Goal: Task Accomplishment & Management: Manage account settings

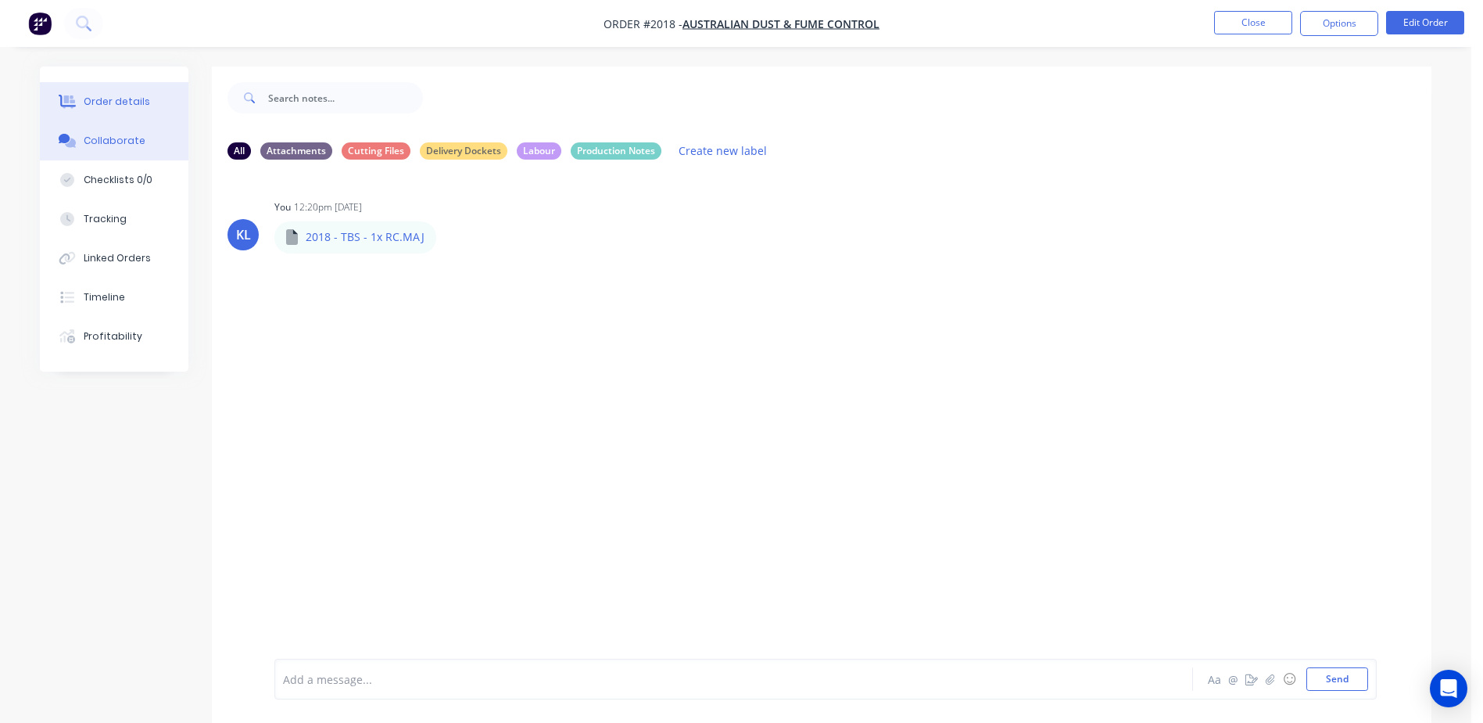
click at [121, 103] on div "Order details" at bounding box center [117, 102] width 66 height 14
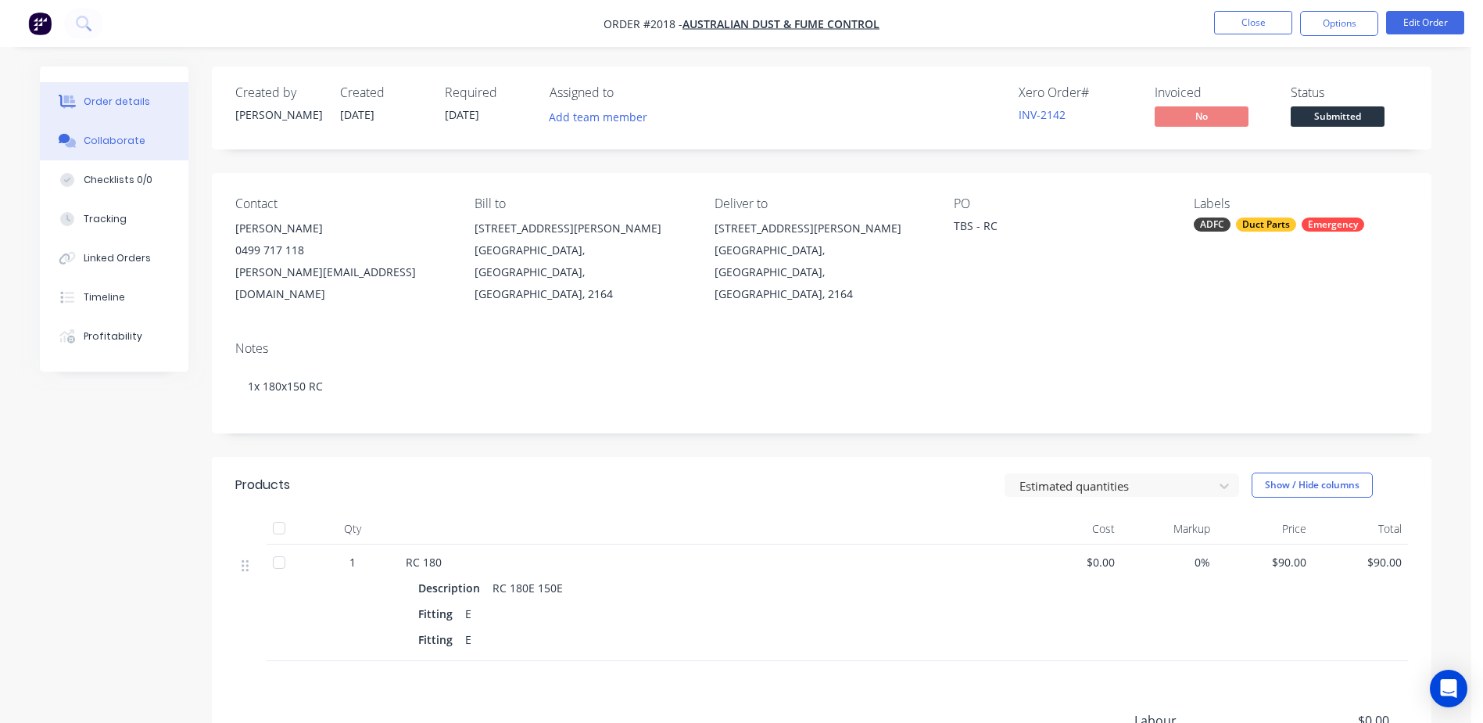
click at [90, 131] on button "Collaborate" at bounding box center [114, 140] width 149 height 39
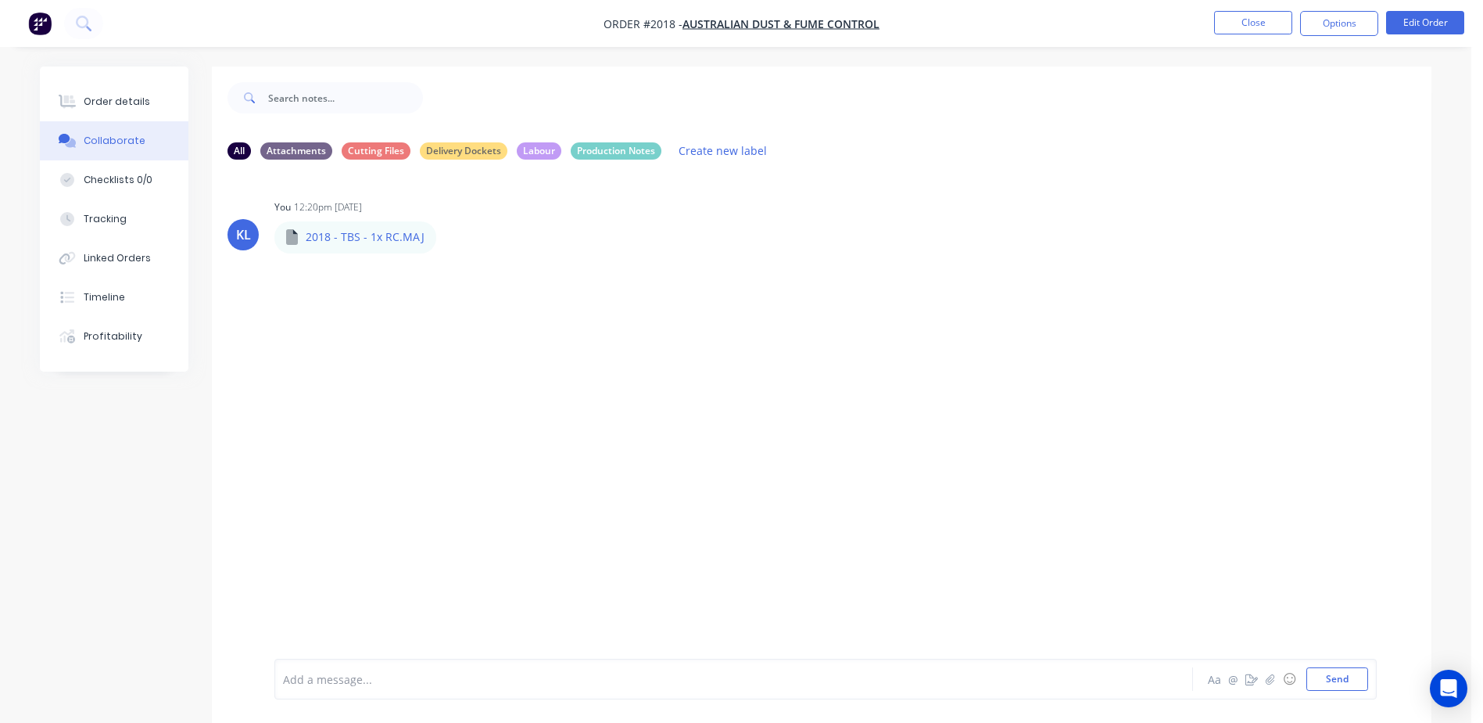
click at [403, 666] on div "Add a message... Aa @ ☺ Send" at bounding box center [825, 678] width 1103 height 41
click at [110, 87] on button "Order details" at bounding box center [114, 101] width 149 height 39
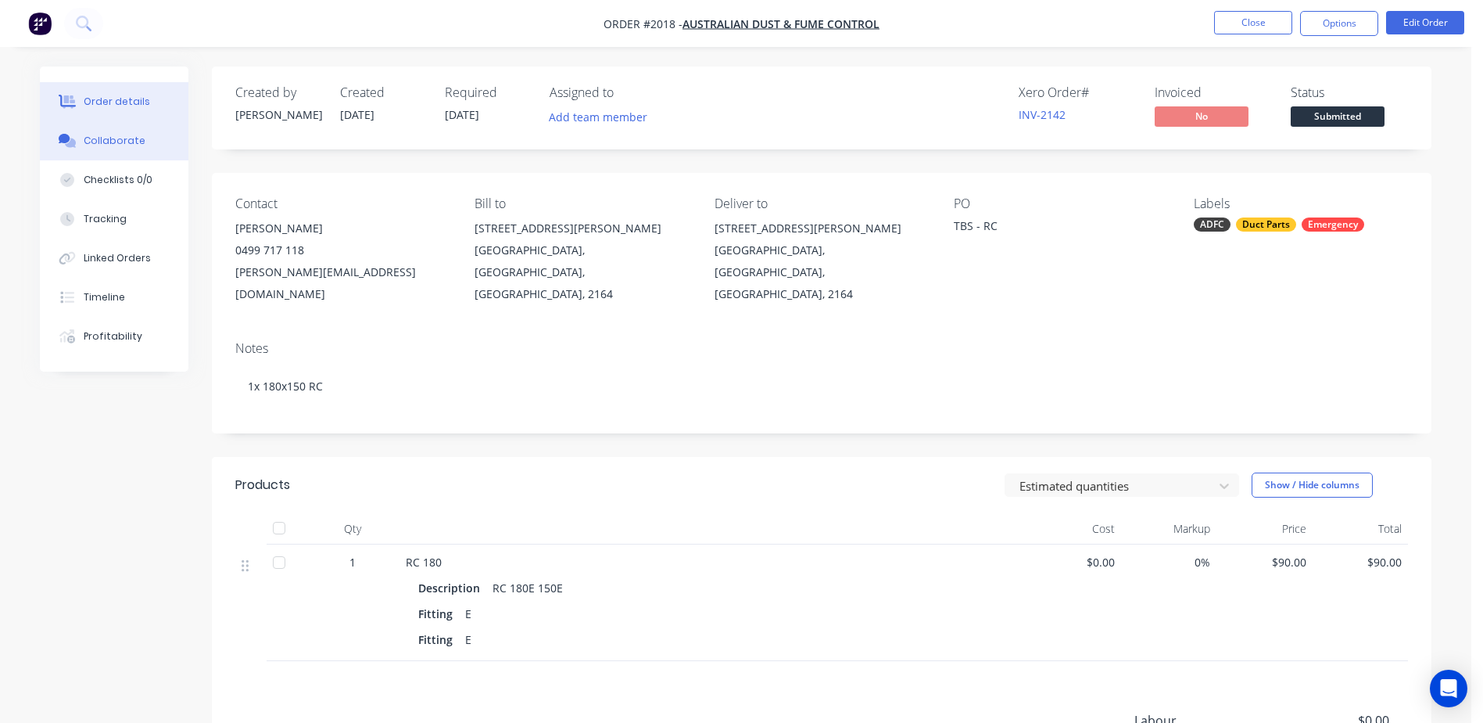
click at [130, 154] on button "Collaborate" at bounding box center [114, 140] width 149 height 39
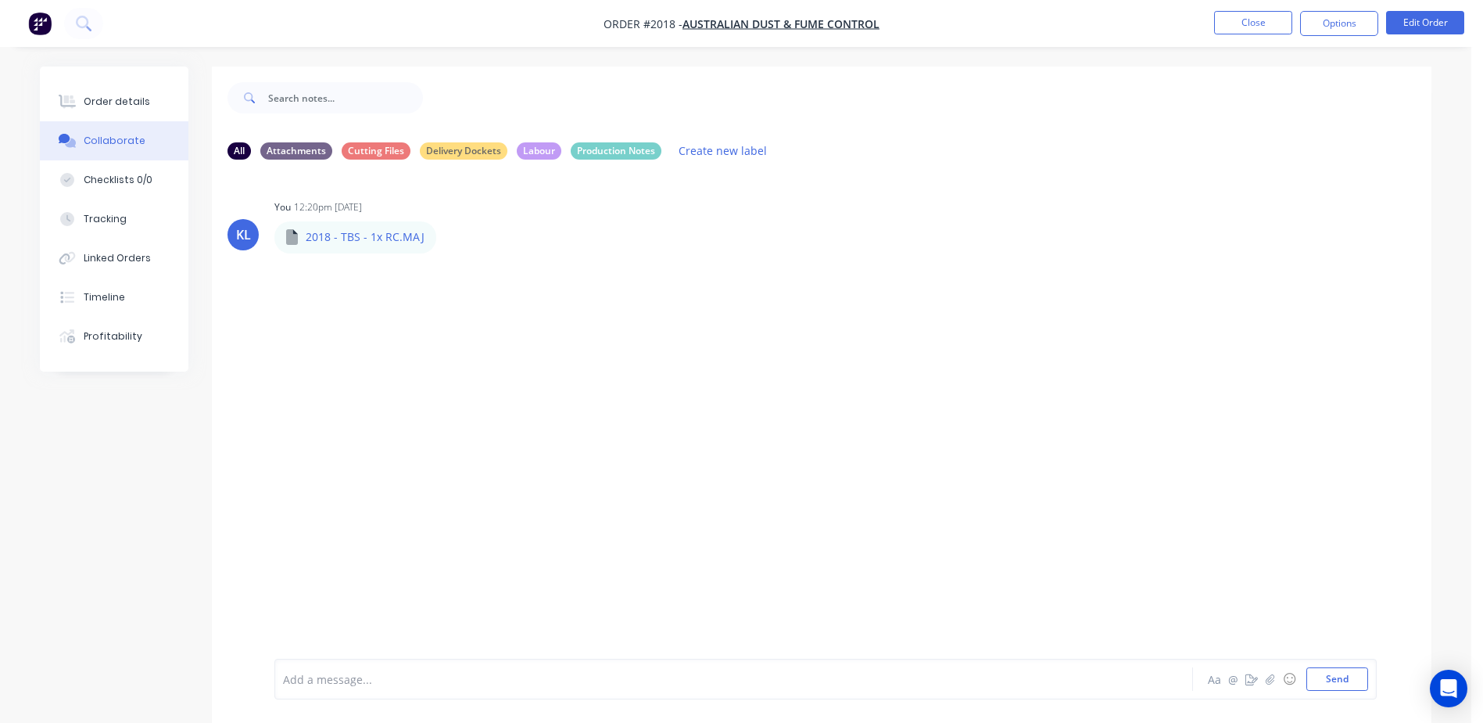
scroll to position [23, 0]
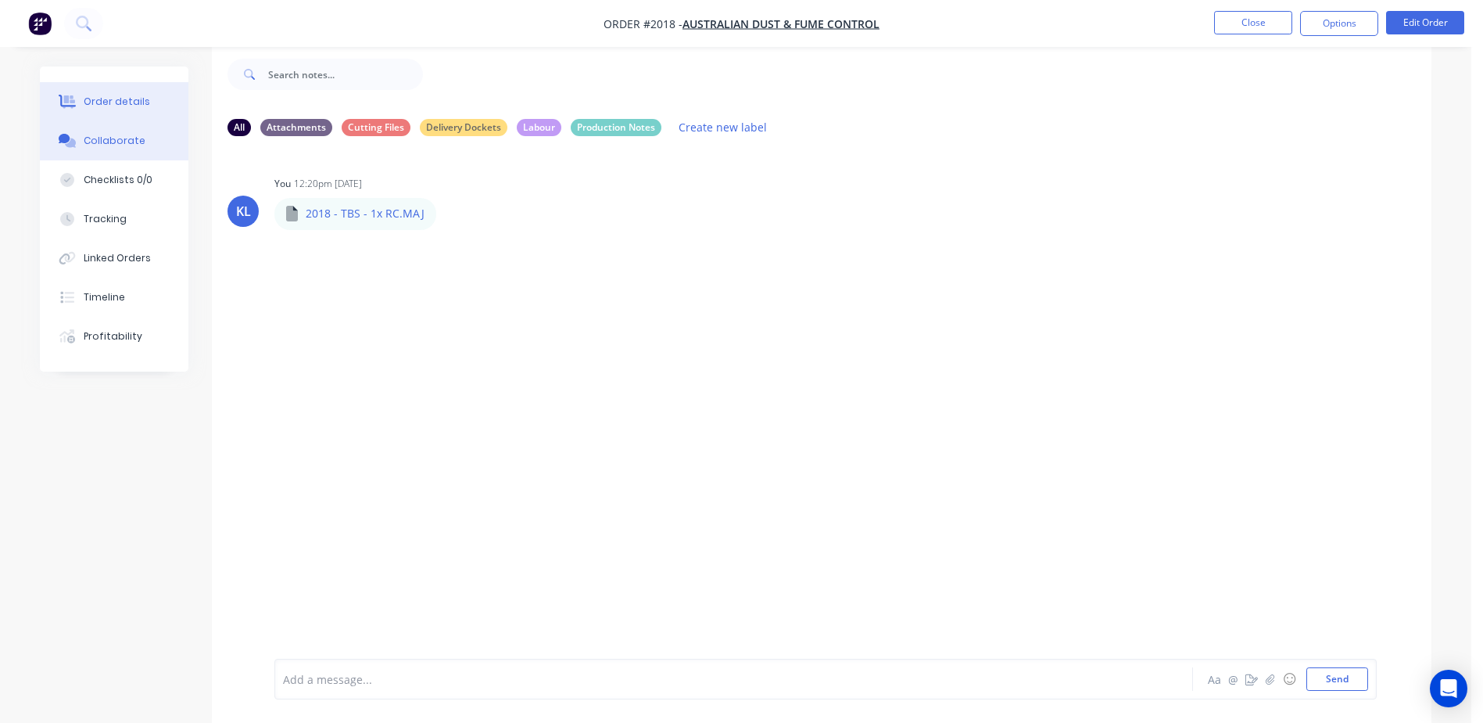
click at [109, 96] on div "Order details" at bounding box center [117, 102] width 66 height 14
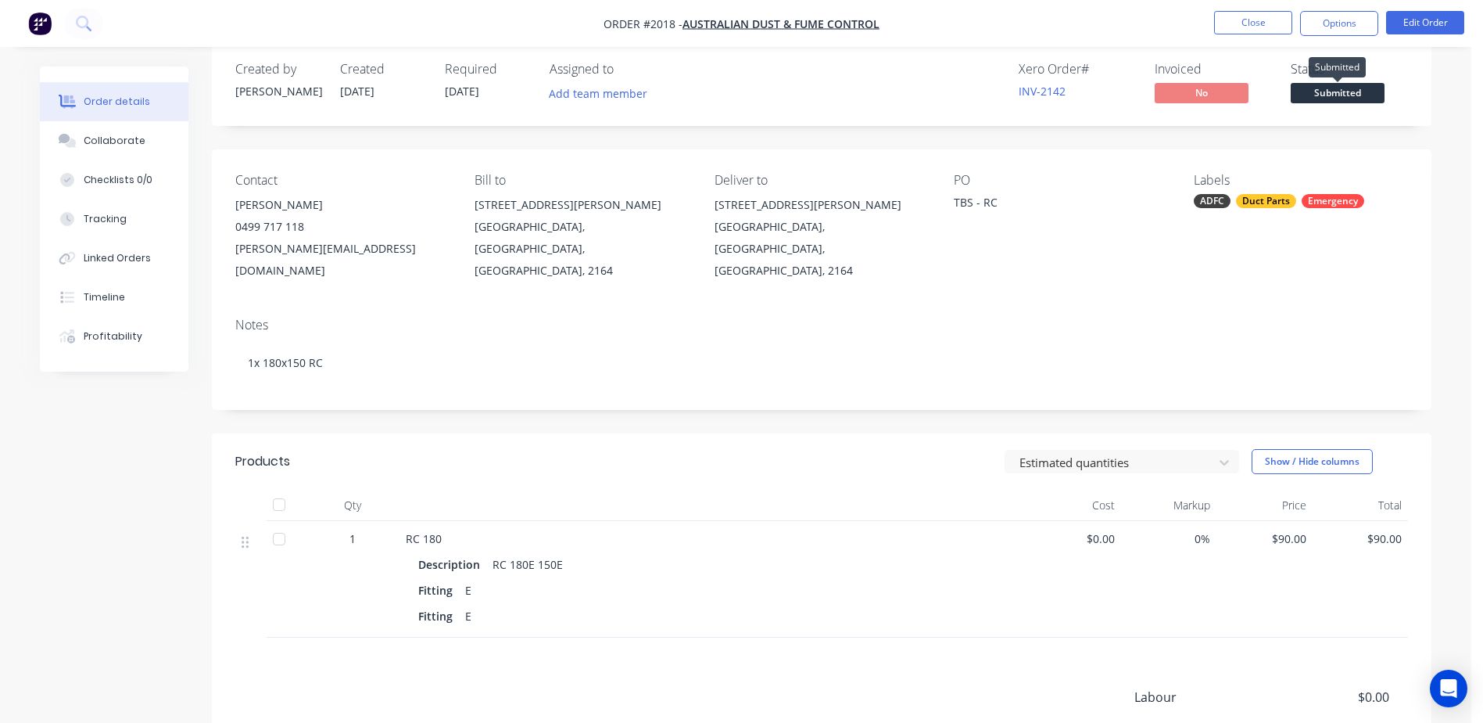
click at [1343, 88] on span "Submitted" at bounding box center [1338, 93] width 94 height 20
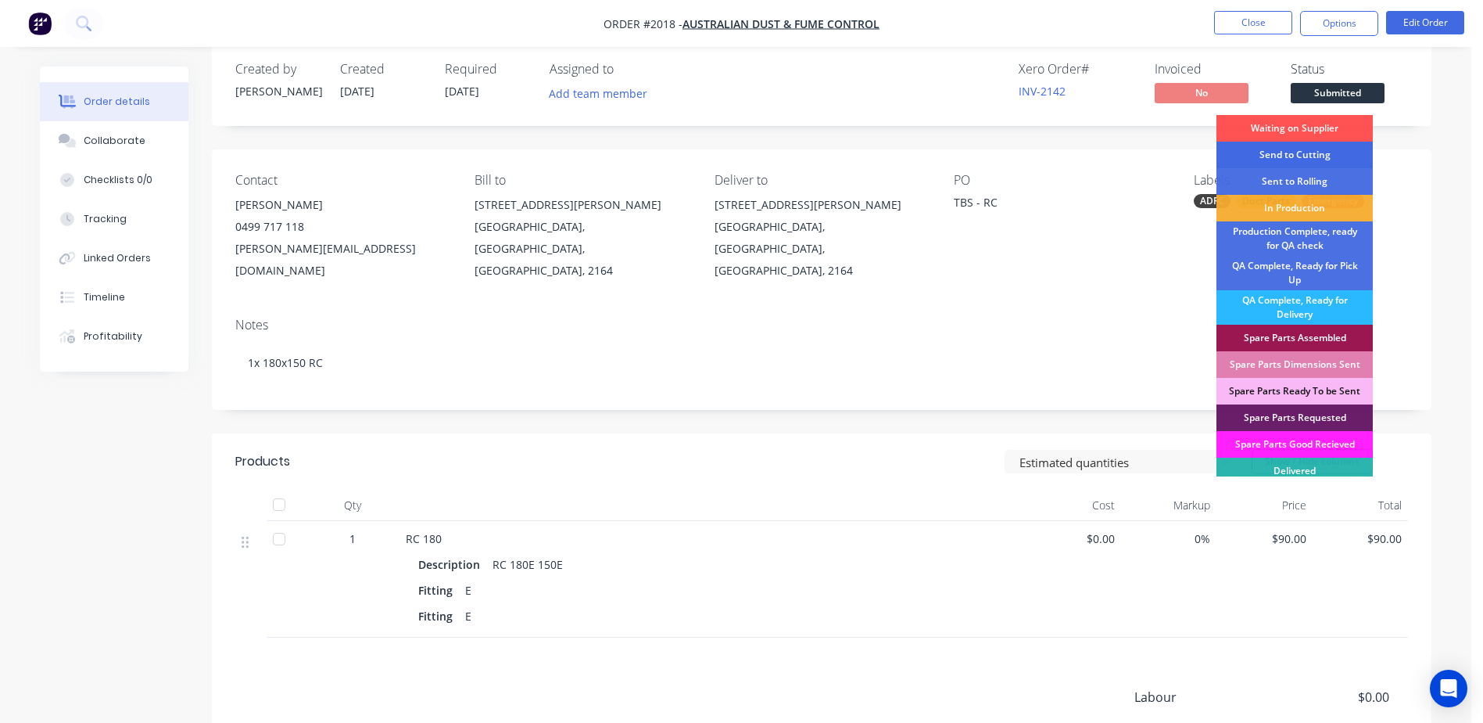
click at [1309, 154] on div "Send to Cutting" at bounding box center [1295, 155] width 156 height 27
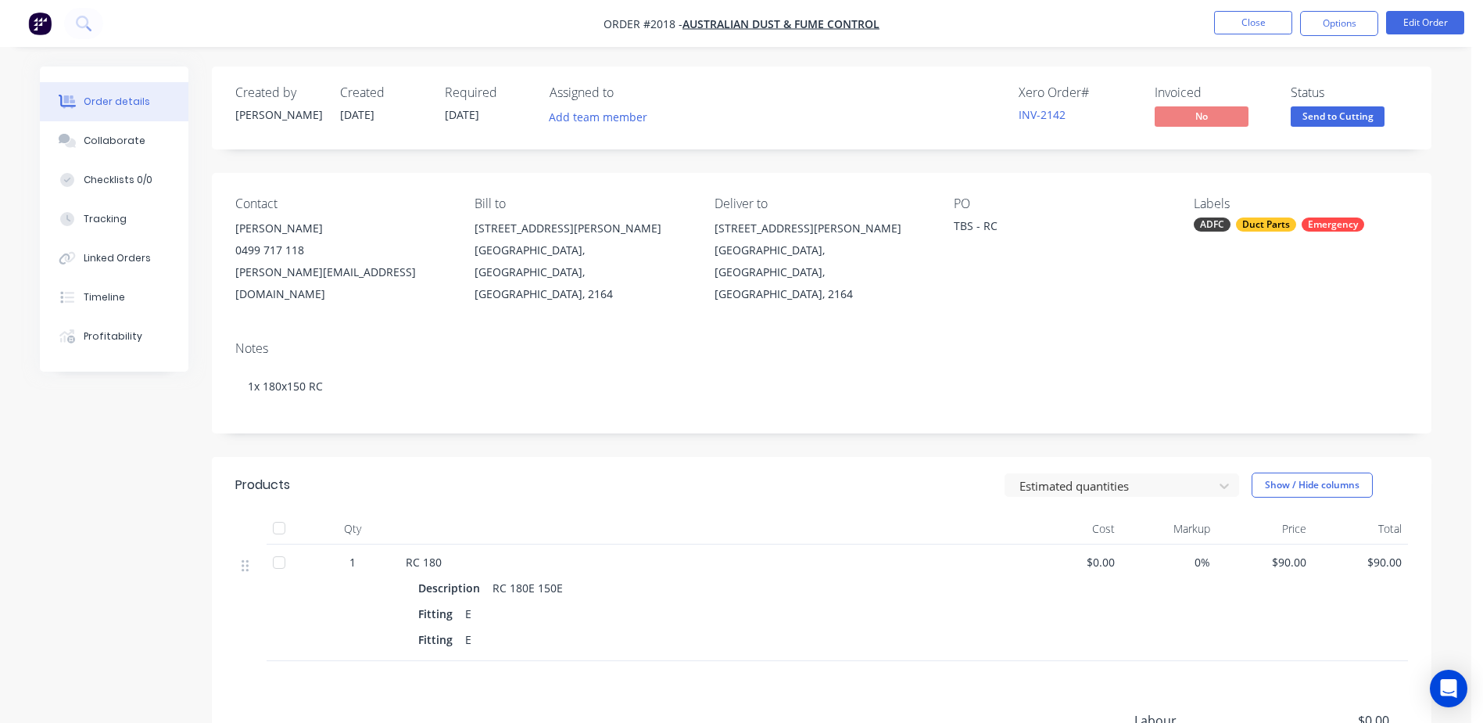
click at [1333, 117] on span "Send to Cutting" at bounding box center [1338, 116] width 94 height 20
click at [1270, 76] on div "Created by Kyle Created 24/09/25 Required 24/09/25 Assigned to Add team member …" at bounding box center [822, 107] width 1220 height 83
click at [127, 141] on div "Collaborate" at bounding box center [115, 141] width 62 height 14
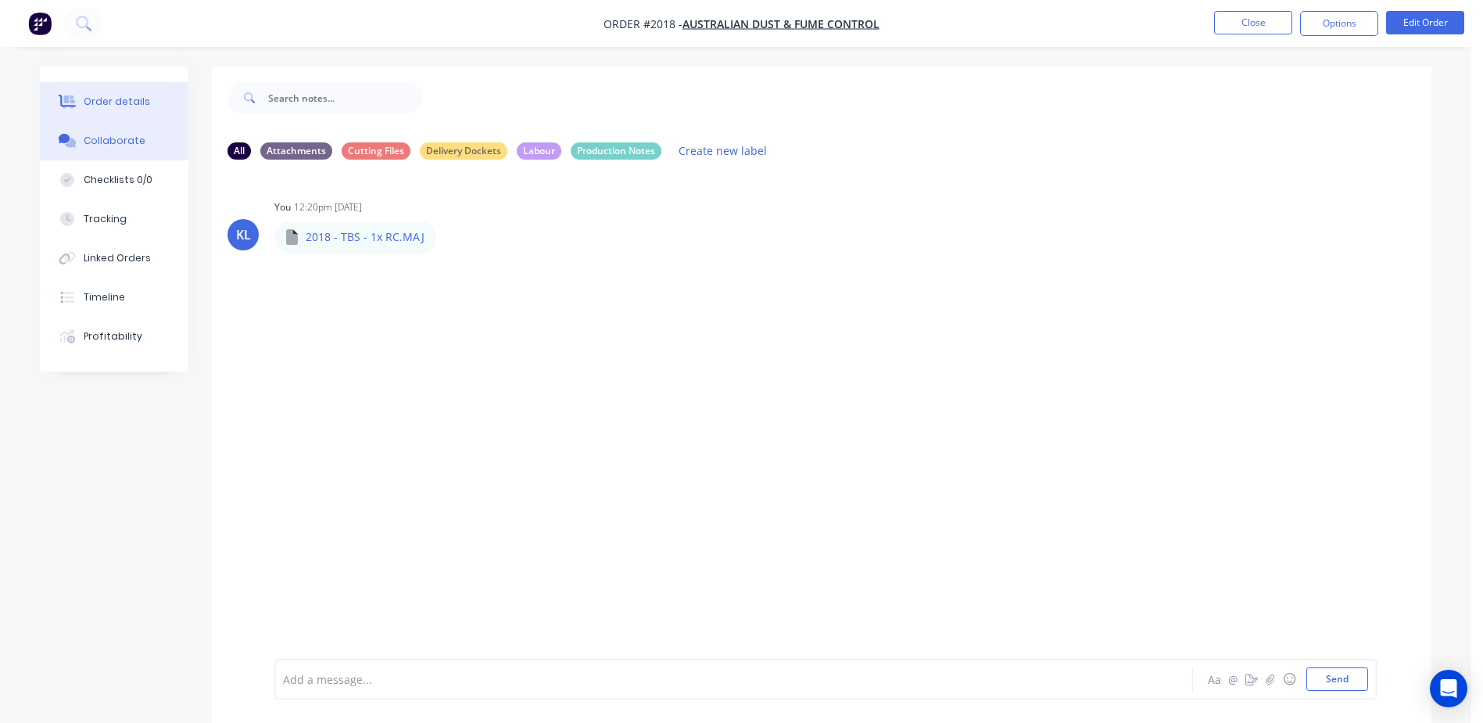
click at [143, 95] on div "Order details" at bounding box center [117, 102] width 66 height 14
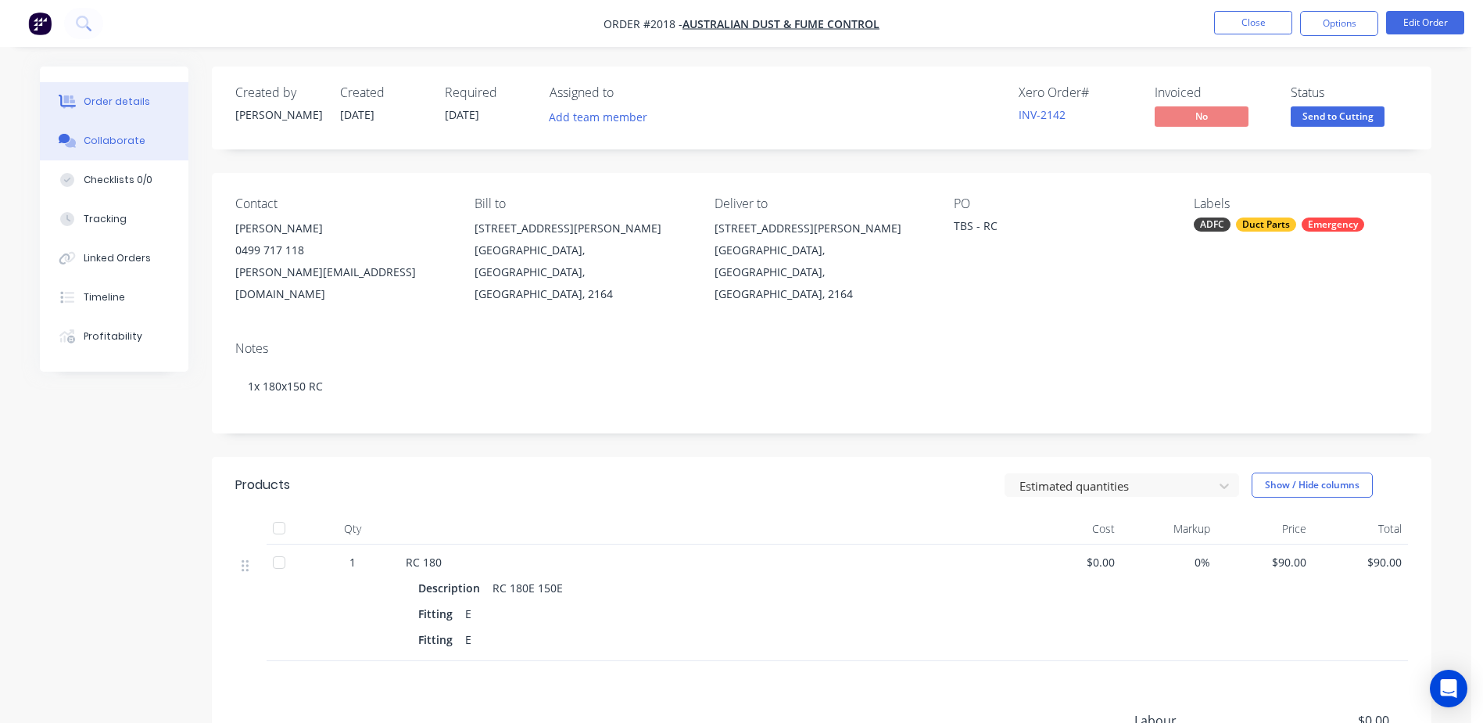
click at [127, 144] on div "Collaborate" at bounding box center [115, 141] width 62 height 14
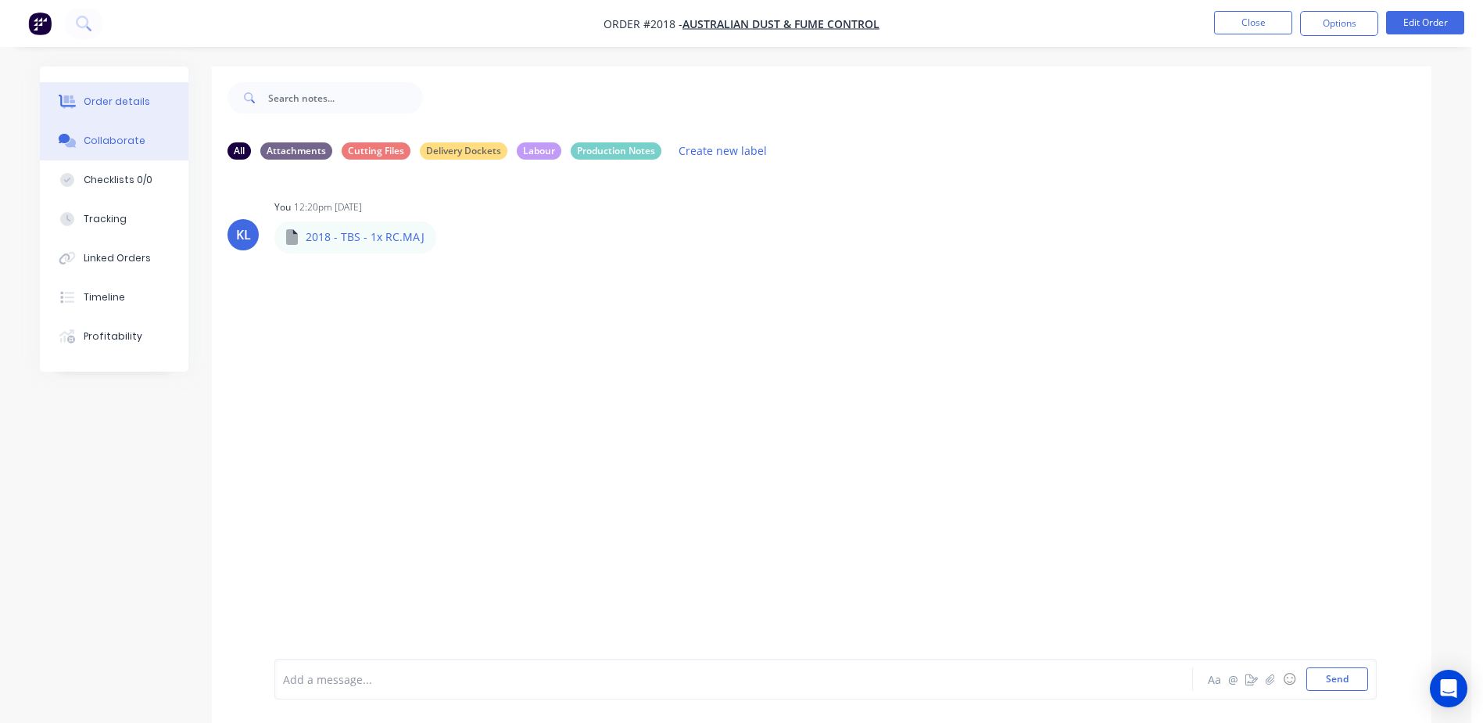
click at [112, 104] on div "Order details" at bounding box center [117, 102] width 66 height 14
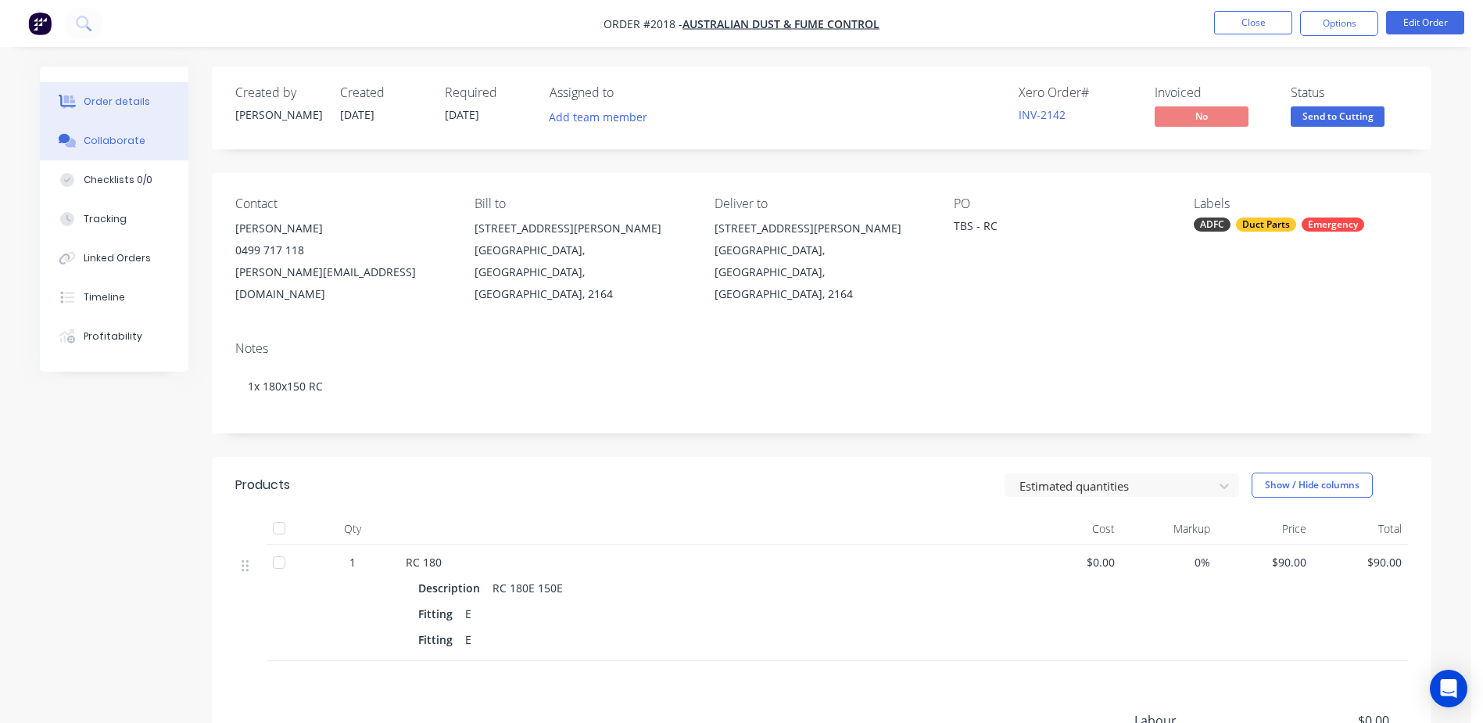
click at [133, 132] on button "Collaborate" at bounding box center [114, 140] width 149 height 39
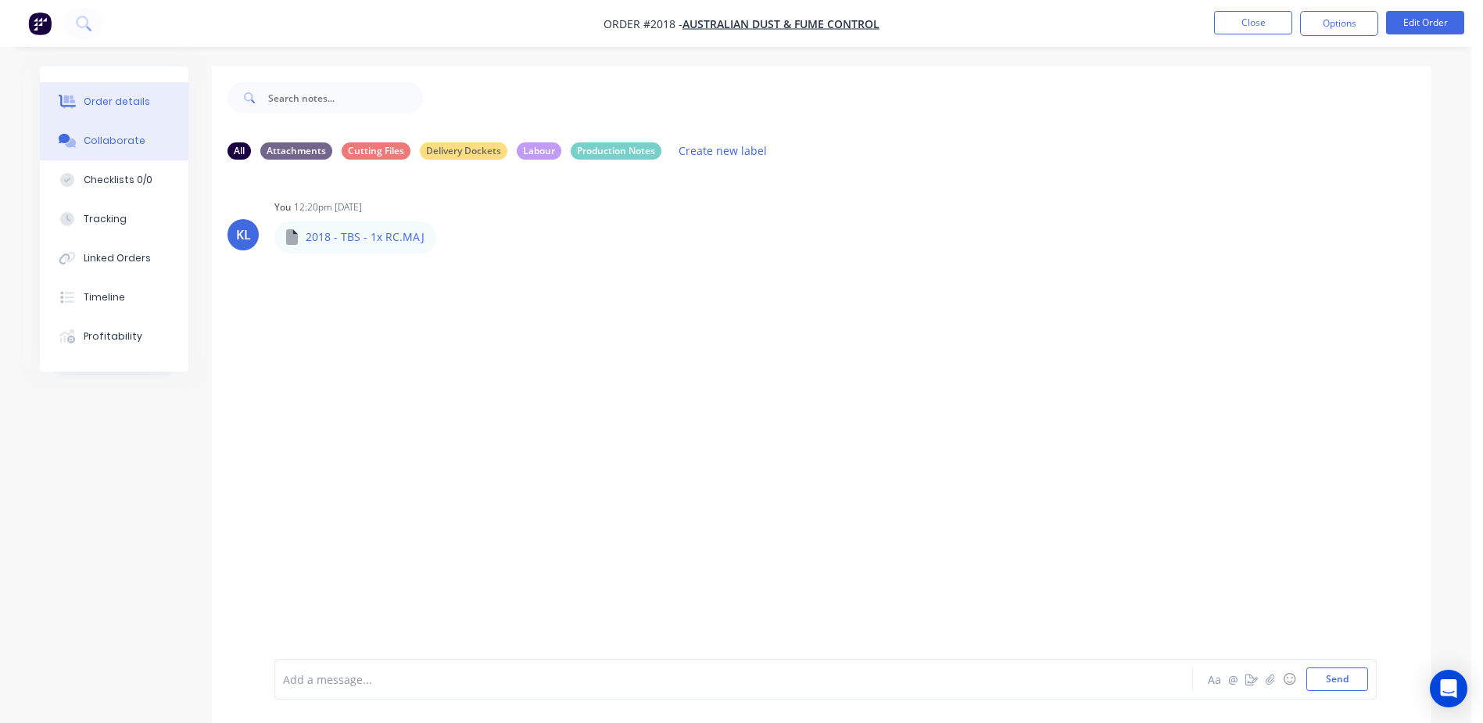
click at [114, 105] on div "Order details" at bounding box center [117, 102] width 66 height 14
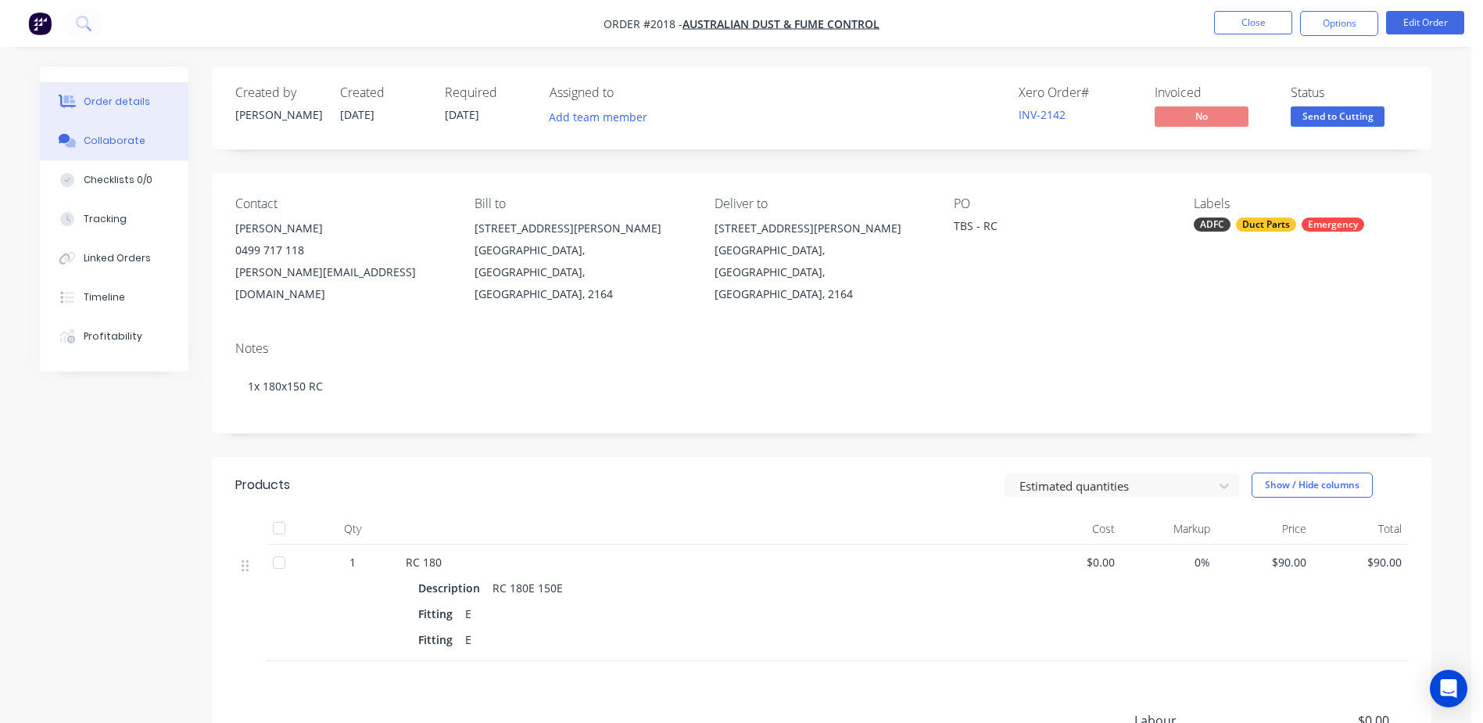
click at [102, 146] on div "Collaborate" at bounding box center [115, 141] width 62 height 14
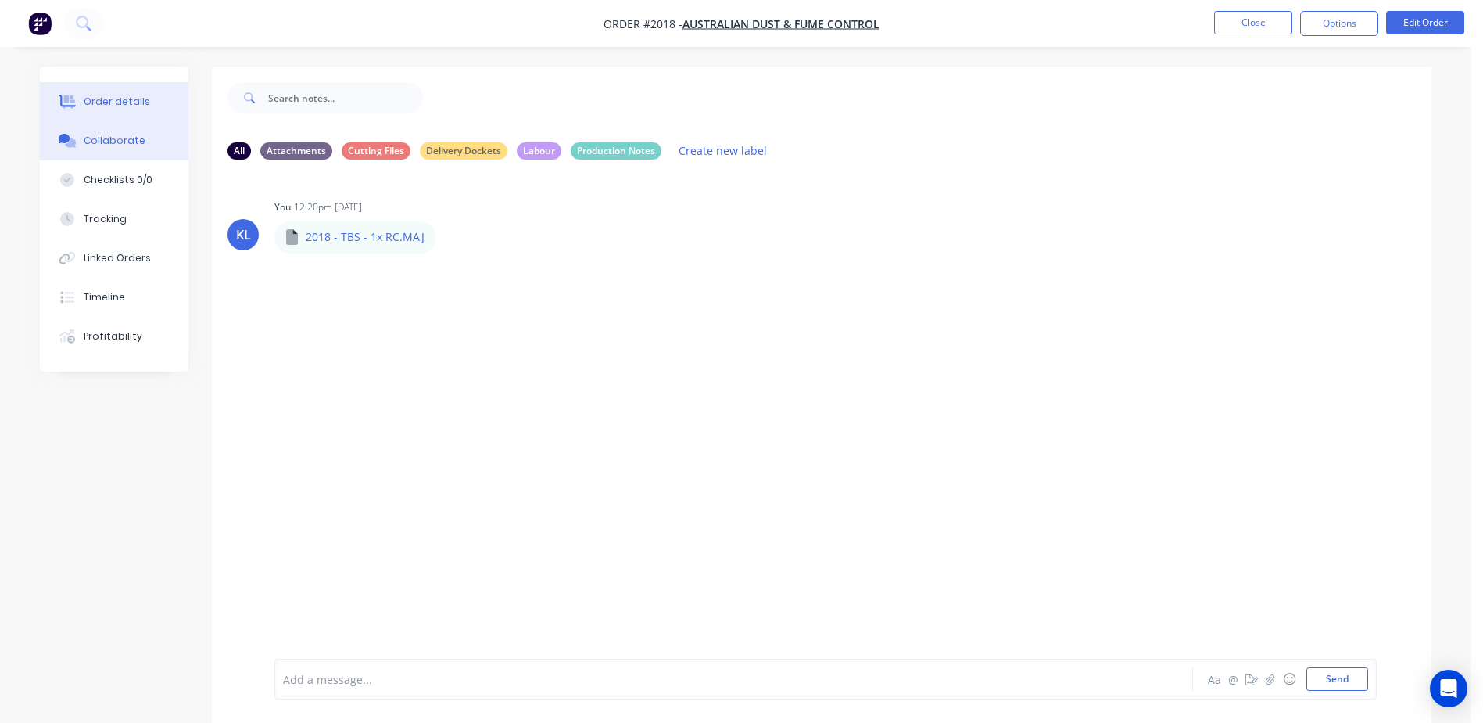
click at [106, 101] on div "Order details" at bounding box center [117, 102] width 66 height 14
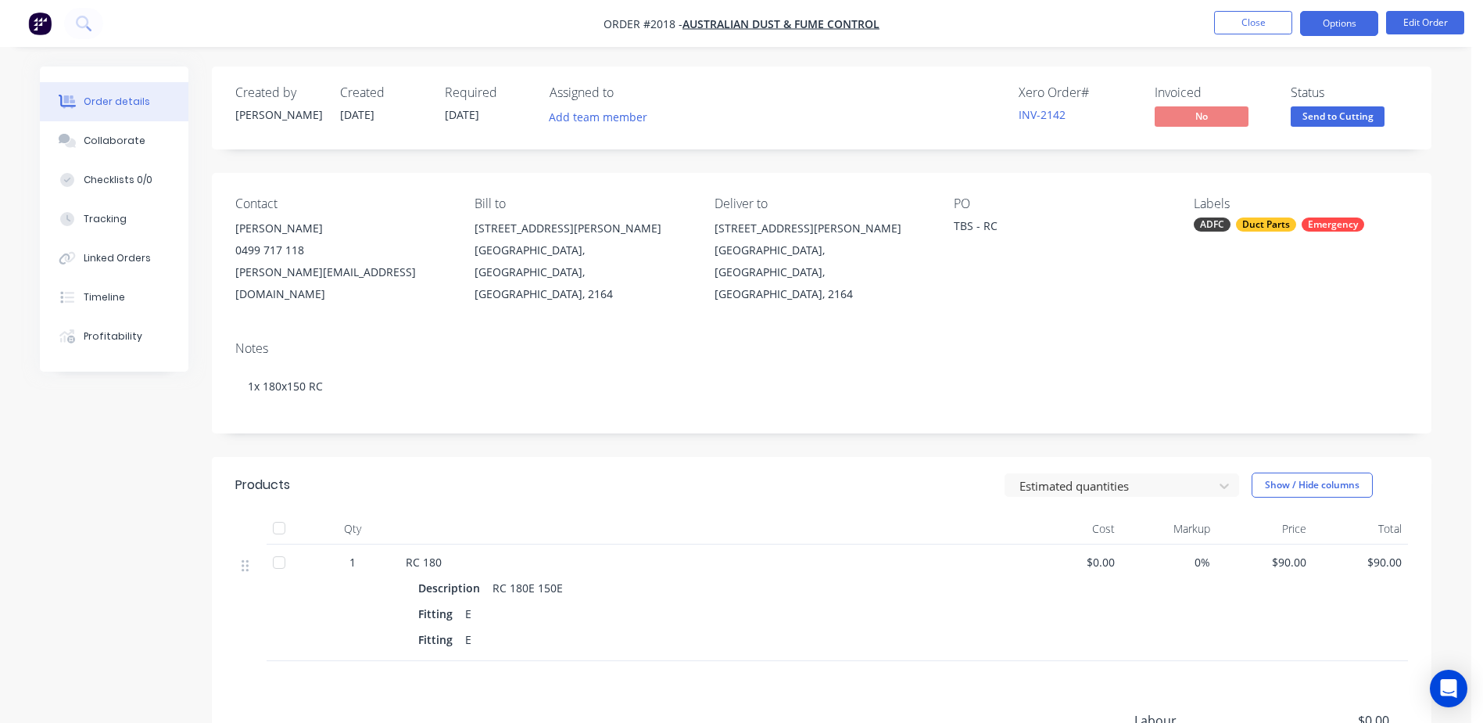
click at [1314, 22] on button "Options" at bounding box center [1339, 23] width 78 height 25
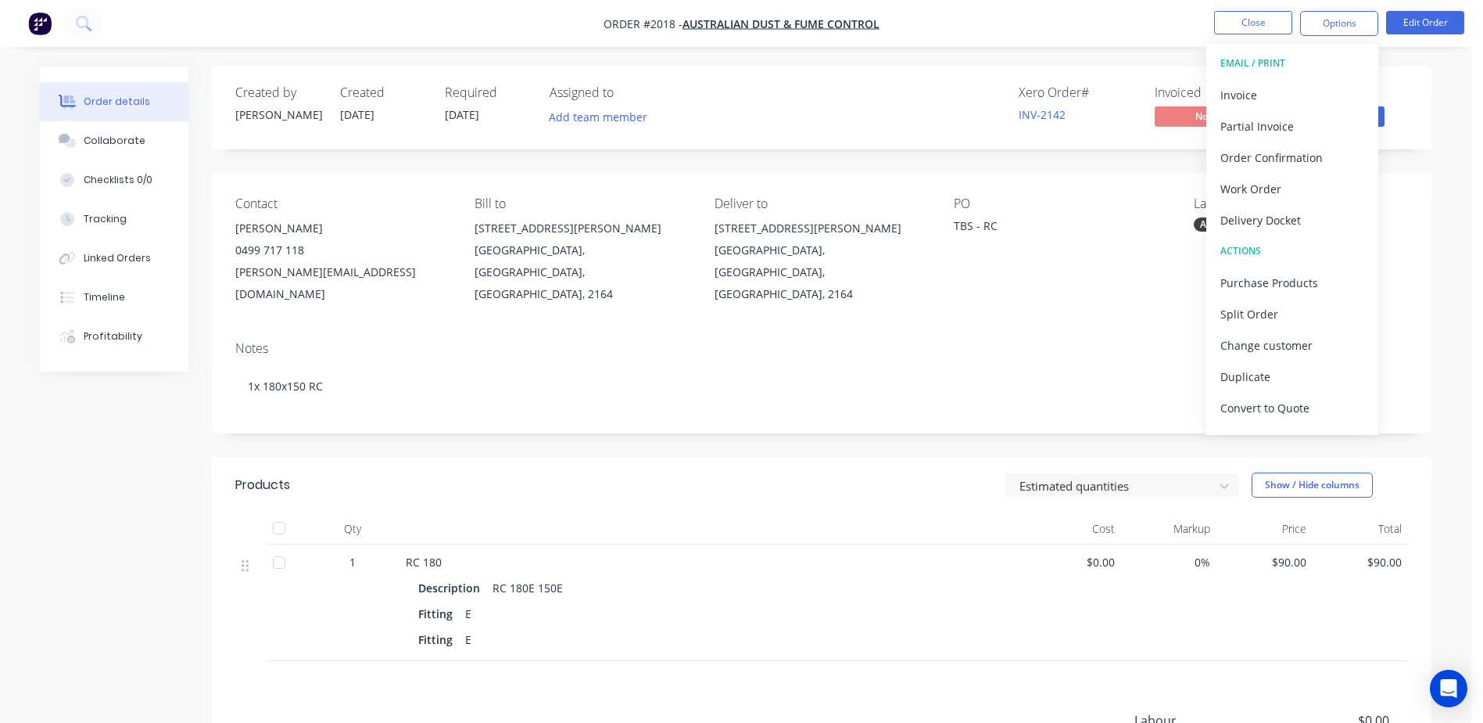
click at [1140, 163] on div "Created by Kyle Created 24/09/25 Required 24/09/25 Assigned to Add team member …" at bounding box center [822, 490] width 1220 height 849
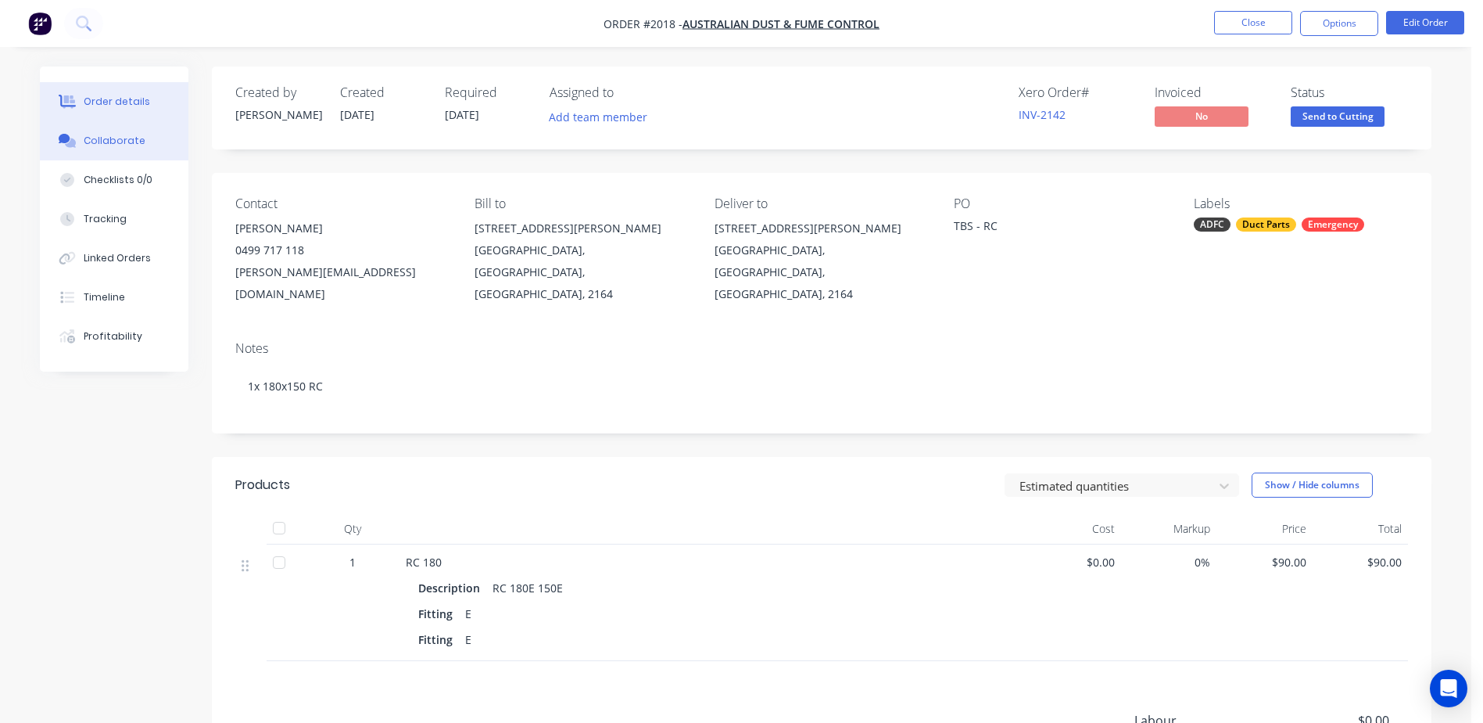
click at [99, 146] on div "Collaborate" at bounding box center [115, 141] width 62 height 14
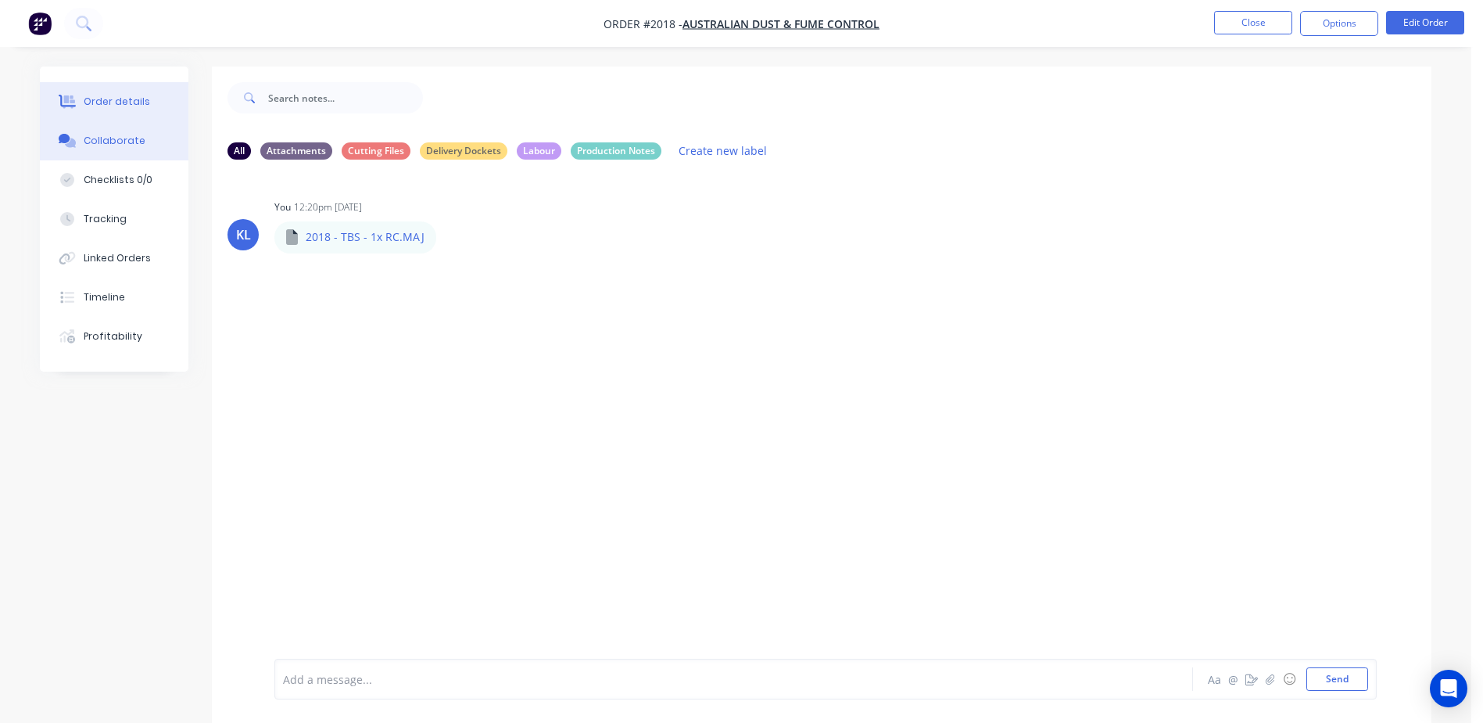
click at [109, 99] on div "Order details" at bounding box center [117, 102] width 66 height 14
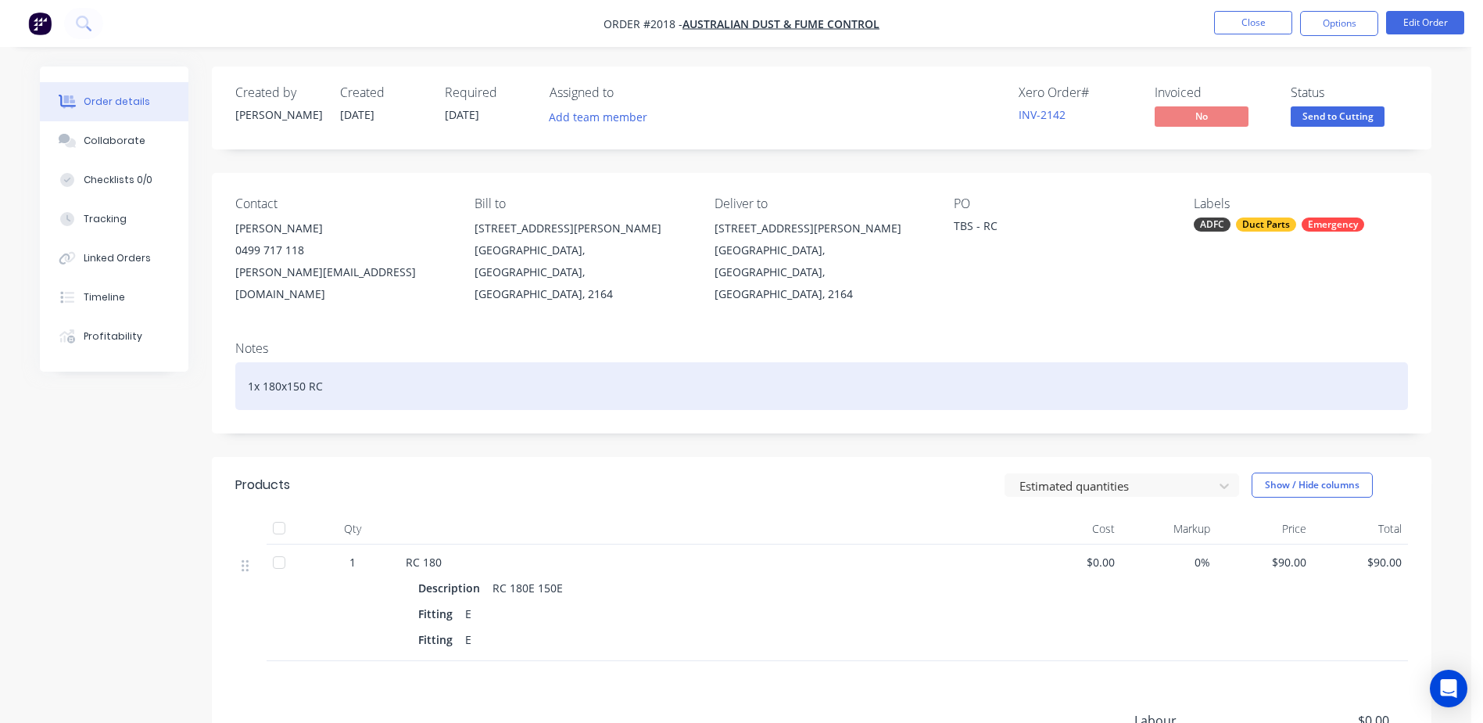
click at [373, 367] on div "1x 180x150 RC" at bounding box center [821, 386] width 1173 height 48
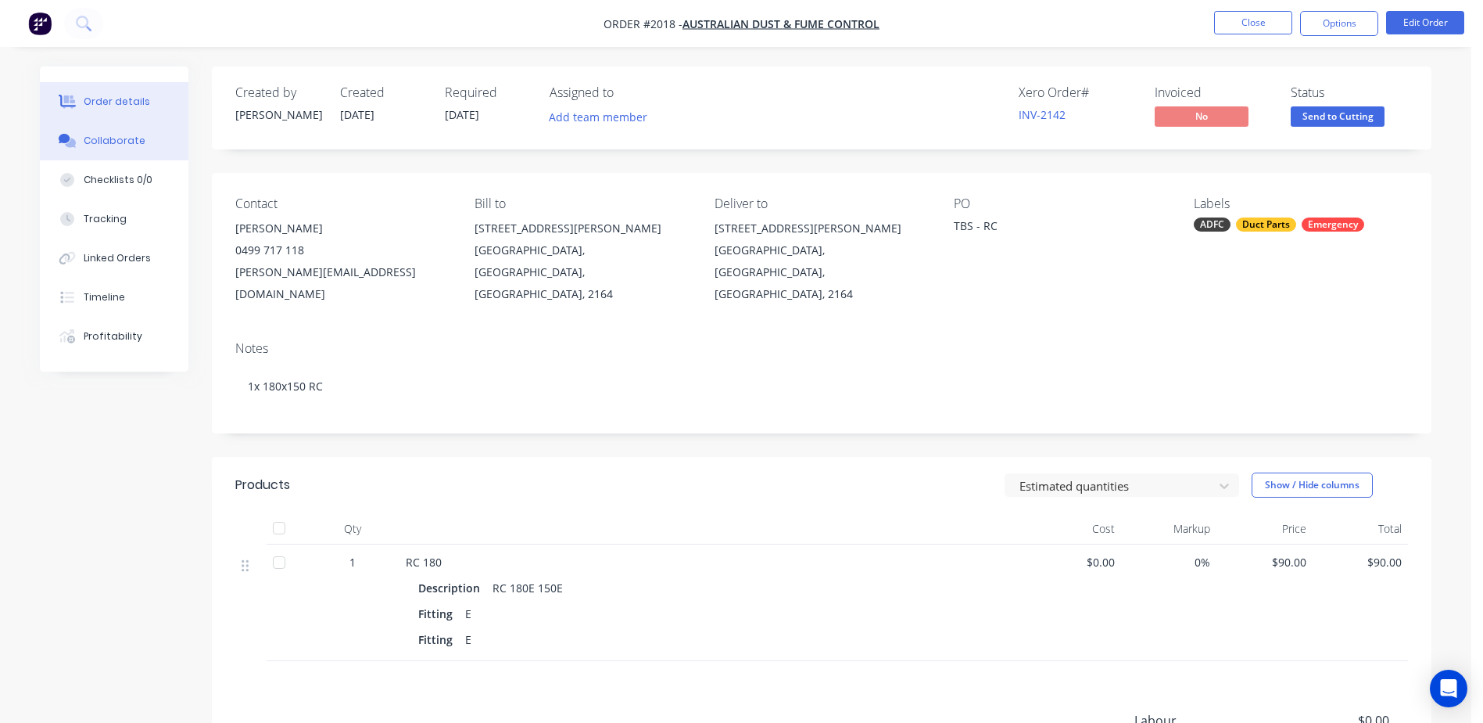
click at [141, 152] on button "Collaborate" at bounding box center [114, 140] width 149 height 39
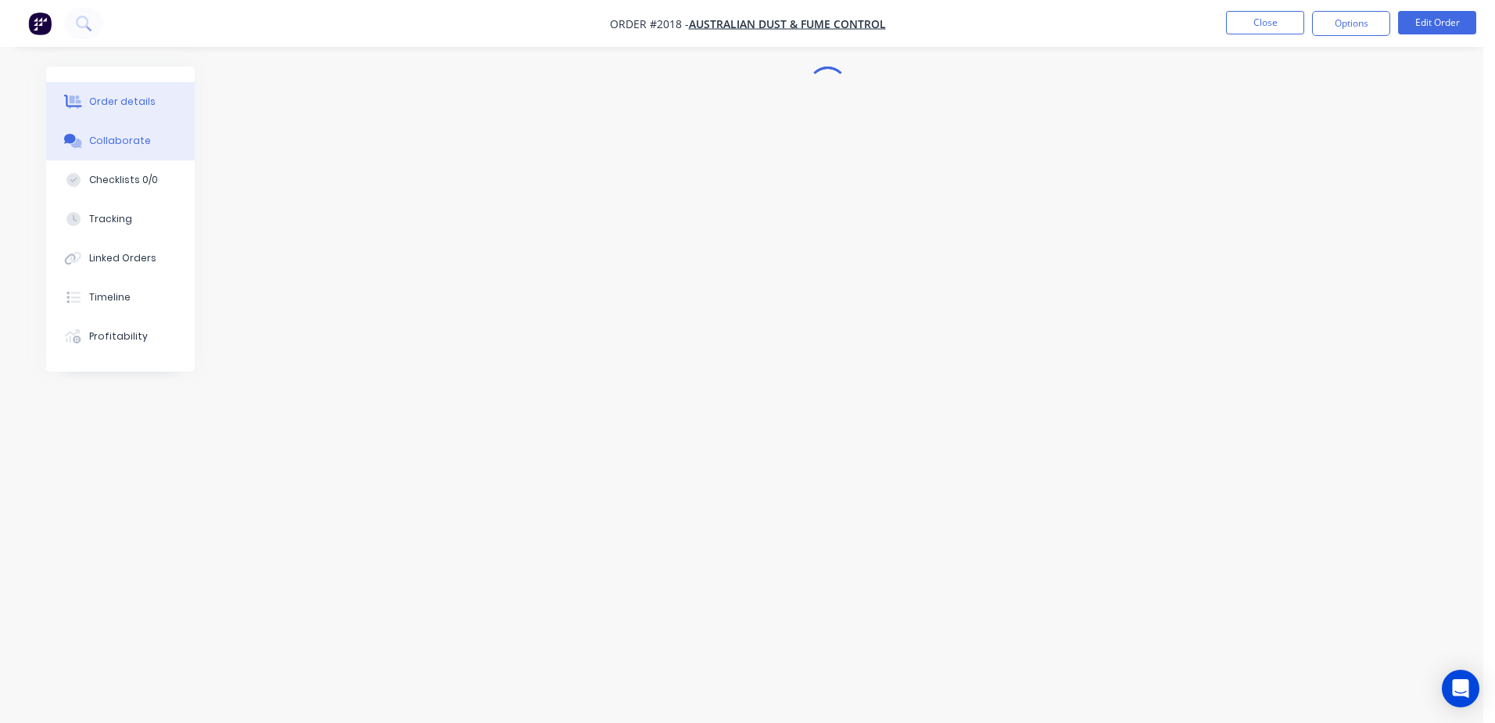
click at [133, 95] on div "Order details" at bounding box center [122, 102] width 66 height 14
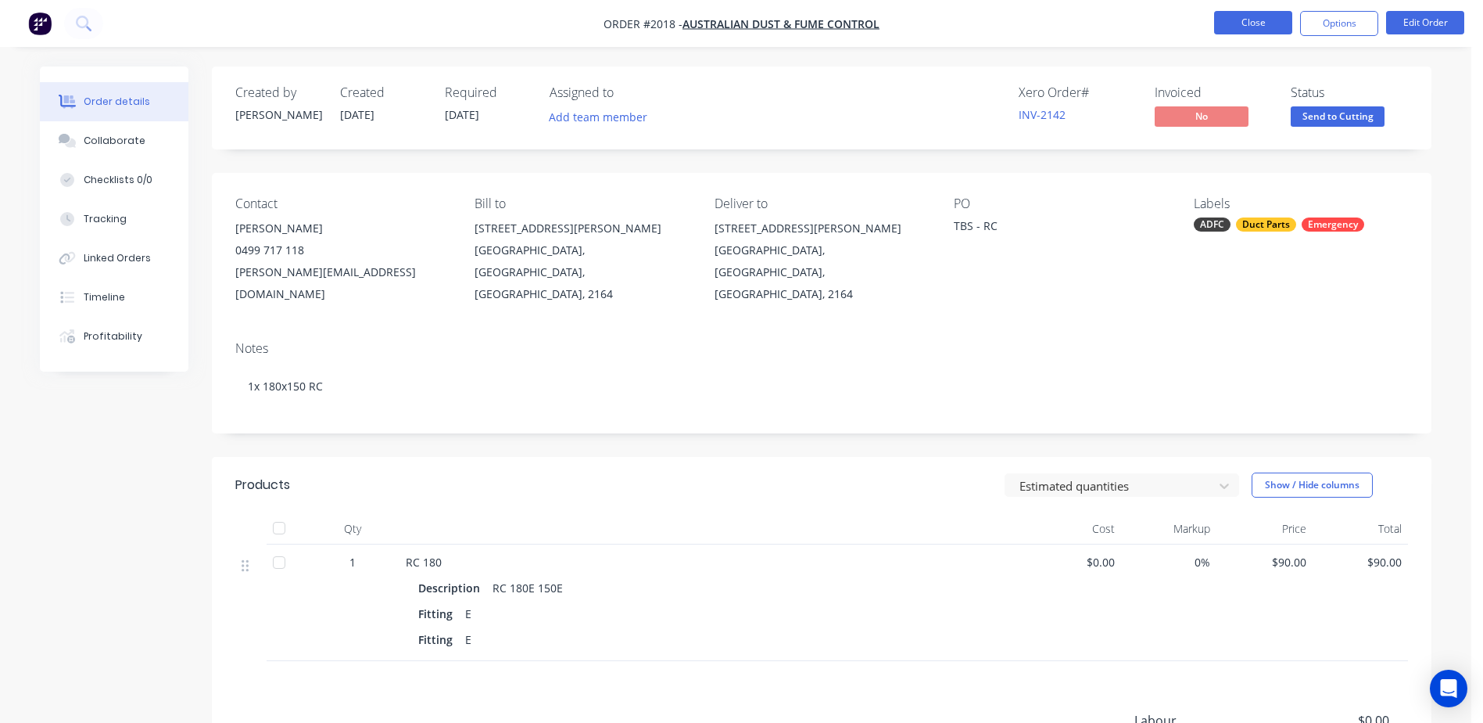
click at [1228, 25] on button "Close" at bounding box center [1253, 22] width 78 height 23
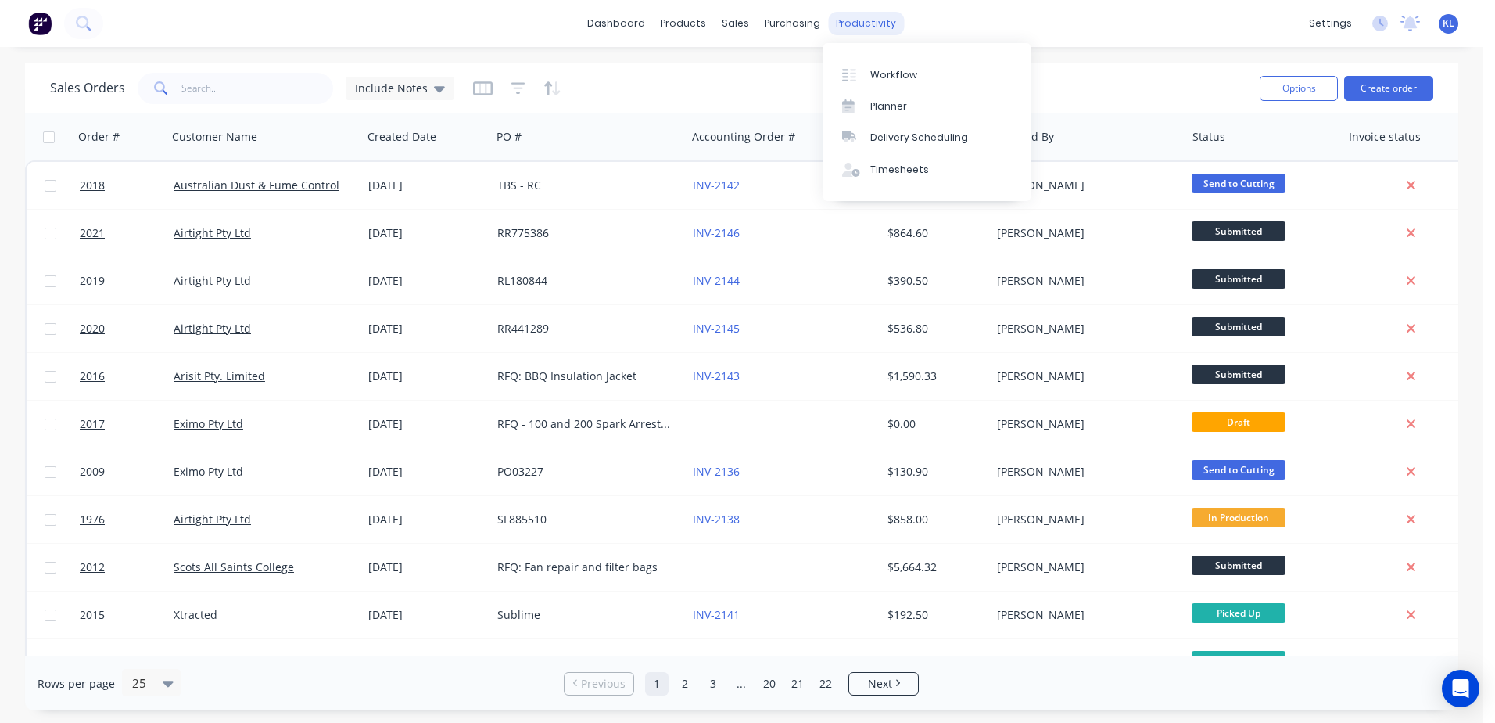
click at [873, 24] on div "productivity" at bounding box center [866, 23] width 76 height 23
click at [890, 70] on div "Workflow" at bounding box center [893, 75] width 47 height 14
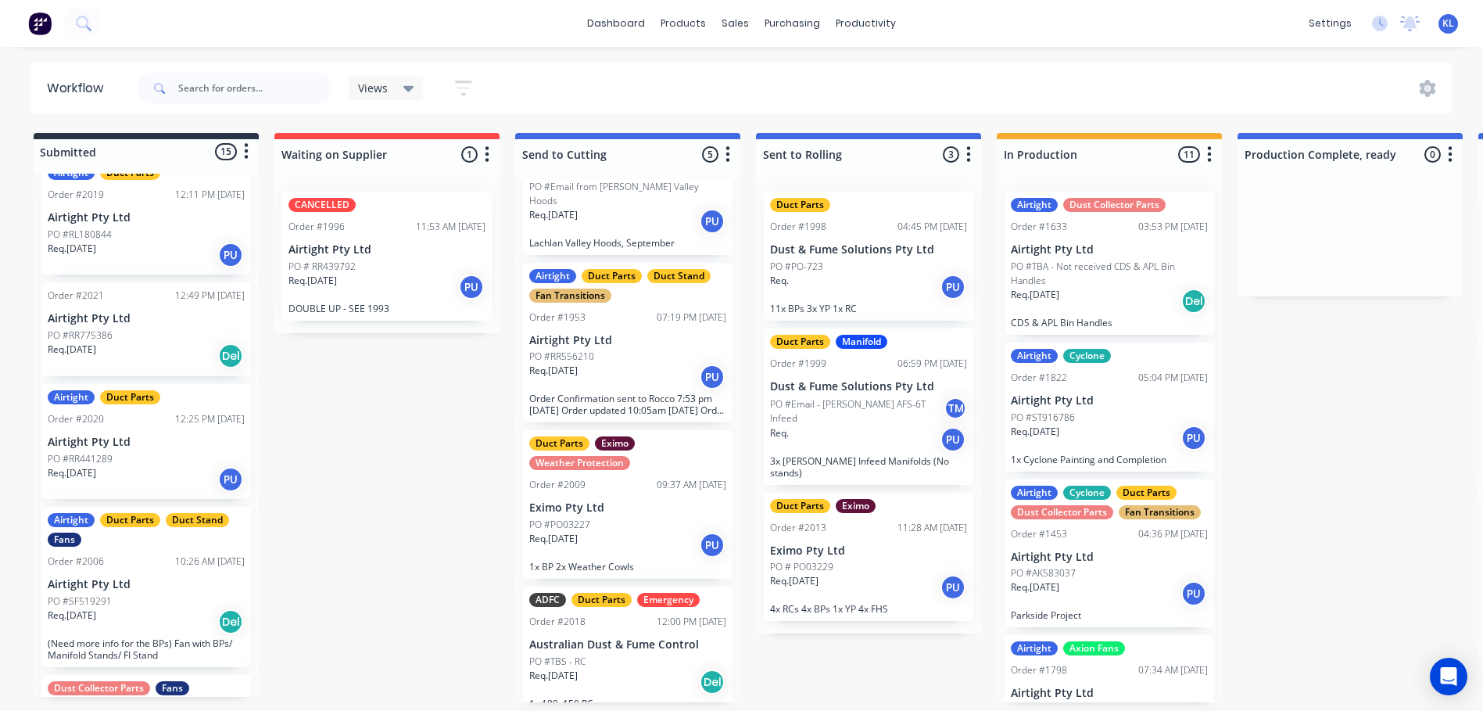
scroll to position [1498, 0]
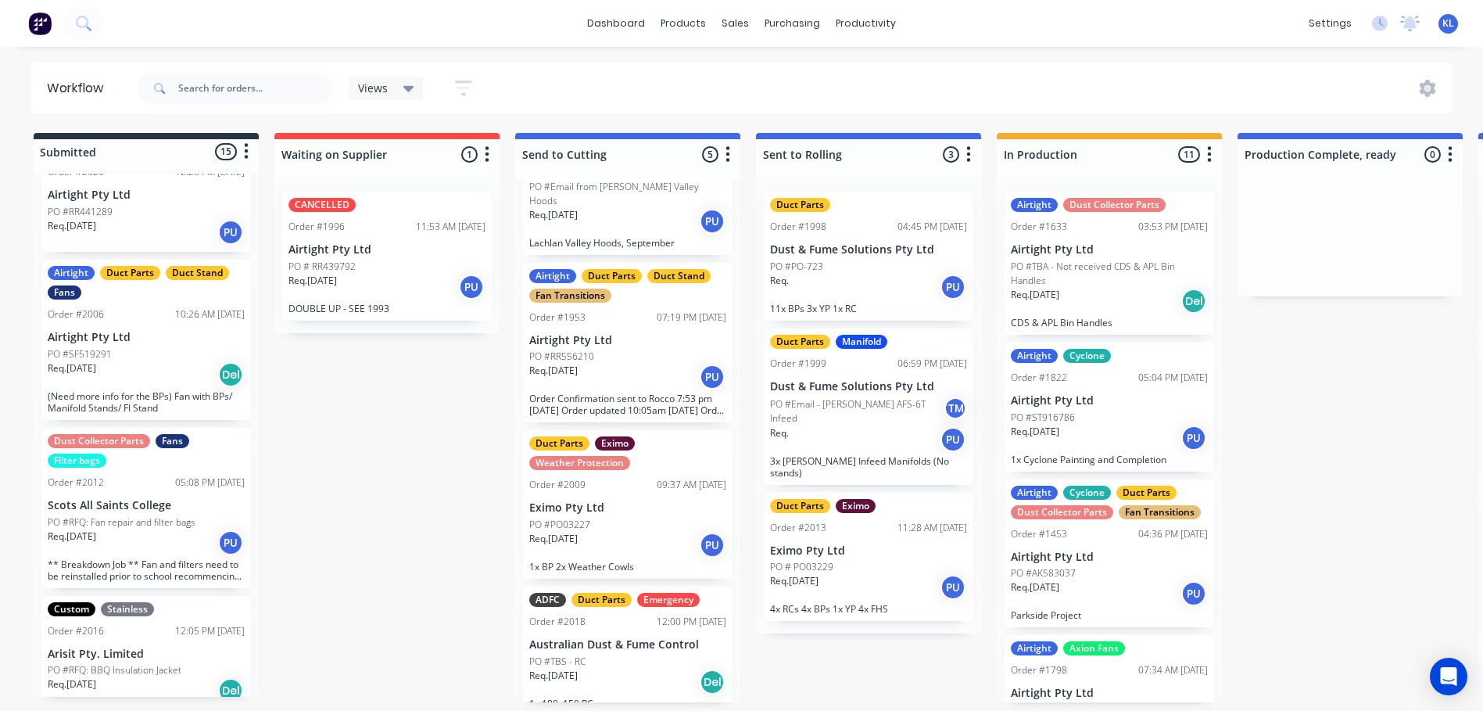
click at [125, 677] on div "Req. 07/10/25 Del" at bounding box center [146, 690] width 197 height 27
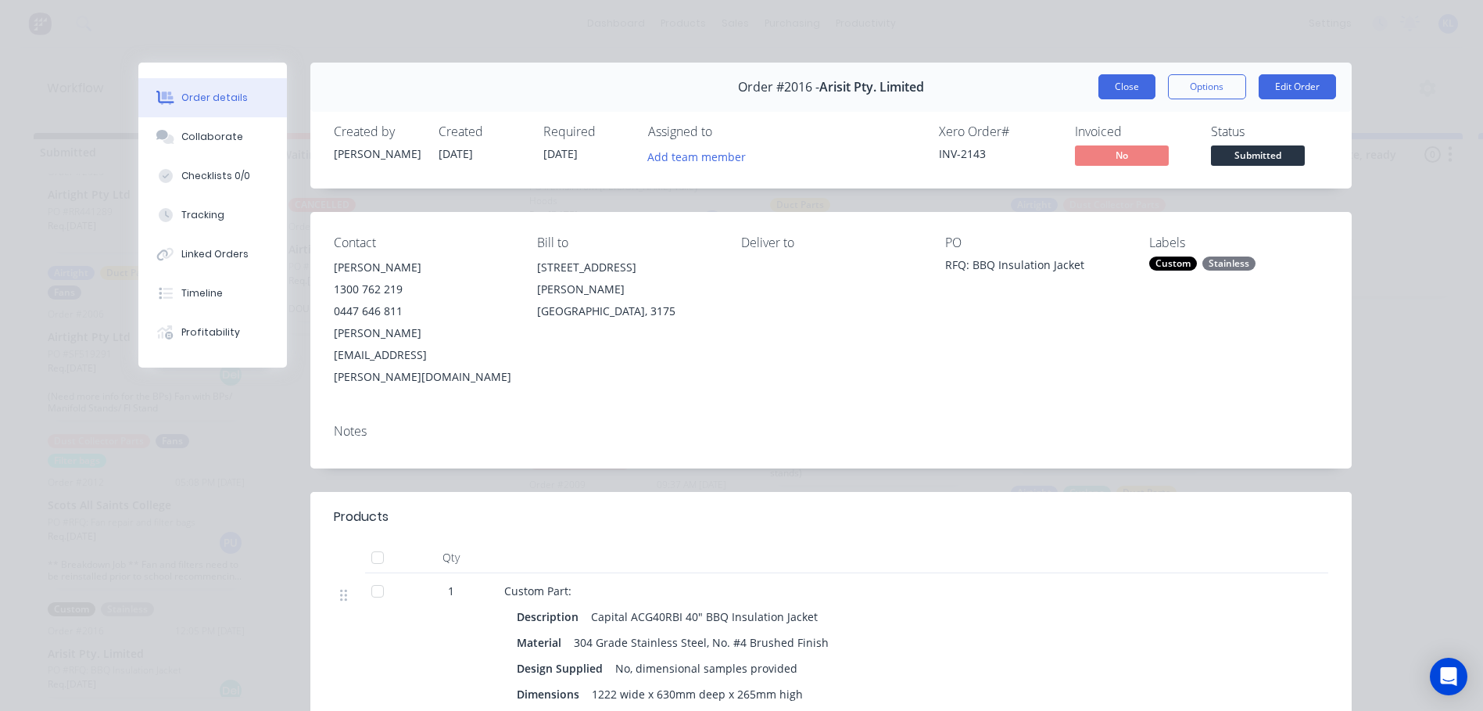
click at [1117, 80] on button "Close" at bounding box center [1127, 86] width 57 height 25
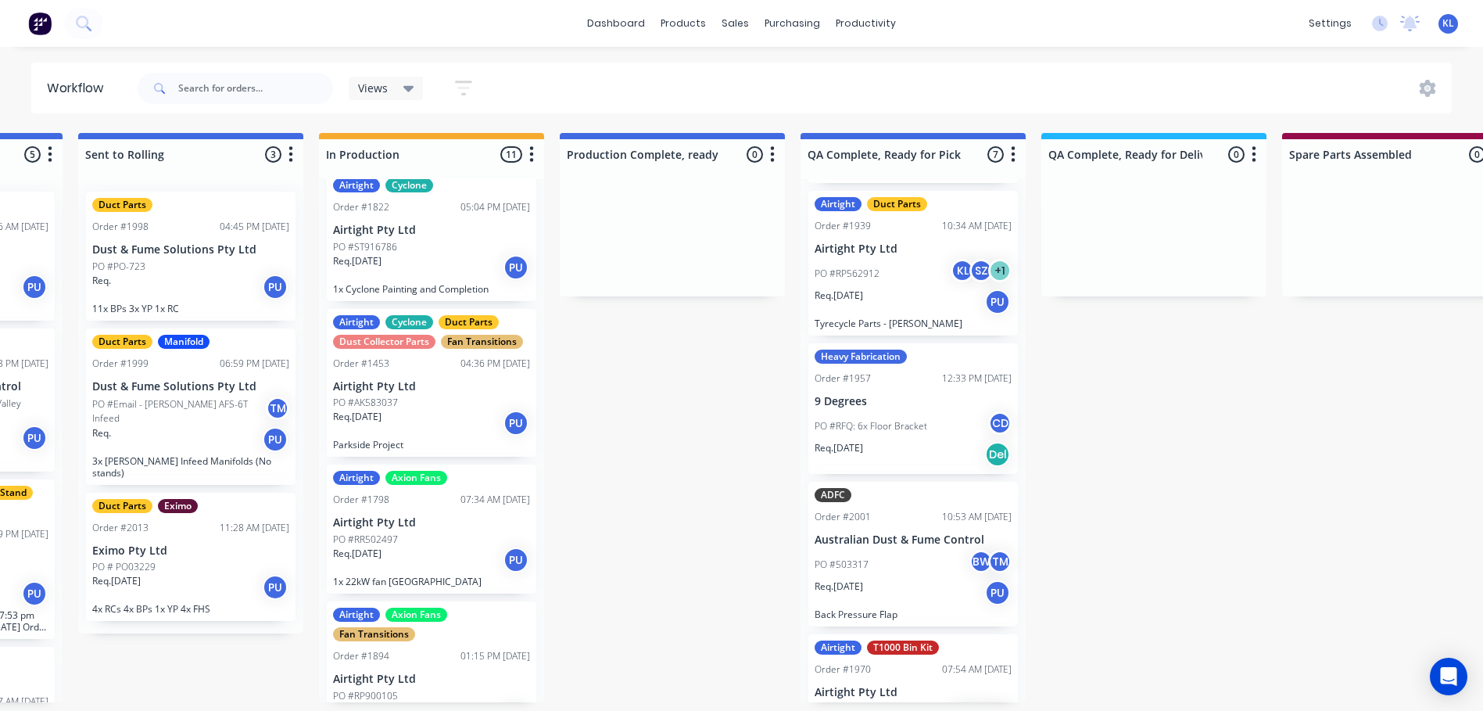
scroll to position [235, 0]
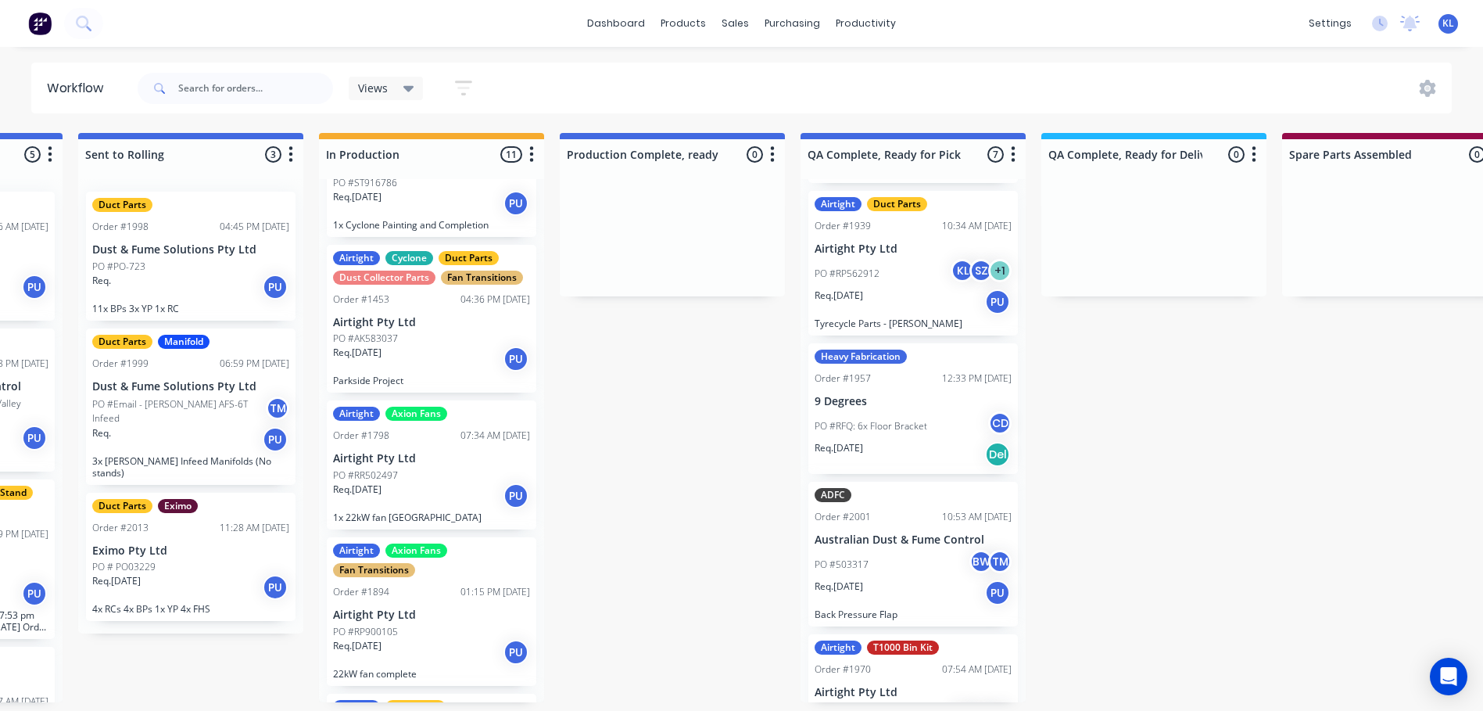
click at [180, 422] on div "PO #Email - Anderson AFS-6T Infeed TM" at bounding box center [190, 411] width 197 height 30
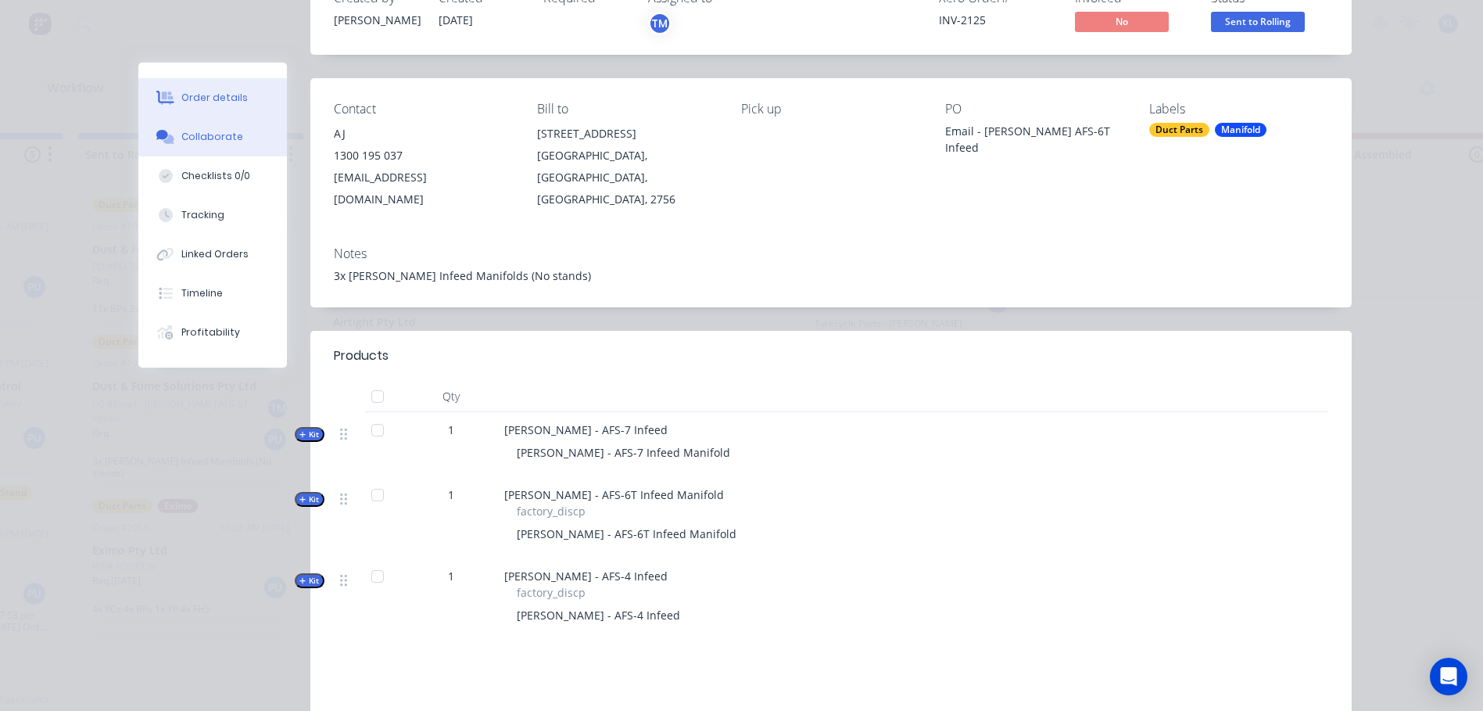
click at [220, 142] on div "Collaborate" at bounding box center [212, 137] width 62 height 14
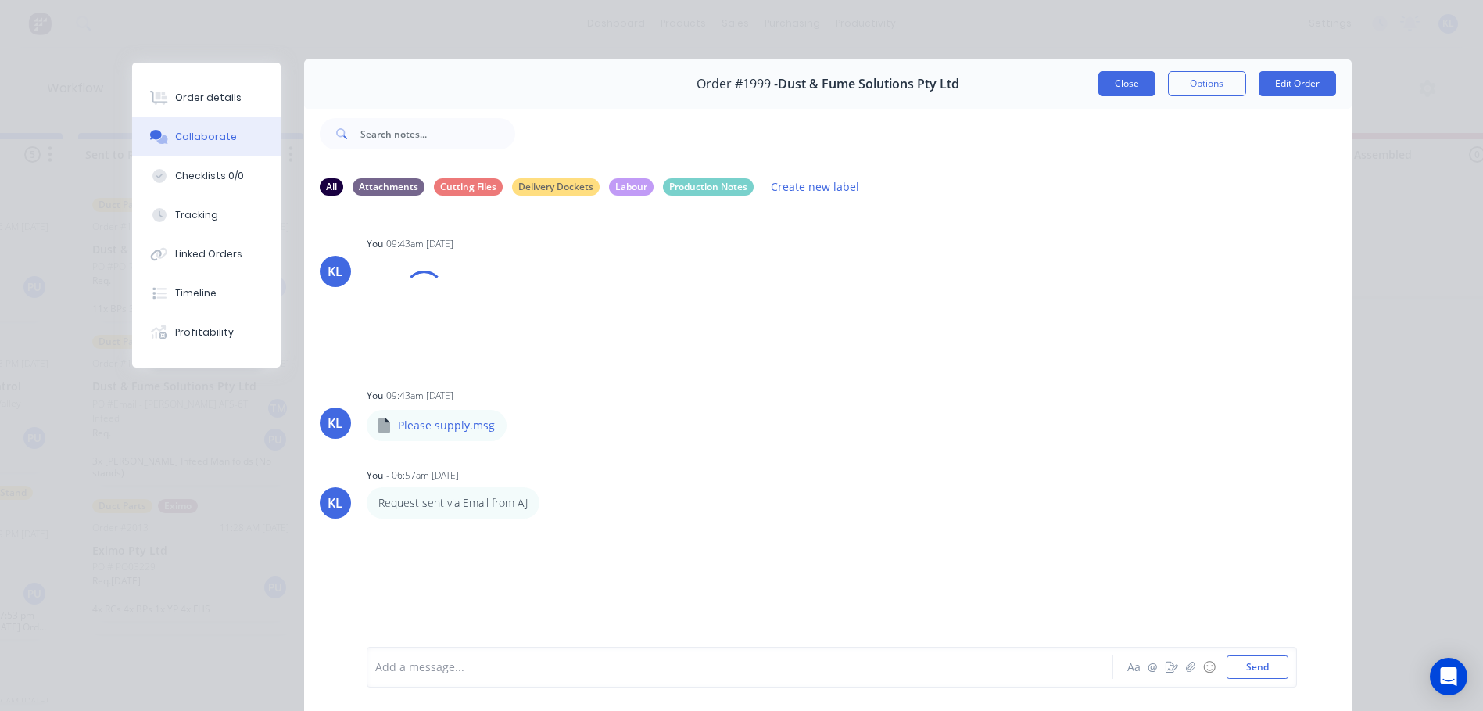
scroll to position [0, 0]
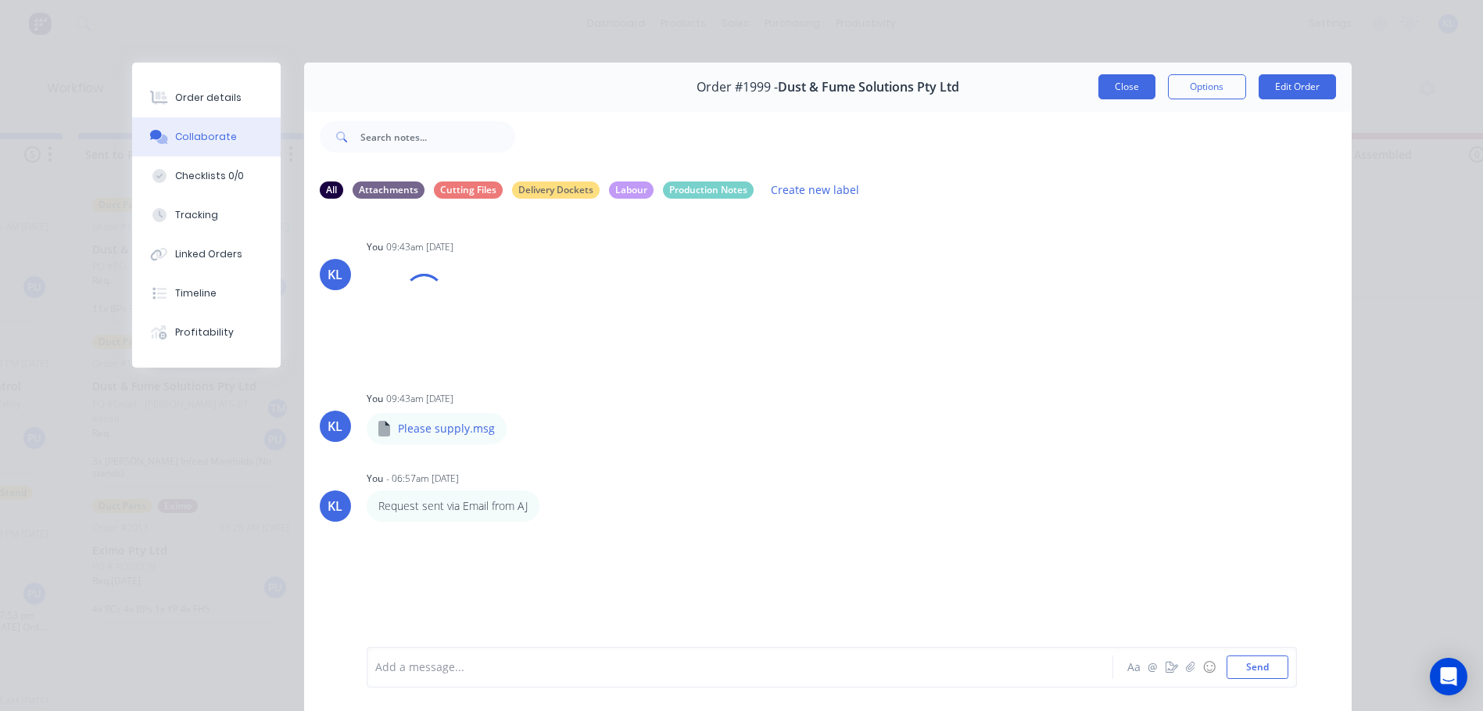
click at [1123, 81] on button "Close" at bounding box center [1127, 86] width 57 height 25
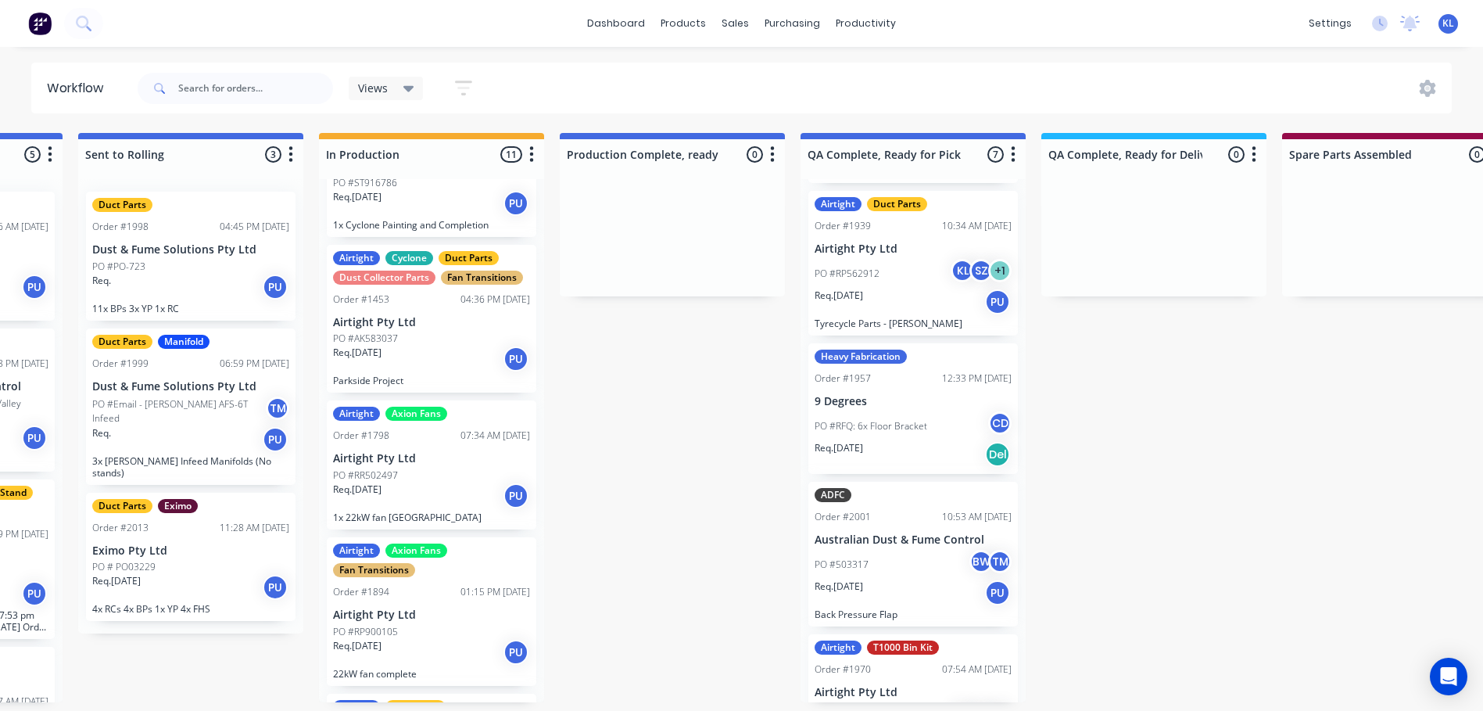
click at [213, 280] on div "Req. PU" at bounding box center [190, 287] width 197 height 27
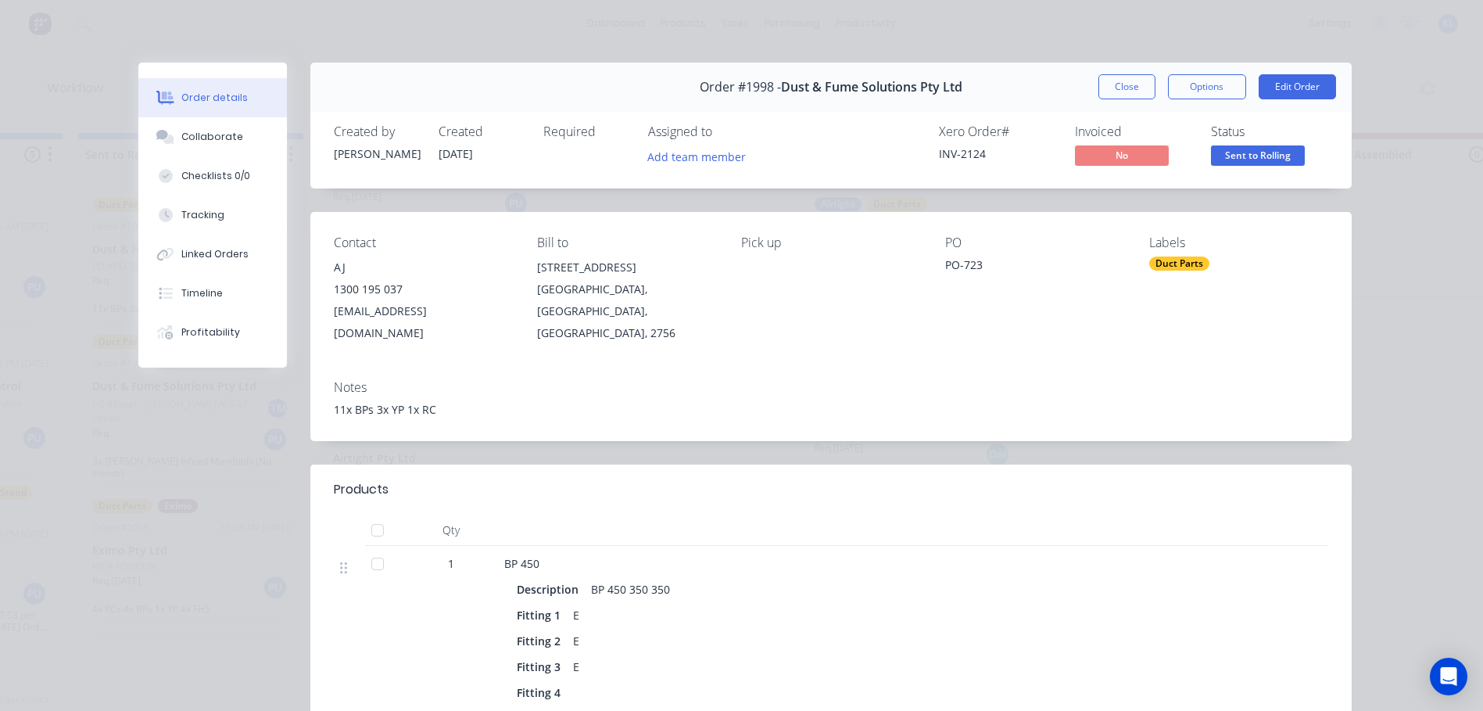
click at [1269, 159] on span "Sent to Rolling" at bounding box center [1258, 155] width 94 height 20
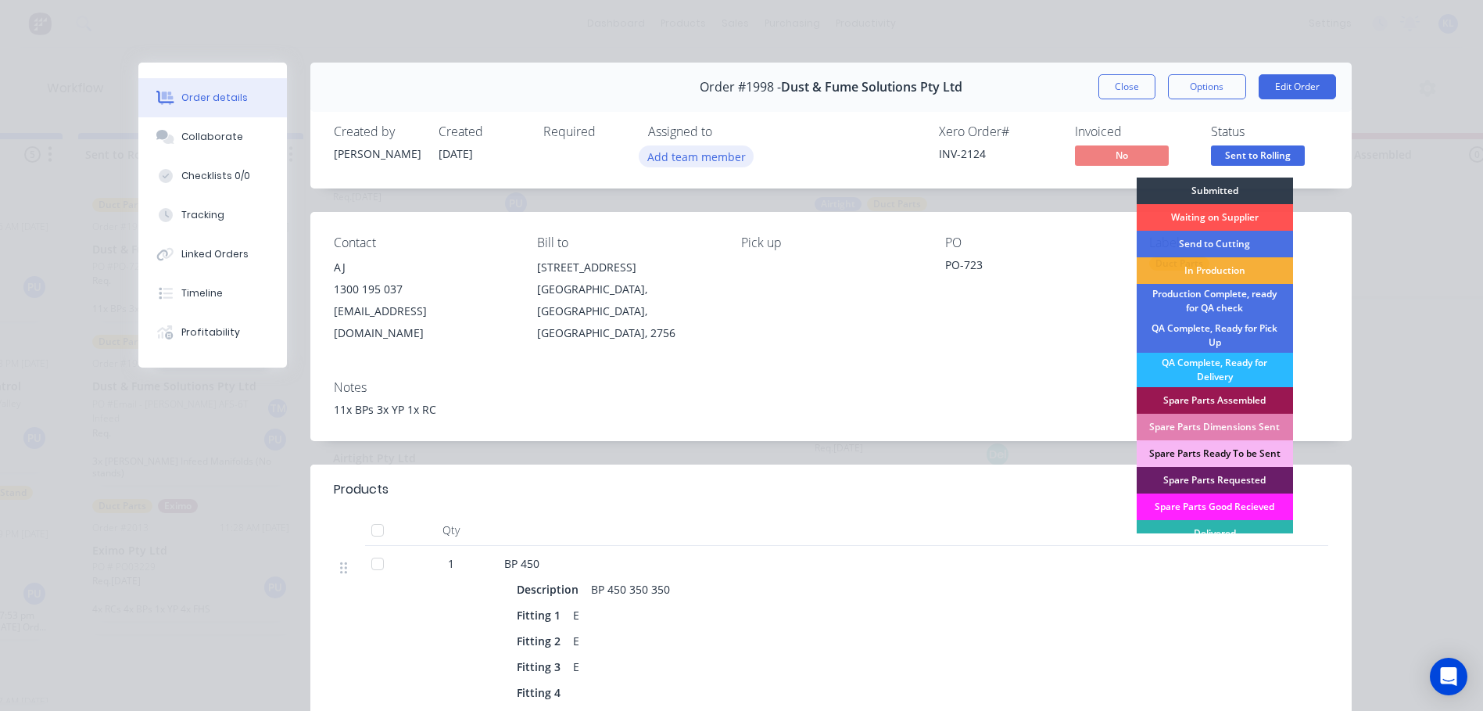
click at [680, 155] on button "Add team member" at bounding box center [696, 155] width 115 height 21
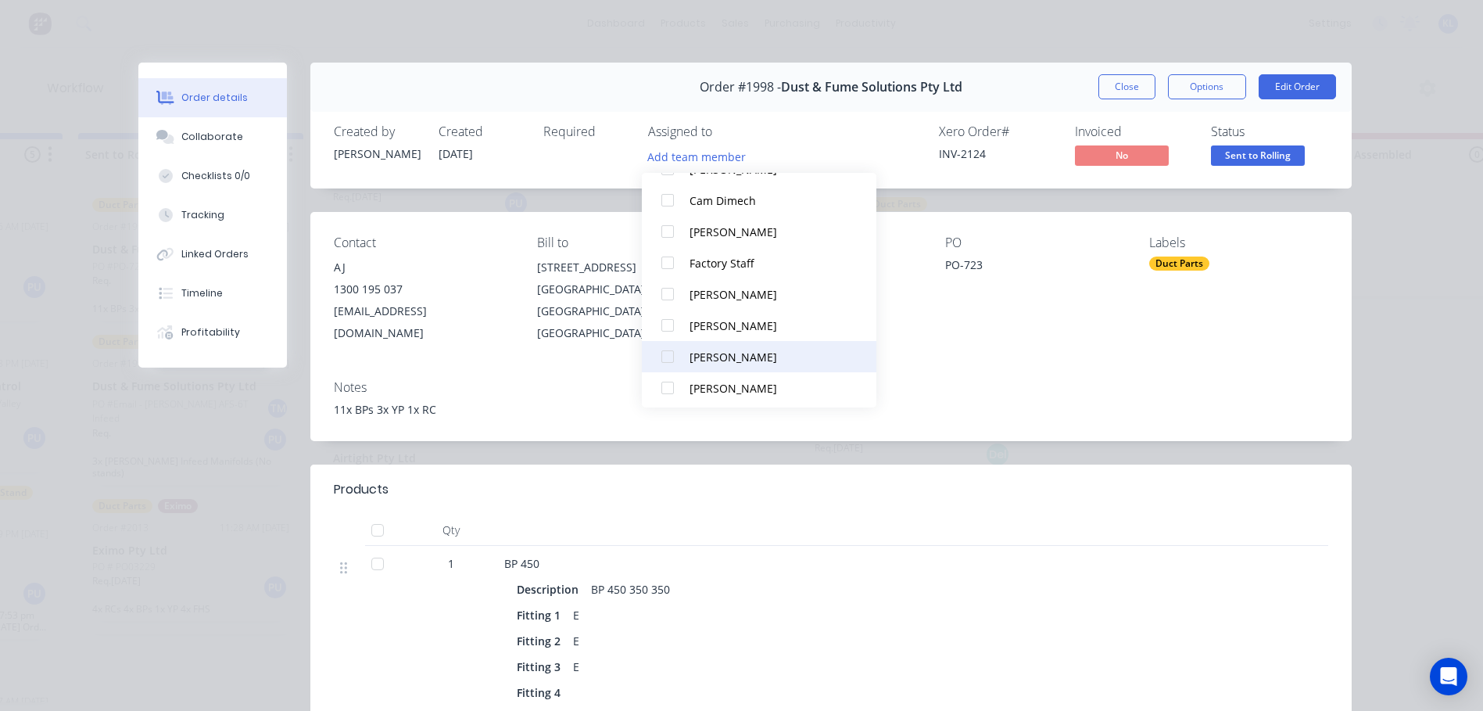
scroll to position [109, 0]
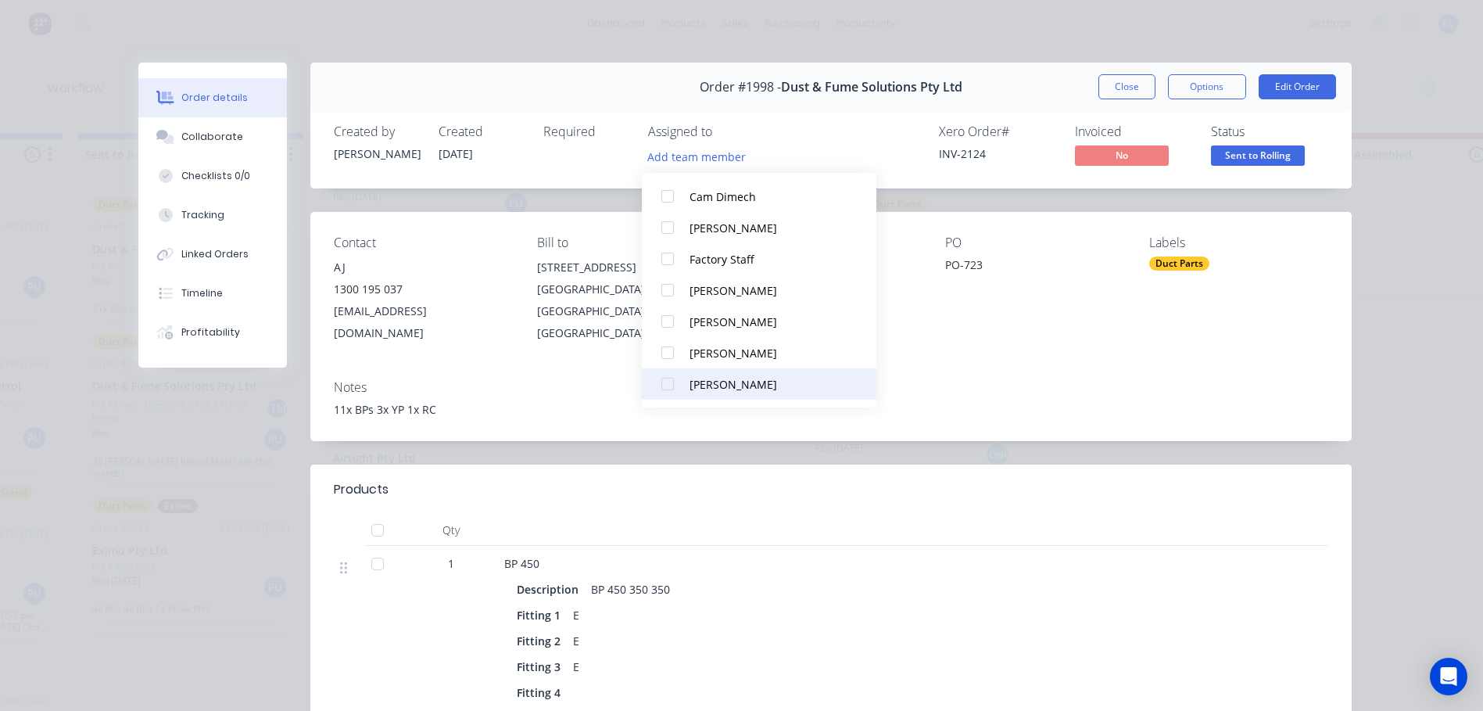
click at [728, 375] on button "Tristan Mellish" at bounding box center [759, 383] width 235 height 31
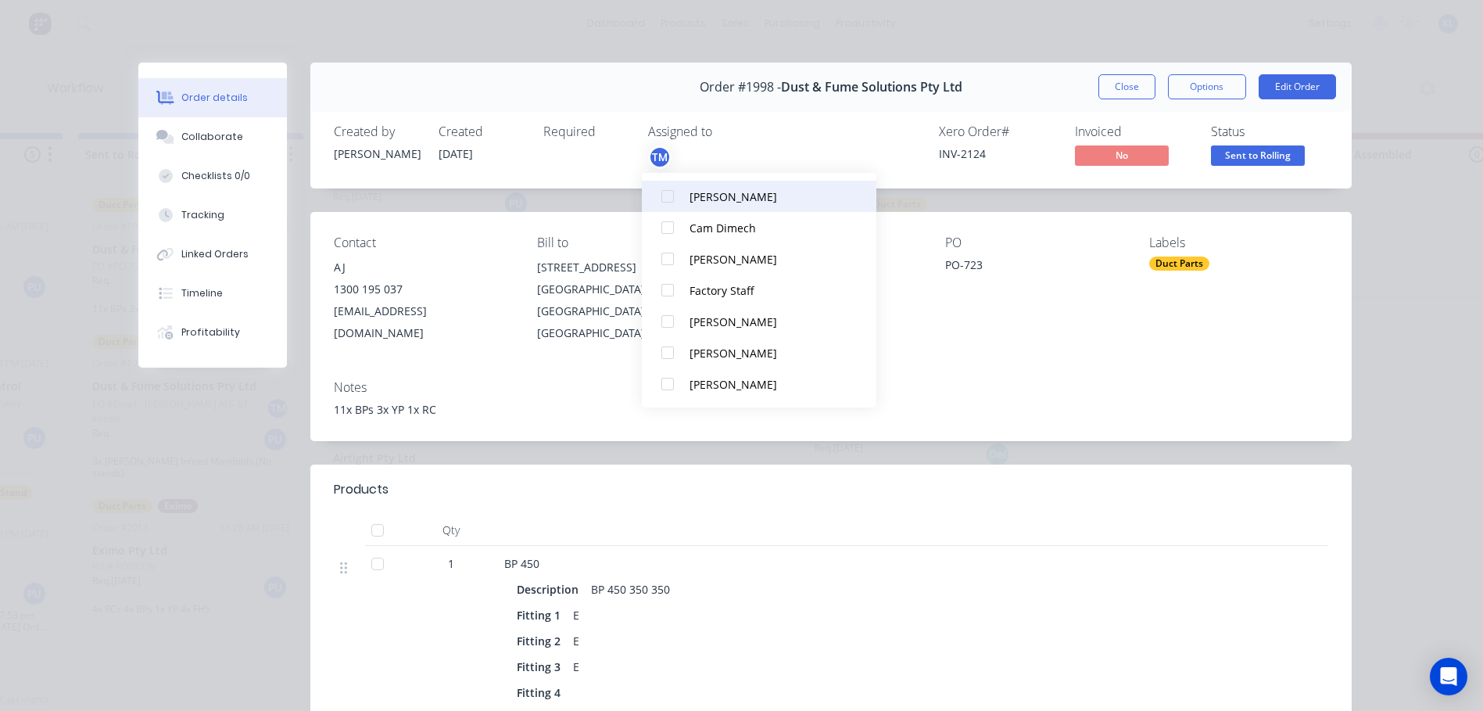
scroll to position [0, 0]
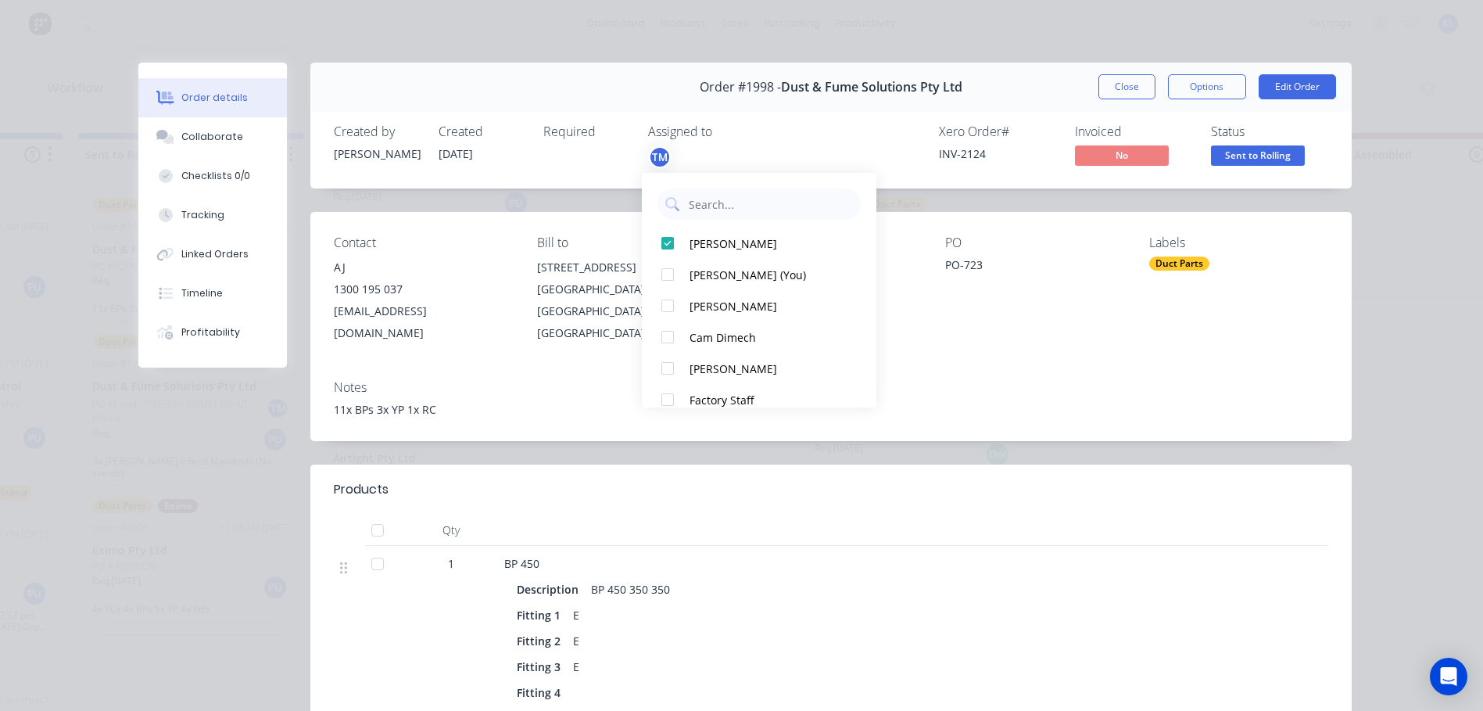
drag, startPoint x: 1020, startPoint y: 205, endPoint x: 1275, endPoint y: 170, distance: 258.0
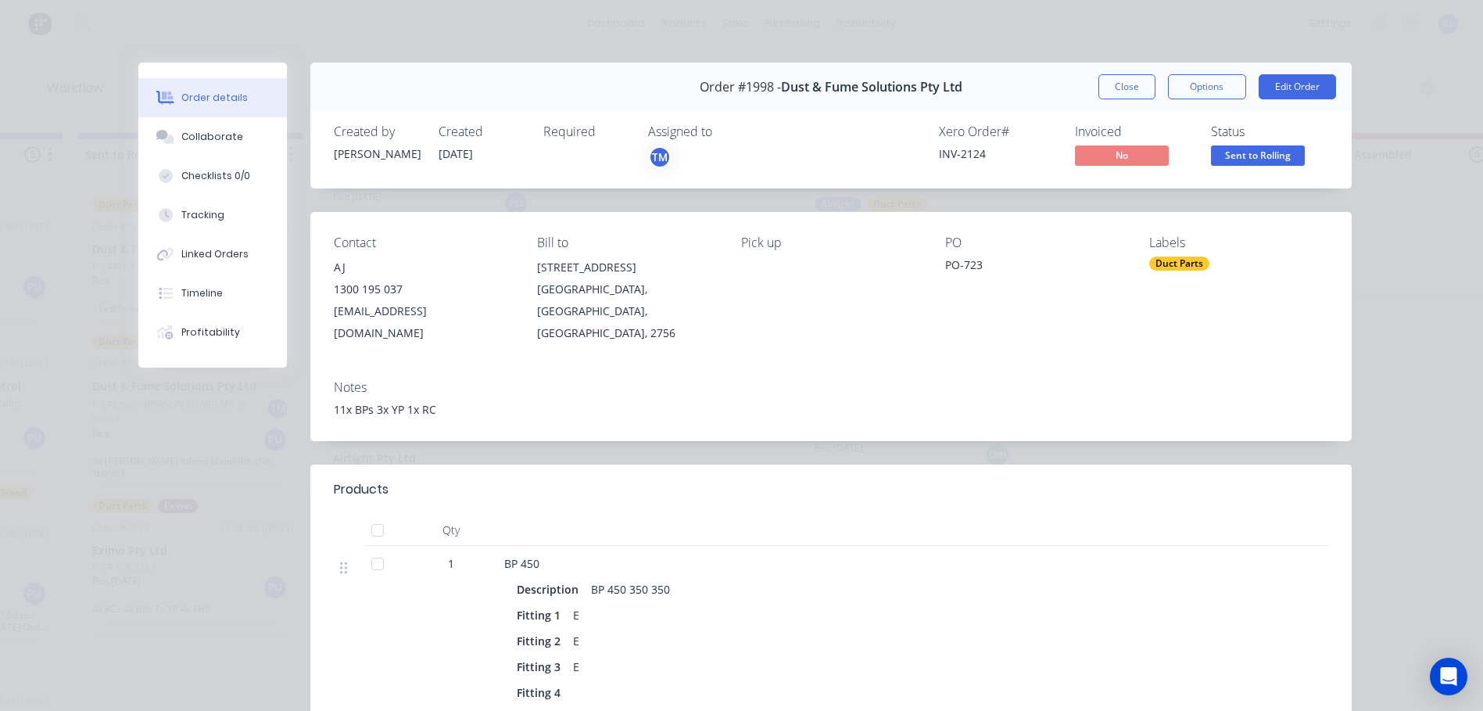
click at [1268, 156] on span "Sent to Rolling" at bounding box center [1258, 155] width 94 height 20
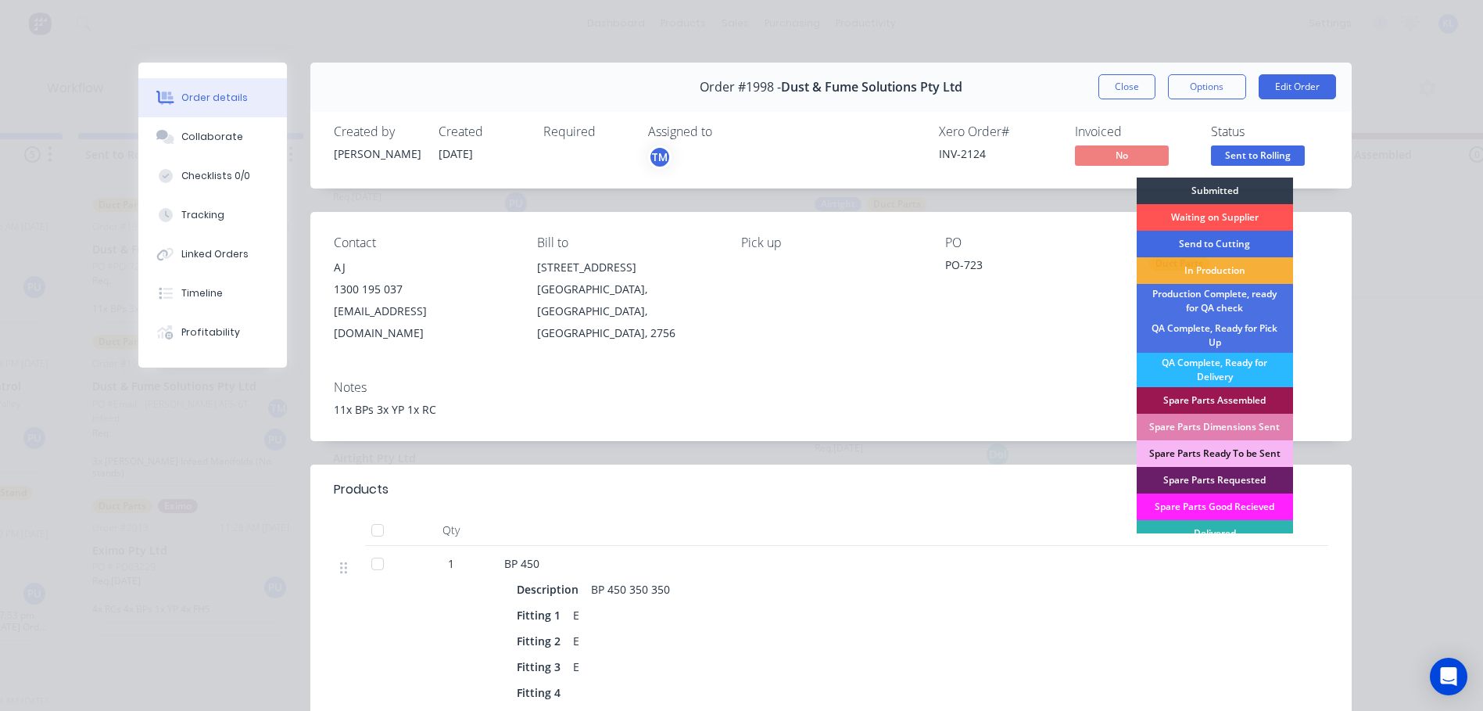
click at [1221, 248] on div "Send to Cutting" at bounding box center [1215, 244] width 156 height 27
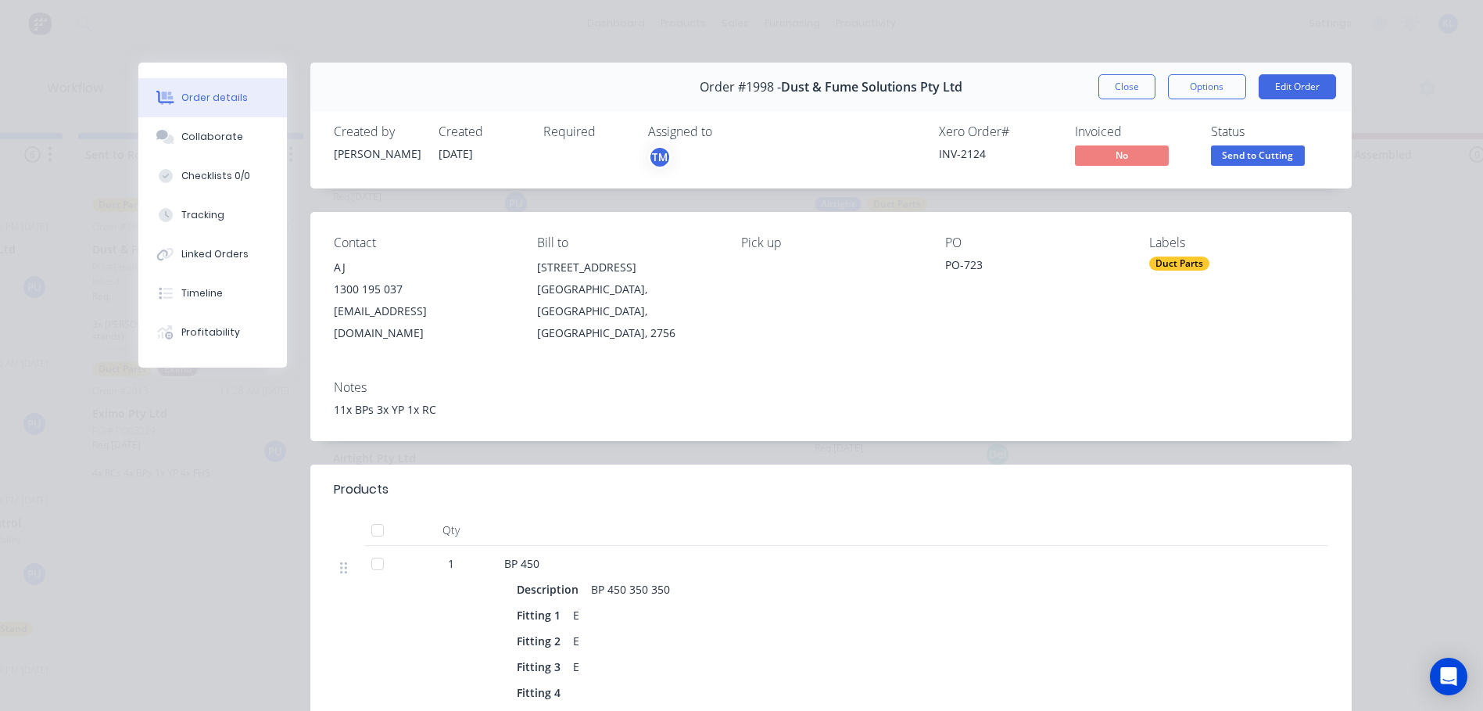
click at [1240, 156] on span "Send to Cutting" at bounding box center [1258, 155] width 94 height 20
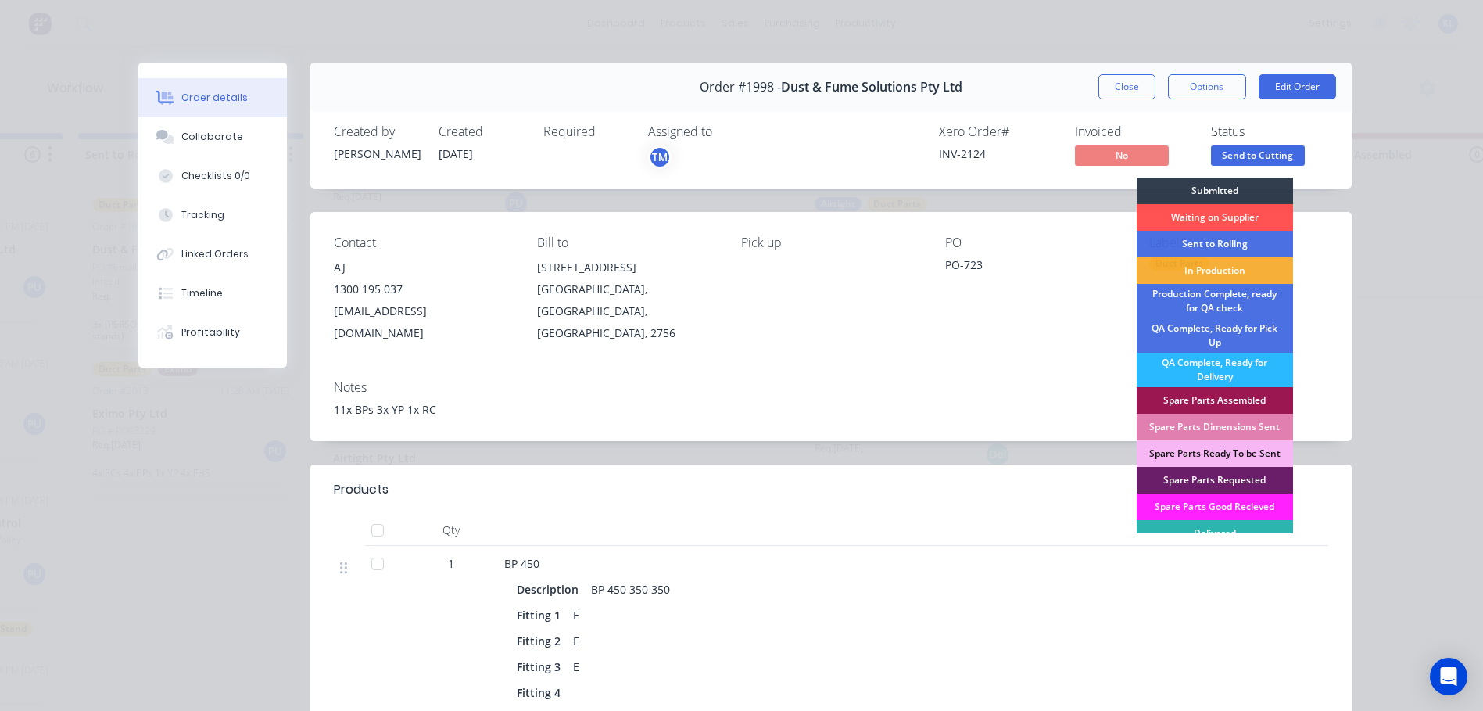
click at [1207, 268] on div "In Production" at bounding box center [1215, 270] width 156 height 27
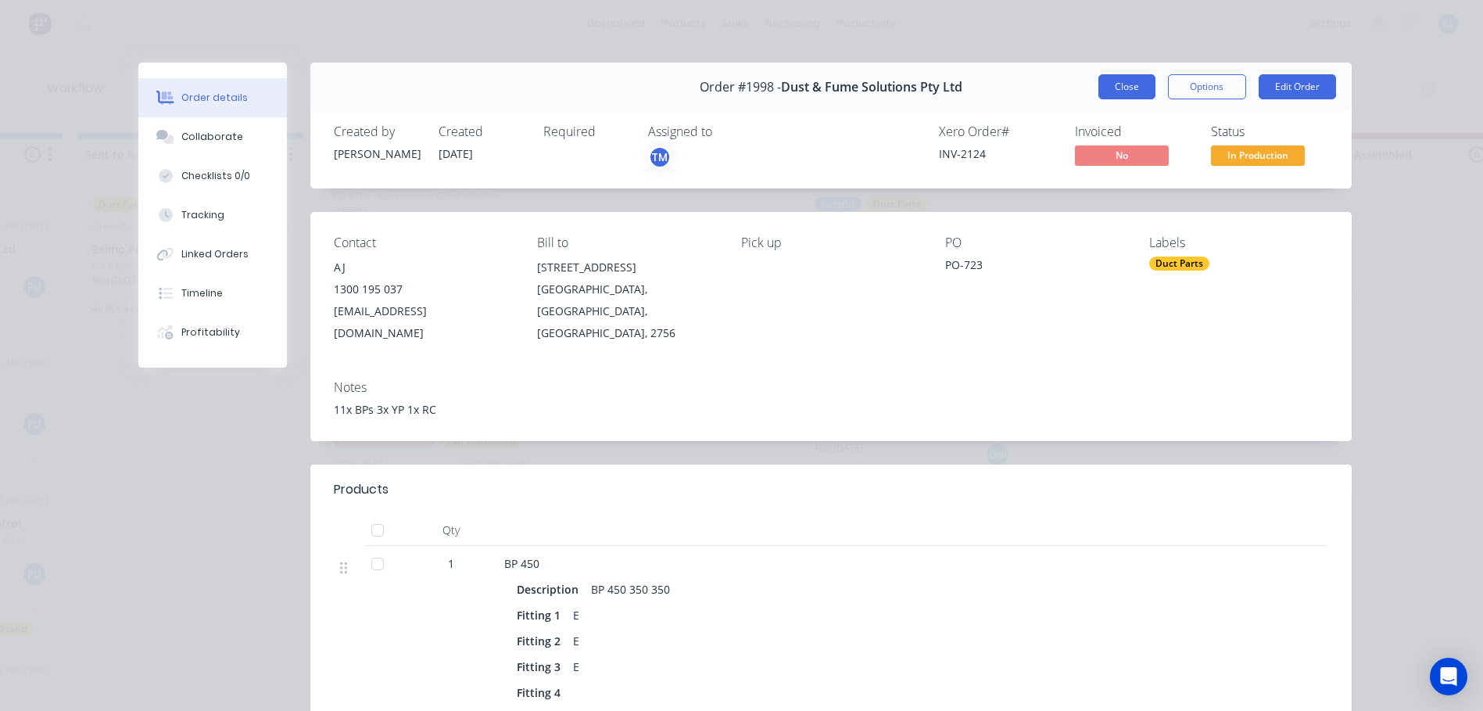
click at [1124, 79] on button "Close" at bounding box center [1127, 86] width 57 height 25
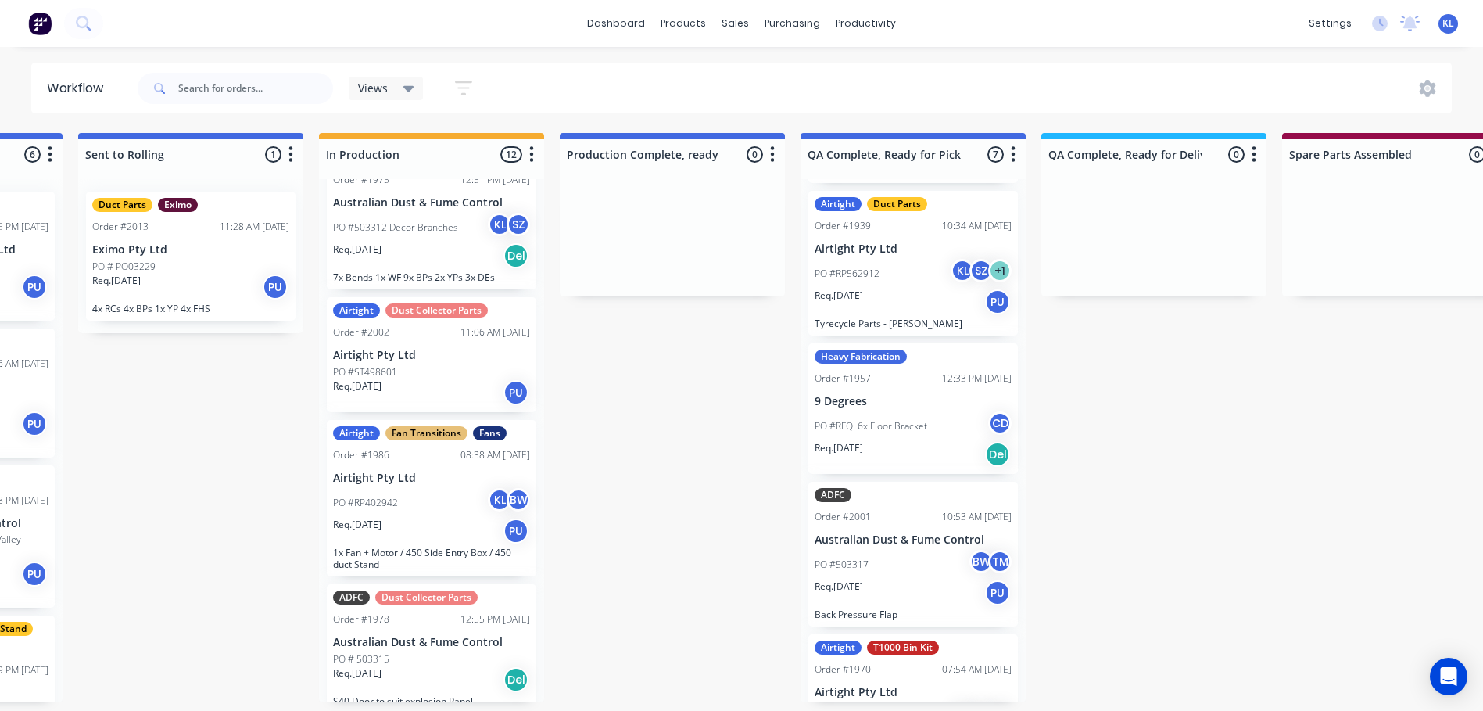
scroll to position [1158, 0]
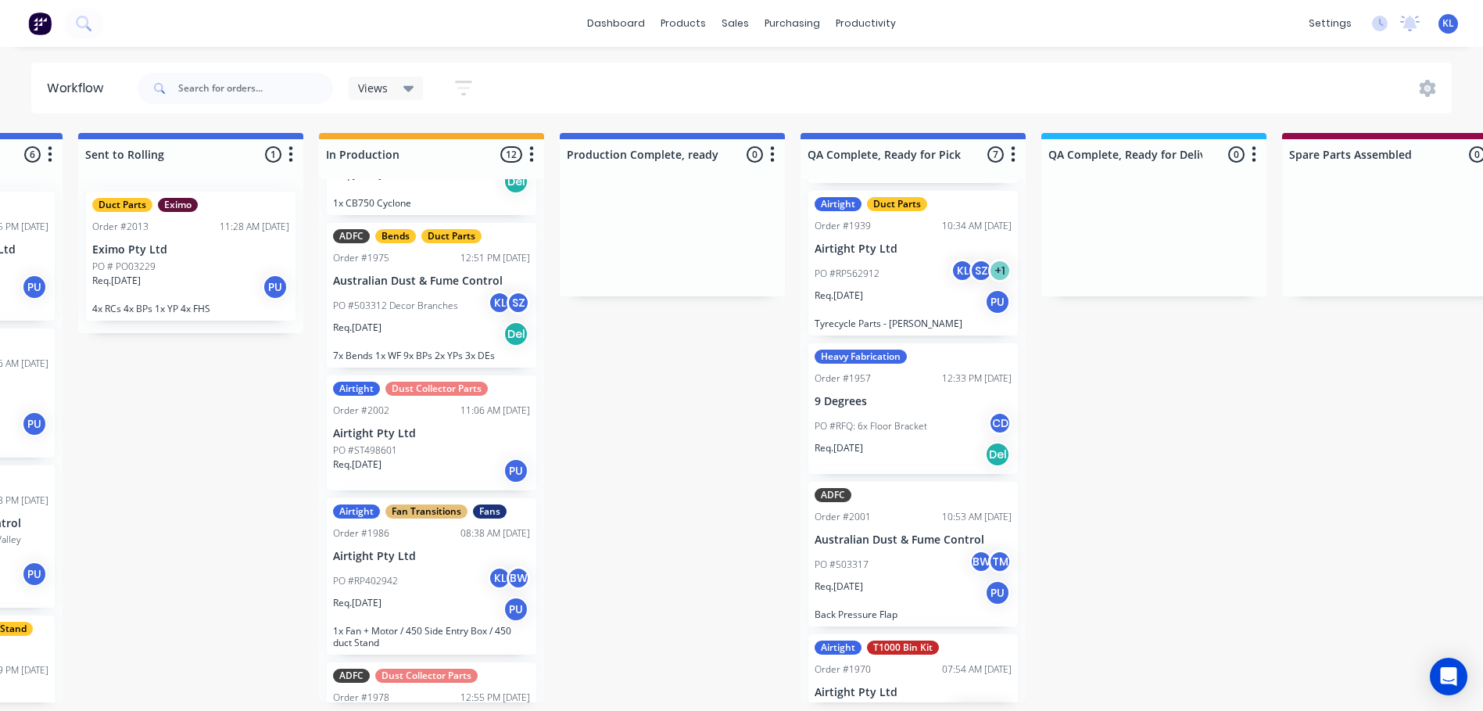
click at [436, 321] on div "Req. 17/09/25 Del" at bounding box center [431, 334] width 197 height 27
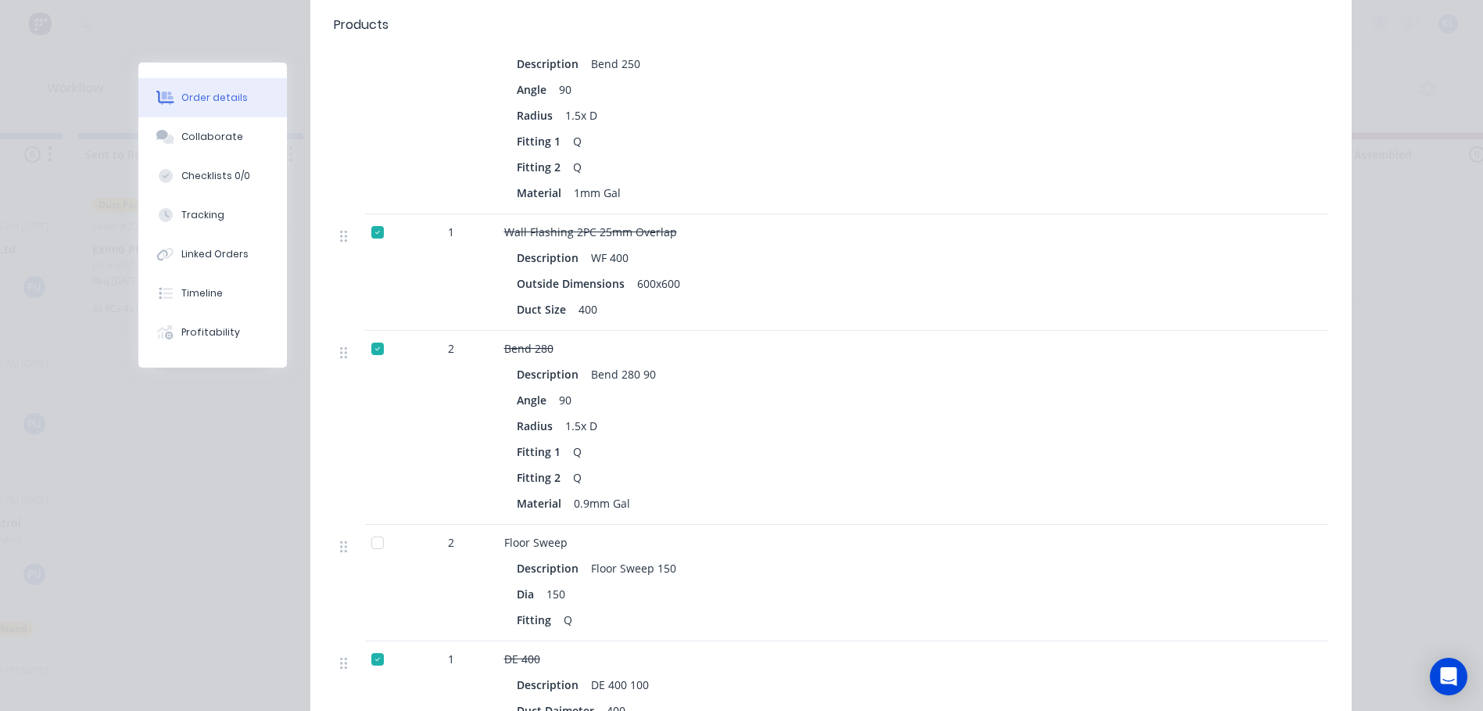
scroll to position [2660, 0]
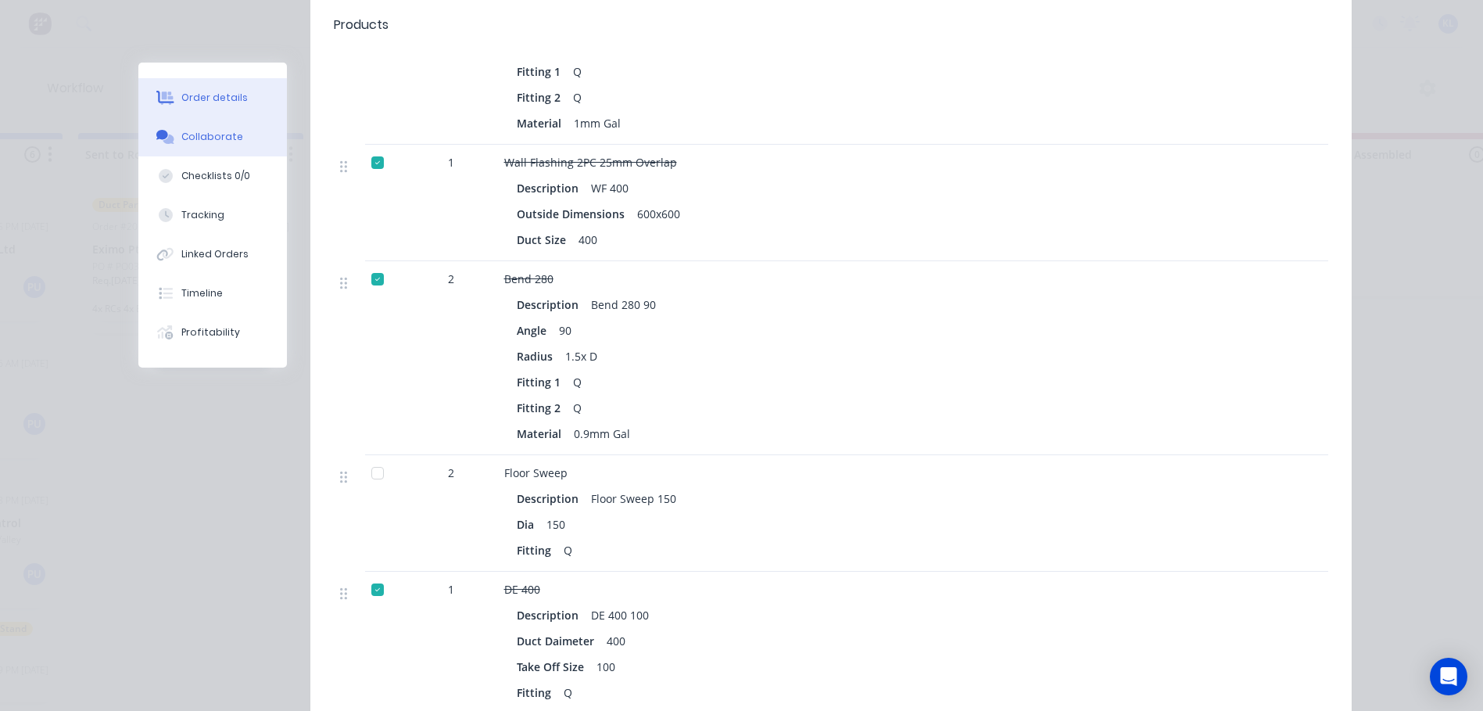
click at [213, 139] on div "Collaborate" at bounding box center [212, 137] width 62 height 14
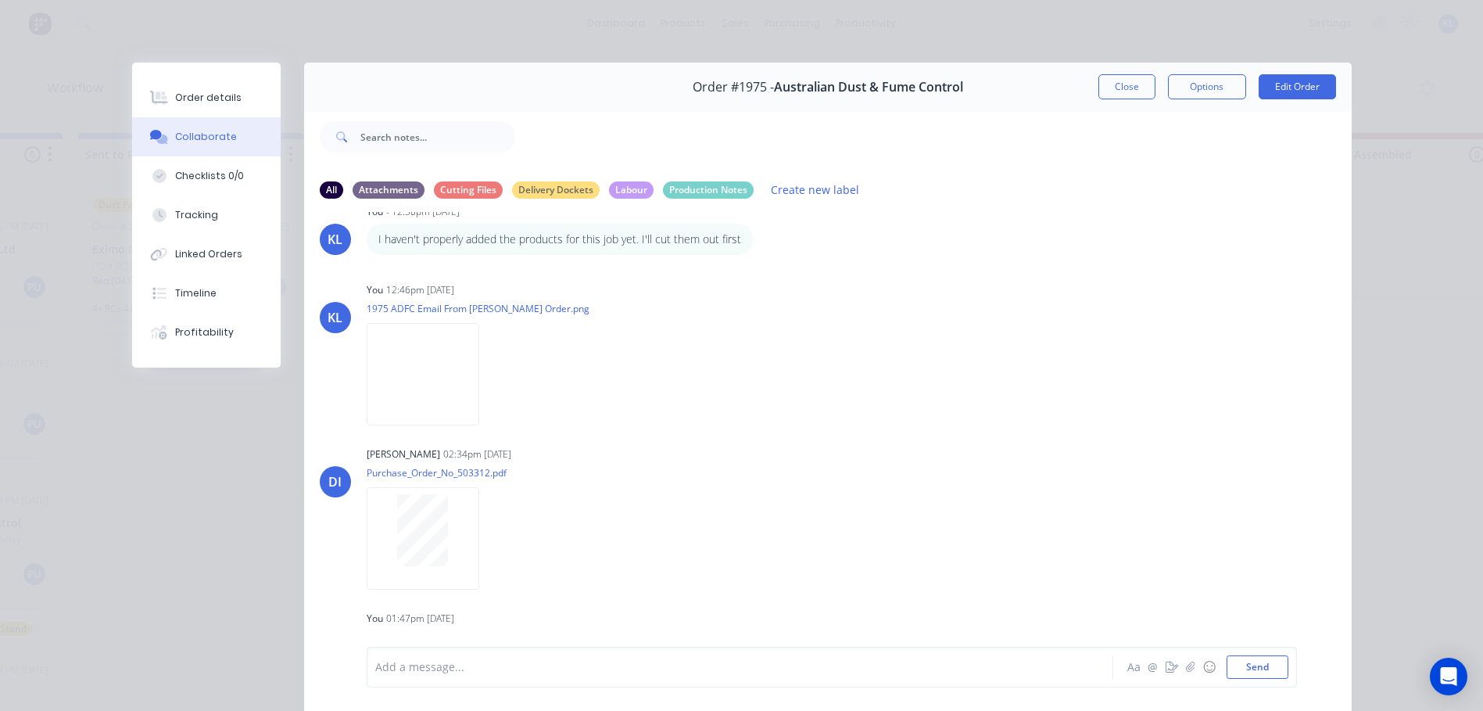
scroll to position [0, 0]
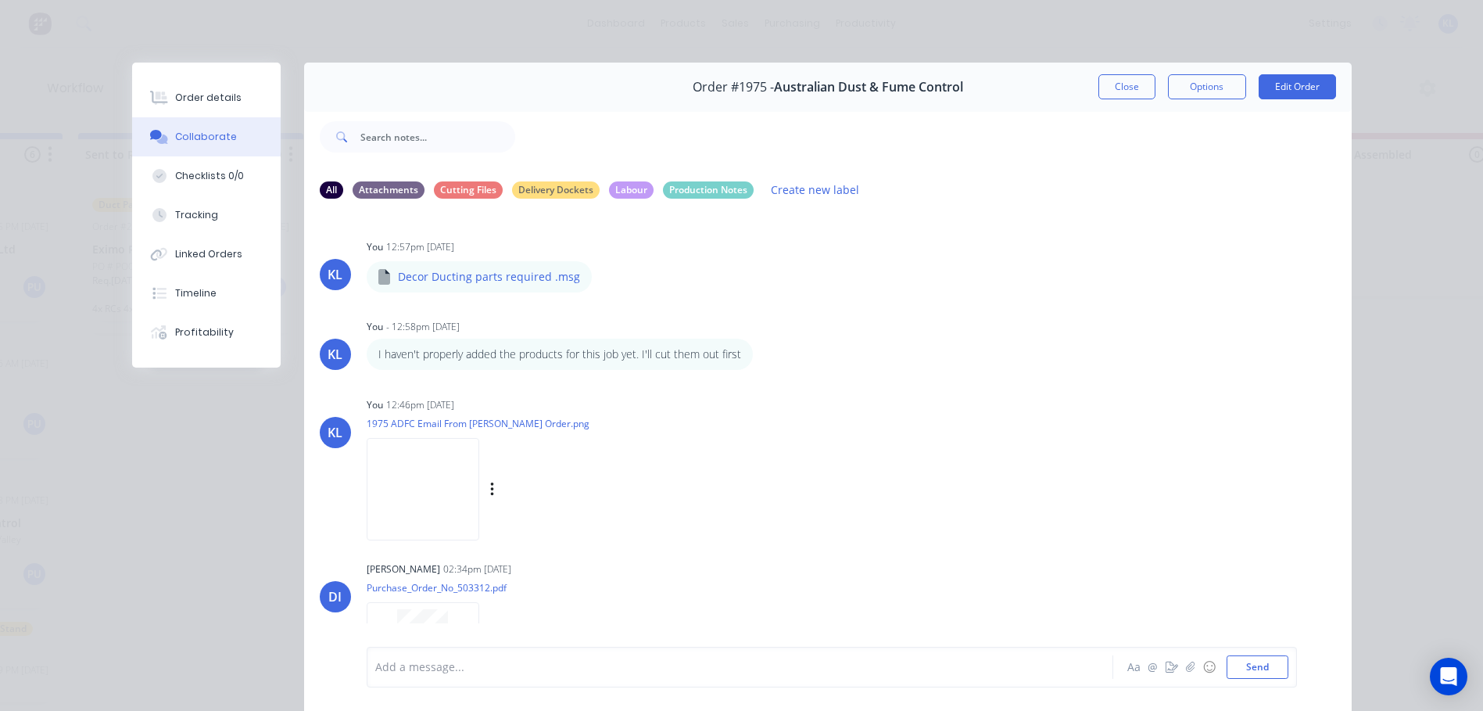
click at [425, 469] on img at bounding box center [423, 489] width 113 height 102
click at [181, 96] on div "Order details" at bounding box center [208, 98] width 66 height 14
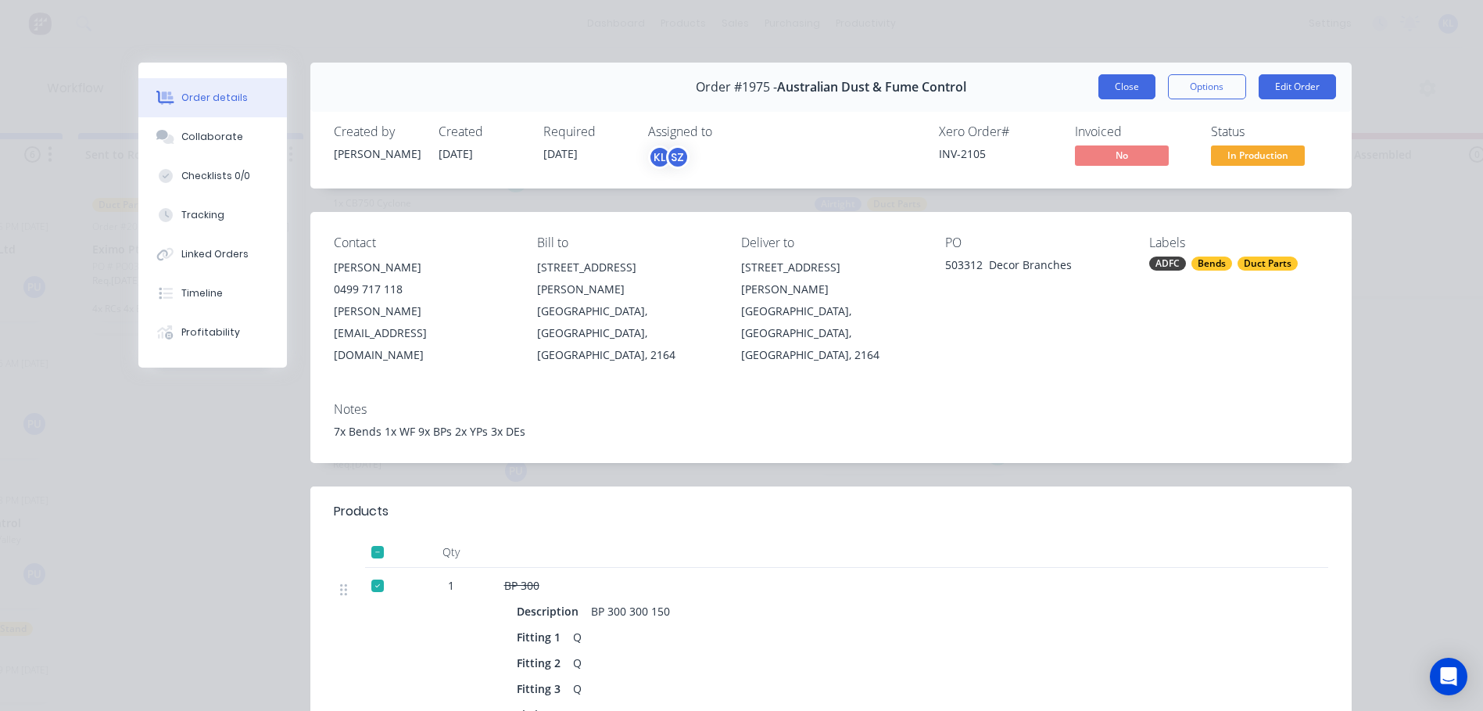
click at [1115, 77] on button "Close" at bounding box center [1127, 86] width 57 height 25
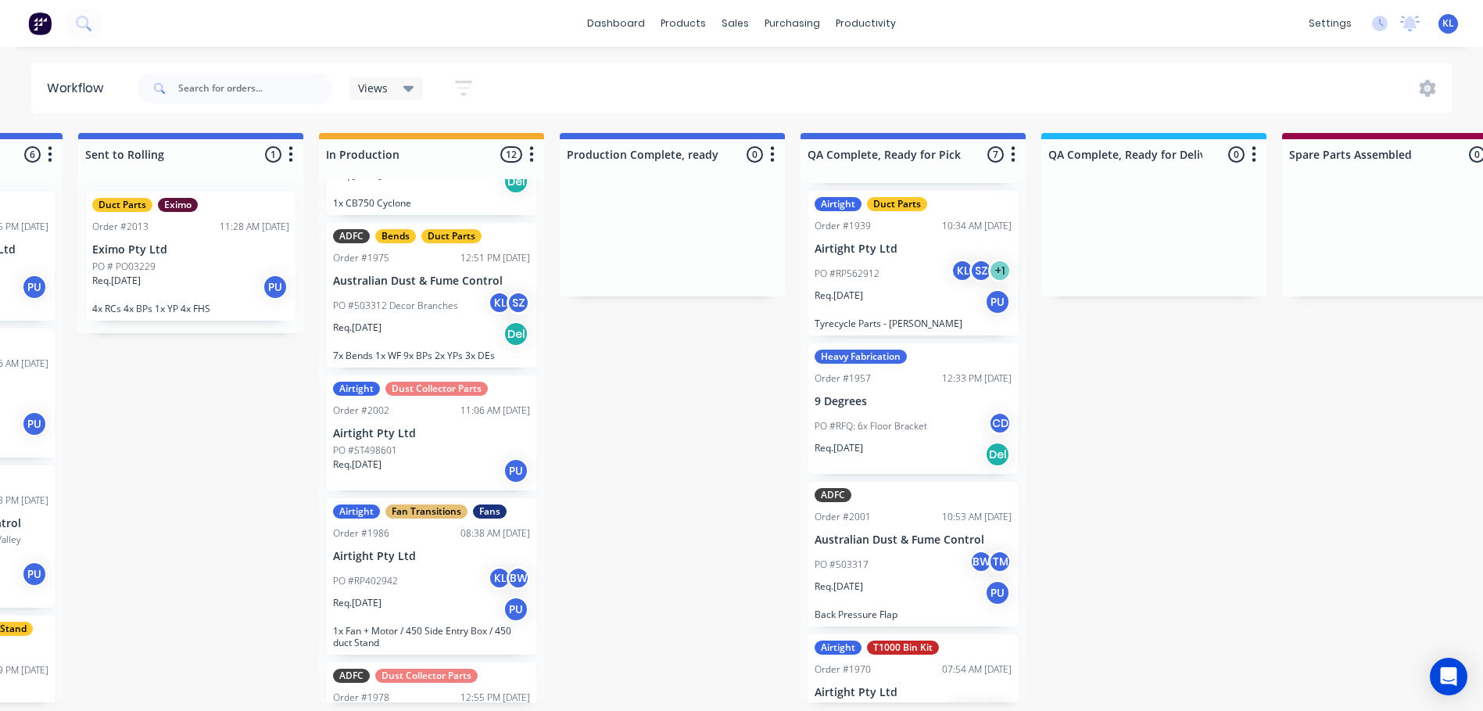
scroll to position [1236, 0]
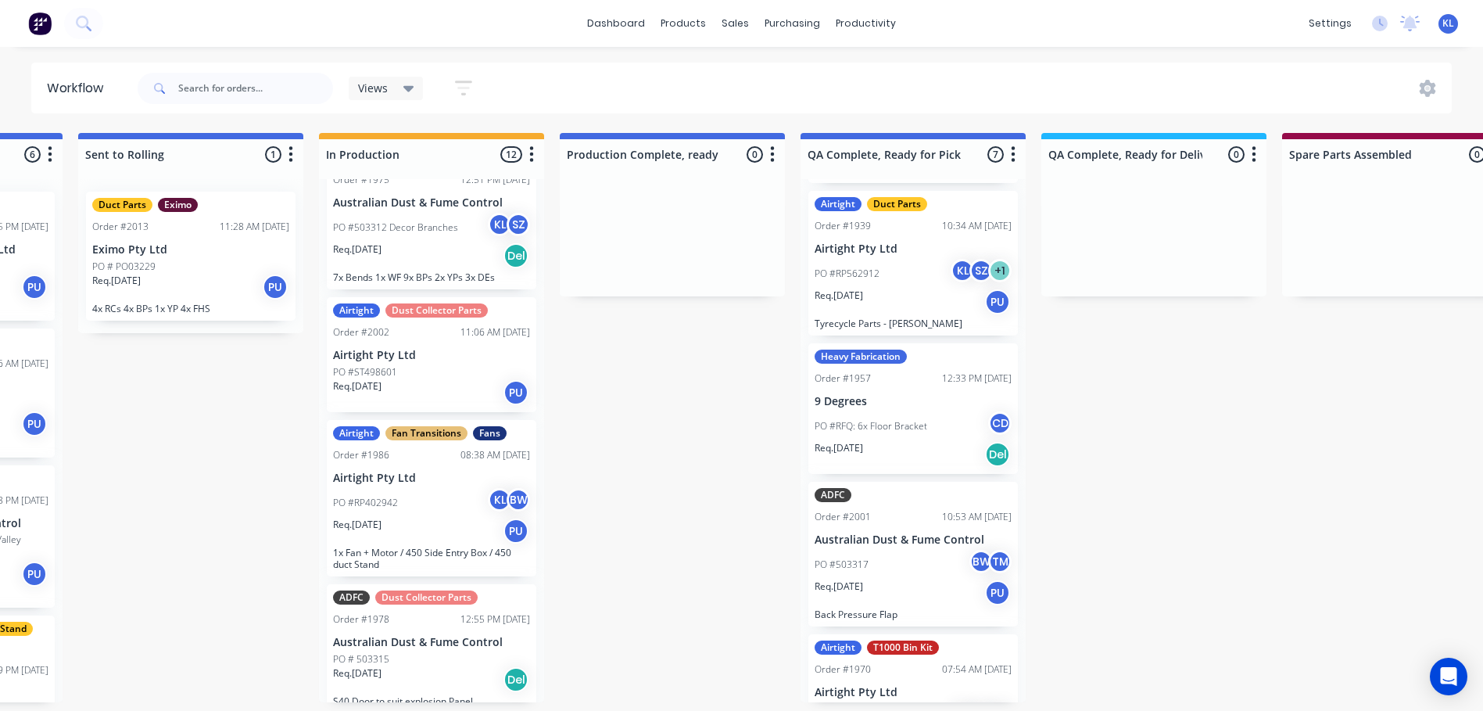
drag, startPoint x: 441, startPoint y: 404, endPoint x: 651, endPoint y: 526, distance: 242.1
click at [651, 526] on div "Submitted 15 Status colour #273444 hex #273444 Save Cancel Summaries Total orde…" at bounding box center [1067, 417] width 3515 height 569
click at [415, 488] on div "PO #RP402942 KL BW" at bounding box center [431, 503] width 197 height 30
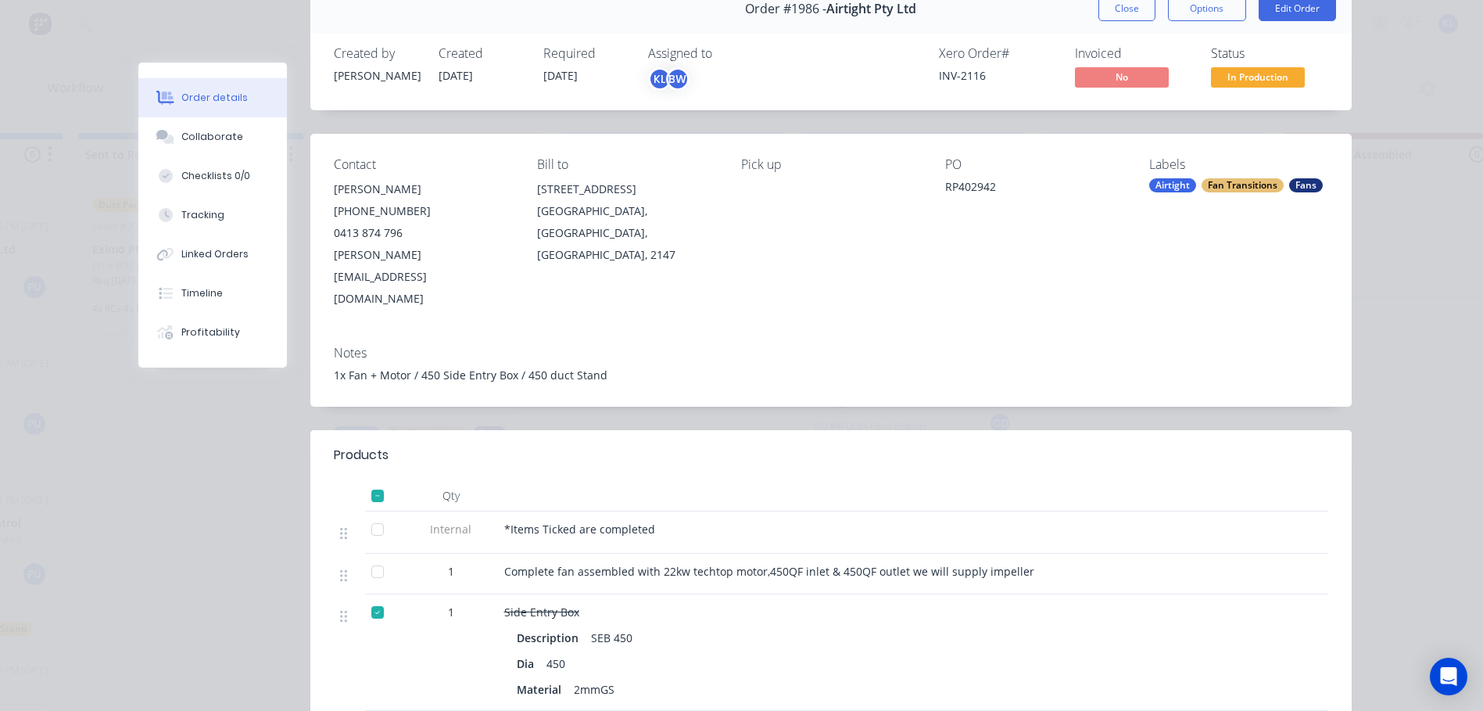
scroll to position [0, 0]
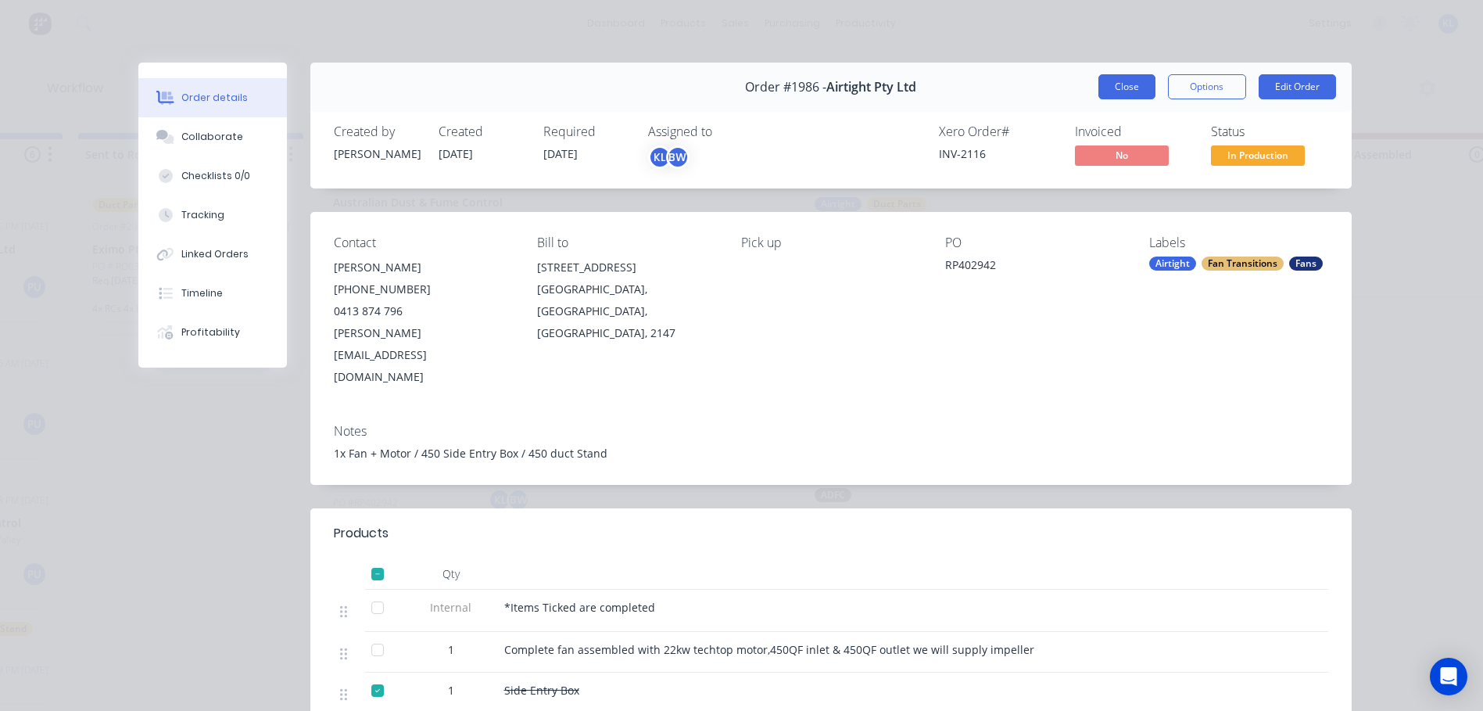
click at [1125, 88] on button "Close" at bounding box center [1127, 86] width 57 height 25
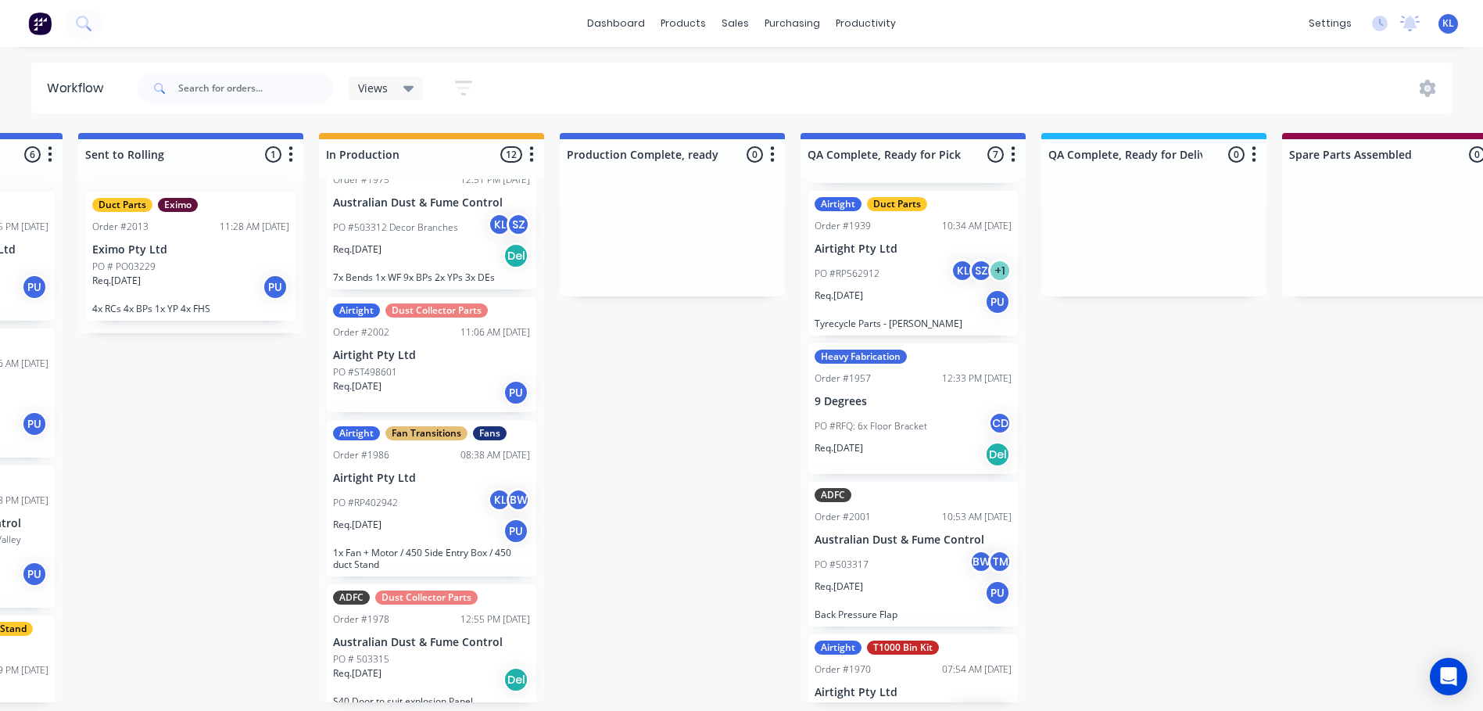
scroll to position [578, 0]
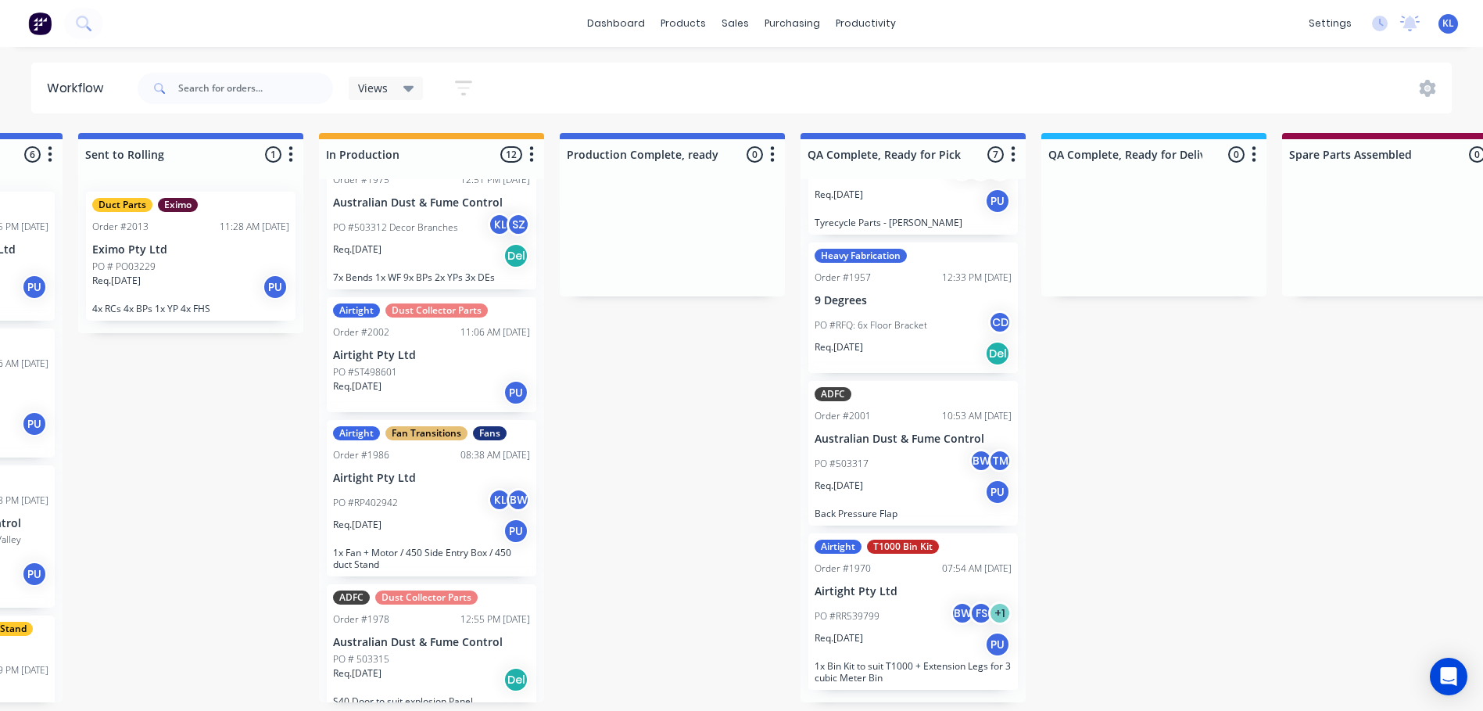
click at [884, 460] on div "PO #503317 BW TM" at bounding box center [913, 464] width 197 height 30
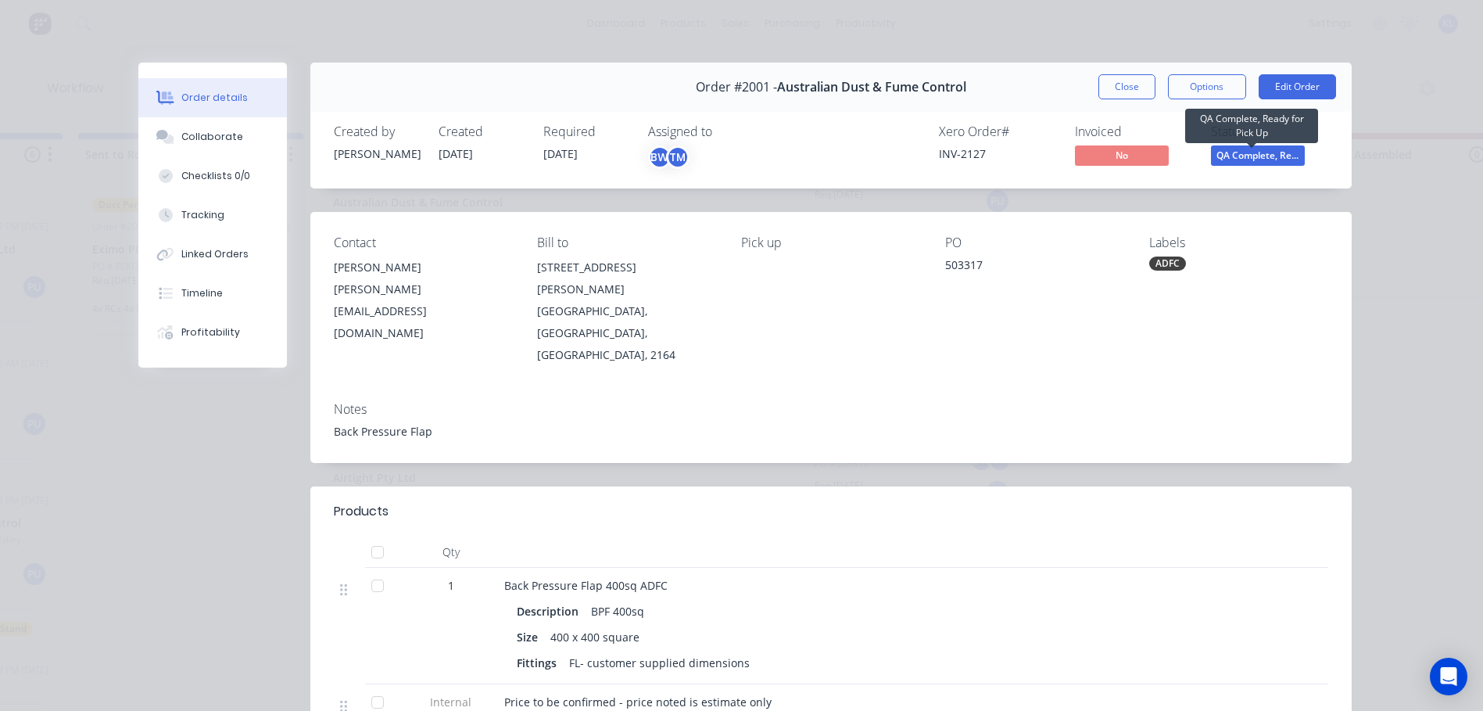
click at [1239, 154] on span "QA Complete, Re..." at bounding box center [1258, 155] width 94 height 20
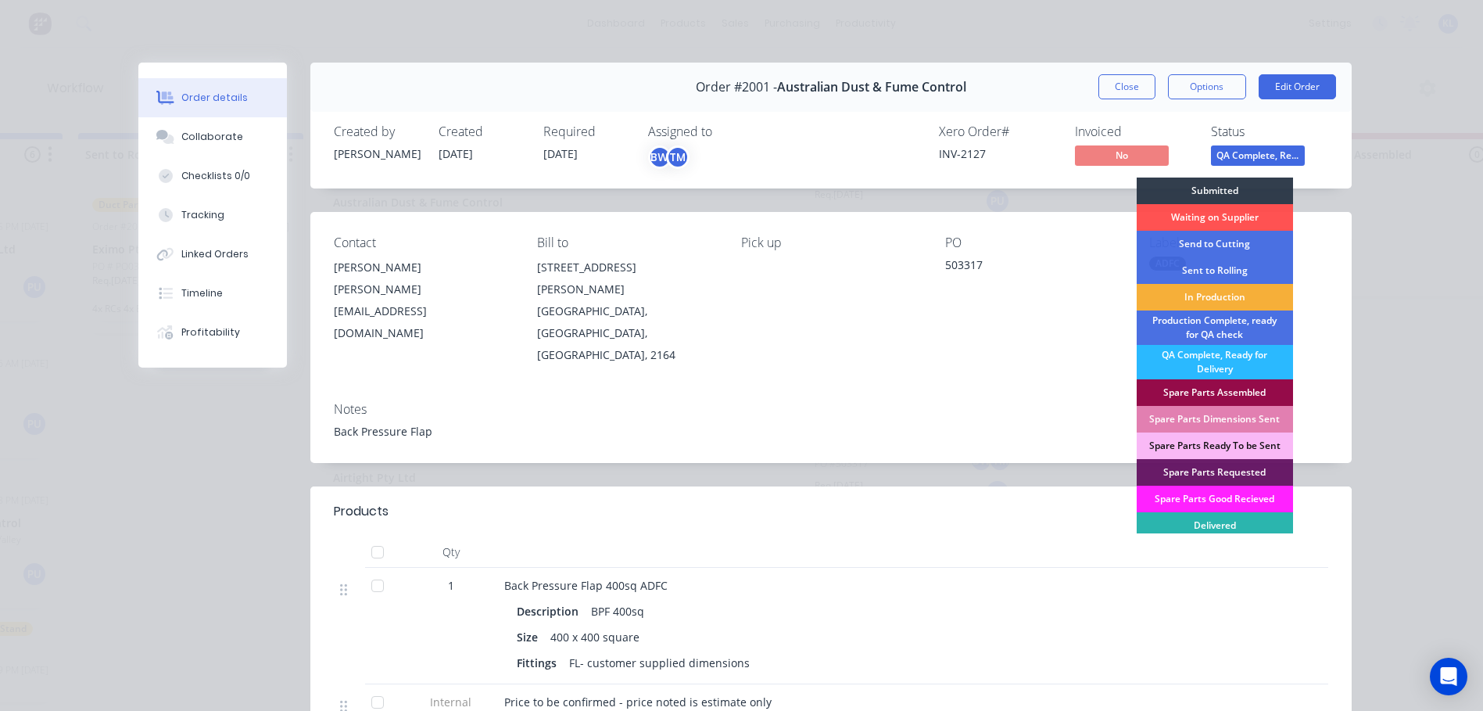
scroll to position [27, 0]
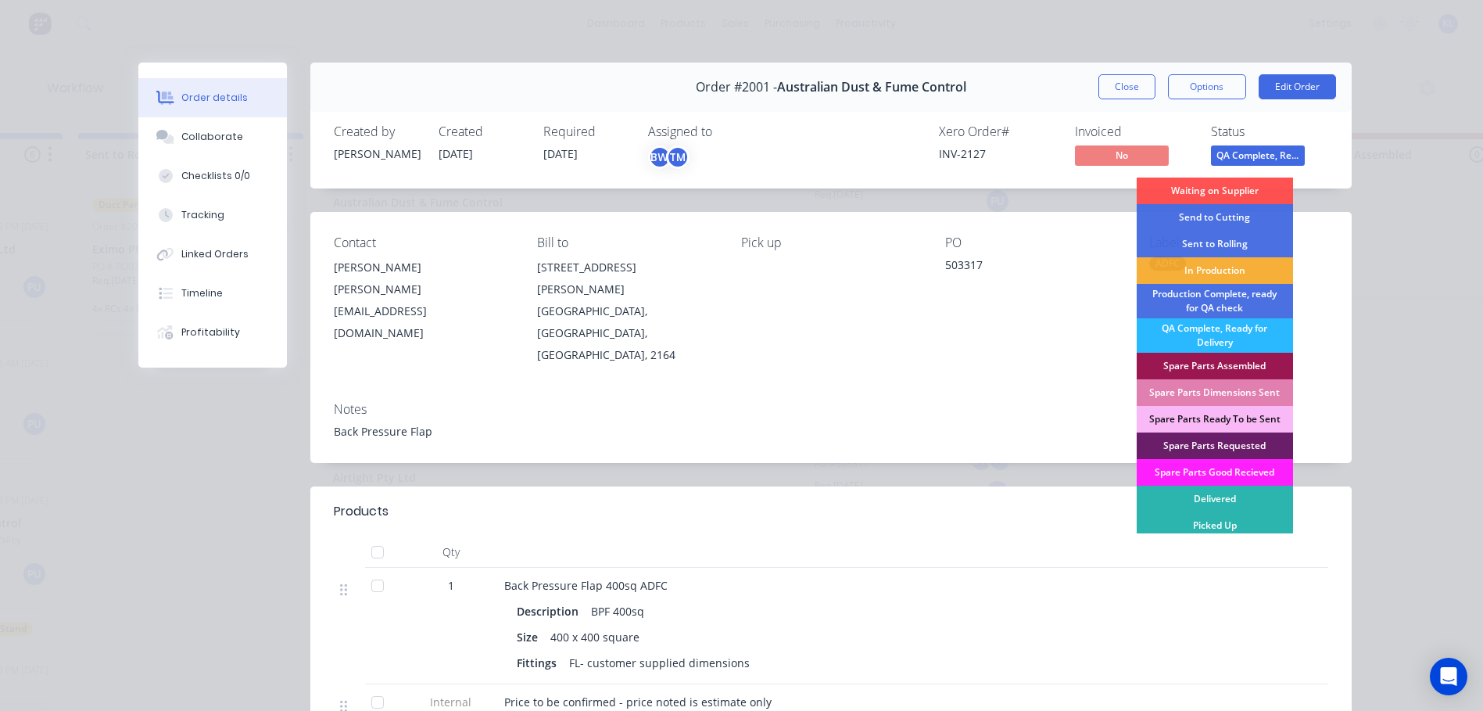
click at [365, 570] on div at bounding box center [377, 585] width 31 height 31
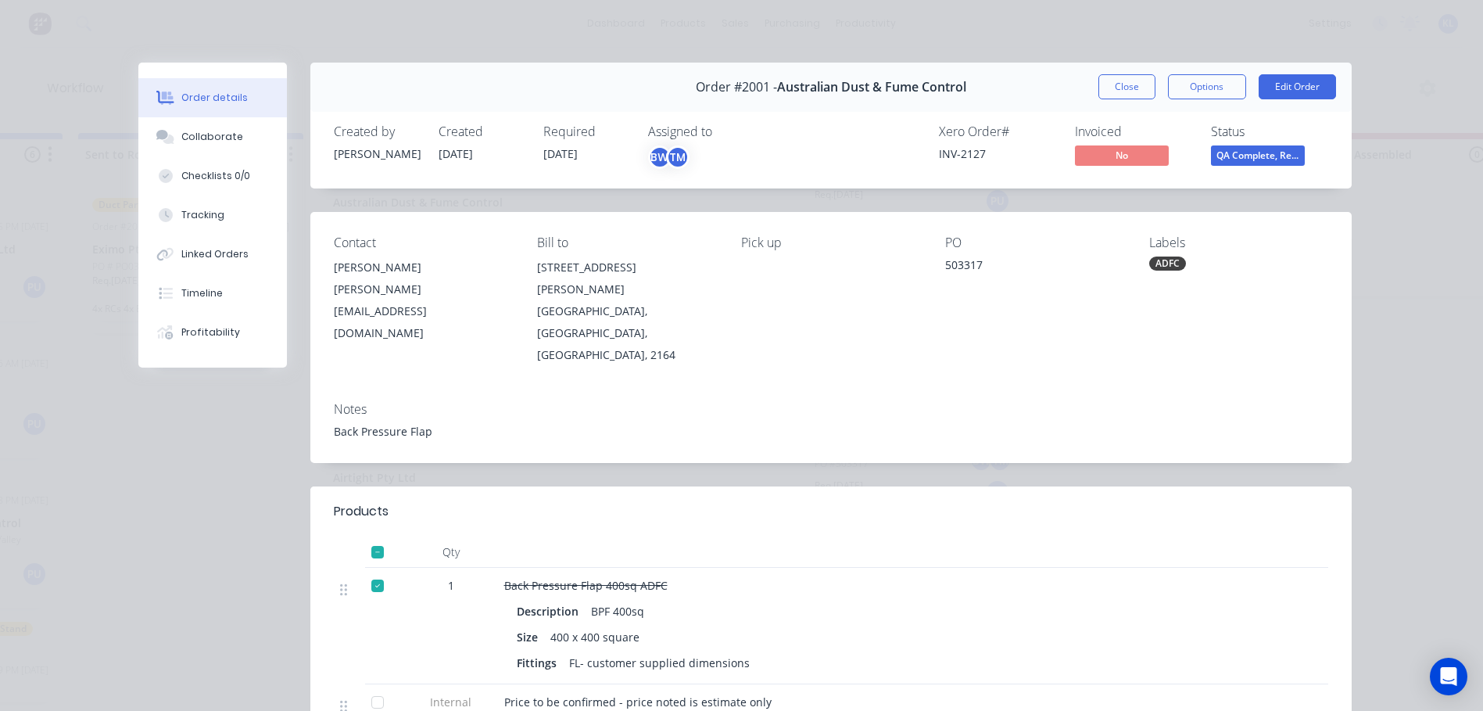
click at [376, 687] on div at bounding box center [377, 702] width 31 height 31
click at [1268, 162] on span "QA Complete, Re..." at bounding box center [1258, 155] width 94 height 20
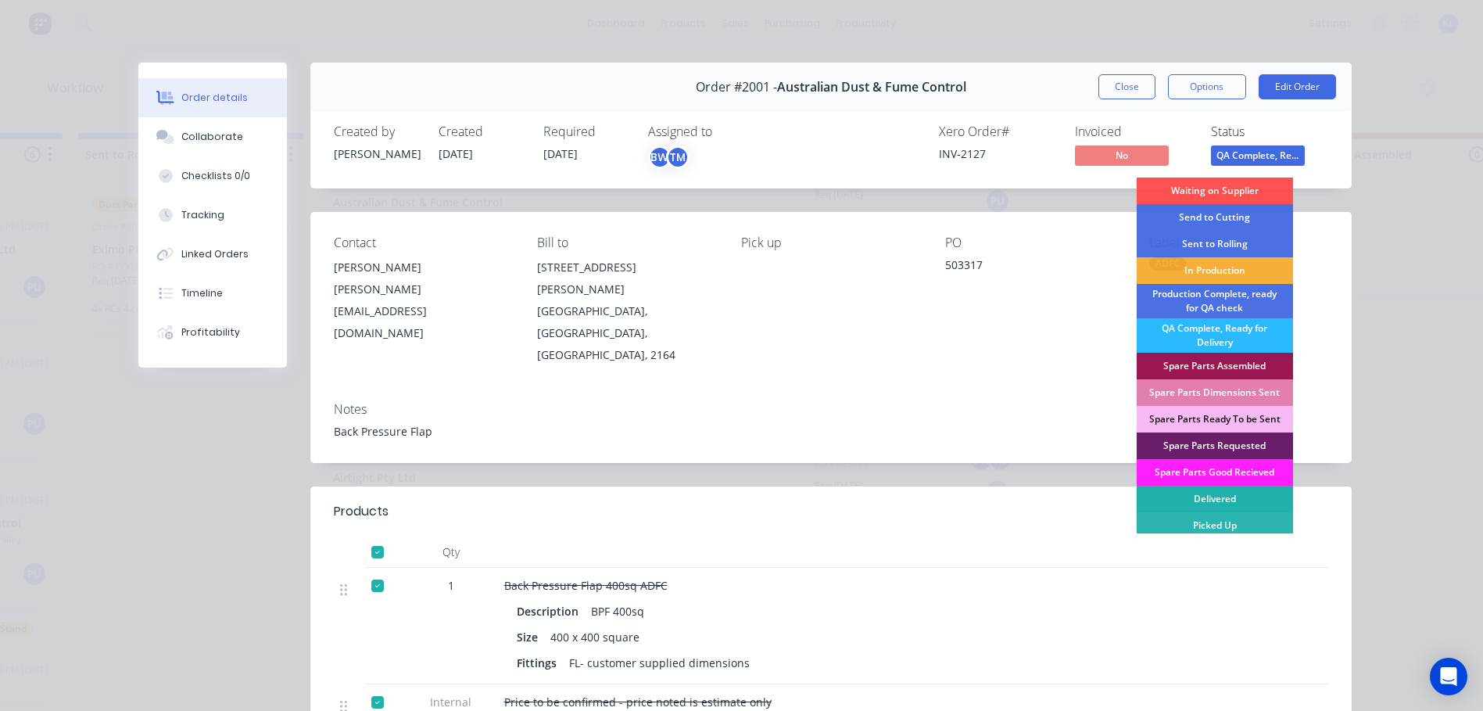
click at [1228, 498] on div "Delivered" at bounding box center [1215, 499] width 156 height 27
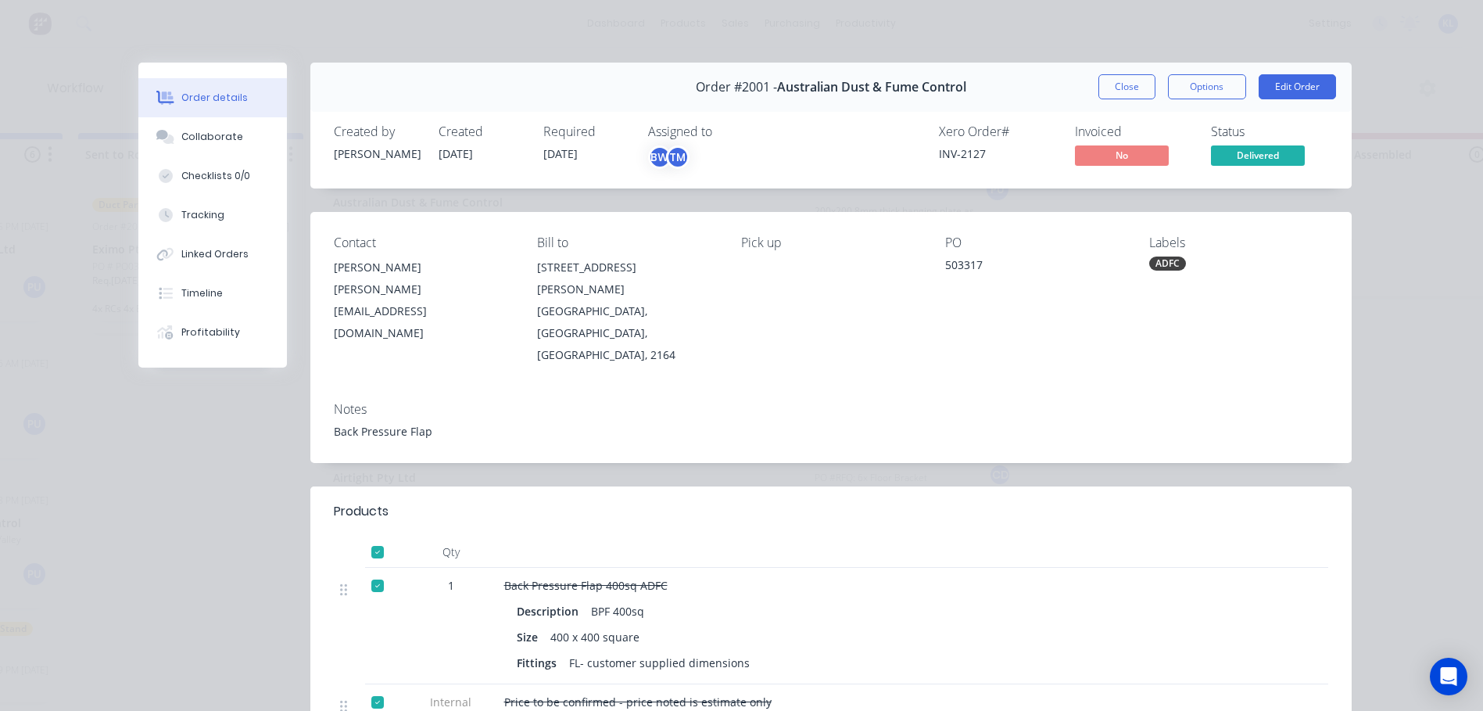
scroll to position [425, 0]
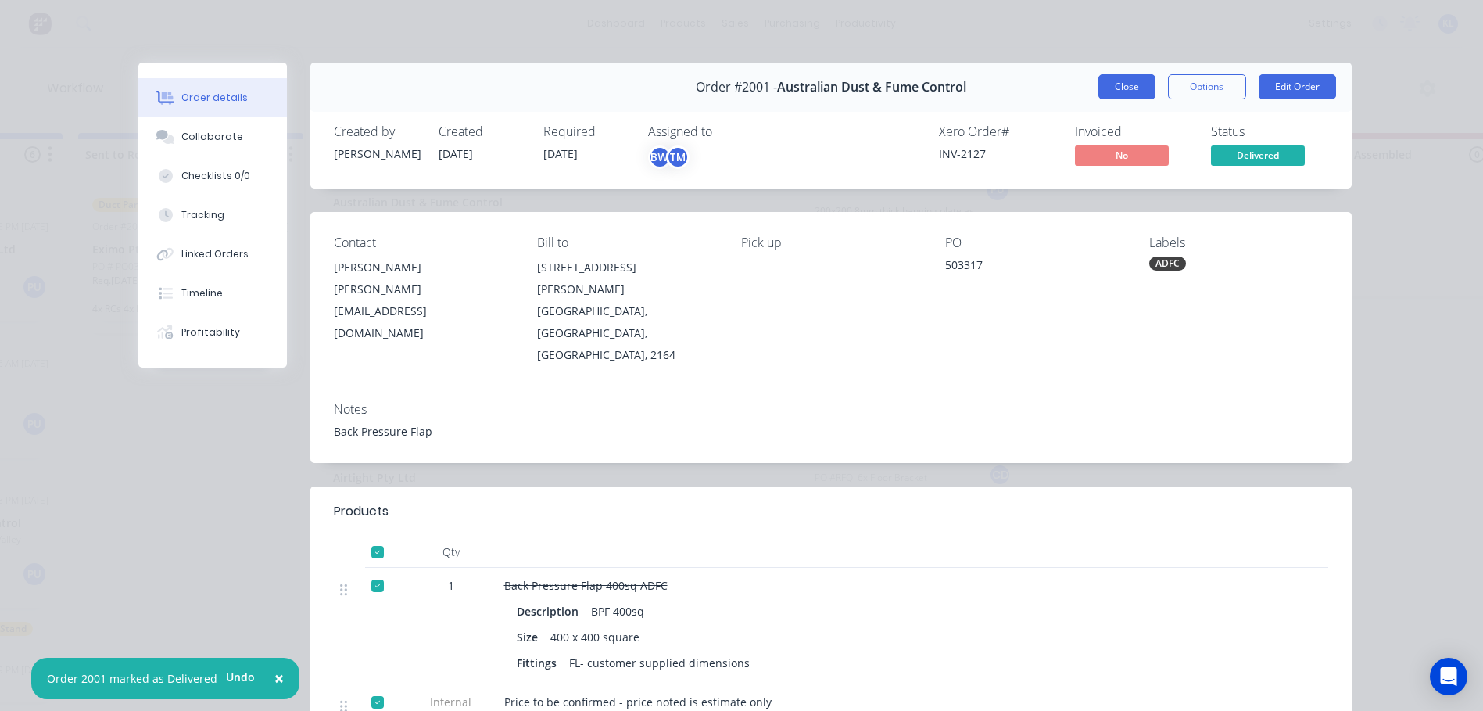
click at [1126, 84] on button "Close" at bounding box center [1127, 86] width 57 height 25
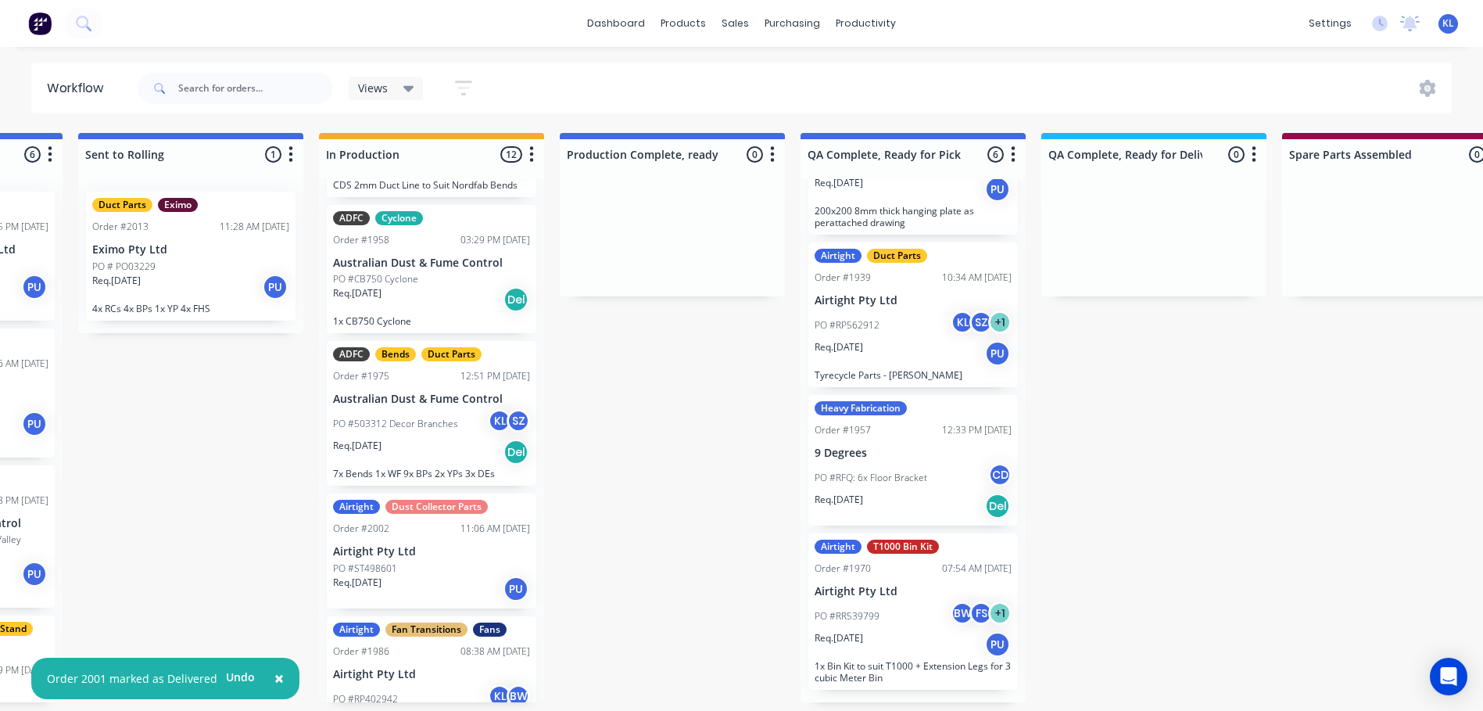
scroll to position [1002, 0]
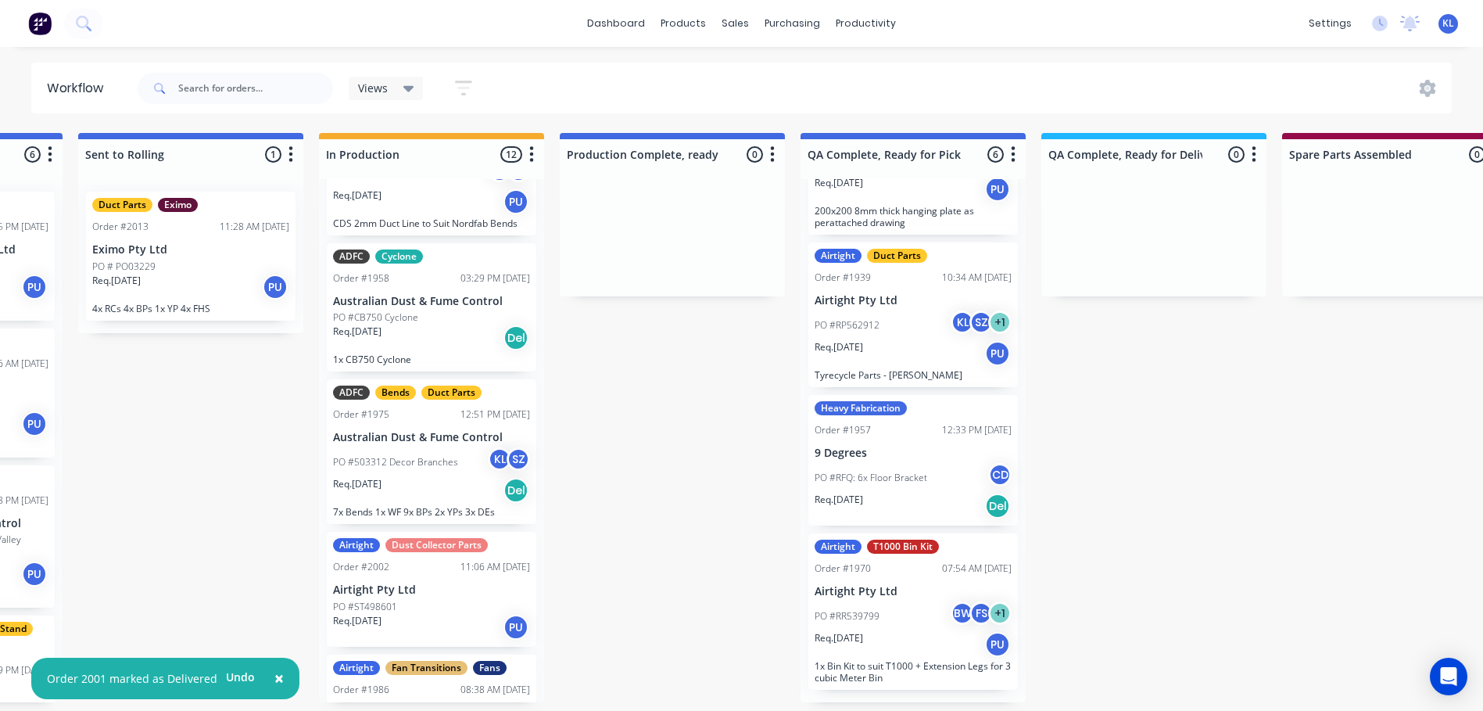
click at [442, 600] on div "PO #ST498601" at bounding box center [431, 607] width 197 height 14
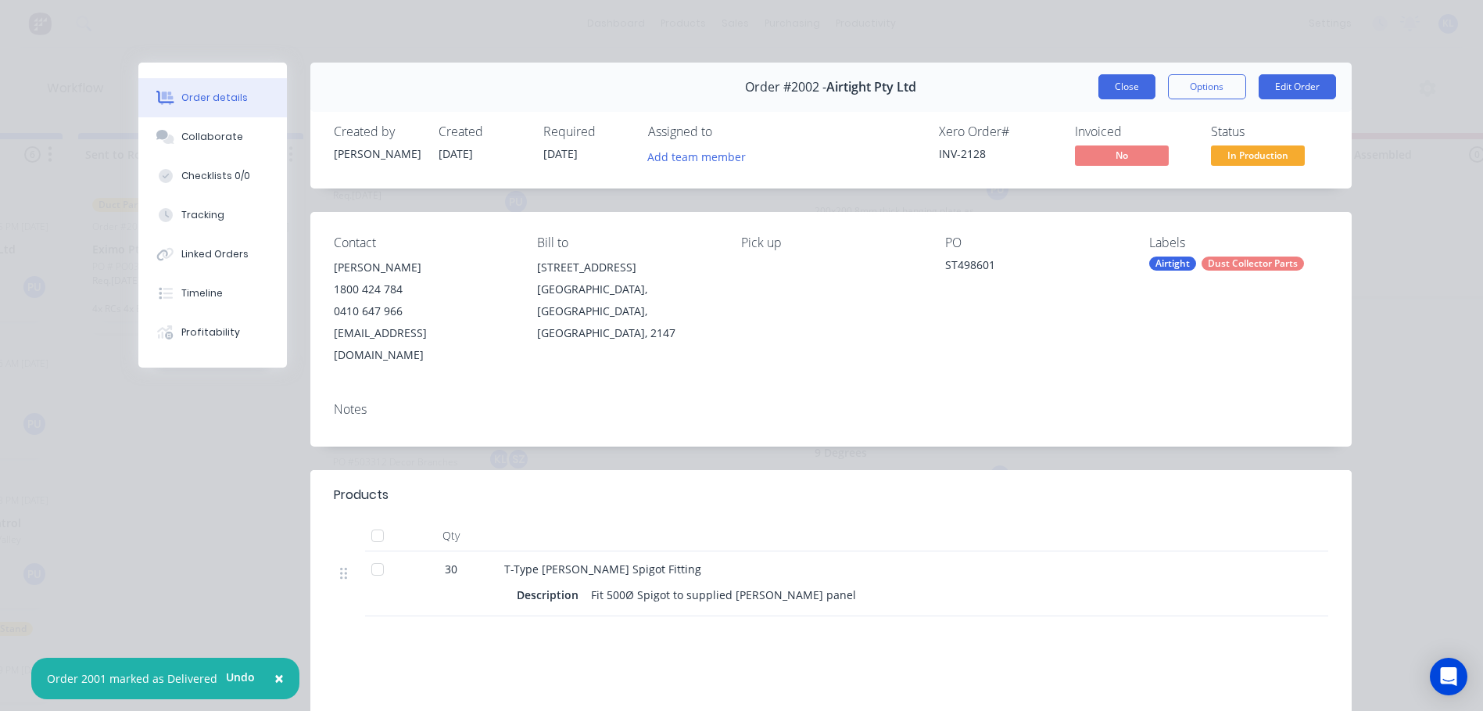
click at [1120, 91] on button "Close" at bounding box center [1127, 86] width 57 height 25
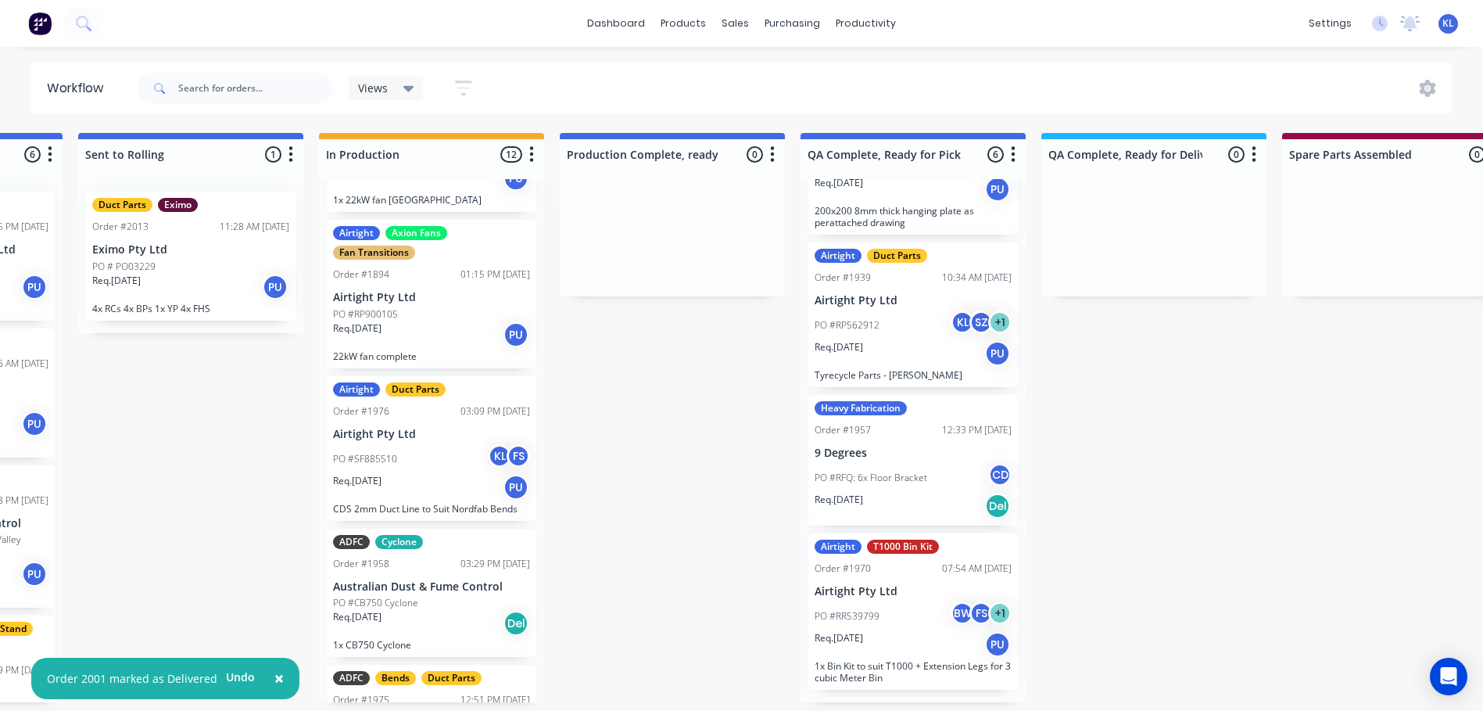
scroll to position [689, 0]
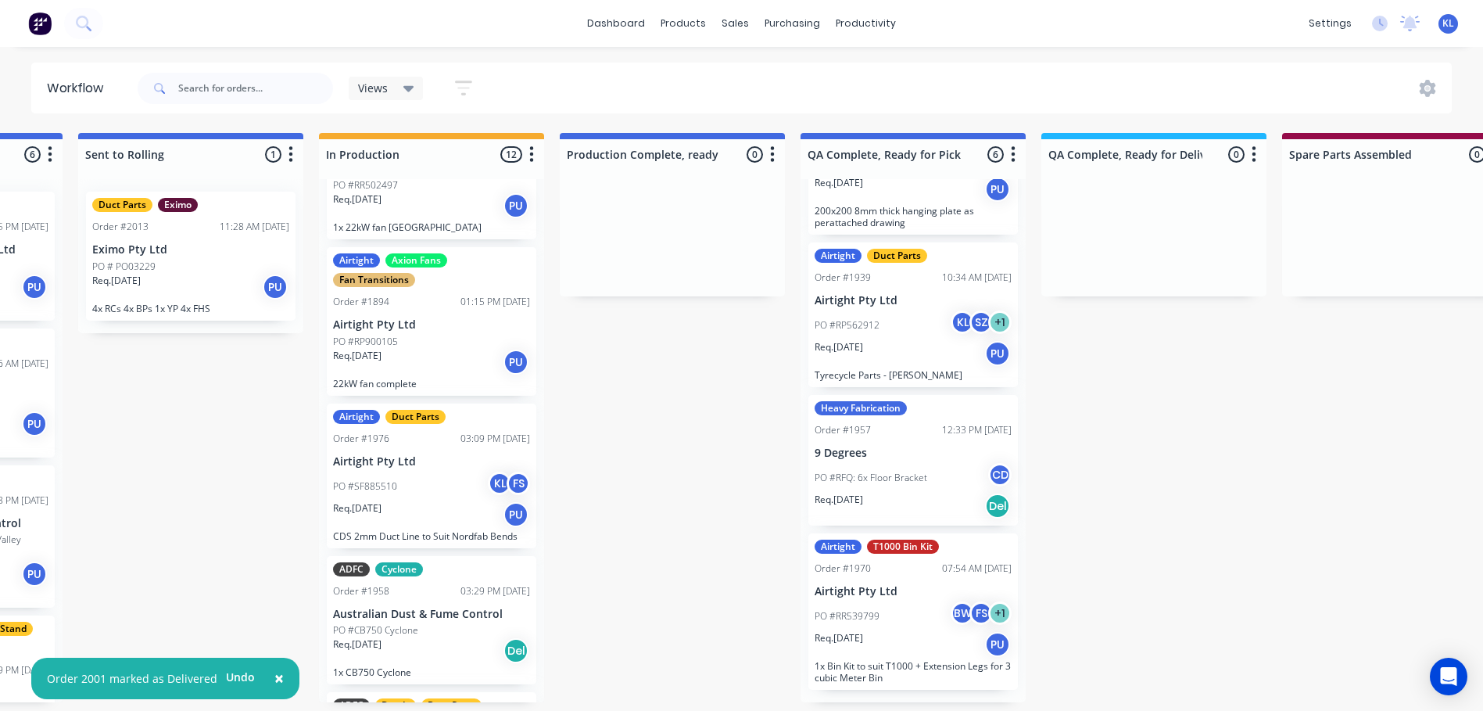
click at [462, 454] on div "Airtight Duct Parts Order #1976 03:09 PM 09/09/25 Airtight Pty Ltd PO #SF885510…" at bounding box center [432, 476] width 210 height 145
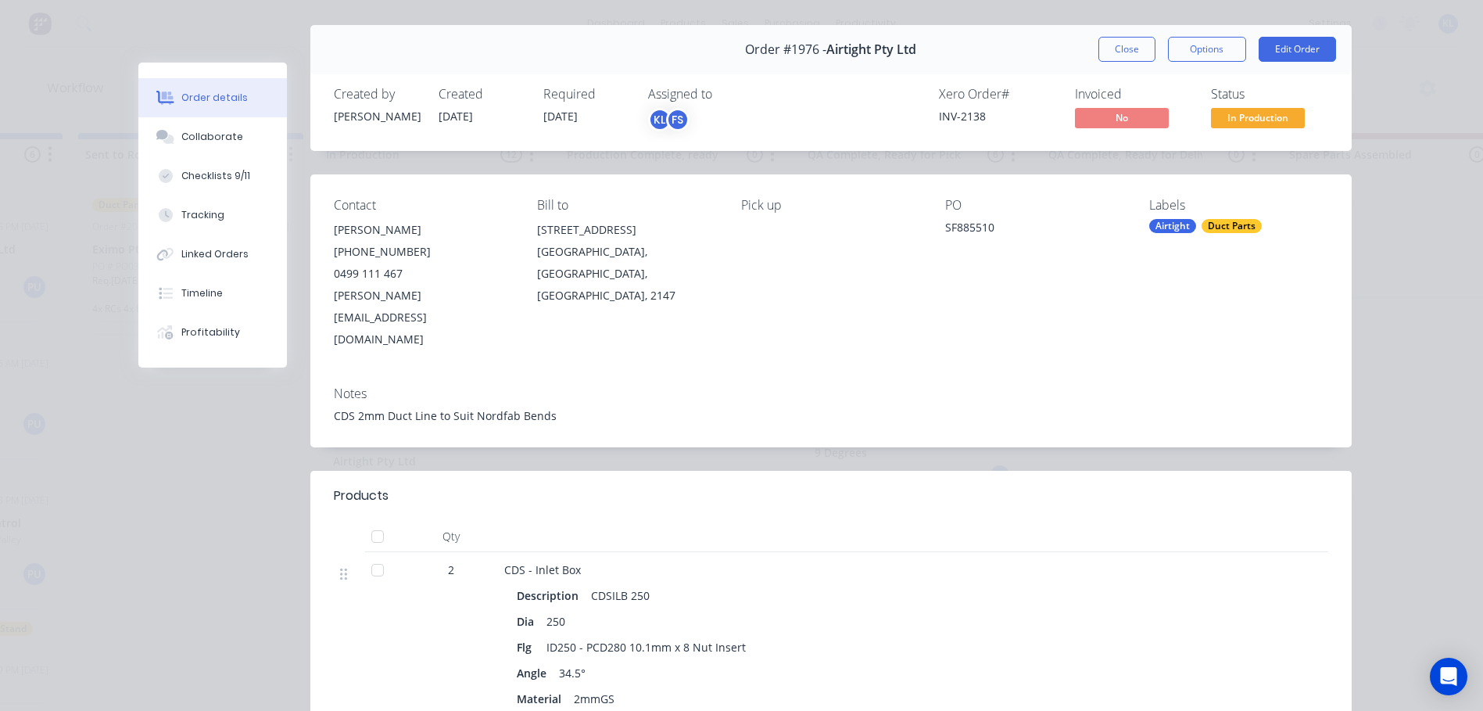
scroll to position [0, 0]
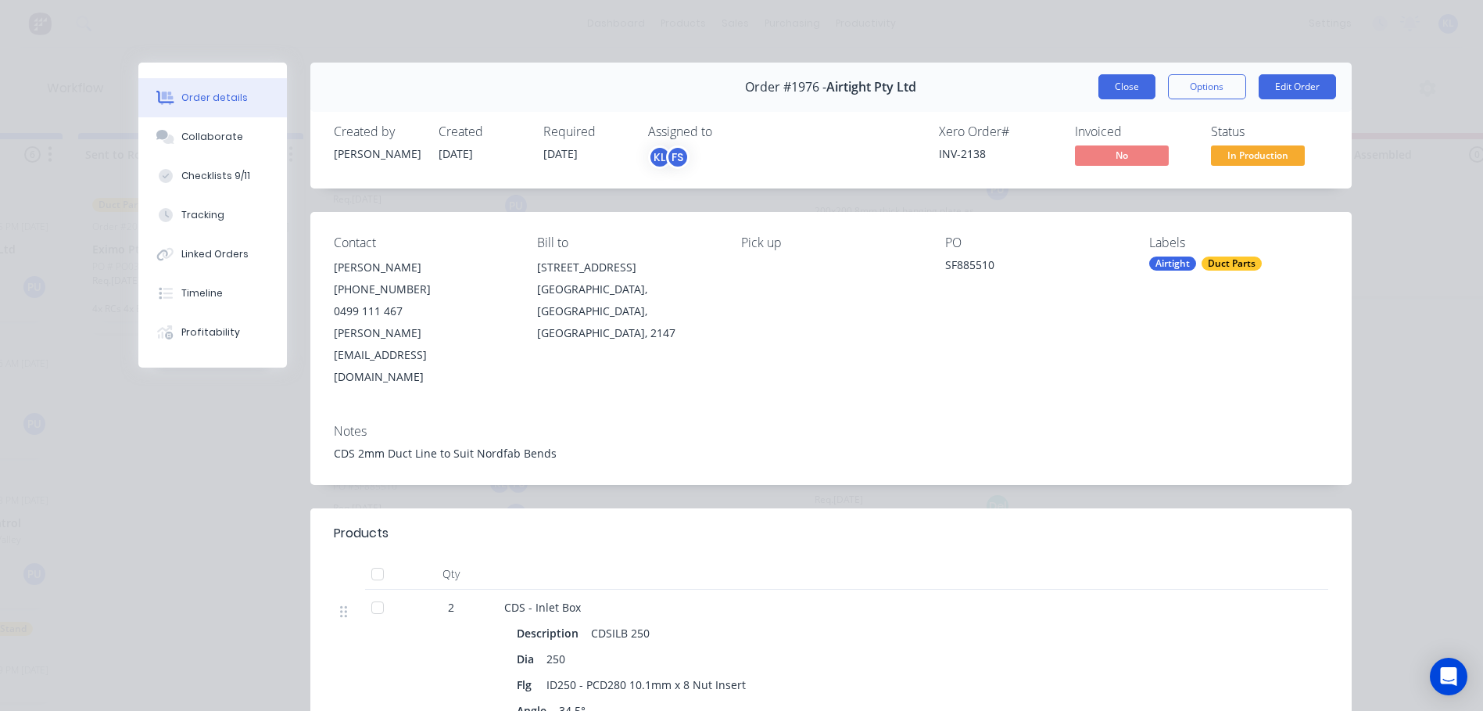
click at [1132, 86] on button "Close" at bounding box center [1127, 86] width 57 height 25
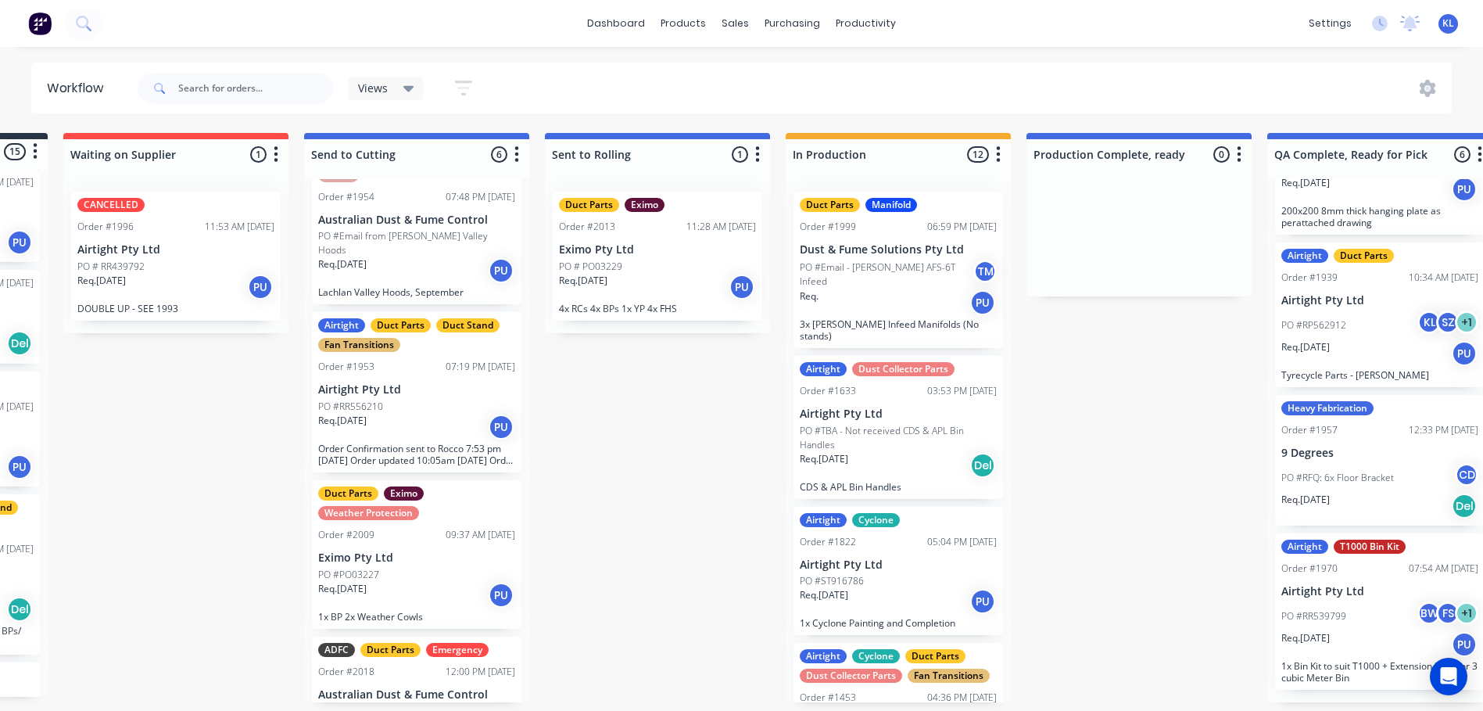
scroll to position [275, 0]
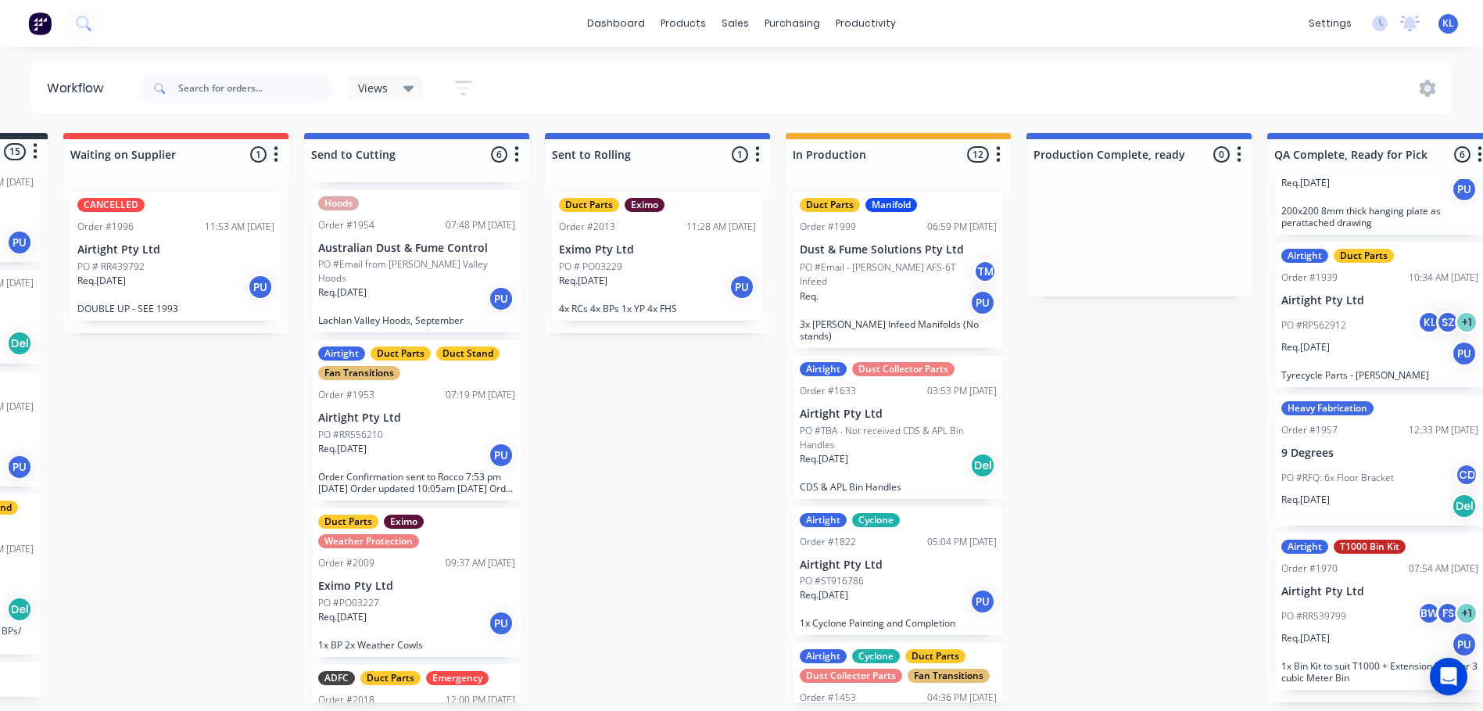
click at [431, 290] on div "Req. 05/09/25 PU" at bounding box center [416, 298] width 197 height 27
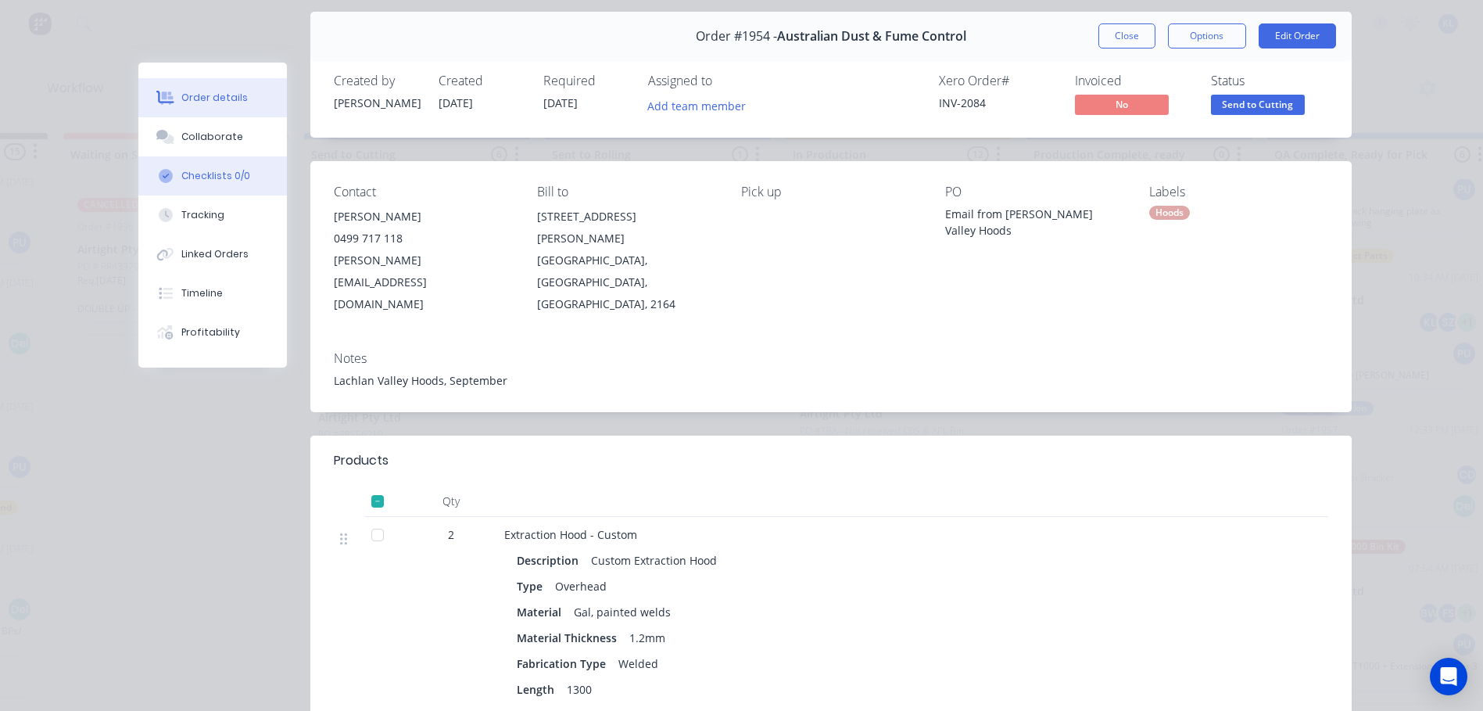
scroll to position [0, 0]
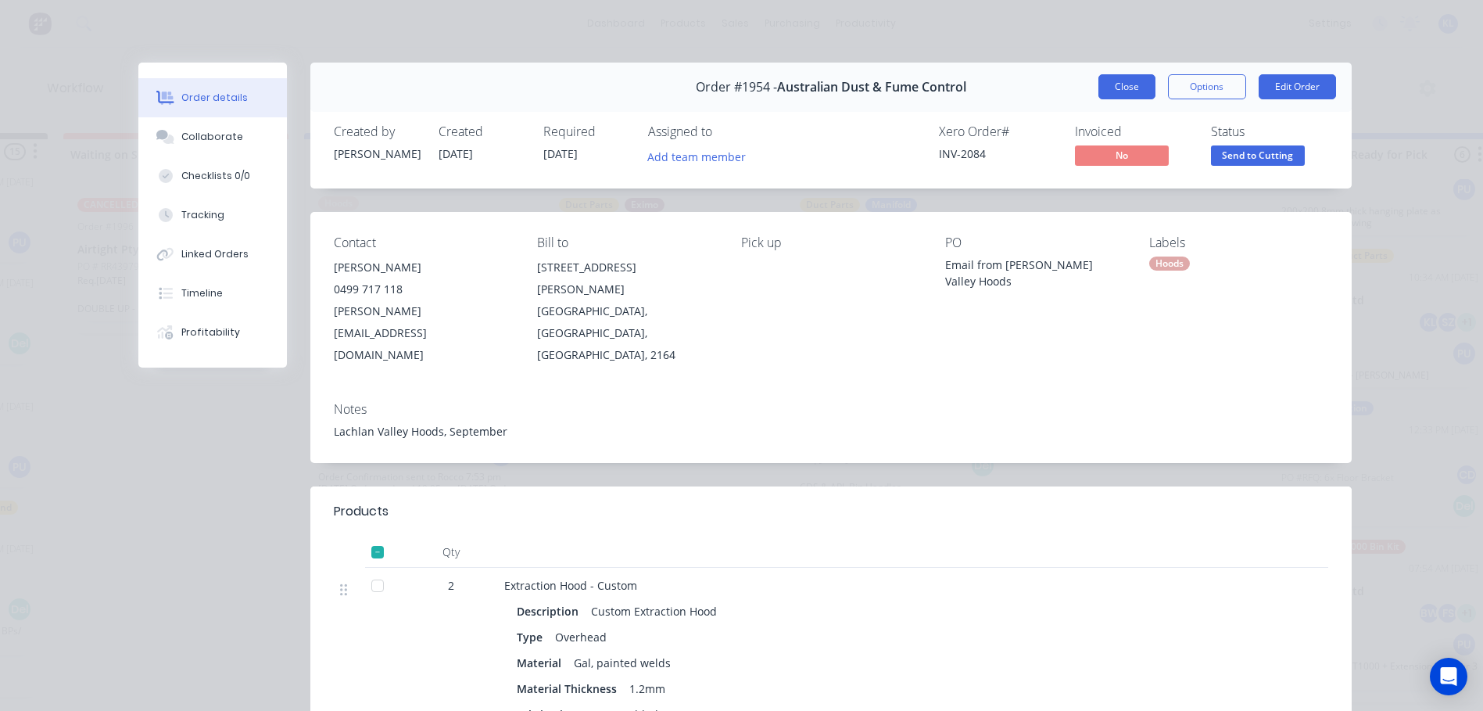
click at [1121, 82] on button "Close" at bounding box center [1127, 86] width 57 height 25
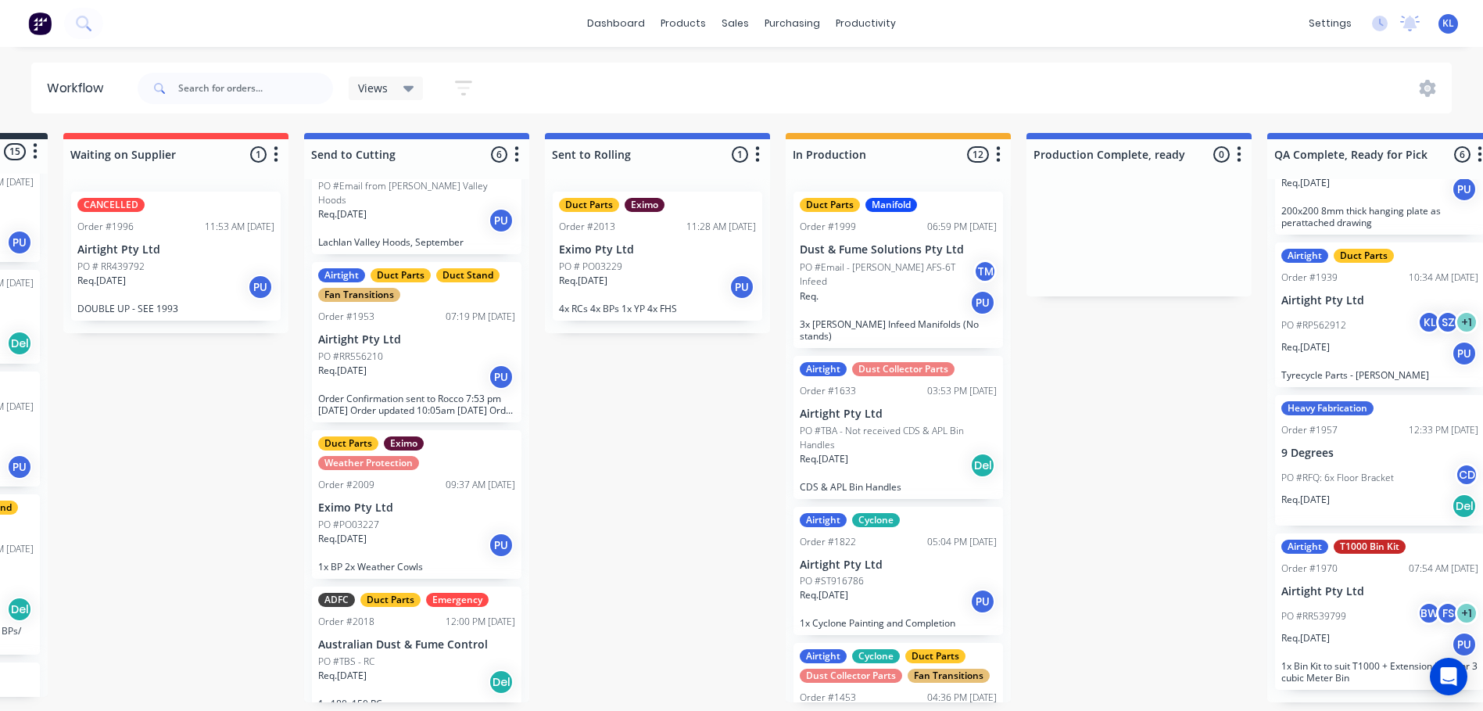
scroll to position [3, 211]
click at [420, 532] on div "Req. 22/09/25 PU" at bounding box center [416, 545] width 197 height 27
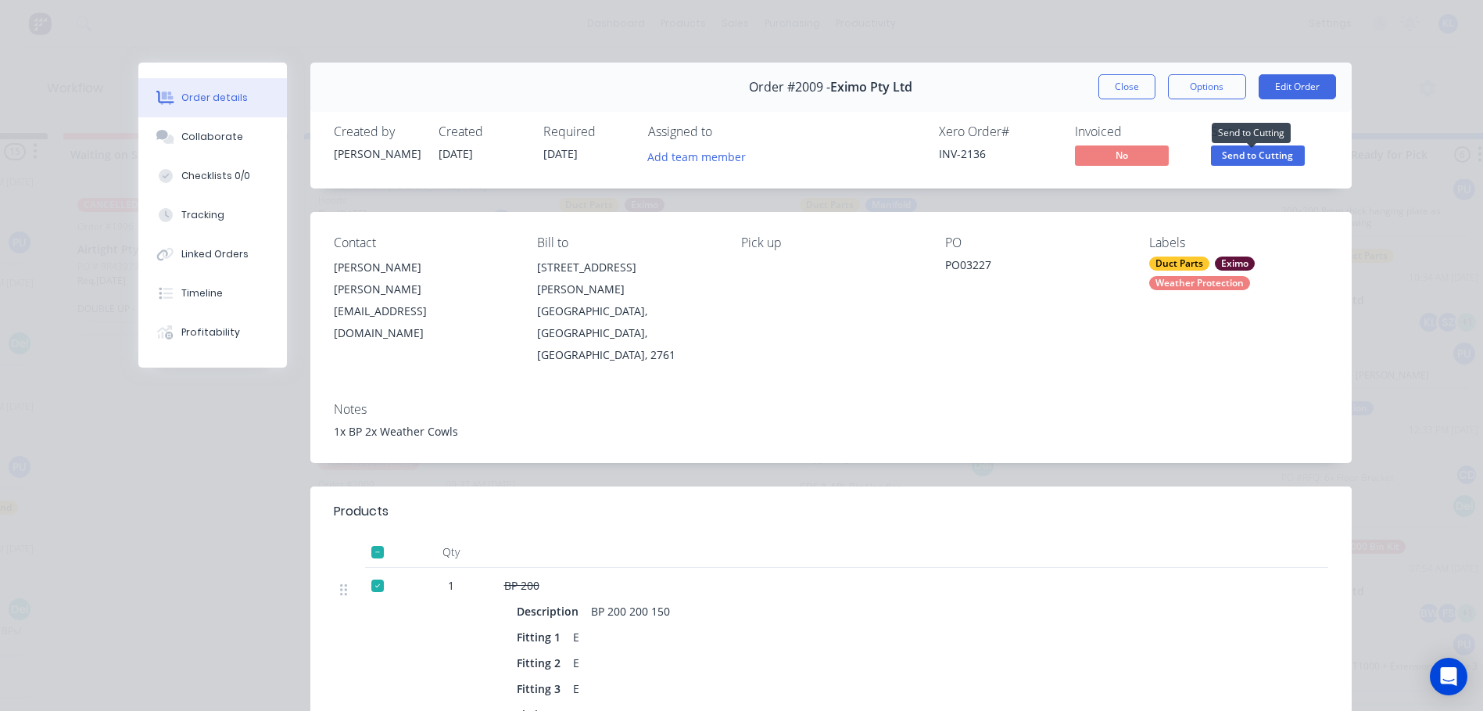
click at [1247, 150] on span "Send to Cutting" at bounding box center [1258, 155] width 94 height 20
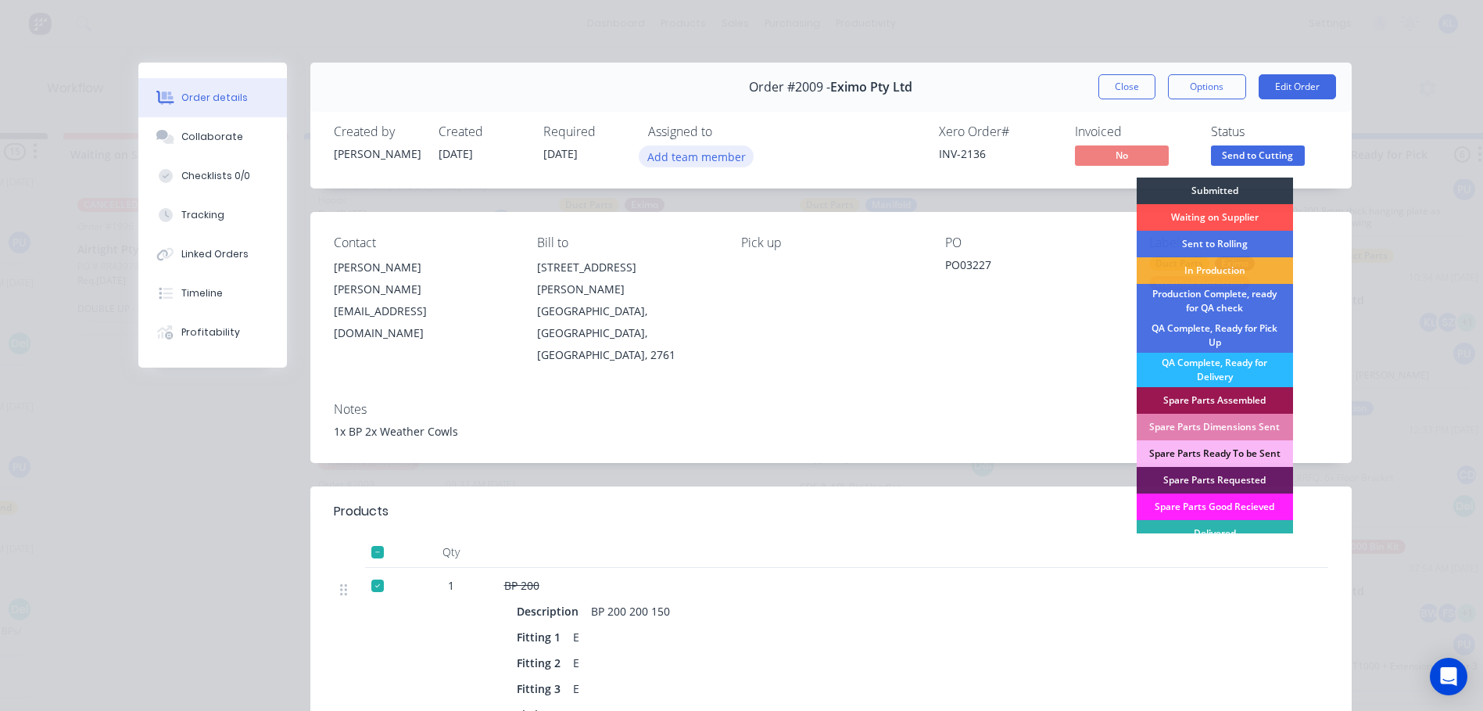
click at [702, 159] on button "Add team member" at bounding box center [696, 155] width 115 height 21
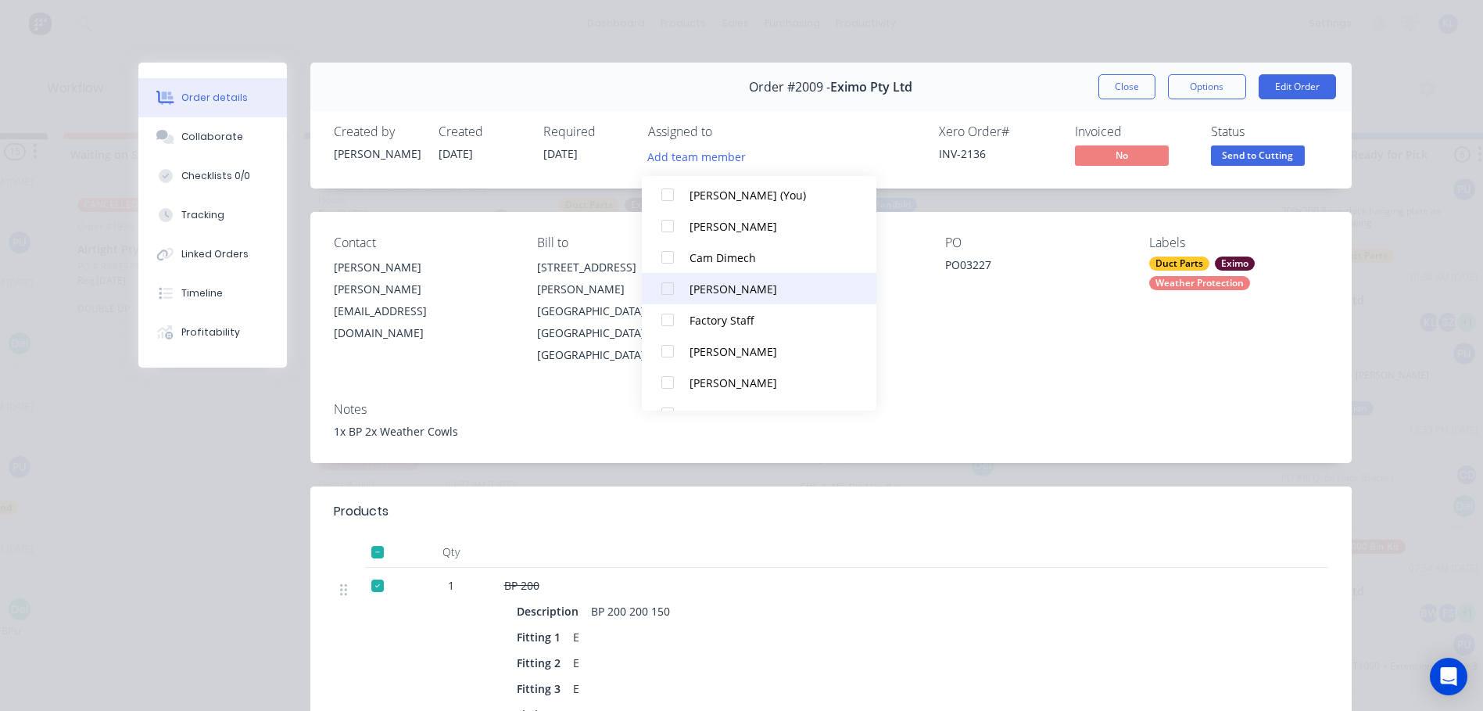
scroll to position [78, 0]
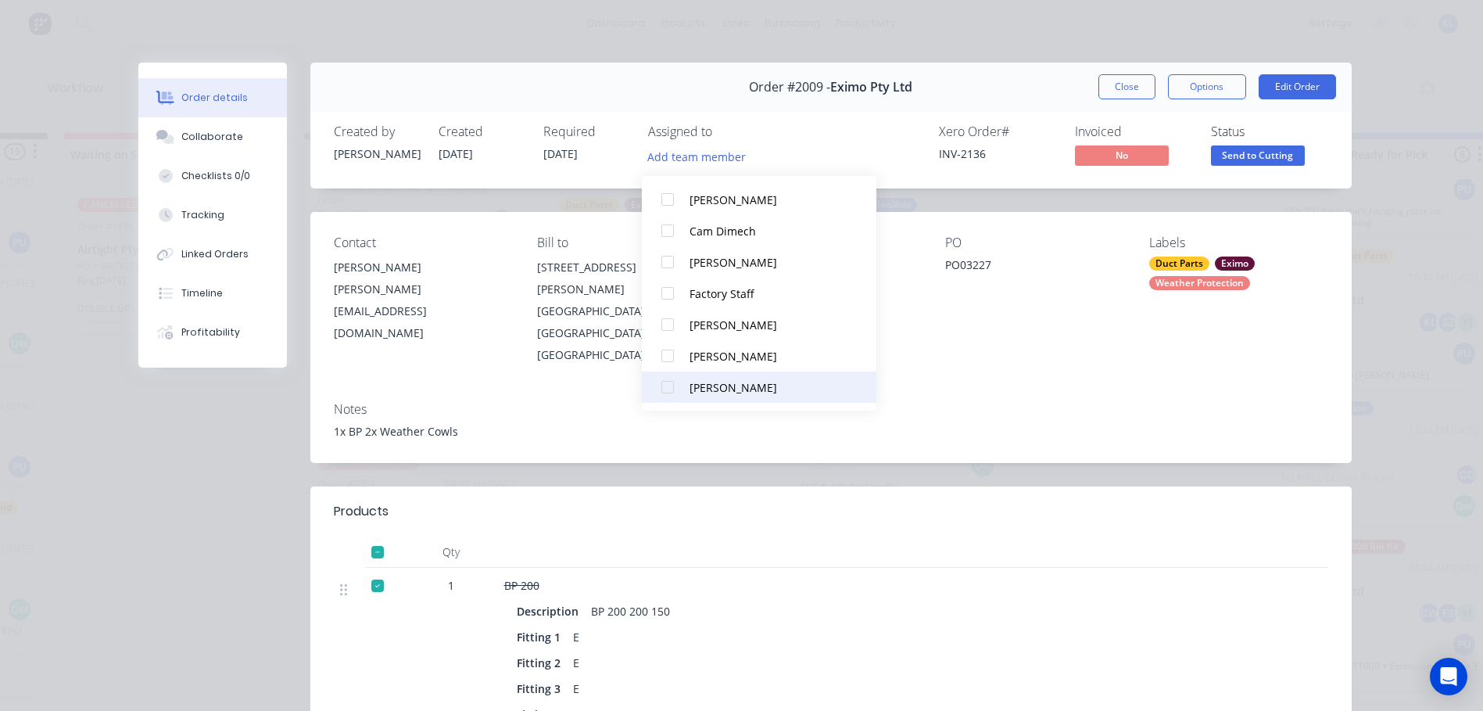
click at [734, 381] on div "Stephen Zeiz" at bounding box center [768, 387] width 156 height 16
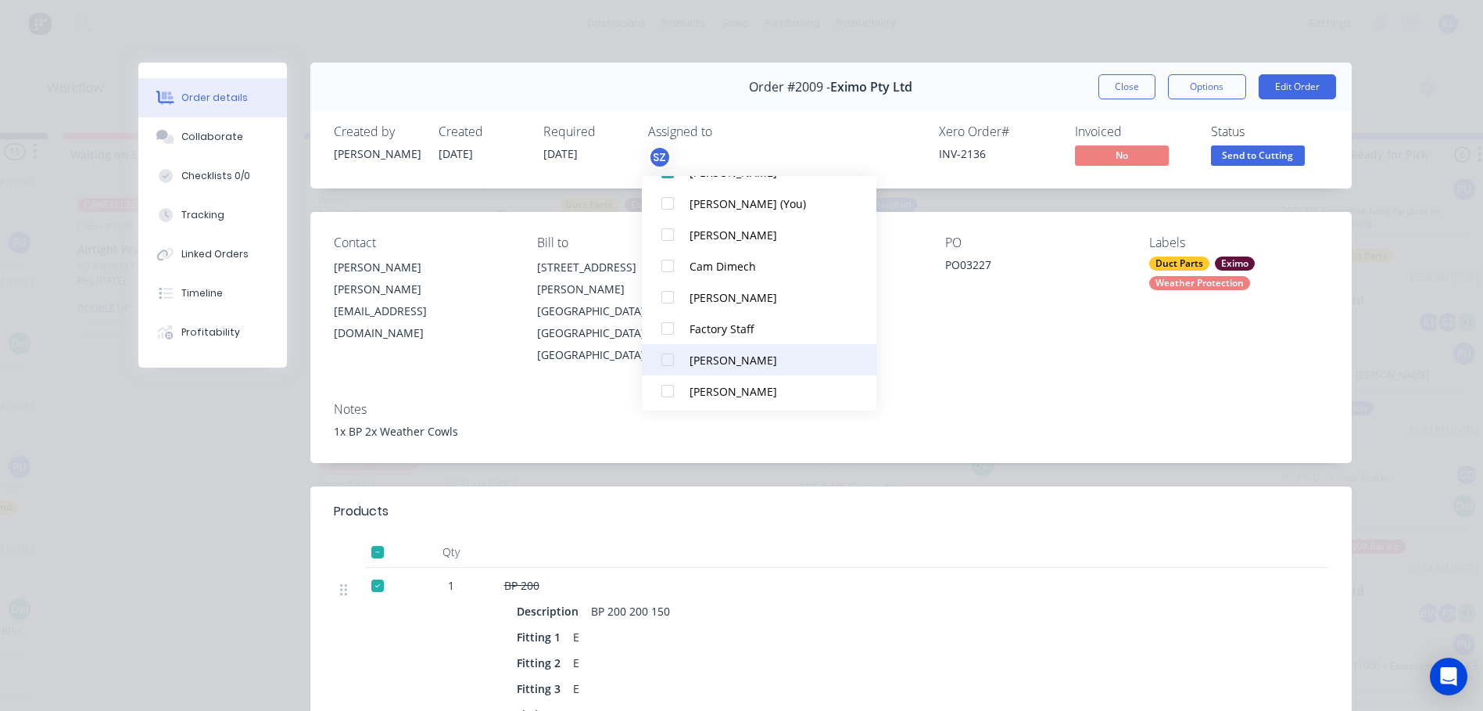
scroll to position [109, 0]
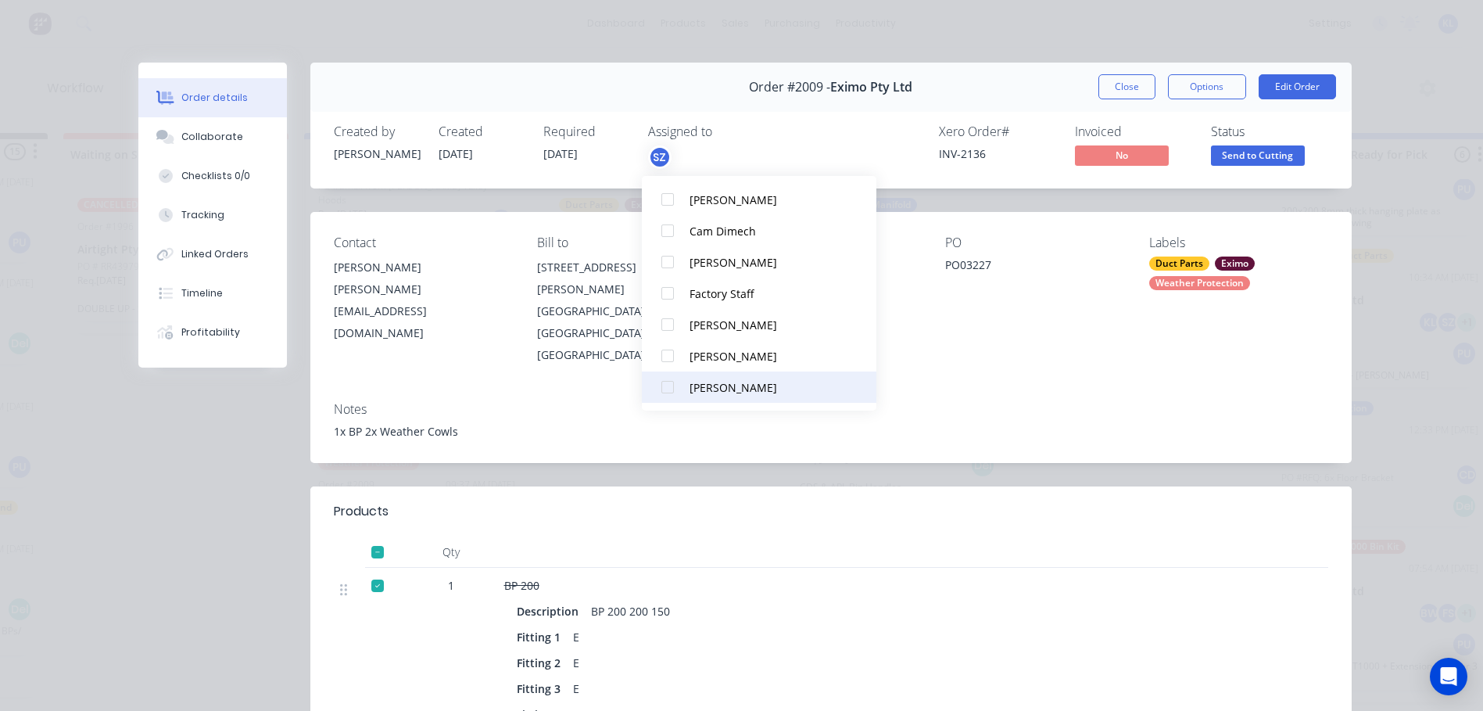
click at [747, 388] on div "Tristan Mellish" at bounding box center [768, 387] width 156 height 16
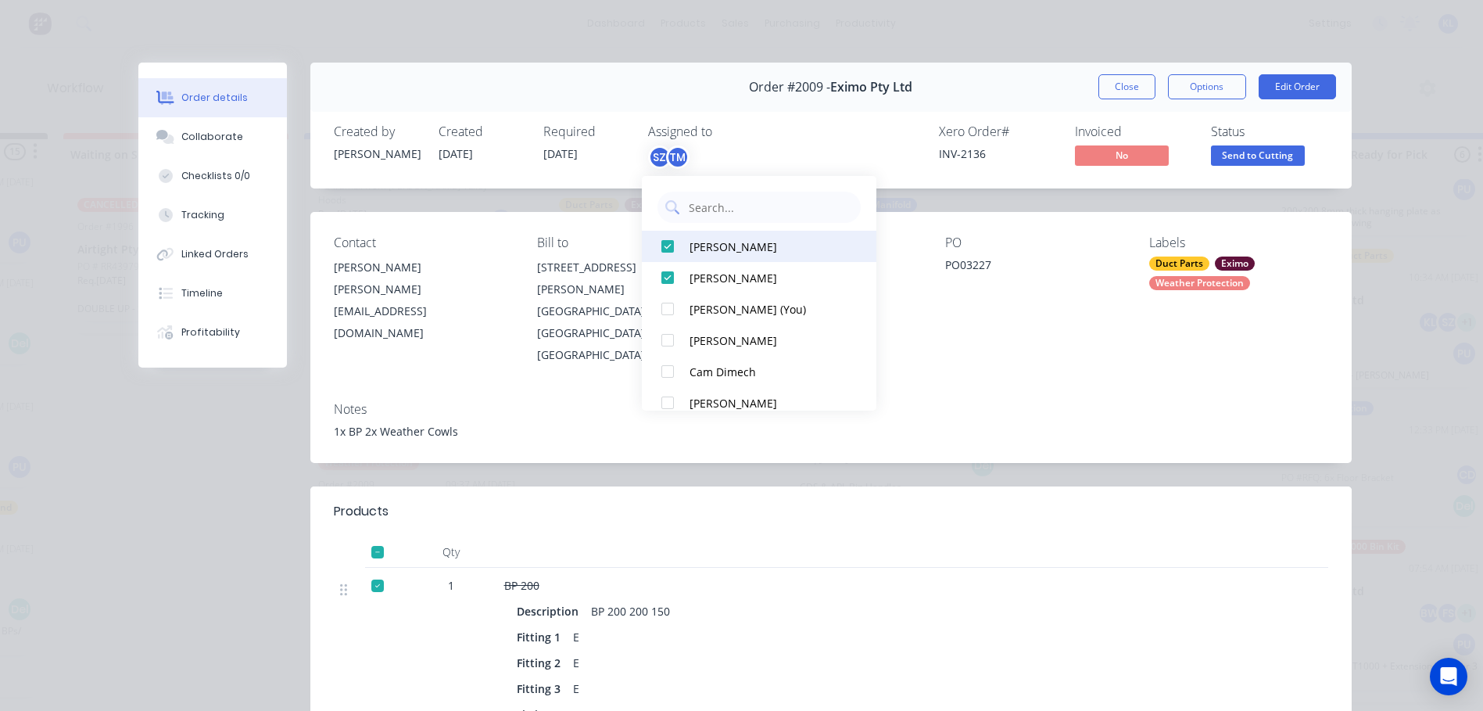
click at [756, 244] on div "Stephen Zeiz" at bounding box center [768, 247] width 156 height 16
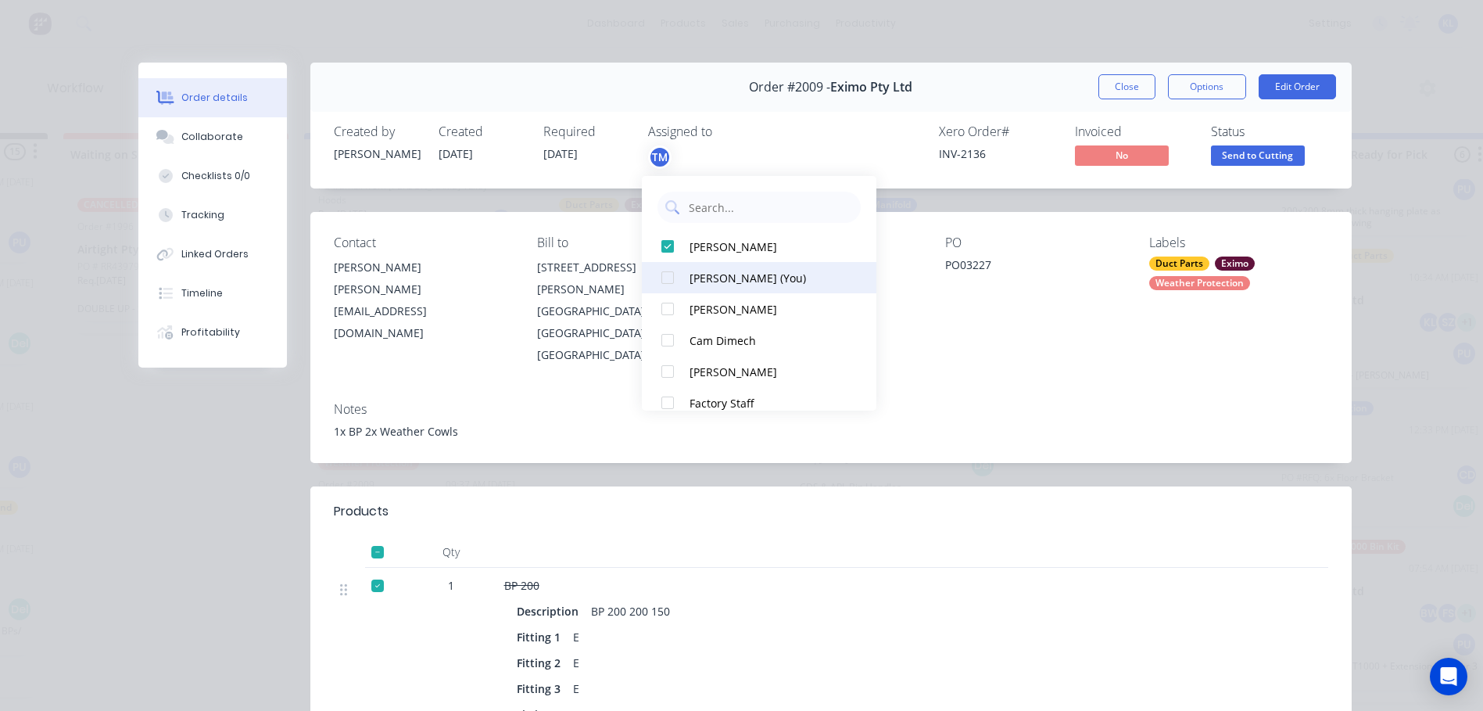
click at [741, 270] on div "Kyle Lynch (You)" at bounding box center [768, 278] width 156 height 16
click at [979, 201] on div "Order #2009 - Eximo Pty Ltd Close Options Edit Order Created by Kyle Created 22…" at bounding box center [745, 661] width 1214 height 1197
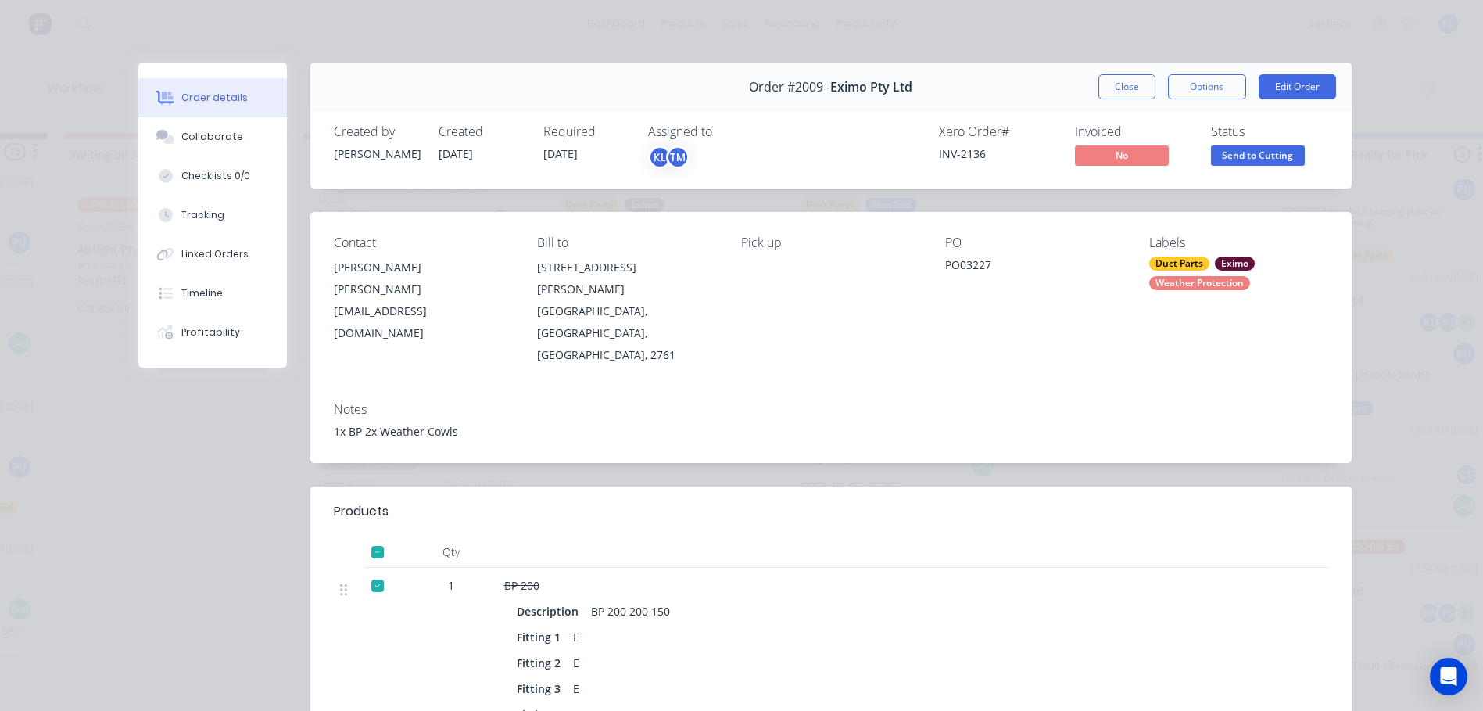
click at [1266, 156] on span "Send to Cutting" at bounding box center [1258, 155] width 94 height 20
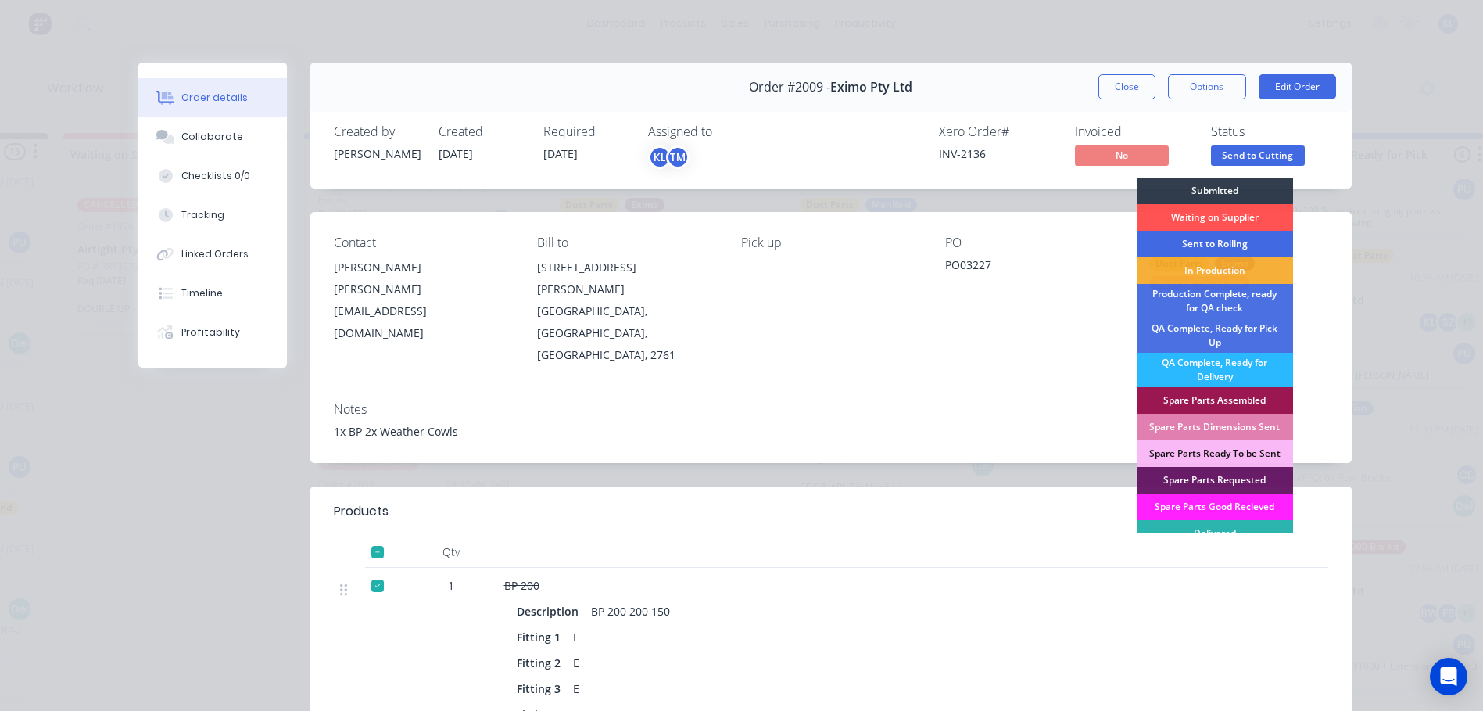
click at [1236, 243] on div "Sent to Rolling" at bounding box center [1215, 244] width 156 height 27
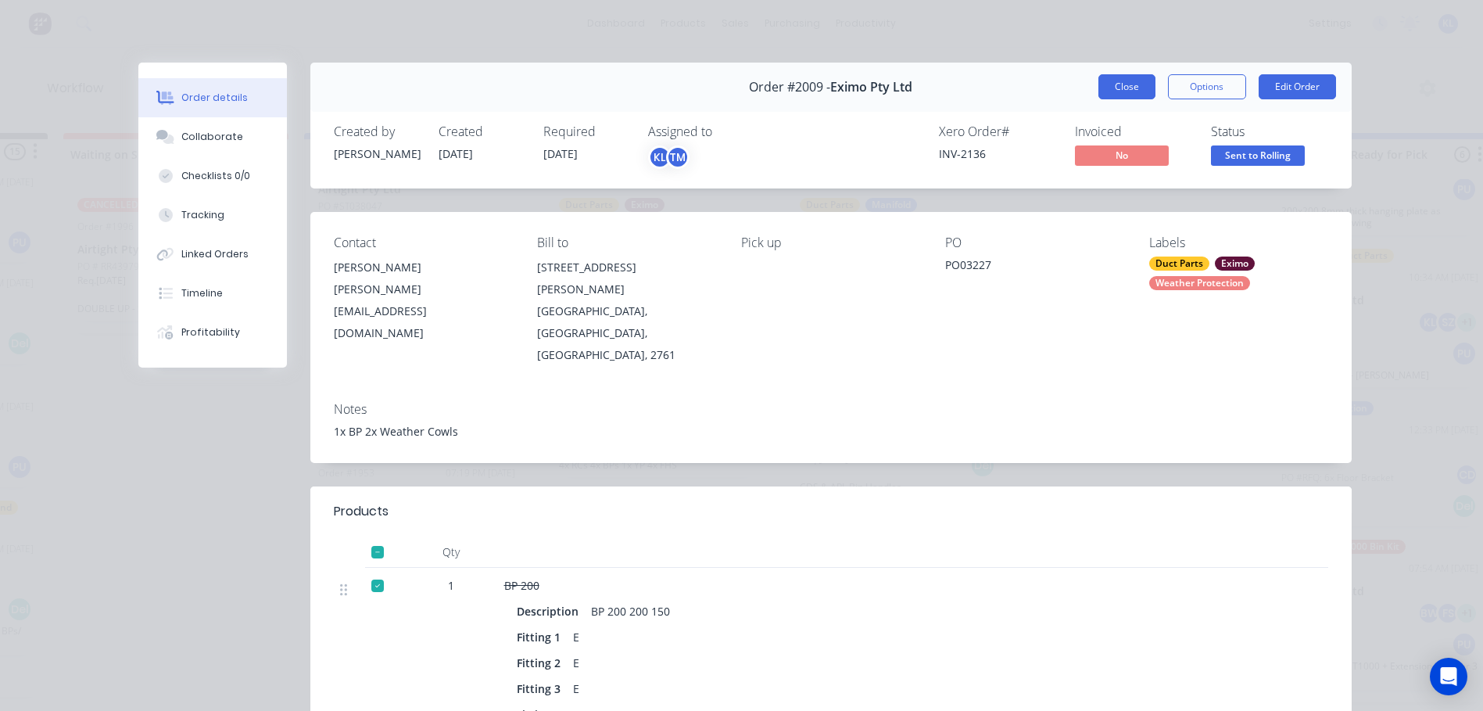
click at [1124, 92] on button "Close" at bounding box center [1127, 86] width 57 height 25
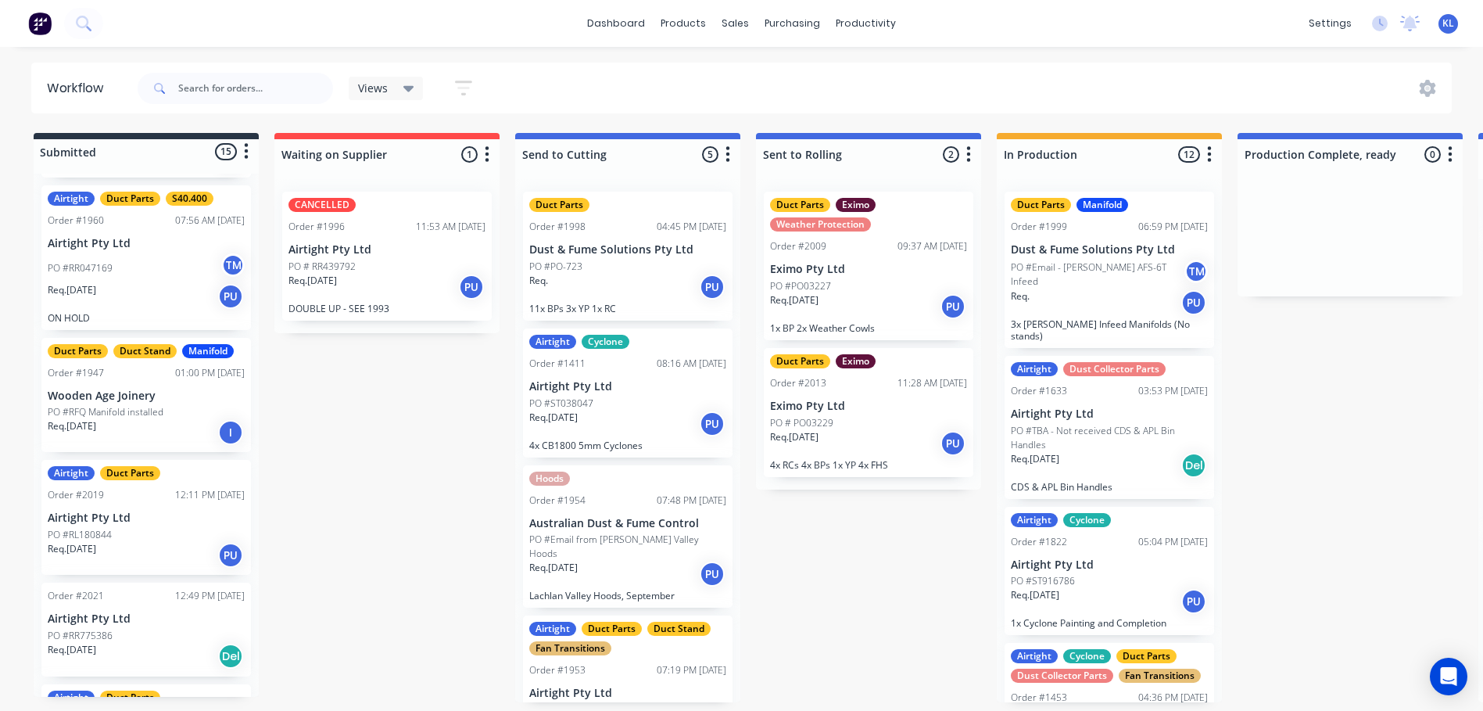
click at [163, 629] on div "PO #RR775386" at bounding box center [146, 636] width 197 height 14
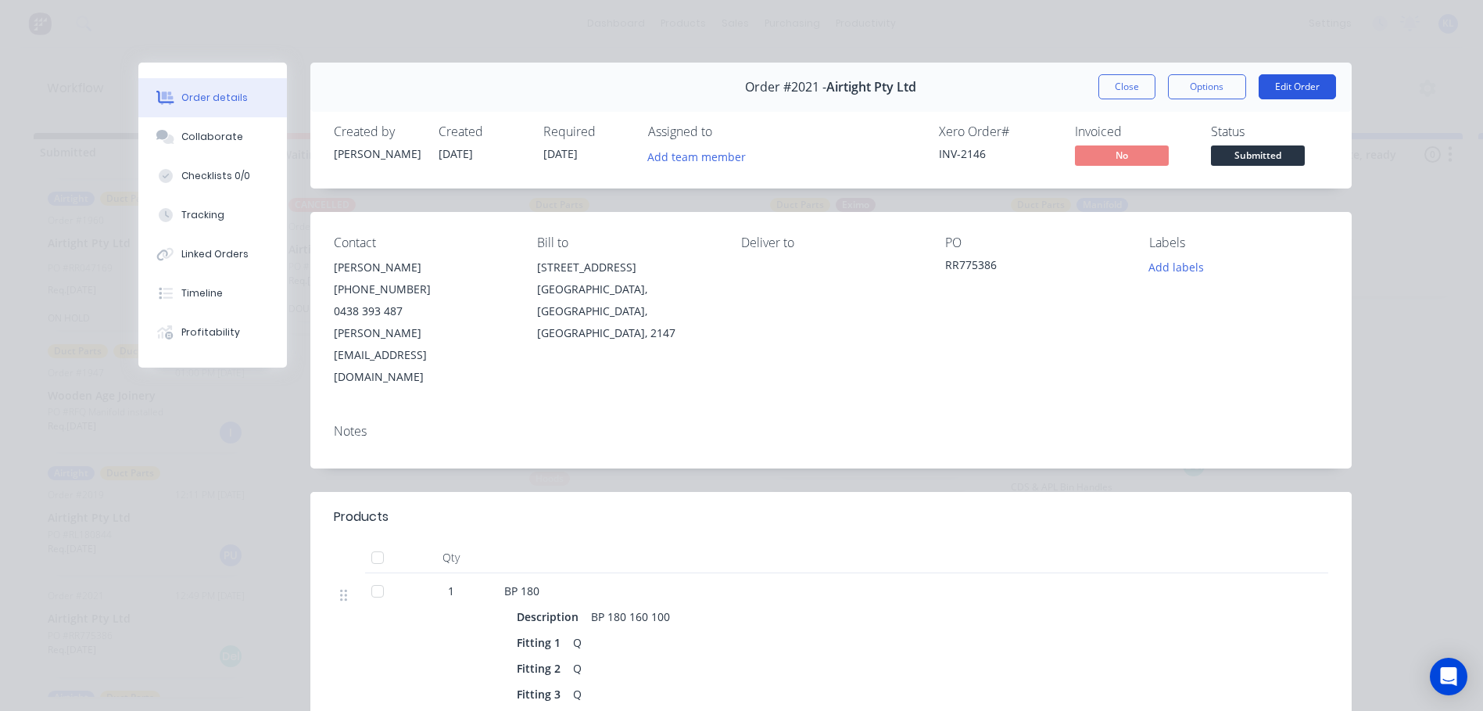
click at [1297, 84] on button "Edit Order" at bounding box center [1297, 86] width 77 height 25
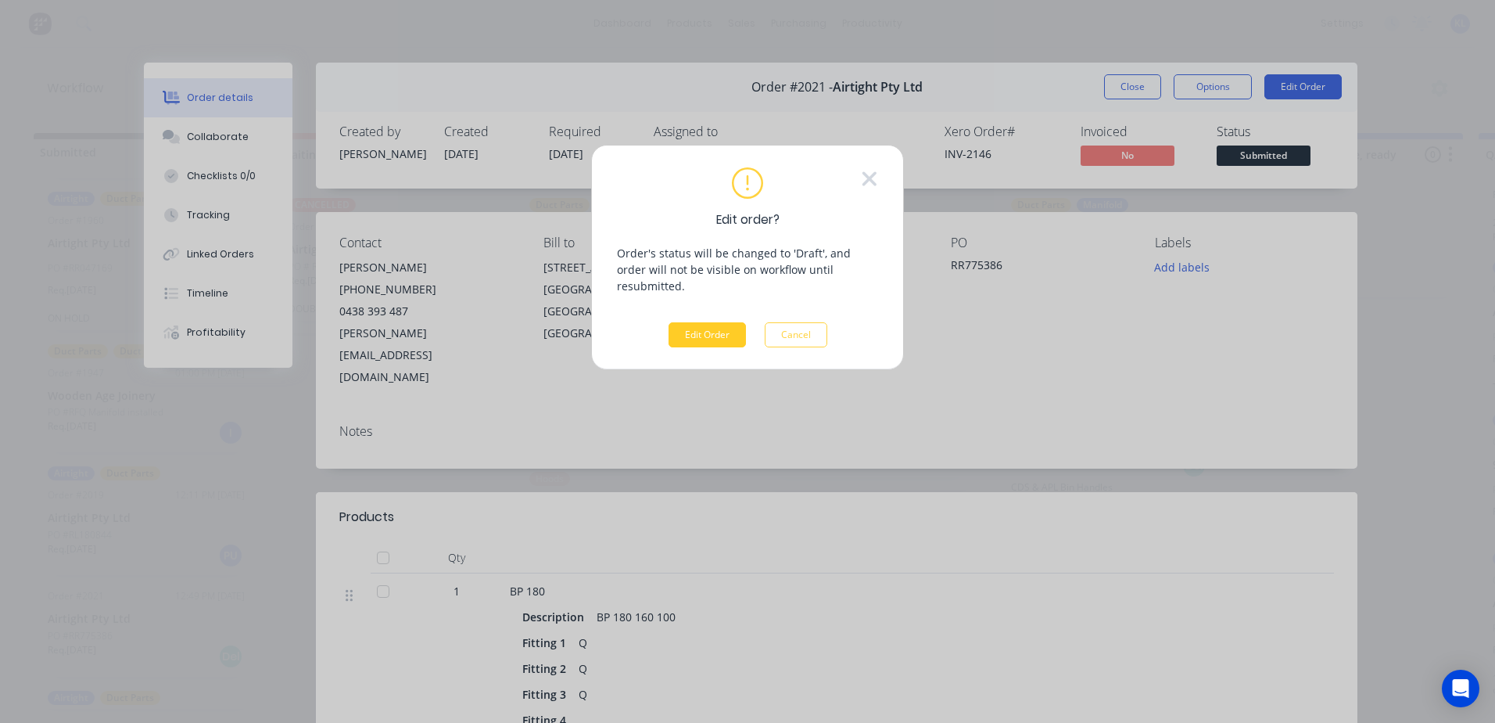
click at [711, 322] on button "Edit Order" at bounding box center [707, 334] width 77 height 25
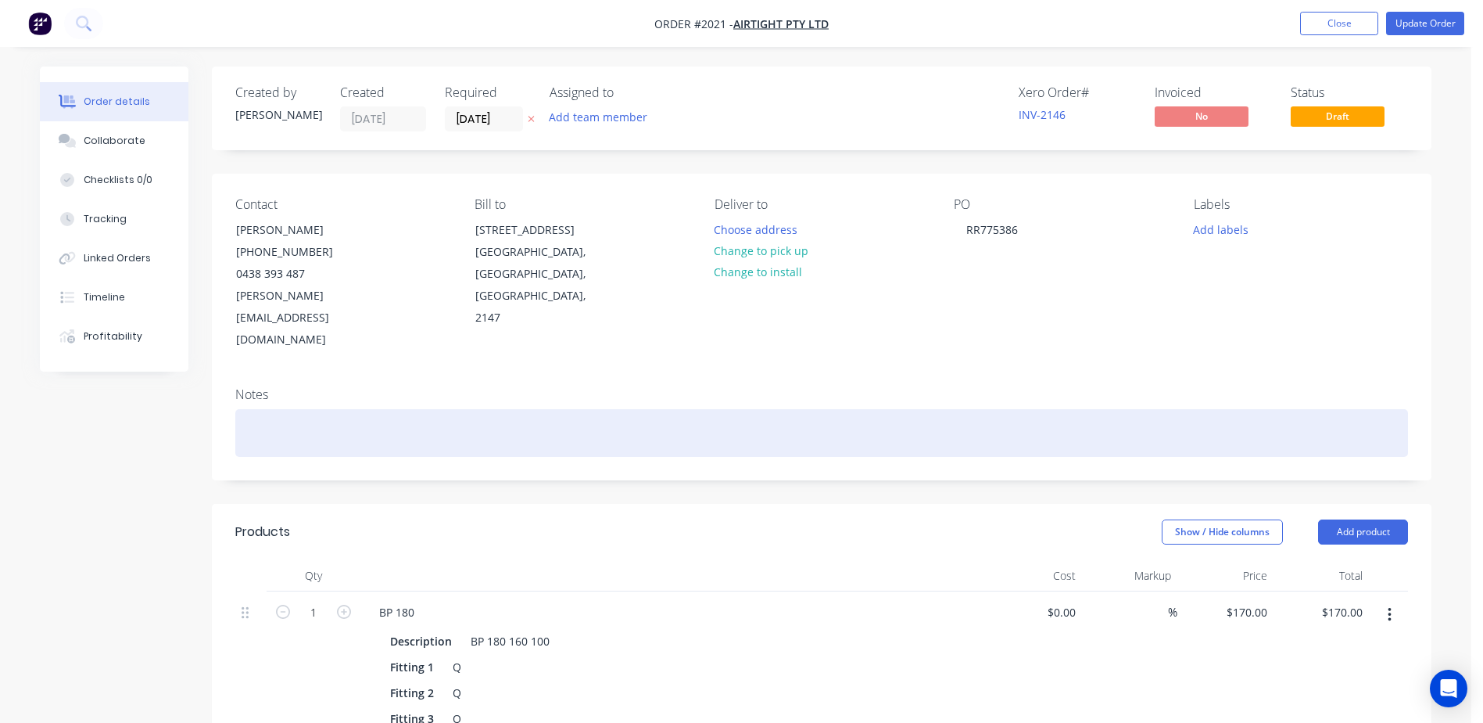
click at [289, 409] on div at bounding box center [821, 433] width 1173 height 48
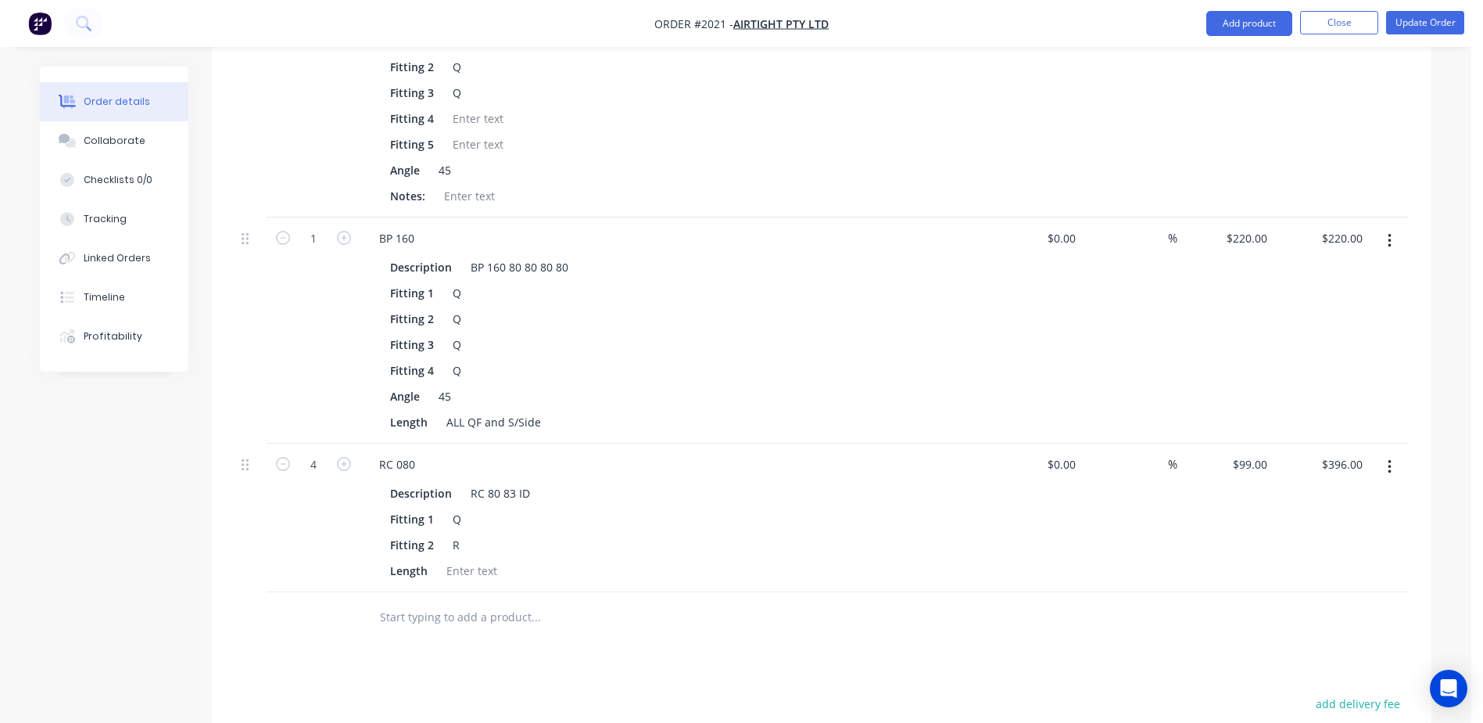
scroll to position [391, 0]
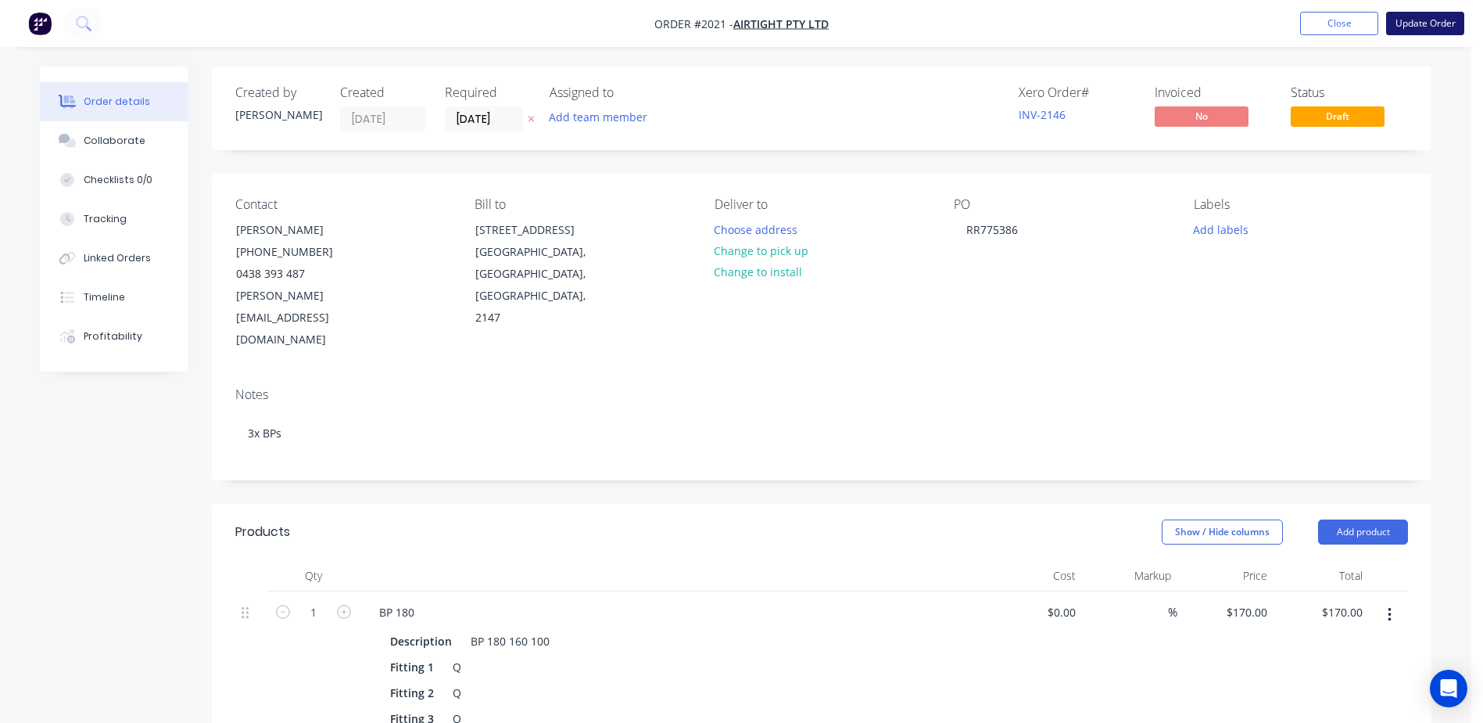
click at [1422, 27] on button "Update Order" at bounding box center [1425, 23] width 78 height 23
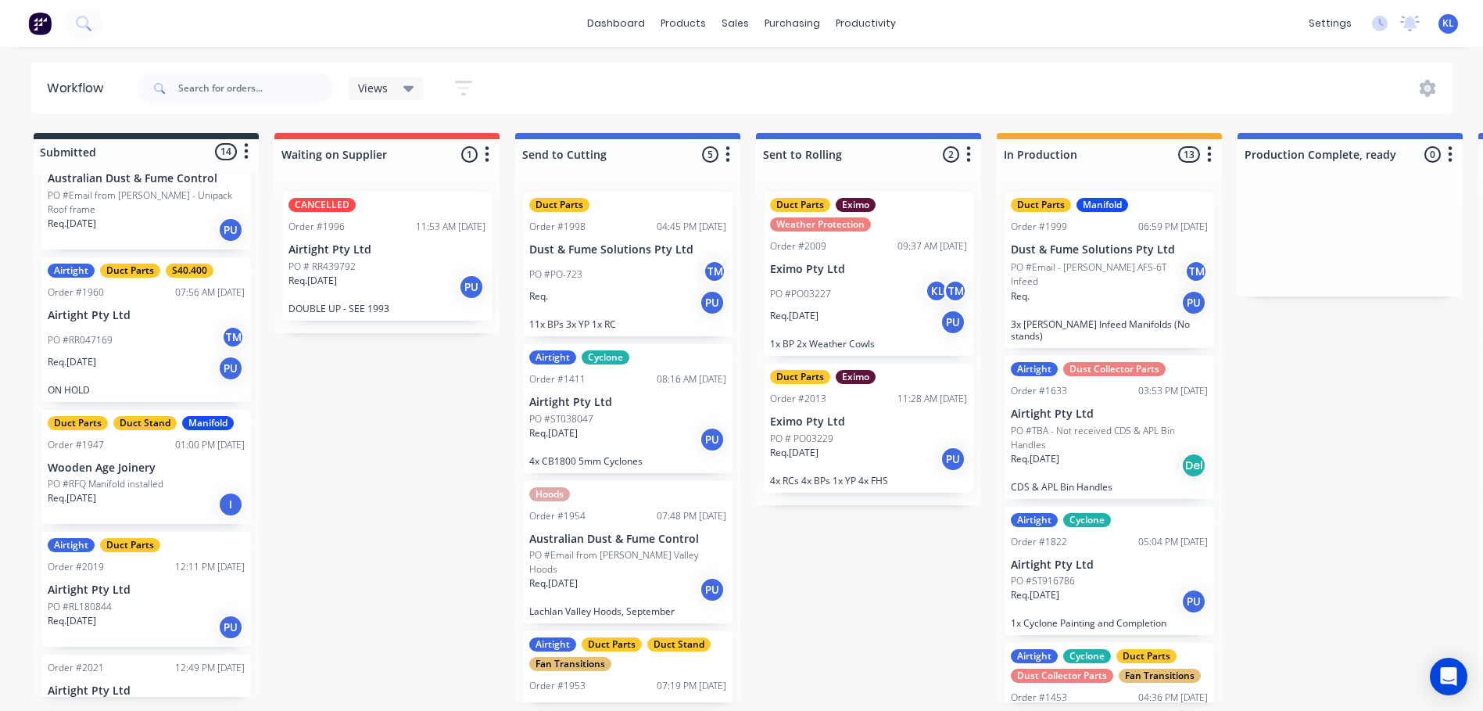
scroll to position [873, 0]
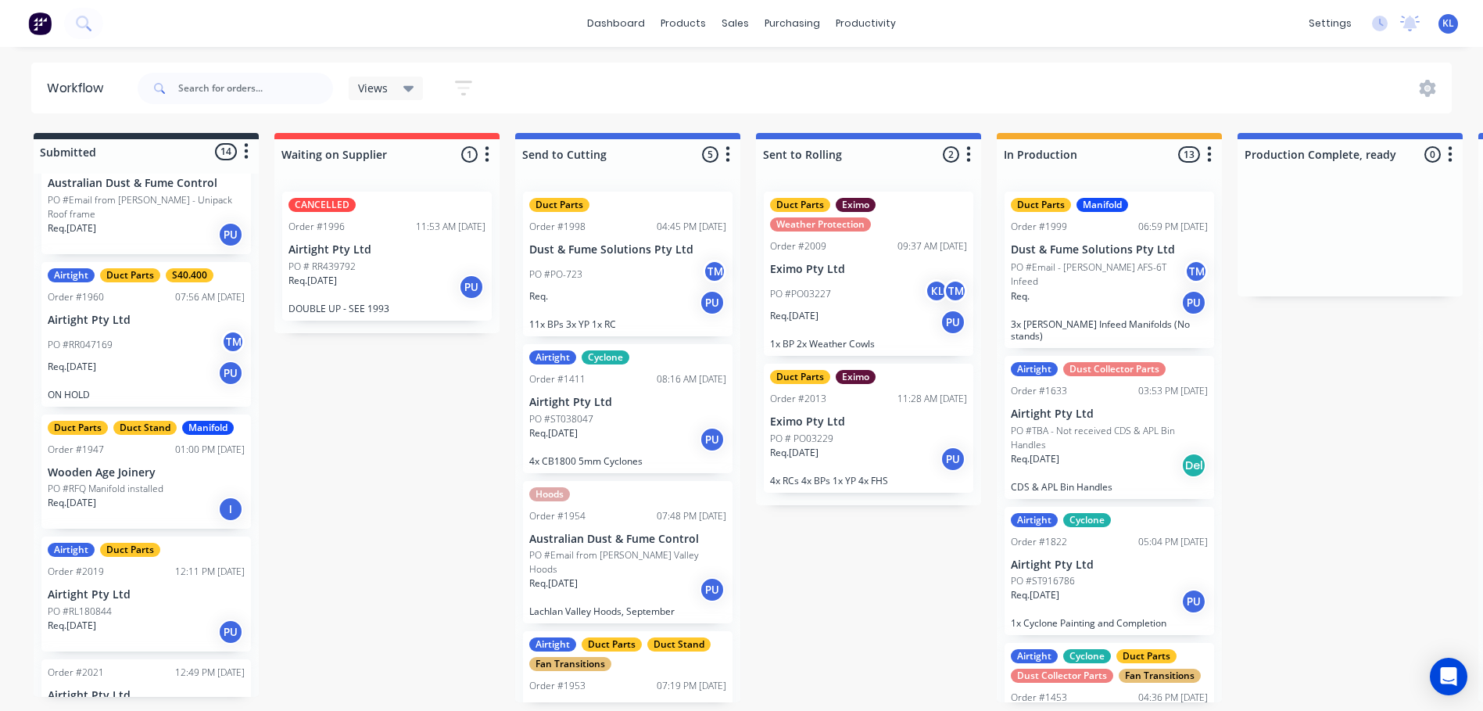
click at [125, 588] on p "Airtight Pty Ltd" at bounding box center [146, 594] width 197 height 13
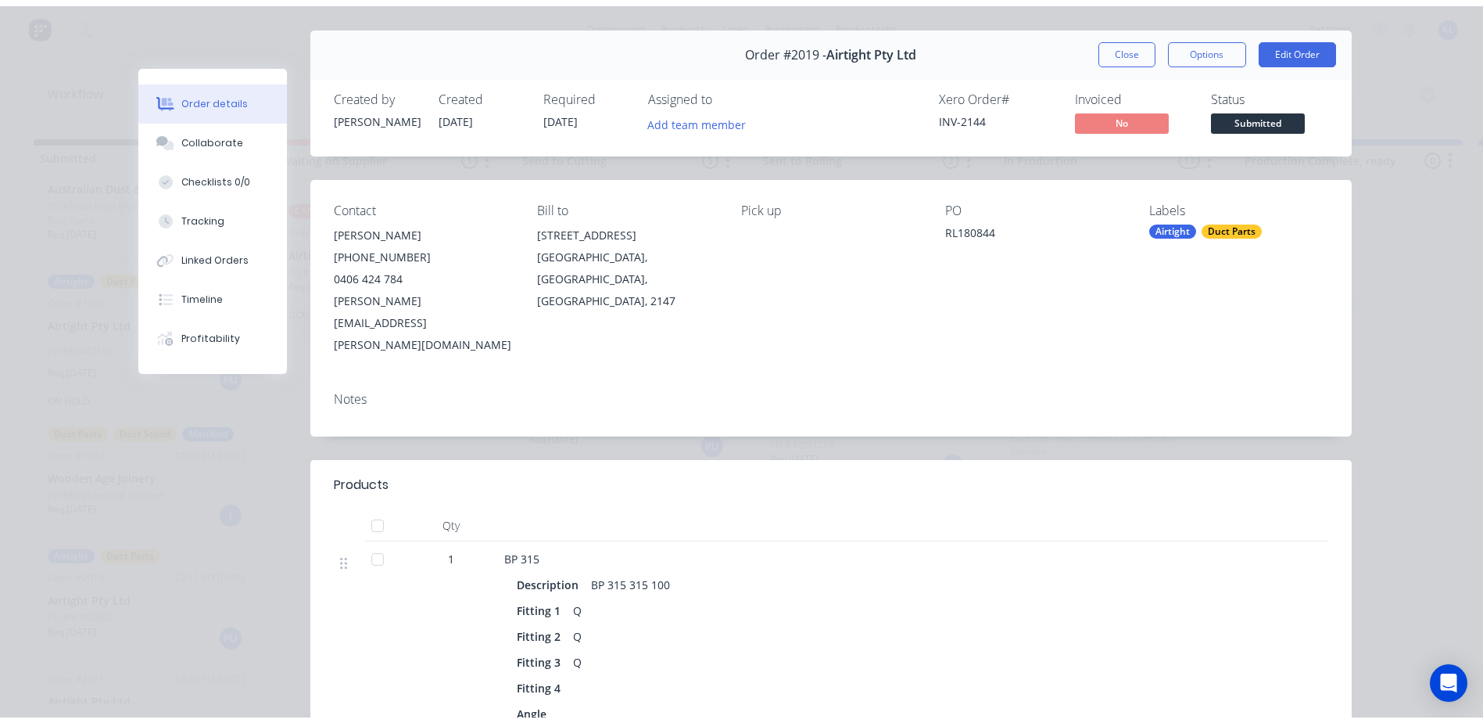
scroll to position [0, 0]
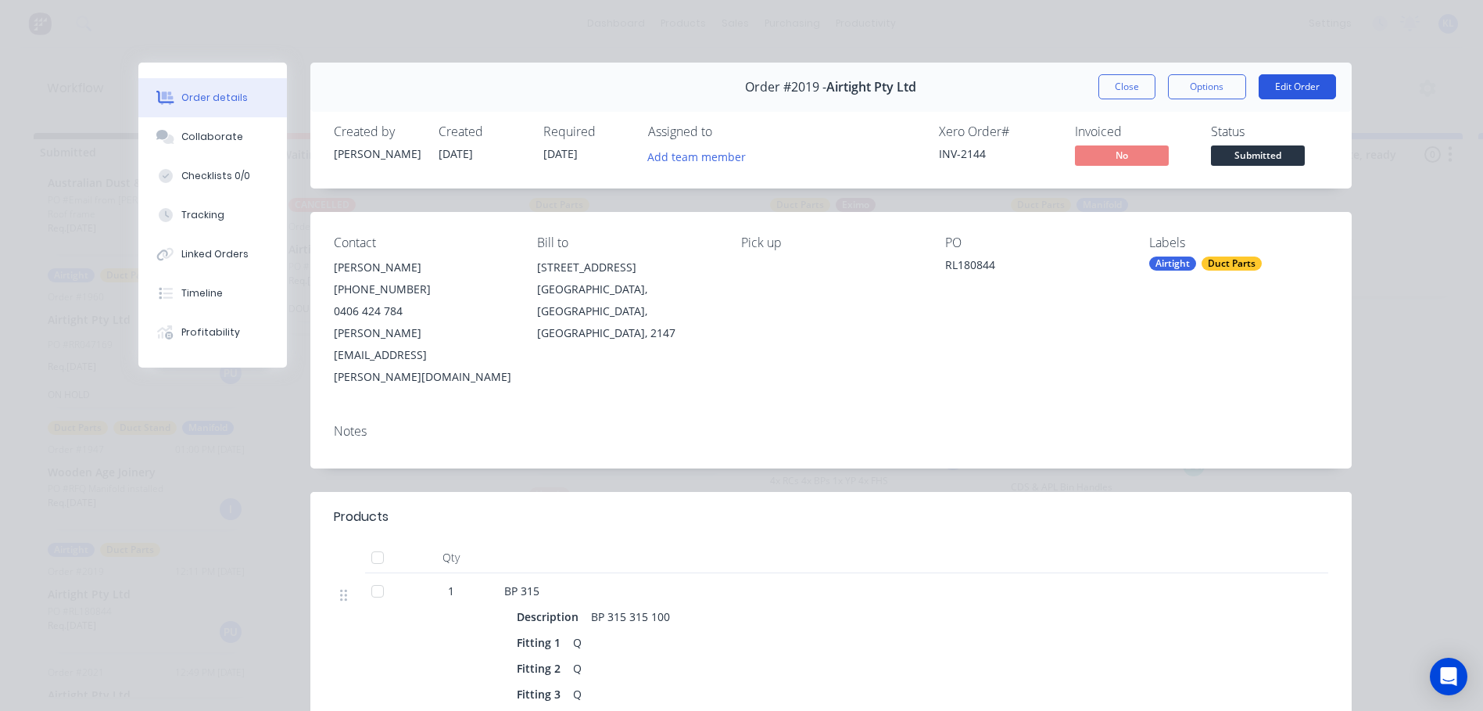
click at [1294, 88] on button "Edit Order" at bounding box center [1297, 86] width 77 height 25
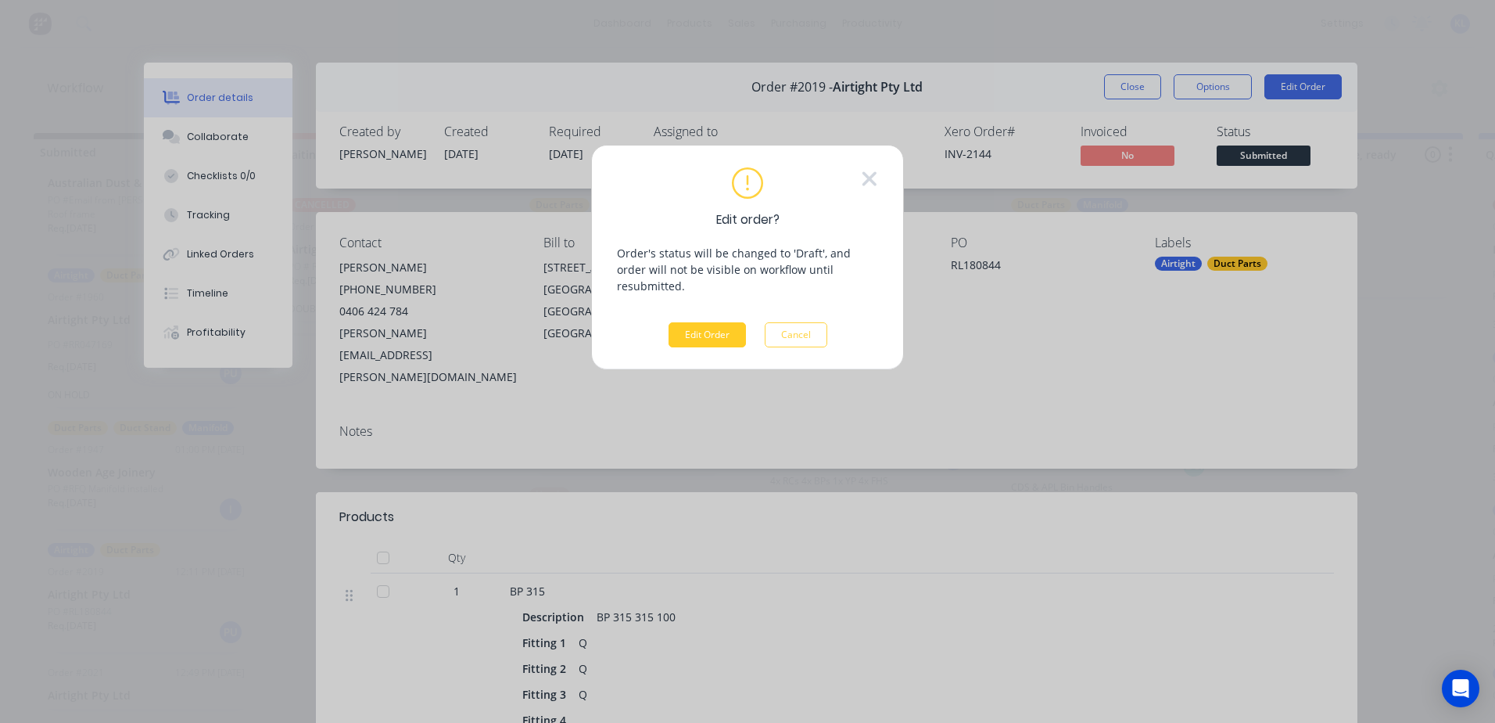
click at [731, 322] on button "Edit Order" at bounding box center [707, 334] width 77 height 25
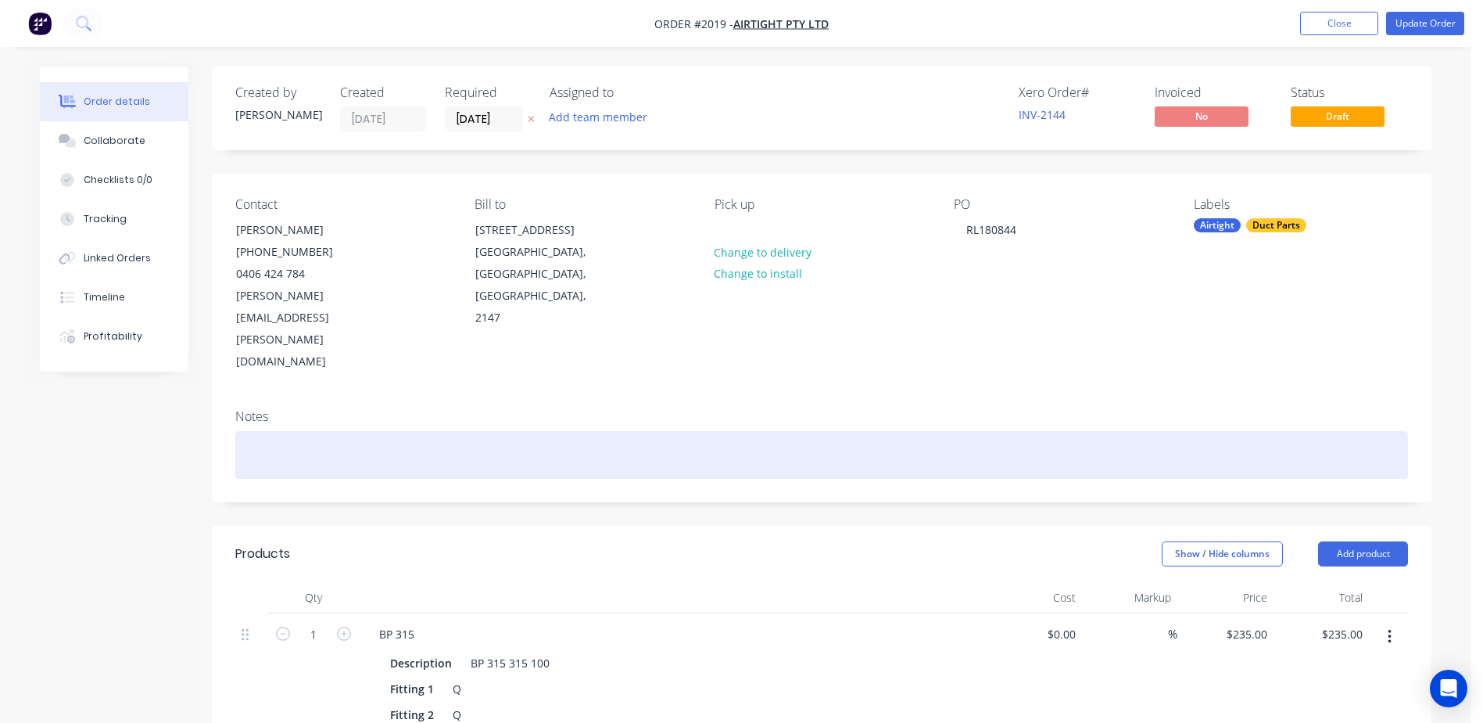
click at [358, 431] on div at bounding box center [821, 455] width 1173 height 48
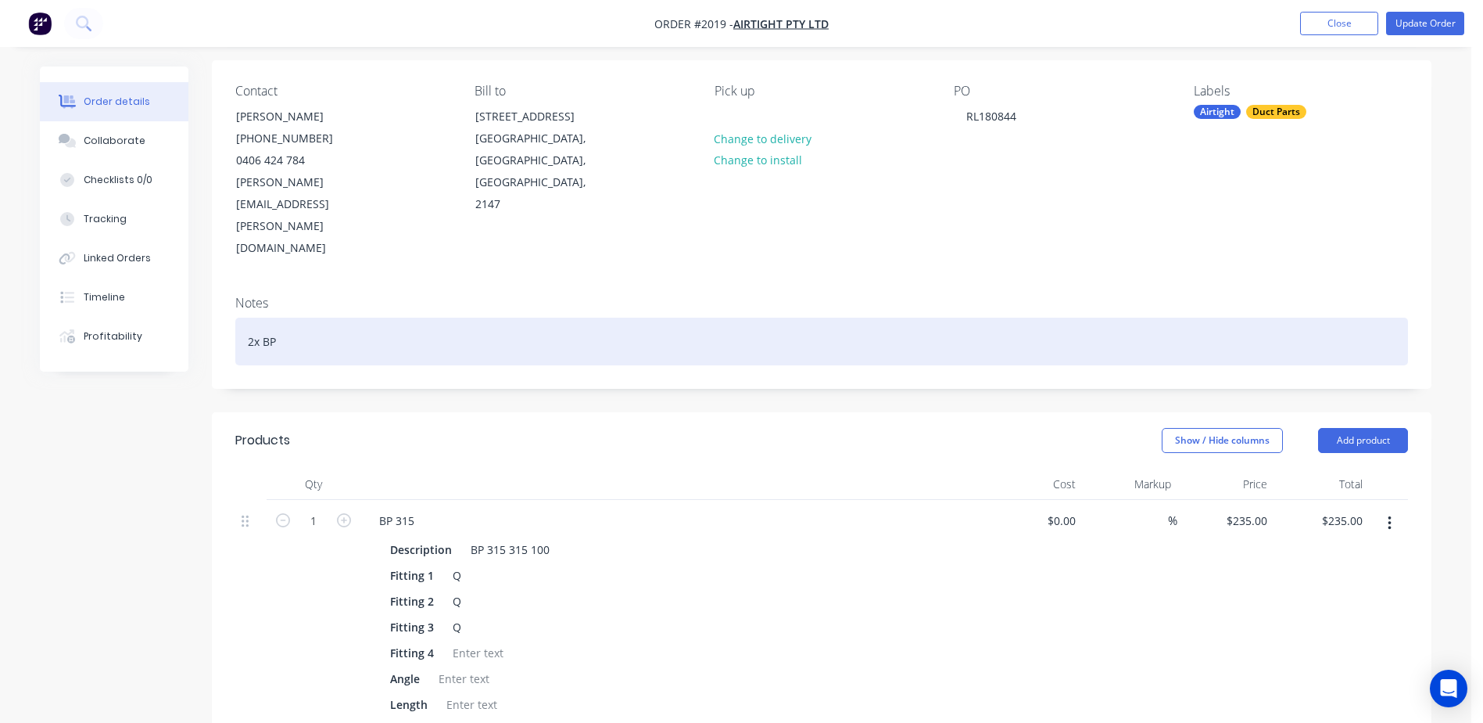
scroll to position [313, 0]
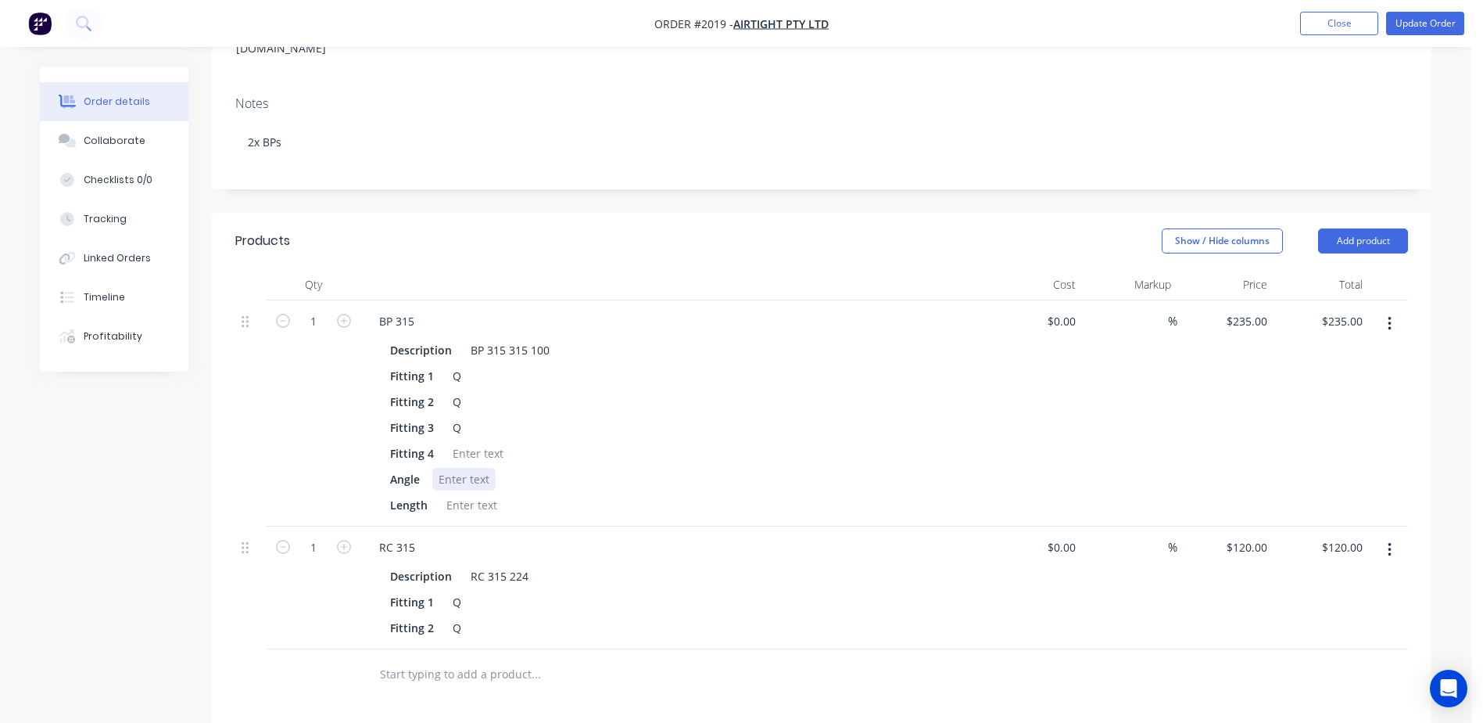
click at [472, 468] on div at bounding box center [463, 479] width 63 height 23
click at [486, 468] on div at bounding box center [463, 479] width 63 height 23
click at [476, 468] on div at bounding box center [463, 479] width 63 height 23
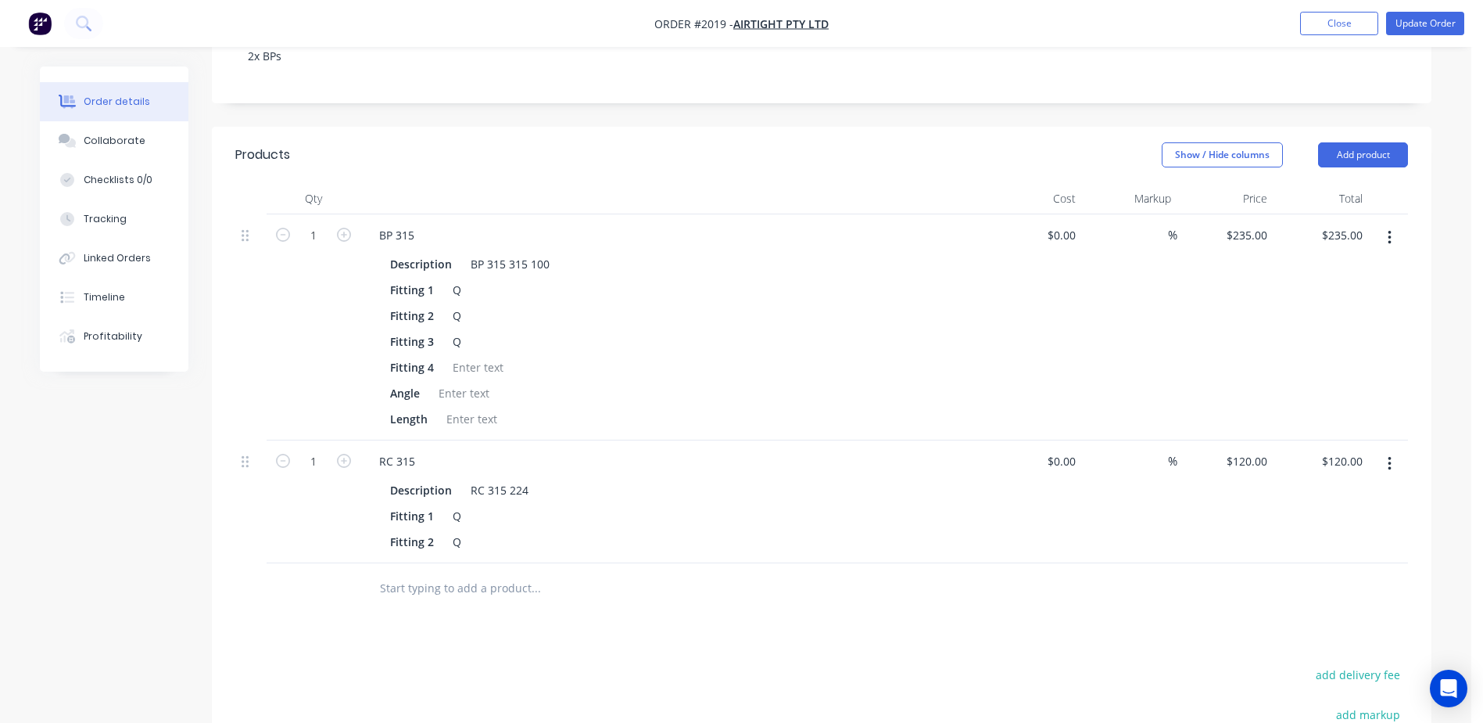
scroll to position [469, 0]
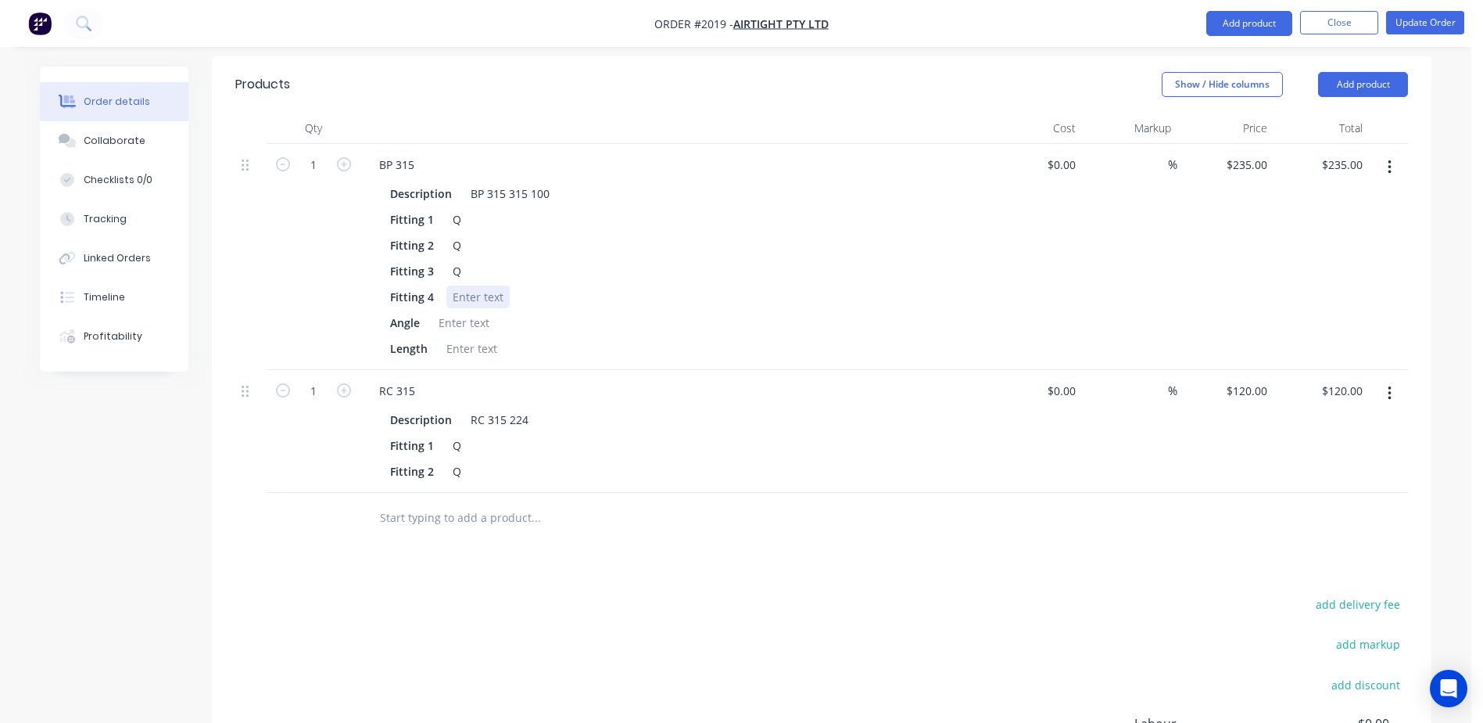
click at [465, 285] on div at bounding box center [478, 296] width 63 height 23
click at [622, 379] on div "RC 315" at bounding box center [673, 390] width 613 height 23
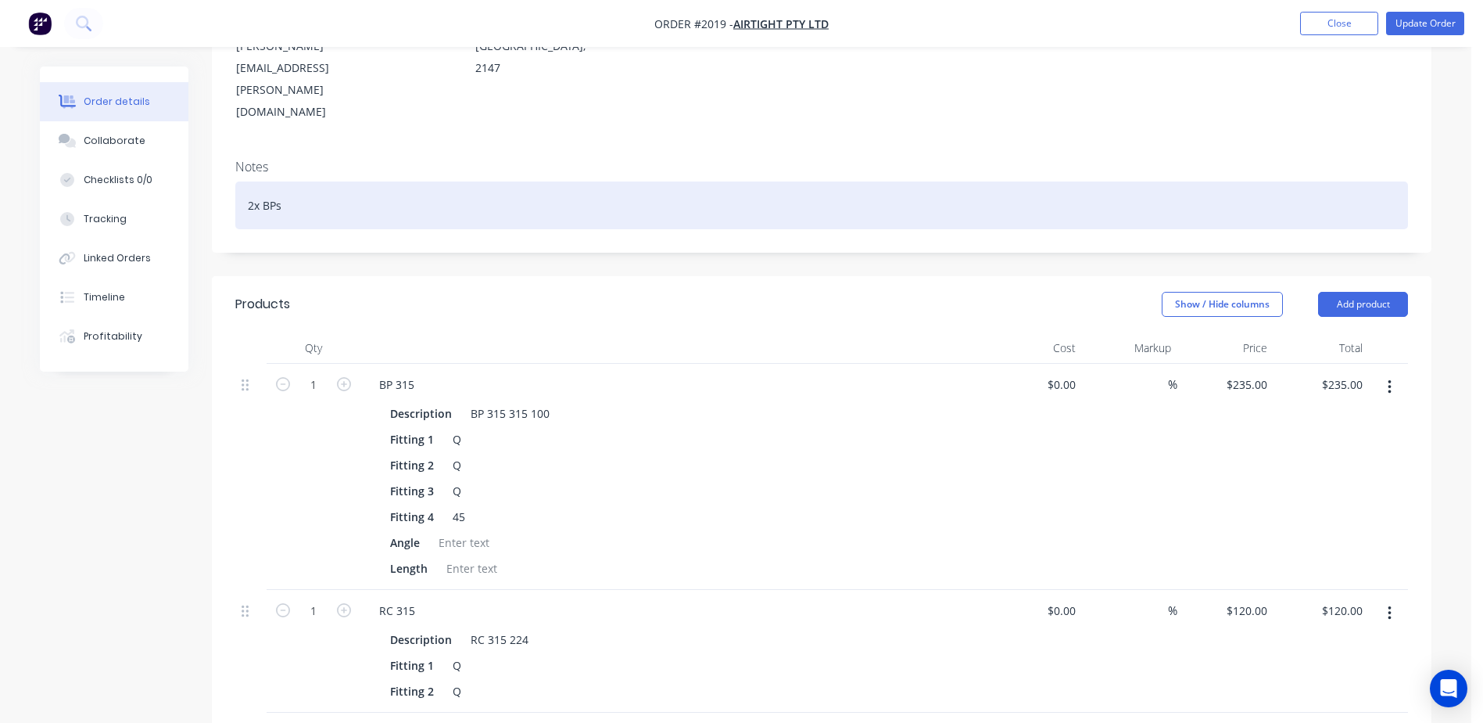
scroll to position [235, 0]
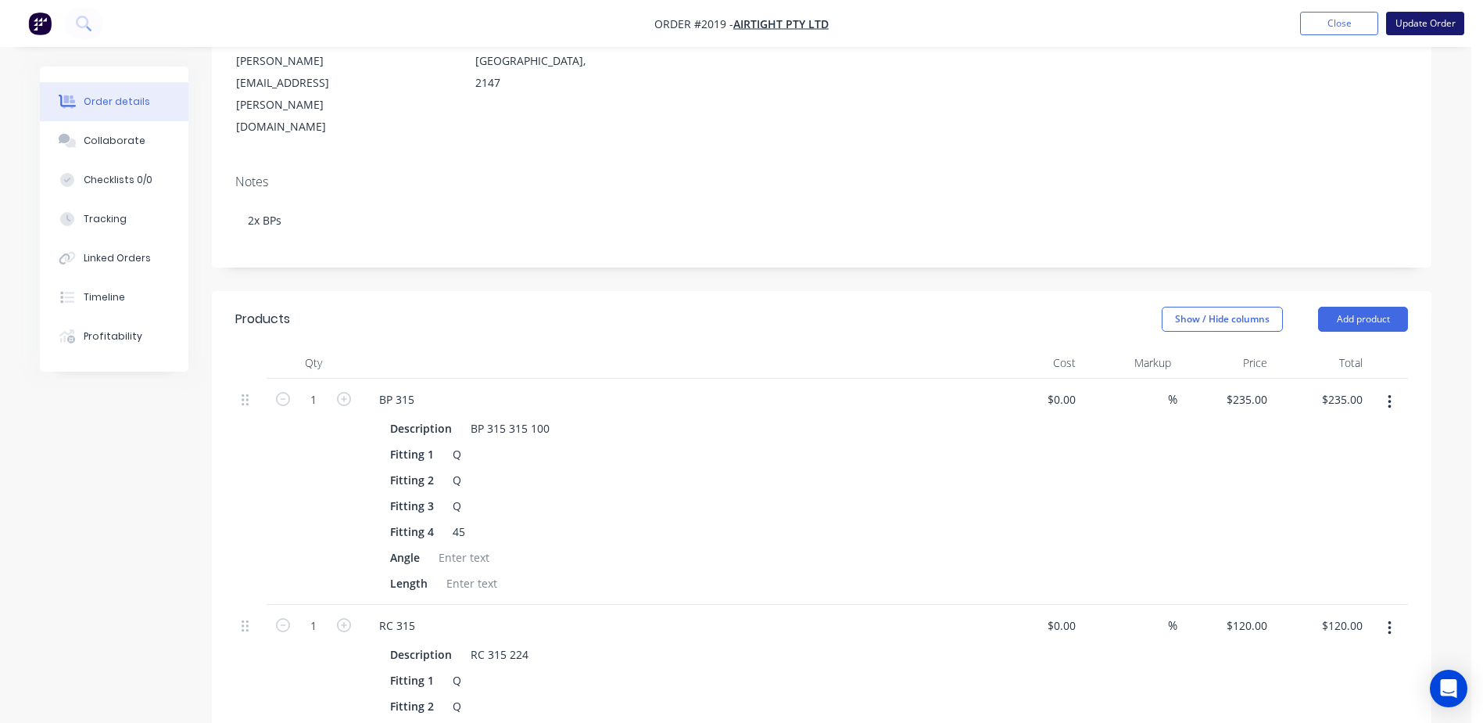
click at [1421, 16] on button "Update Order" at bounding box center [1425, 23] width 78 height 23
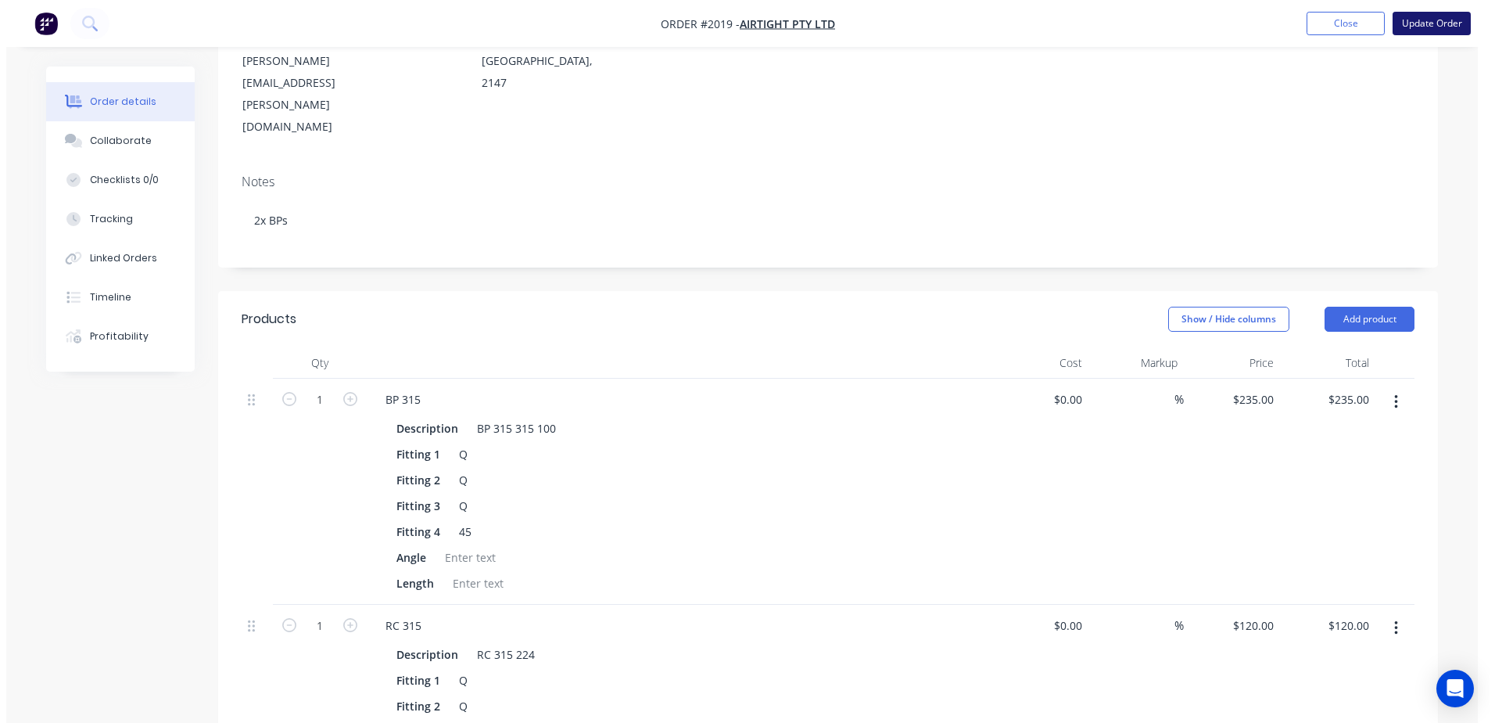
scroll to position [0, 0]
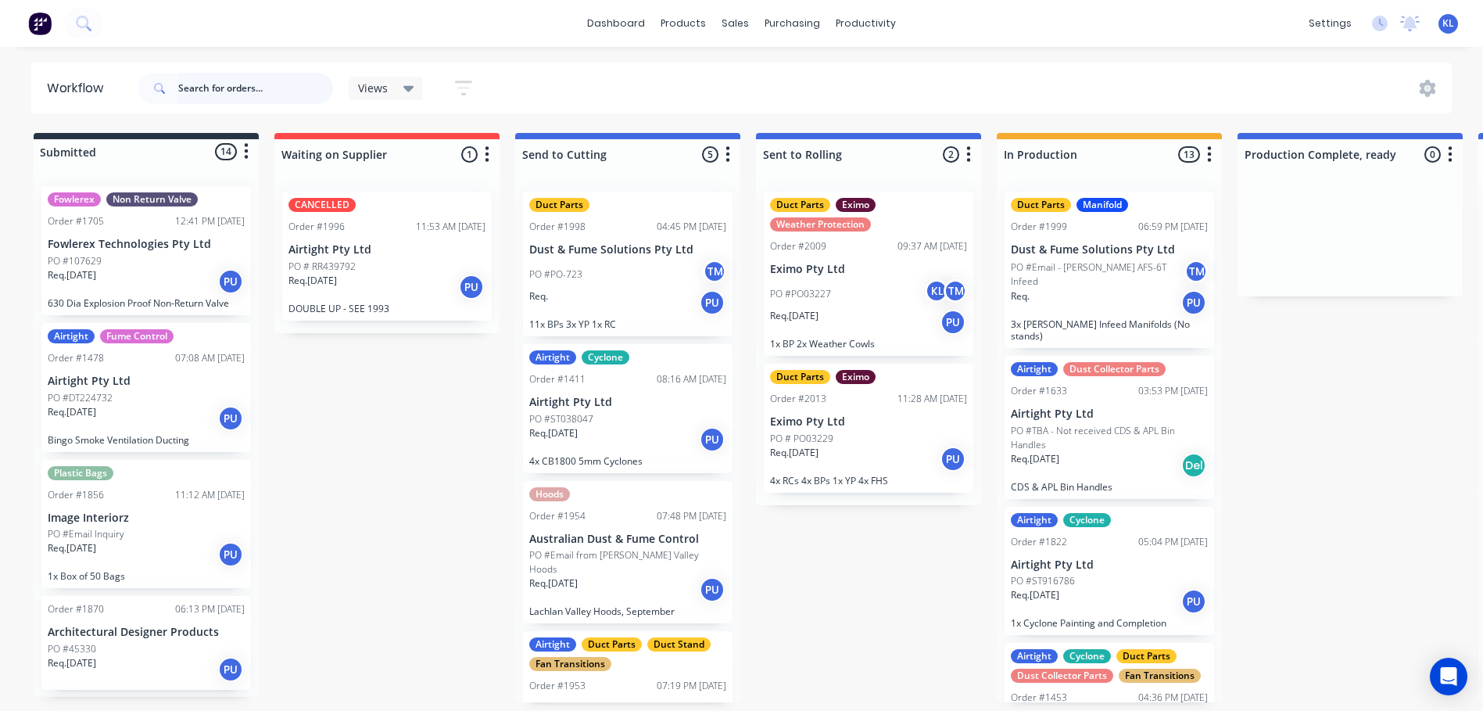
click at [228, 85] on input "text" at bounding box center [255, 88] width 155 height 31
click at [745, 12] on div "sales" at bounding box center [735, 23] width 43 height 23
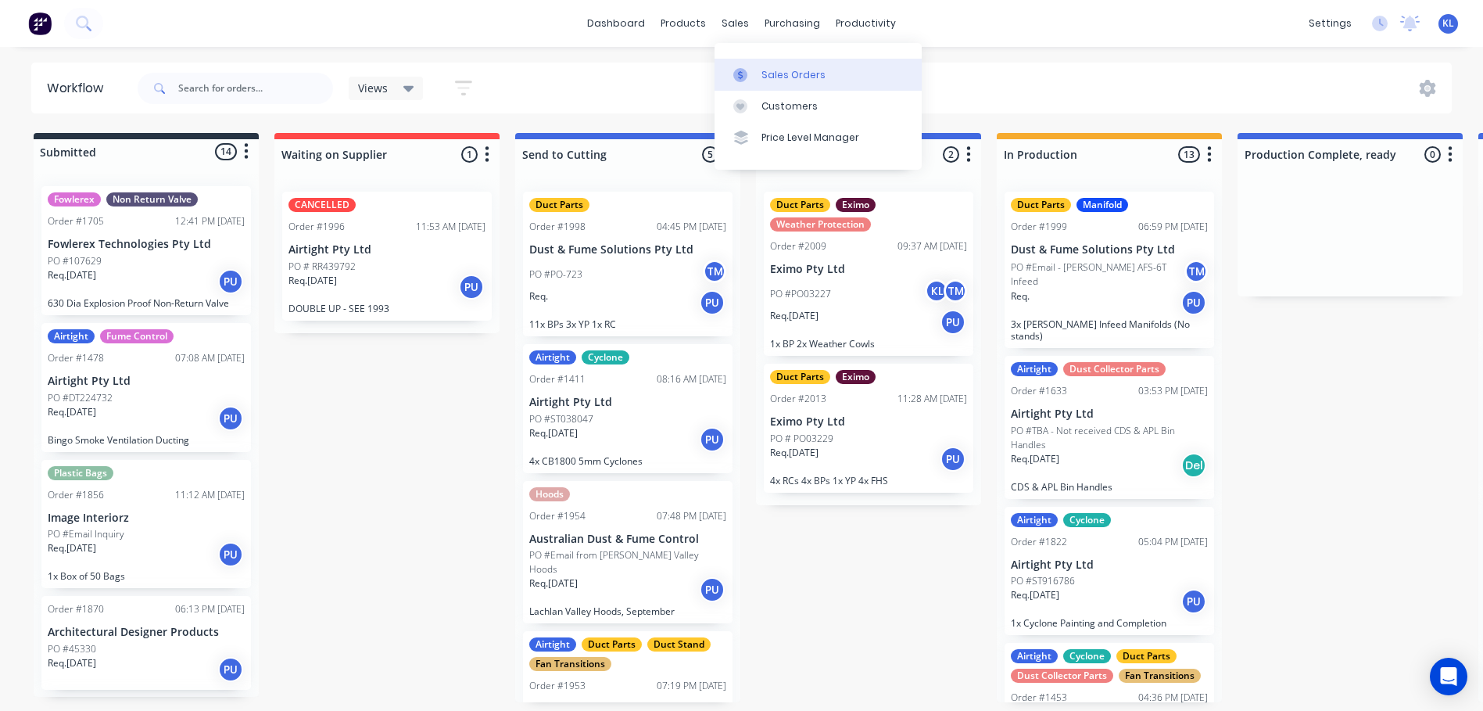
click at [765, 74] on div "Sales Orders" at bounding box center [794, 75] width 64 height 14
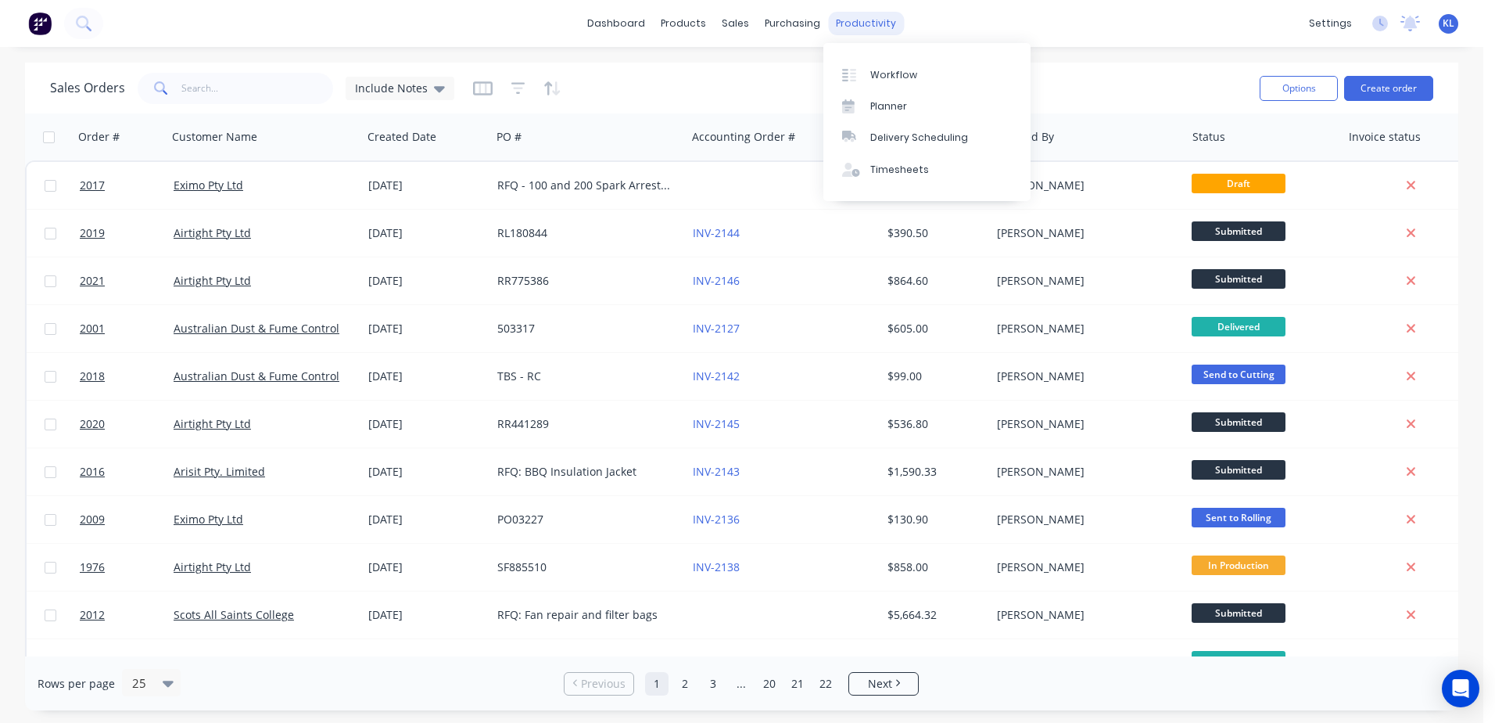
click at [847, 26] on div "productivity" at bounding box center [866, 23] width 76 height 23
click at [880, 77] on div "Workflow" at bounding box center [893, 75] width 47 height 14
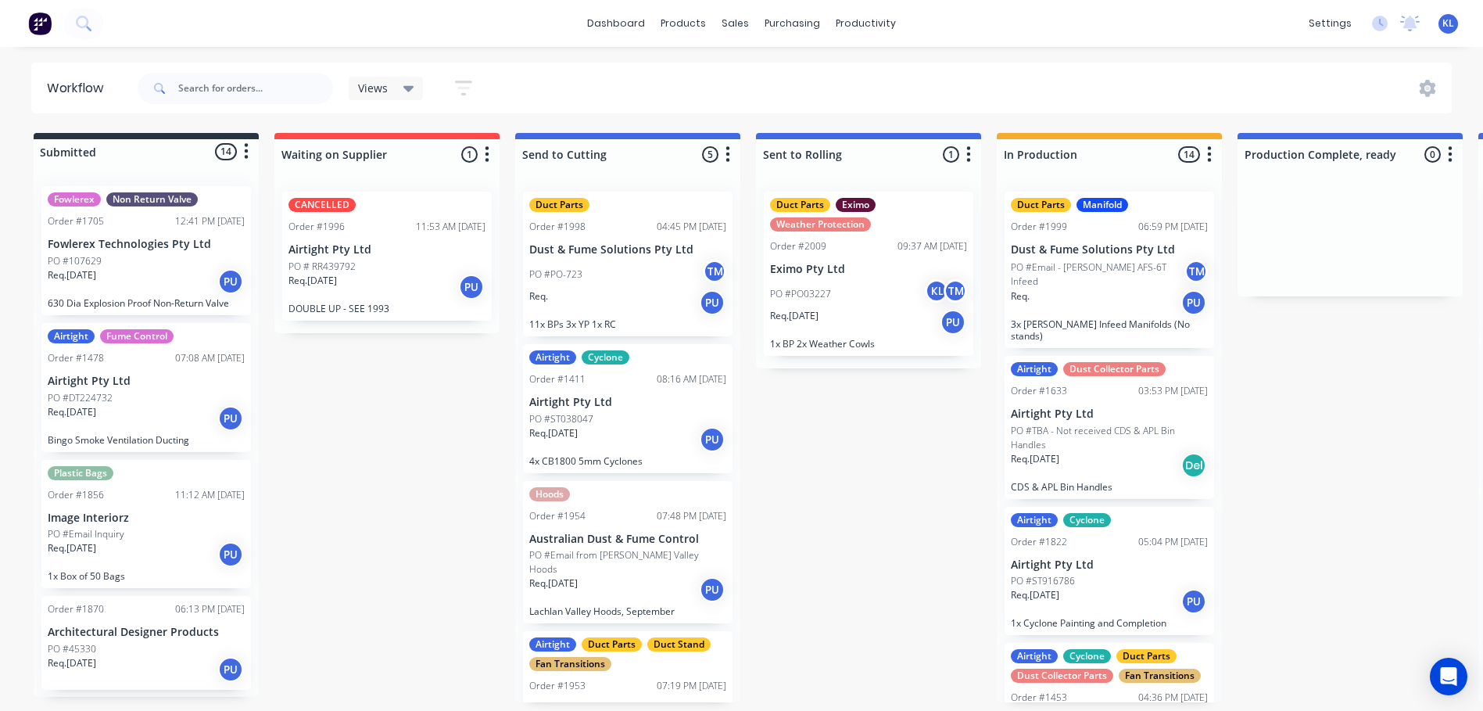
scroll to position [213, 0]
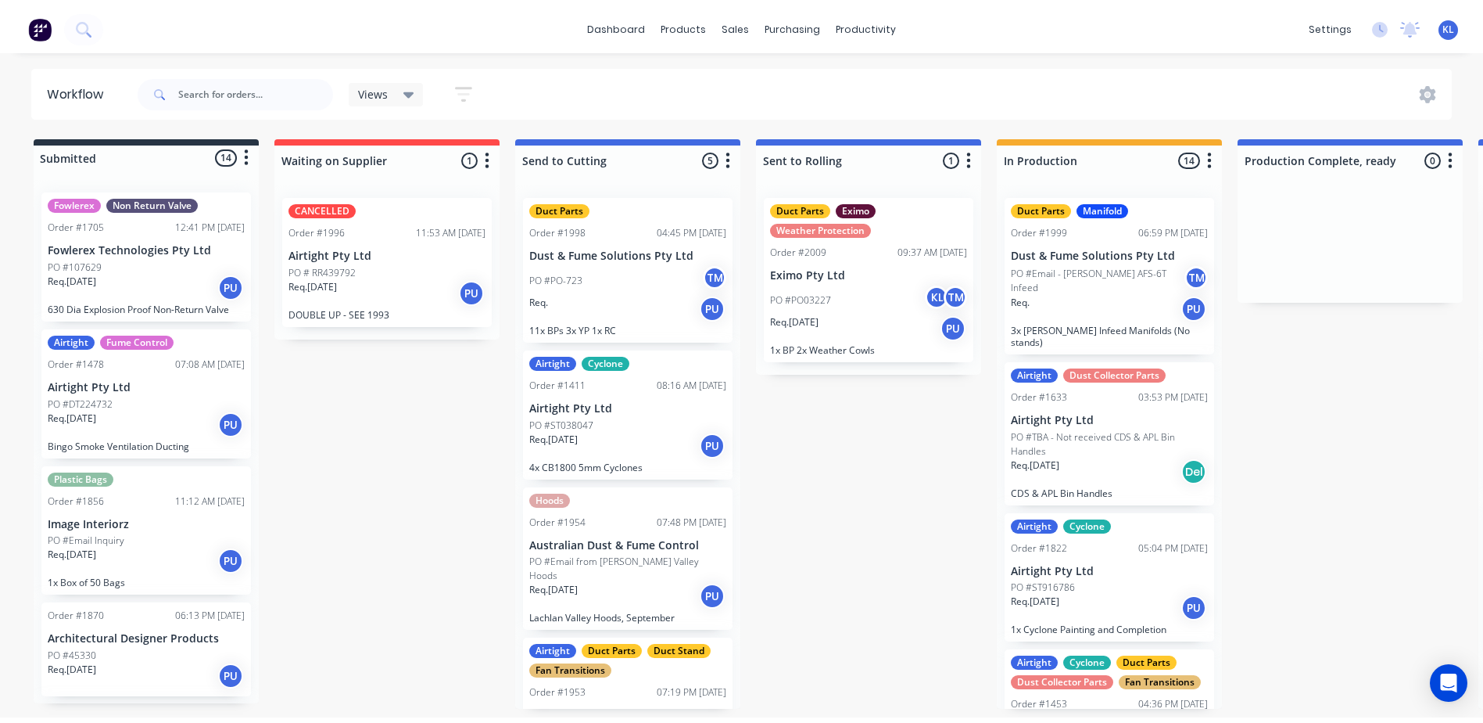
scroll to position [0, 0]
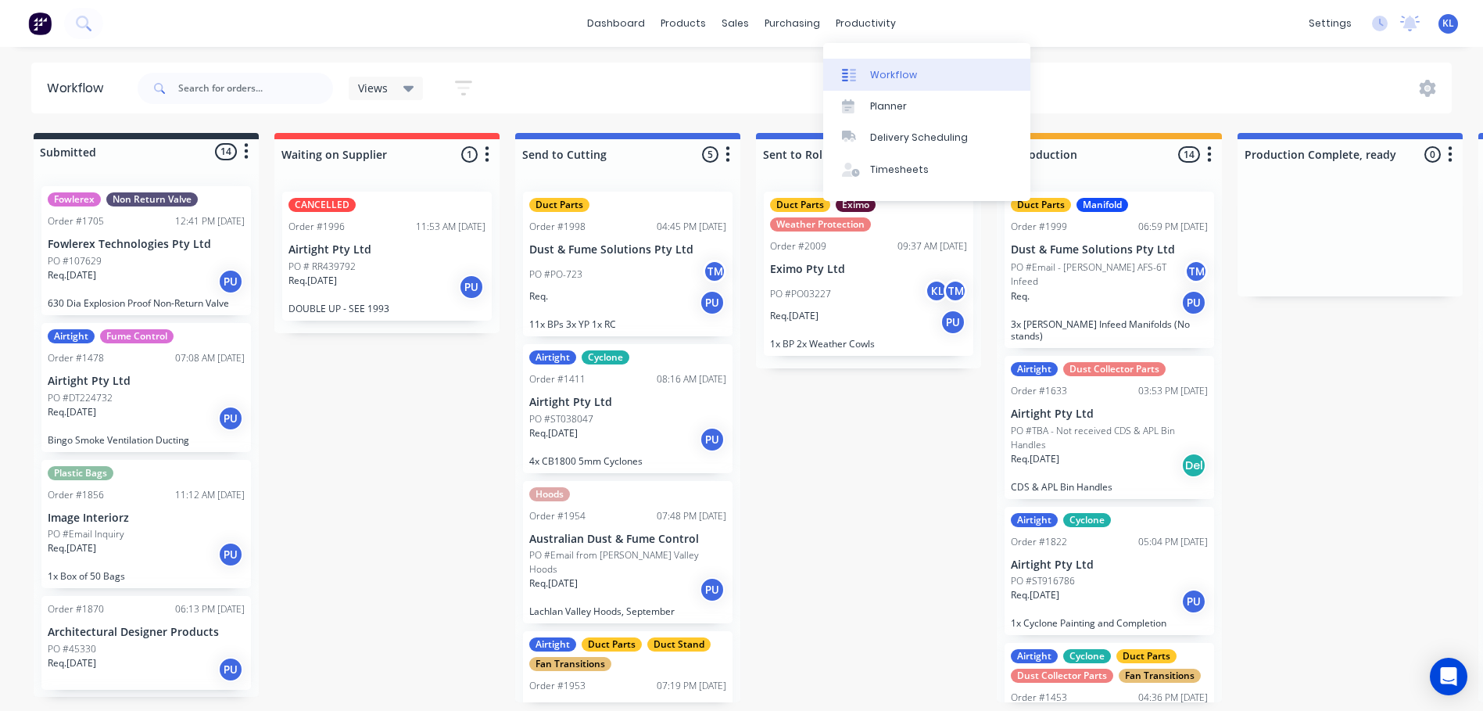
click at [883, 76] on div "Workflow" at bounding box center [893, 75] width 47 height 14
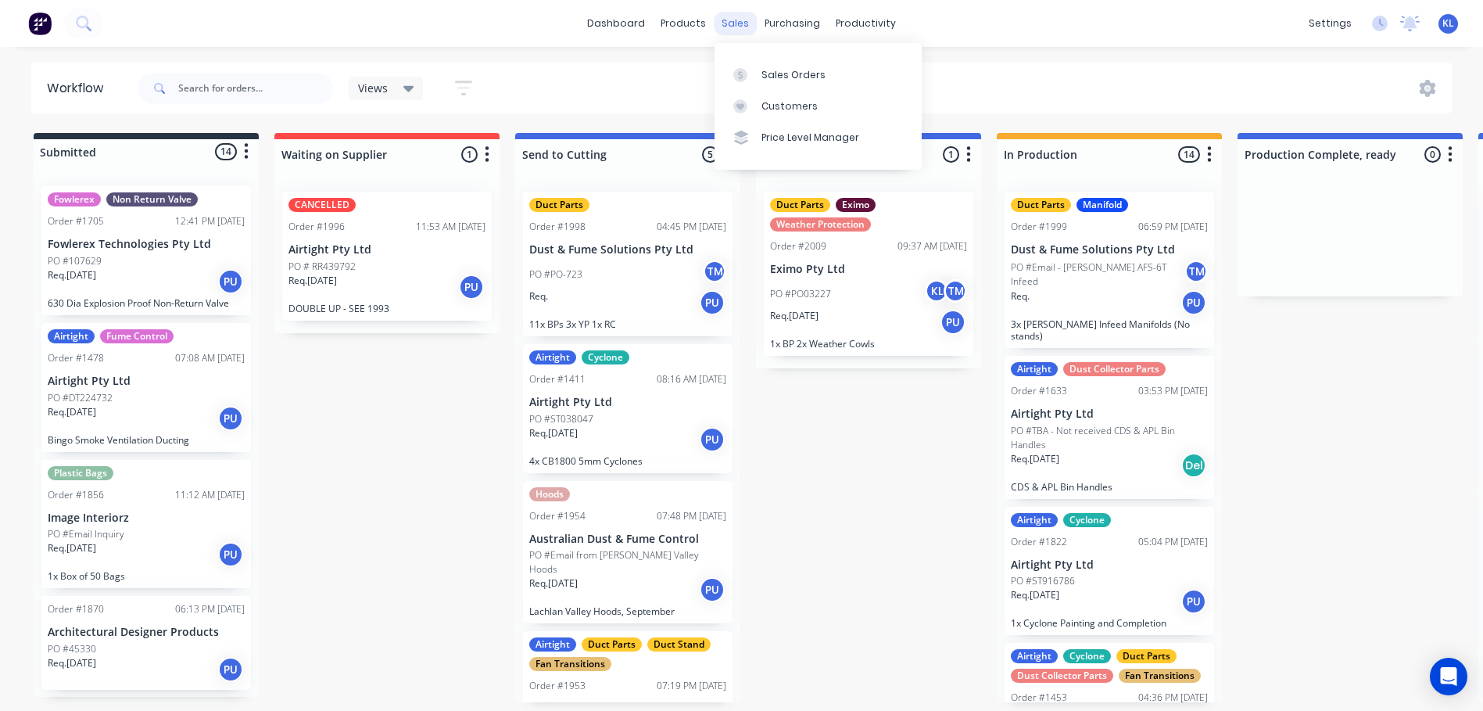
drag, startPoint x: 723, startPoint y: 30, endPoint x: 735, endPoint y: 38, distance: 14.4
click at [723, 30] on div "sales" at bounding box center [735, 23] width 43 height 23
click at [762, 74] on div "Sales Orders" at bounding box center [794, 75] width 64 height 14
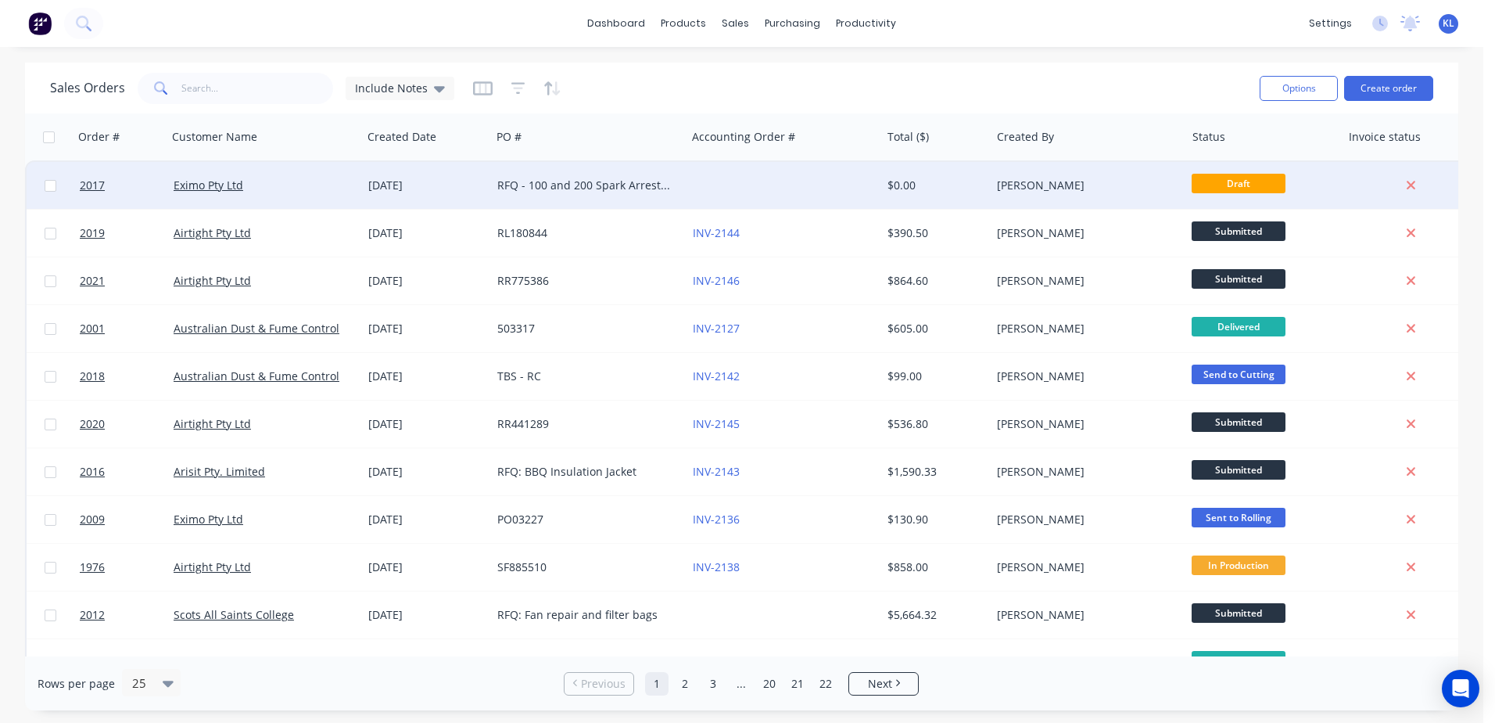
click at [622, 187] on div "RFQ - 100 and 200 Spark Arrestors" at bounding box center [584, 186] width 174 height 16
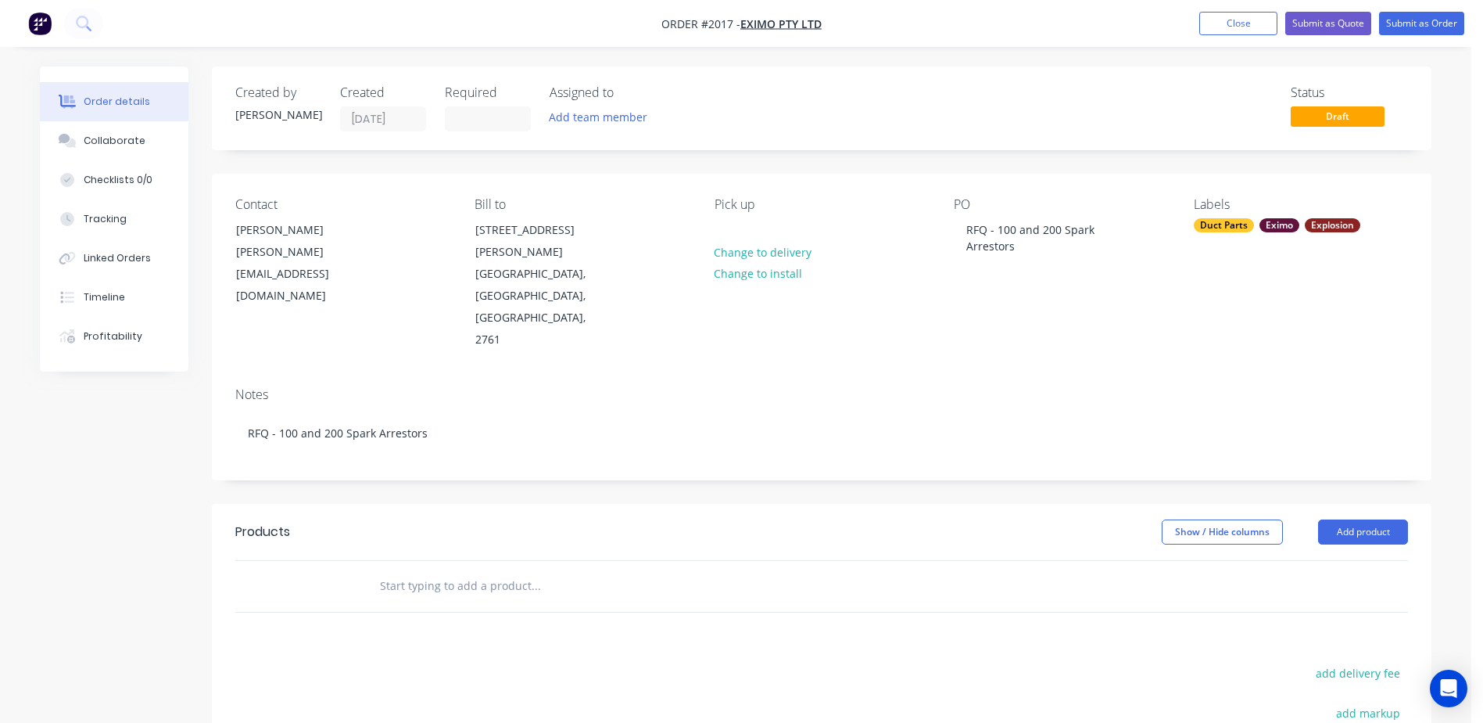
click at [401, 570] on input "text" at bounding box center [535, 585] width 313 height 31
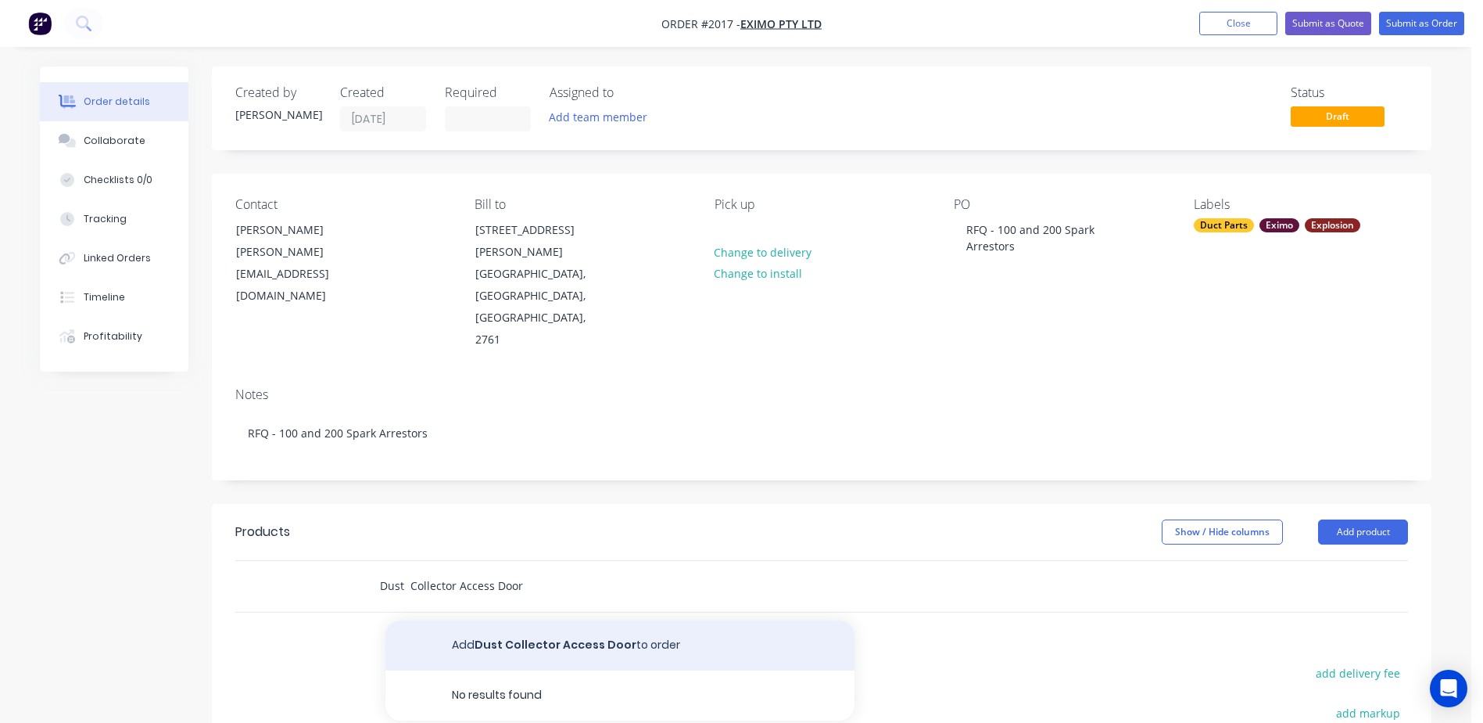
type input "Dust Collector Access Door"
click at [520, 620] on button "Add Dust Collector Access Door to order" at bounding box center [620, 645] width 469 height 50
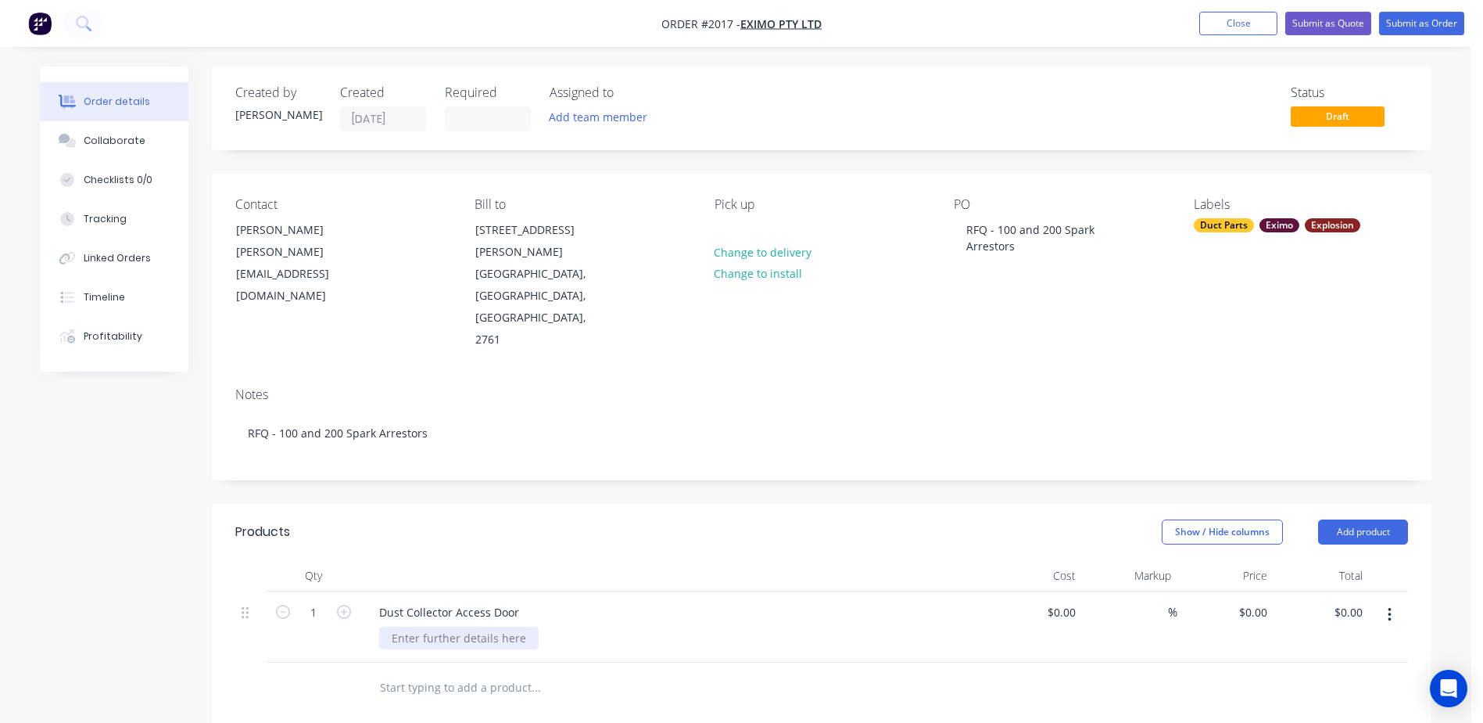
click at [477, 626] on div at bounding box center [459, 637] width 160 height 23
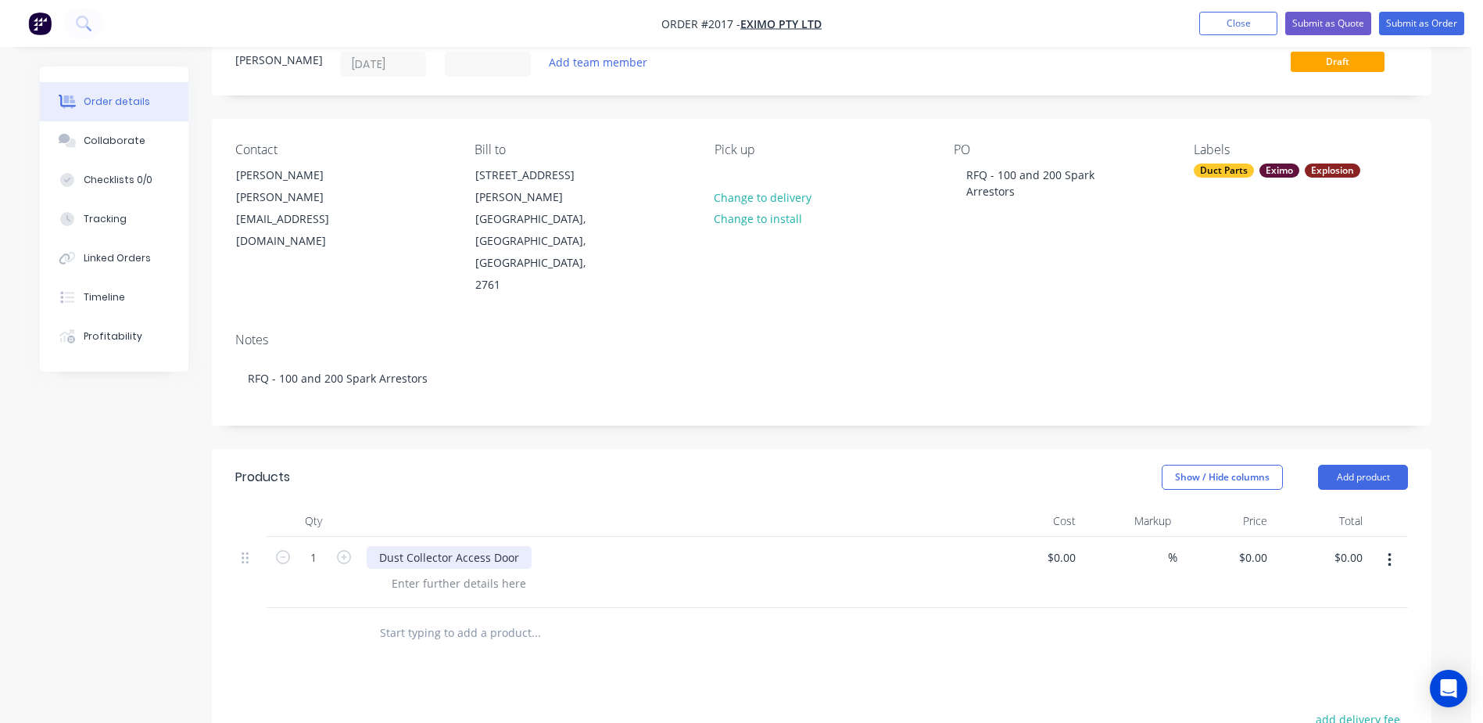
scroll to position [78, 0]
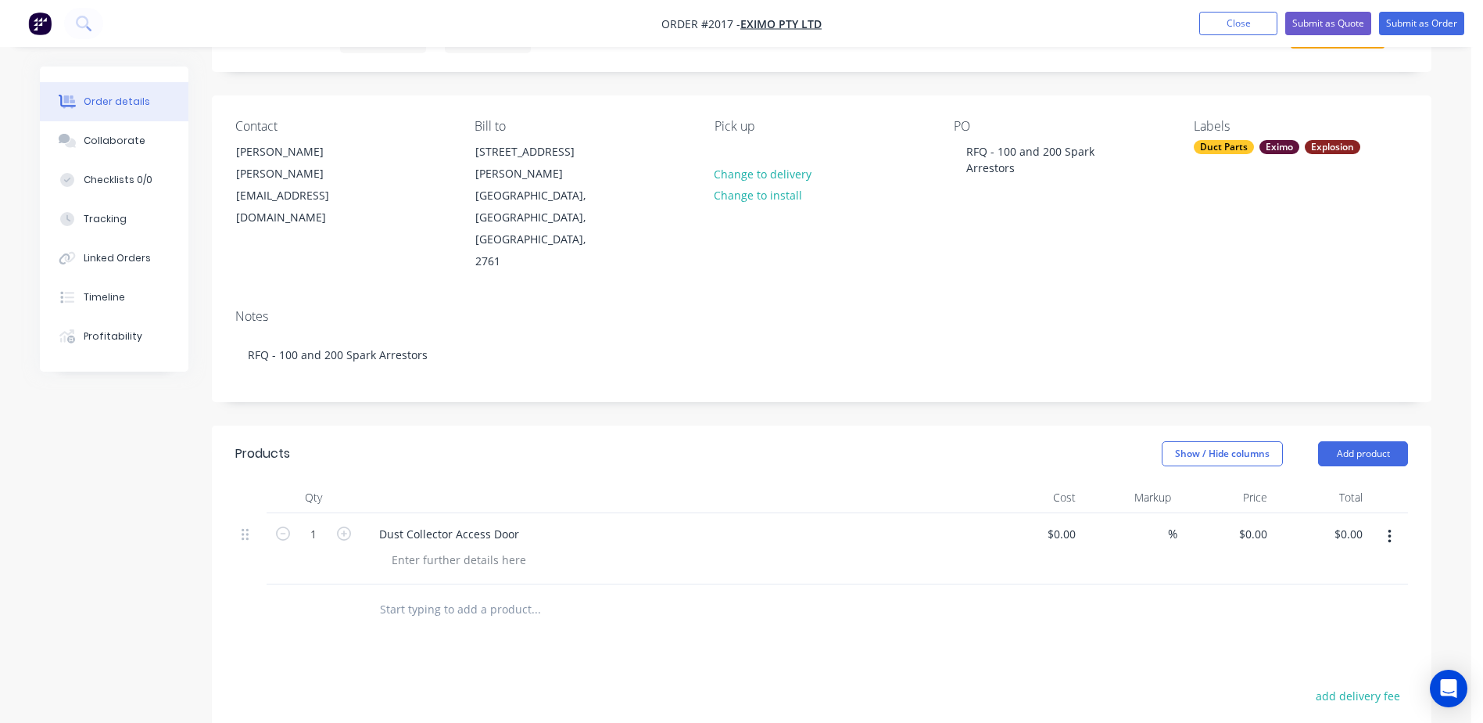
click at [1356, 425] on header "Products Show / Hide columns Add product" at bounding box center [822, 453] width 1220 height 56
click at [1353, 441] on button "Add product" at bounding box center [1363, 453] width 90 height 25
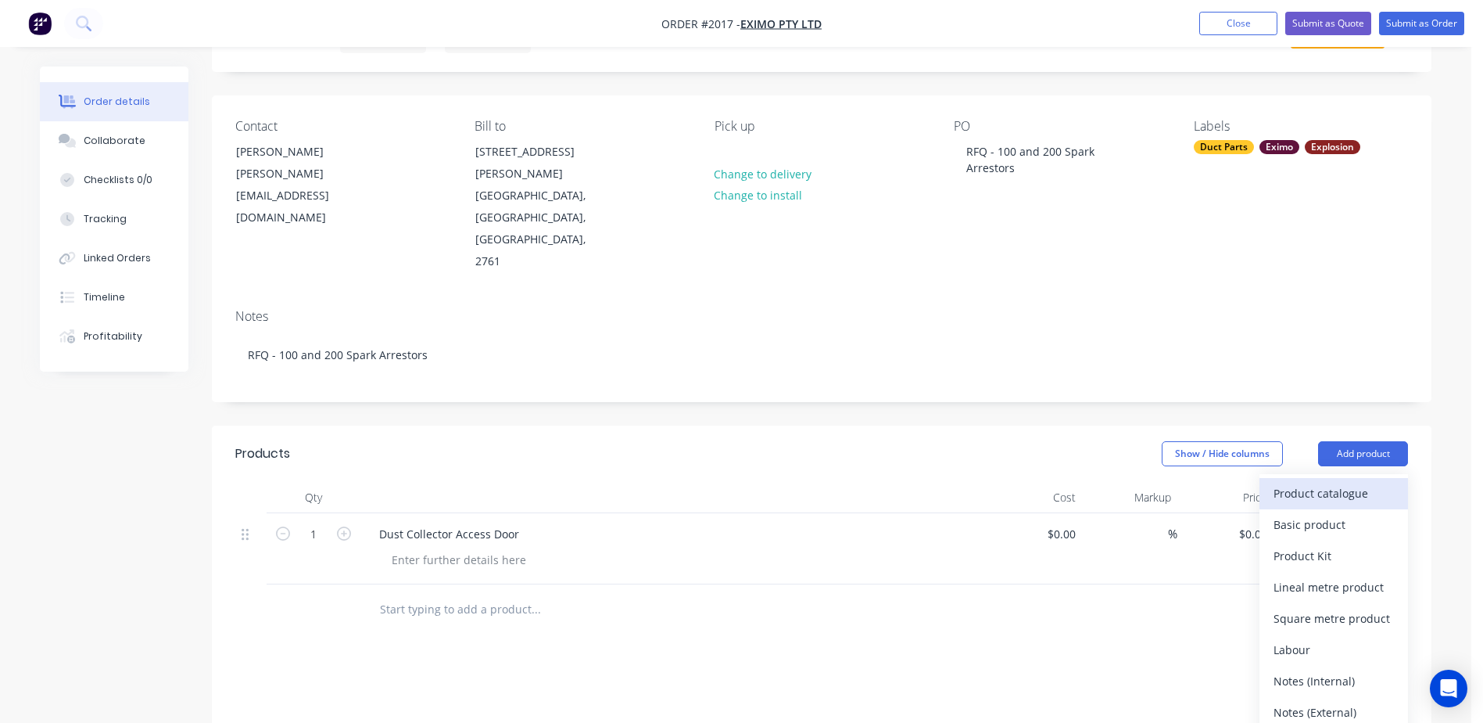
click at [1306, 482] on div "Product catalogue" at bounding box center [1334, 493] width 120 height 23
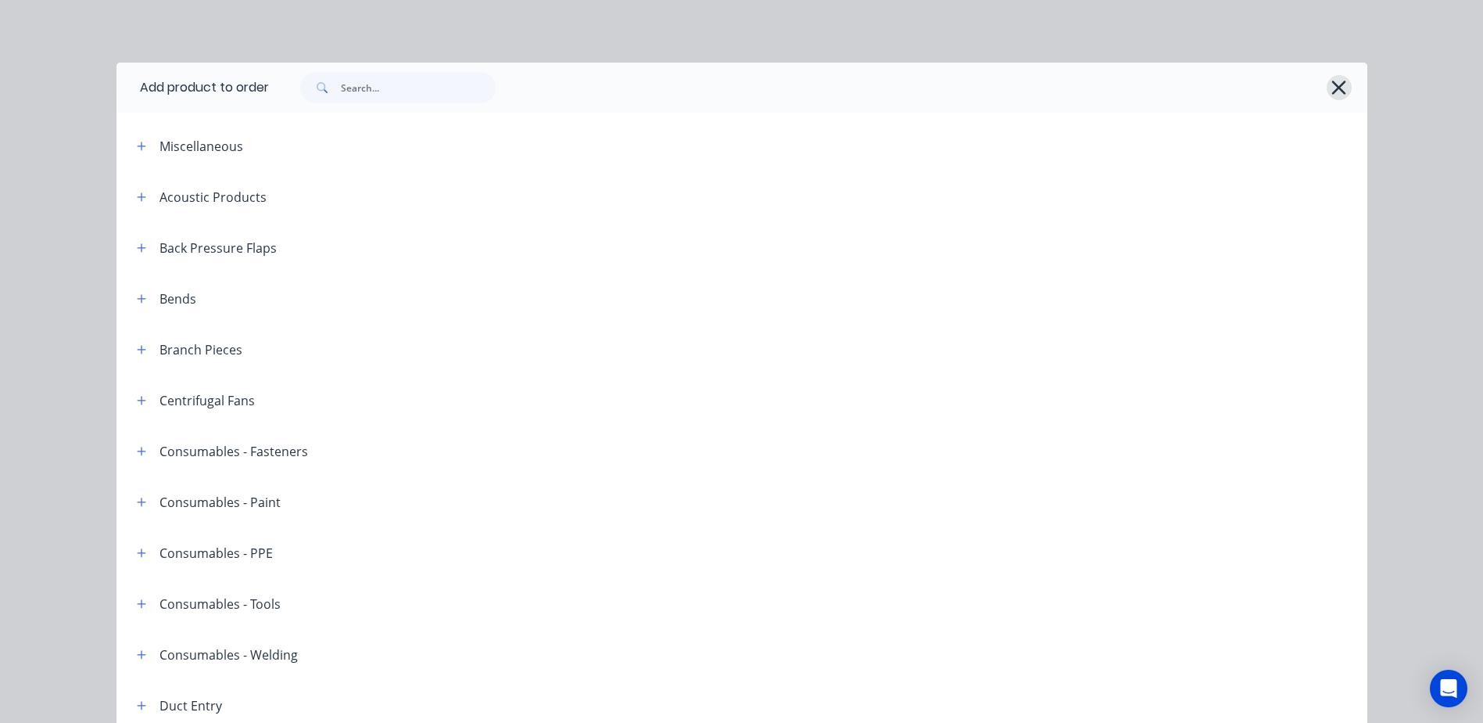
click at [1336, 82] on icon "button" at bounding box center [1339, 88] width 16 height 22
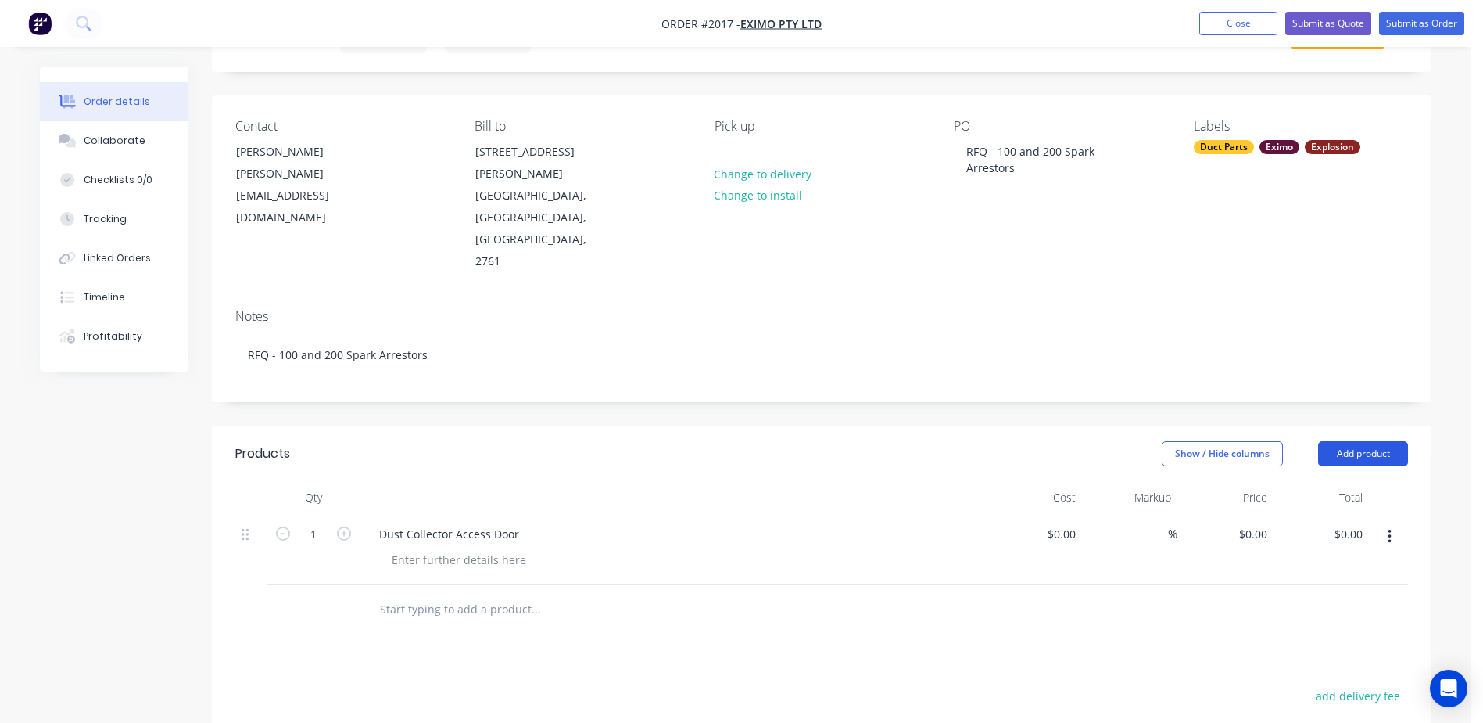
click at [1368, 441] on button "Add product" at bounding box center [1363, 453] width 90 height 25
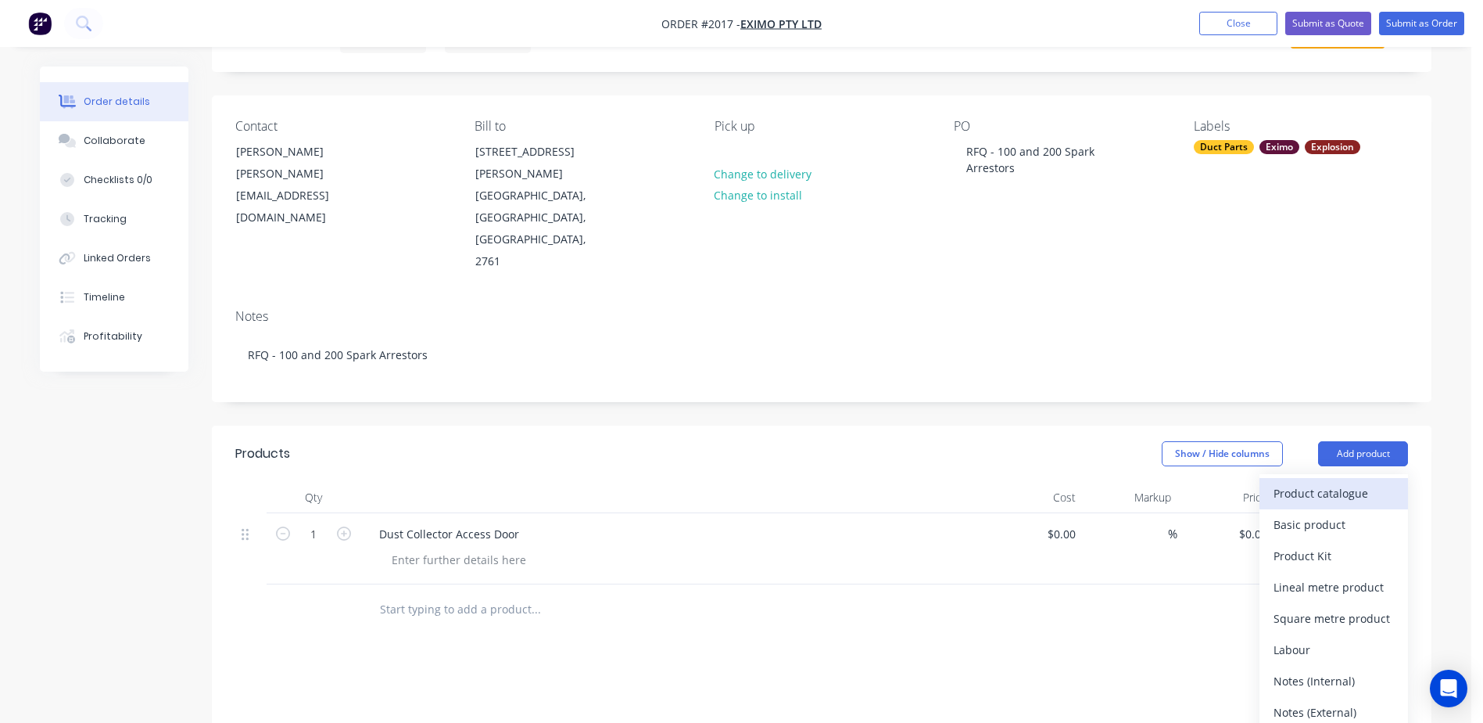
click at [1306, 482] on div "Product catalogue" at bounding box center [1334, 493] width 120 height 23
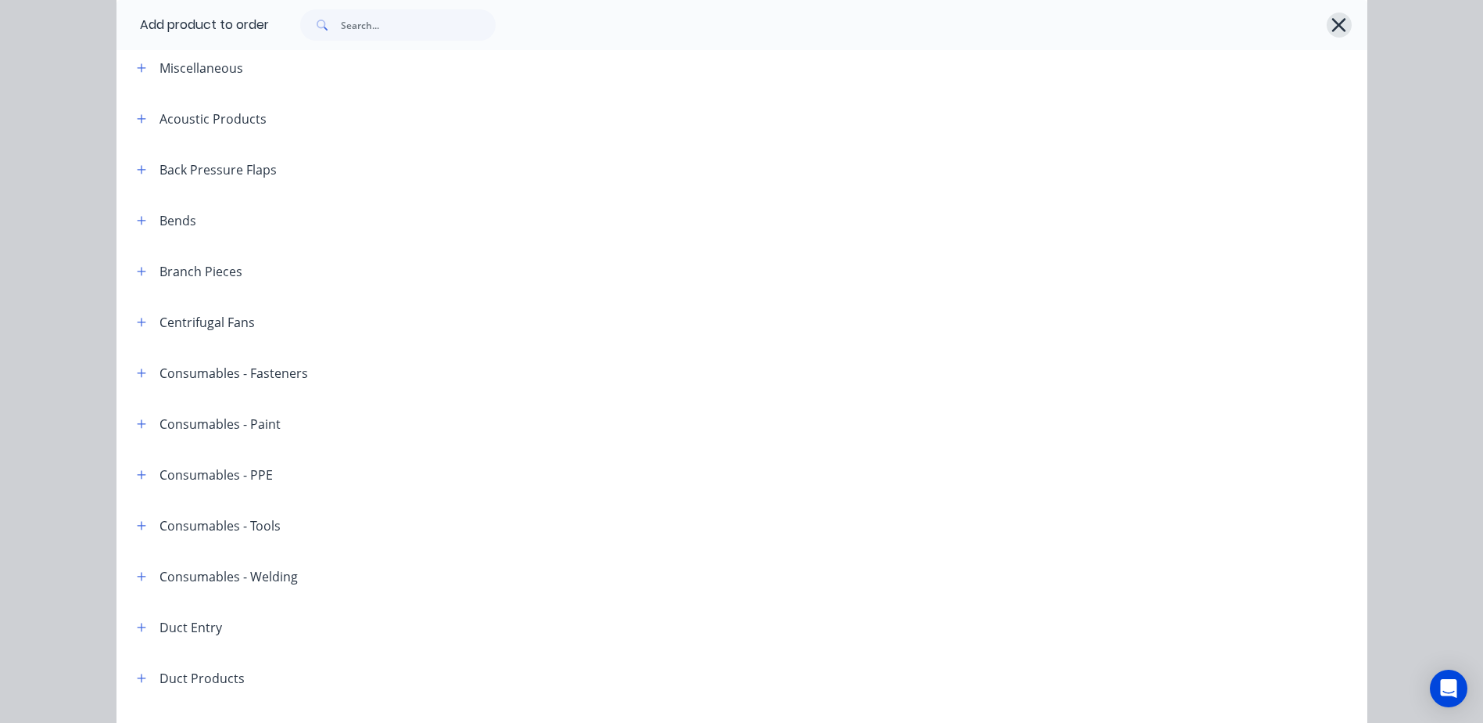
click at [1338, 21] on icon "button" at bounding box center [1340, 25] width 14 height 14
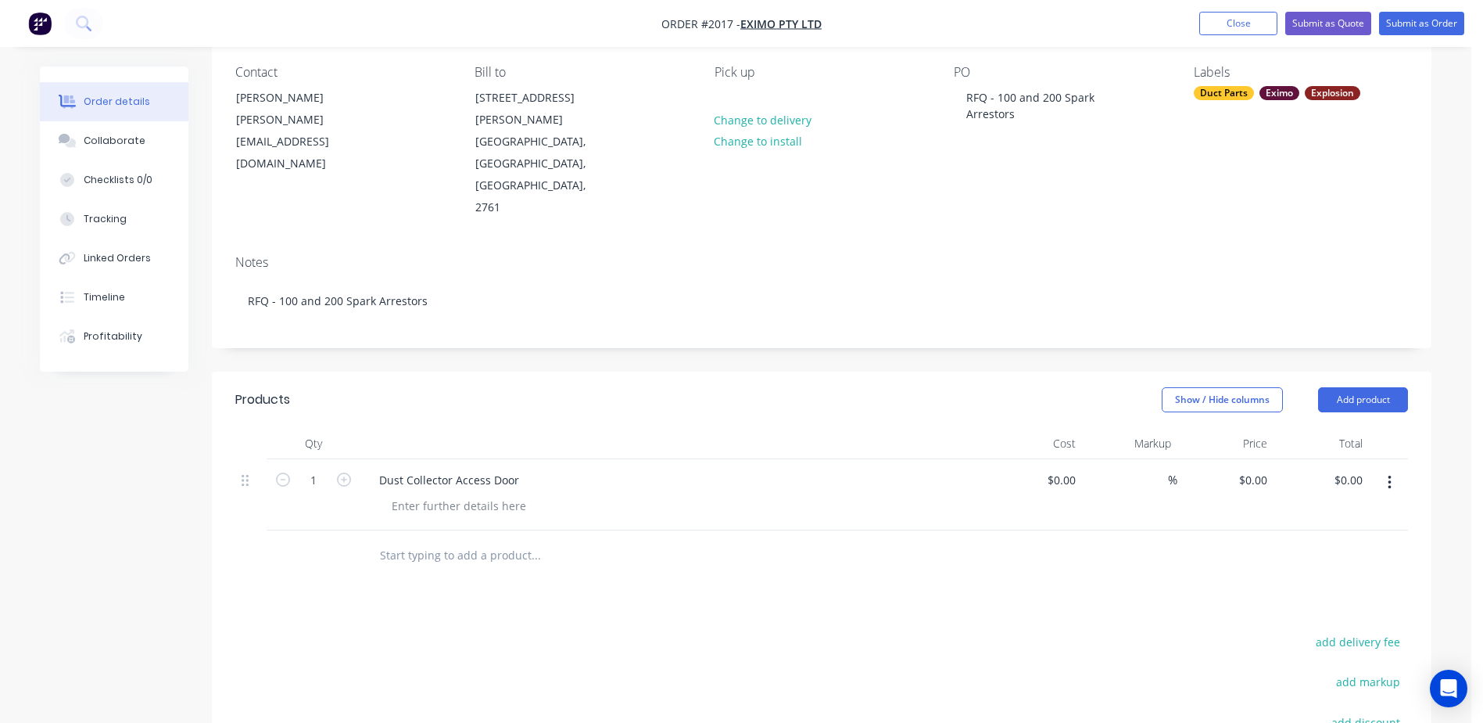
scroll to position [156, 0]
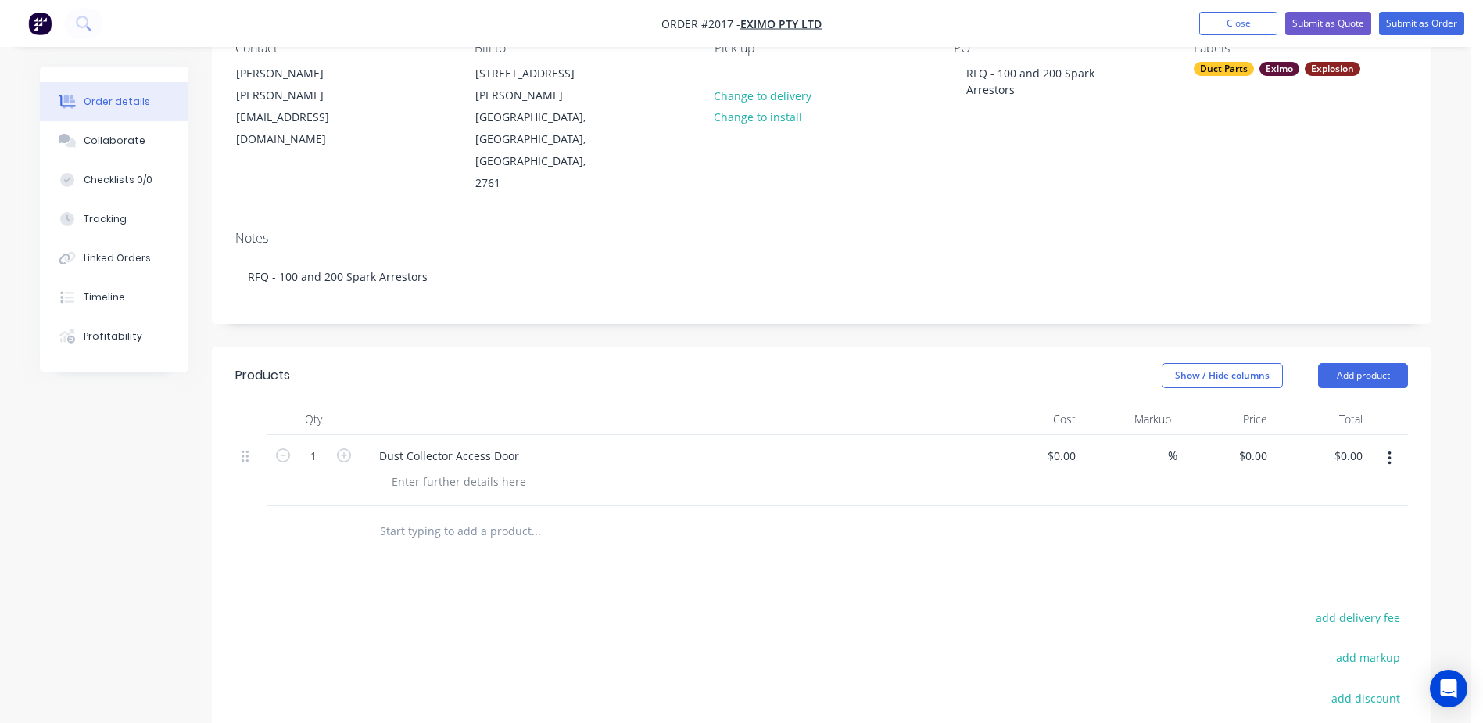
click at [405, 515] on input "text" at bounding box center [535, 530] width 313 height 31
click at [462, 515] on input "Tube Sheet" at bounding box center [535, 530] width 313 height 31
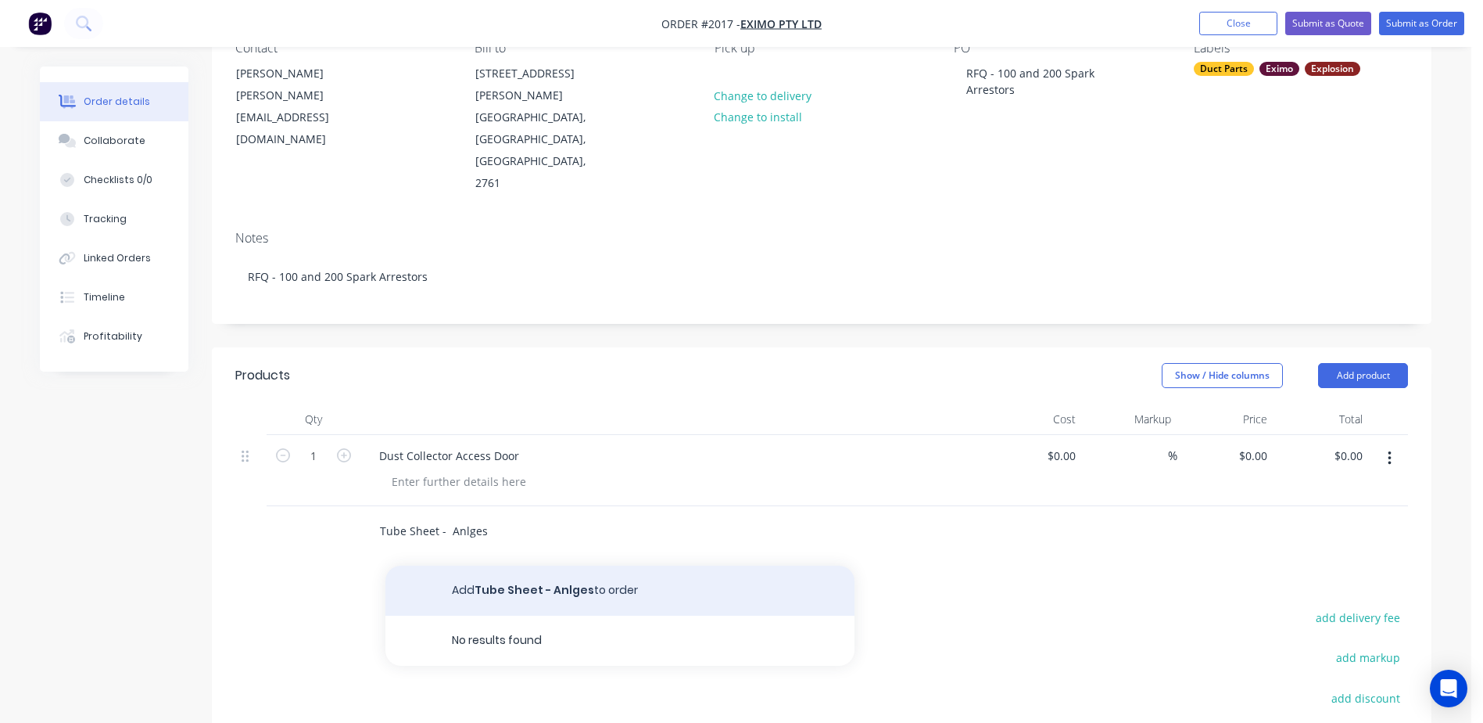
type input "Tube Sheet - Anlges"
click at [573, 565] on button "Add Tube Sheet - Anlges to order" at bounding box center [620, 590] width 469 height 50
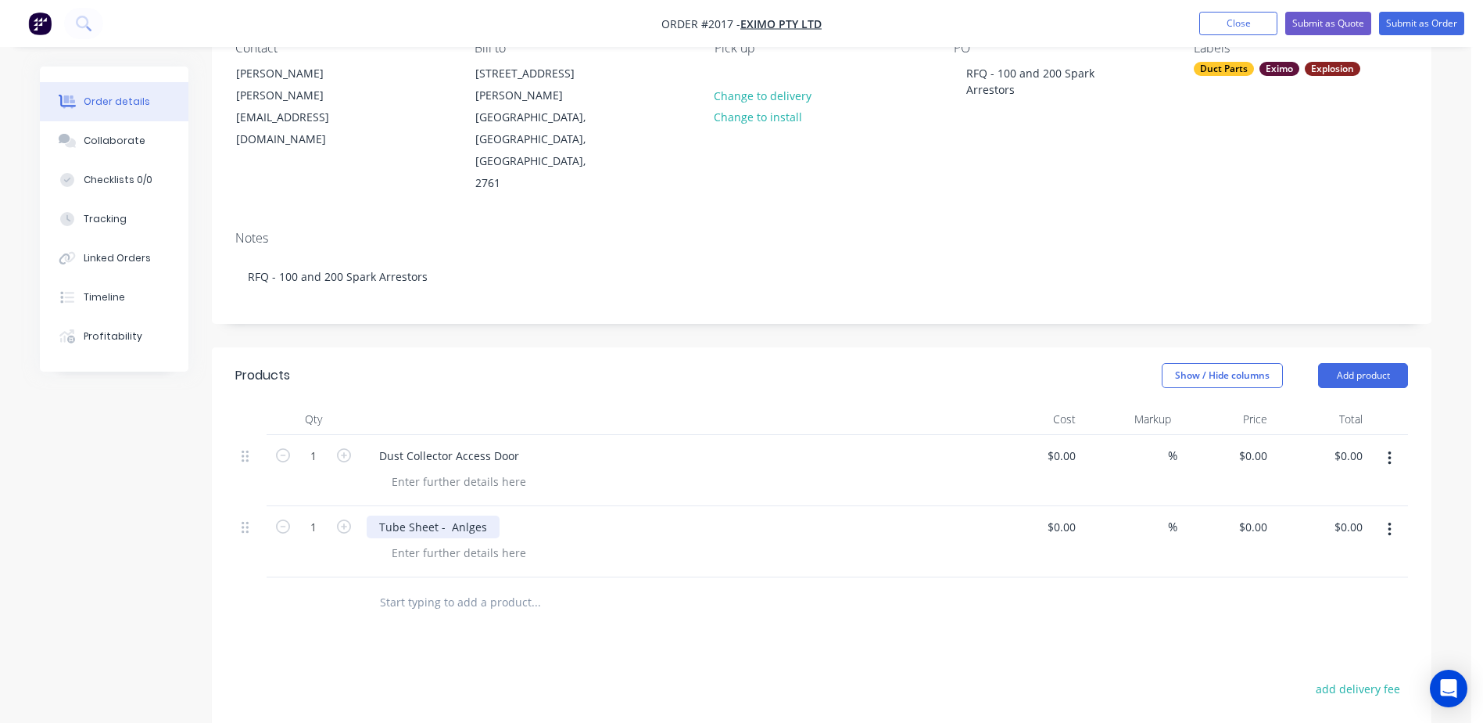
click at [495, 515] on div "Tube Sheet - Anlges" at bounding box center [673, 526] width 613 height 23
drag, startPoint x: 487, startPoint y: 460, endPoint x: 392, endPoint y: 458, distance: 95.4
click at [392, 515] on div "Tube Sheet - Anlges" at bounding box center [433, 526] width 133 height 23
click at [476, 515] on div "Cell Plate Modificatoion and" at bounding box center [452, 526] width 171 height 23
click at [522, 515] on div "Cell Plate Modification and" at bounding box center [449, 526] width 165 height 23
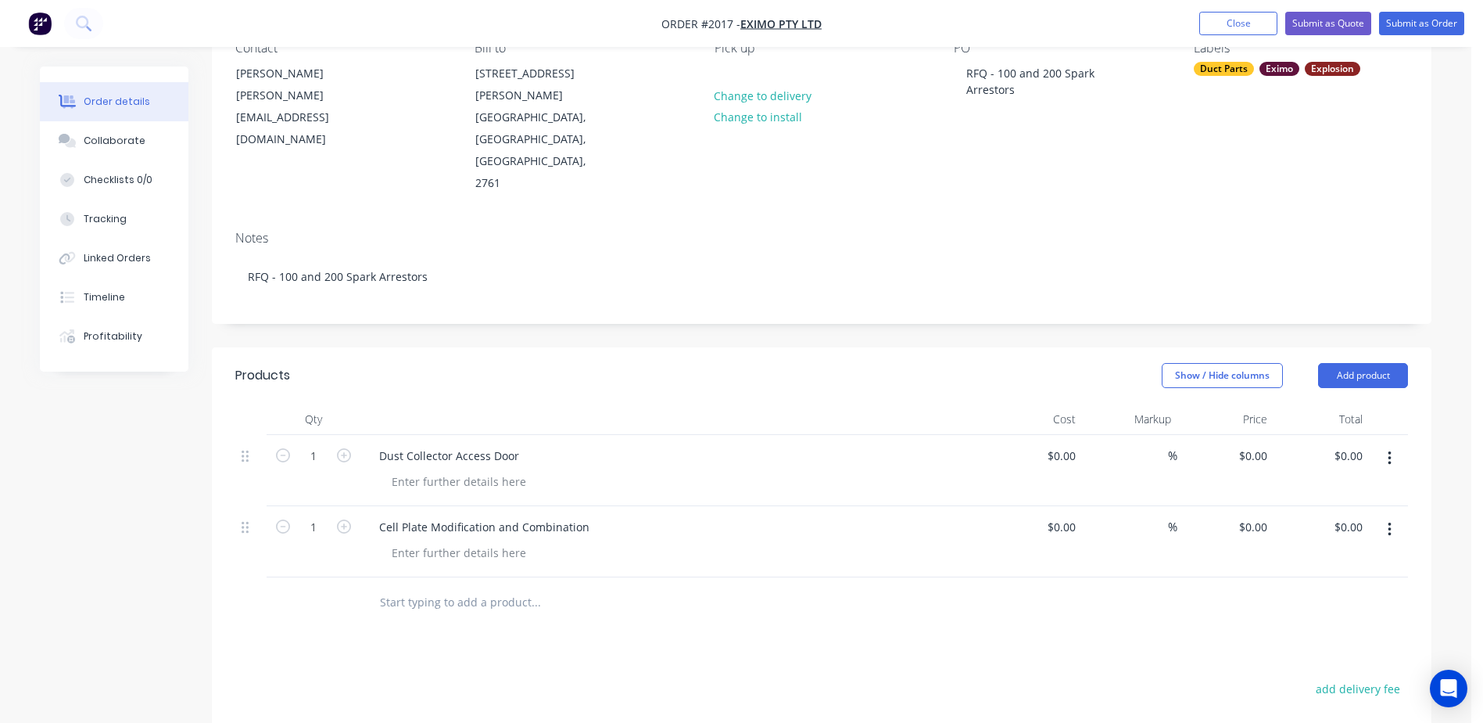
click at [391, 601] on div "Products Show / Hide columns Add product Qty Cost Markup Price Total 1 Dust Col…" at bounding box center [822, 675] width 1220 height 656
click at [464, 587] on input "text" at bounding box center [535, 602] width 313 height 31
click at [1383, 363] on button "Add product" at bounding box center [1363, 375] width 90 height 25
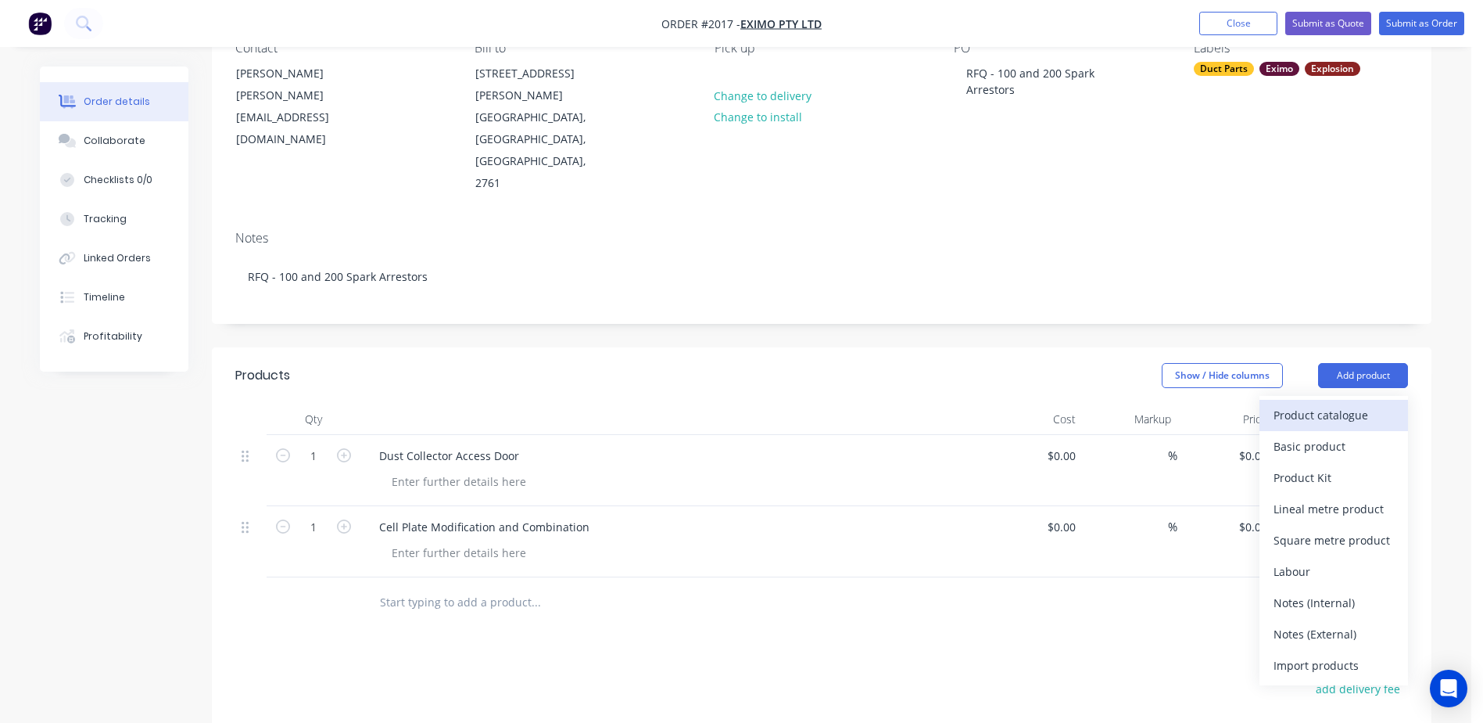
click at [1321, 404] on div "Product catalogue" at bounding box center [1334, 415] width 120 height 23
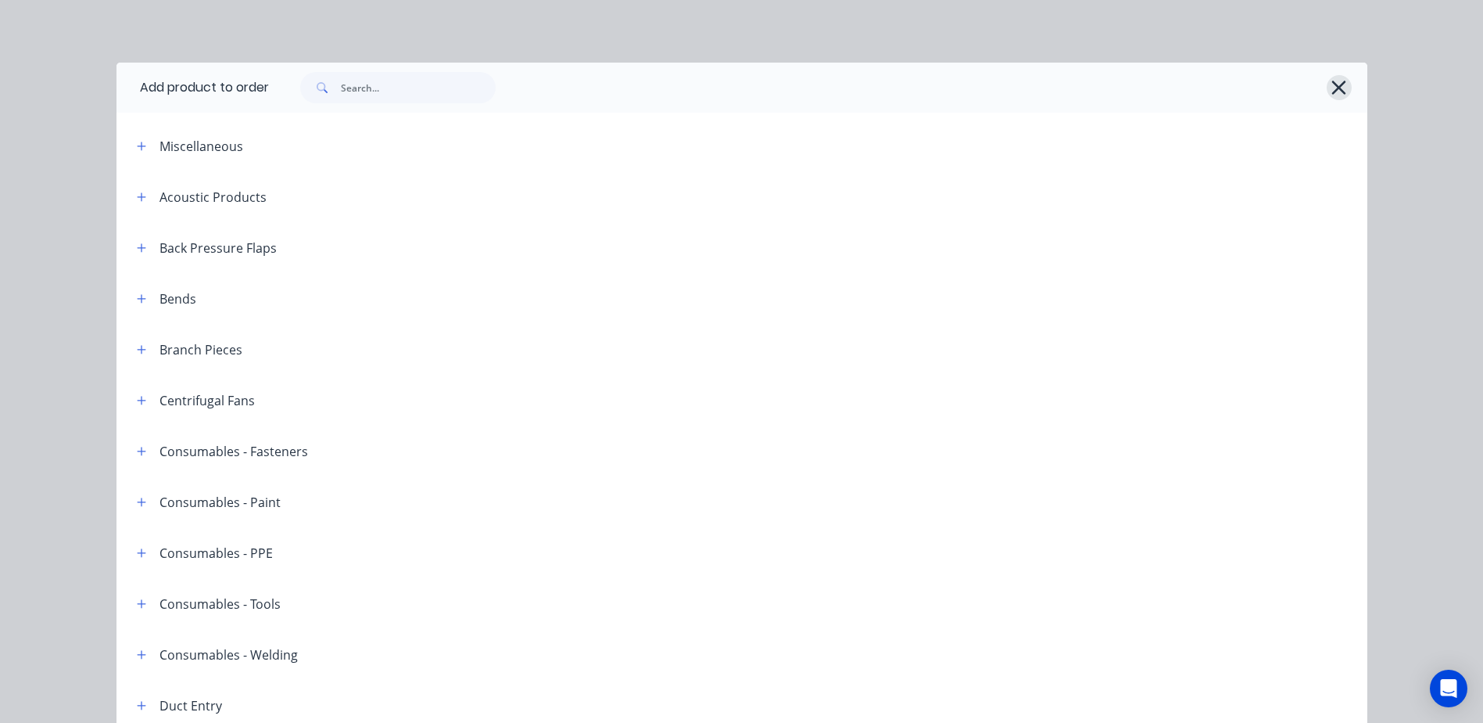
click at [1333, 90] on icon "button" at bounding box center [1340, 88] width 14 height 14
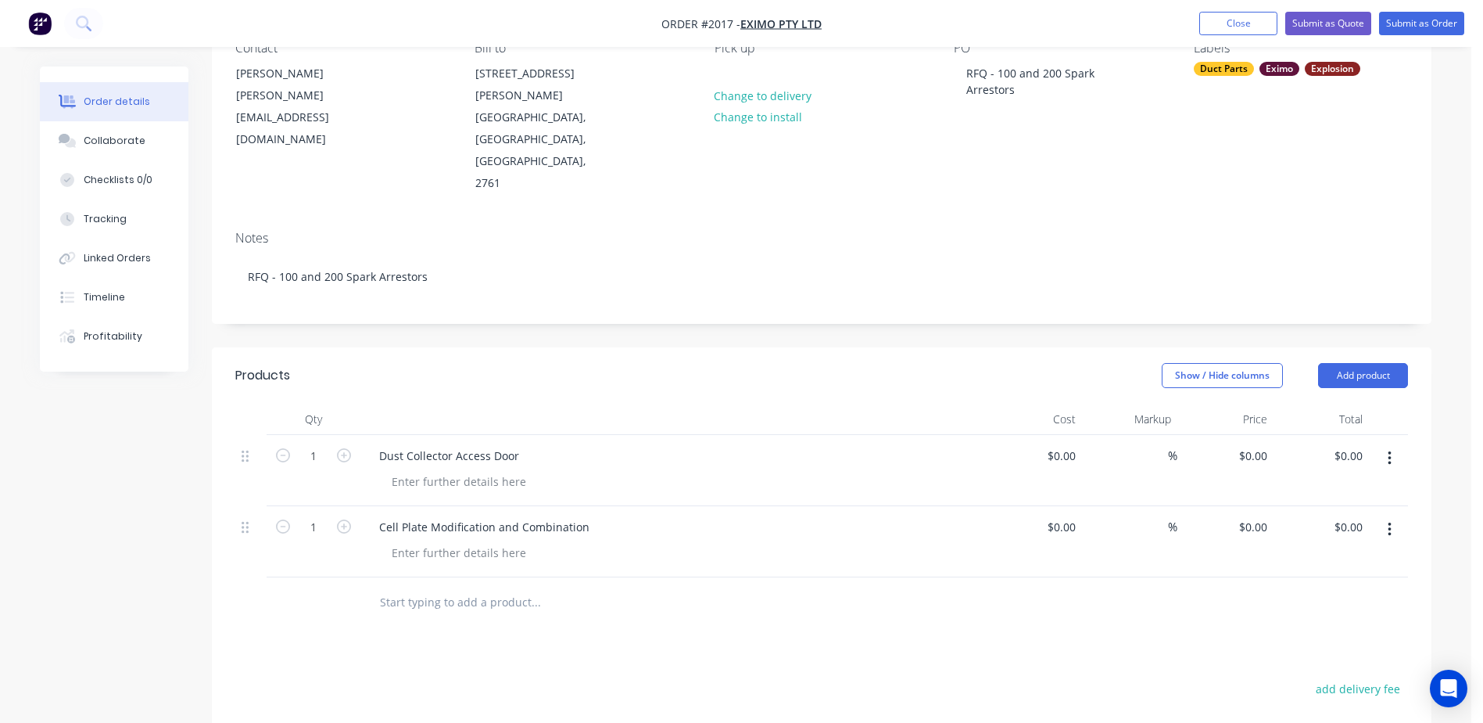
click at [417, 587] on input "text" at bounding box center [535, 602] width 313 height 31
type input "Dust Collector Top Doors Modification"
click at [536, 637] on button "Add Dust Collector Top Doors Modification to order" at bounding box center [620, 662] width 469 height 50
click at [496, 612] on div at bounding box center [459, 623] width 160 height 23
click at [429, 586] on div "Dust Collector Top Doors Modification - Grind Off Powercoat -" at bounding box center [674, 621] width 626 height 88
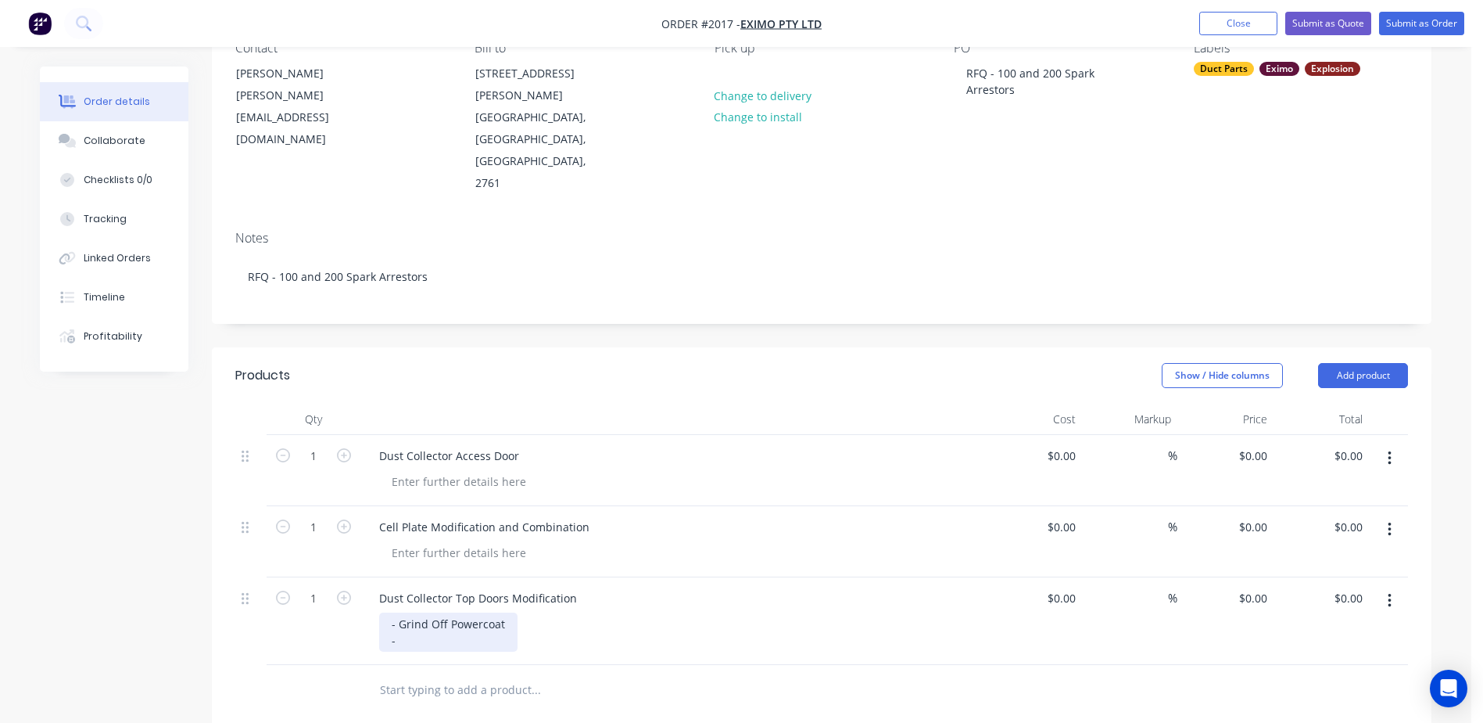
click at [426, 612] on div "- Grind Off Powercoat -" at bounding box center [448, 631] width 138 height 39
click at [457, 674] on input "text" at bounding box center [535, 689] width 313 height 31
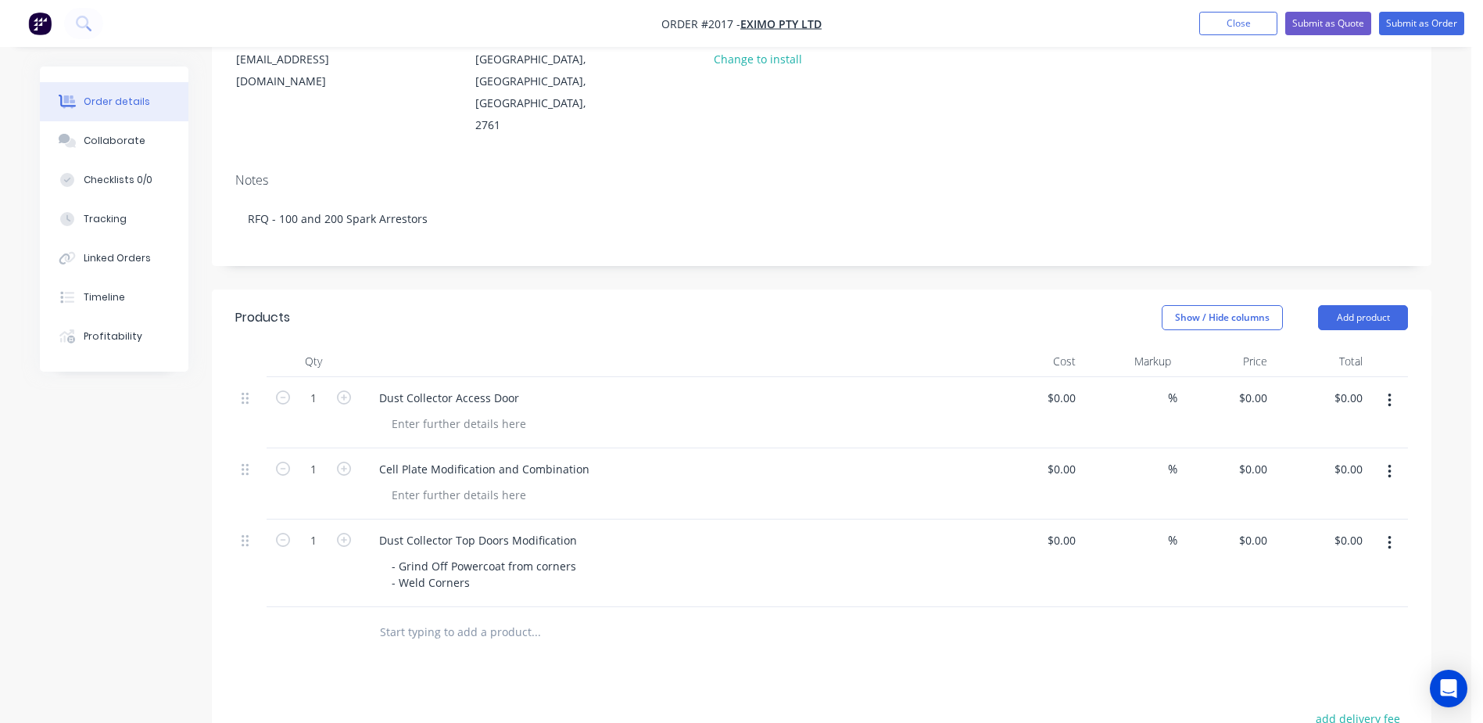
scroll to position [313, 0]
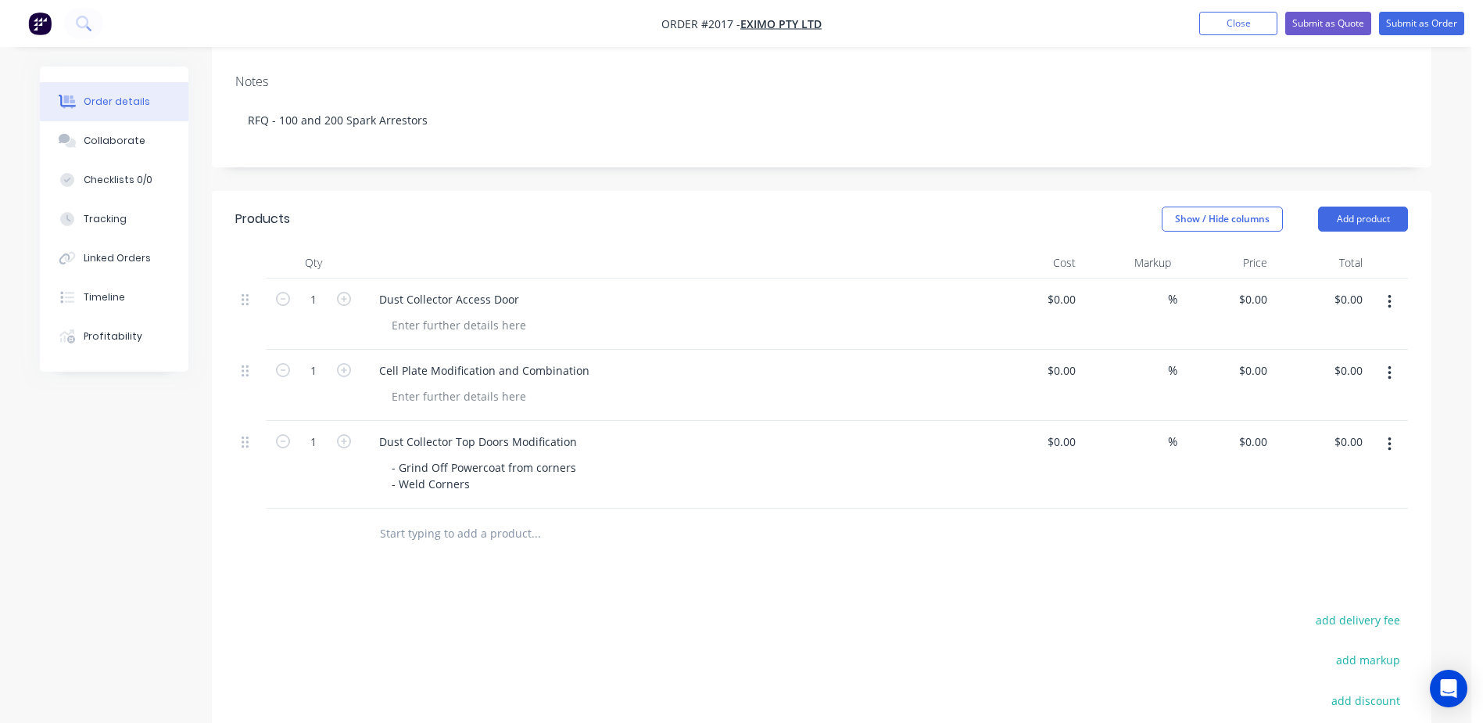
click at [450, 518] on input "text" at bounding box center [535, 533] width 313 height 31
type input "I"
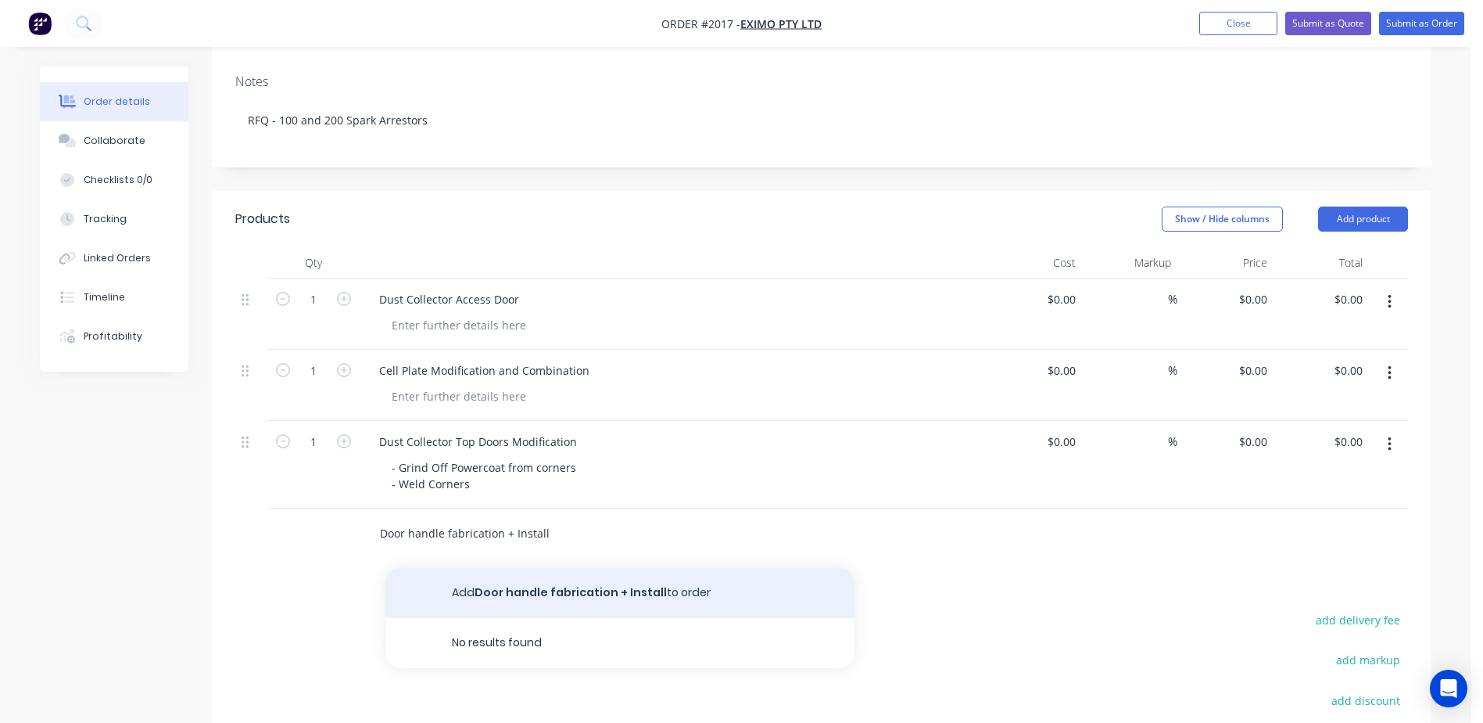
type input "Door handle fabrication + Install"
click at [561, 568] on button "Add Door handle fabrication + Install to order" at bounding box center [620, 593] width 469 height 50
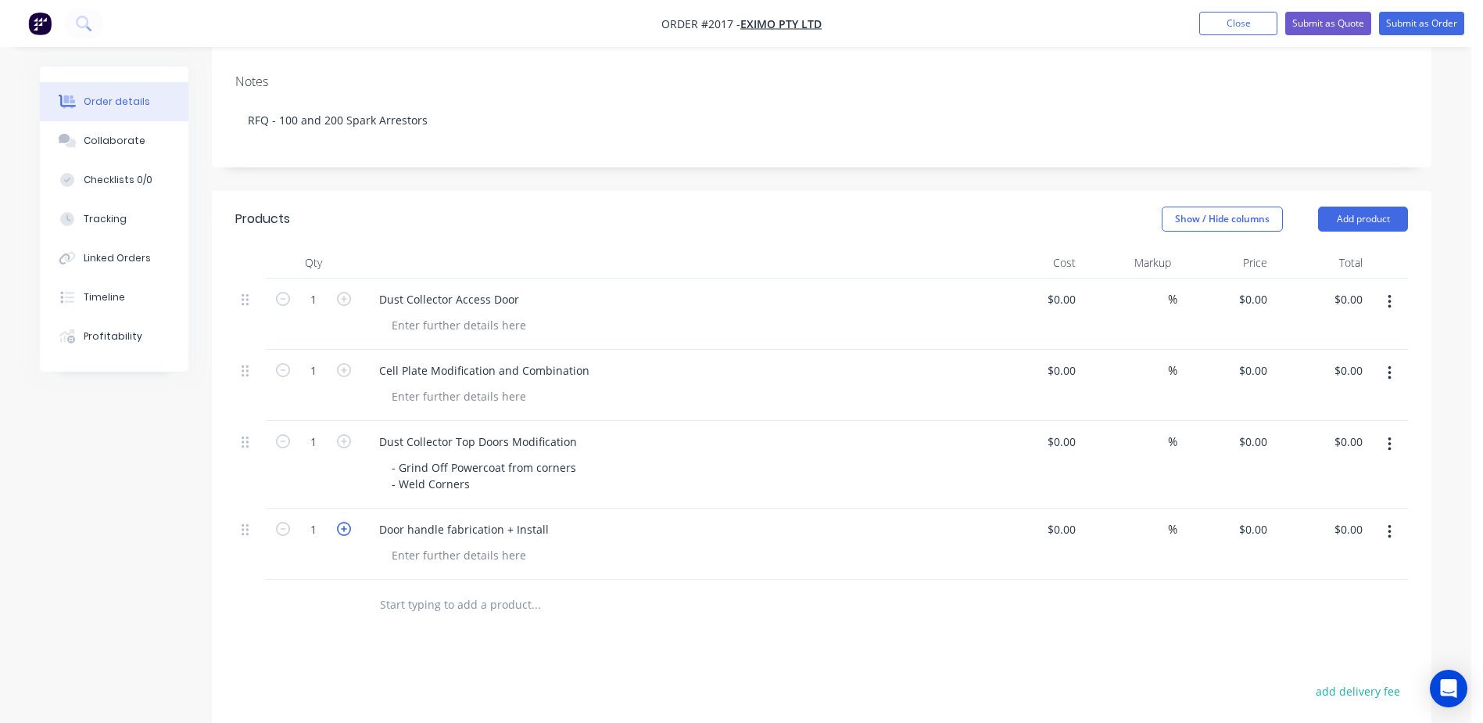
click at [346, 522] on icon "button" at bounding box center [344, 529] width 14 height 14
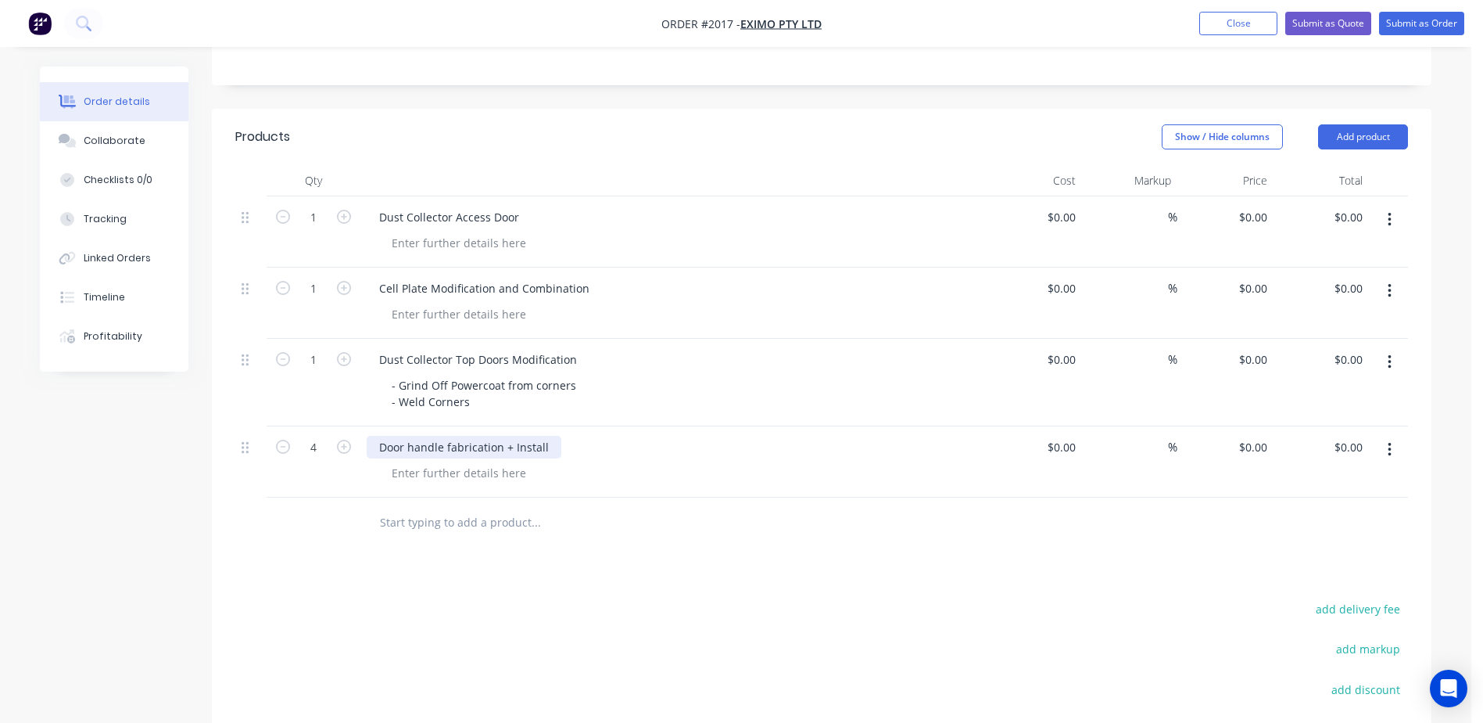
scroll to position [469, 0]
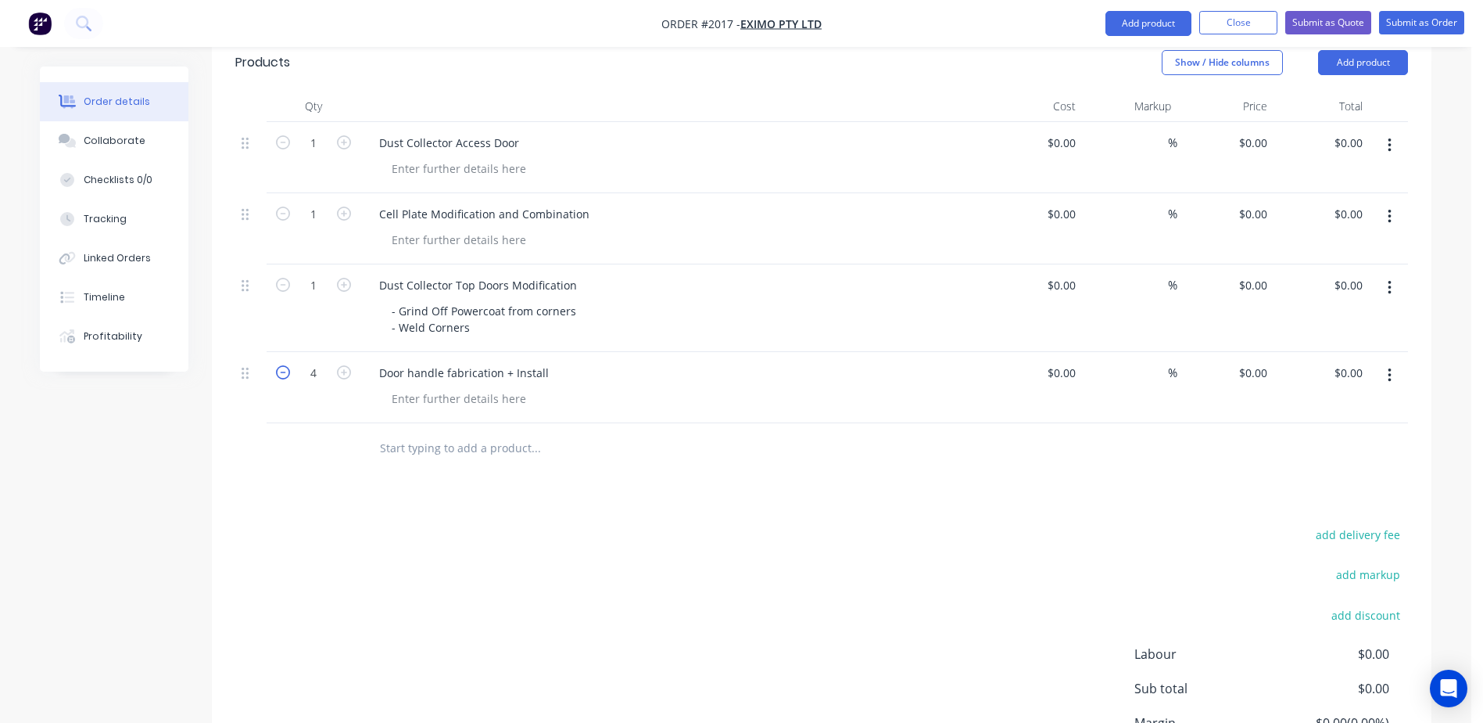
click at [278, 365] on icon "button" at bounding box center [283, 372] width 14 height 14
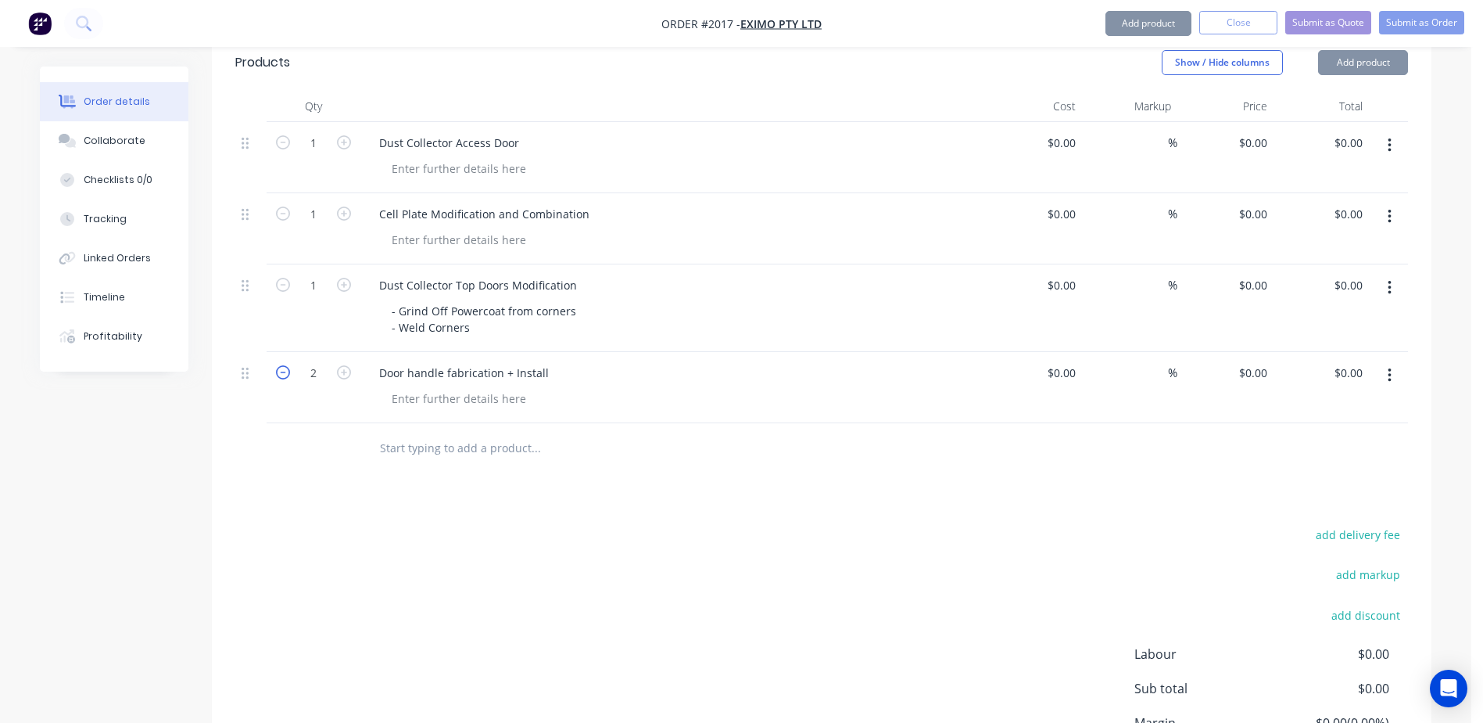
click at [278, 365] on icon "button" at bounding box center [283, 372] width 14 height 14
type input "1"
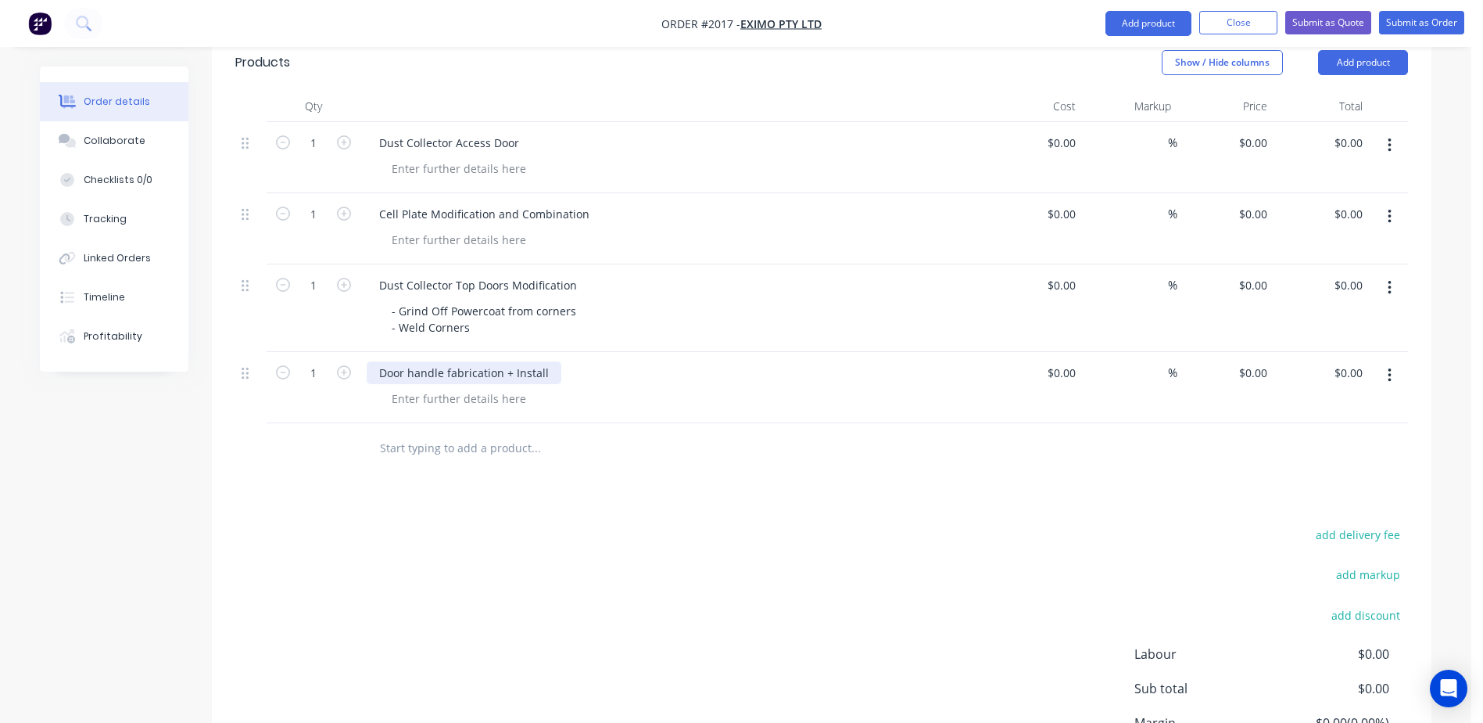
click at [443, 361] on div "Door handle fabrication + Install" at bounding box center [464, 372] width 195 height 23
click at [425, 432] on input "text" at bounding box center [535, 447] width 313 height 31
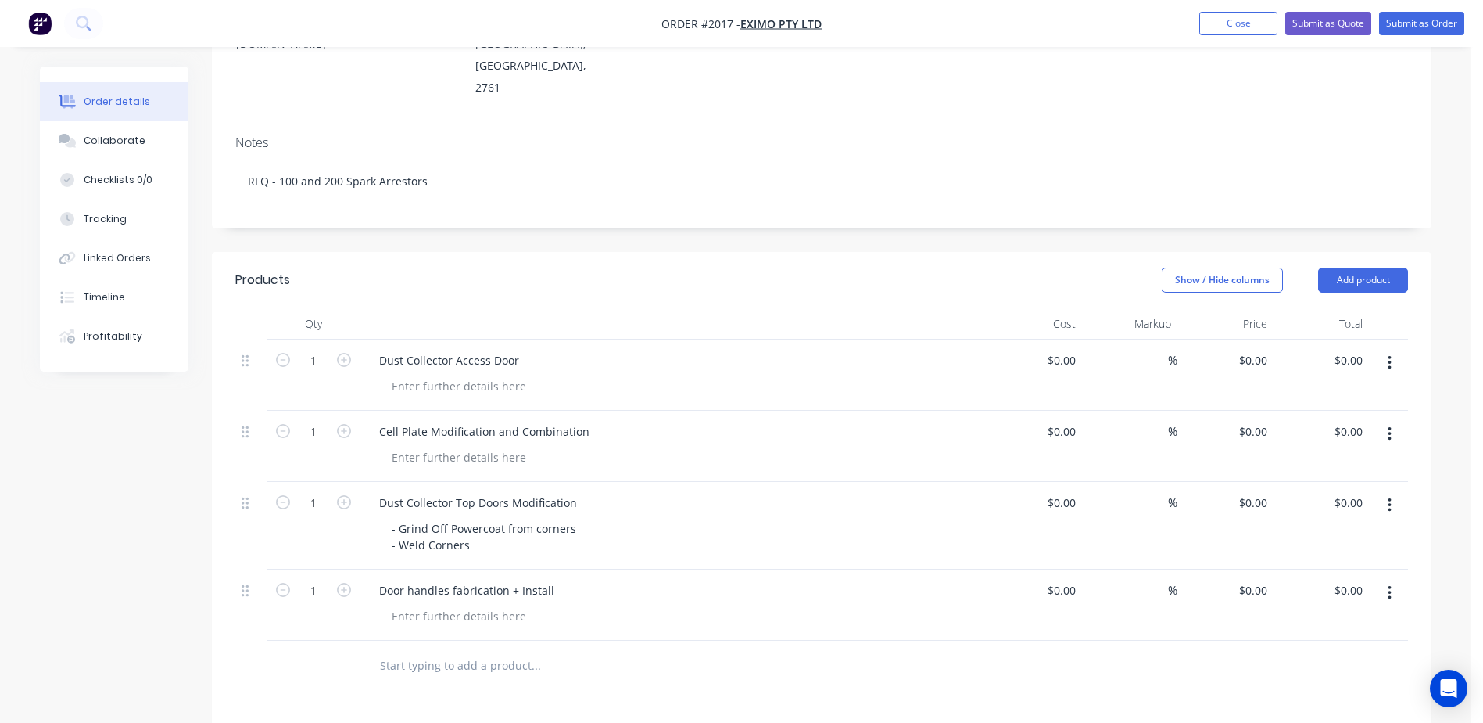
scroll to position [235, 0]
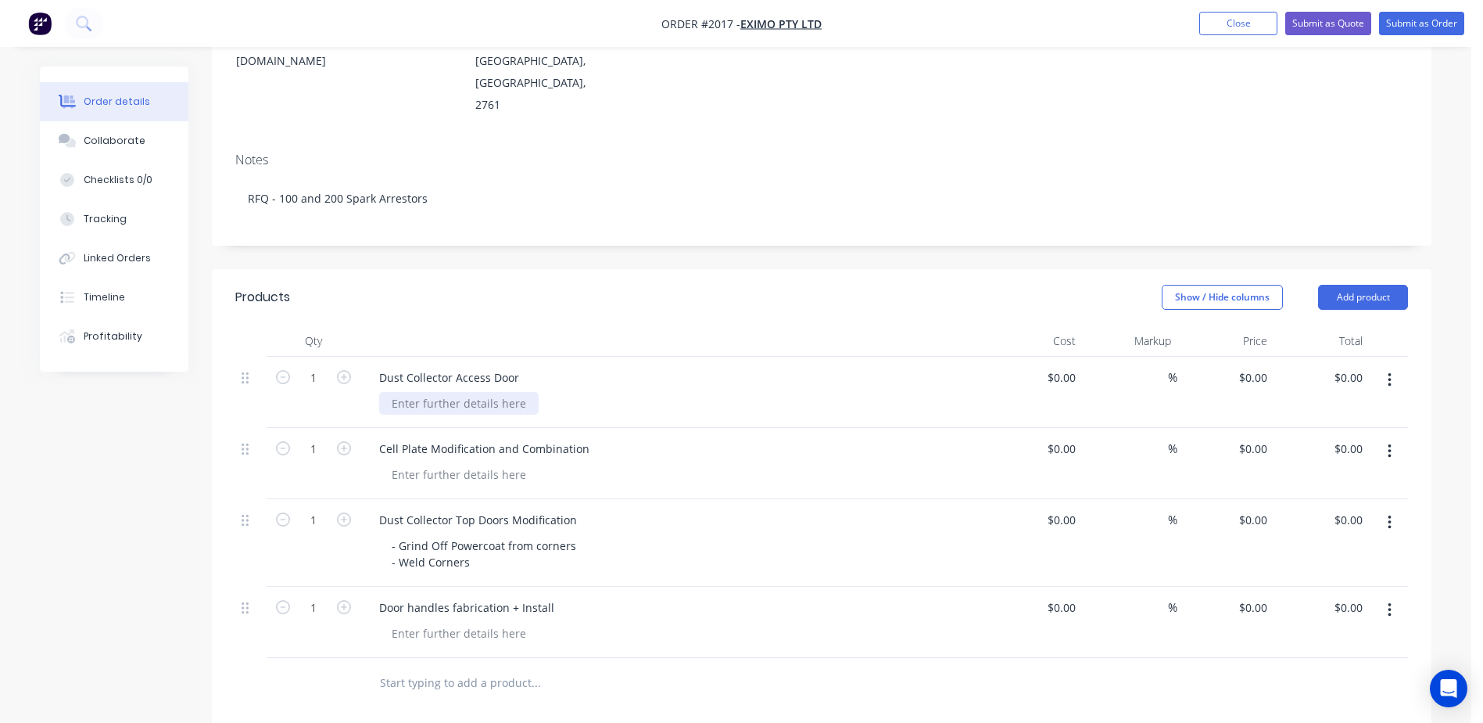
click at [468, 392] on div at bounding box center [459, 403] width 160 height 23
click at [475, 392] on div at bounding box center [459, 403] width 160 height 23
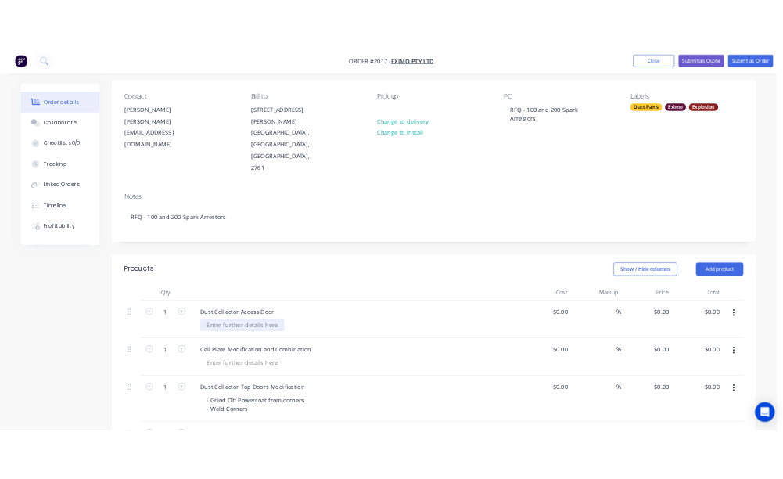
scroll to position [313, 0]
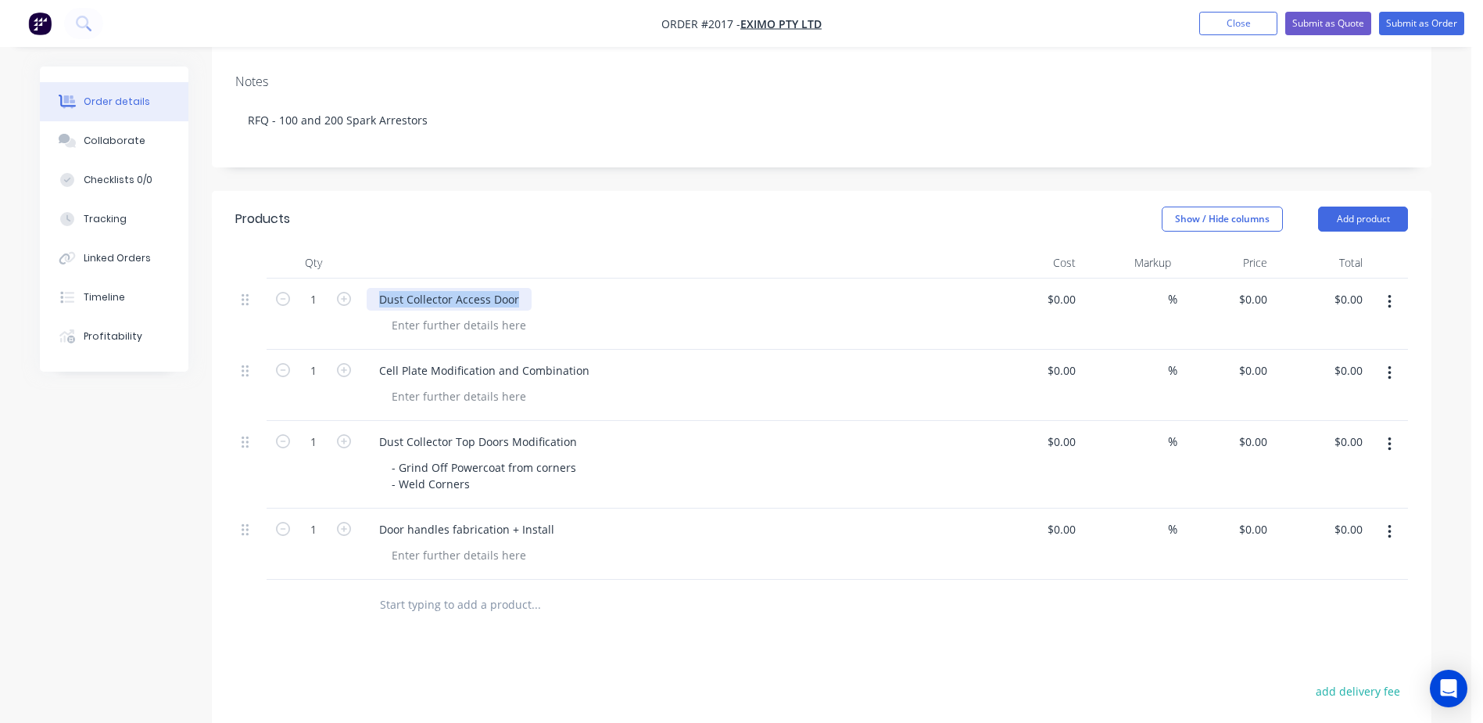
drag, startPoint x: 376, startPoint y: 231, endPoint x: 522, endPoint y: 242, distance: 146.6
click at [522, 288] on div "Dust Collector Access Door" at bounding box center [449, 299] width 165 height 23
copy div "Dust Collector Access Door"
drag, startPoint x: 376, startPoint y: 303, endPoint x: 587, endPoint y: 312, distance: 211.3
click at [587, 359] on div "Cell Plate Modification and Combination" at bounding box center [484, 370] width 235 height 23
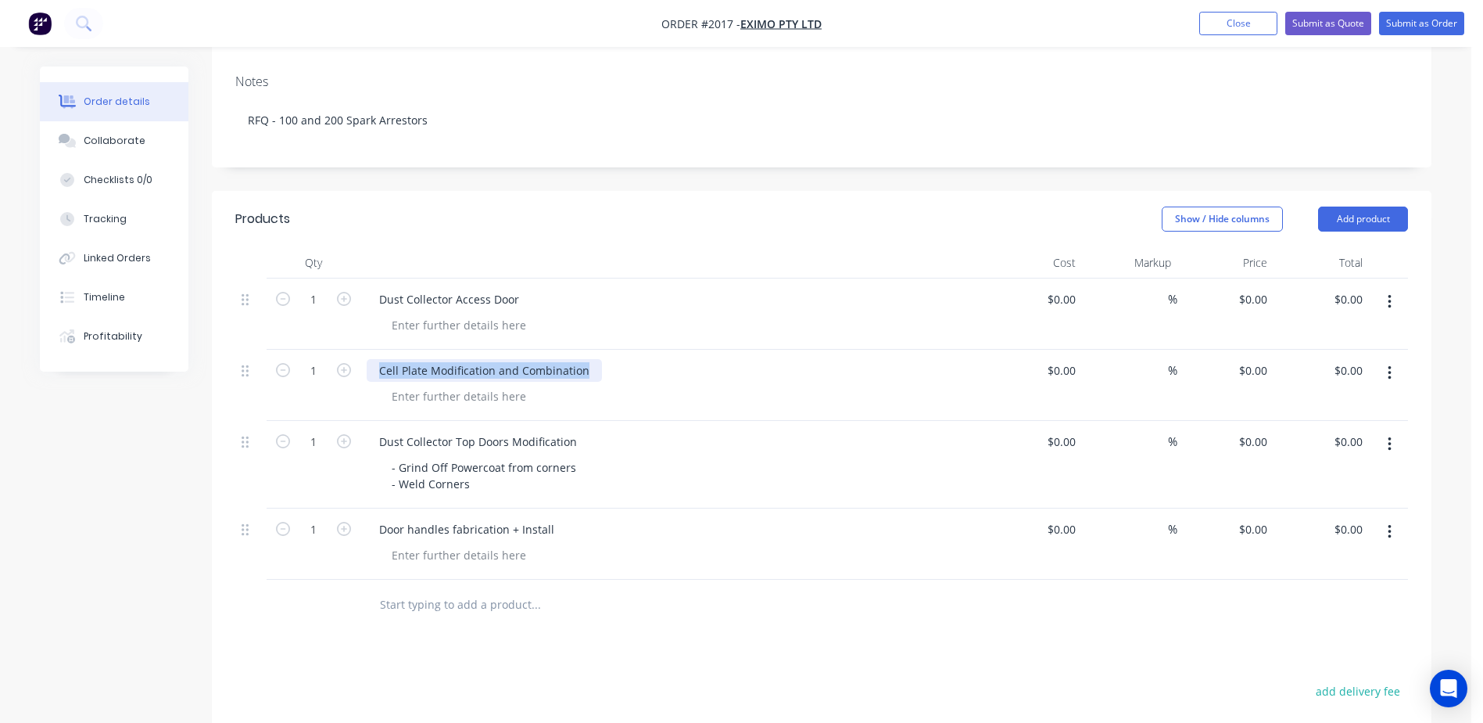
copy div "Cell Plate Modification and Combination"
drag, startPoint x: 376, startPoint y: 374, endPoint x: 585, endPoint y: 376, distance: 208.8
click at [585, 430] on div "Dust Collector Top Doors Modification" at bounding box center [478, 441] width 223 height 23
copy div "Dust Collector Top Doors Modification"
drag, startPoint x: 374, startPoint y: 460, endPoint x: 554, endPoint y: 461, distance: 180.6
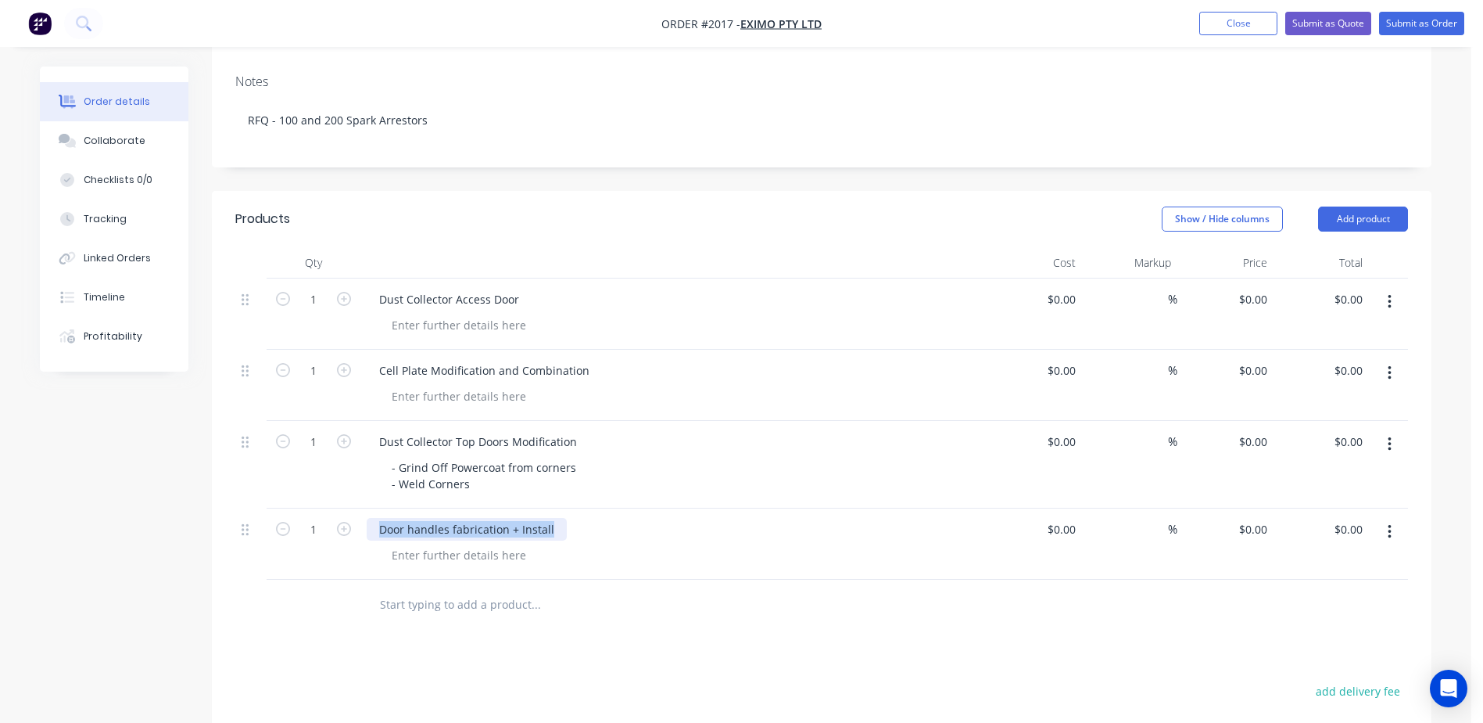
click at [554, 518] on div "Door handles fabrication + Install" at bounding box center [467, 529] width 200 height 23
copy div "Door handles fabrication + Install"
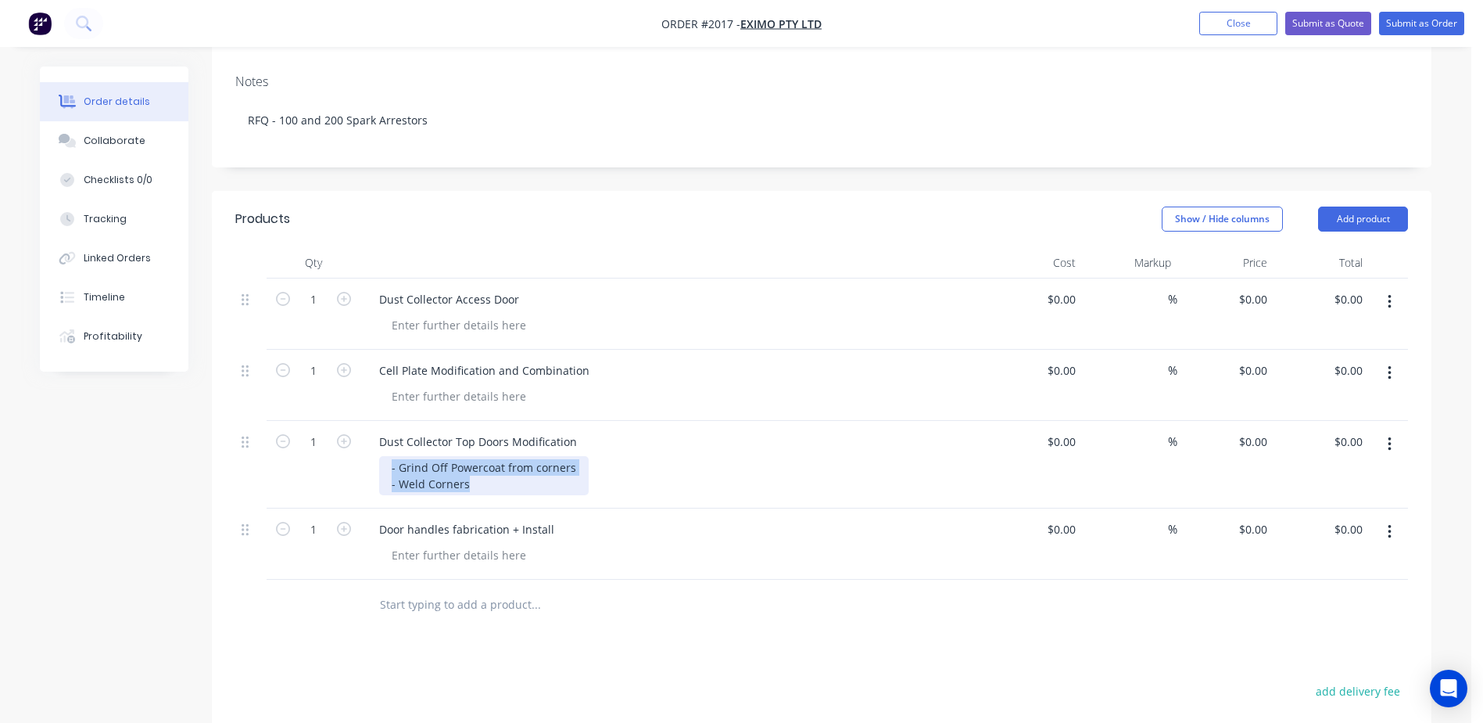
drag, startPoint x: 470, startPoint y: 412, endPoint x: 386, endPoint y: 395, distance: 85.4
click at [386, 456] on div "- Grind Off Powercoat from corners - Weld Corners" at bounding box center [484, 475] width 210 height 39
copy div "- Grind Off Powercoat from corners - Weld Corners"
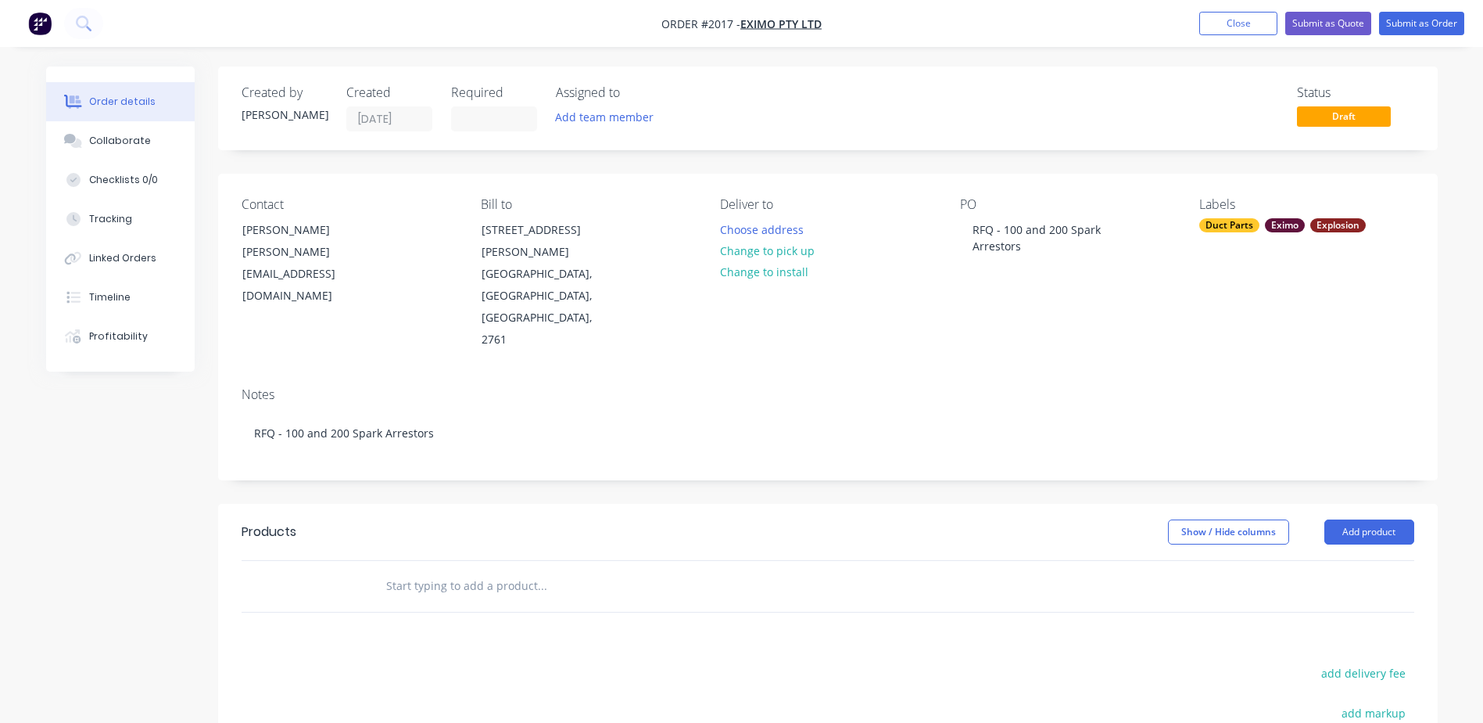
click at [443, 570] on input "text" at bounding box center [542, 585] width 313 height 31
click at [772, 252] on button "Change to pick up" at bounding box center [767, 250] width 111 height 21
click at [131, 153] on button "Collaborate" at bounding box center [120, 140] width 149 height 39
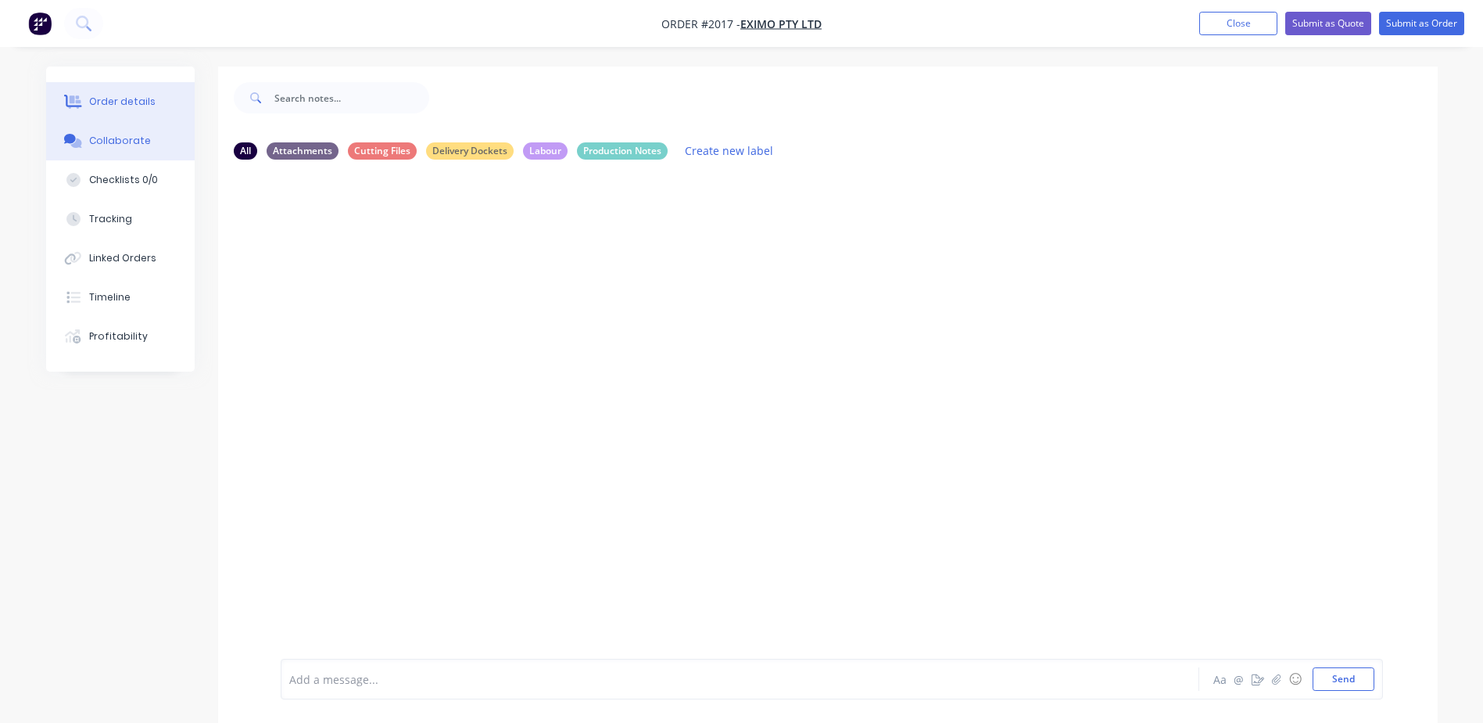
click at [131, 91] on button "Order details" at bounding box center [120, 101] width 149 height 39
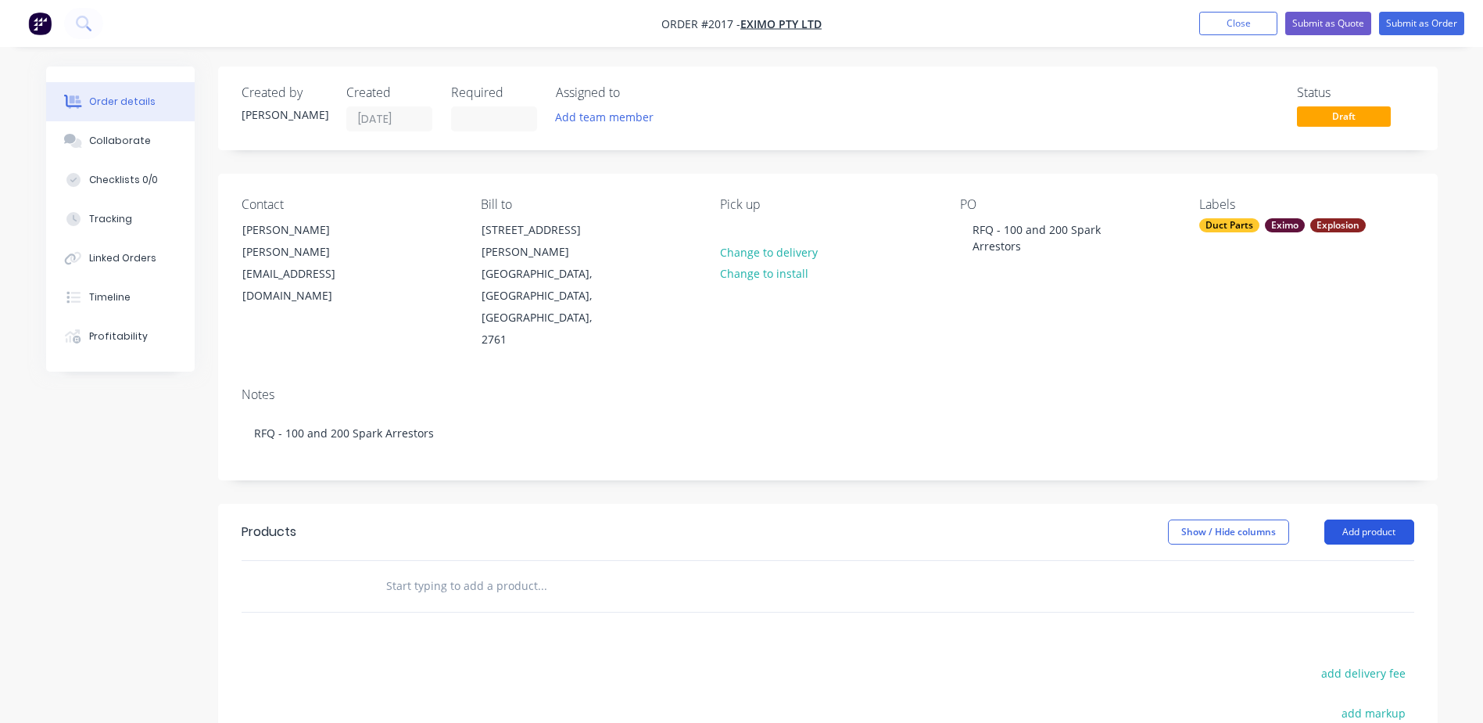
click at [1351, 519] on button "Add product" at bounding box center [1370, 531] width 90 height 25
click at [1329, 560] on div "Product catalogue" at bounding box center [1340, 571] width 120 height 23
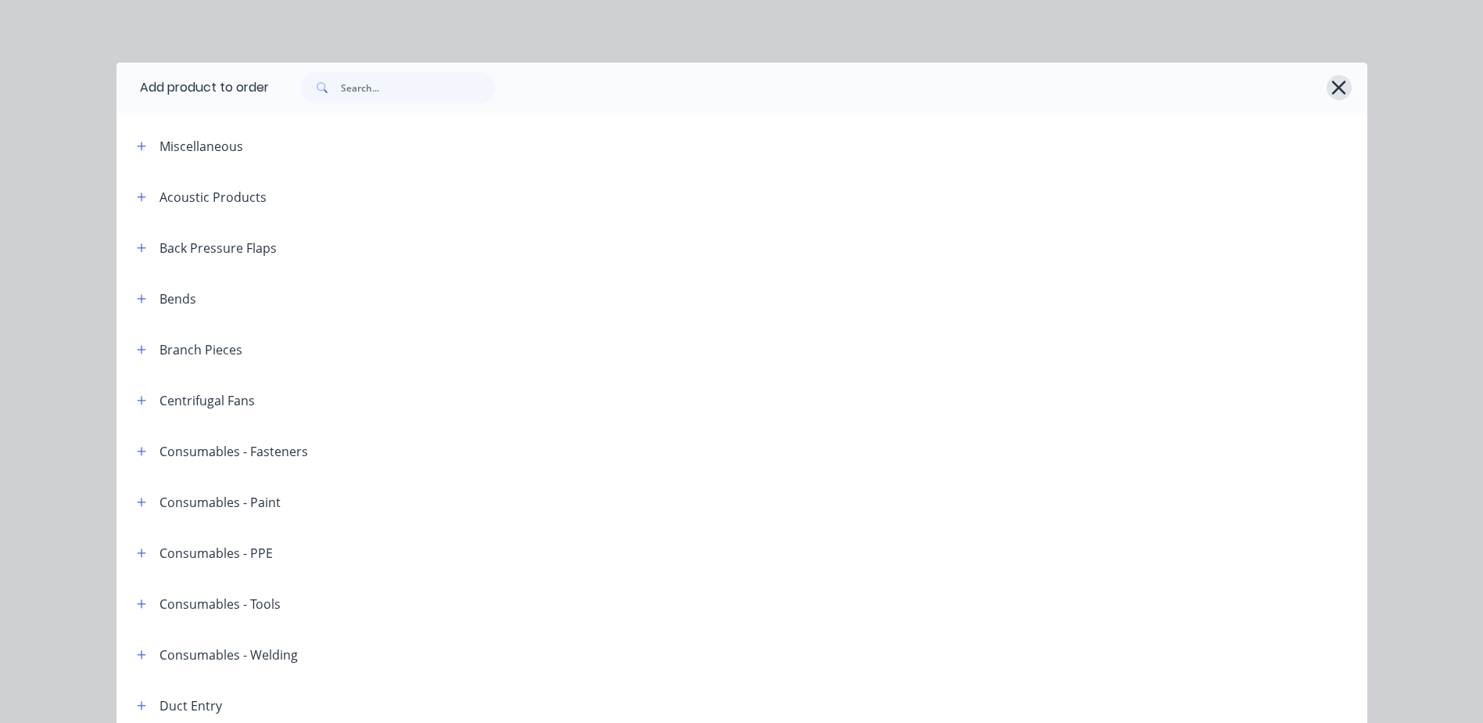
click at [1342, 88] on button "button" at bounding box center [1339, 87] width 25 height 25
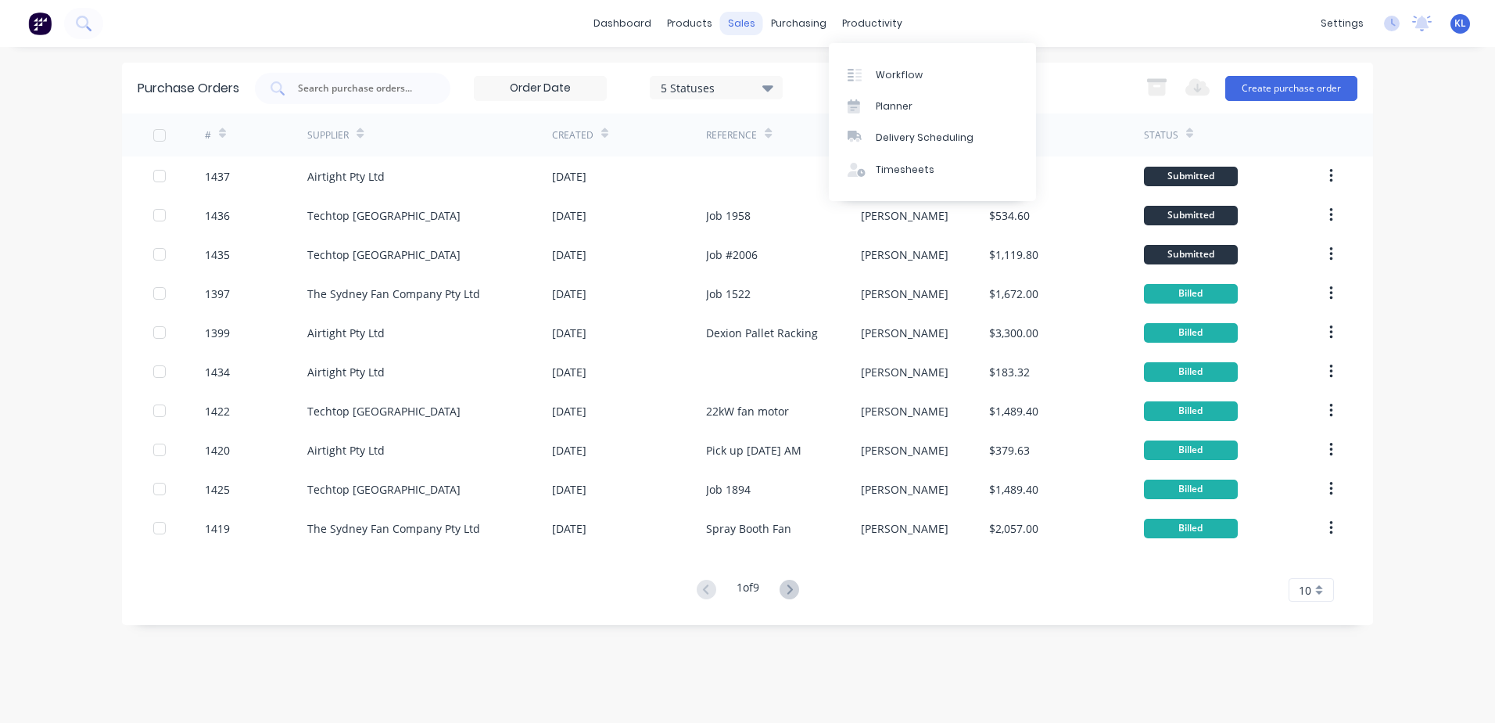
click at [734, 15] on div "sales" at bounding box center [741, 23] width 43 height 23
click at [798, 71] on div "Sales Orders" at bounding box center [799, 75] width 64 height 14
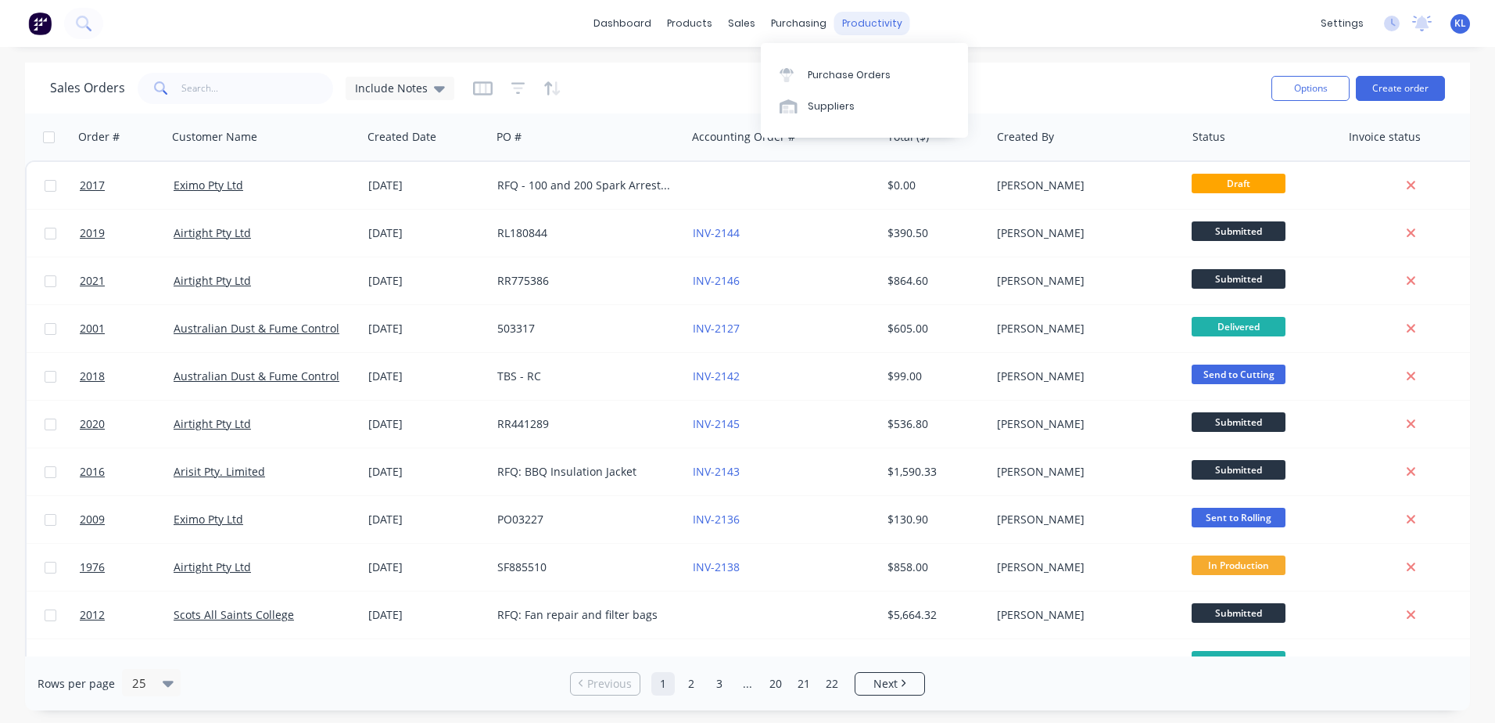
click at [841, 14] on div "dashboard products sales purchasing productivity dashboard products Product Cat…" at bounding box center [747, 23] width 1495 height 47
click at [905, 64] on link "Workflow" at bounding box center [932, 74] width 207 height 31
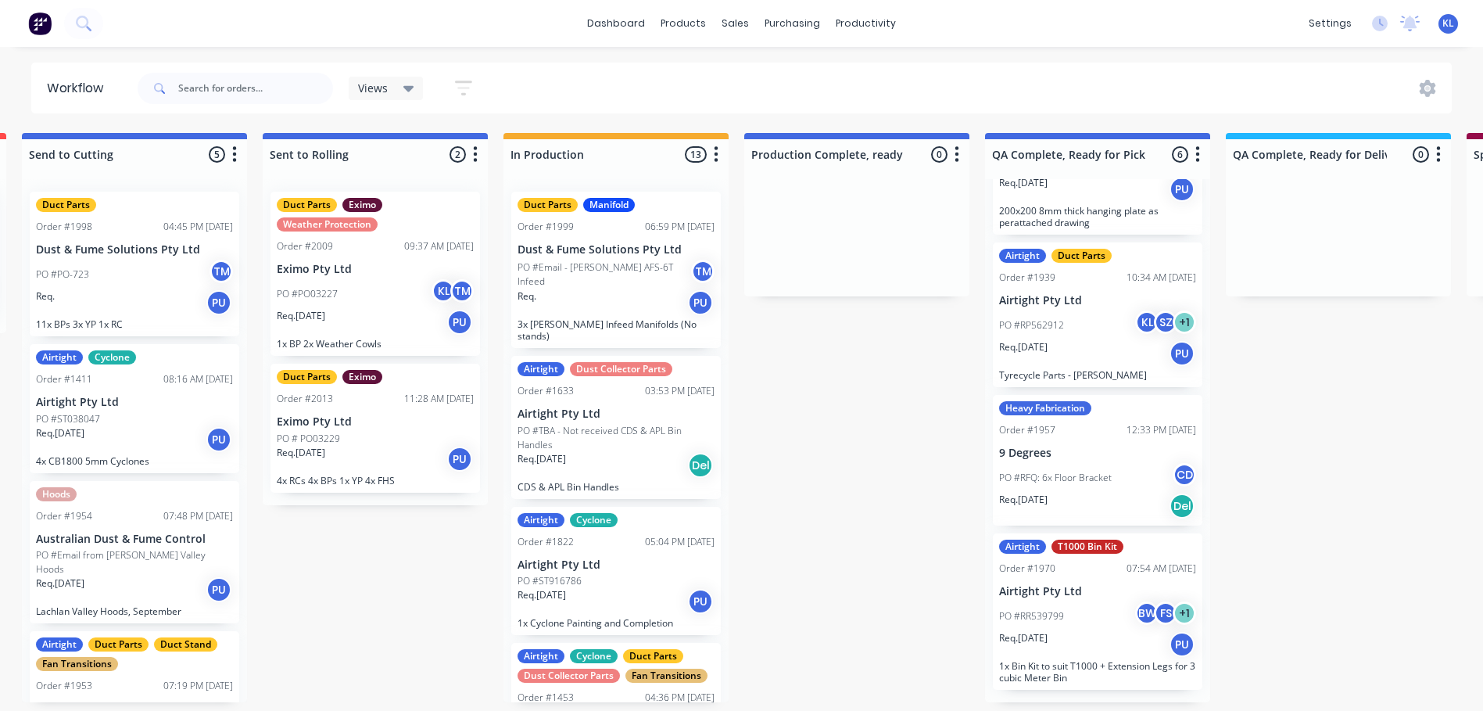
scroll to position [3, 492]
click at [383, 432] on div "PO # PO03229" at bounding box center [376, 439] width 197 height 14
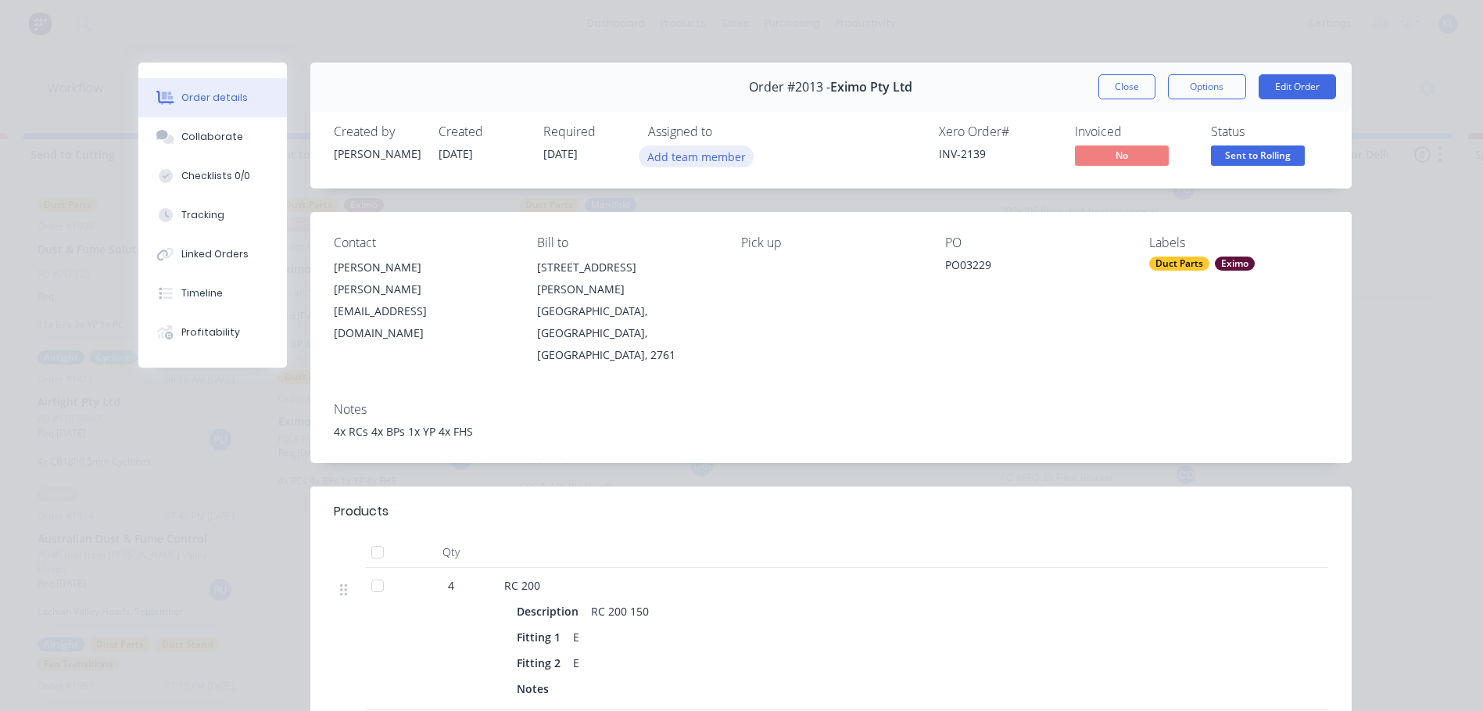
click at [705, 156] on button "Add team member" at bounding box center [696, 155] width 115 height 21
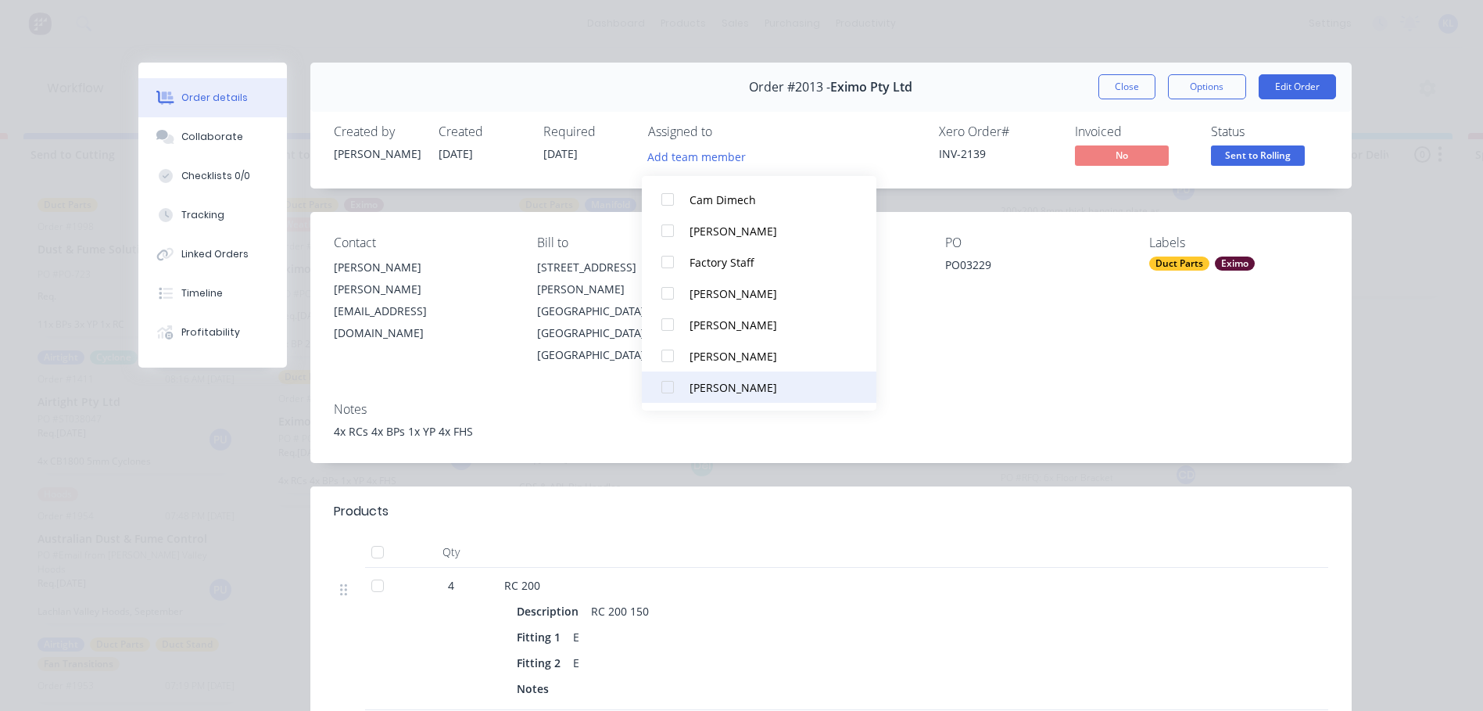
click at [728, 380] on div "[PERSON_NAME]" at bounding box center [768, 387] width 156 height 16
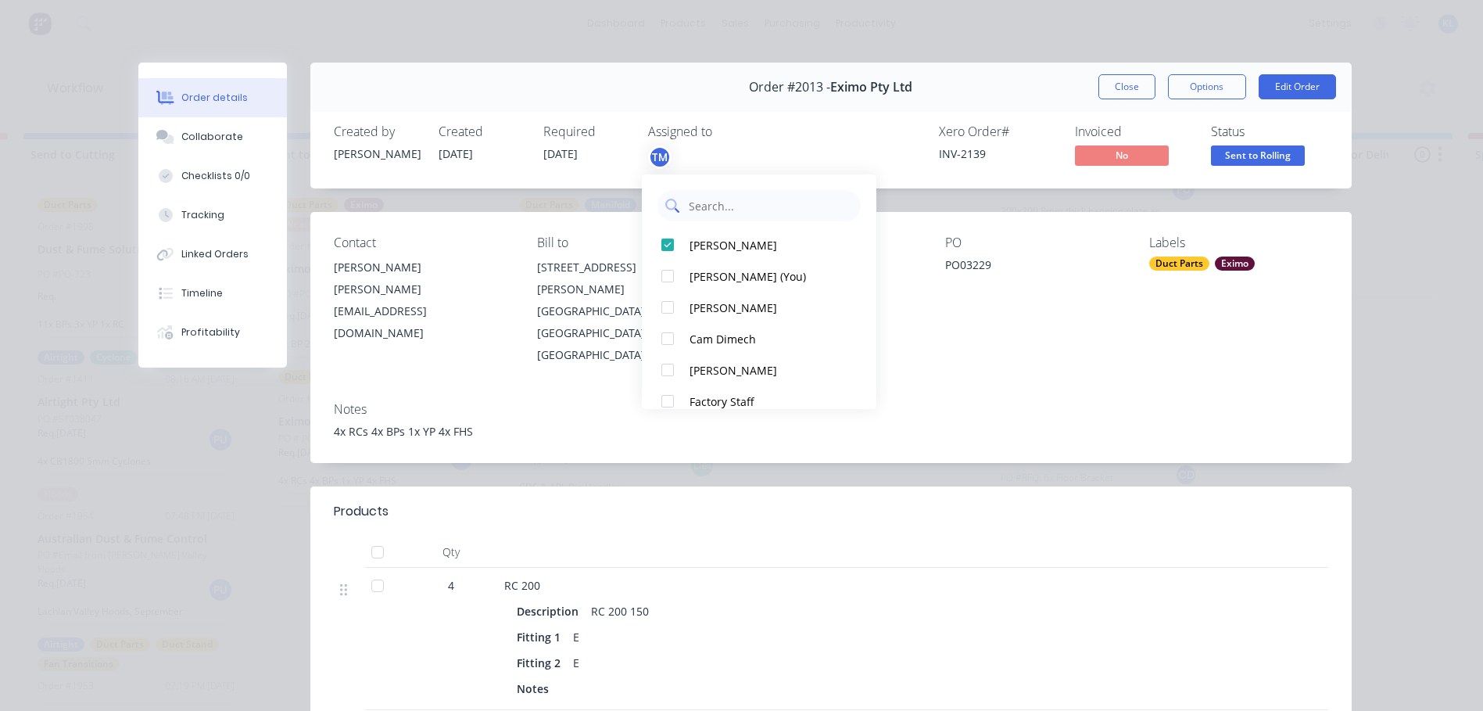
scroll to position [0, 492]
click at [752, 203] on div "[PERSON_NAME]" at bounding box center [768, 196] width 156 height 16
click at [1003, 255] on div "PO PO03229" at bounding box center [1034, 300] width 179 height 131
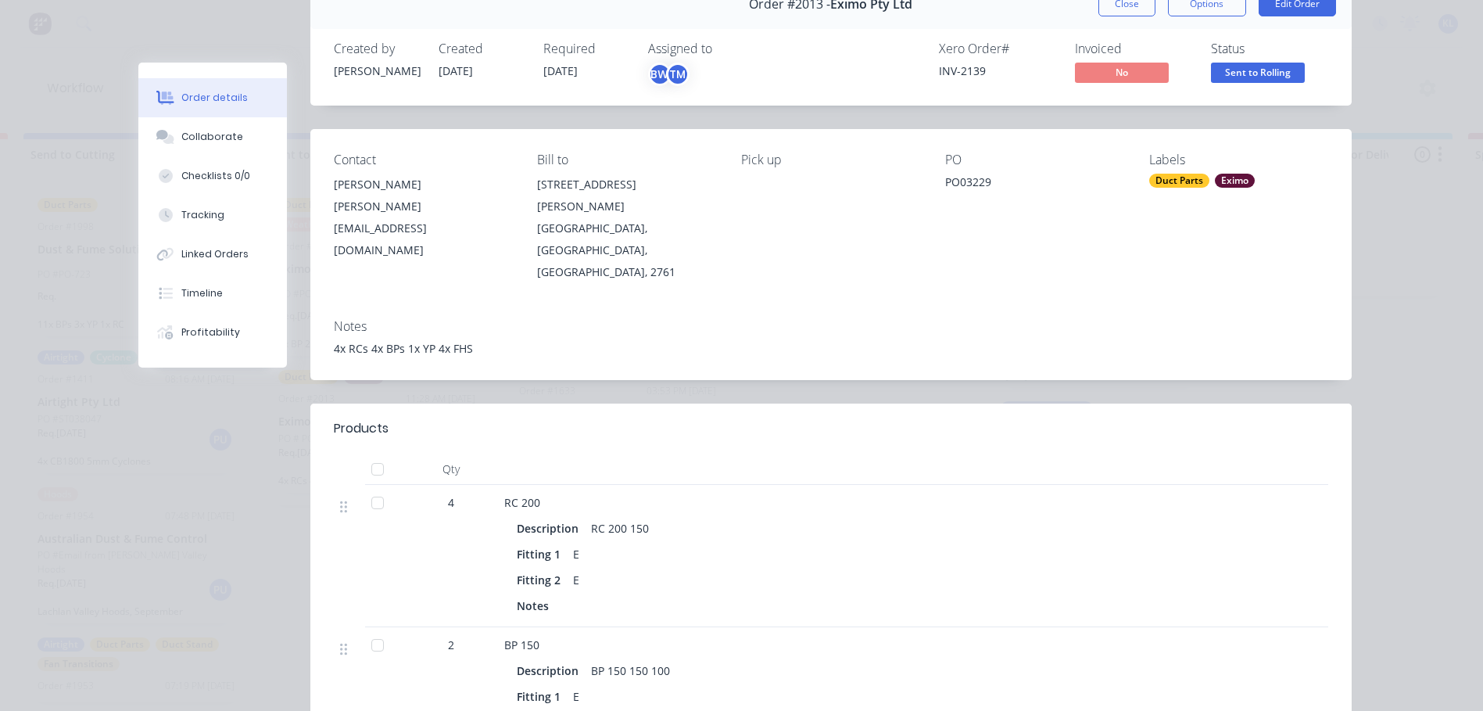
scroll to position [0, 0]
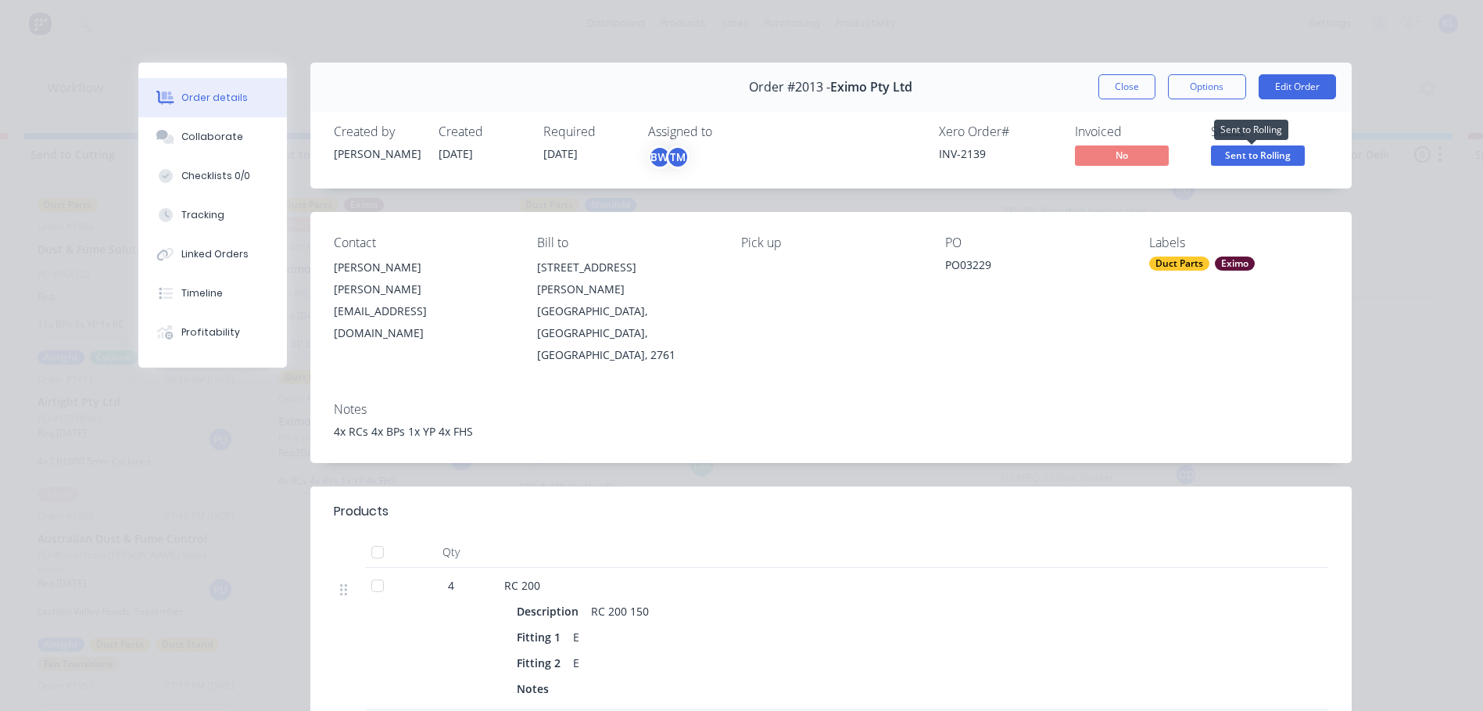
click at [1232, 156] on span "Sent to Rolling" at bounding box center [1258, 155] width 94 height 20
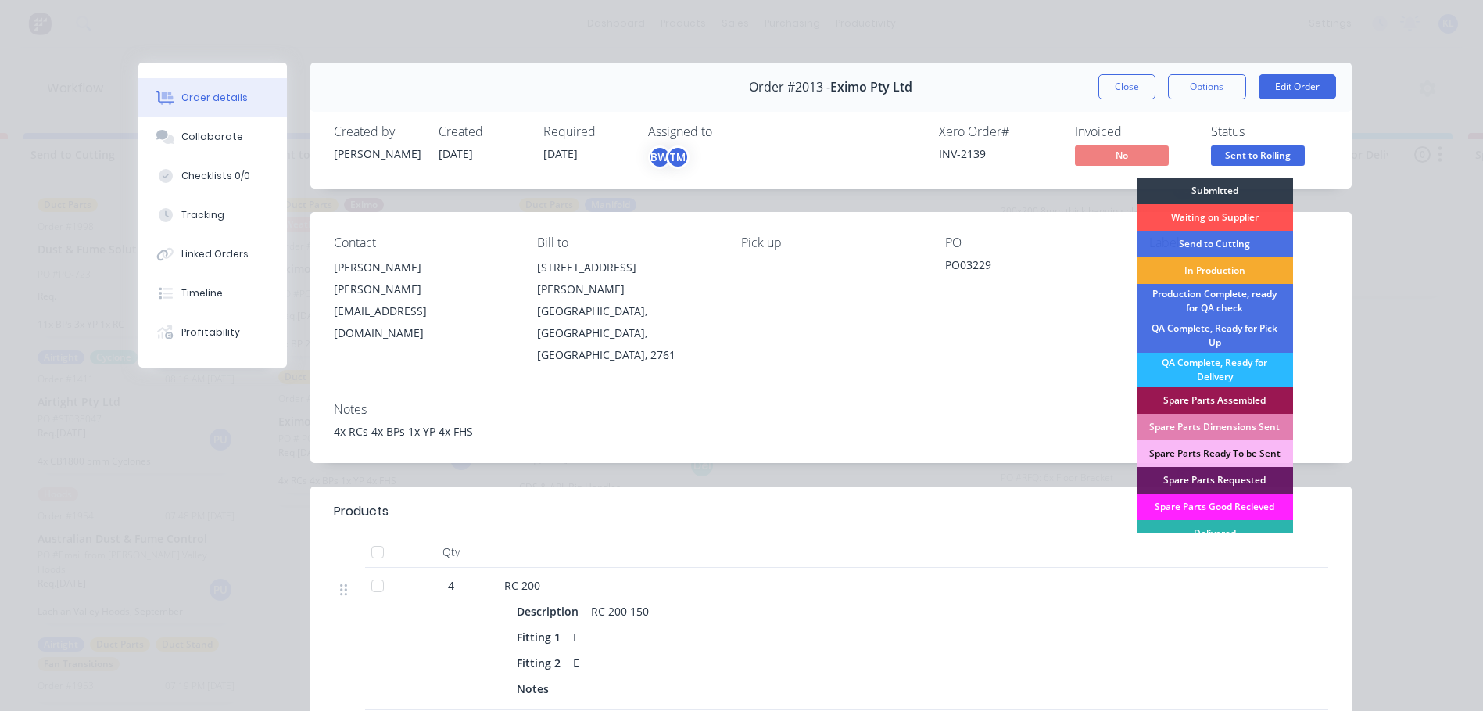
click at [1212, 271] on div "In Production" at bounding box center [1215, 270] width 156 height 27
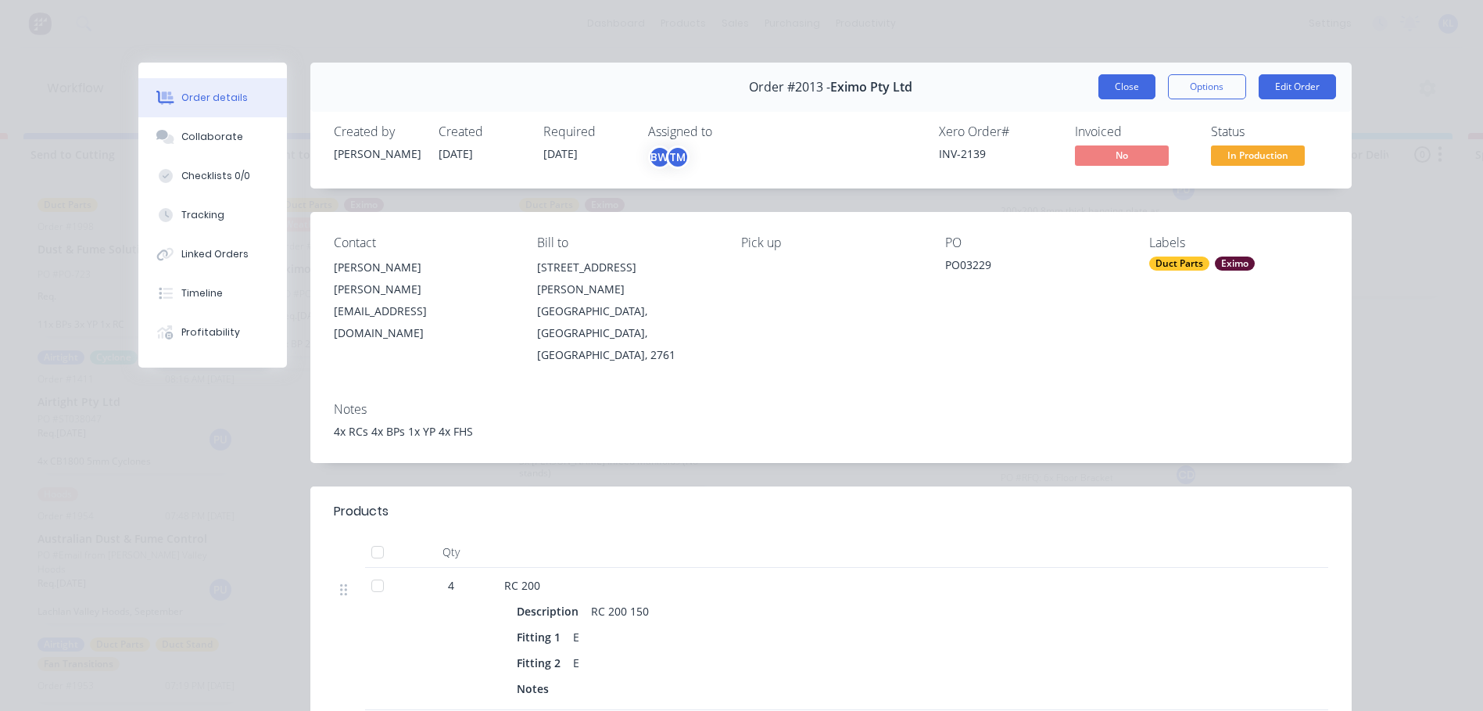
click at [1122, 91] on button "Close" at bounding box center [1127, 86] width 57 height 25
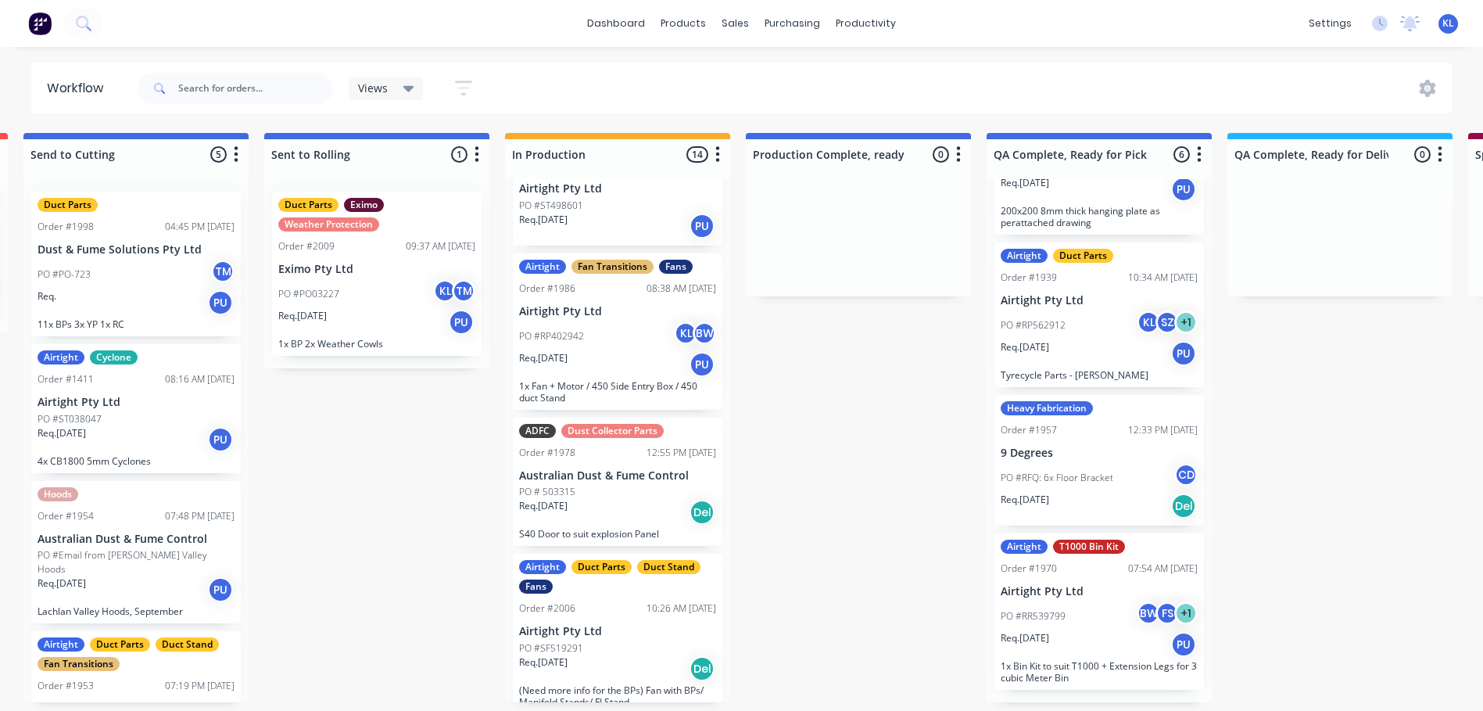
scroll to position [1541, 0]
click at [644, 624] on p "Airtight Pty Ltd" at bounding box center [617, 630] width 197 height 13
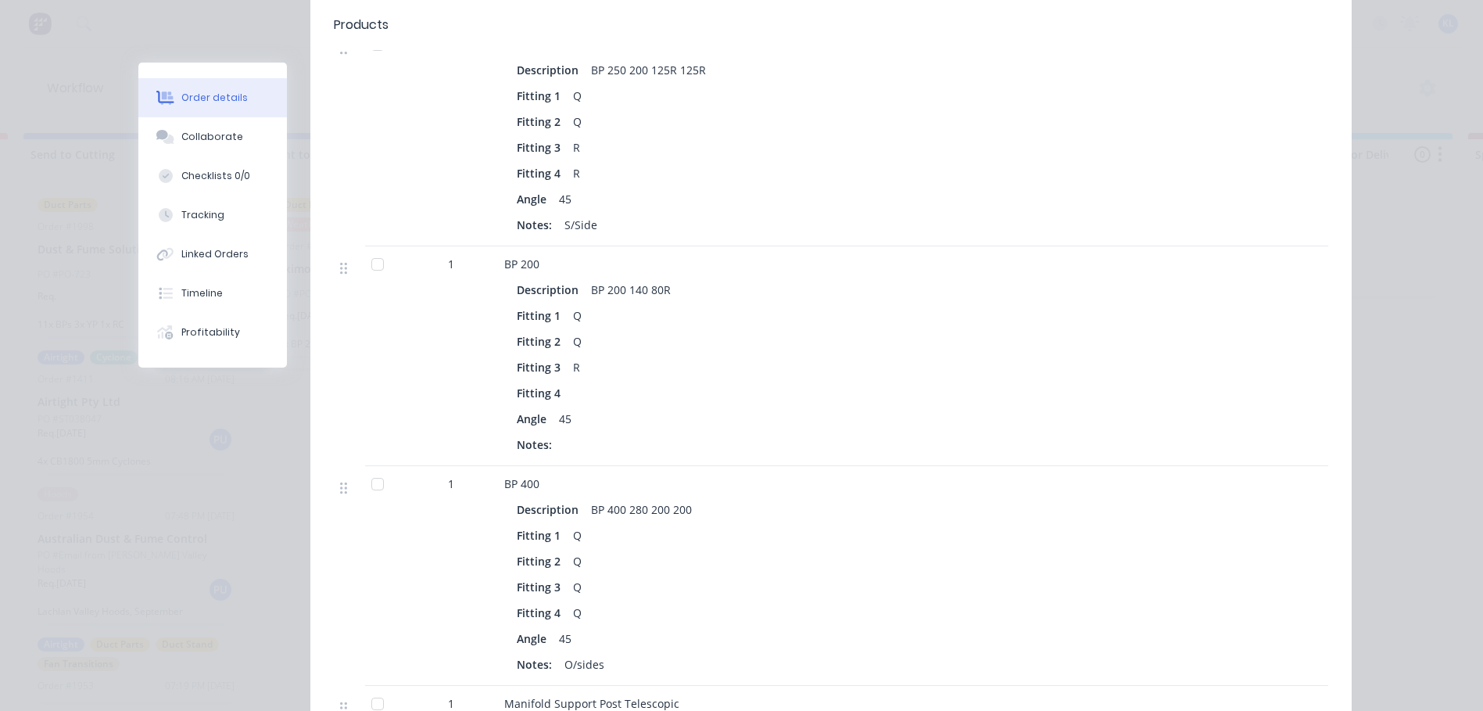
scroll to position [938, 0]
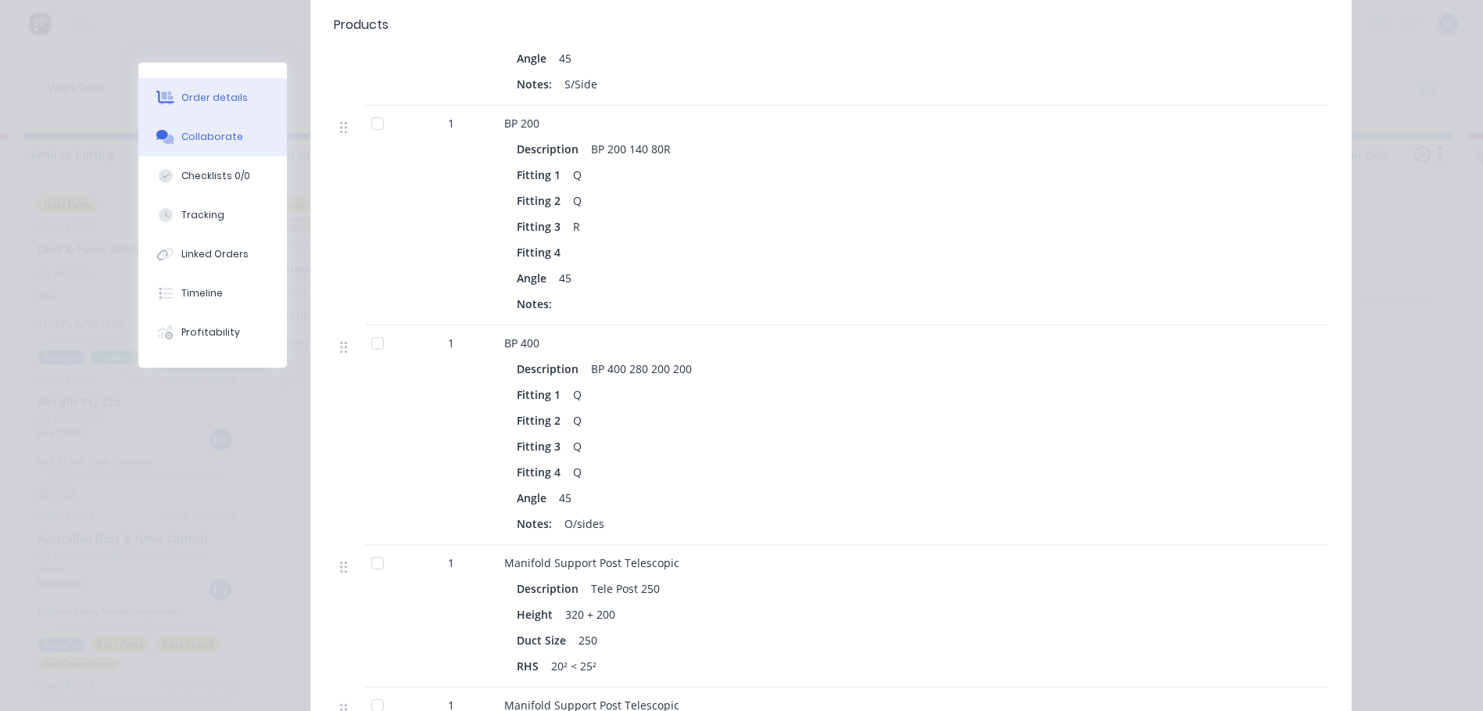
click at [228, 143] on div "Collaborate" at bounding box center [212, 137] width 62 height 14
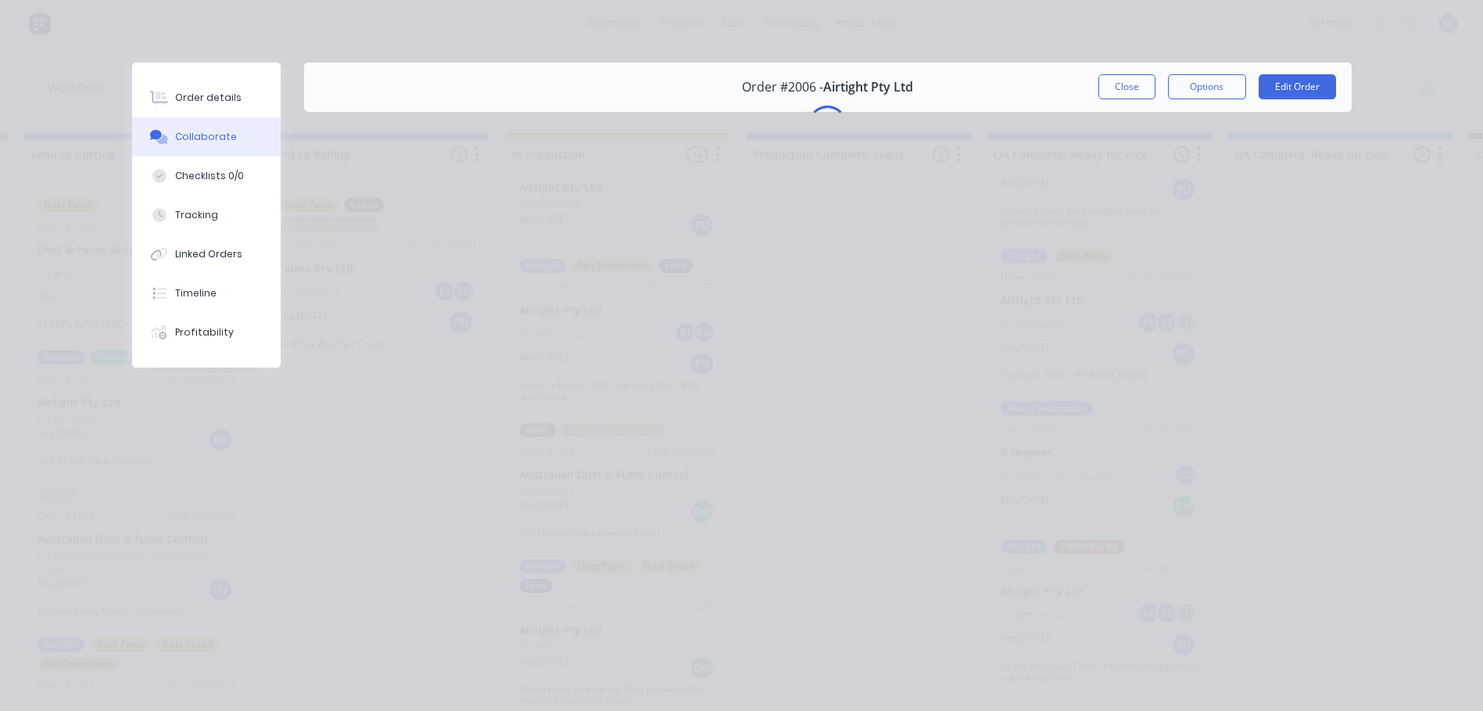
scroll to position [0, 0]
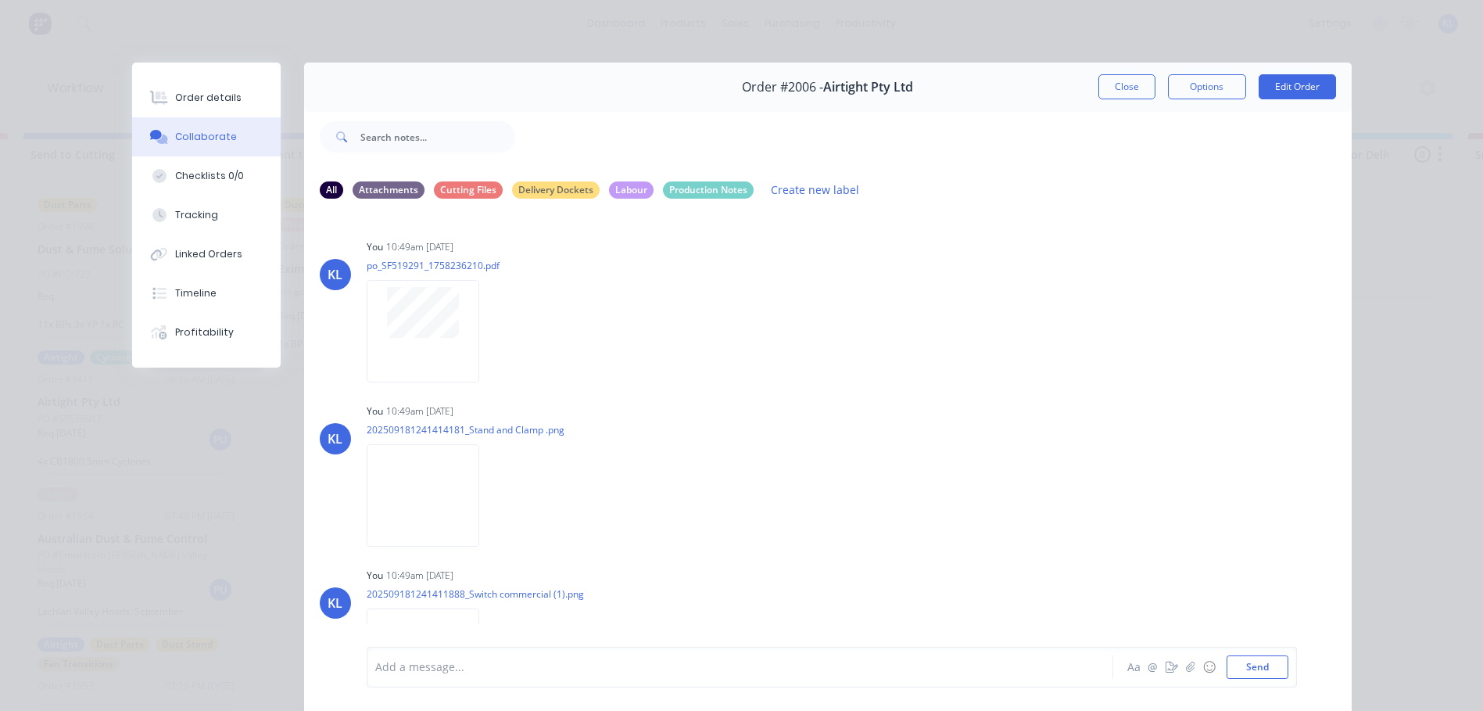
click at [454, 662] on div at bounding box center [718, 667] width 684 height 16
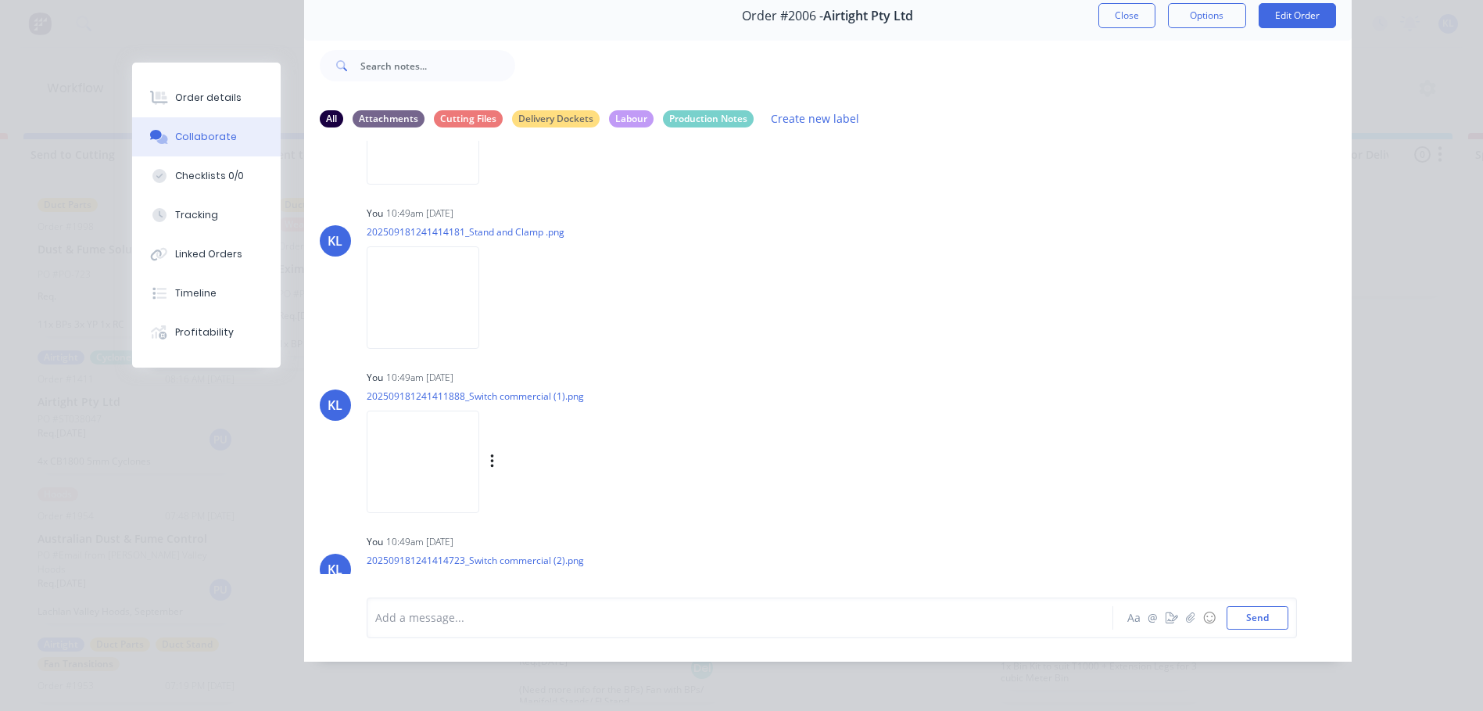
scroll to position [125, 0]
click at [432, 296] on img at bounding box center [423, 299] width 113 height 102
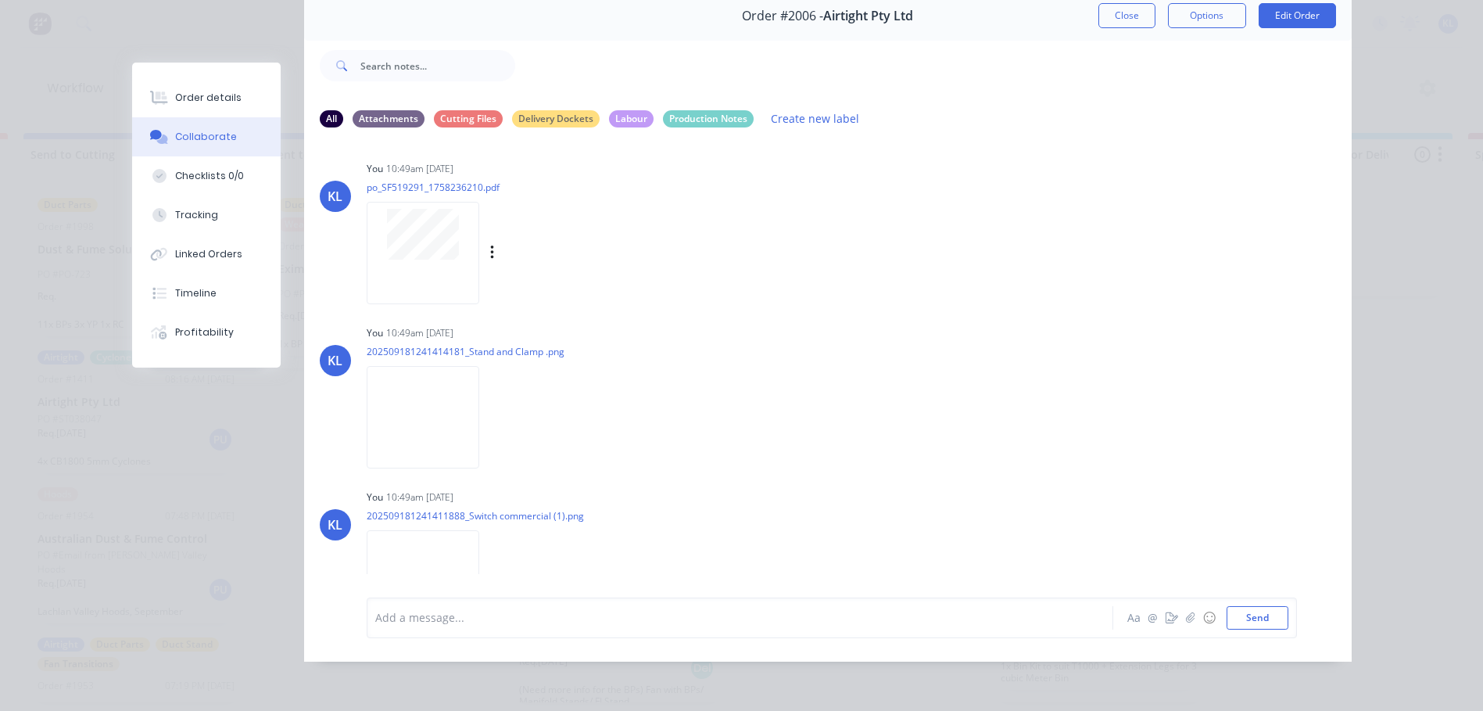
scroll to position [0, 0]
click at [416, 449] on img at bounding box center [423, 424] width 113 height 102
click at [422, 431] on img at bounding box center [423, 424] width 113 height 102
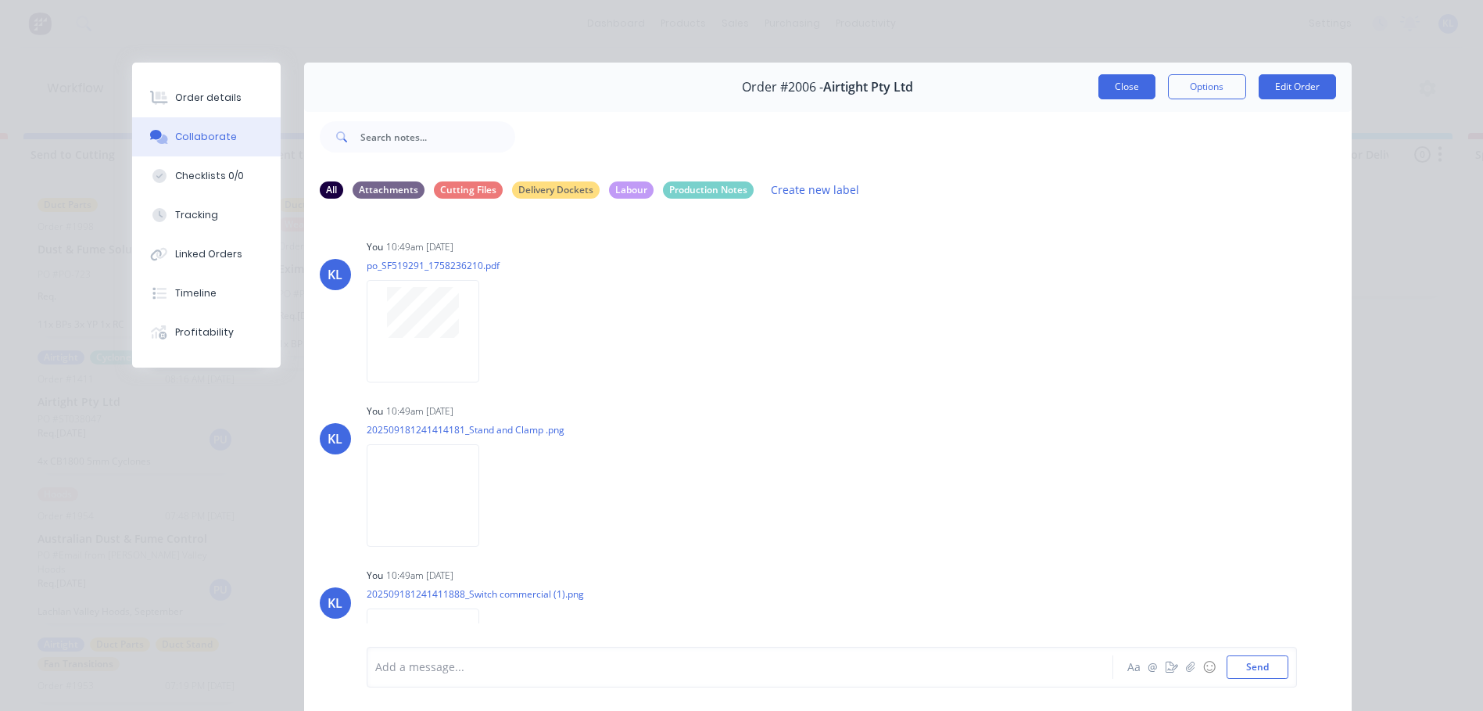
click at [1115, 82] on button "Close" at bounding box center [1127, 86] width 57 height 25
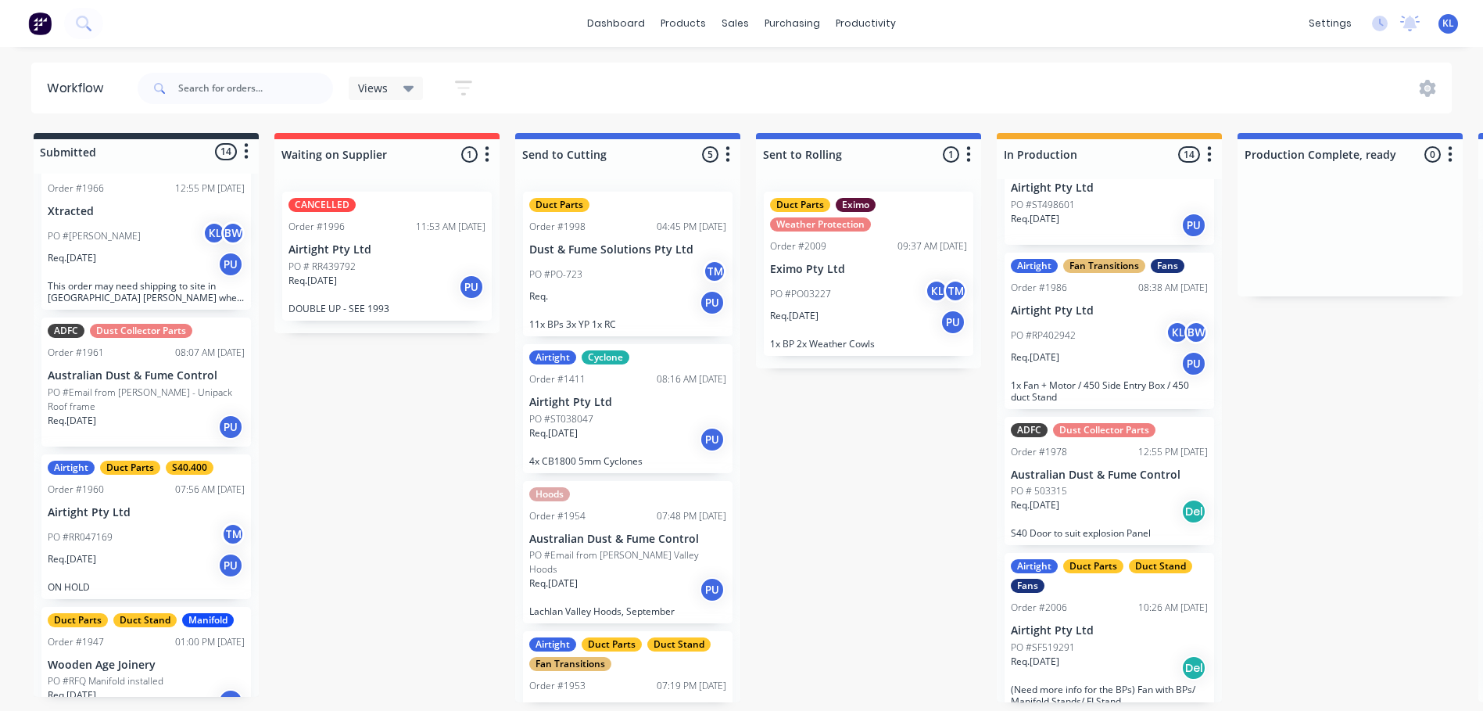
scroll to position [653, 0]
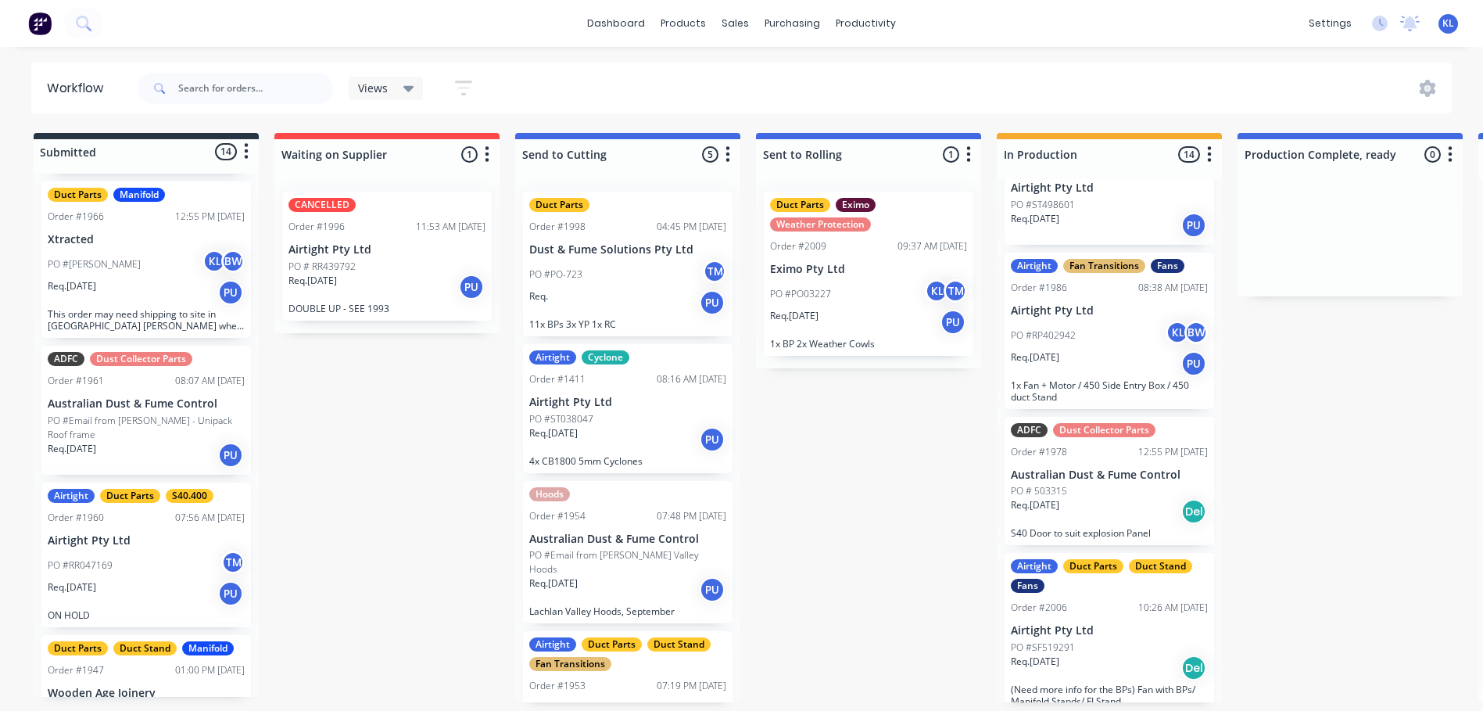
click at [148, 442] on div "Req. 12/09/25 PU" at bounding box center [146, 455] width 197 height 27
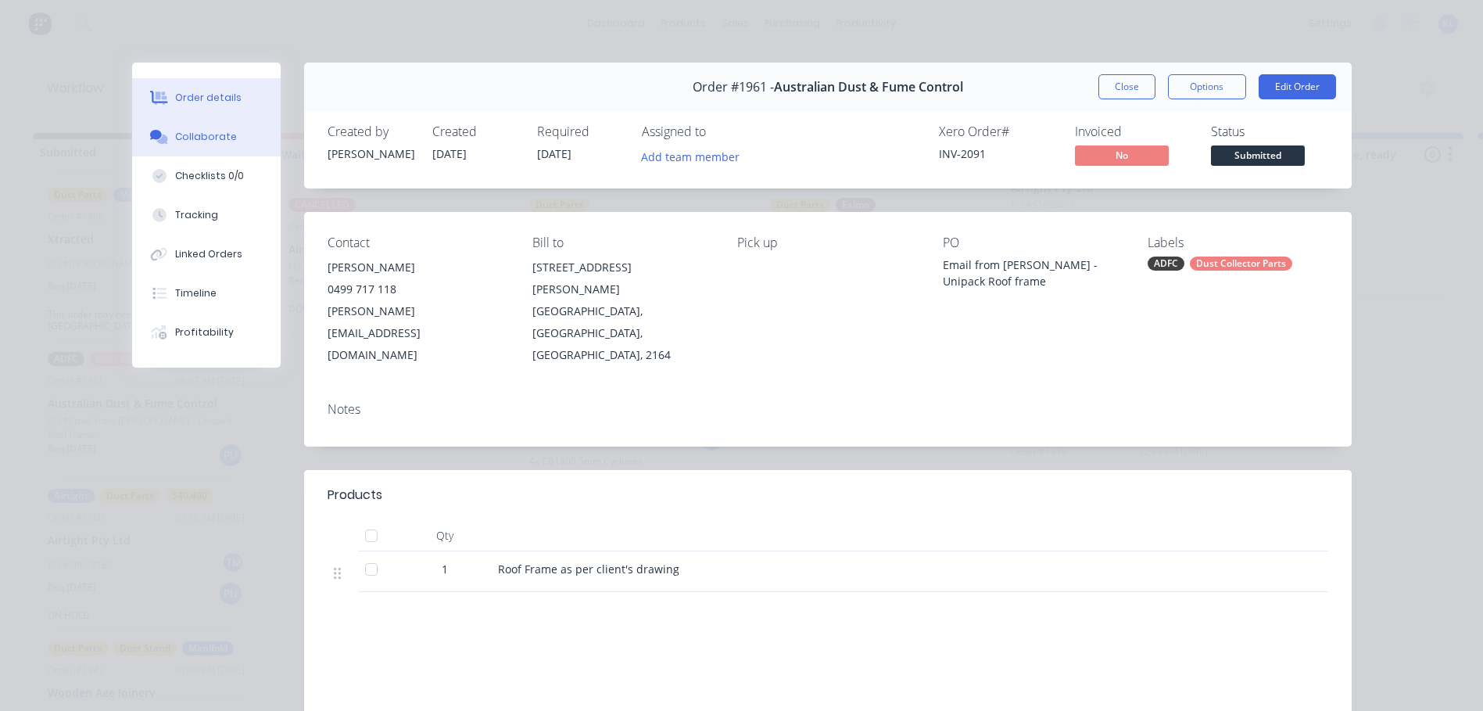
drag, startPoint x: 194, startPoint y: 141, endPoint x: 220, endPoint y: 146, distance: 26.4
click at [203, 142] on div "Collaborate" at bounding box center [206, 137] width 62 height 14
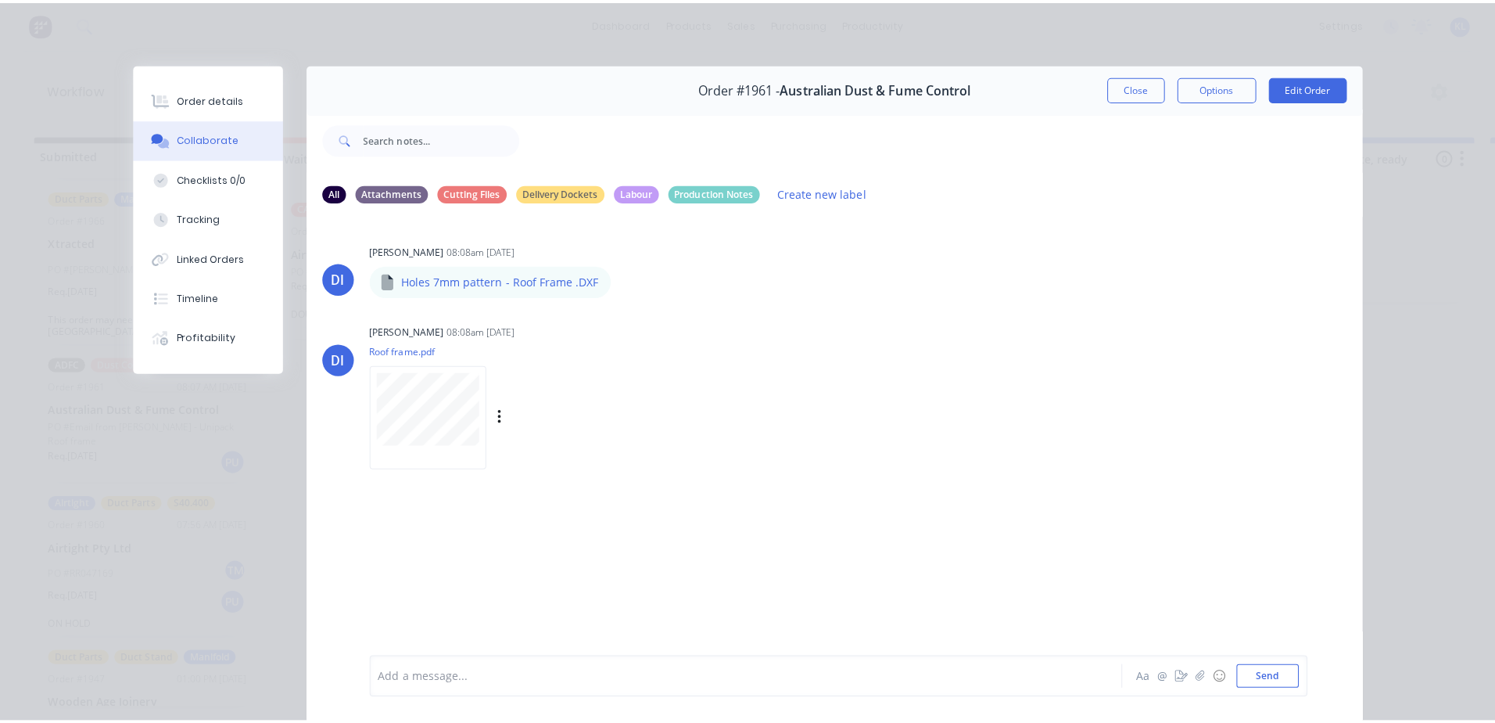
scroll to position [0, 0]
click at [1125, 83] on button "Close" at bounding box center [1127, 86] width 57 height 25
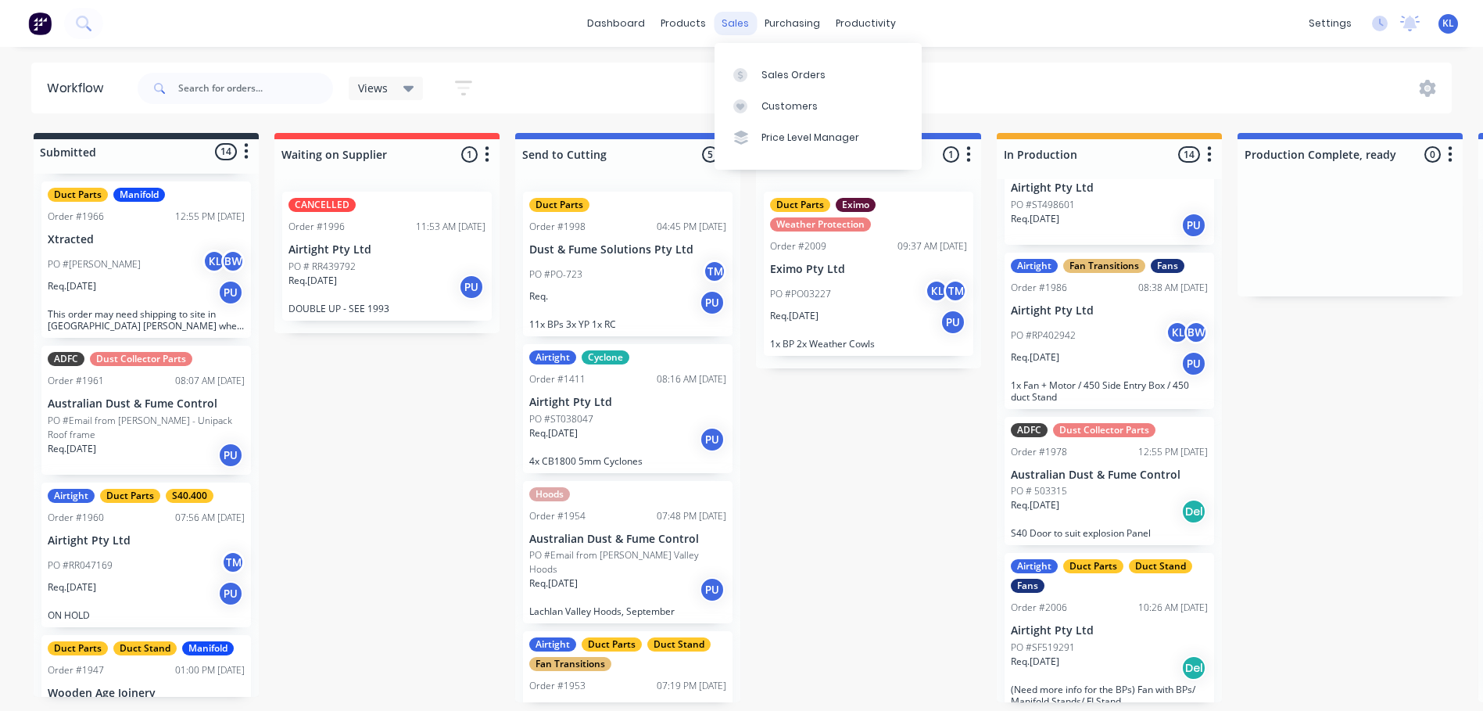
click at [733, 22] on div "sales" at bounding box center [735, 23] width 43 height 23
click at [780, 71] on div "Sales Orders" at bounding box center [794, 75] width 64 height 14
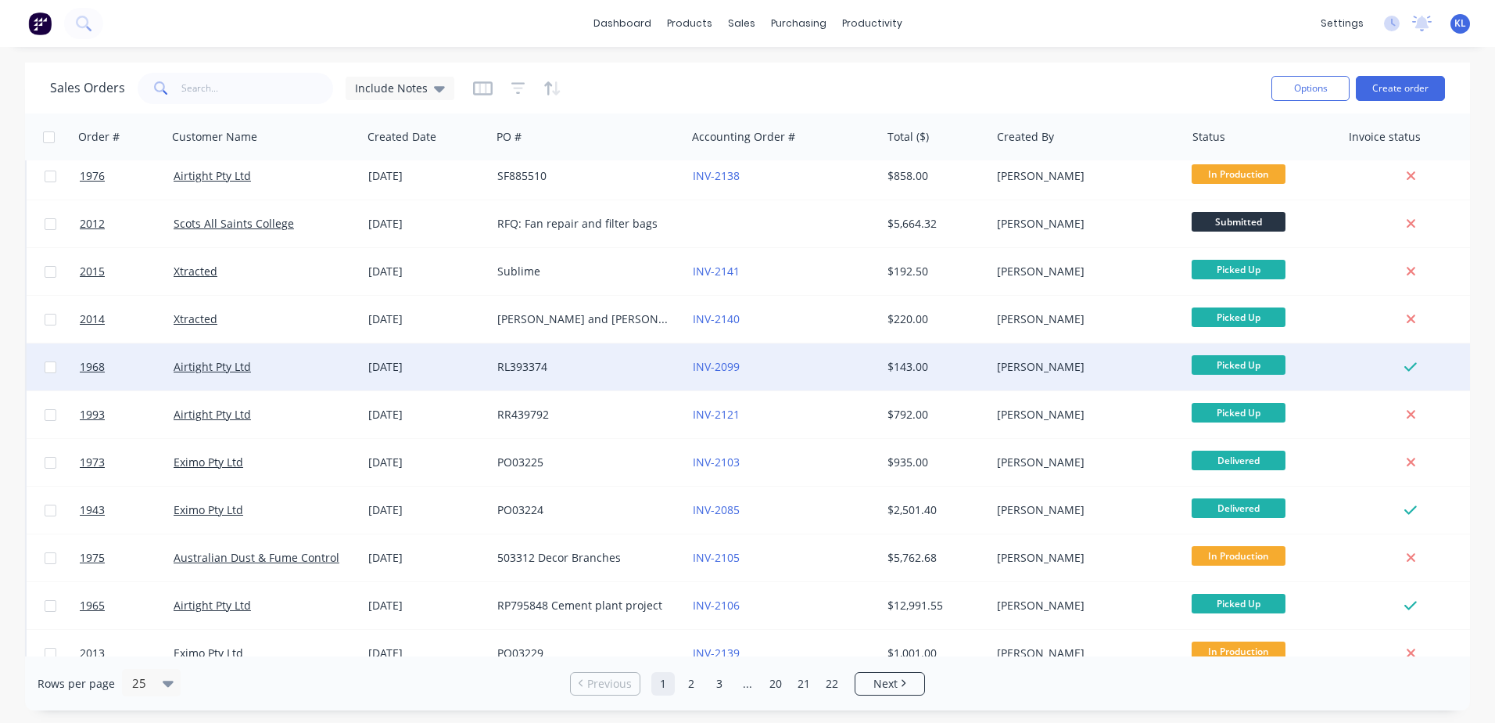
scroll to position [313, 0]
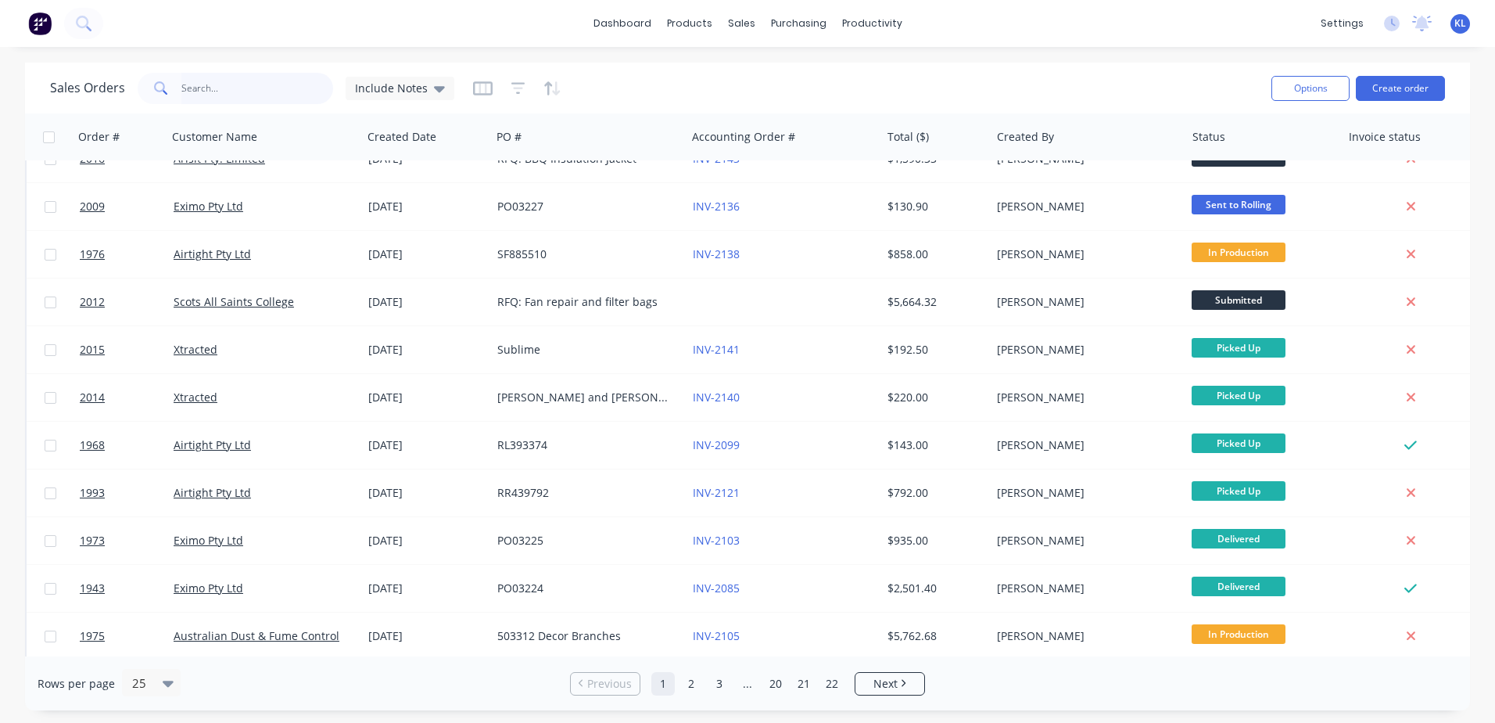
click at [214, 87] on input "text" at bounding box center [257, 88] width 152 height 31
type input "bpf"
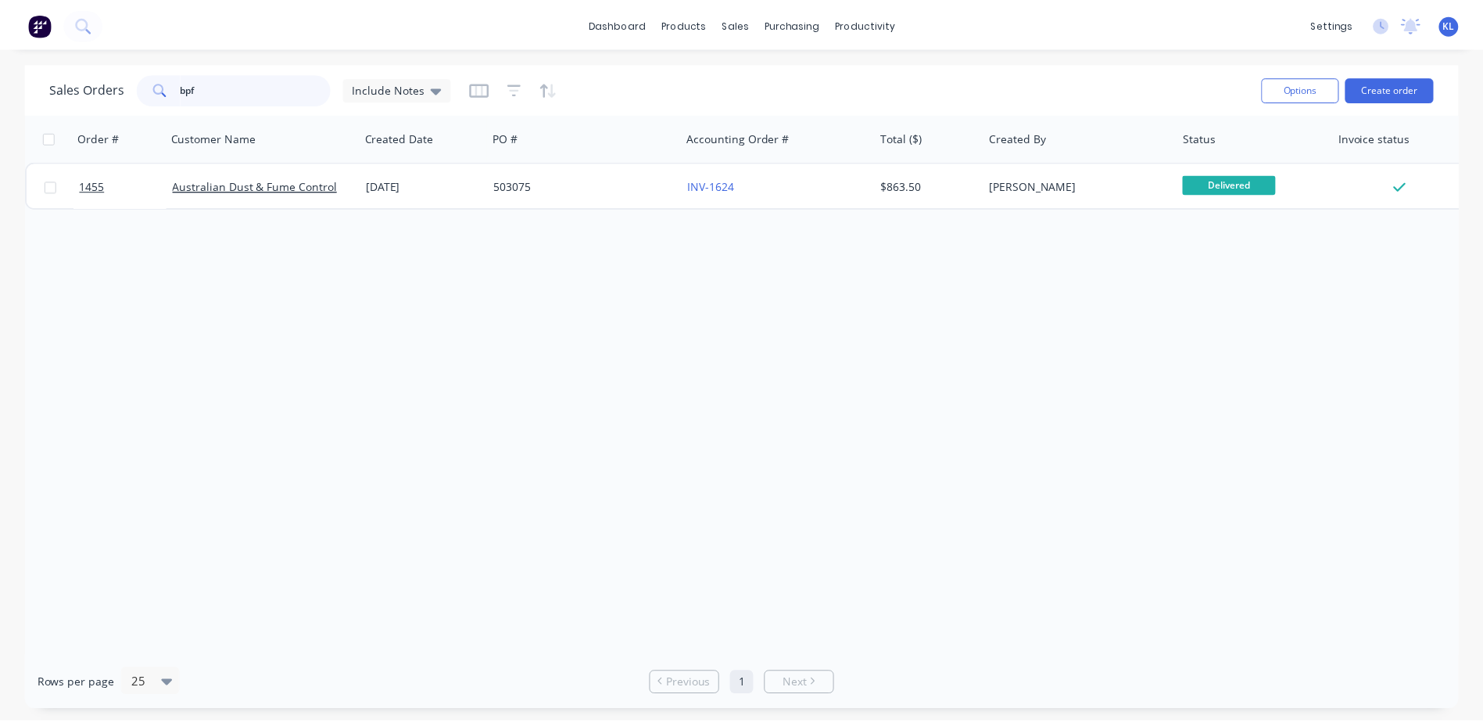
scroll to position [0, 0]
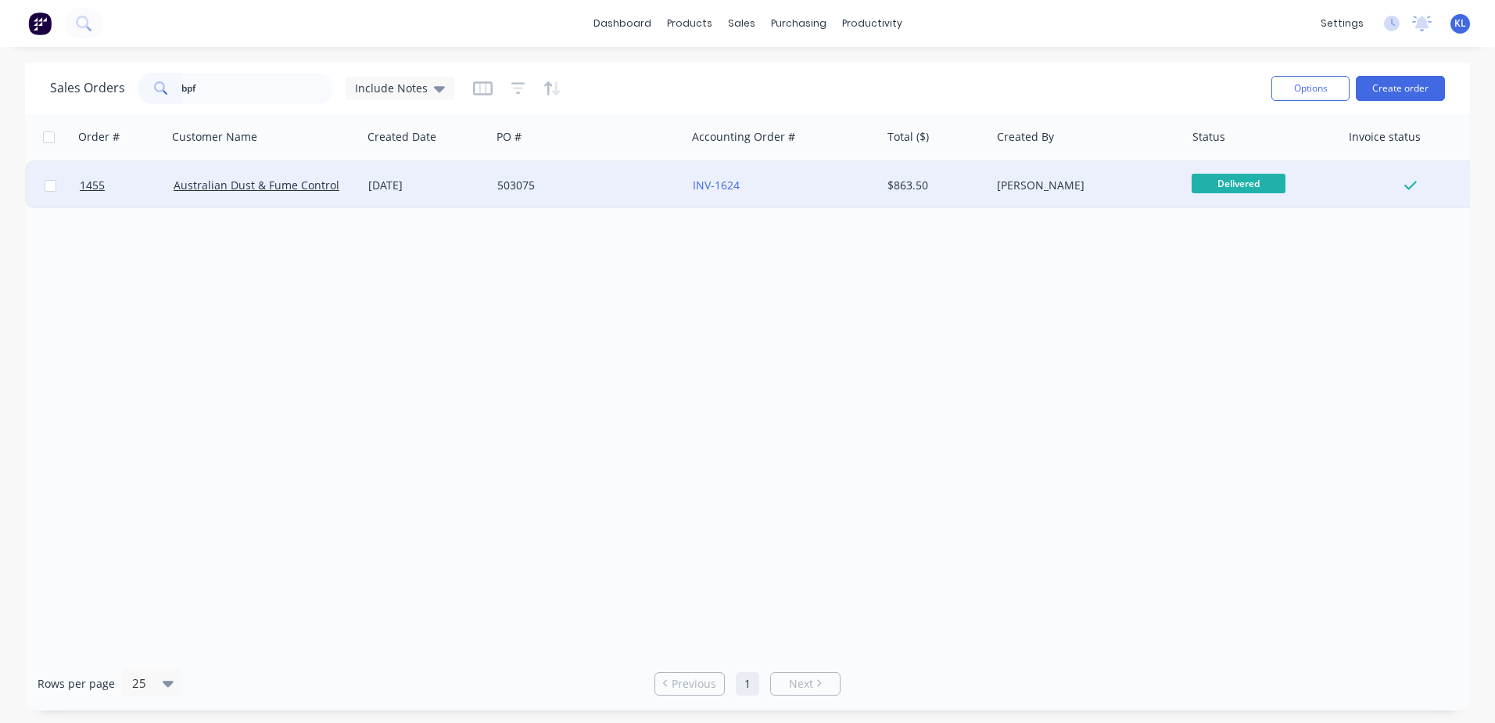
click at [393, 188] on div "19 Mar 2025" at bounding box center [426, 186] width 117 height 16
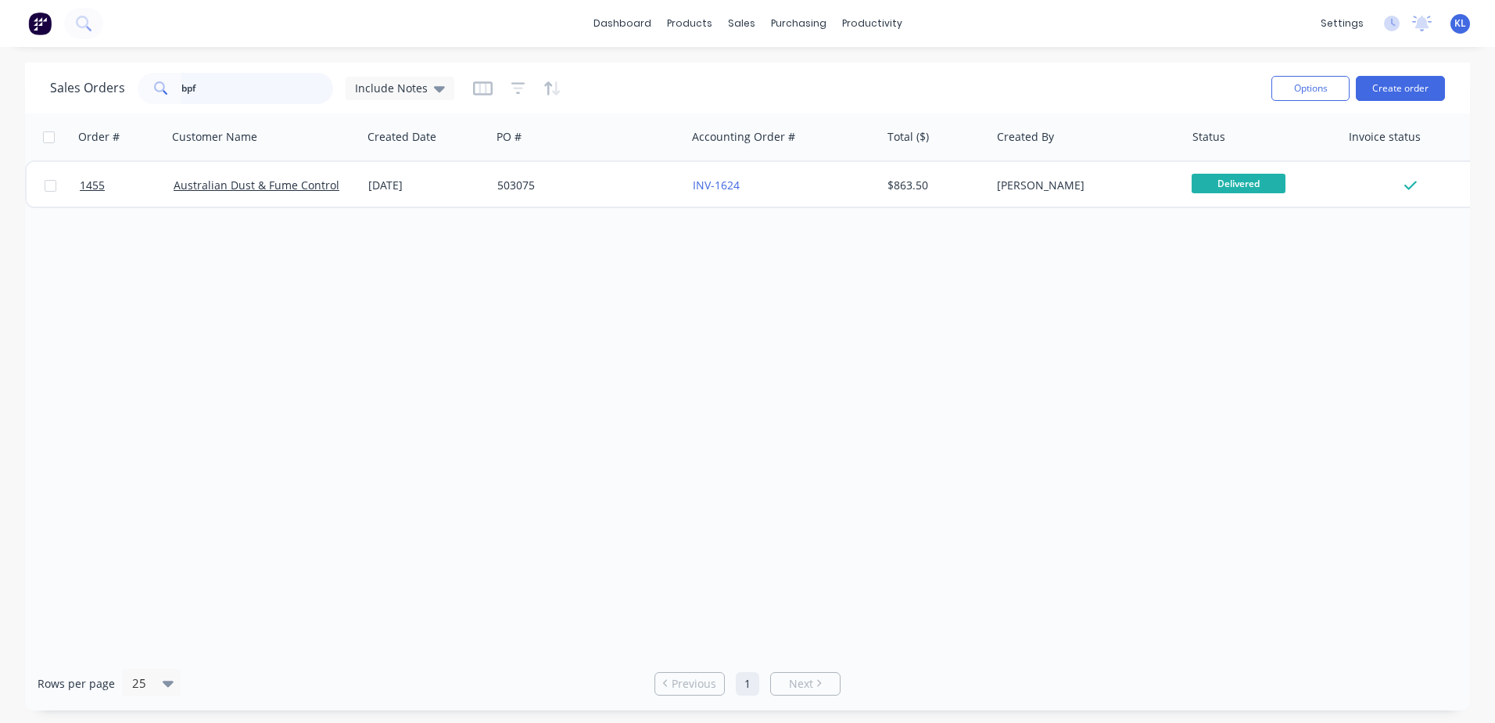
drag, startPoint x: 226, startPoint y: 87, endPoint x: 300, endPoint y: 67, distance: 76.1
click at [235, 83] on input "bpf" at bounding box center [257, 88] width 152 height 31
drag, startPoint x: 248, startPoint y: 84, endPoint x: -59, endPoint y: 84, distance: 306.5
click at [0, 84] on html "dashboard products sales purchasing productivity dashboard products Product Cat…" at bounding box center [747, 361] width 1495 height 723
type input "adfc"
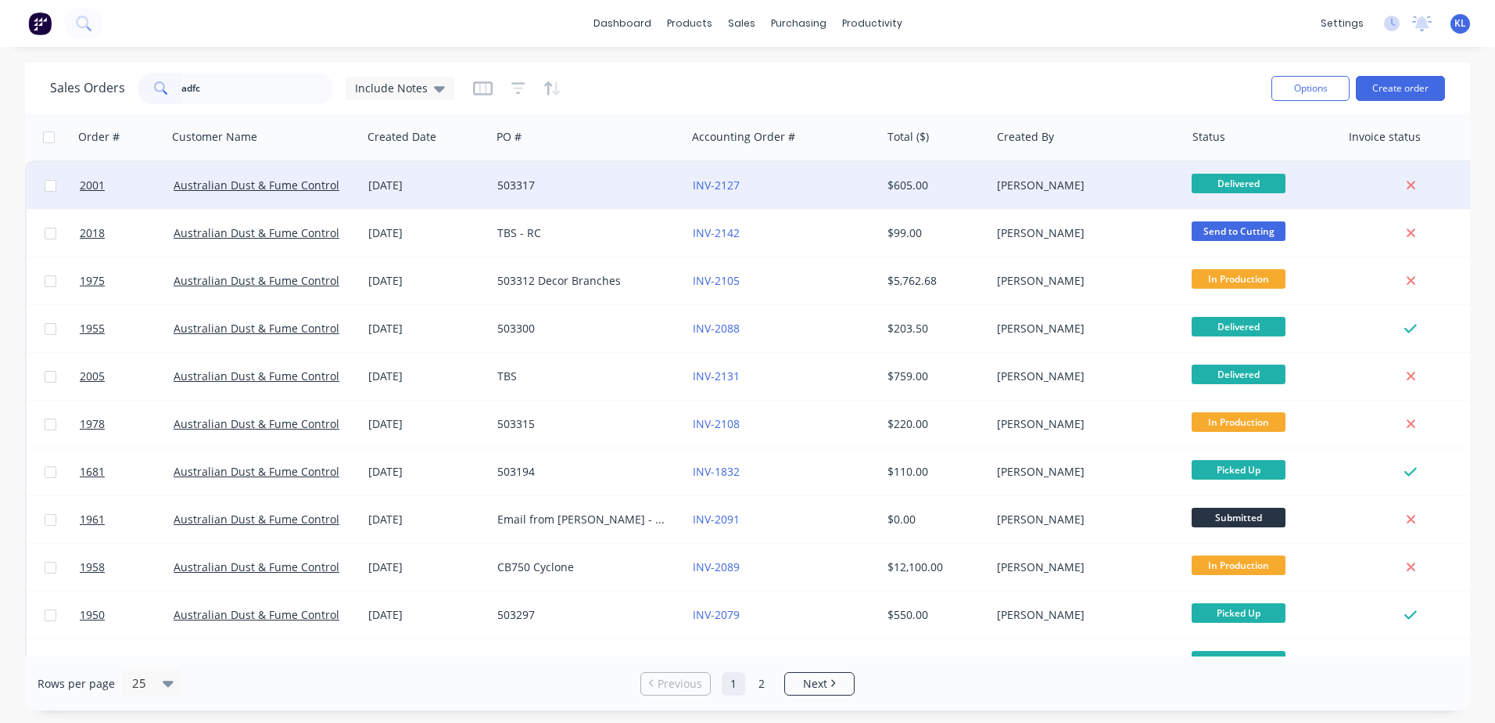
click at [581, 183] on div "503317" at bounding box center [584, 186] width 174 height 16
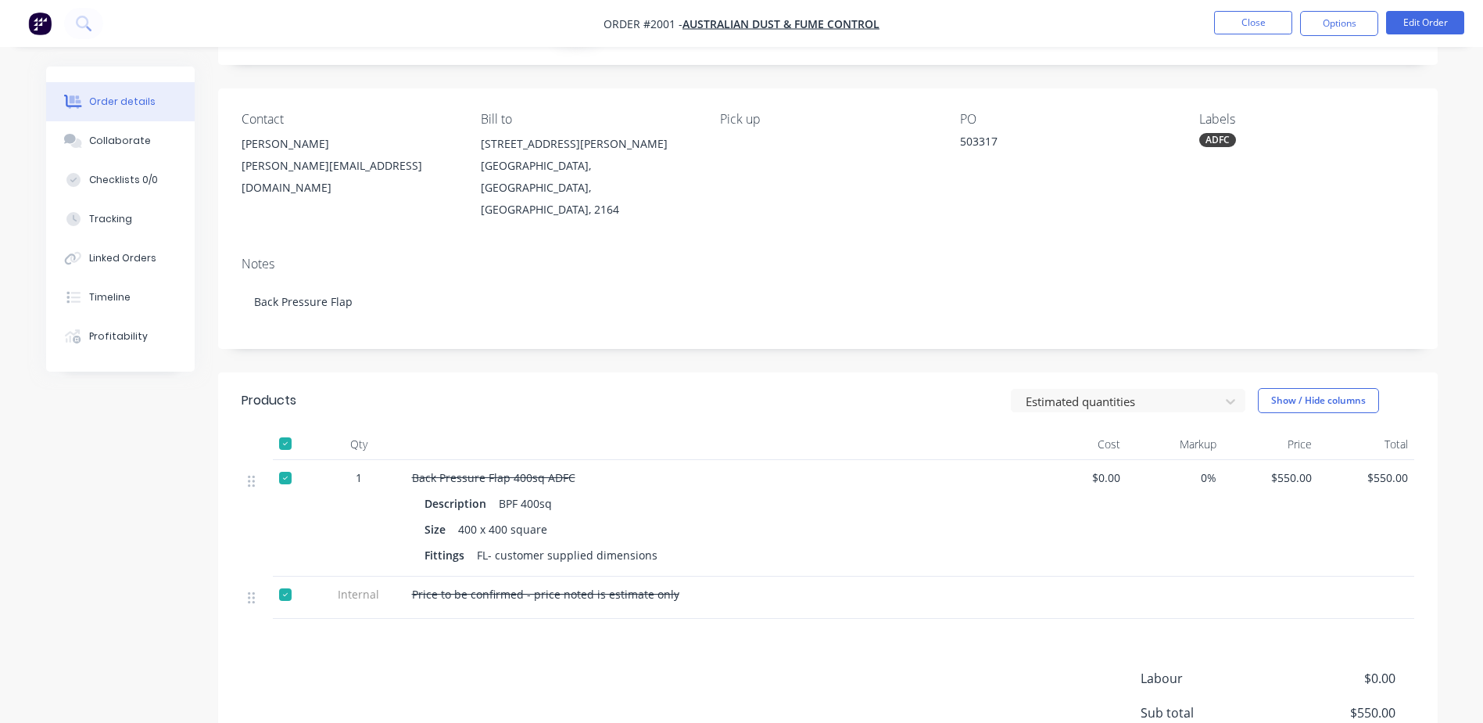
scroll to position [235, 0]
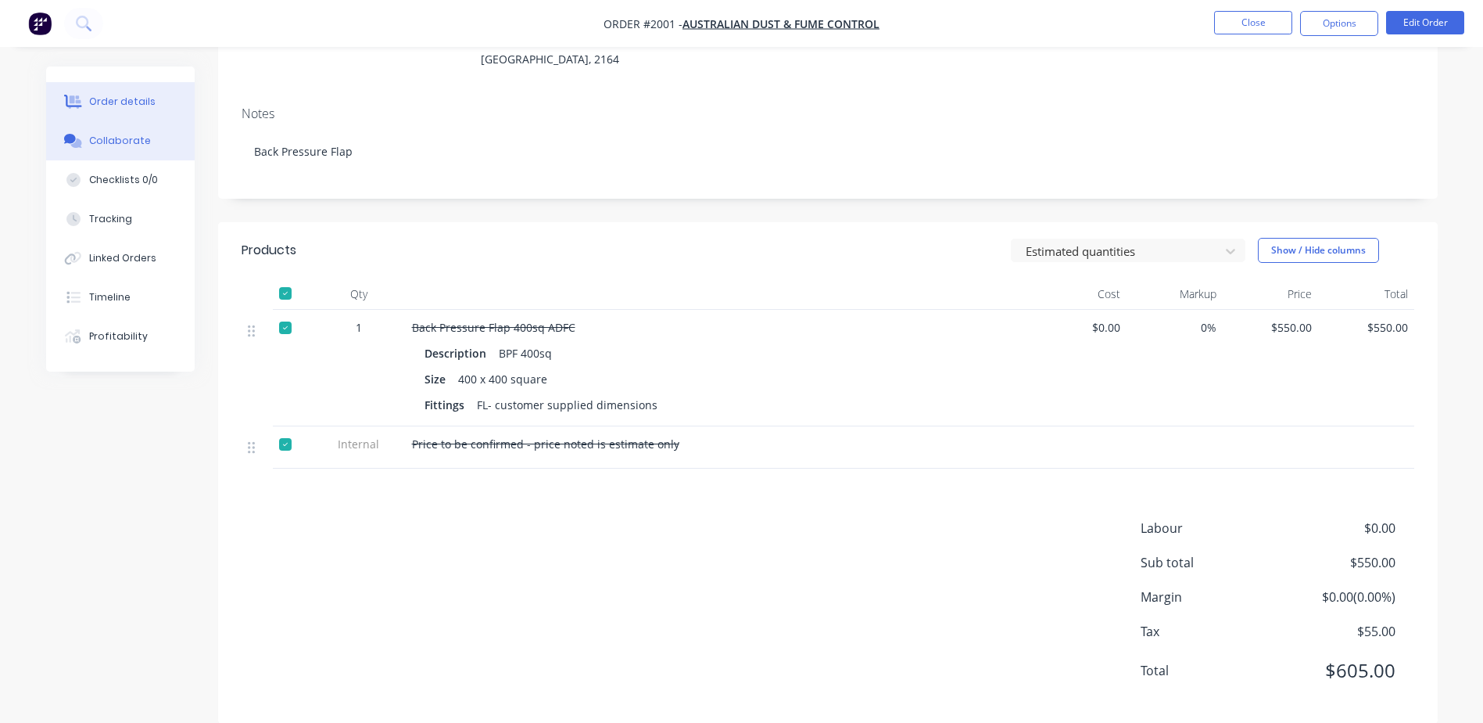
click at [118, 141] on div "Collaborate" at bounding box center [120, 141] width 62 height 14
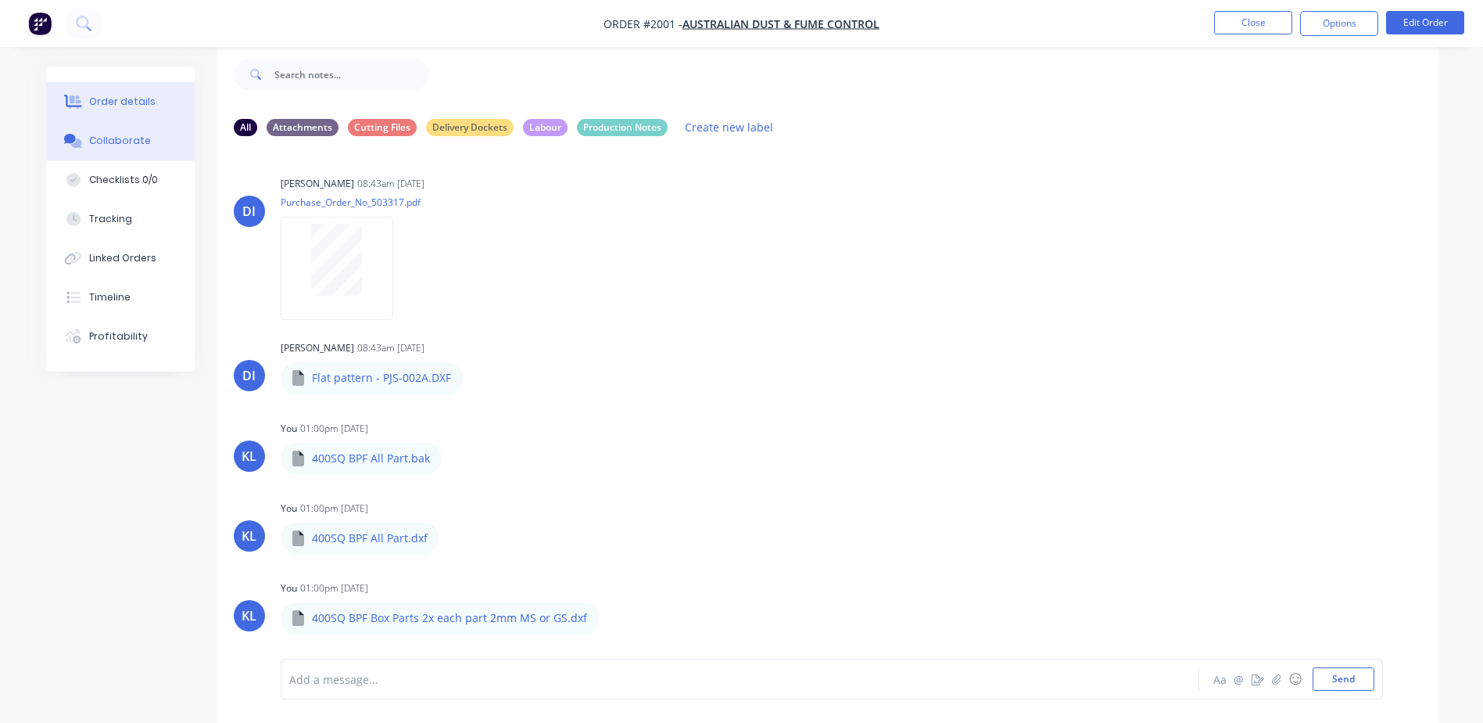
click at [150, 115] on button "Order details" at bounding box center [120, 101] width 149 height 39
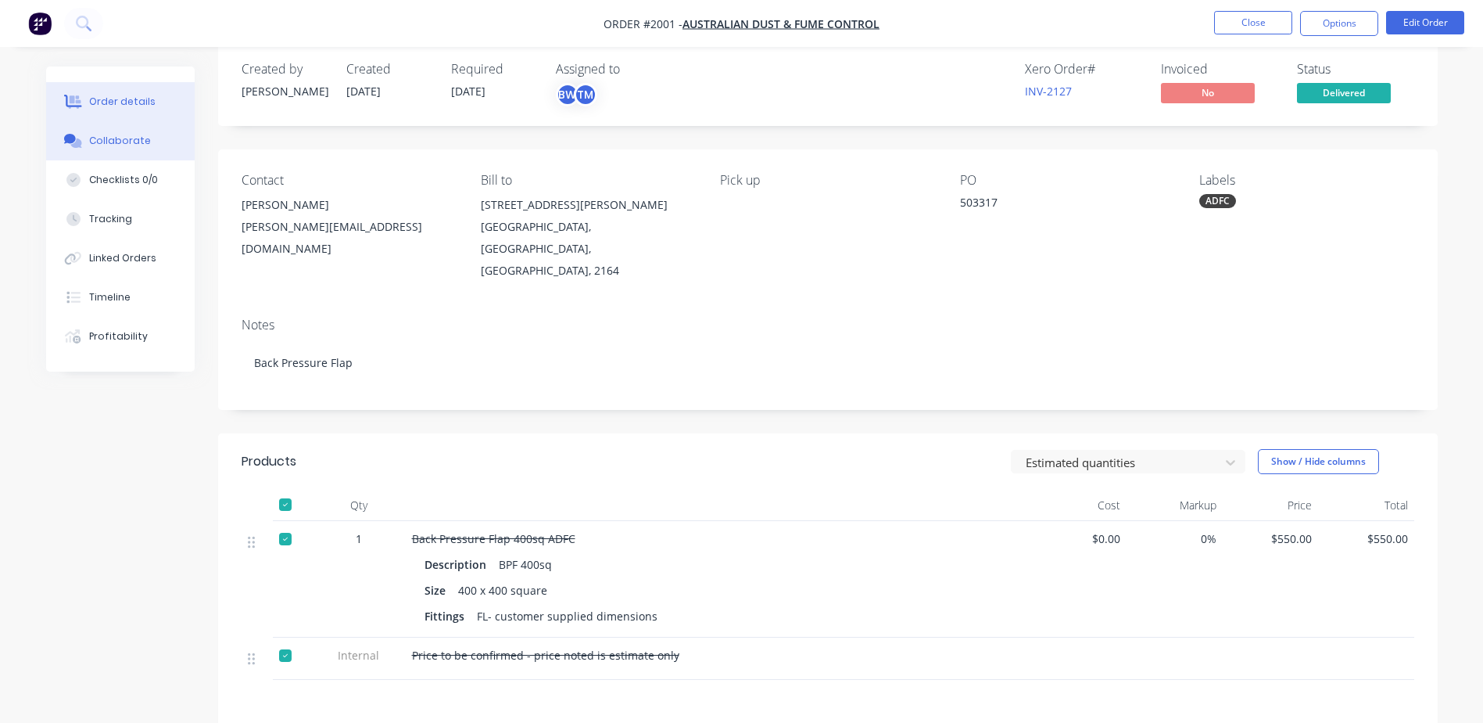
click at [166, 160] on button "Collaborate" at bounding box center [120, 140] width 149 height 39
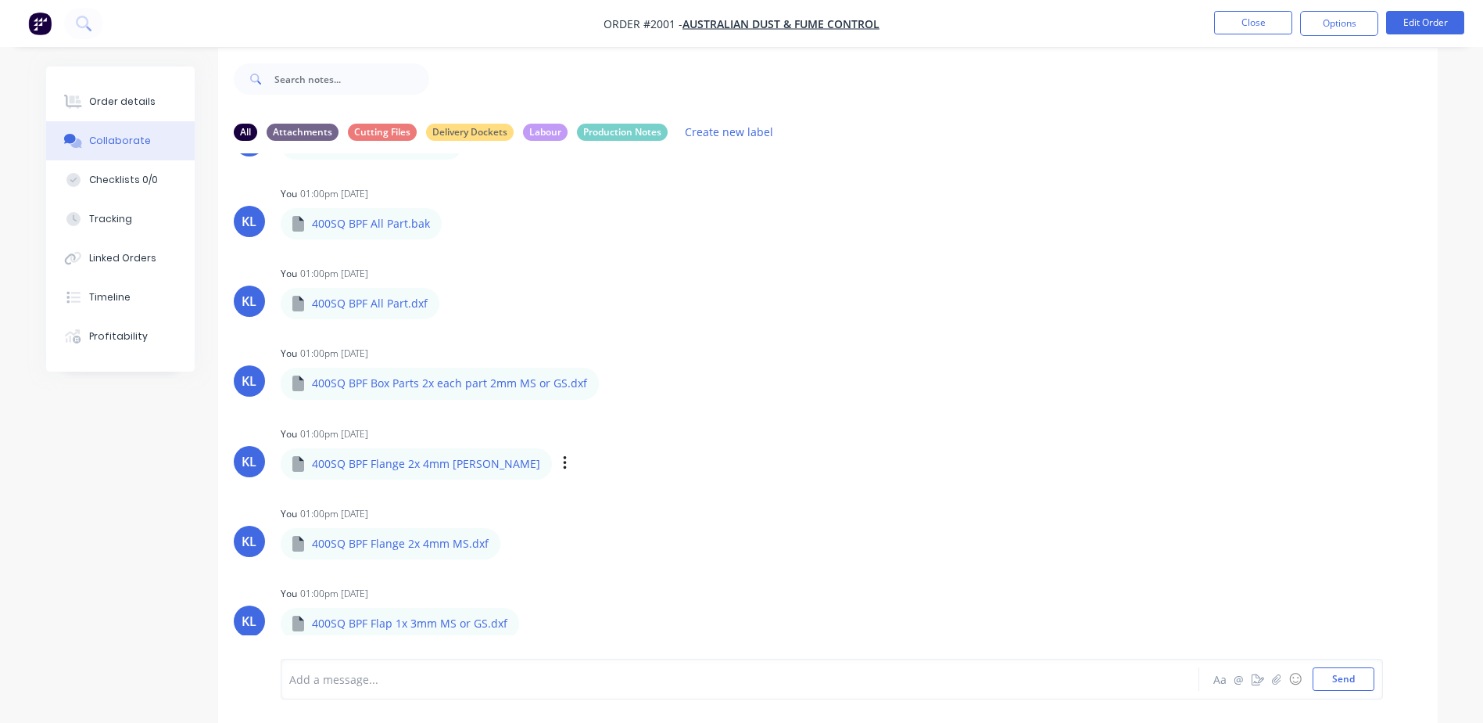
scroll to position [23, 0]
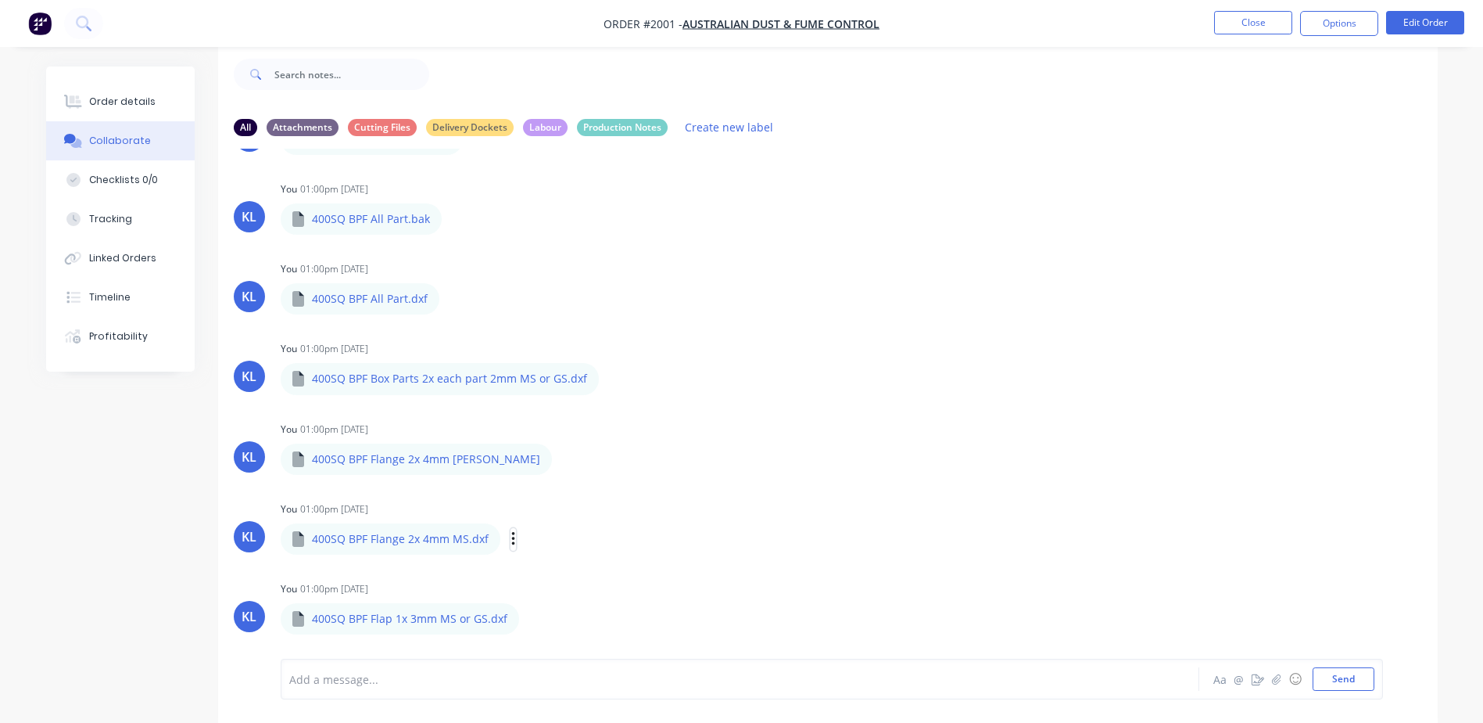
click at [511, 540] on icon "button" at bounding box center [513, 539] width 5 height 18
click at [645, 496] on div "KL You 01:00pm 22/09/25 400SQ BPF All Part.bak 400SQ BPF All Part.bak Labels Do…" at bounding box center [828, 406] width 1220 height 457
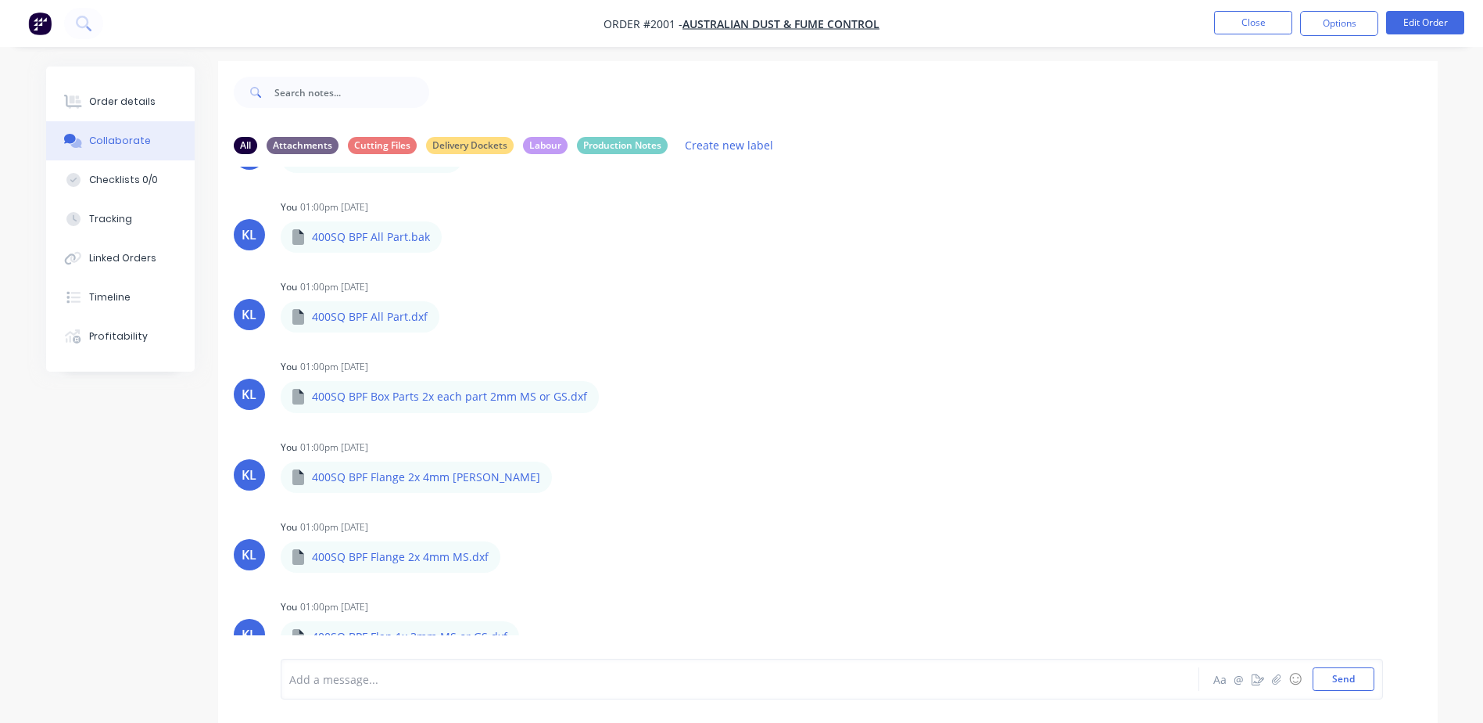
scroll to position [0, 0]
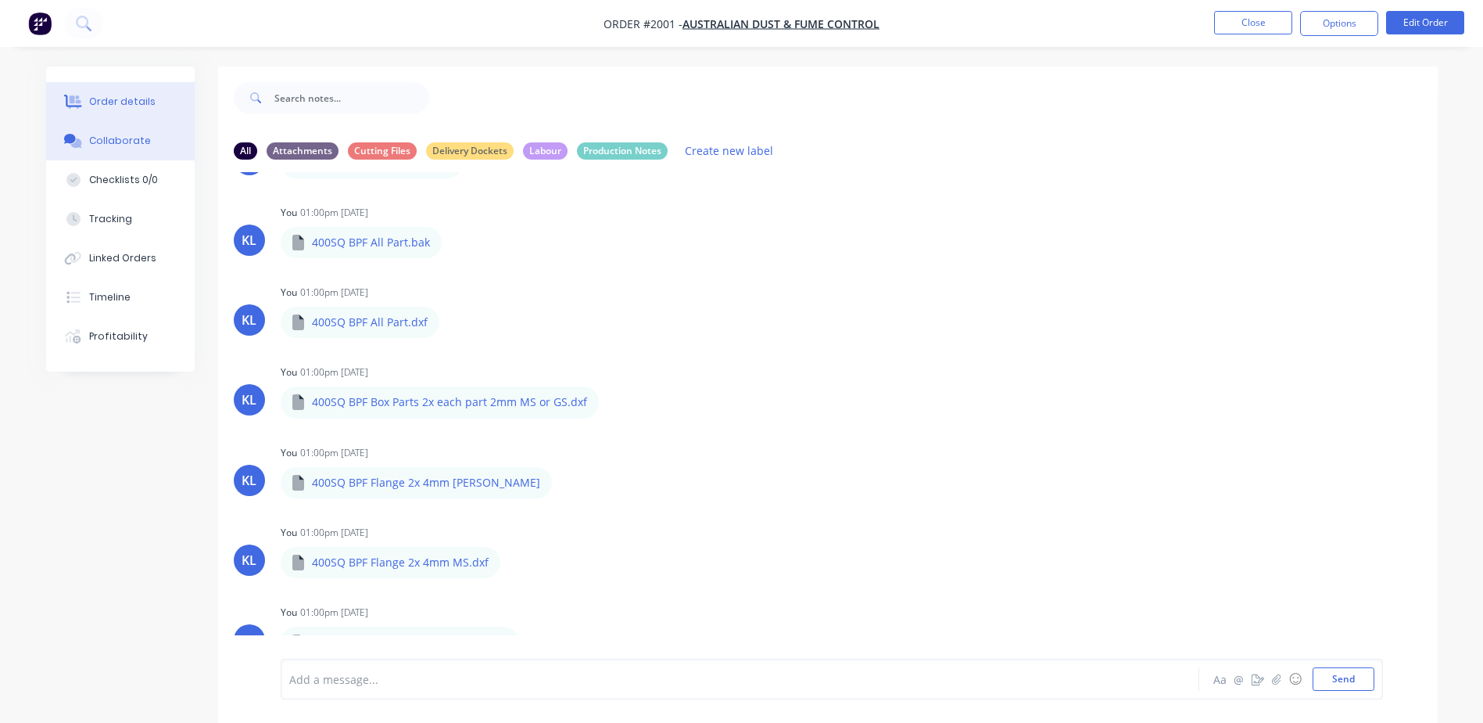
click at [95, 88] on button "Order details" at bounding box center [120, 101] width 149 height 39
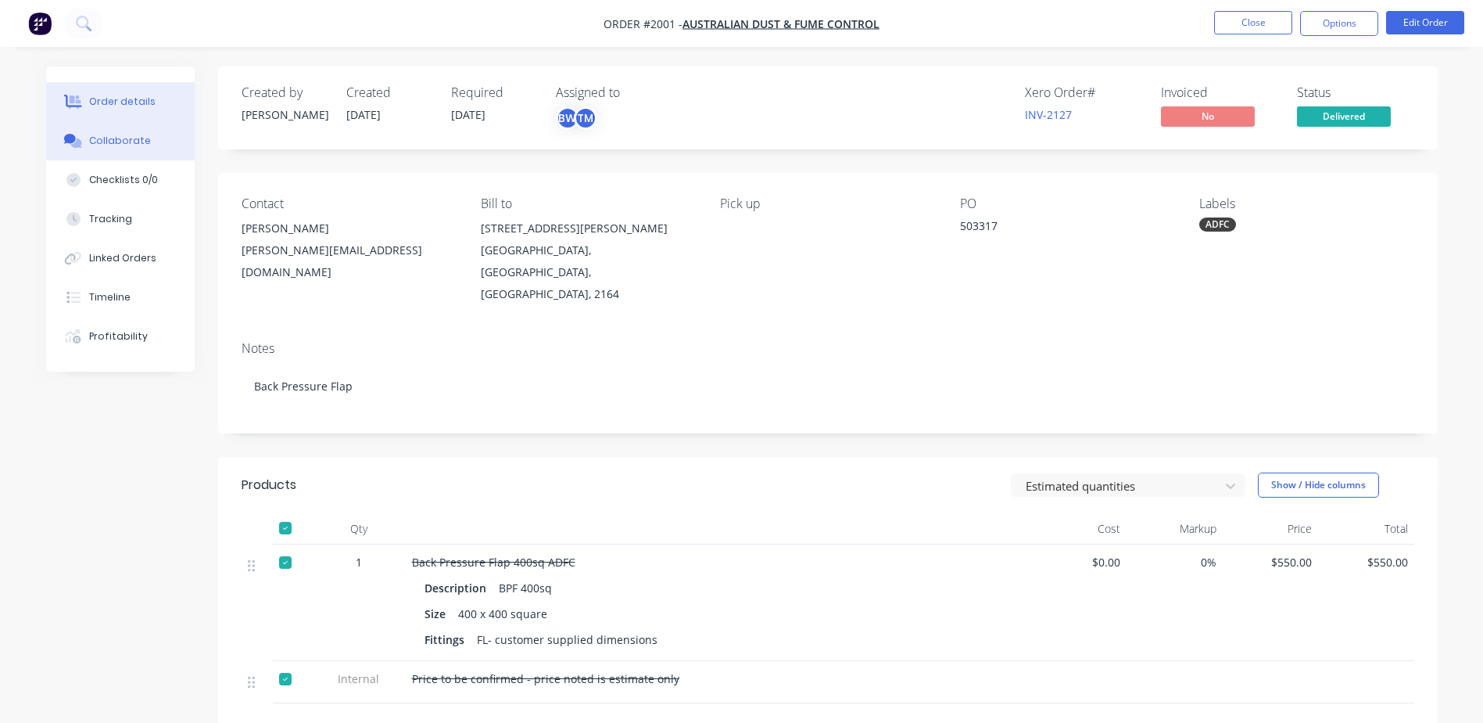
click at [84, 135] on div at bounding box center [73, 141] width 23 height 14
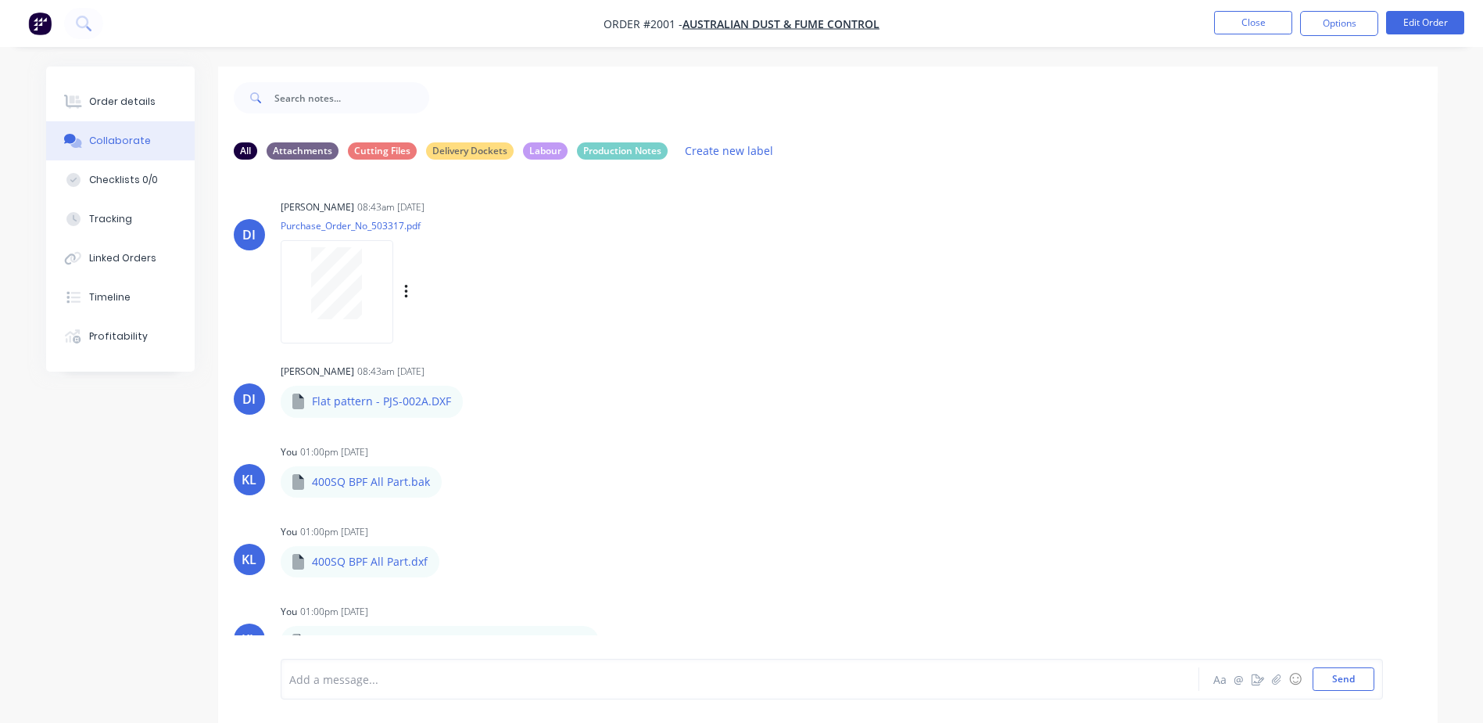
click at [307, 249] on div at bounding box center [337, 283] width 99 height 72
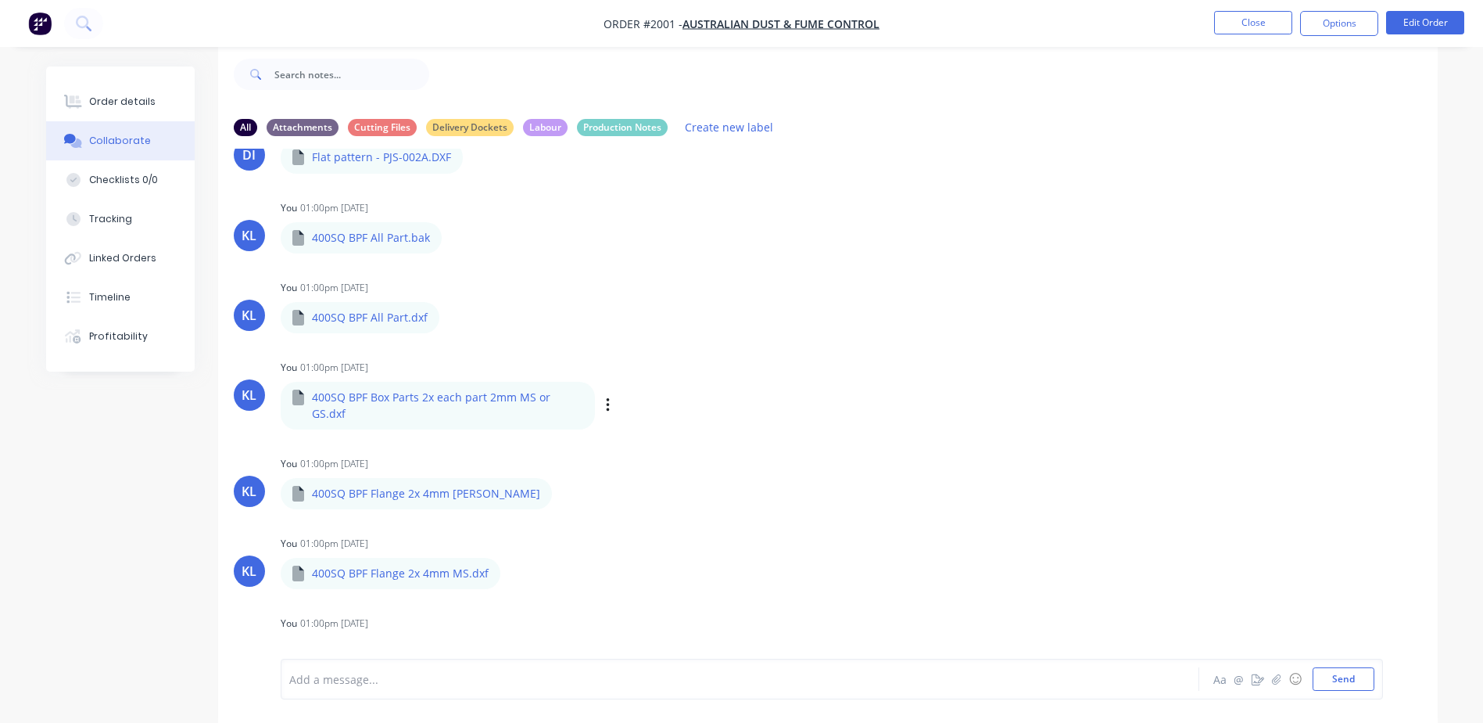
scroll to position [235, 0]
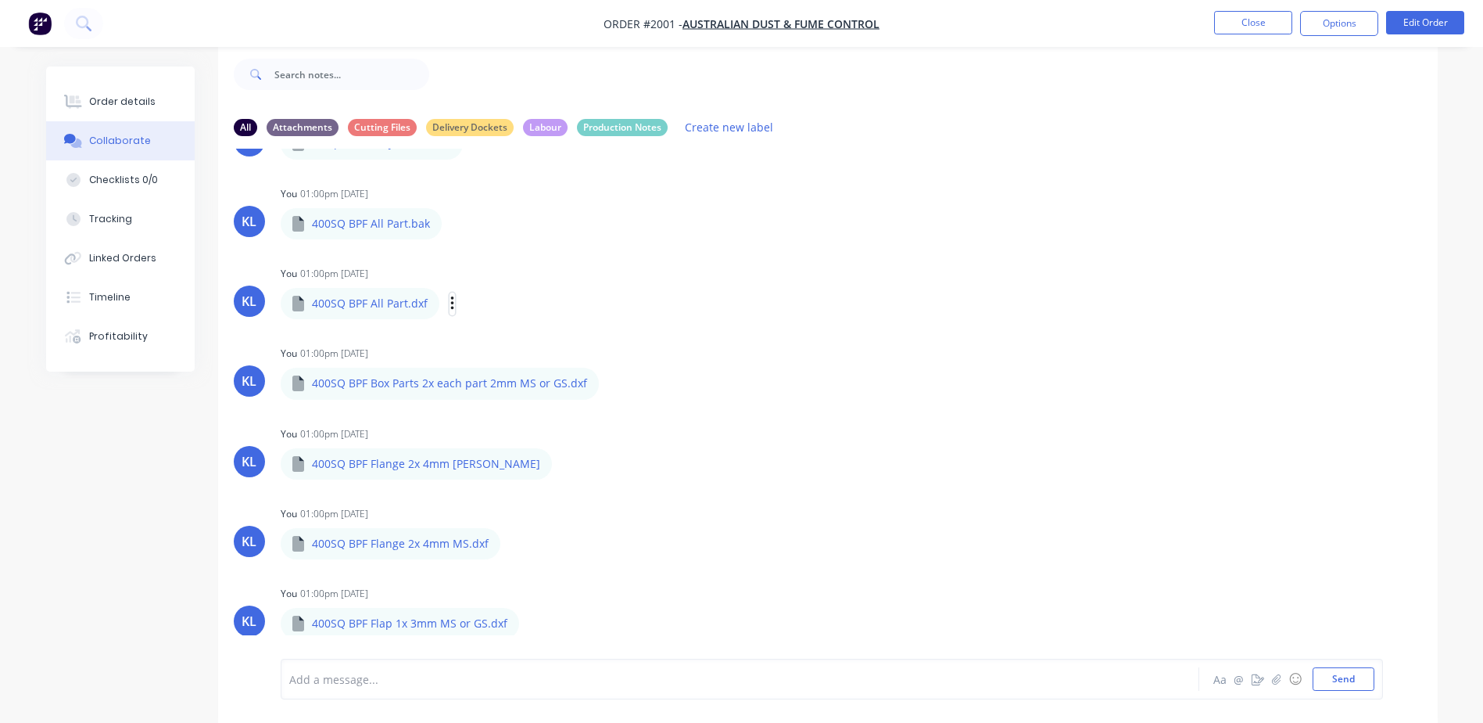
click at [450, 301] on icon "button" at bounding box center [452, 304] width 5 height 18
click at [512, 347] on button "Download" at bounding box center [555, 345] width 176 height 35
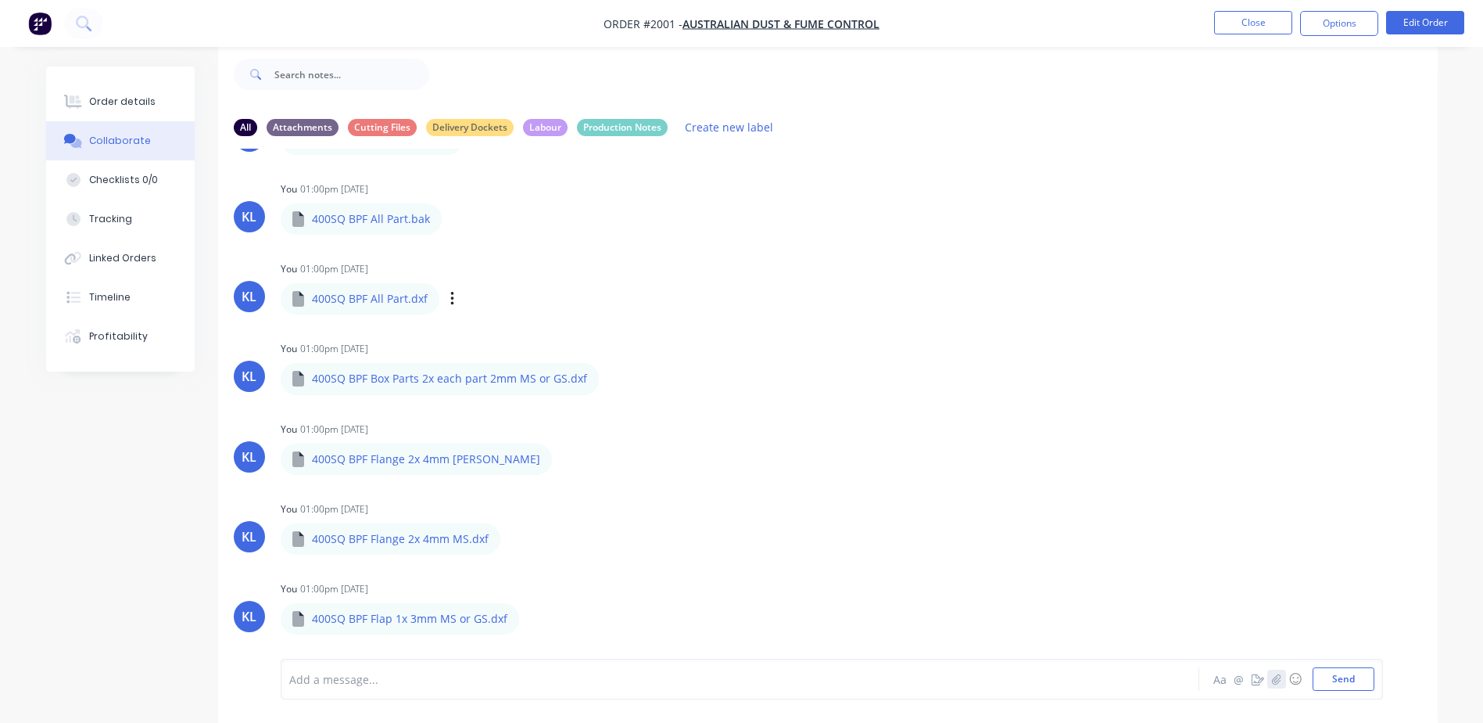
click at [1279, 684] on button "button" at bounding box center [1277, 678] width 19 height 19
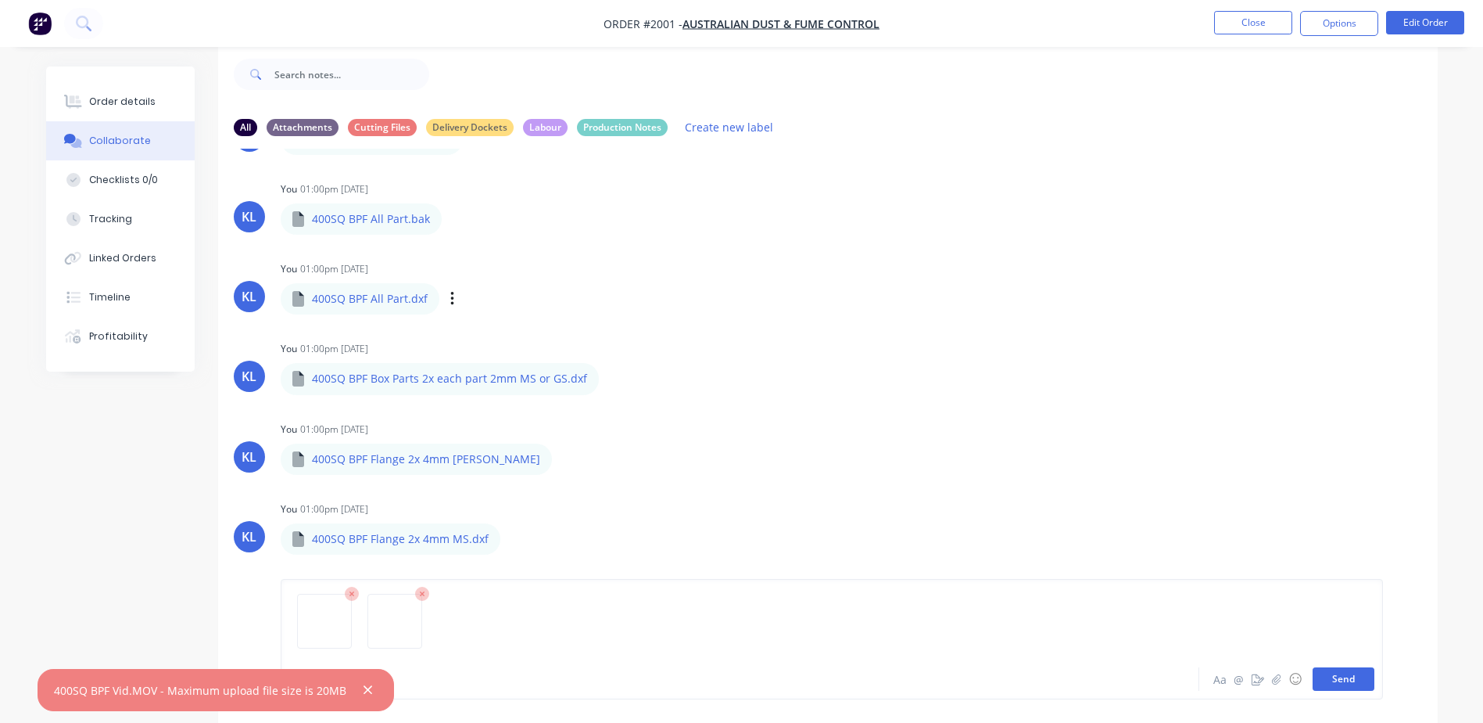
click at [1364, 680] on button "Send" at bounding box center [1344, 678] width 62 height 23
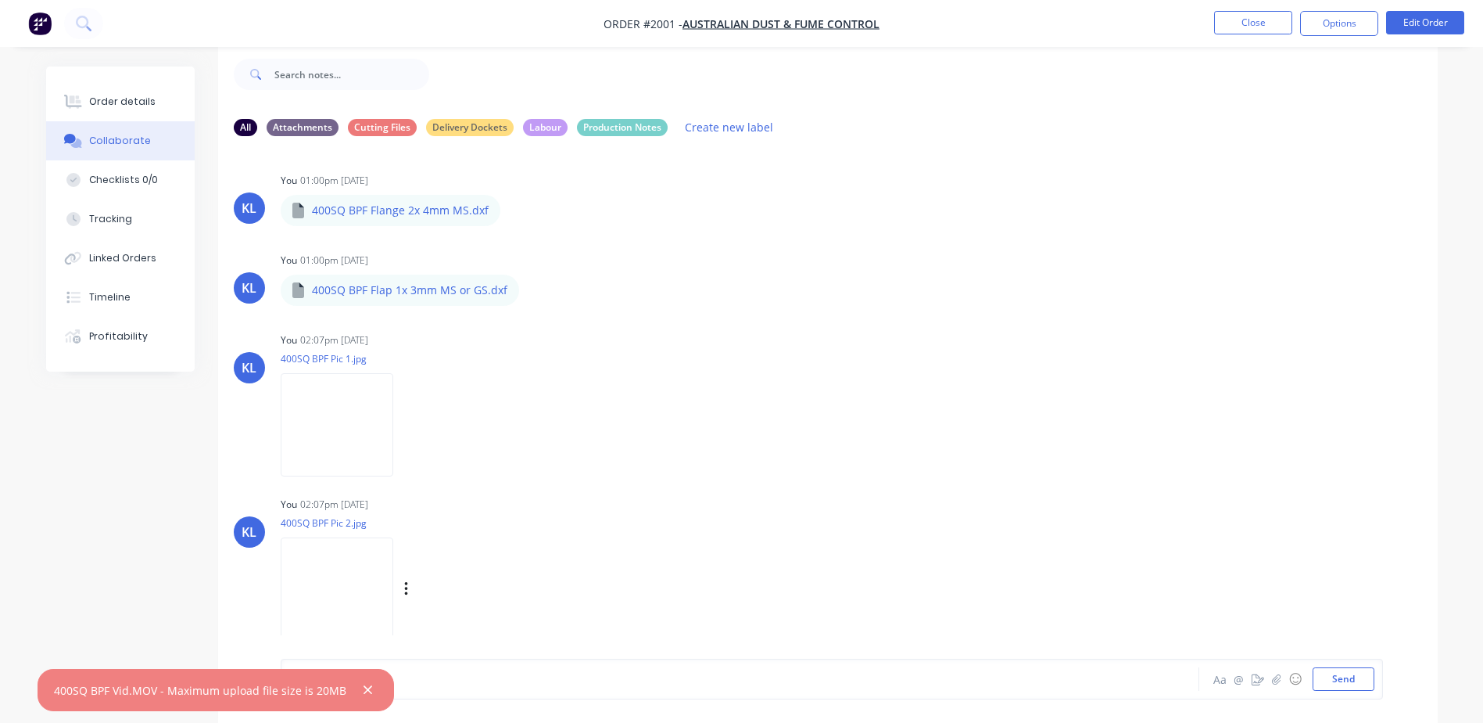
scroll to position [580, 0]
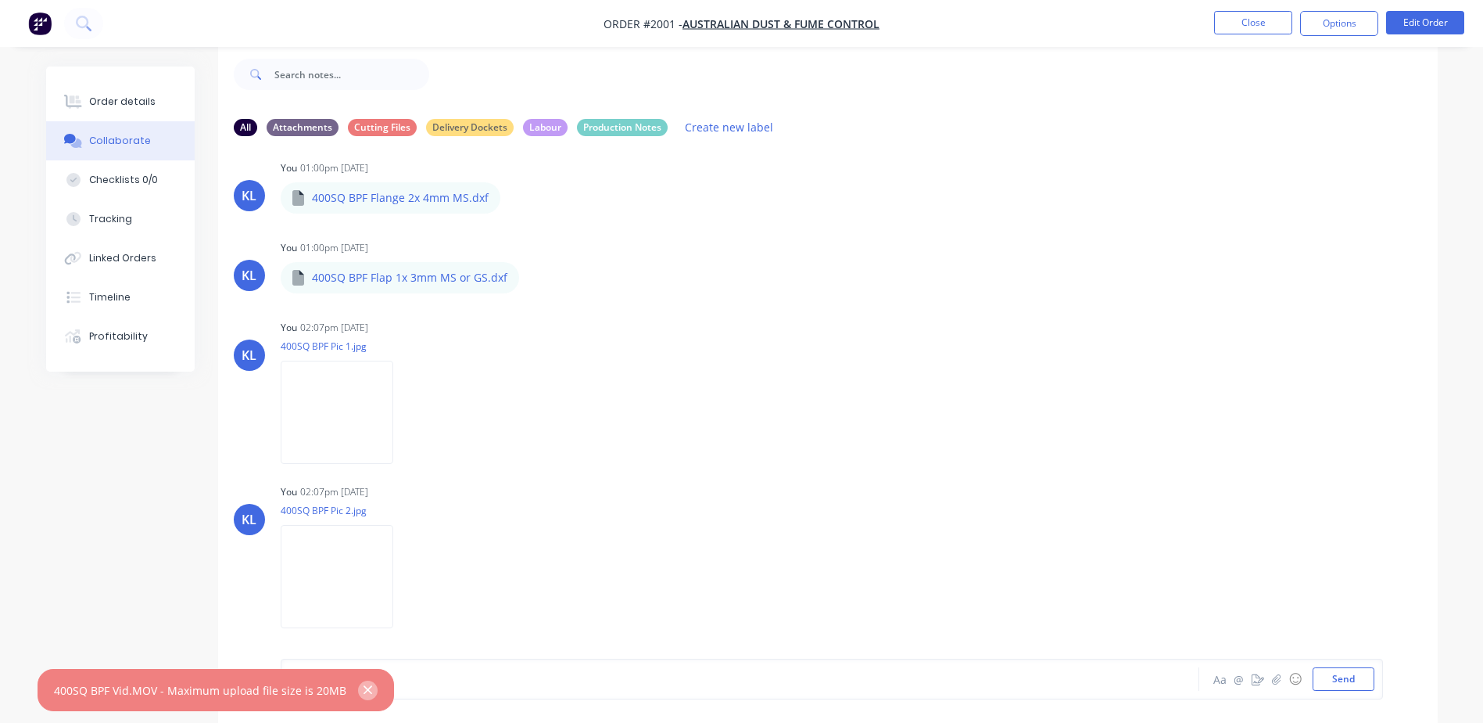
click at [363, 689] on icon "button" at bounding box center [368, 690] width 10 height 14
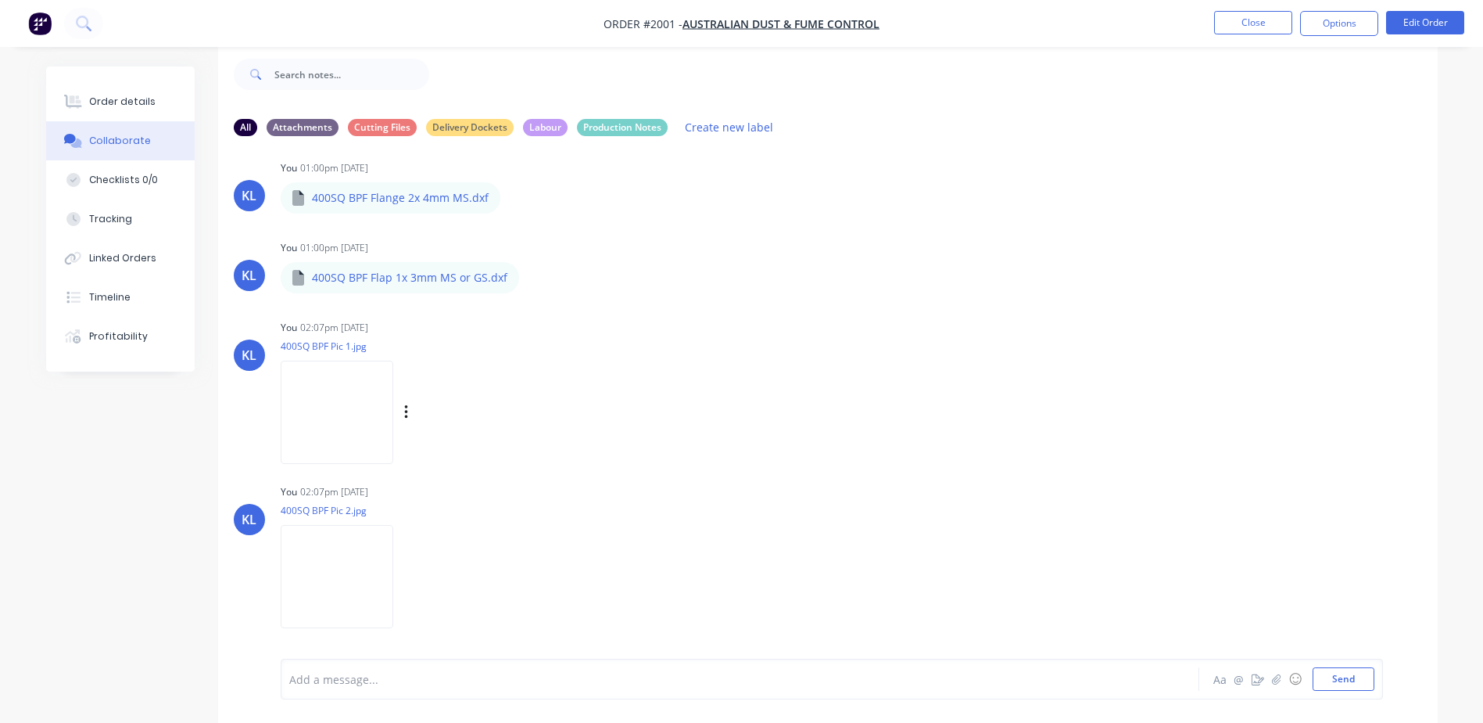
click at [361, 419] on img at bounding box center [337, 412] width 113 height 102
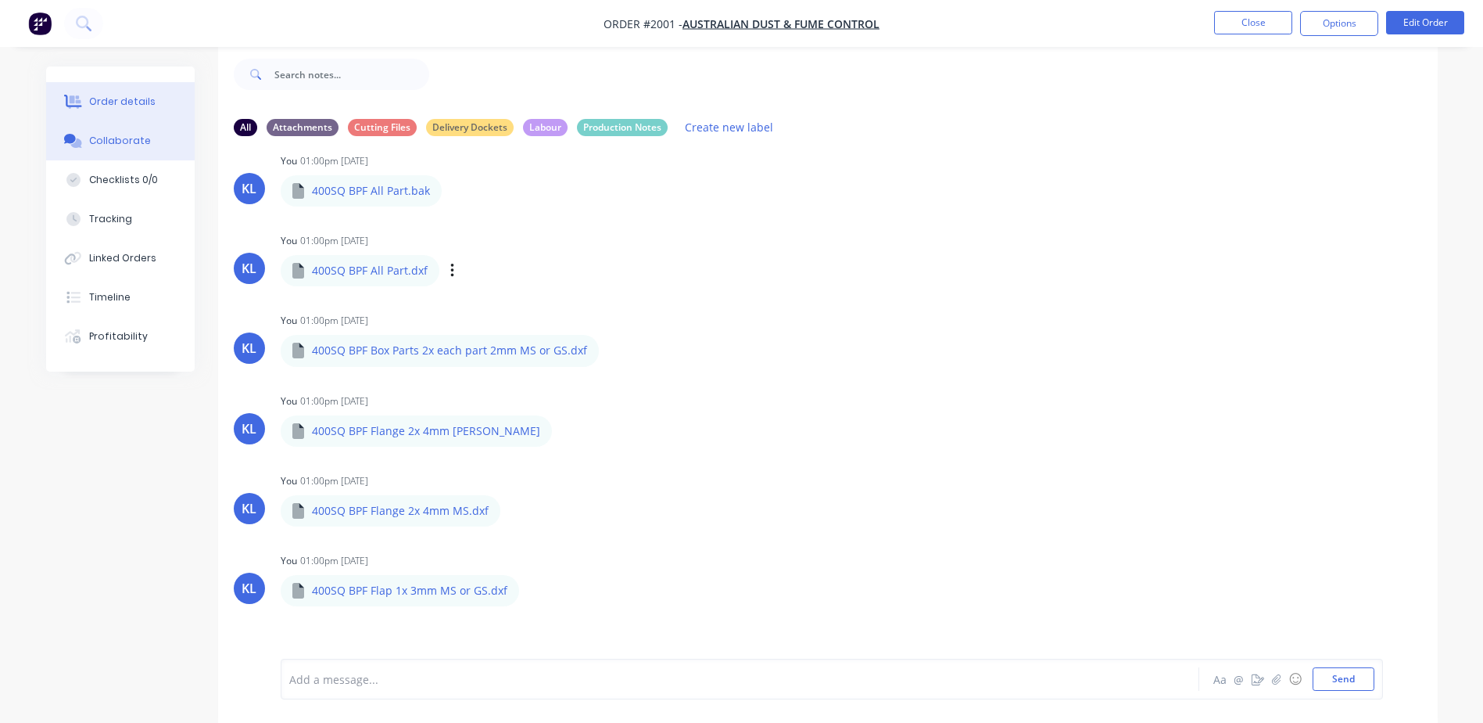
scroll to position [0, 0]
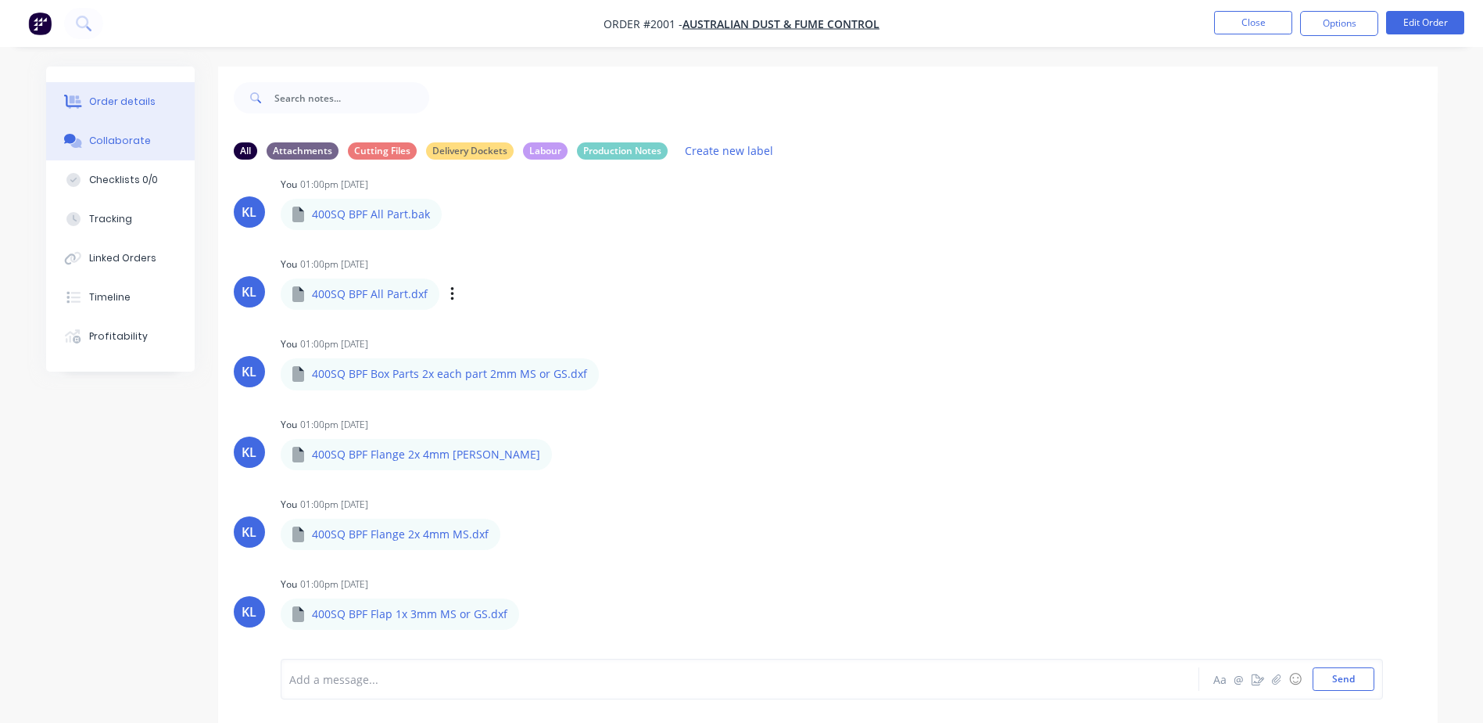
click at [135, 104] on div "Order details" at bounding box center [122, 102] width 66 height 14
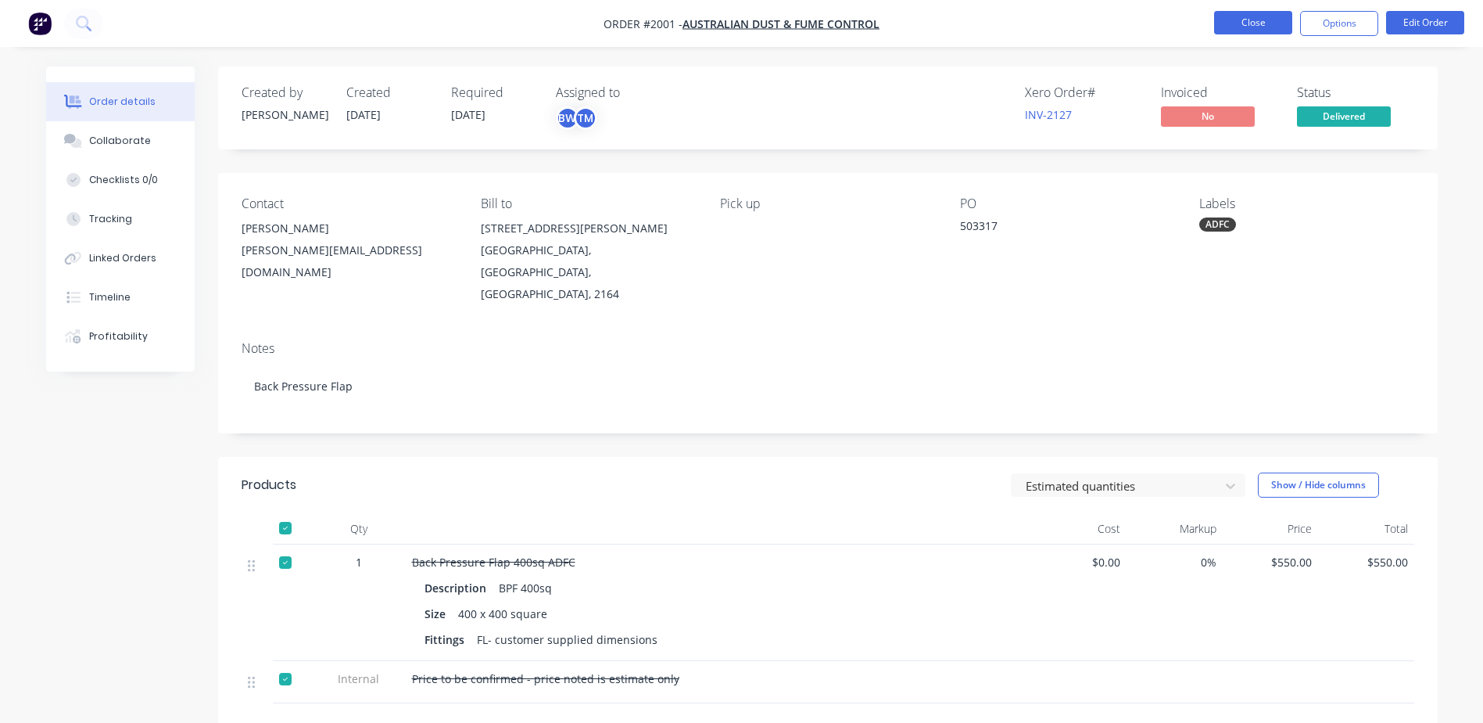
click at [1259, 30] on button "Close" at bounding box center [1253, 22] width 78 height 23
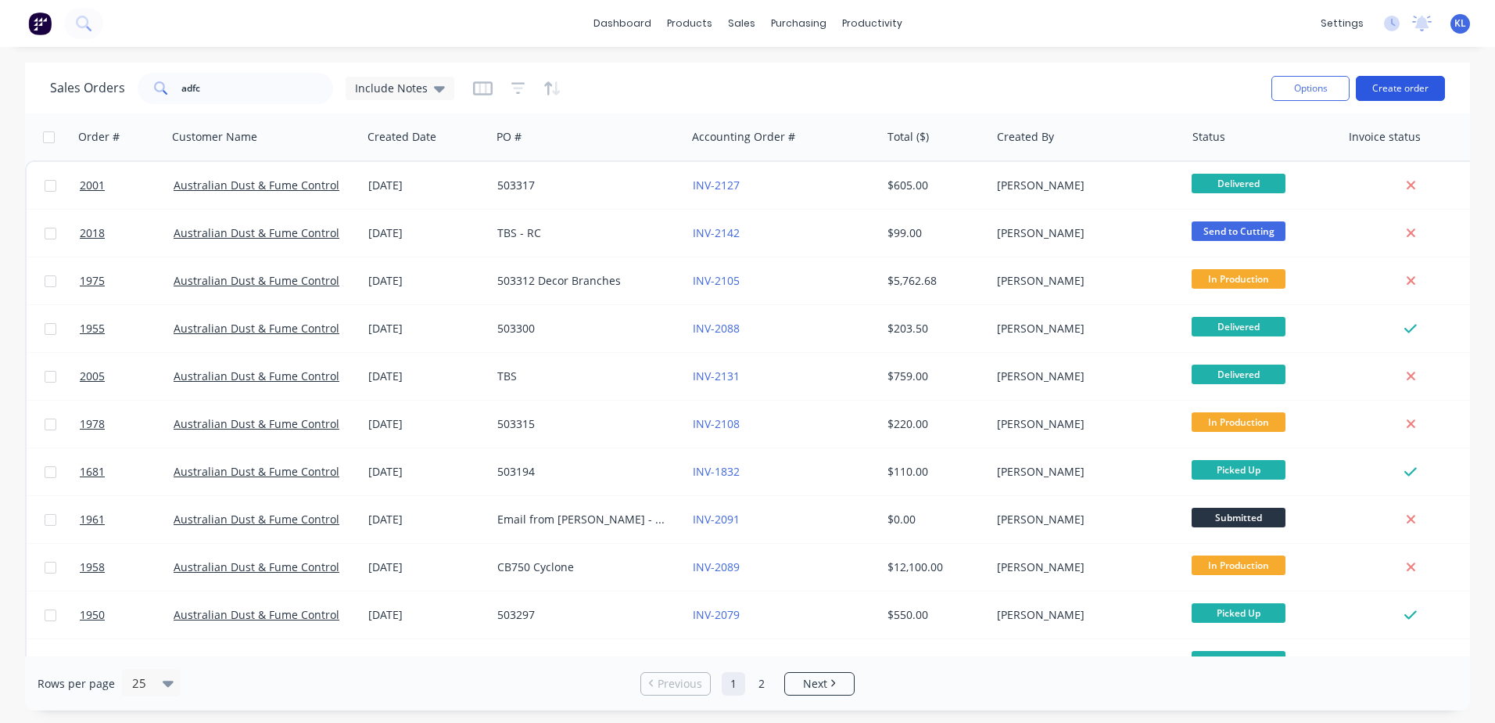
click at [1403, 91] on button "Create order" at bounding box center [1400, 88] width 89 height 25
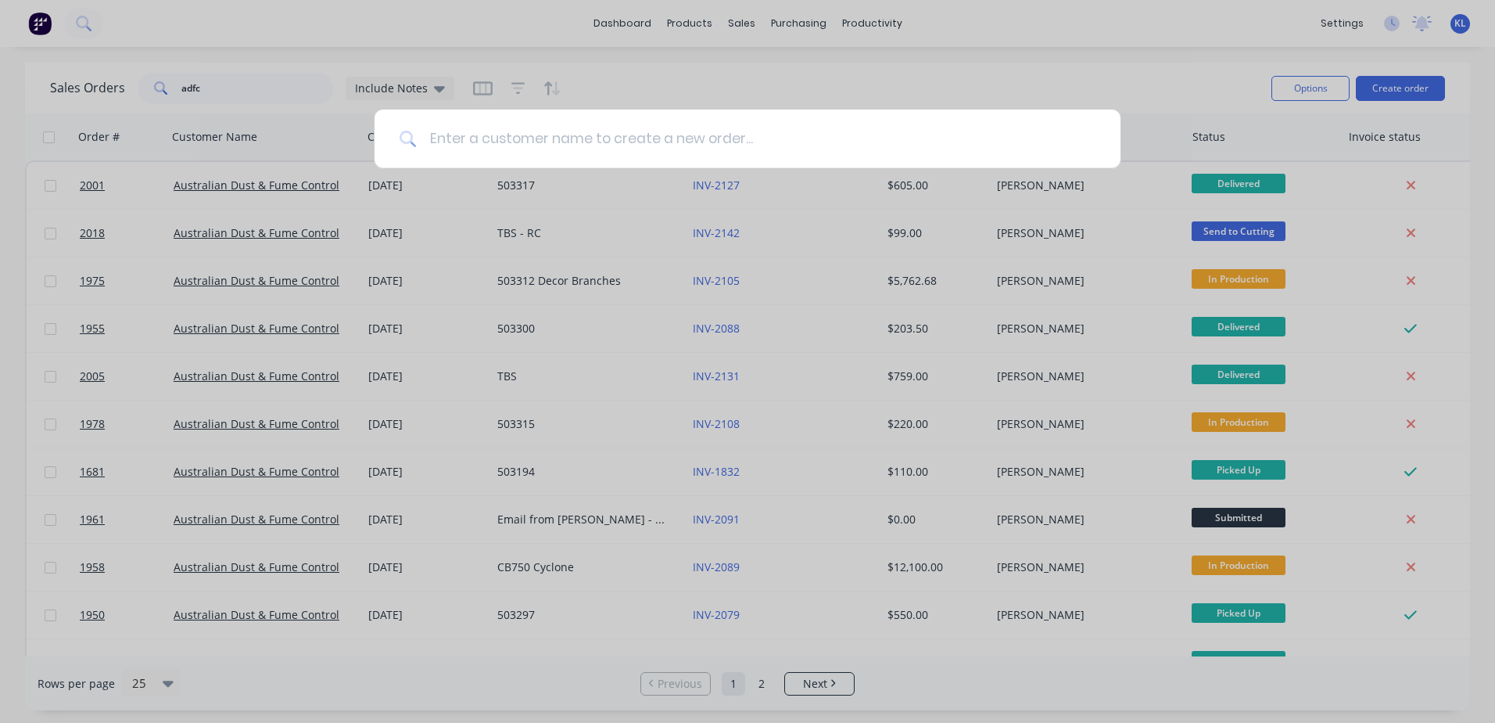
click at [657, 131] on input at bounding box center [756, 138] width 679 height 59
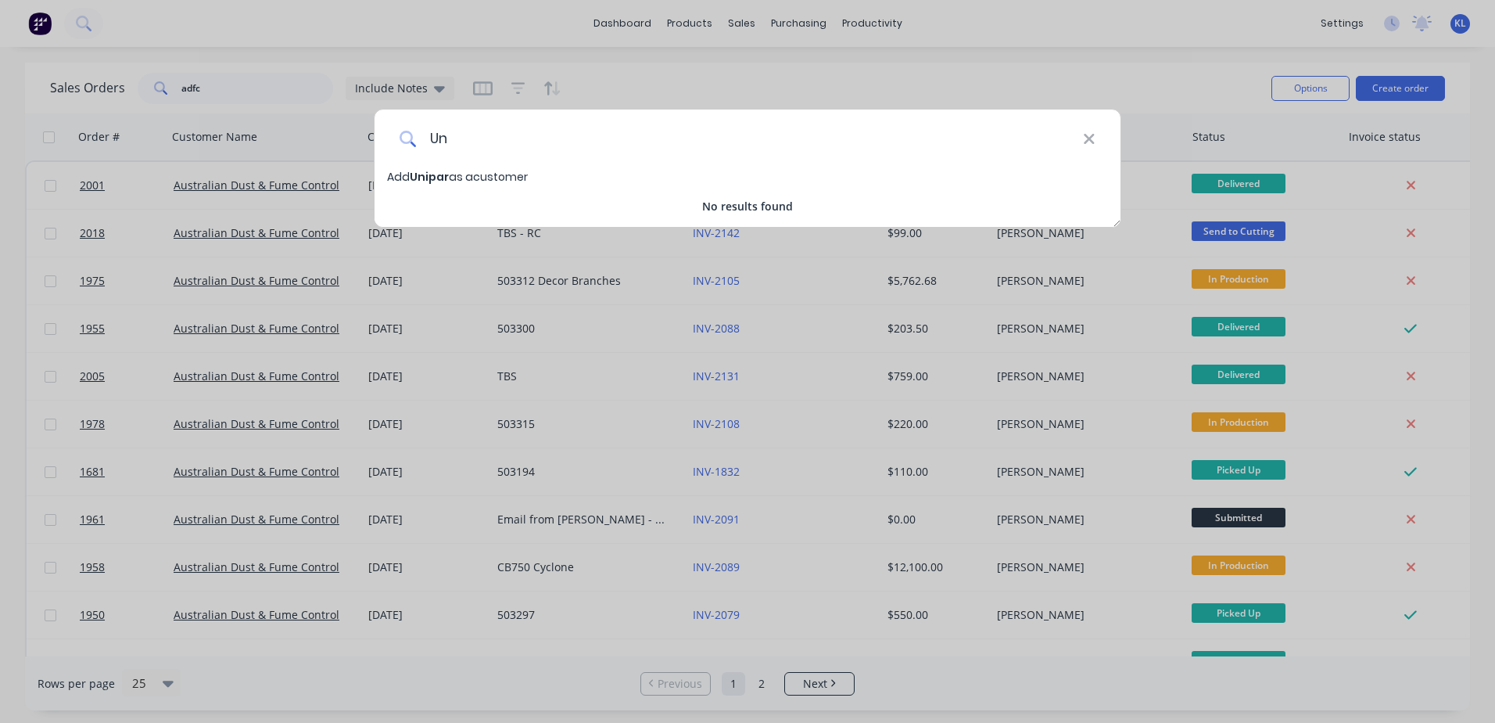
type input "U"
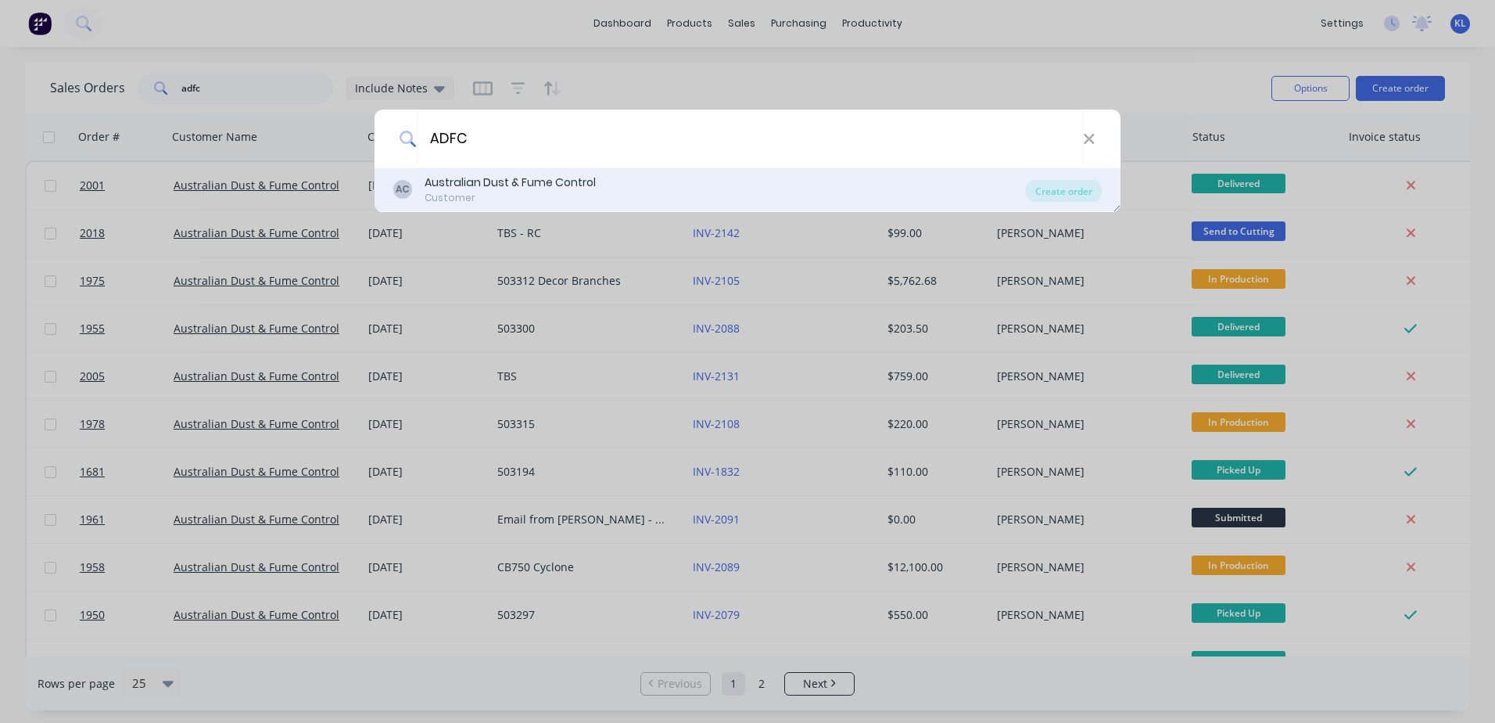
type input "ADFC"
click at [591, 196] on div "Customer" at bounding box center [510, 198] width 171 height 14
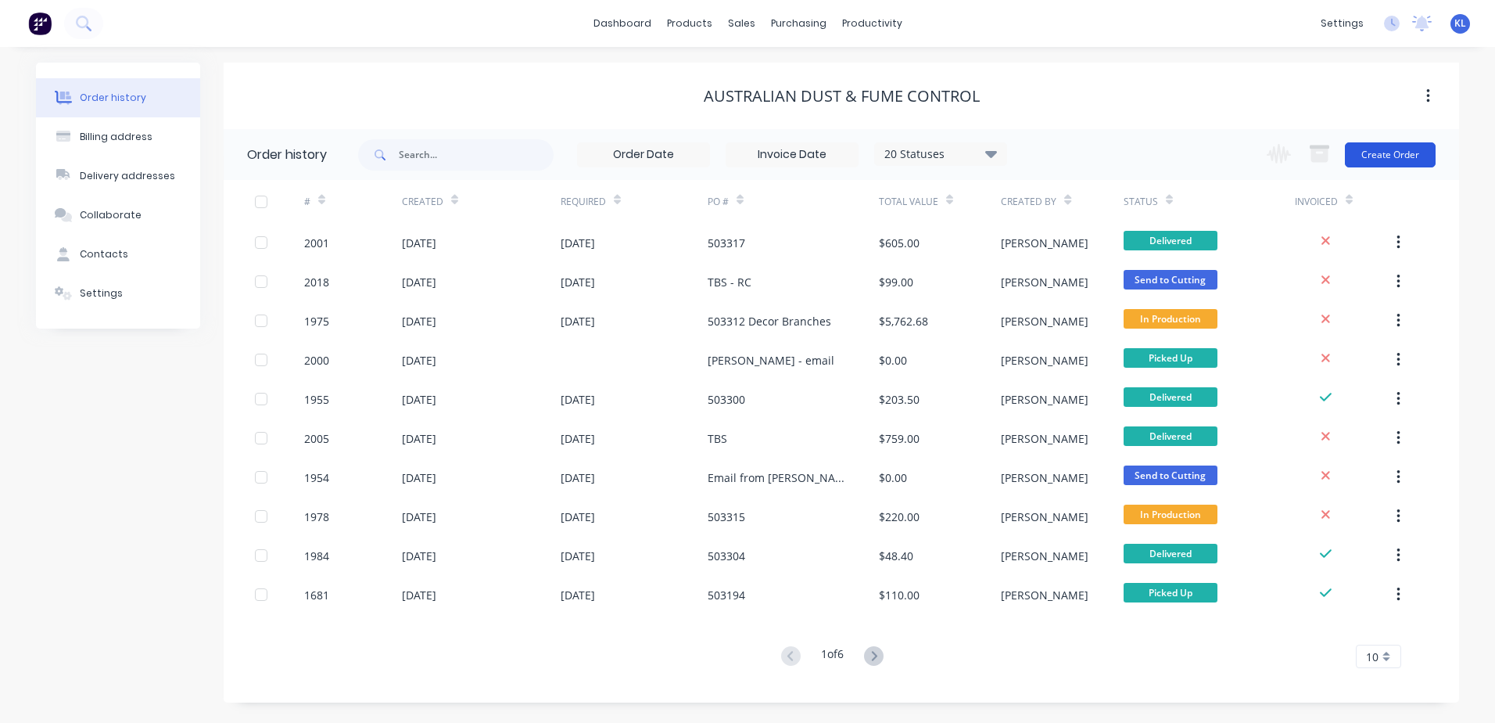
click at [1403, 152] on button "Create Order" at bounding box center [1390, 154] width 91 height 25
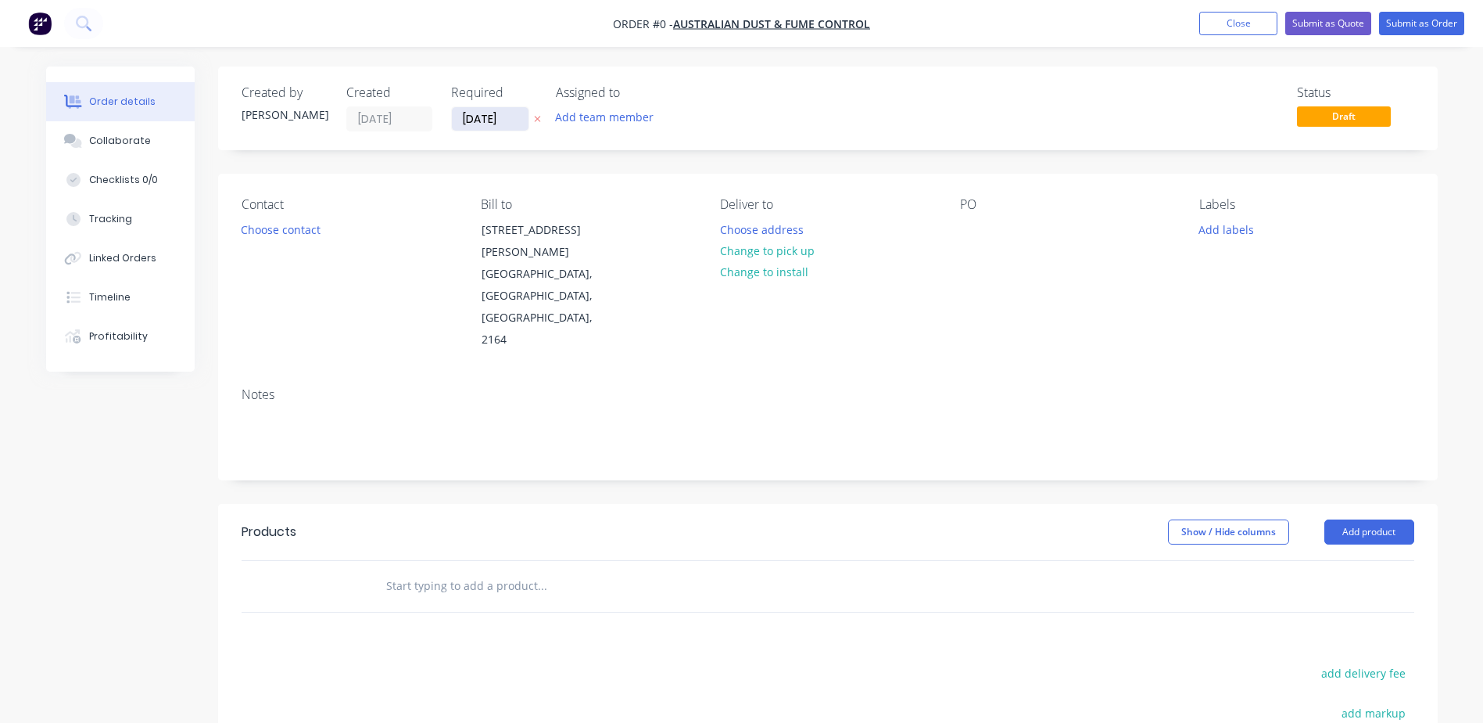
click at [477, 117] on input "[DATE]" at bounding box center [490, 118] width 77 height 23
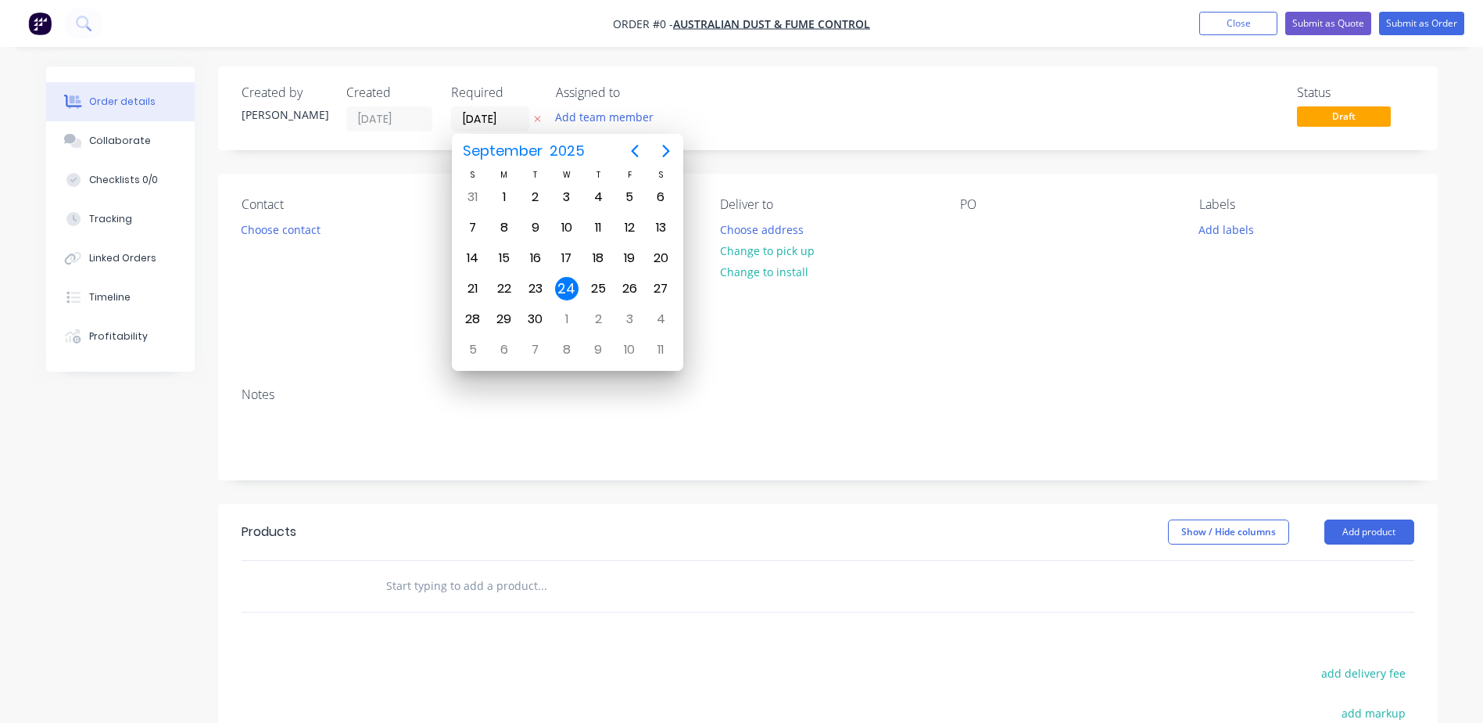
click at [562, 279] on div "24" at bounding box center [566, 288] width 23 height 23
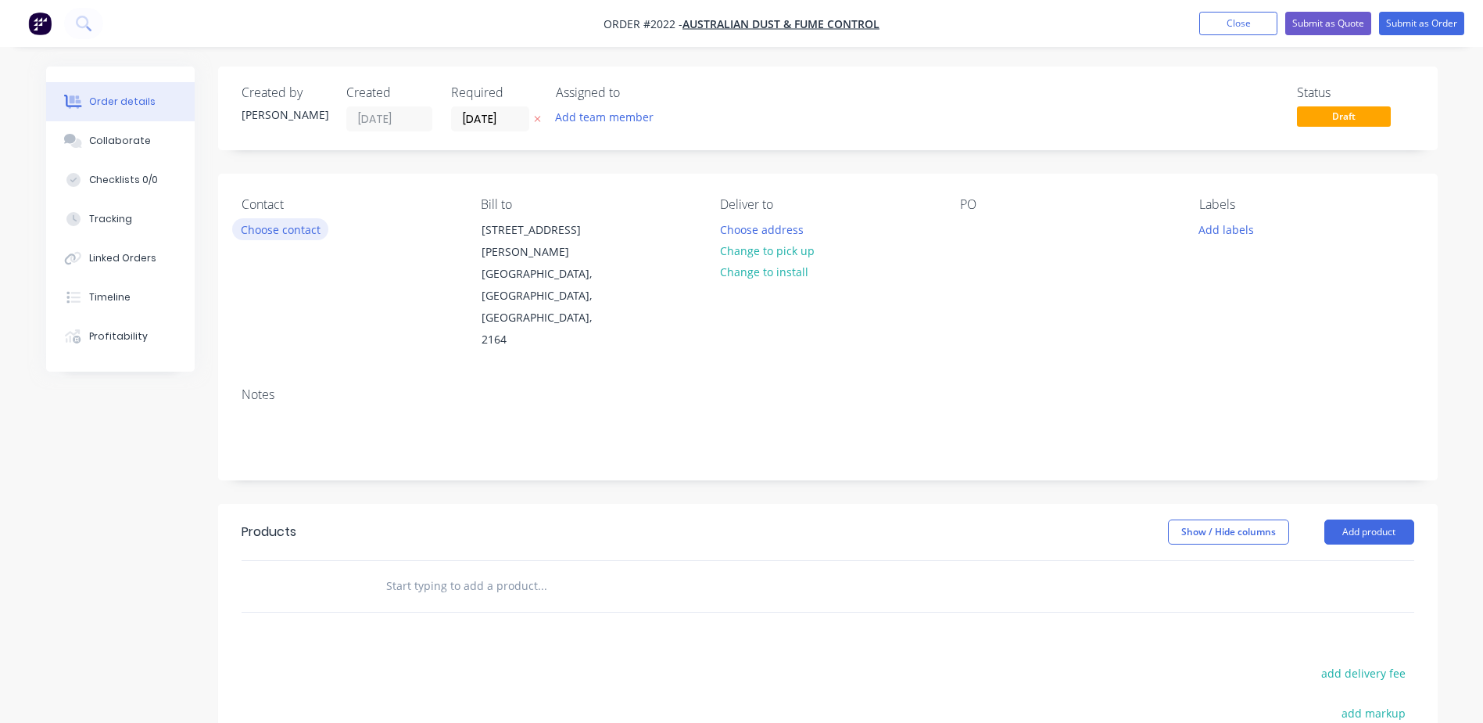
click at [299, 222] on button "Choose contact" at bounding box center [280, 228] width 96 height 21
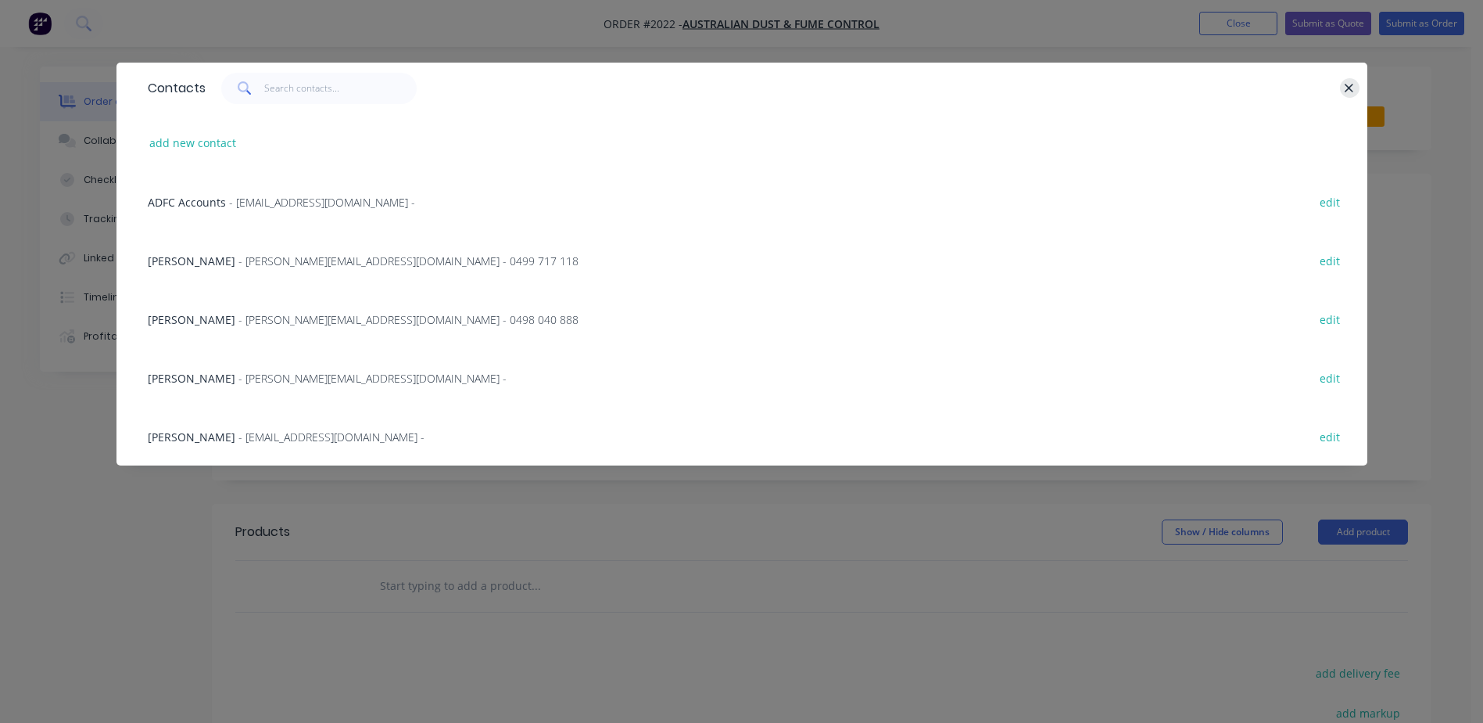
click at [1346, 80] on button "button" at bounding box center [1350, 88] width 20 height 20
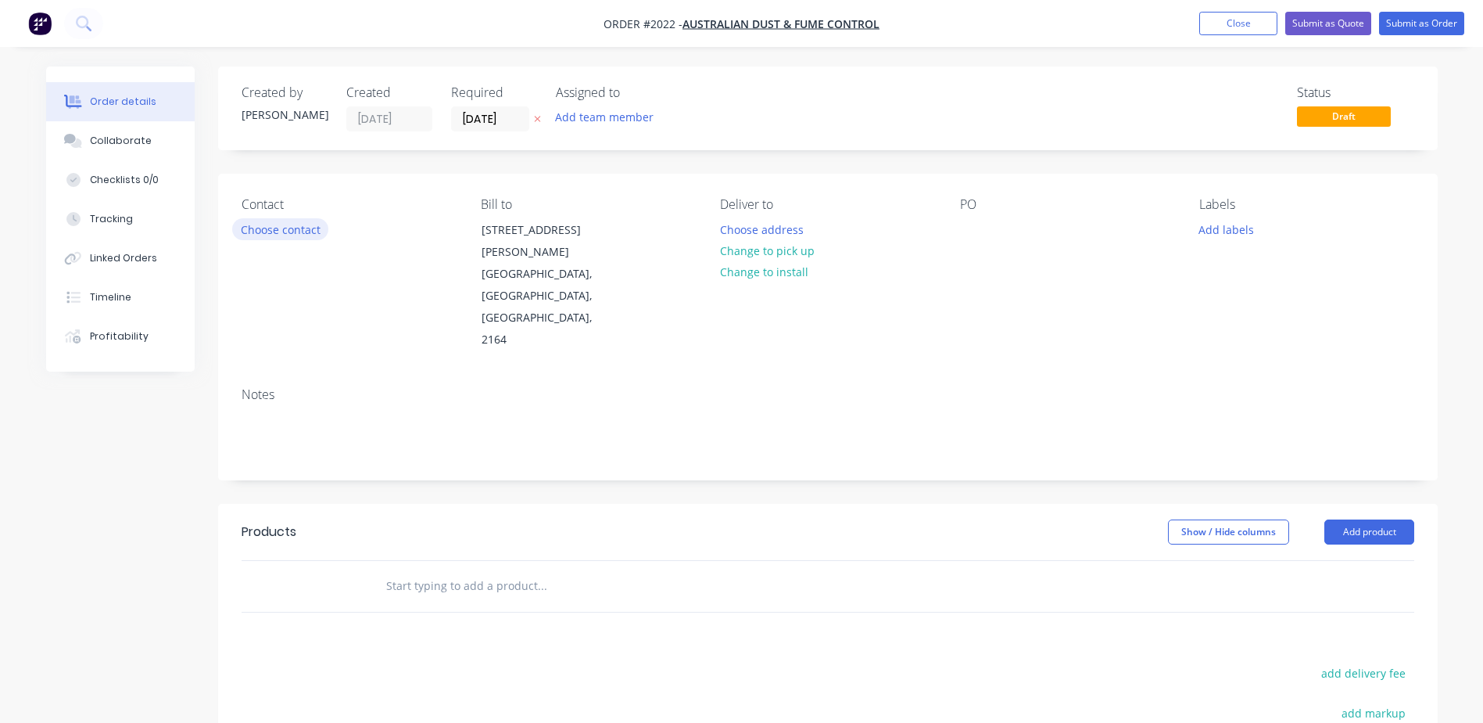
click at [297, 233] on button "Choose contact" at bounding box center [280, 228] width 96 height 21
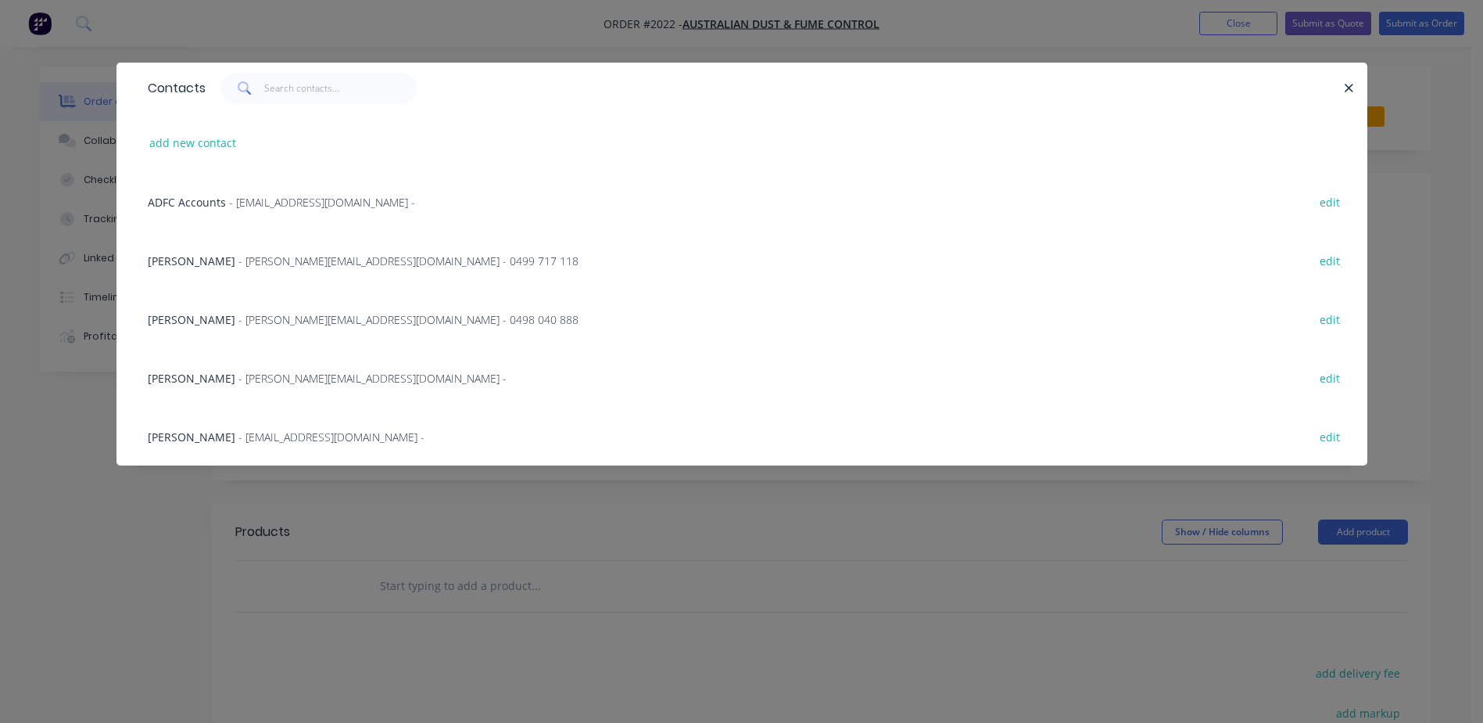
click at [204, 267] on span "[PERSON_NAME]" at bounding box center [192, 260] width 88 height 15
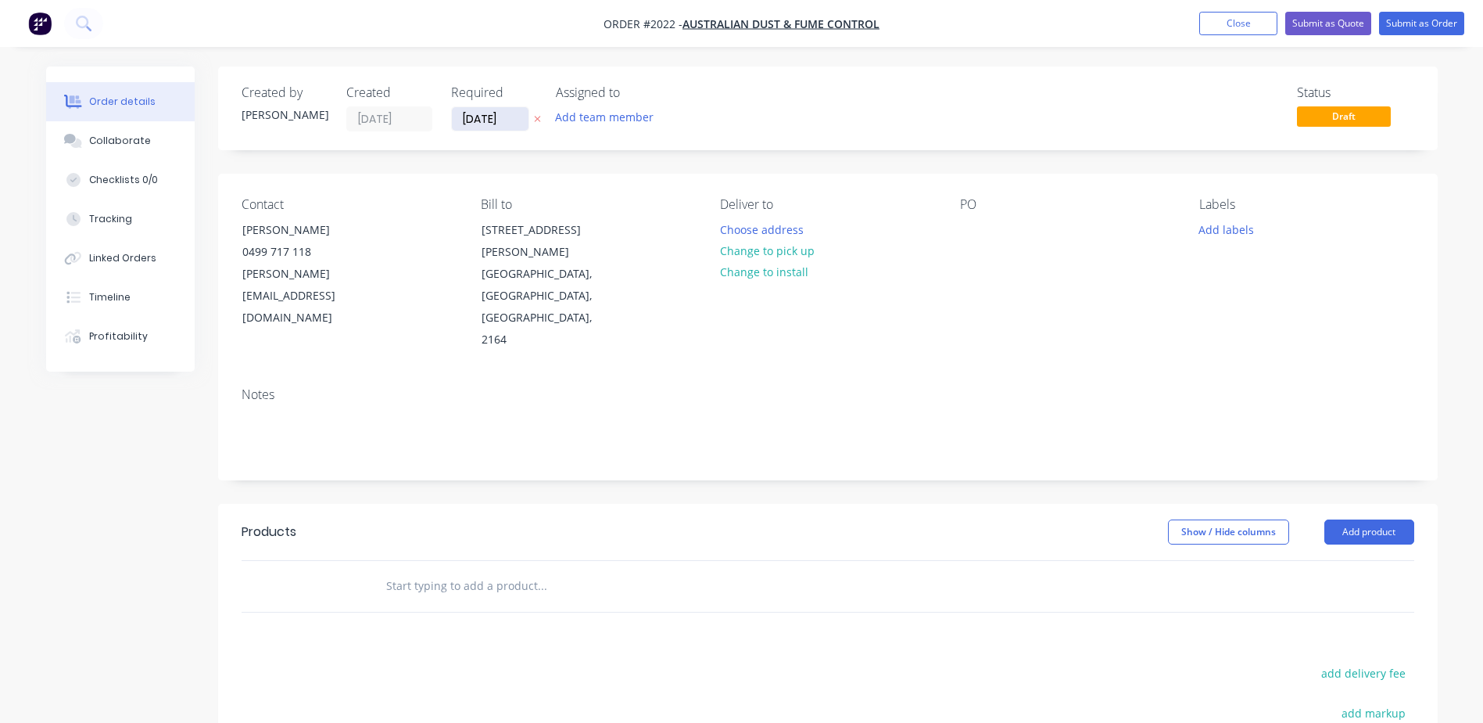
click at [475, 120] on input "[DATE]" at bounding box center [490, 118] width 77 height 23
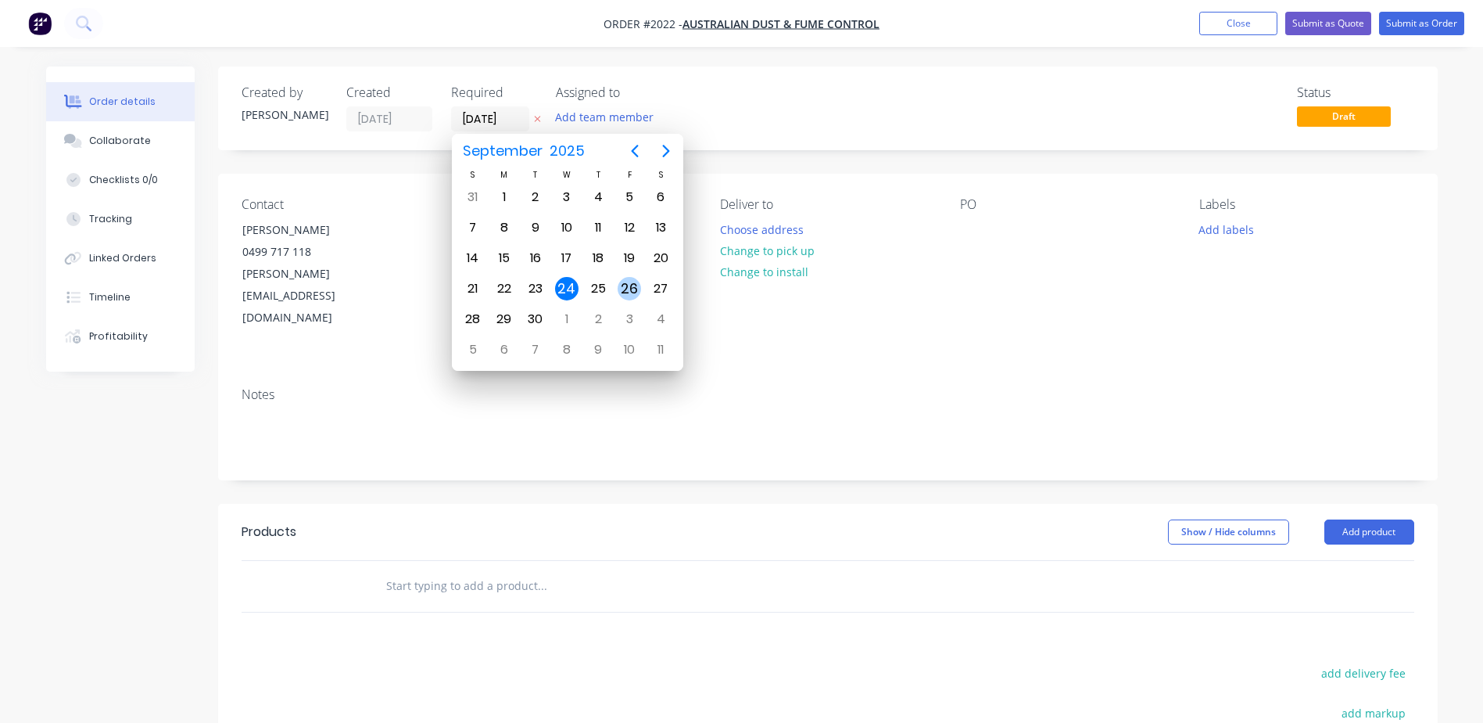
click at [625, 289] on div "26" at bounding box center [629, 288] width 23 height 23
type input "[DATE]"
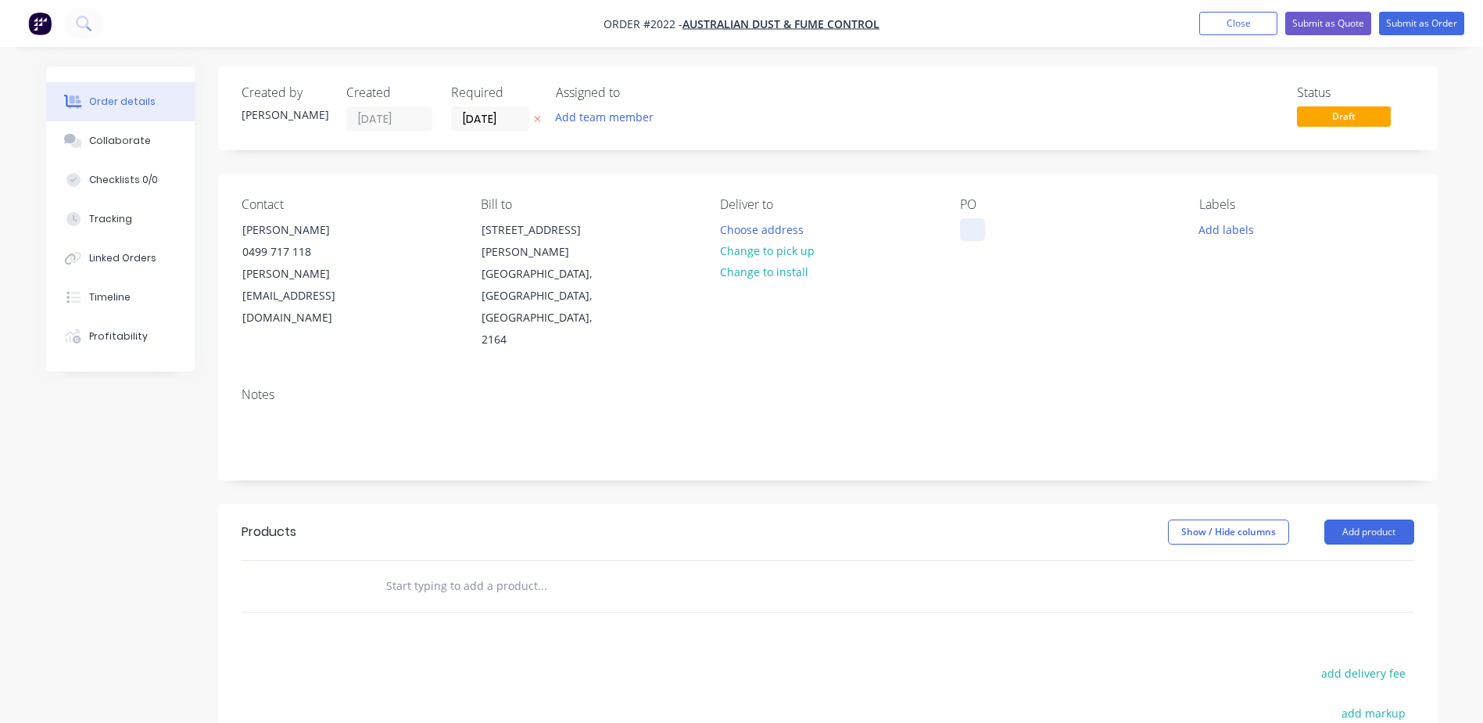
click at [972, 231] on div at bounding box center [972, 229] width 25 height 23
click at [791, 249] on button "Change to pick up" at bounding box center [767, 250] width 111 height 21
click at [1236, 236] on button "Add labels" at bounding box center [1227, 228] width 72 height 21
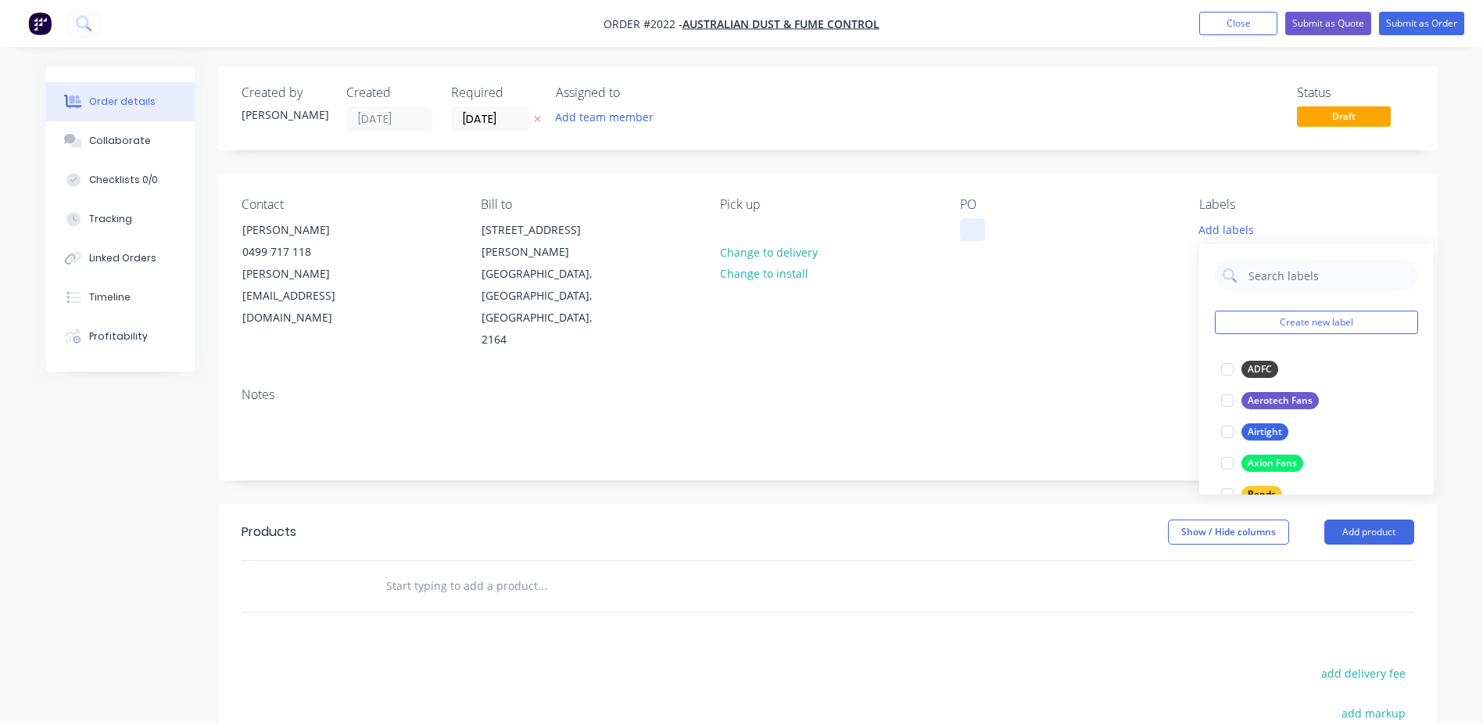
click at [978, 241] on div at bounding box center [972, 229] width 25 height 23
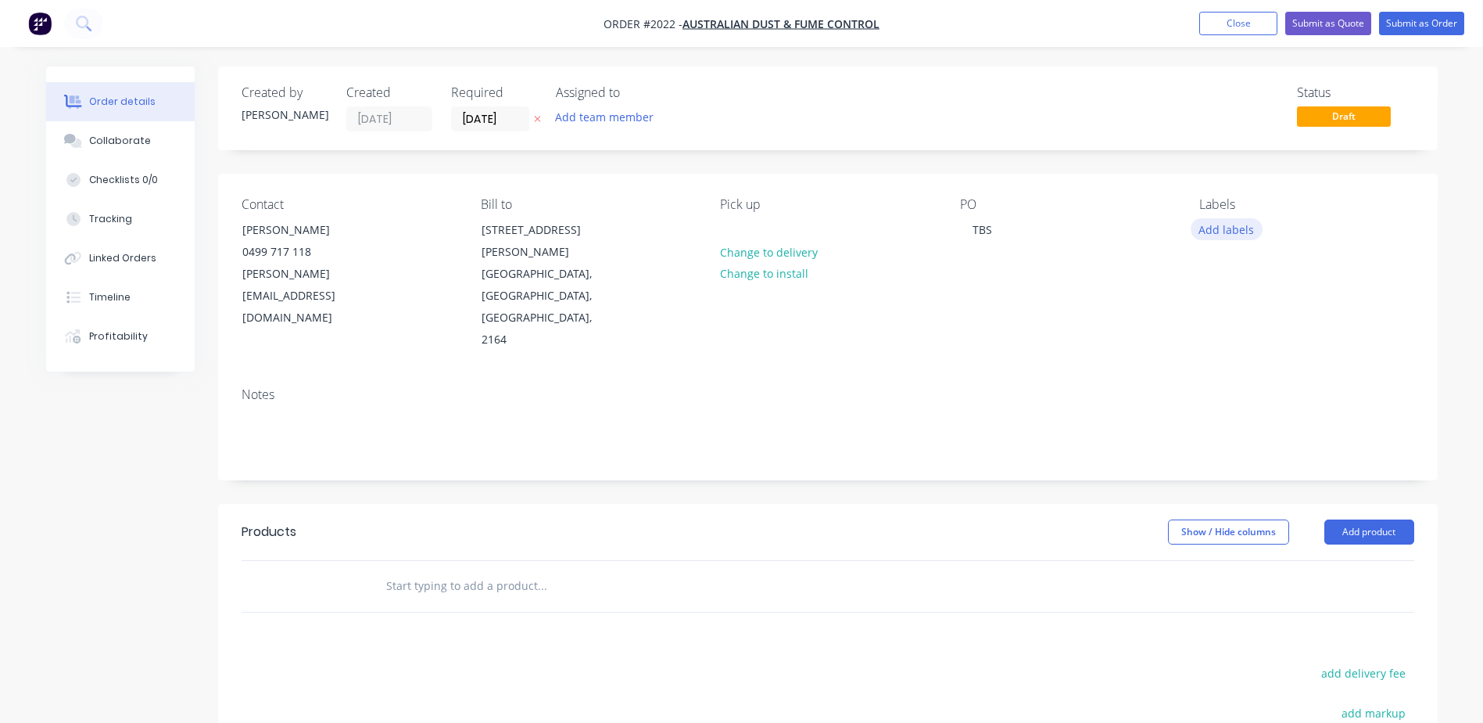
drag, startPoint x: 974, startPoint y: 233, endPoint x: 1243, endPoint y: 231, distance: 269.8
click at [1243, 231] on button "Add labels" at bounding box center [1227, 228] width 72 height 21
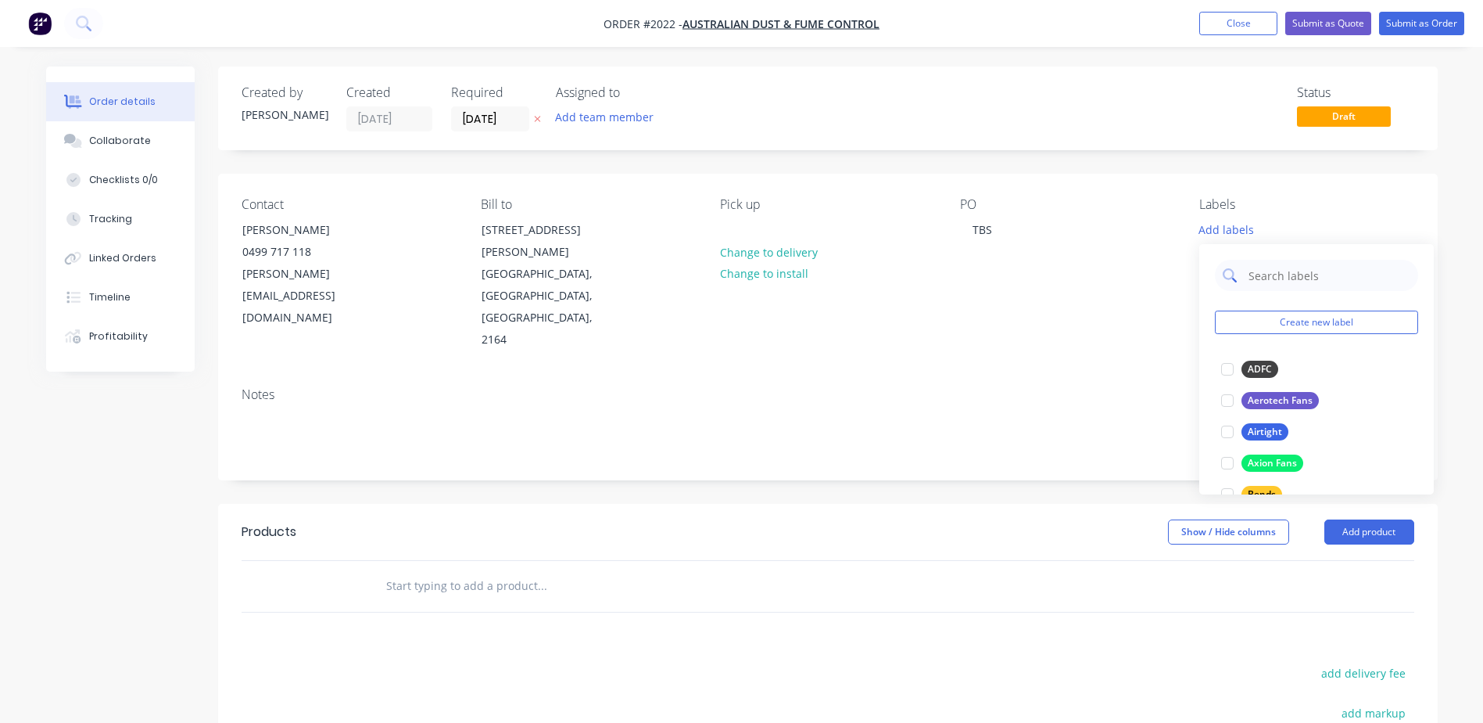
click at [1280, 275] on input "text" at bounding box center [1328, 275] width 163 height 31
click at [1225, 368] on div at bounding box center [1227, 368] width 31 height 31
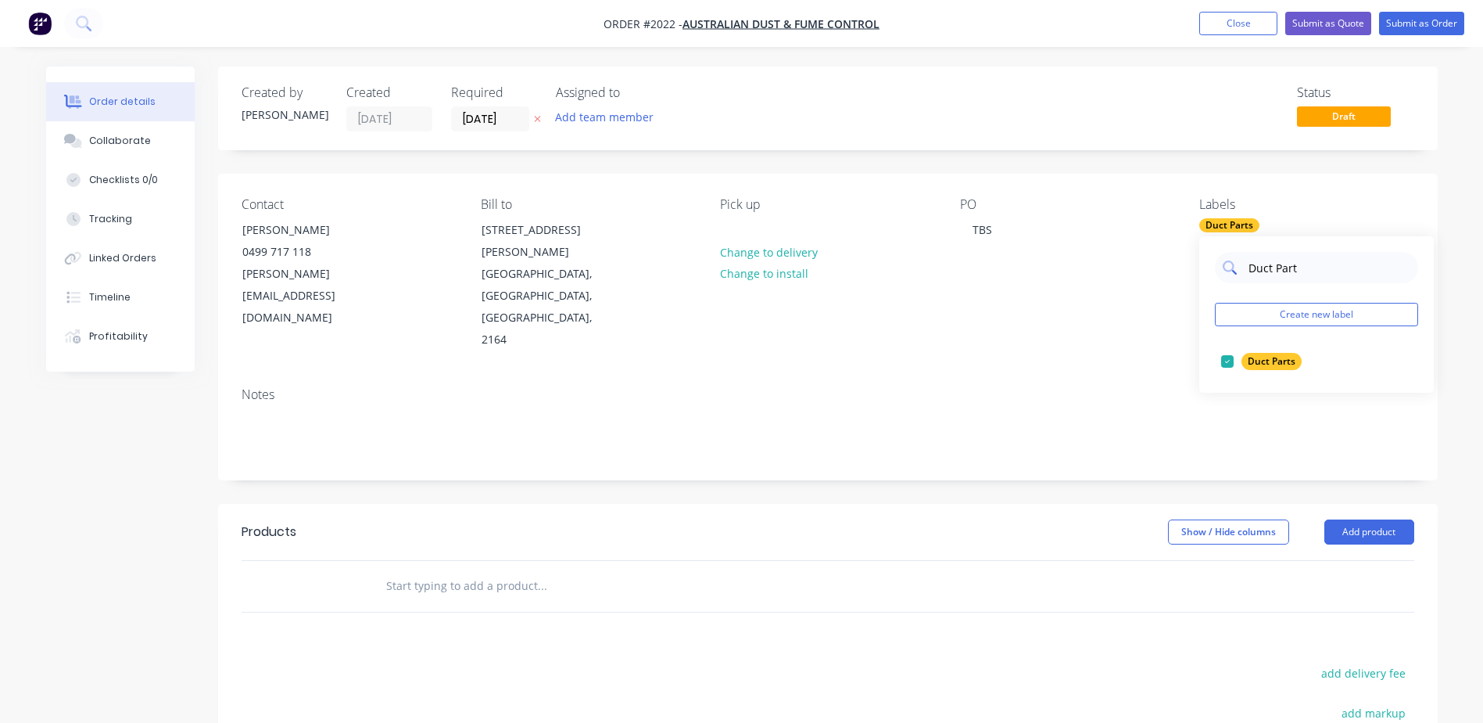
click at [1318, 270] on input "Duct Part" at bounding box center [1328, 267] width 163 height 31
type input "D"
click at [1263, 394] on div "ADFC" at bounding box center [1260, 392] width 37 height 17
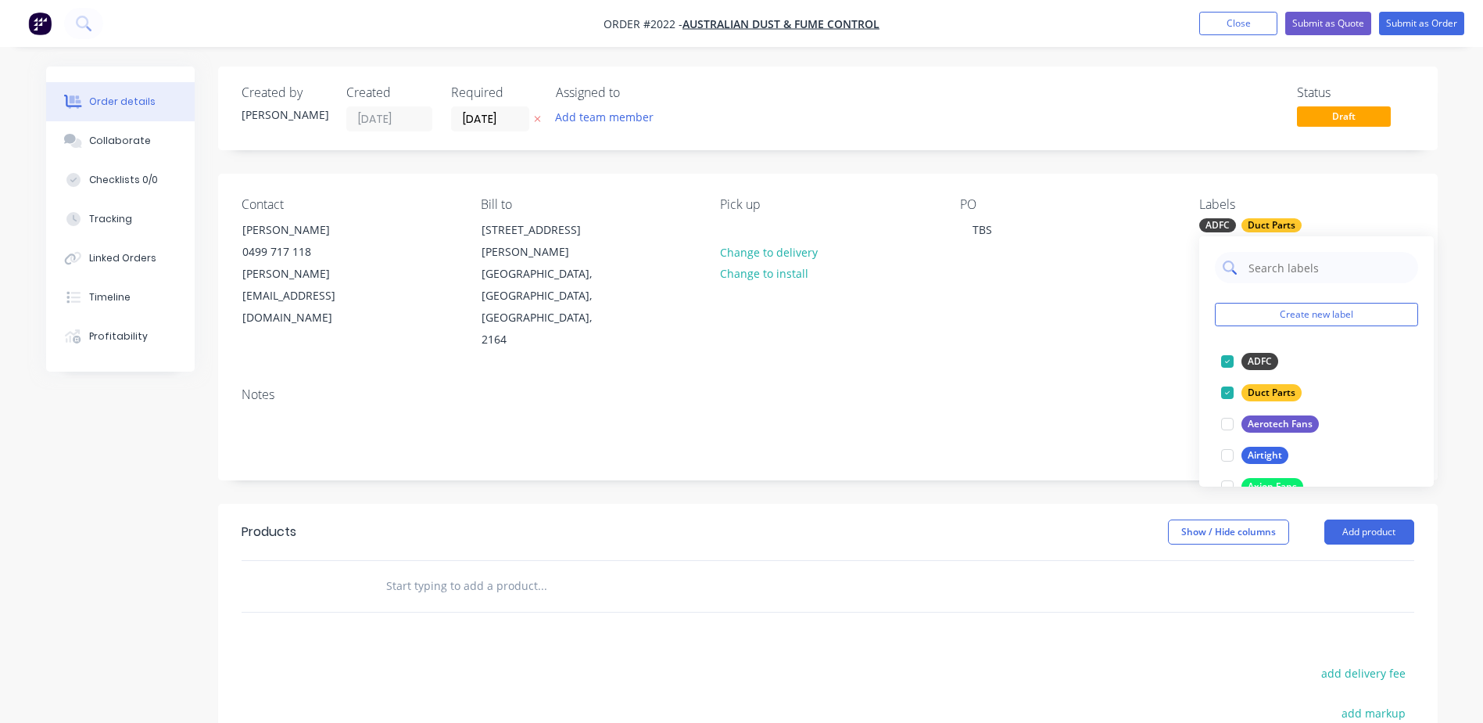
click at [1291, 263] on input "text" at bounding box center [1328, 267] width 163 height 31
click at [1257, 353] on div "Welding" at bounding box center [1266, 361] width 48 height 17
click at [1291, 271] on input "Weld" at bounding box center [1328, 267] width 163 height 31
type input "W"
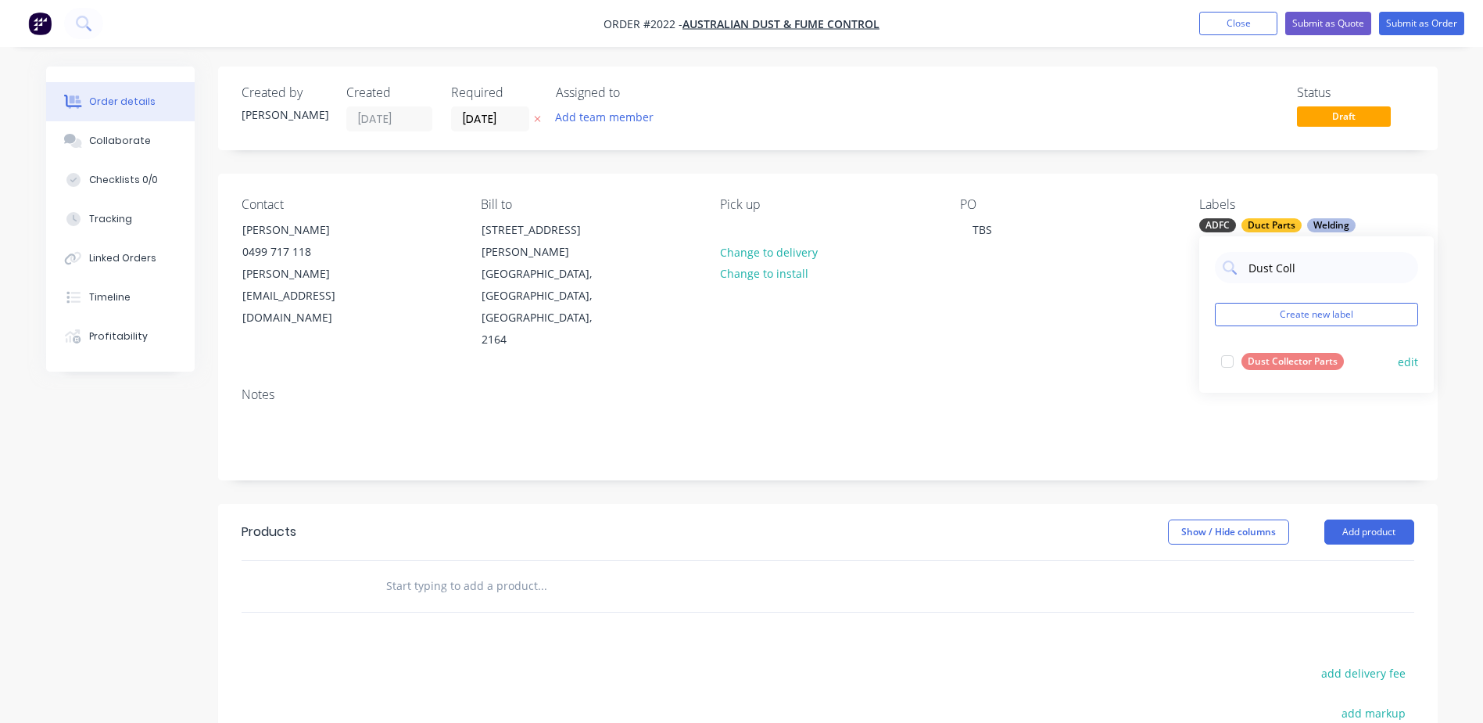
type input "Dust Coll"
click at [1247, 358] on div "Dust Collector Parts" at bounding box center [1293, 361] width 102 height 17
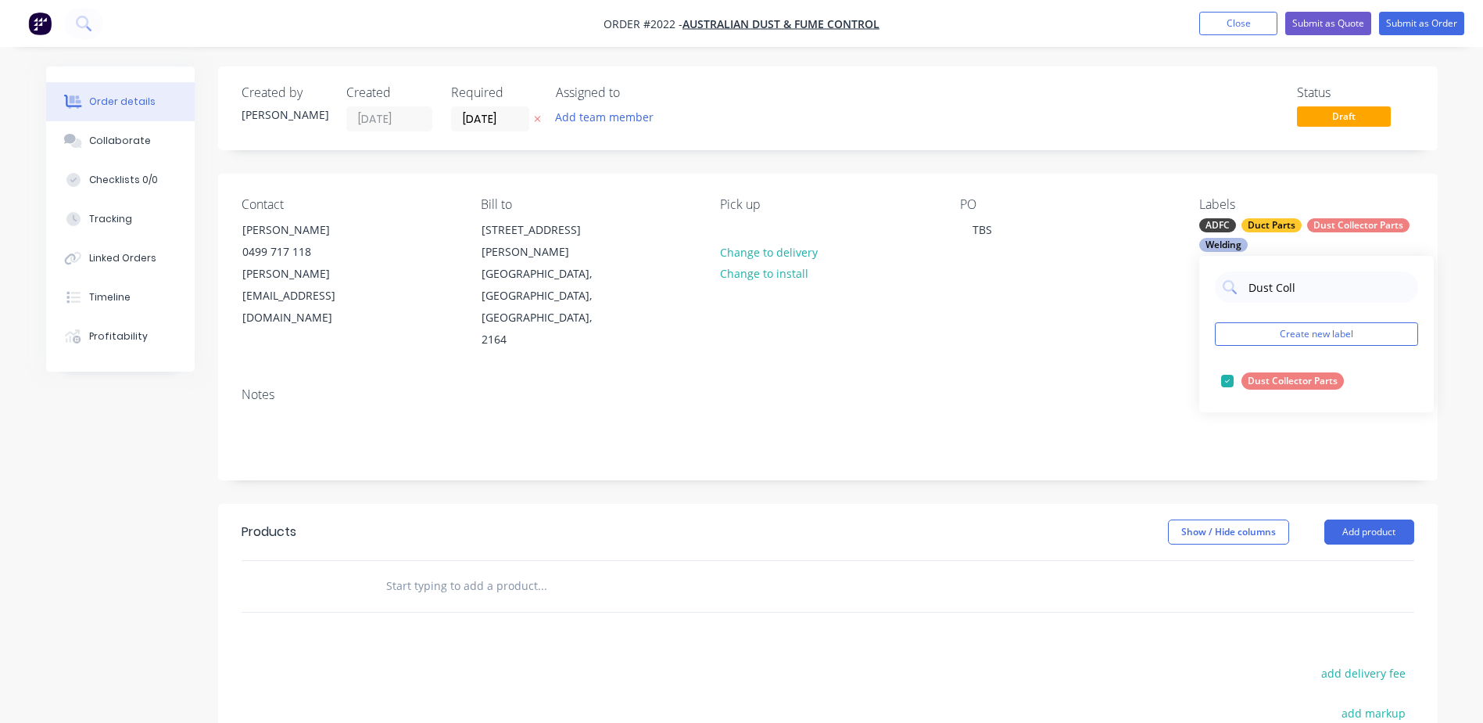
click at [902, 303] on div "Pick up Change to delivery Change to install" at bounding box center [827, 274] width 214 height 154
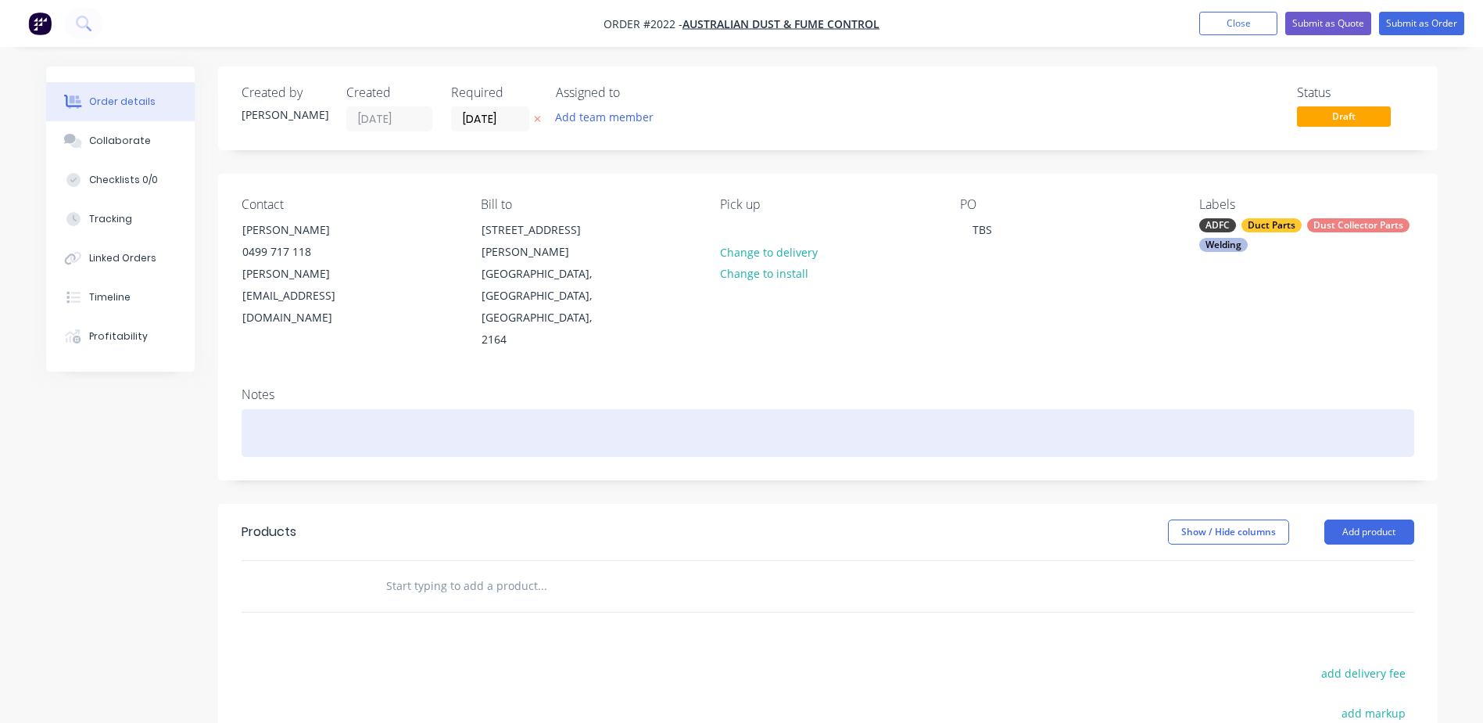
click at [324, 409] on div at bounding box center [828, 433] width 1173 height 48
click at [308, 409] on div at bounding box center [828, 433] width 1173 height 48
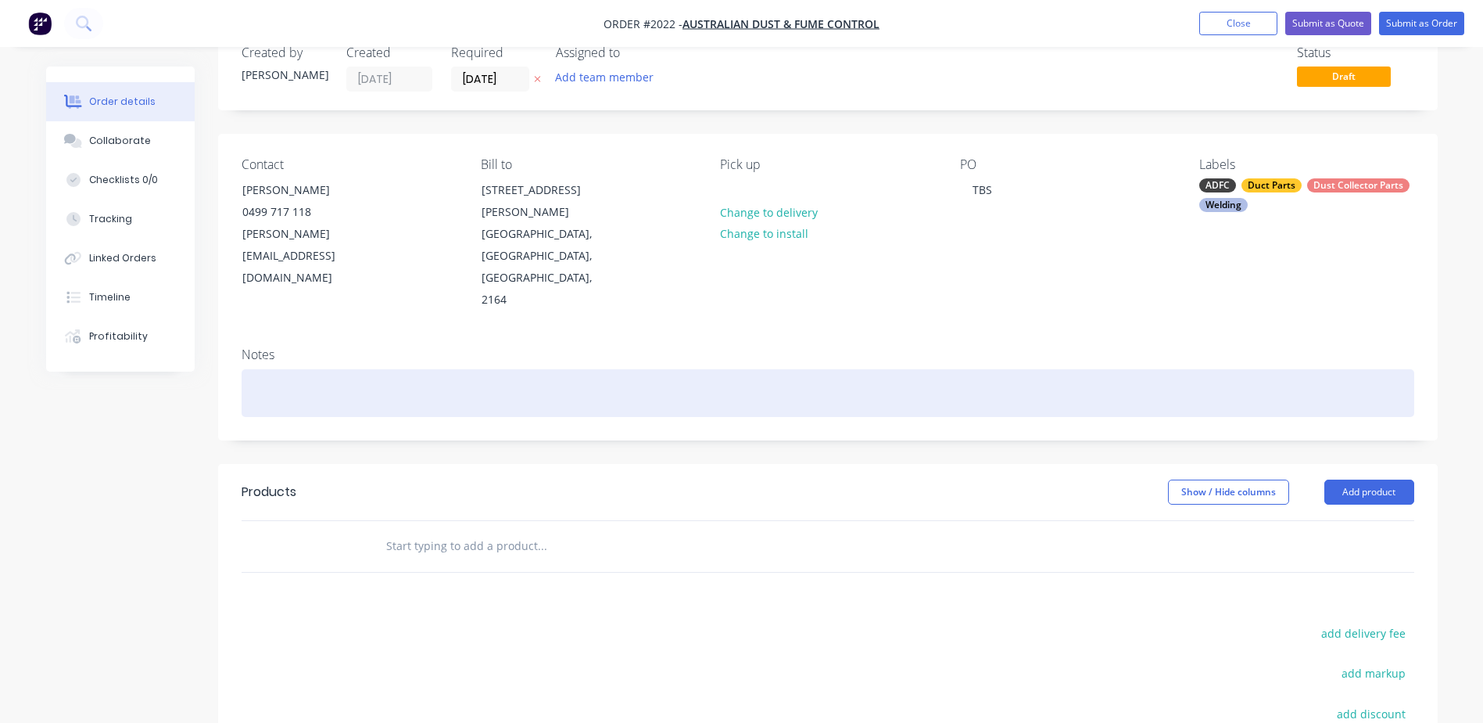
scroll to position [78, 0]
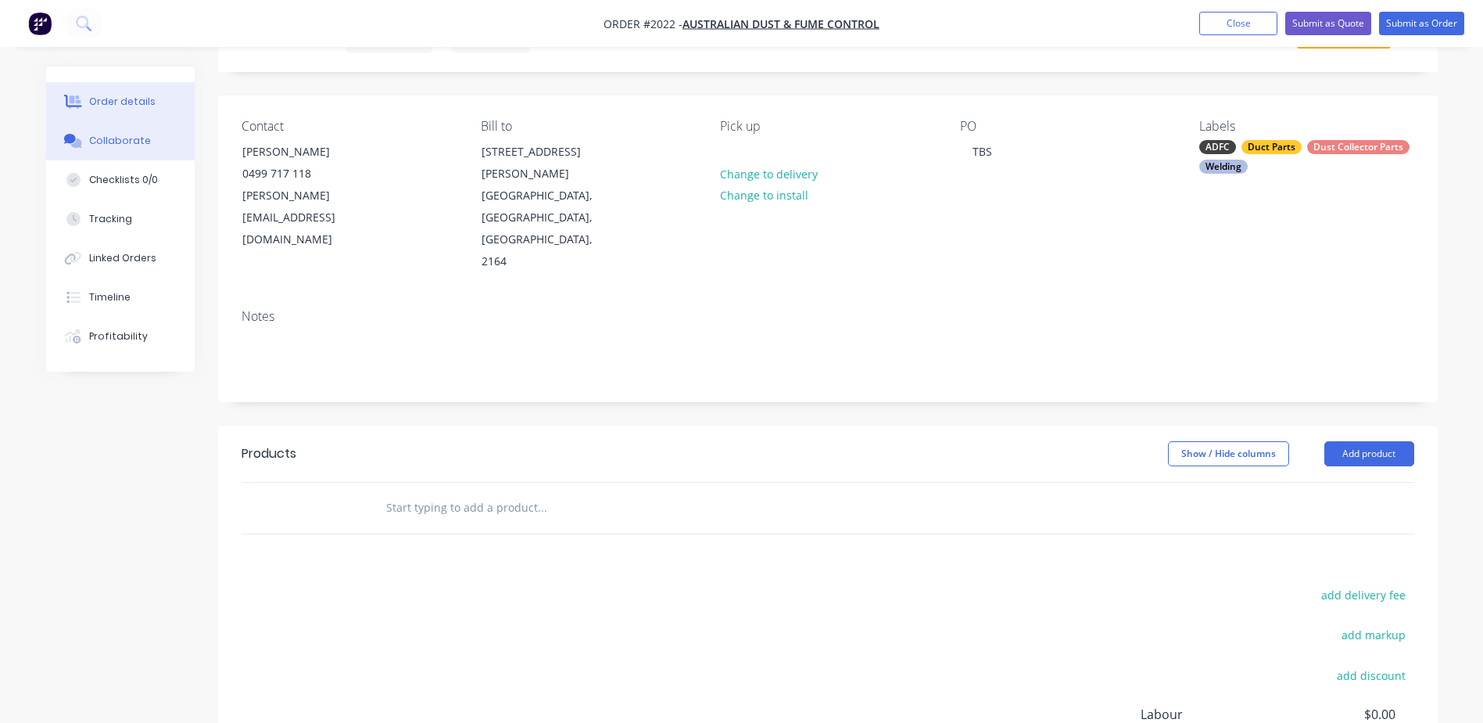
click at [113, 134] on div "Collaborate" at bounding box center [120, 141] width 62 height 14
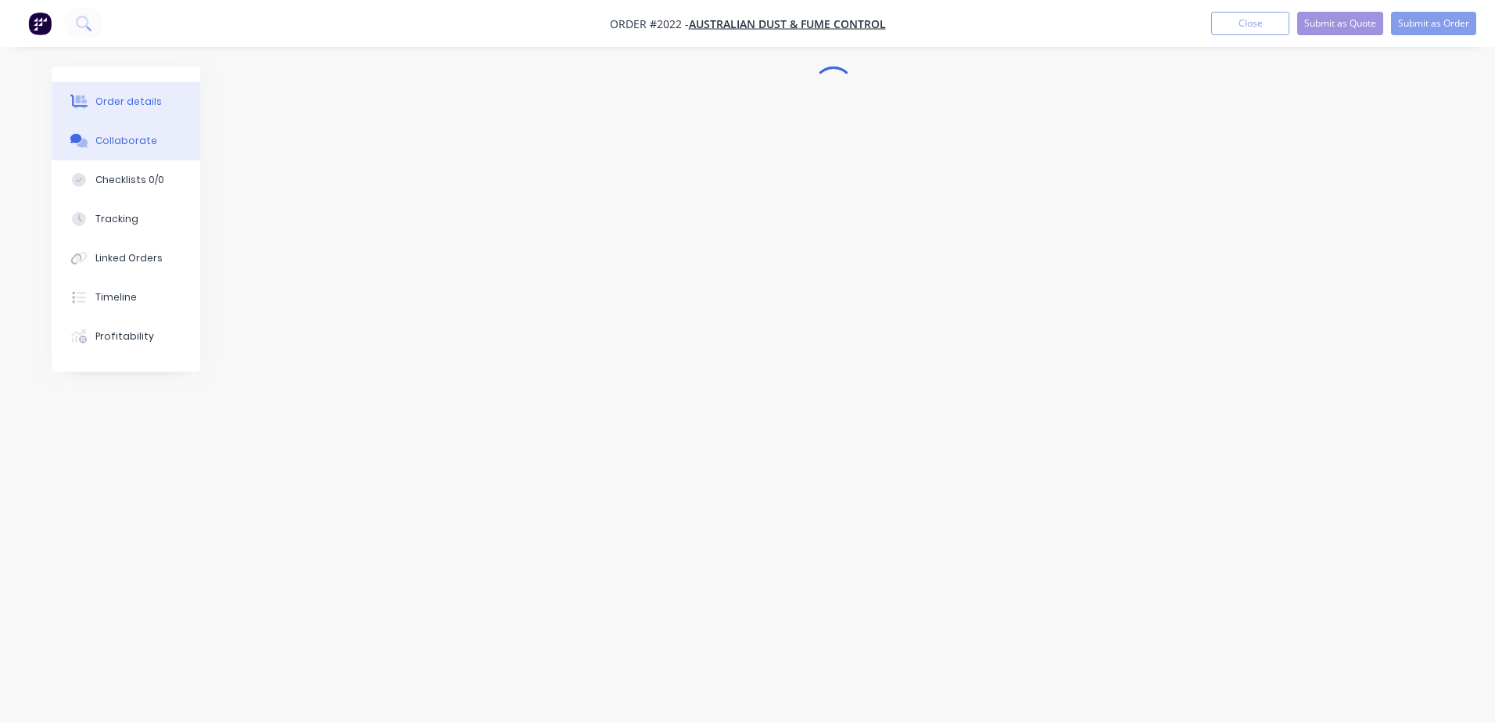
click at [123, 106] on div "Order details" at bounding box center [128, 102] width 66 height 14
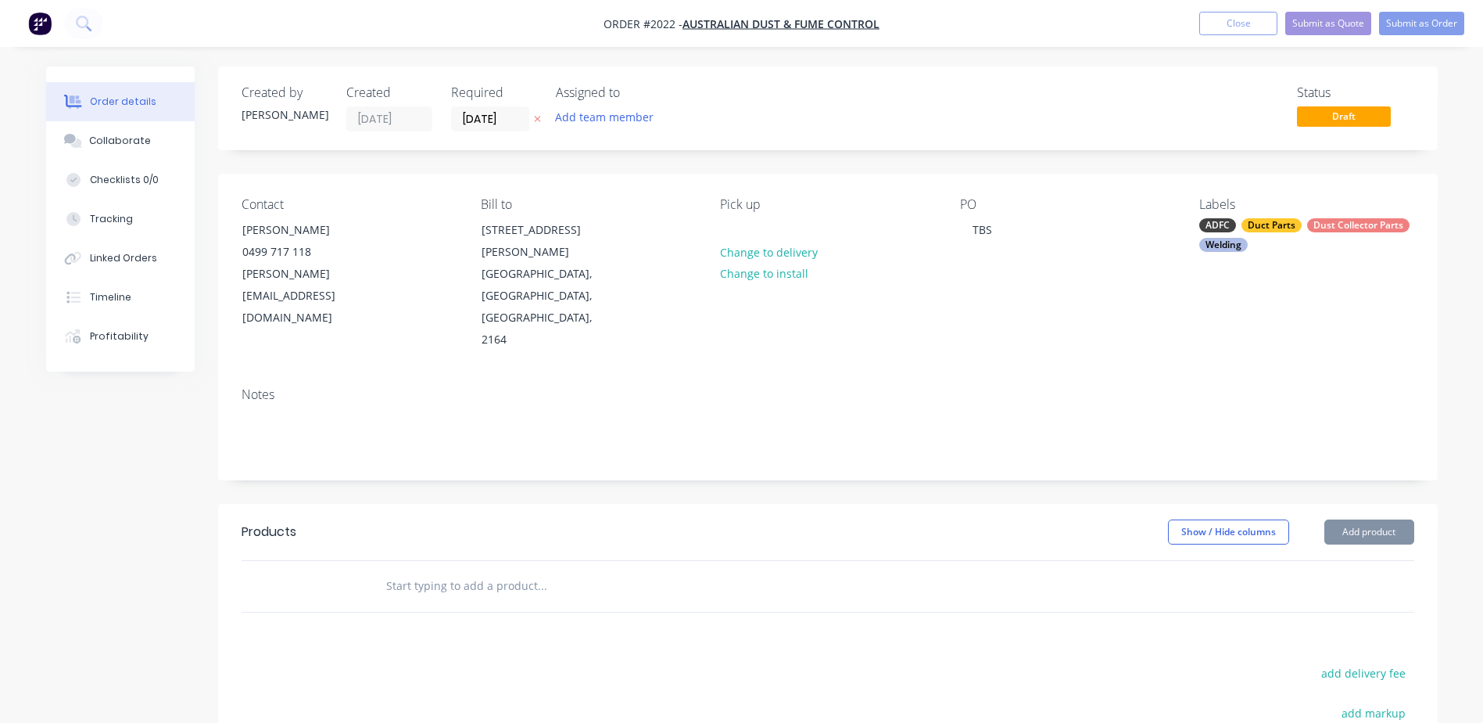
click at [449, 570] on input "text" at bounding box center [542, 585] width 313 height 31
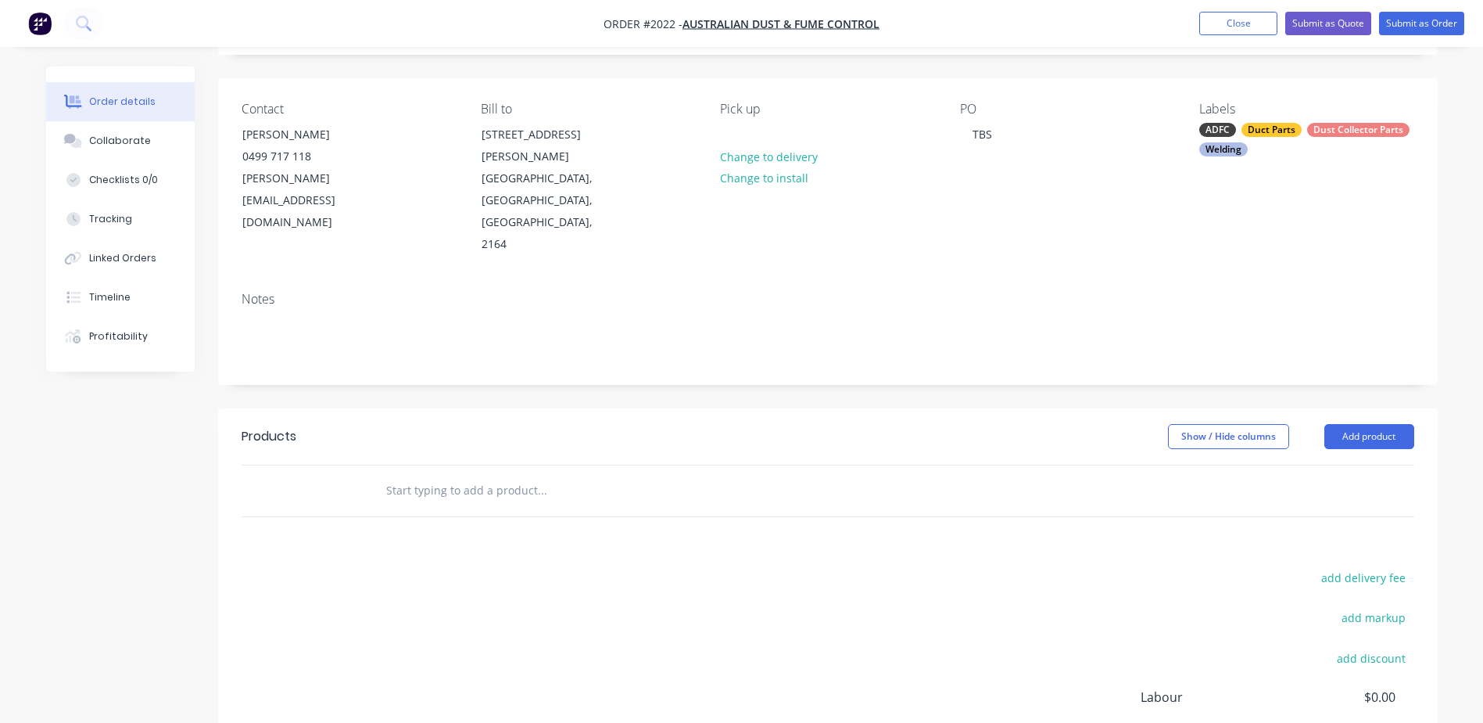
scroll to position [235, 0]
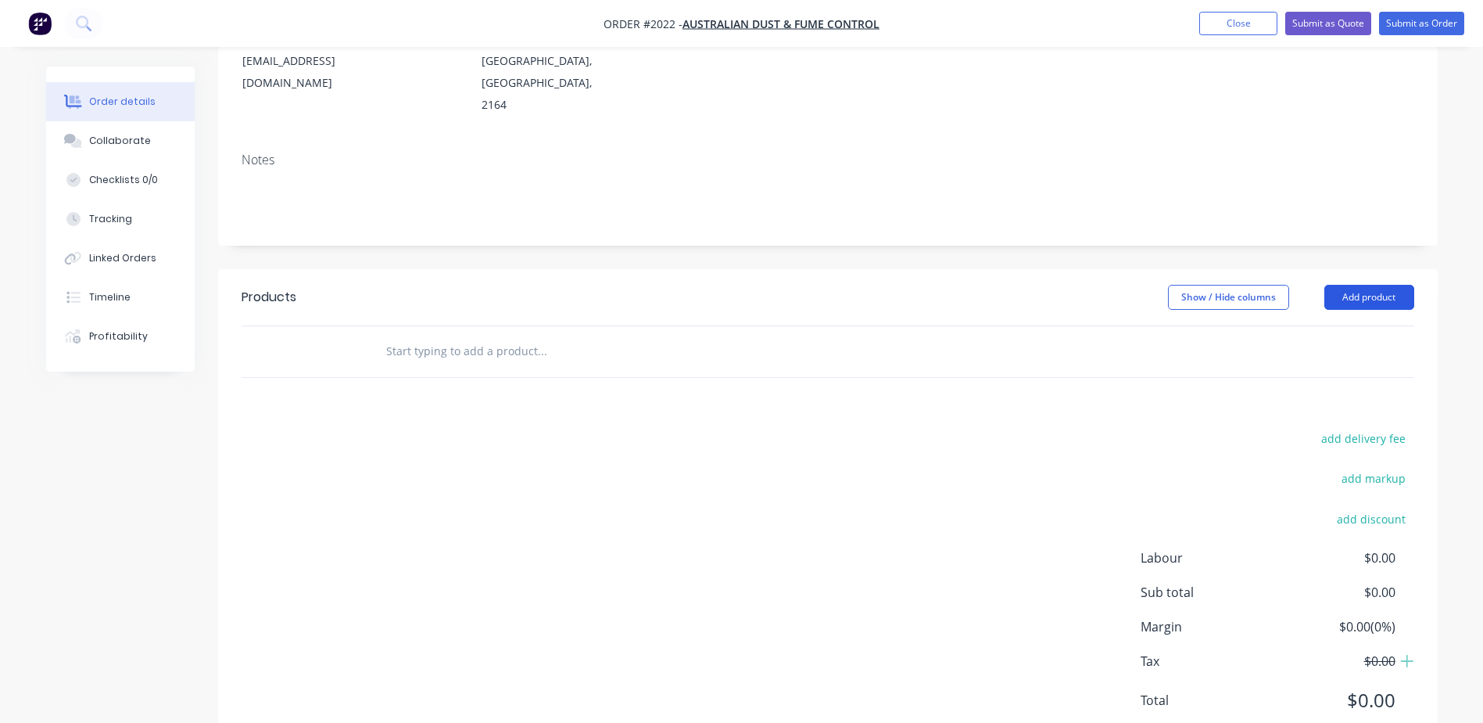
click at [1350, 285] on button "Add product" at bounding box center [1370, 297] width 90 height 25
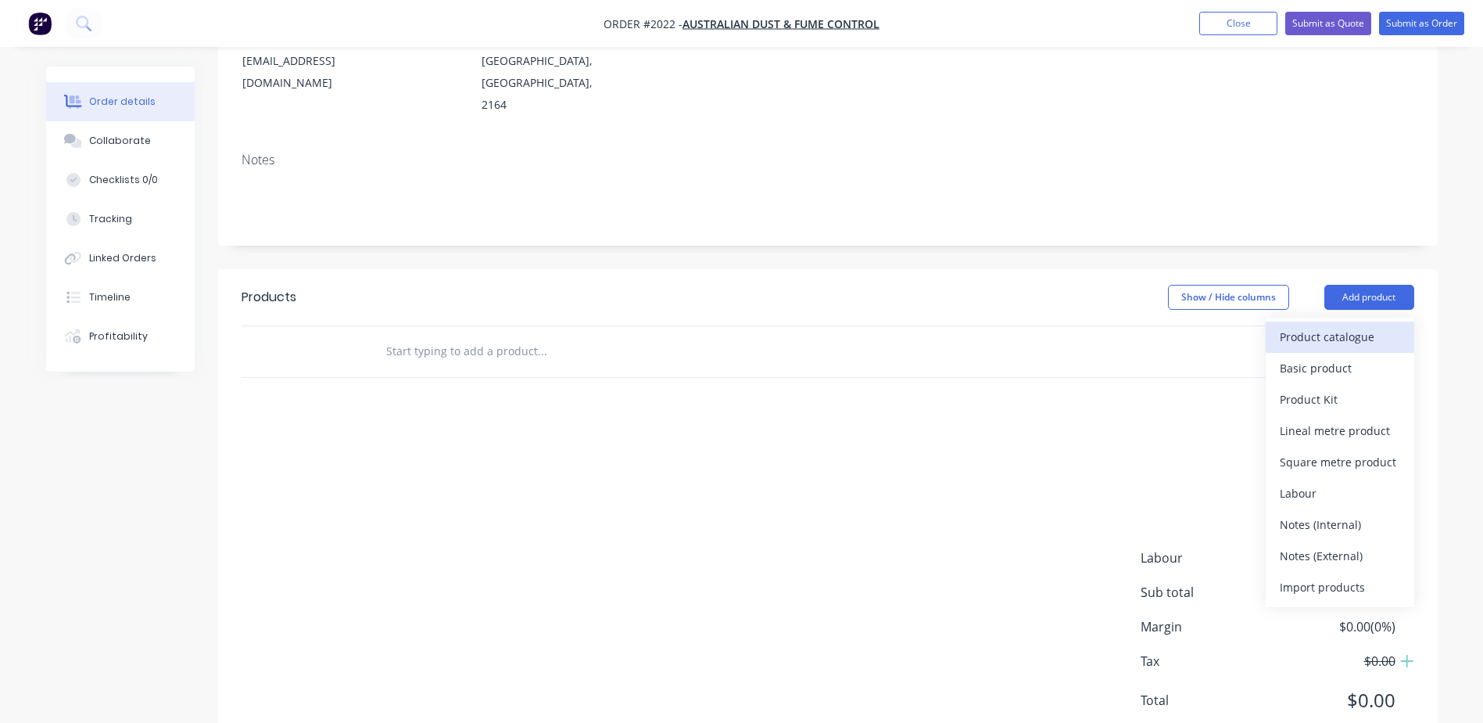
click at [1335, 325] on div "Product catalogue" at bounding box center [1340, 336] width 120 height 23
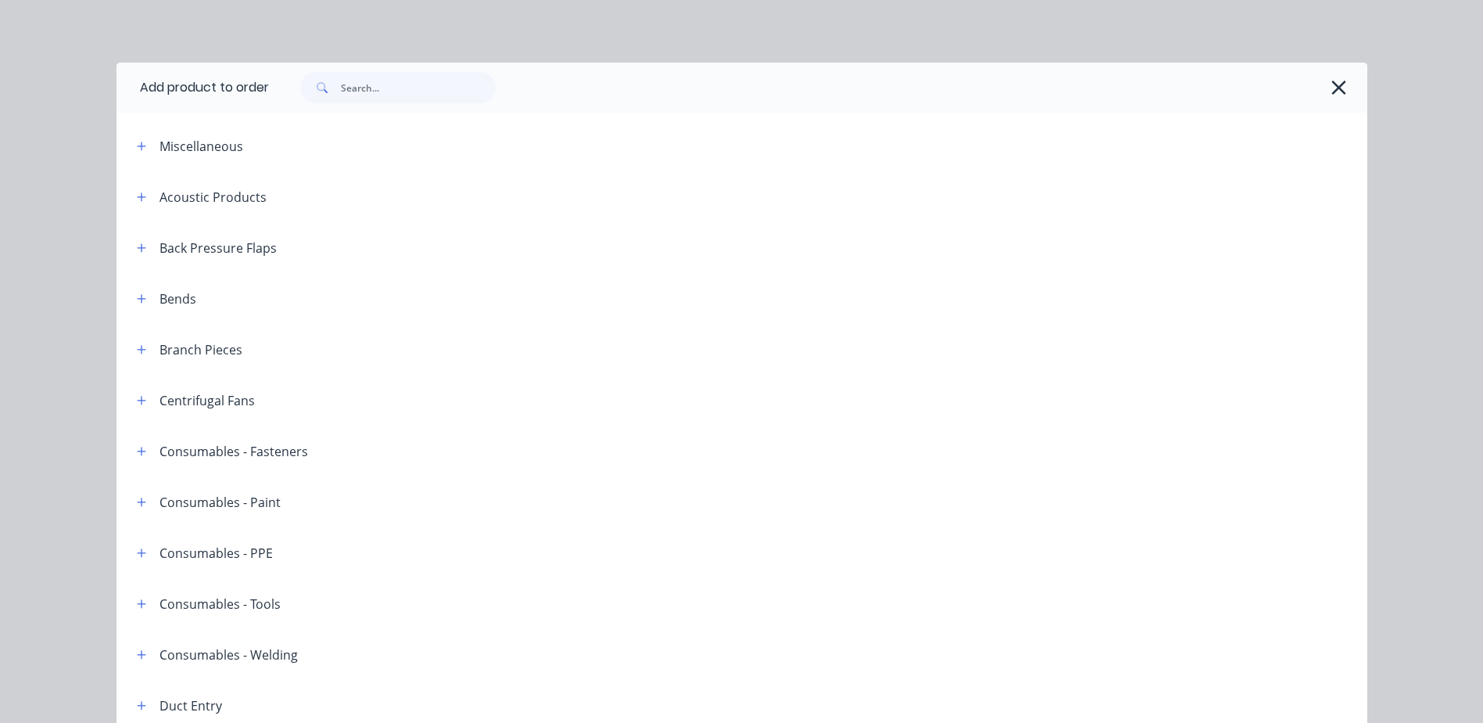
click at [160, 148] on div "Miscellaneous" at bounding box center [202, 146] width 84 height 19
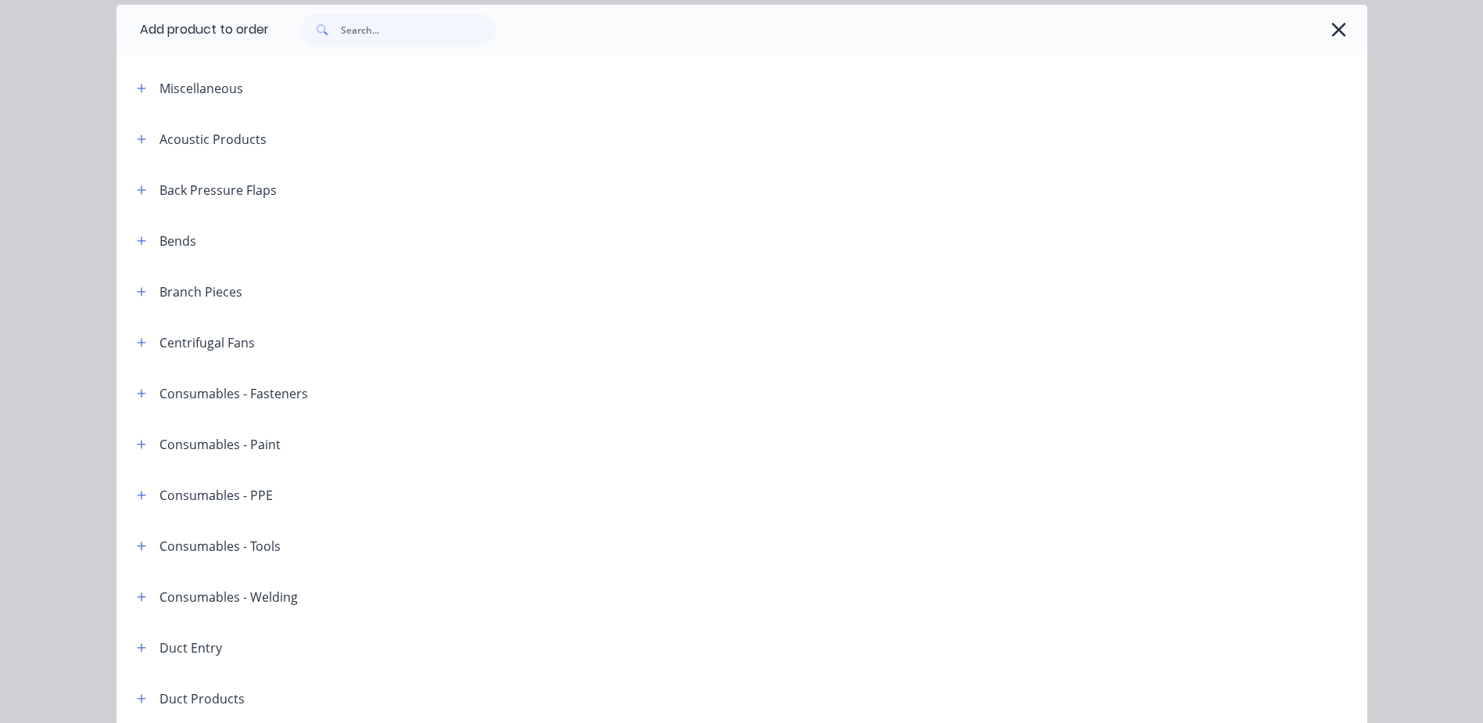
scroll to position [0, 0]
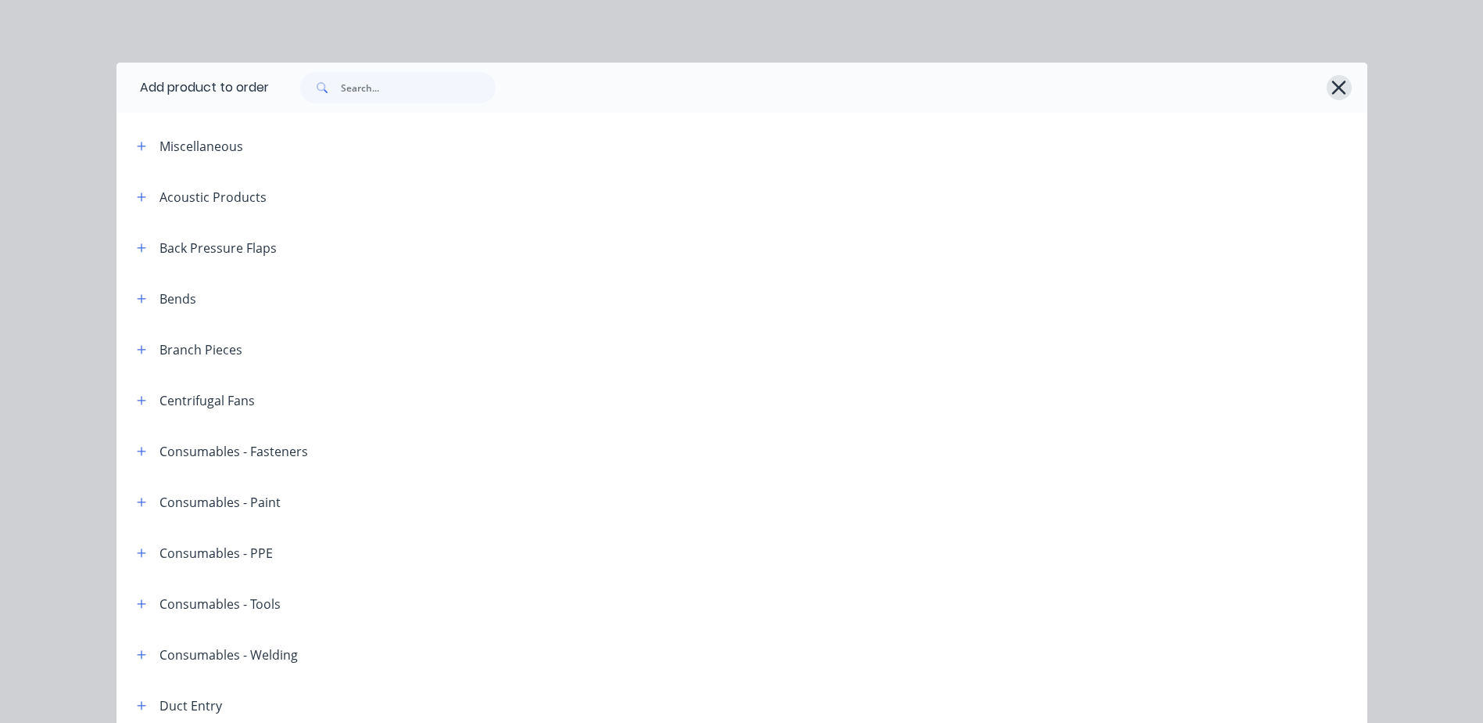
click at [1345, 88] on button "button" at bounding box center [1339, 87] width 25 height 25
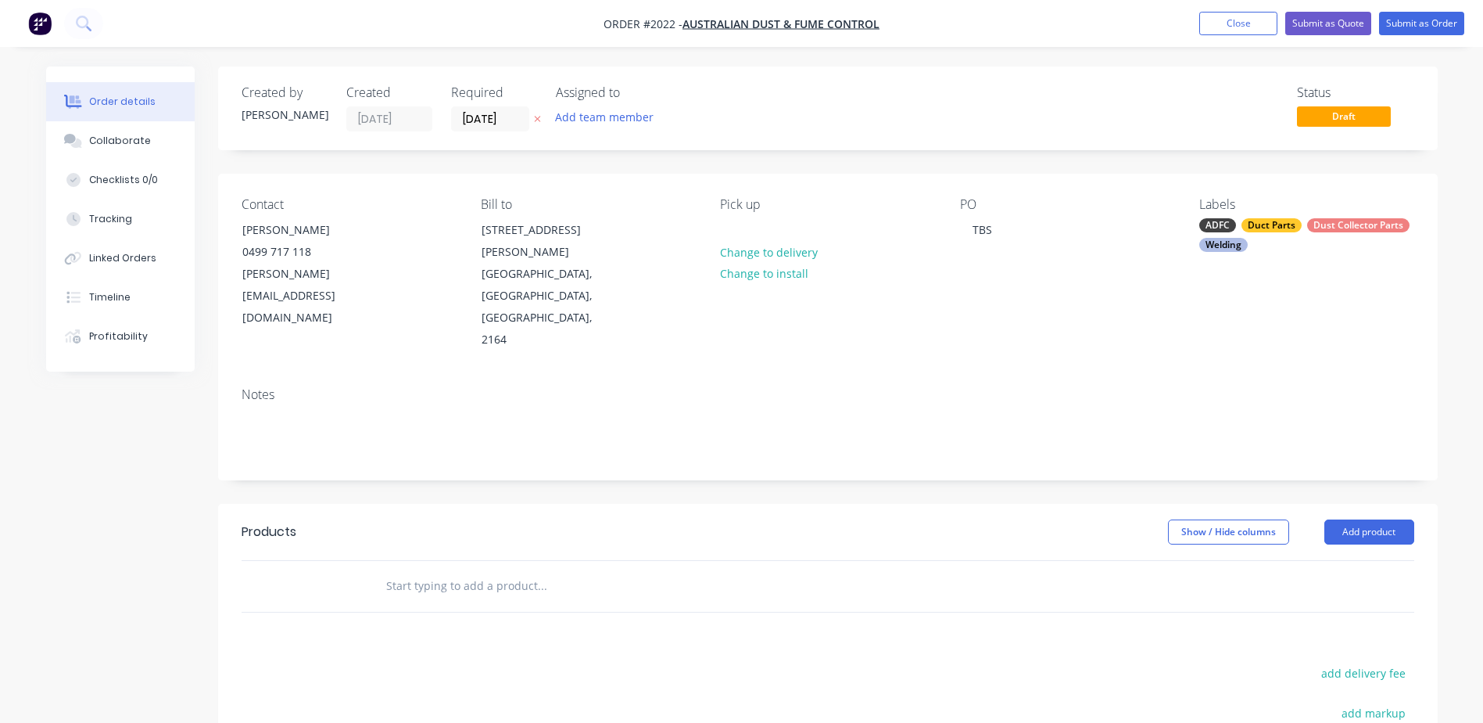
click at [419, 570] on input "text" at bounding box center [542, 585] width 313 height 31
drag, startPoint x: 498, startPoint y: 527, endPoint x: 10, endPoint y: 361, distance: 515.6
click at [433, 504] on div "Products Show / Hide columns Add product" at bounding box center [828, 558] width 1220 height 109
click at [526, 570] on input "text" at bounding box center [542, 585] width 313 height 31
paste input "Dust Collector Access Door"
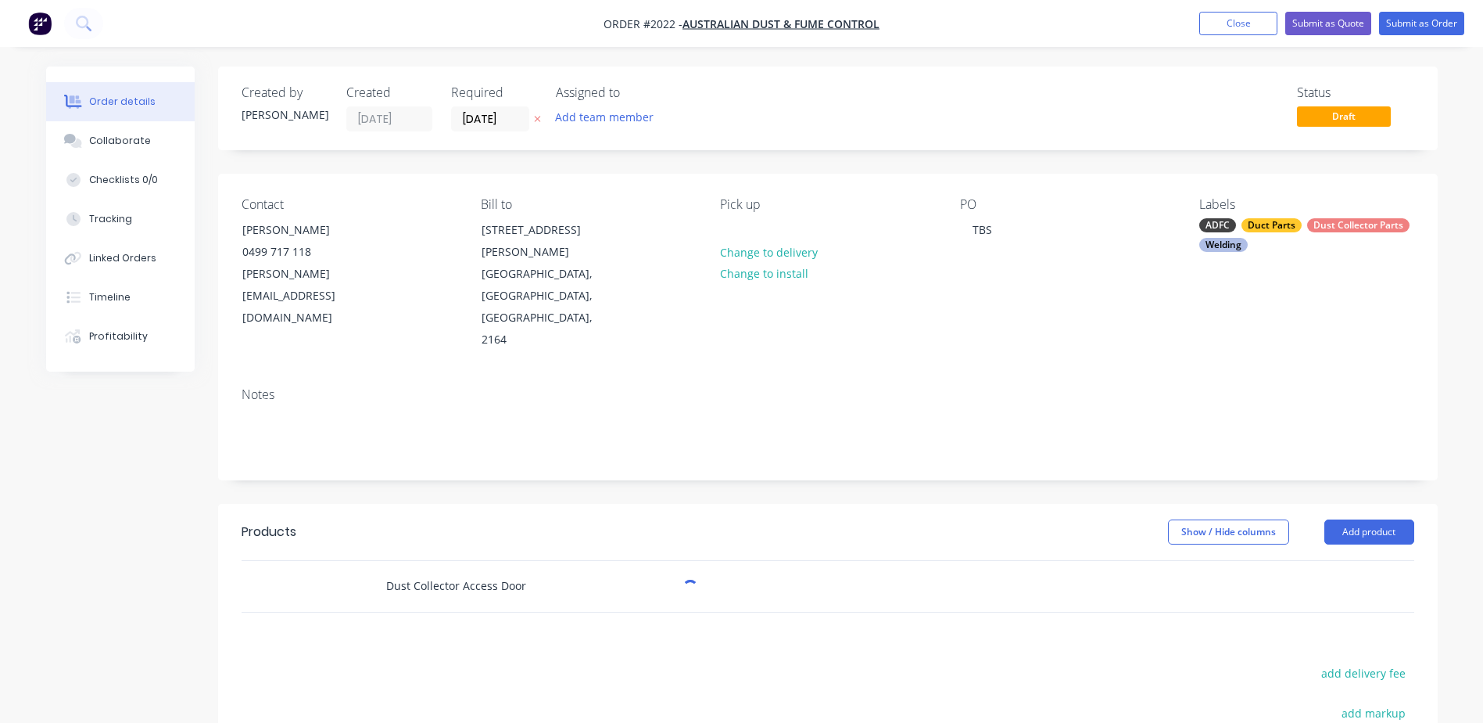
type input "Dust Collector Access Door"
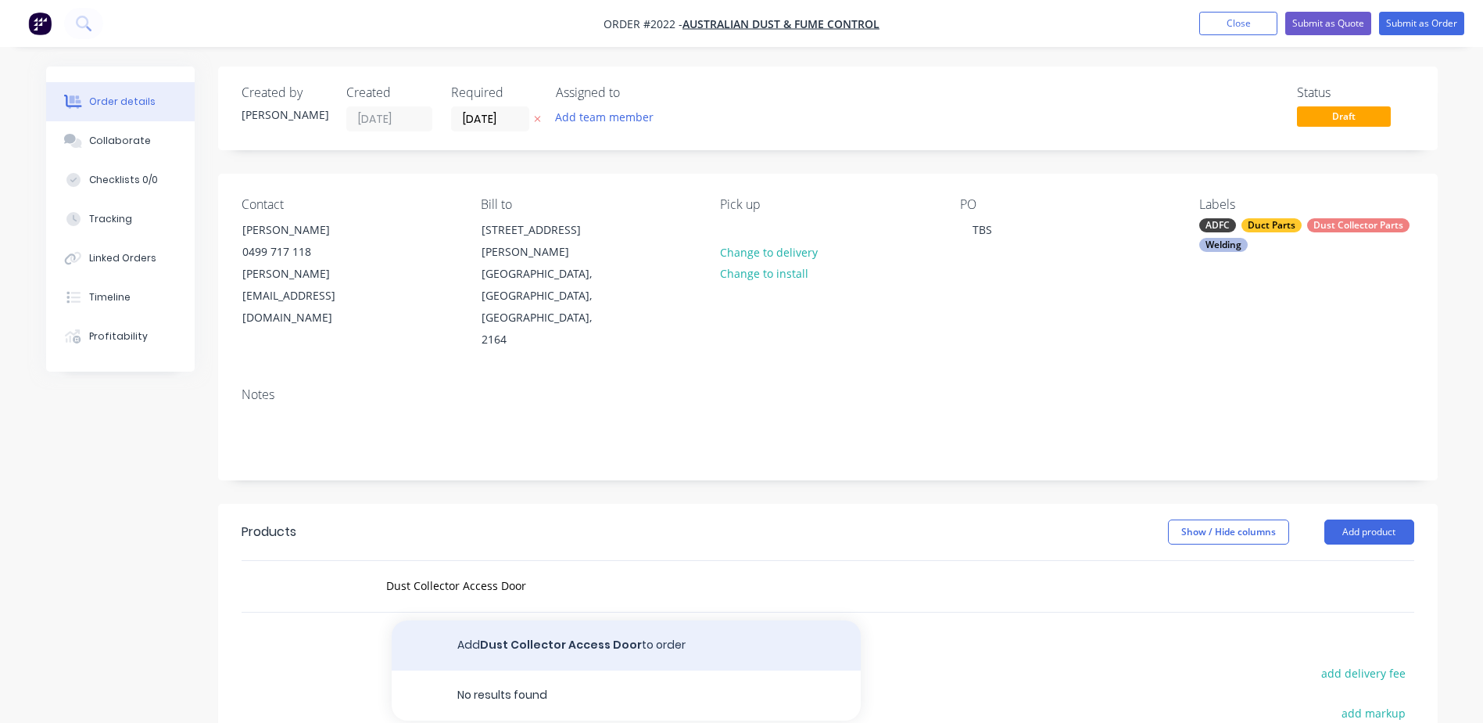
click at [543, 620] on button "Add Dust Collector Access Door to order" at bounding box center [626, 645] width 469 height 50
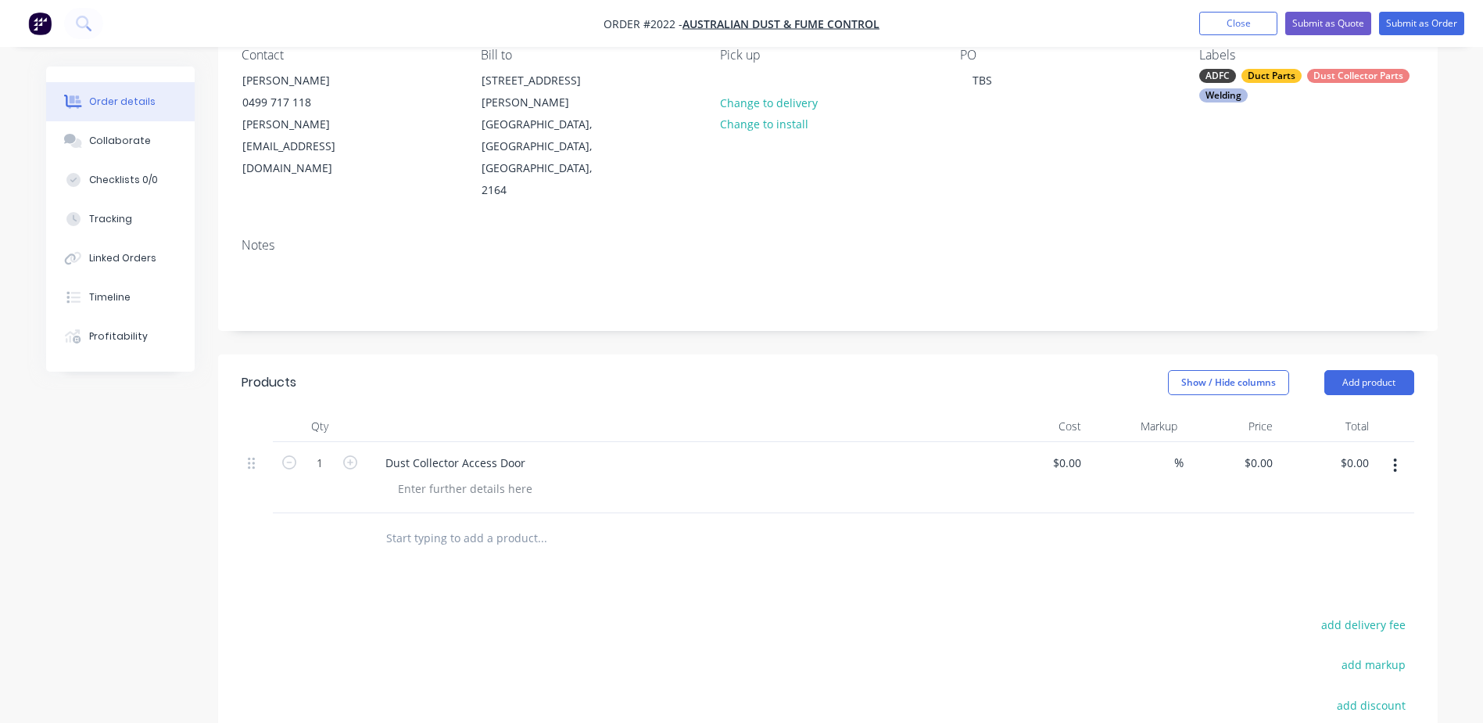
scroll to position [156, 0]
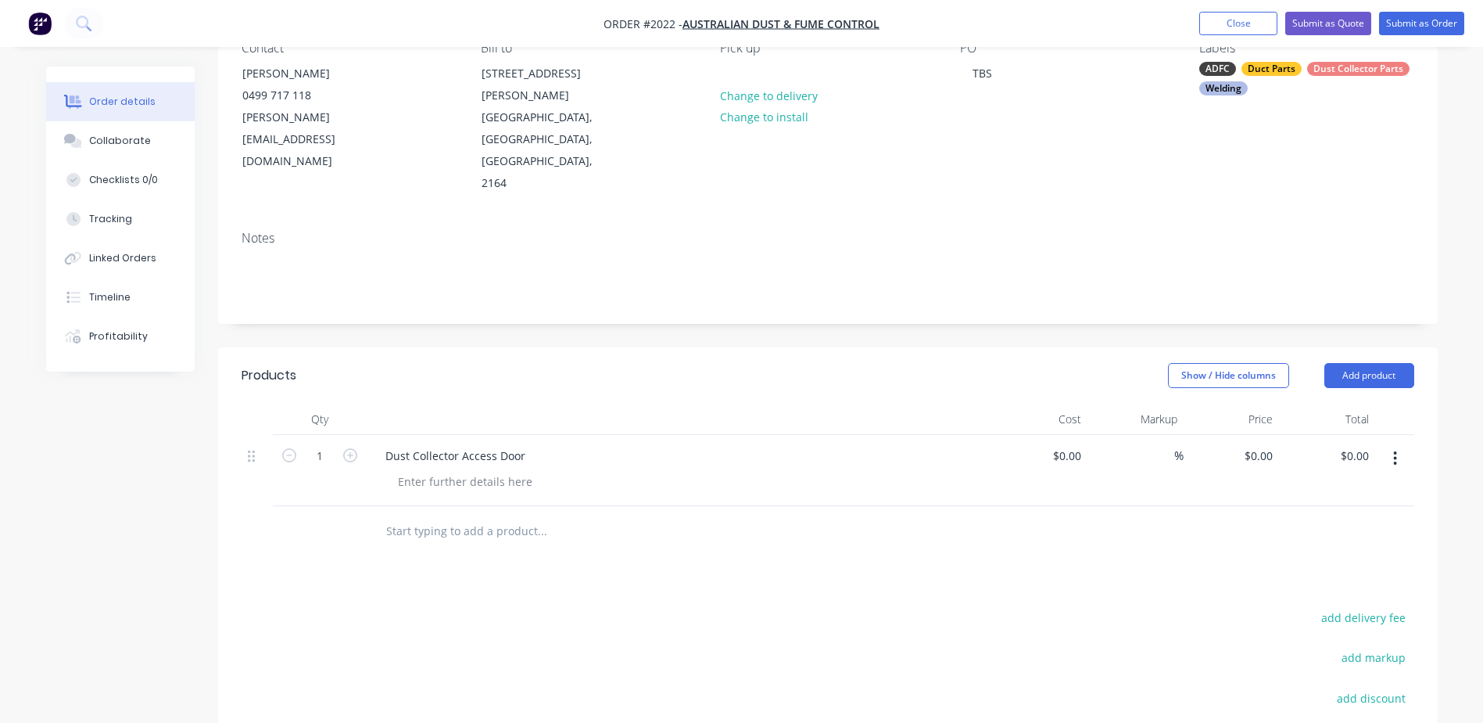
click at [421, 515] on input "text" at bounding box center [542, 530] width 313 height 31
click at [432, 515] on input "text" at bounding box center [542, 530] width 313 height 31
paste input "Cell Plate Modification and Combination"
type input "Cell Plate Modification and Combination"
click at [566, 565] on button "Add Cell Plate Modification and Combination to order" at bounding box center [626, 590] width 469 height 50
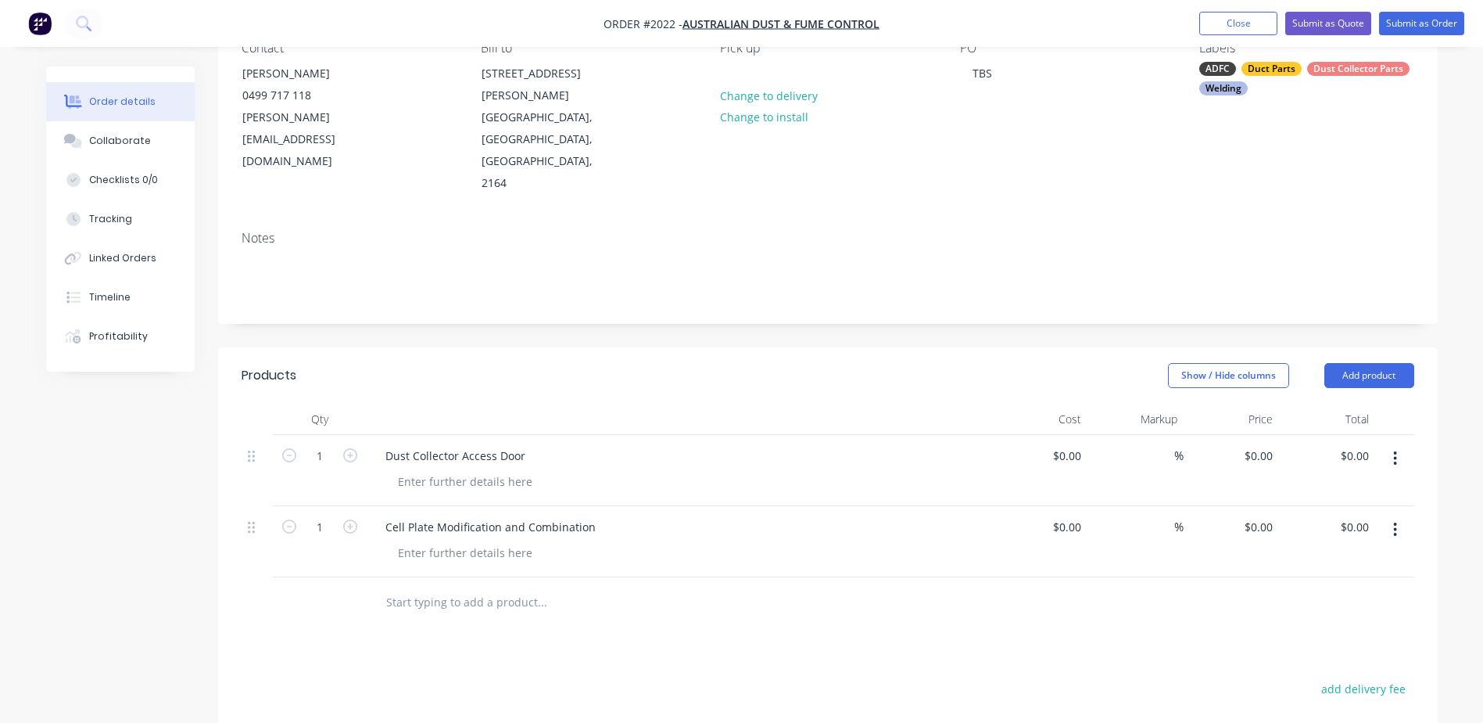
click at [456, 587] on input "text" at bounding box center [542, 602] width 313 height 31
paste input "Dust Collector Top Doors Modification"
type input "Dust Collector Top Doors Modification"
click at [547, 616] on div "Products Show / Hide columns Add product Qty Cost Markup Price Total 1 Dust Col…" at bounding box center [828, 675] width 1220 height 656
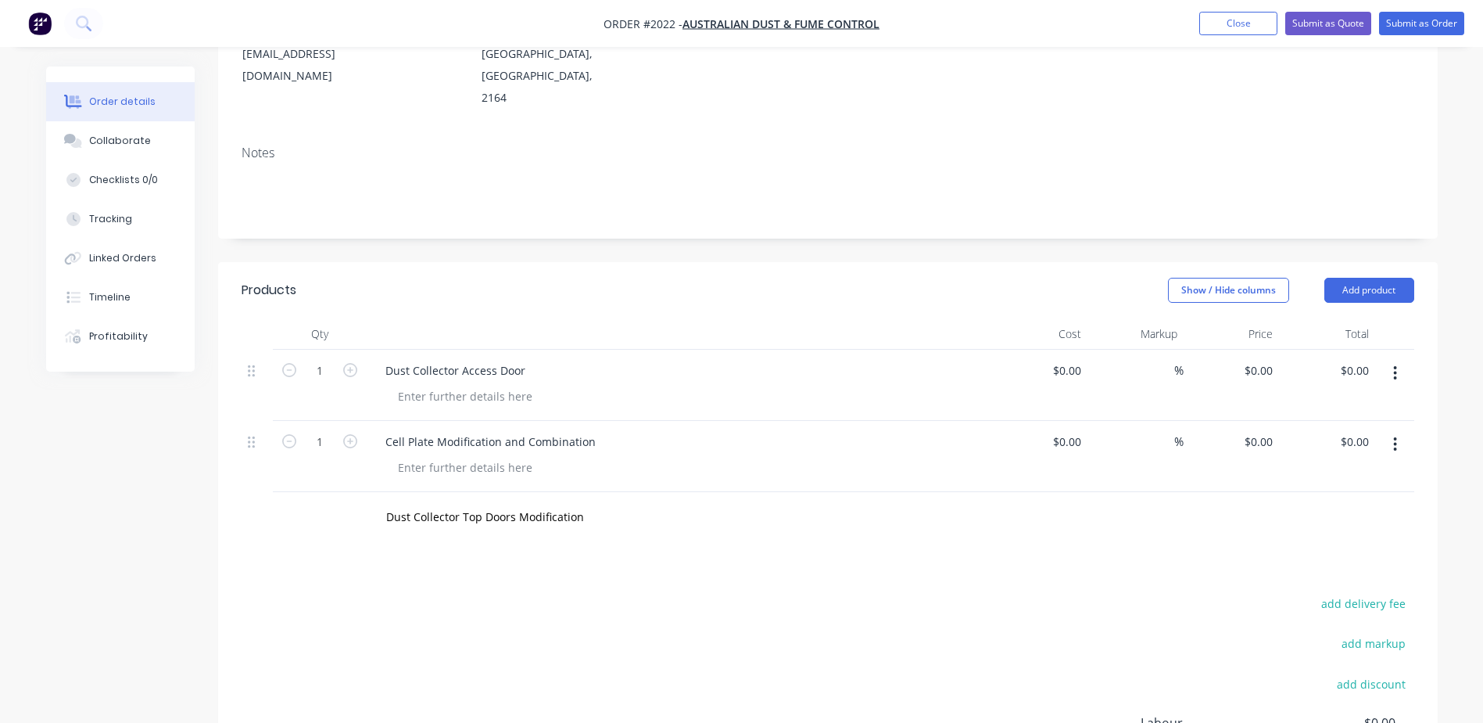
scroll to position [313, 0]
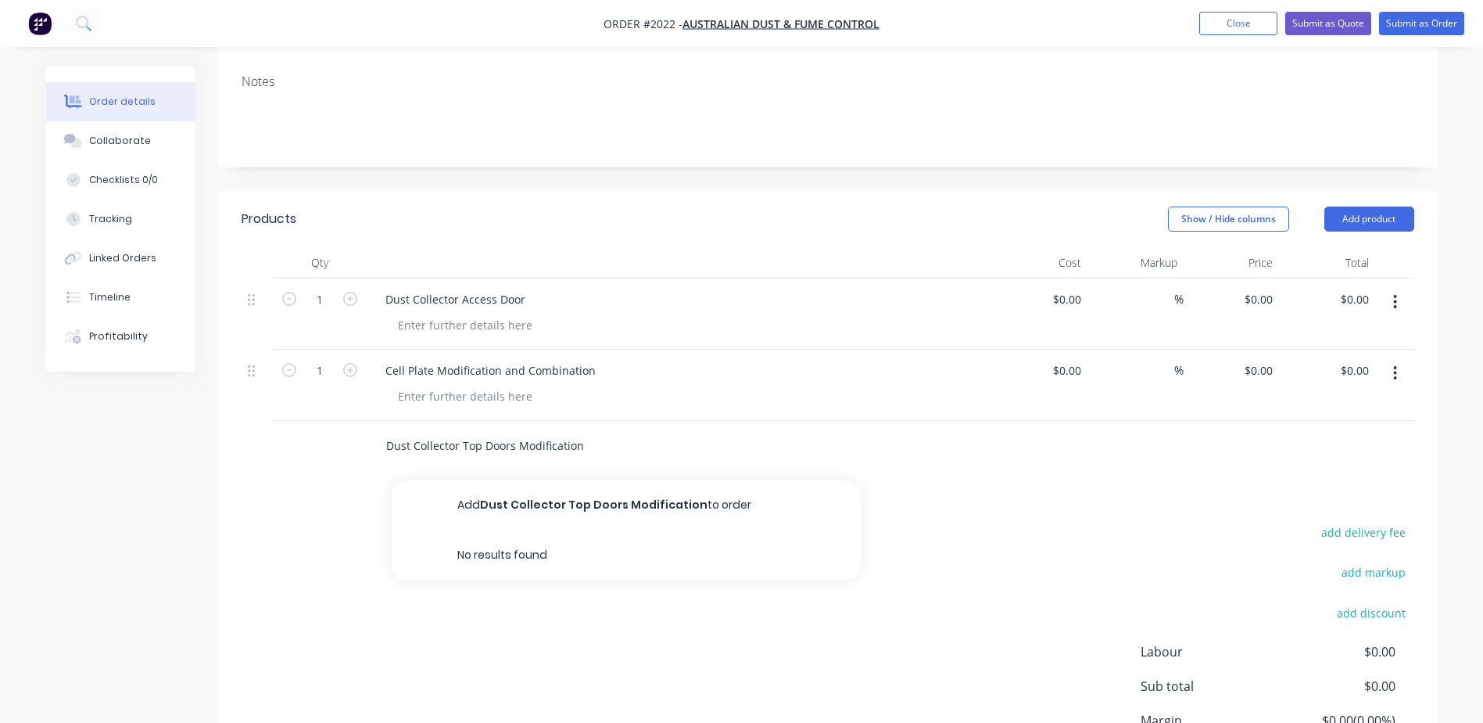
click at [595, 430] on input "Dust Collector Top Doors Modification" at bounding box center [542, 445] width 313 height 31
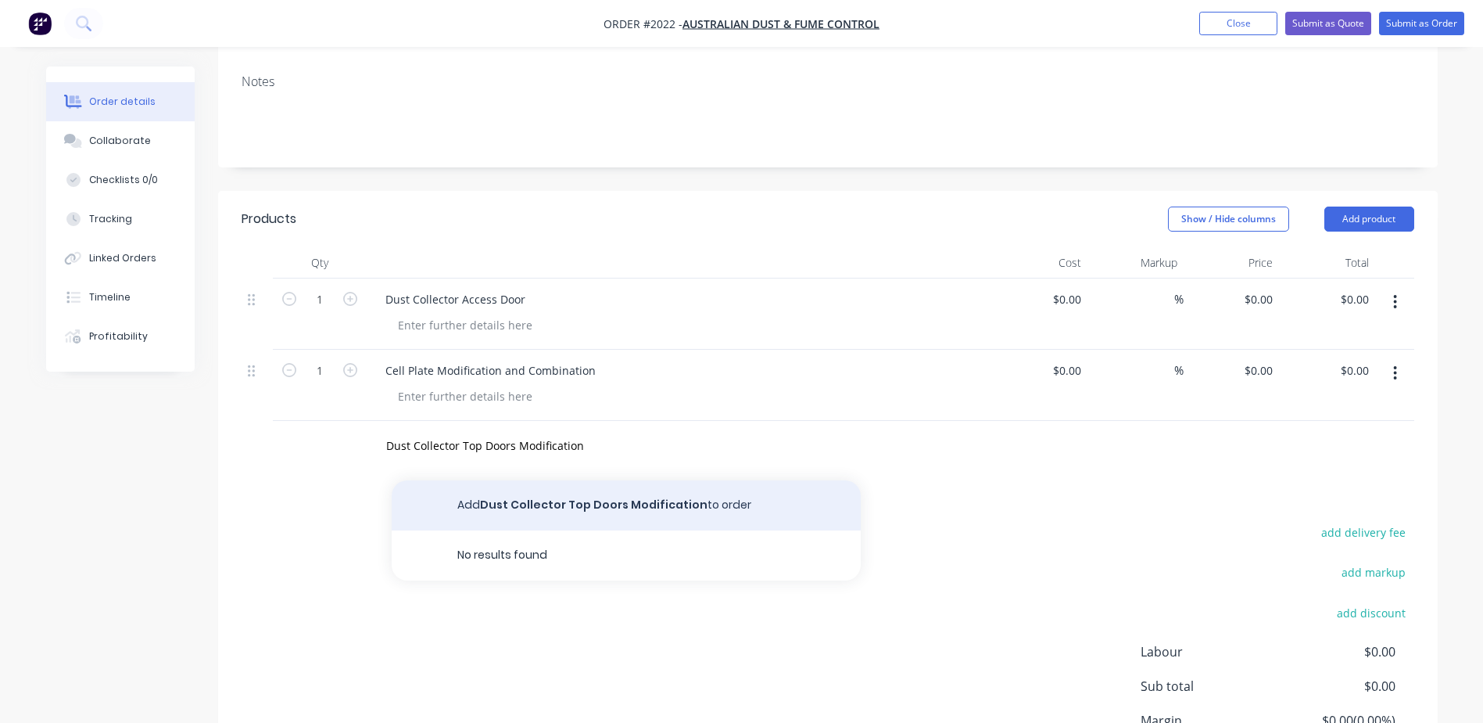
click at [606, 480] on button "Add Dust Collector Top Doors Modification to order" at bounding box center [626, 505] width 469 height 50
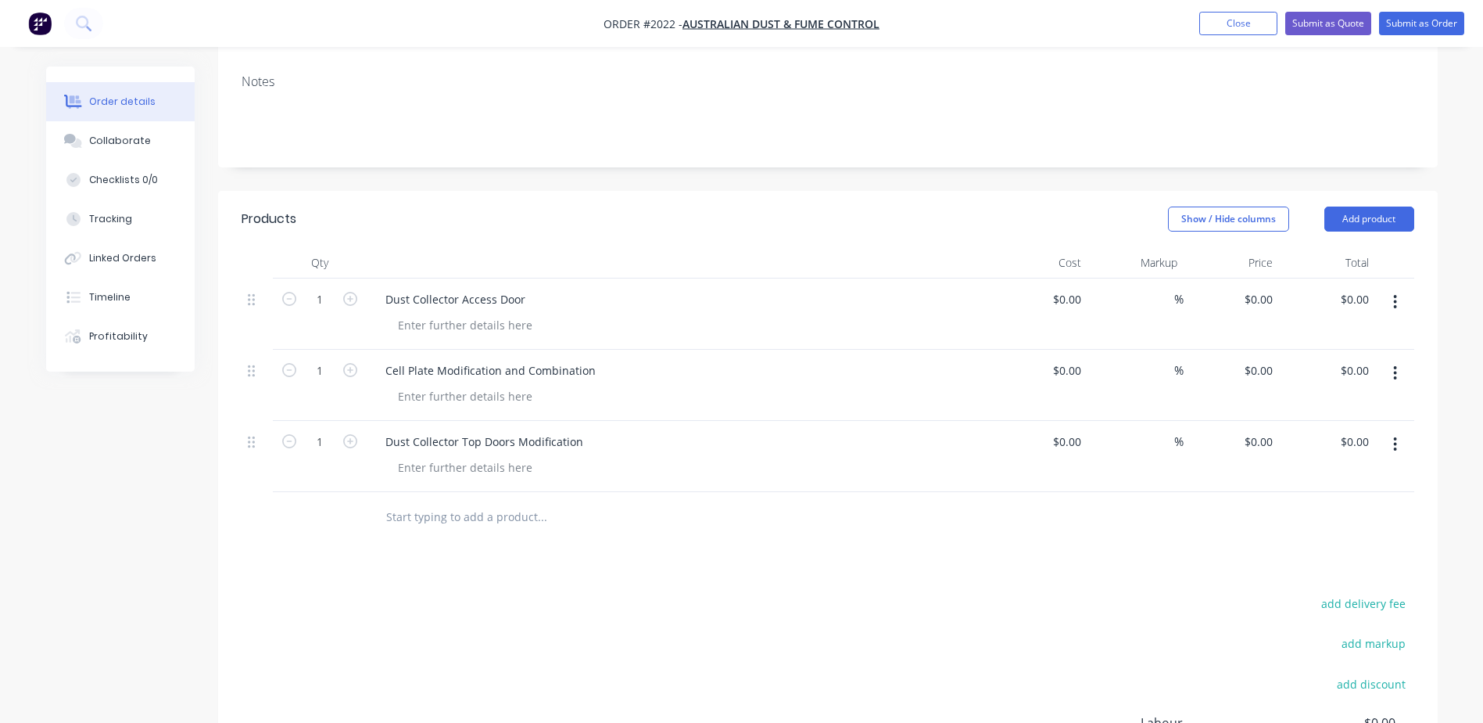
click at [527, 501] on input "text" at bounding box center [542, 516] width 313 height 31
paste input "Door handles fabrication + Install"
type input "Door handles fabrication + Install"
click at [583, 551] on button "Add Door handles fabrication + Install to order" at bounding box center [626, 576] width 469 height 50
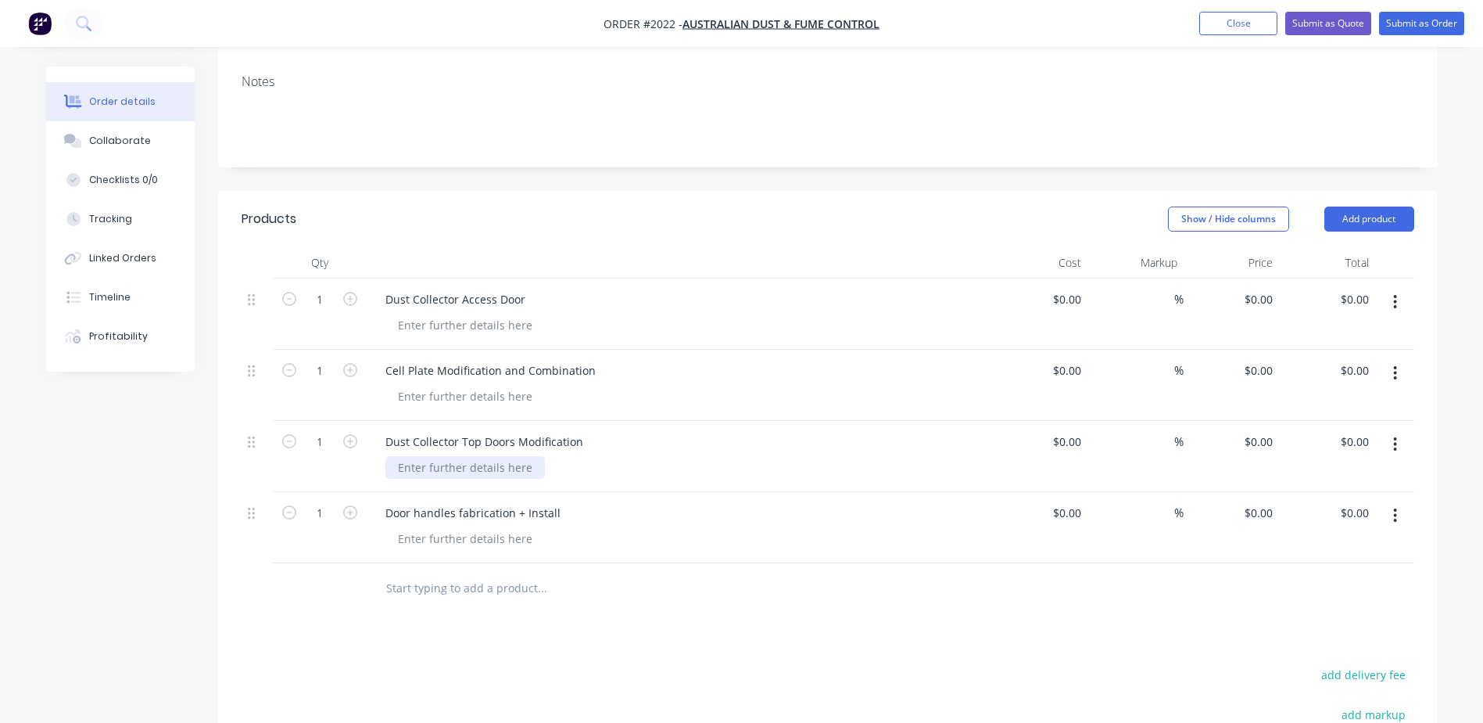
click at [427, 456] on div at bounding box center [466, 467] width 160 height 23
paste div
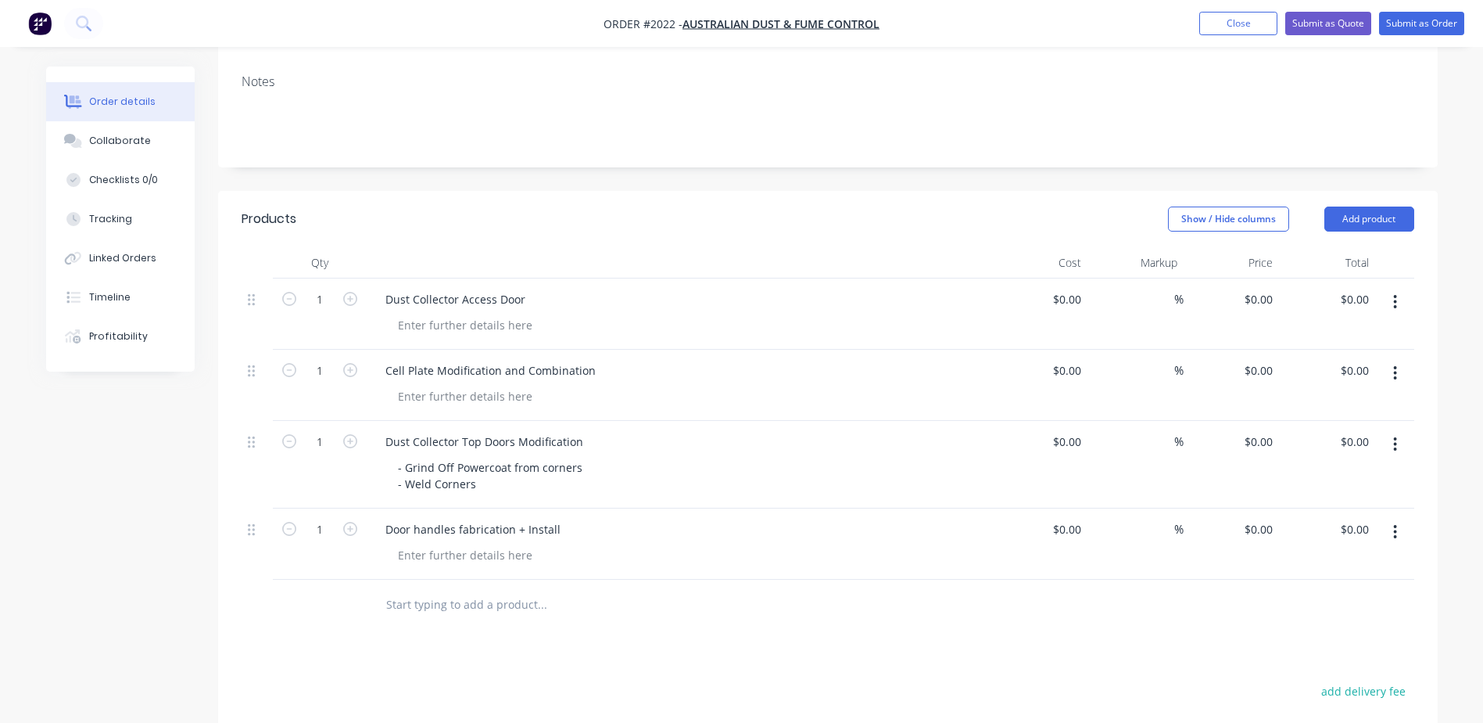
click at [561, 591] on div "Products Show / Hide columns Add product Qty Cost Markup Price Total 1 Dust Col…" at bounding box center [828, 598] width 1220 height 815
click at [263, 596] on div "Products Show / Hide columns Add product Qty Cost Markup Price Total 1 Dust Col…" at bounding box center [828, 598] width 1220 height 815
click at [116, 135] on div "Collaborate" at bounding box center [120, 141] width 62 height 14
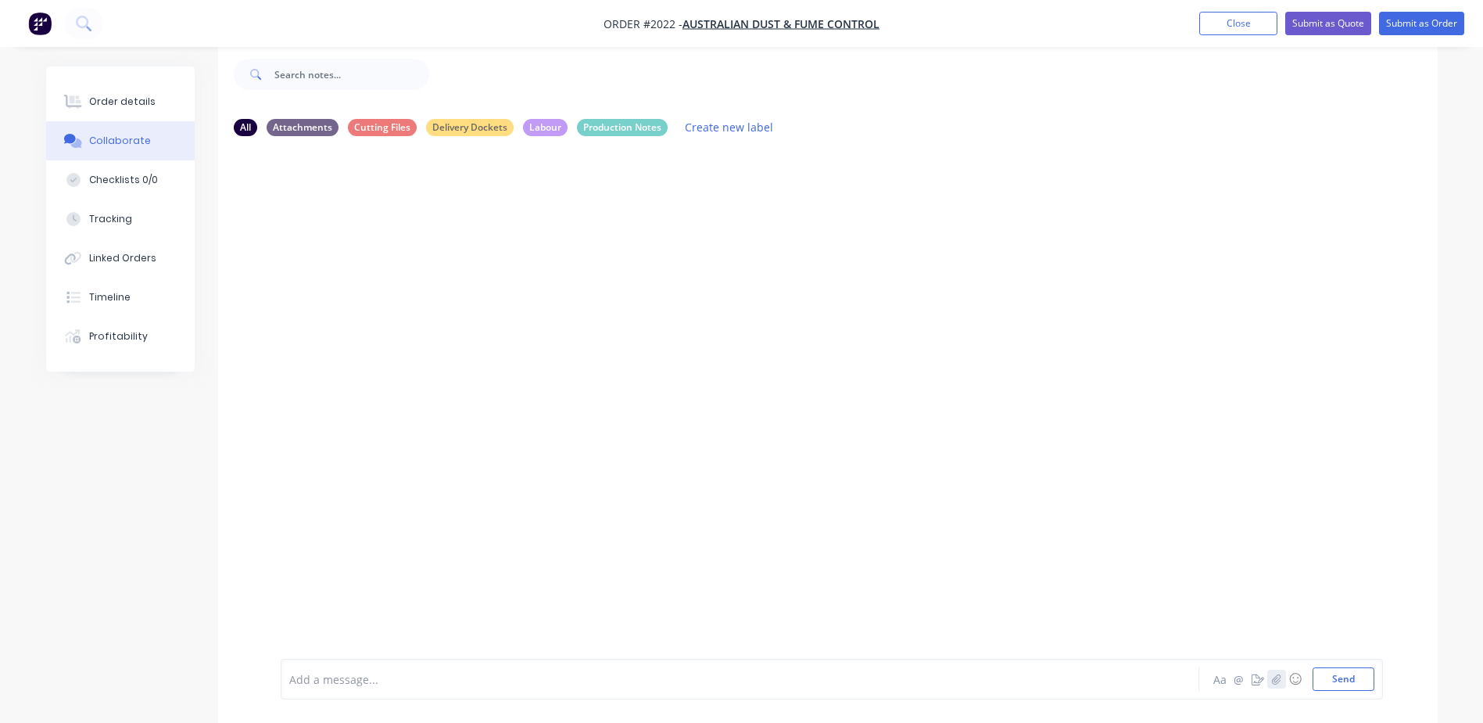
click at [1272, 676] on icon "button" at bounding box center [1276, 678] width 9 height 11
click at [1336, 676] on button "Send" at bounding box center [1344, 678] width 62 height 23
click at [328, 687] on div "Add a message..." at bounding box center [696, 678] width 814 height 23
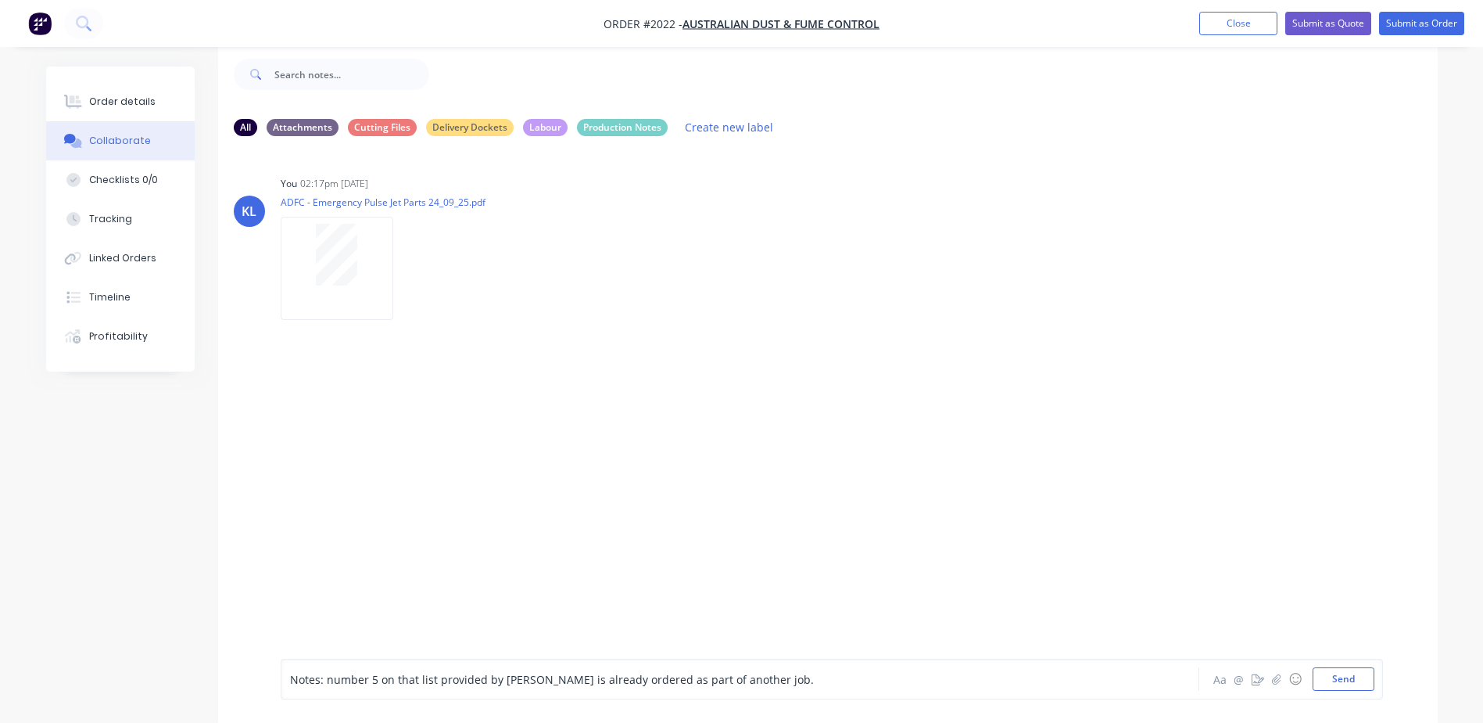
click at [800, 674] on div "Notes: number 5 on that list provided by Tony Voysey is already ordered as part…" at bounding box center [696, 679] width 813 height 16
click at [773, 678] on span "Notes: number 5 on that list provided by Tony Voysey is already ordered as part…" at bounding box center [566, 679] width 552 height 15
click at [775, 680] on span "Notes: number 5 on that list provided by Tony Voysey is already ordered as part…" at bounding box center [566, 679] width 552 height 15
click at [1370, 673] on button "Send" at bounding box center [1344, 678] width 62 height 23
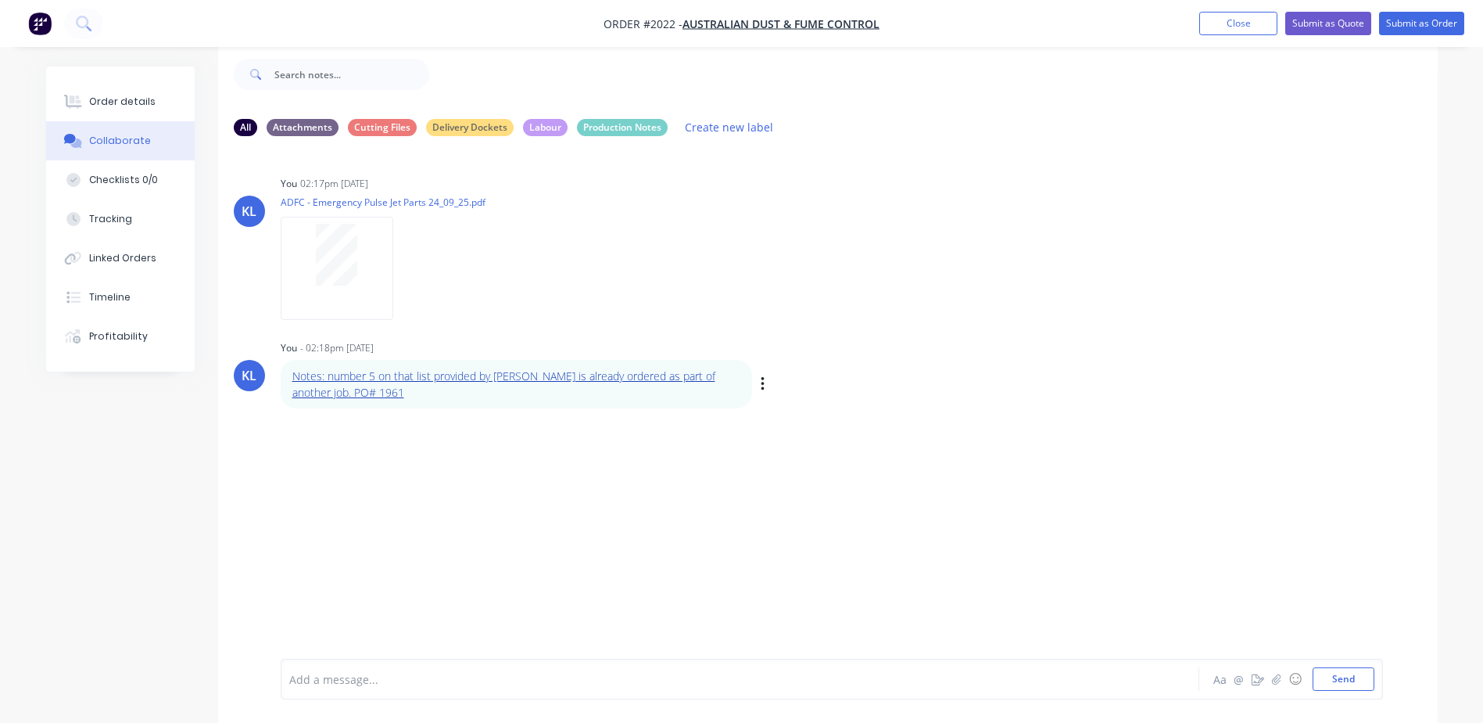
click at [346, 378] on link "Notes: number 5 on that list provided by Tony Voysey is already ordered as part…" at bounding box center [503, 383] width 423 height 31
click at [386, 681] on div at bounding box center [696, 679] width 813 height 16
click at [764, 387] on icon "button" at bounding box center [763, 384] width 5 height 18
click at [787, 415] on button "Edit" at bounding box center [819, 413] width 99 height 26
click at [324, 680] on span "Notes: number 5 on that list provided by Tony Voysey is already ordered as part…" at bounding box center [578, 679] width 577 height 15
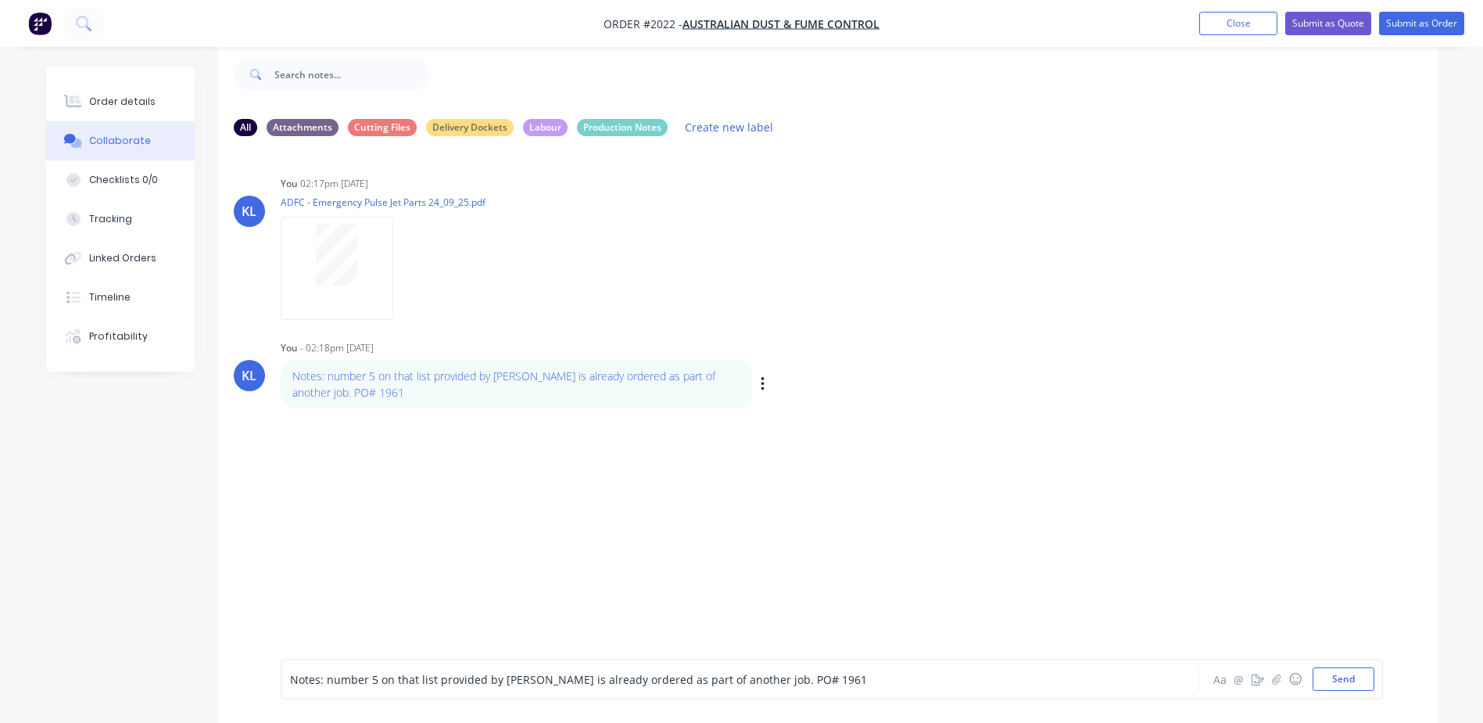
click at [848, 682] on div "Notes: number 5 on that list provided by Tony Voysey is already ordered as part…" at bounding box center [696, 679] width 813 height 16
click at [1275, 674] on icon "button" at bounding box center [1276, 678] width 9 height 11
click at [1238, 680] on button "@" at bounding box center [1239, 678] width 19 height 19
click at [1274, 682] on icon "button" at bounding box center [1276, 678] width 9 height 11
click at [1336, 669] on button "Send" at bounding box center [1344, 678] width 62 height 23
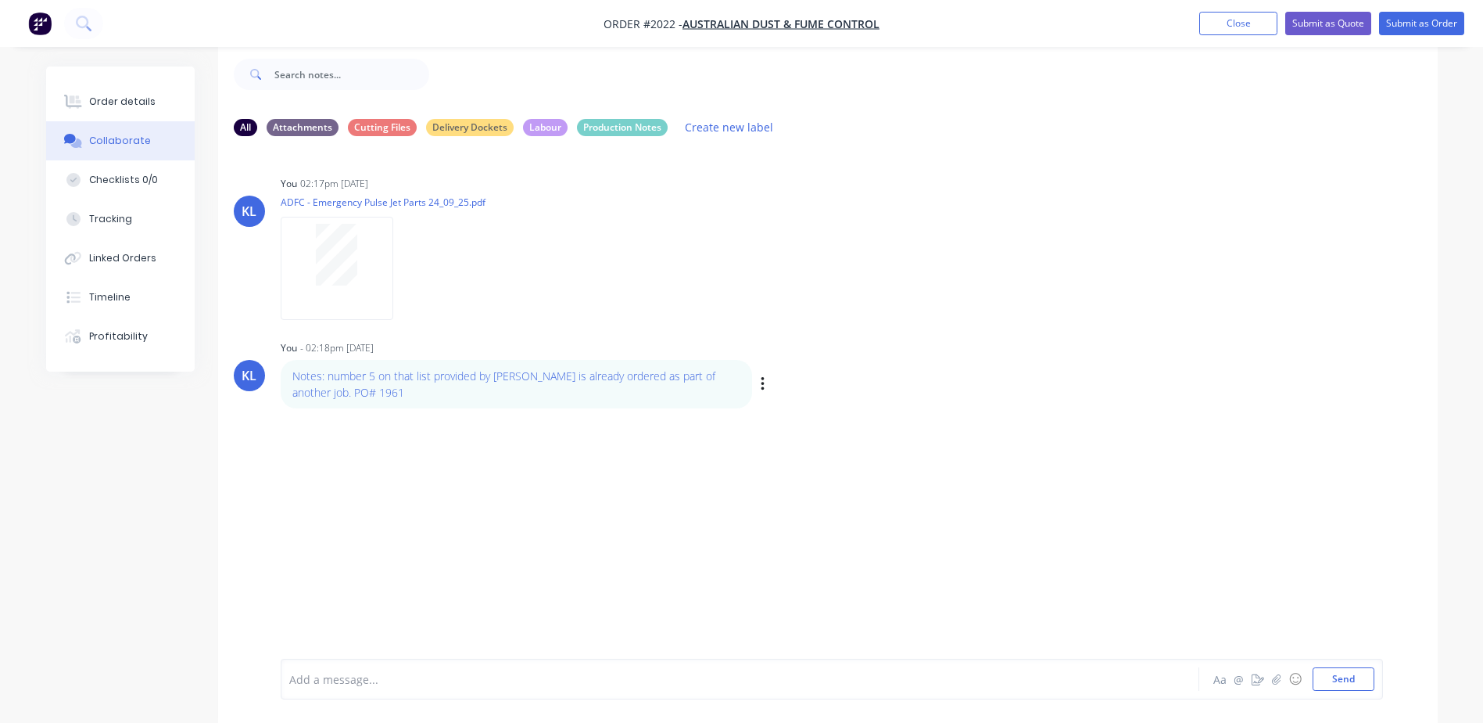
click at [378, 494] on div "KL You 02:17pm 24/09/25 ADFC - Emergency Pulse Jet Parts 24_09_25.pdf Labels Do…" at bounding box center [828, 392] width 1220 height 486
click at [343, 392] on link "Notes: number 5 on that list provided by Tony Voysey is already ordered as part…" at bounding box center [503, 383] width 423 height 31
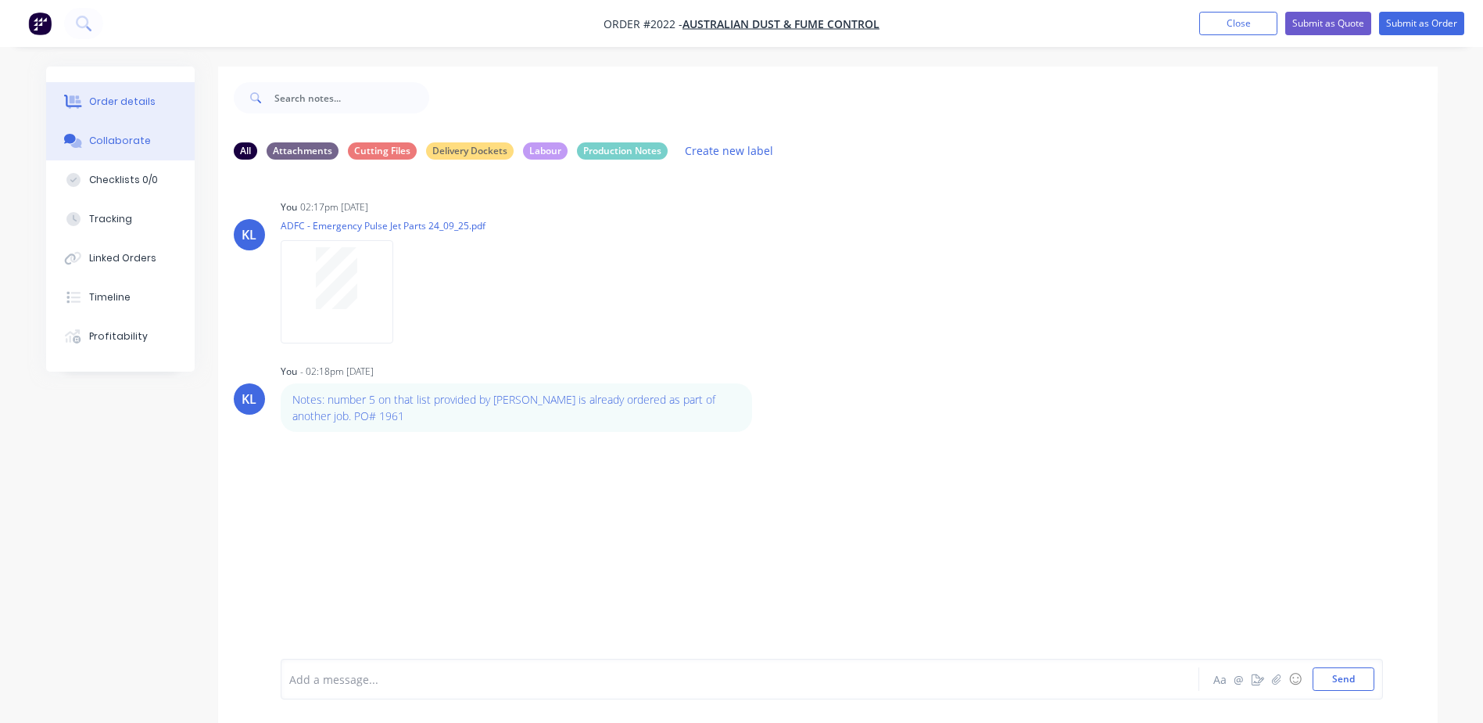
click at [87, 88] on button "Order details" at bounding box center [120, 101] width 149 height 39
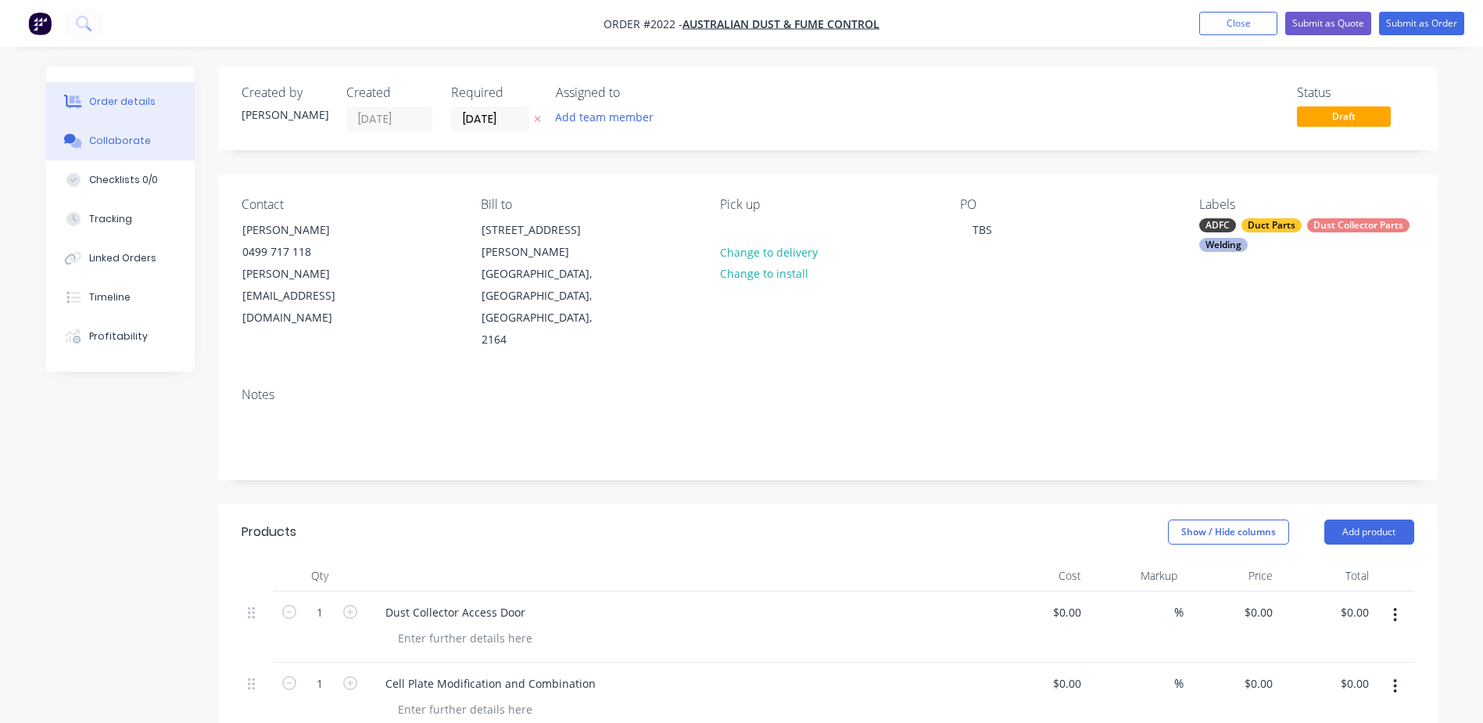
click at [120, 144] on div "Collaborate" at bounding box center [120, 141] width 62 height 14
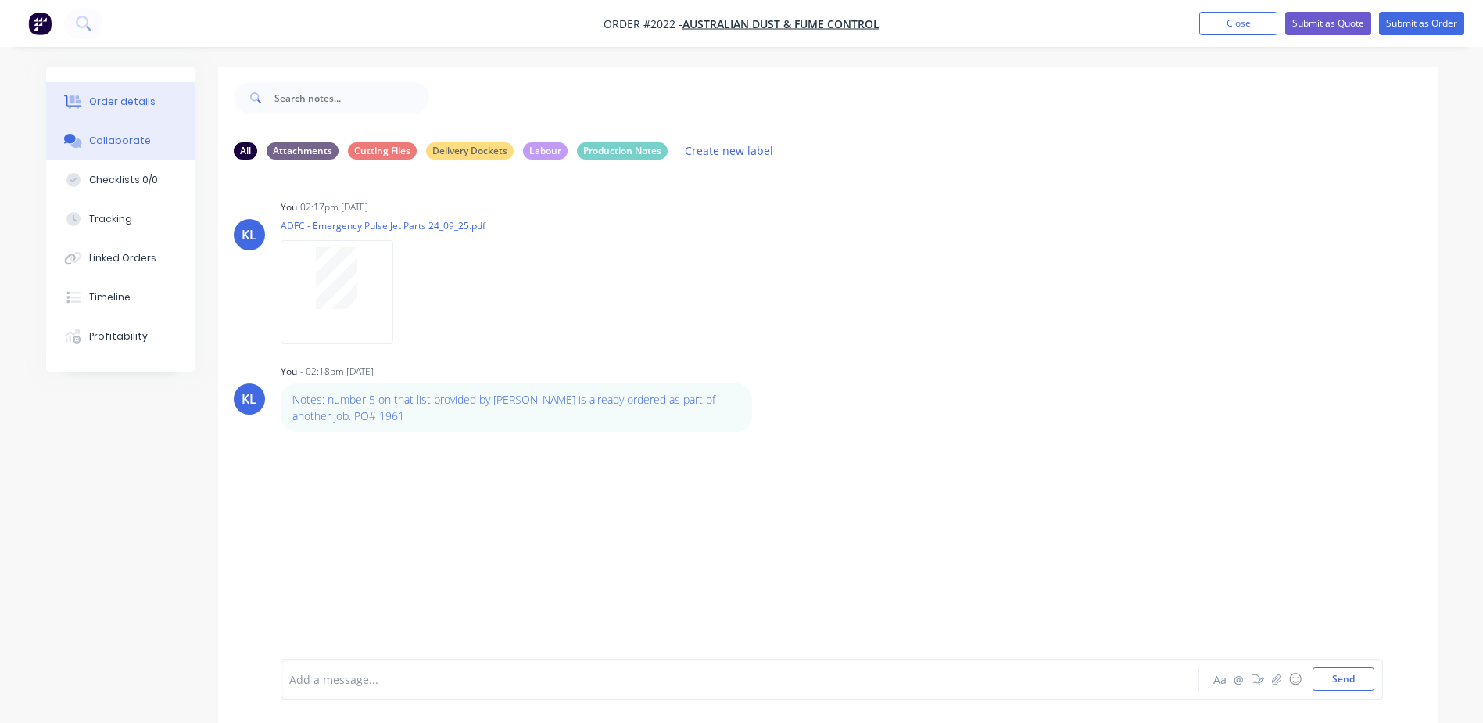
click at [178, 120] on button "Order details" at bounding box center [120, 101] width 149 height 39
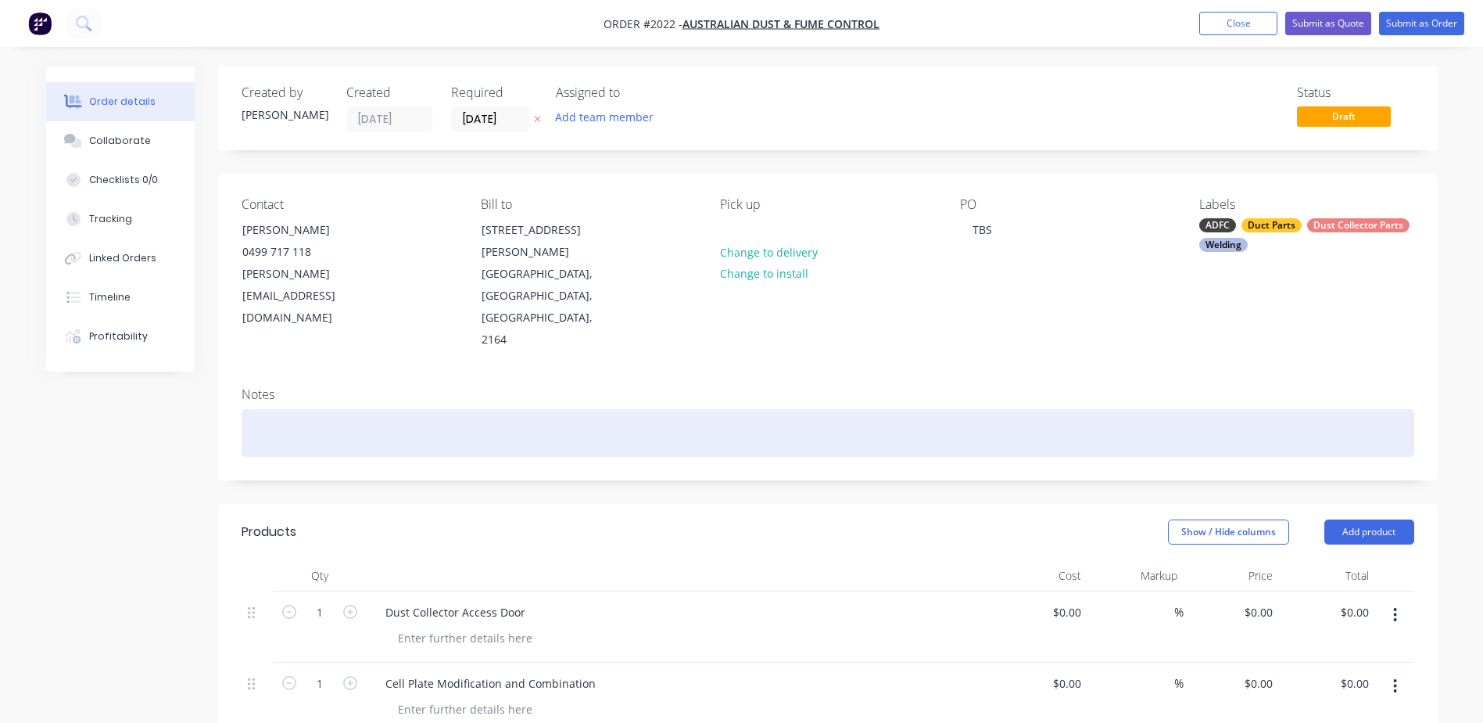
click at [331, 409] on div at bounding box center [828, 433] width 1173 height 48
drag, startPoint x: 363, startPoint y: 397, endPoint x: 249, endPoint y: 414, distance: 115.5
click at [249, 414] on div "Notes UNIPART DC" at bounding box center [828, 427] width 1220 height 105
copy div "UNIPART DC"
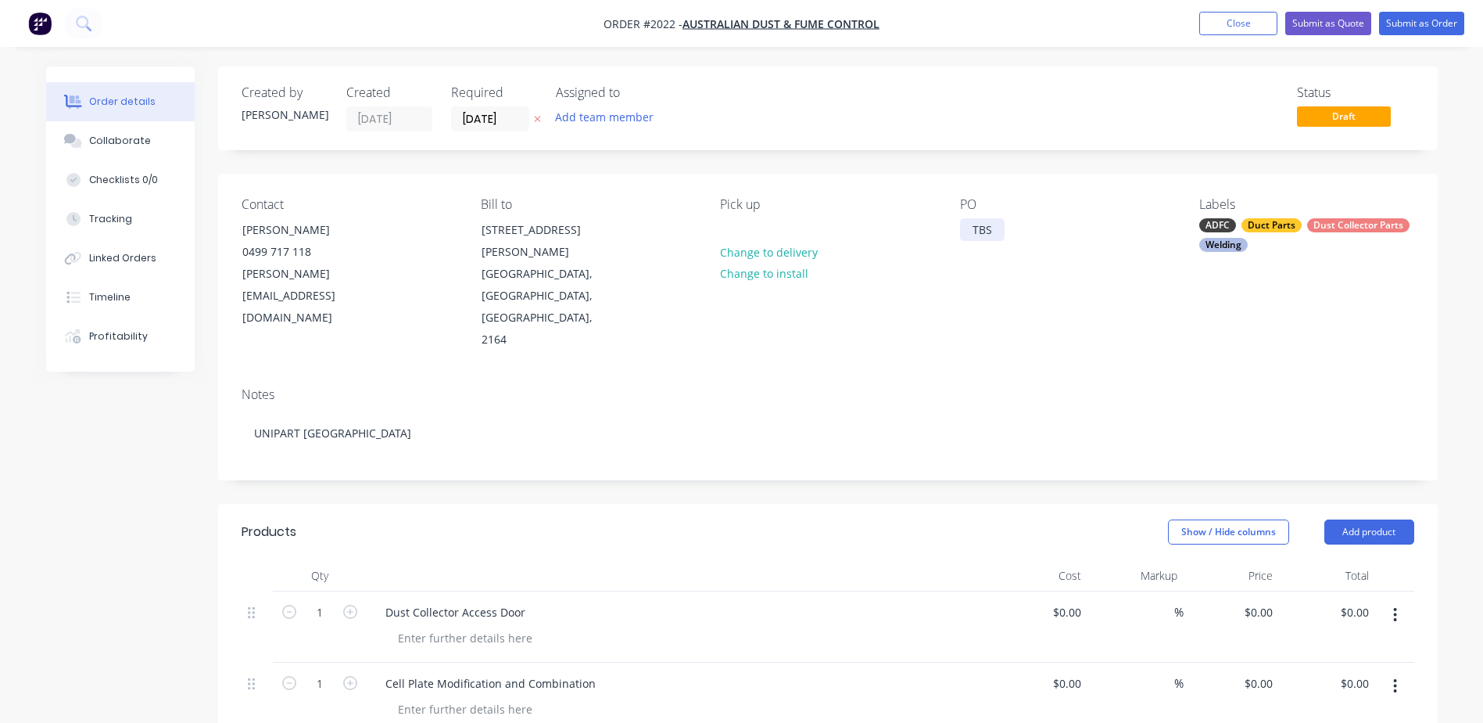
click at [995, 231] on div "TBS" at bounding box center [982, 229] width 45 height 23
drag, startPoint x: 980, startPoint y: 228, endPoint x: 934, endPoint y: 227, distance: 45.4
click at [934, 227] on div "Contact Tony Voysey 0499 717 118 tony@australiandustcontrol.com.au Bill to 26 H…" at bounding box center [828, 274] width 1220 height 201
paste div
click at [895, 312] on div "Contact Tony Voysey 0499 717 118 tony@australiandustcontrol.com.au Bill to 26 H…" at bounding box center [828, 274] width 1220 height 201
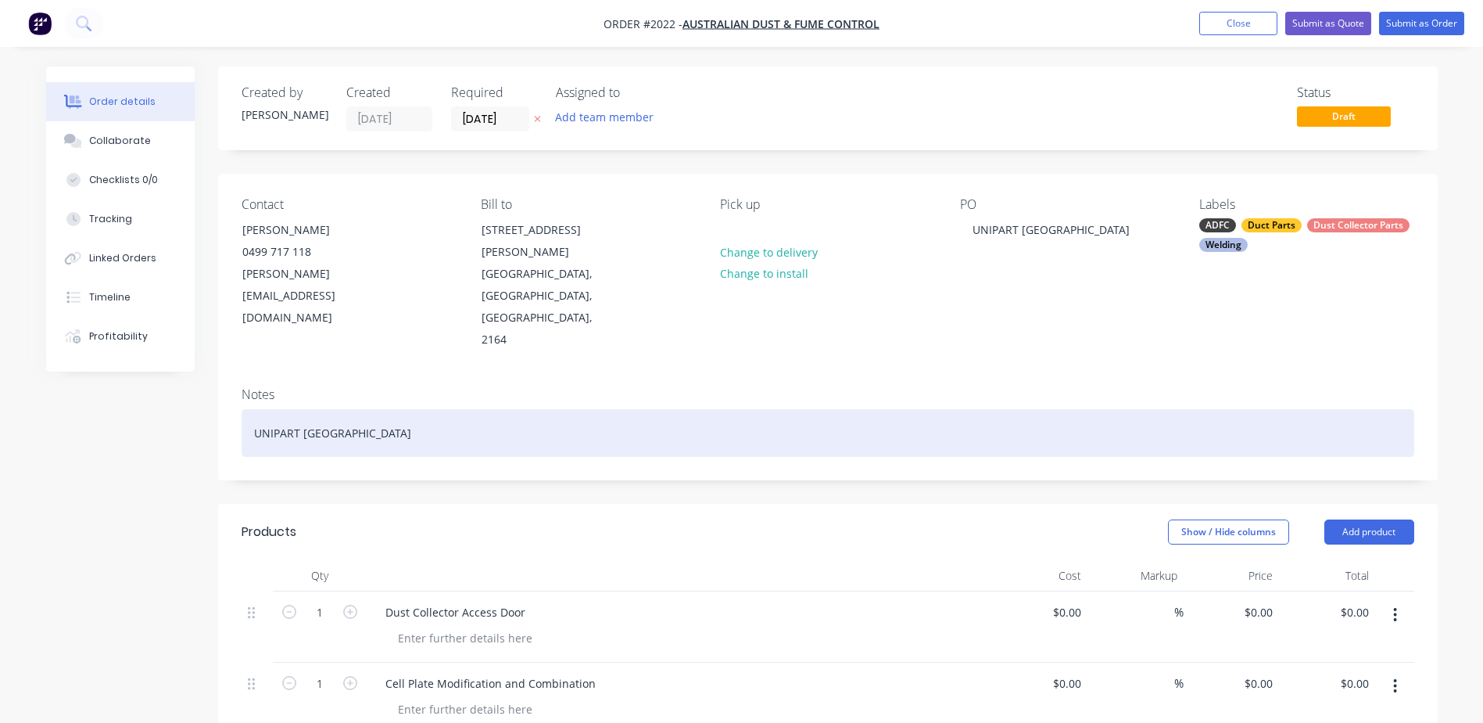
click at [352, 409] on div "UNIPART DC" at bounding box center [828, 433] width 1173 height 48
drag, startPoint x: 346, startPoint y: 394, endPoint x: 131, endPoint y: 400, distance: 215.9
click at [131, 400] on div "Created by Kyle Created 24/09/25 Required 26/09/25 Assigned to Add team member …" at bounding box center [742, 703] width 1392 height 1275
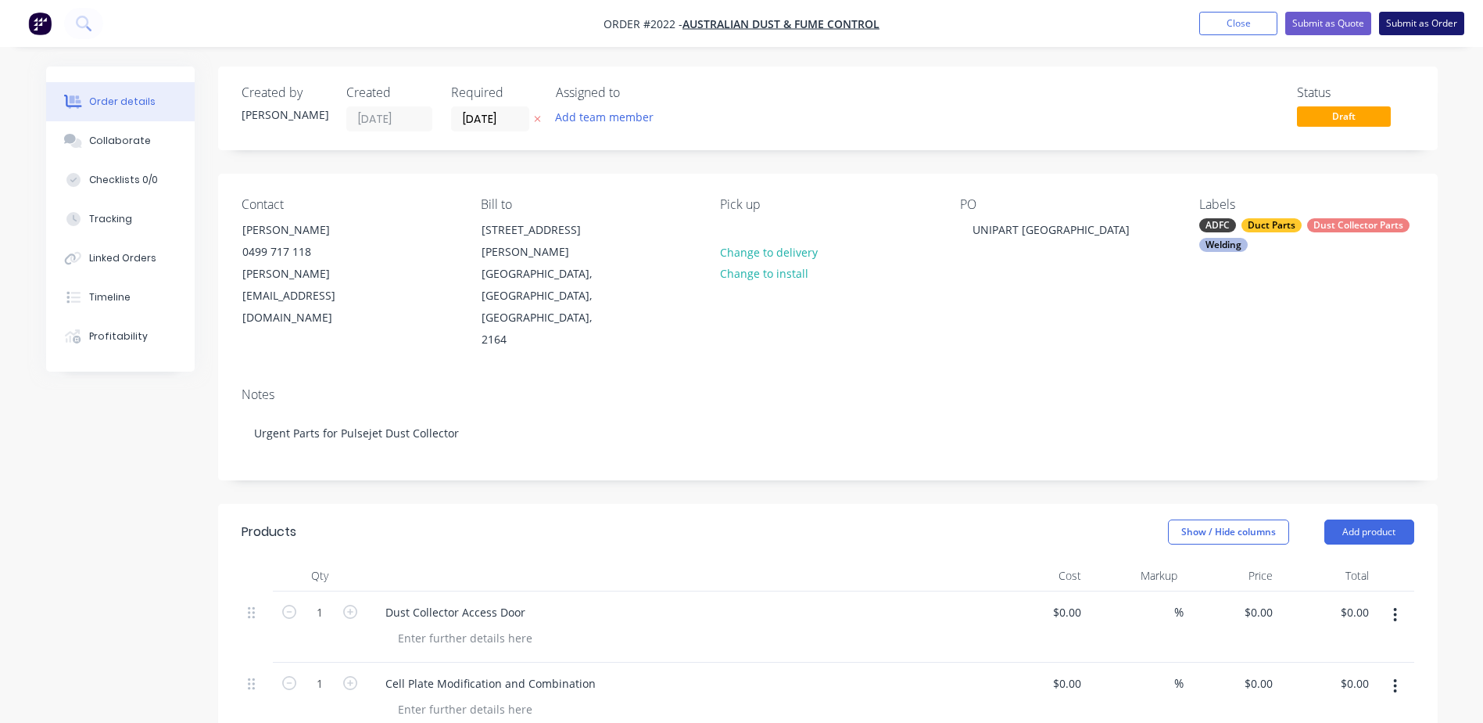
click at [1401, 15] on button "Submit as Order" at bounding box center [1421, 23] width 85 height 23
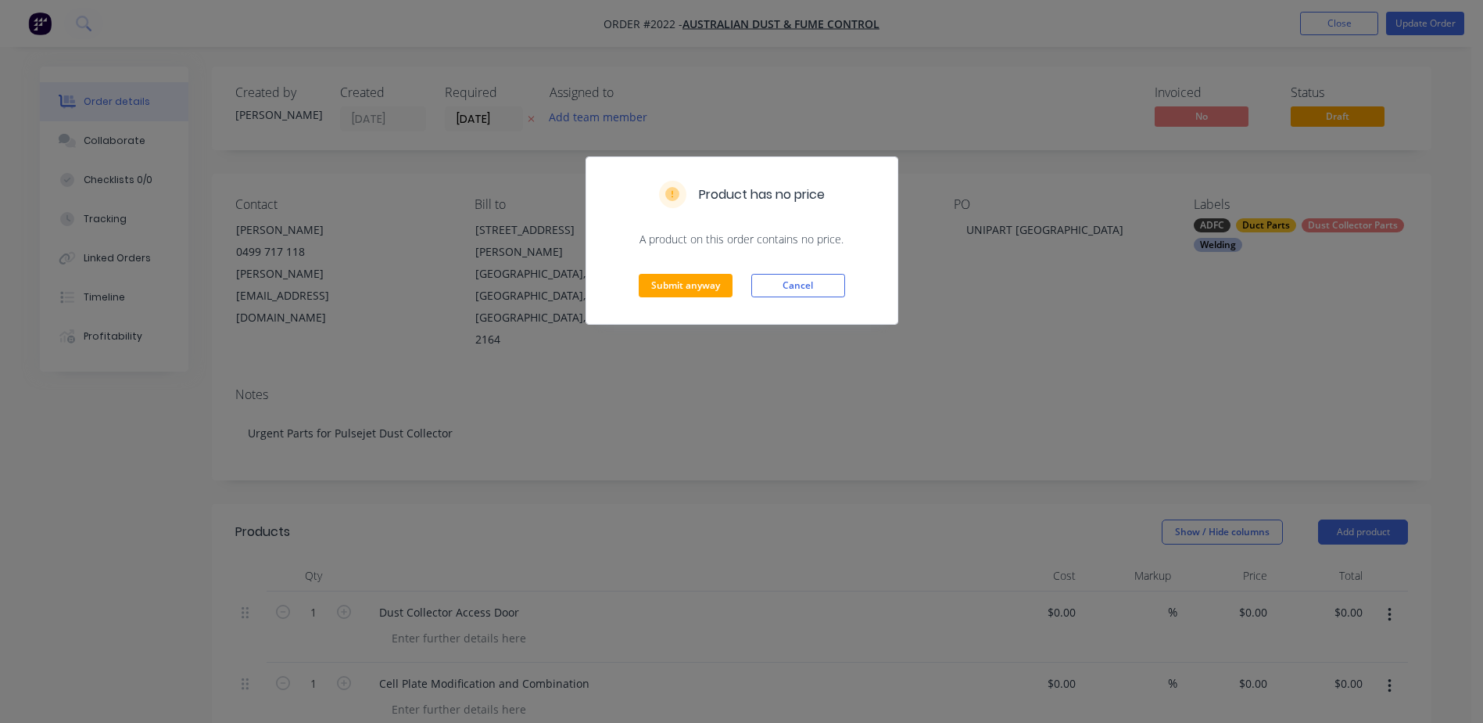
click at [677, 310] on div "Submit anyway Cancel" at bounding box center [742, 285] width 311 height 77
click at [681, 290] on button "Submit anyway" at bounding box center [686, 285] width 94 height 23
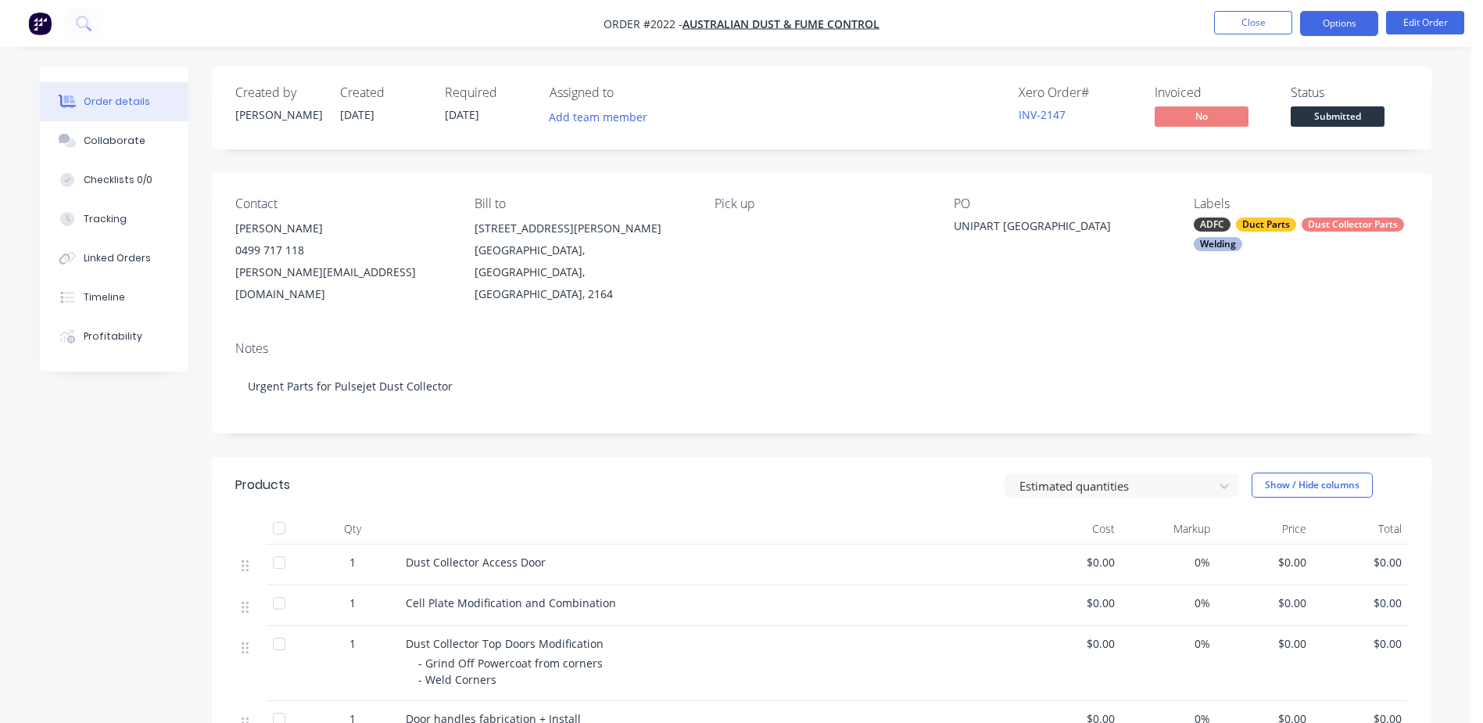
click at [1330, 18] on button "Options" at bounding box center [1339, 23] width 78 height 25
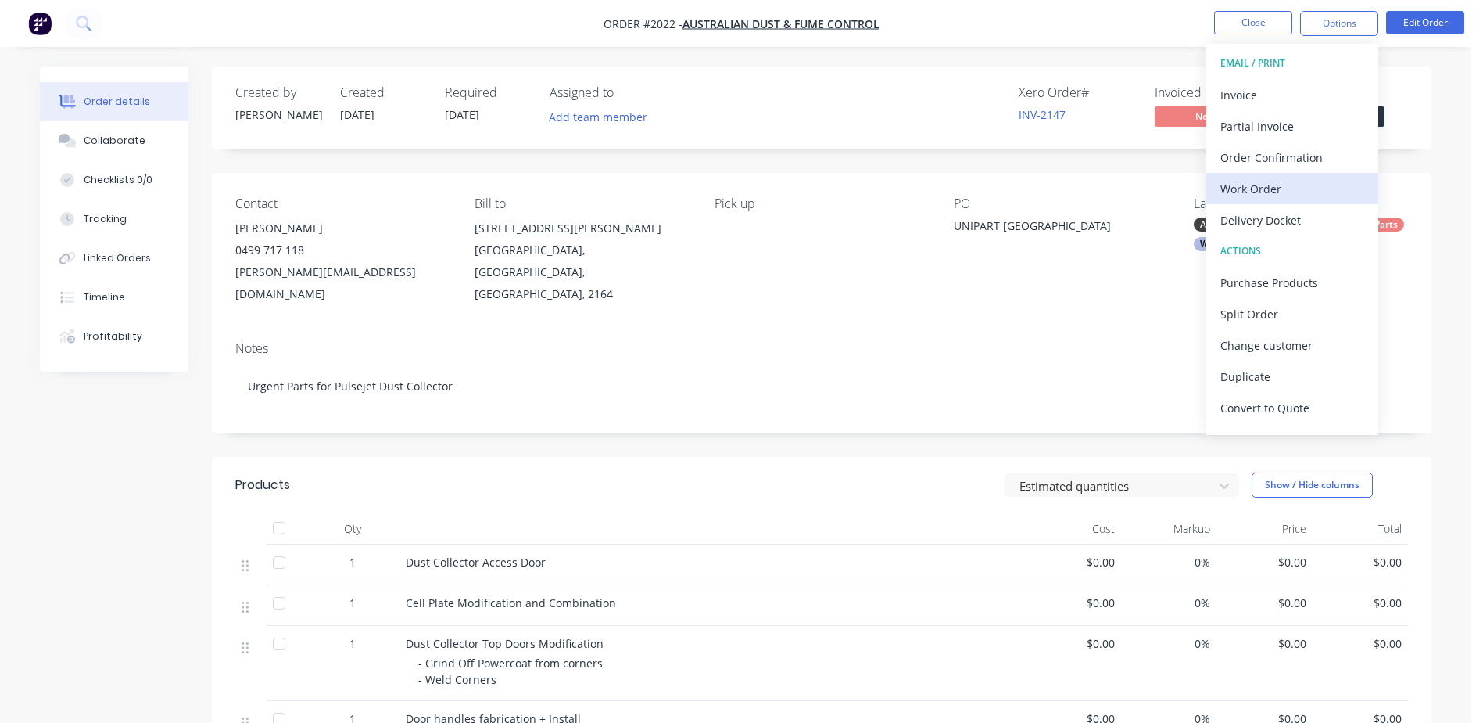
click at [1251, 194] on div "Work Order" at bounding box center [1293, 189] width 144 height 23
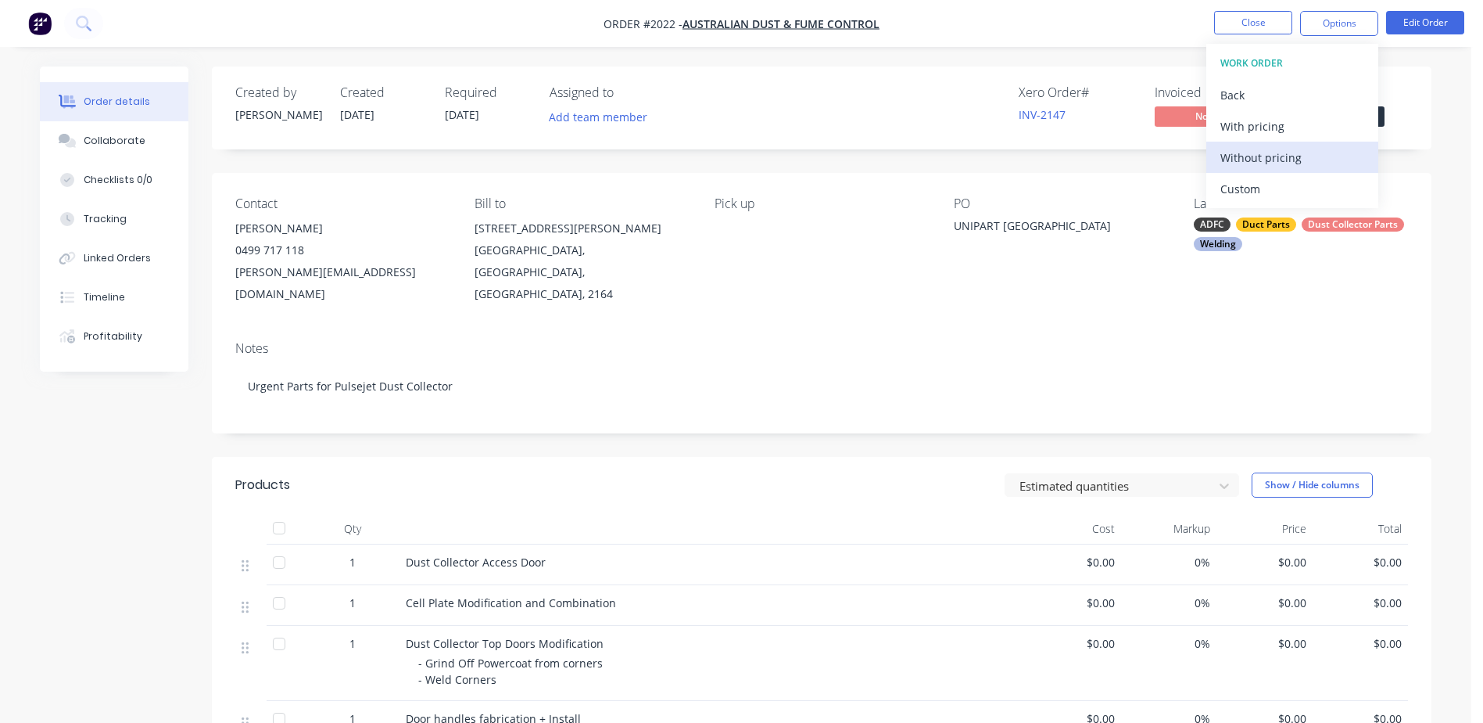
click at [1227, 156] on div "Without pricing" at bounding box center [1293, 157] width 144 height 23
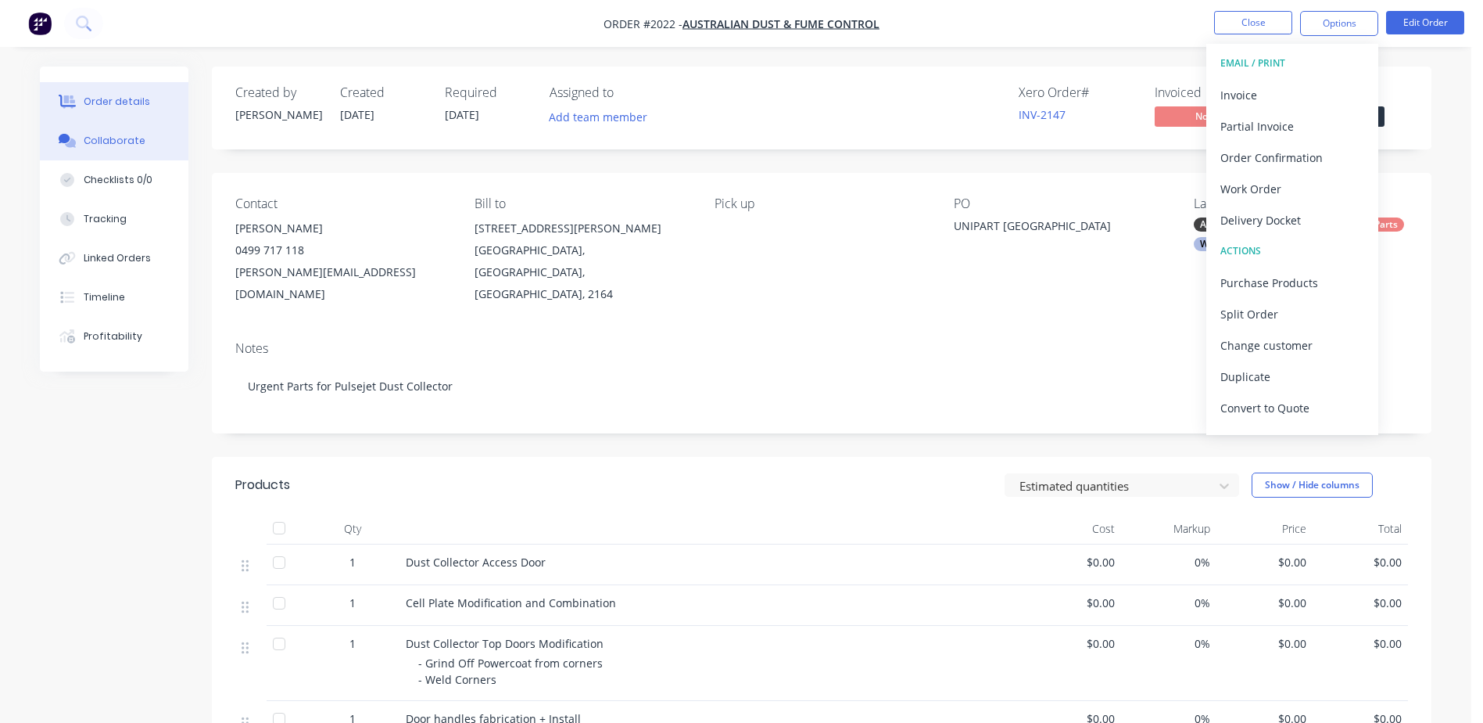
click at [131, 137] on div "Collaborate" at bounding box center [115, 141] width 62 height 14
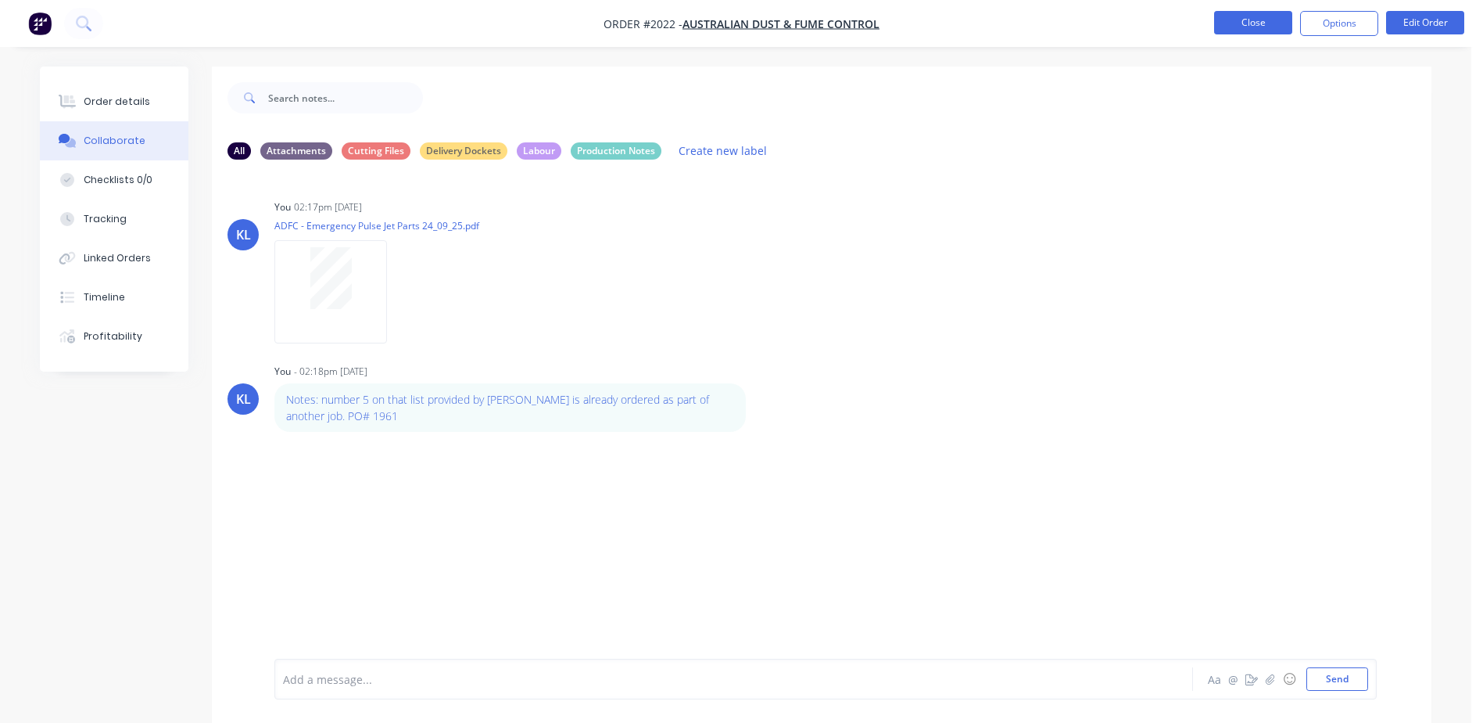
click at [1245, 17] on button "Close" at bounding box center [1253, 22] width 78 height 23
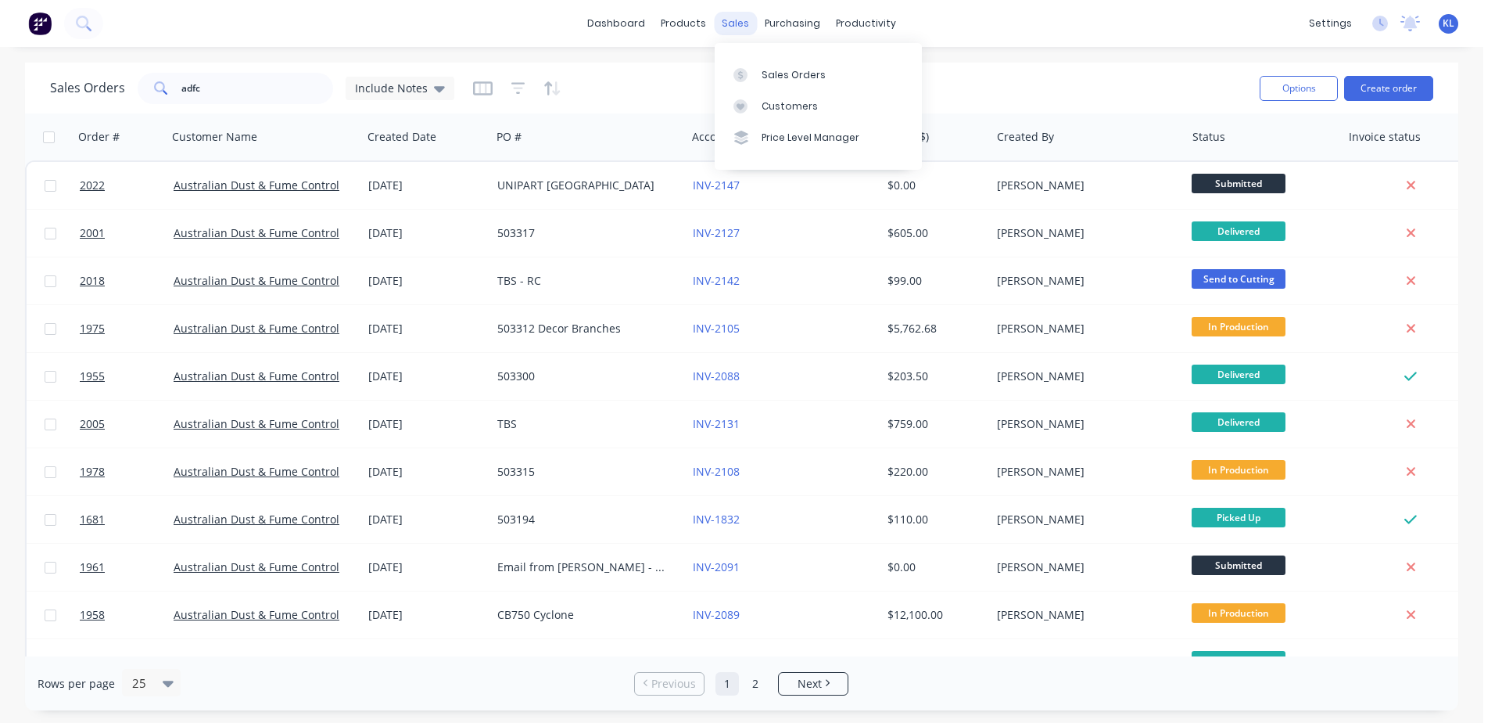
click at [741, 20] on div "sales" at bounding box center [735, 23] width 43 height 23
click at [780, 74] on icon at bounding box center [780, 75] width 14 height 14
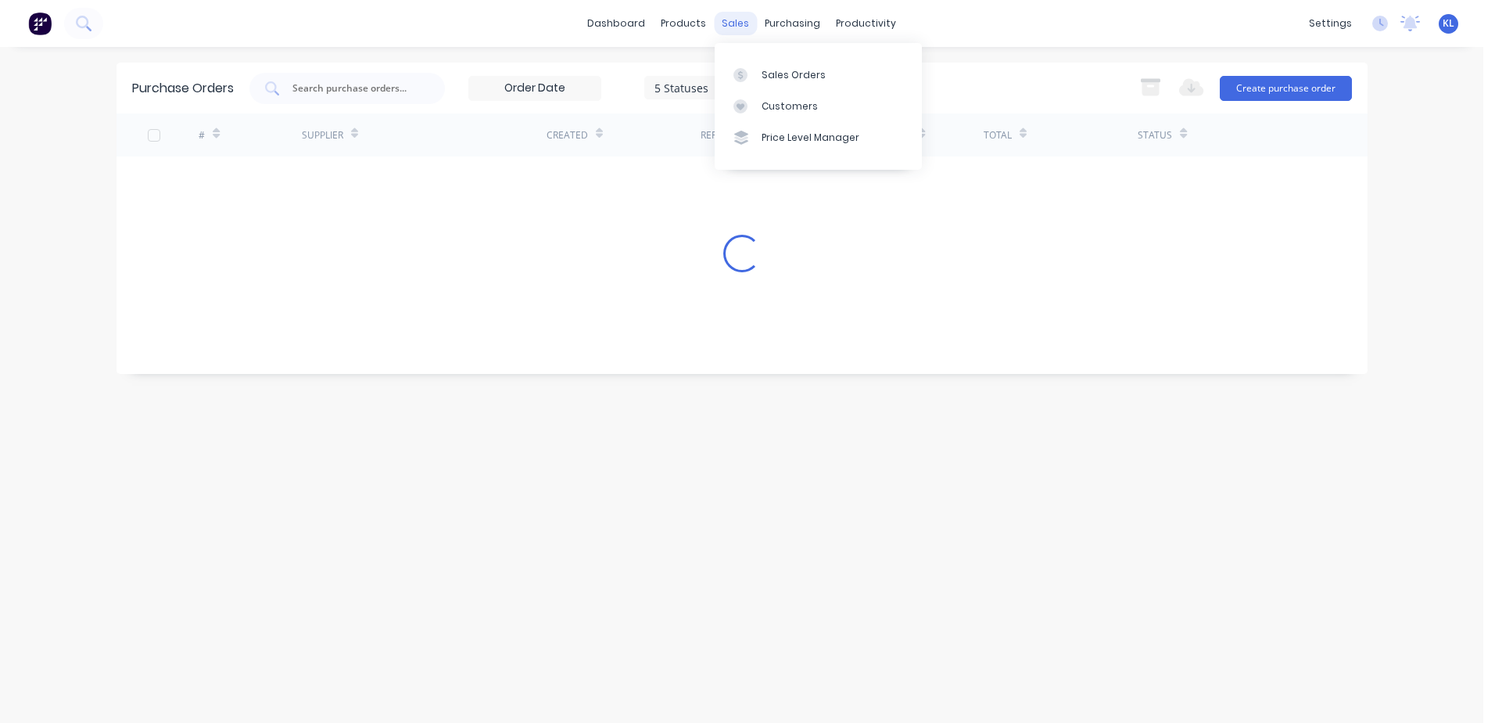
click at [734, 20] on div "sales" at bounding box center [735, 23] width 43 height 23
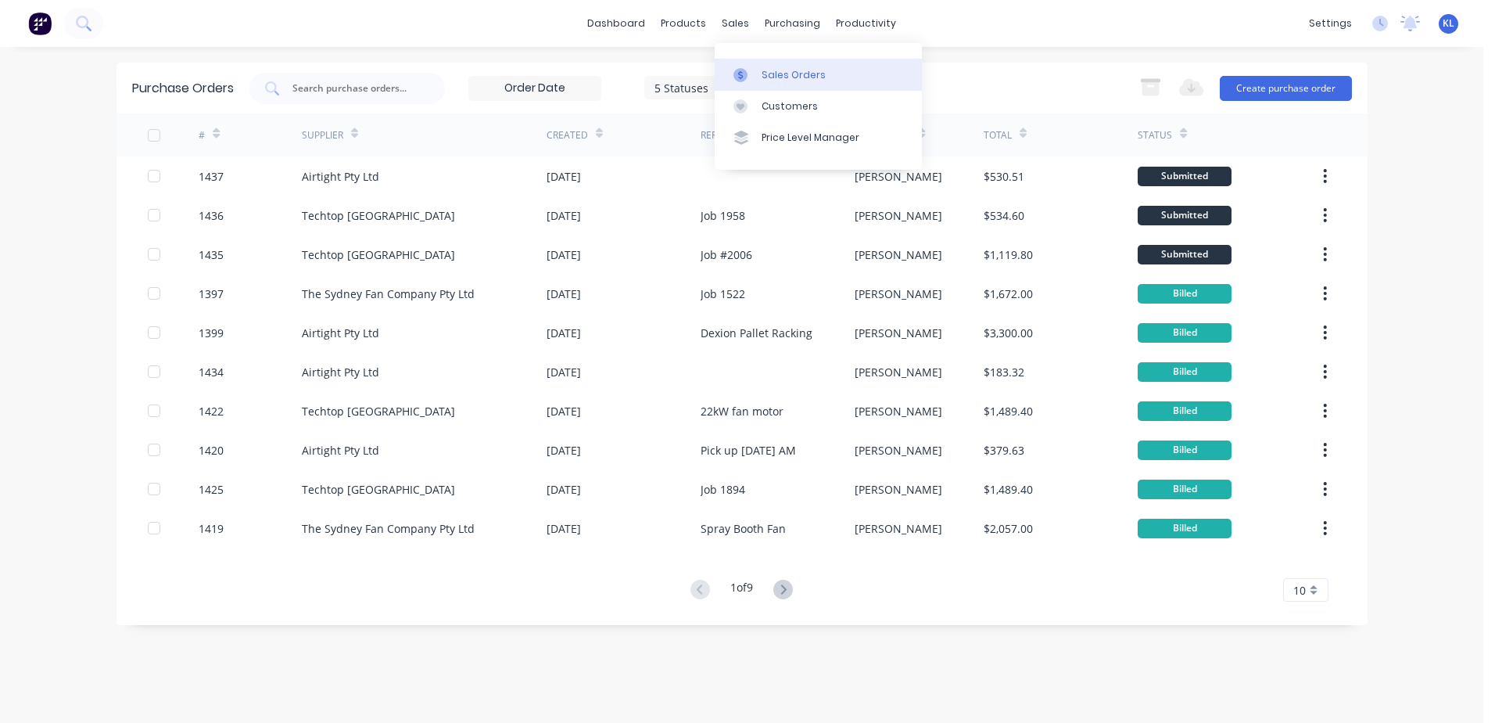
click at [758, 66] on link "Sales Orders" at bounding box center [818, 74] width 207 height 31
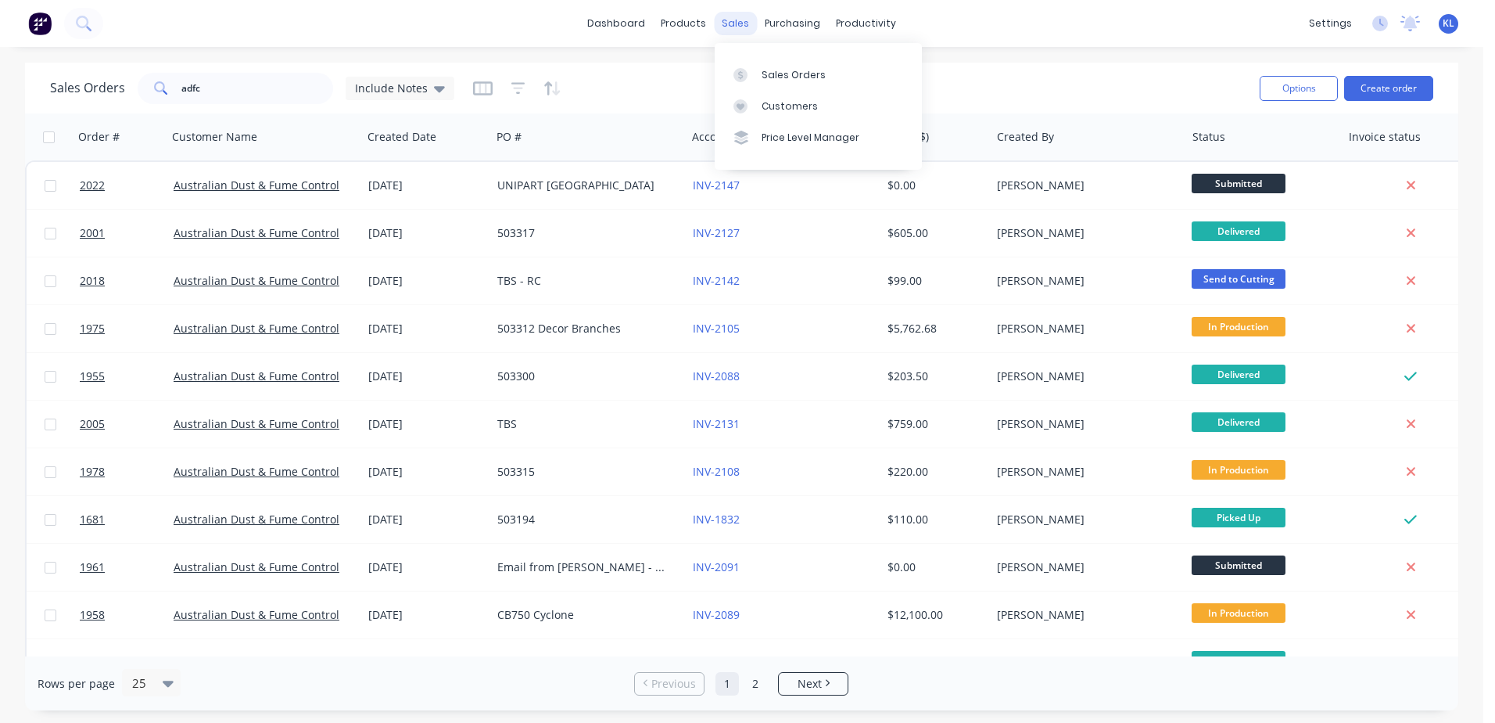
click at [737, 18] on div "sales" at bounding box center [735, 23] width 43 height 23
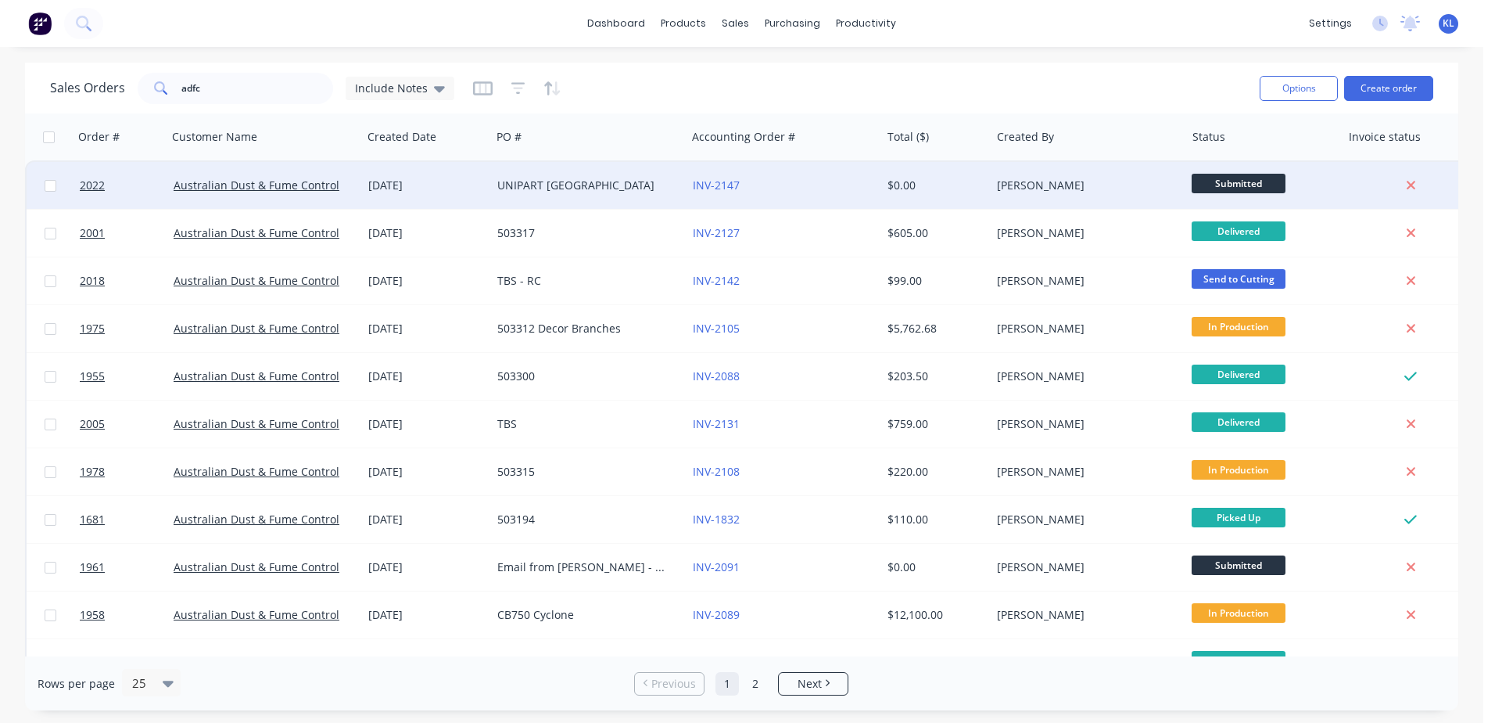
click at [584, 192] on div "UNIPART DC" at bounding box center [584, 186] width 174 height 16
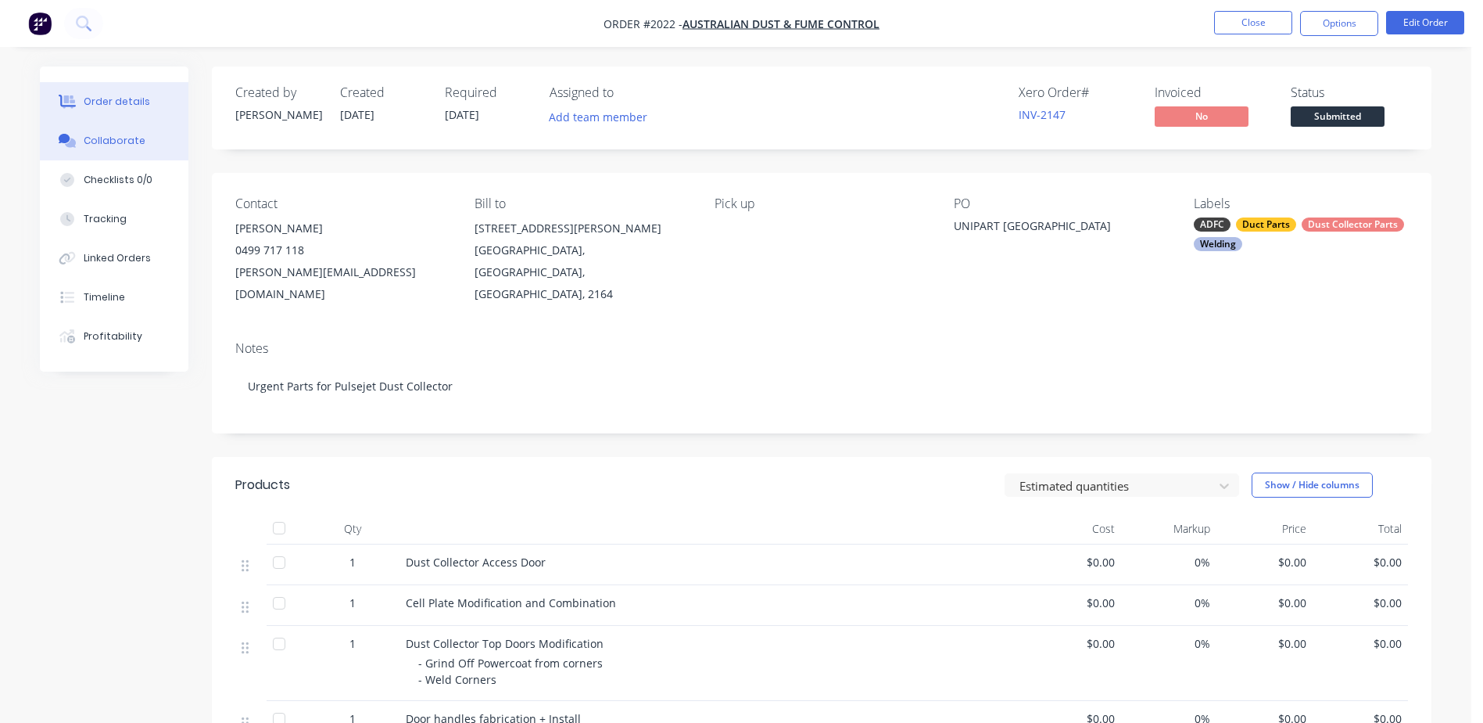
click at [106, 138] on div "Collaborate" at bounding box center [115, 141] width 62 height 14
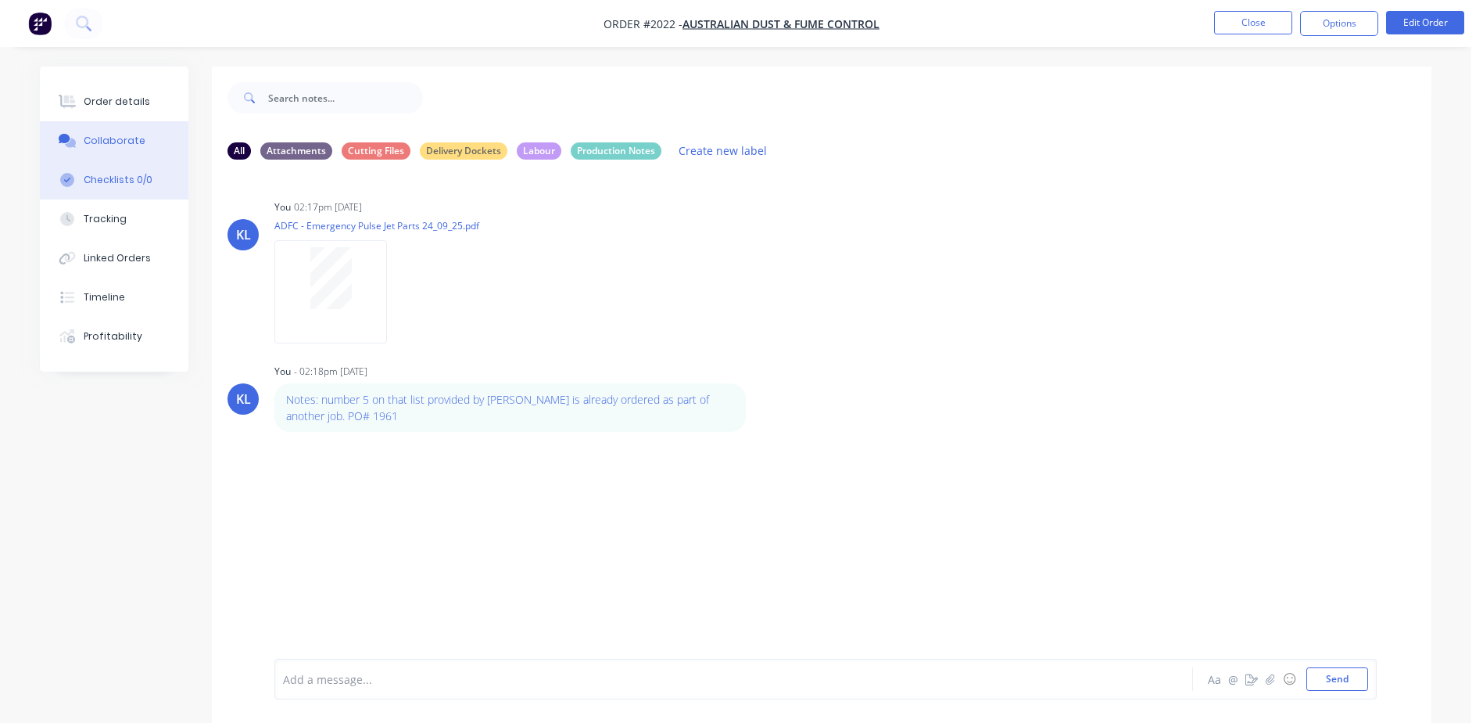
click at [126, 181] on div "Checklists 0/0" at bounding box center [118, 180] width 69 height 14
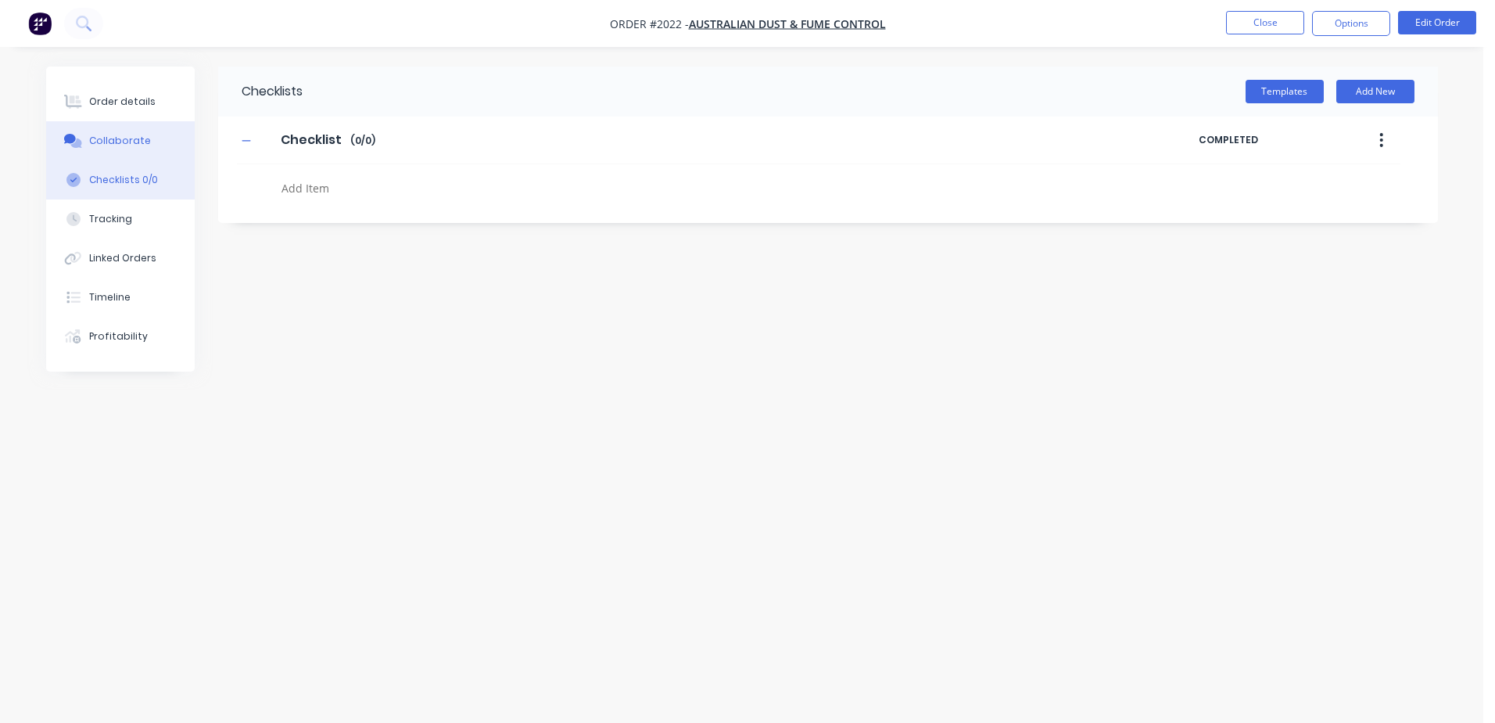
click at [133, 138] on div "Collaborate" at bounding box center [120, 141] width 62 height 14
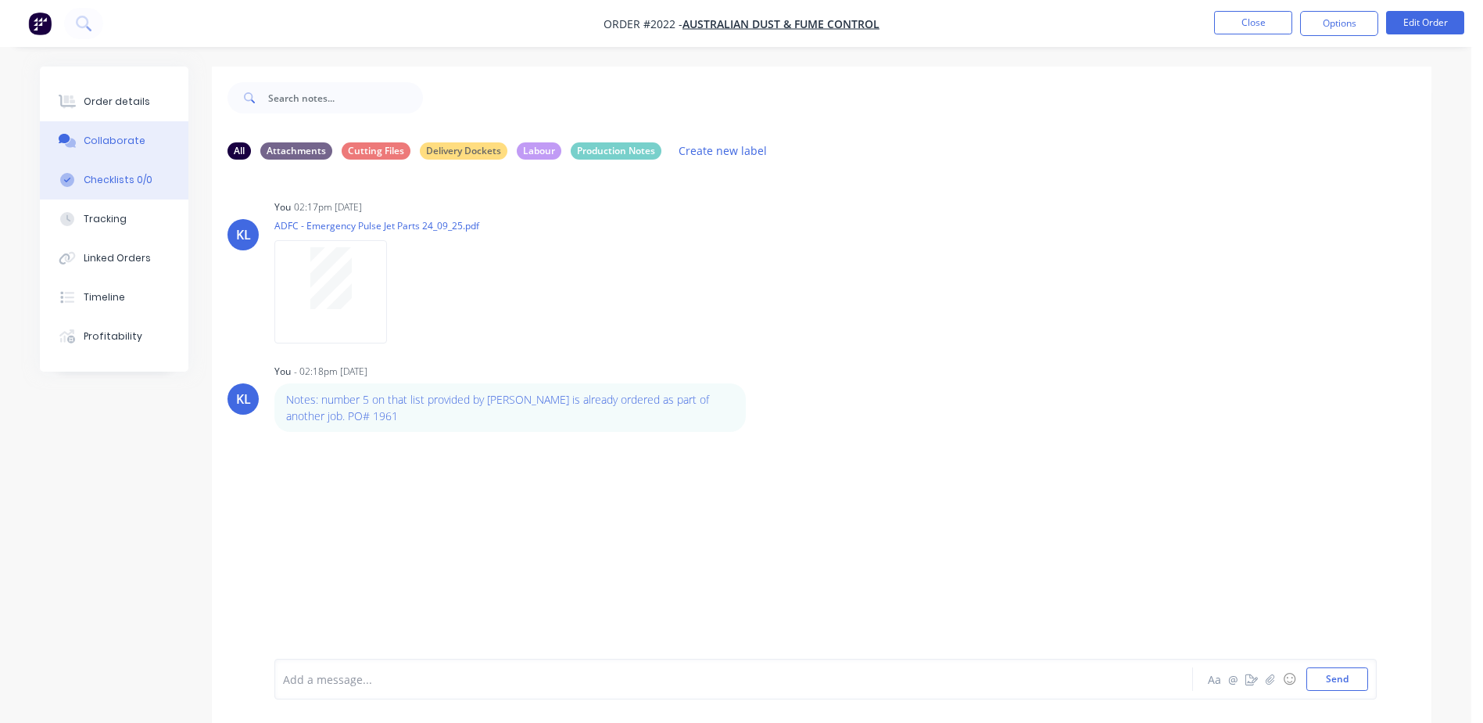
click at [73, 195] on button "Checklists 0/0" at bounding box center [114, 179] width 149 height 39
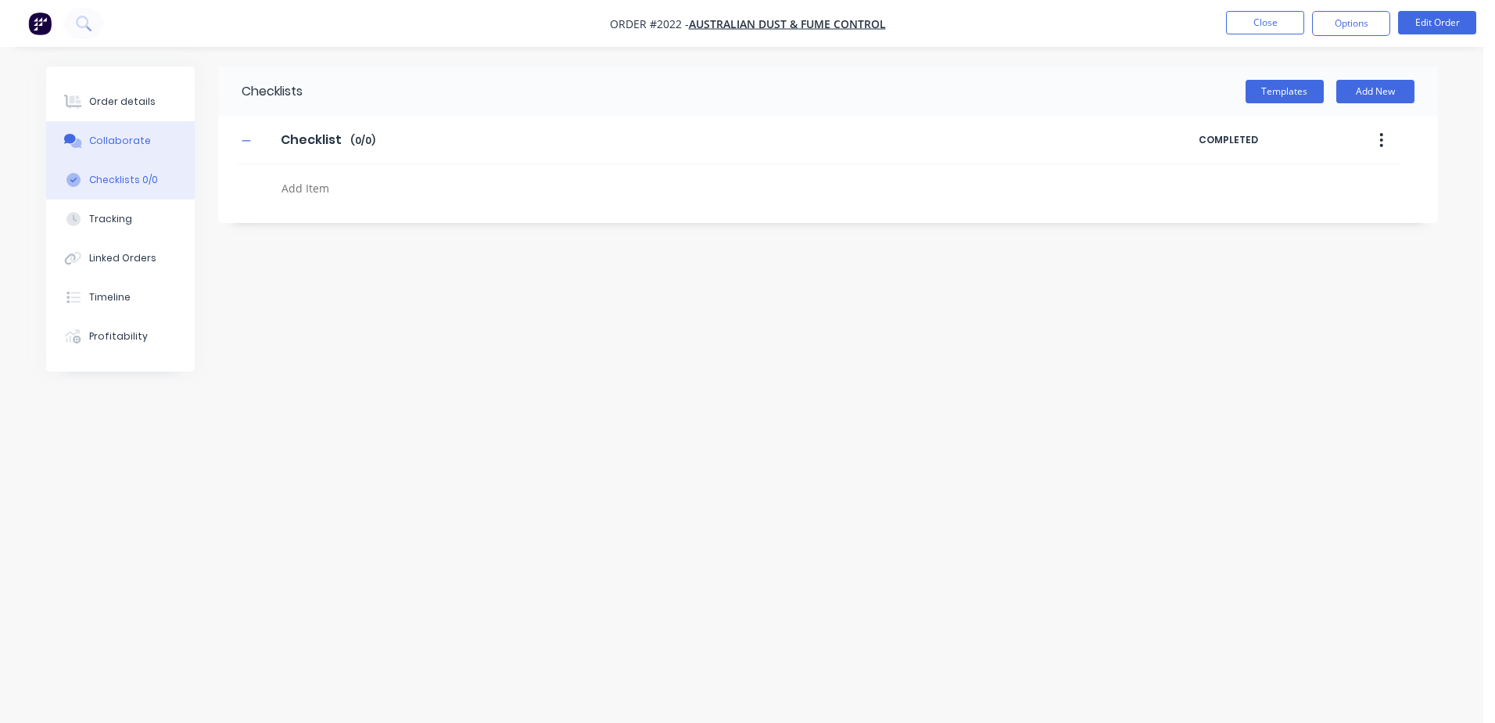
click at [88, 137] on button "Collaborate" at bounding box center [120, 140] width 149 height 39
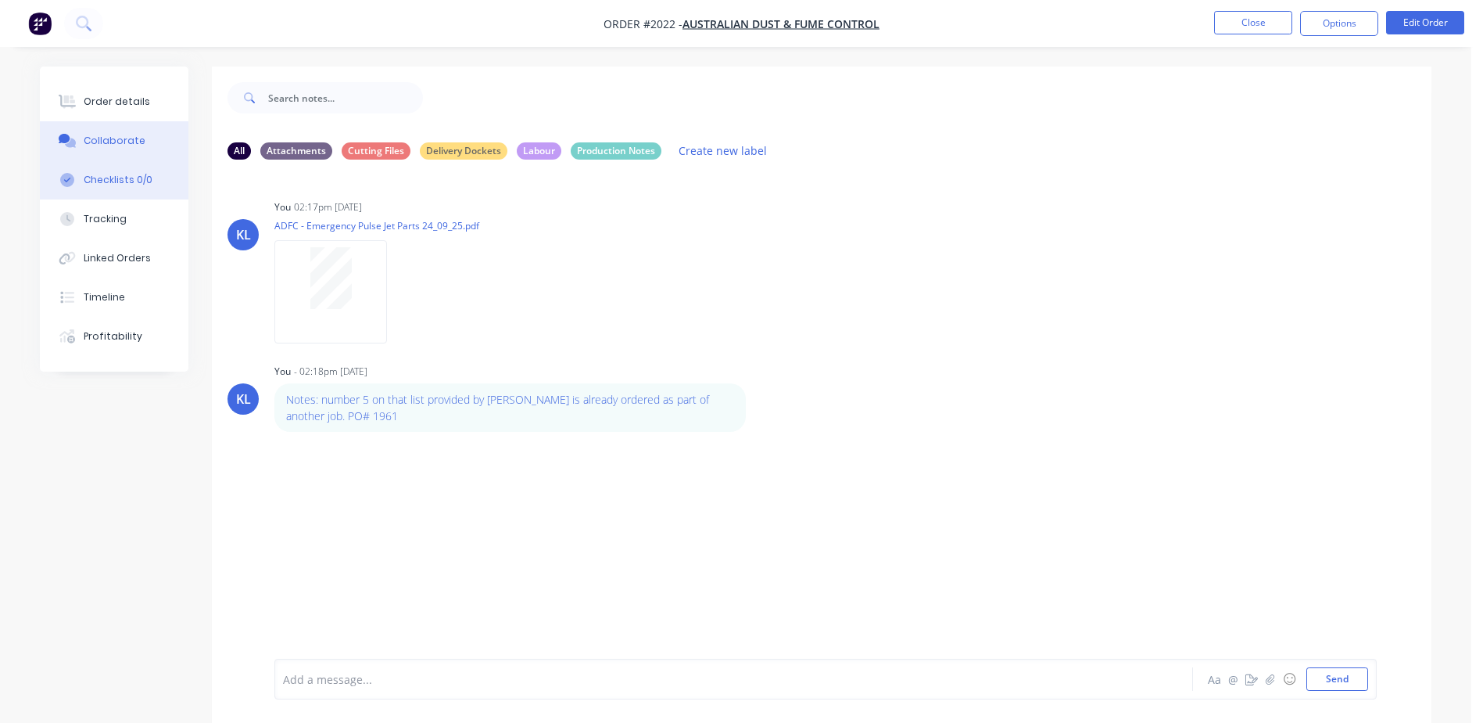
click at [103, 178] on div "Checklists 0/0" at bounding box center [118, 180] width 69 height 14
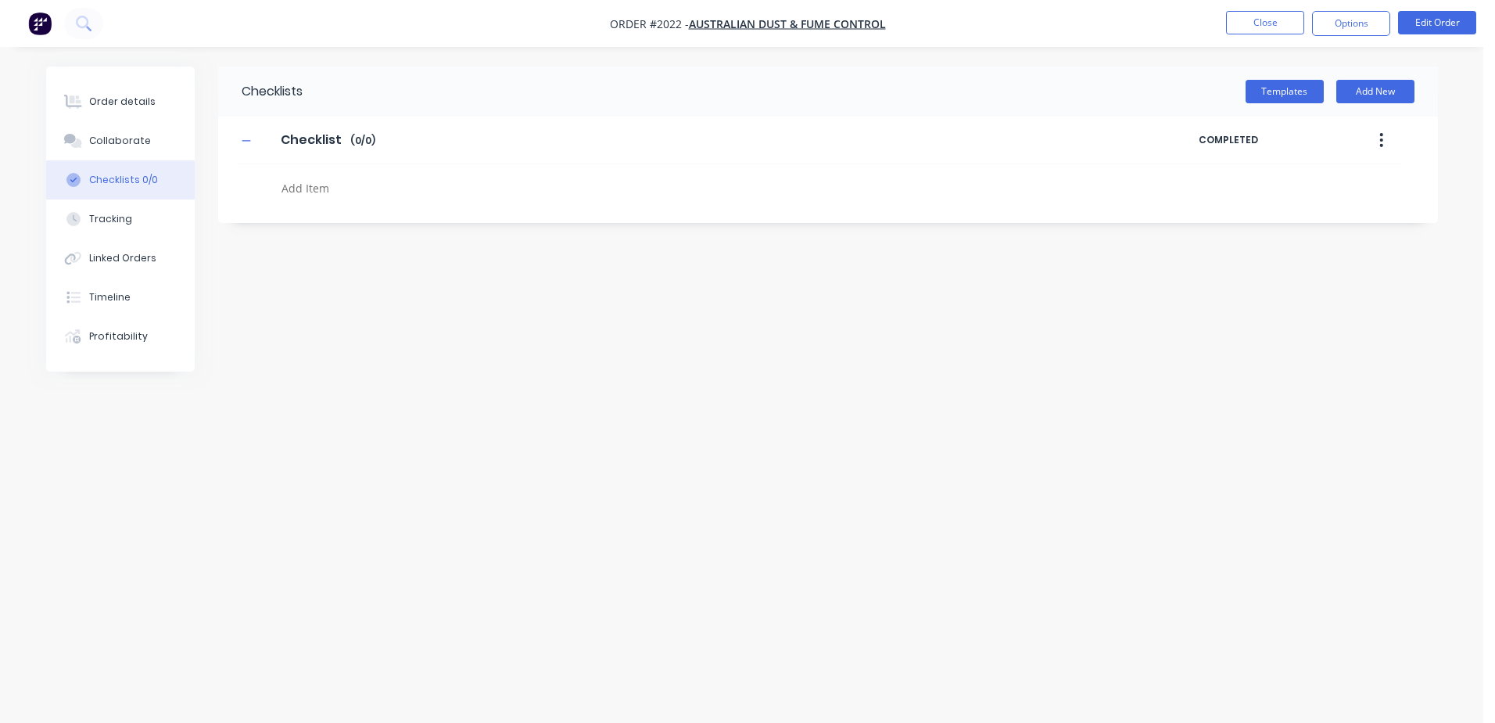
click at [358, 187] on textarea at bounding box center [651, 188] width 752 height 23
type textarea "x"
type textarea "U"
type textarea "x"
type textarea "UN"
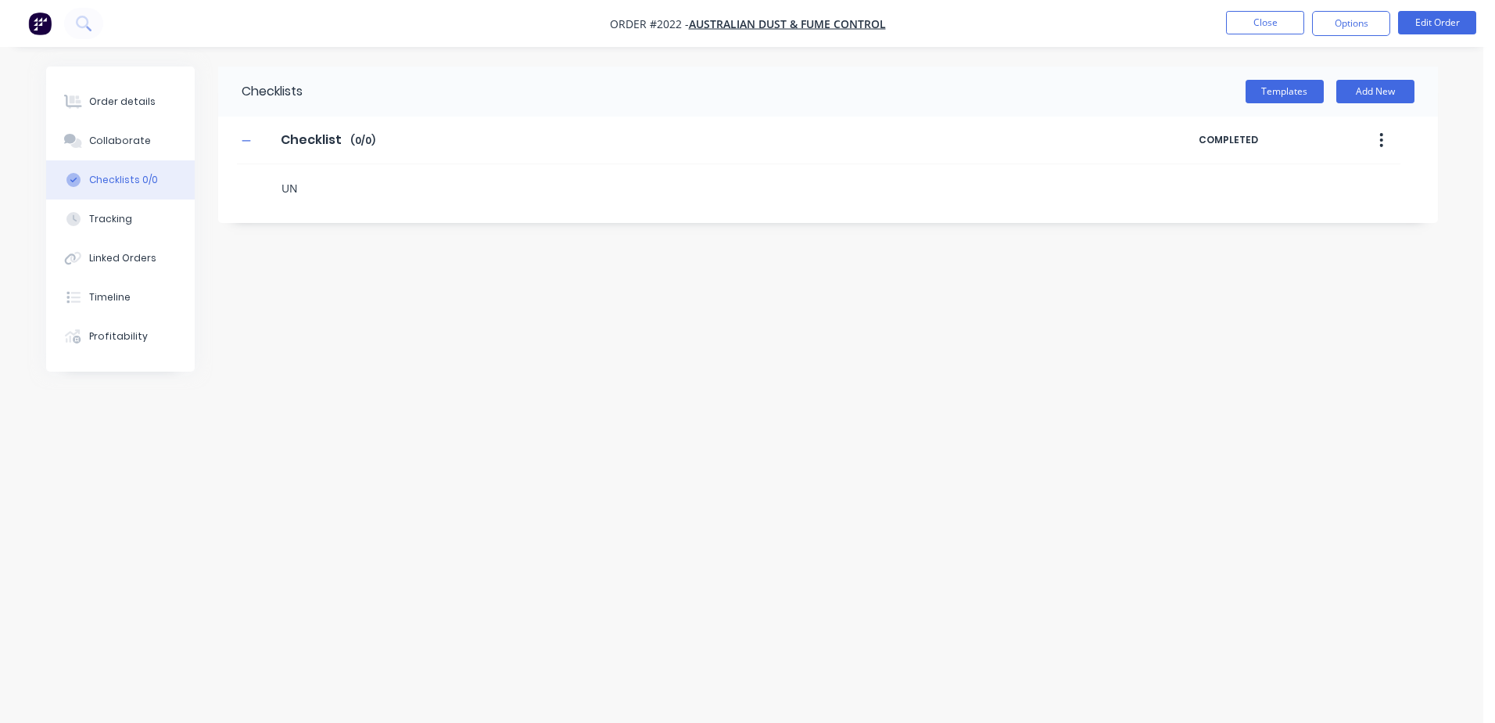
type textarea "x"
type textarea "UNI"
type textarea "x"
type textarea "UNIP"
type textarea "x"
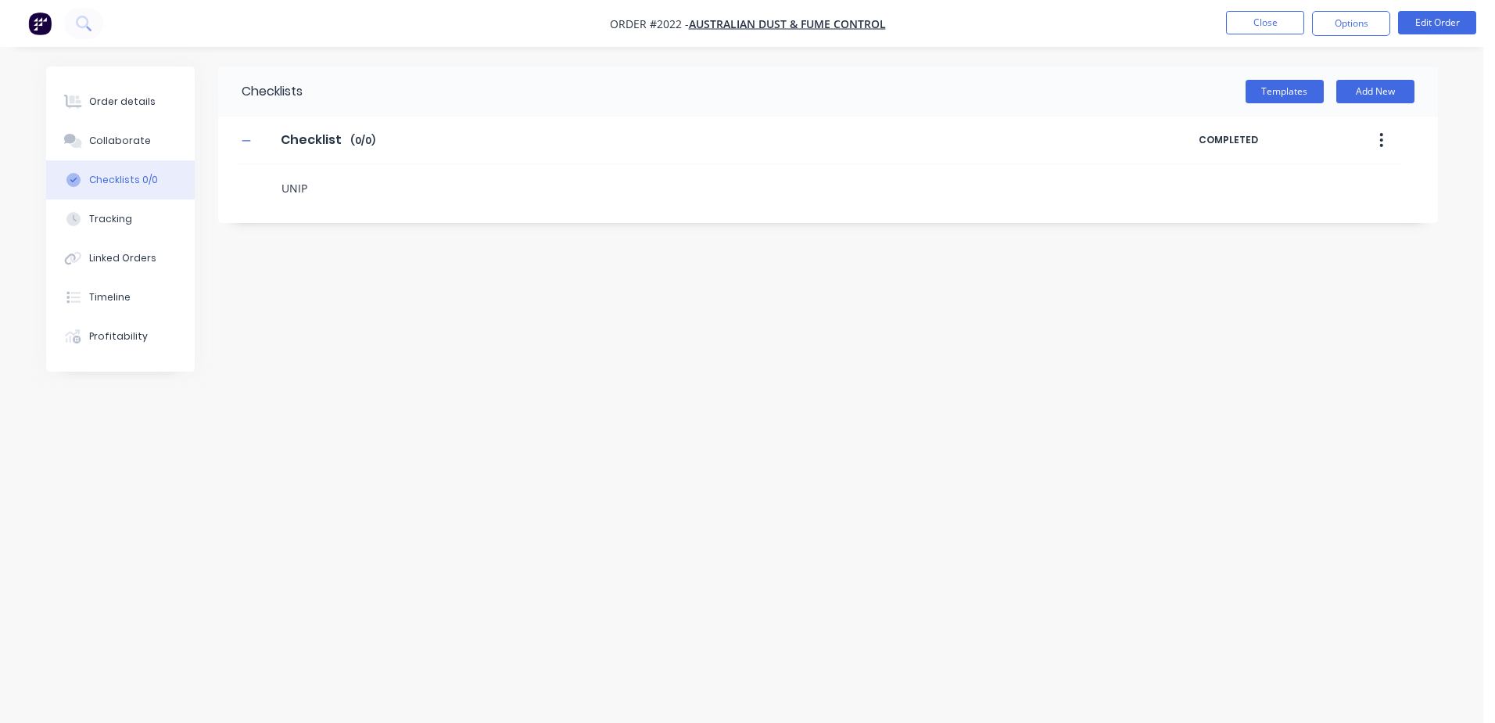
type textarea "UNI"
type textarea "x"
type textarea "UN"
type textarea "x"
type textarea "UNI"
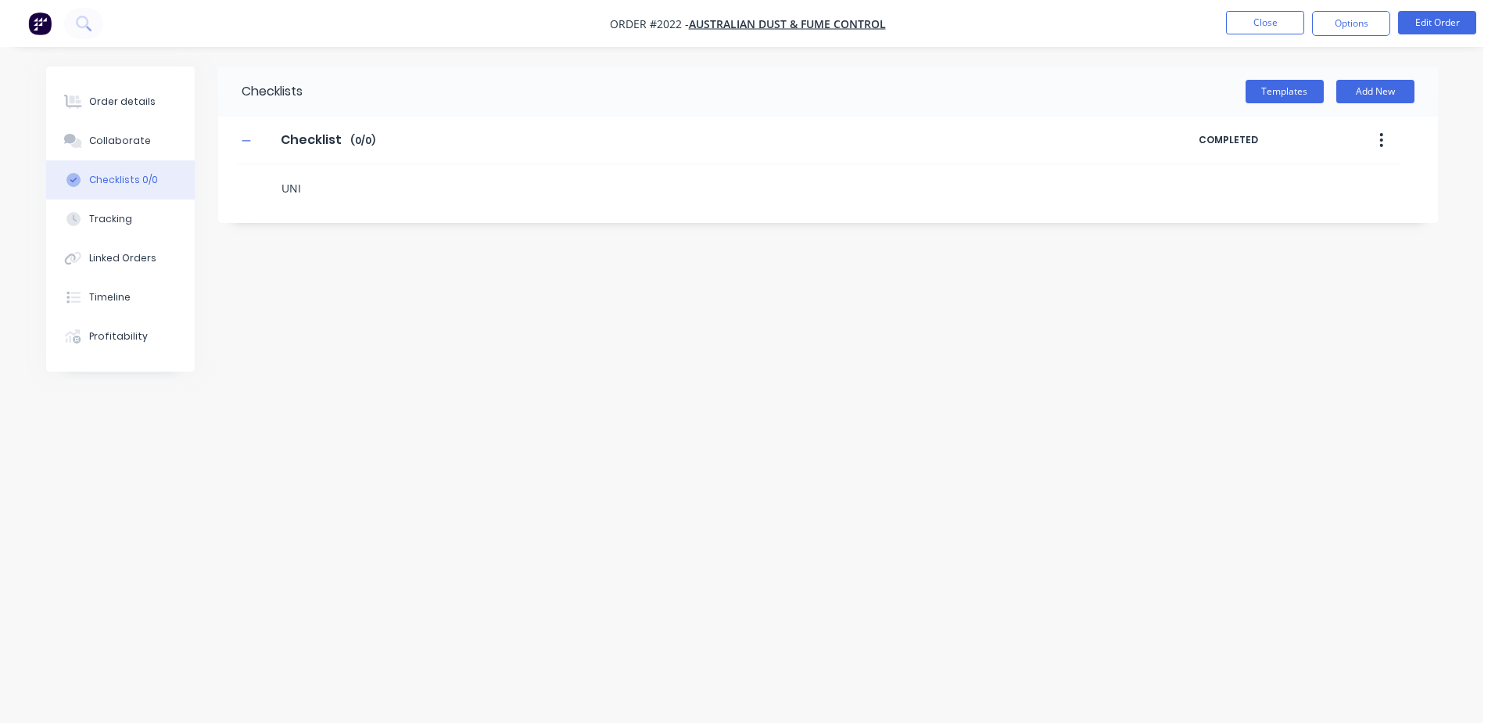
type textarea "x"
type textarea "UNIP"
type textarea "x"
type textarea "UNIPA"
type textarea "x"
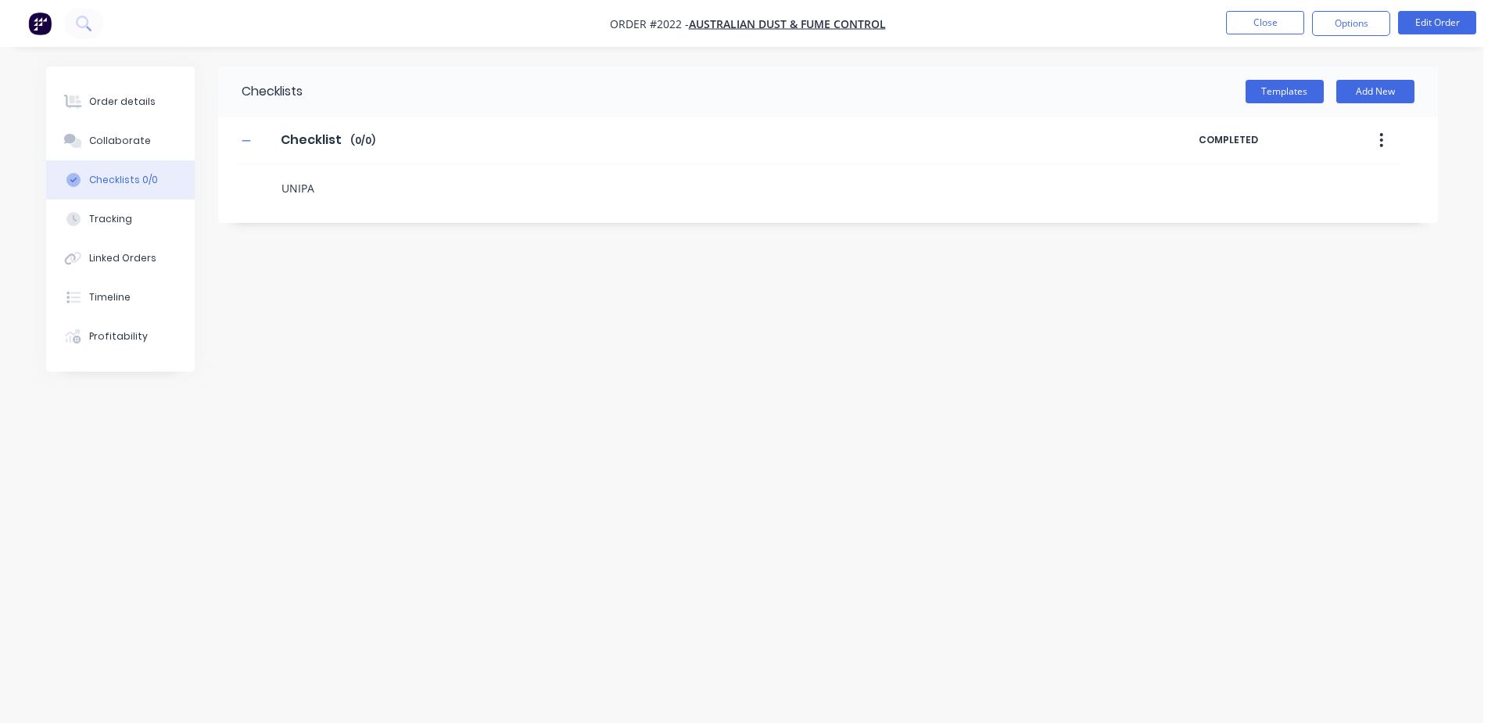
type textarea "UNIPAR"
type textarea "x"
type textarea "UNIPART"
type textarea "x"
type textarea "UNIPART"
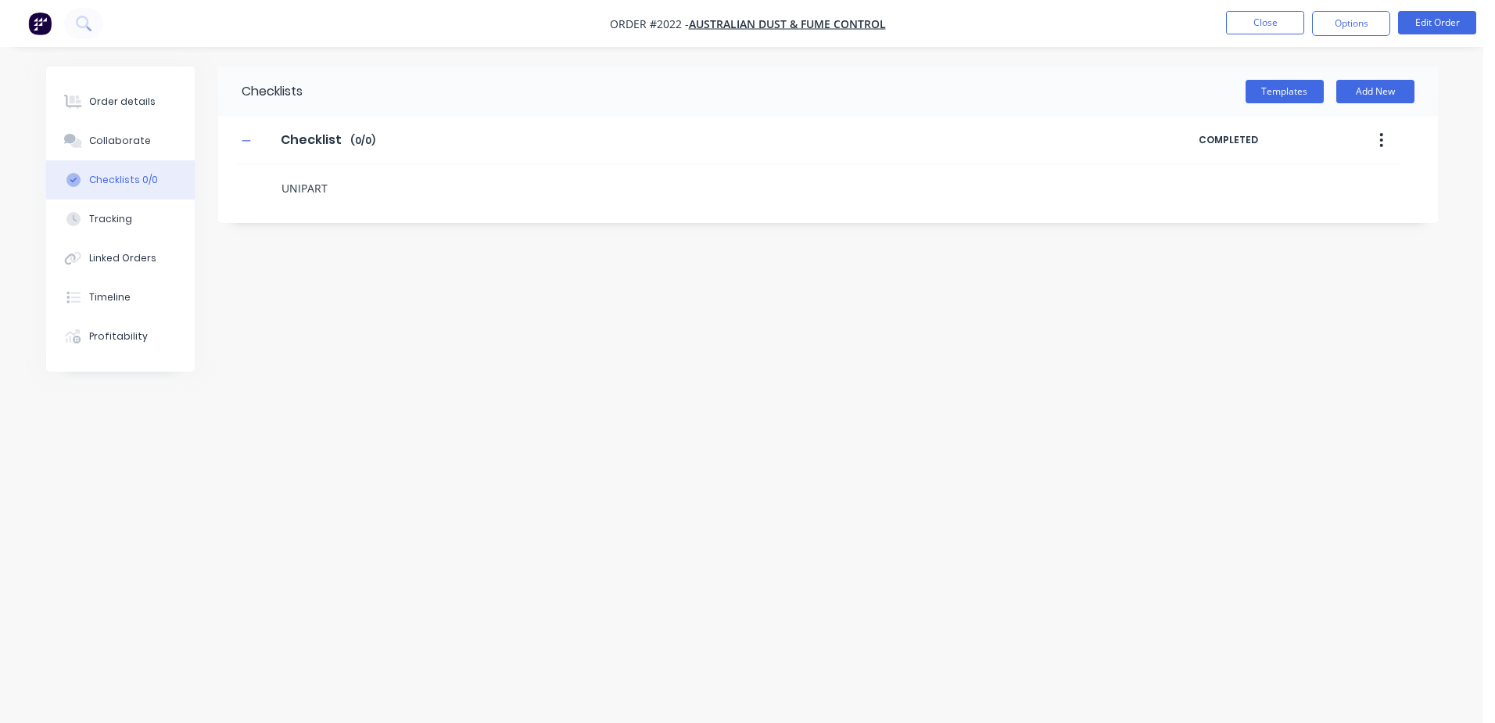
type textarea "x"
type textarea "UNIPART D"
type textarea "x"
type textarea "UNIPART DC"
type textarea "x"
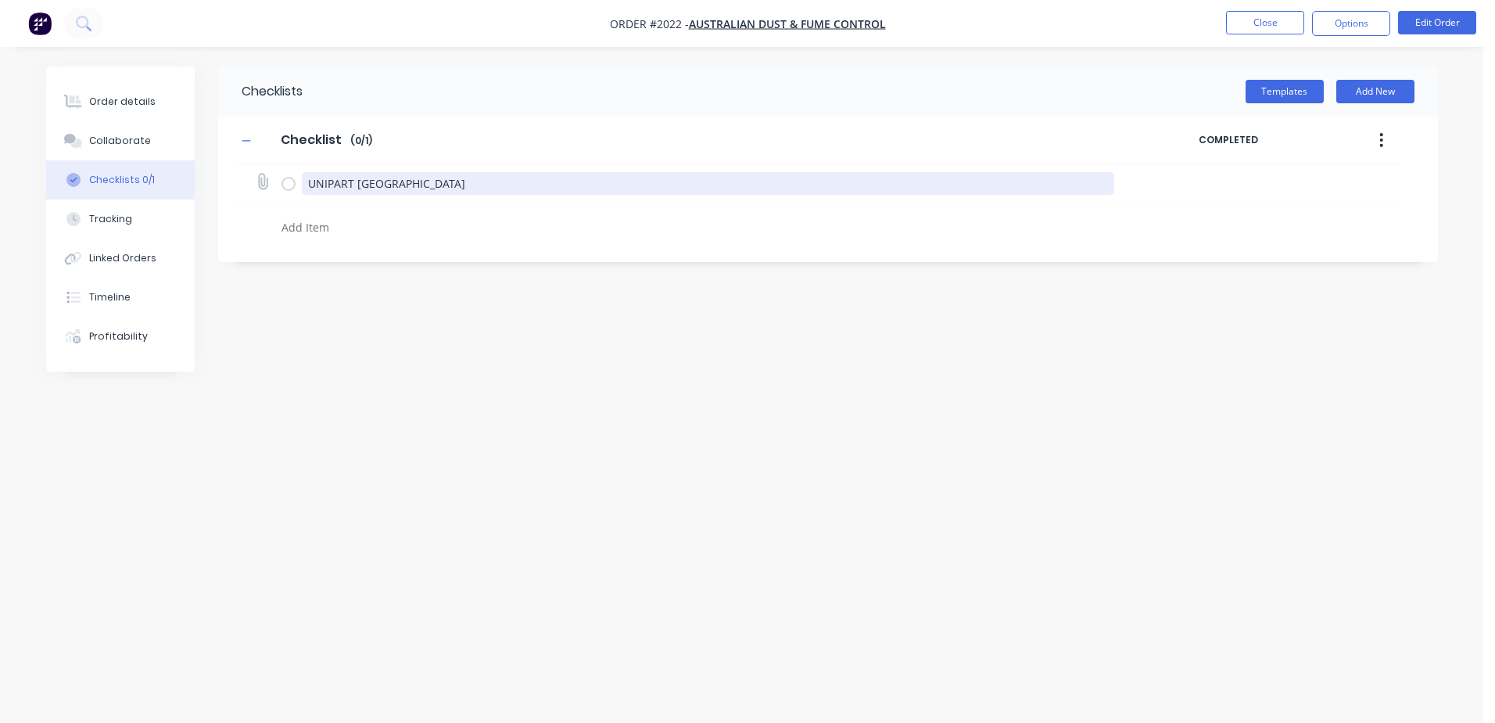
click at [394, 192] on textarea "UNIPART DC" at bounding box center [708, 183] width 813 height 23
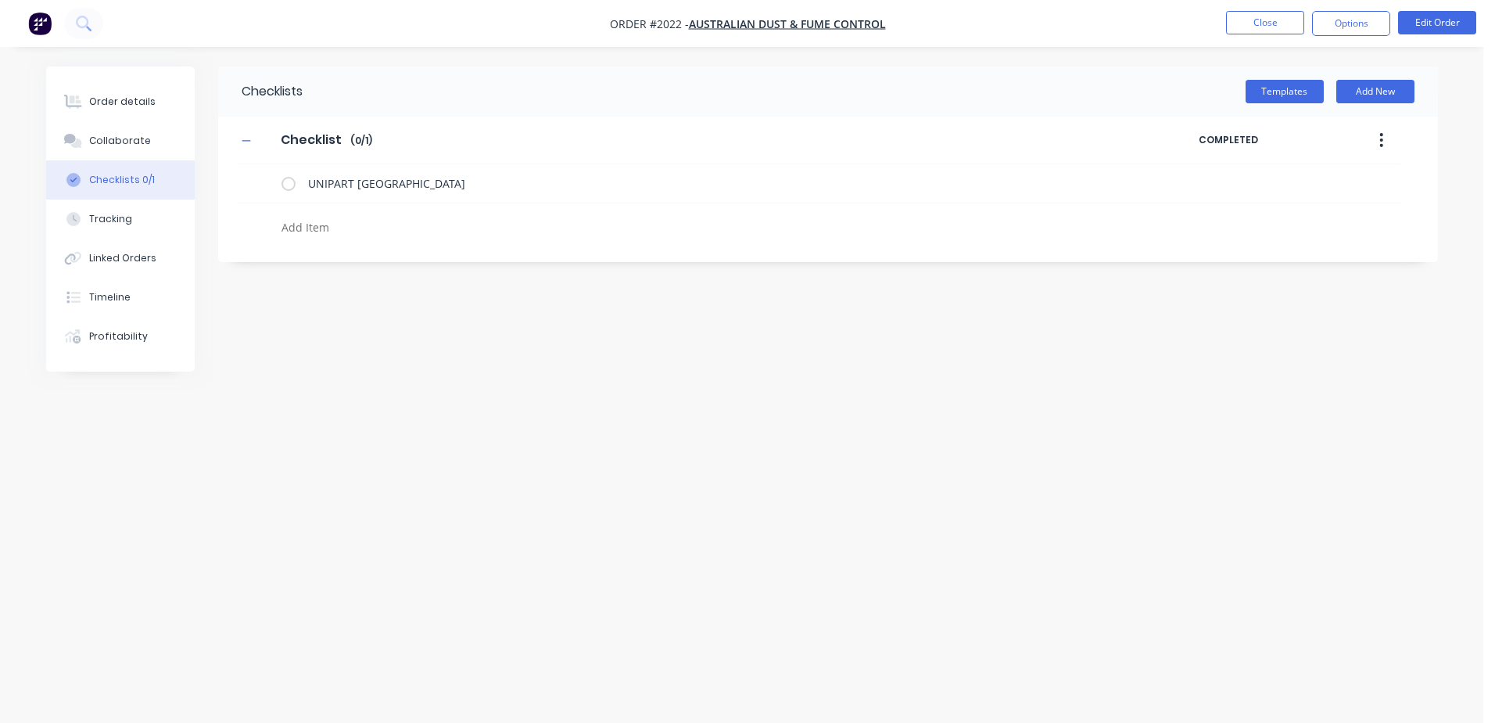
click at [338, 225] on textarea at bounding box center [651, 227] width 752 height 23
type textarea "x"
type textarea "d"
type textarea "x"
type textarea "dd"
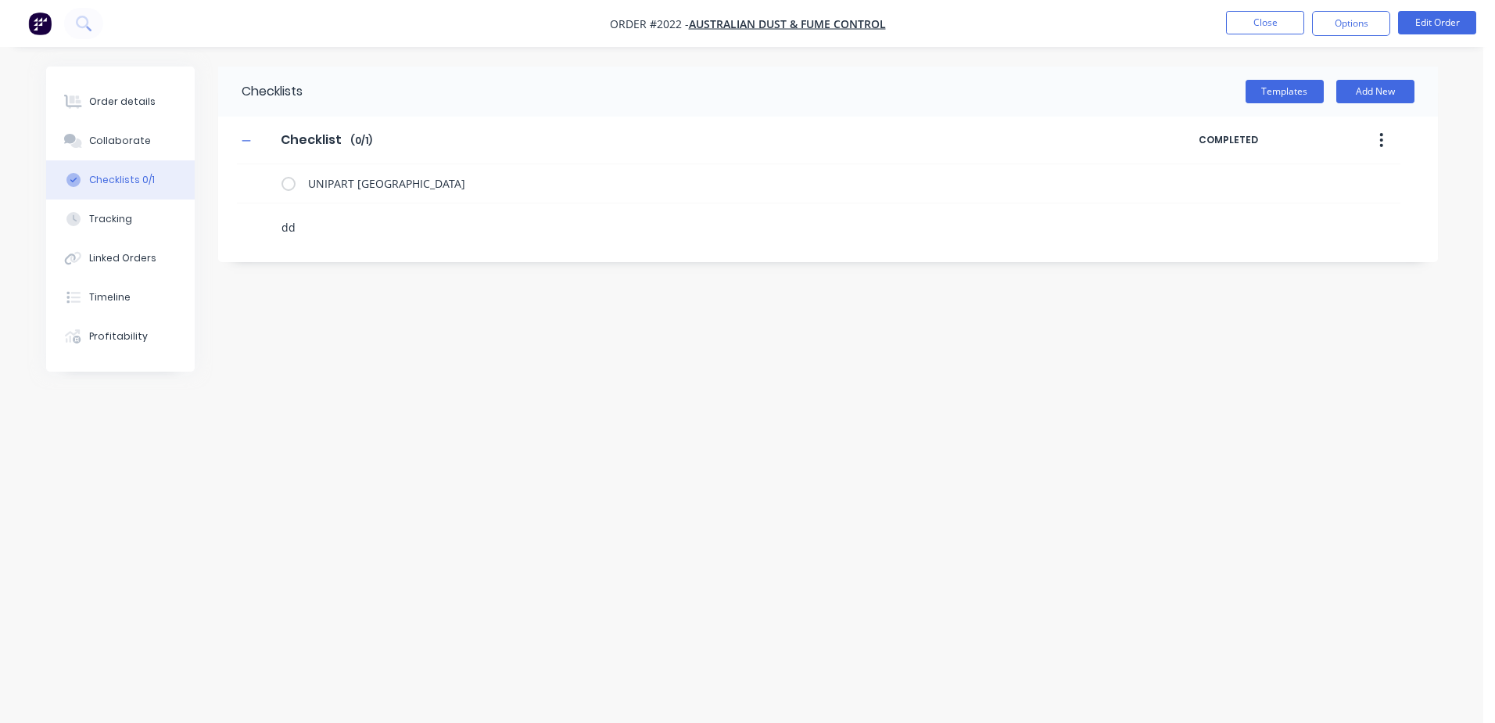
type textarea "x"
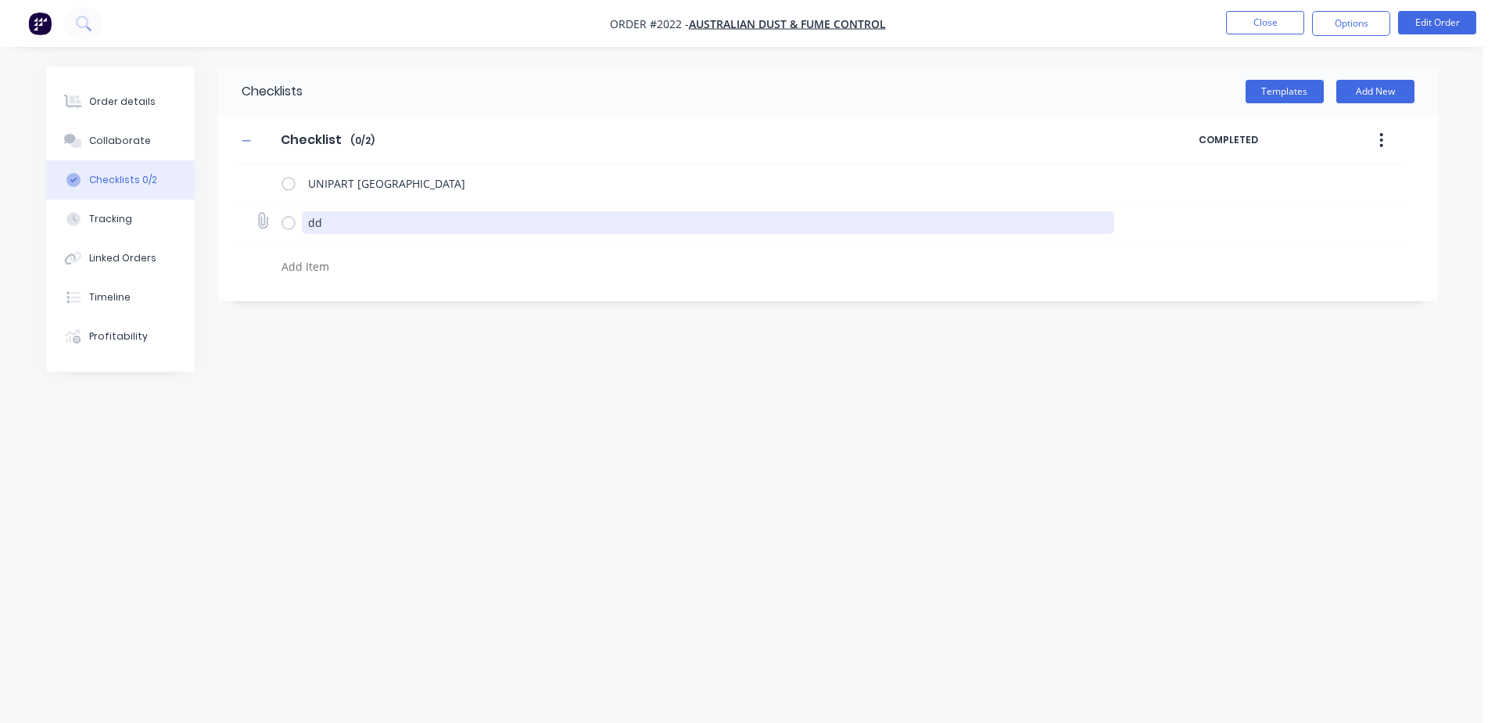
drag, startPoint x: 335, startPoint y: 227, endPoint x: 294, endPoint y: 226, distance: 40.7
click at [294, 226] on div "dd" at bounding box center [701, 221] width 839 height 31
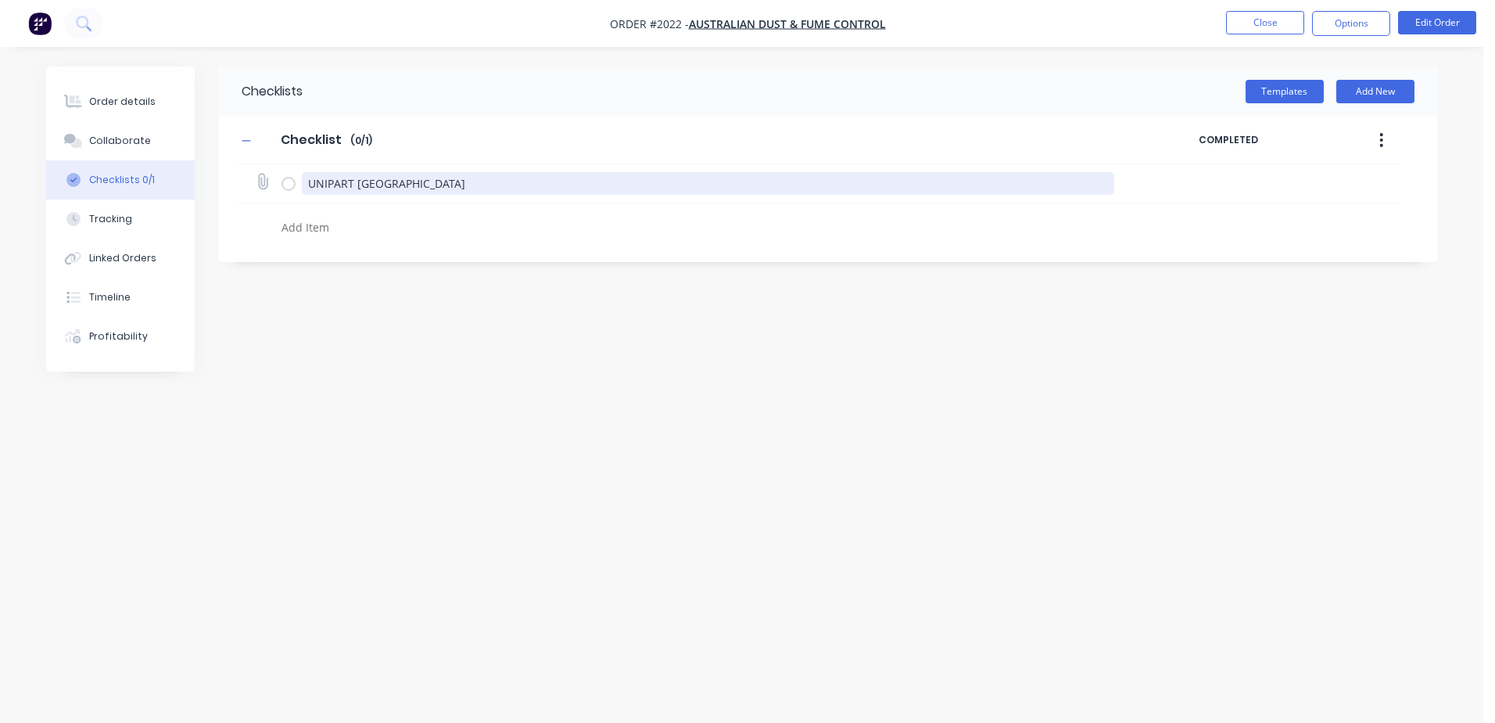
drag, startPoint x: 374, startPoint y: 185, endPoint x: 291, endPoint y: 184, distance: 82.9
click at [291, 184] on div "UNIPART DC" at bounding box center [701, 182] width 839 height 31
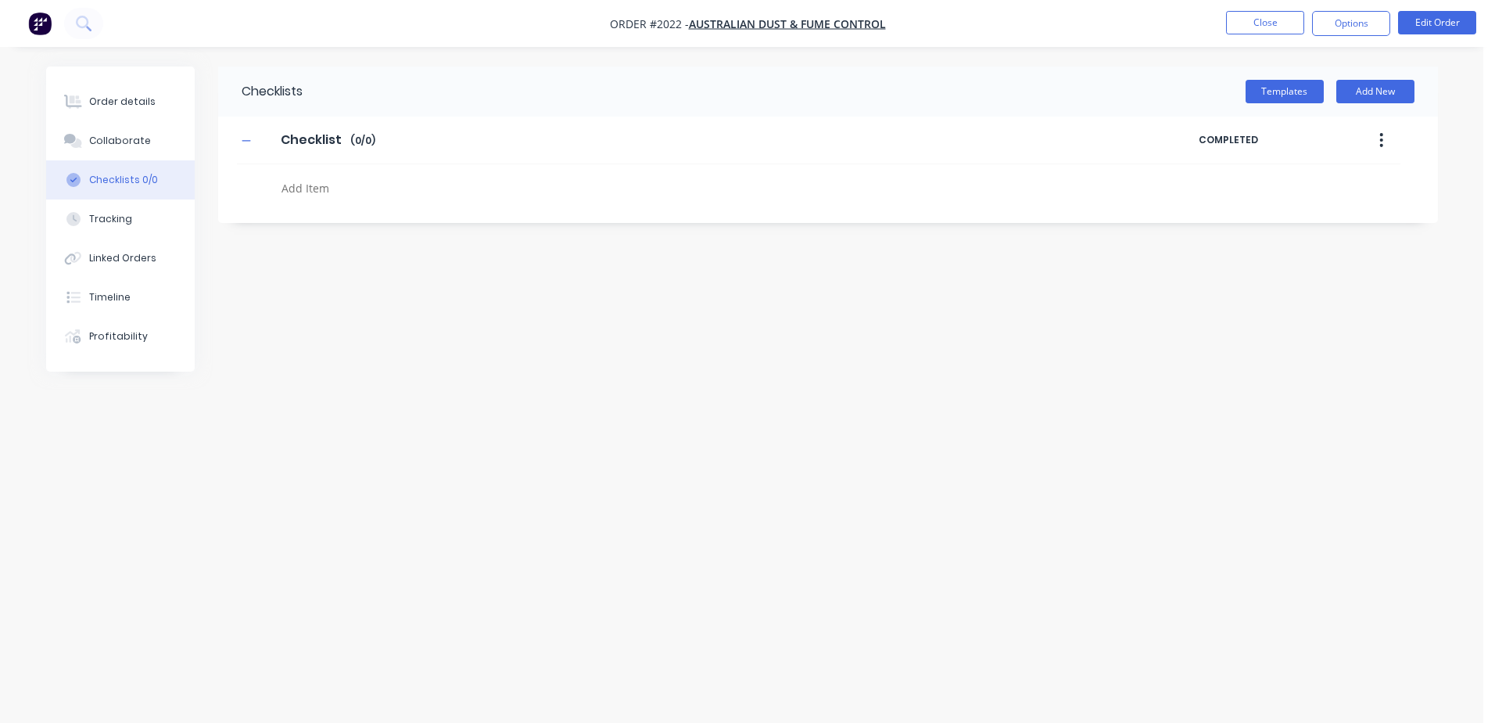
click at [321, 184] on textarea at bounding box center [651, 188] width 752 height 23
type textarea "x"
type textarea "1"
type textarea "x"
type textarea "1x"
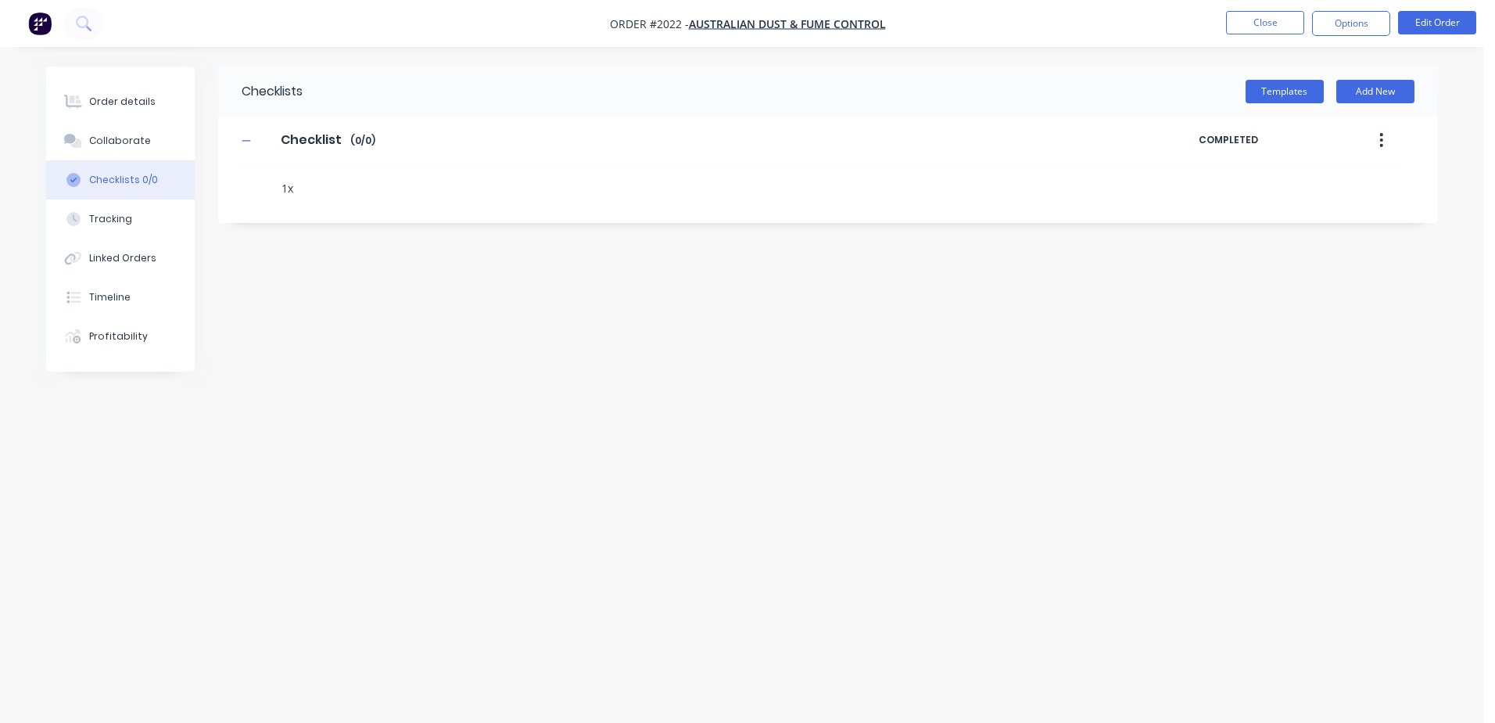
type textarea "x"
type textarea "1x"
type textarea "x"
type textarea "1x I"
type textarea "x"
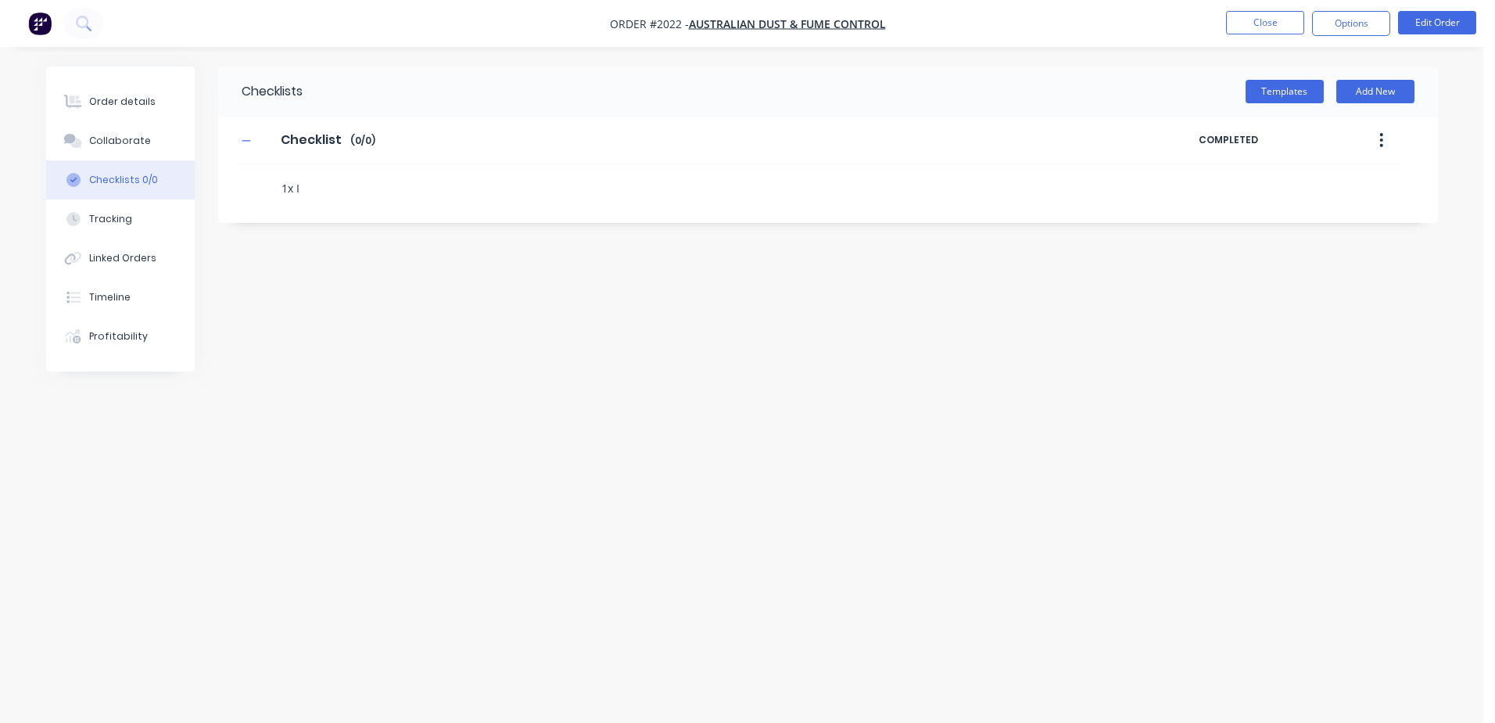
type textarea "1x In"
type textarea "x"
type textarea "1x Ins"
type textarea "x"
type textarea "1x Insp"
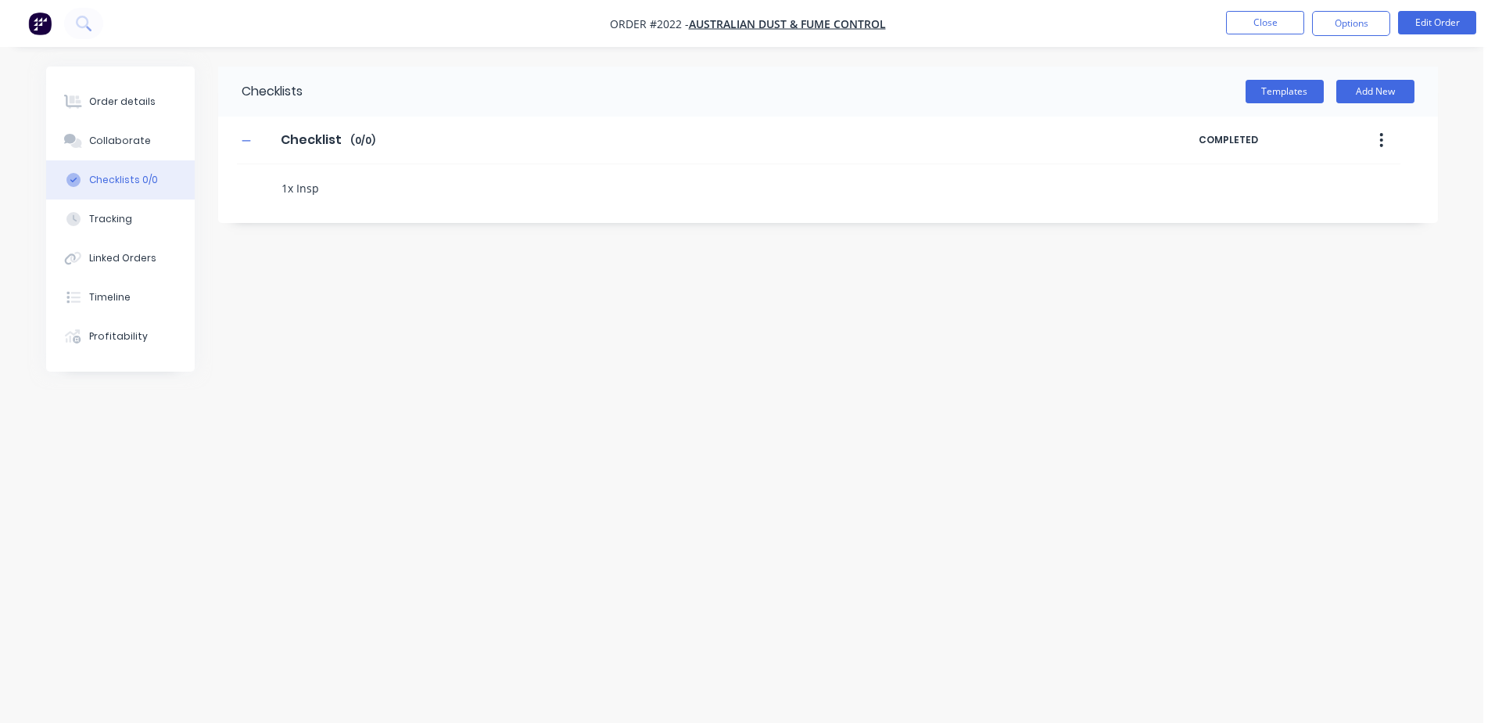
type textarea "x"
type textarea "1x Inspe"
type textarea "x"
type textarea "1x Inspec"
type textarea "x"
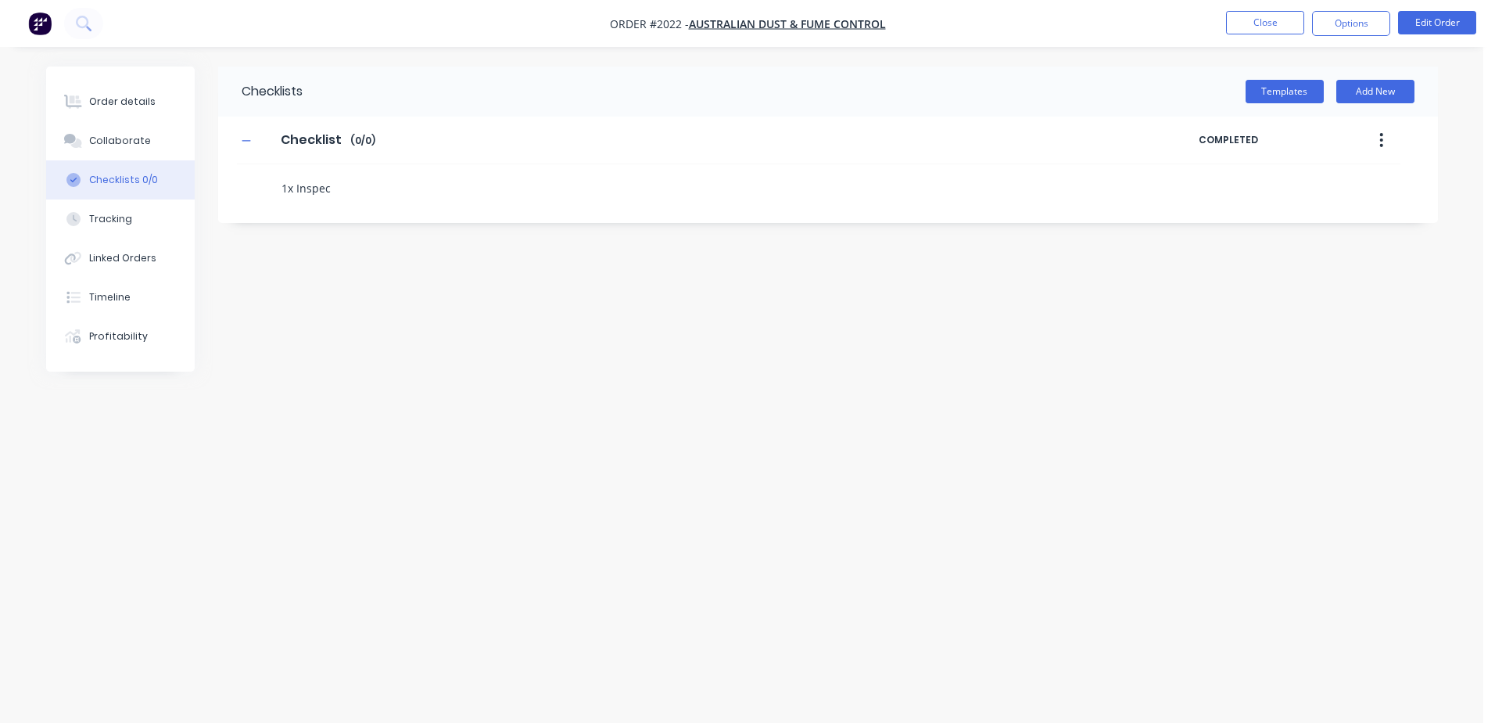
type textarea "1x Inspect"
type textarea "x"
type textarea "1x Inspecti"
type textarea "x"
type textarea "1x Inspectio"
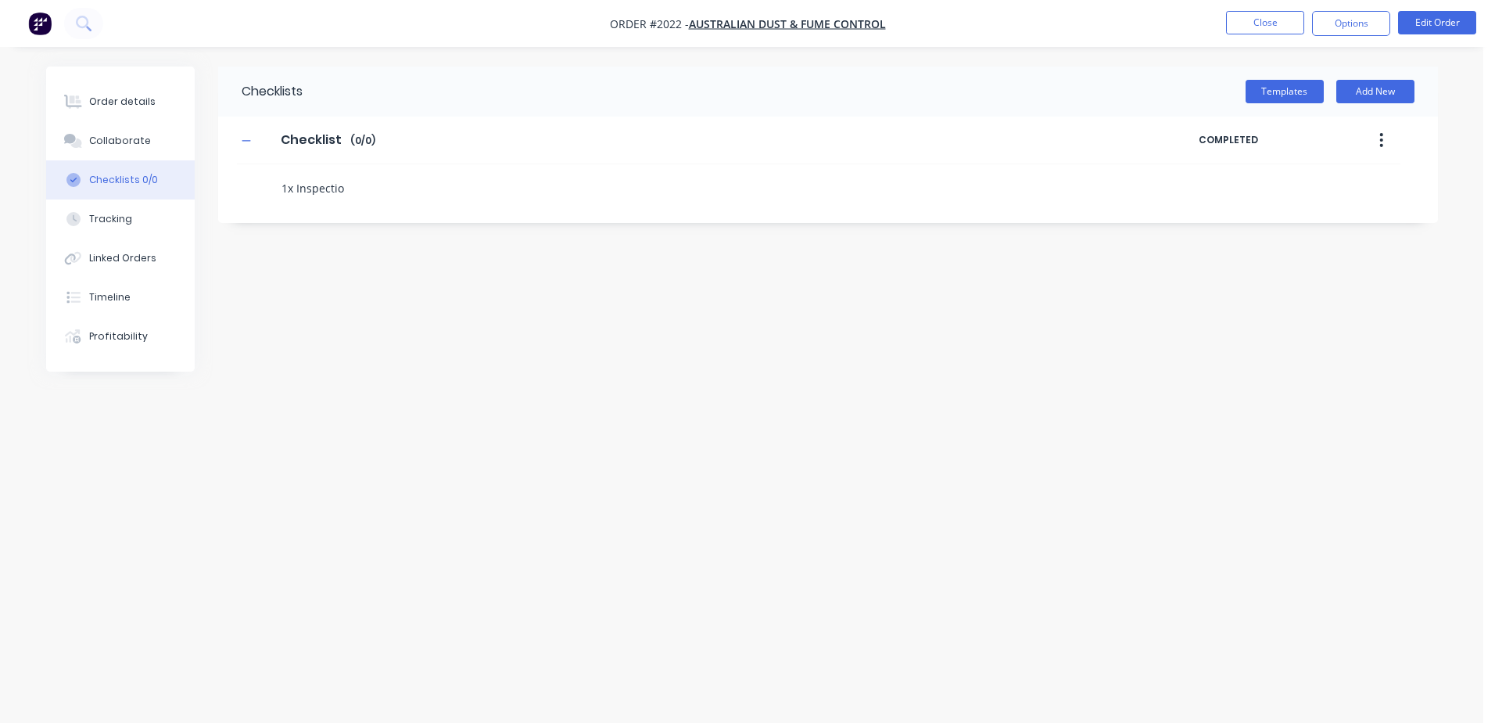
type textarea "x"
type textarea "1x Inspection"
type textarea "x"
type textarea "1x Inspection"
type textarea "x"
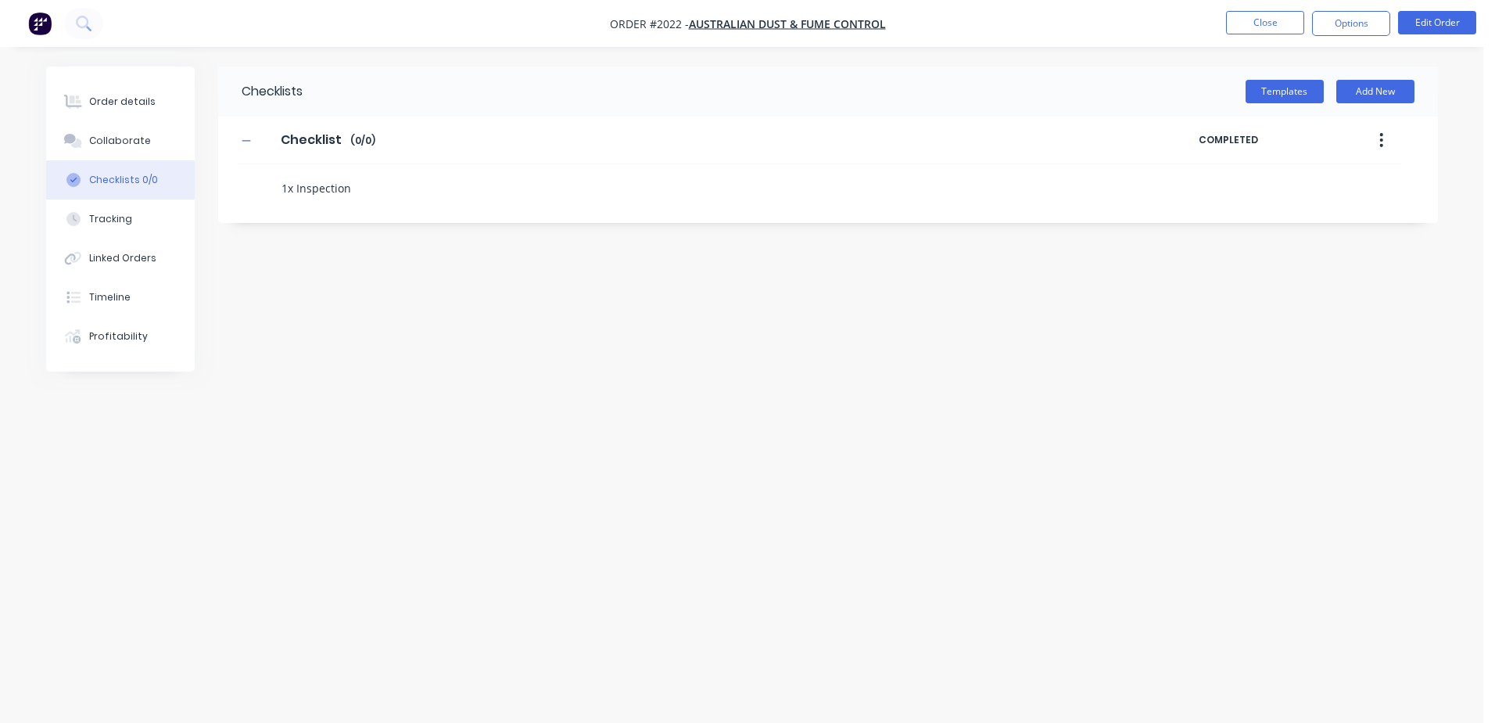
type textarea "1x Inspection D"
type textarea "x"
type textarea "1x Inspection Do"
type textarea "x"
type textarea "1x Inspection Doo"
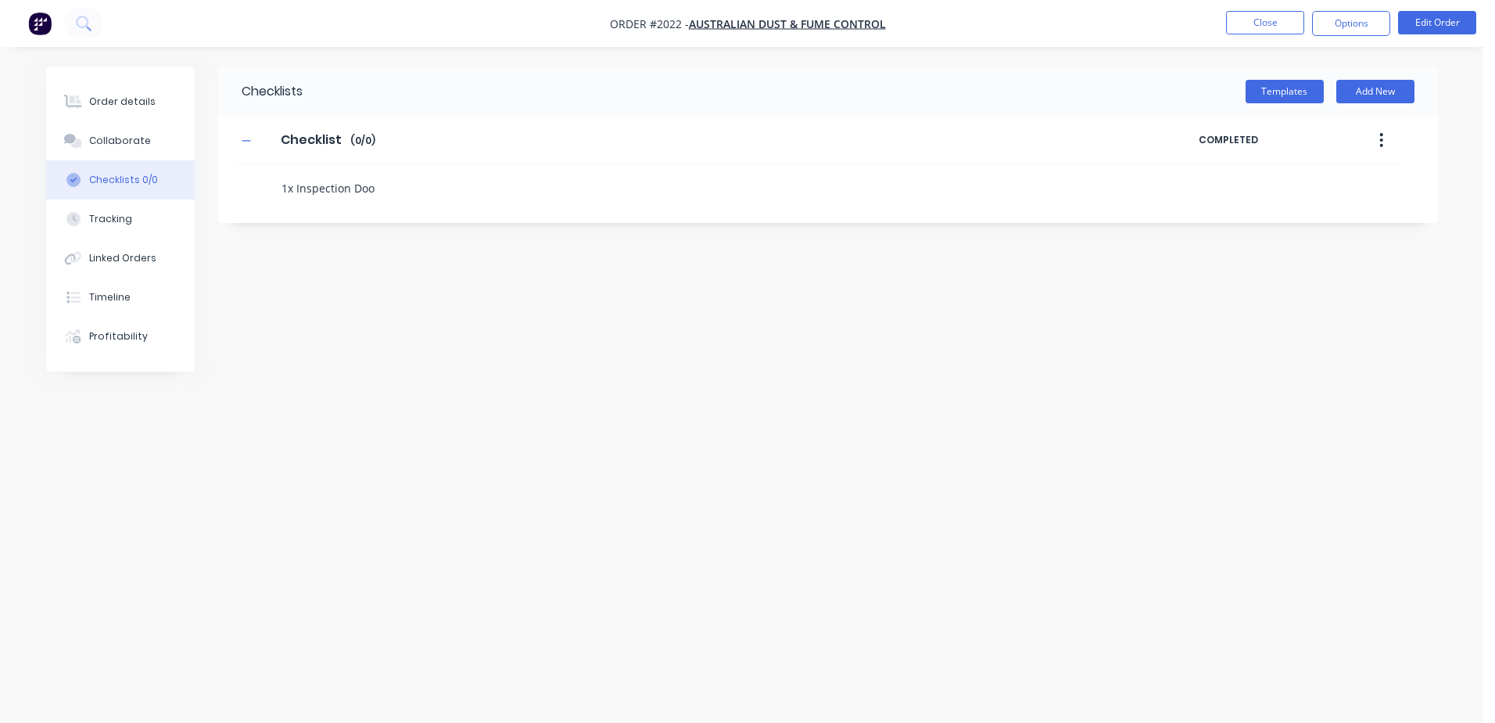
type textarea "x"
type textarea "1x Inspection Door"
type textarea "x"
type textarea "1x Inspection Door"
type textarea "x"
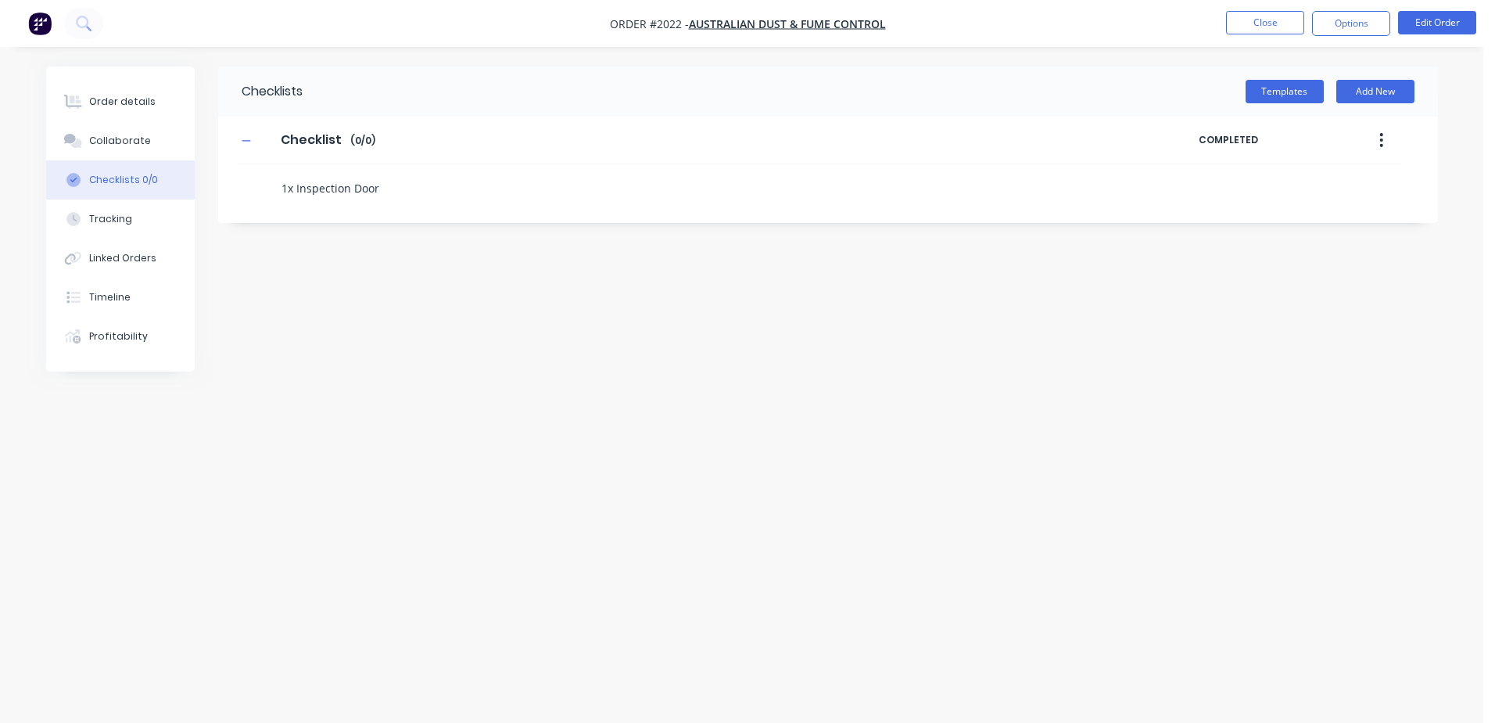
type textarea "1x Inspection Door P"
type textarea "x"
type textarea "1x Inspection Door Pa"
type textarea "x"
type textarea "1x Inspection Door Pan"
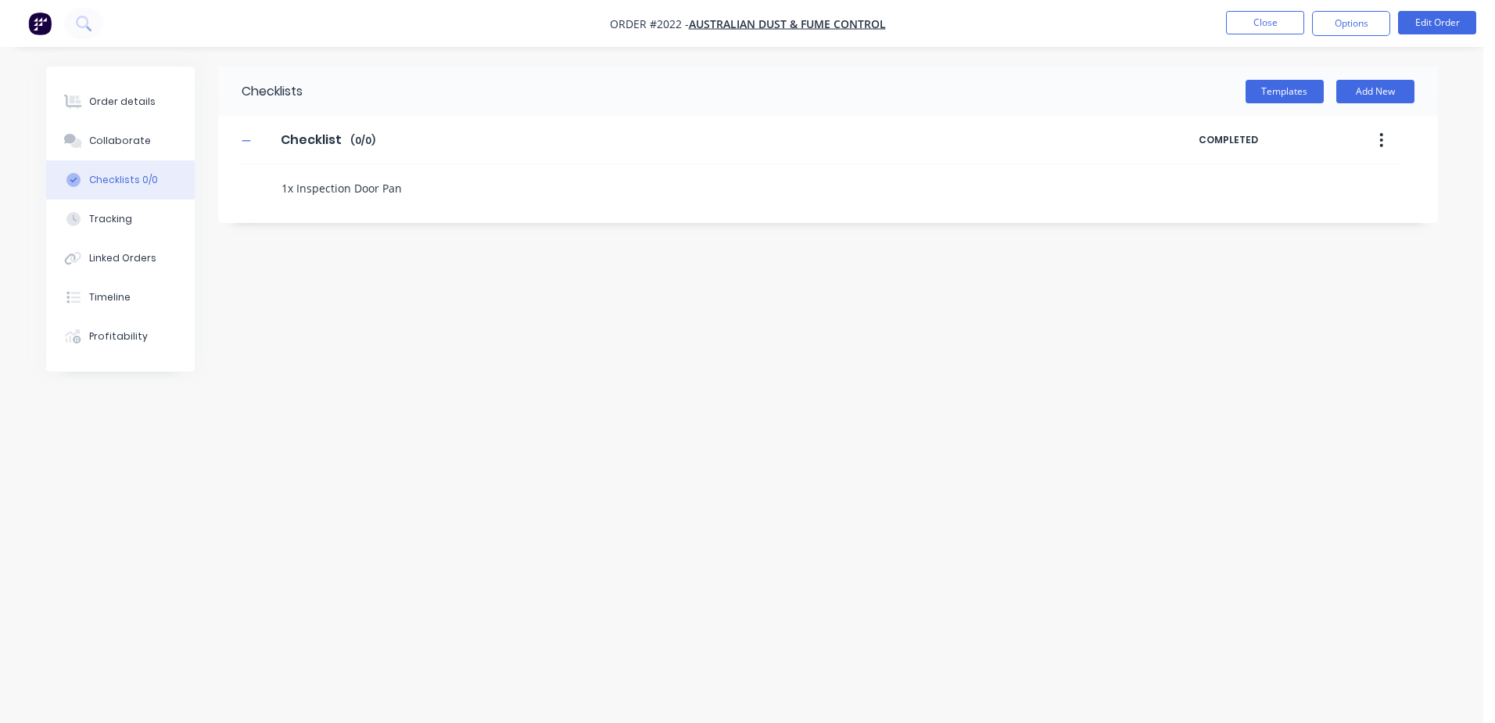
type textarea "x"
type textarea "1x Inspection Door Pane"
type textarea "x"
type textarea "1x Inspection Door Panel"
type textarea "x"
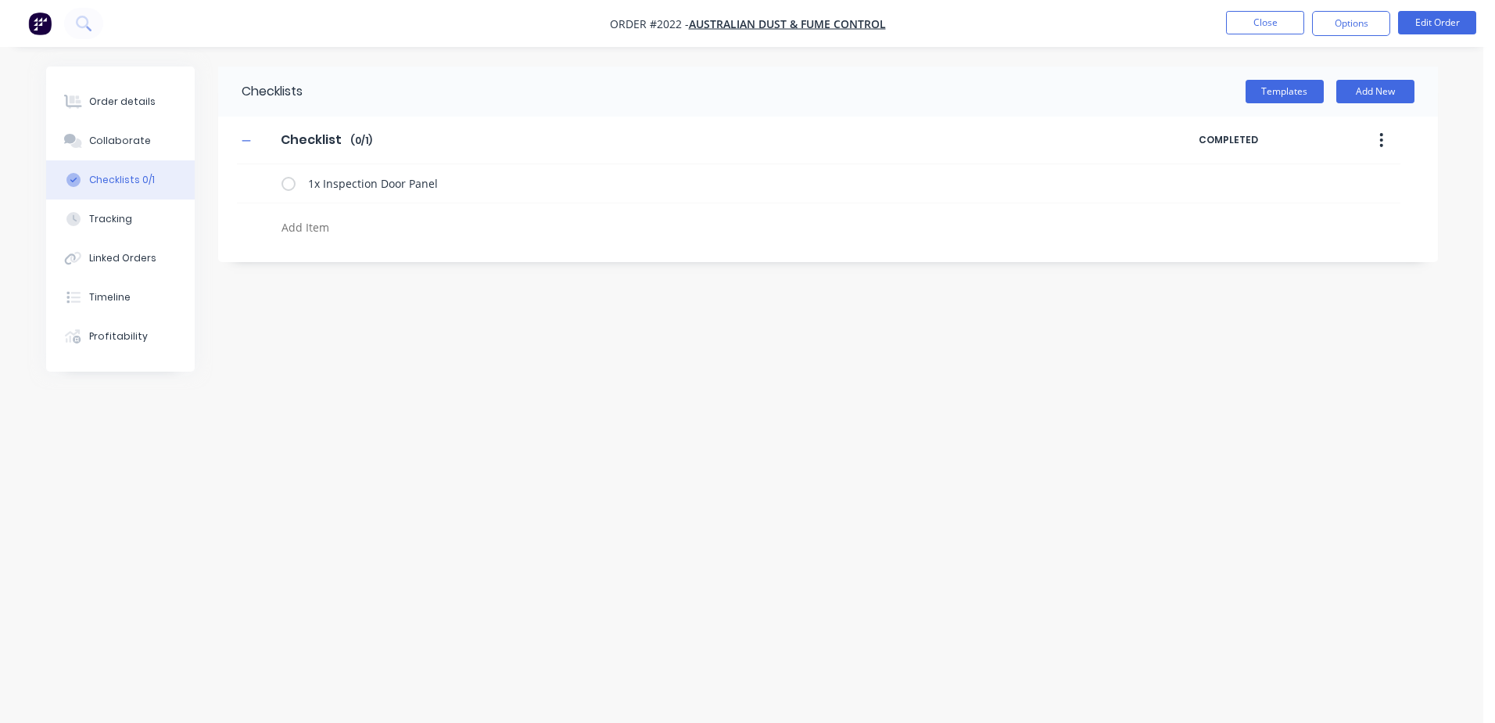
click at [331, 228] on textarea at bounding box center [651, 227] width 752 height 23
type textarea "x"
type textarea "C"
type textarea "x"
type textarea "Ce"
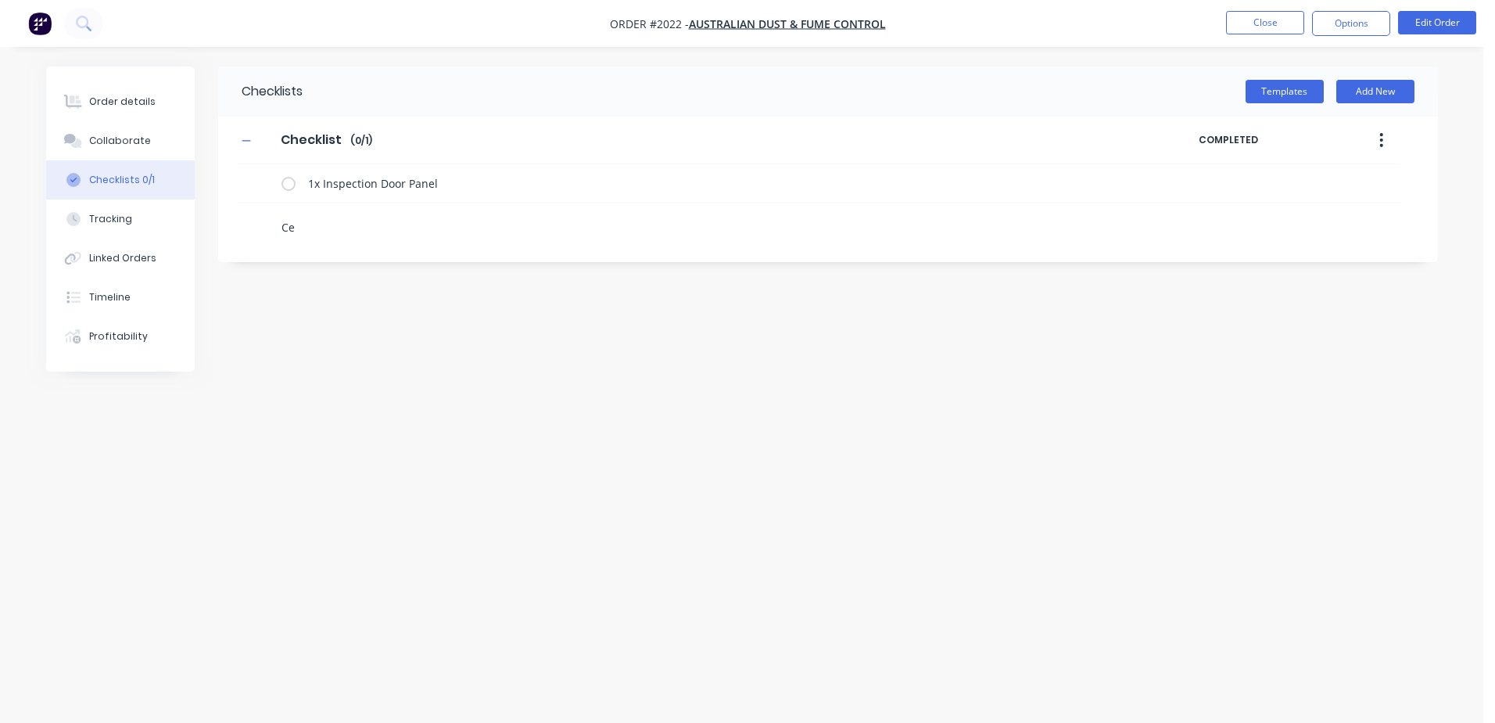
type textarea "x"
type textarea "Cel"
type textarea "x"
type textarea "Cell"
type textarea "x"
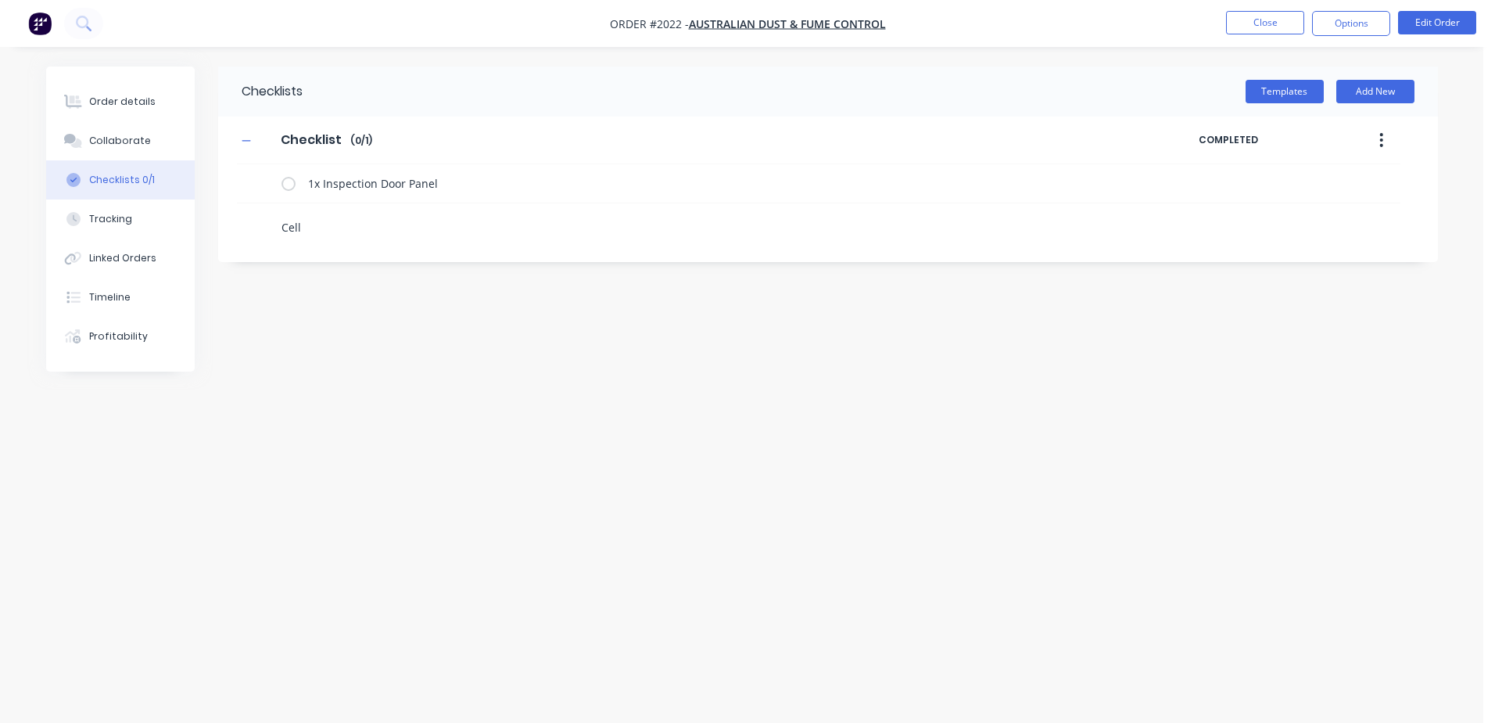
type textarea "Cellp"
type textarea "x"
type textarea "Cellpl"
type textarea "x"
type textarea "Cellpla"
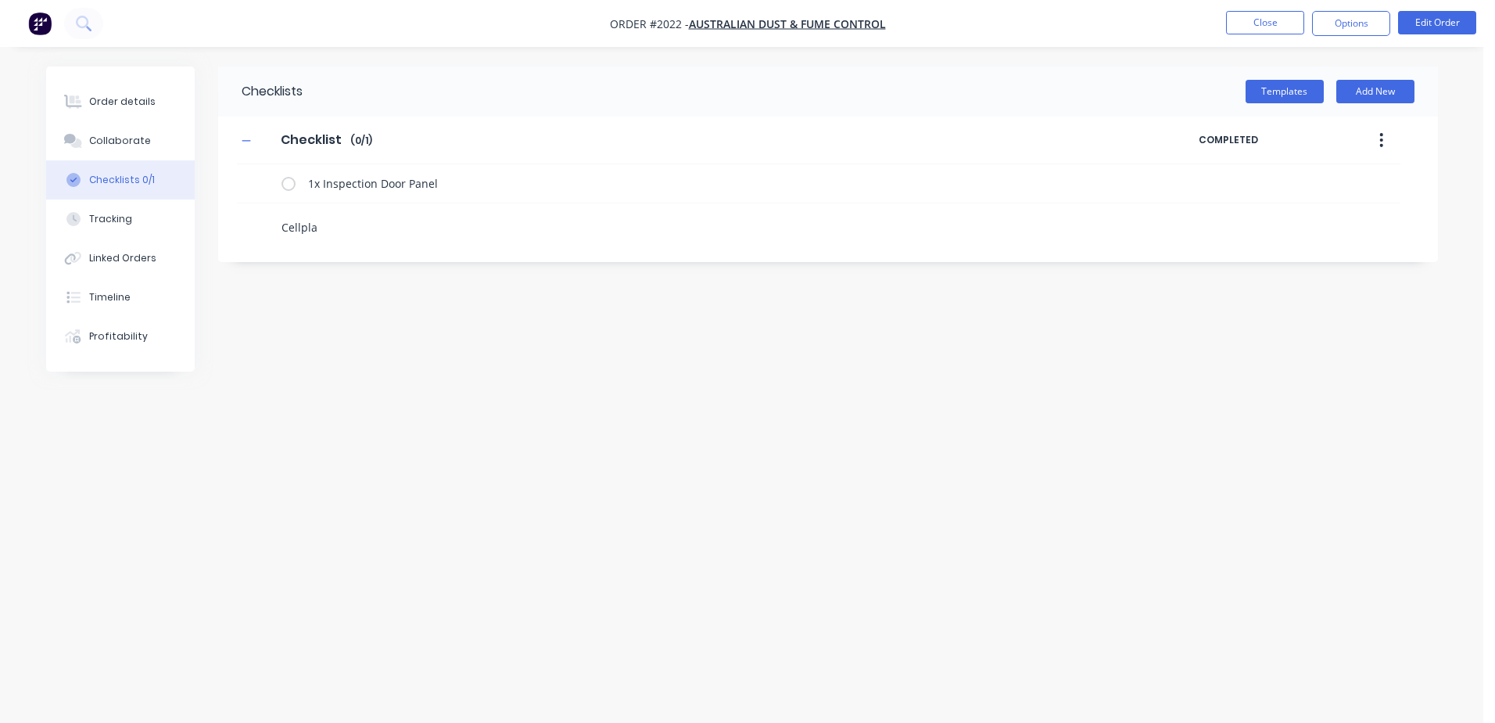
type textarea "x"
type textarea "Cellplat"
type textarea "x"
type textarea "Cellplate"
type textarea "x"
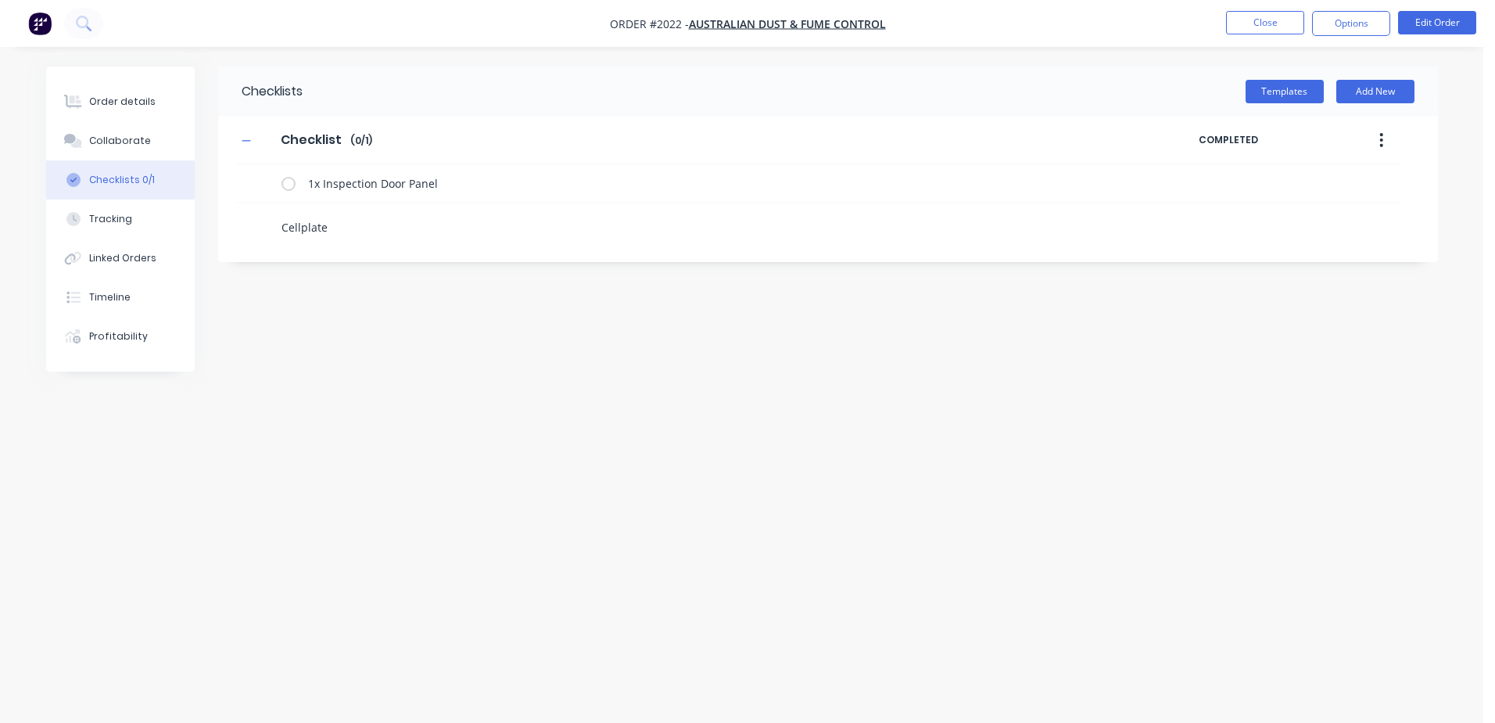
type textarea "Cellplate"
type textarea "x"
type textarea "Cellplate"
type textarea "x"
type textarea "Cellplat"
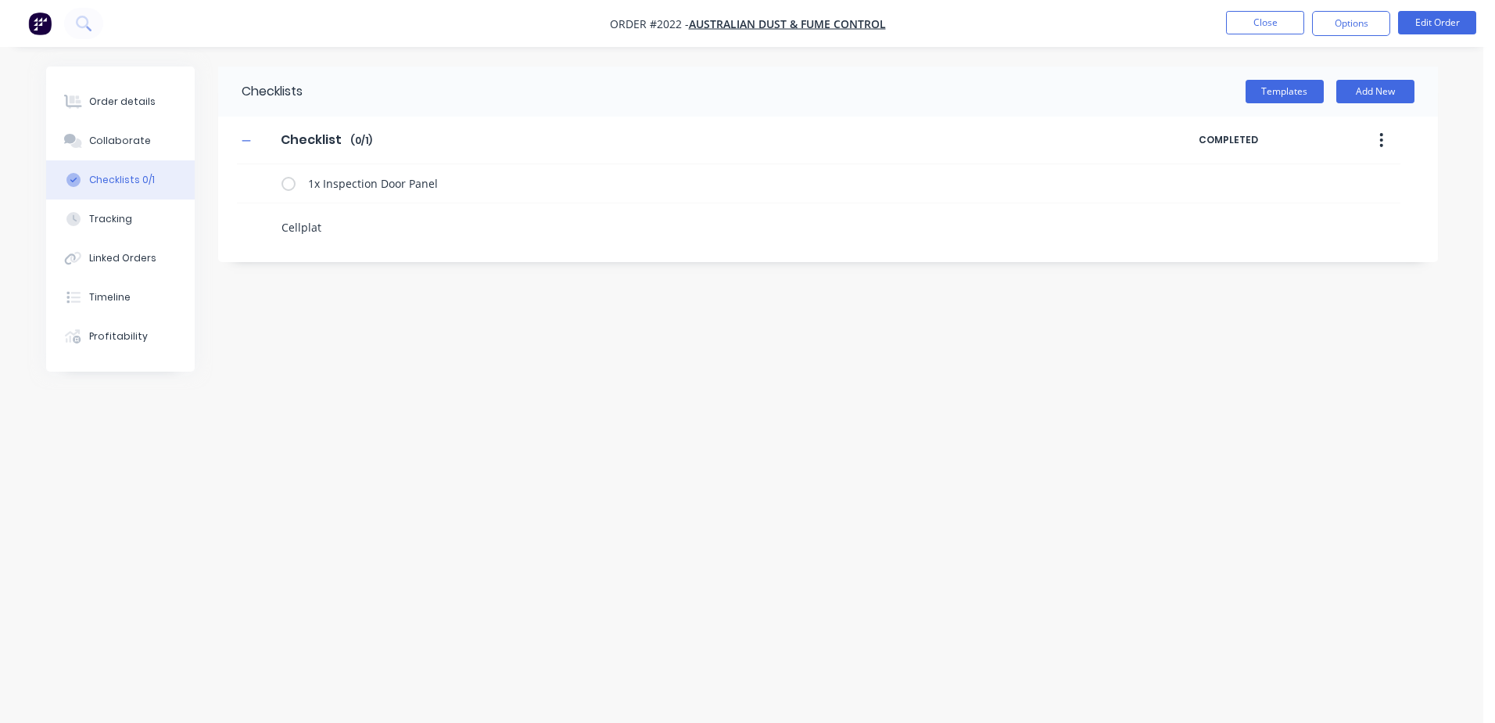
type textarea "x"
type textarea "Cellpla"
type textarea "x"
type textarea "Cellpl"
type textarea "x"
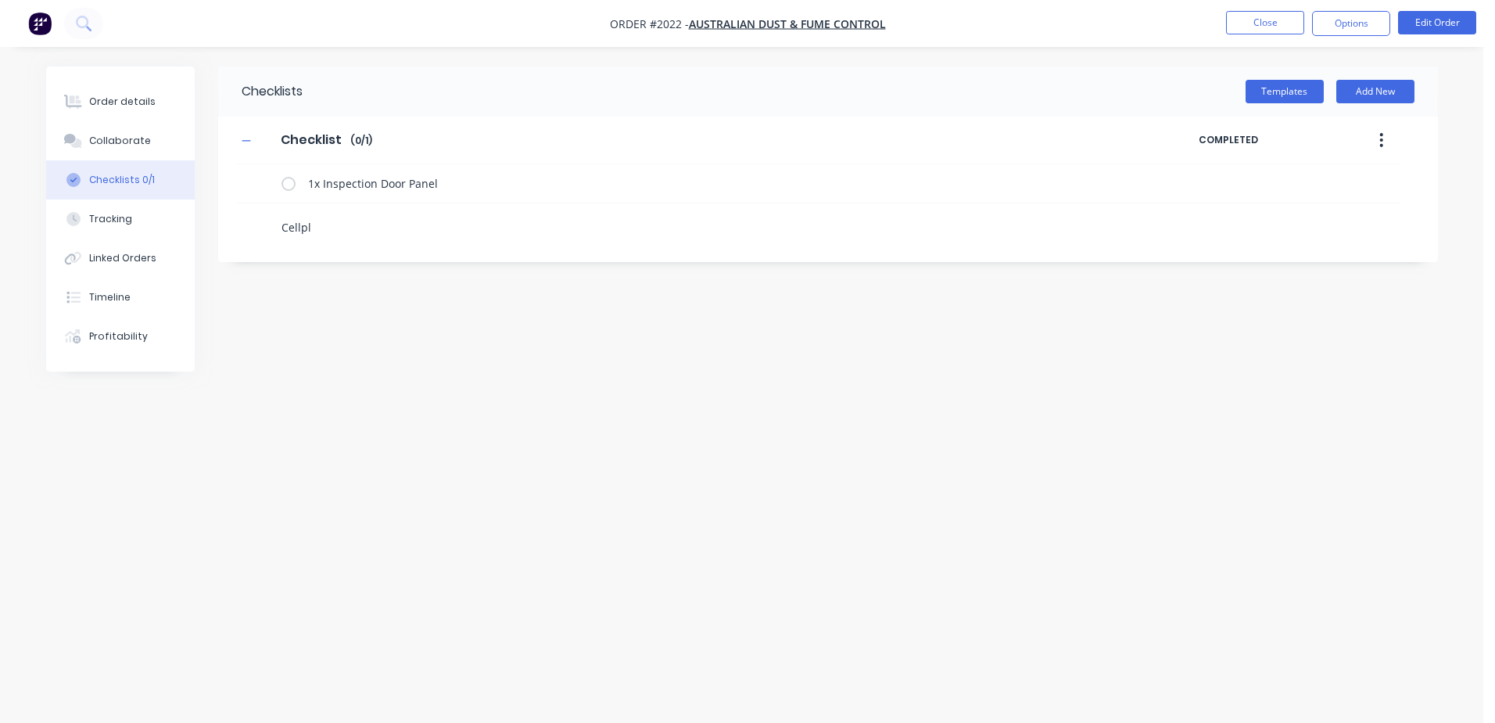
type textarea "Cellp"
type textarea "x"
type textarea "Cell"
type textarea "x"
type textarea "Cell"
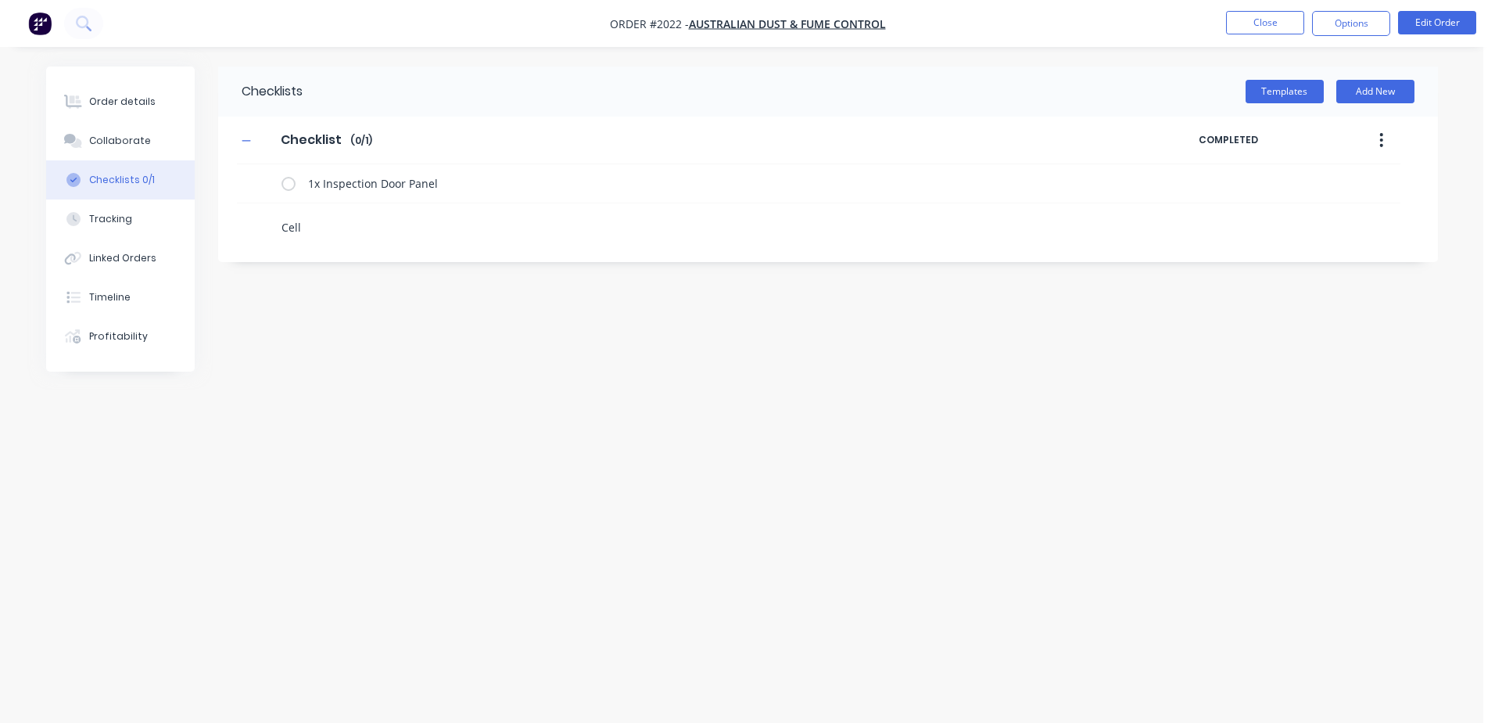
type textarea "x"
type textarea "Cell P"
type textarea "x"
type textarea "Cell Pl"
type textarea "x"
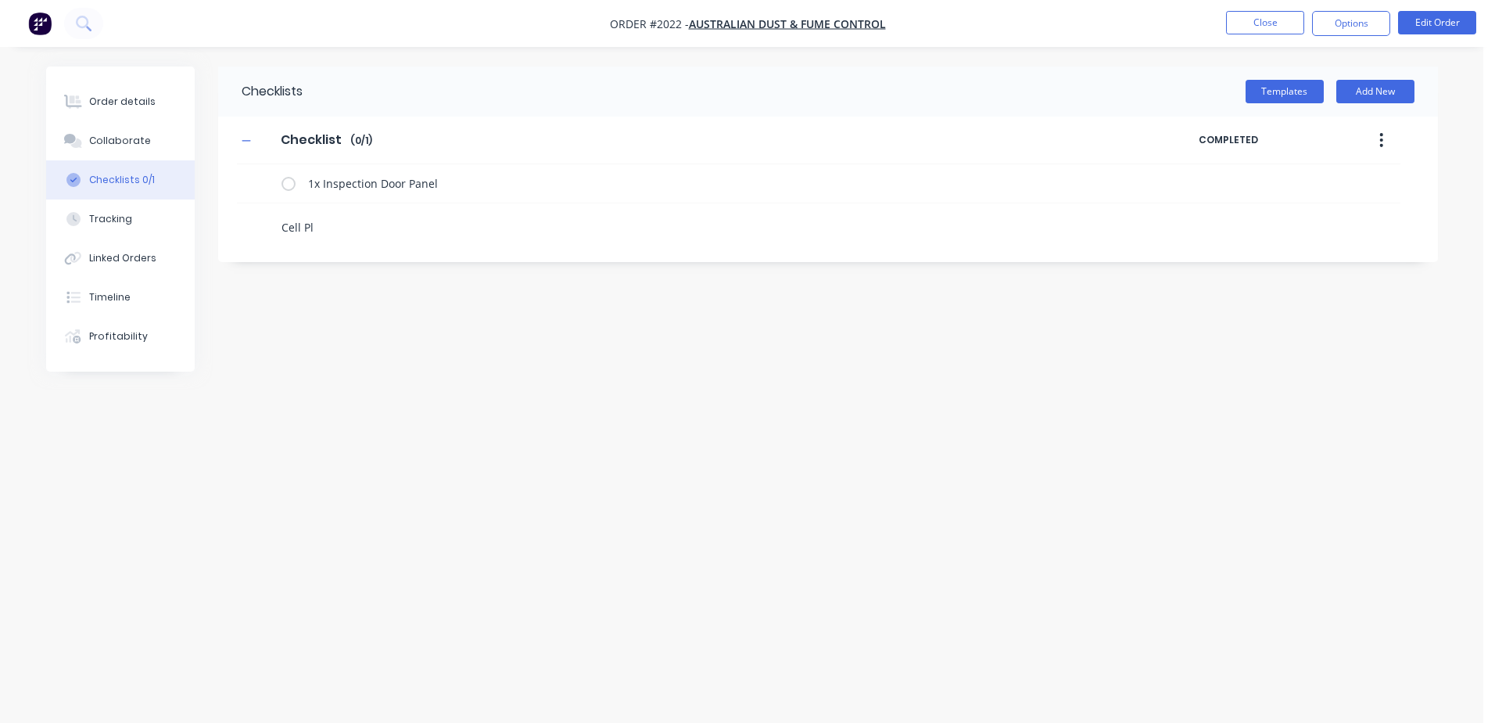
type textarea "Cell Pla"
type textarea "x"
type textarea "Cell Plat"
type textarea "x"
type textarea "Cell Plate"
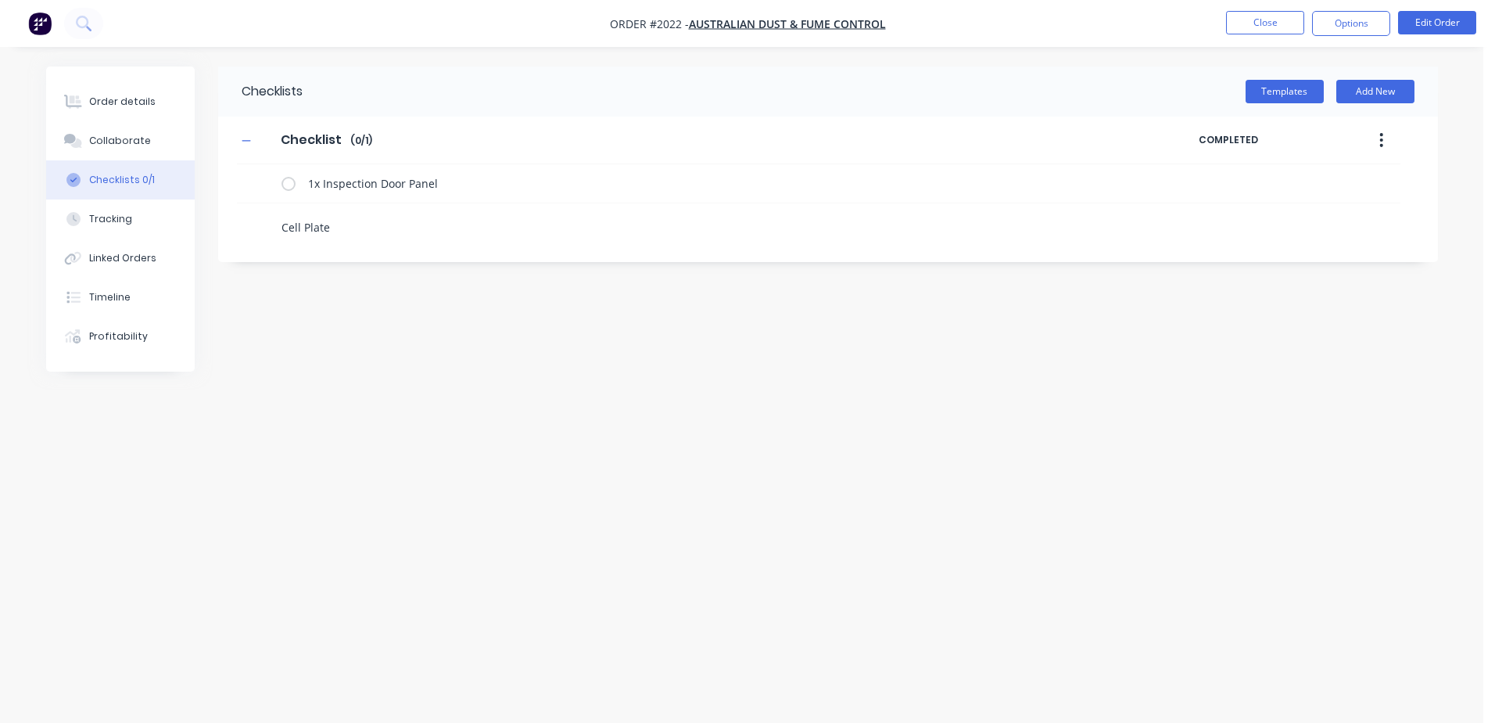
type textarea "x"
type textarea "Cell Plate"
type textarea "x"
type textarea "Cell Plate J"
type textarea "x"
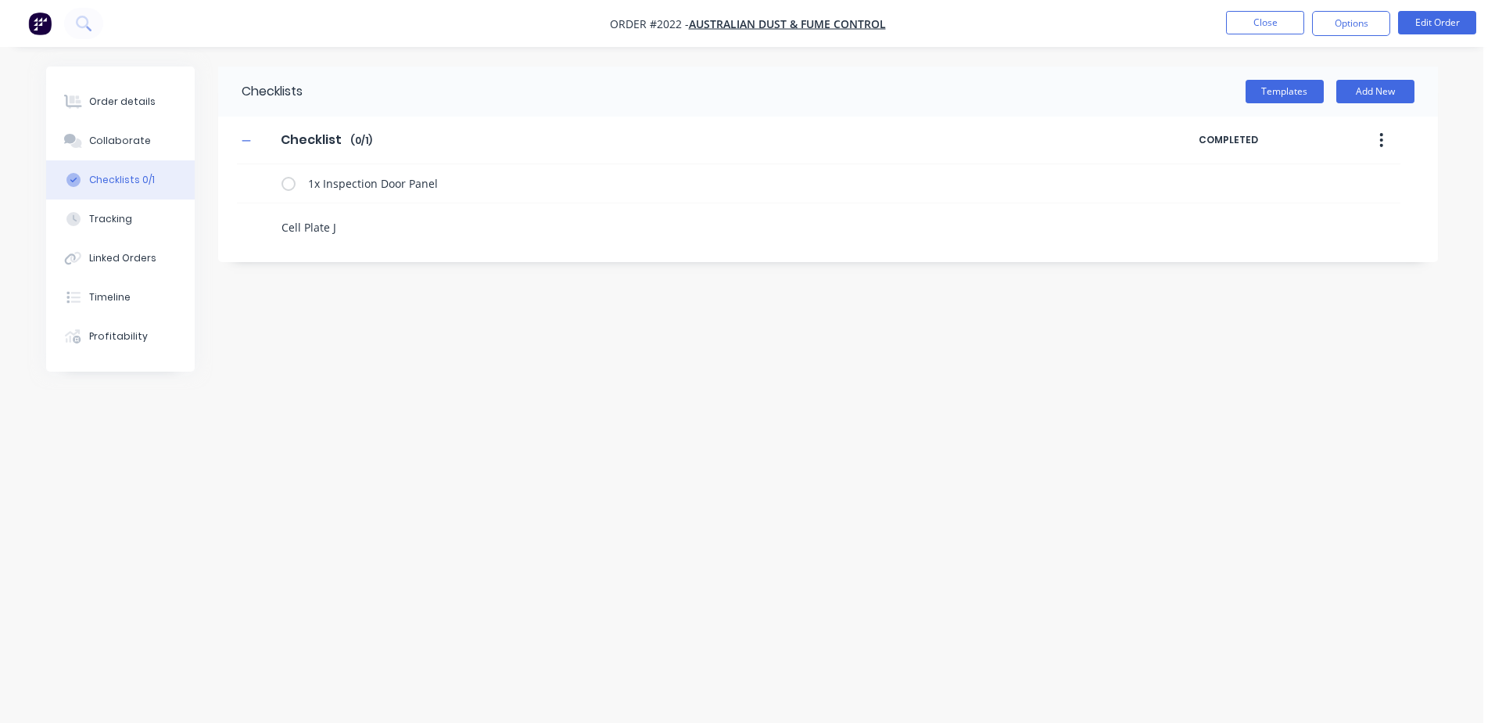
type textarea "Cell Plate Jo"
type textarea "x"
type textarea "Cell Plate Joi"
type textarea "x"
type textarea "Cell Plate Join"
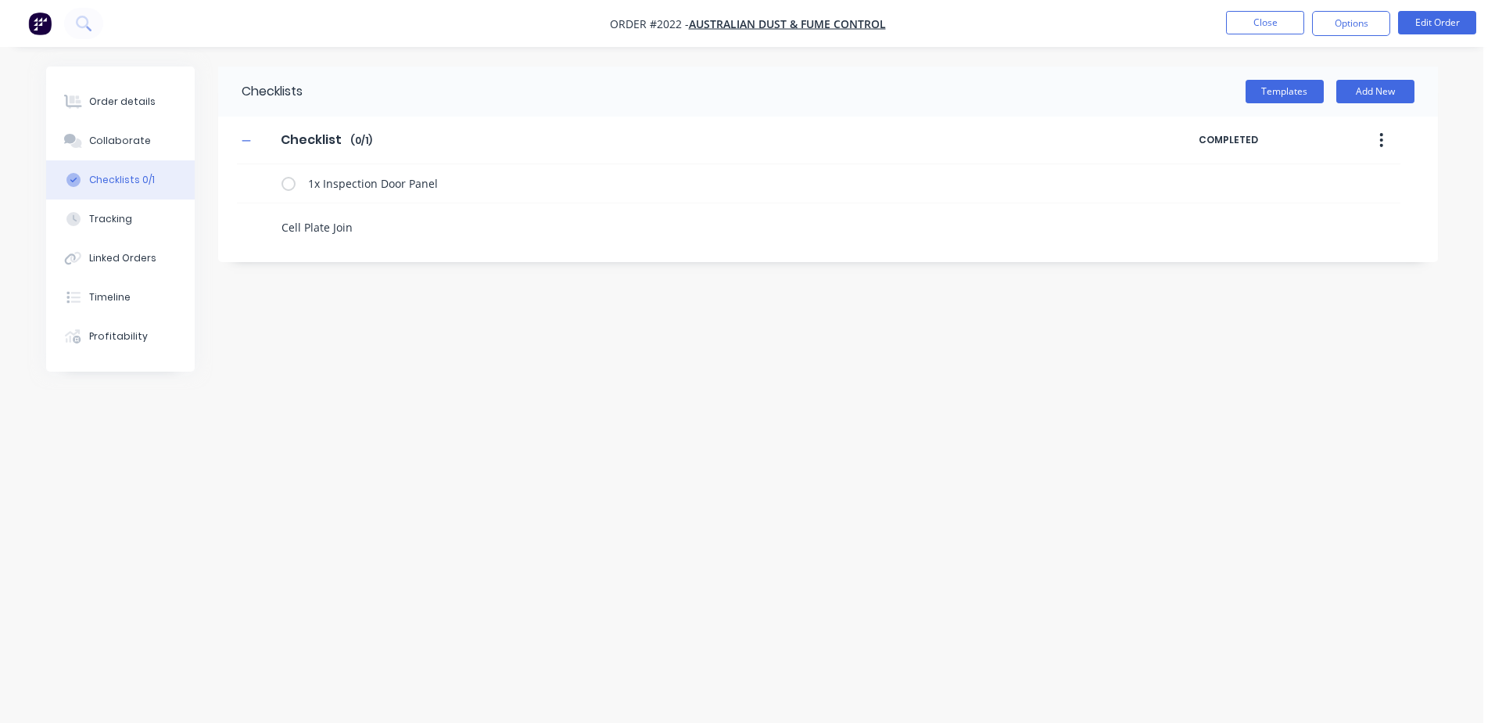
type textarea "x"
type textarea "Cell Plate Join"
type textarea "x"
type textarea "Cell Plate Join a"
type textarea "x"
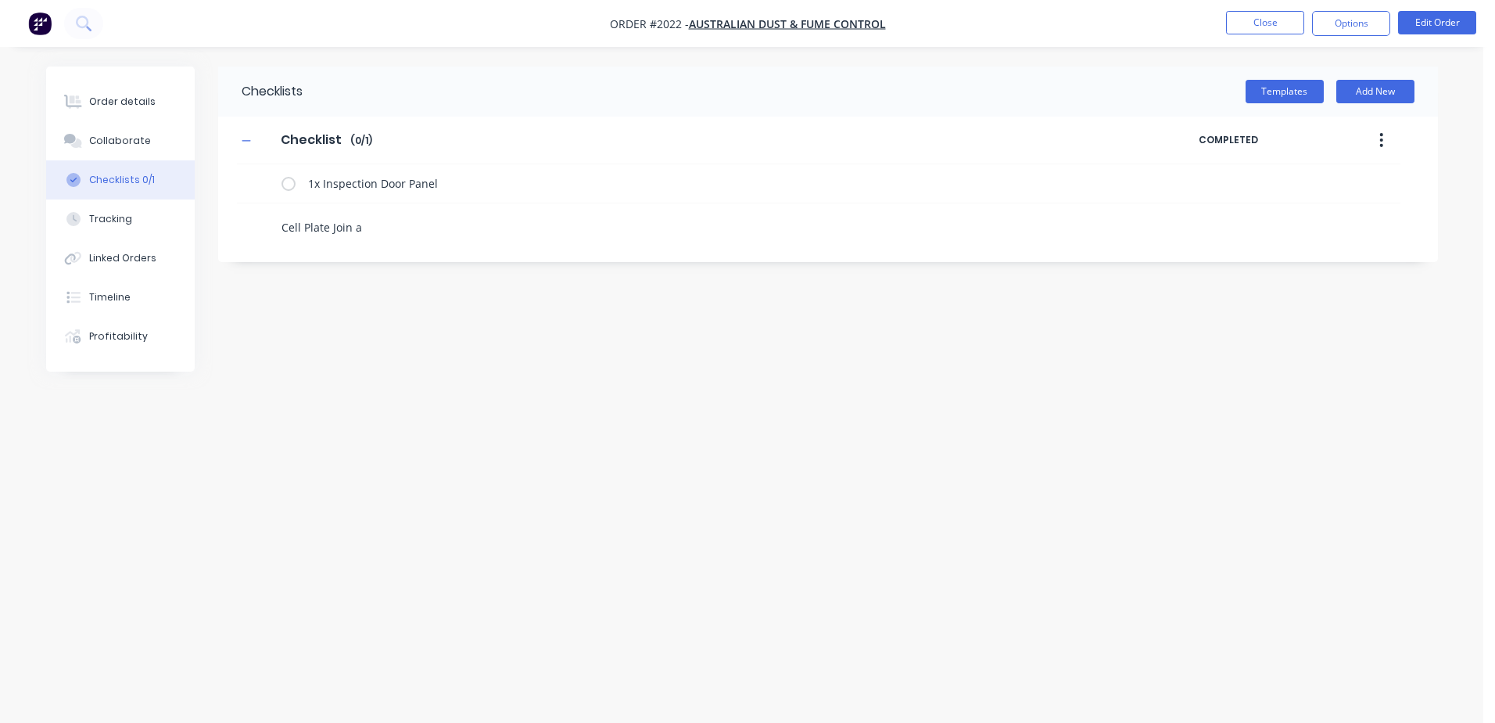
type textarea "Cell Plate Join an"
type textarea "x"
type textarea "Cell Plate Join and"
type textarea "x"
type textarea "Cell Plate Join and S"
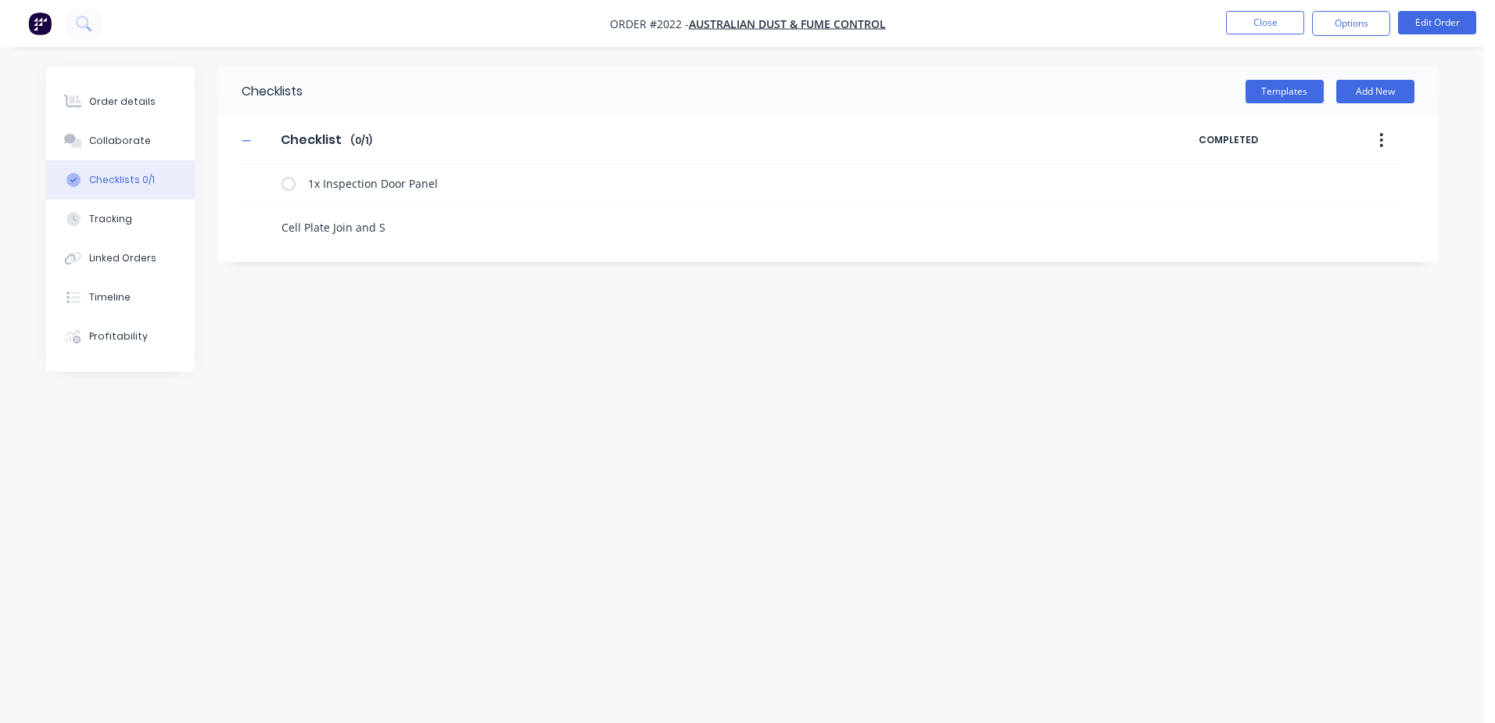
type textarea "x"
type textarea "Cell Plate Join and St"
type textarea "x"
type textarea "Cell Plate Join and Sti"
type textarea "x"
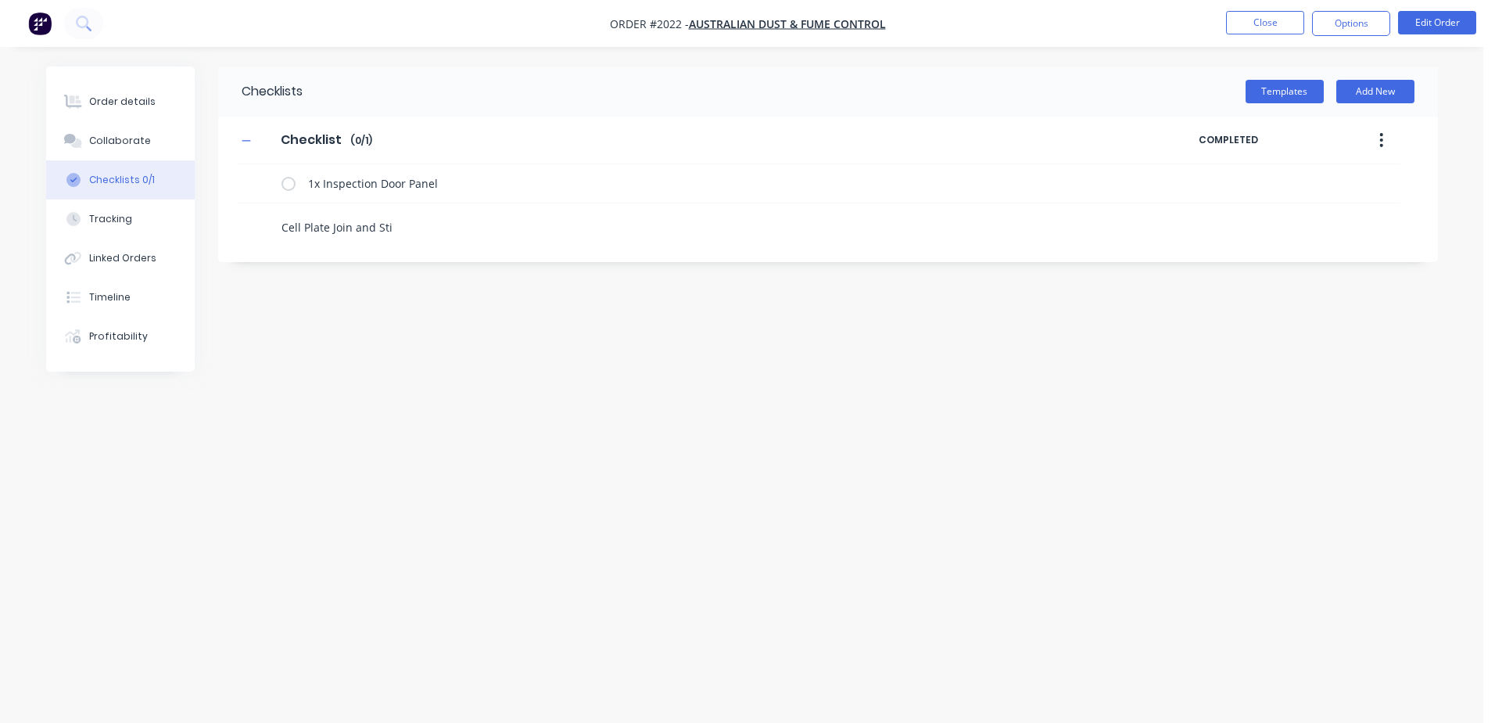
type textarea "Cell Plate Join and Stif"
type textarea "x"
type textarea "Cell Plate Join and Stiff"
type textarea "x"
type textarea "Cell Plate Join and Stiffe"
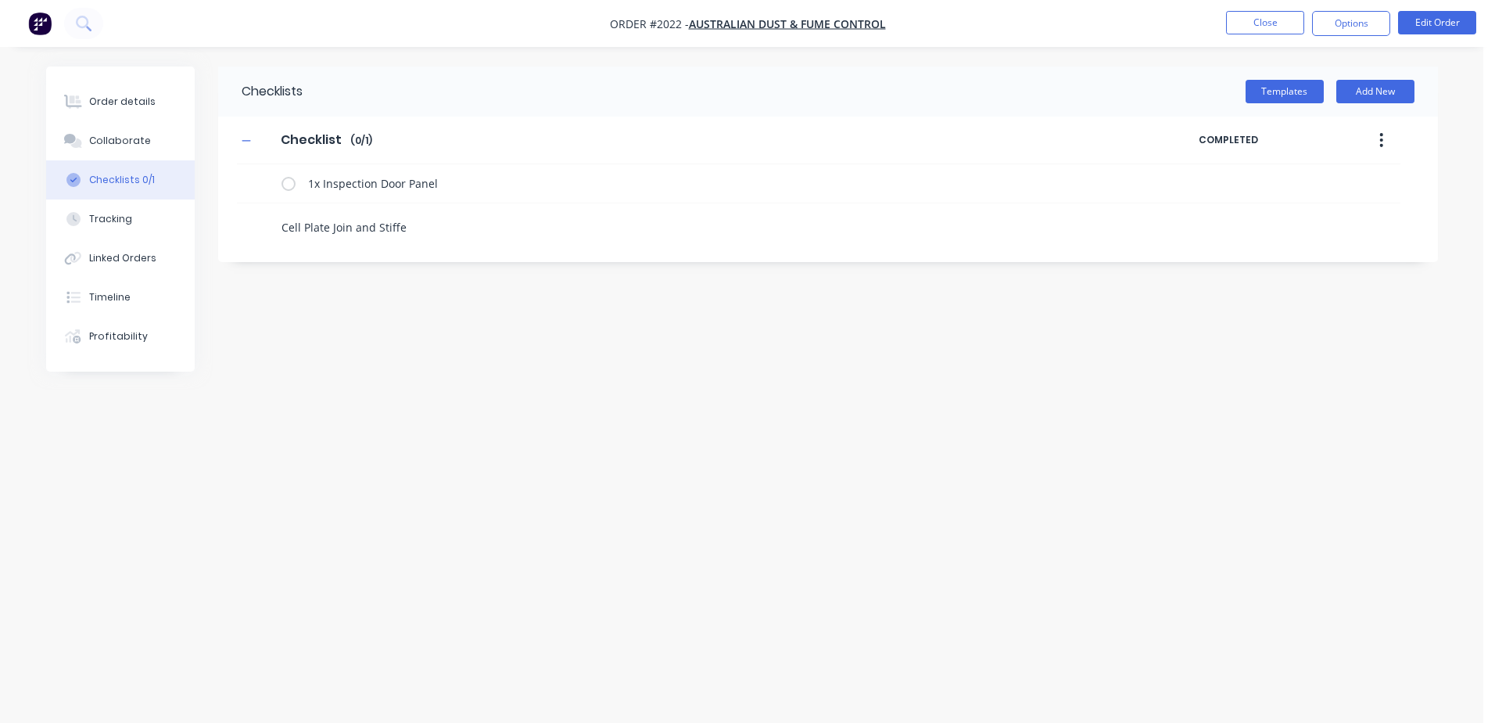
type textarea "x"
type textarea "Cell Plate Join and Stiffen"
type textarea "x"
type textarea "Cell Plate Join and Stiffeni"
type textarea "x"
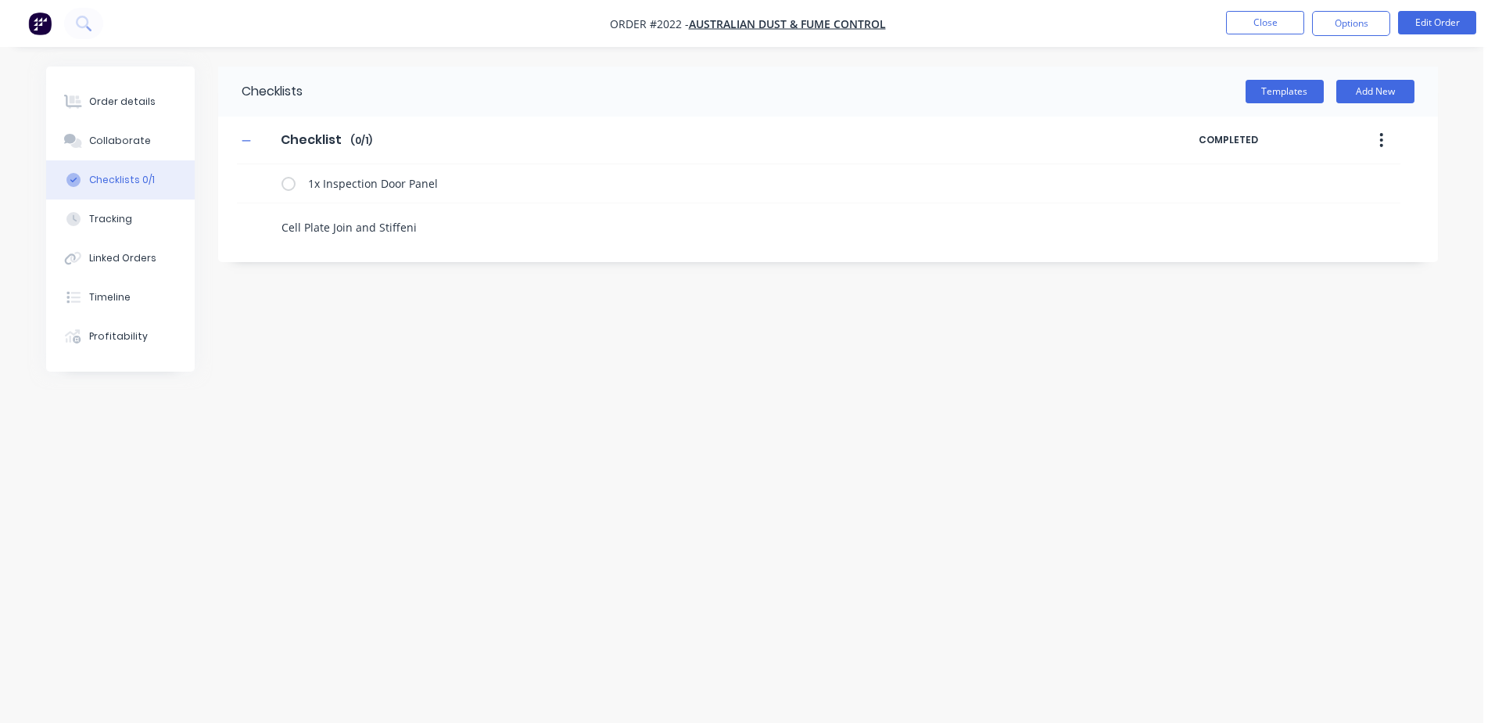
type textarea "Cell Plate Join and Stiffenin"
type textarea "x"
type textarea "Cell Plate Join and Stiffening"
type textarea "x"
click at [340, 267] on textarea at bounding box center [651, 266] width 752 height 23
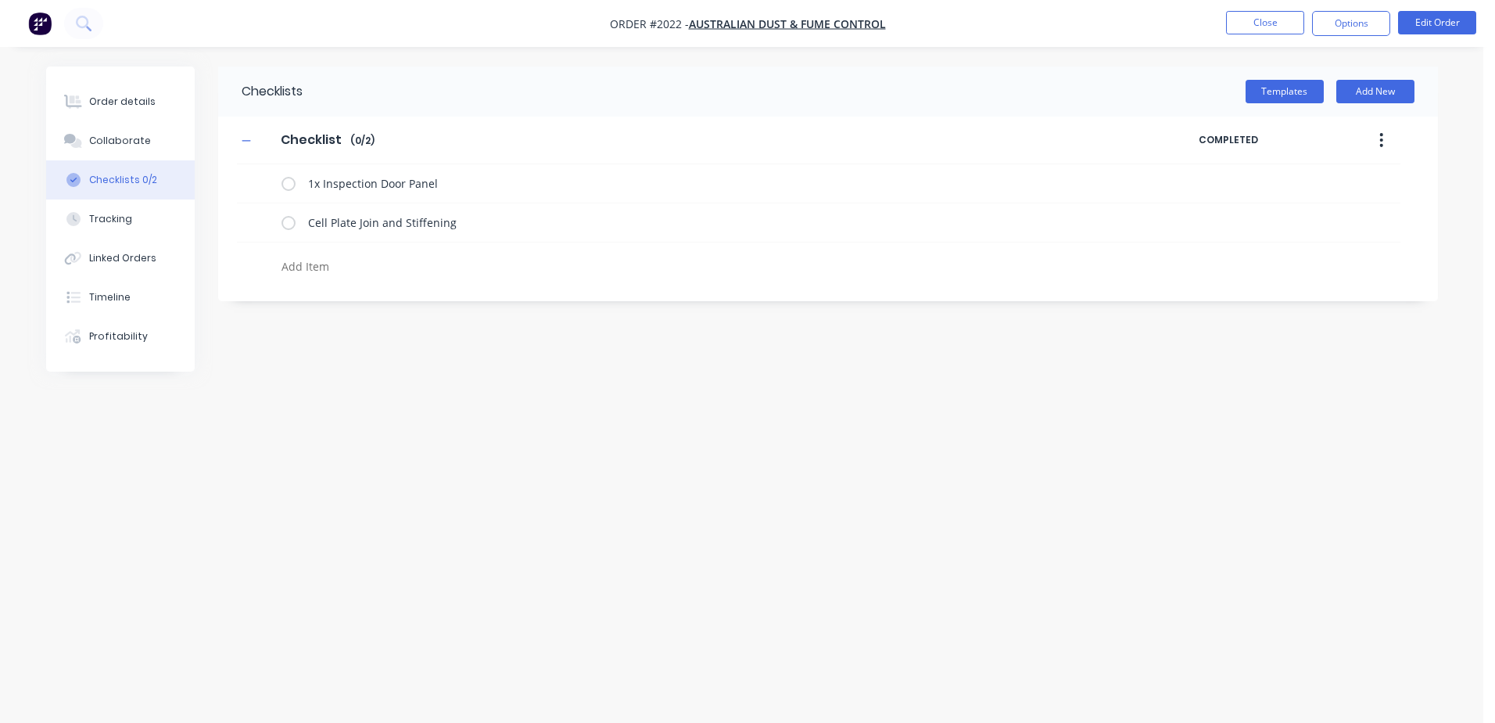
type textarea "x"
type textarea "W"
type textarea "x"
type textarea "We"
type textarea "x"
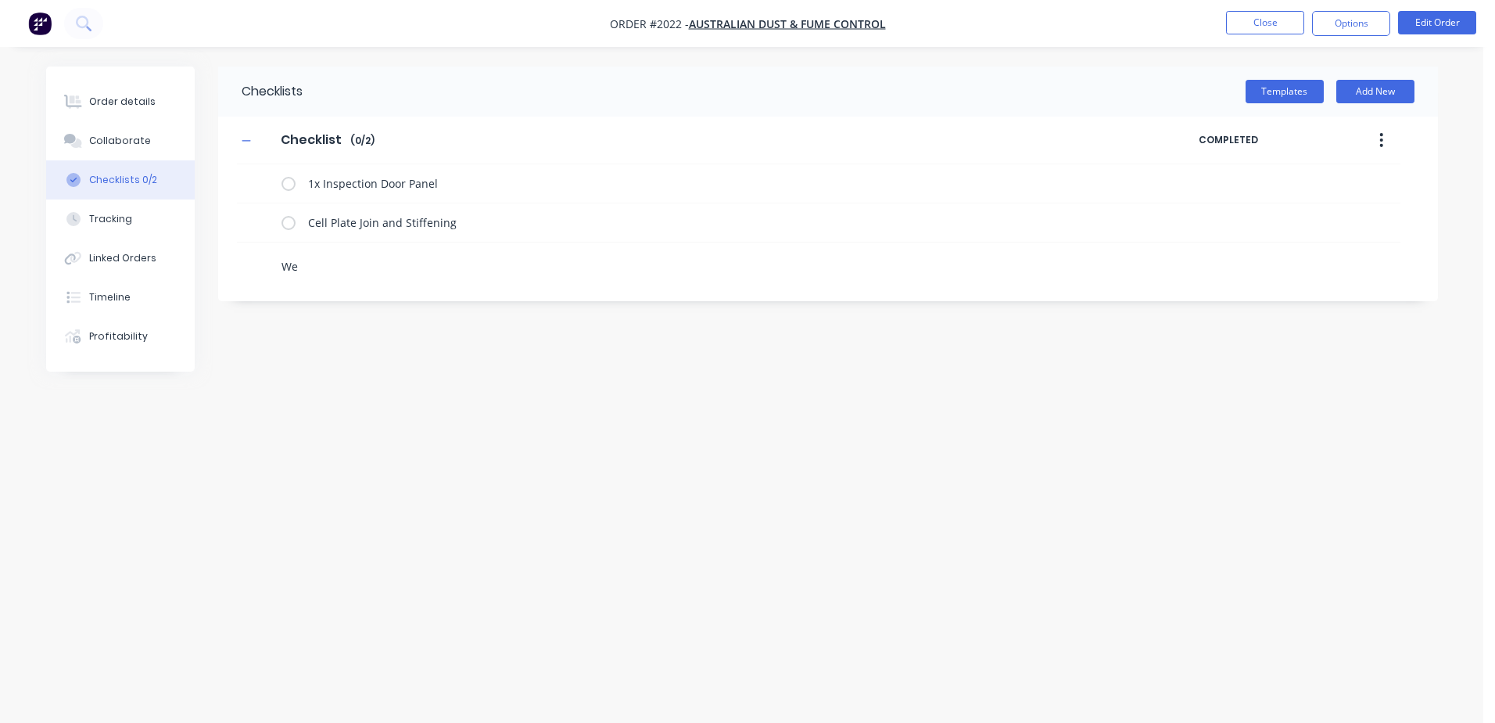
type textarea "Wel"
type textarea "x"
type textarea "Weld"
type textarea "x"
type textarea "Weld"
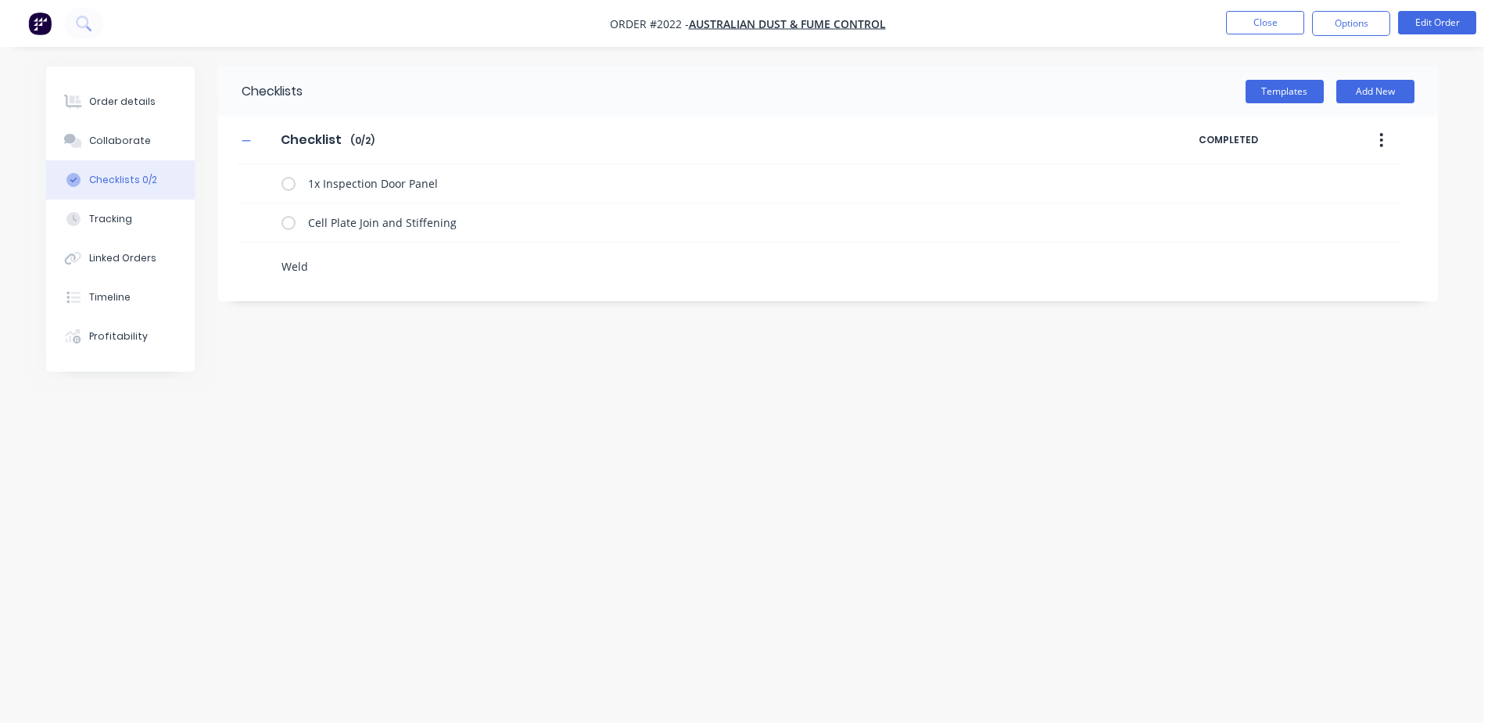
type textarea "x"
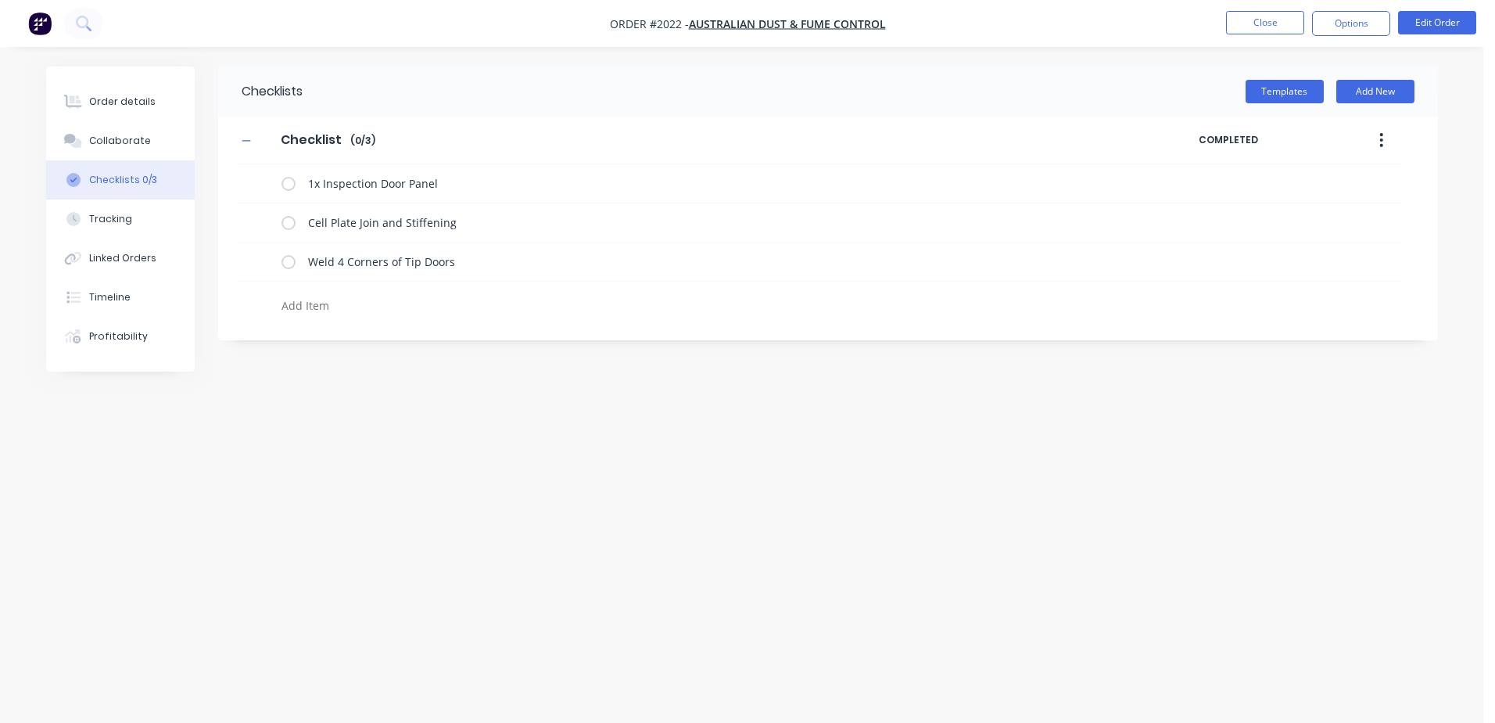
click at [321, 315] on textarea at bounding box center [651, 305] width 752 height 23
click at [320, 343] on textarea at bounding box center [651, 344] width 752 height 23
click at [339, 426] on div "Checklists Templates Add New Checklist Checklist Enter Checklist name ( 0 / 4 )…" at bounding box center [742, 331] width 1392 height 530
click at [330, 337] on textarea at bounding box center [651, 344] width 752 height 23
click at [400, 483] on div "Checklists Templates Add New Checklist Checklist Enter Checklist name ( 0 / 5 )…" at bounding box center [742, 331] width 1392 height 530
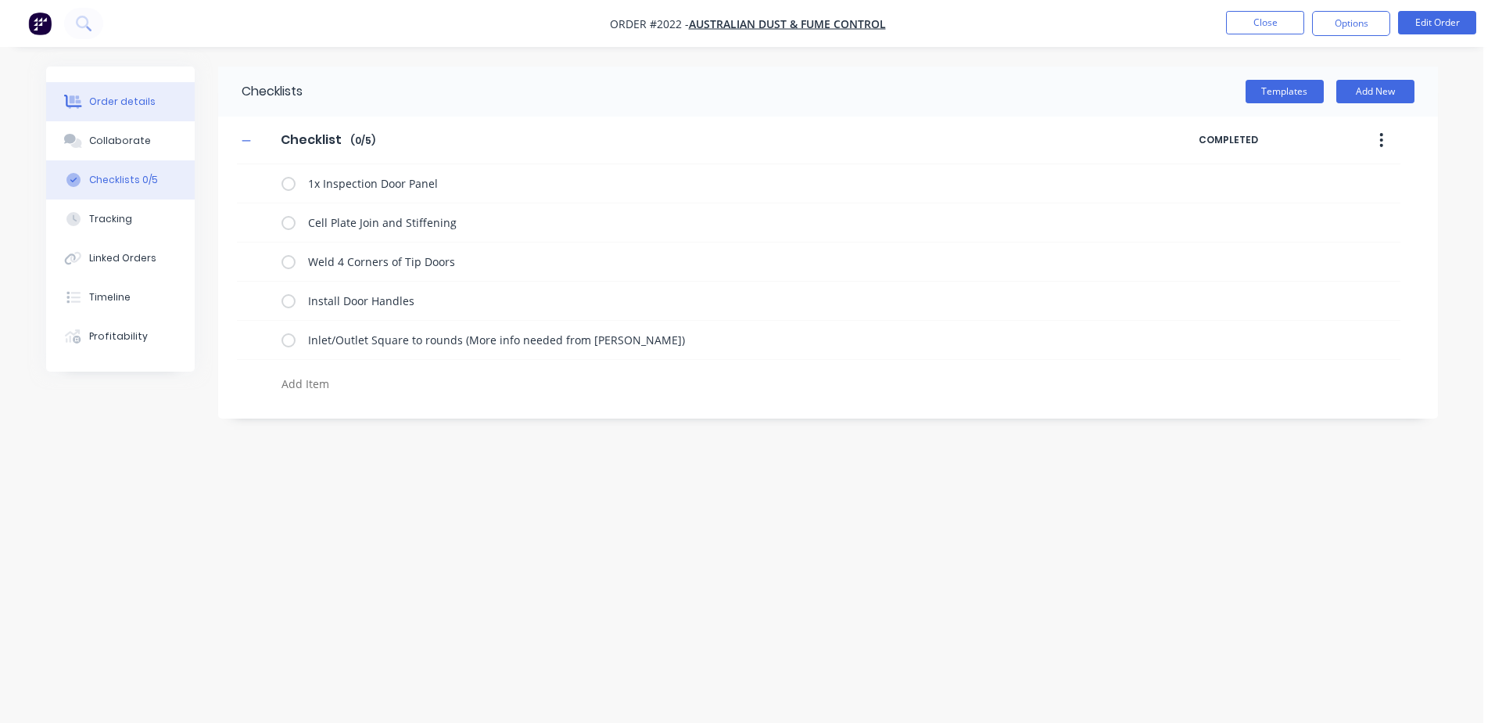
click at [117, 106] on div "Order details" at bounding box center [122, 102] width 66 height 14
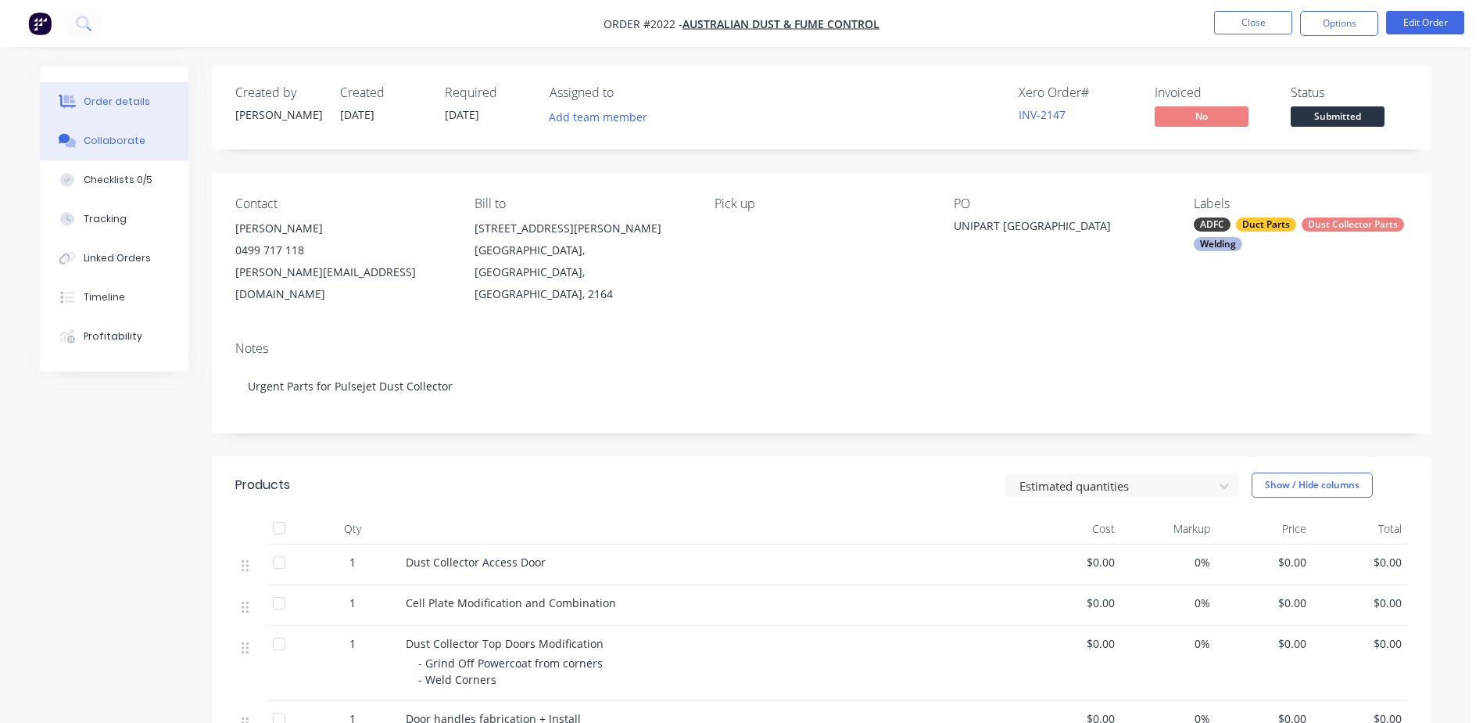
click at [115, 131] on button "Collaborate" at bounding box center [114, 140] width 149 height 39
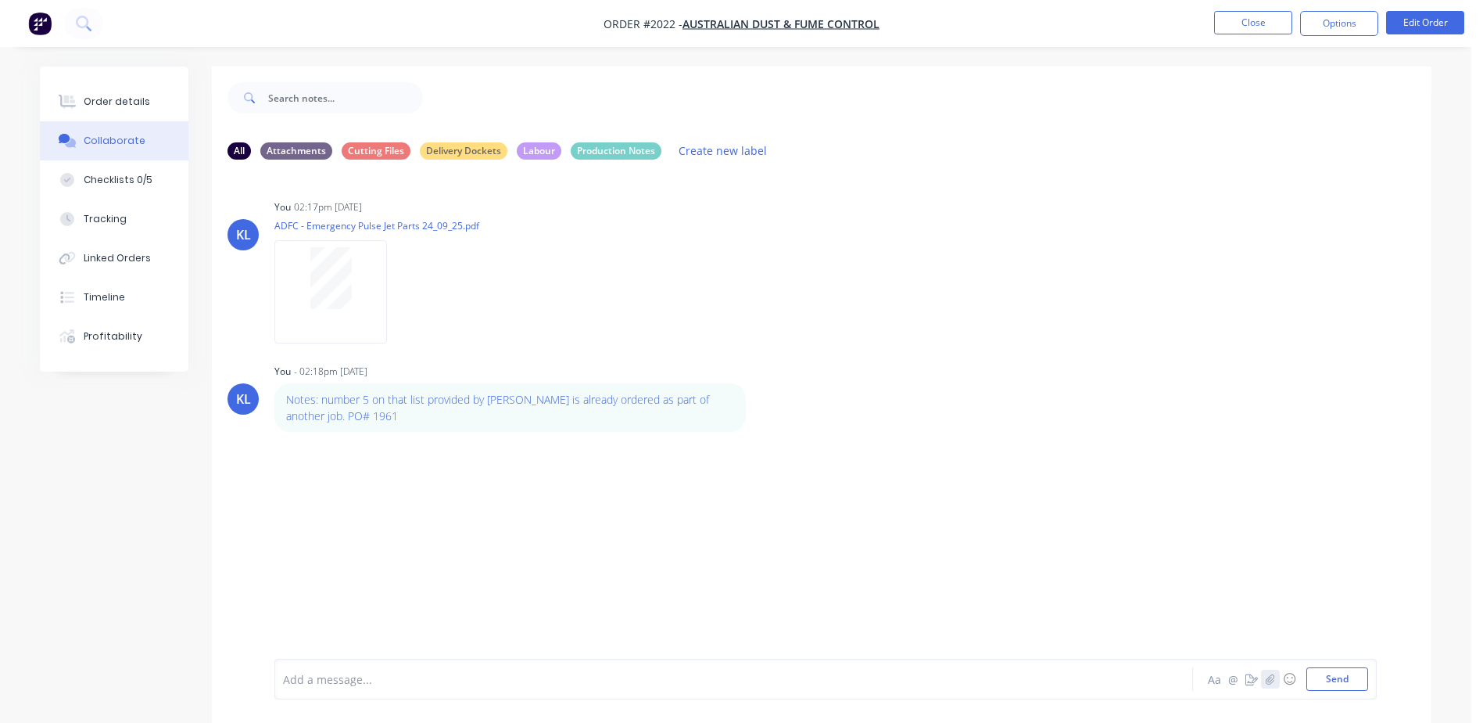
click at [1265, 673] on button "button" at bounding box center [1270, 678] width 19 height 19
click at [1319, 664] on div at bounding box center [825, 627] width 1085 height 80
click at [1331, 673] on button "Send" at bounding box center [1338, 678] width 62 height 23
click at [548, 575] on div "KL You 02:17pm 24/09/25 ADFC - Emergency Pulse Jet Parts 24_09_25.pdf Labels Do…" at bounding box center [822, 415] width 1220 height 486
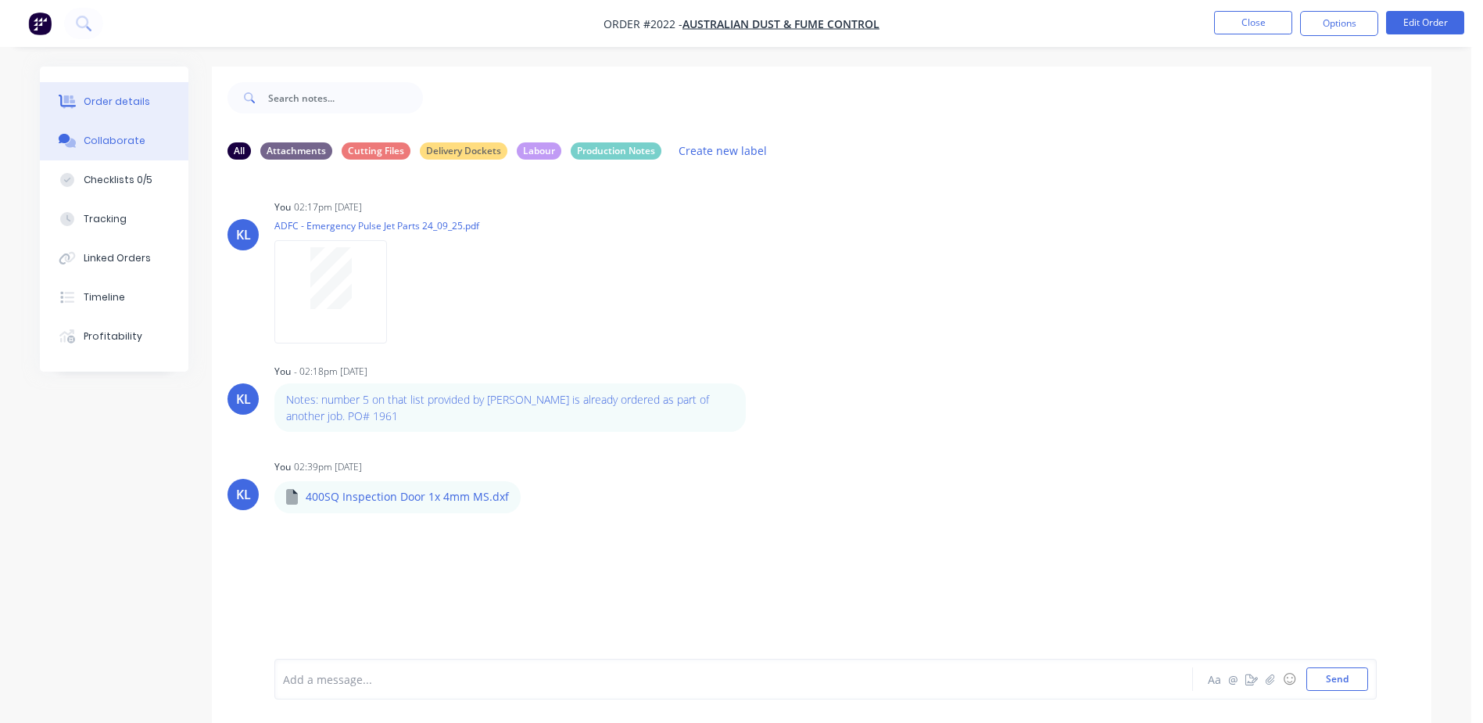
click at [140, 102] on div "Order details" at bounding box center [117, 102] width 66 height 14
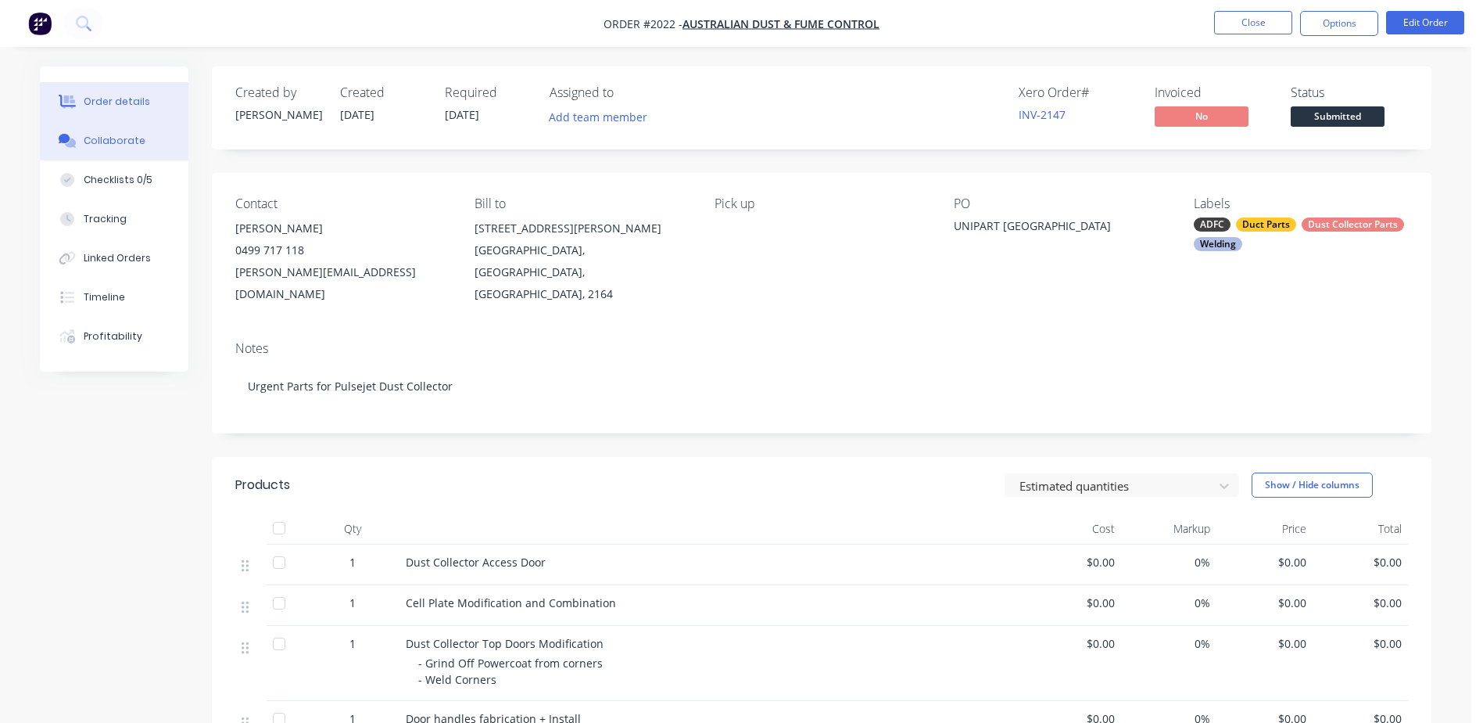
drag, startPoint x: 145, startPoint y: 138, endPoint x: 155, endPoint y: 143, distance: 10.5
click at [149, 140] on button "Collaborate" at bounding box center [114, 140] width 149 height 39
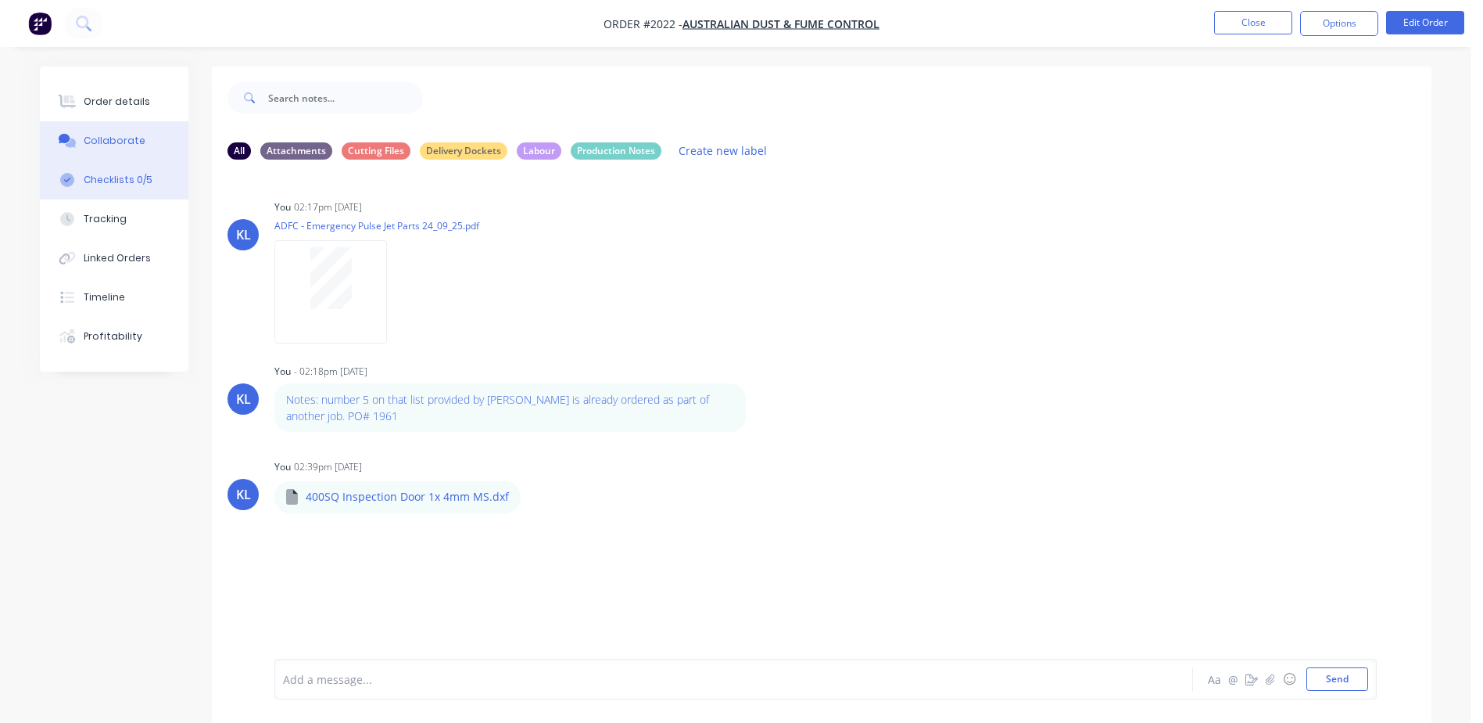
click at [119, 182] on div "Checklists 0/5" at bounding box center [118, 180] width 69 height 14
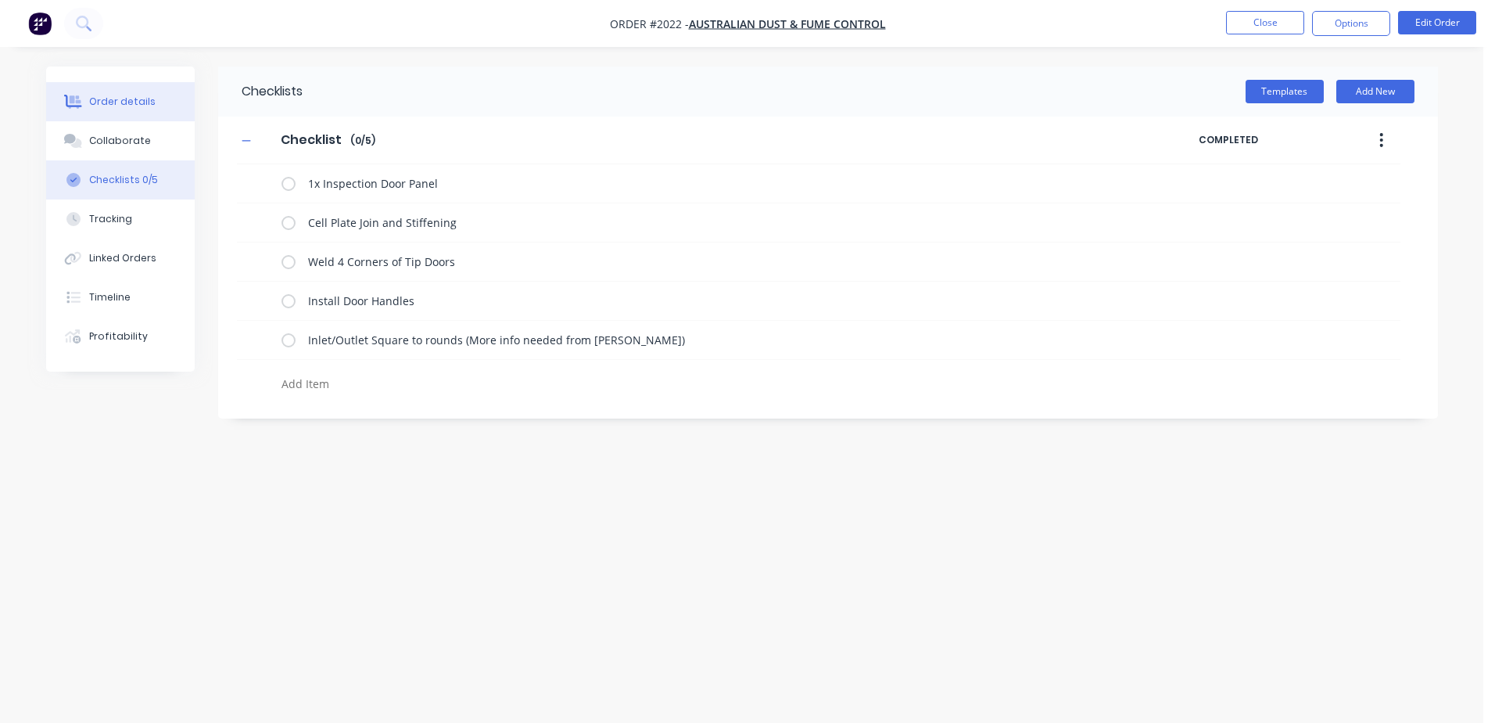
click at [145, 102] on div "Order details" at bounding box center [122, 102] width 66 height 14
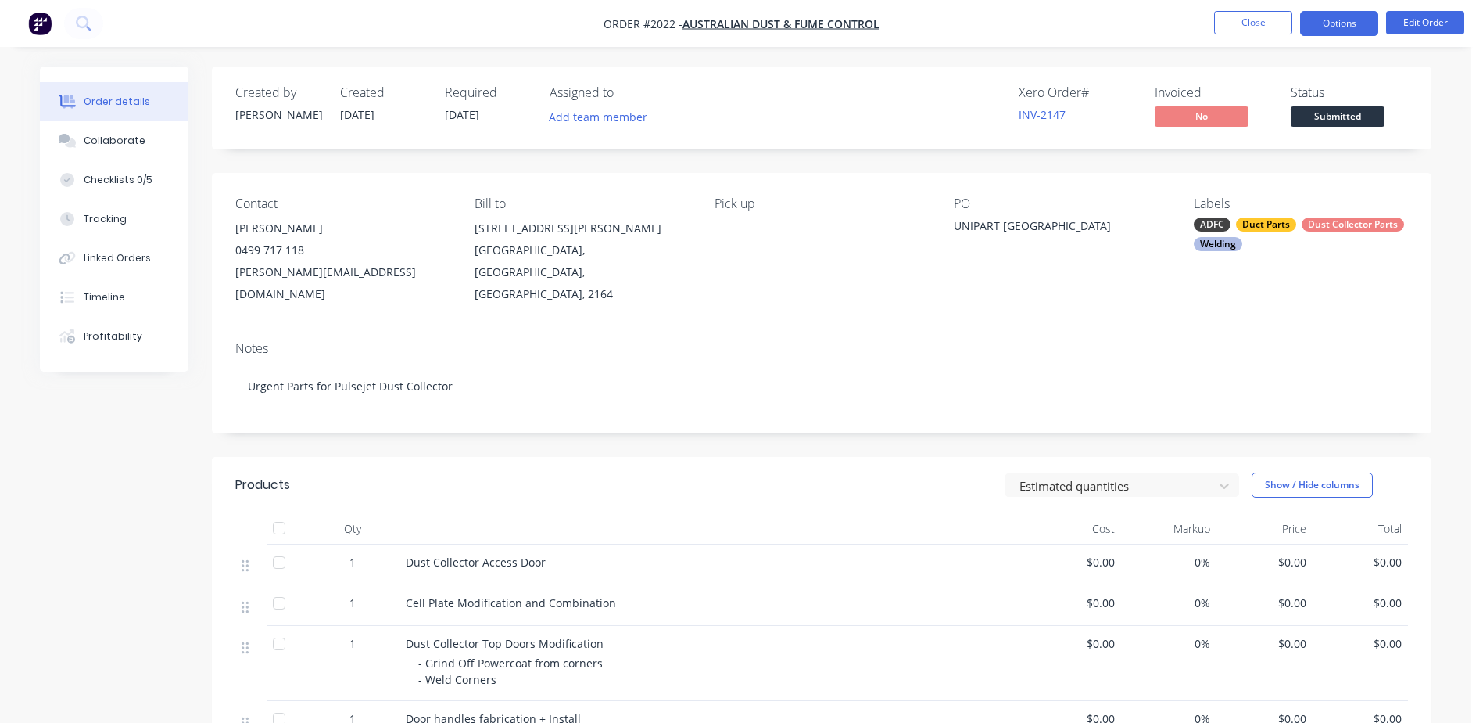
click at [1329, 29] on button "Options" at bounding box center [1339, 23] width 78 height 25
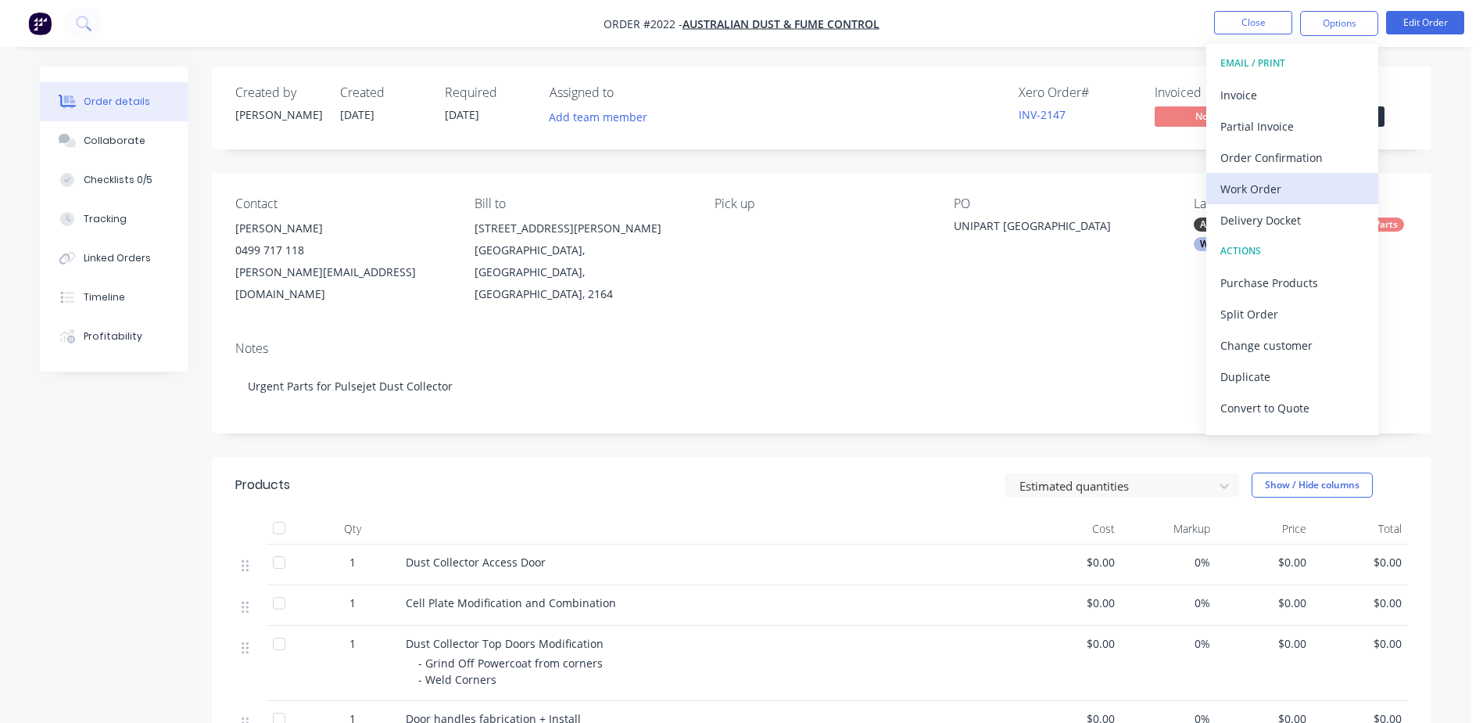
click at [1247, 196] on div "Work Order" at bounding box center [1293, 189] width 144 height 23
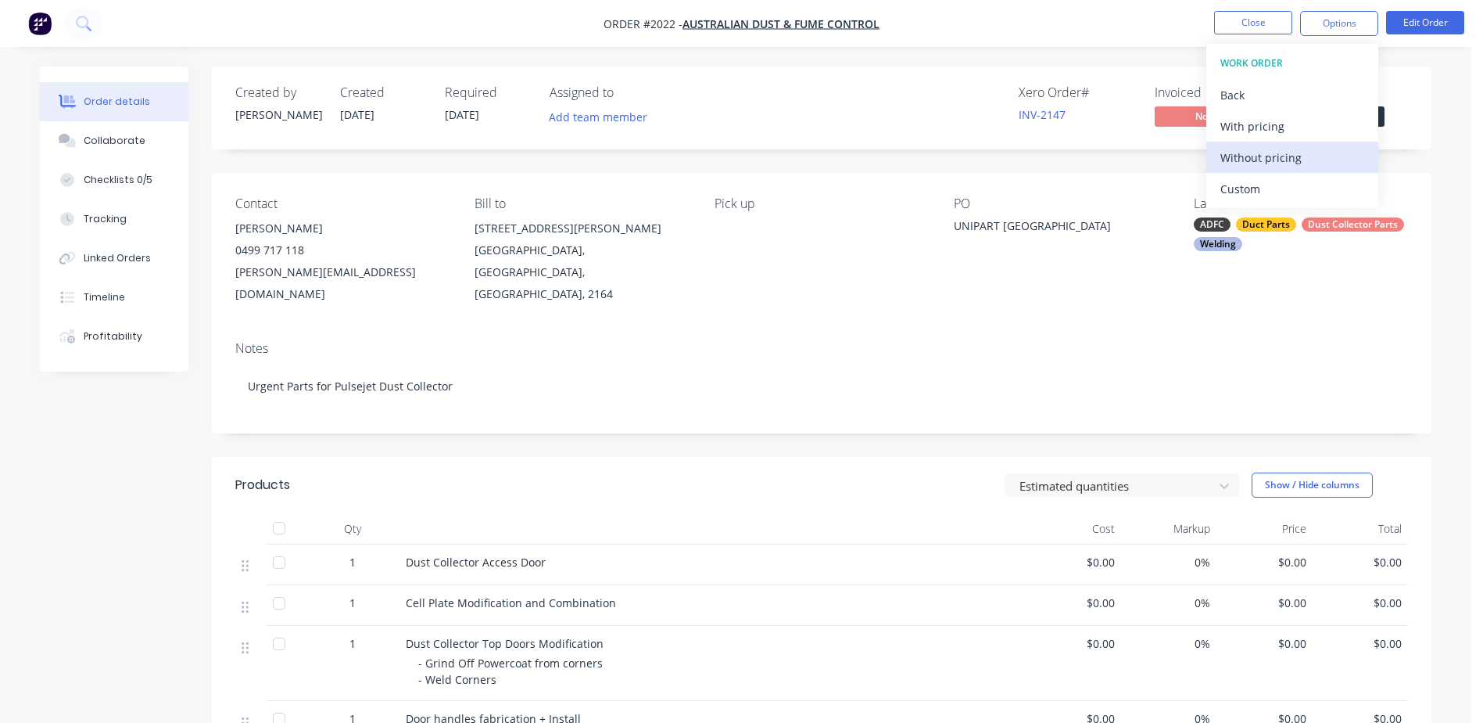
click at [1245, 162] on div "Without pricing" at bounding box center [1293, 157] width 144 height 23
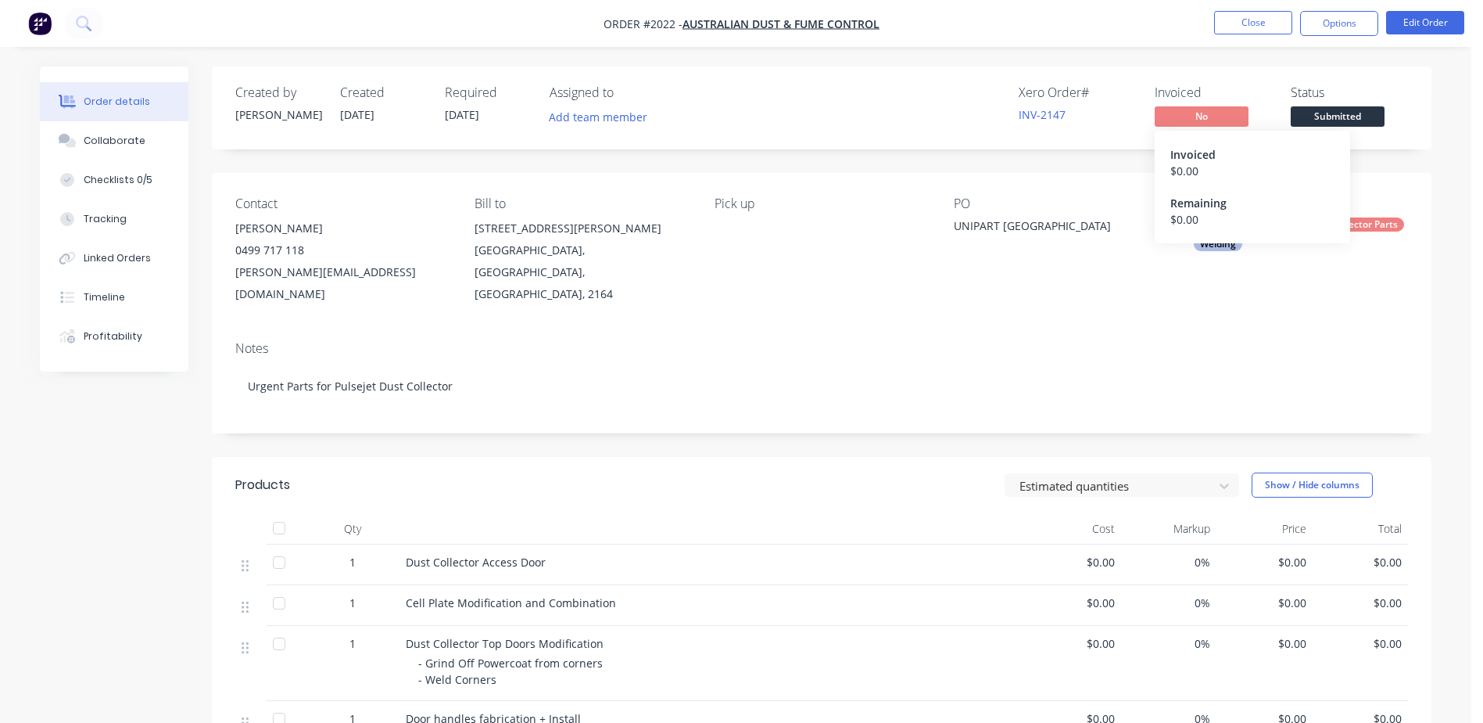
click at [1159, 160] on div "Invoiced $ 0.00 Remaining $ 0.00" at bounding box center [1253, 187] width 196 height 113
click at [1030, 173] on div "Contact Tony Voysey 0499 717 118 tony@australiandustcontrol.com.au Bill to 26 H…" at bounding box center [822, 251] width 1220 height 156
click at [134, 143] on div "Collaborate" at bounding box center [115, 141] width 62 height 14
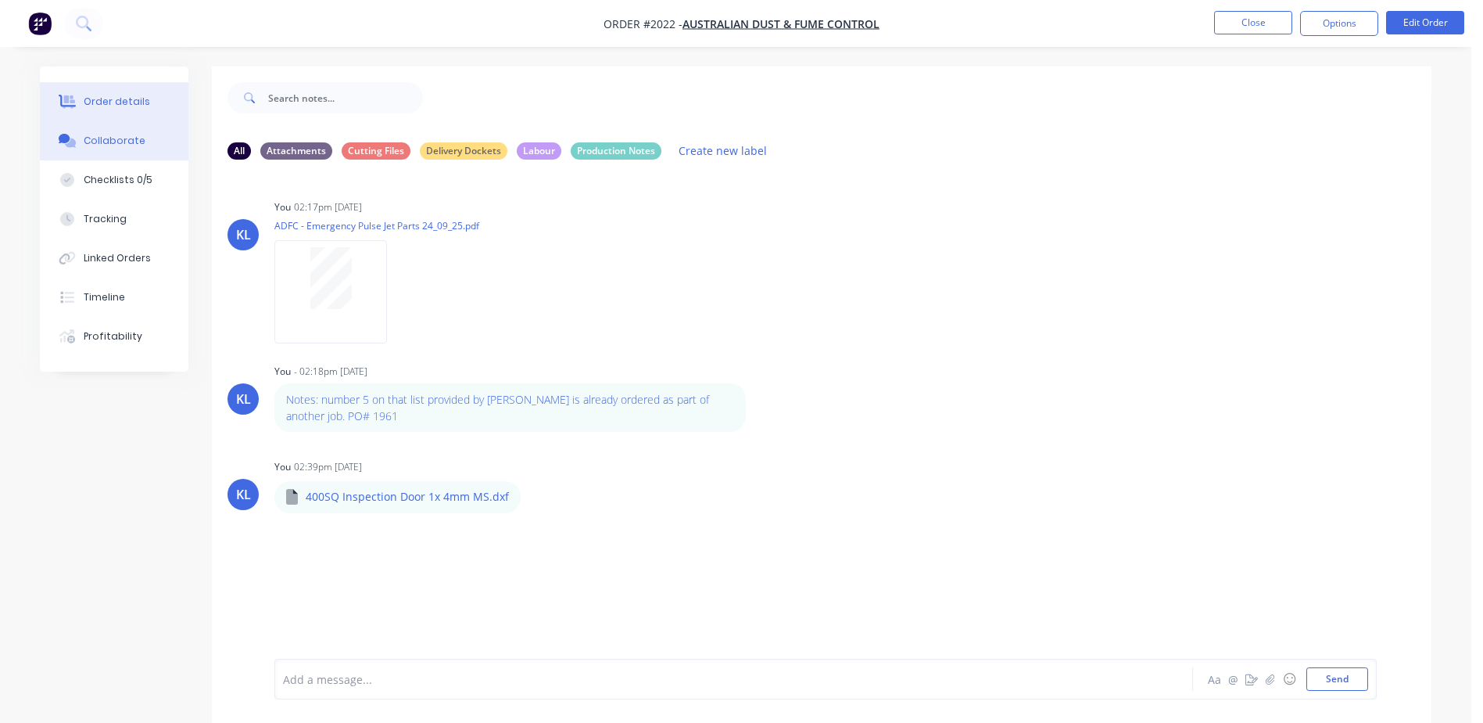
click at [146, 115] on button "Order details" at bounding box center [114, 101] width 149 height 39
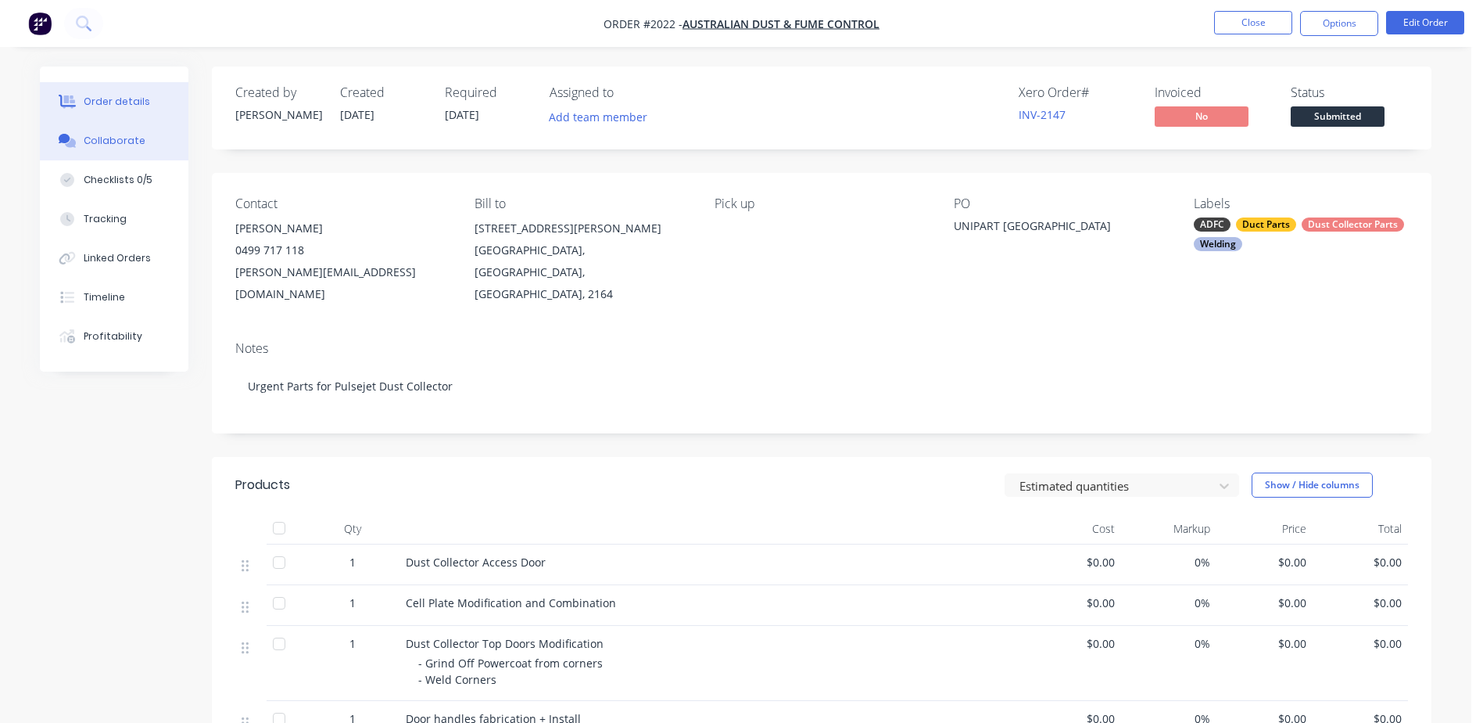
click at [132, 143] on div "Collaborate" at bounding box center [115, 141] width 62 height 14
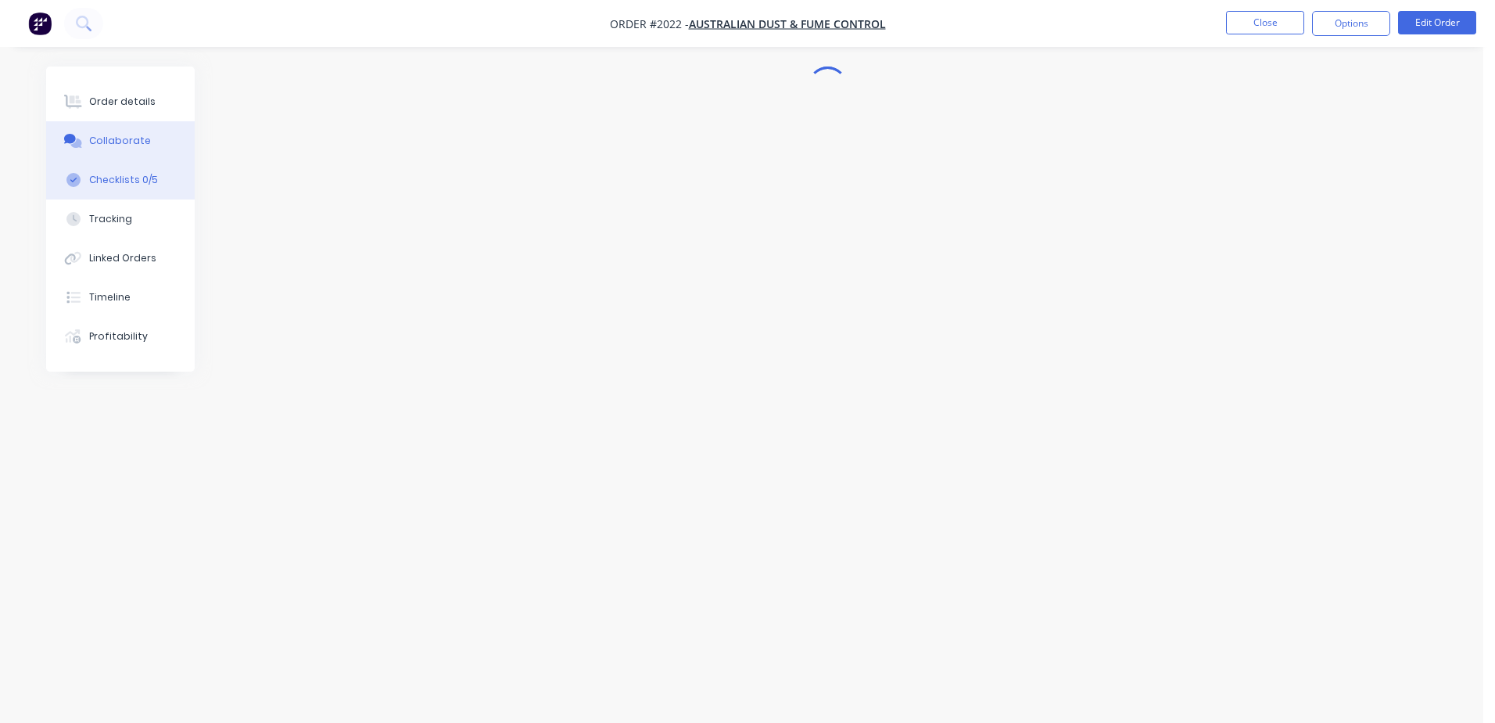
click at [133, 175] on div "Checklists 0/5" at bounding box center [123, 180] width 69 height 14
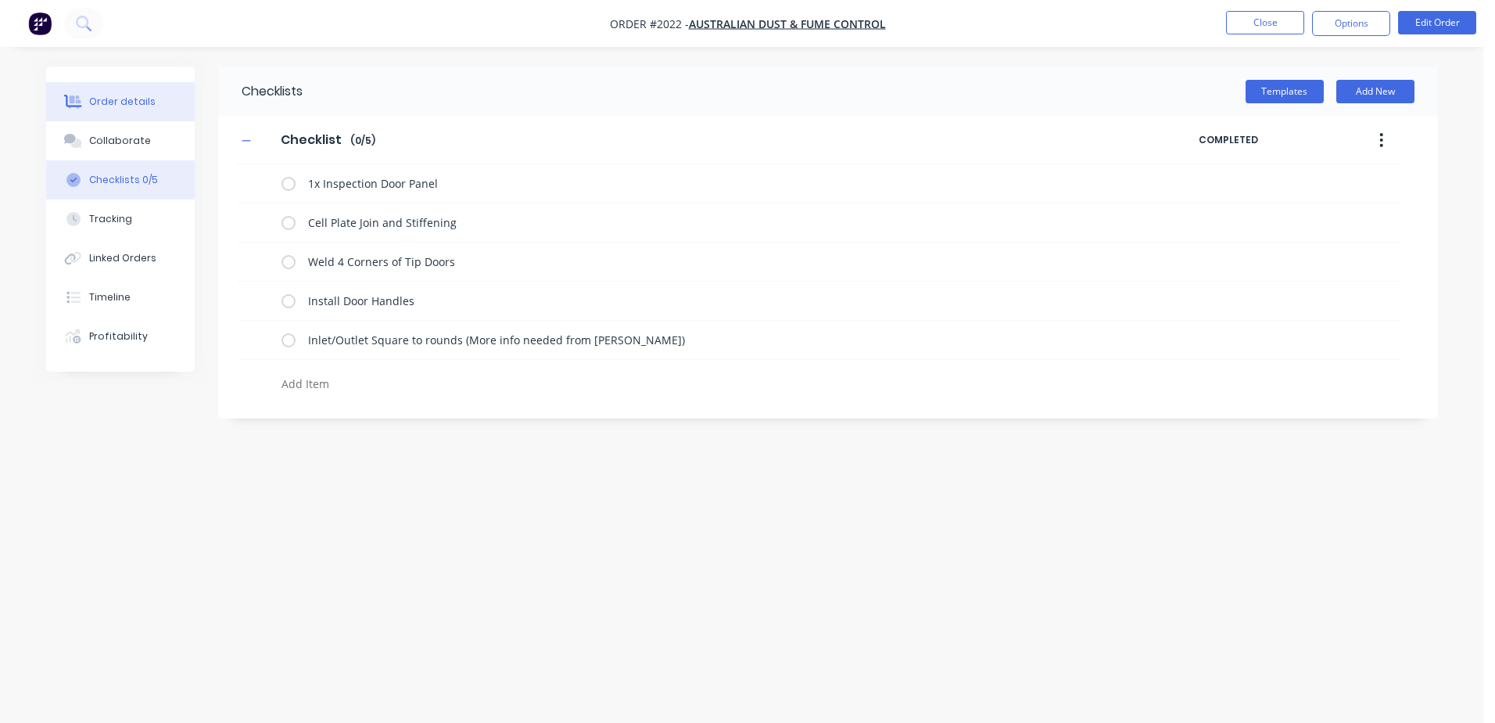
click at [131, 102] on div "Order details" at bounding box center [122, 102] width 66 height 14
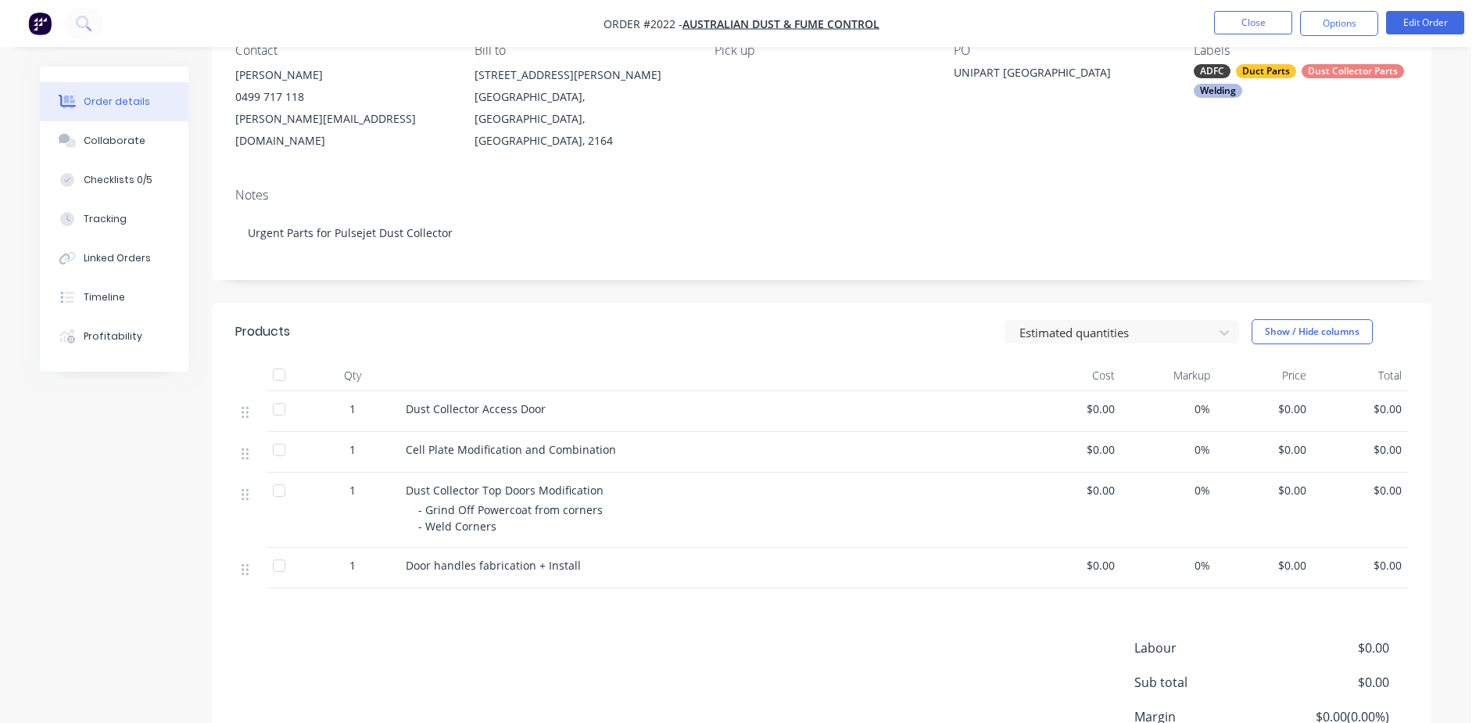
scroll to position [275, 0]
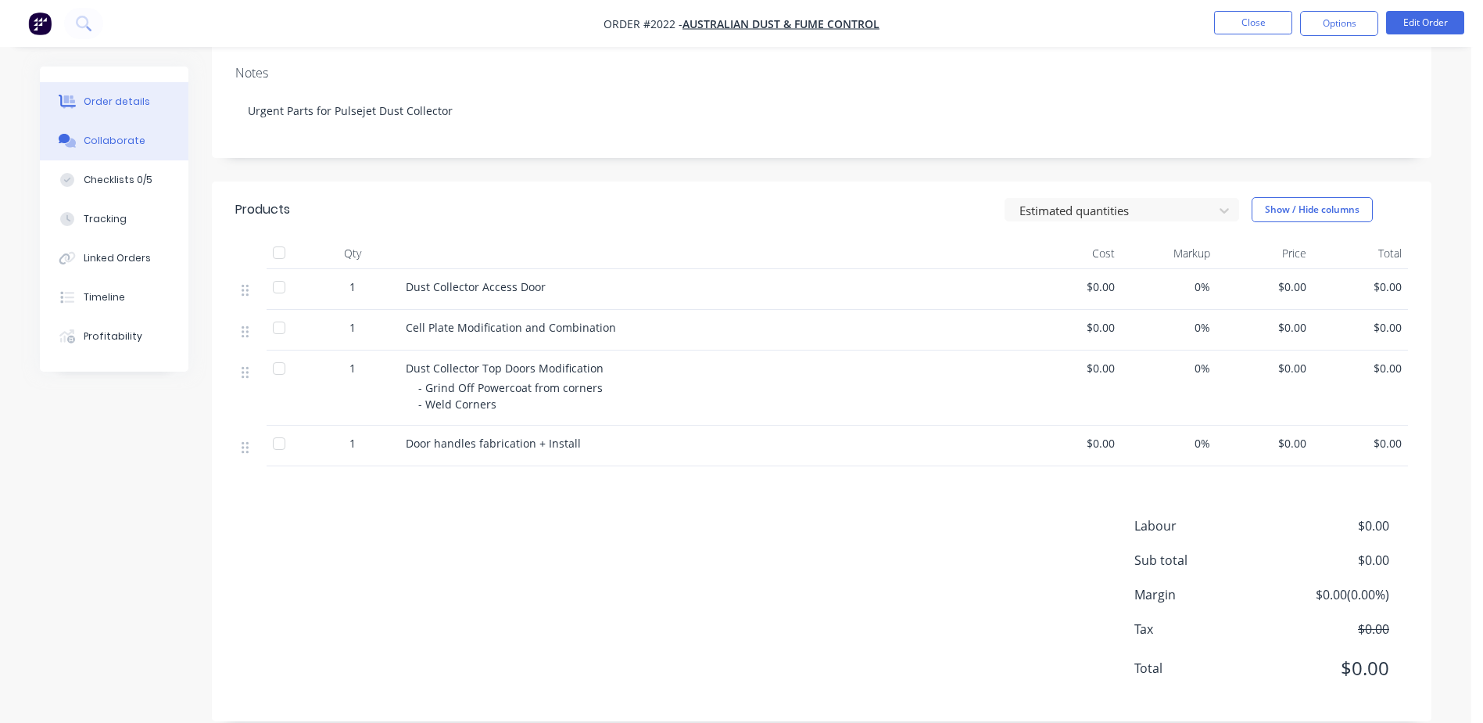
click at [115, 138] on div "Collaborate" at bounding box center [115, 141] width 62 height 14
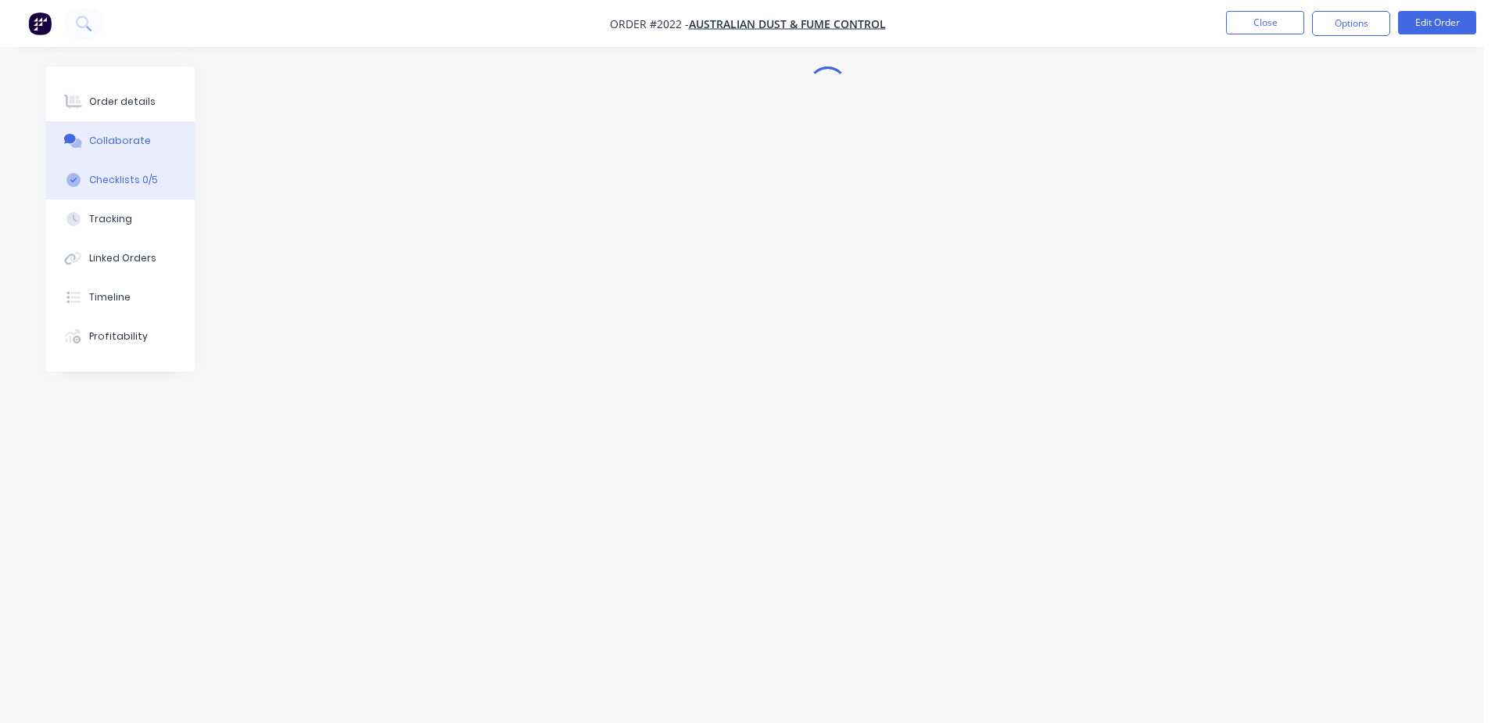
click at [114, 172] on button "Checklists 0/5" at bounding box center [120, 179] width 149 height 39
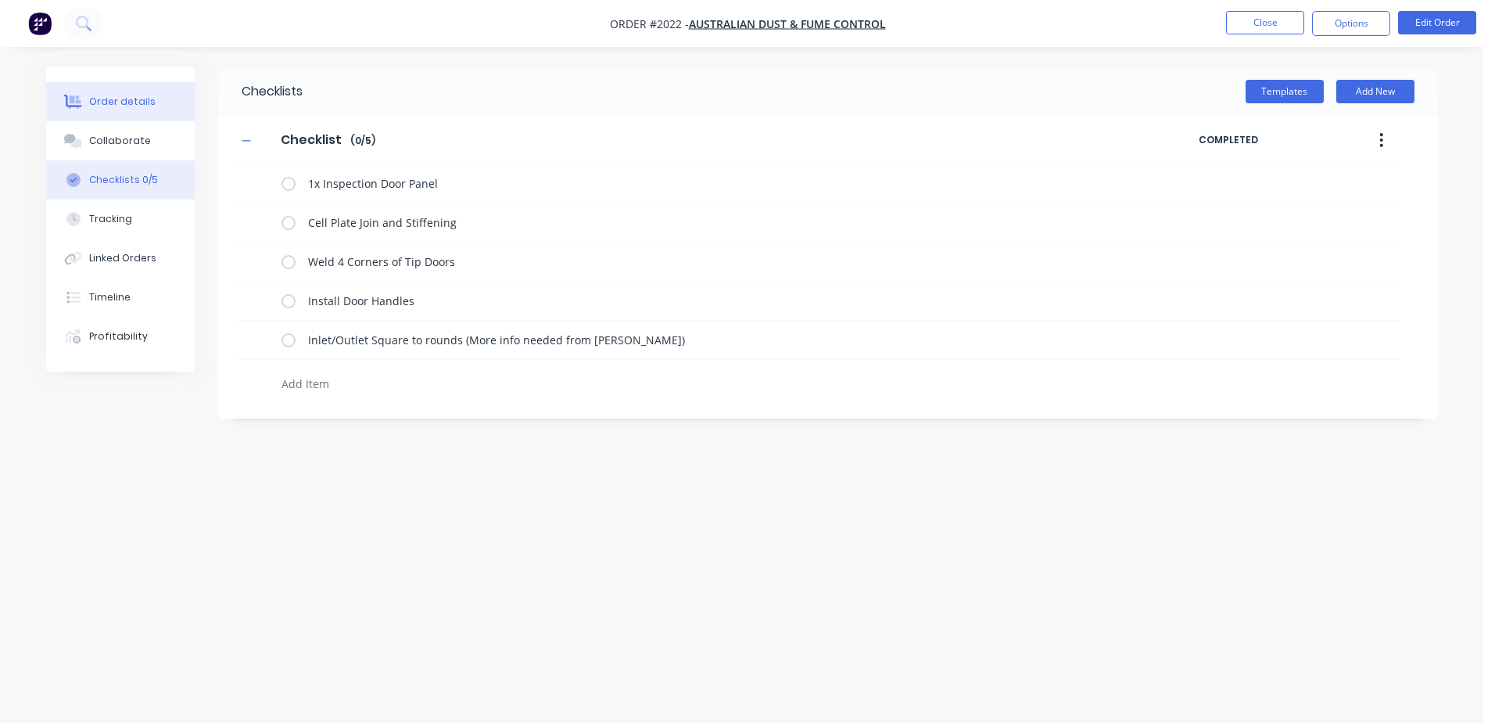
click at [106, 120] on button "Order details" at bounding box center [120, 101] width 149 height 39
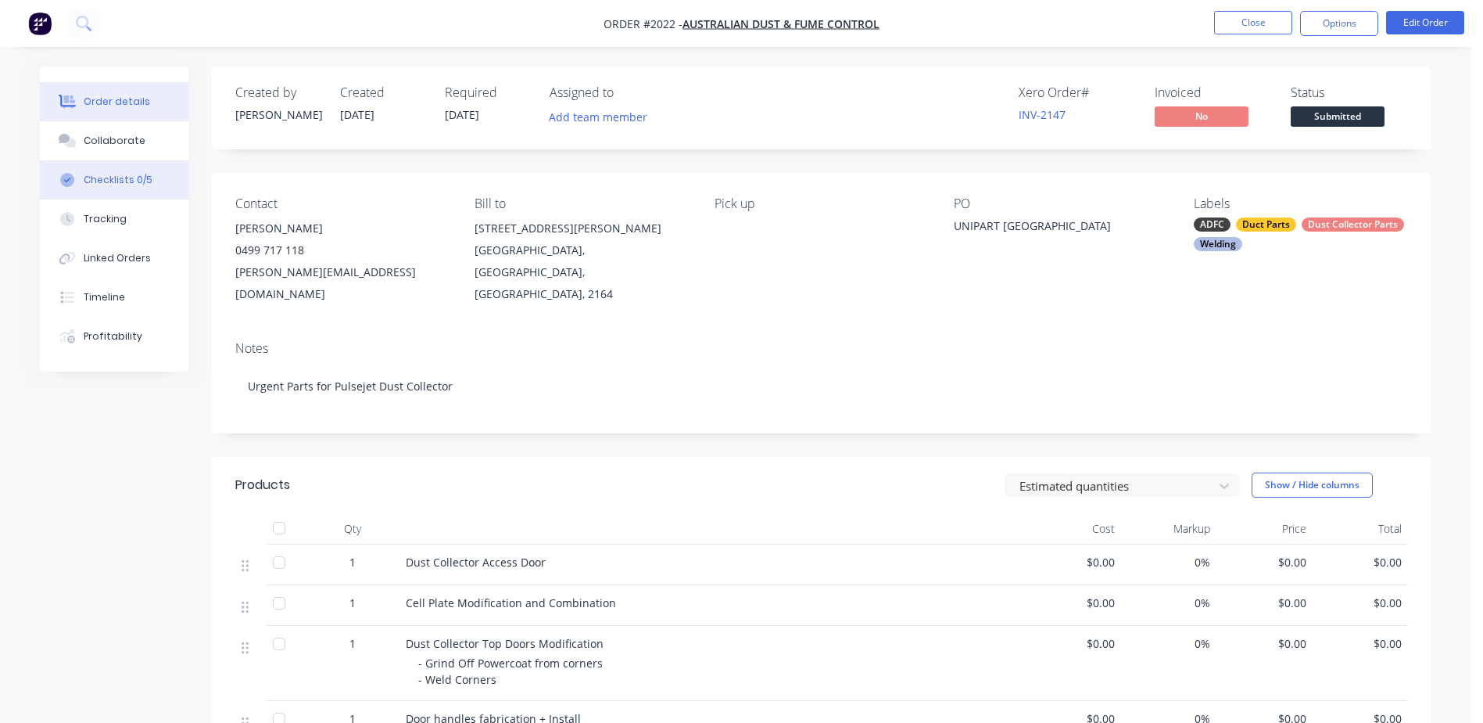
click at [129, 175] on div "Checklists 0/5" at bounding box center [118, 180] width 69 height 14
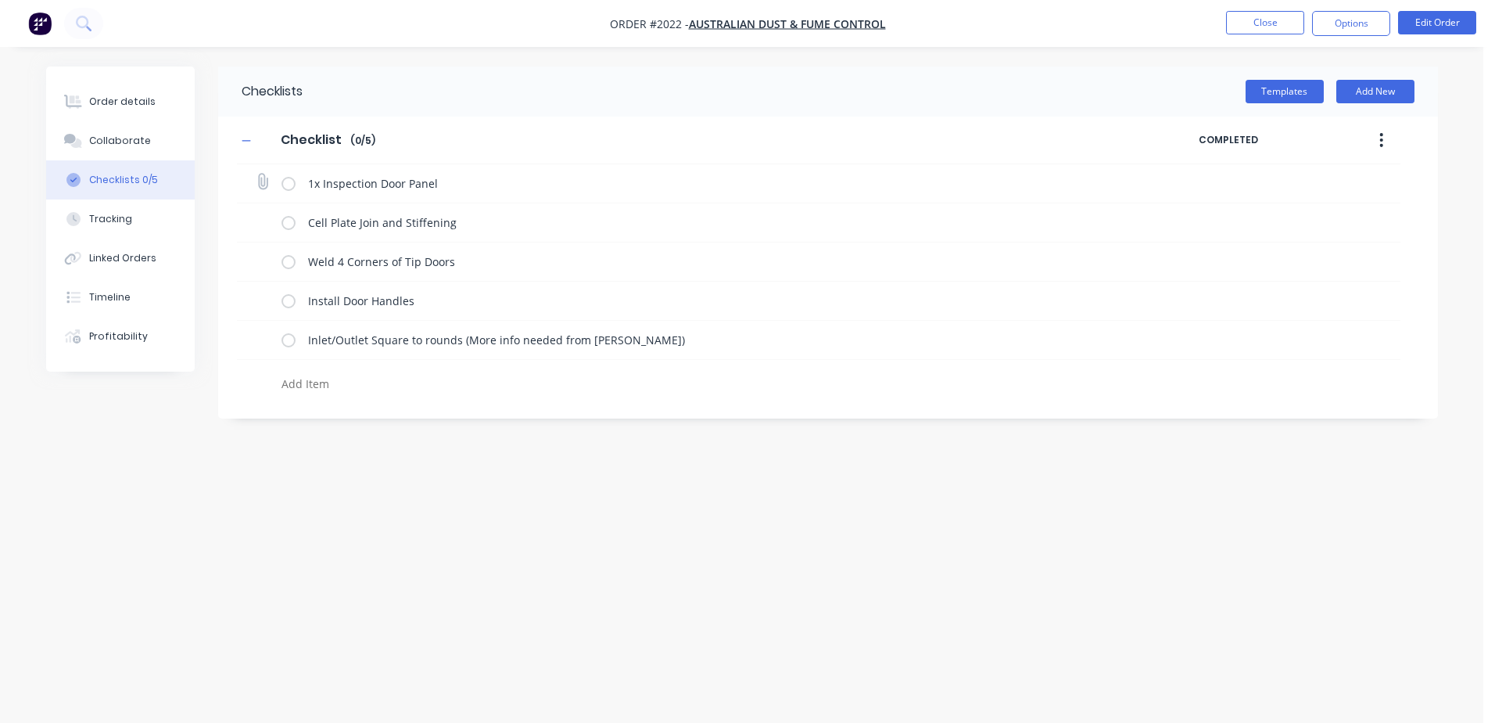
click at [288, 188] on label at bounding box center [289, 183] width 14 height 16
click at [0, 0] on input "checkbox" at bounding box center [0, 0] width 0 height 0
click at [289, 223] on label at bounding box center [289, 222] width 14 height 16
click at [0, 0] on input "checkbox" at bounding box center [0, 0] width 0 height 0
click at [289, 223] on label at bounding box center [289, 222] width 14 height 16
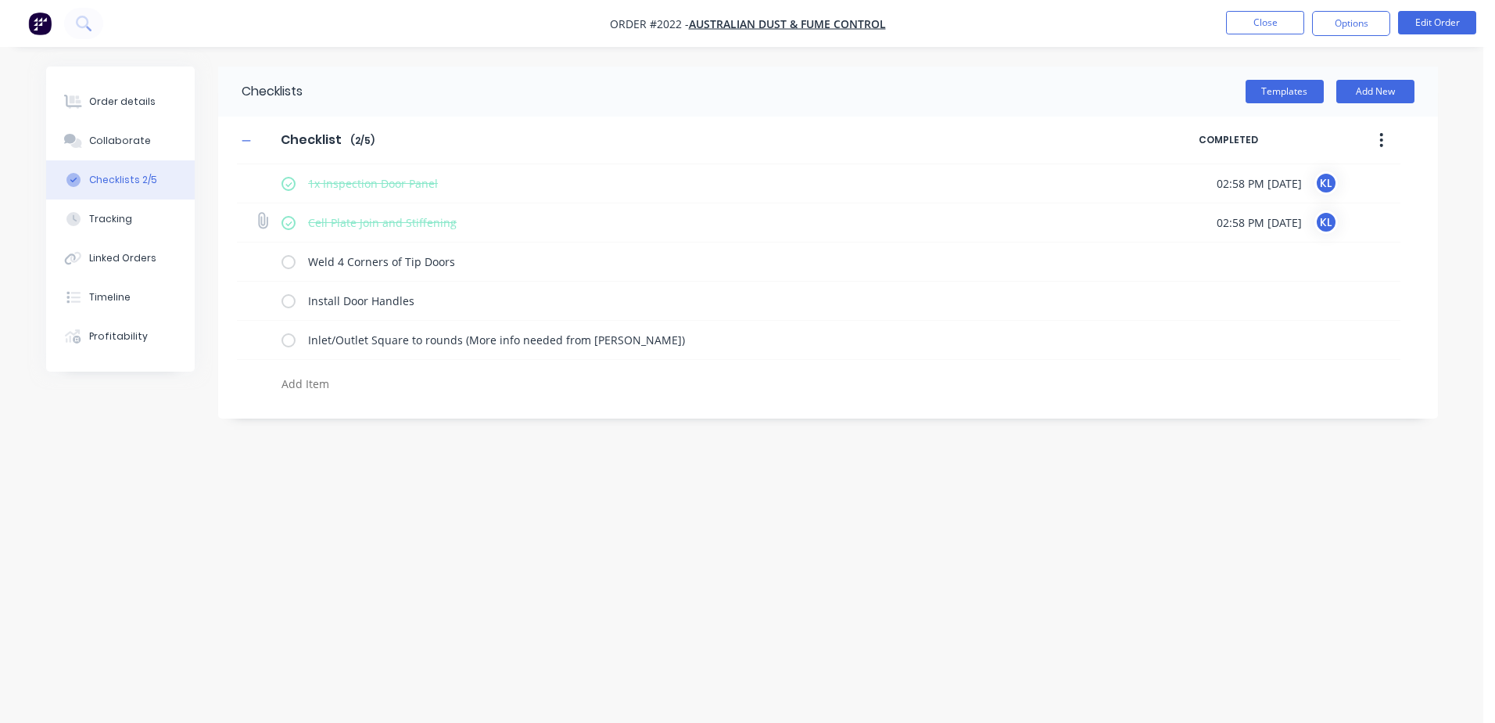
click at [0, 0] on input "checkbox" at bounding box center [0, 0] width 0 height 0
click at [136, 135] on div "Collaborate" at bounding box center [120, 141] width 62 height 14
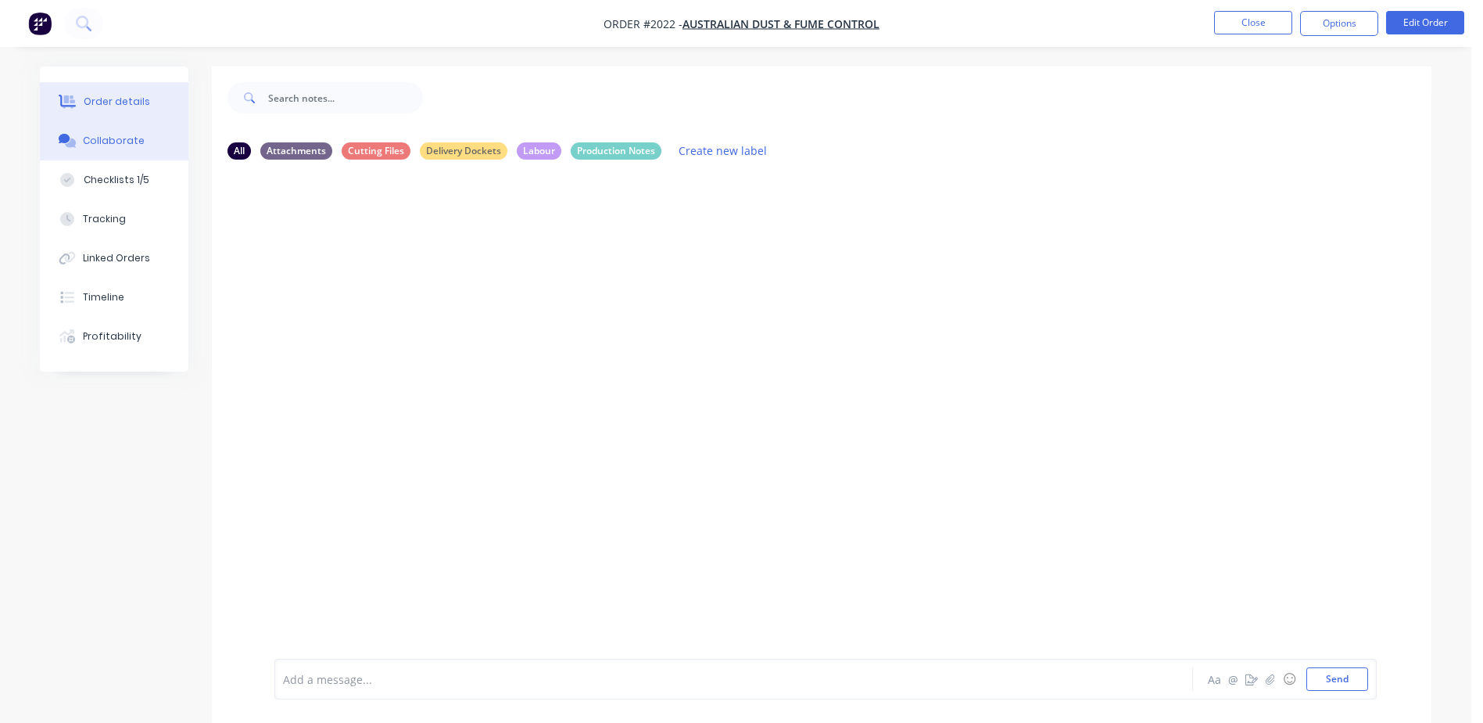
click at [131, 102] on div "Order details" at bounding box center [117, 102] width 66 height 14
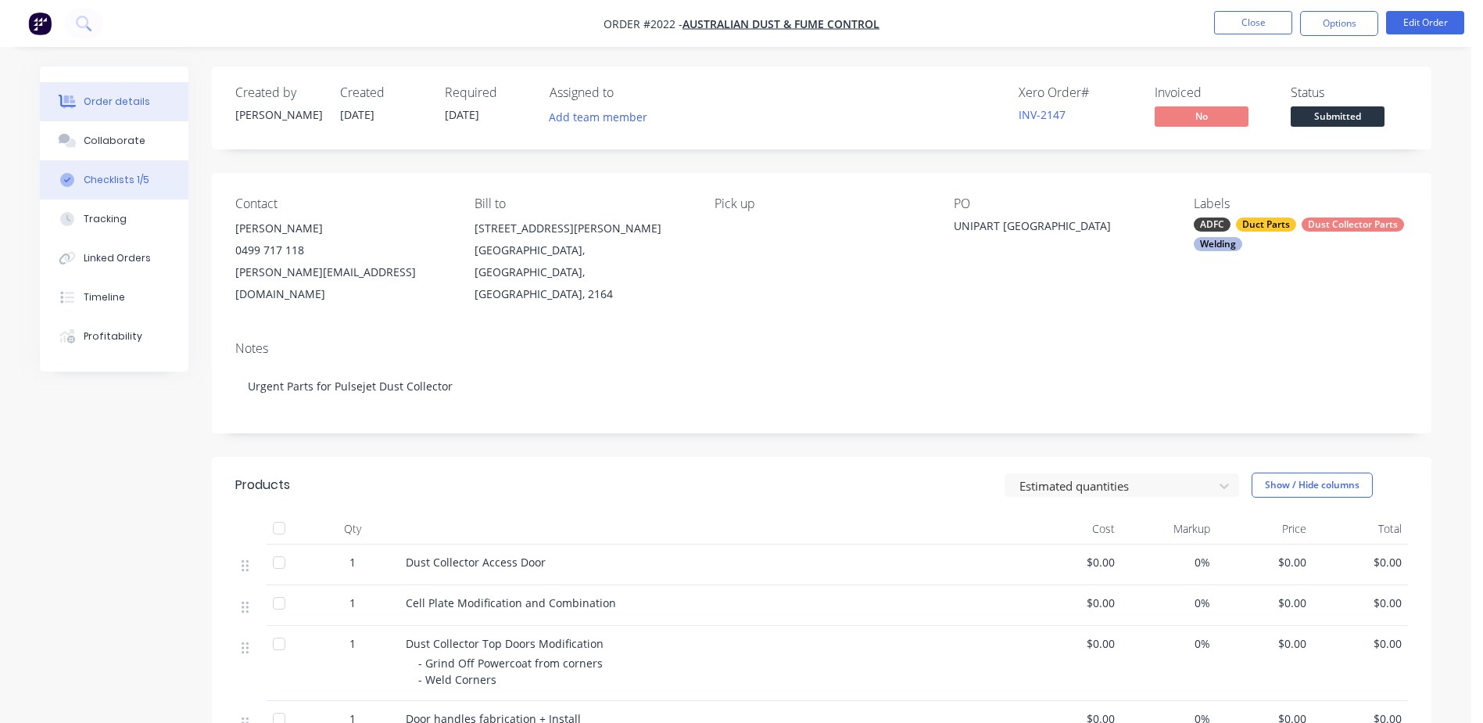
drag, startPoint x: 129, startPoint y: 149, endPoint x: 133, endPoint y: 174, distance: 24.6
click at [129, 149] on button "Collaborate" at bounding box center [114, 140] width 149 height 39
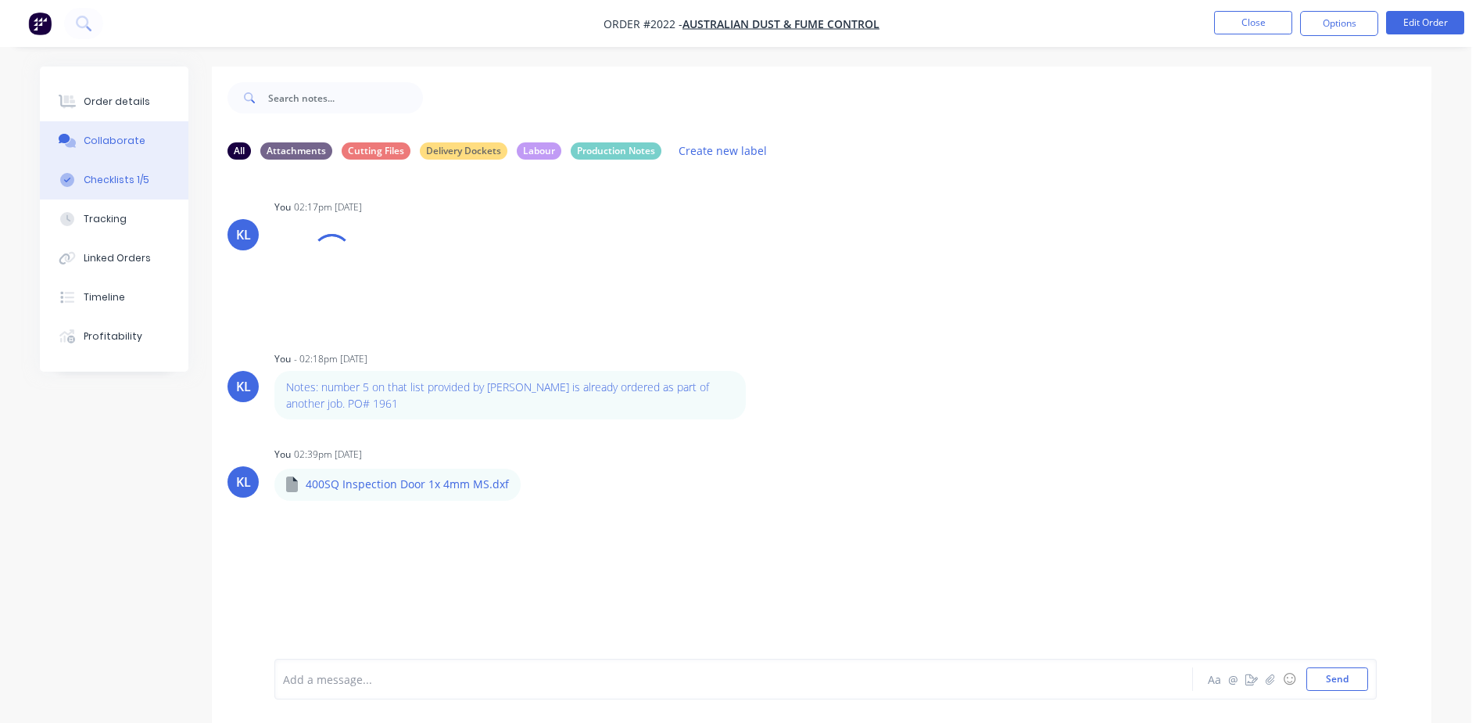
click at [135, 176] on div "Checklists 1/5" at bounding box center [117, 180] width 66 height 14
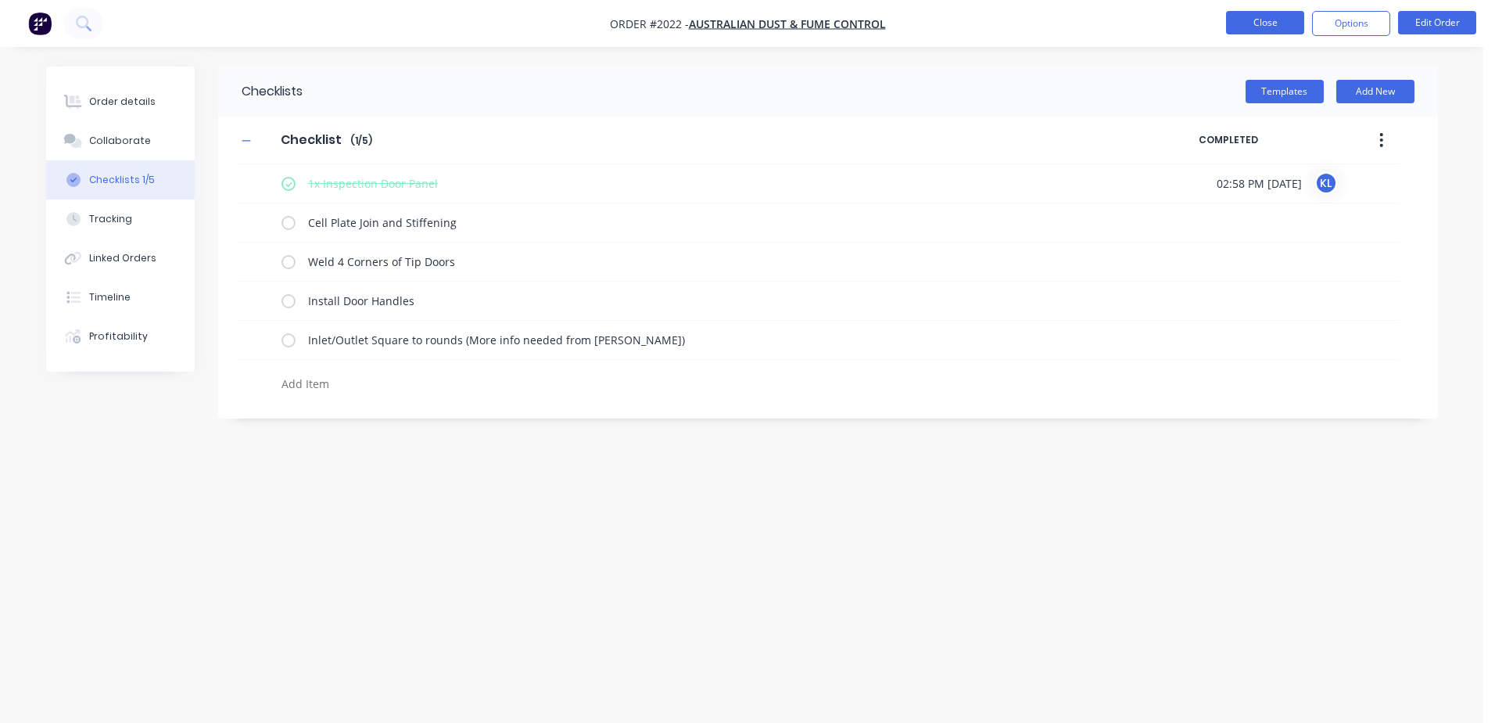
click at [1274, 23] on button "Close" at bounding box center [1265, 22] width 78 height 23
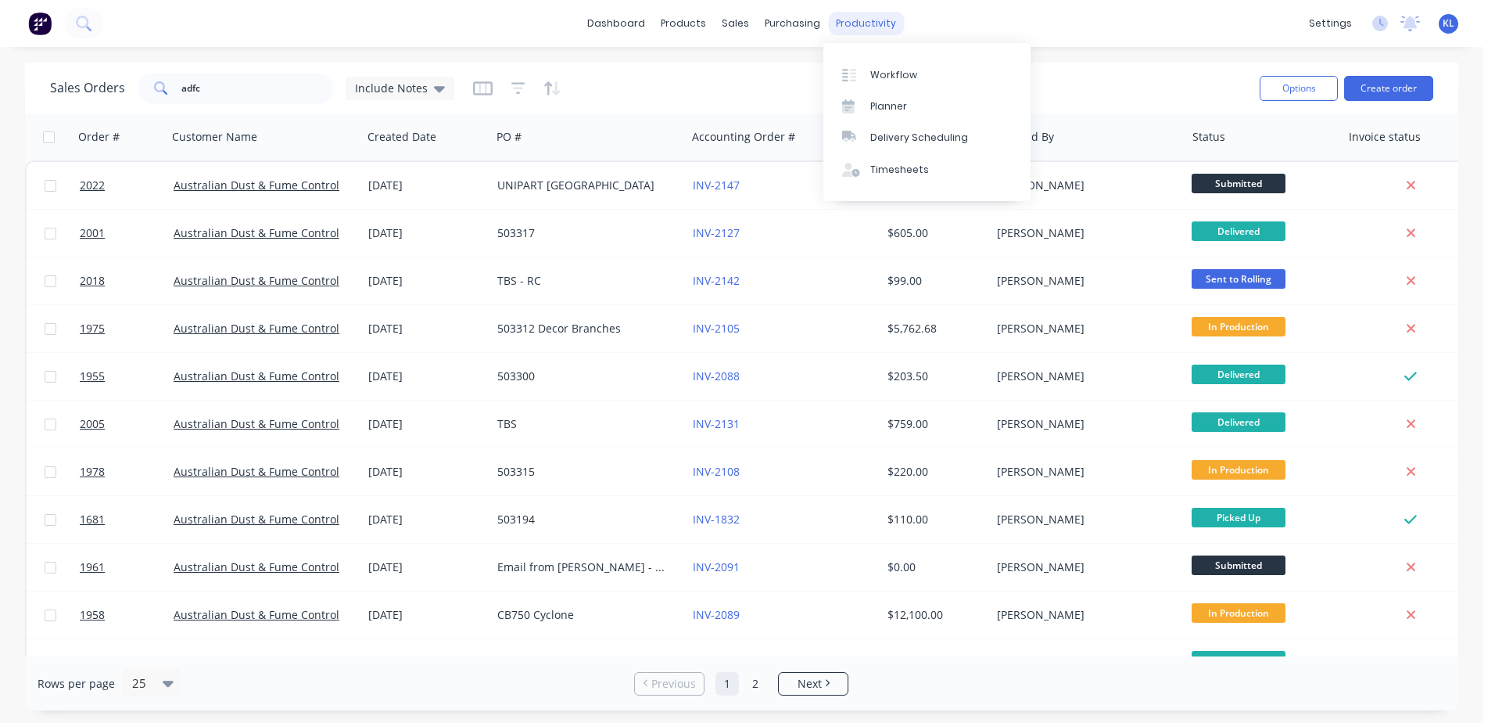
click at [872, 19] on div "productivity" at bounding box center [866, 23] width 76 height 23
click at [890, 79] on div "Workflow" at bounding box center [893, 75] width 47 height 14
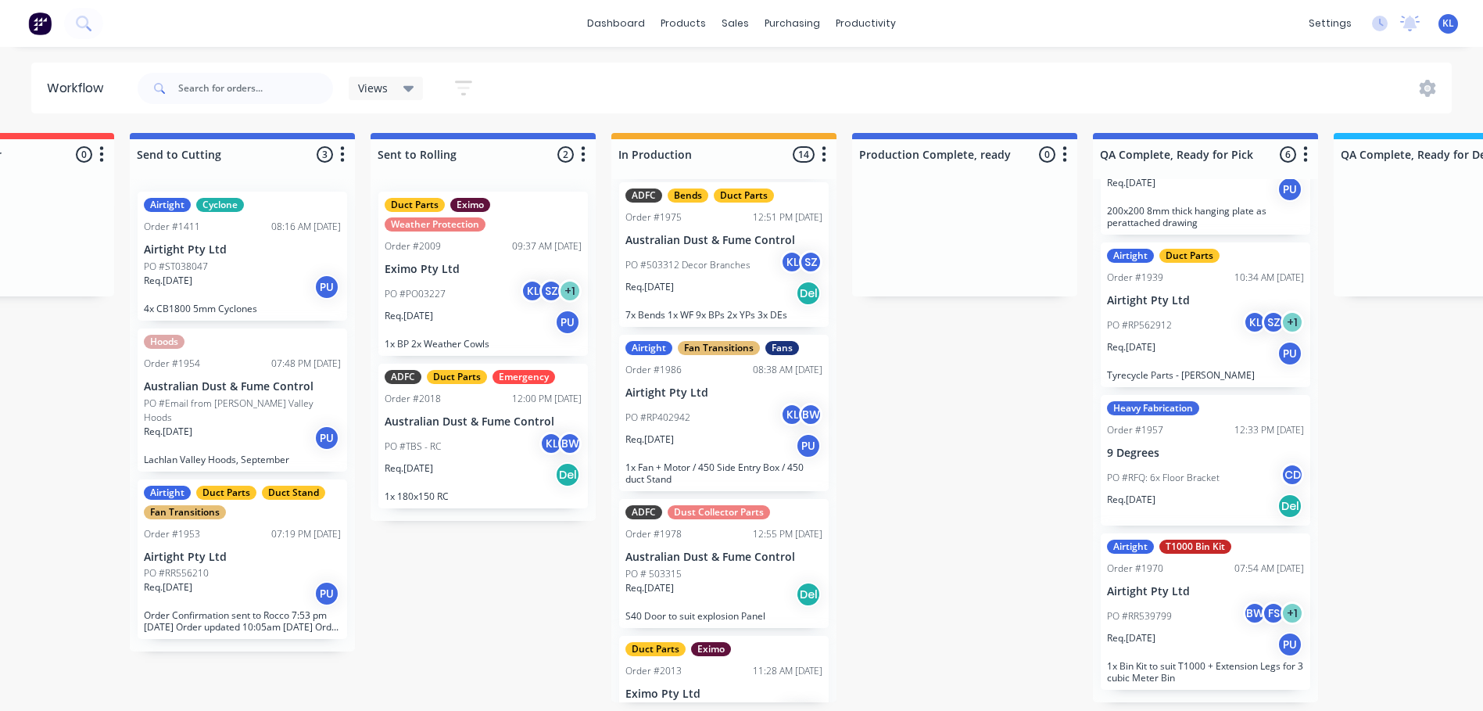
scroll to position [1273, 0]
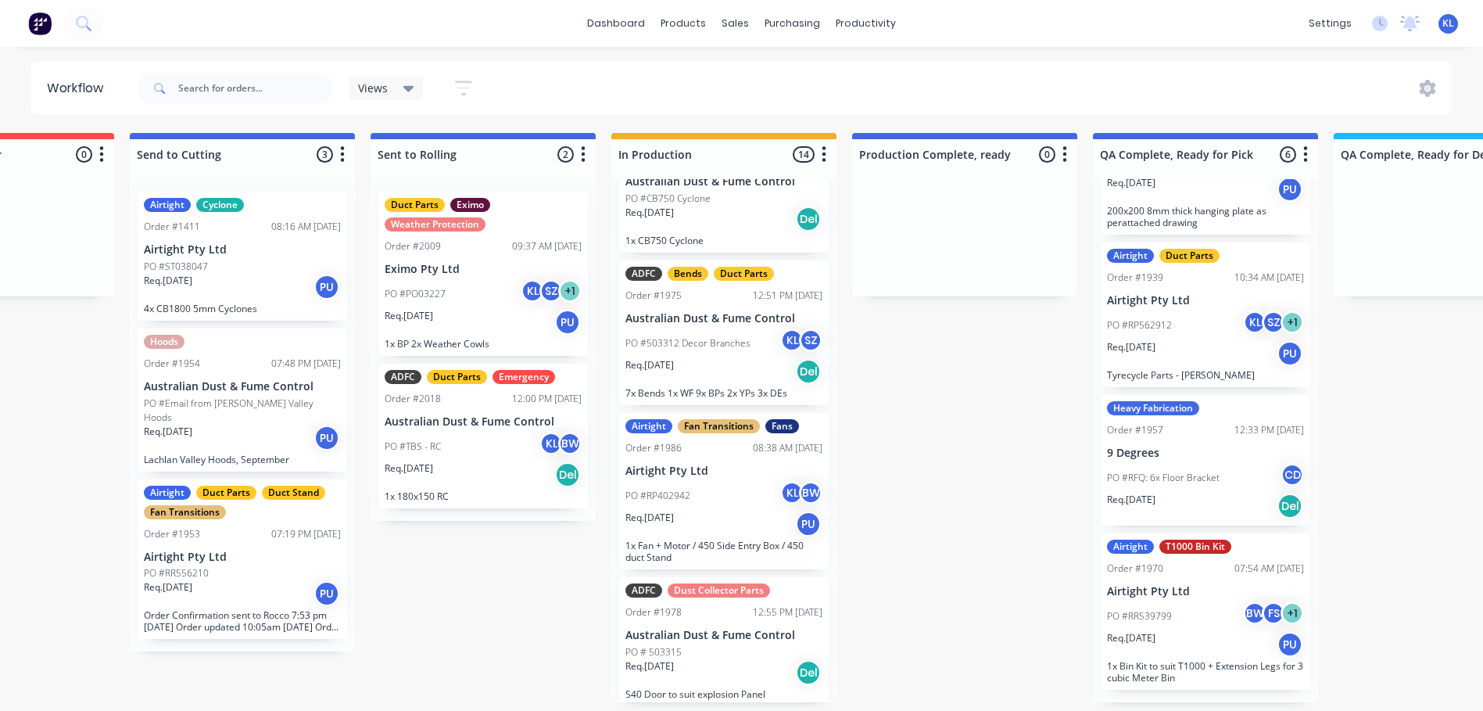
click at [748, 511] on div "Req. 22/09/25 PU" at bounding box center [724, 524] width 197 height 27
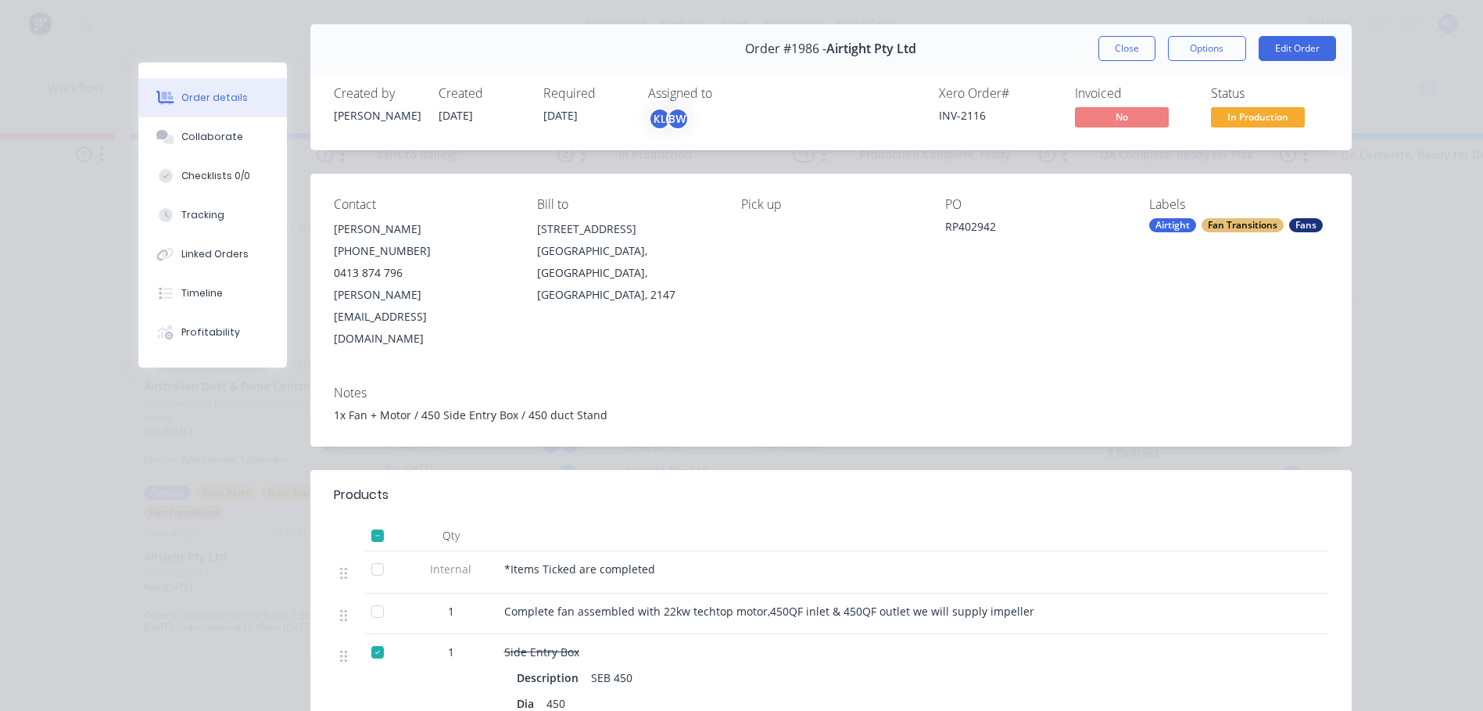
scroll to position [0, 0]
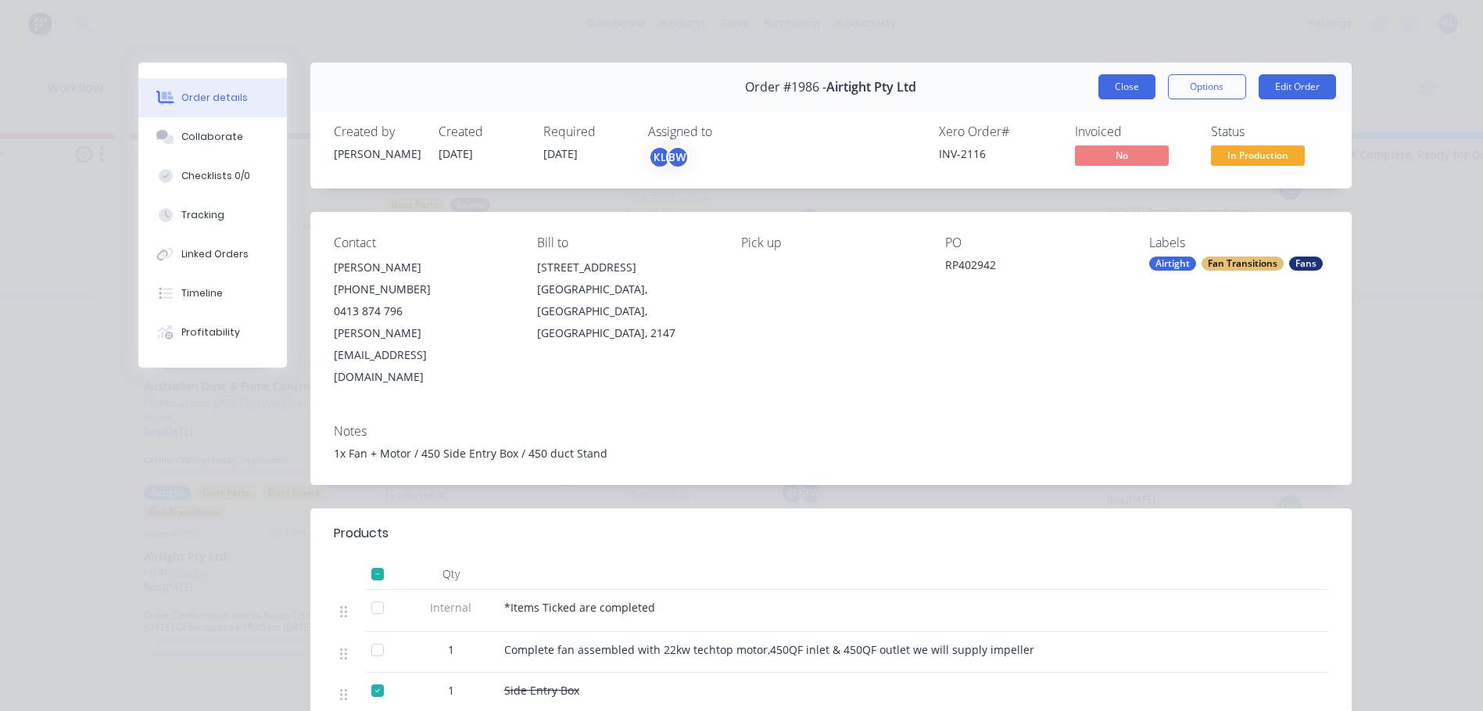
click at [1128, 86] on button "Close" at bounding box center [1127, 86] width 57 height 25
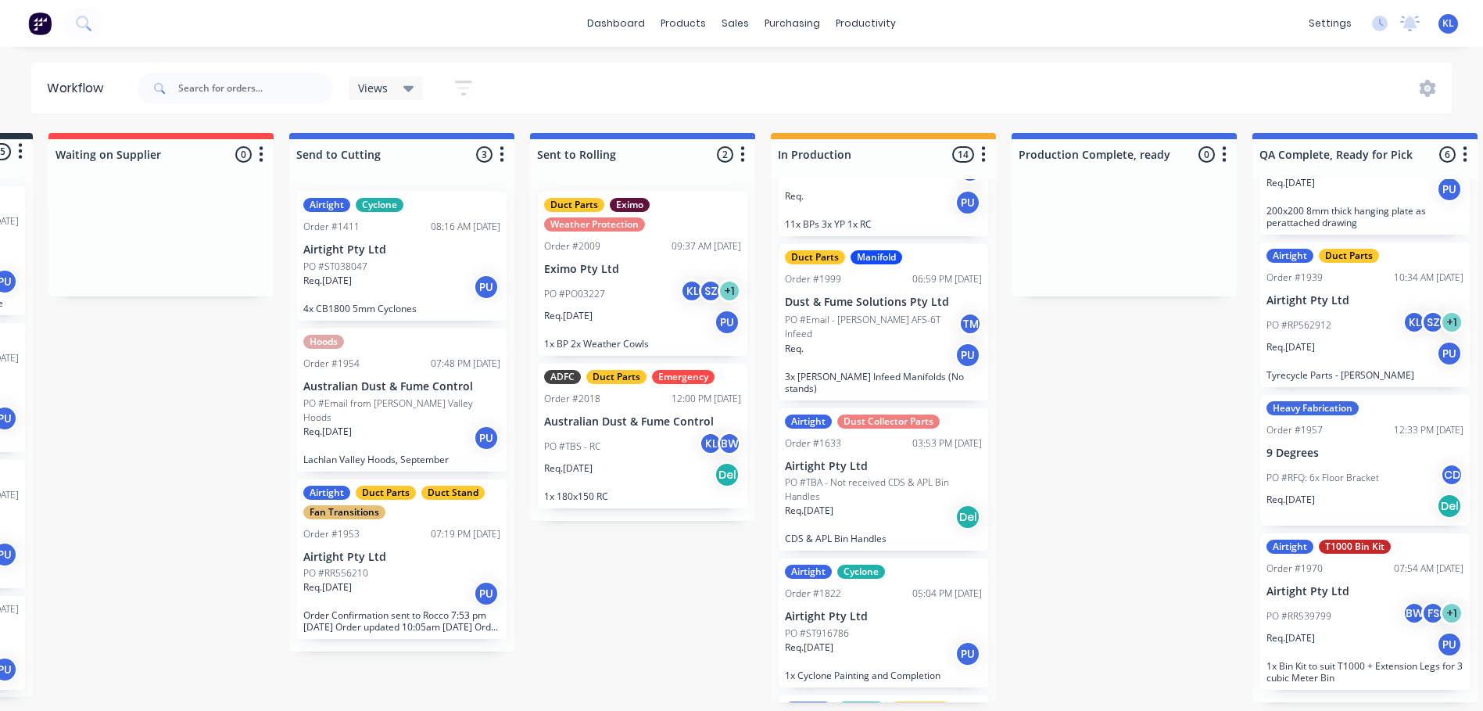
scroll to position [0, 214]
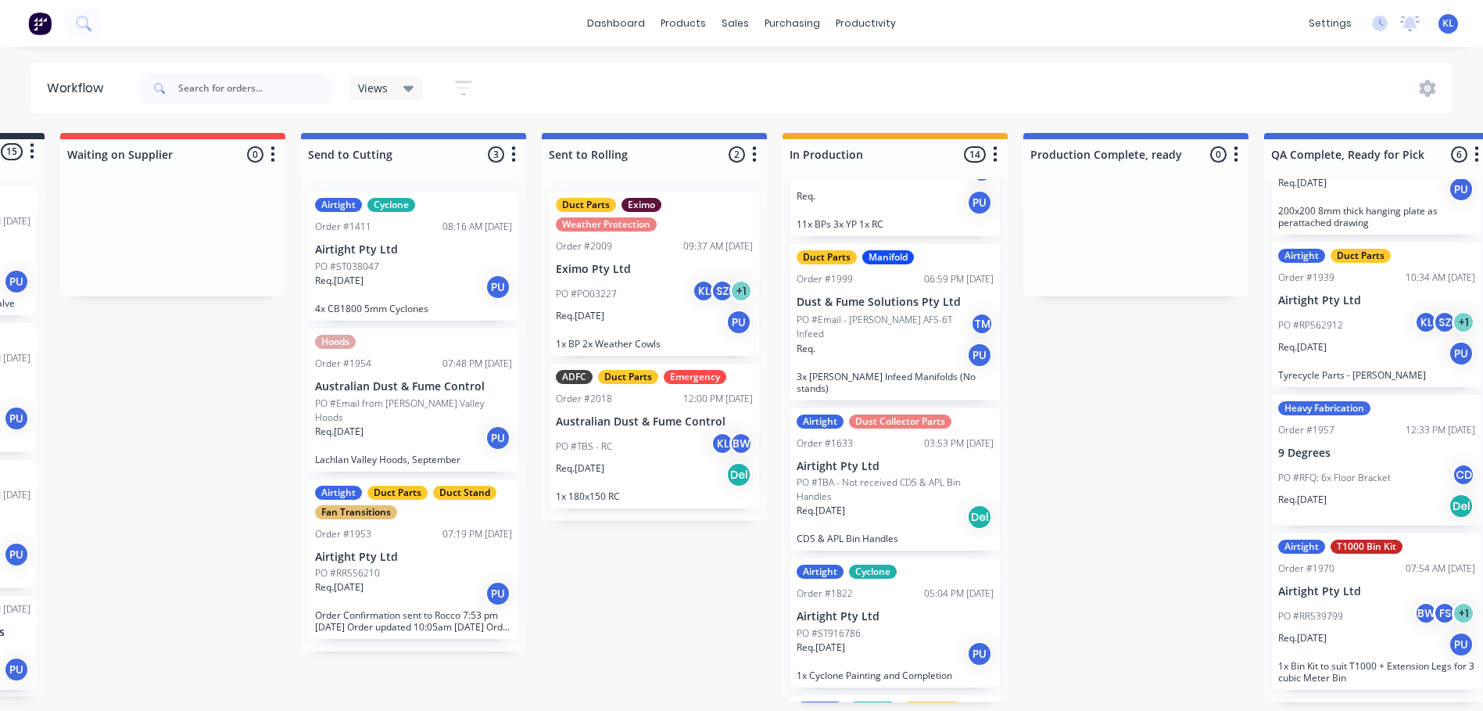
click at [407, 580] on div "Req. 12/09/25 PU" at bounding box center [413, 593] width 197 height 27
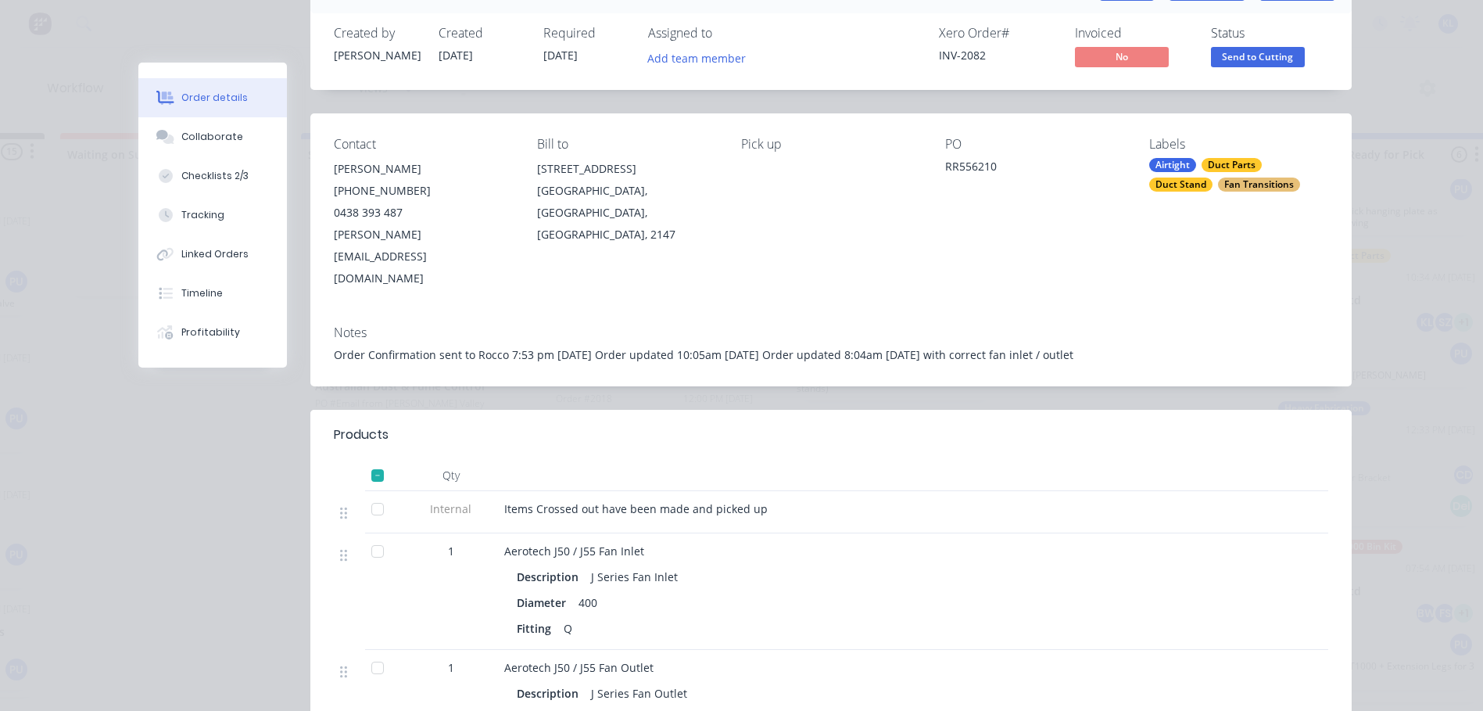
scroll to position [0, 0]
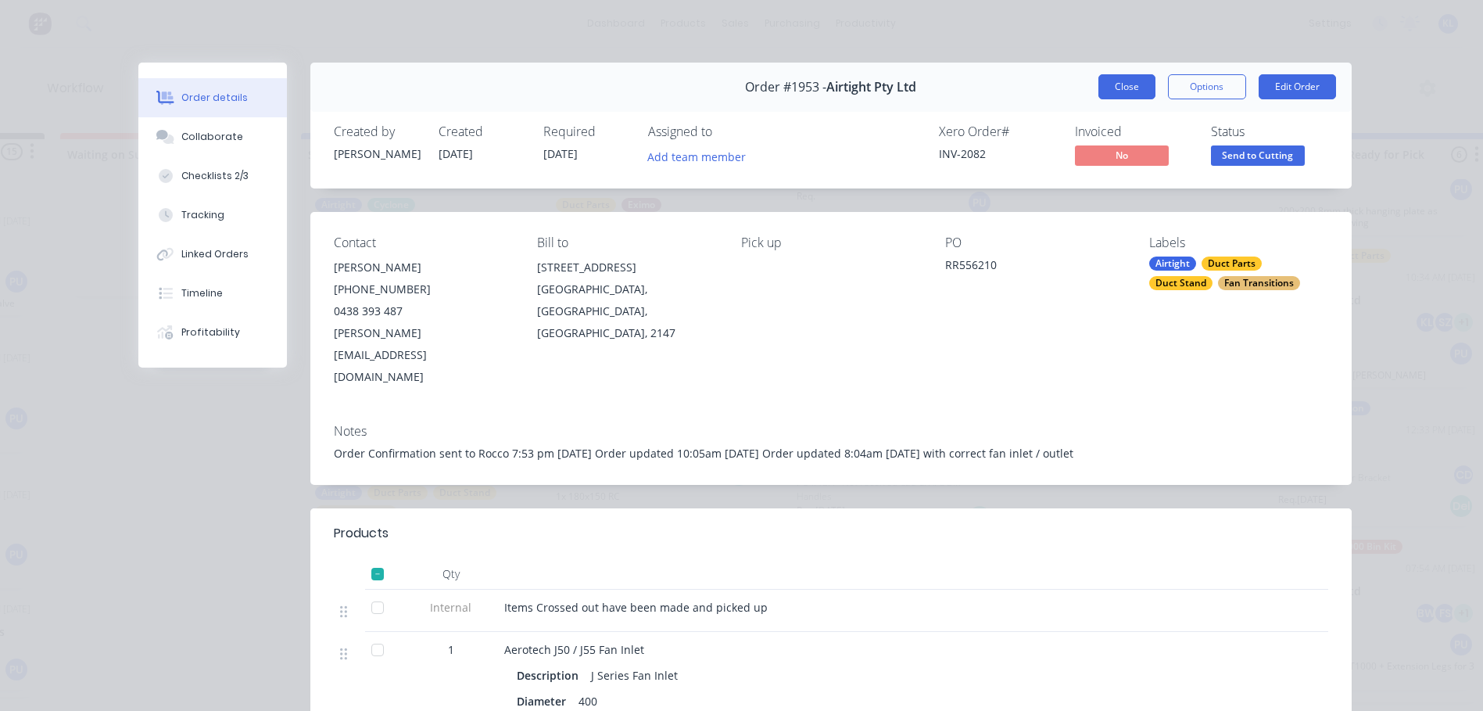
click at [1110, 87] on button "Close" at bounding box center [1127, 86] width 57 height 25
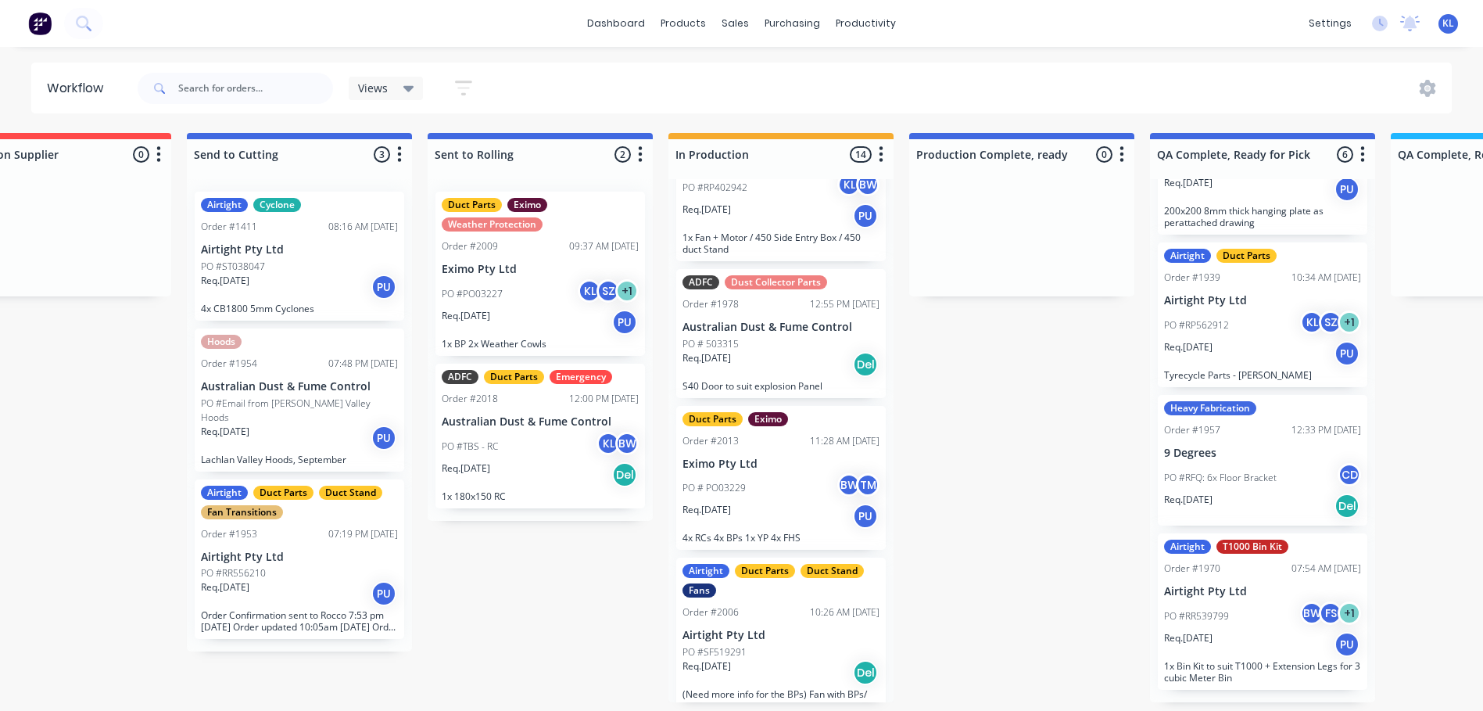
scroll to position [1586, 0]
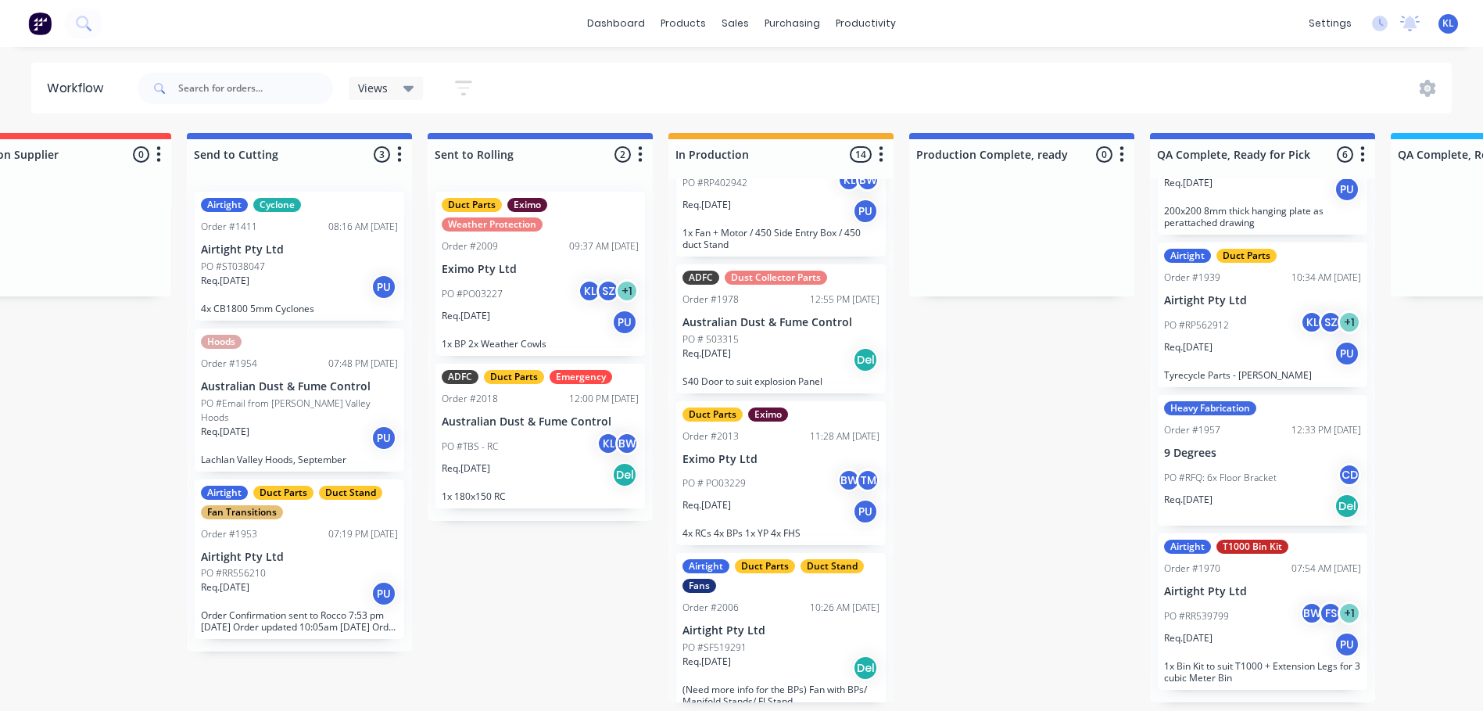
click at [787, 206] on div "Req. 22/09/25 PU" at bounding box center [781, 211] width 197 height 27
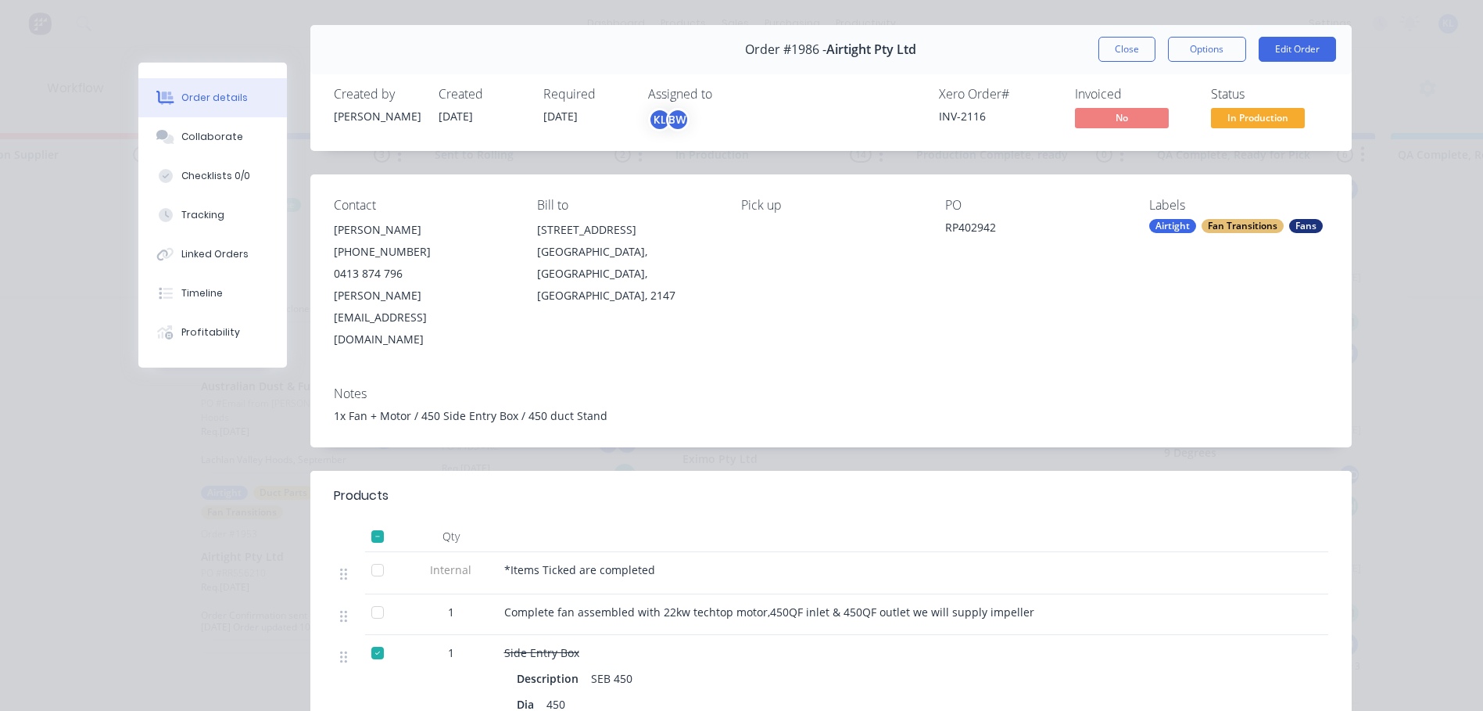
scroll to position [0, 0]
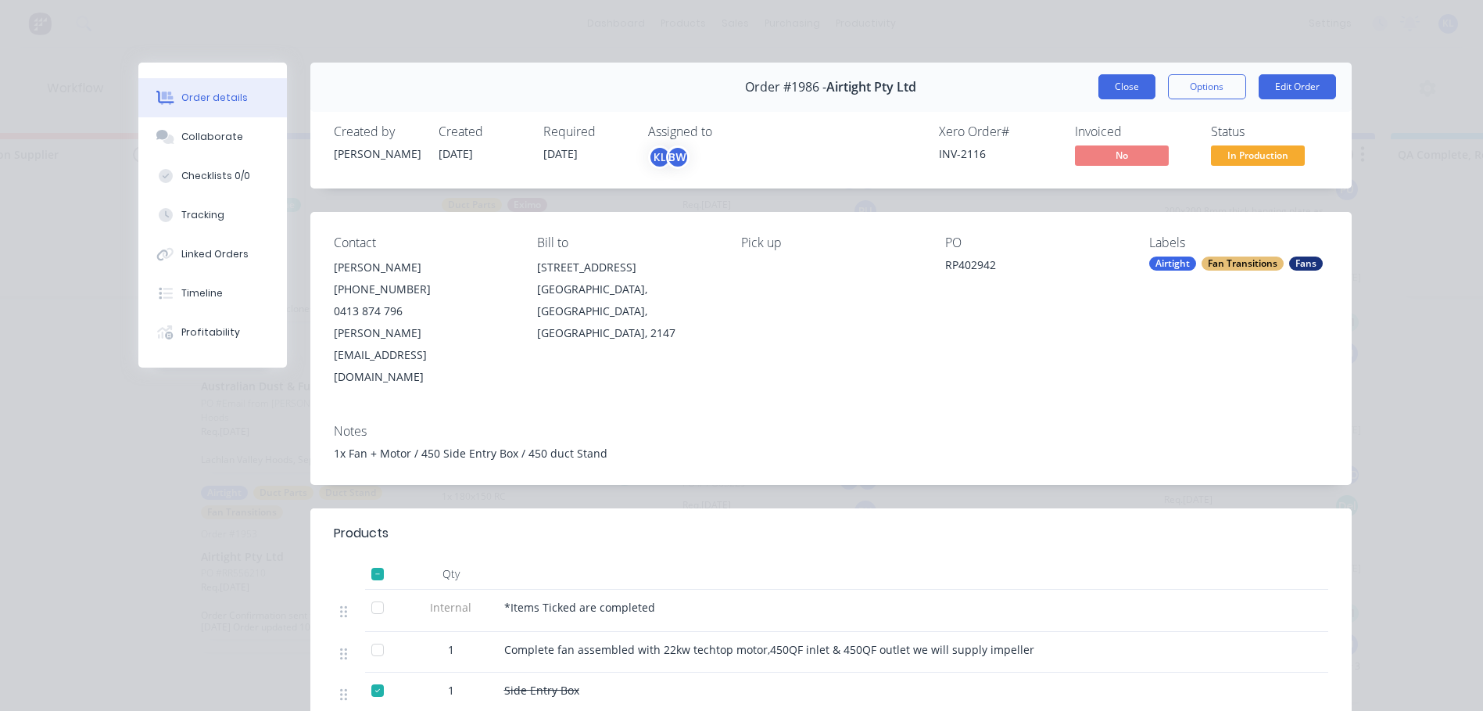
click at [1133, 83] on button "Close" at bounding box center [1127, 86] width 57 height 25
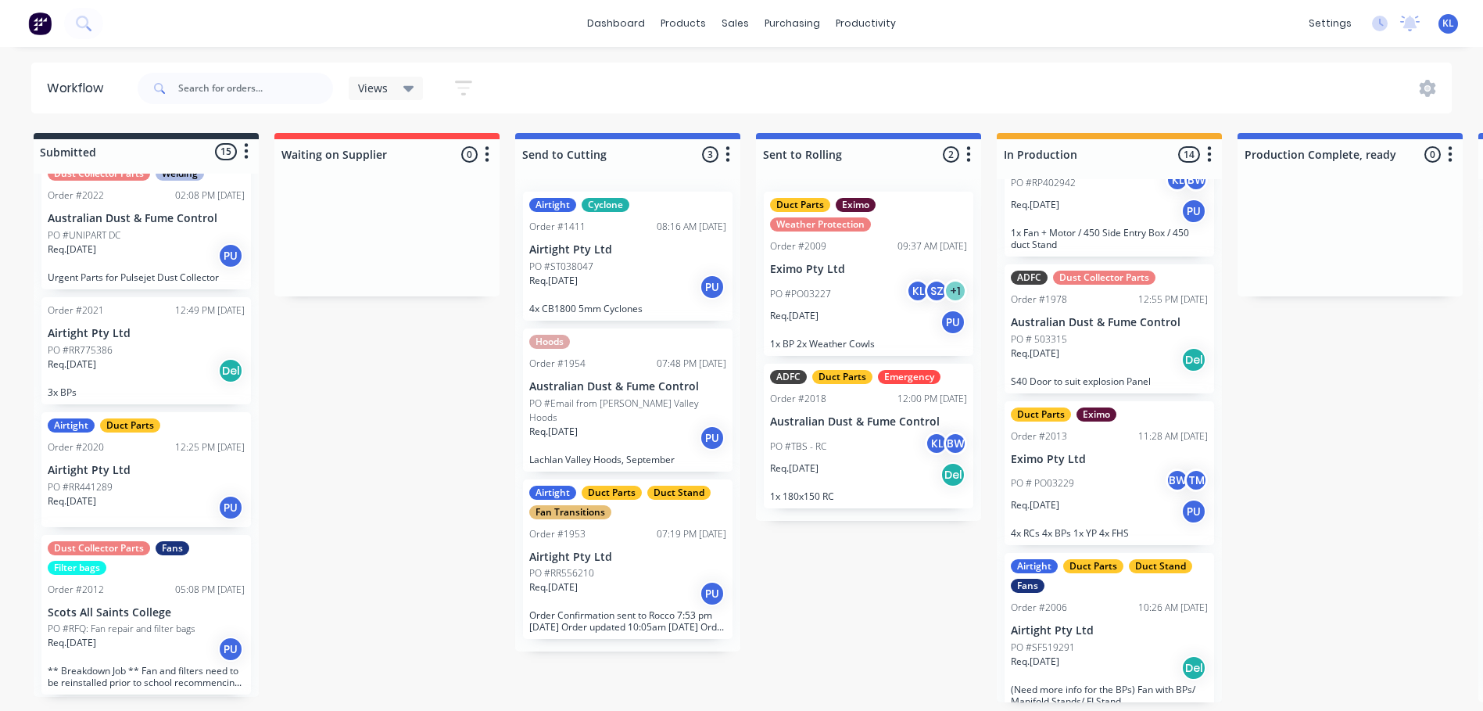
scroll to position [1408, 0]
click at [150, 479] on div "PO #RR441289" at bounding box center [146, 486] width 197 height 14
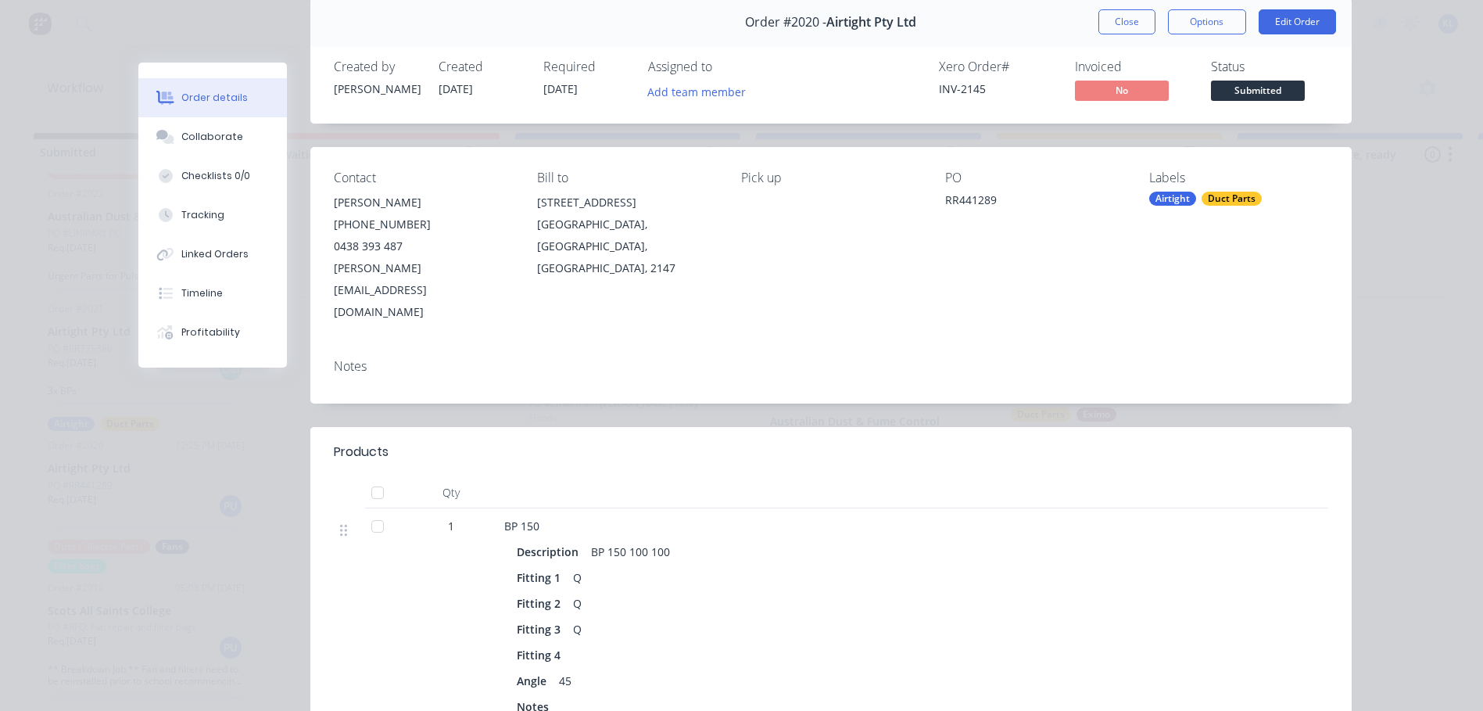
scroll to position [0, 0]
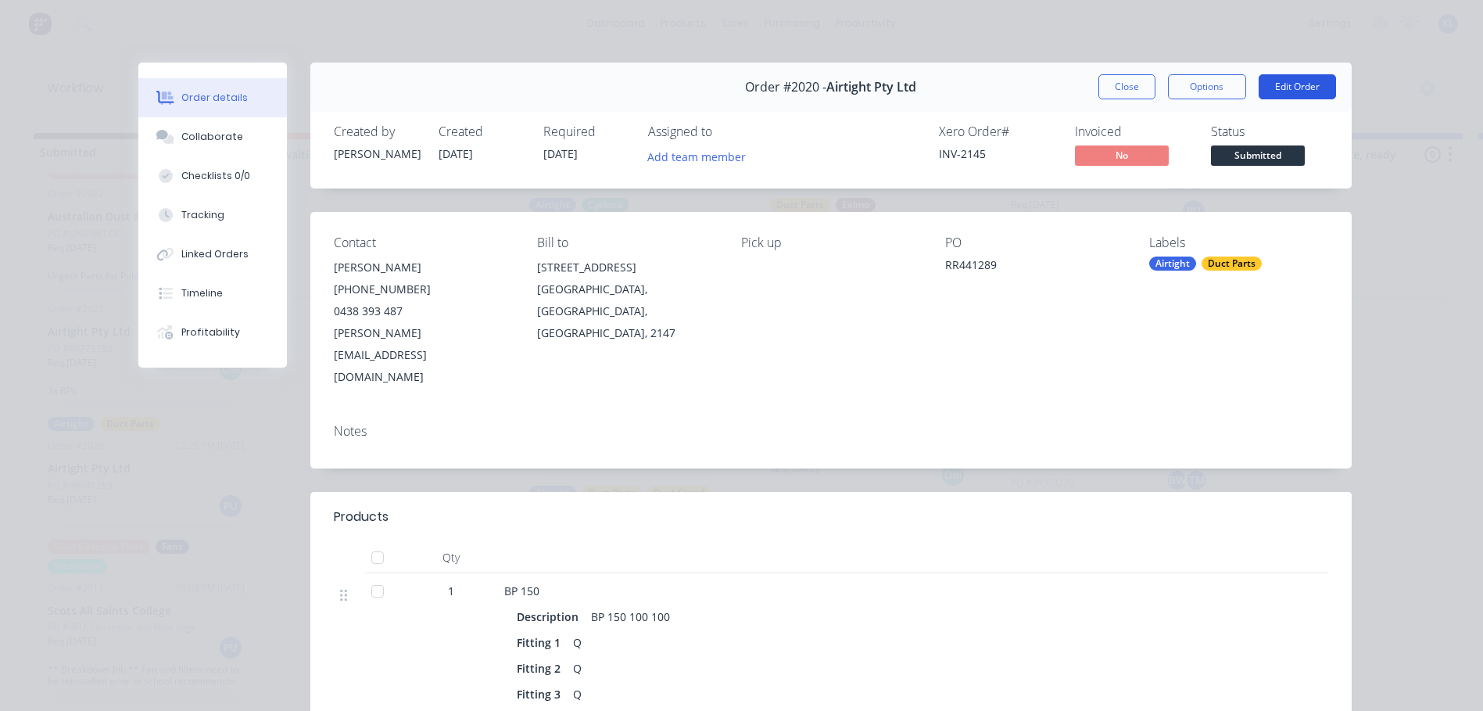
click at [1280, 77] on button "Edit Order" at bounding box center [1297, 86] width 77 height 25
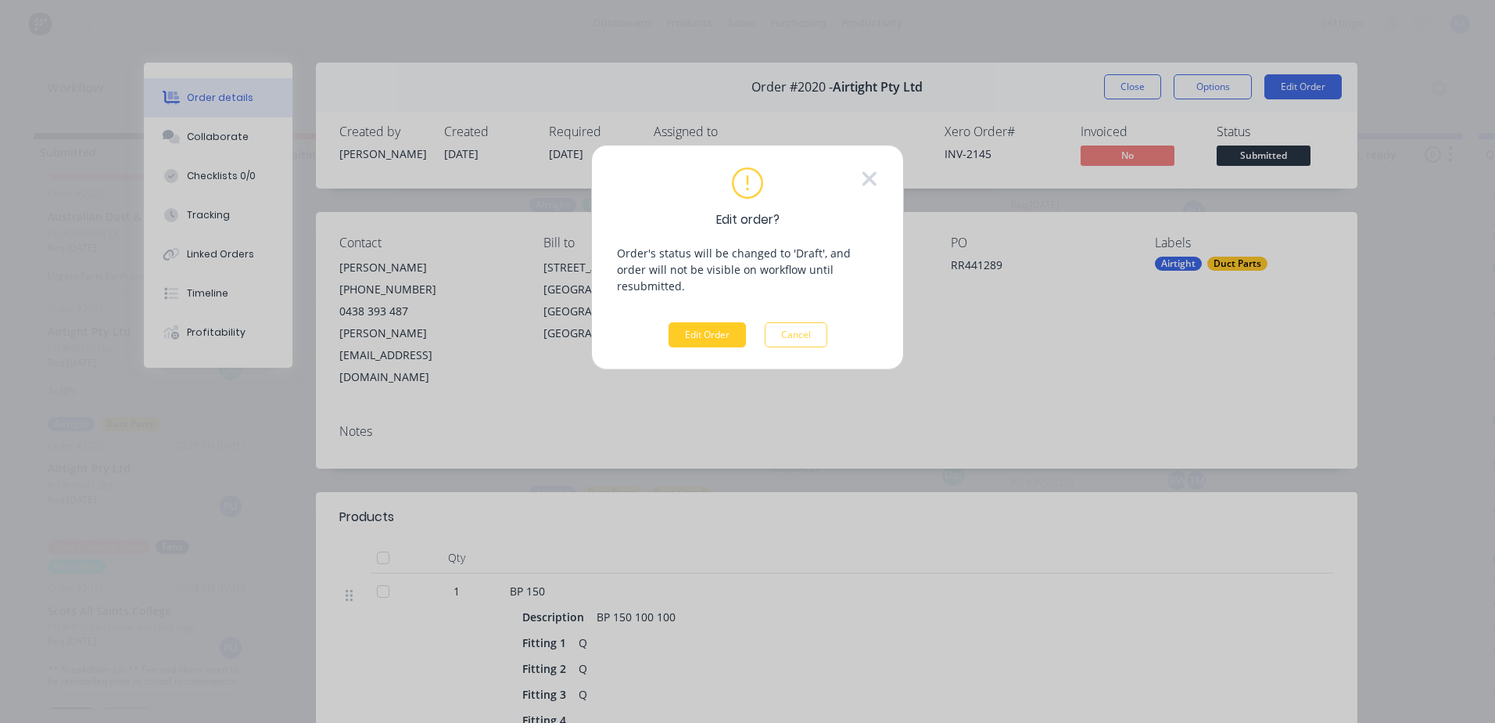
click at [710, 322] on button "Edit Order" at bounding box center [707, 334] width 77 height 25
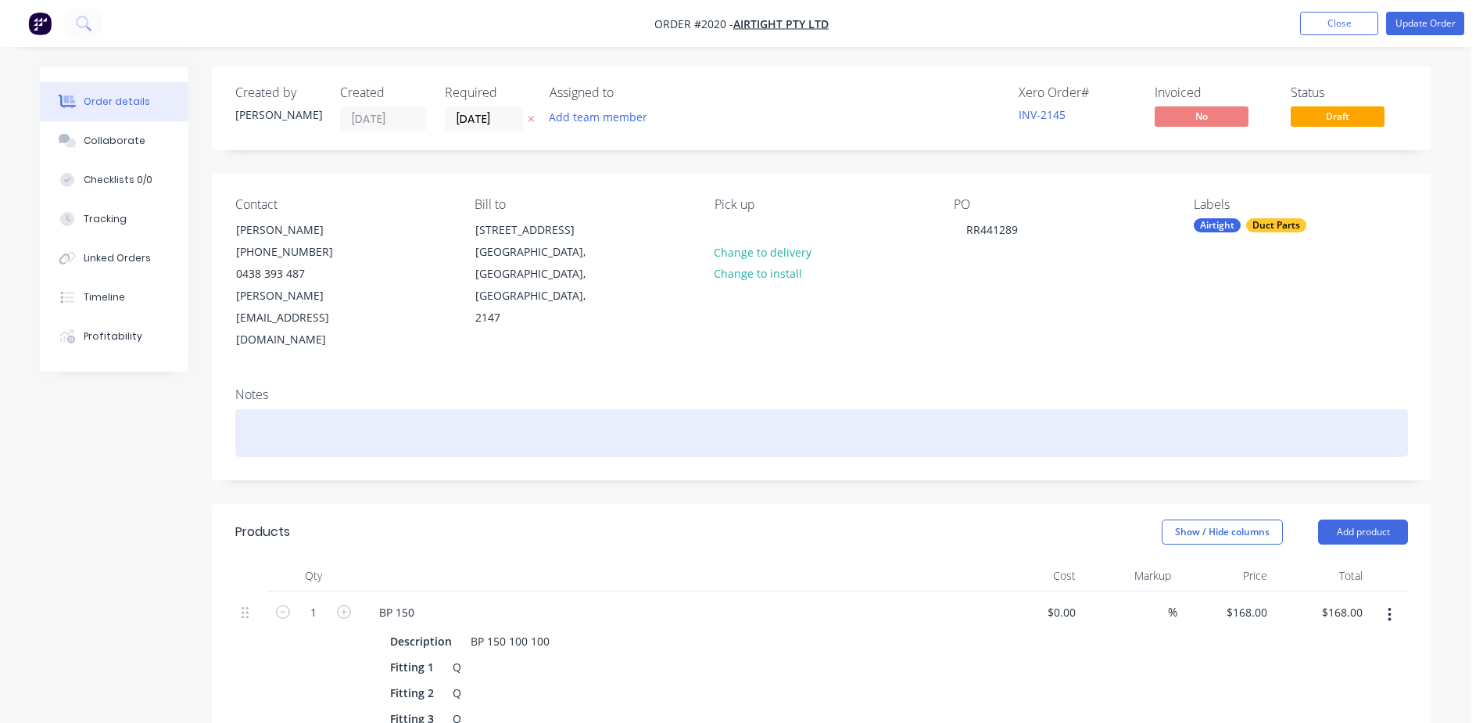
click at [351, 409] on div at bounding box center [821, 433] width 1173 height 48
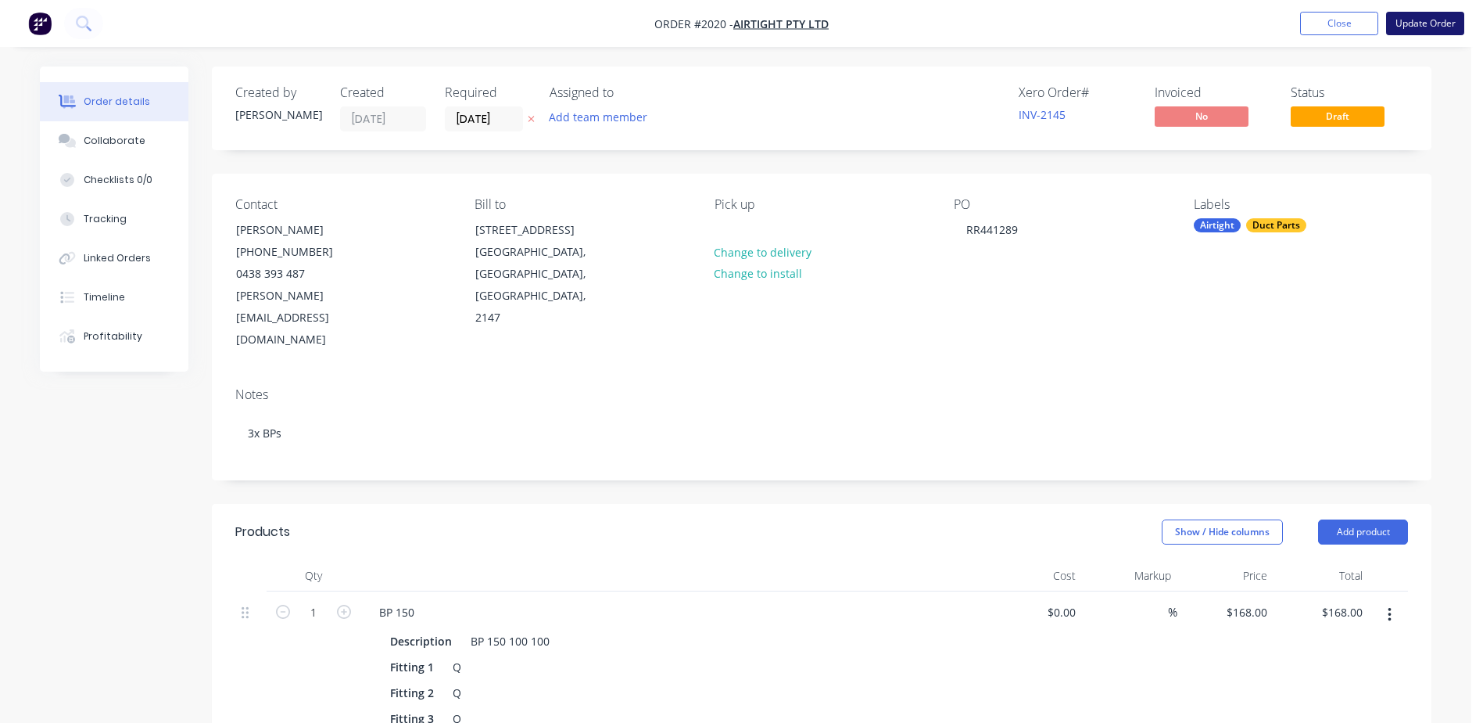
click at [1415, 26] on button "Update Order" at bounding box center [1425, 23] width 78 height 23
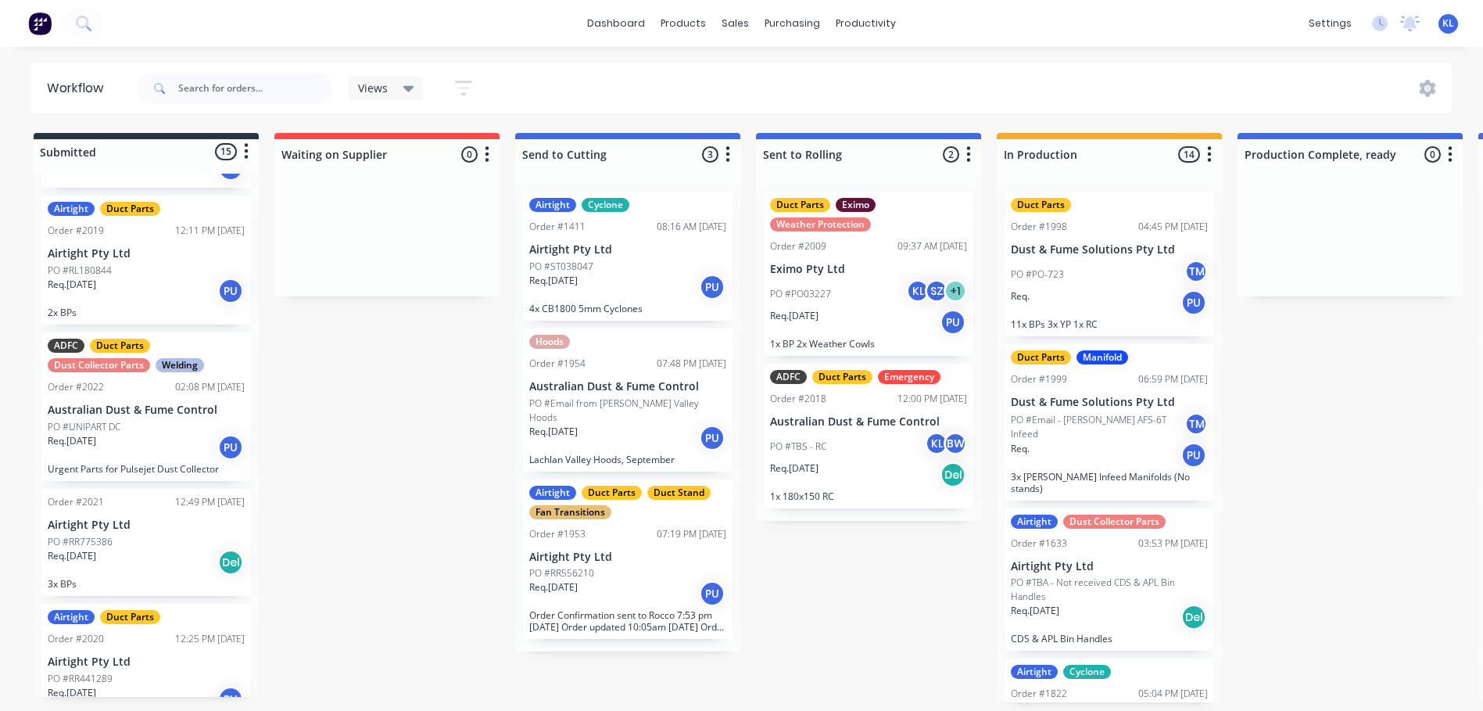
scroll to position [1136, 0]
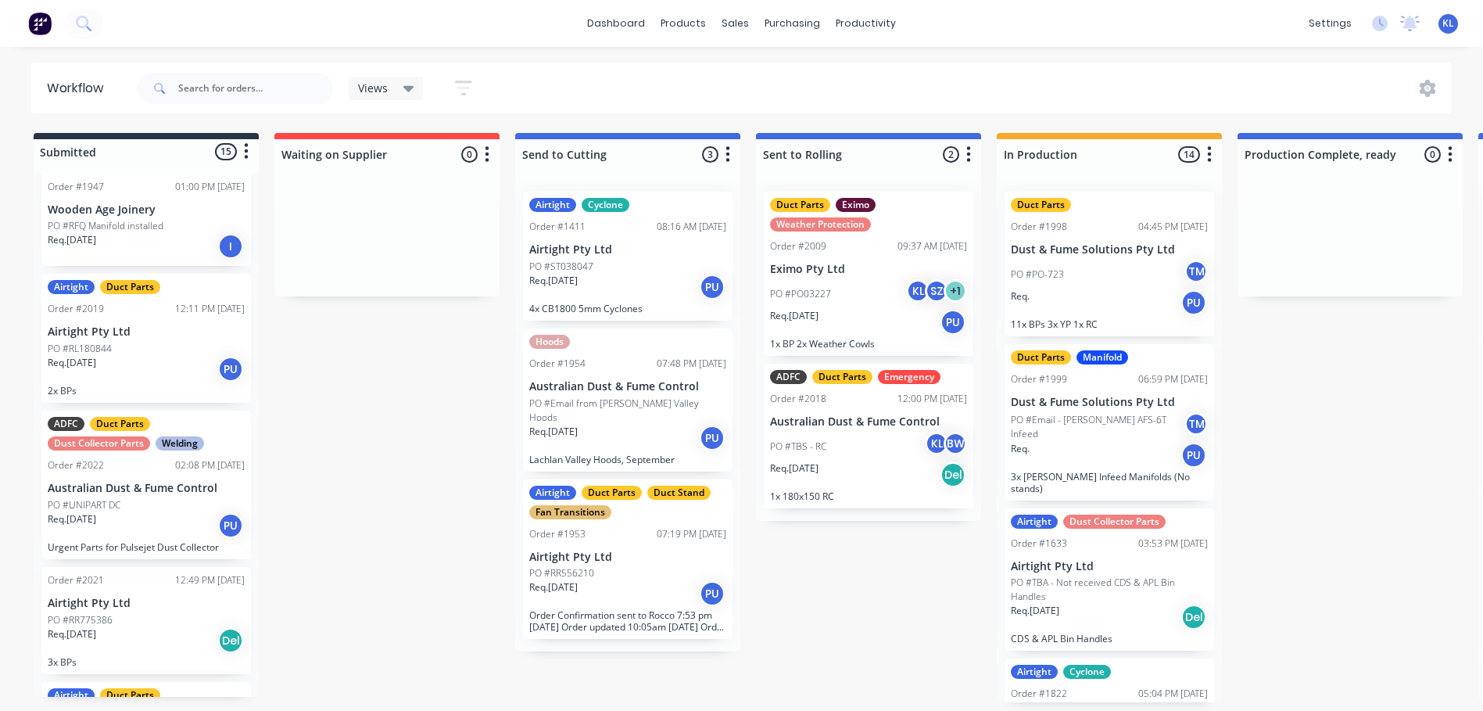
click at [182, 512] on div "Req. 26/09/25 PU" at bounding box center [146, 525] width 197 height 27
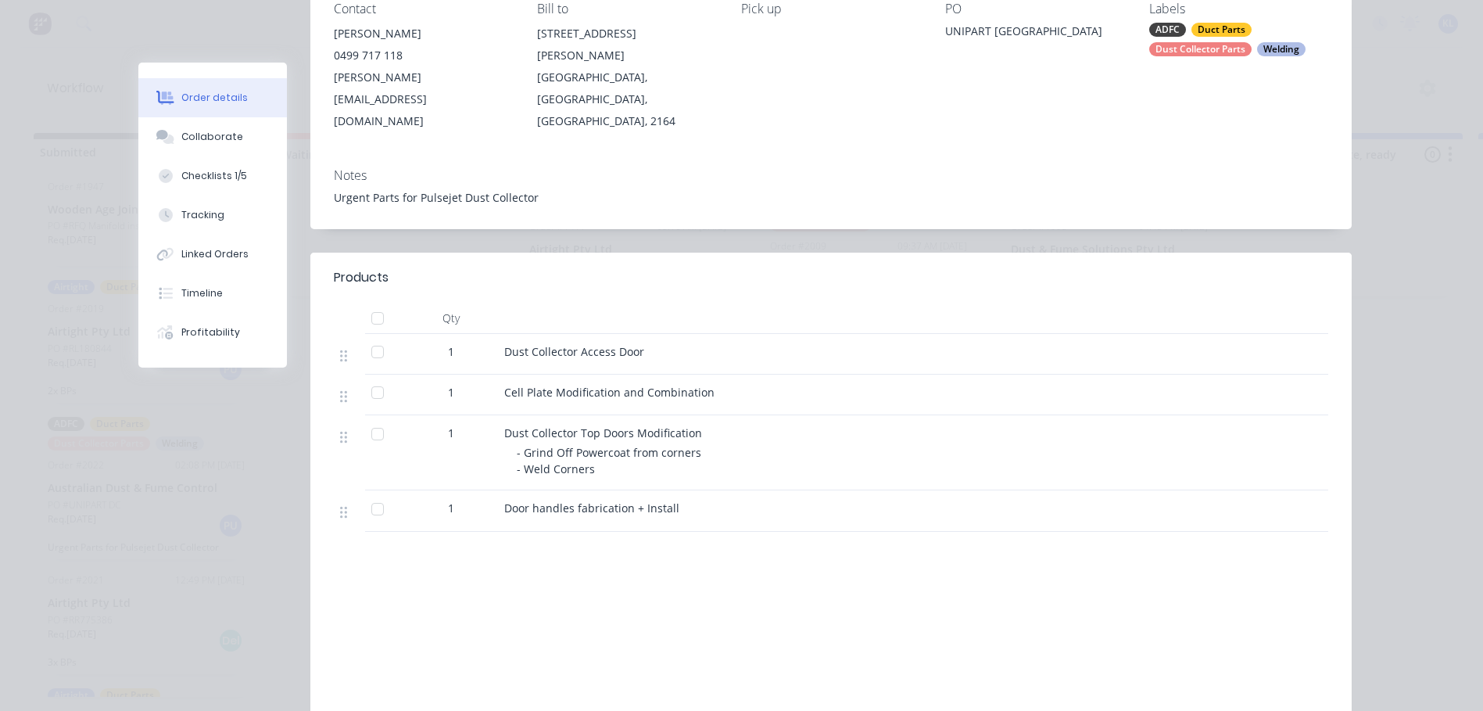
scroll to position [235, 0]
click at [225, 149] on button "Collaborate" at bounding box center [212, 136] width 149 height 39
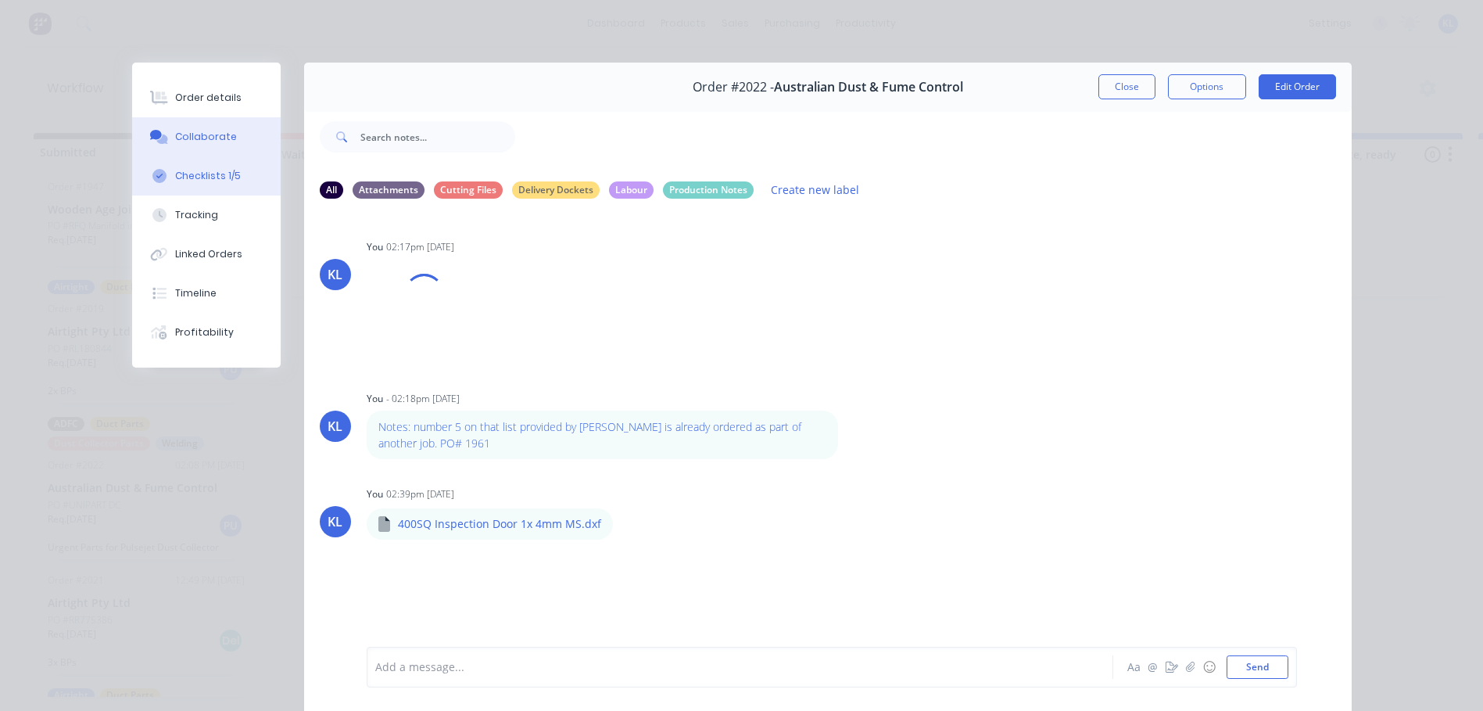
click at [213, 181] on div "Checklists 1/5" at bounding box center [208, 176] width 66 height 14
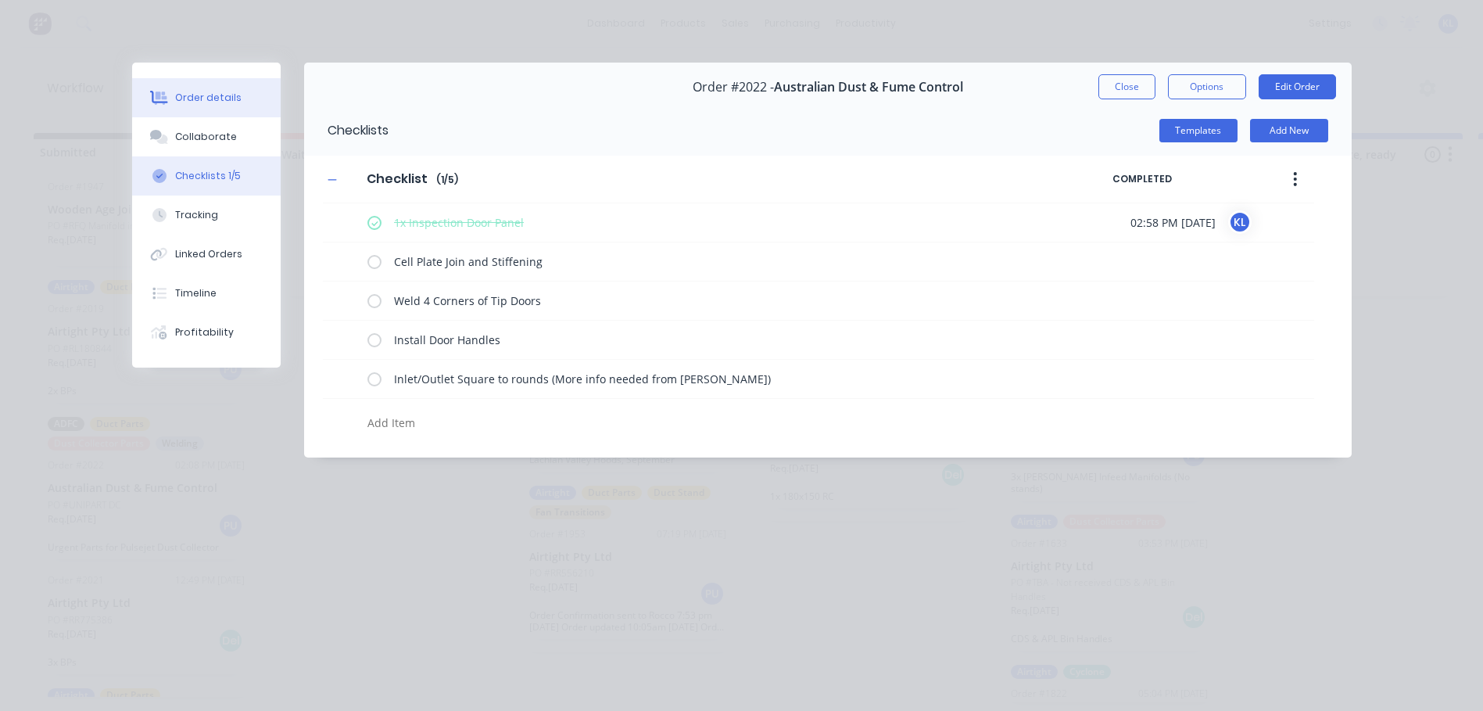
click at [221, 102] on div "Order details" at bounding box center [208, 98] width 66 height 14
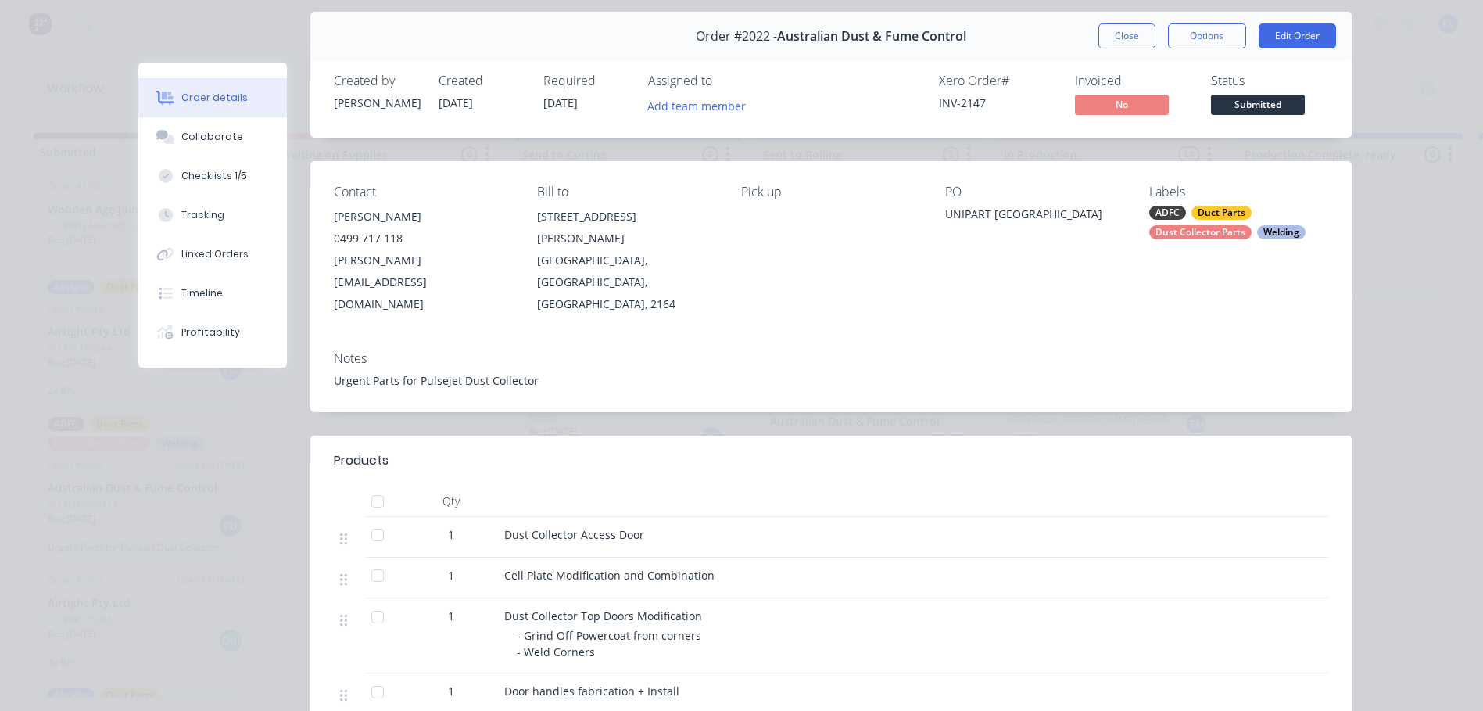
scroll to position [78, 0]
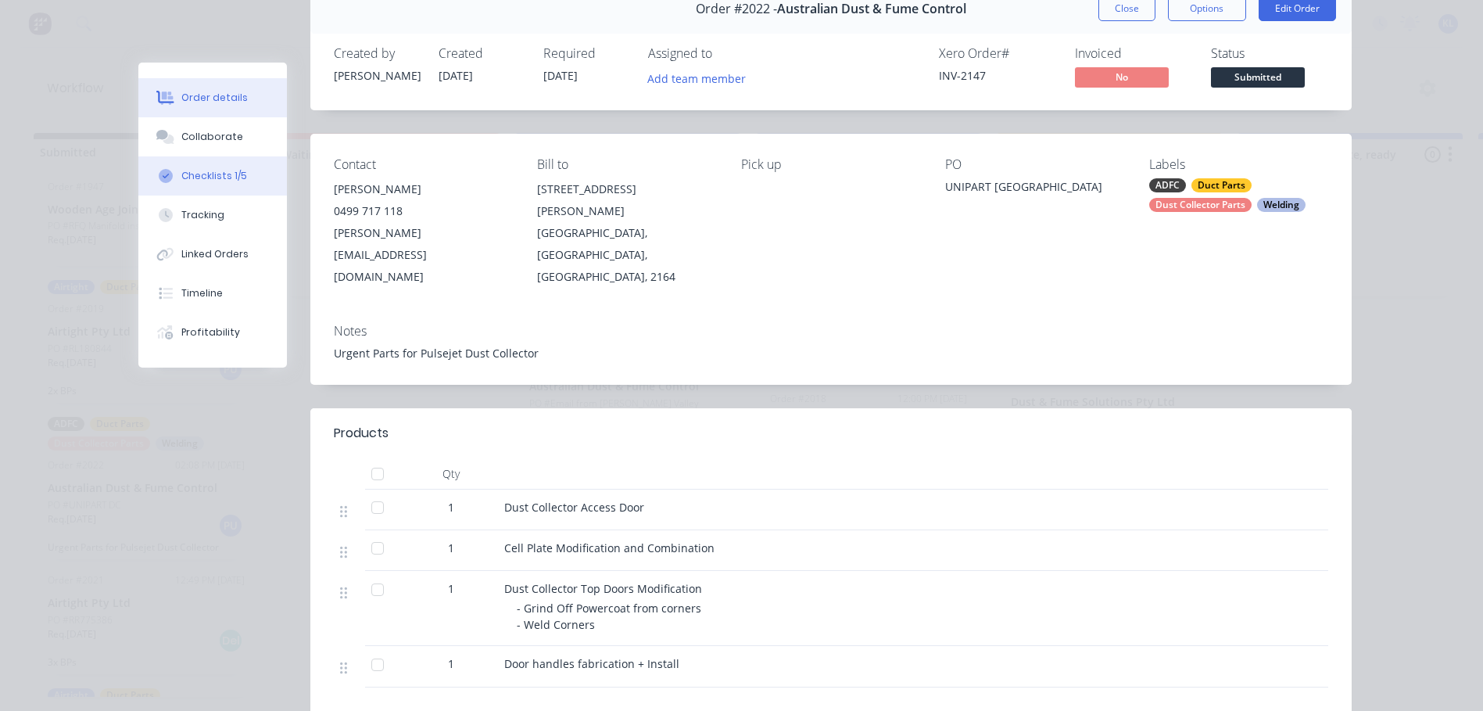
click at [222, 167] on button "Checklists 1/5" at bounding box center [212, 175] width 149 height 39
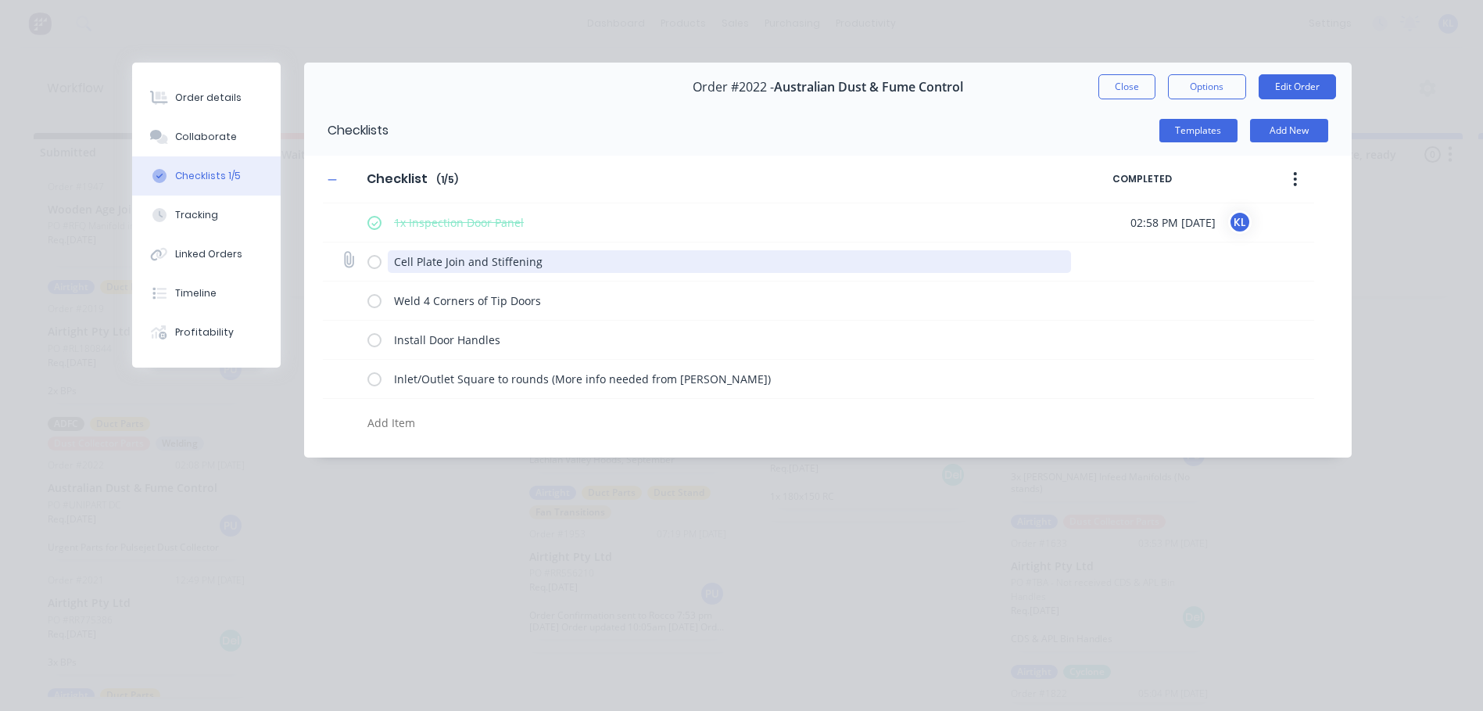
scroll to position [0, 0]
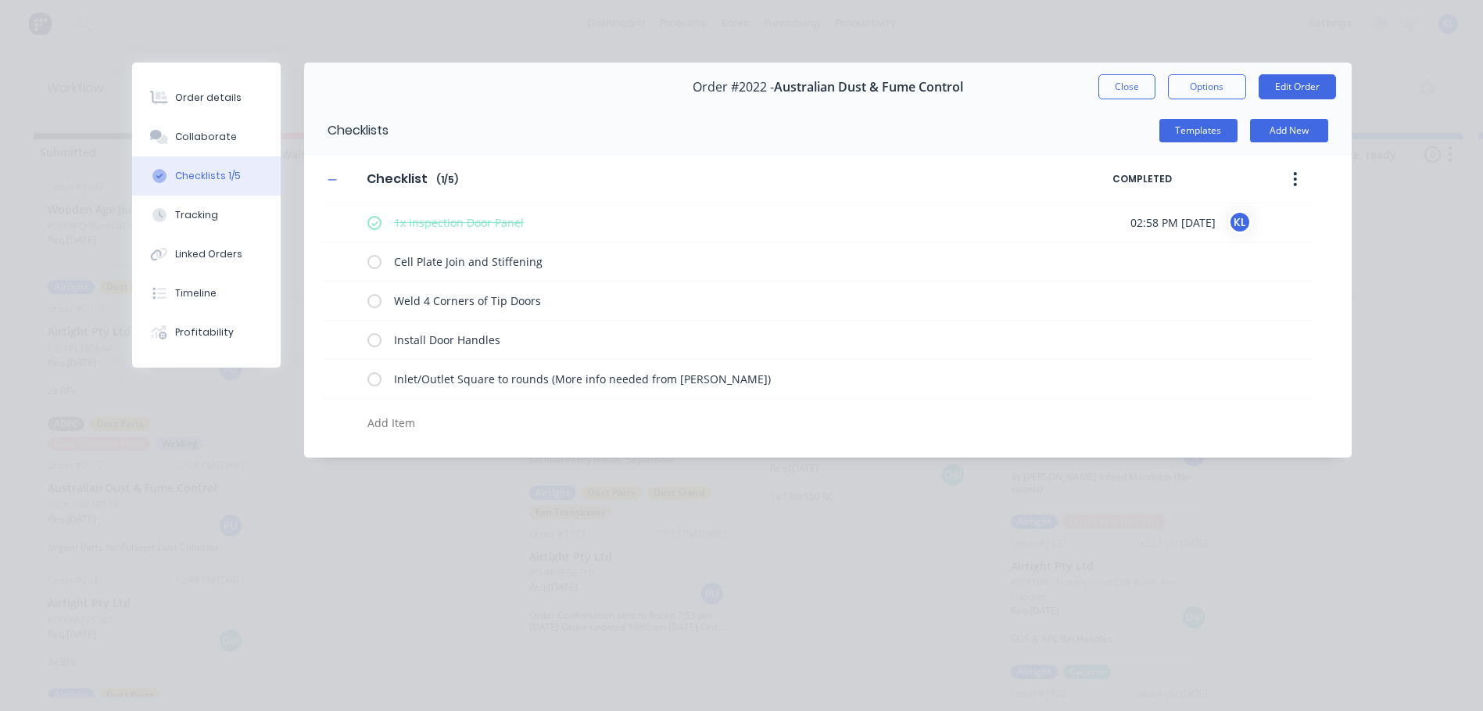
click at [1153, 87] on button "Close" at bounding box center [1127, 86] width 57 height 25
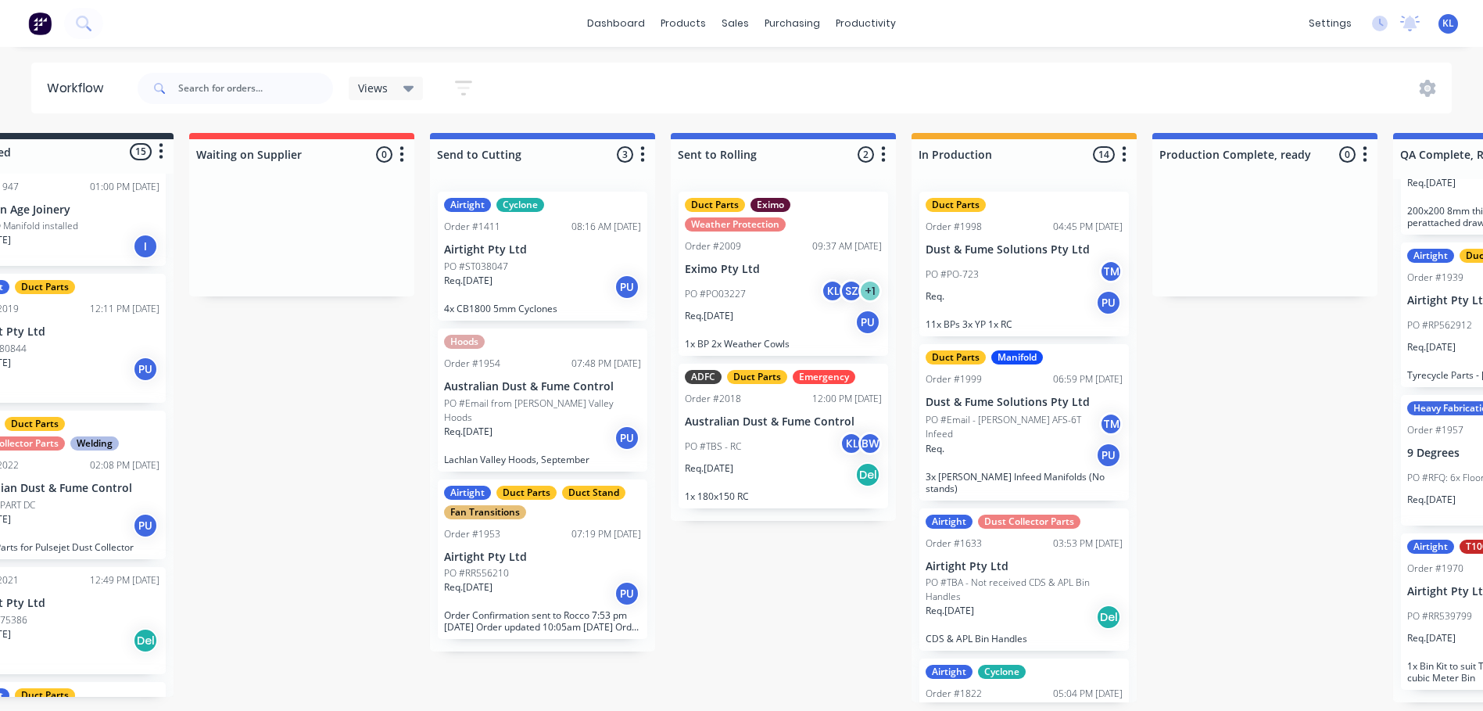
scroll to position [3, 898]
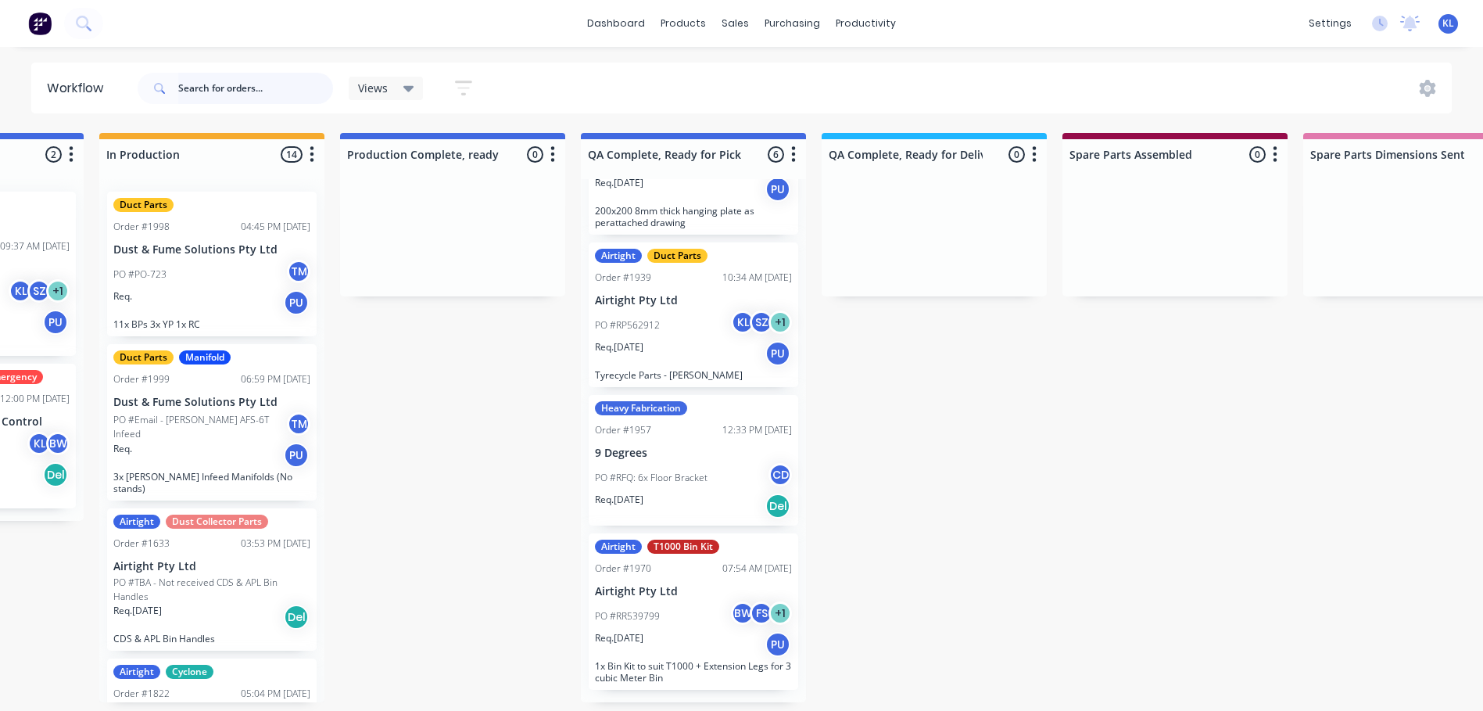
click at [193, 94] on input "text" at bounding box center [255, 88] width 155 height 31
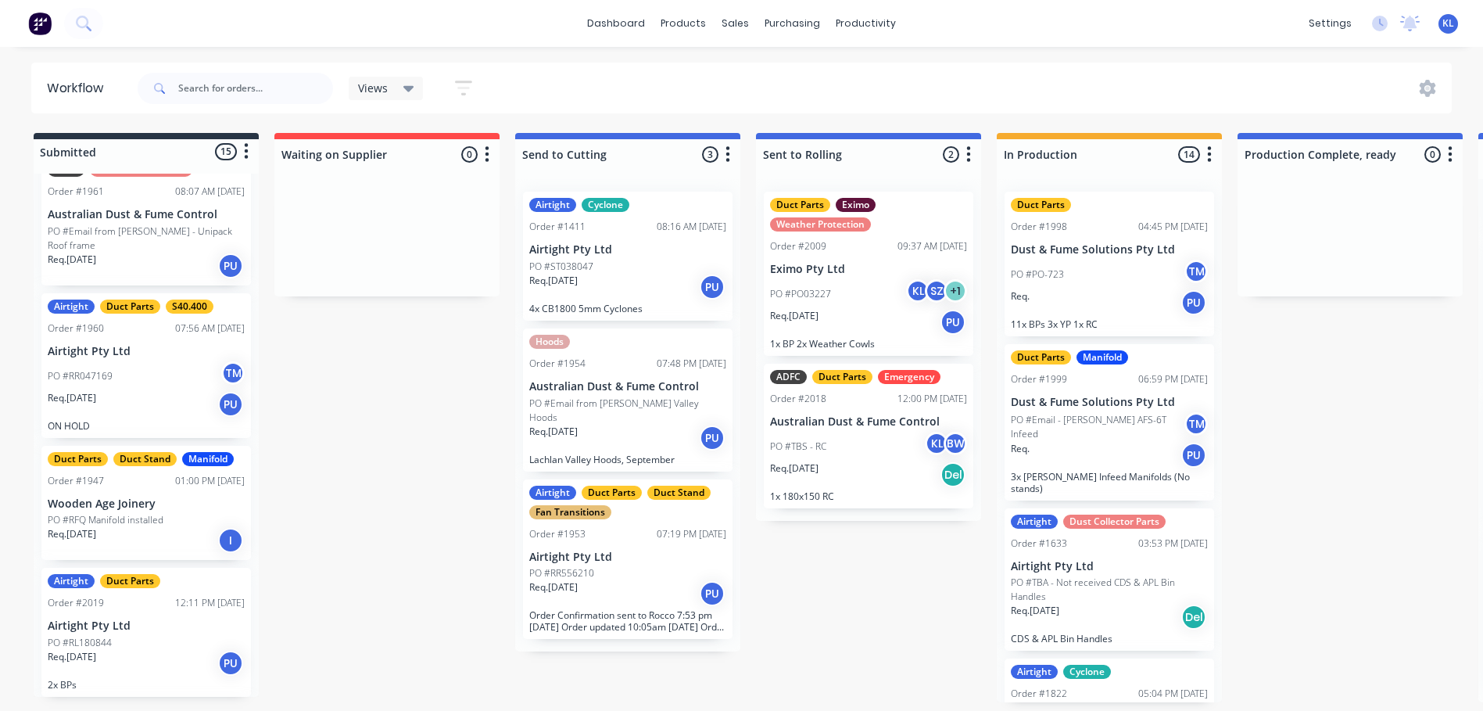
scroll to position [823, 0]
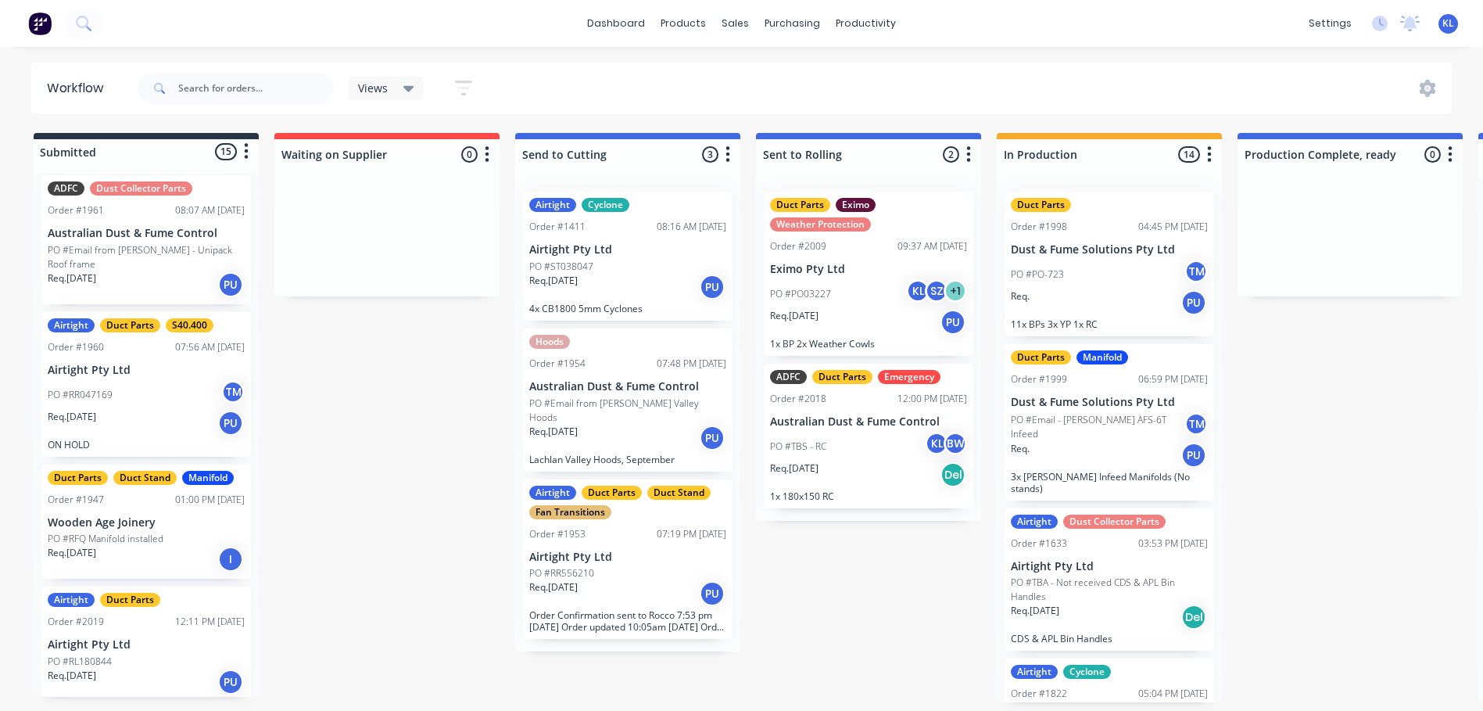
click at [155, 546] on div "Req. 22/09/25 I" at bounding box center [146, 559] width 197 height 27
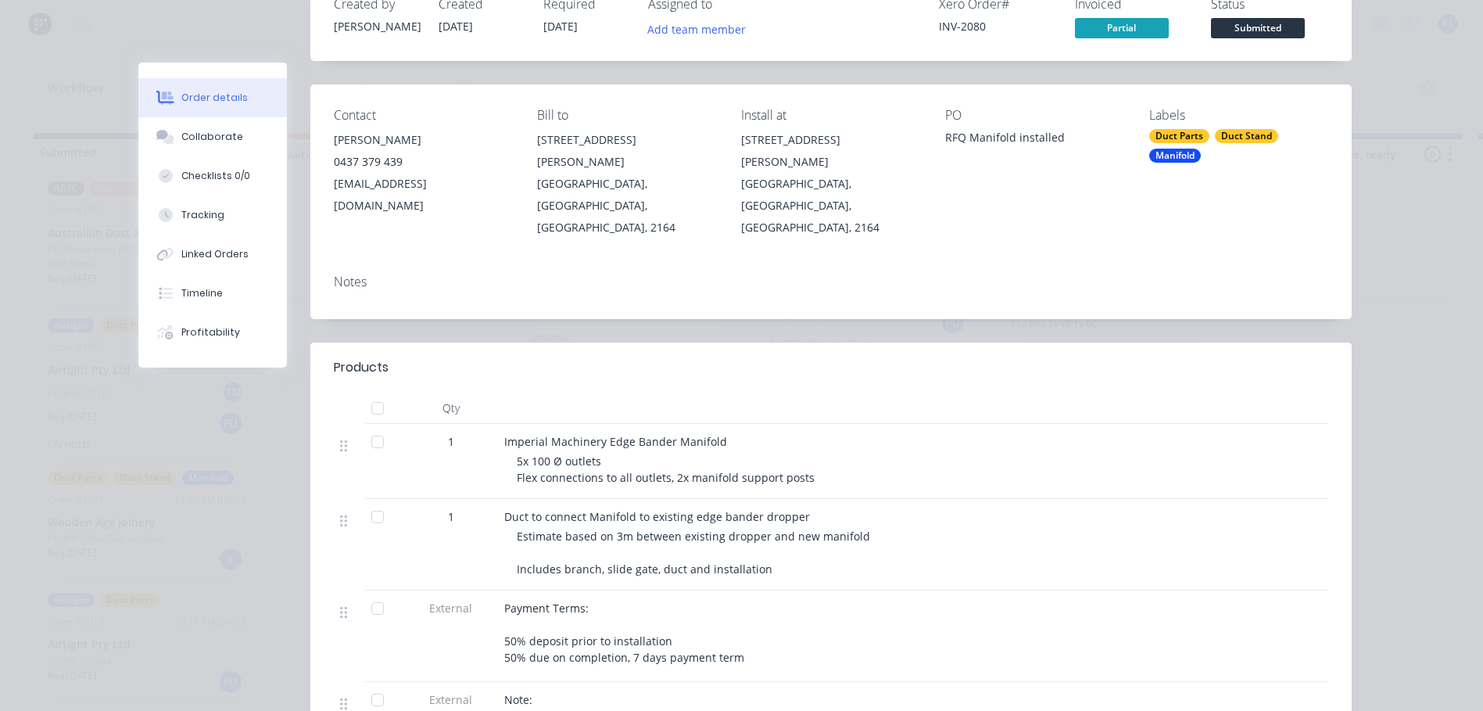
scroll to position [235, 0]
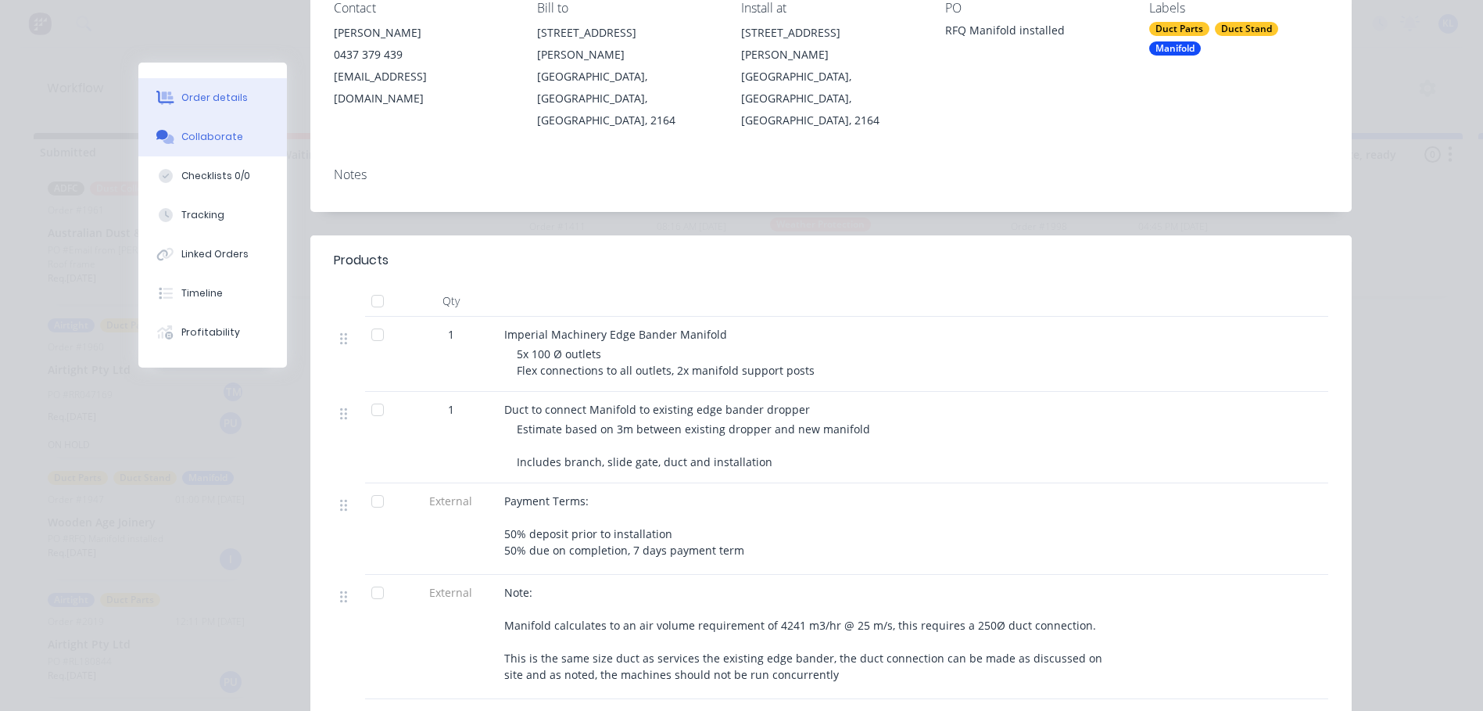
click at [212, 136] on div "Collaborate" at bounding box center [212, 137] width 62 height 14
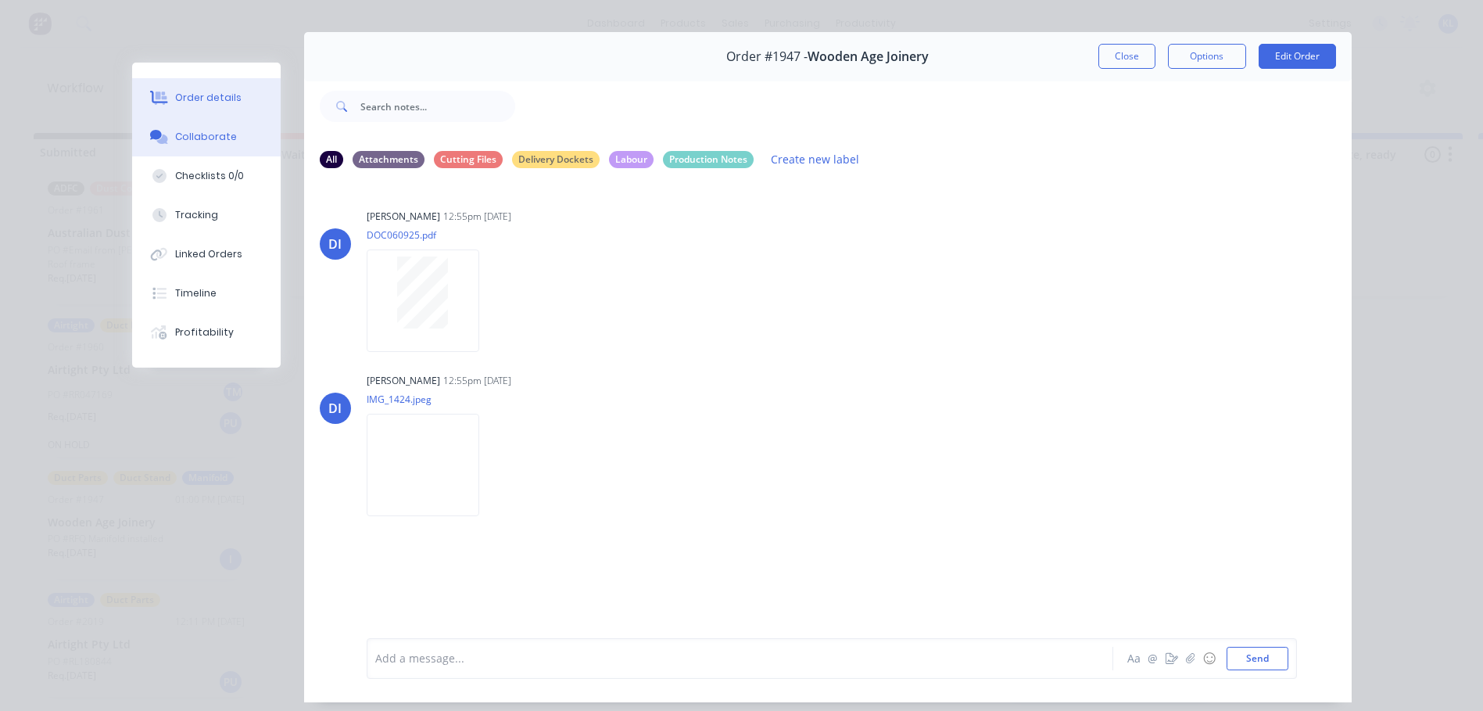
scroll to position [5, 0]
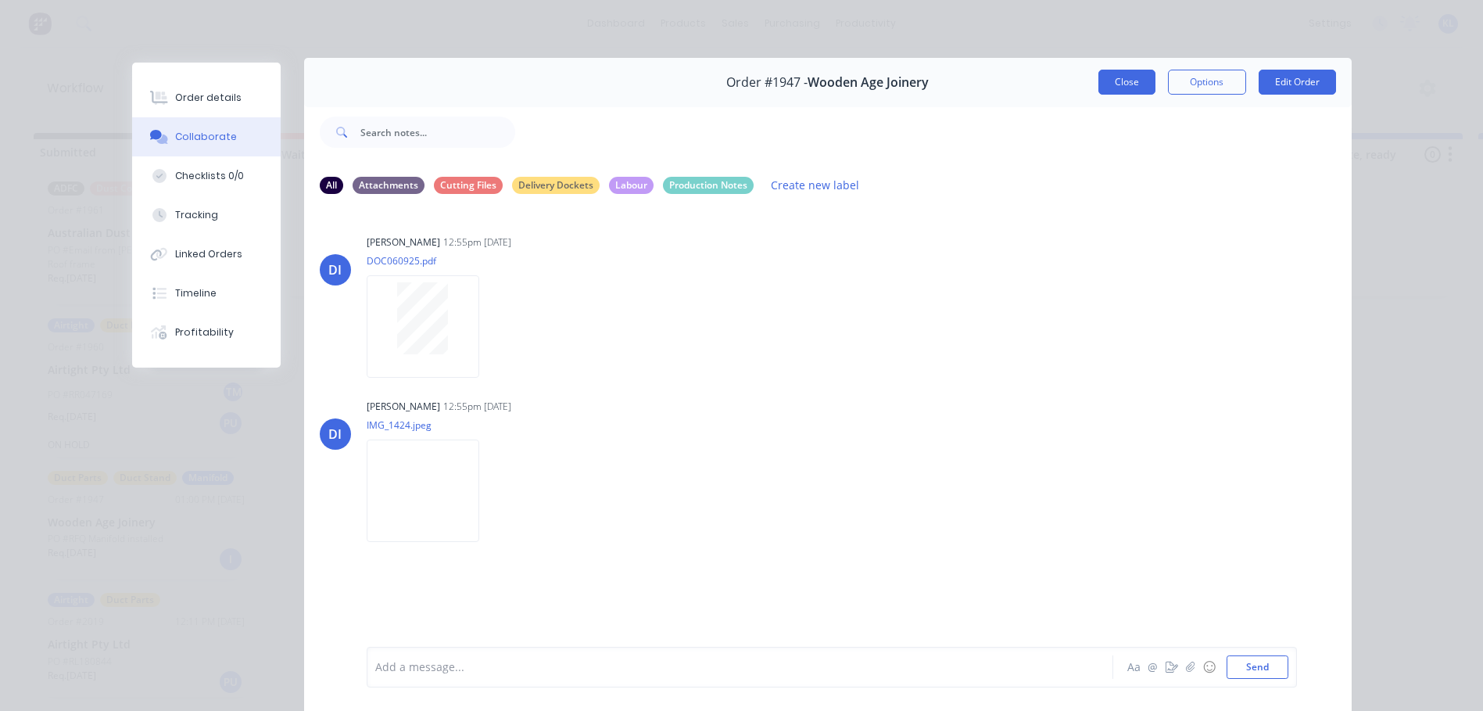
click at [1104, 83] on button "Close" at bounding box center [1127, 82] width 57 height 25
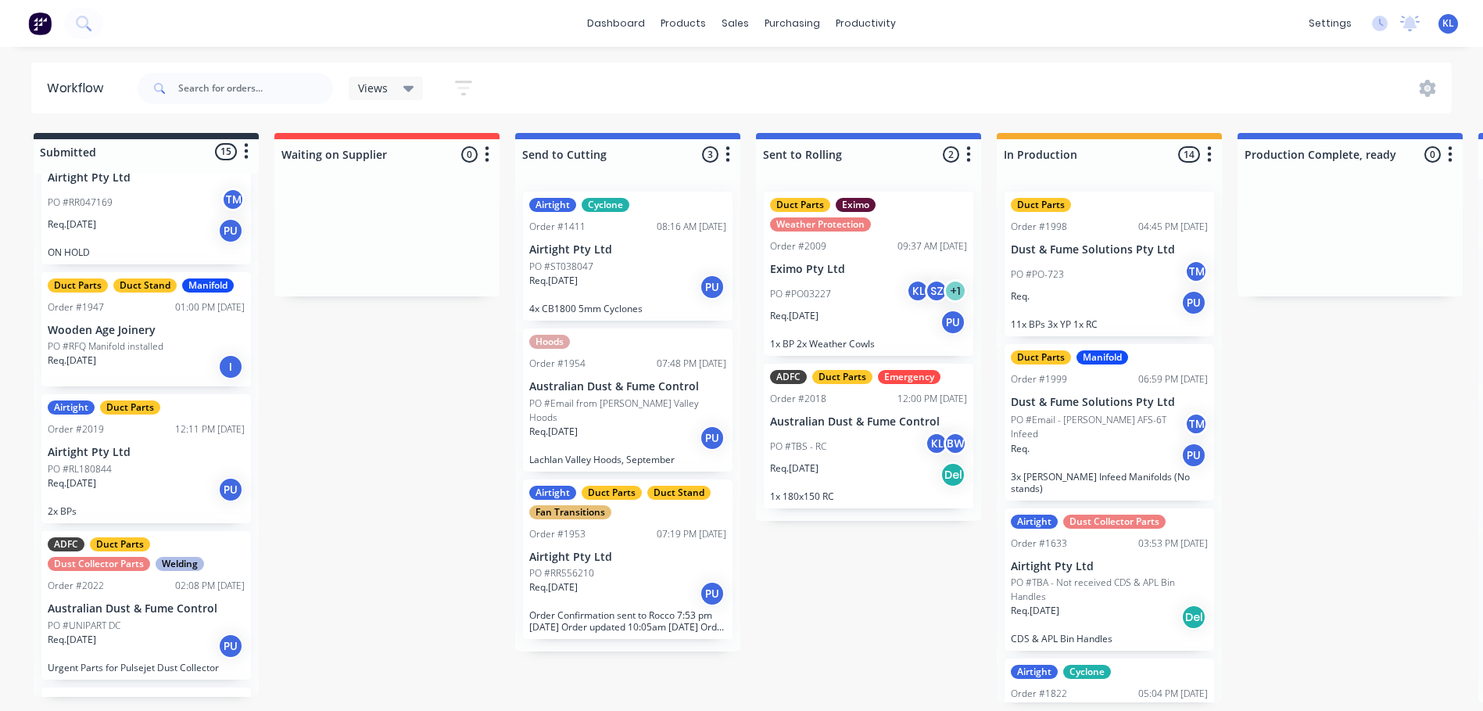
scroll to position [1017, 0]
click at [164, 357] on div "Req. 22/09/25 I" at bounding box center [146, 366] width 197 height 27
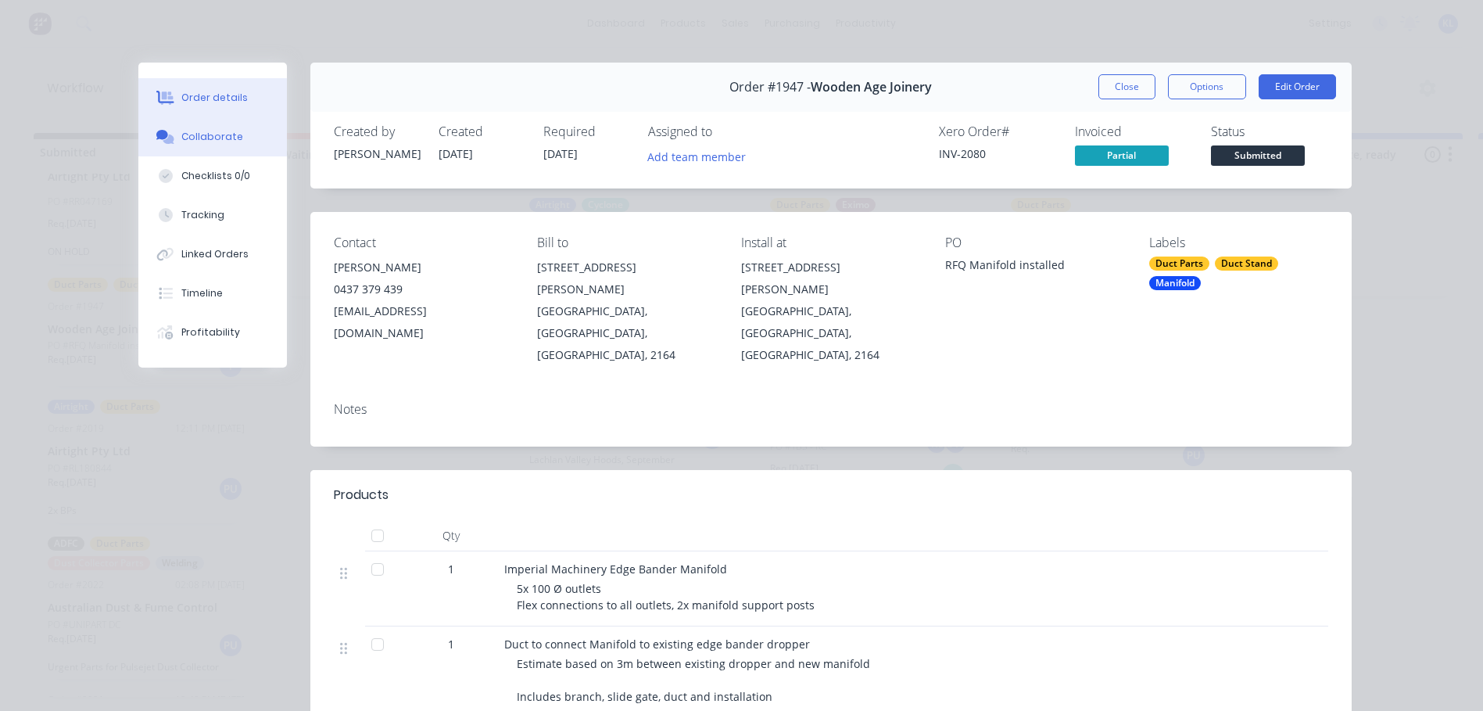
click at [246, 149] on button "Collaborate" at bounding box center [212, 136] width 149 height 39
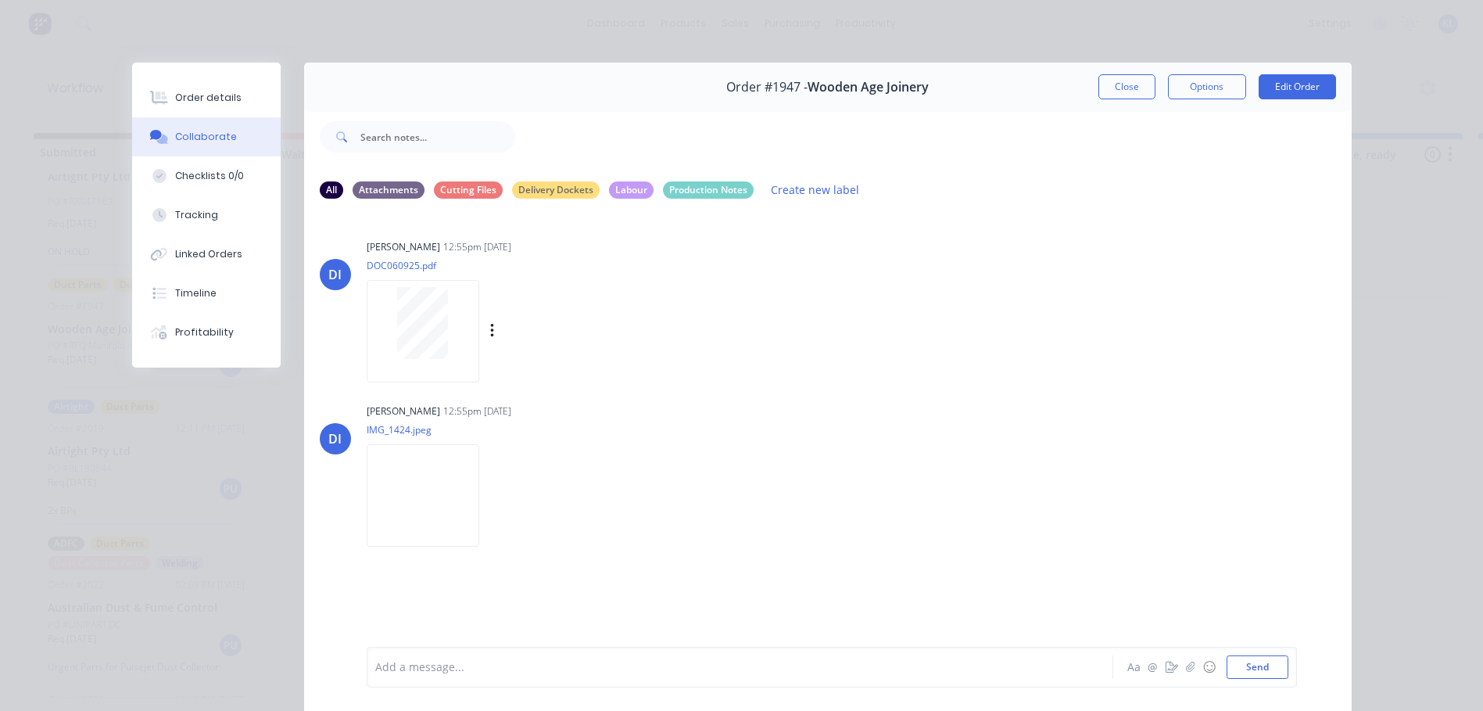
click at [378, 313] on div at bounding box center [423, 323] width 99 height 72
click at [479, 483] on img at bounding box center [423, 495] width 113 height 102
click at [223, 107] on button "Order details" at bounding box center [206, 97] width 149 height 39
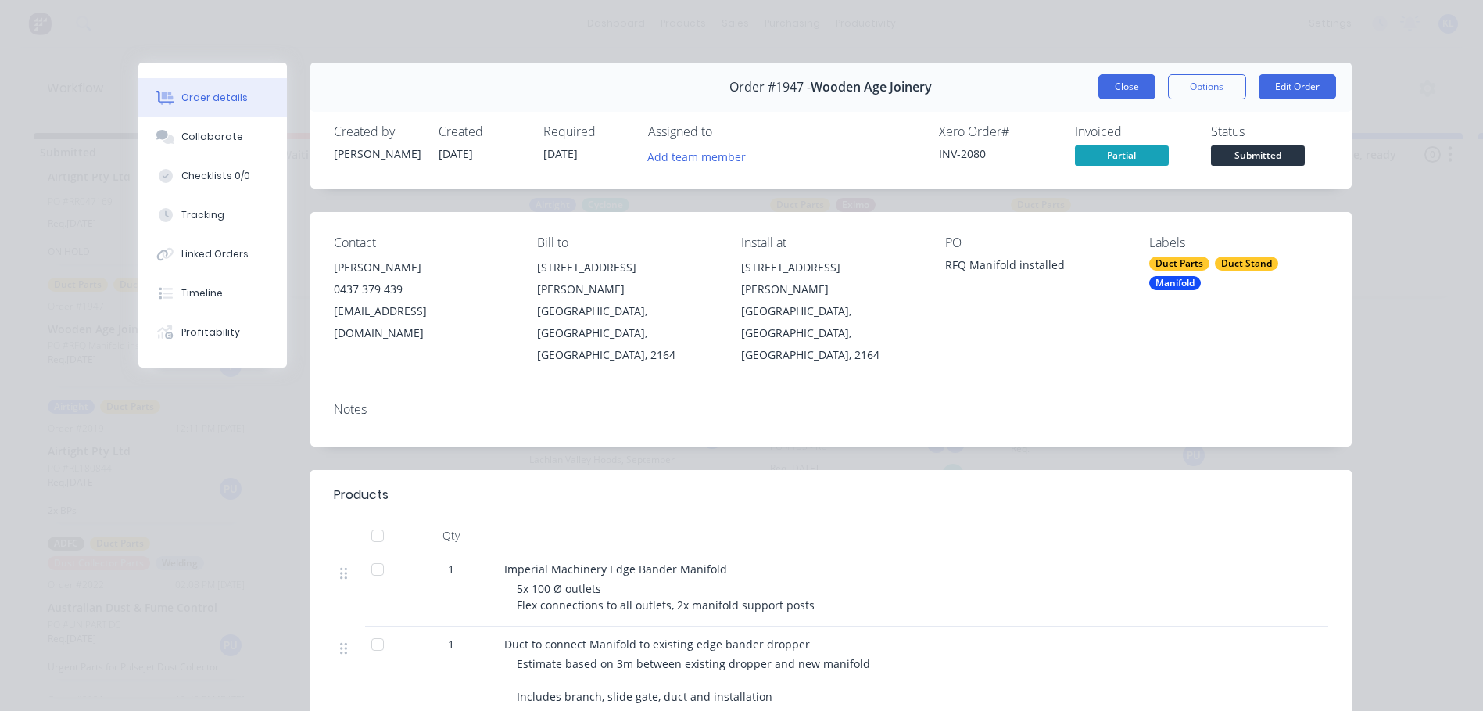
click at [1125, 90] on button "Close" at bounding box center [1127, 86] width 57 height 25
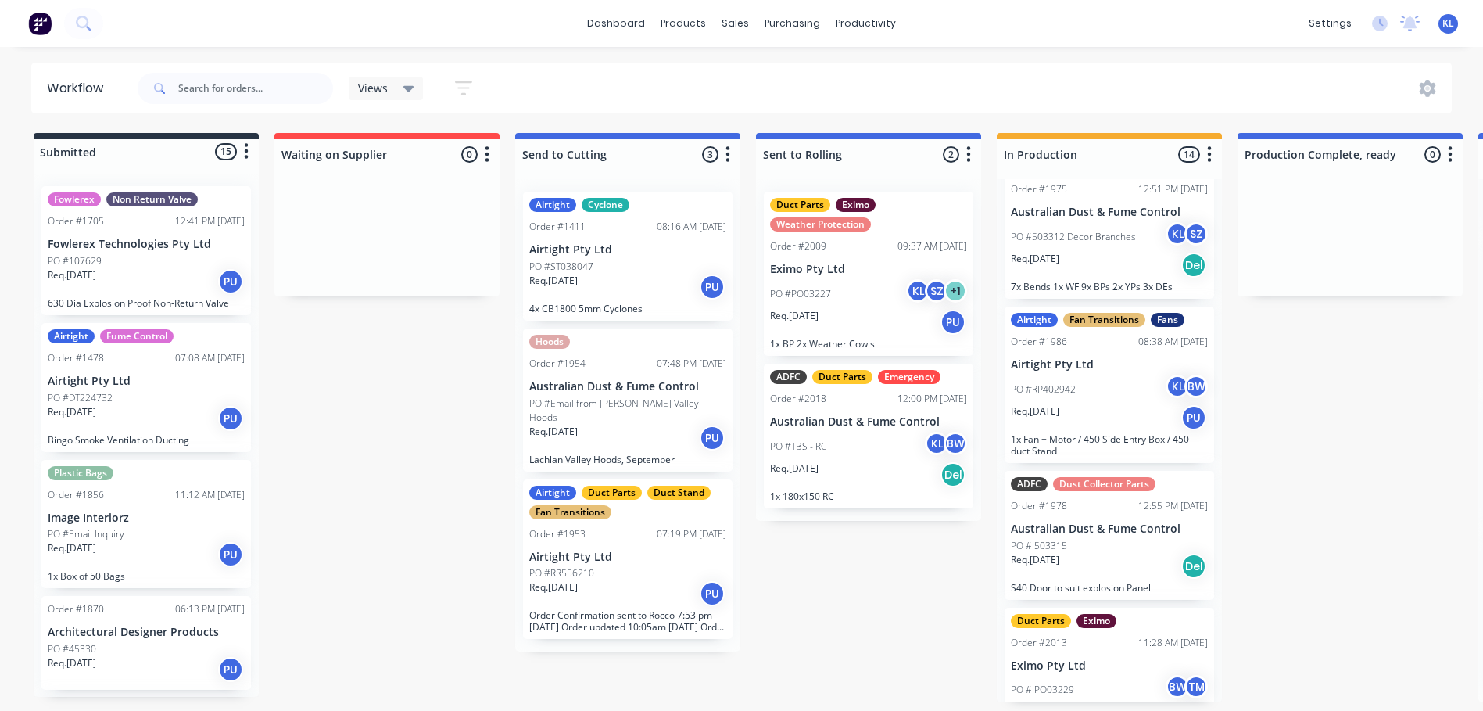
scroll to position [1486, 0]
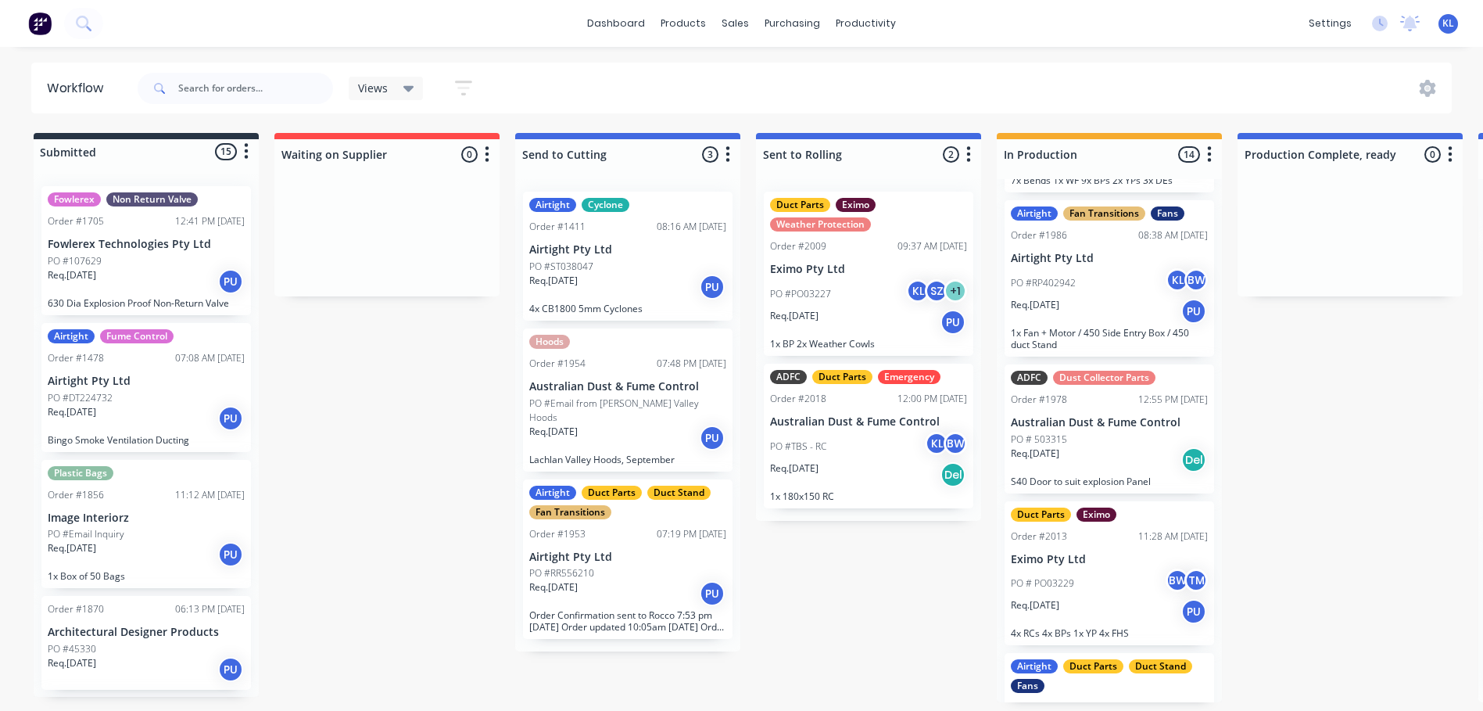
click at [1123, 447] on div "Req. 26/09/25 Del" at bounding box center [1109, 460] width 197 height 27
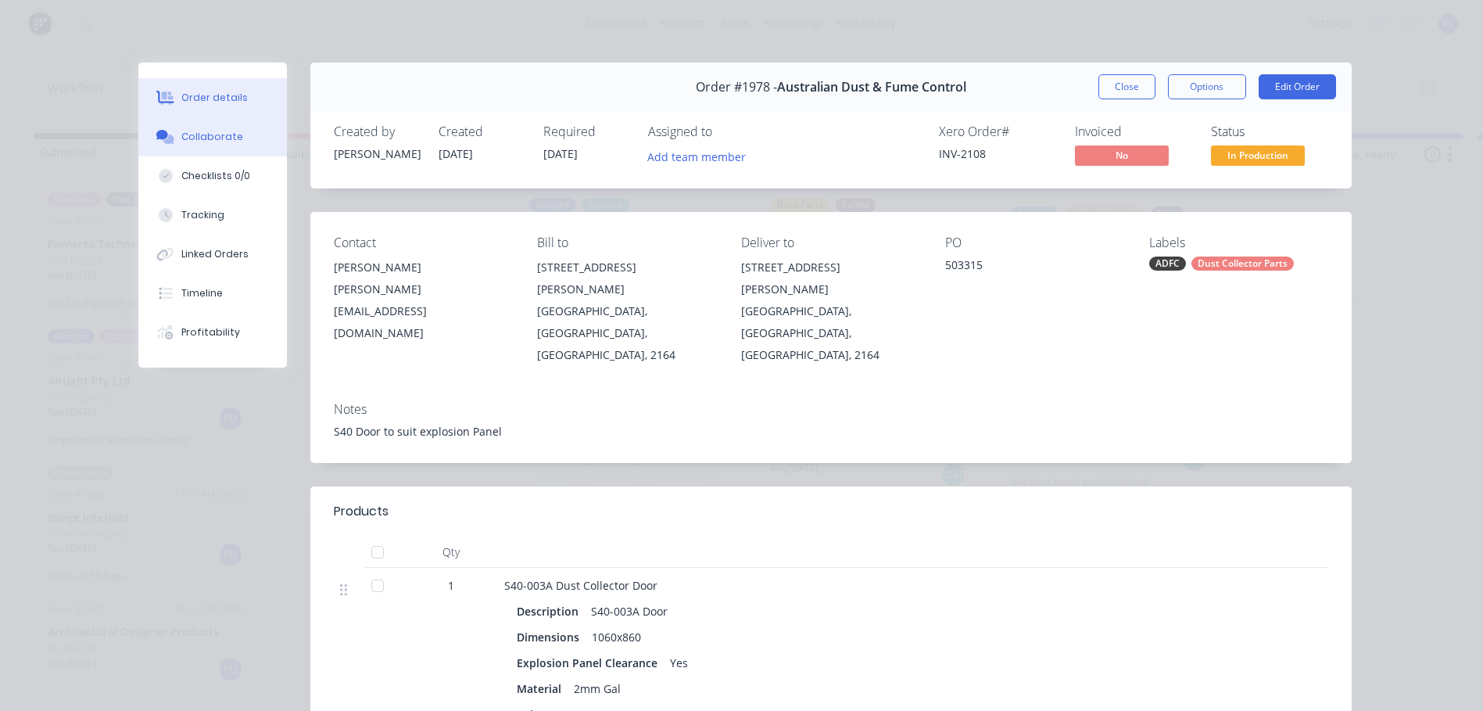
click at [211, 138] on div "Collaborate" at bounding box center [212, 137] width 62 height 14
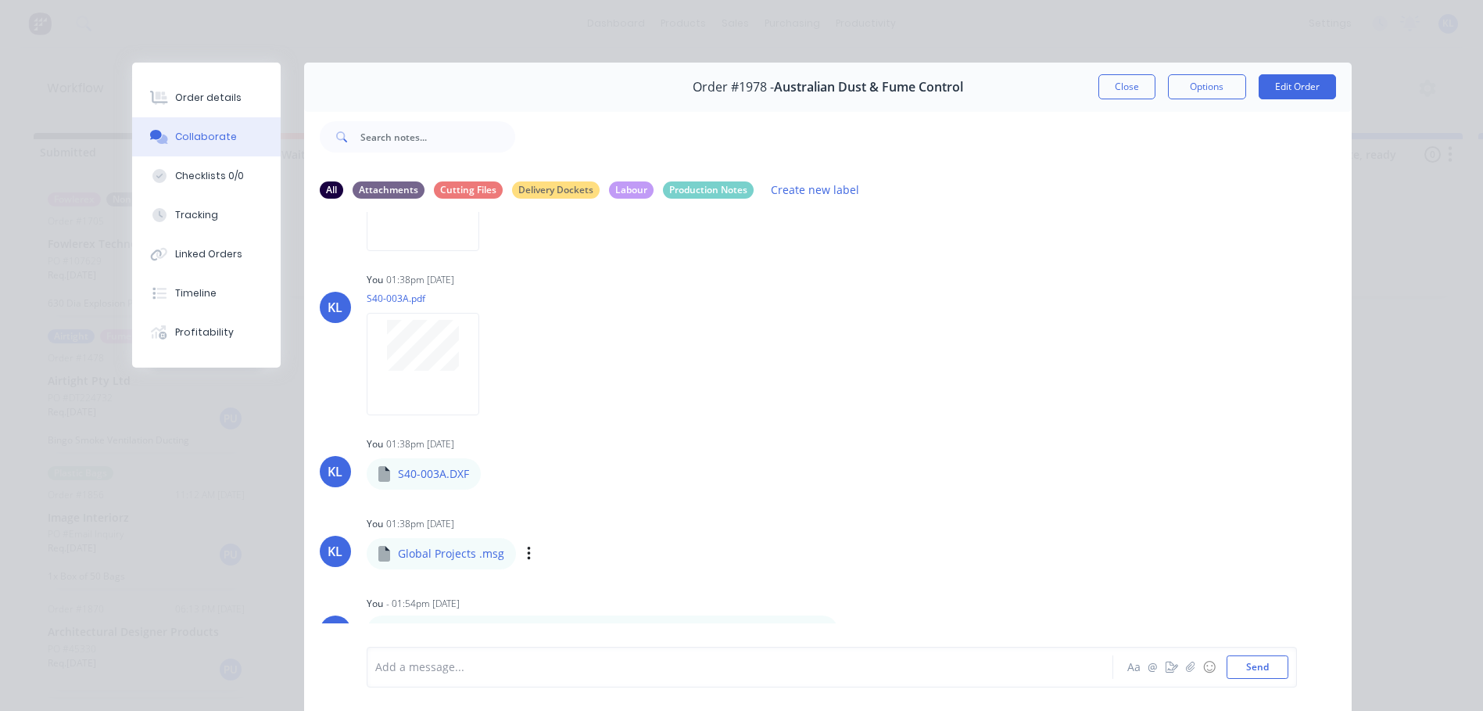
scroll to position [235, 0]
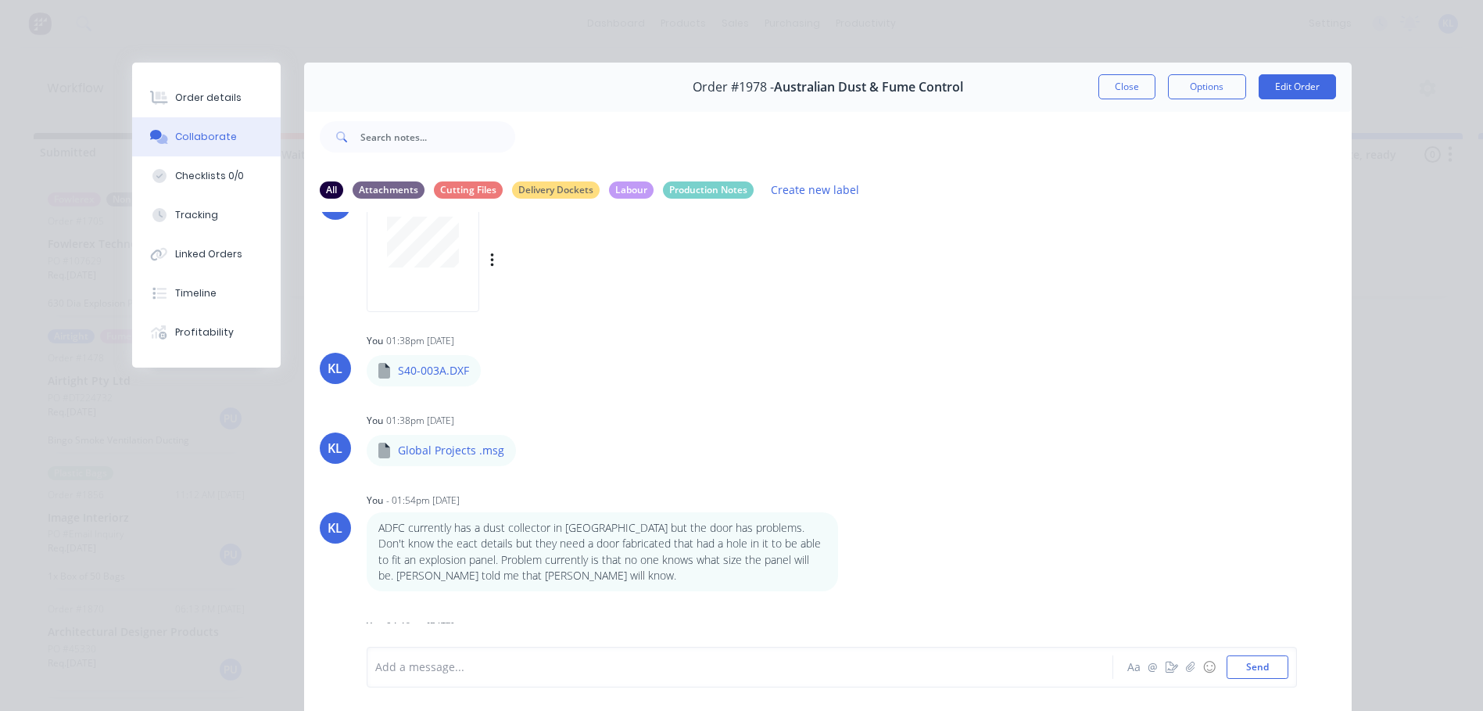
click at [413, 274] on div at bounding box center [423, 261] width 113 height 102
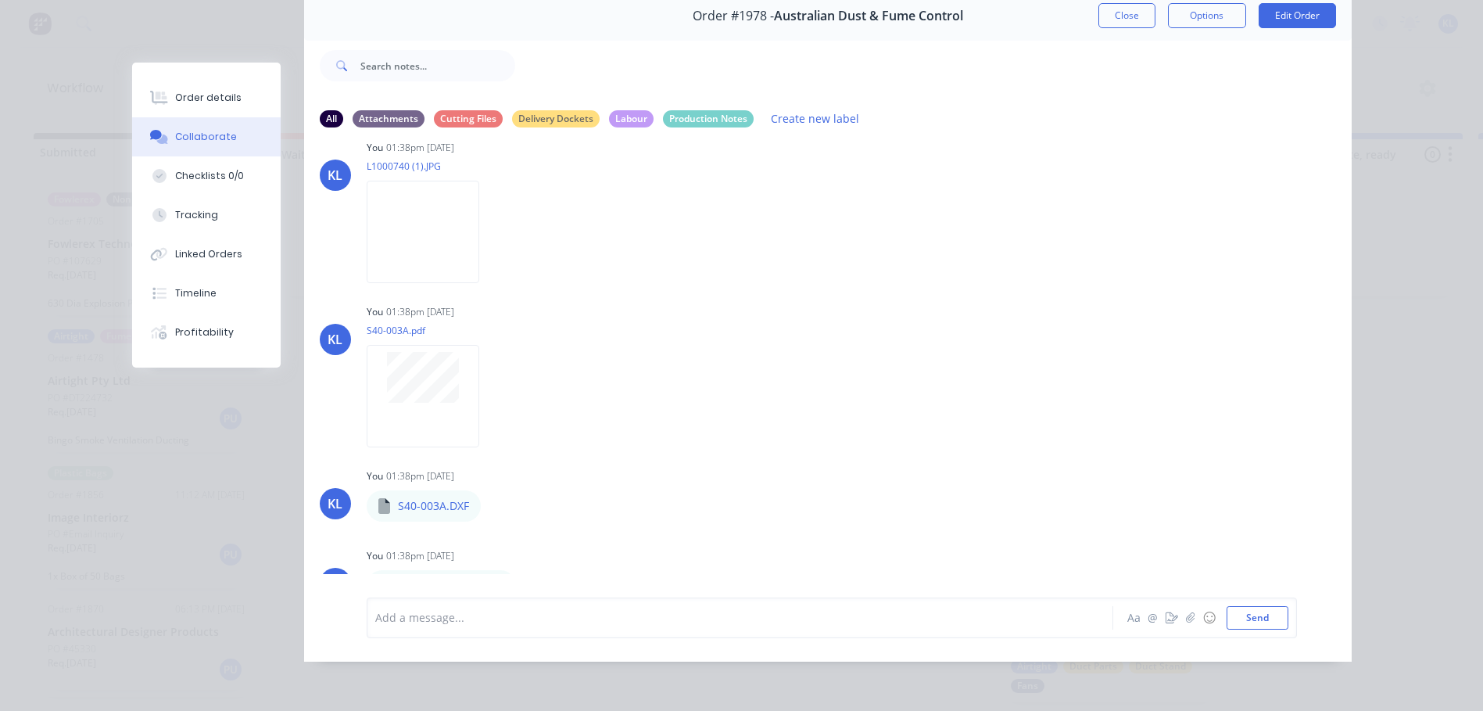
scroll to position [0, 0]
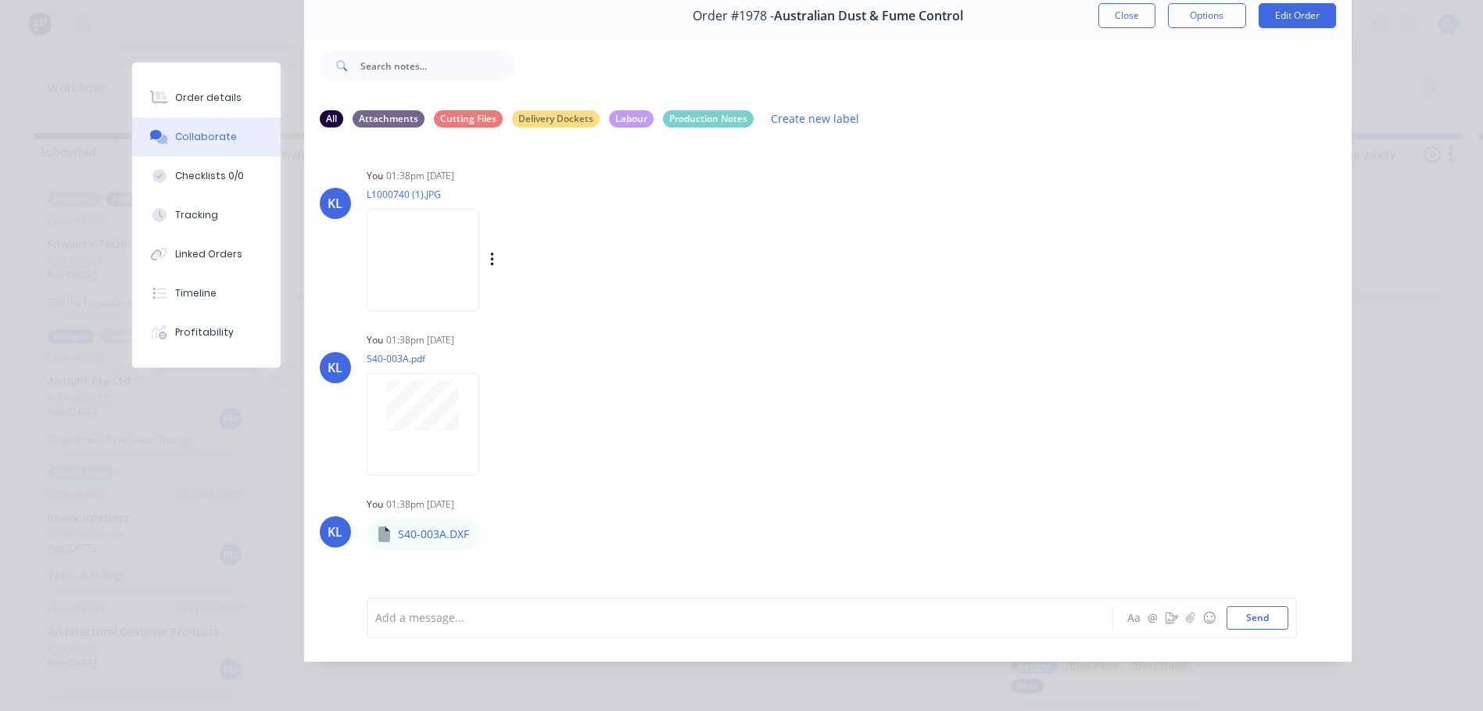
drag, startPoint x: 914, startPoint y: 377, endPoint x: 436, endPoint y: 285, distance: 486.5
click at [436, 285] on img at bounding box center [423, 260] width 113 height 102
click at [407, 237] on img at bounding box center [423, 260] width 113 height 102
click at [189, 91] on div "Order details" at bounding box center [208, 98] width 66 height 14
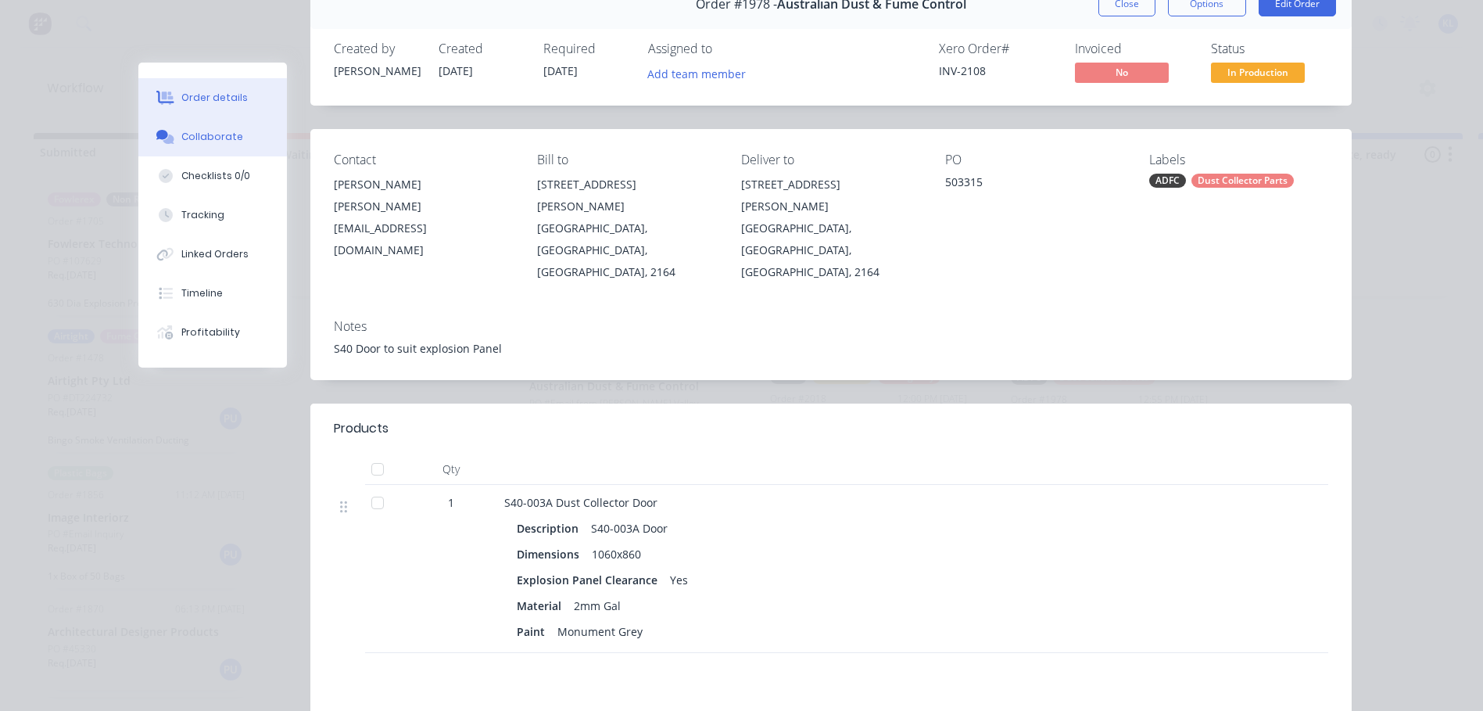
click at [186, 122] on button "Collaborate" at bounding box center [212, 136] width 149 height 39
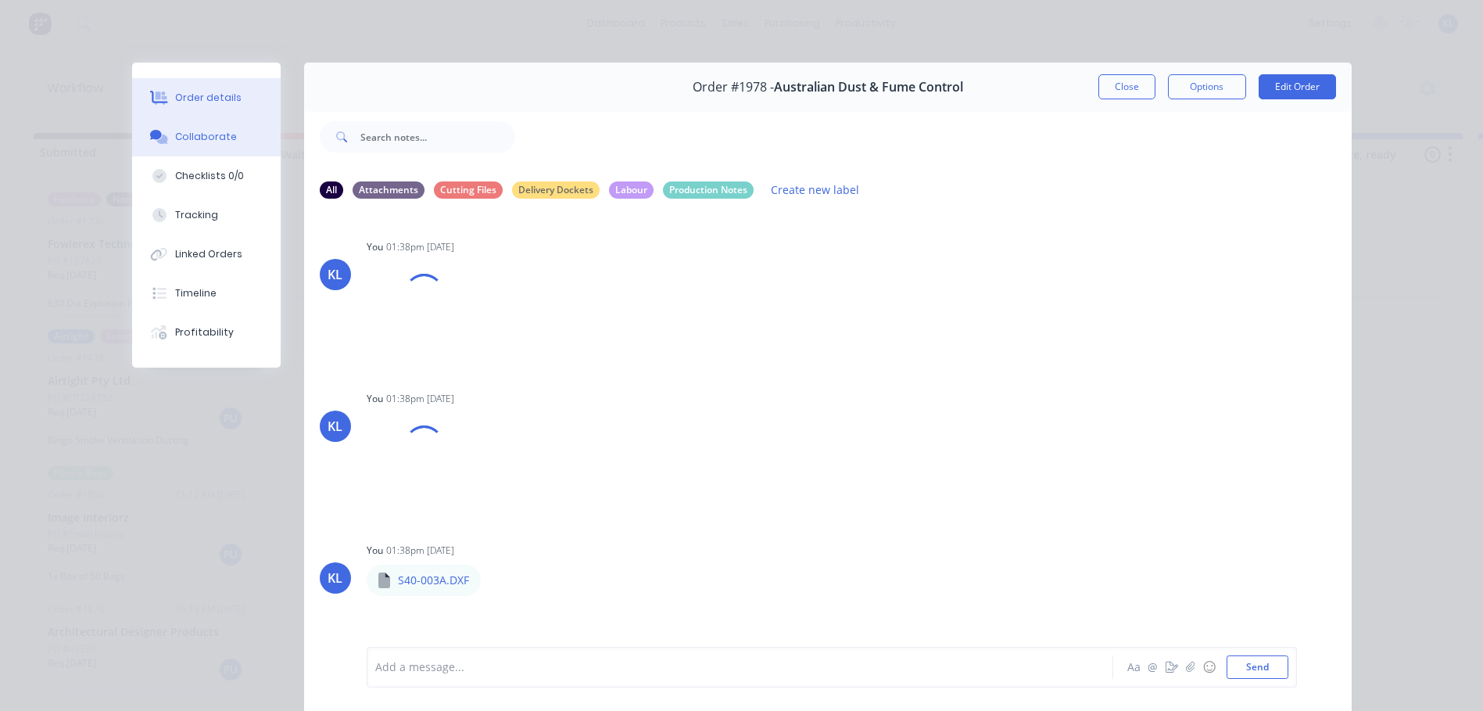
click at [191, 95] on div "Order details" at bounding box center [208, 98] width 66 height 14
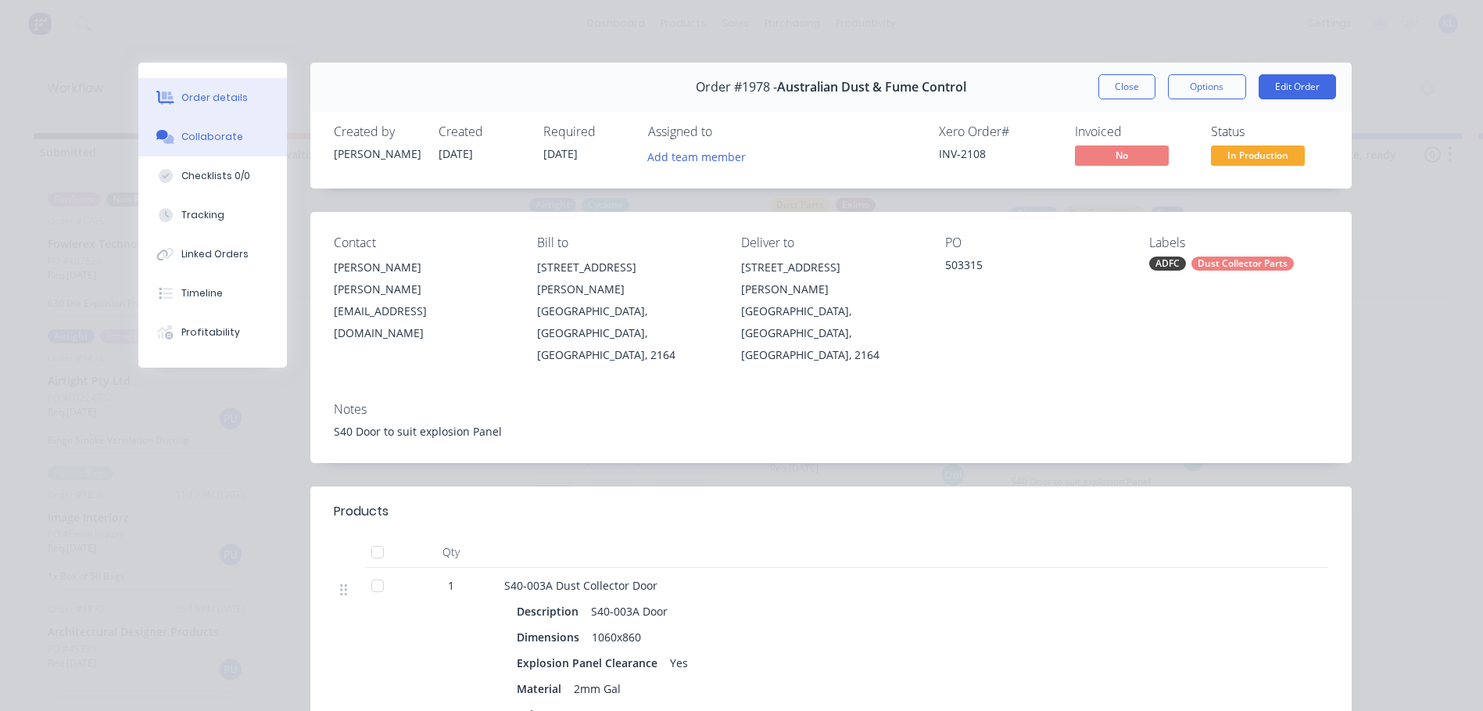
click at [196, 146] on button "Collaborate" at bounding box center [212, 136] width 149 height 39
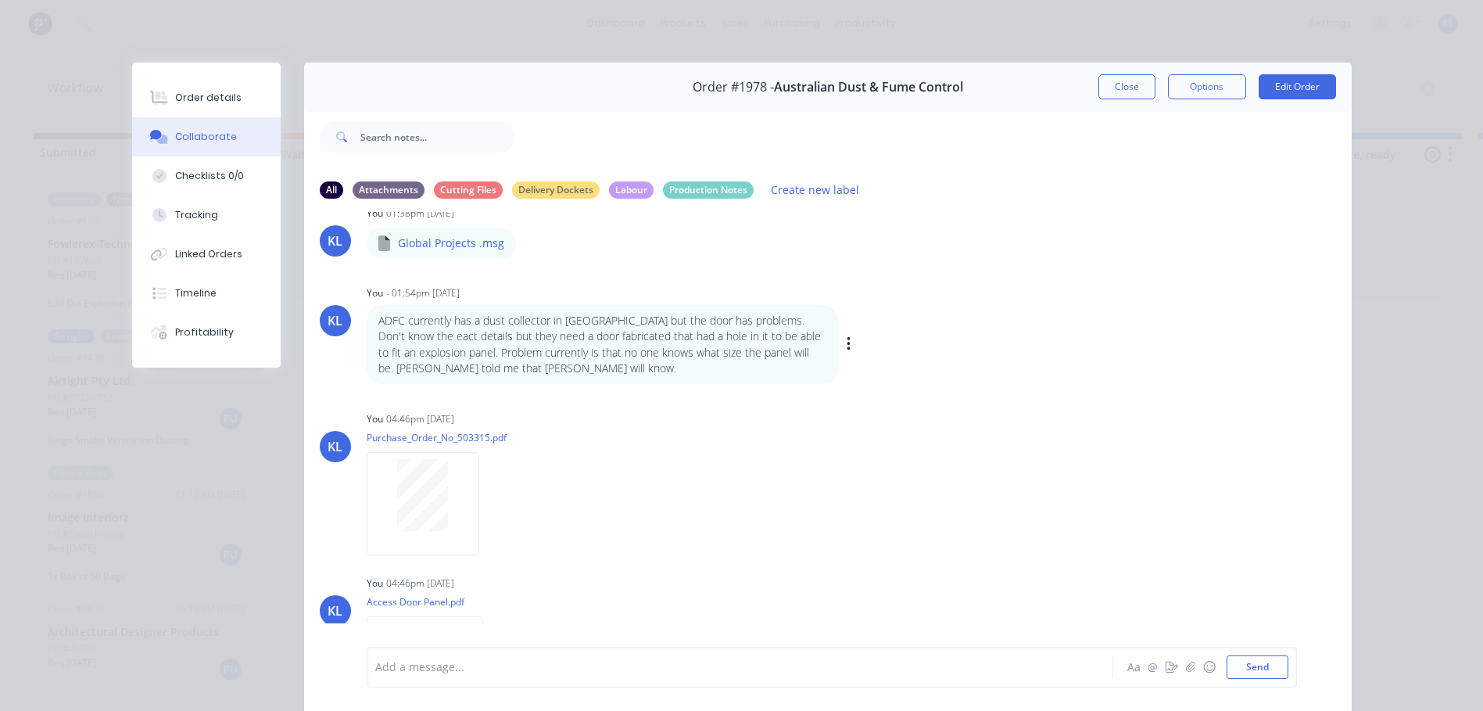
drag, startPoint x: 423, startPoint y: 418, endPoint x: 420, endPoint y: 405, distance: 13.7
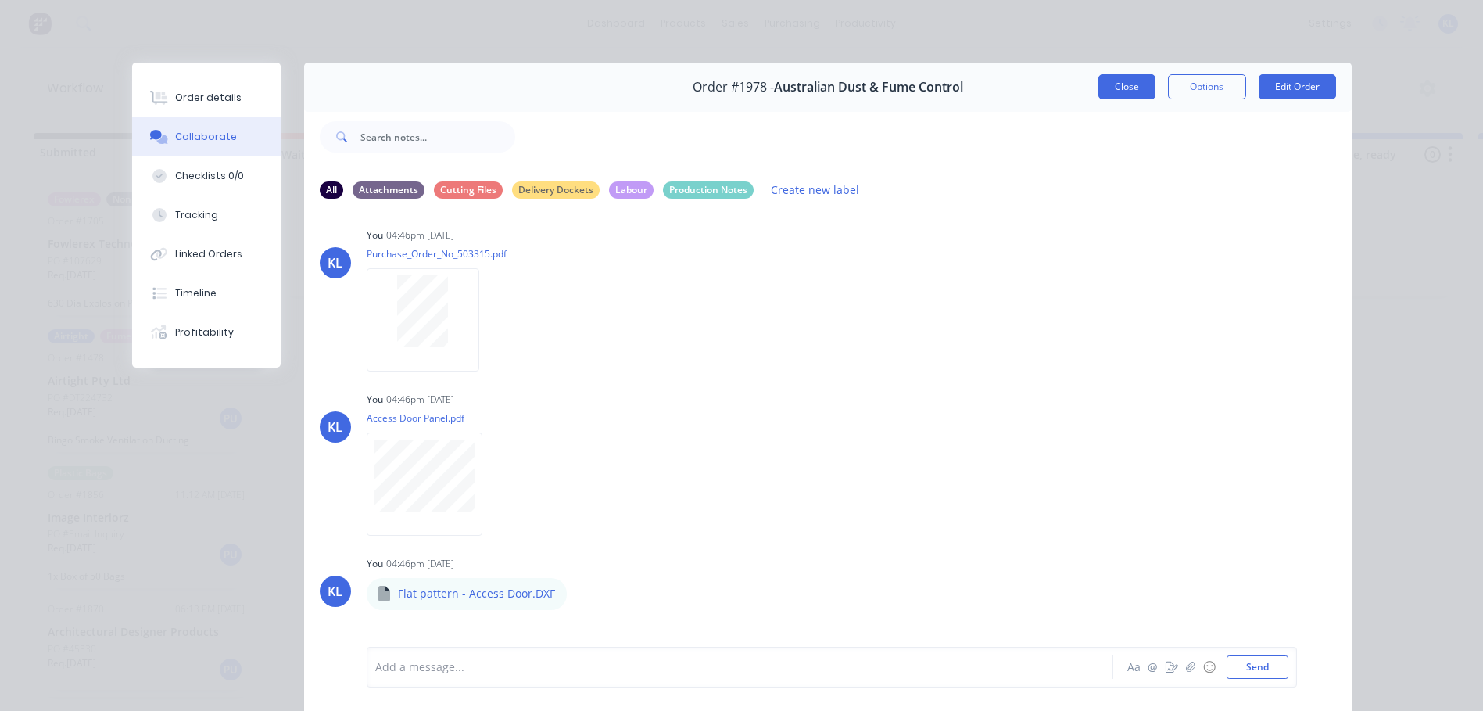
click at [1111, 82] on button "Close" at bounding box center [1127, 86] width 57 height 25
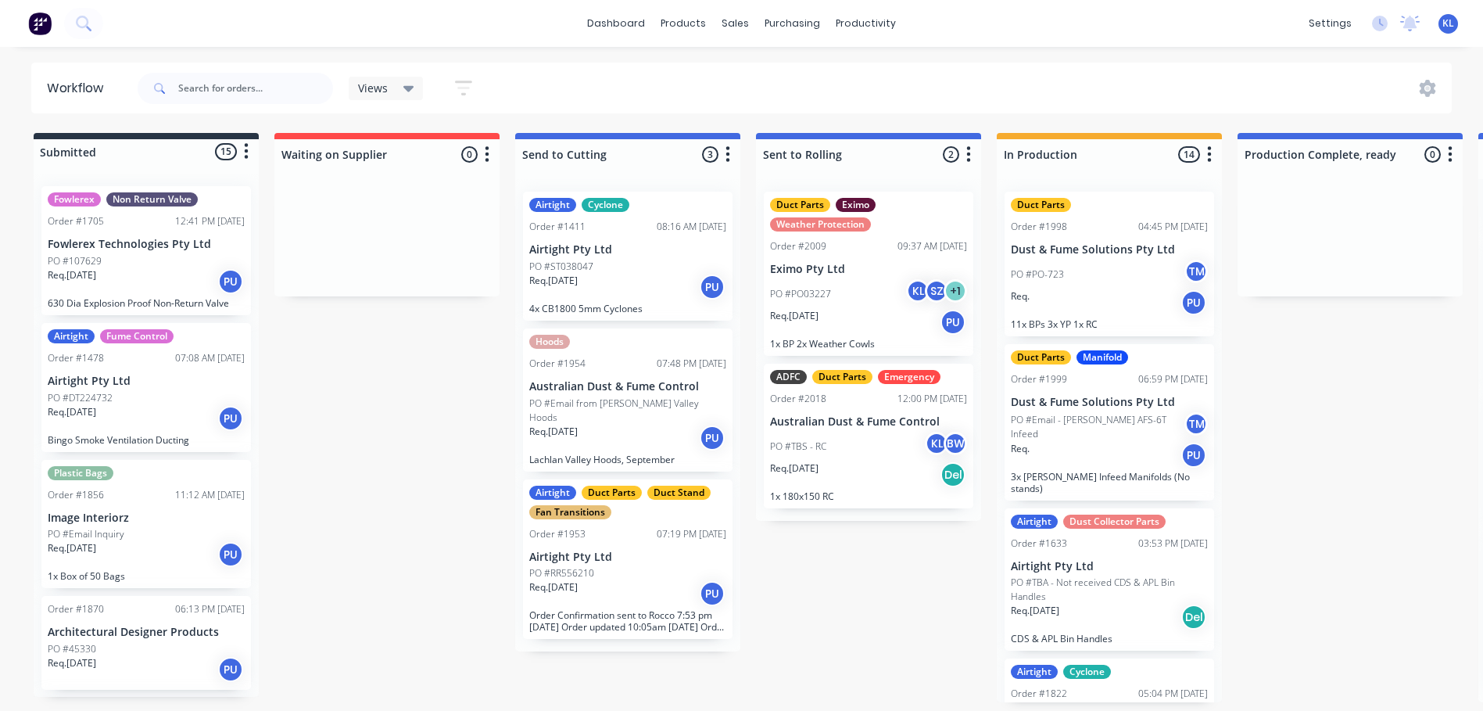
drag, startPoint x: 962, startPoint y: 521, endPoint x: 942, endPoint y: 516, distance: 20.1
drag, startPoint x: 942, startPoint y: 516, endPoint x: 816, endPoint y: 558, distance: 133.5
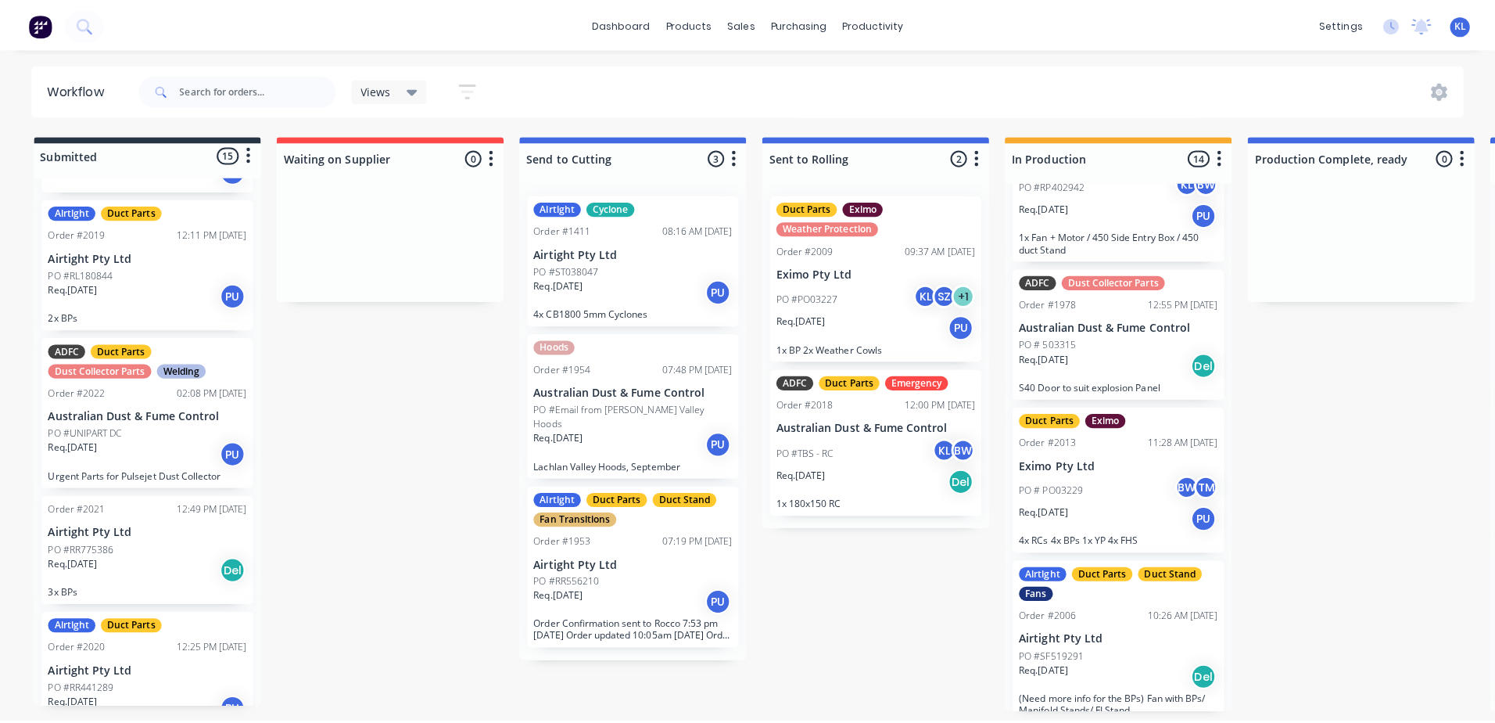
scroll to position [1136, 0]
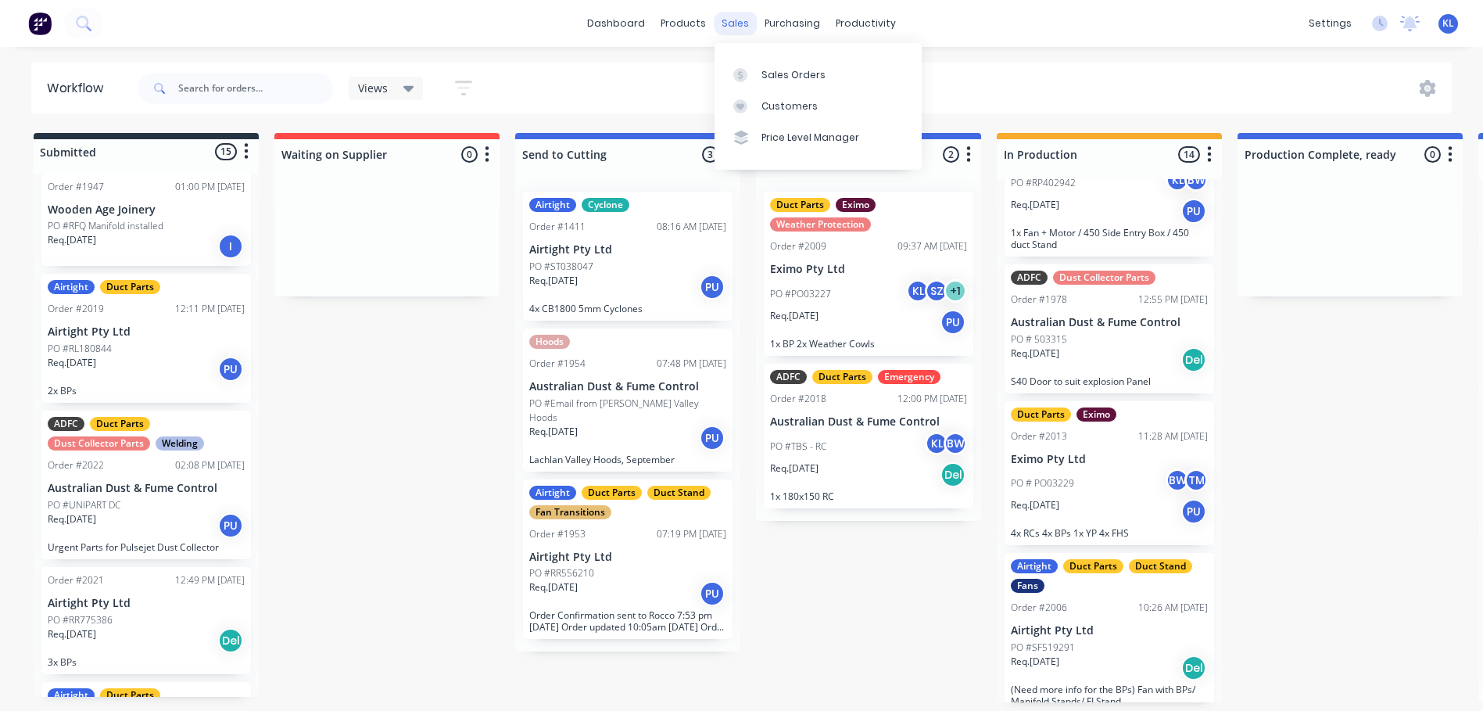
click at [739, 21] on div "sales" at bounding box center [735, 23] width 43 height 23
click at [779, 80] on div "Sales Orders" at bounding box center [794, 75] width 64 height 14
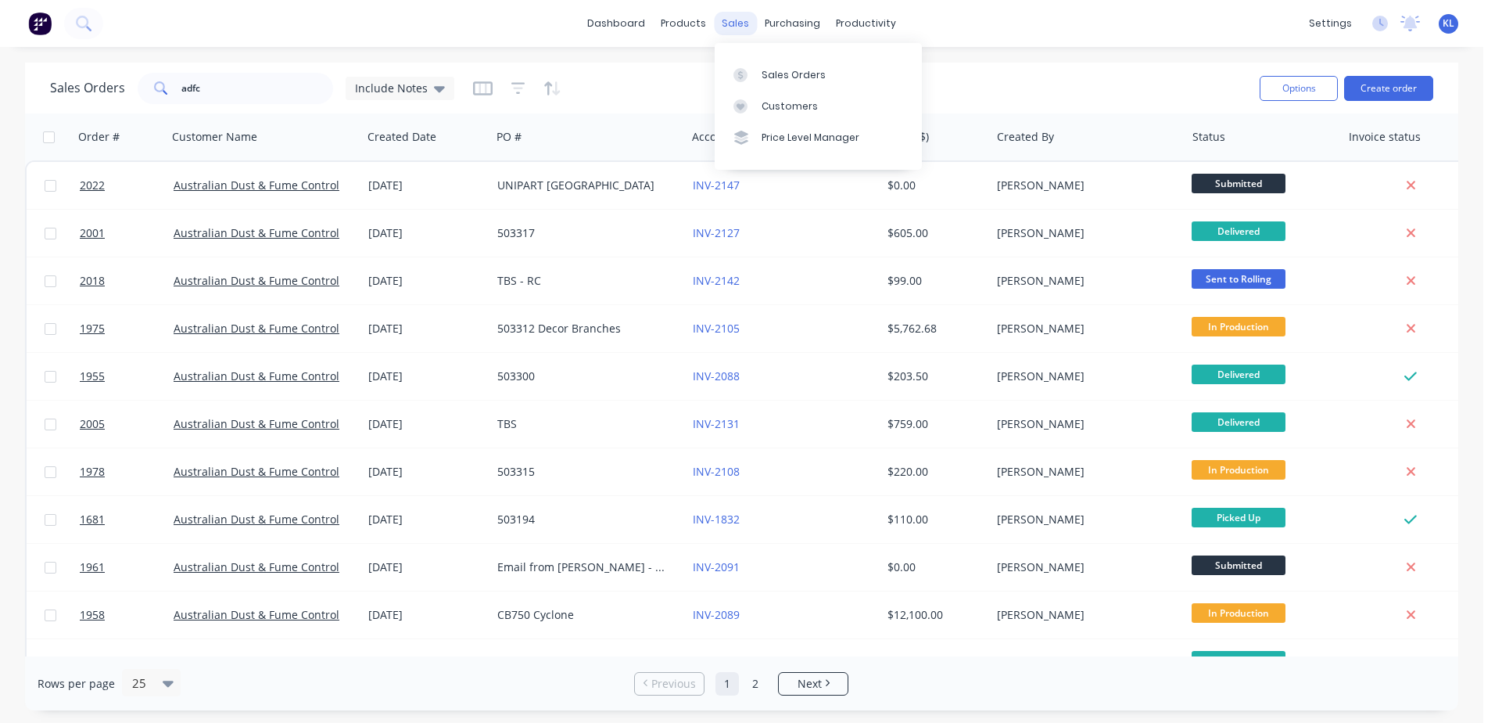
click at [746, 18] on div "sales" at bounding box center [735, 23] width 43 height 23
click at [780, 77] on div "Sales Orders" at bounding box center [794, 75] width 64 height 14
click at [776, 64] on link "Sales Orders" at bounding box center [818, 74] width 207 height 31
click at [784, 68] on div "Sales Orders" at bounding box center [794, 75] width 64 height 14
click at [633, 22] on link "dashboard" at bounding box center [616, 23] width 74 height 23
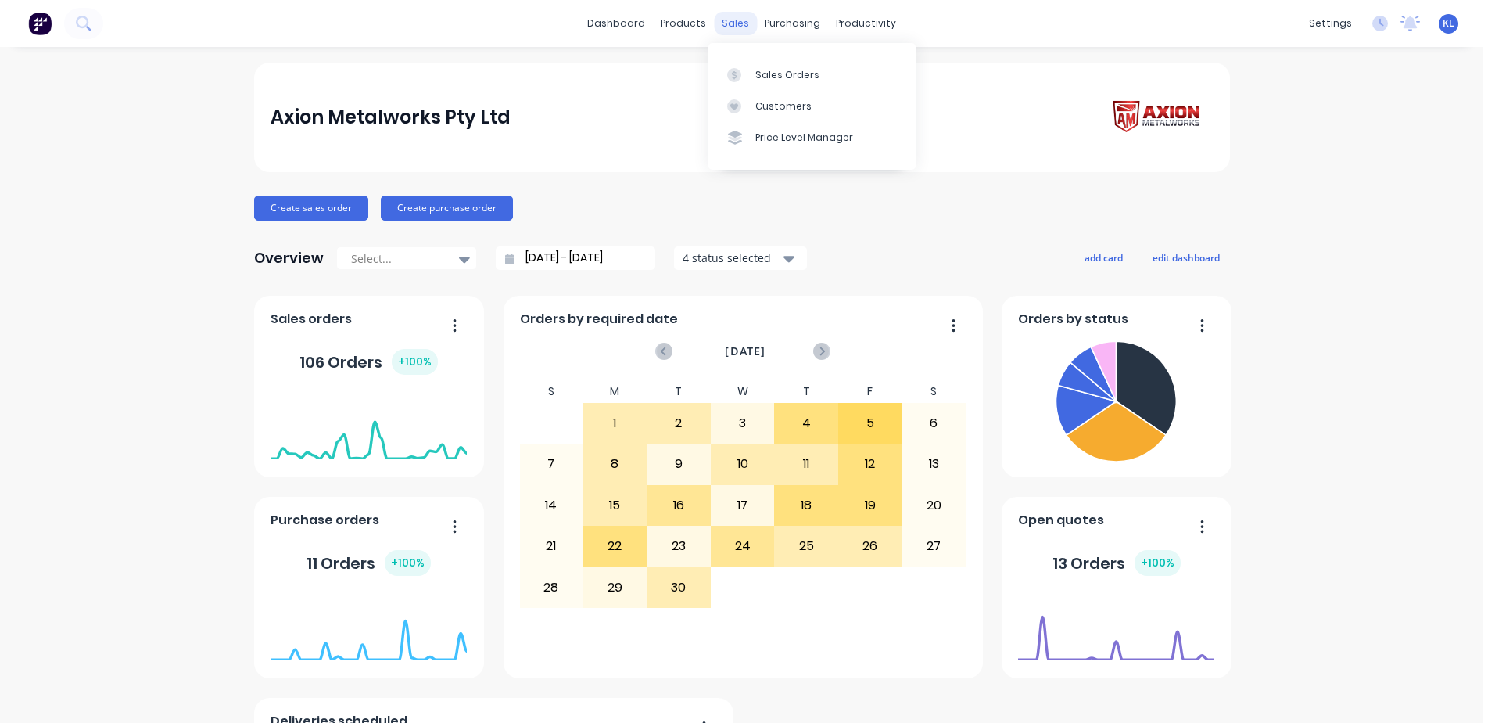
click at [721, 23] on div "sales" at bounding box center [735, 23] width 43 height 23
click at [774, 76] on div "Sales Orders" at bounding box center [787, 75] width 64 height 14
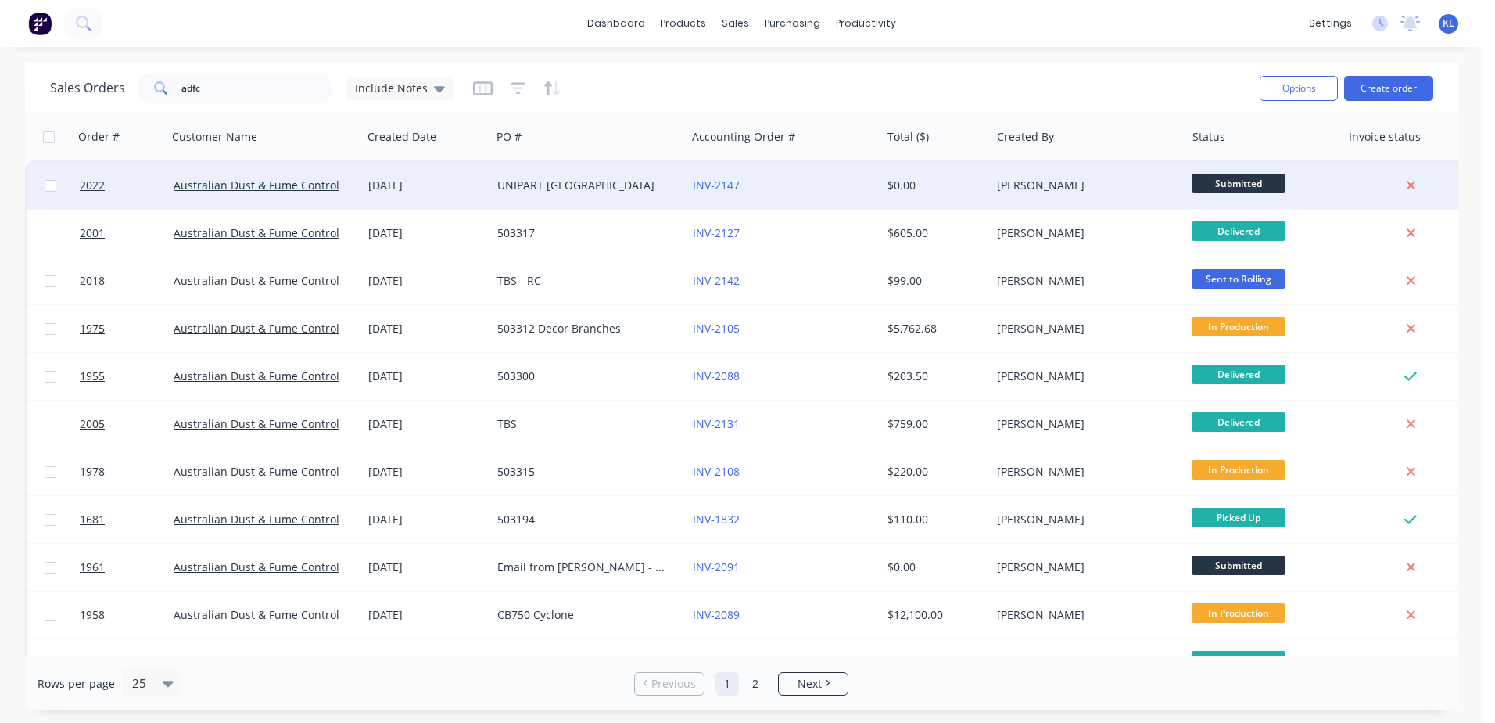
click at [1079, 183] on div "[PERSON_NAME]" at bounding box center [1084, 186] width 174 height 16
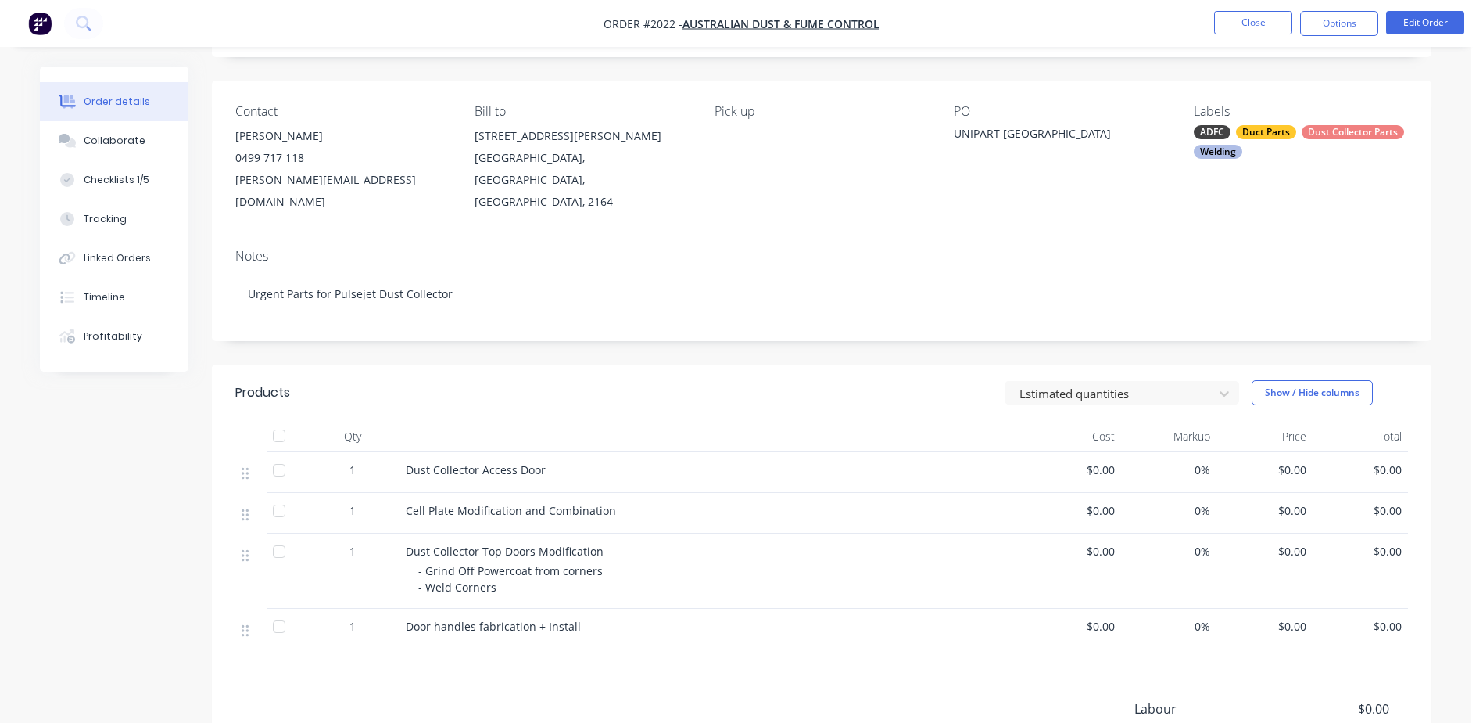
scroll to position [235, 0]
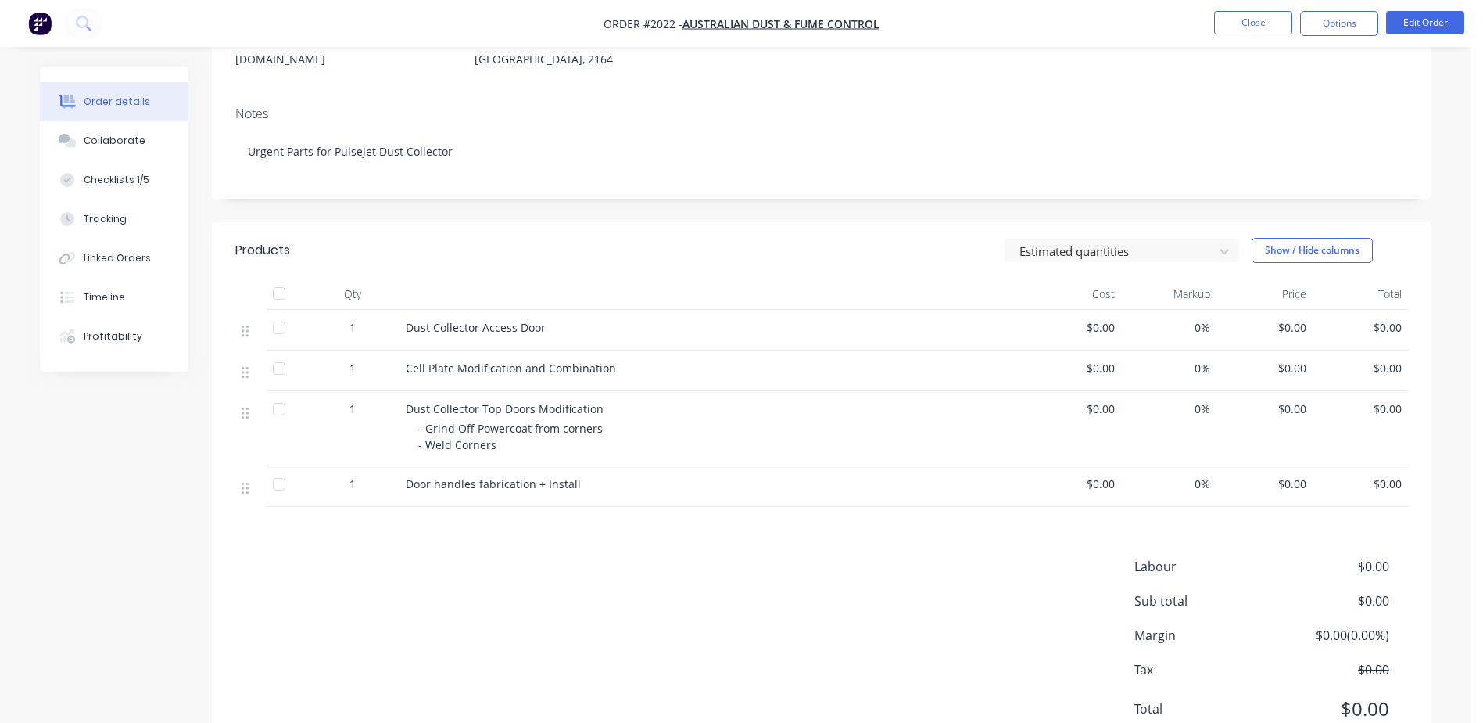
click at [276, 312] on div at bounding box center [279, 327] width 31 height 31
click at [138, 176] on div "Checklists 1/5" at bounding box center [117, 180] width 66 height 14
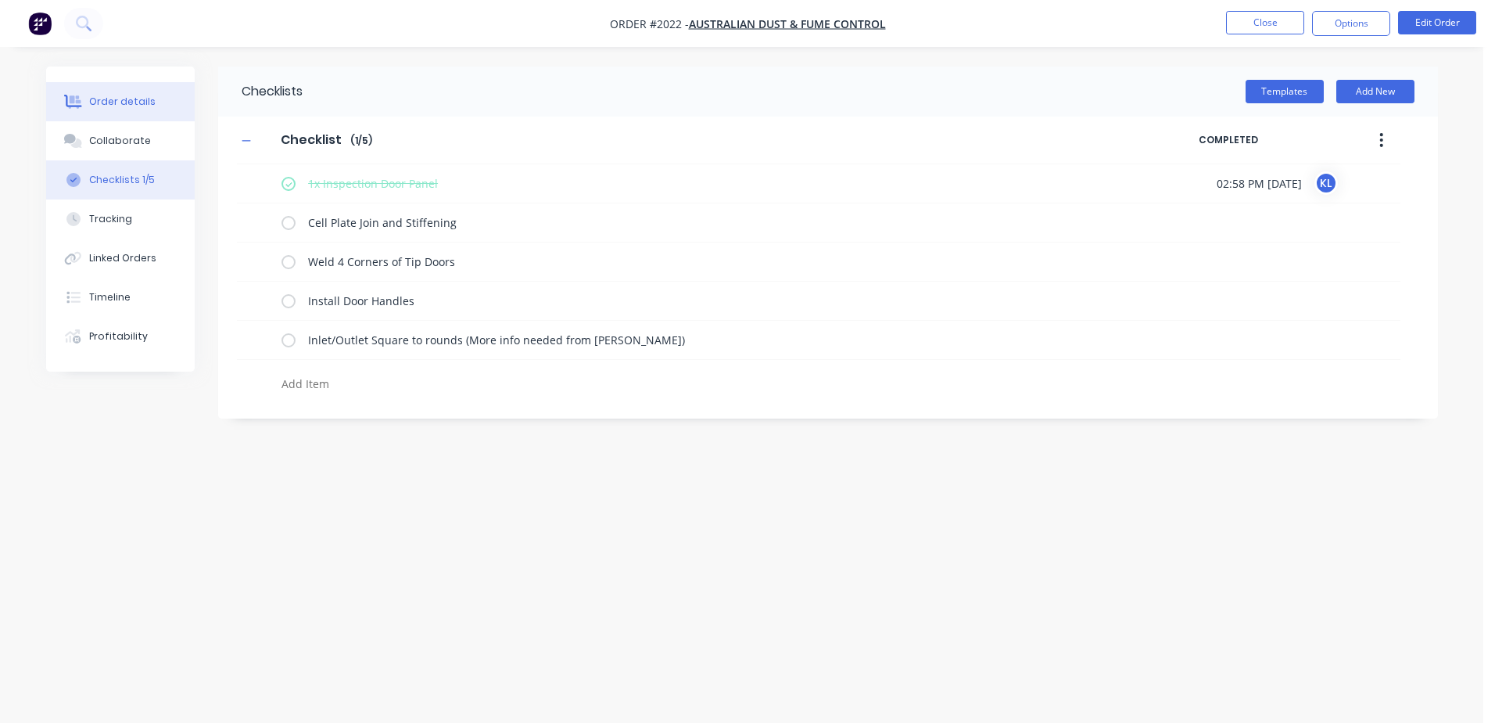
click at [130, 95] on div "Order details" at bounding box center [122, 102] width 66 height 14
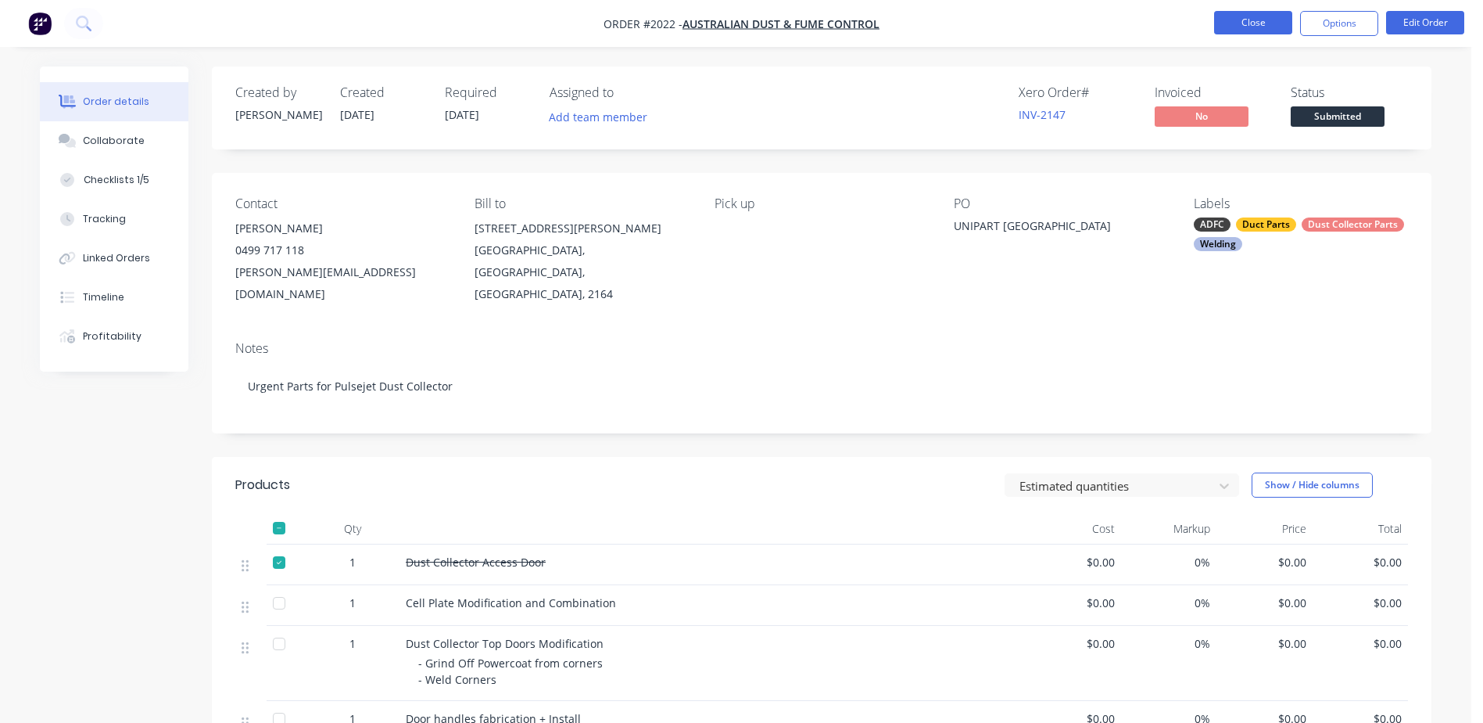
click at [1270, 26] on button "Close" at bounding box center [1253, 22] width 78 height 23
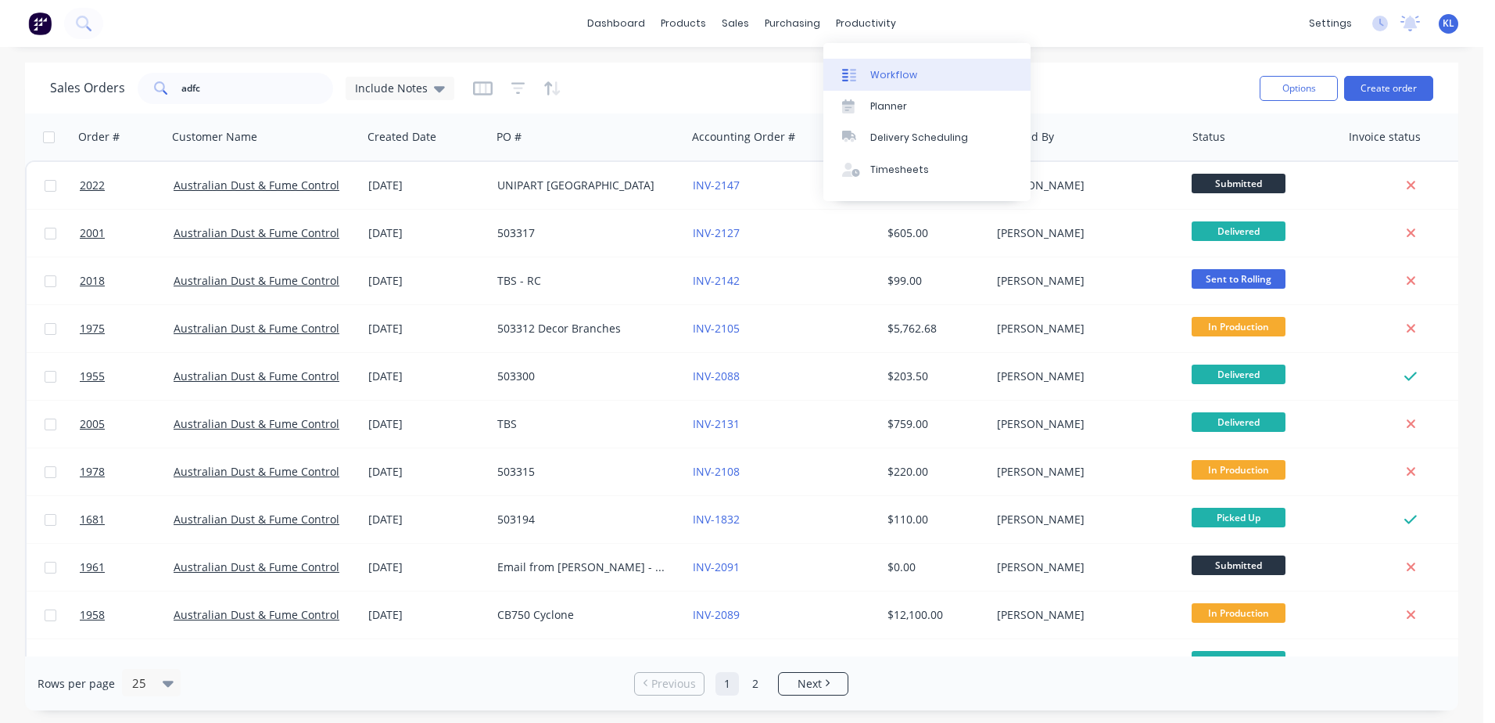
drag, startPoint x: 838, startPoint y: 24, endPoint x: 865, endPoint y: 59, distance: 44.0
click at [838, 24] on div "productivity" at bounding box center [866, 23] width 76 height 23
click at [877, 68] on div "Workflow" at bounding box center [893, 75] width 47 height 14
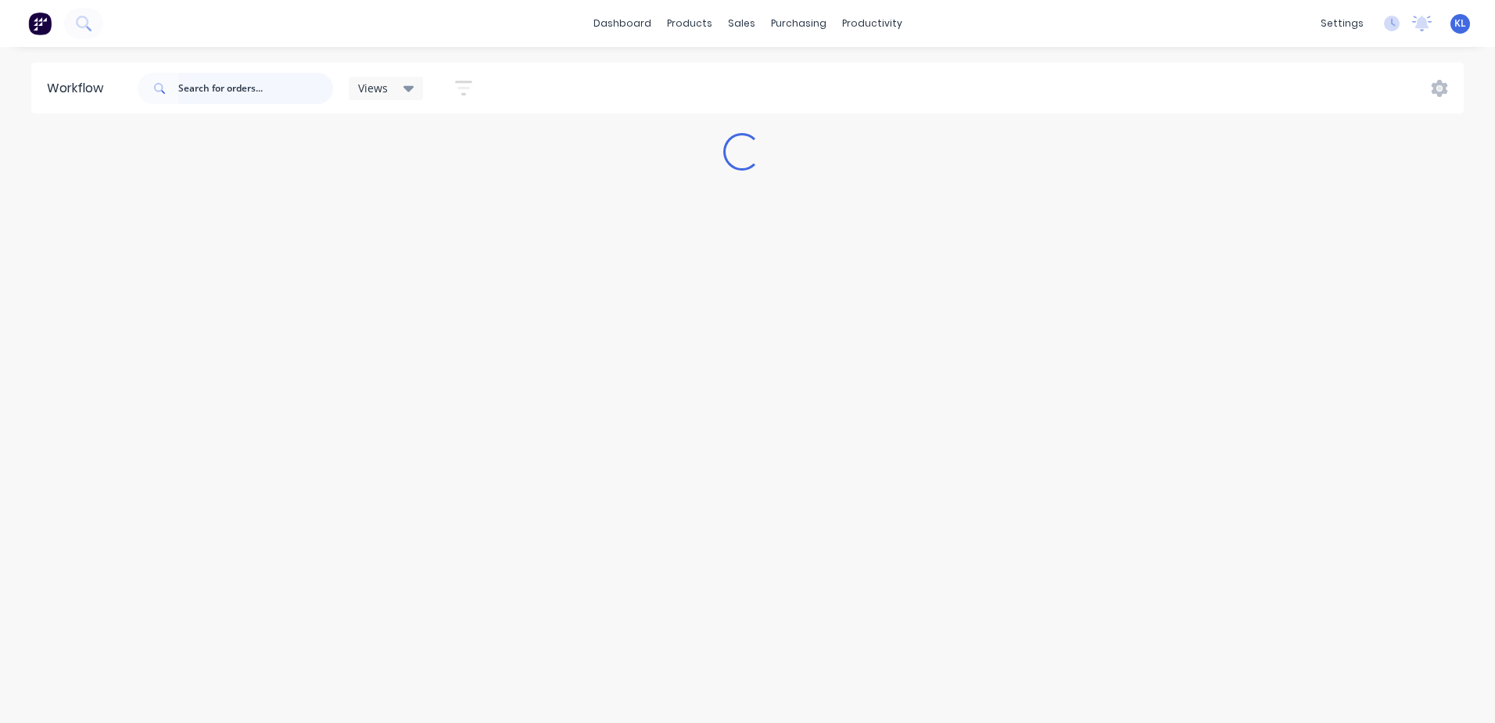
click at [217, 91] on input "text" at bounding box center [255, 88] width 155 height 31
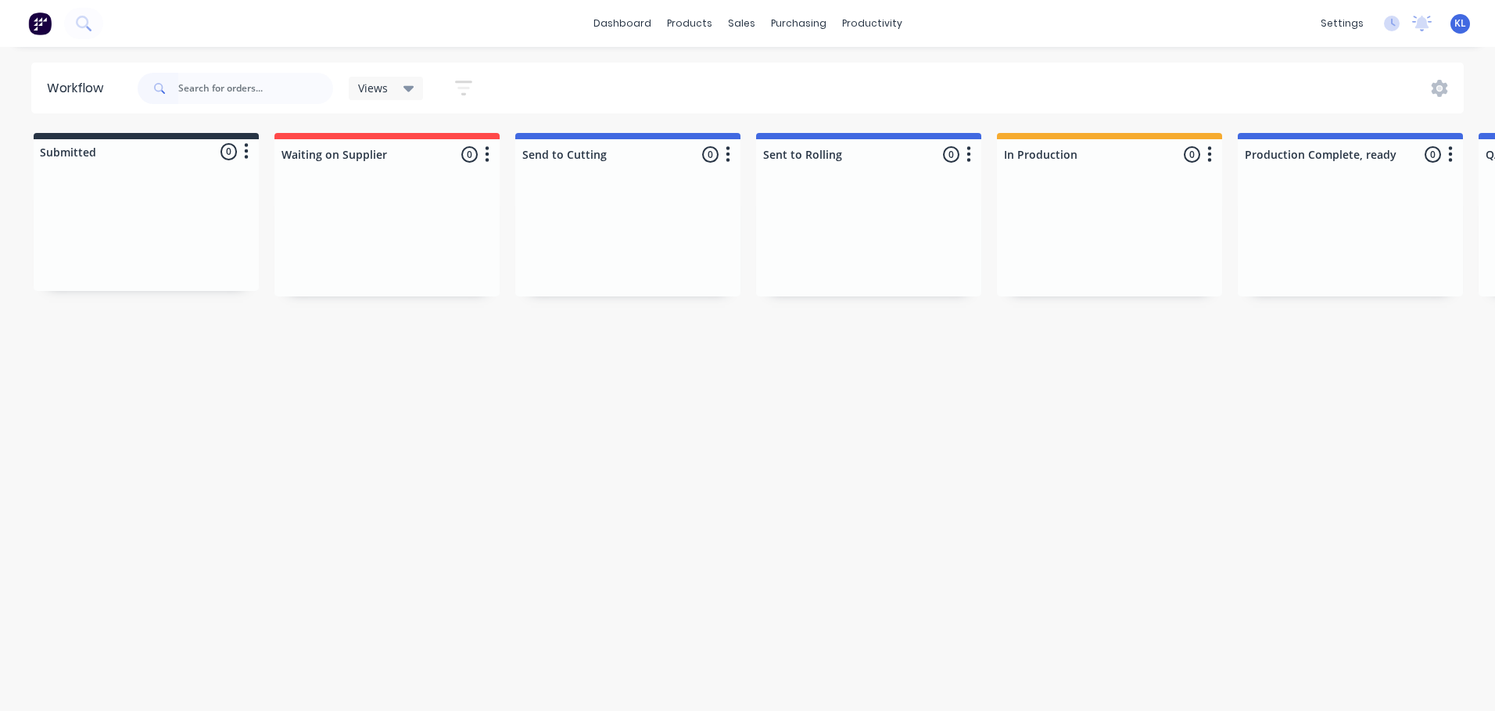
click at [503, 80] on div "Views Save new view None (Default) edit All edit Production edit Spare Parts ed…" at bounding box center [800, 88] width 1330 height 47
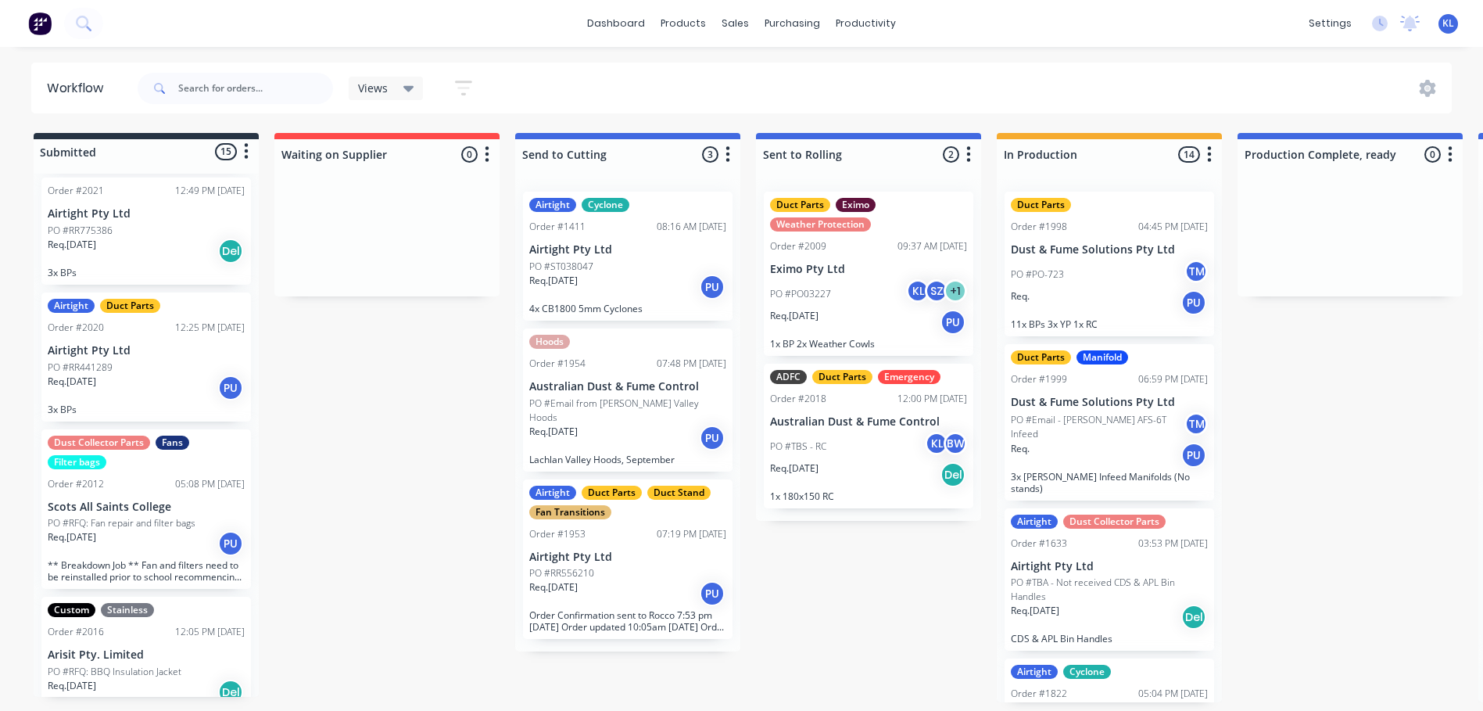
scroll to position [1527, 0]
click at [240, 82] on input "text" at bounding box center [255, 88] width 155 height 31
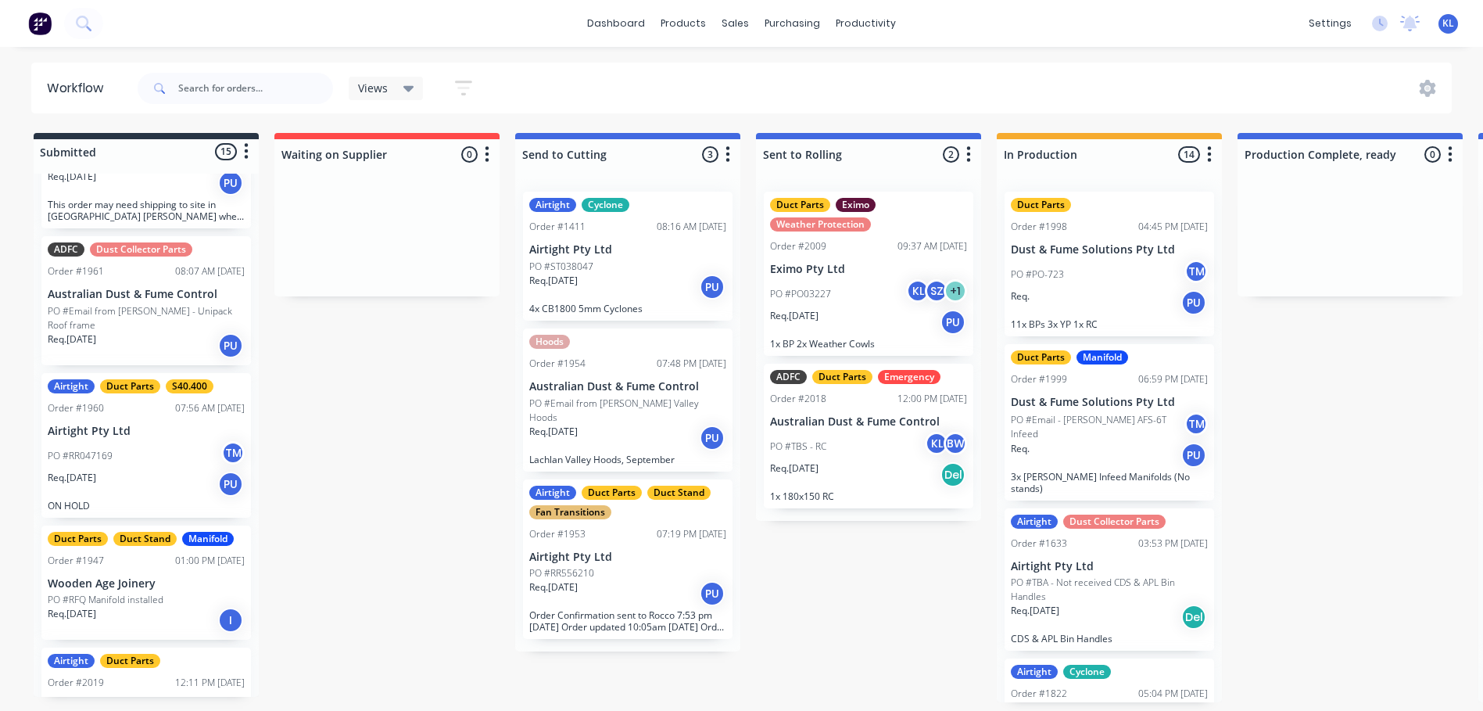
scroll to position [667, 0]
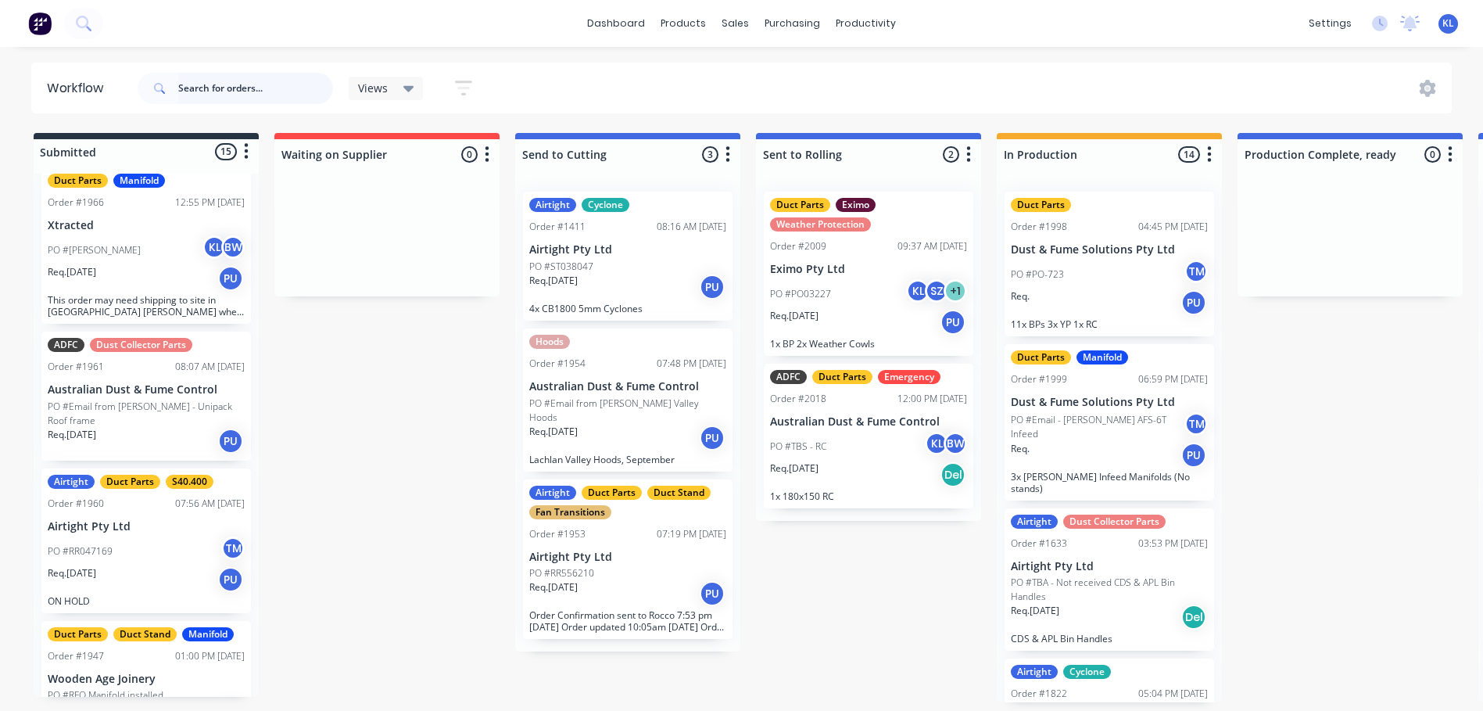
click at [242, 77] on input "text" at bounding box center [255, 88] width 155 height 31
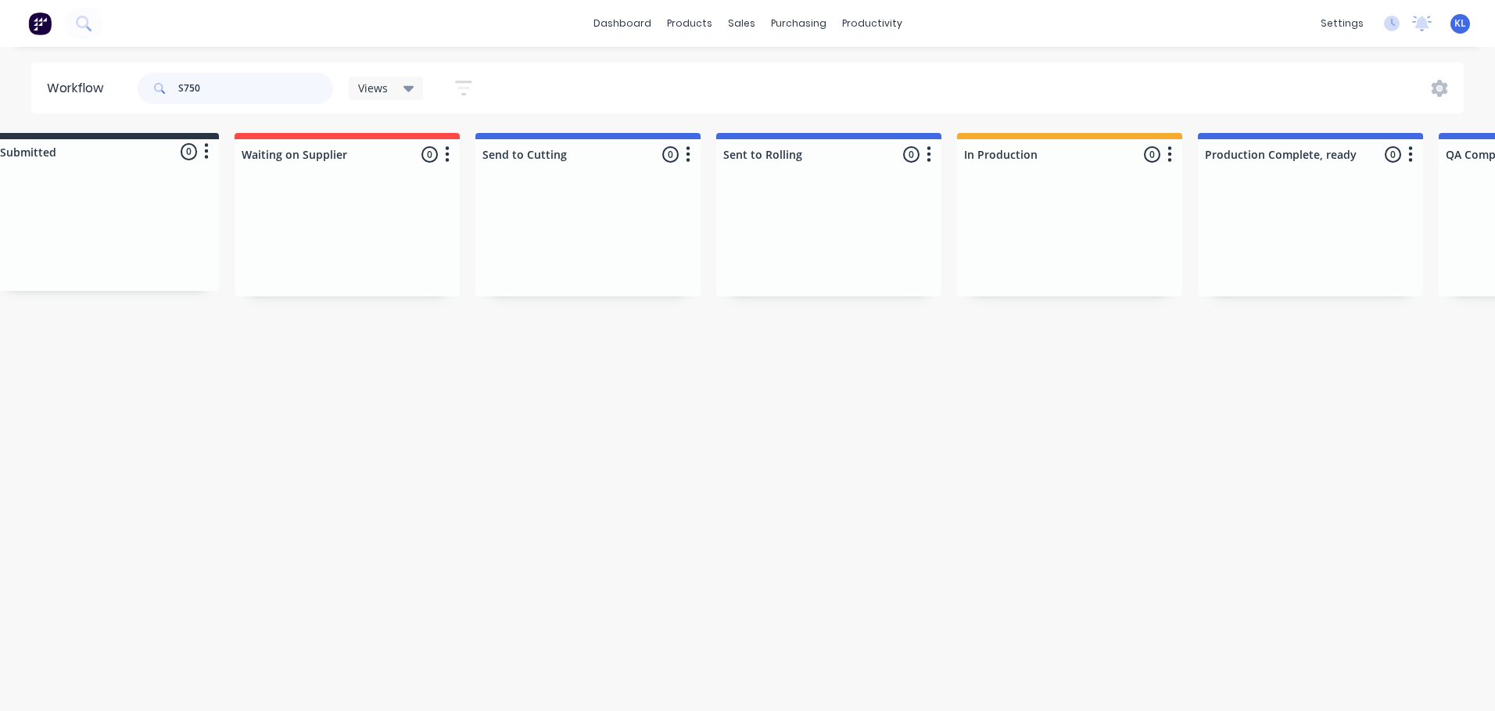
scroll to position [0, 0]
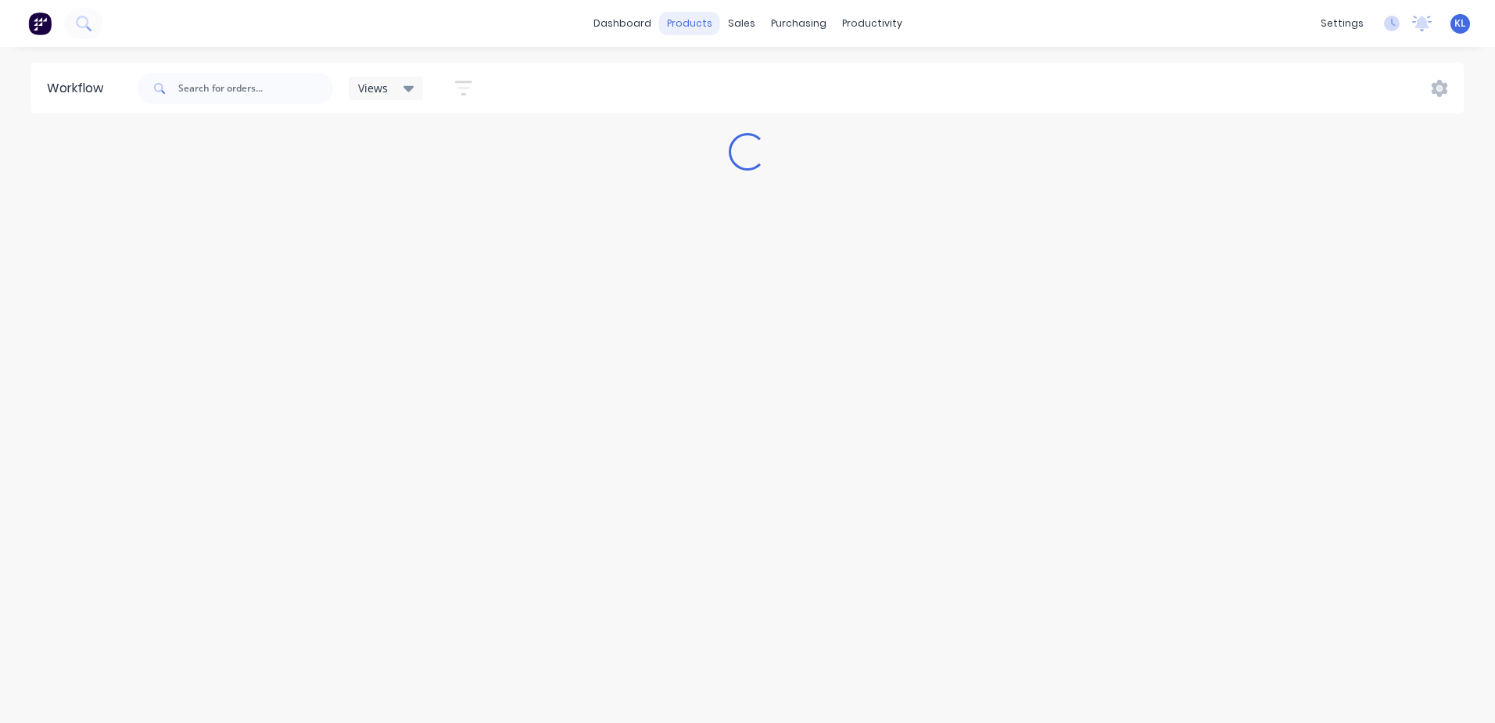
click at [675, 22] on div "products" at bounding box center [689, 23] width 61 height 23
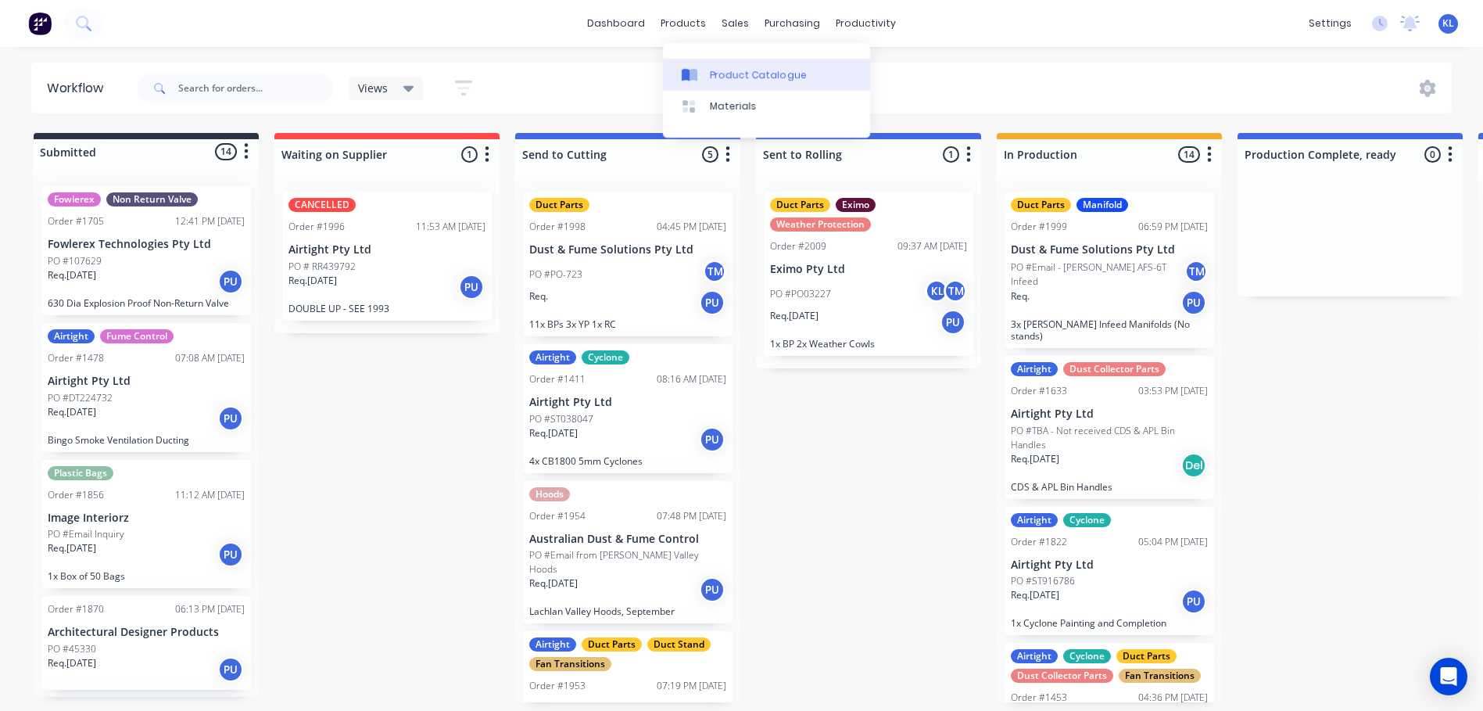
click at [738, 73] on div "Product Catalogue" at bounding box center [758, 75] width 97 height 14
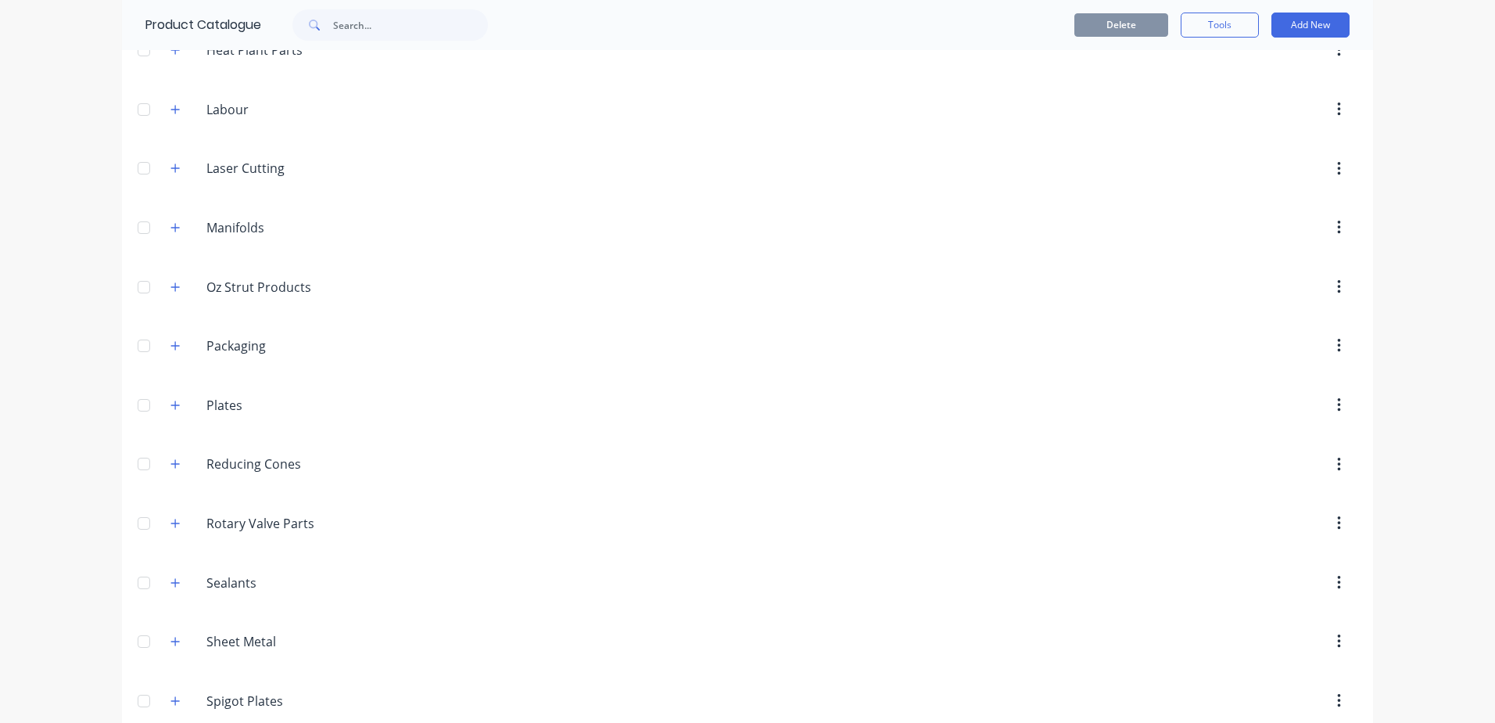
scroll to position [1720, 0]
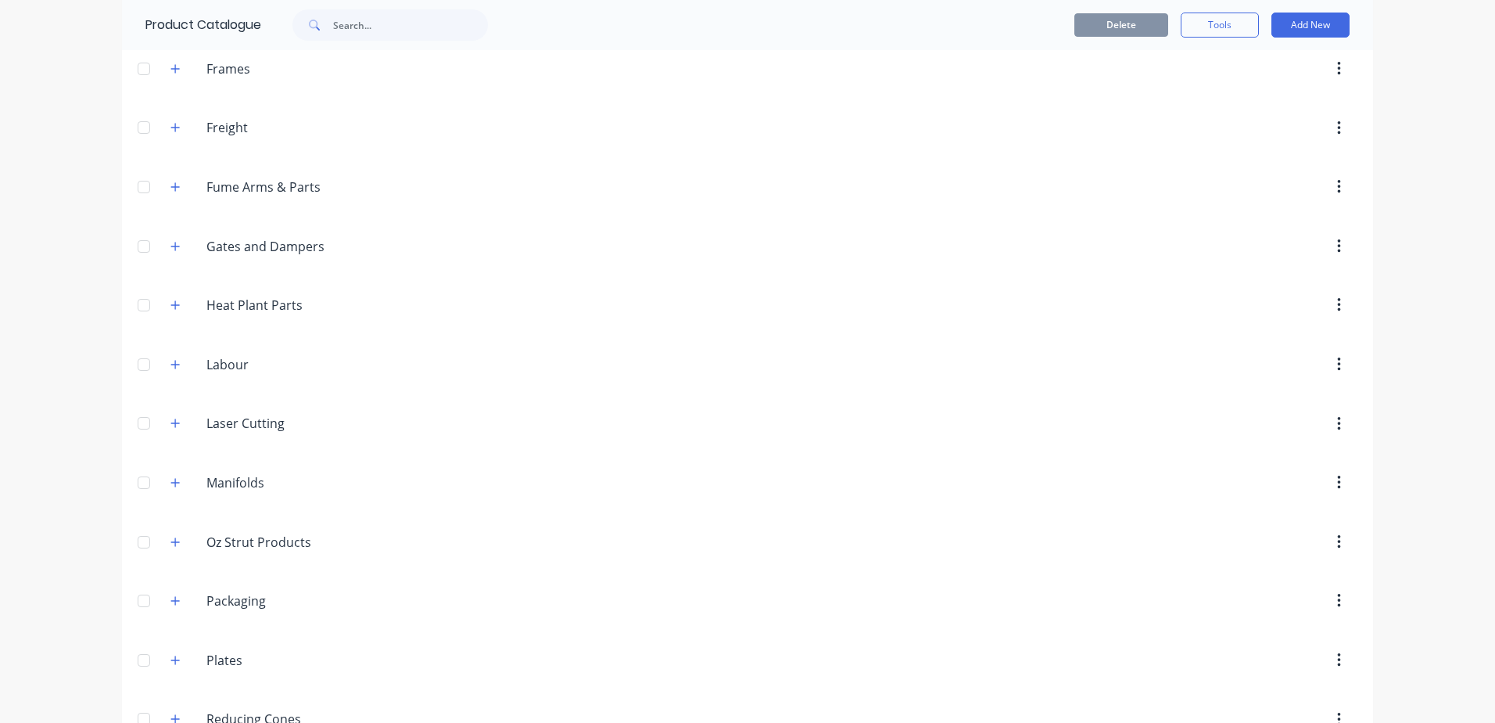
click at [1279, 40] on div "Delete Tools Add New" at bounding box center [950, 25] width 846 height 50
click at [1292, 27] on button "Add New" at bounding box center [1311, 25] width 78 height 25
click at [1238, 98] on div "Product" at bounding box center [1275, 96] width 120 height 23
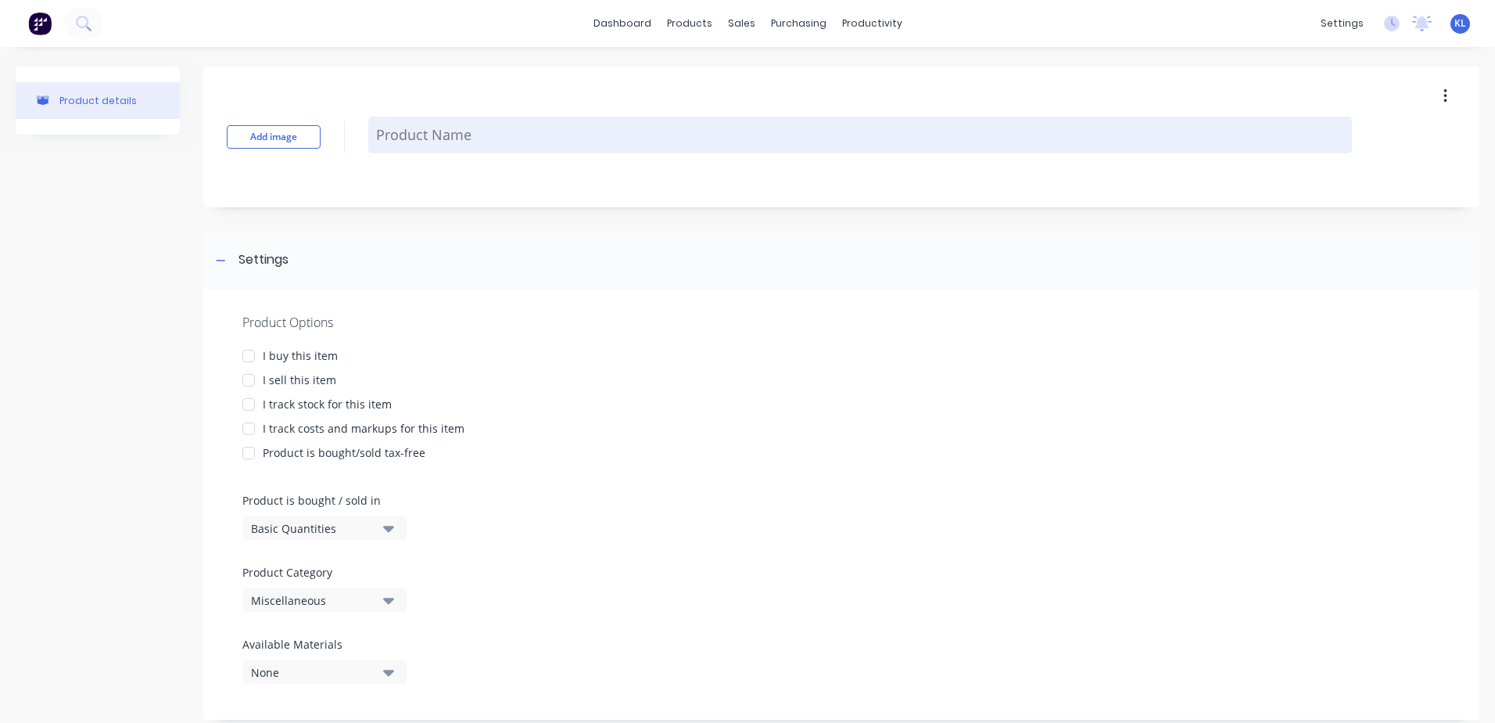
click at [431, 137] on textarea at bounding box center [860, 135] width 984 height 37
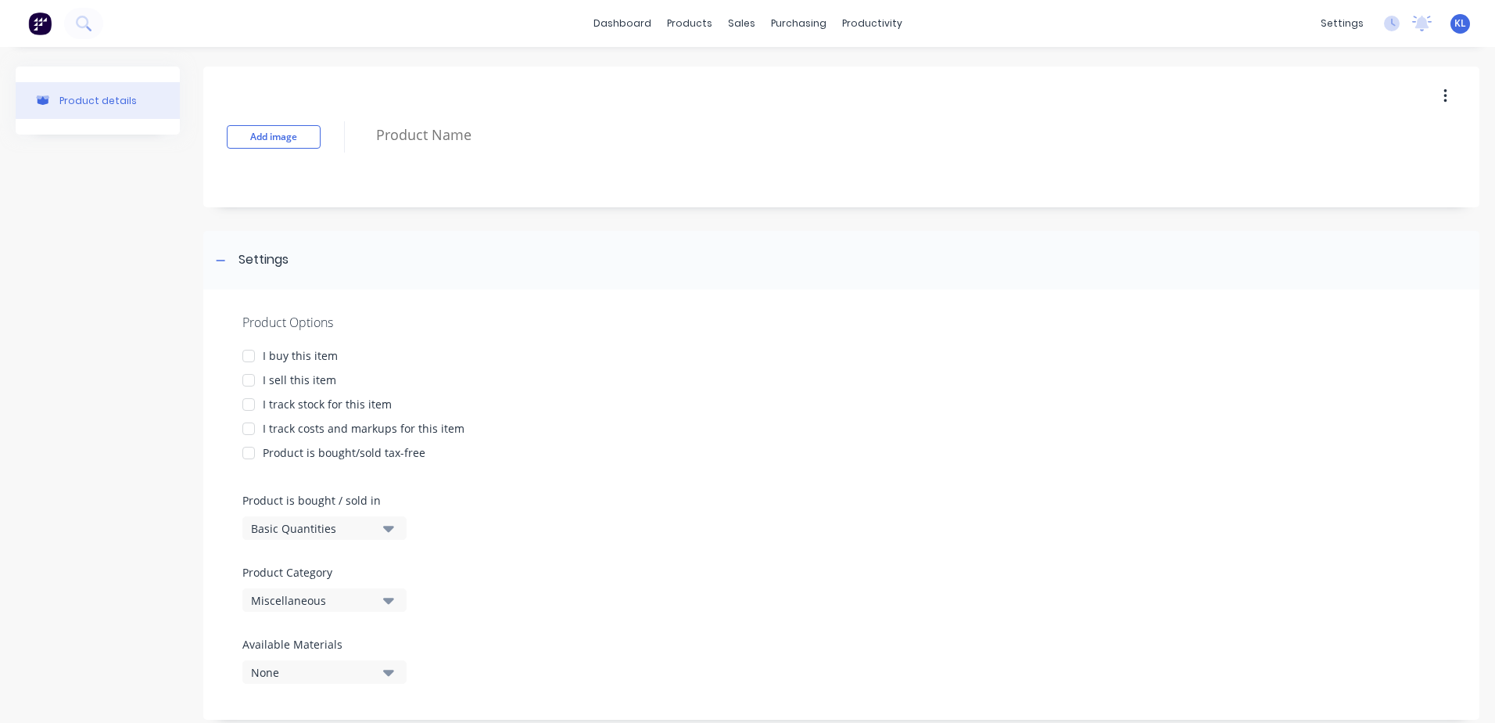
type textarea "x"
type textarea "P"
type textarea "x"
type textarea "P"
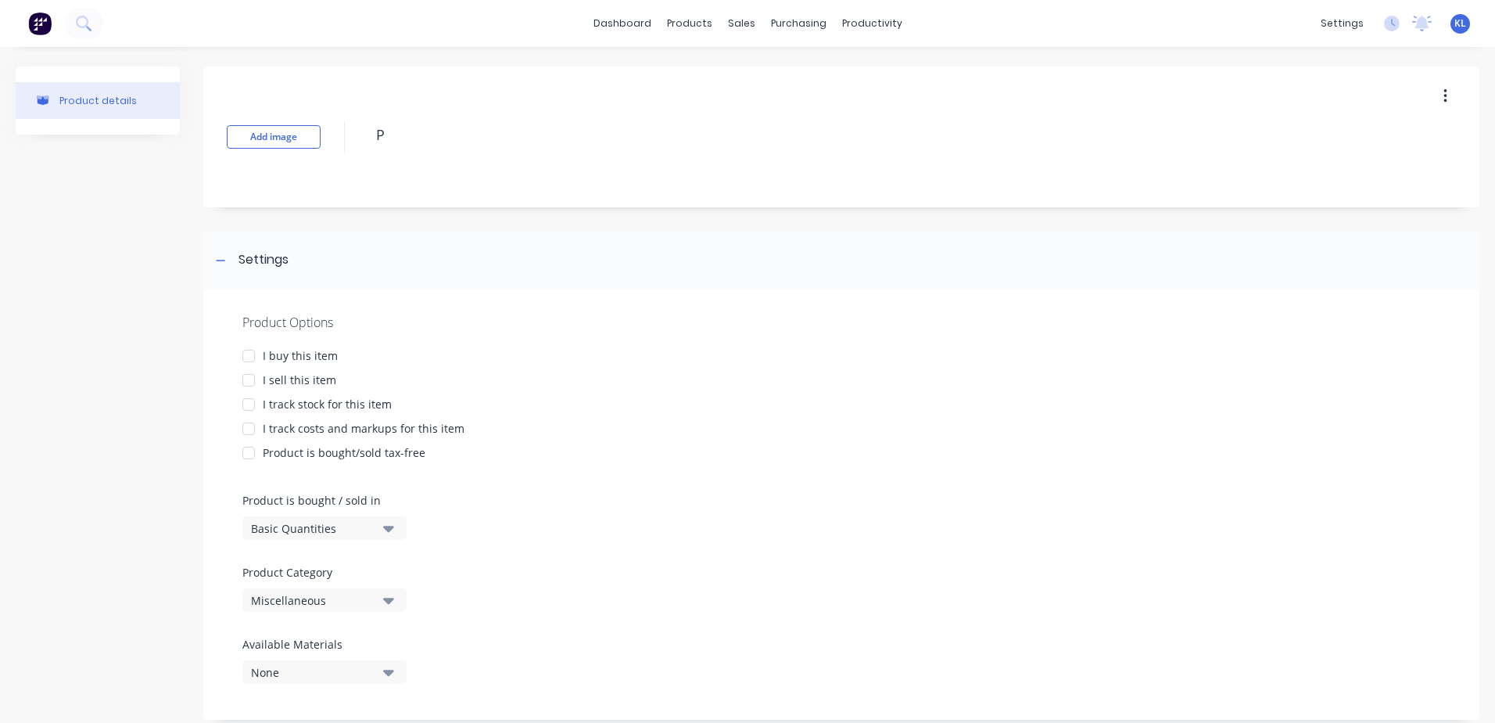
type textarea "x"
type textarea "Pu"
type textarea "x"
type textarea "Pul"
type textarea "x"
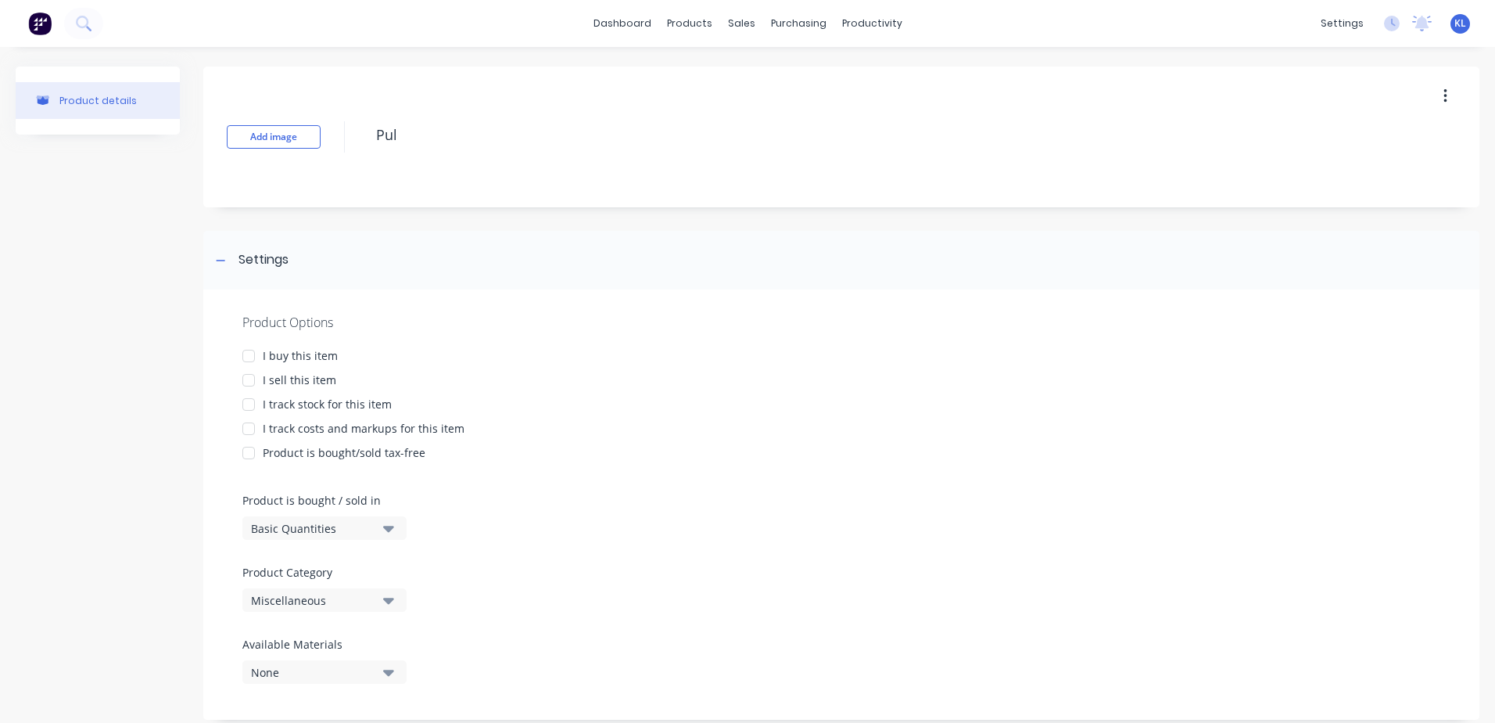
type textarea "Puls"
type textarea "x"
type textarea "Pulse"
type textarea "x"
type textarea "Pulsej"
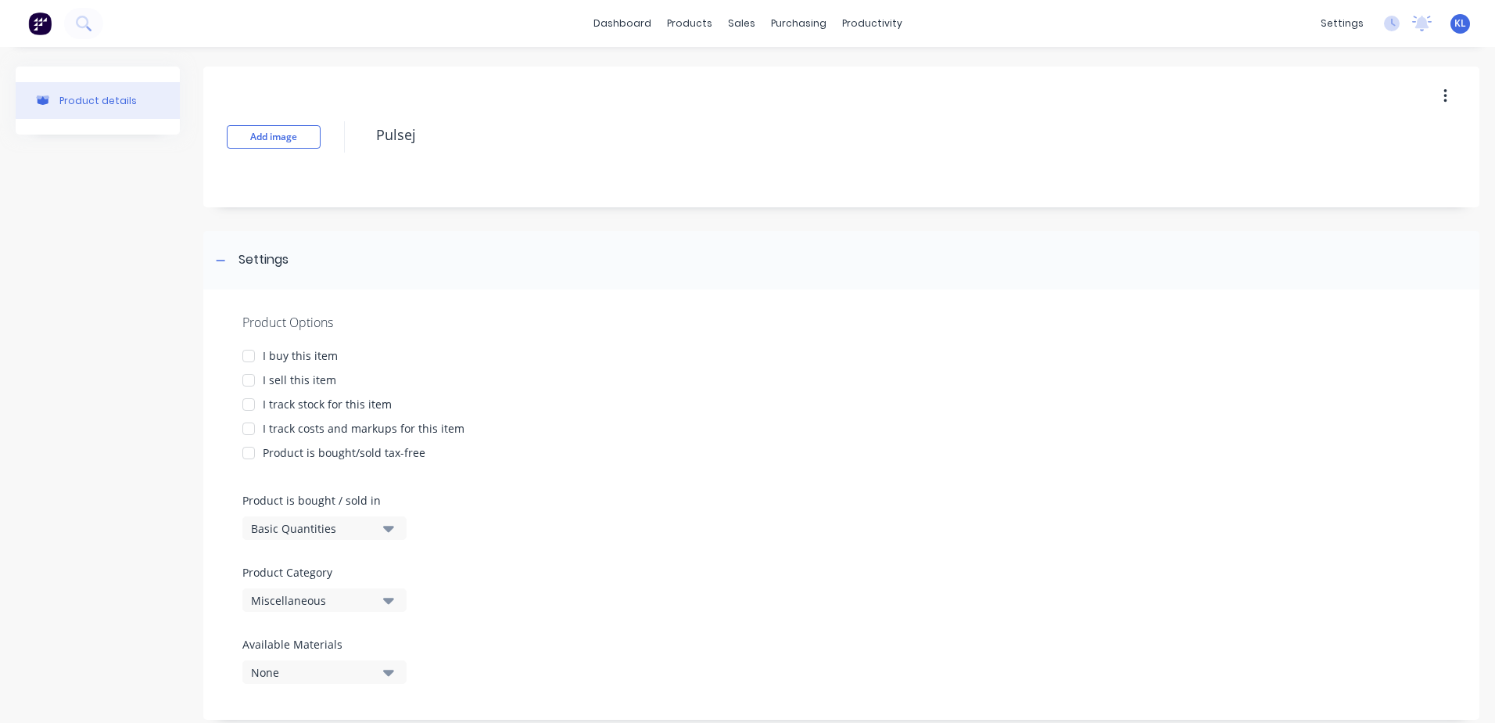
type textarea "x"
type textarea "Pulseje"
type textarea "x"
type textarea "Pulsejet"
type textarea "x"
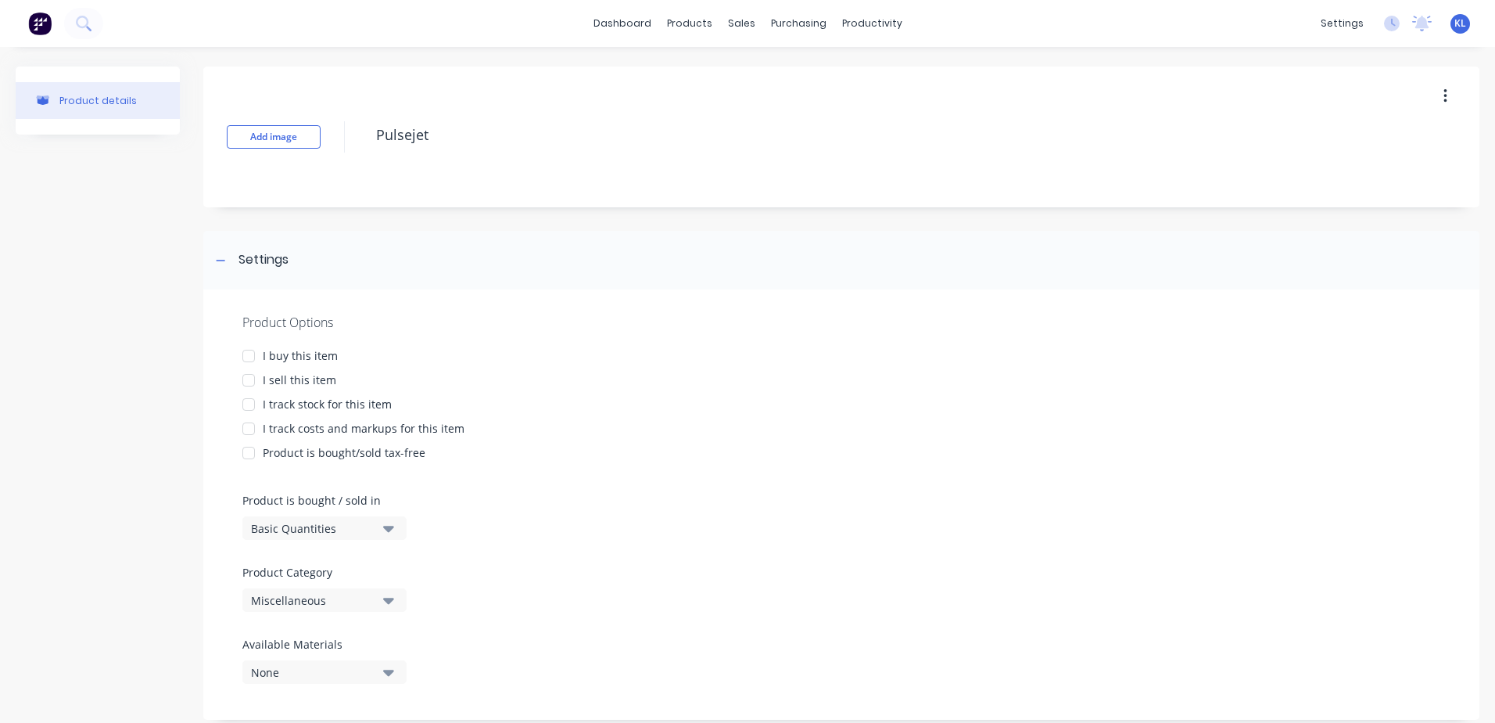
type textarea "Pulsejet"
type textarea "x"
type textarea "Pulsejet 1"
type textarea "x"
type textarea "Pulsejet 1"
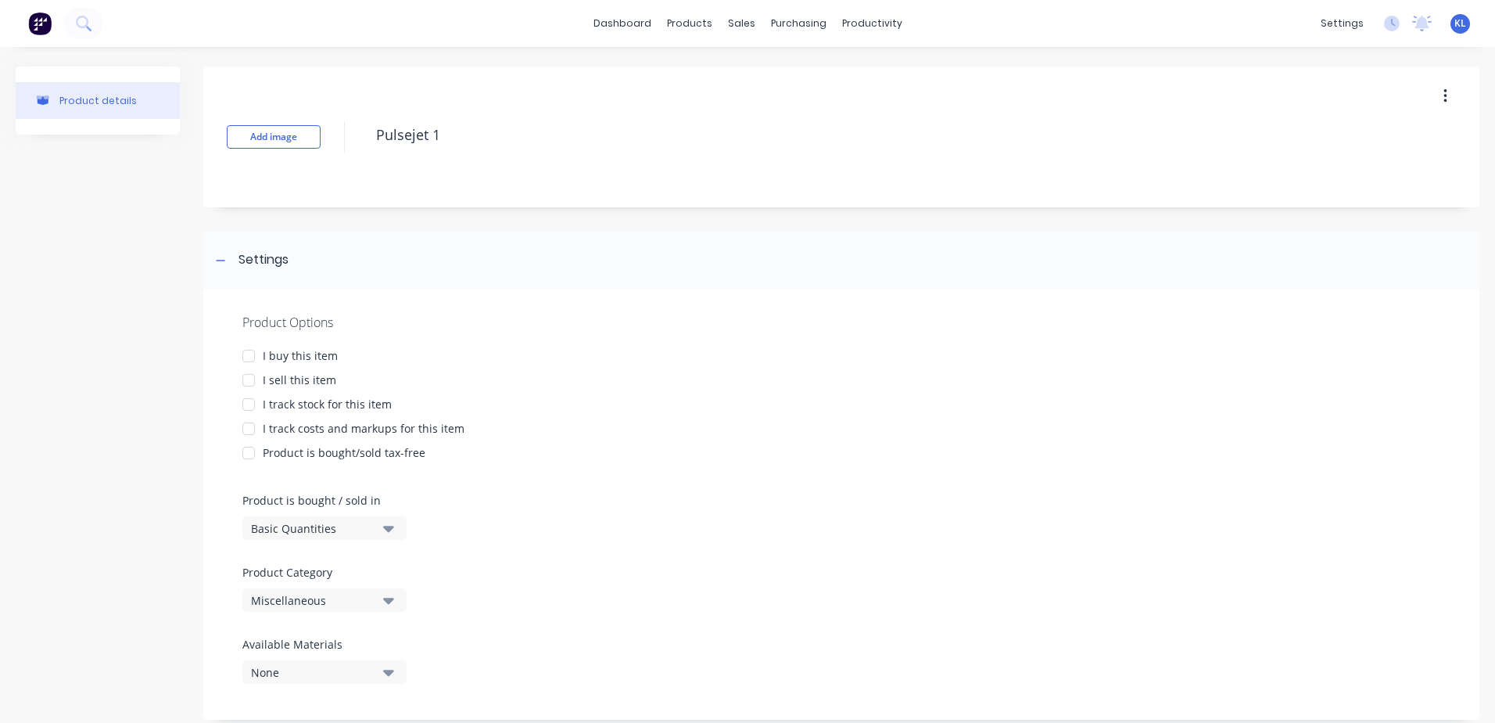
type textarea "x"
type textarea "Pulsejet 1 -"
type textarea "x"
type textarea "Pulsejet 1 -"
type textarea "x"
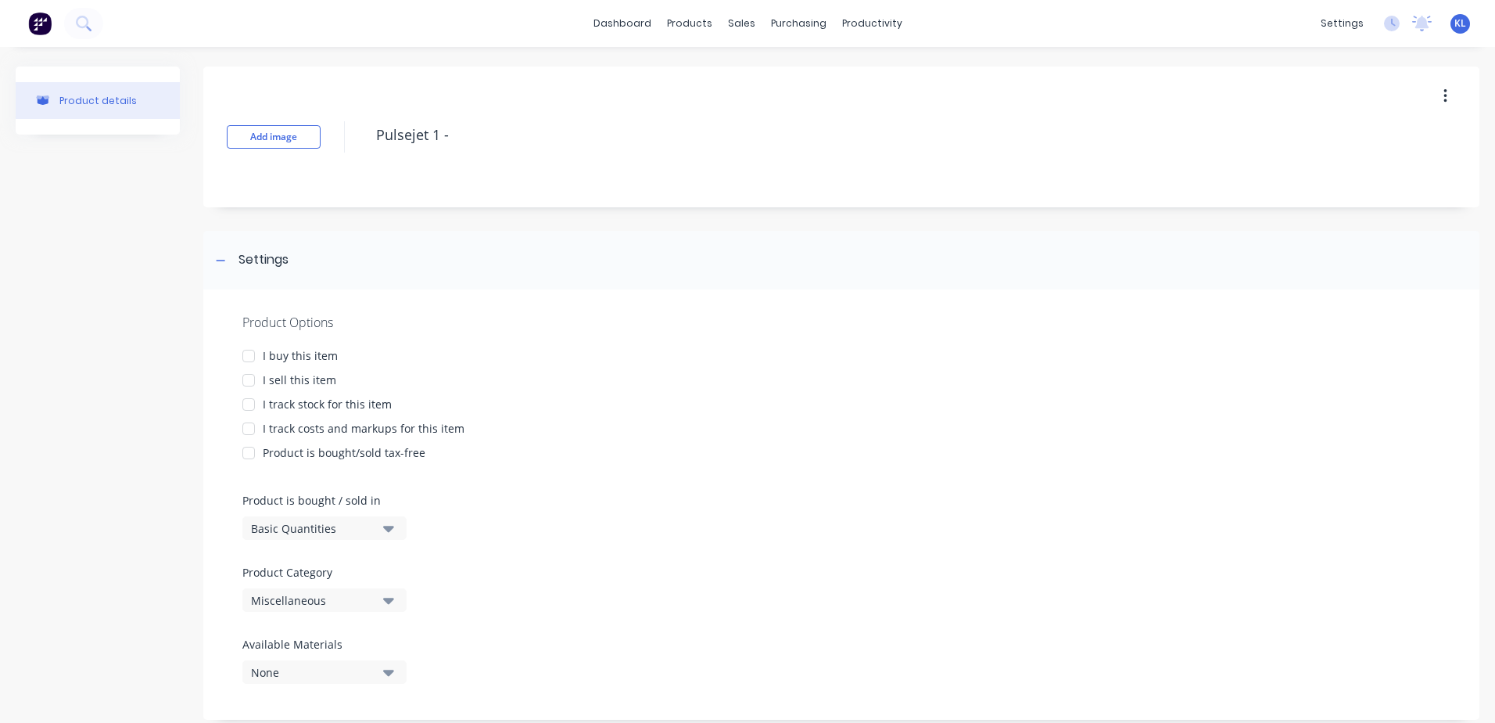
type textarea "Pulsejet 1 - I"
type textarea "x"
type textarea "Pulsejet 1 - In"
type textarea "x"
type textarea "Pulsejet 1 - Ins"
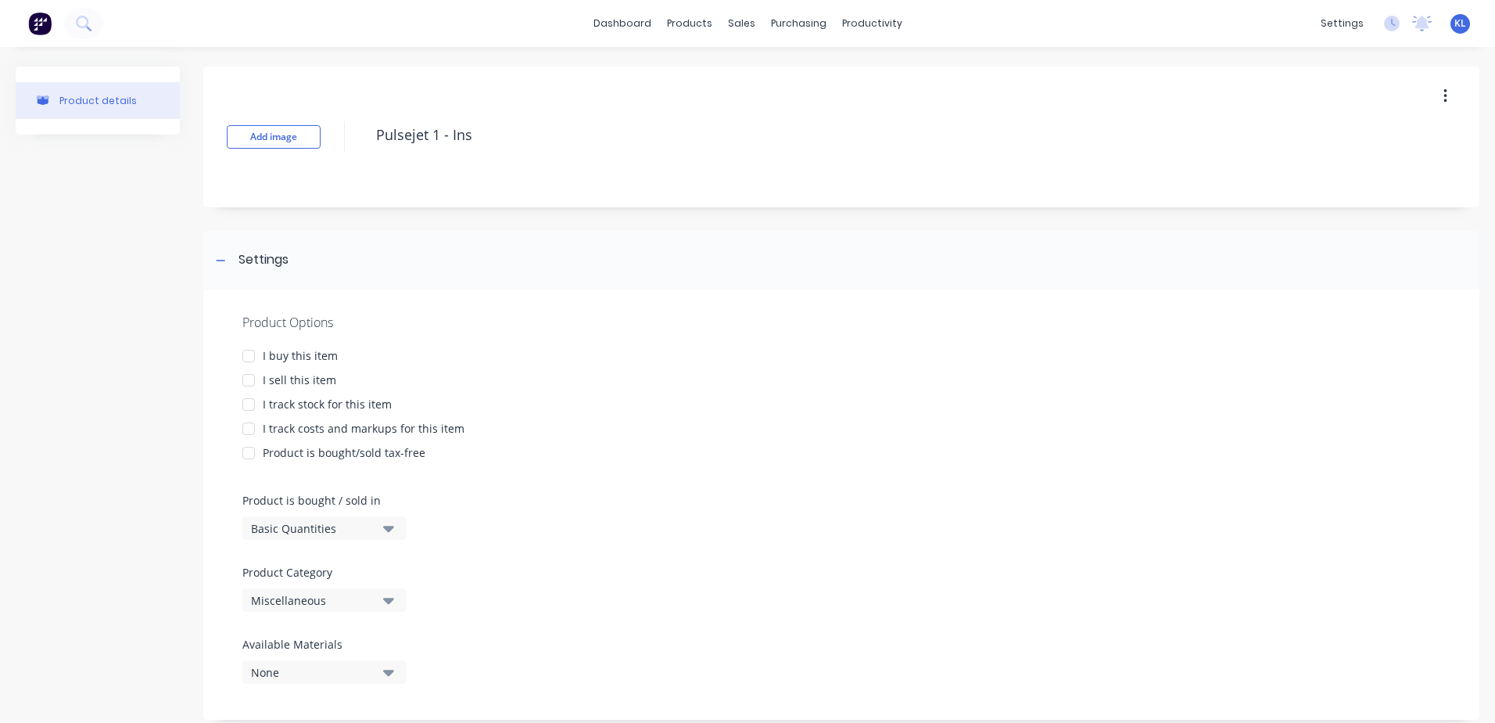
type textarea "x"
type textarea "Pulsejet 1 - Insp"
type textarea "x"
type textarea "Pulsejet 1 - Inspe"
type textarea "x"
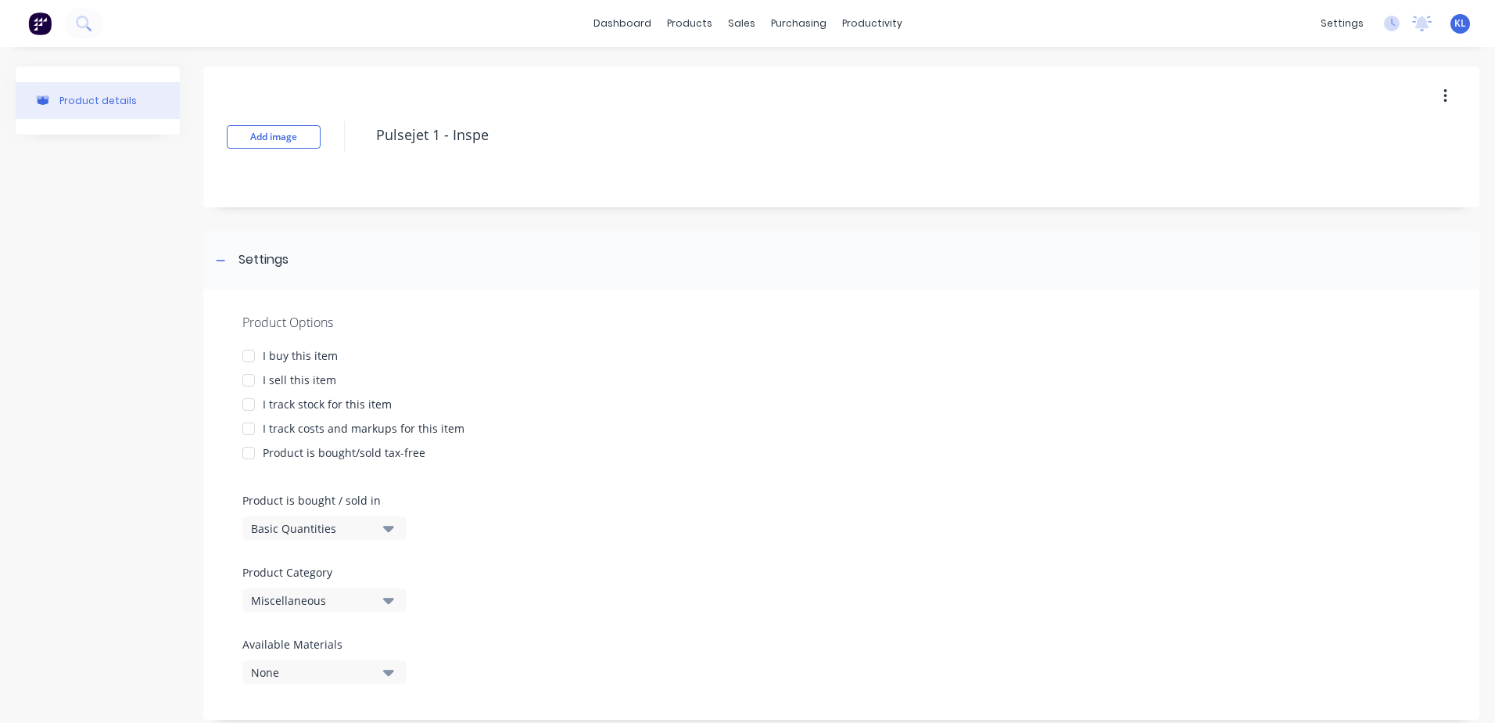
type textarea "Pulsejet 1 - Inspec"
type textarea "x"
type textarea "Pulsejet 1 - Inspect"
type textarea "x"
type textarea "Pulsejet 1 - Inspecti"
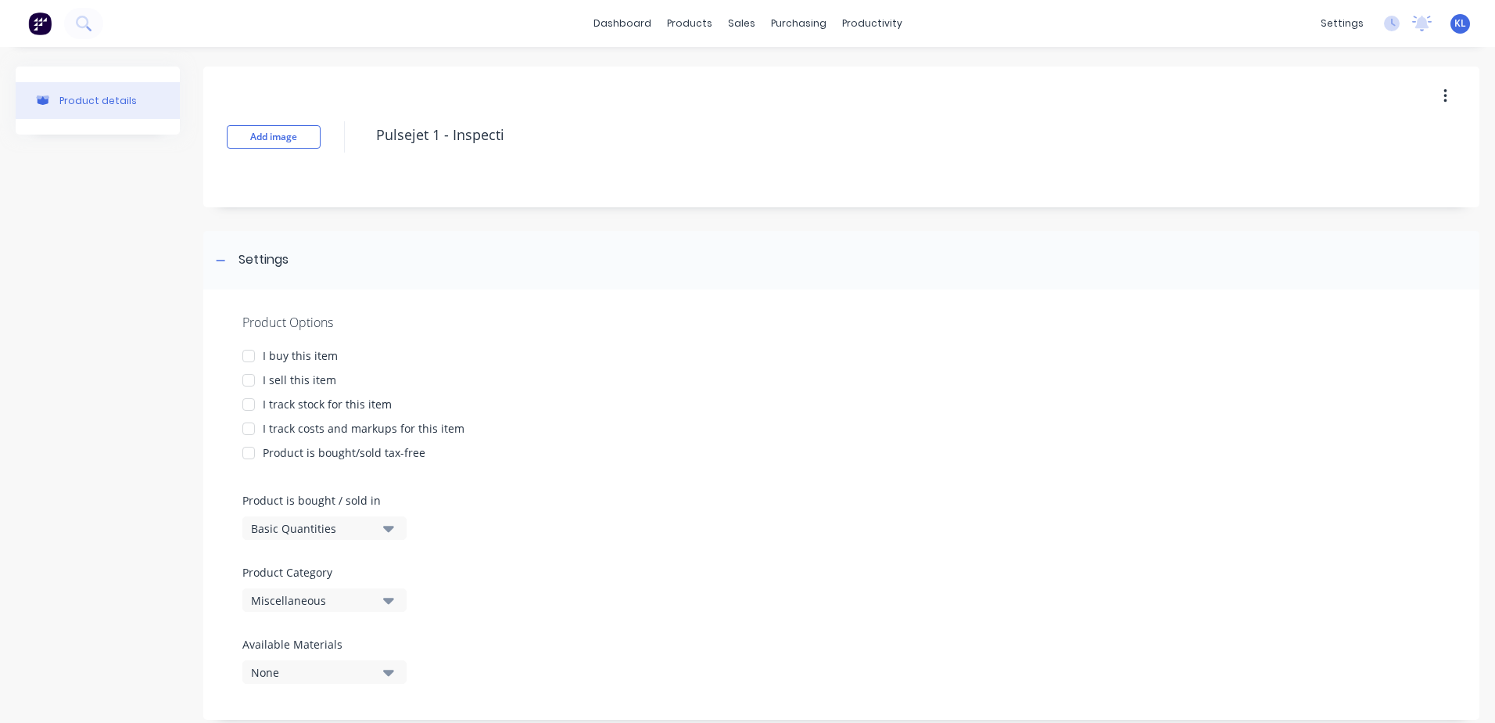
type textarea "x"
type textarea "Pulsejet 1 - Inspectio"
type textarea "x"
type textarea "Pulsejet 1 - Inspection"
type textarea "x"
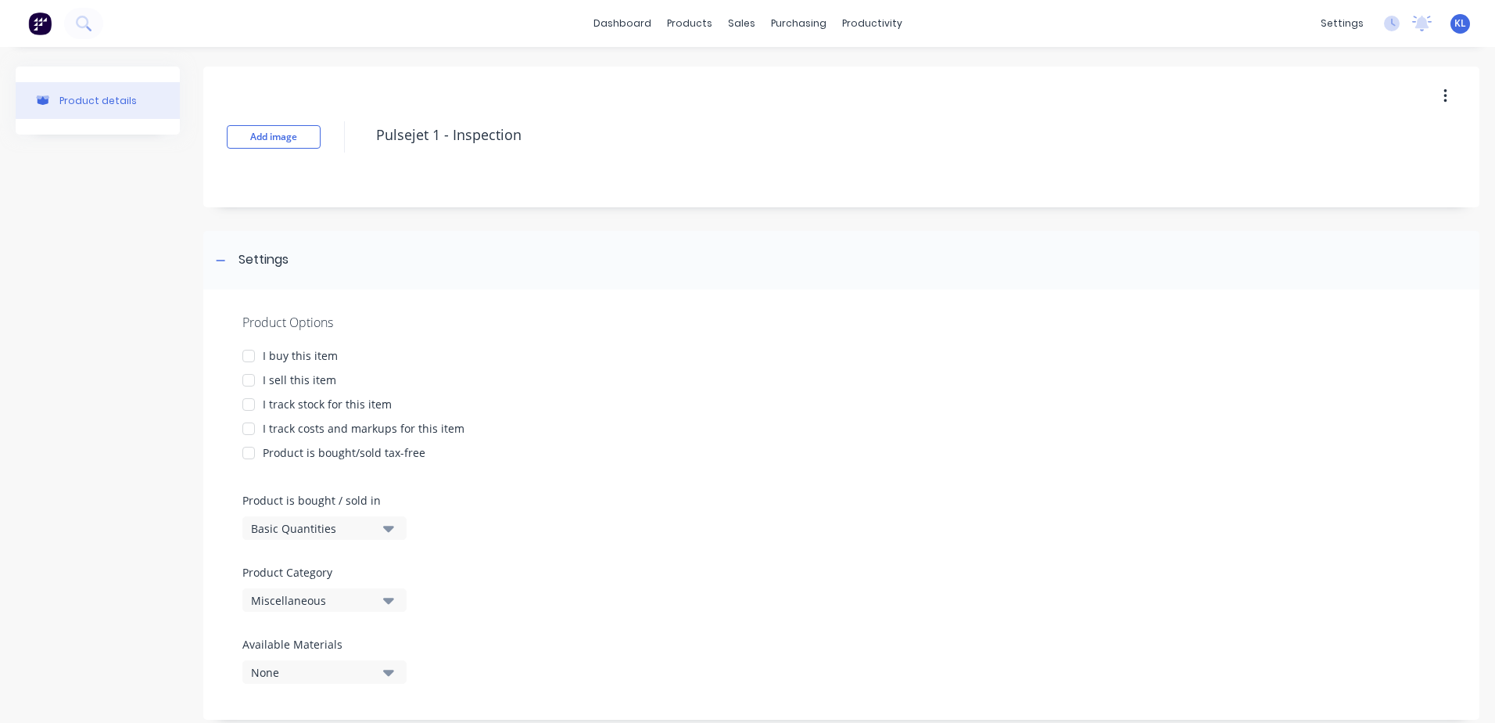
type textarea "Pulsejet 1 - Inspection"
type textarea "x"
type textarea "Pulsejet 1 - Inspection D"
type textarea "x"
type textarea "Pulsejet 1 - Inspection DO"
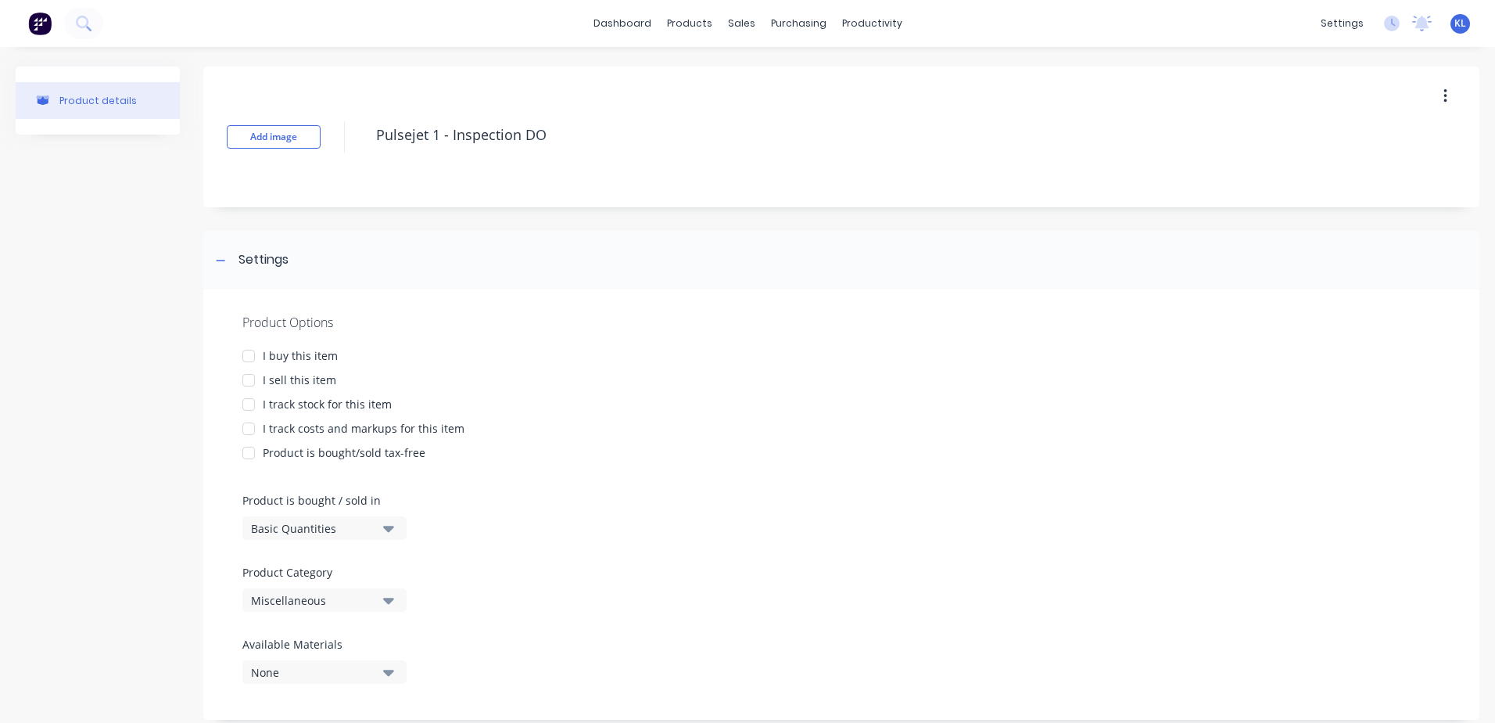
type textarea "x"
type textarea "Pulsejet 1 - Inspection DOo"
type textarea "x"
type textarea "Pulsejet 1 - Inspection DO"
type textarea "x"
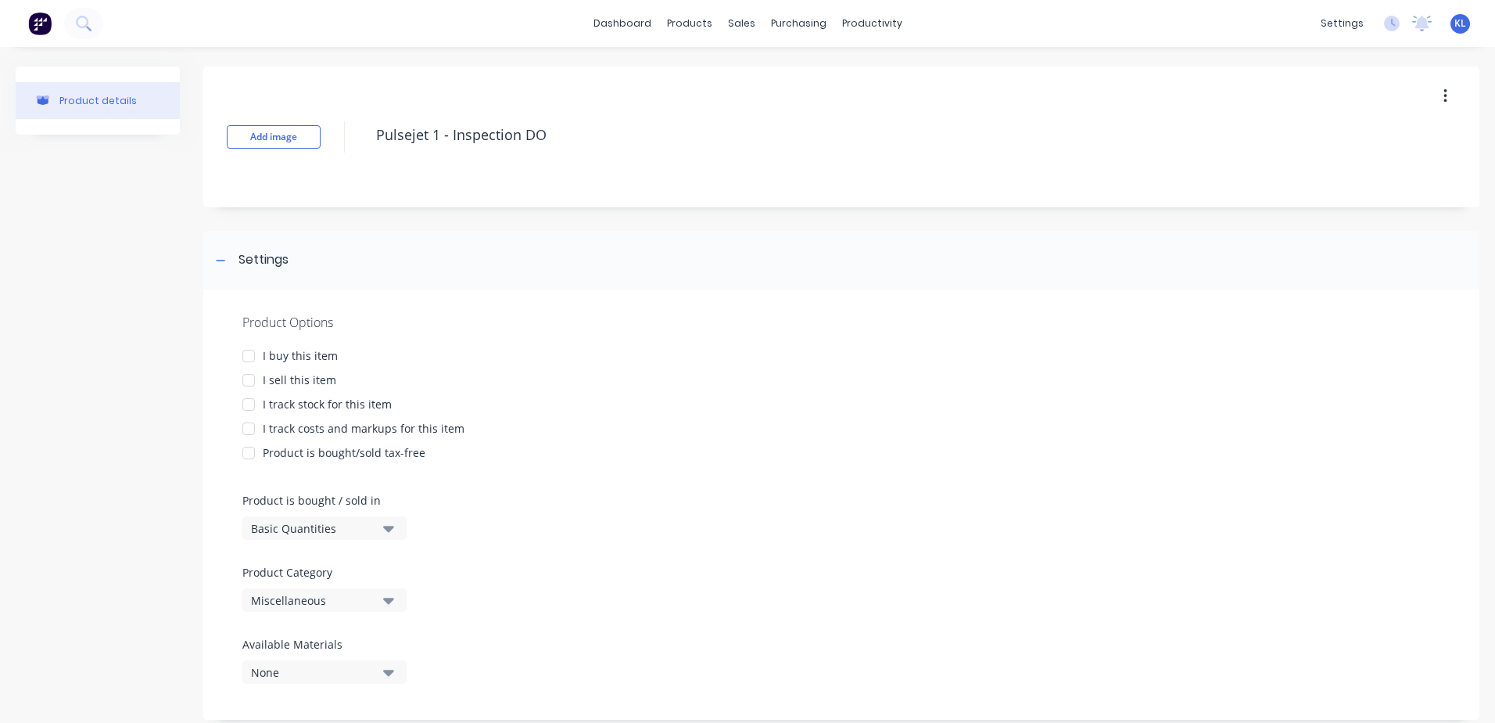
type textarea "Pulsejet 1 - Inspection D"
type textarea "x"
type textarea "Pulsejet 1 - Inspection Do"
type textarea "x"
type textarea "Pulsejet 1 - Inspection Doo"
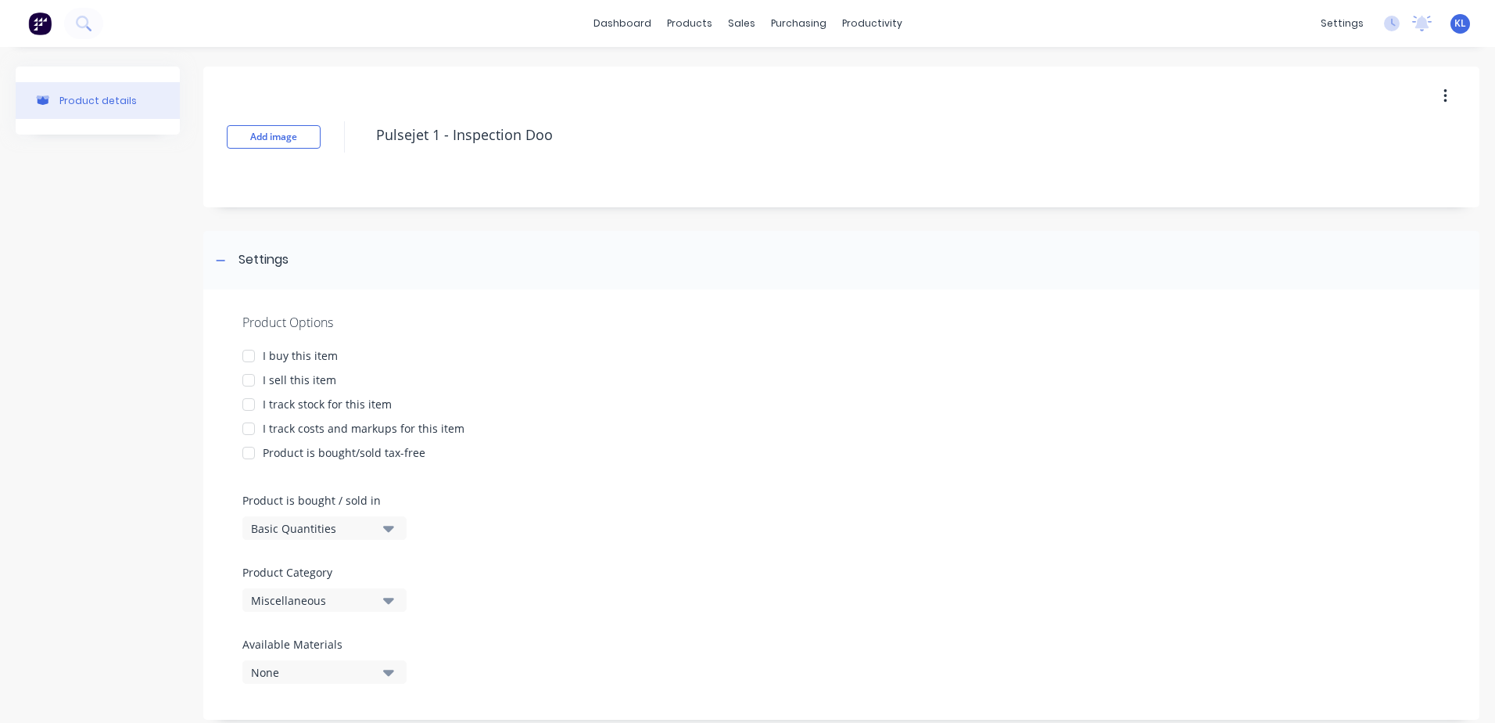
type textarea "x"
type textarea "Pulsejet 1 - Inspection Door"
type textarea "x"
type textarea "Pulsejet 1 - Inspection Door"
type textarea "x"
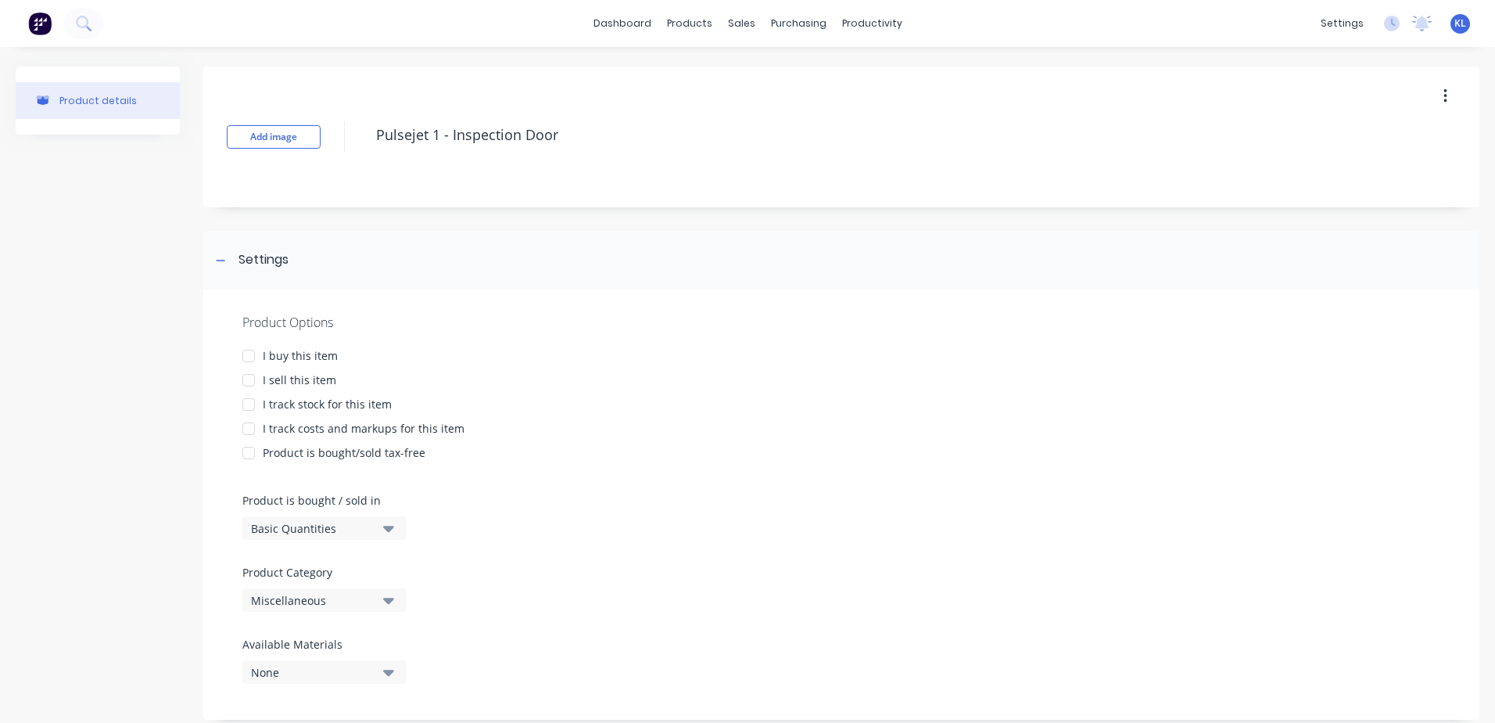
type textarea "Pulsejet 1 - Inspection Door P"
type textarea "x"
type textarea "Pulsejet 1 - Inspection Door Pa"
type textarea "x"
type textarea "Pulsejet 1 - Inspection Door Pan"
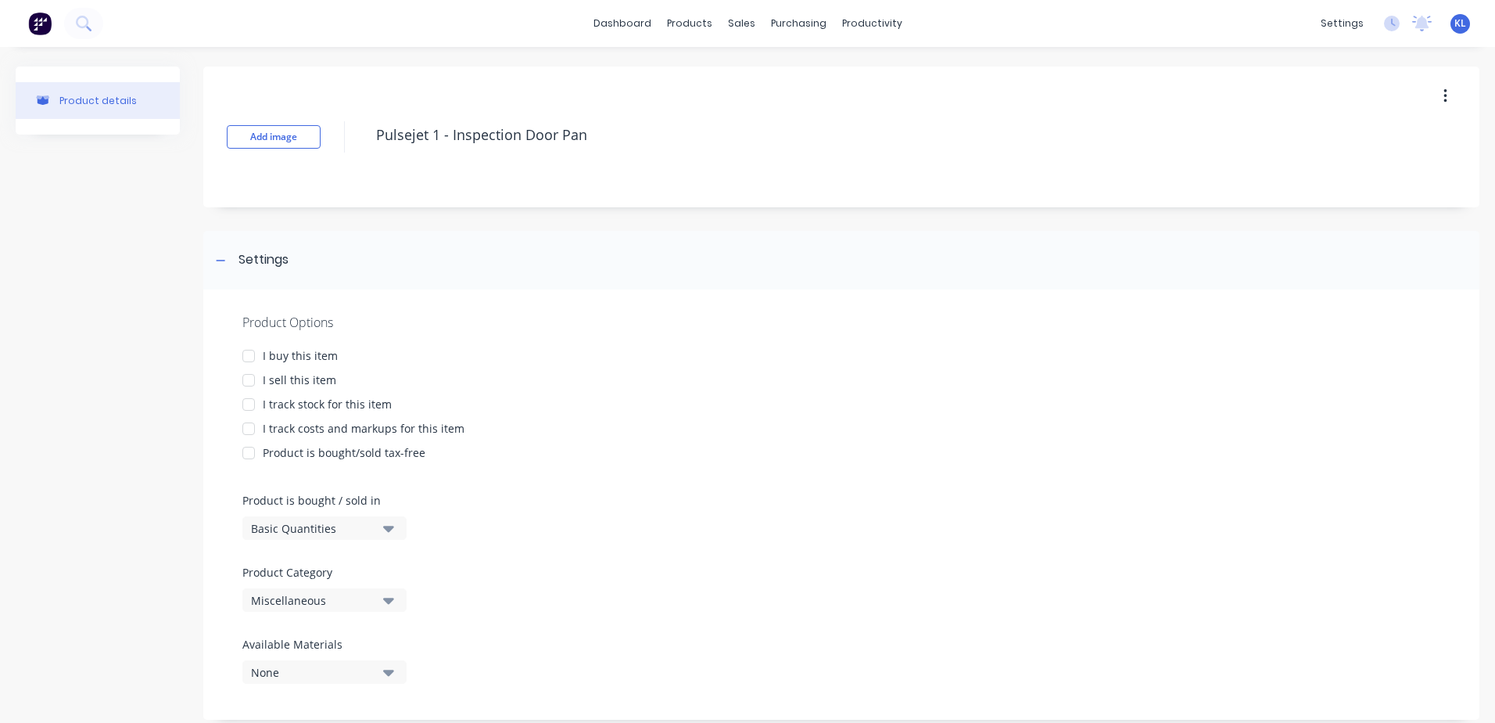
type textarea "x"
type textarea "Pulsejet 1 - Inspection Door Panel"
type textarea "x"
type textarea "Pulsejet 1 - Inspection Door Panelk"
type textarea "x"
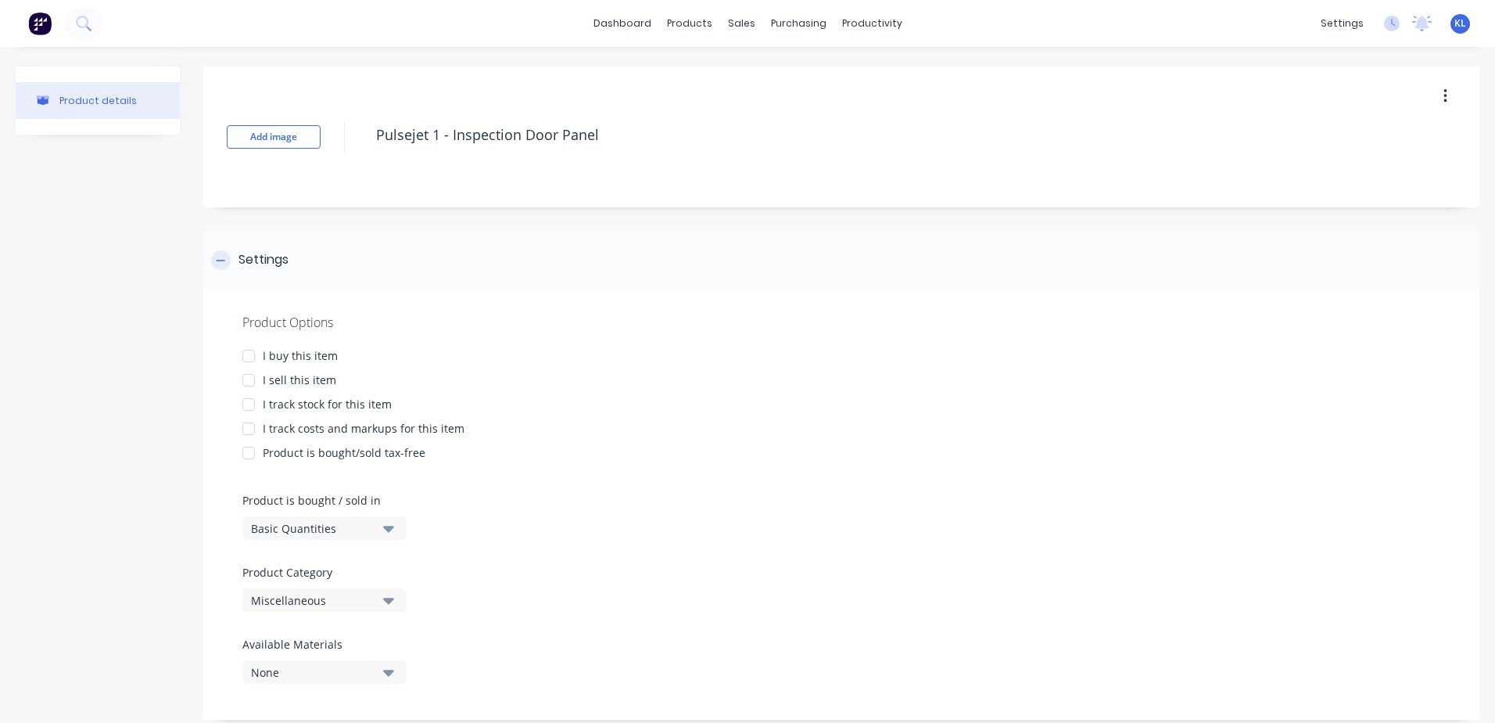
type textarea "Pulsejet 1 - Inspection Door Panel"
type textarea "x"
type textarea "Pulsejet 1 - Inspection Door Panel"
click at [511, 262] on div "Settings" at bounding box center [841, 260] width 1276 height 59
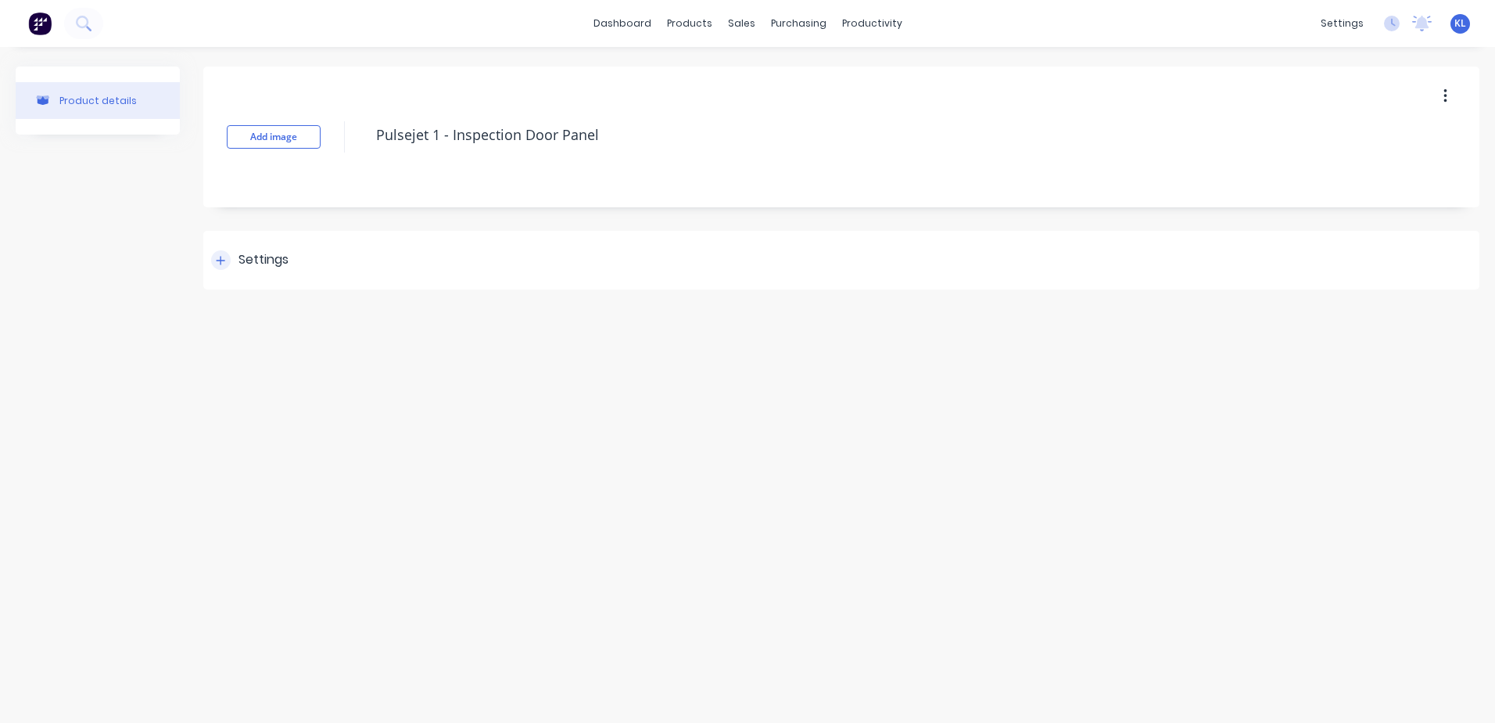
click at [243, 257] on div "Settings" at bounding box center [264, 260] width 50 height 20
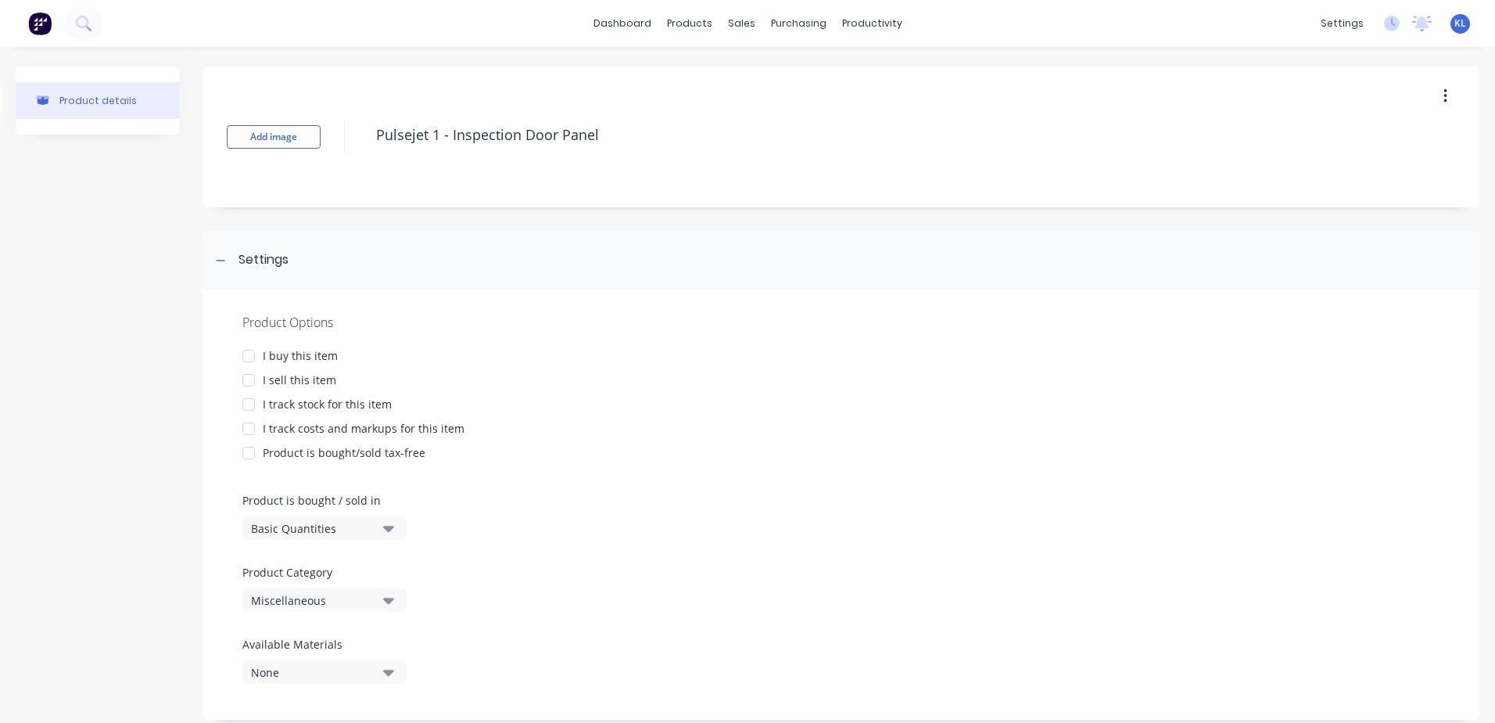
scroll to position [32, 0]
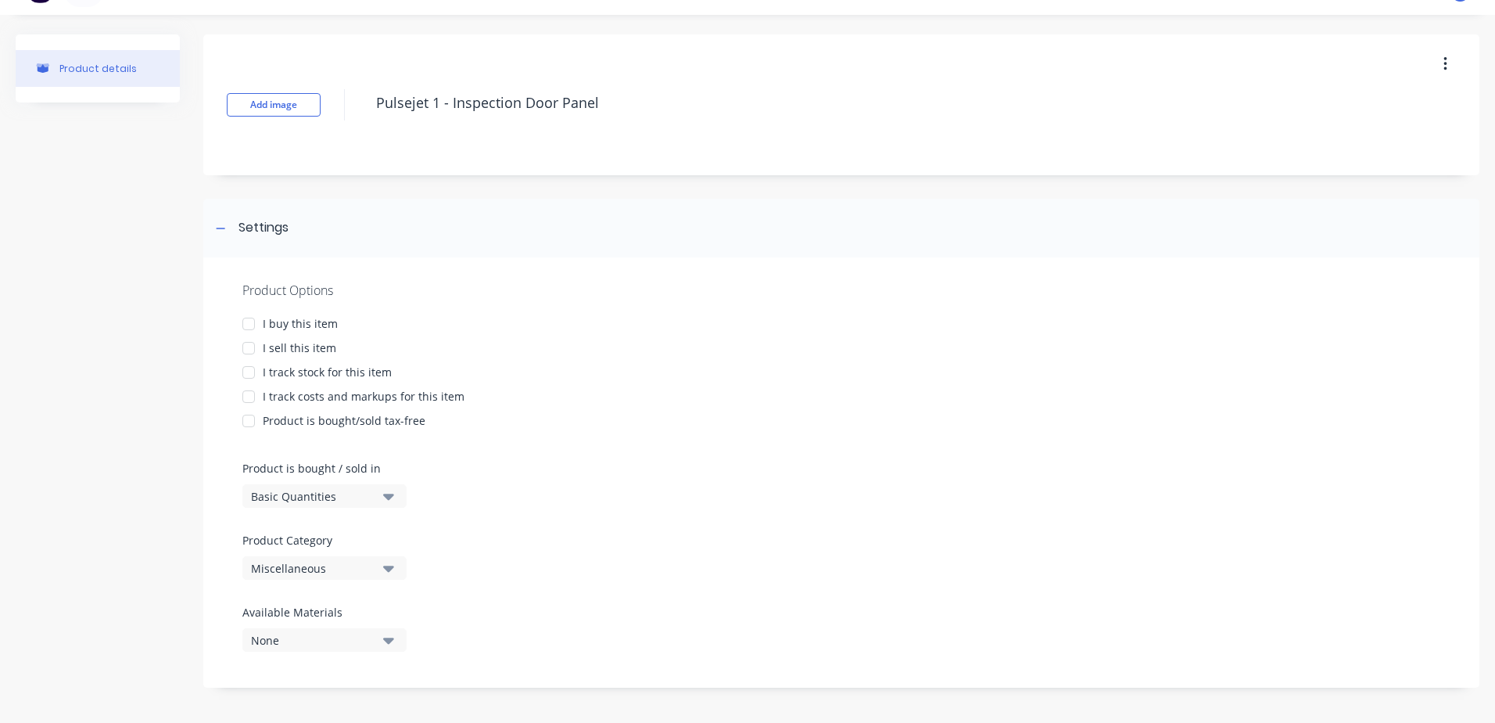
click at [278, 340] on div "I sell this item" at bounding box center [300, 347] width 74 height 16
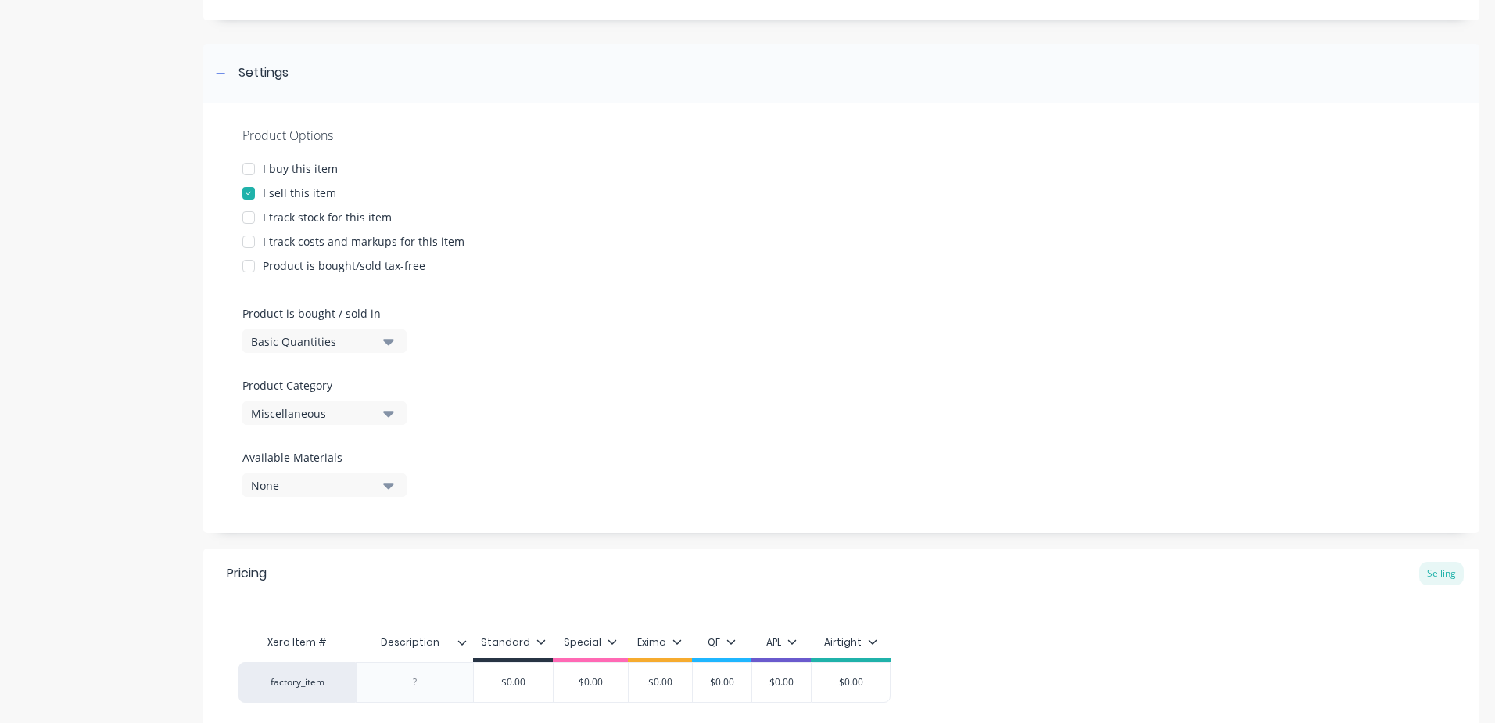
scroll to position [188, 0]
click at [328, 345] on div "Basic Quantities" at bounding box center [313, 340] width 125 height 16
click at [331, 391] on div "Basic Quantities" at bounding box center [359, 378] width 235 height 31
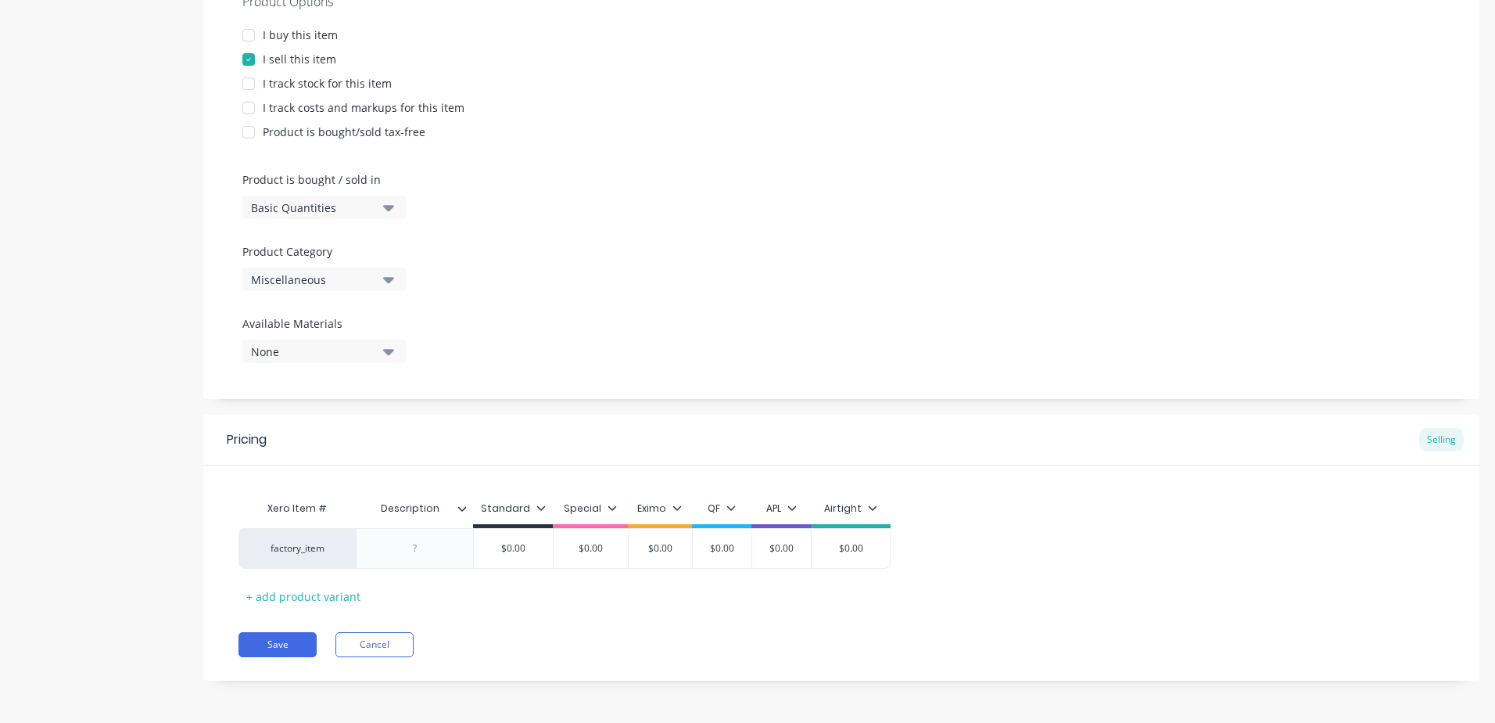
scroll to position [321, 0]
click at [462, 509] on icon at bounding box center [462, 507] width 9 height 5
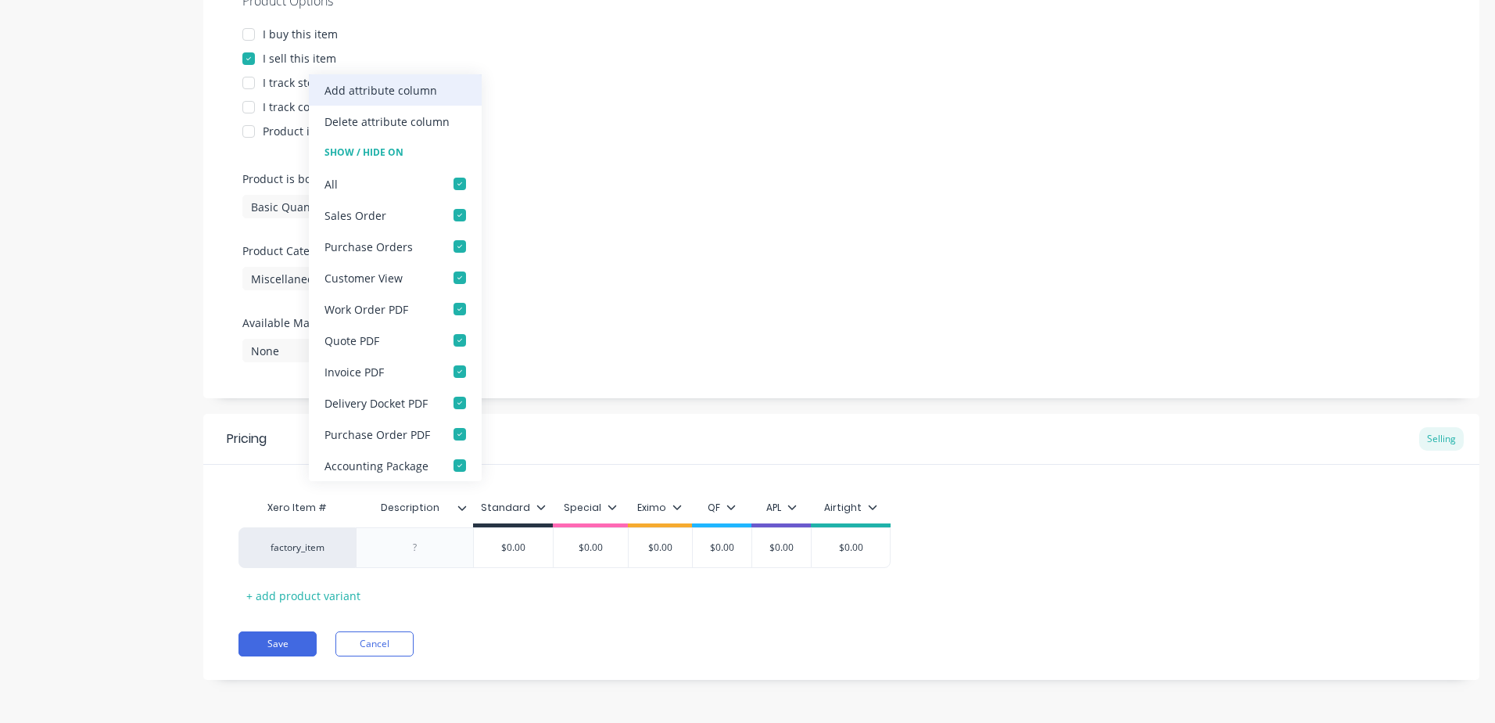
click at [411, 92] on div "Add attribute column" at bounding box center [381, 90] width 113 height 16
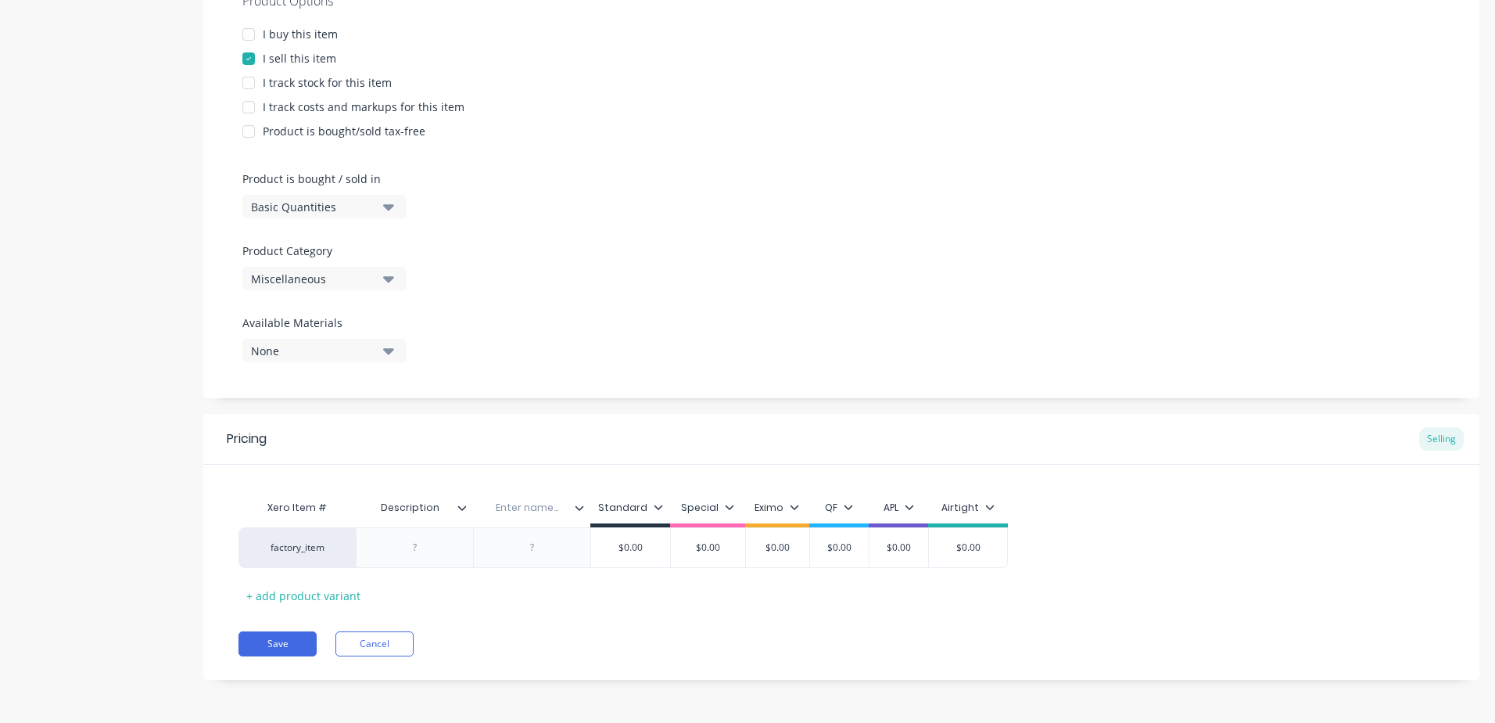
click at [575, 506] on icon at bounding box center [579, 507] width 9 height 9
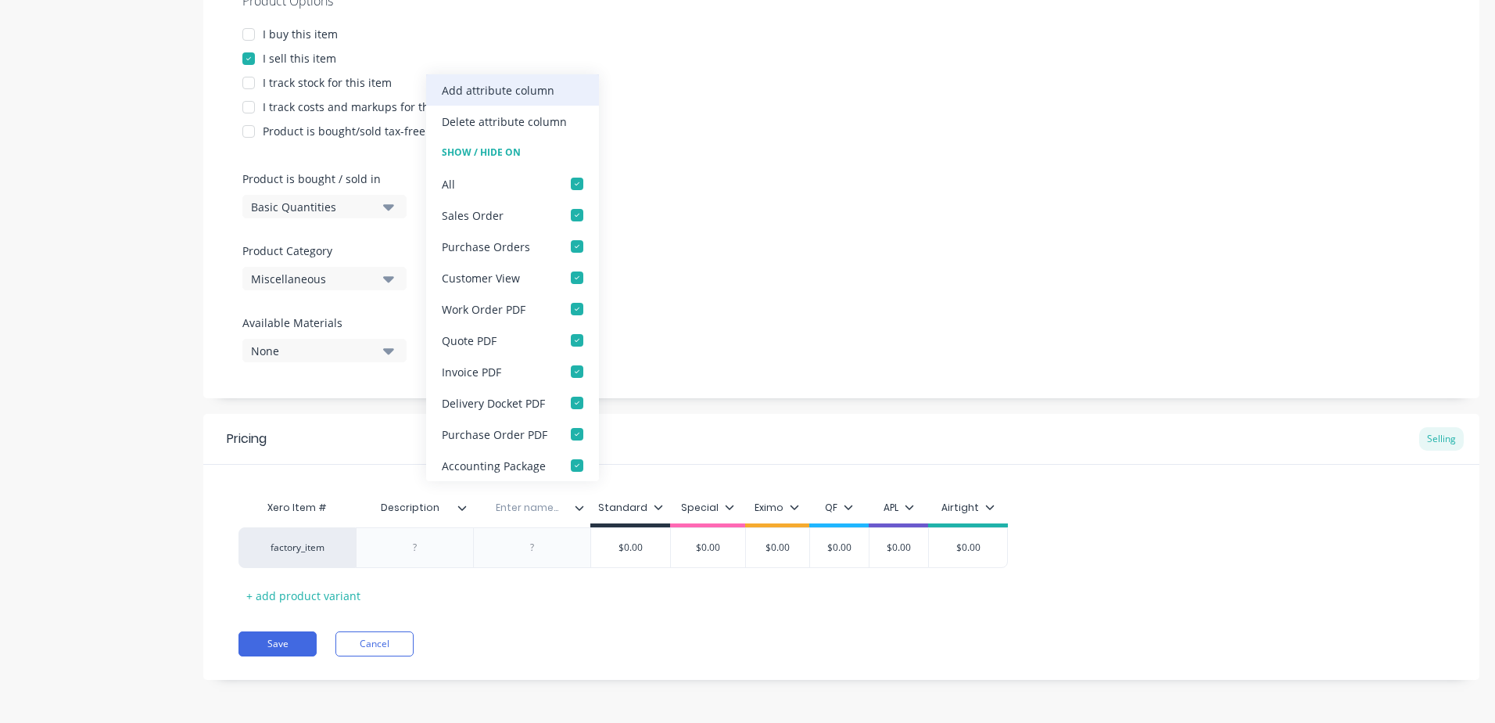
click at [491, 97] on div "Add attribute column" at bounding box center [498, 90] width 113 height 16
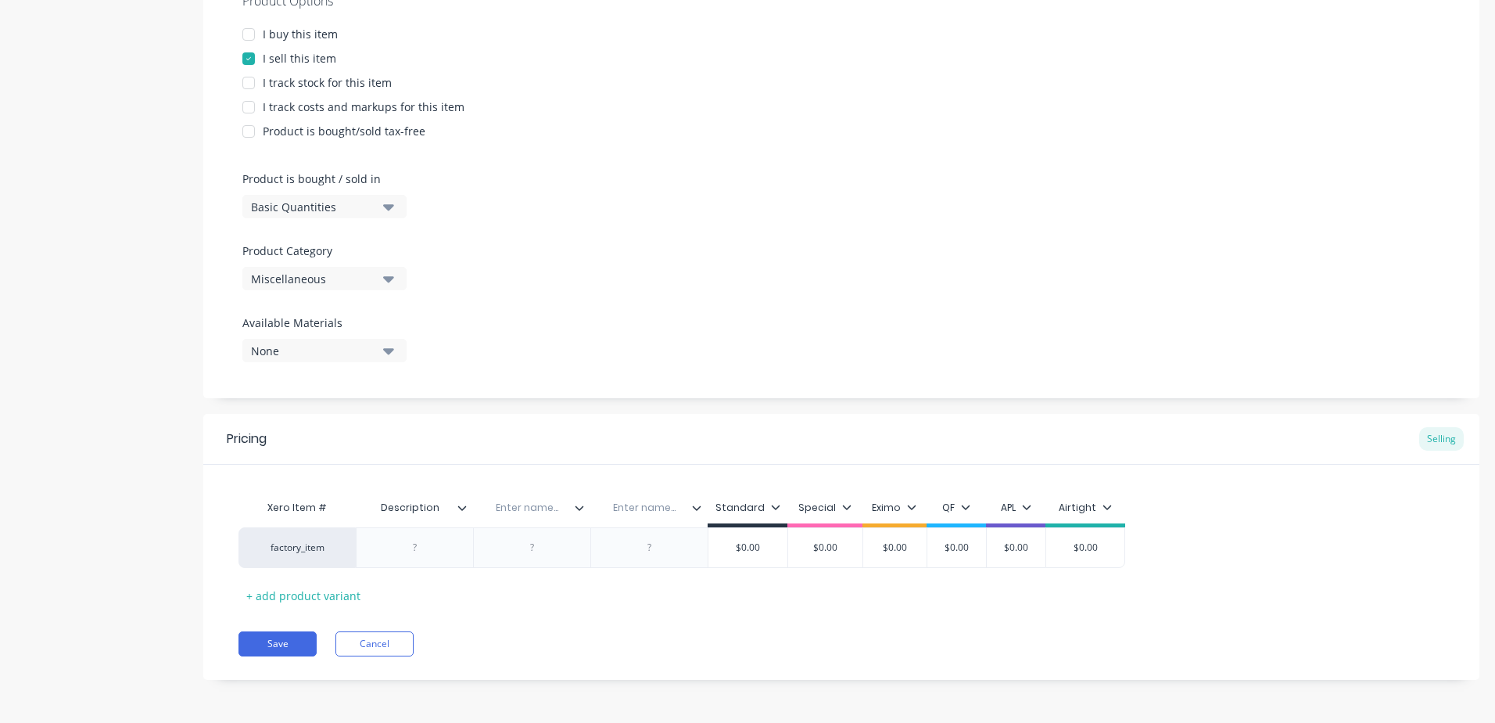
click at [702, 514] on div at bounding box center [702, 507] width 9 height 14
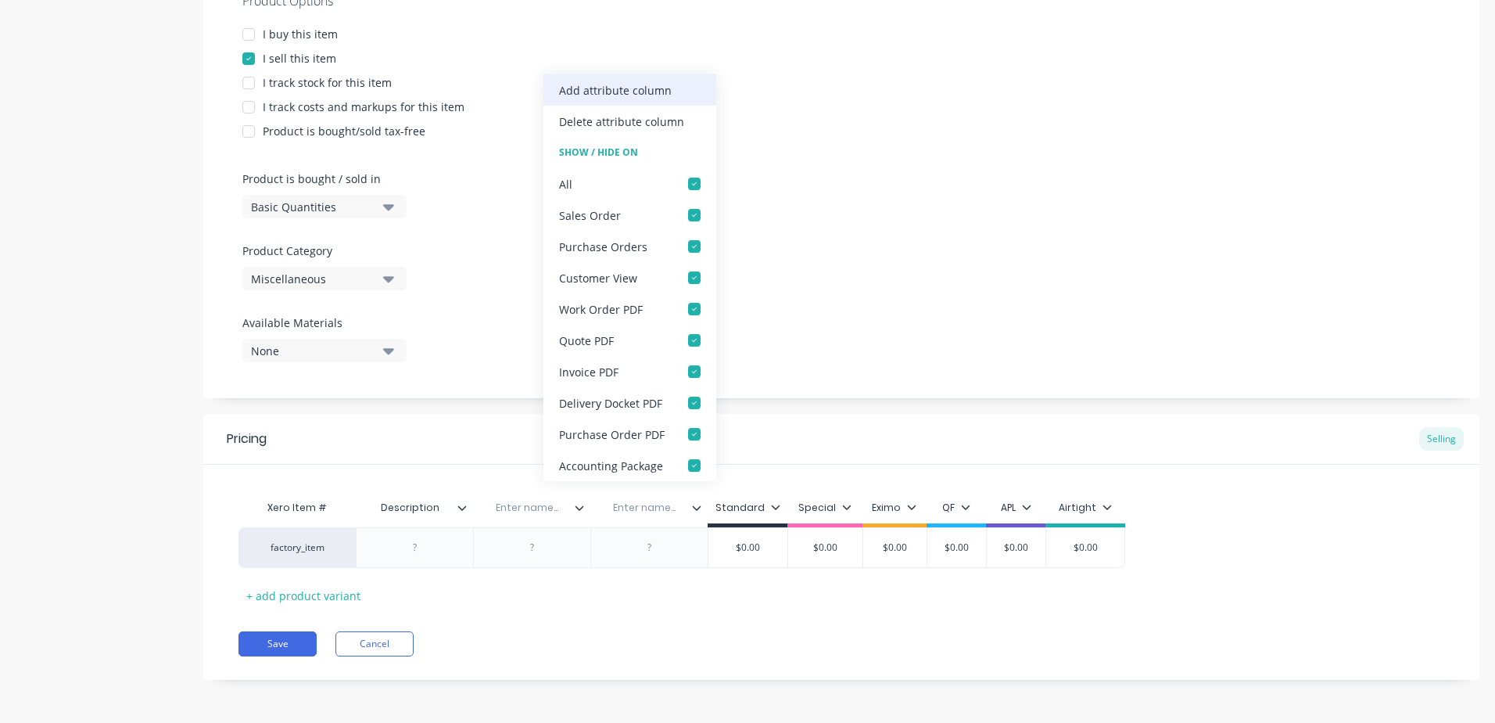
click at [648, 92] on div "Add attribute column" at bounding box center [615, 90] width 113 height 16
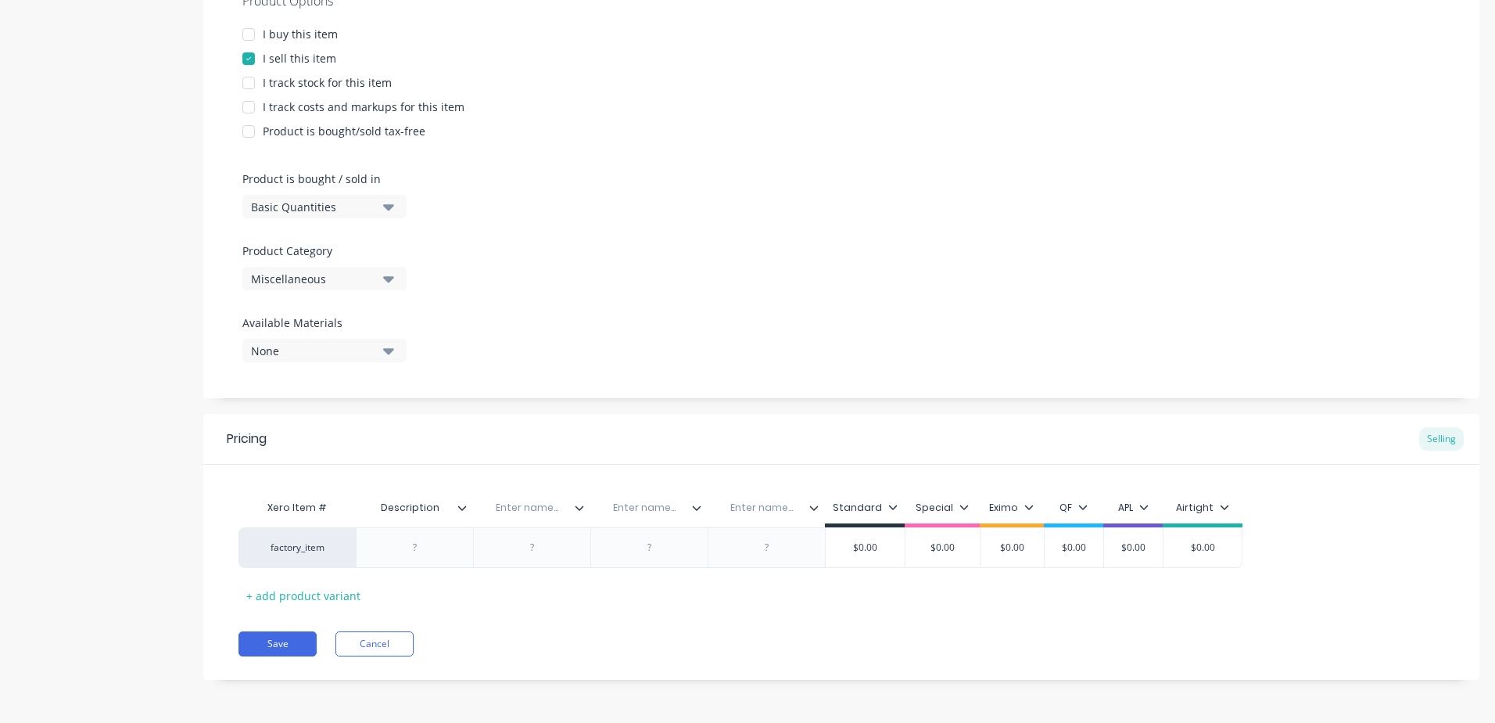
click at [815, 504] on icon at bounding box center [813, 507] width 9 height 9
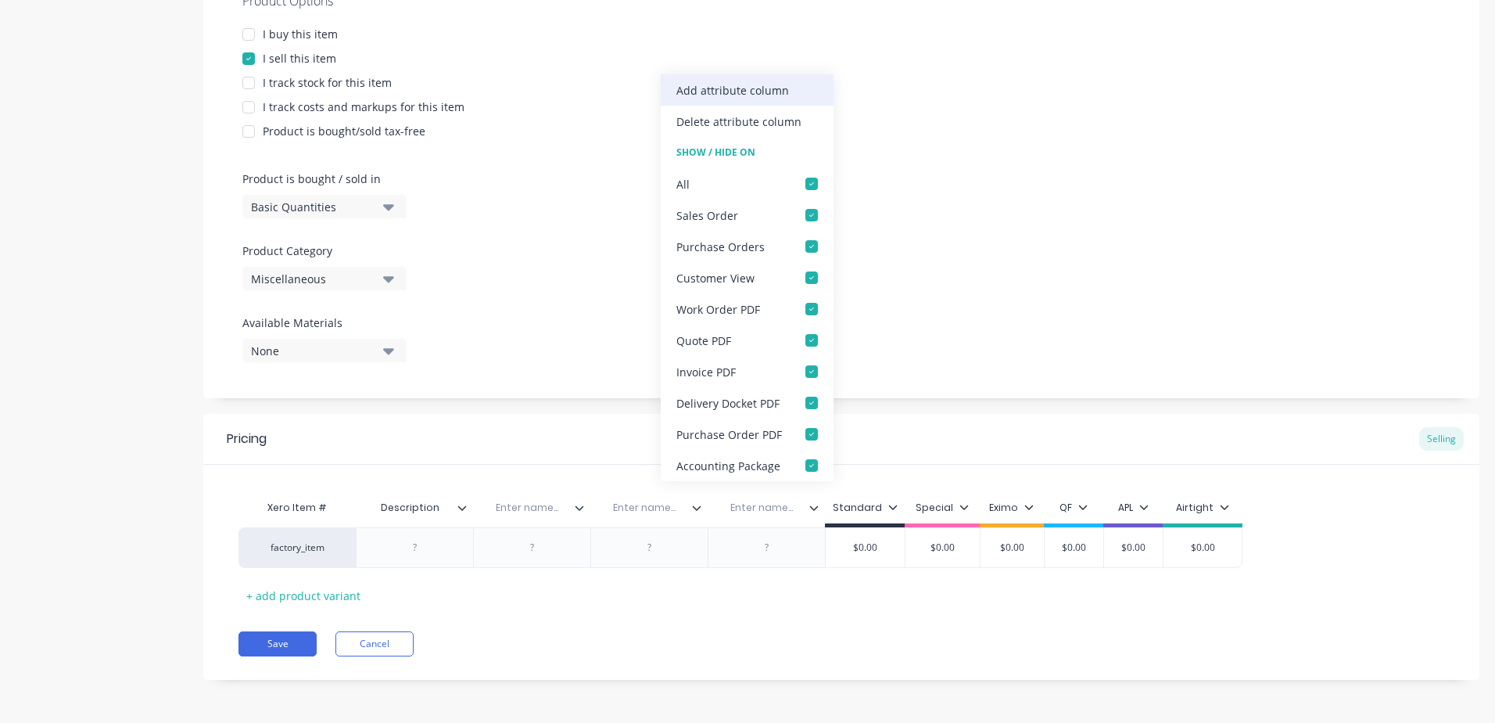
click at [780, 93] on div "Add attribute column" at bounding box center [732, 90] width 113 height 16
type textarea "x"
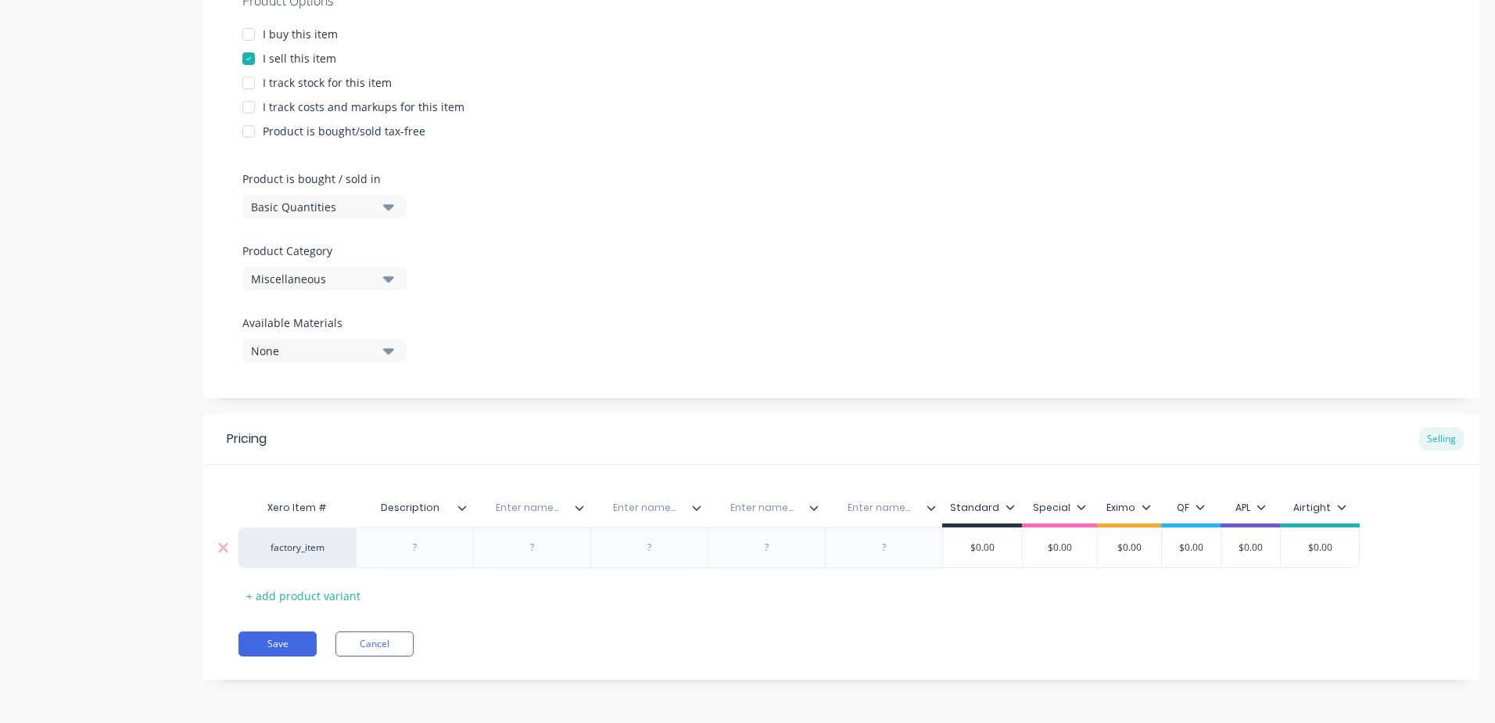
click at [419, 549] on div at bounding box center [415, 547] width 78 height 20
click at [414, 544] on div at bounding box center [415, 547] width 78 height 20
click at [455, 546] on div "Access Door" at bounding box center [414, 547] width 117 height 41
click at [450, 547] on div "Access Door" at bounding box center [415, 547] width 80 height 20
click at [518, 547] on div at bounding box center [532, 547] width 78 height 20
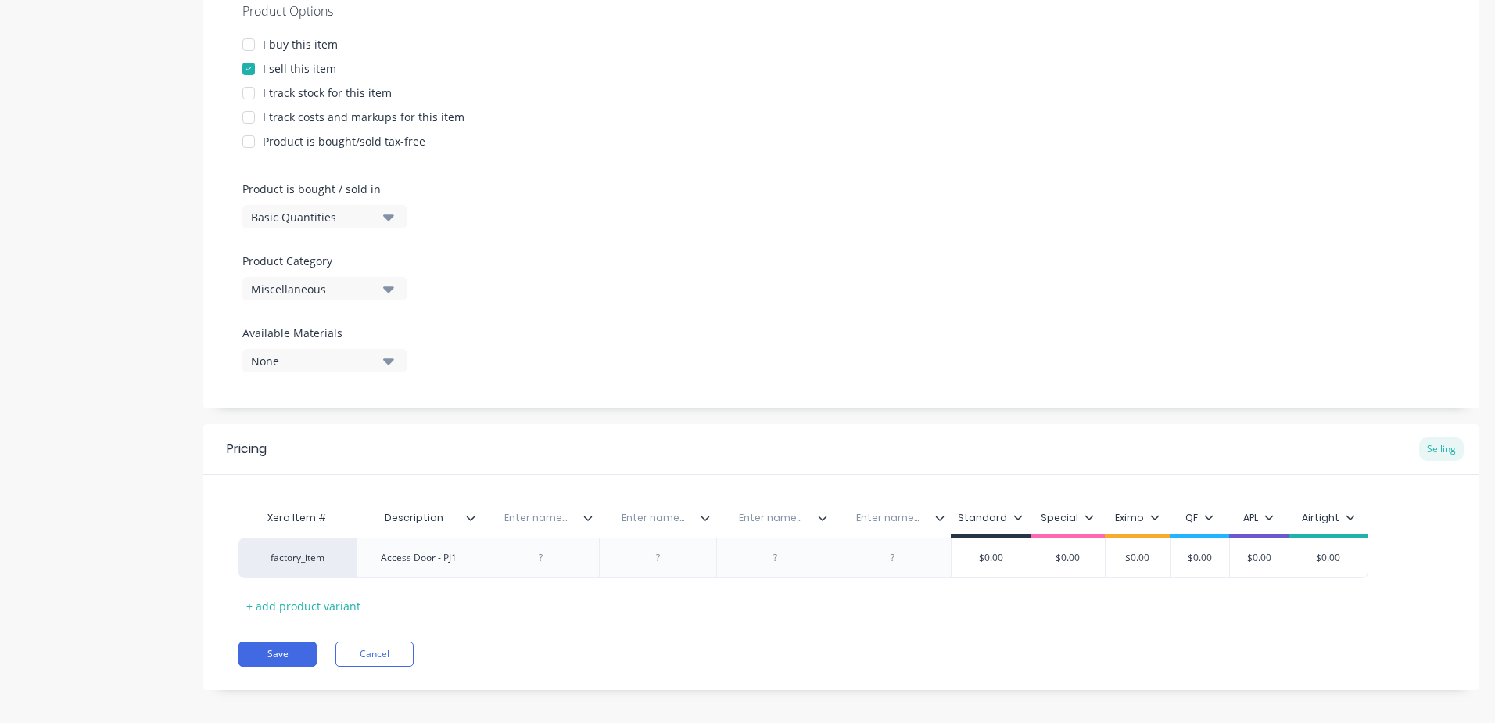
scroll to position [313, 0]
click at [547, 559] on div at bounding box center [540, 556] width 78 height 20
type textarea "x"
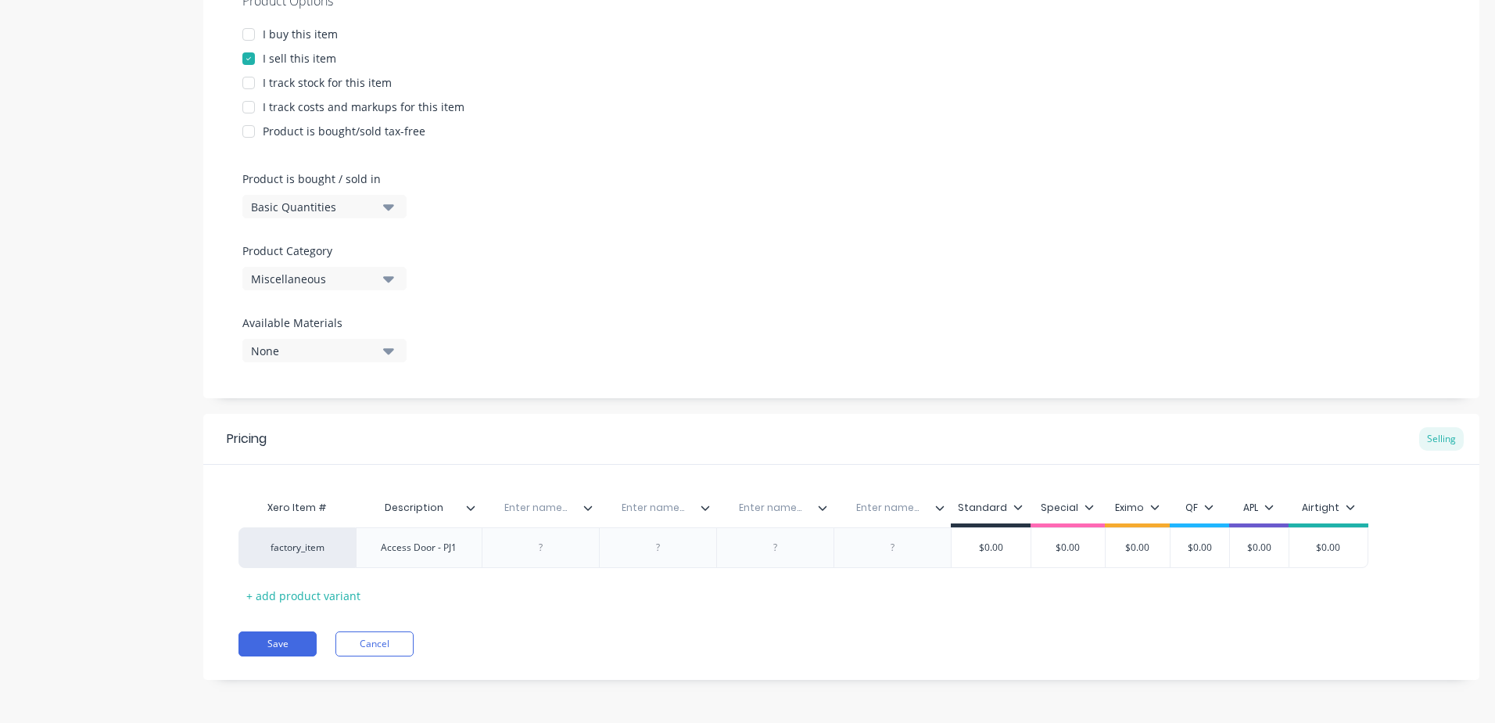
drag, startPoint x: 540, startPoint y: 512, endPoint x: 551, endPoint y: 505, distance: 12.4
click at [540, 512] on input "text" at bounding box center [536, 507] width 108 height 14
type input "Dust Collector"
click at [540, 544] on div at bounding box center [540, 547] width 78 height 20
click at [377, 646] on button "Cancel" at bounding box center [374, 643] width 78 height 25
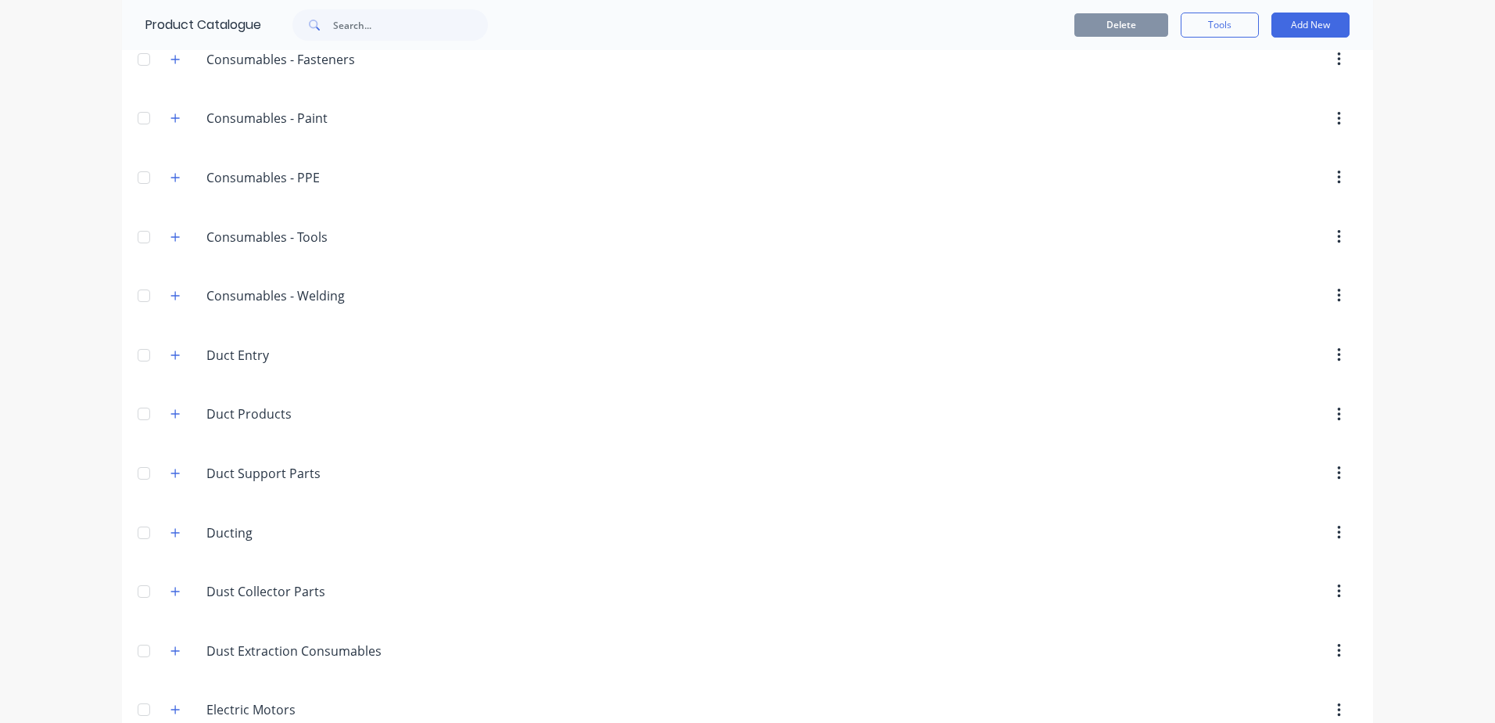
scroll to position [469, 0]
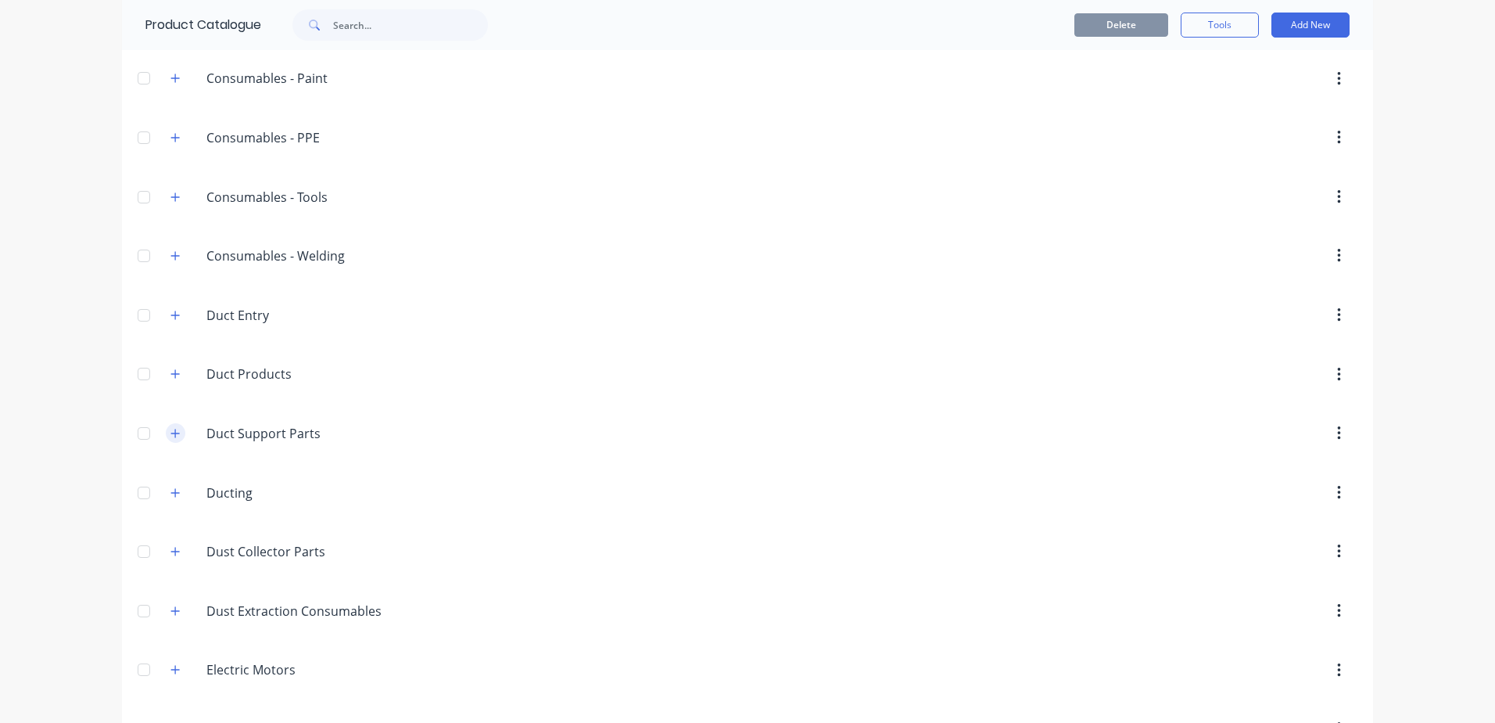
click at [176, 432] on button "button" at bounding box center [176, 433] width 20 height 20
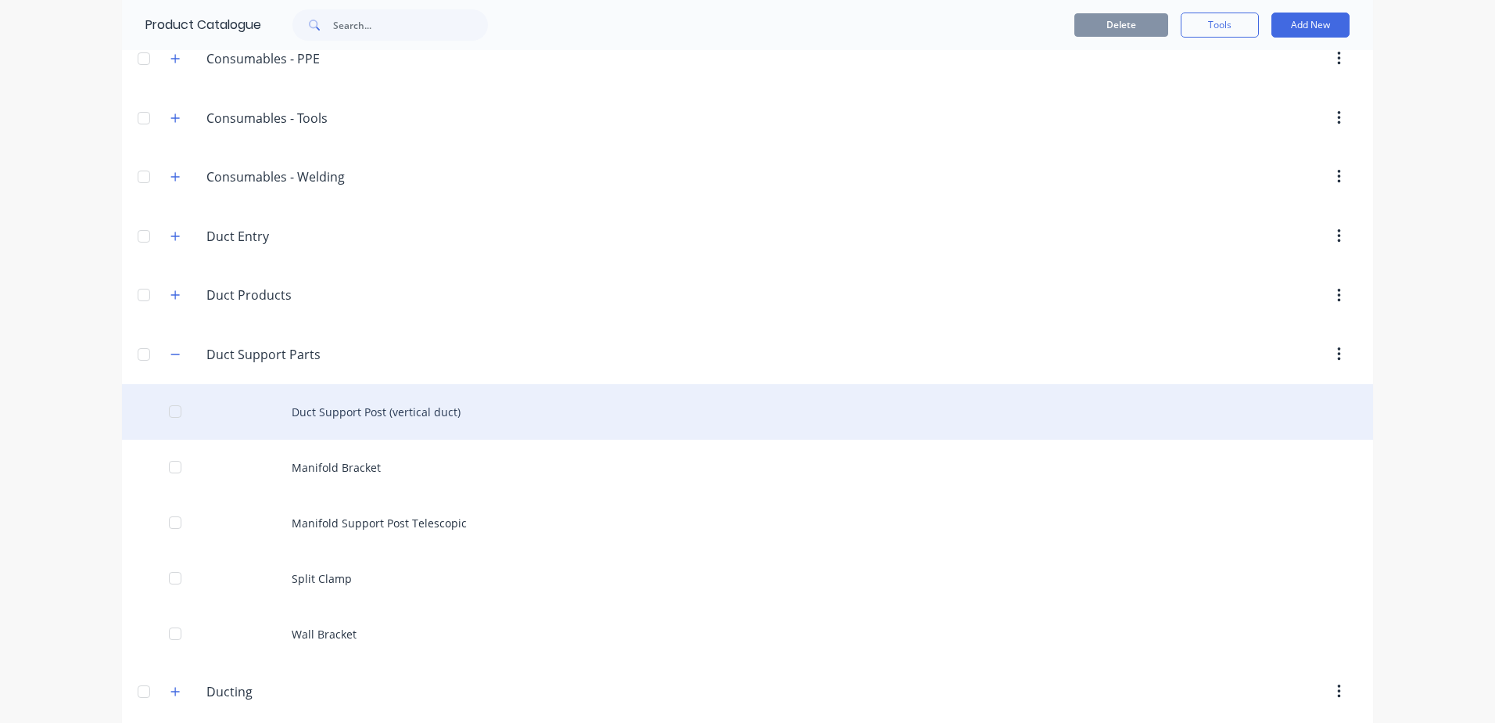
scroll to position [547, 0]
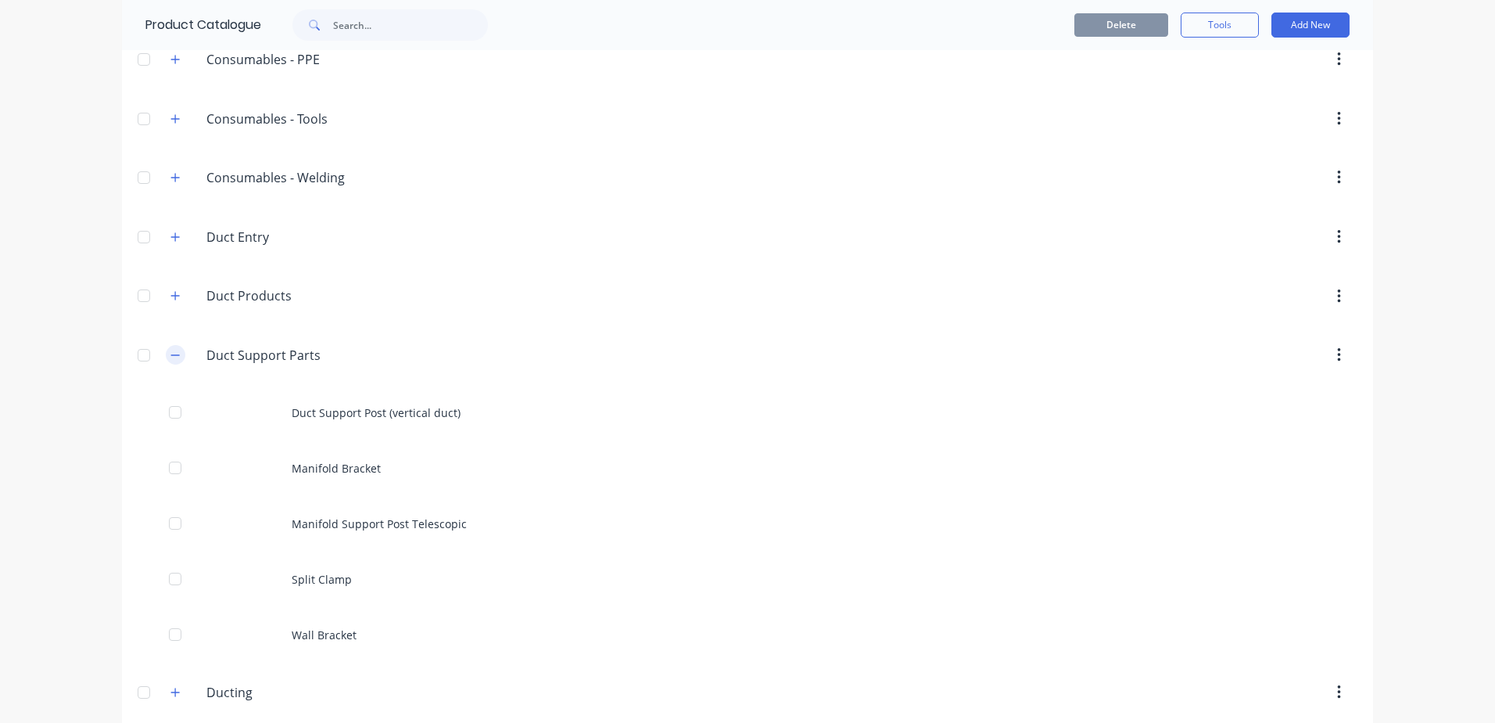
click at [173, 353] on icon "button" at bounding box center [174, 355] width 9 height 11
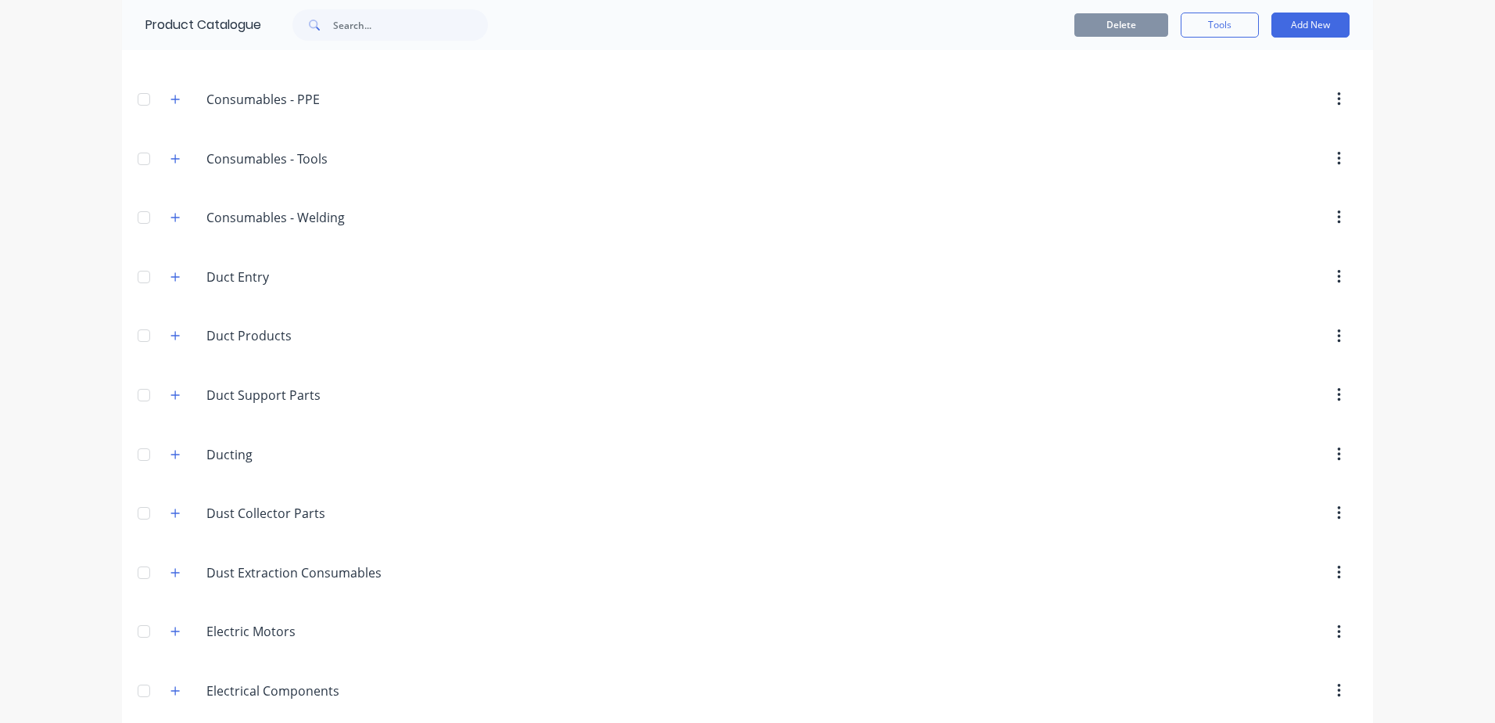
scroll to position [313, 0]
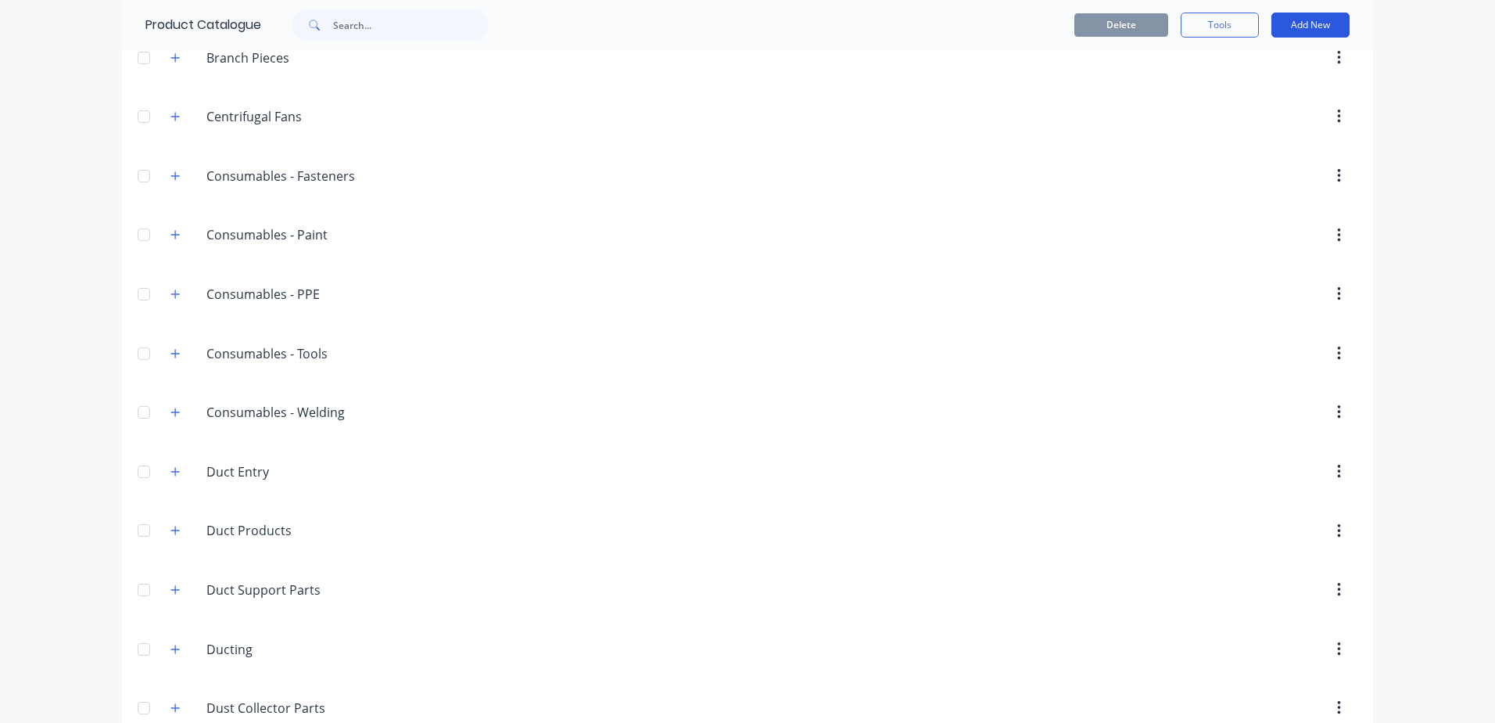
click at [1298, 18] on button "Add New" at bounding box center [1311, 25] width 78 height 25
click at [1238, 93] on div "Product" at bounding box center [1275, 96] width 120 height 23
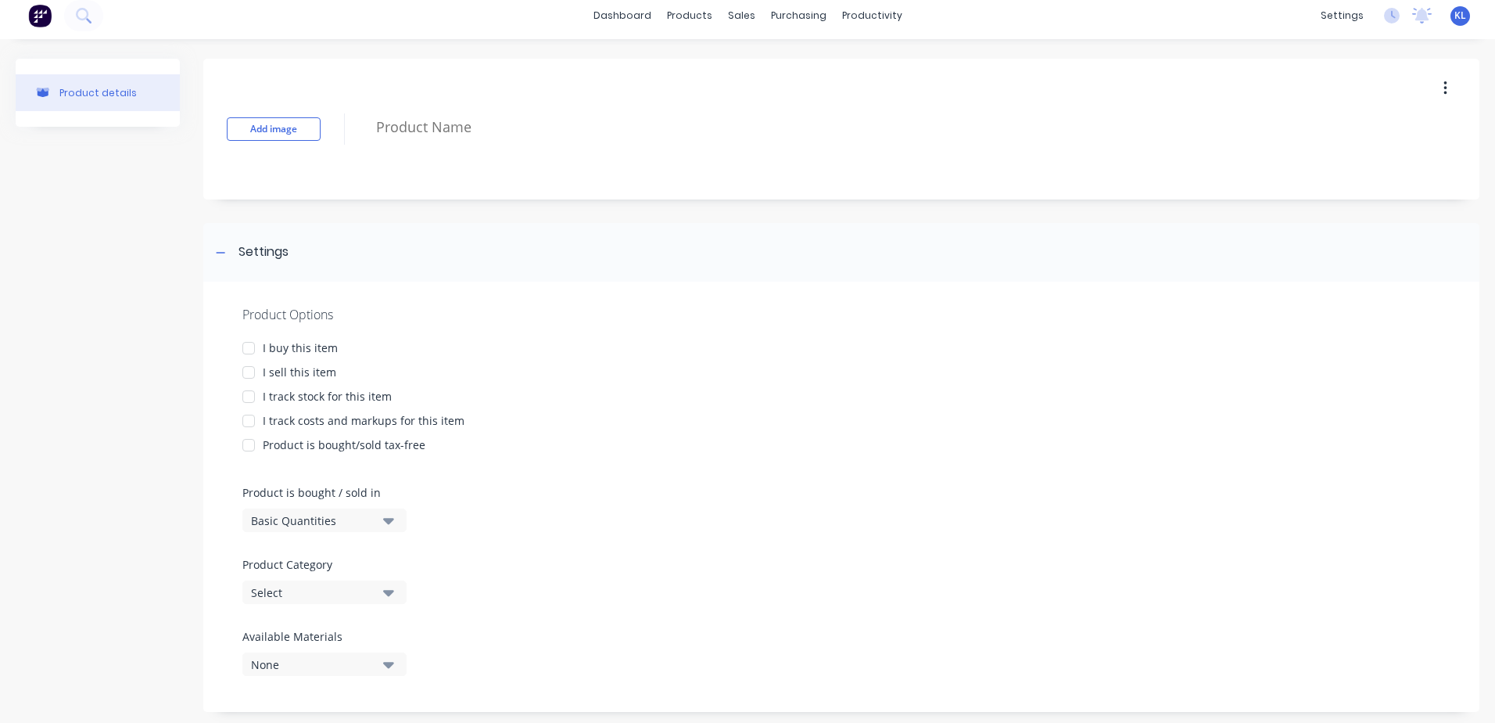
scroll to position [32, 0]
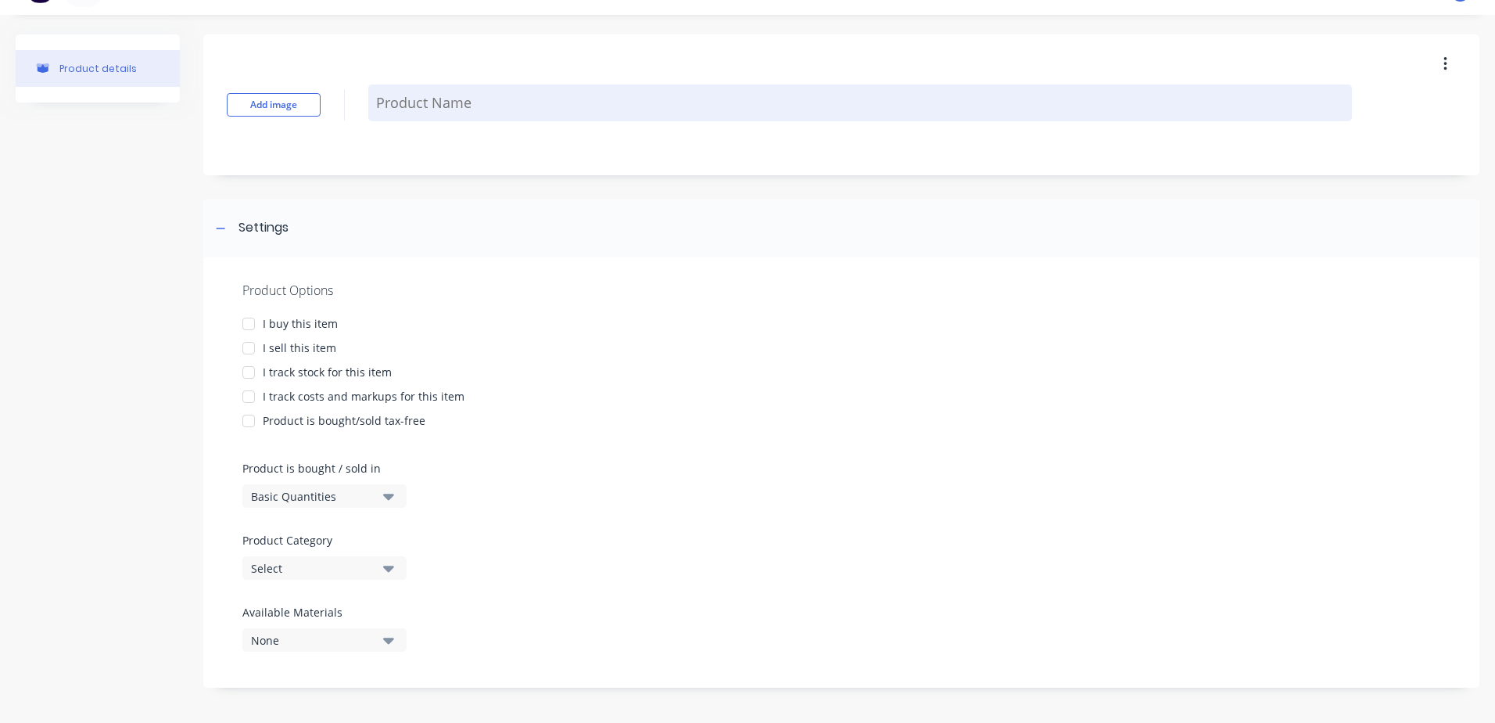
click at [443, 97] on textarea at bounding box center [860, 102] width 984 height 37
type textarea "x"
type textarea "A"
type textarea "x"
type textarea "Ac"
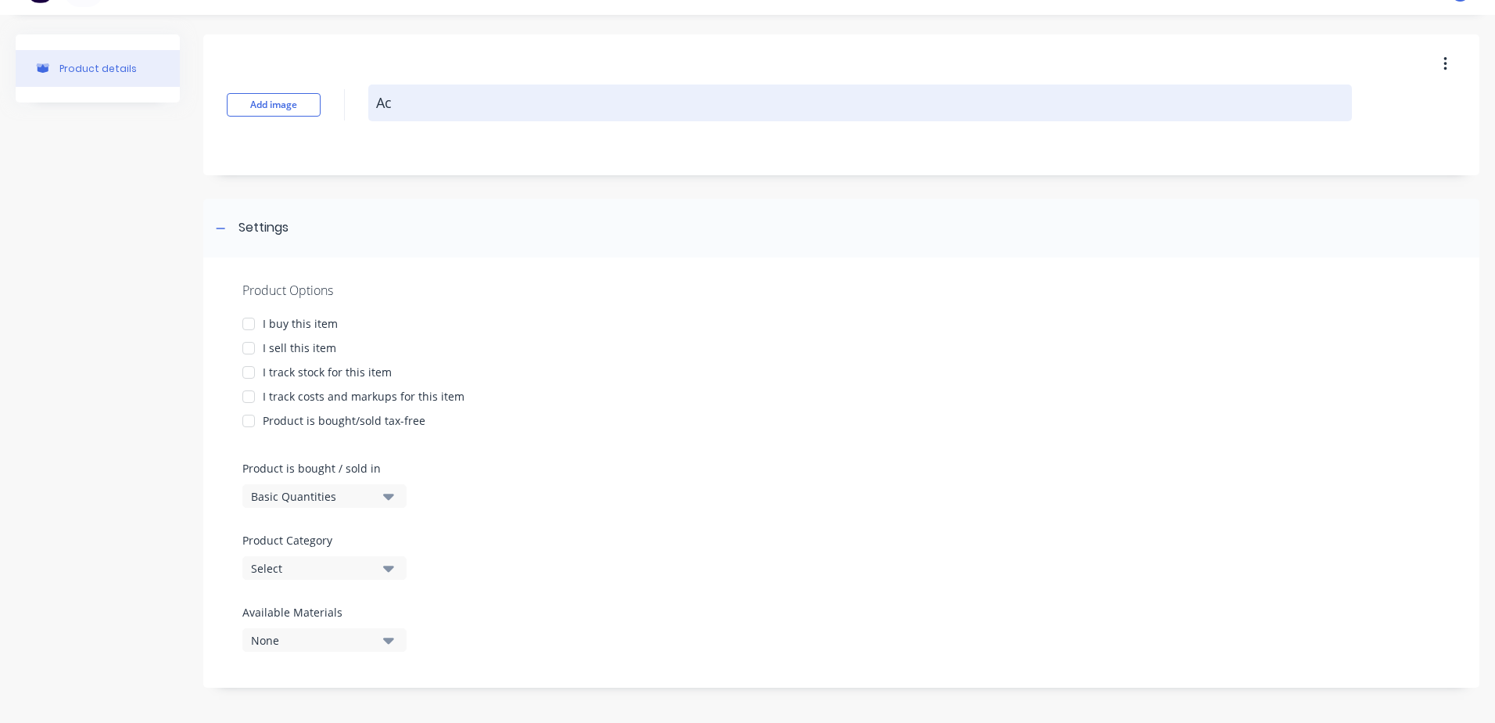
type textarea "x"
type textarea "A"
type textarea "x"
type textarea "A"
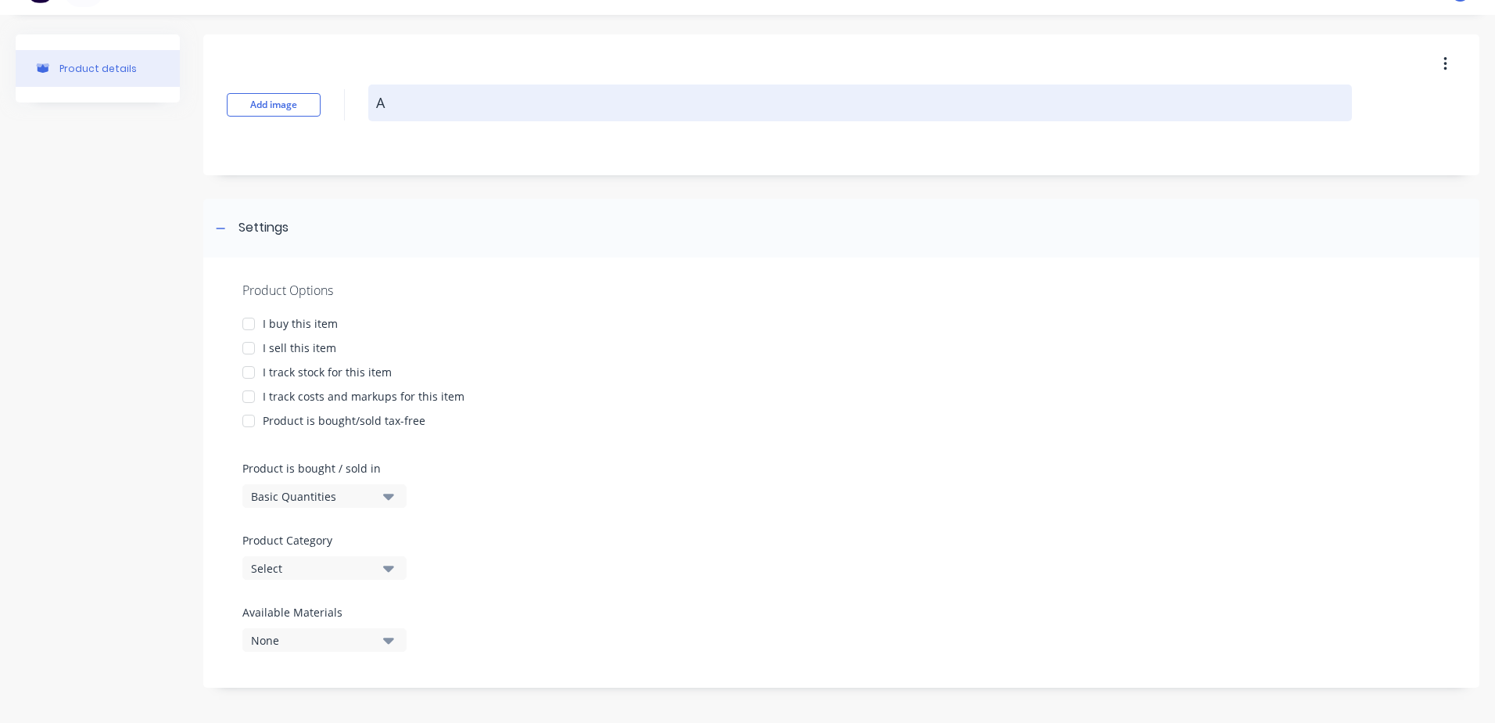
type textarea "x"
type textarea "Ac"
type textarea "x"
type textarea "Acc"
type textarea "x"
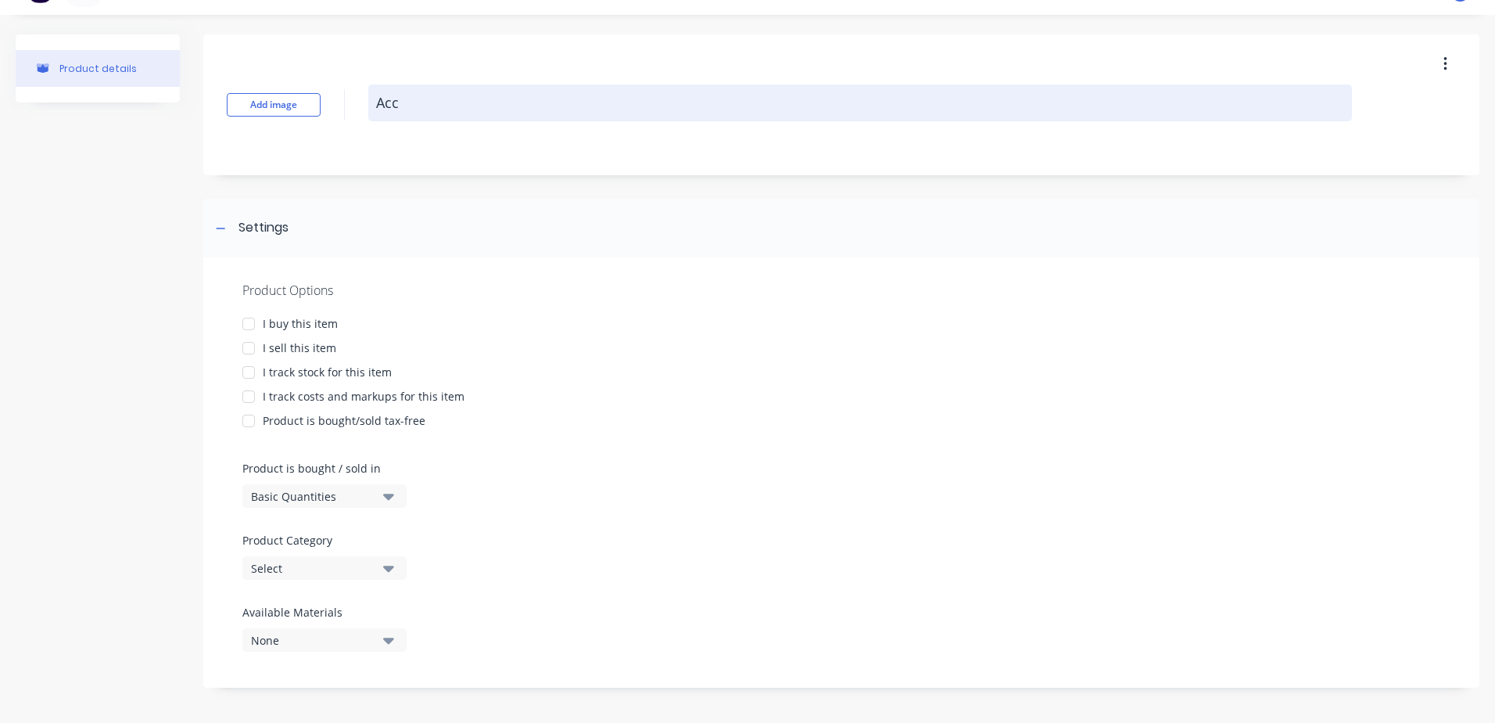
type textarea "Acce"
type textarea "x"
type textarea "Acces"
type textarea "x"
type textarea "Access"
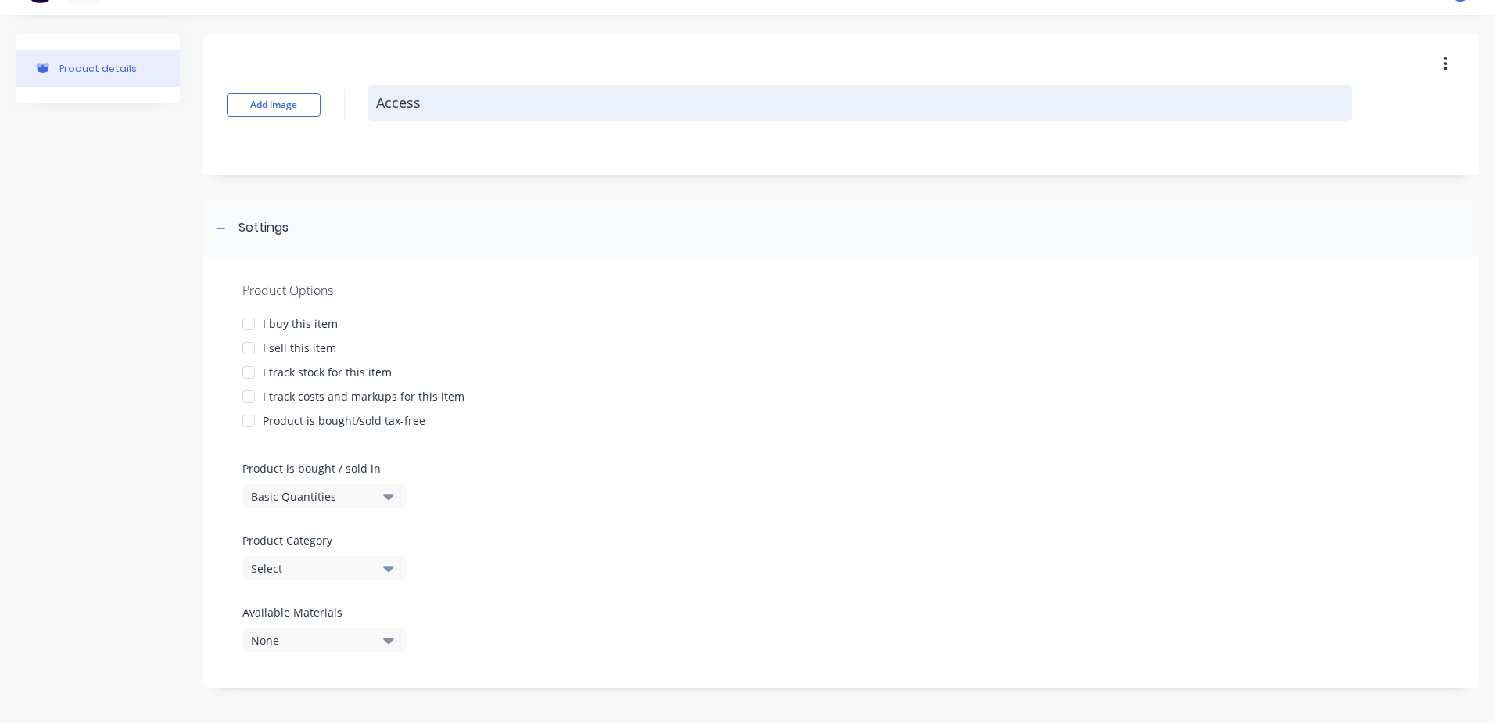
type textarea "x"
type textarea "Access"
type textarea "x"
type textarea "Access D"
type textarea "x"
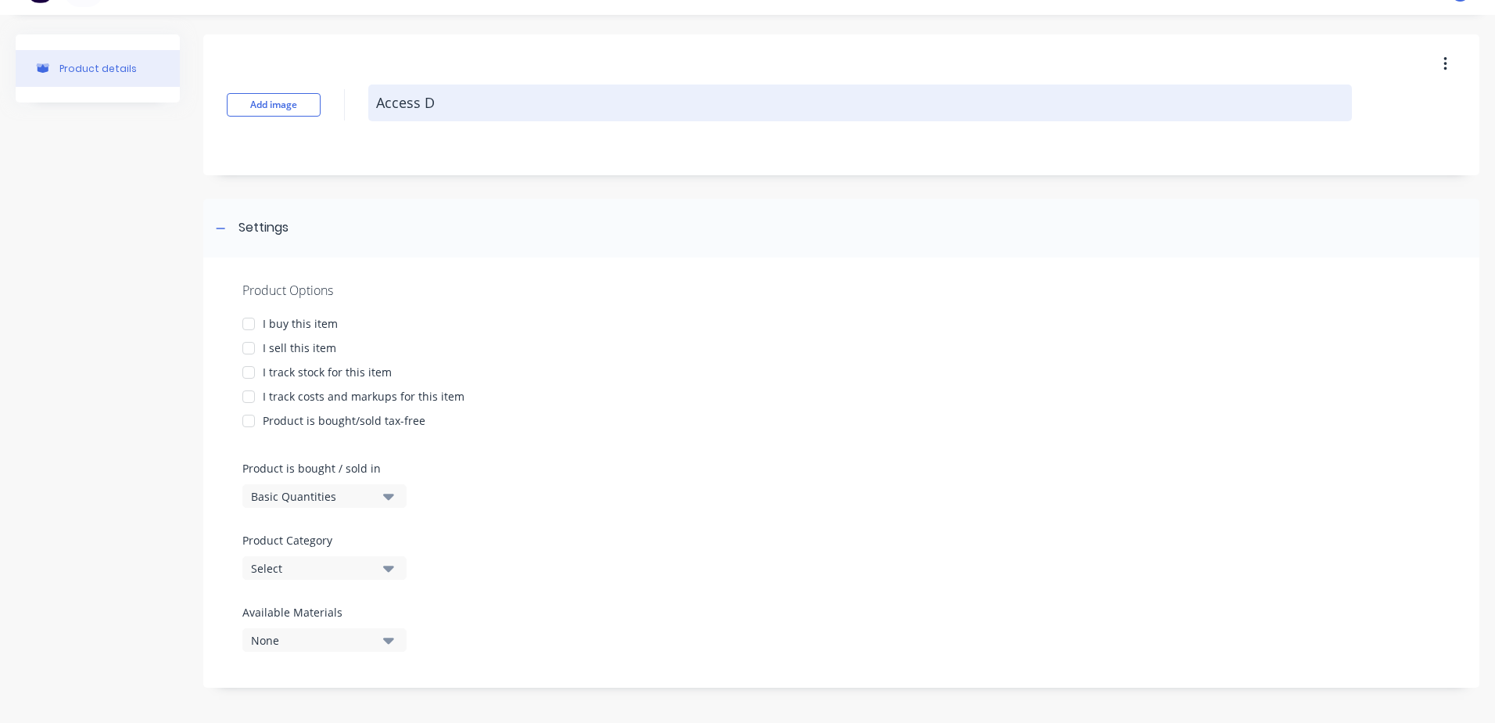
type textarea "Access Do"
type textarea "x"
type textarea "Access Doo"
type textarea "x"
type textarea "Access Door"
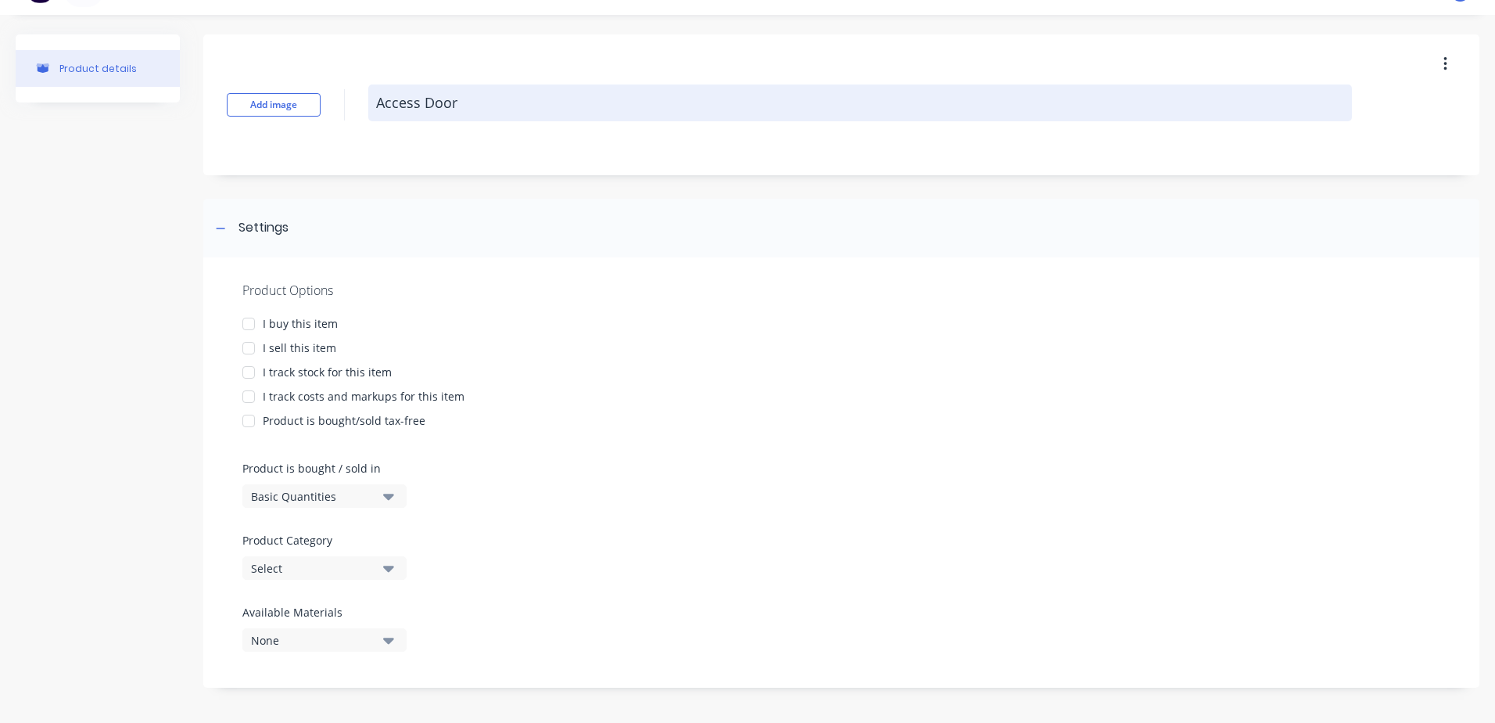
type textarea "x"
type textarea "Access Door"
type textarea "x"
type textarea "Access Door -"
type textarea "x"
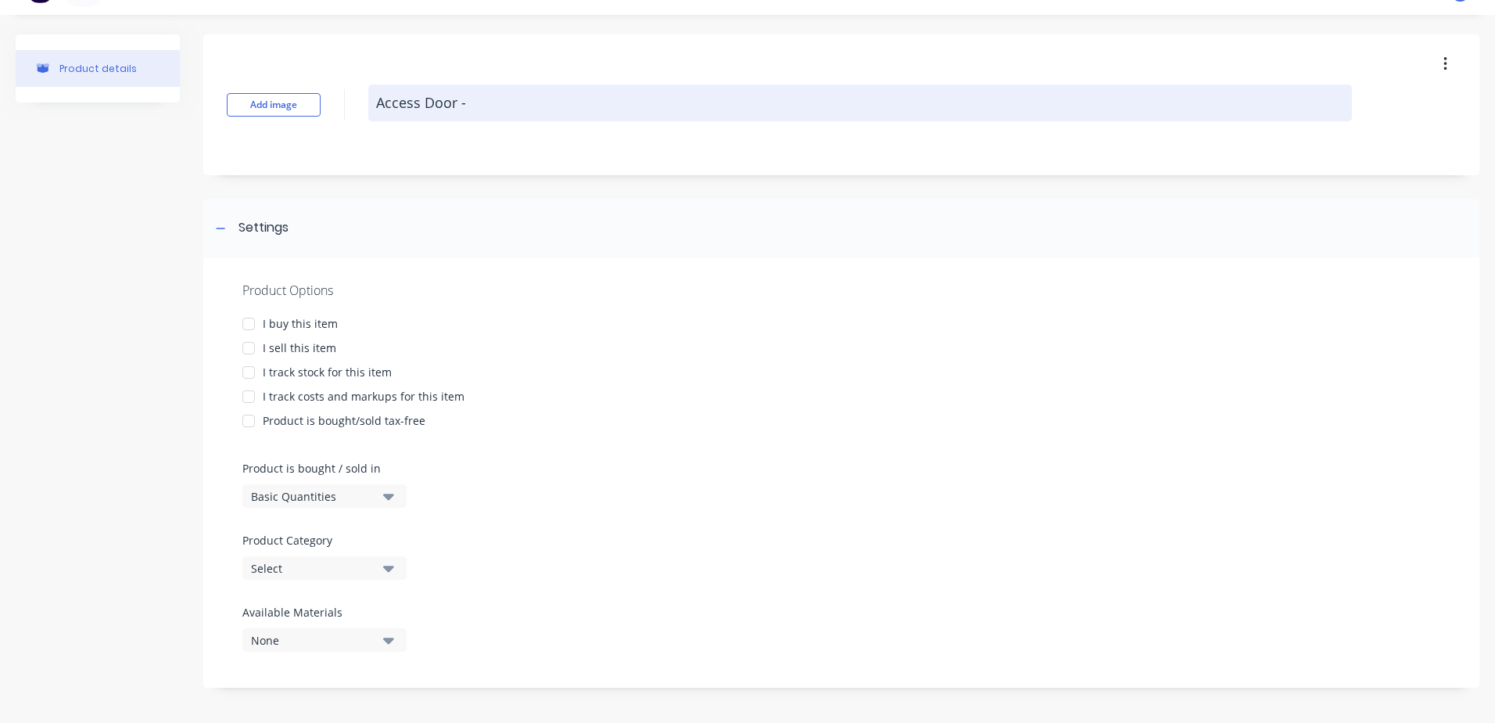
type textarea "Access Door -"
type textarea "x"
type textarea "Access Door -"
type textarea "x"
type textarea "Access Door - D"
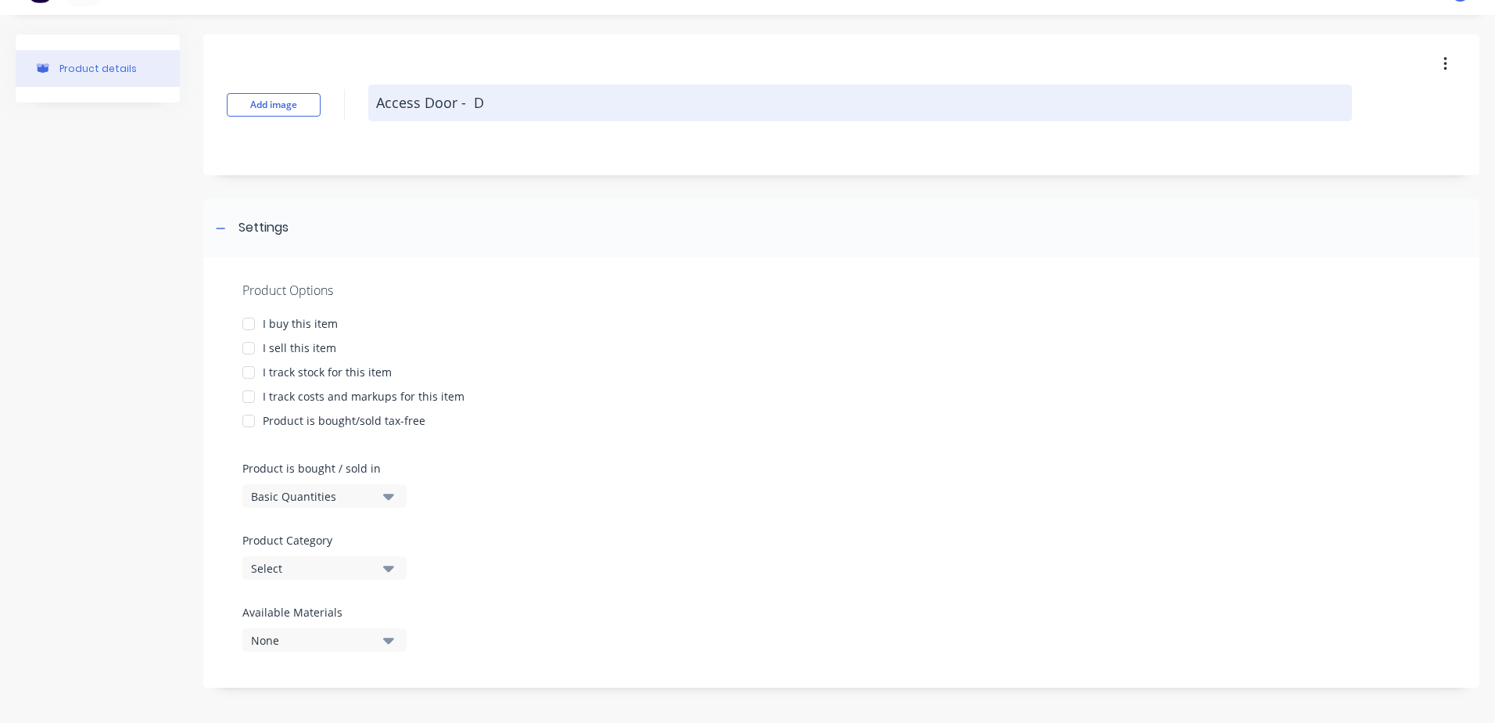
type textarea "x"
type textarea "Access Door - Du"
type textarea "x"
type textarea "Access Door - Dus"
type textarea "x"
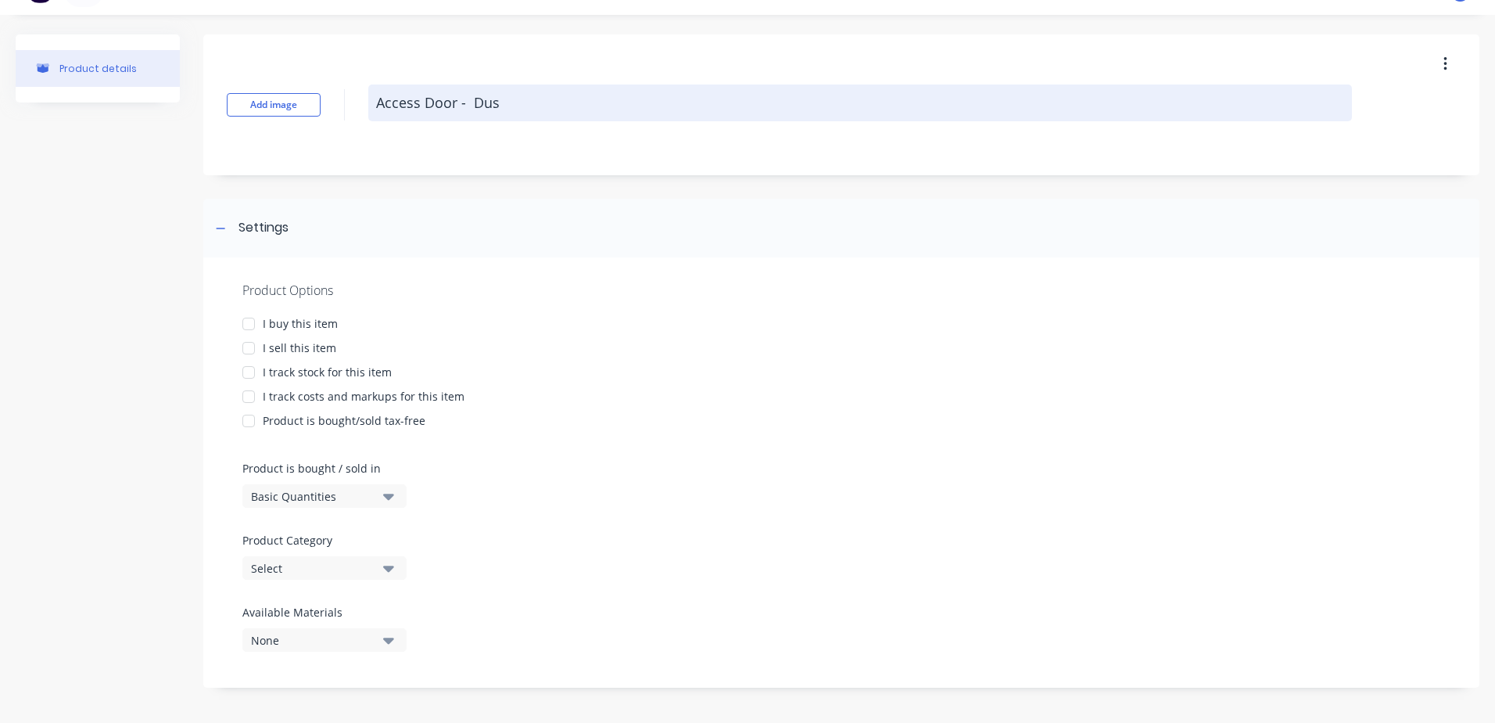
type textarea "Access Door - Dust"
type textarea "x"
type textarea "Access Door - Dust"
type textarea "x"
type textarea "Access Door - Dust C"
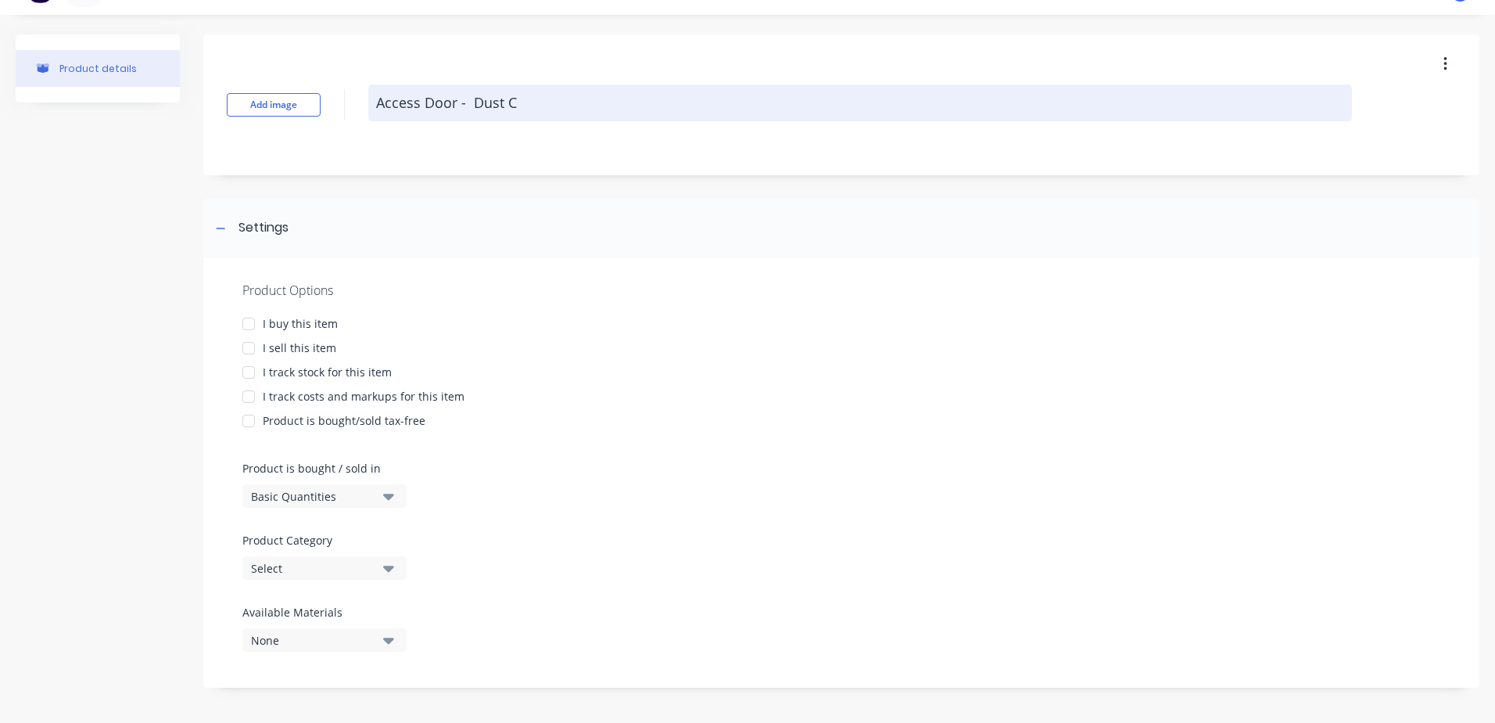
type textarea "x"
type textarea "Access Door - Dust Co"
type textarea "x"
type textarea "Access Door - Dust Col"
type textarea "x"
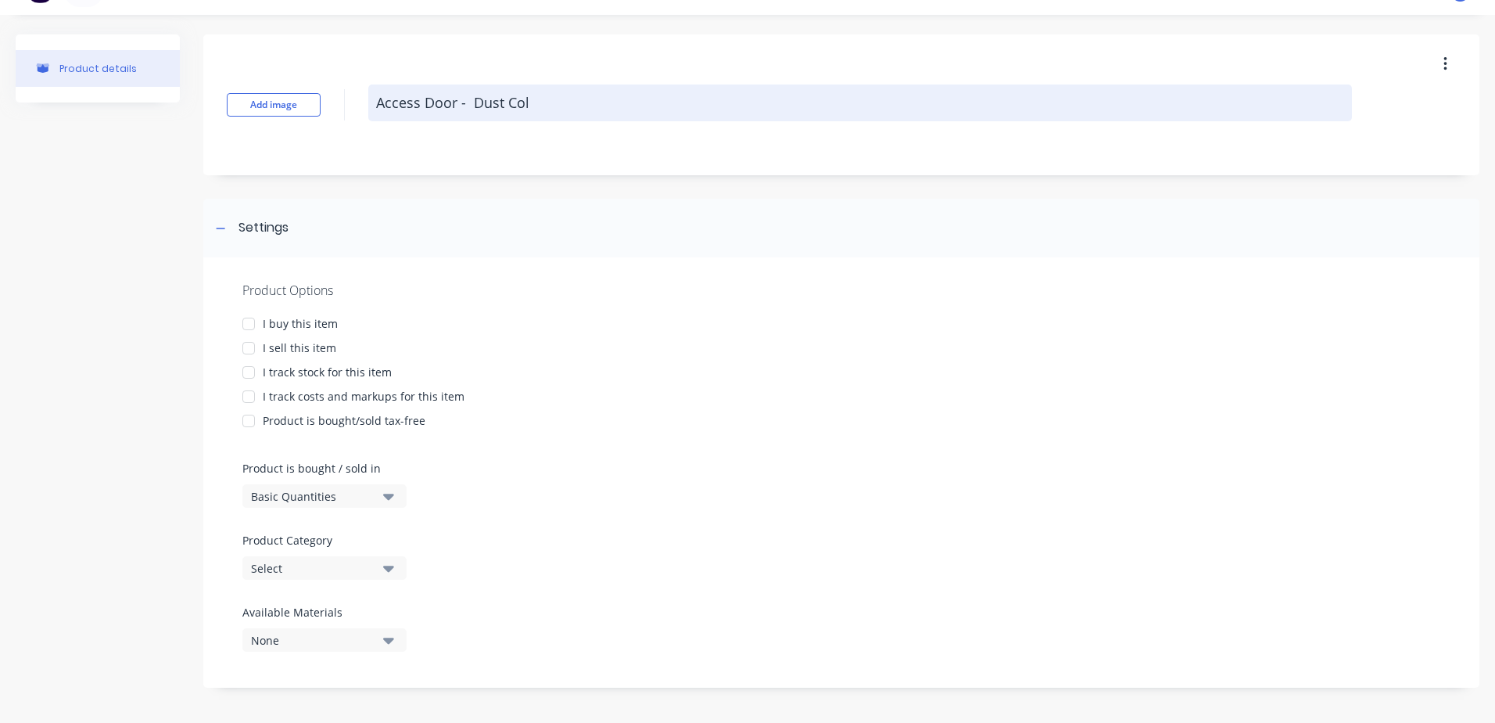
type textarea "Access Door - Dust Coll"
type textarea "x"
type textarea "Access Door - Dust Colle"
type textarea "x"
type textarea "Access Door - Dust Collec"
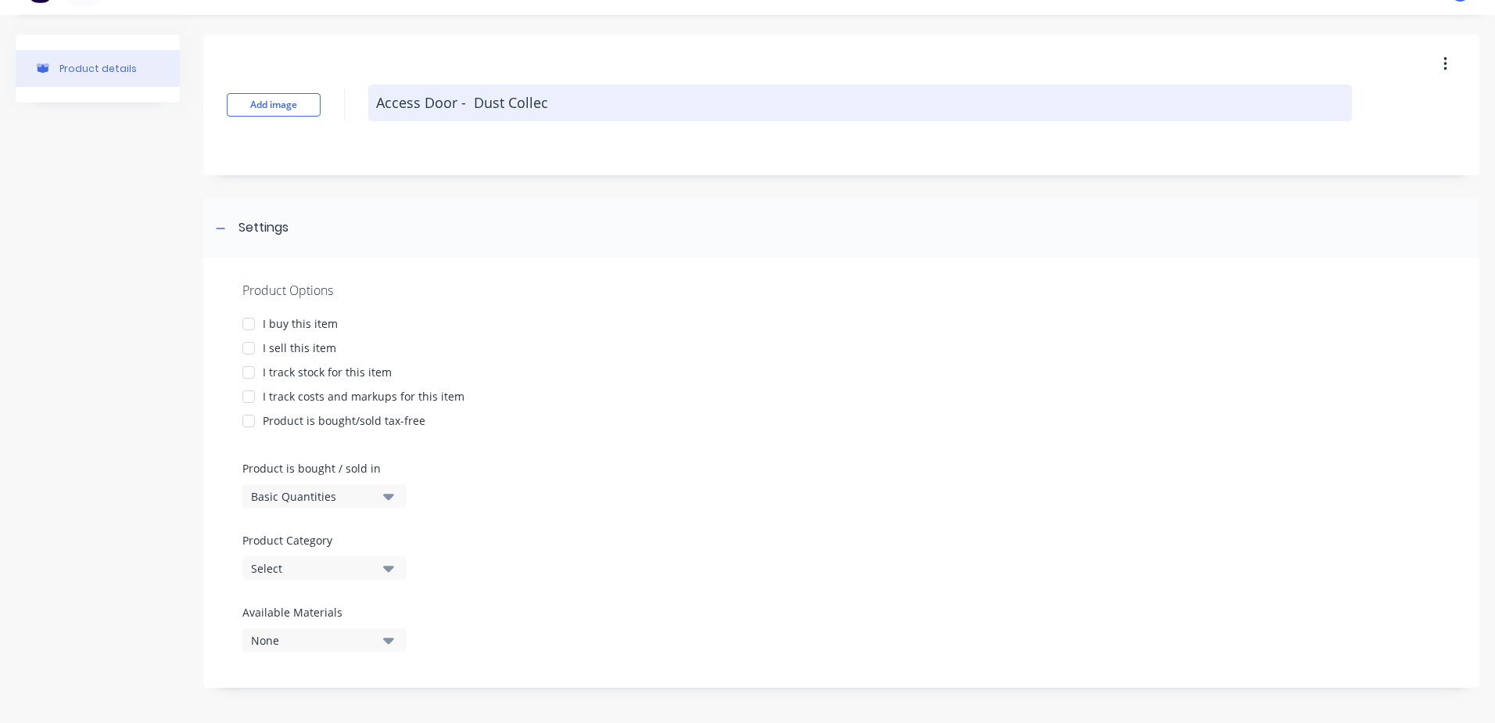
type textarea "x"
type textarea "Access Door - Dust Collect"
type textarea "x"
type textarea "Access Door - Dust Collecto"
type textarea "x"
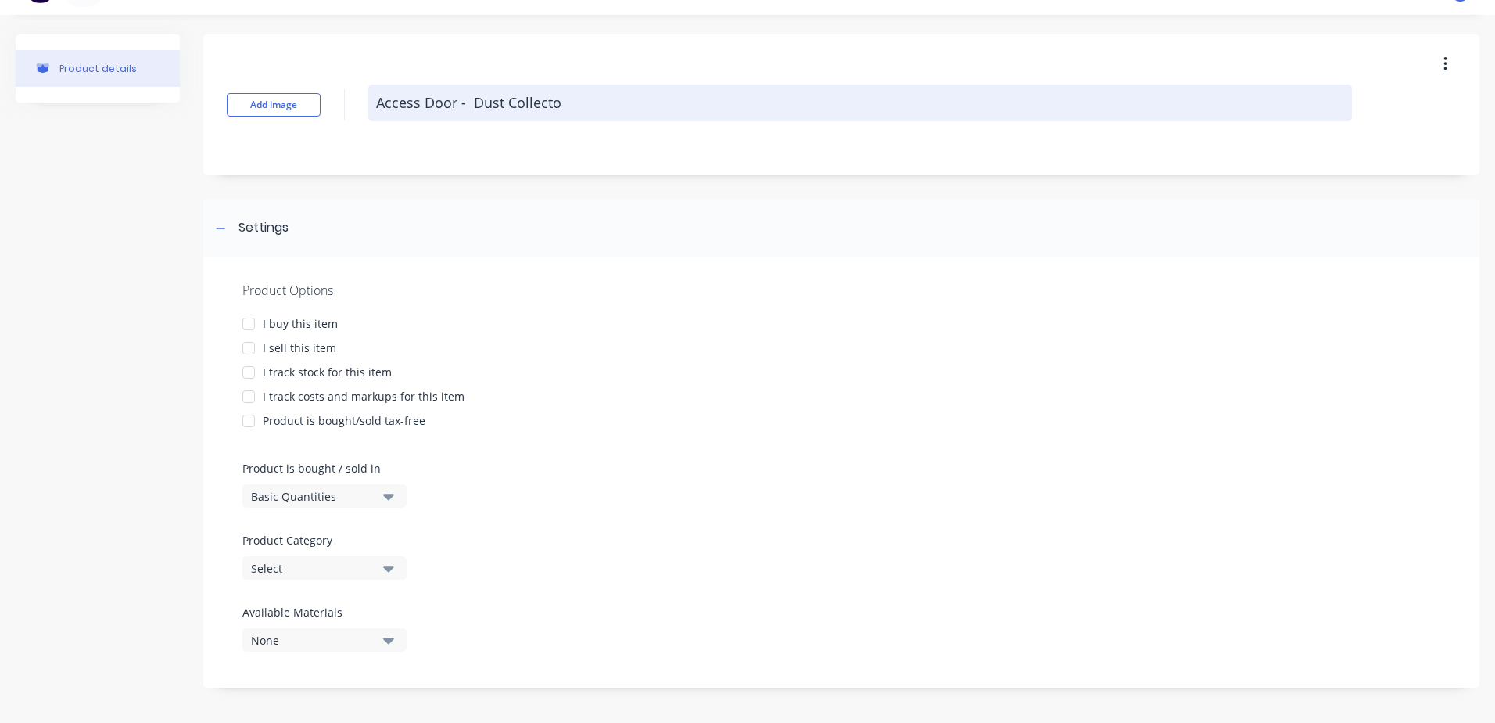
type textarea "Access Door - Dust Collector"
drag, startPoint x: 472, startPoint y: 108, endPoint x: 490, endPoint y: 107, distance: 17.2
type textarea "x"
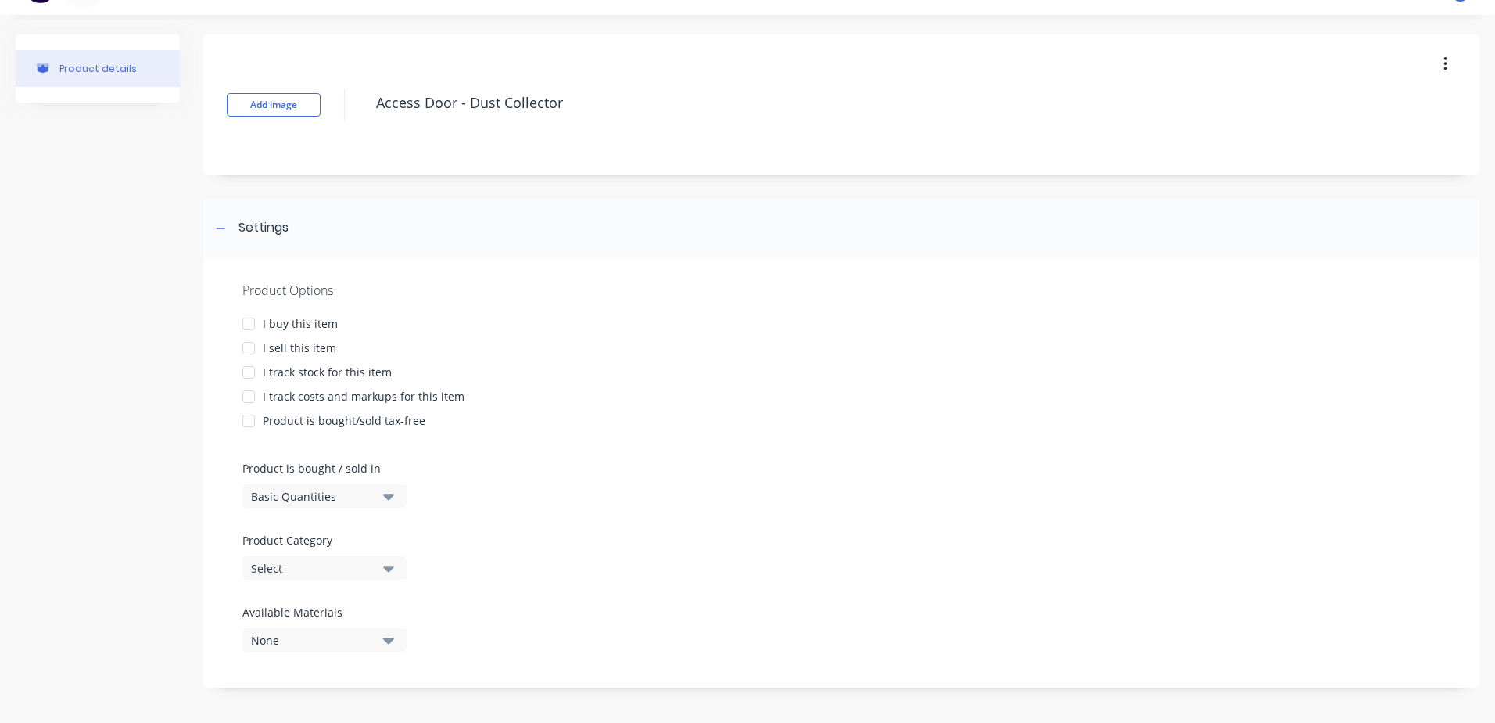
type textarea "Access Door - Dust Collector"
type textarea "x"
type textarea "Access Door - Dust Collector"
click at [271, 357] on div "Product Options I buy this item I sell this item I track stock for this item I …" at bounding box center [841, 472] width 1276 height 430
click at [277, 345] on div "I sell this item" at bounding box center [300, 347] width 74 height 16
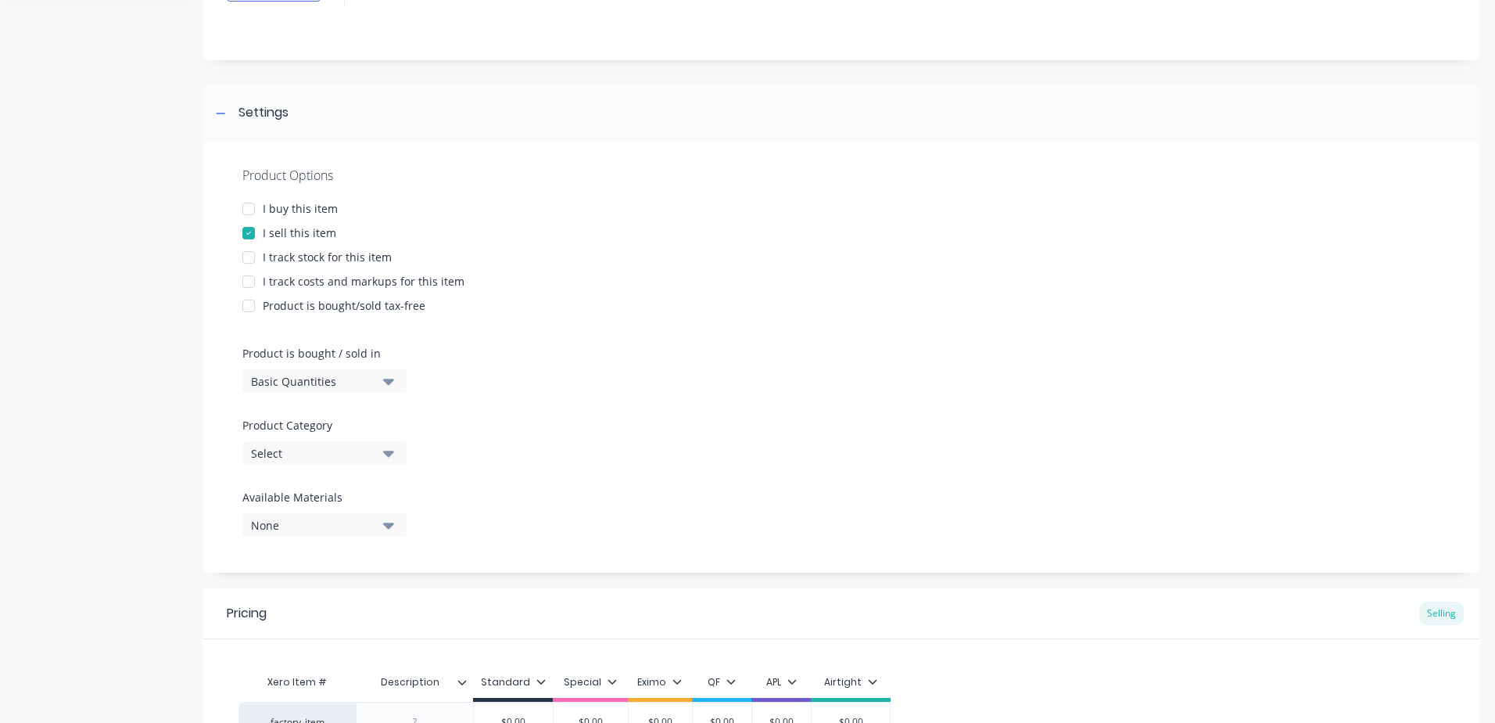
scroll to position [267, 0]
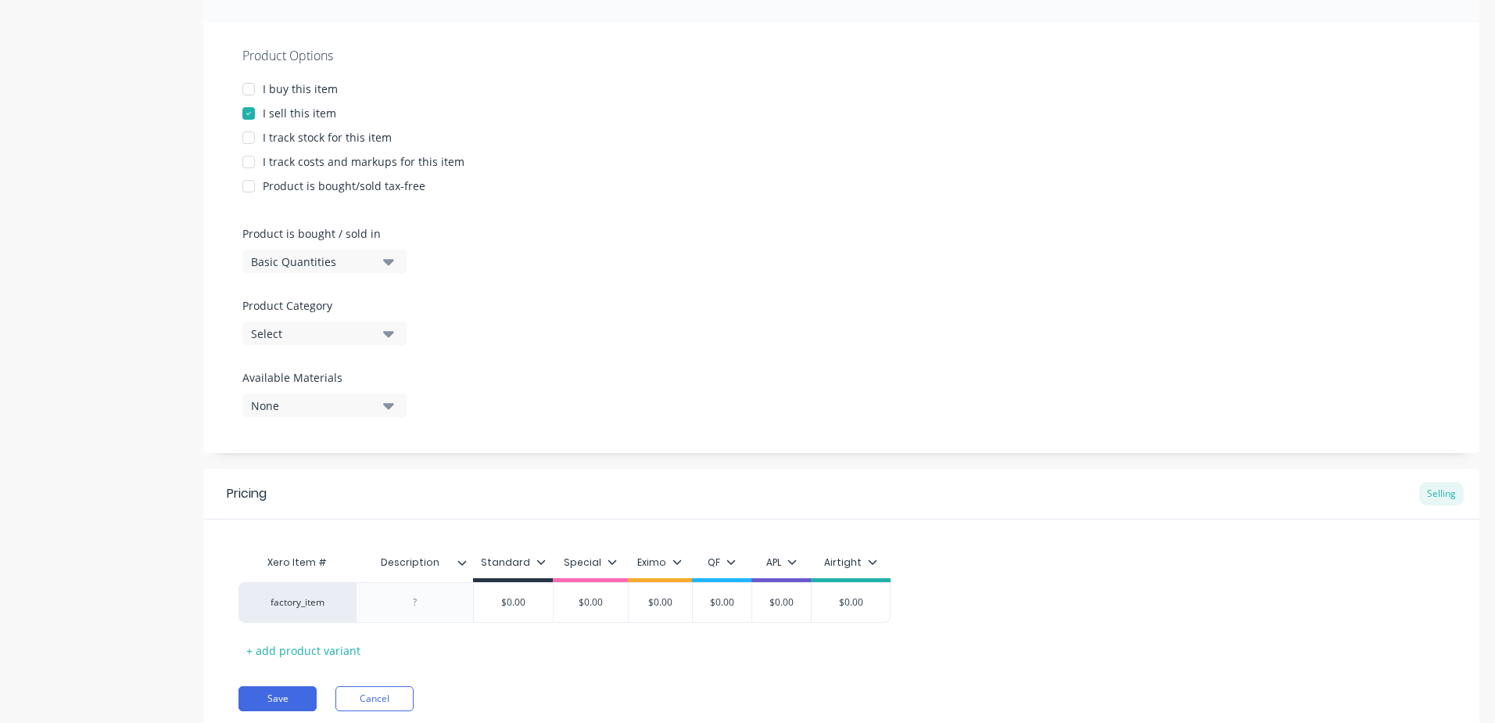
click at [320, 269] on div "Basic Quantities" at bounding box center [313, 261] width 125 height 16
click at [475, 257] on div "Product Options I buy this item I sell this item I track stock for this item I …" at bounding box center [841, 238] width 1276 height 430
click at [318, 345] on div "Product Options I buy this item I sell this item I track stock for this item I …" at bounding box center [841, 238] width 1276 height 430
click at [353, 325] on div "Select" at bounding box center [313, 333] width 125 height 16
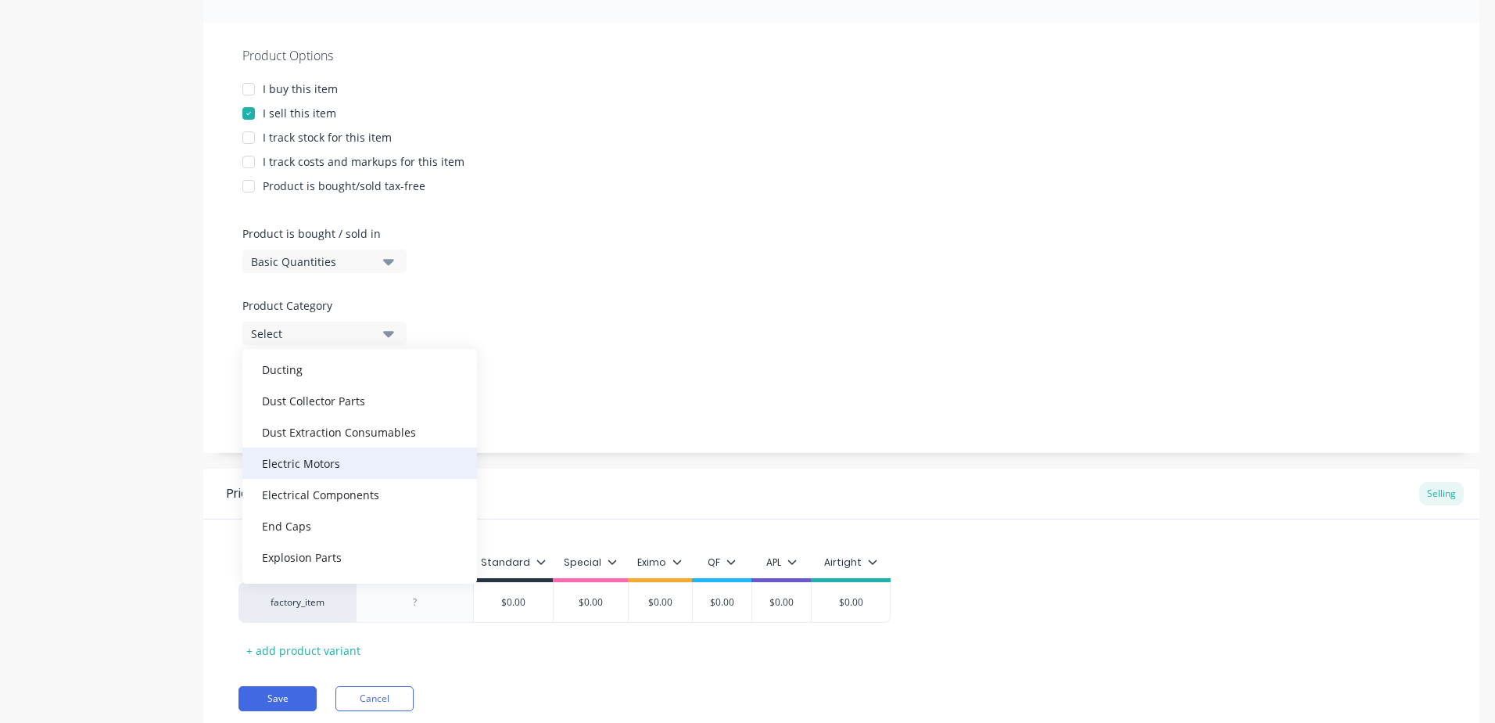
scroll to position [469, 0]
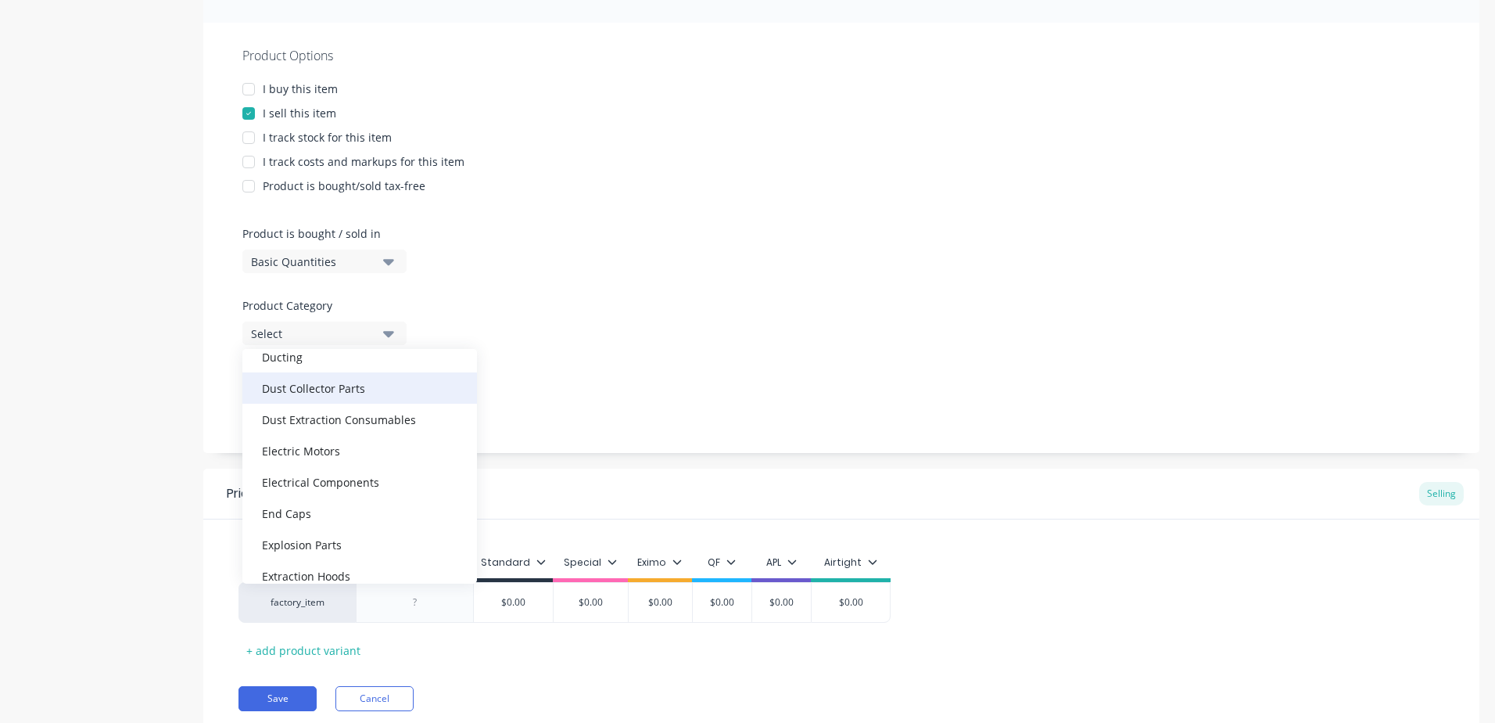
click at [338, 396] on div "Dust Collector Parts" at bounding box center [359, 387] width 235 height 31
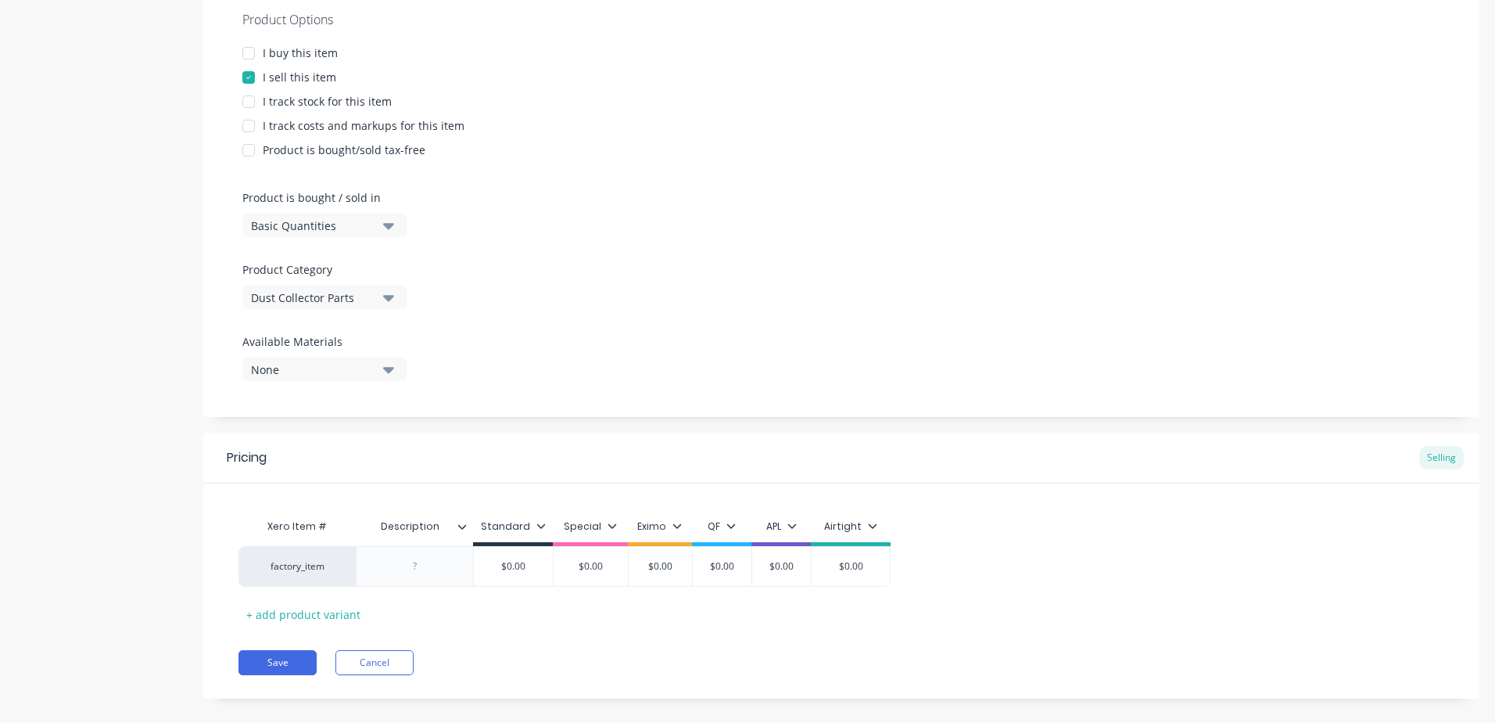
scroll to position [321, 0]
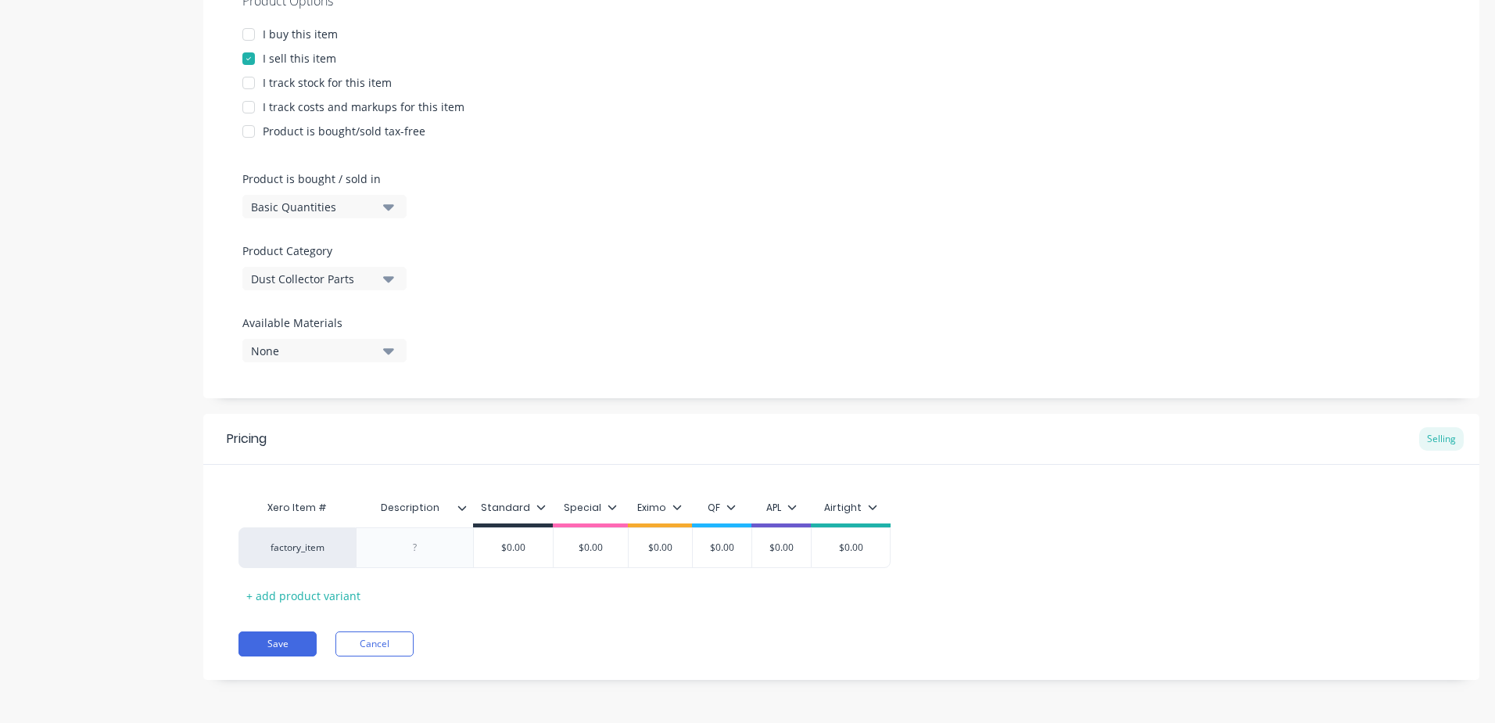
click at [457, 505] on icon at bounding box center [461, 507] width 9 height 9
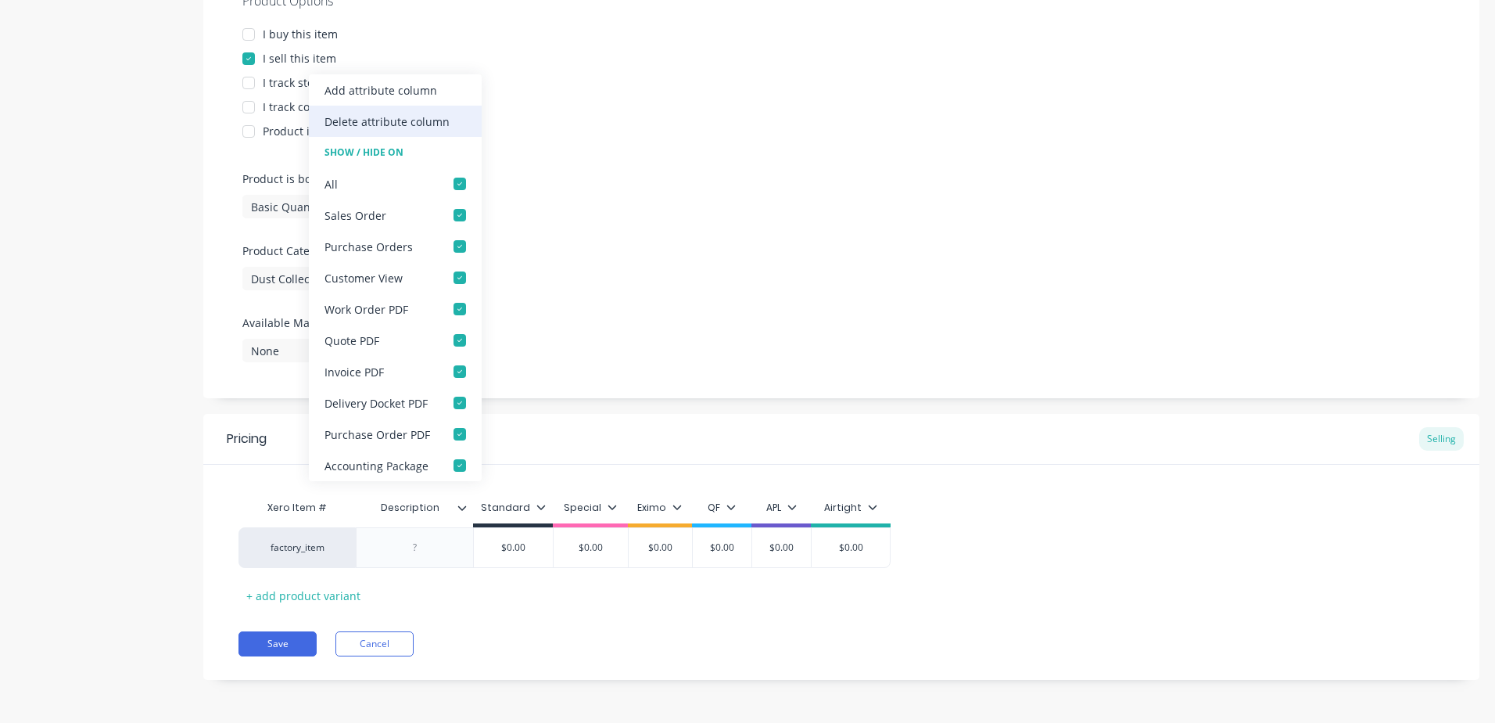
click at [399, 106] on div "Delete attribute column" at bounding box center [395, 121] width 173 height 31
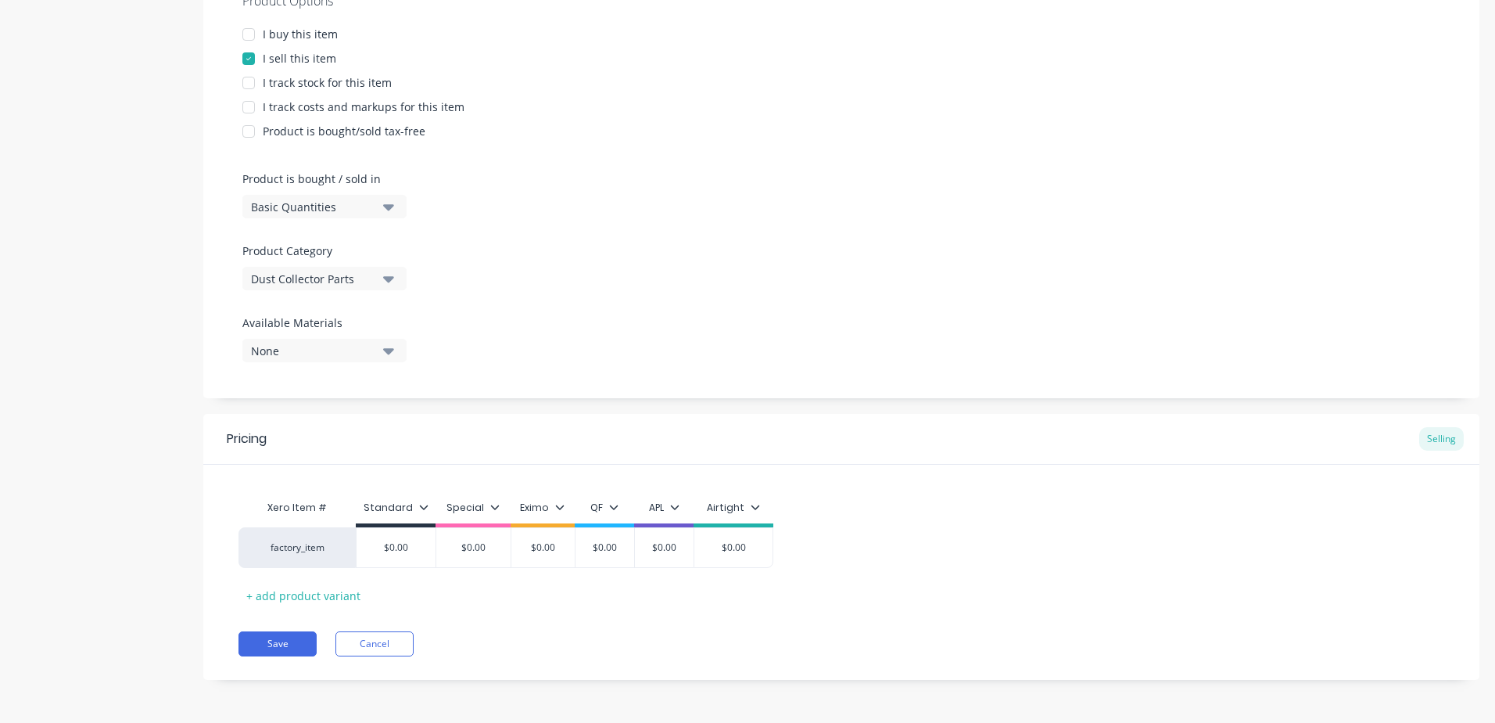
click at [422, 504] on icon at bounding box center [423, 506] width 9 height 9
click at [558, 345] on div "Product Options I buy this item I sell this item I track stock for this item I …" at bounding box center [841, 183] width 1276 height 430
click at [310, 586] on div "+ add product variant" at bounding box center [304, 595] width 130 height 24
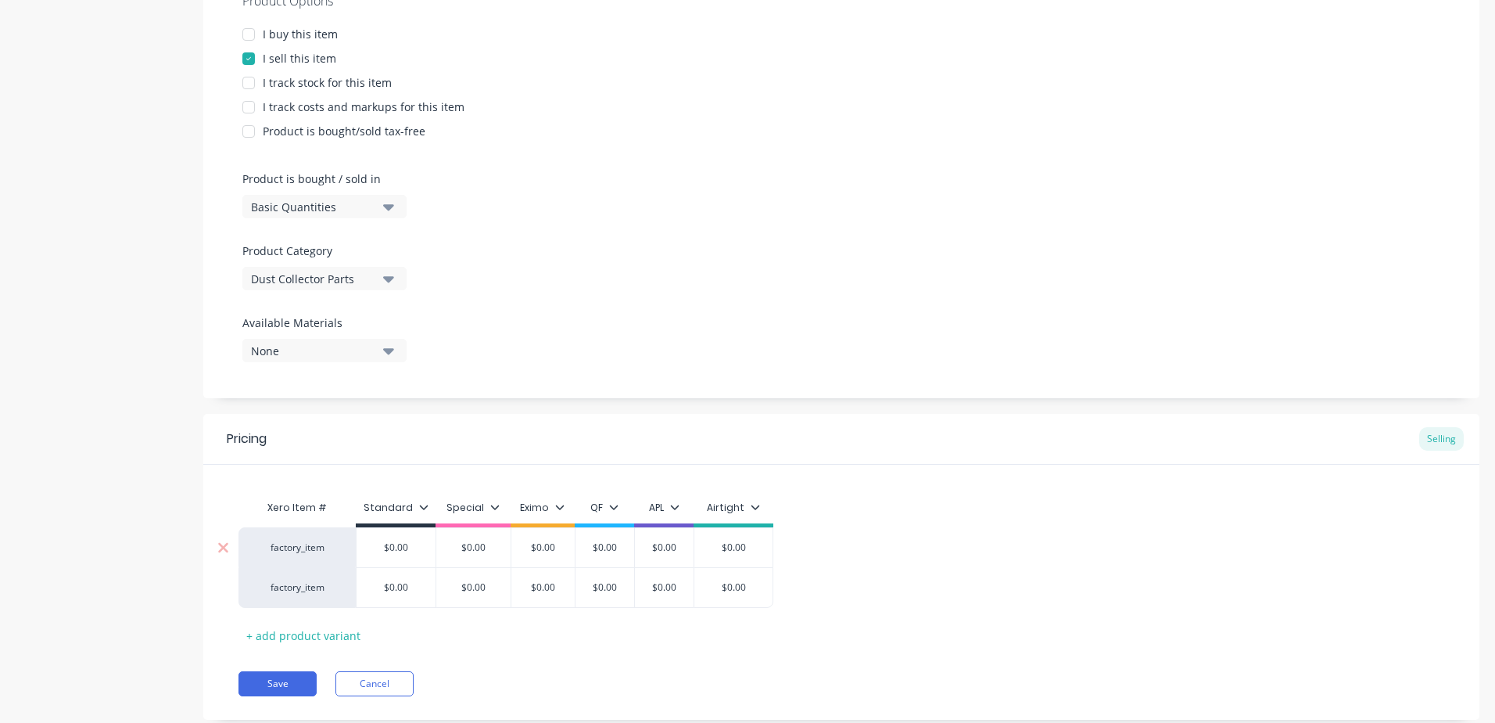
scroll to position [361, 0]
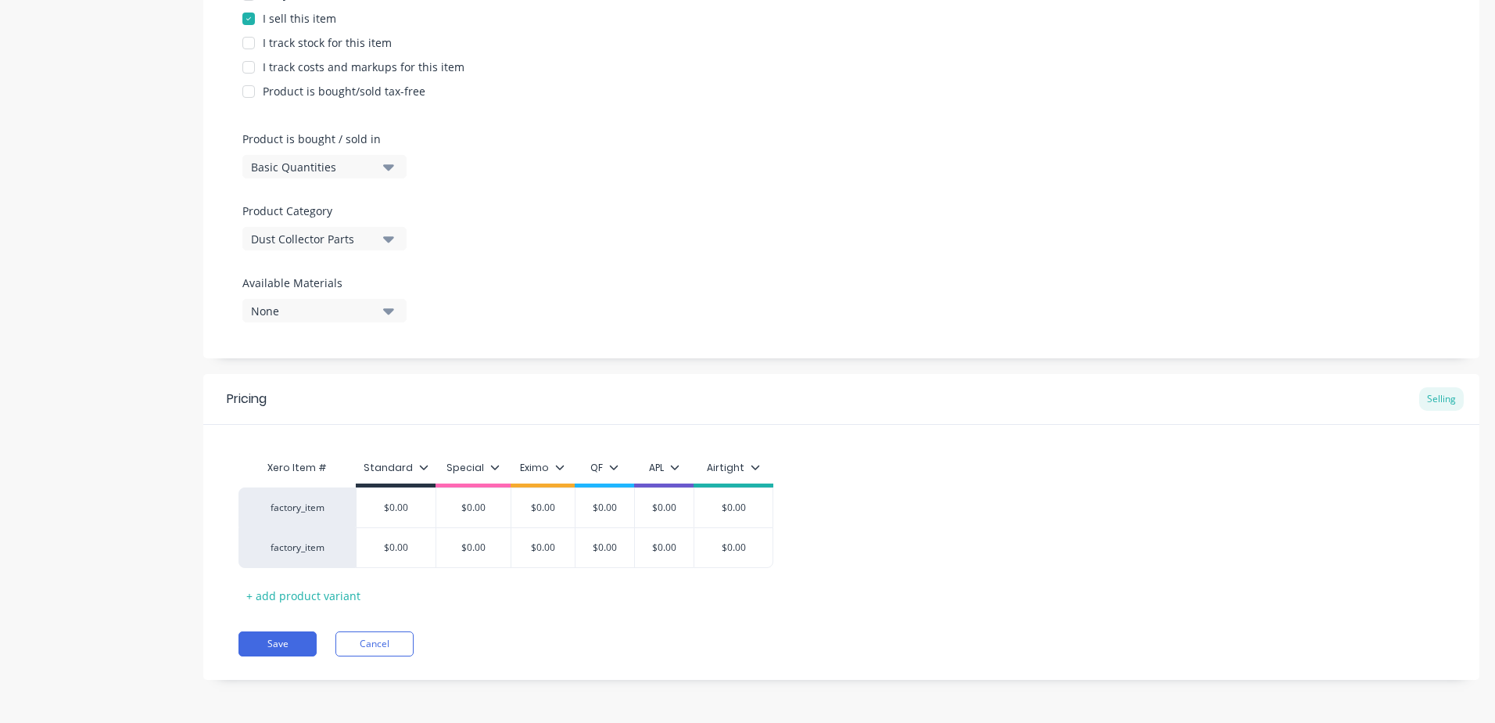
click at [328, 468] on div "Xero Item #" at bounding box center [297, 467] width 117 height 31
drag, startPoint x: 366, startPoint y: 477, endPoint x: 686, endPoint y: 615, distance: 348.5
click at [686, 615] on div "Pricing Selling Xero Item # Standard Special Eximo QF APL Airtight factory_item…" at bounding box center [841, 527] width 1276 height 306
click at [419, 464] on icon at bounding box center [423, 466] width 9 height 9
click at [317, 486] on div "Xero Item #" at bounding box center [297, 469] width 117 height 35
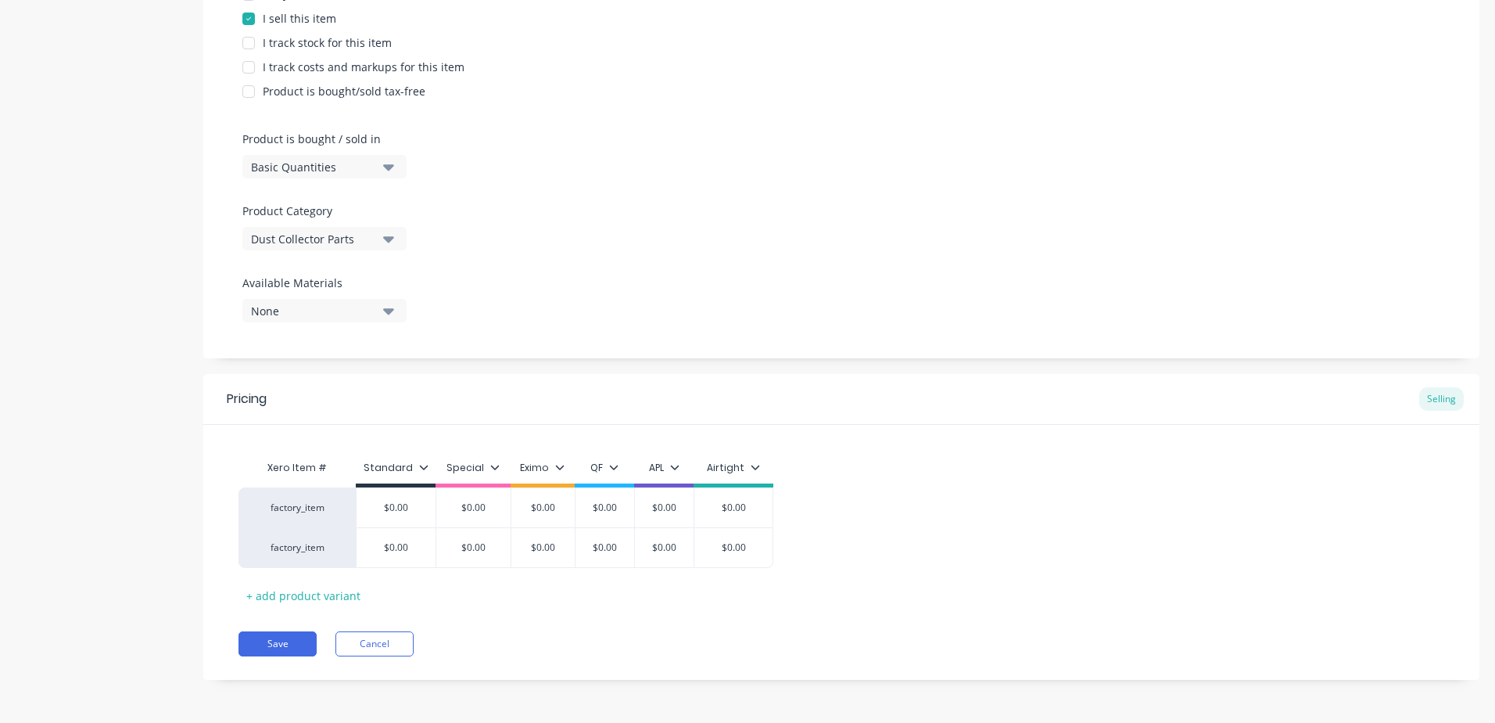
drag, startPoint x: 327, startPoint y: 497, endPoint x: 382, endPoint y: 610, distance: 125.2
click at [382, 610] on div "Pricing Selling Xero Item # Standard Special Eximo QF APL Airtight factory_item…" at bounding box center [841, 527] width 1276 height 306
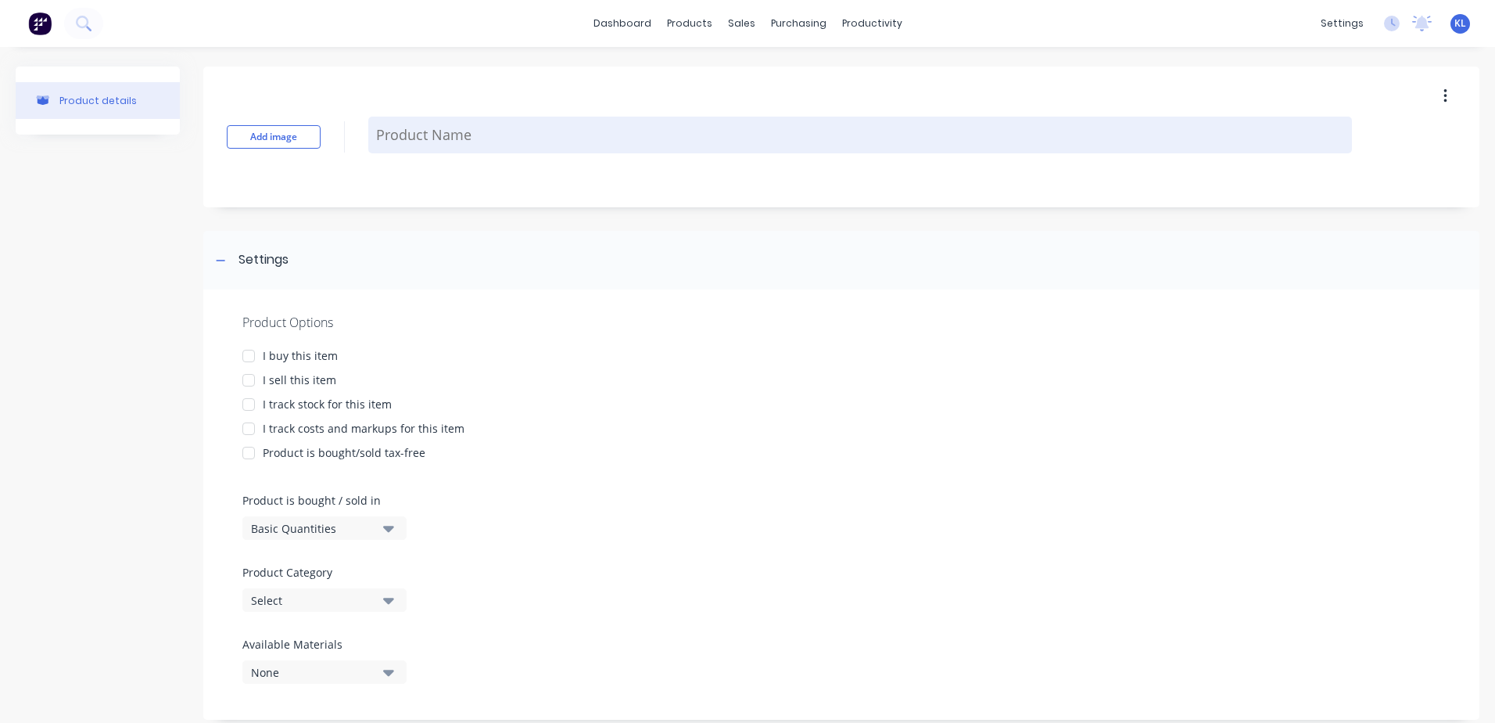
click at [435, 135] on textarea at bounding box center [860, 135] width 984 height 37
type textarea "x"
type textarea "A"
type textarea "x"
type textarea "Ac"
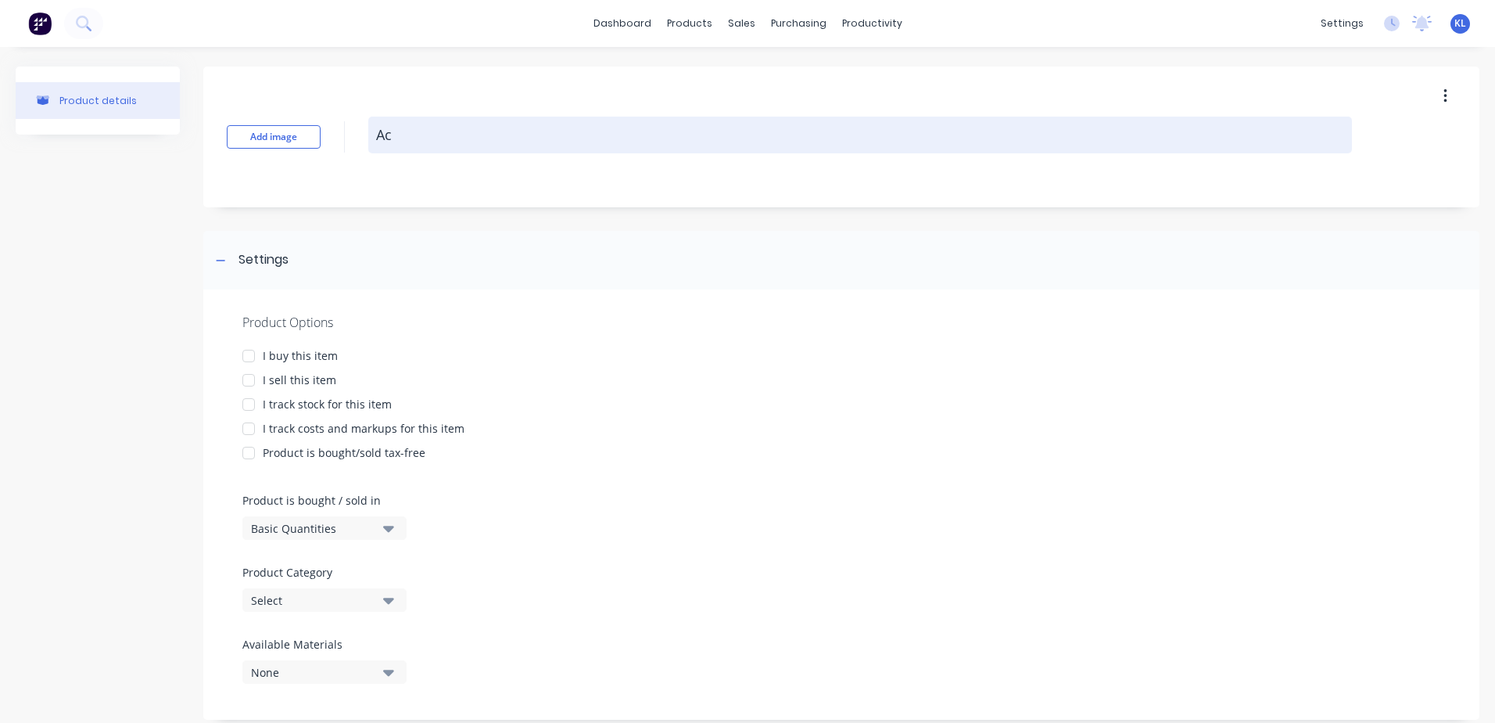
type textarea "x"
type textarea "Acc"
type textarea "x"
type textarea "Acce"
type textarea "x"
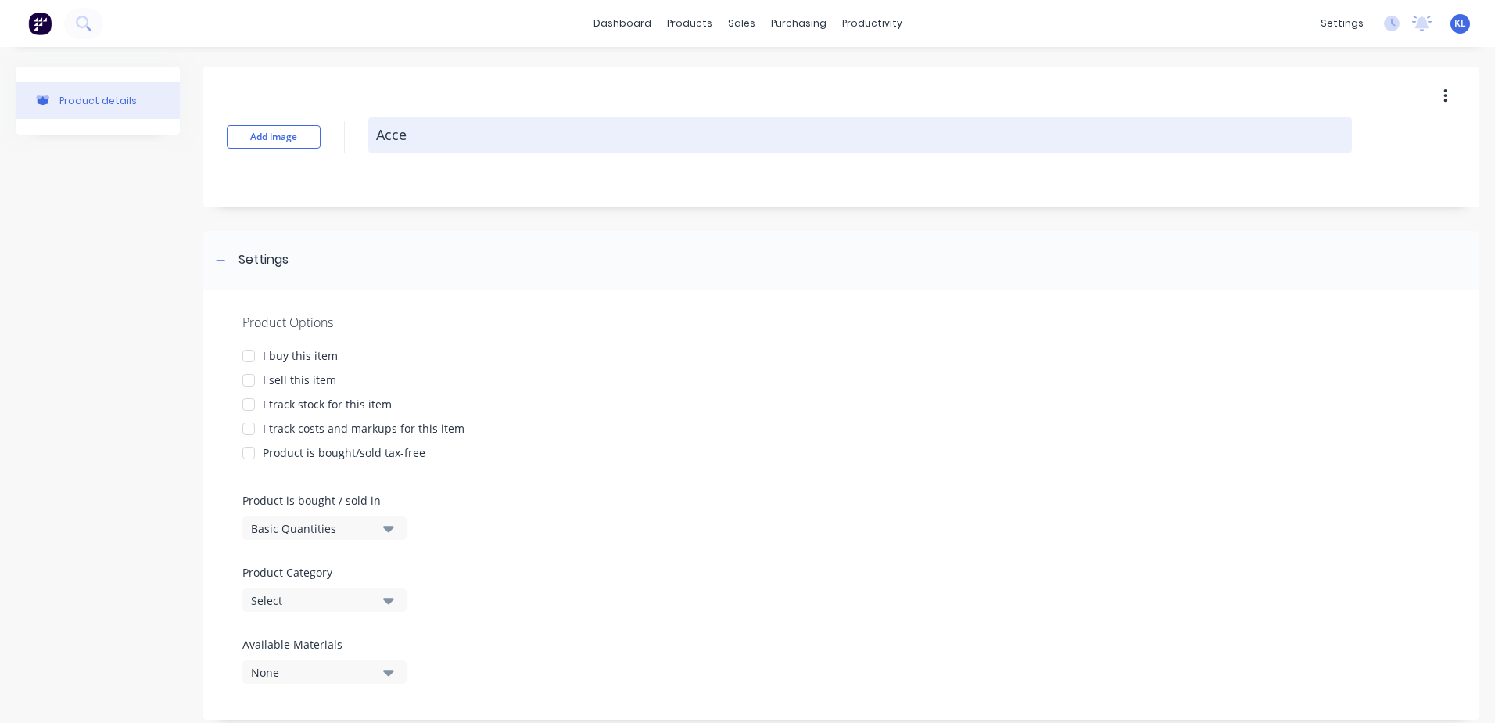
type textarea "Acces"
type textarea "x"
type textarea "Access"
type textarea "x"
type textarea "Access"
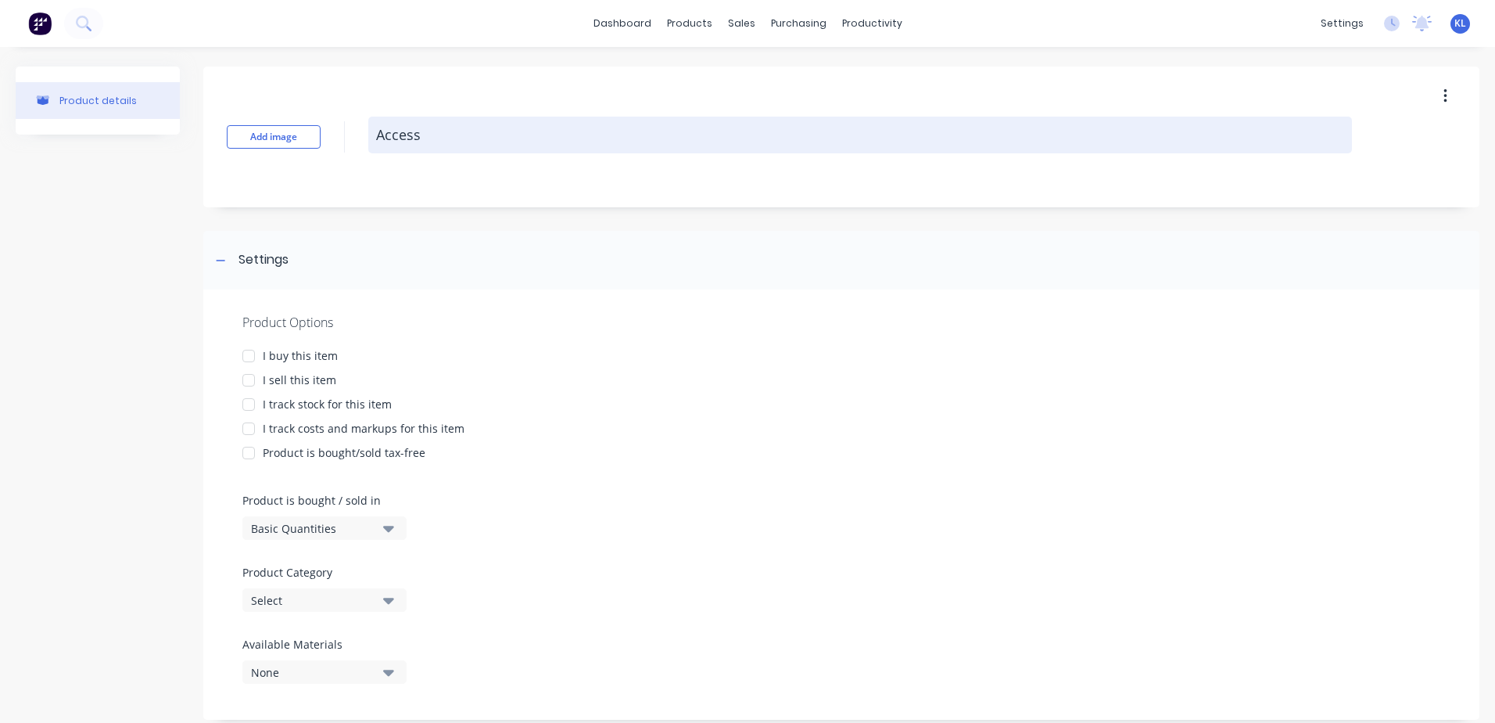
type textarea "x"
type textarea "Access D"
type textarea "x"
type textarea "Access Do"
type textarea "x"
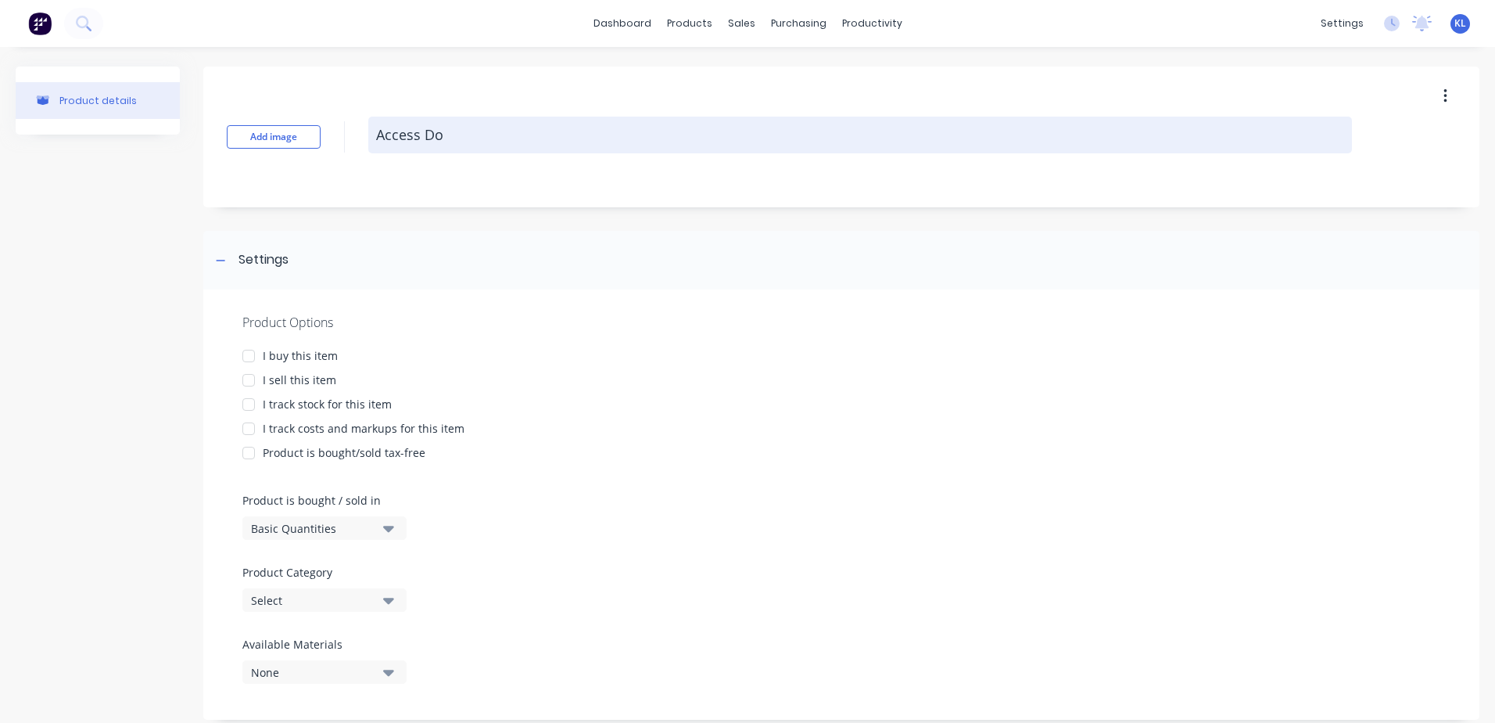
type textarea "Access Doo"
type textarea "x"
type textarea "Access Door"
type textarea "x"
type textarea "Access Door"
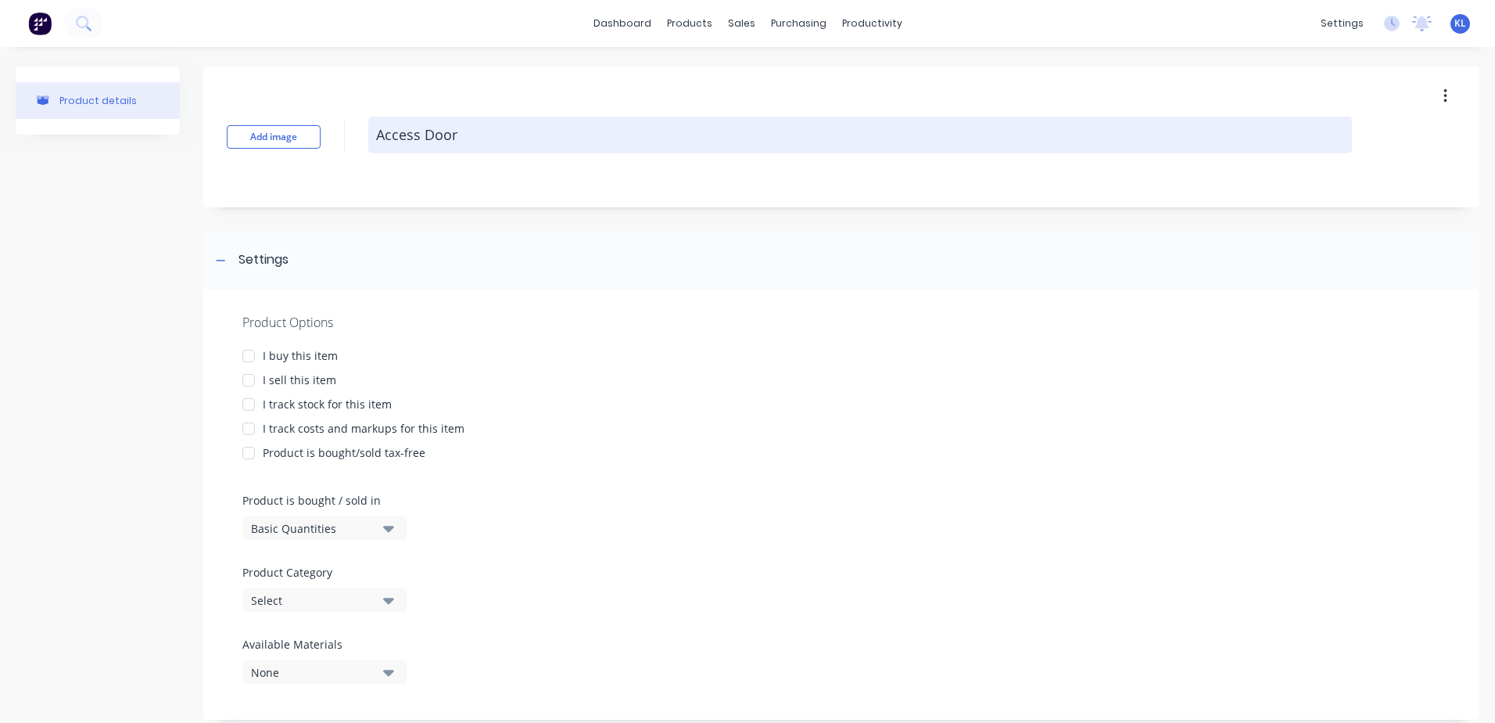
type textarea "x"
type textarea "Access Door ="
type textarea "x"
type textarea "Access Door"
type textarea "x"
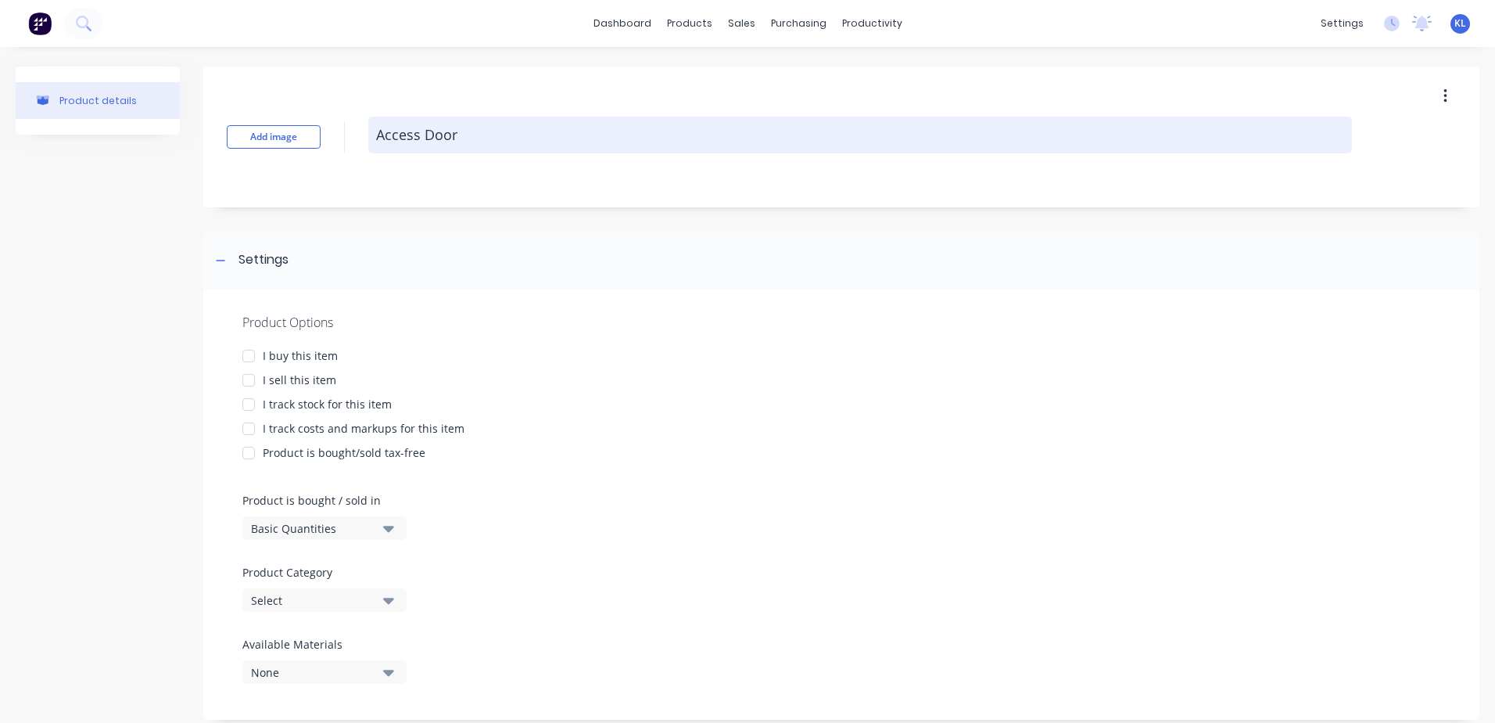
type textarea "Access Door -"
type textarea "x"
type textarea "Access Door -"
type textarea "x"
type textarea "Access Door -"
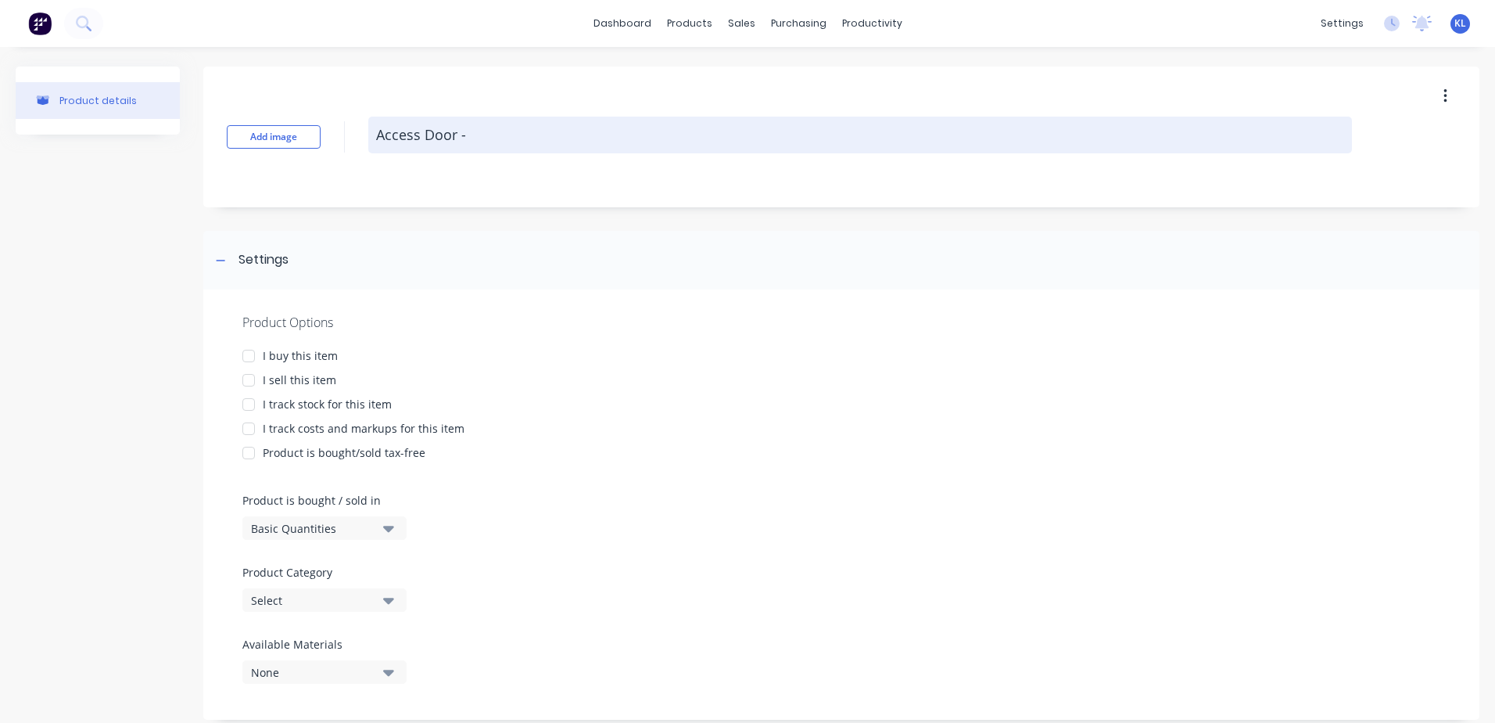
type textarea "x"
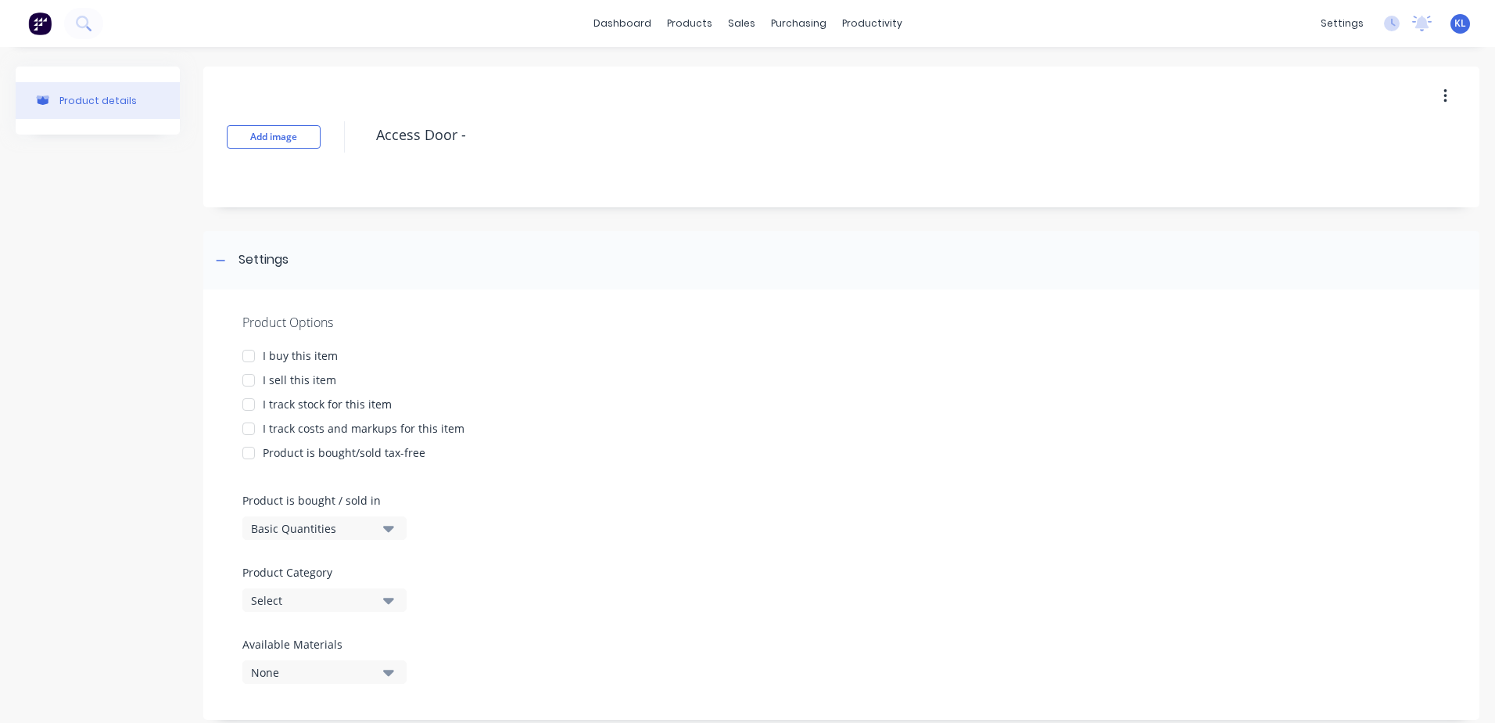
type textarea "Access Door -"
type textarea "x"
type textarea "Access Door -"
type textarea "x"
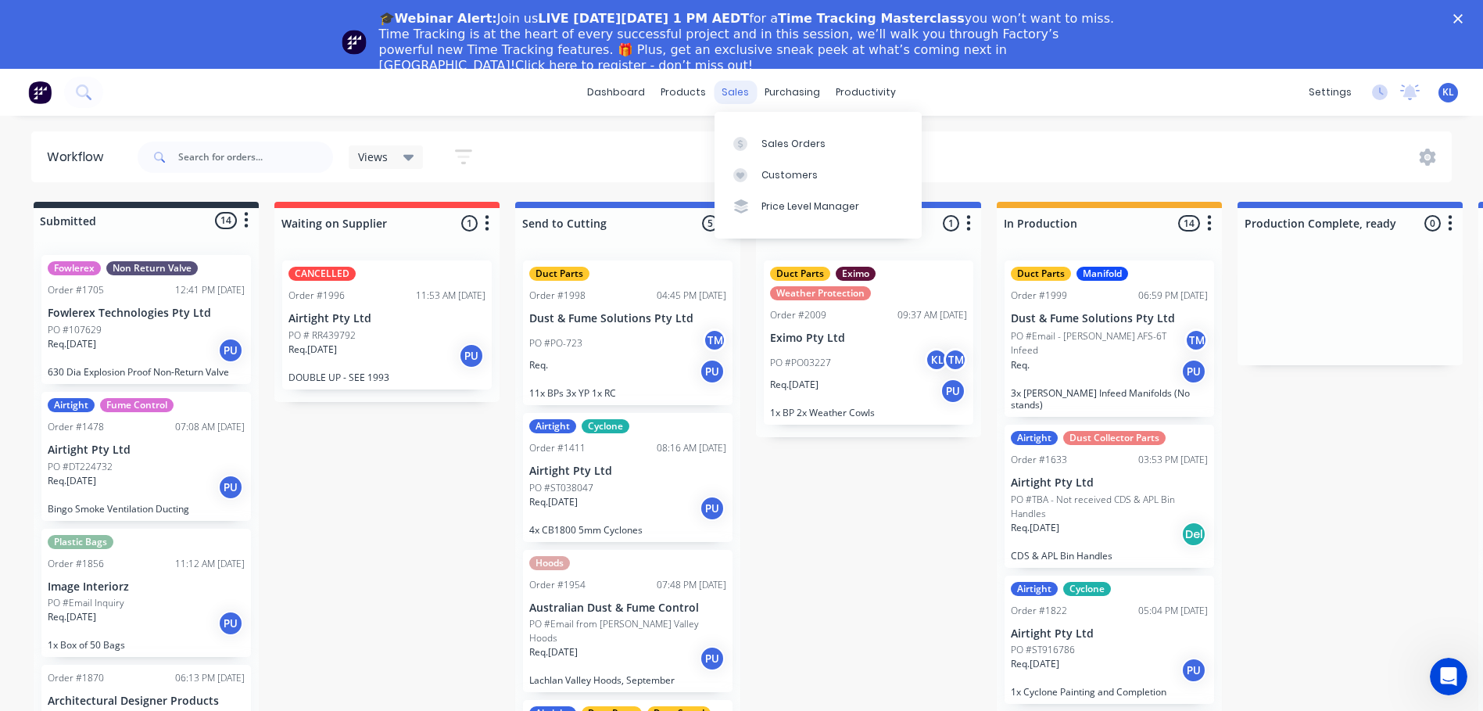
click at [748, 96] on div "sales" at bounding box center [735, 92] width 43 height 23
click at [723, 94] on div "sales" at bounding box center [735, 92] width 43 height 23
click at [777, 144] on div "Sales Orders" at bounding box center [794, 144] width 64 height 14
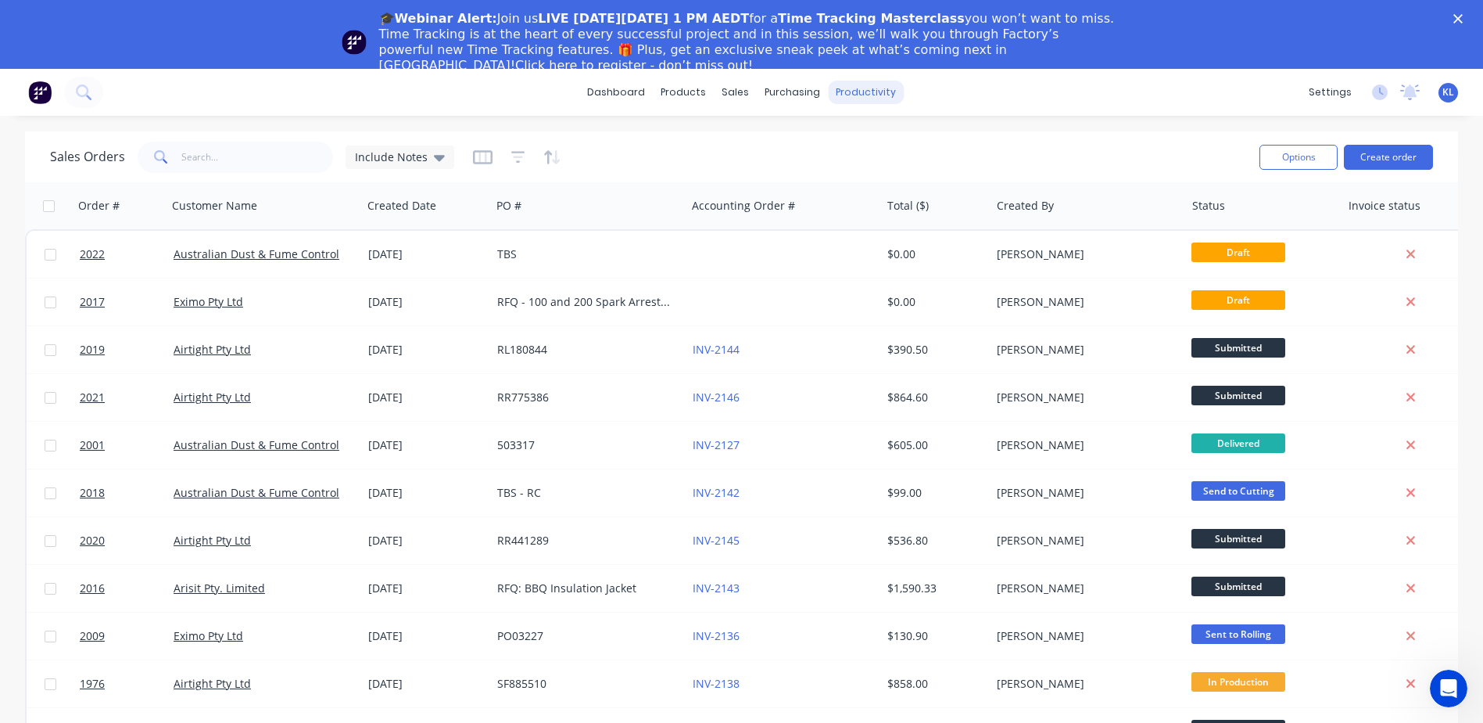
click at [863, 98] on div "productivity" at bounding box center [866, 92] width 76 height 23
click at [888, 149] on div "Workflow" at bounding box center [893, 144] width 47 height 14
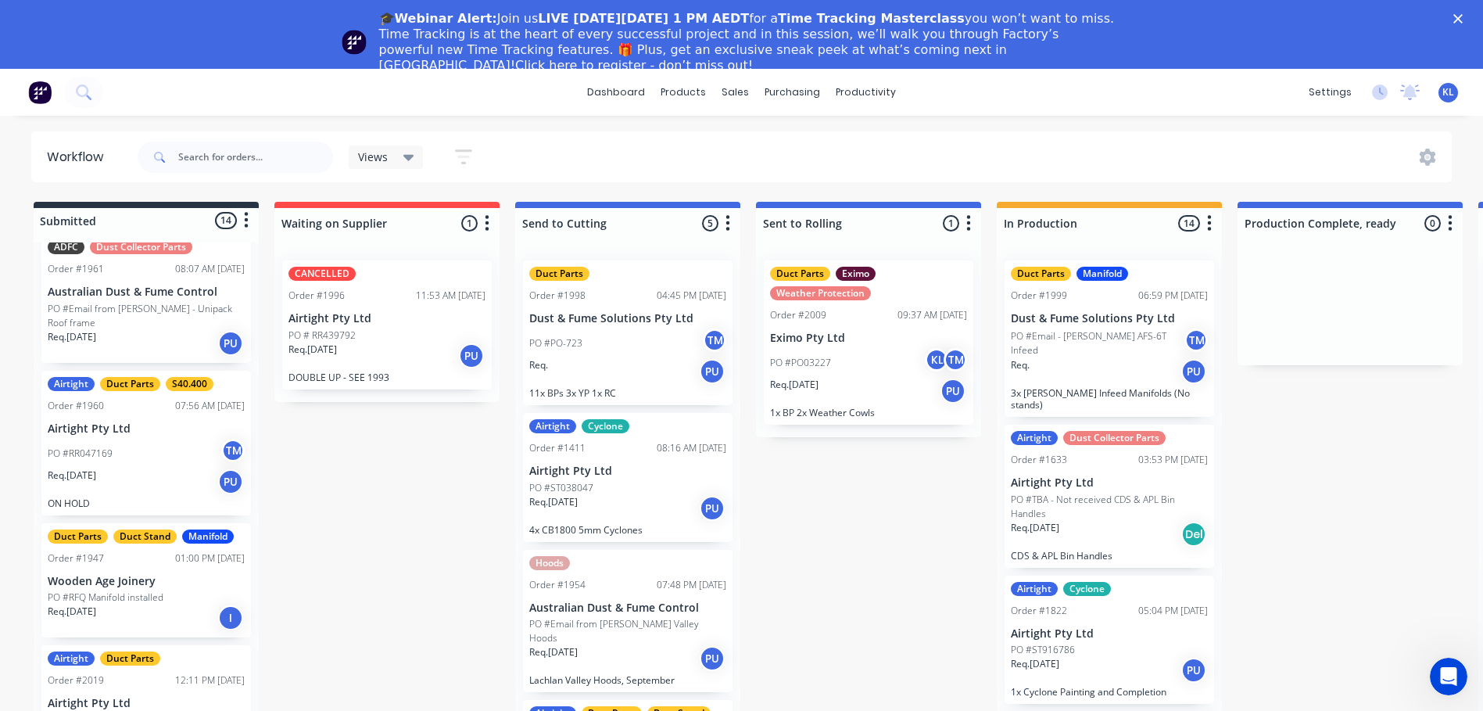
scroll to position [809, 0]
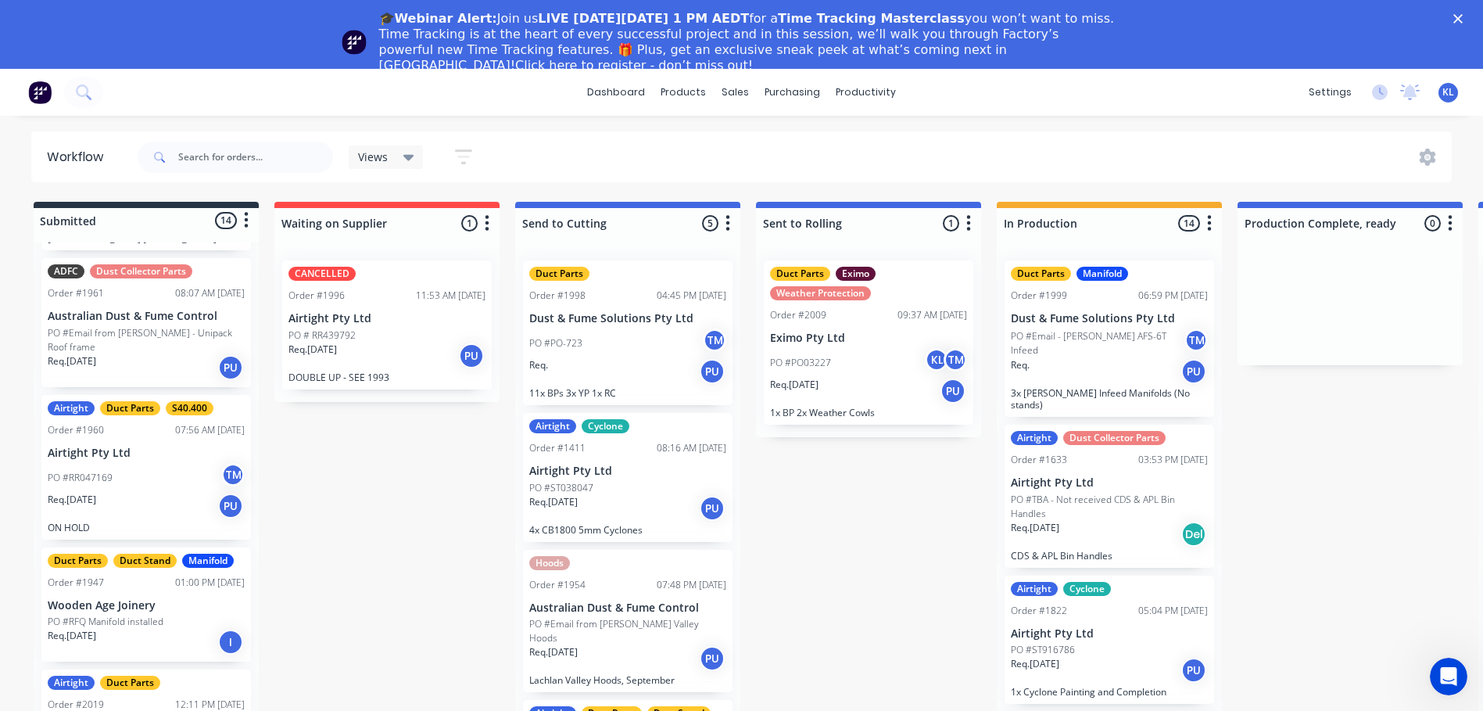
click at [125, 310] on p "Australian Dust & Fume Control" at bounding box center [146, 316] width 197 height 13
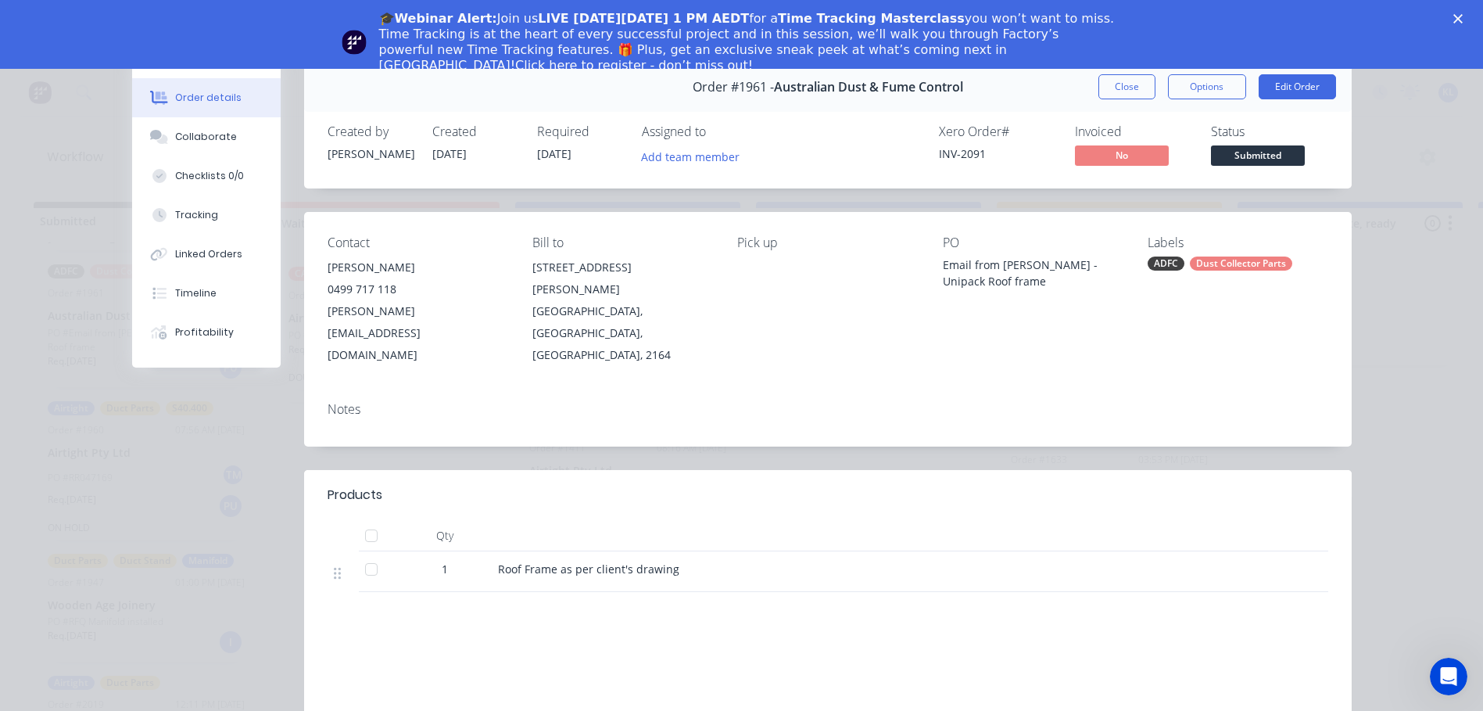
click at [599, 470] on header "Products" at bounding box center [828, 495] width 1048 height 50
click at [1463, 18] on polygon "Close" at bounding box center [1458, 18] width 9 height 9
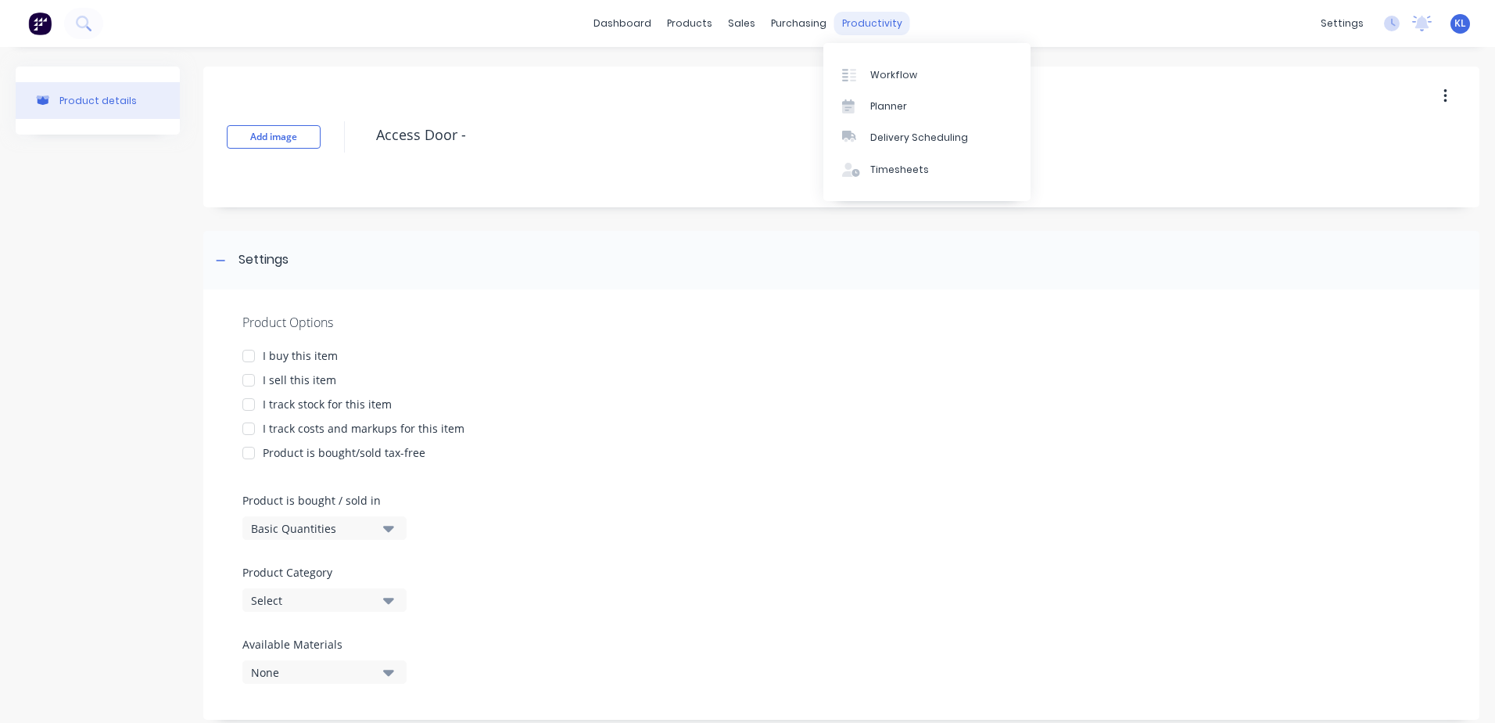
type textarea "x"
click at [840, 16] on div "productivity" at bounding box center [872, 23] width 76 height 23
click at [876, 75] on div "Workflow" at bounding box center [893, 75] width 47 height 14
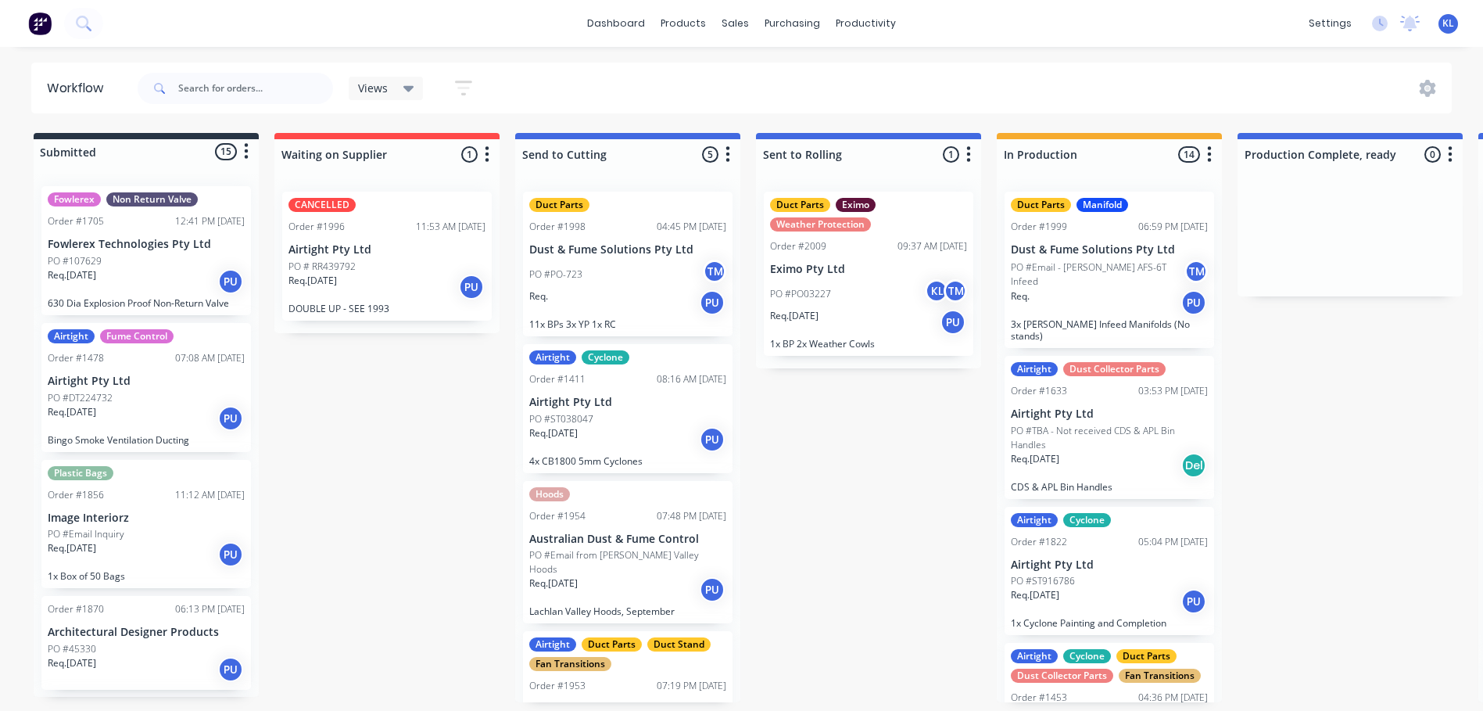
click at [482, 151] on button "button" at bounding box center [487, 154] width 19 height 19
click at [317, 235] on div "CANCELLED Order #1996 11:53 AM [DATE] Airtight Pty Ltd PO # RR439792 Req. [DATE…" at bounding box center [387, 256] width 210 height 129
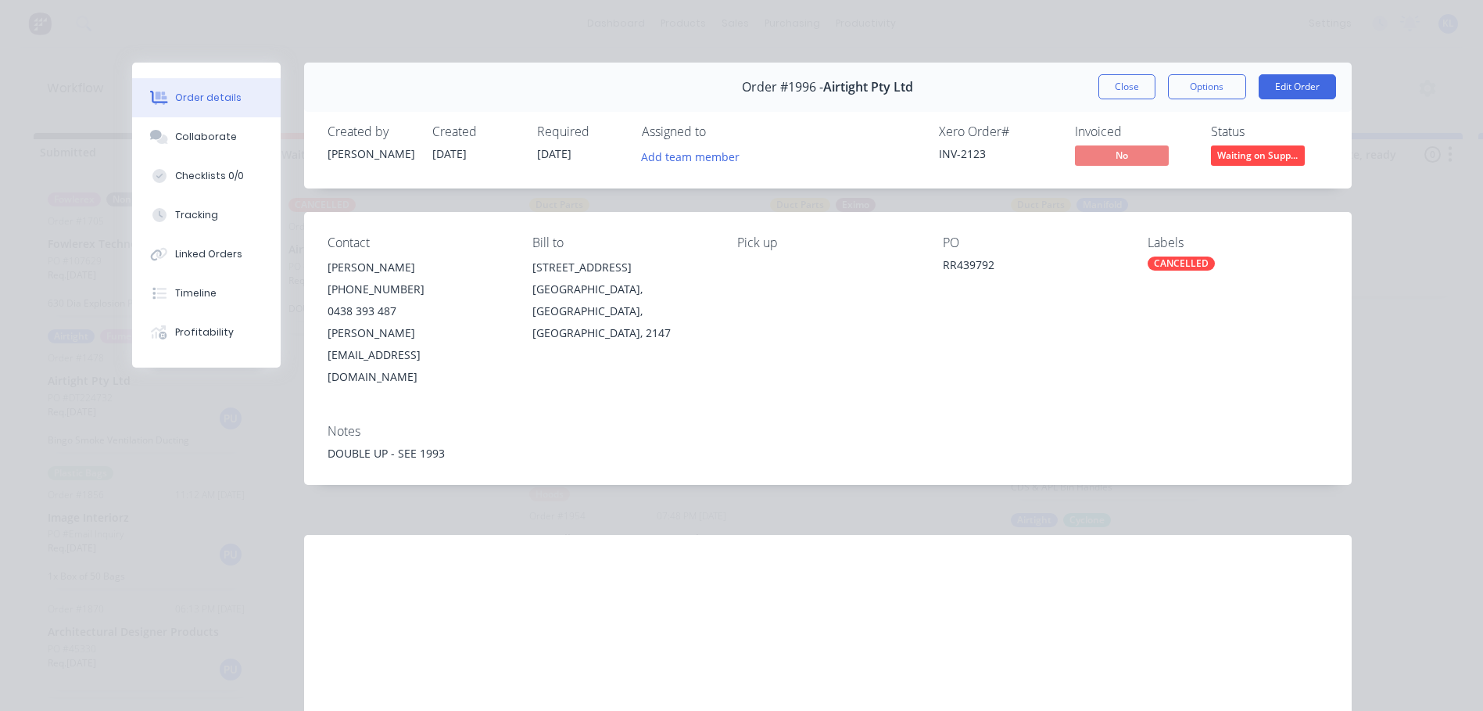
click at [1225, 153] on span "Waiting on Supp..." at bounding box center [1258, 155] width 94 height 20
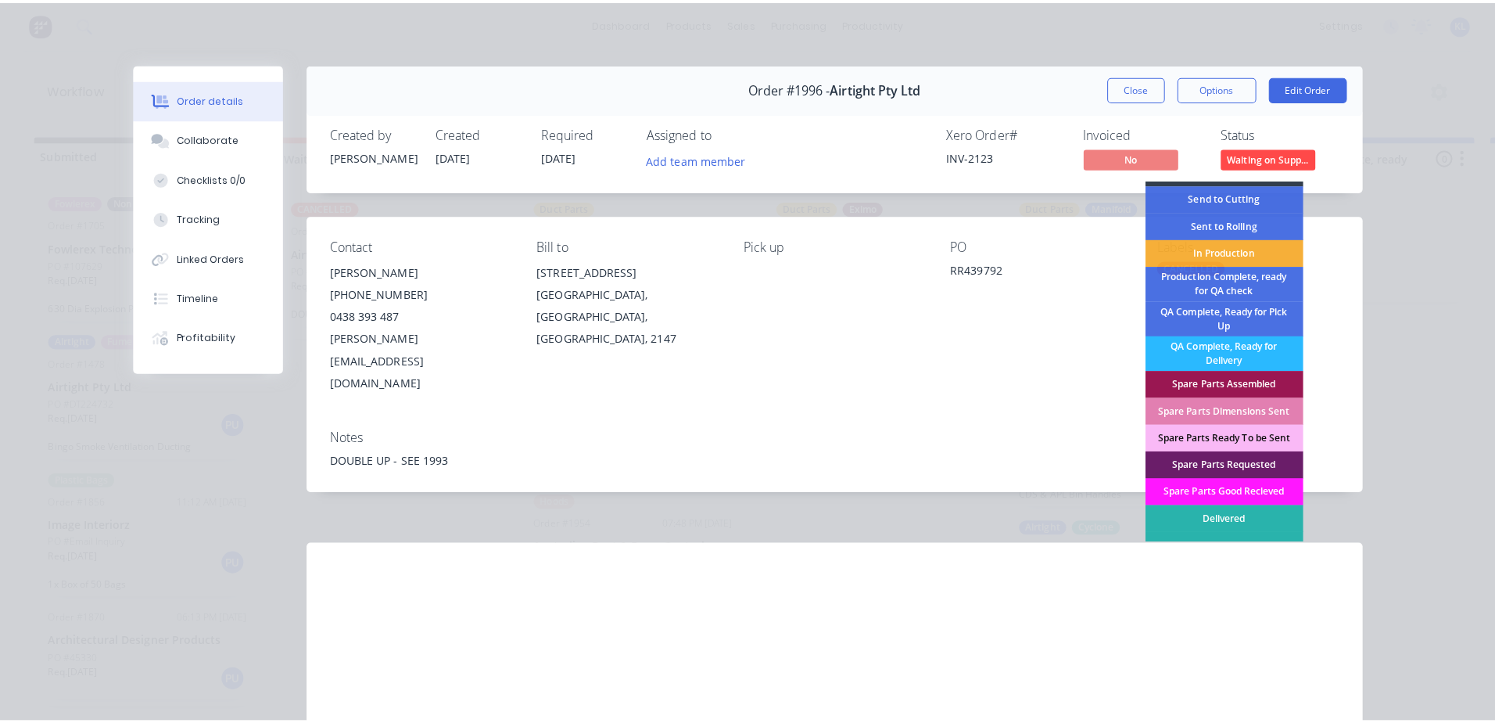
scroll to position [34, 0]
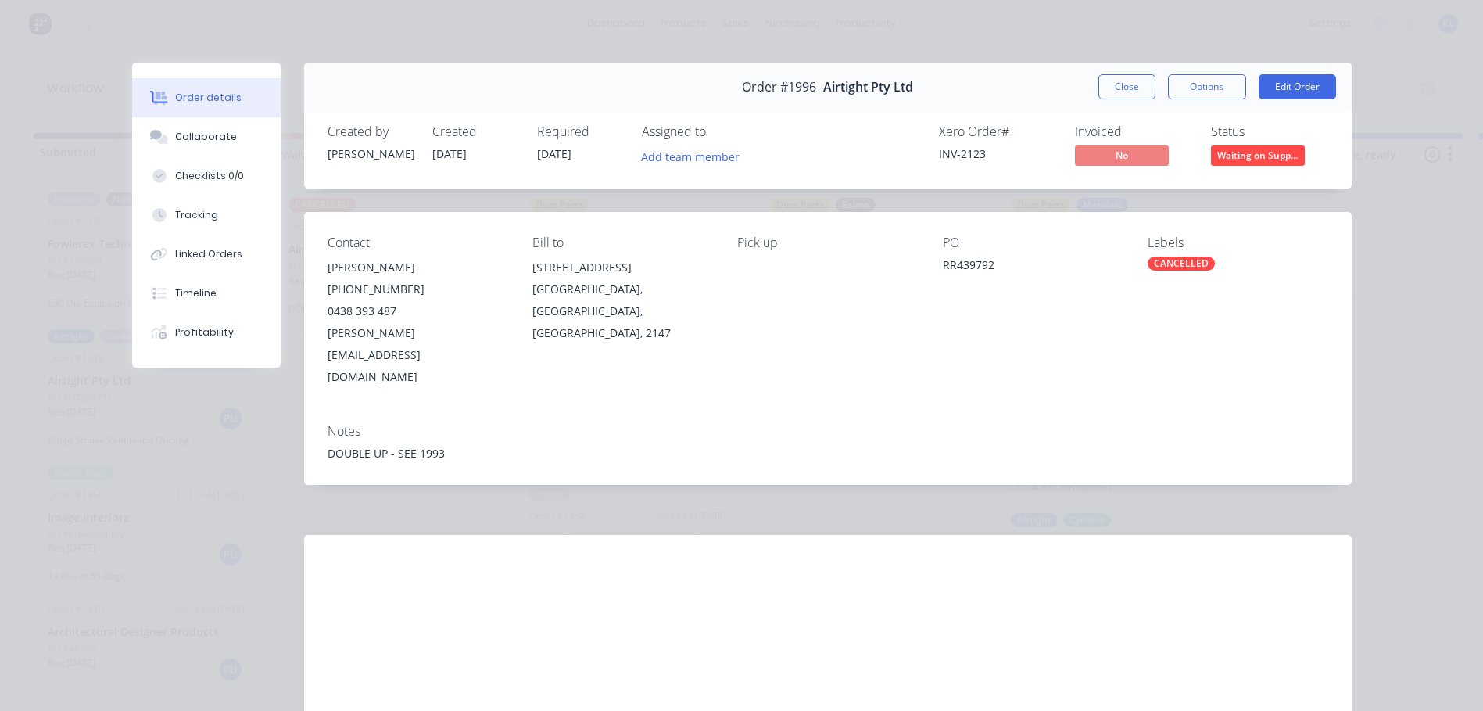
drag, startPoint x: 769, startPoint y: 440, endPoint x: 308, endPoint y: 230, distance: 506.4
click at [761, 437] on div "Notes DOUBLE UP - SEE 1993" at bounding box center [828, 448] width 1048 height 74
click at [1118, 163] on span "No" at bounding box center [1122, 155] width 94 height 20
click at [1214, 90] on button "Options" at bounding box center [1207, 86] width 78 height 25
click at [1278, 90] on button "Edit Order" at bounding box center [1297, 86] width 77 height 25
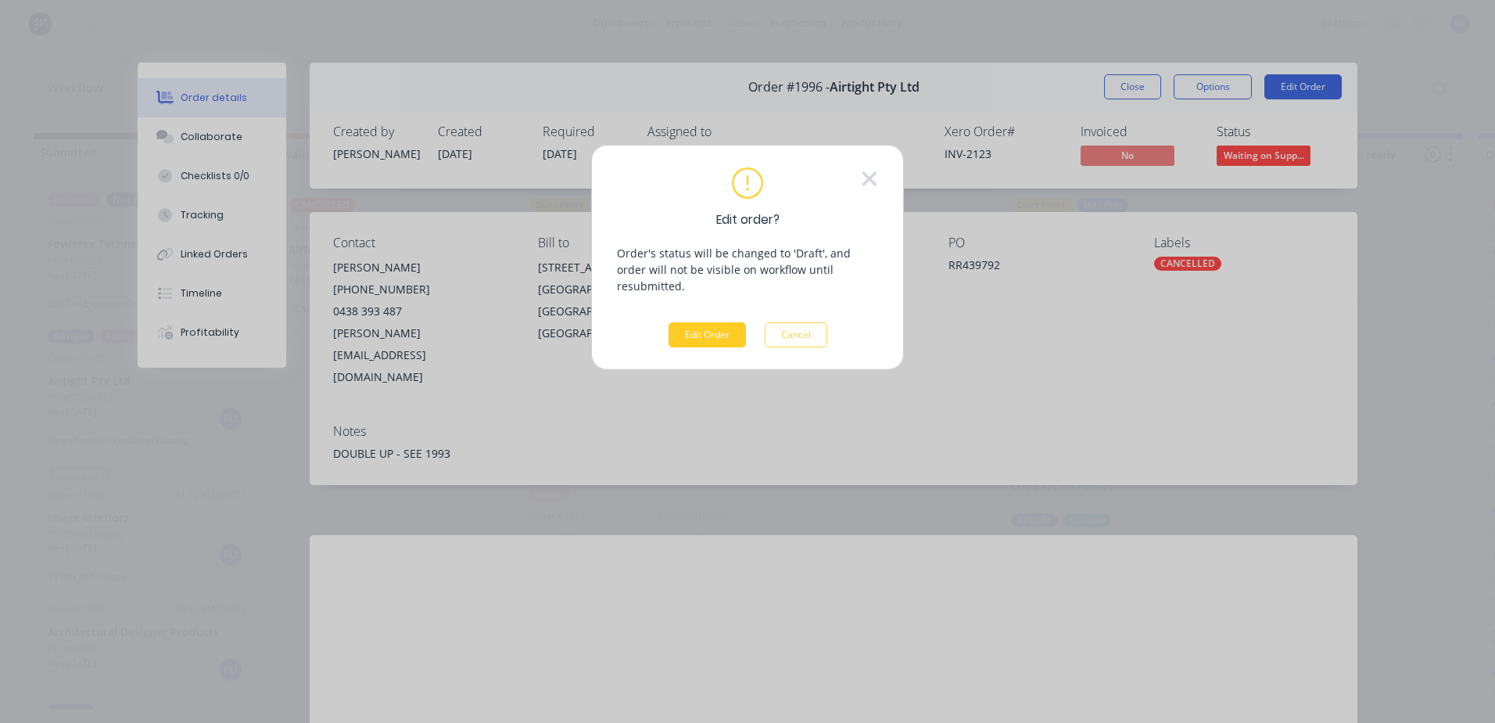
click at [710, 328] on button "Edit Order" at bounding box center [707, 334] width 77 height 25
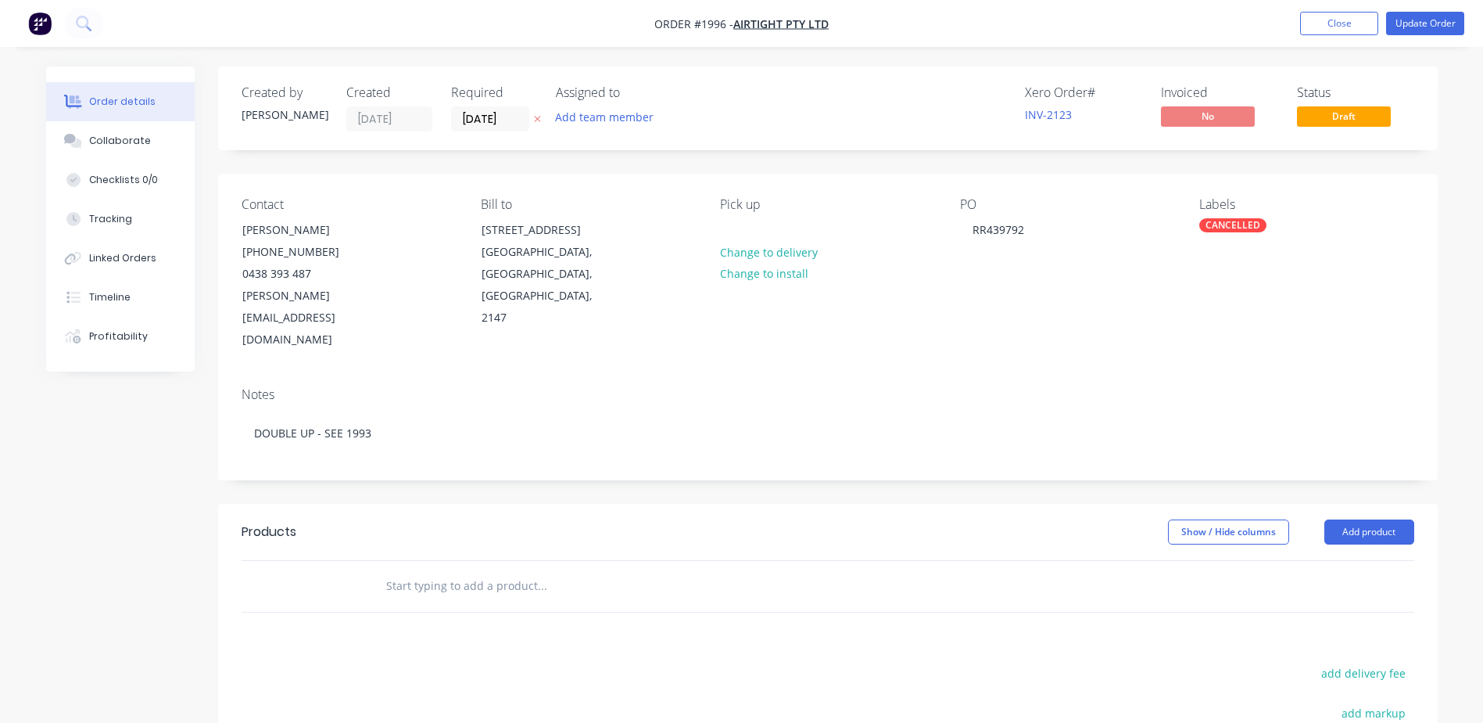
click at [1336, 124] on span "Draft" at bounding box center [1344, 116] width 94 height 20
click at [1204, 120] on span "No" at bounding box center [1208, 116] width 94 height 20
click at [1434, 22] on button "Update Order" at bounding box center [1425, 23] width 78 height 23
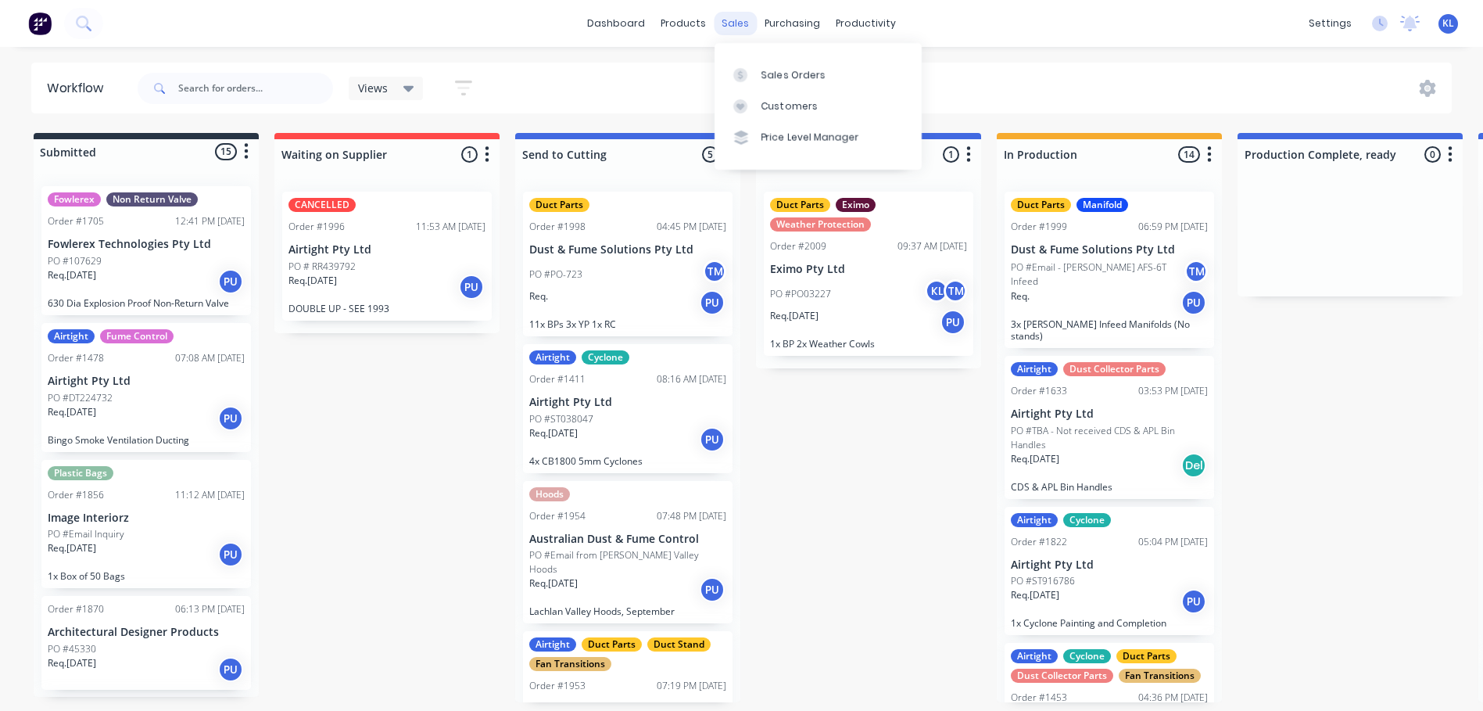
click at [726, 23] on div "sales" at bounding box center [735, 23] width 43 height 23
click at [762, 75] on div "Sales Orders" at bounding box center [794, 75] width 64 height 14
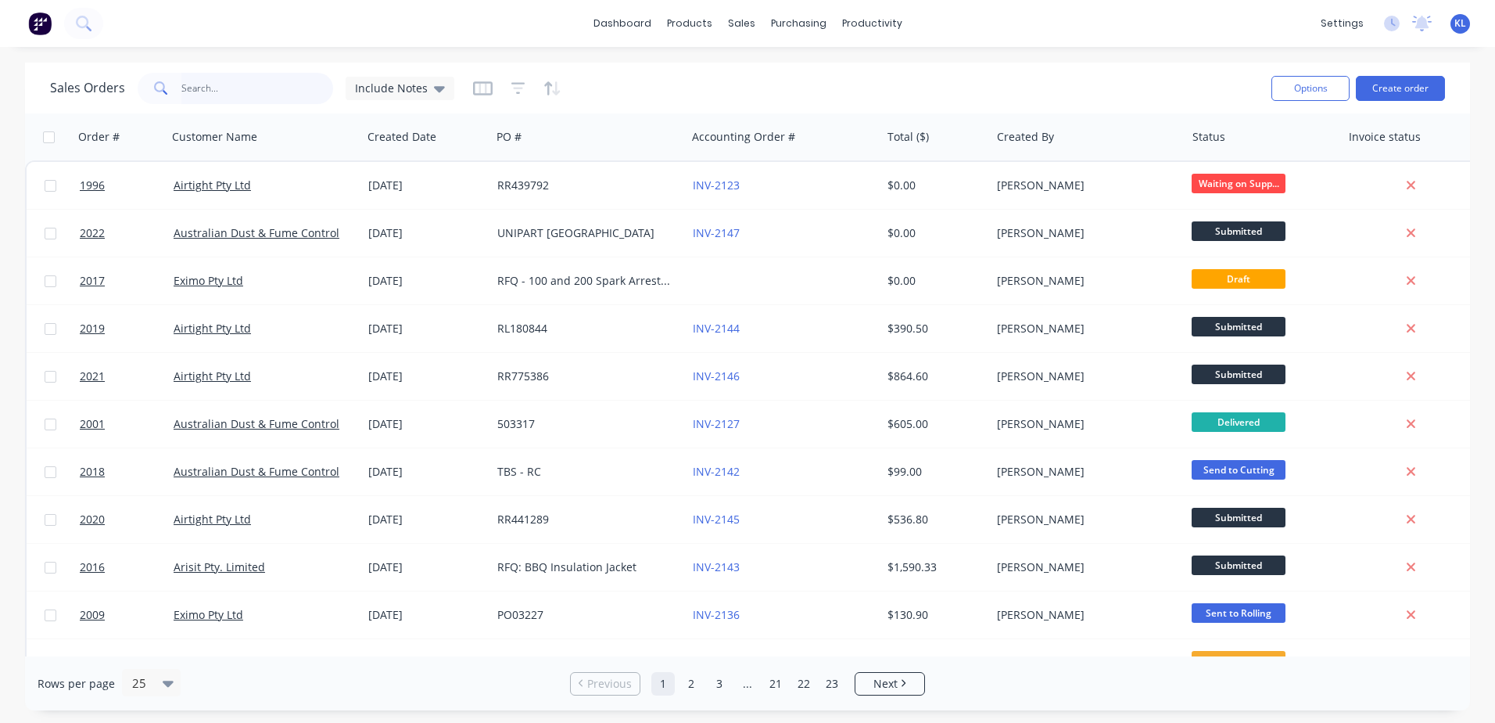
click at [203, 89] on input "text" at bounding box center [257, 88] width 152 height 31
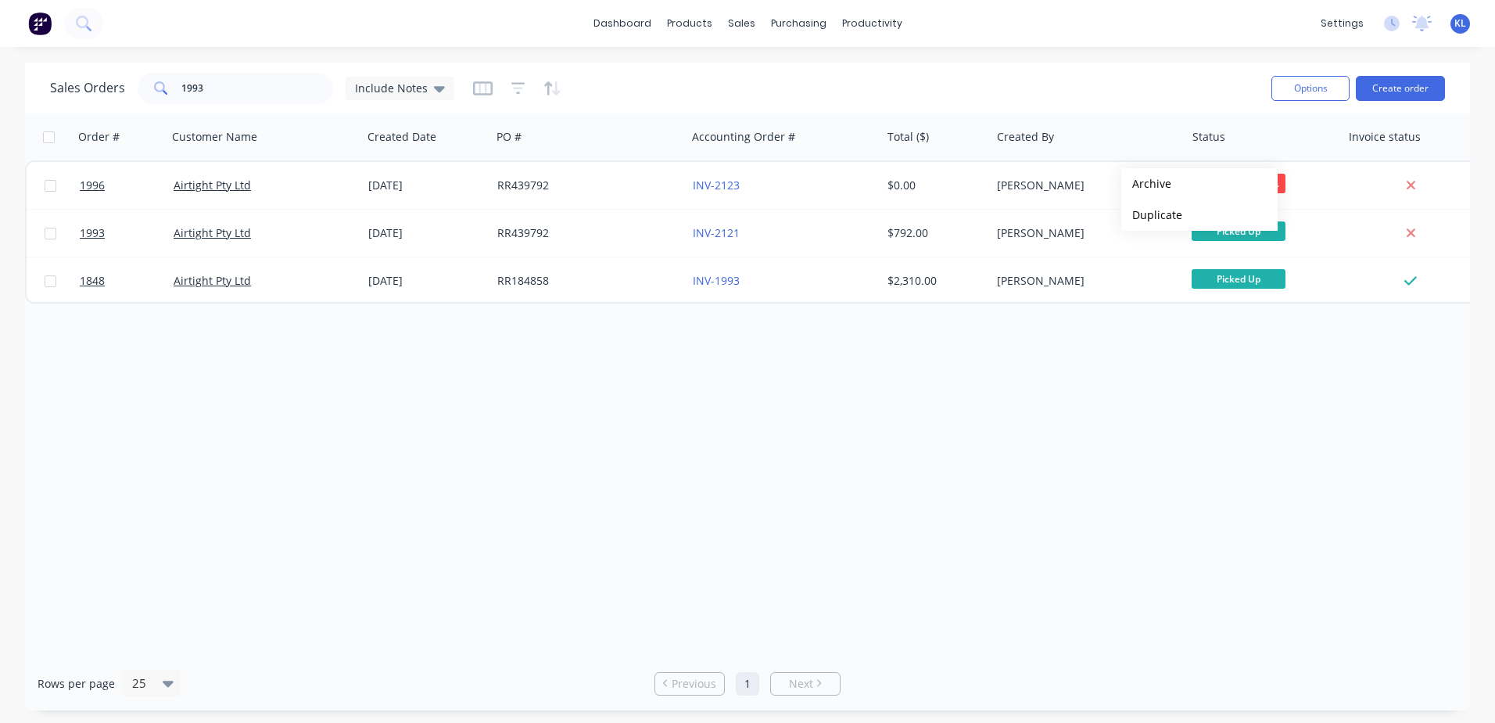
click at [1041, 324] on div "Order # Customer Name Created Date PO # Accounting Order # Total ($) Created By…" at bounding box center [747, 384] width 1445 height 543
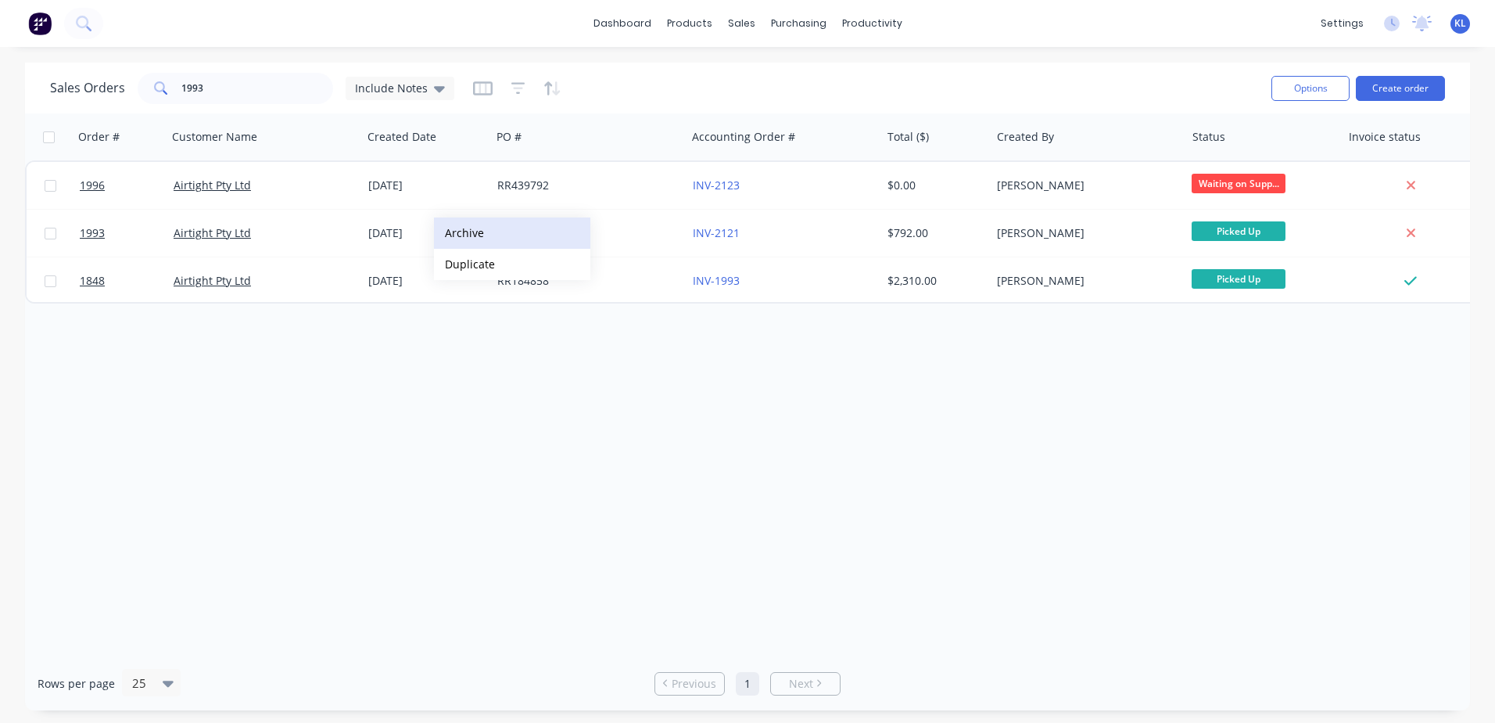
click at [486, 238] on button "Archive" at bounding box center [512, 232] width 156 height 31
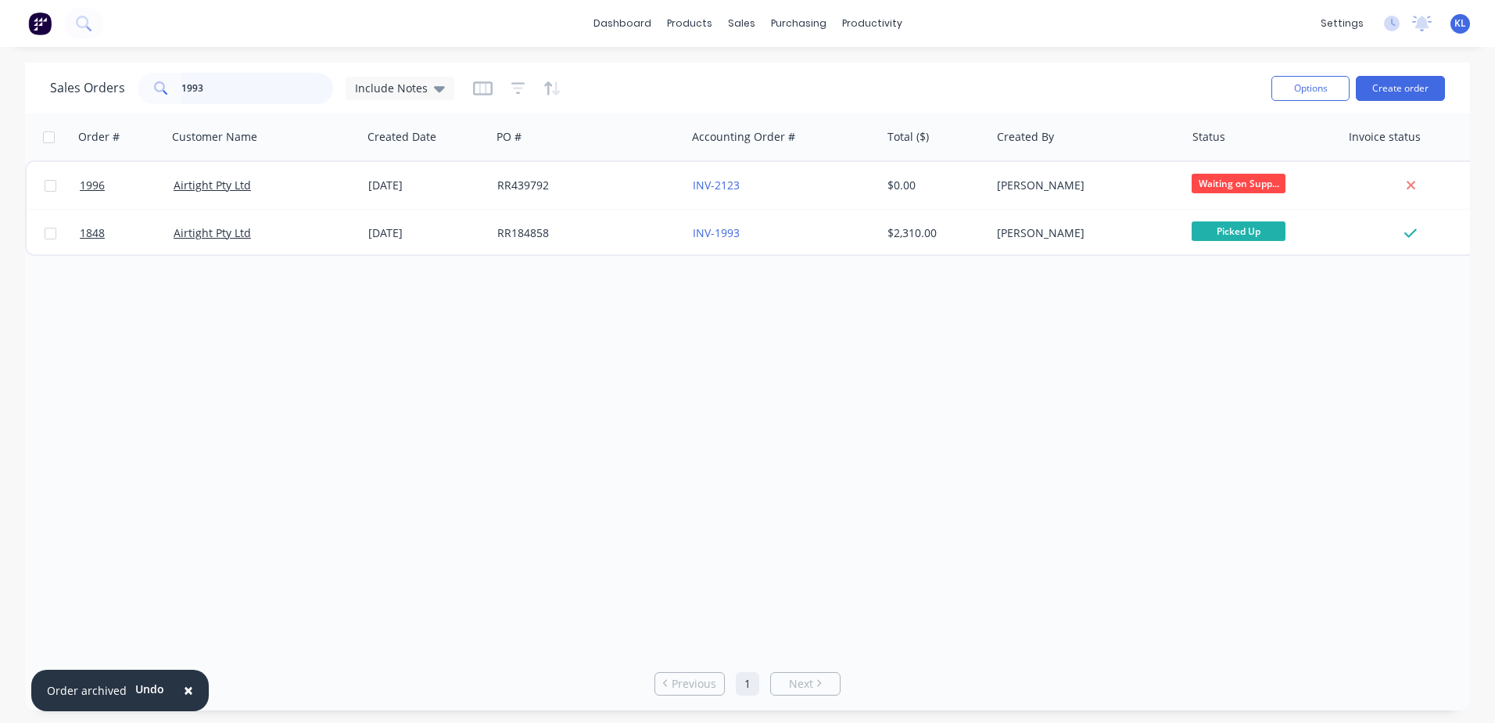
click at [230, 84] on input "1993" at bounding box center [257, 88] width 152 height 31
type input "1"
type input "cancelled"
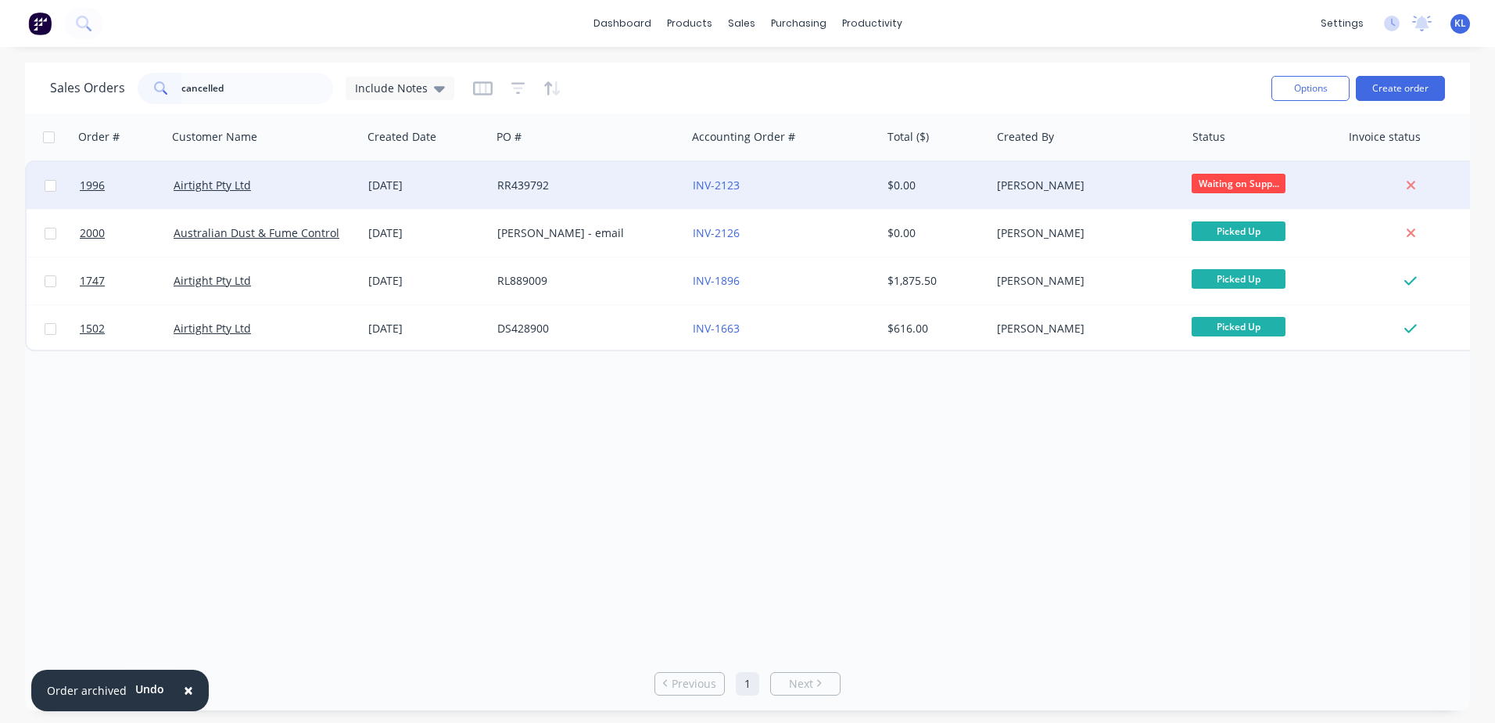
click at [1095, 183] on div "[PERSON_NAME]" at bounding box center [1084, 186] width 174 height 16
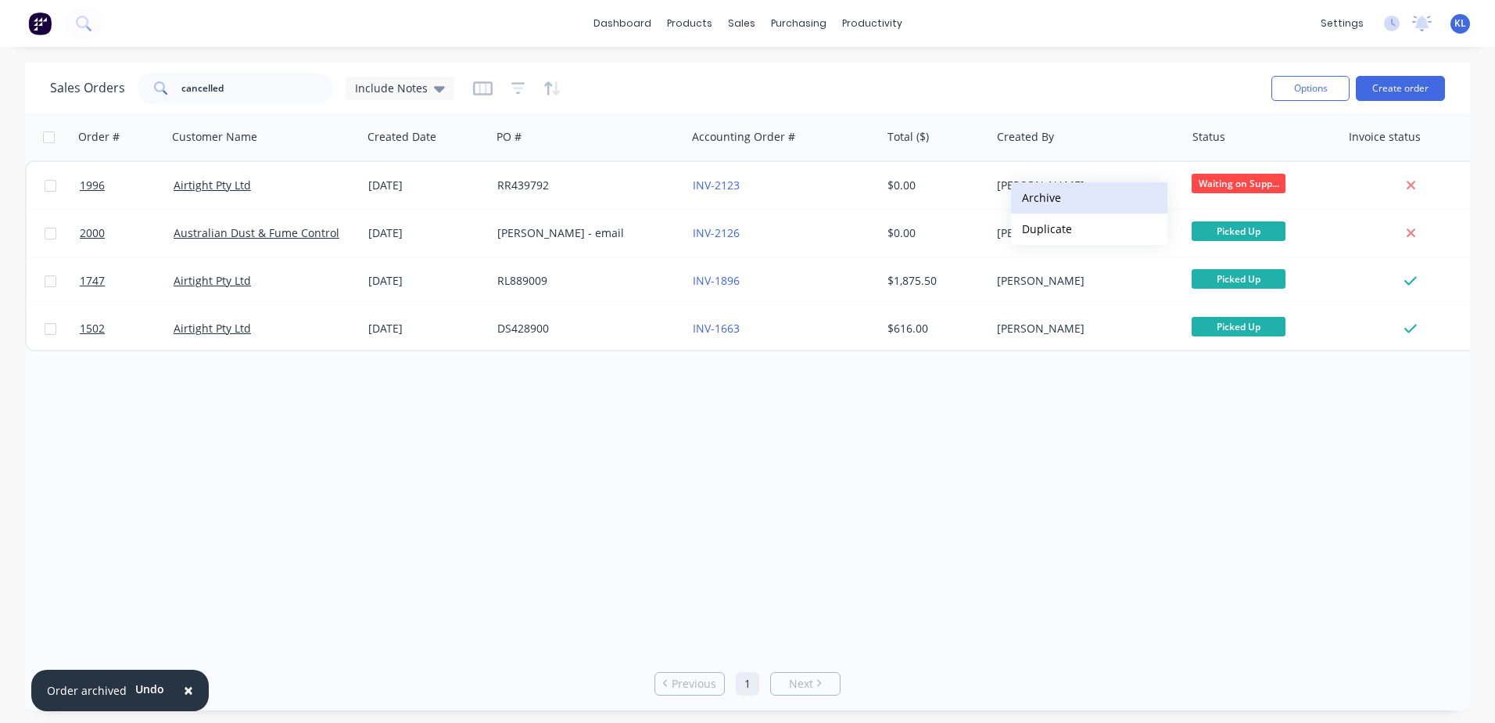
click at [1053, 196] on button "Archive" at bounding box center [1089, 197] width 156 height 31
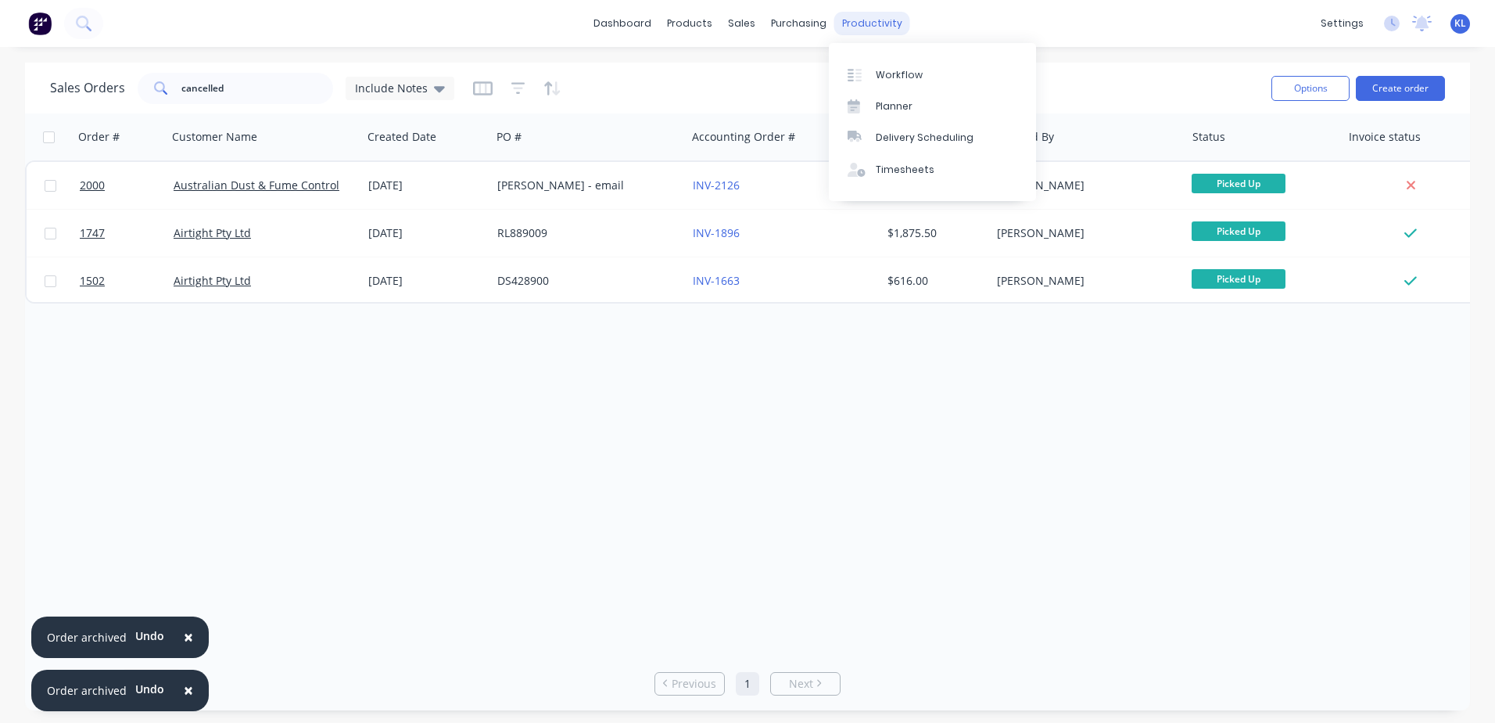
click at [857, 17] on div "productivity" at bounding box center [872, 23] width 76 height 23
click at [899, 72] on div "Workflow" at bounding box center [899, 75] width 47 height 14
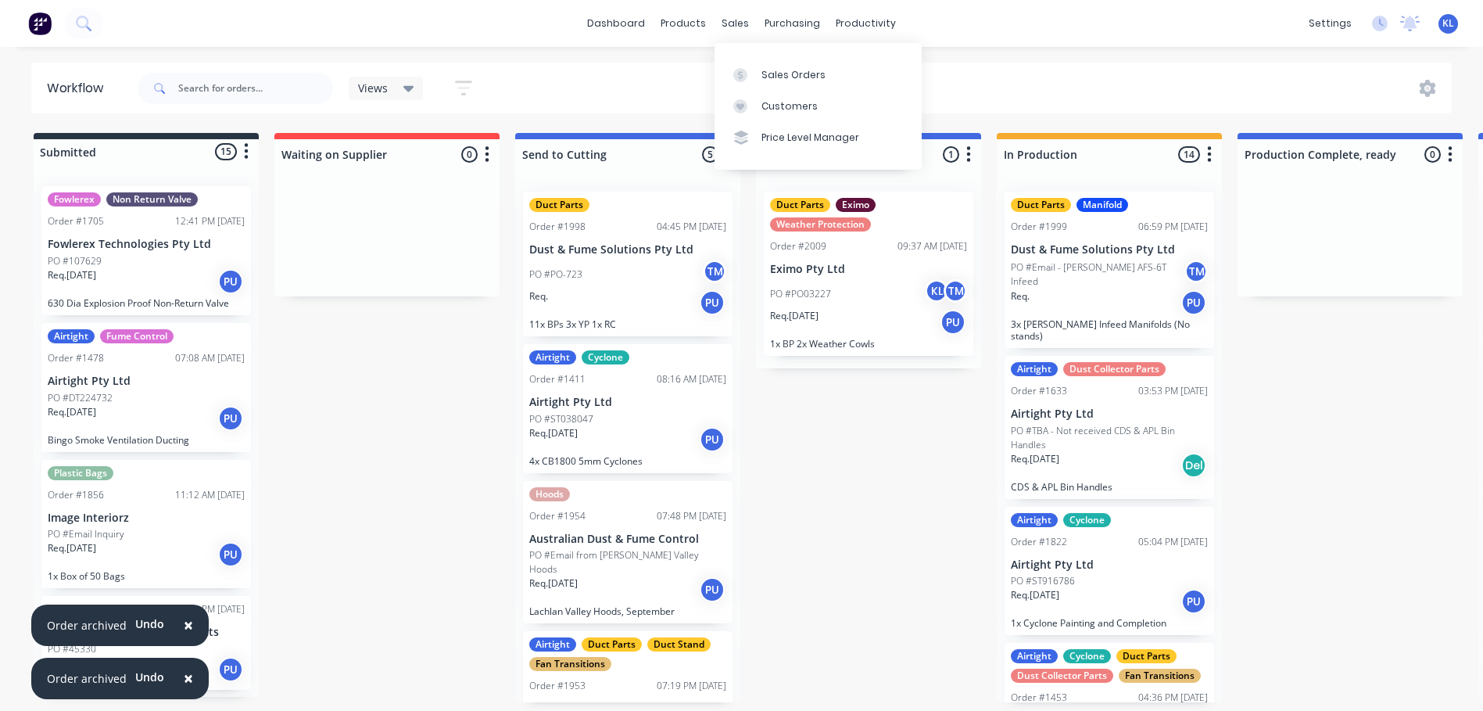
click at [747, 23] on div "sales" at bounding box center [735, 23] width 43 height 23
click at [773, 70] on div "Sales Orders" at bounding box center [794, 75] width 64 height 14
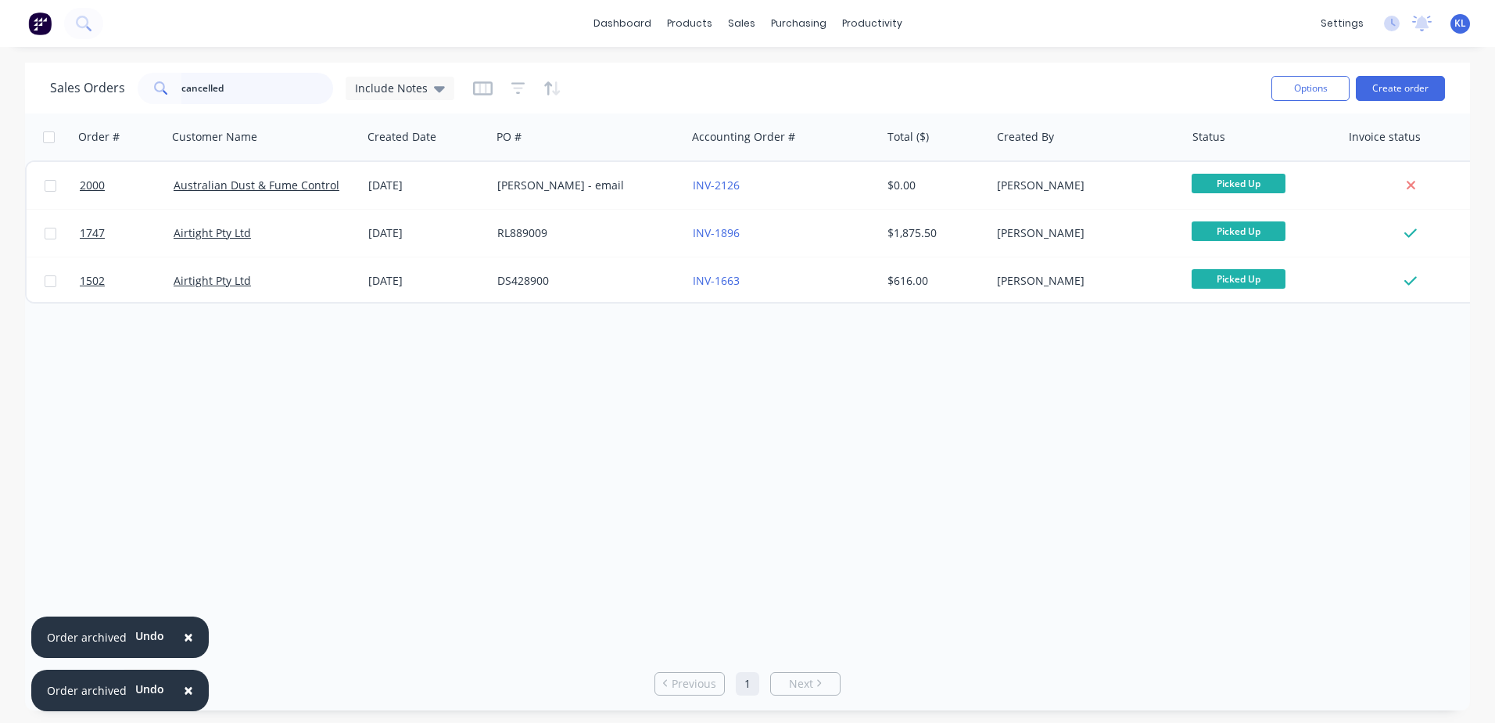
click at [231, 92] on input "cancelled" at bounding box center [257, 88] width 152 height 31
drag, startPoint x: 247, startPoint y: 90, endPoint x: -111, endPoint y: 90, distance: 358.2
click at [0, 90] on html "× Order archived Undo × Order archived Undo dashboard products sales purchasing…" at bounding box center [747, 361] width 1495 height 723
type input "1996"
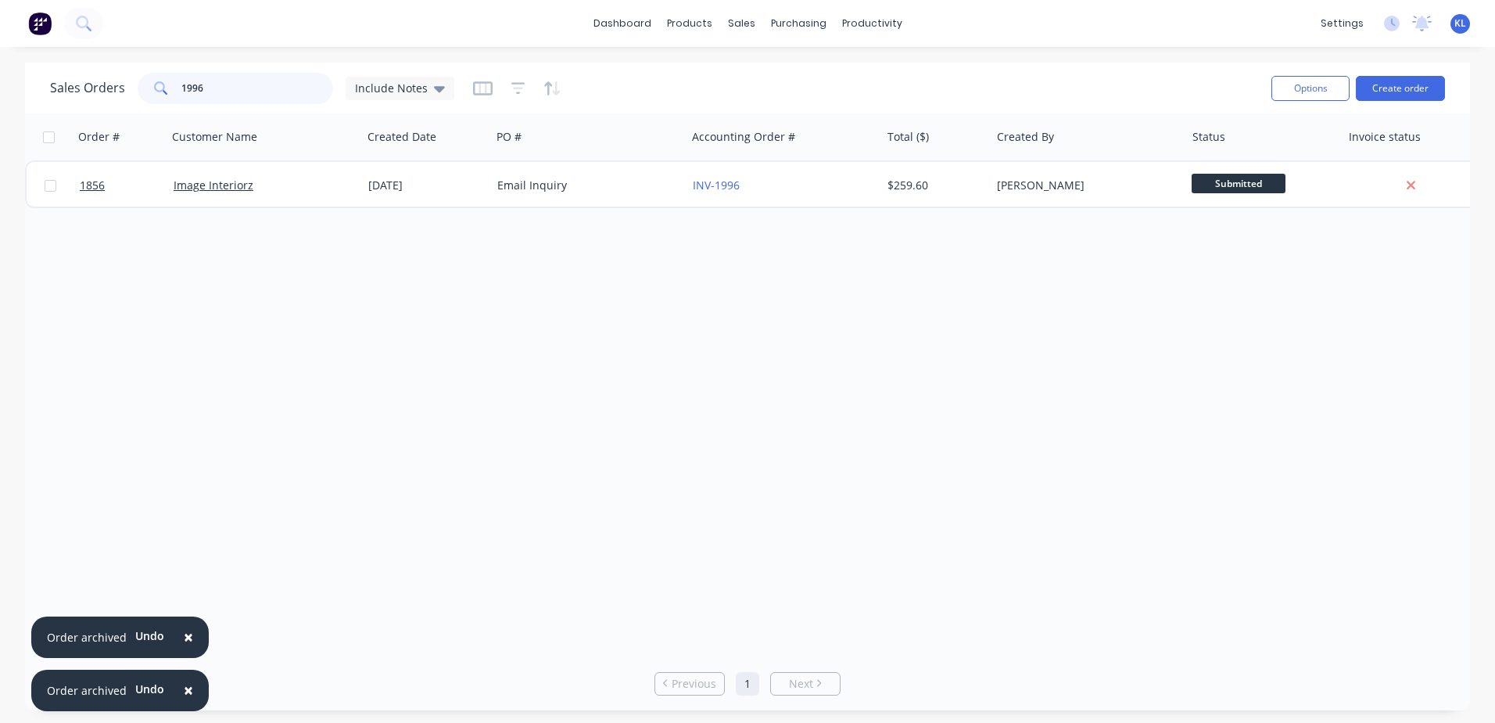
click at [246, 84] on input "1996" at bounding box center [257, 88] width 152 height 31
click at [383, 98] on div "Include Notes" at bounding box center [400, 88] width 109 height 23
click at [548, 88] on icon "button" at bounding box center [552, 89] width 18 height 16
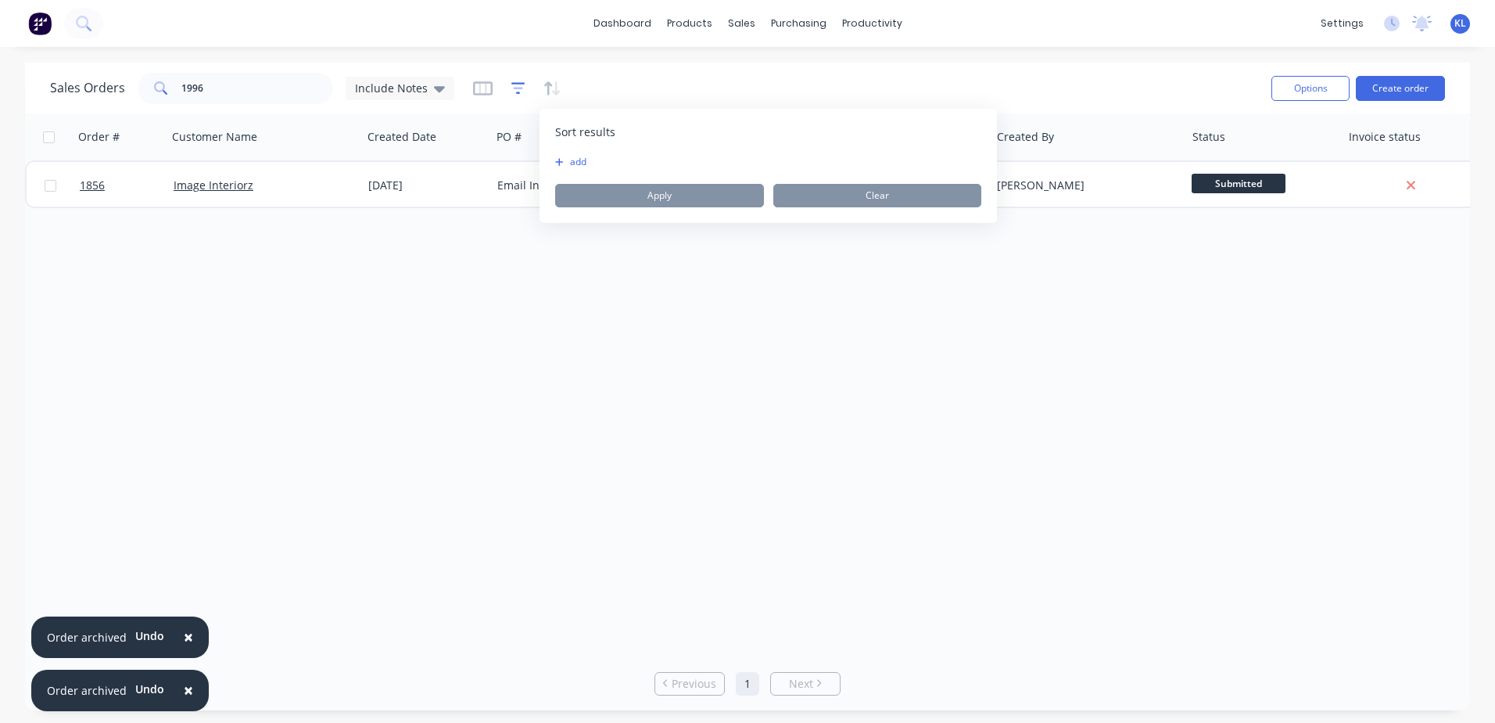
click at [515, 87] on icon "button" at bounding box center [518, 89] width 14 height 16
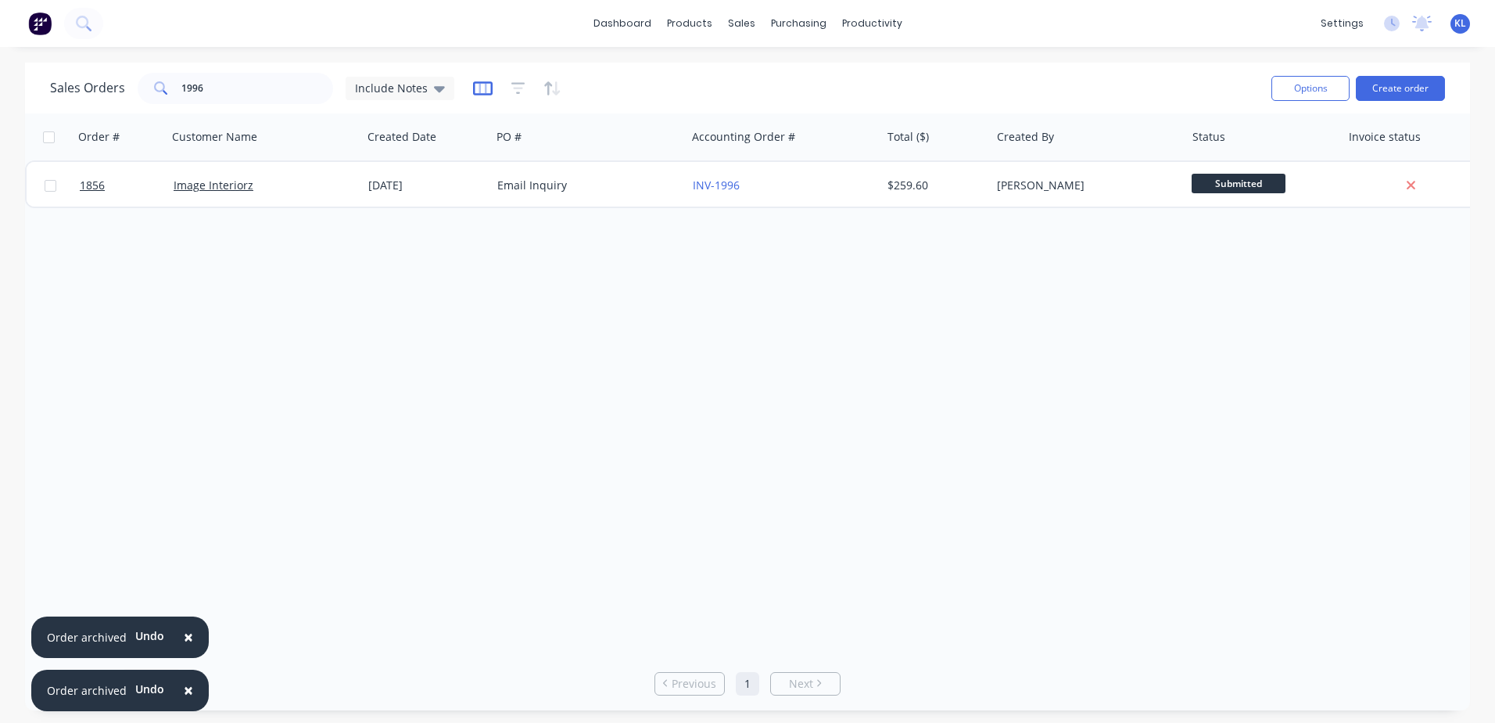
click at [479, 84] on icon "button" at bounding box center [483, 89] width 20 height 16
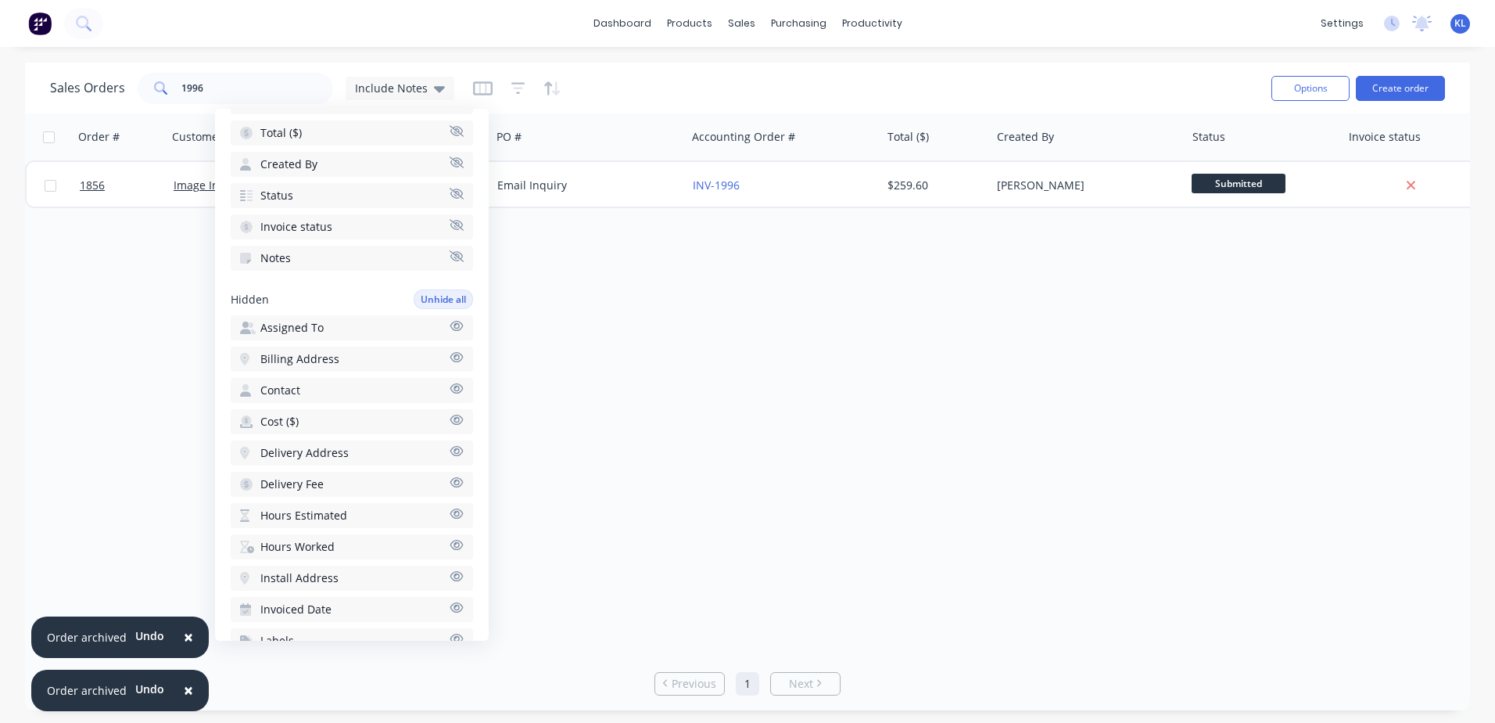
scroll to position [34, 0]
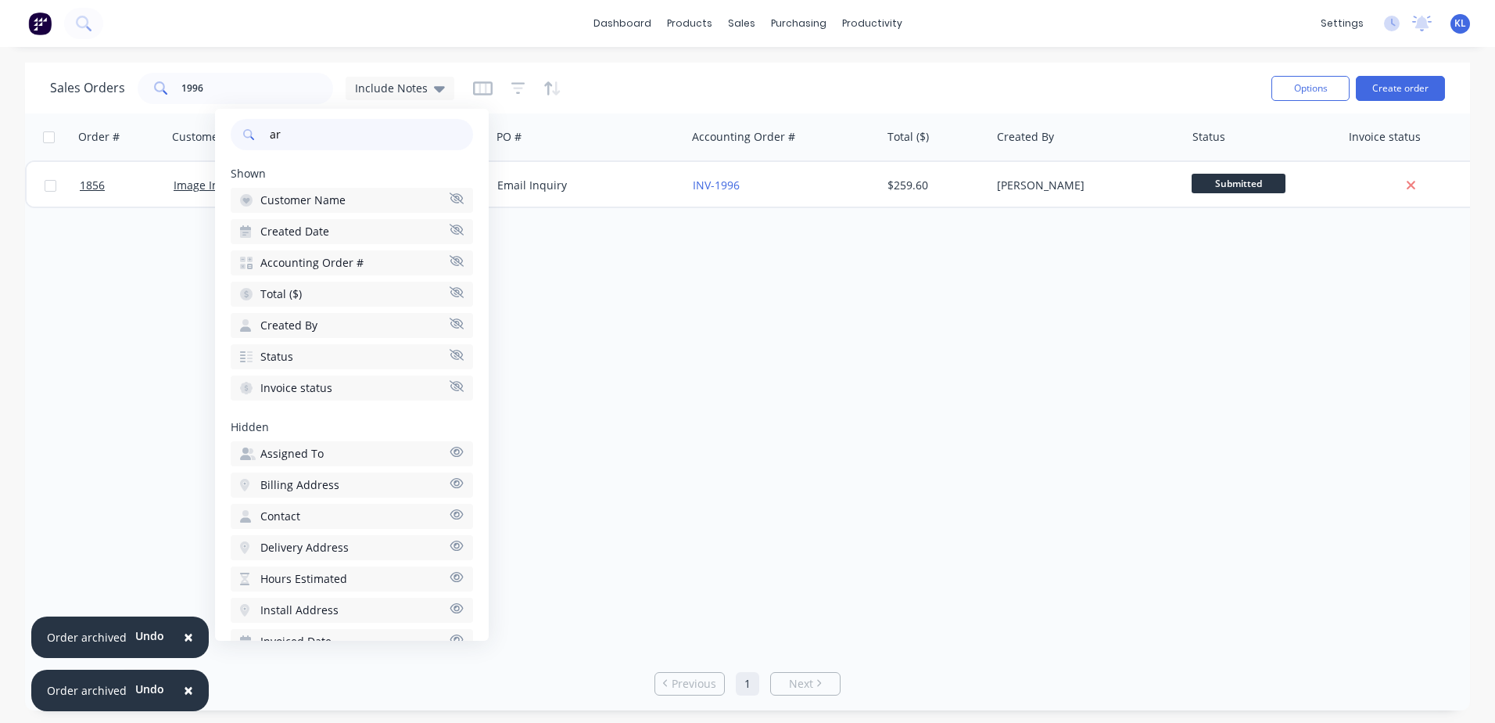
type input "arc"
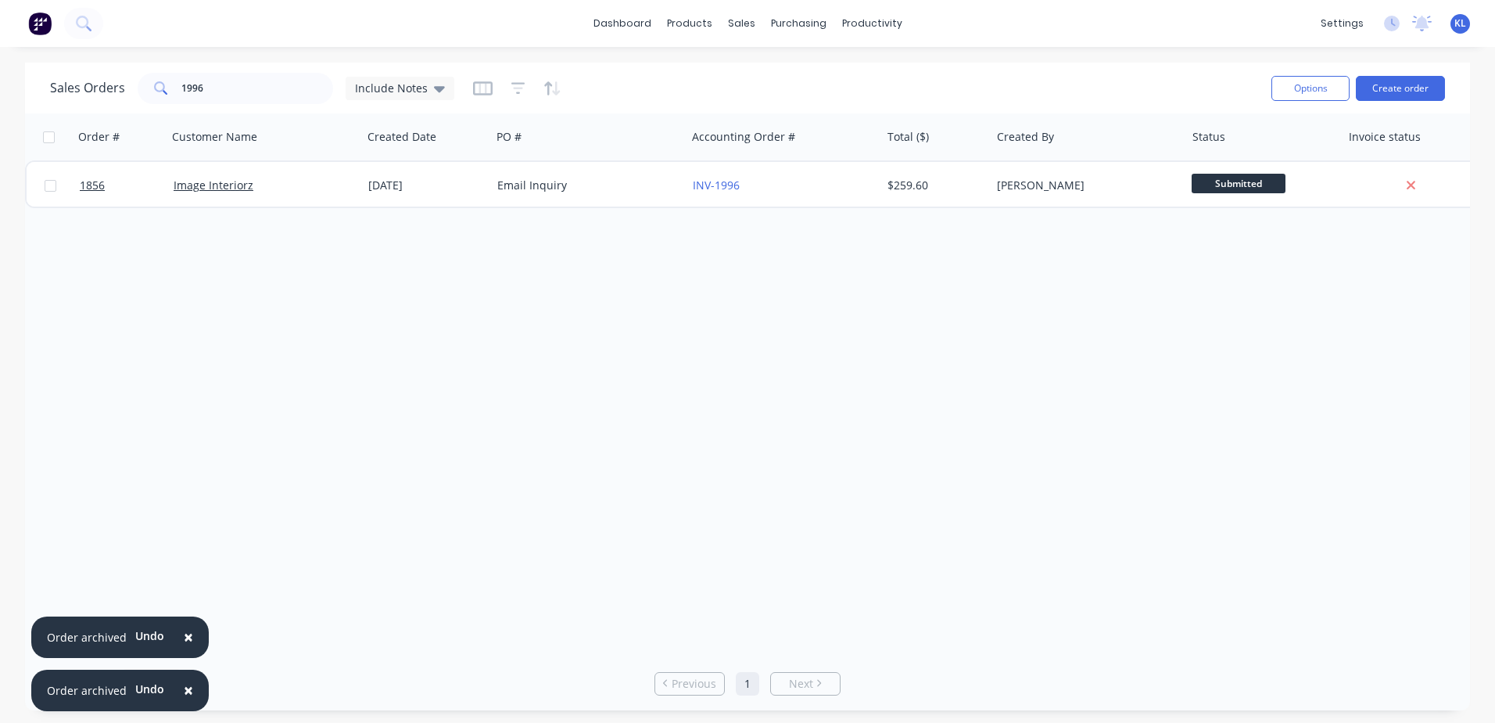
click at [119, 82] on h1 "Sales Orders" at bounding box center [87, 88] width 75 height 15
click at [217, 95] on input "1996" at bounding box center [257, 88] width 152 height 31
click at [1319, 90] on button "Options" at bounding box center [1311, 88] width 78 height 25
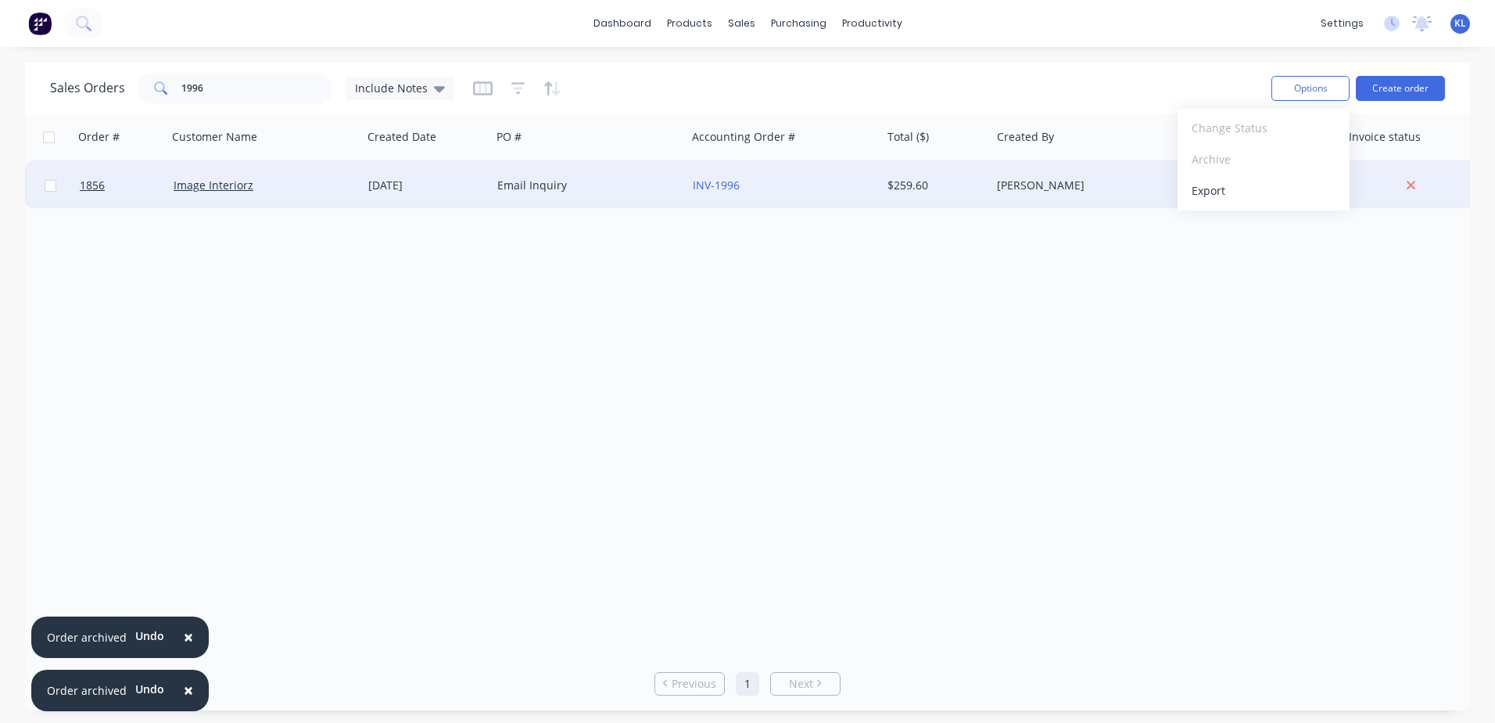
click at [1361, 260] on div "Order # Customer Name Created Date PO # Accounting Order # Total ($) Created By…" at bounding box center [747, 384] width 1445 height 543
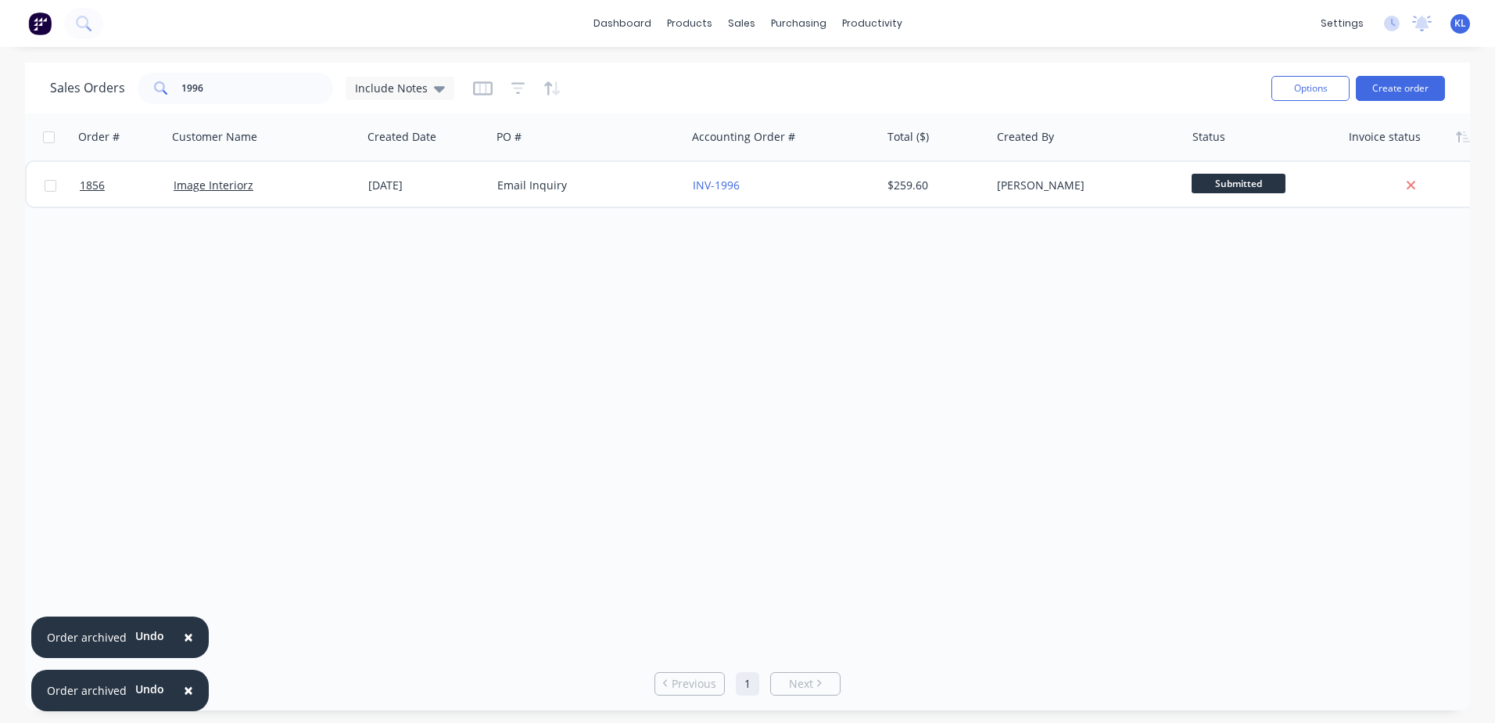
click at [1367, 135] on div at bounding box center [1412, 136] width 126 height 31
click at [748, 28] on div "sales" at bounding box center [741, 23] width 43 height 23
click at [781, 89] on link "Sales Orders" at bounding box center [823, 74] width 207 height 31
click at [152, 686] on button "Undo" at bounding box center [150, 688] width 46 height 23
click at [148, 695] on button "Undo" at bounding box center [150, 688] width 46 height 23
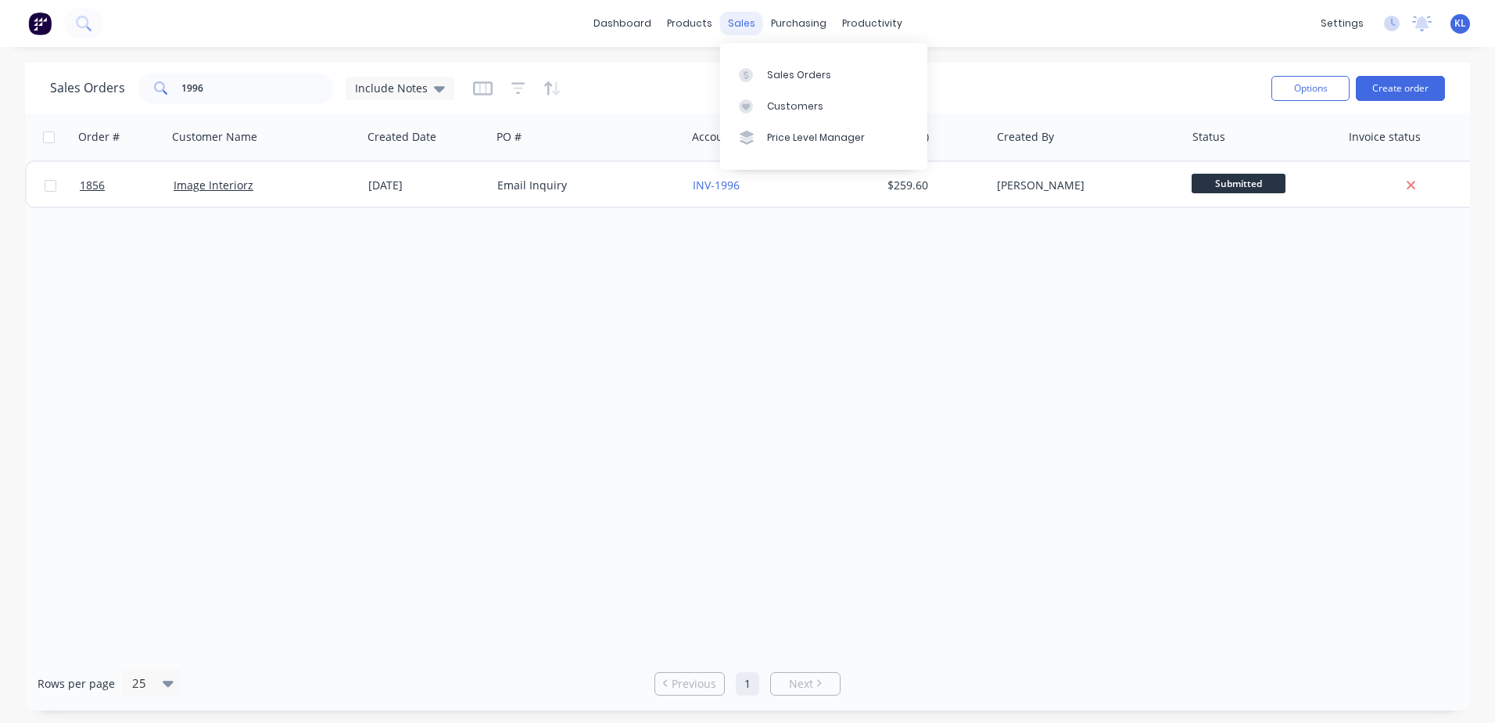
click at [737, 28] on div "sales" at bounding box center [741, 23] width 43 height 23
click at [780, 63] on link "Sales Orders" at bounding box center [823, 74] width 207 height 31
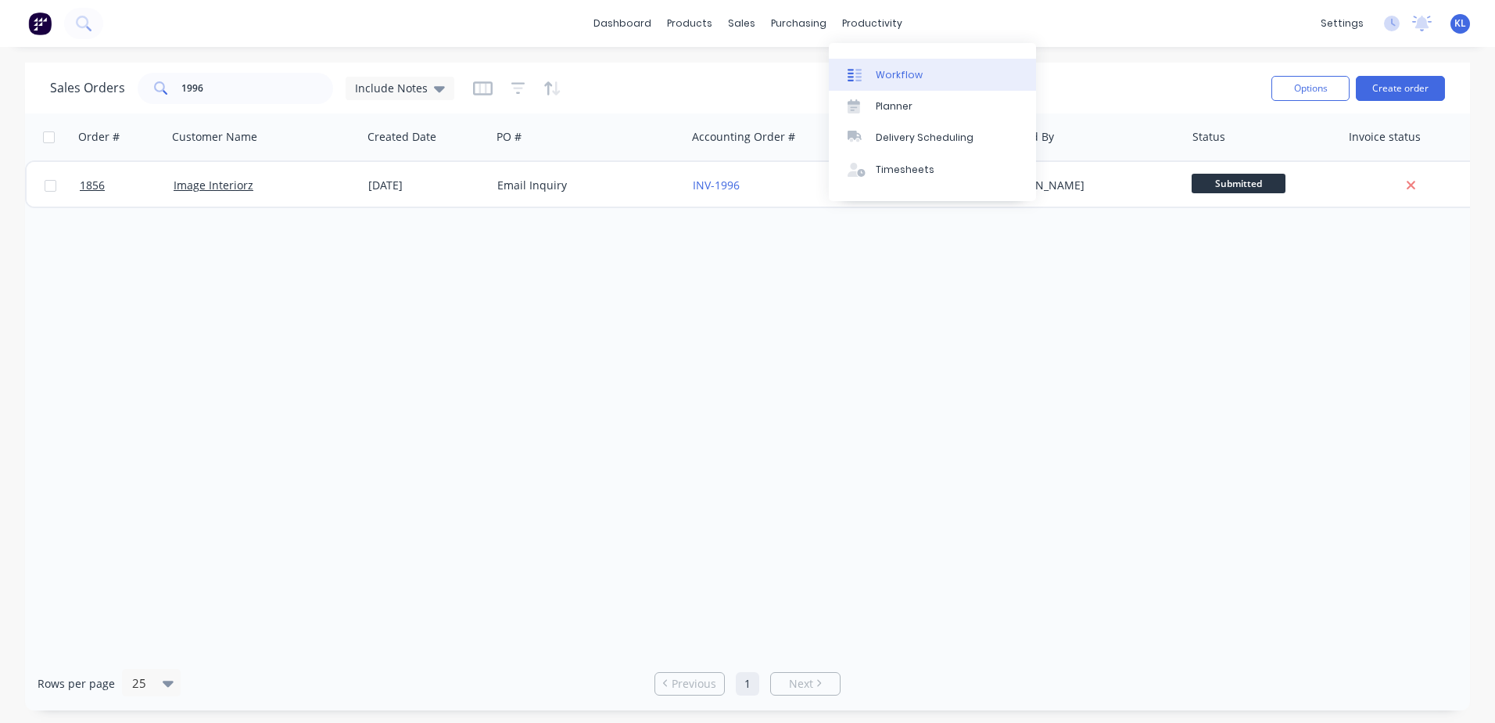
drag, startPoint x: 858, startPoint y: 26, endPoint x: 895, endPoint y: 61, distance: 51.5
click at [858, 26] on div "productivity" at bounding box center [872, 23] width 76 height 23
click at [903, 77] on div "Workflow" at bounding box center [899, 75] width 47 height 14
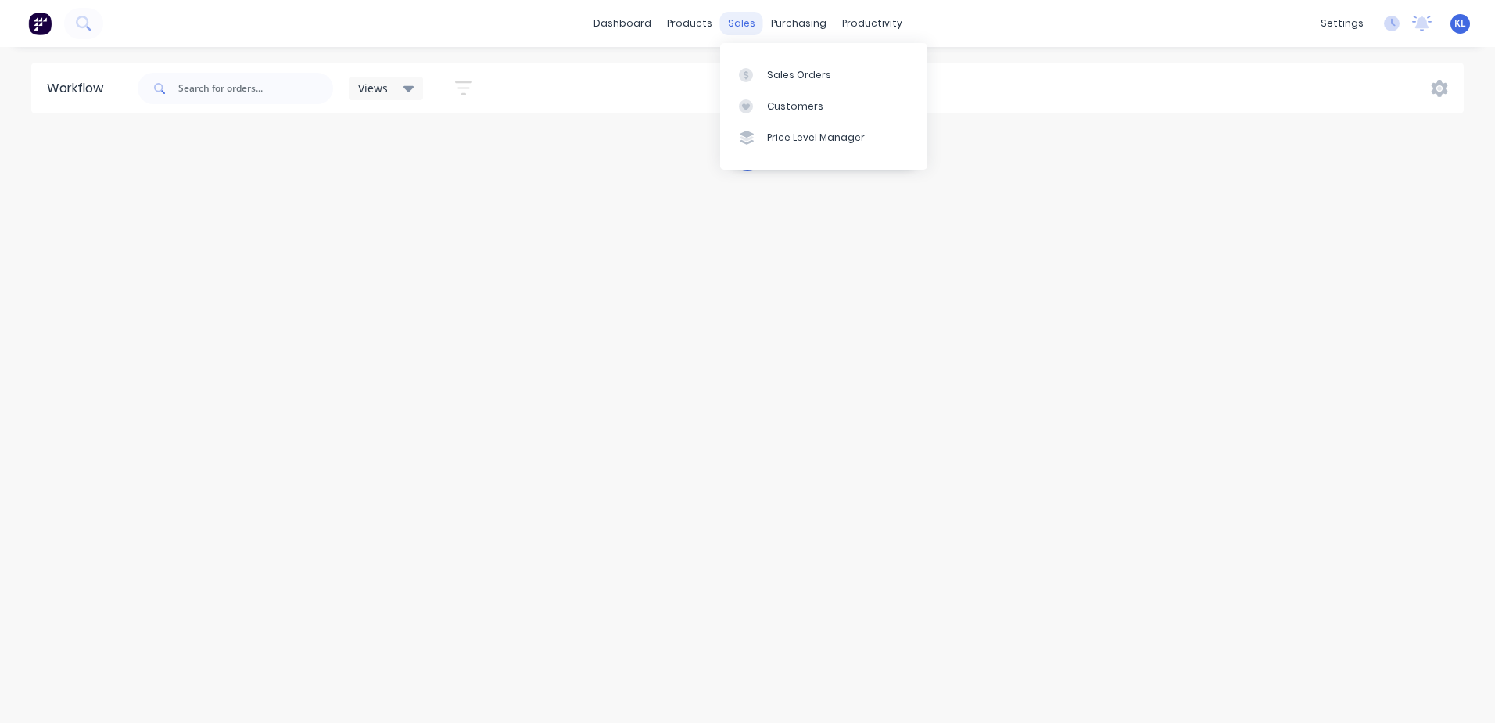
click at [740, 21] on div "sales" at bounding box center [741, 23] width 43 height 23
click at [787, 84] on link "Sales Orders" at bounding box center [823, 74] width 207 height 31
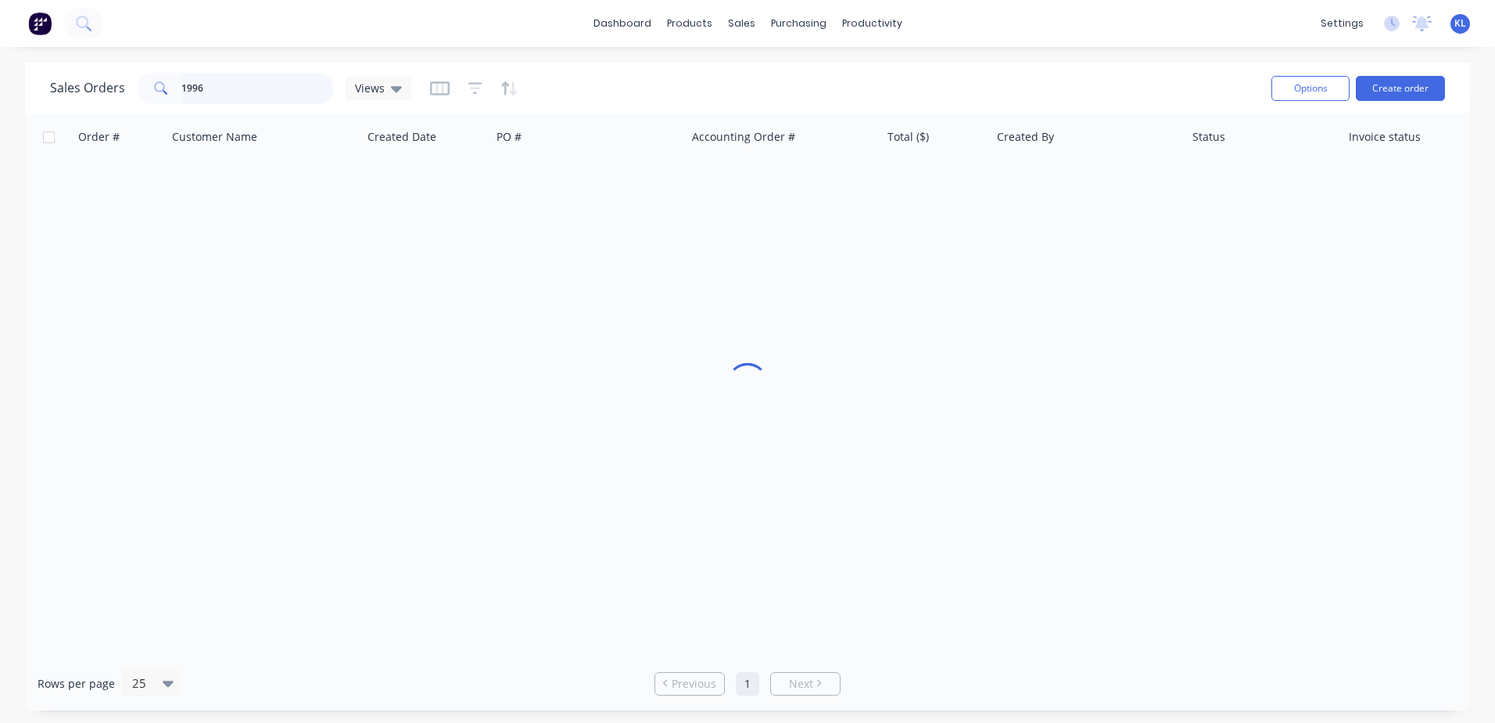
click at [264, 90] on input "1996" at bounding box center [257, 88] width 152 height 31
click at [479, 296] on div at bounding box center [747, 384] width 1445 height 543
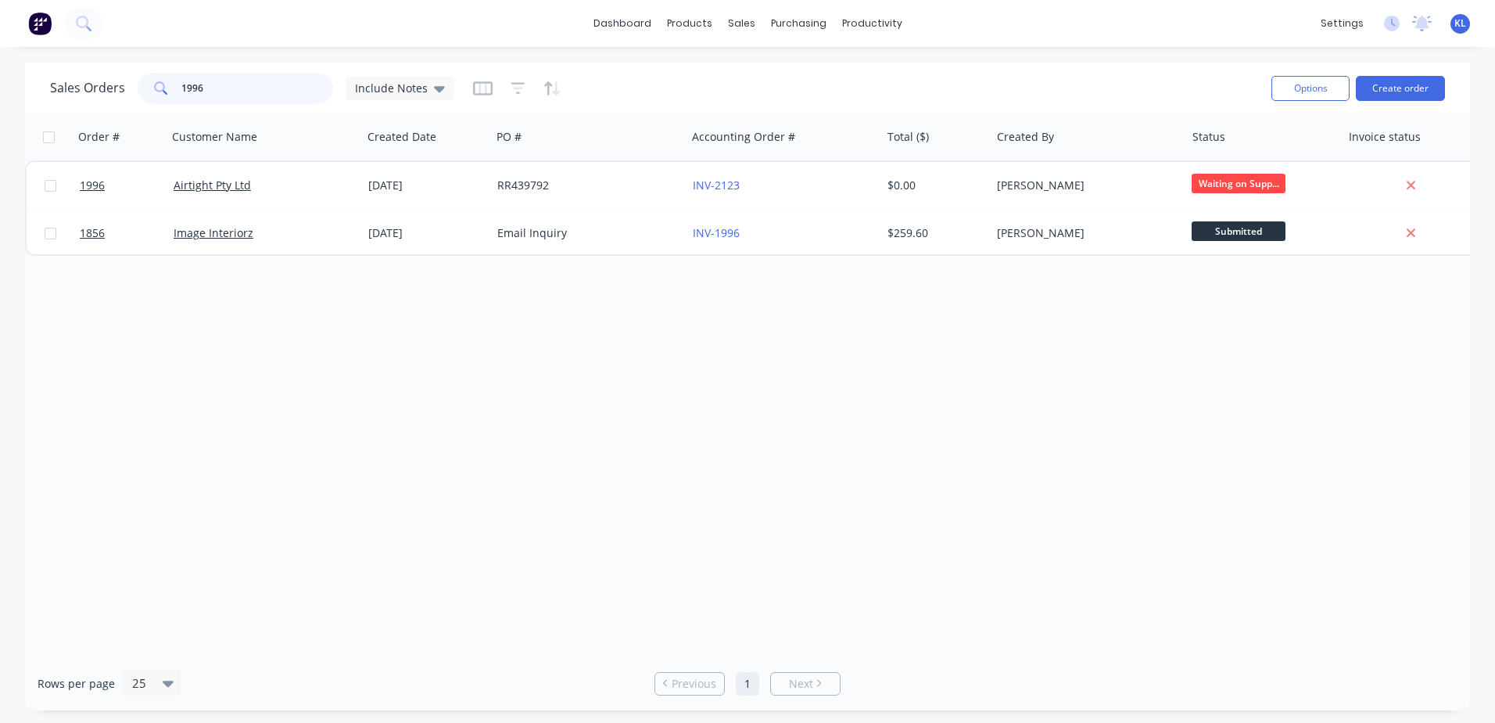
click at [257, 87] on input "1996" at bounding box center [257, 88] width 152 height 31
type input "1993"
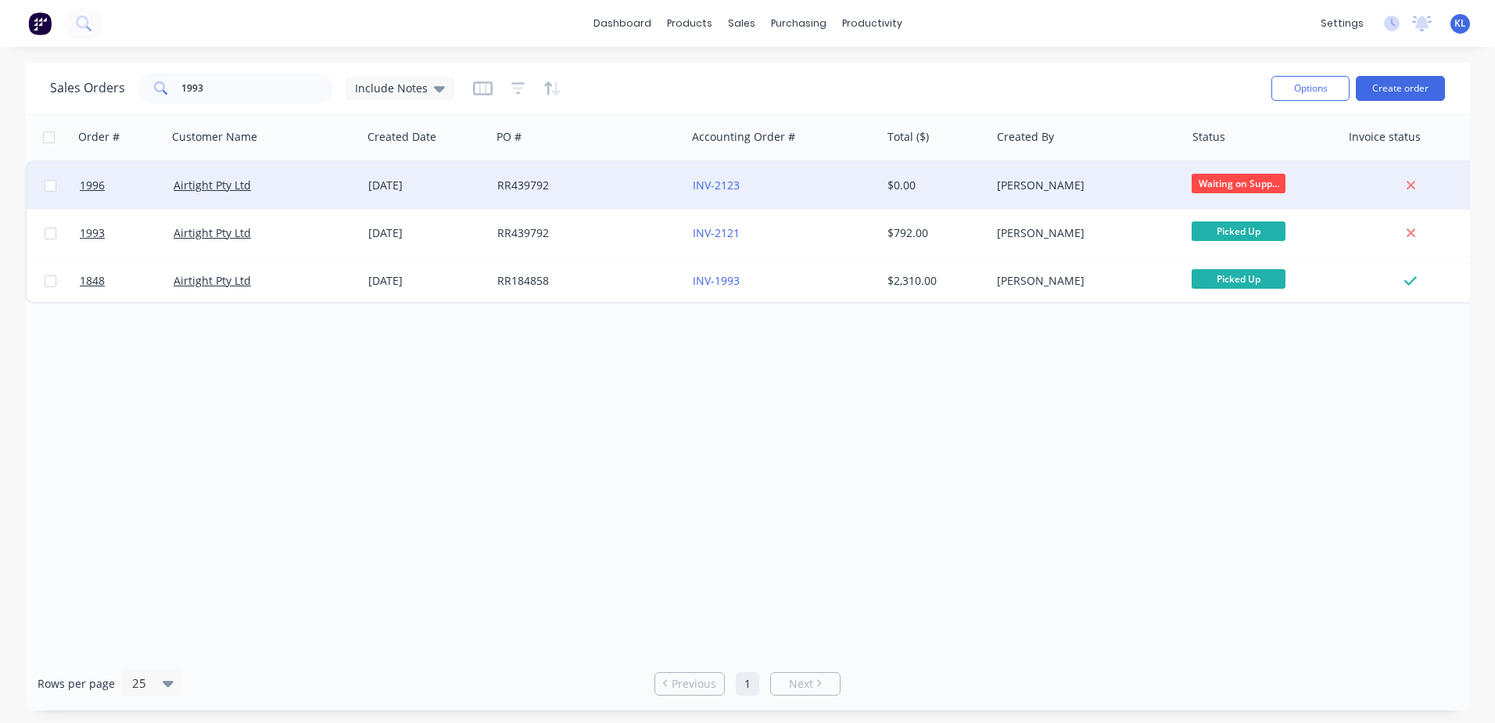
click at [805, 178] on div "INV-2123" at bounding box center [780, 186] width 174 height 16
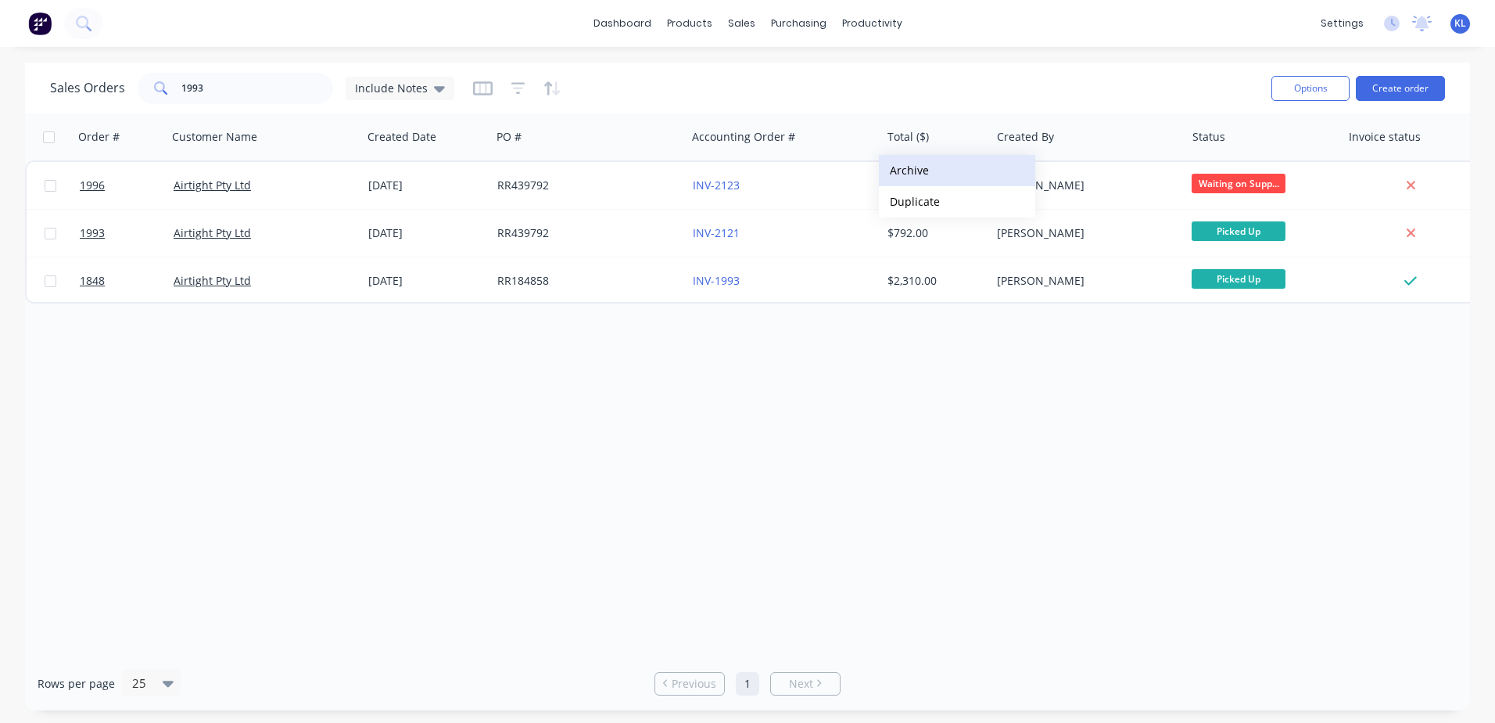
click at [919, 172] on button "Archive" at bounding box center [957, 170] width 156 height 31
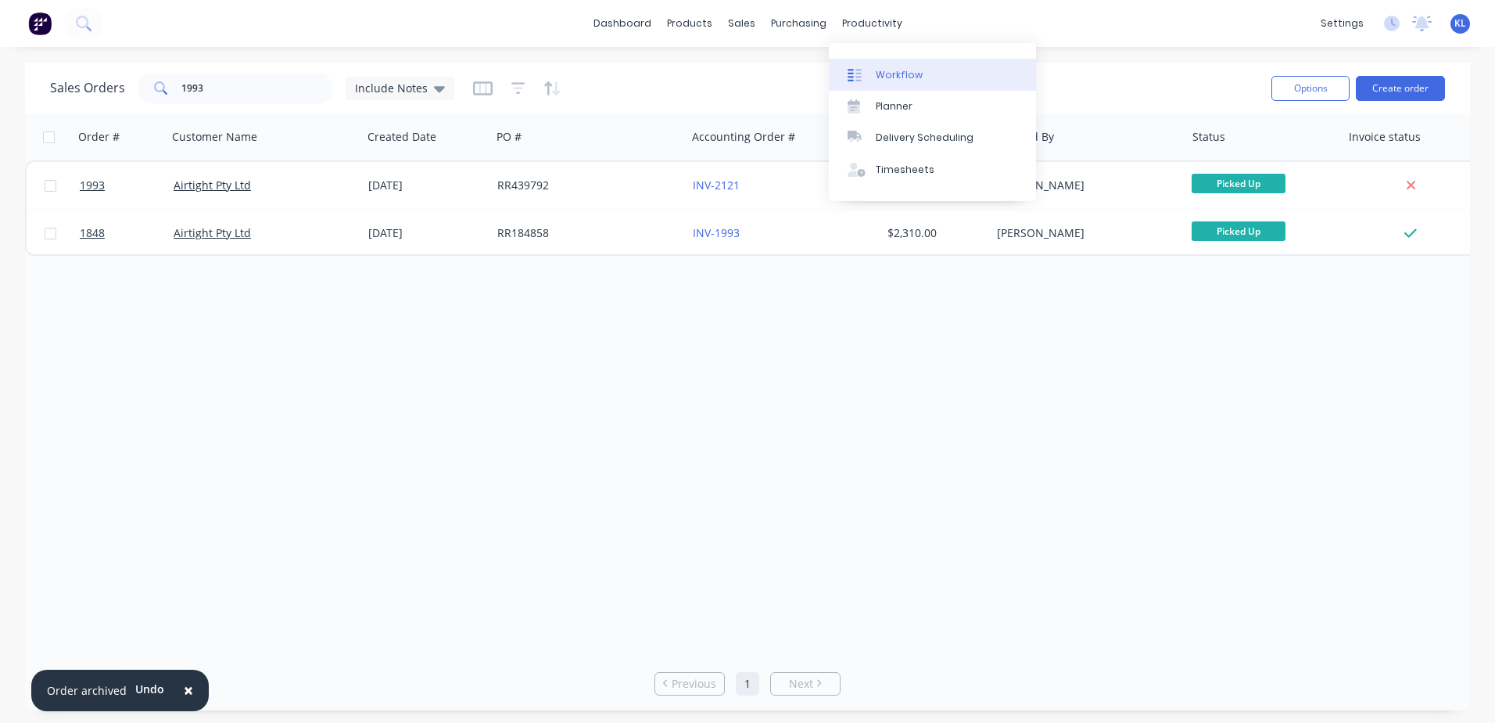
click at [898, 82] on link "Workflow" at bounding box center [932, 74] width 207 height 31
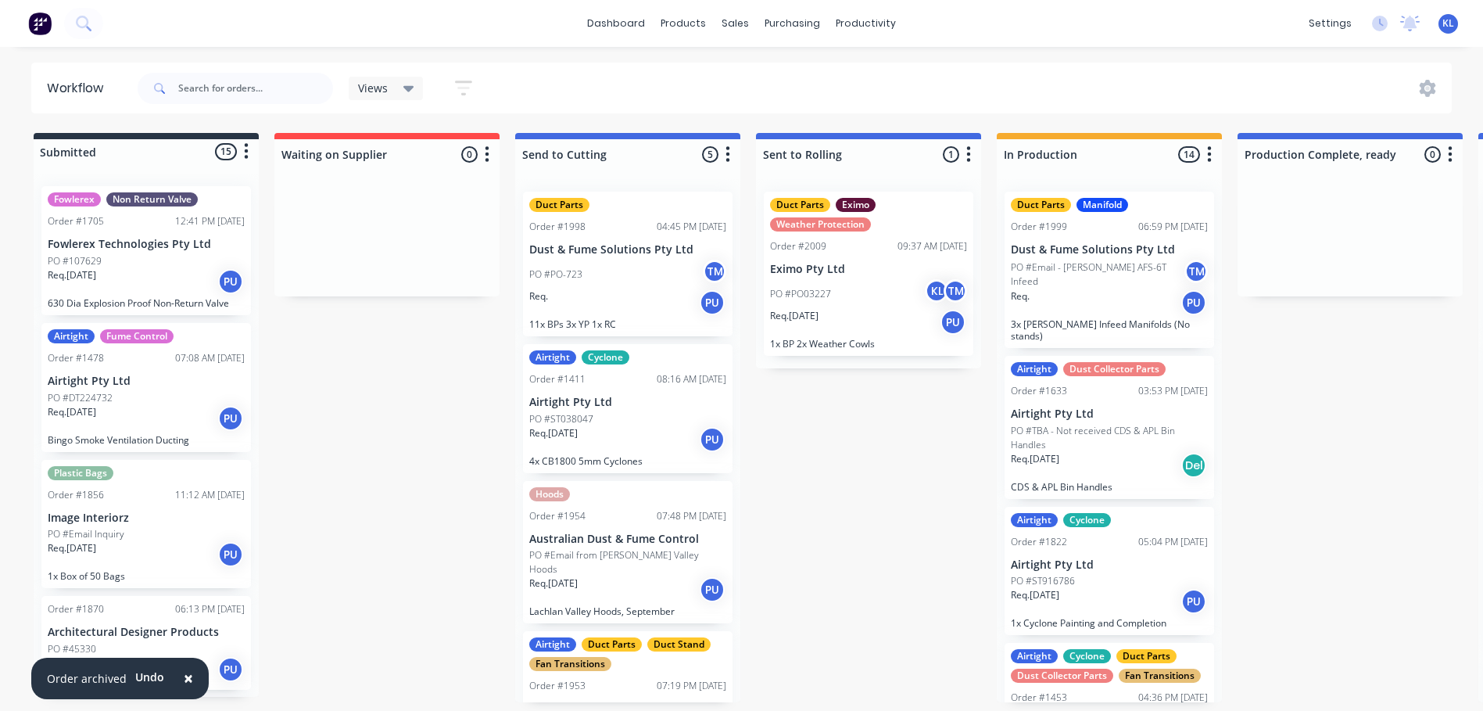
scroll to position [3, 0]
click at [638, 289] on div "Req. PU" at bounding box center [627, 302] width 197 height 27
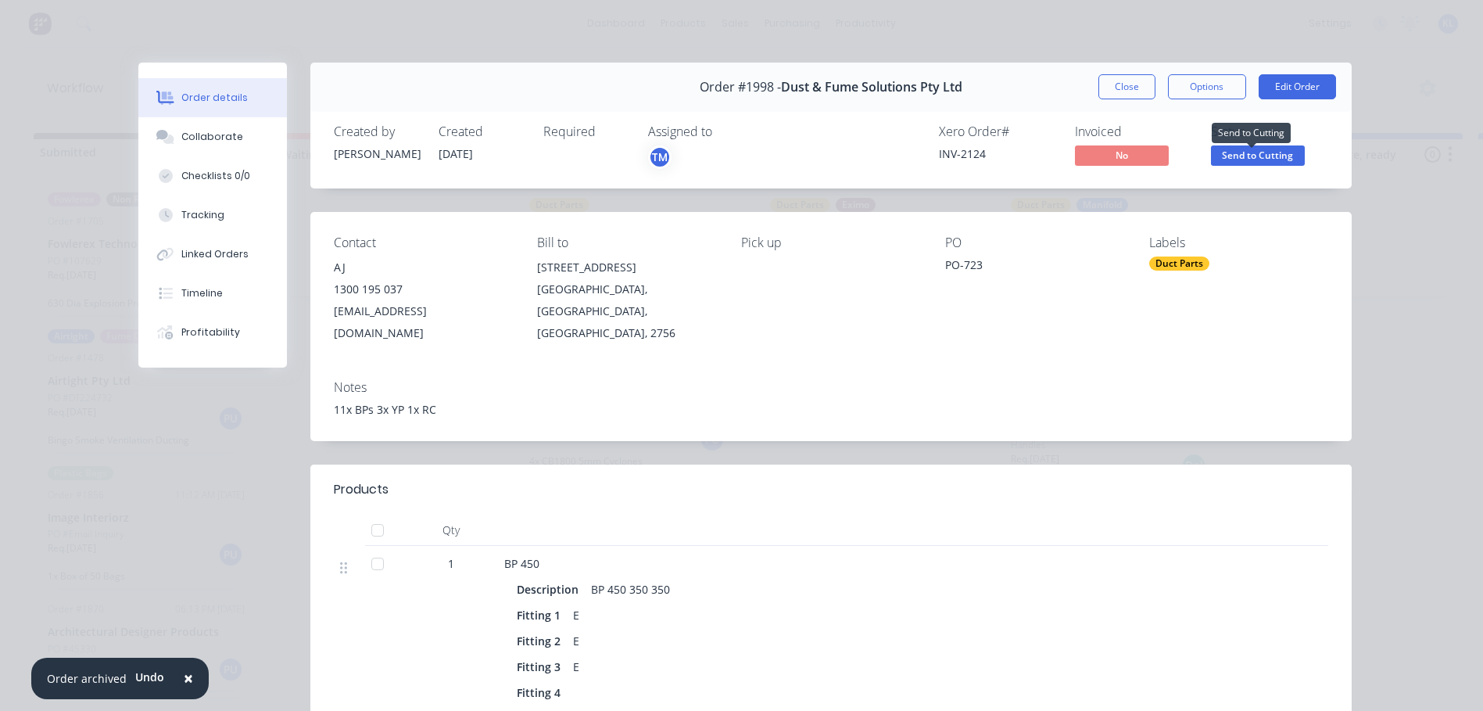
click at [1248, 154] on span "Send to Cutting" at bounding box center [1258, 155] width 94 height 20
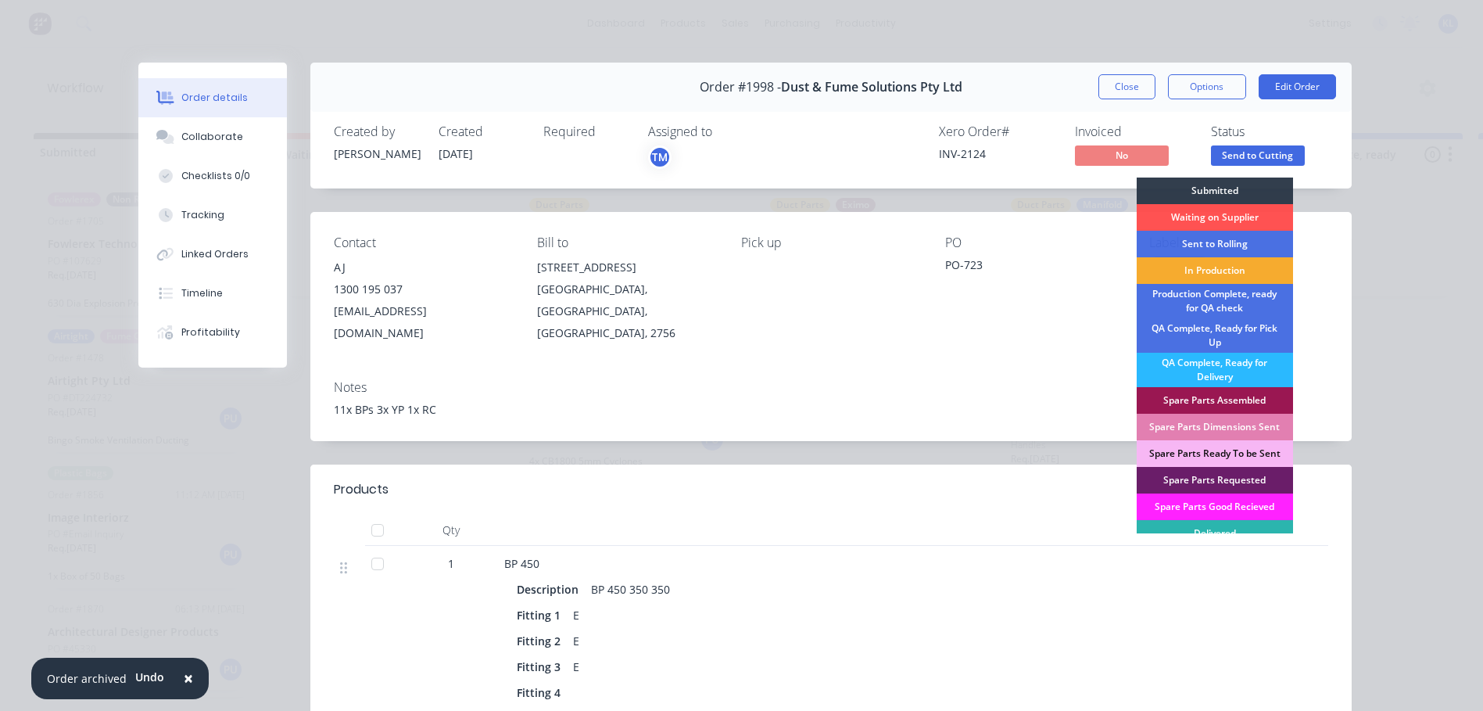
click at [1223, 268] on div "In Production" at bounding box center [1215, 270] width 156 height 27
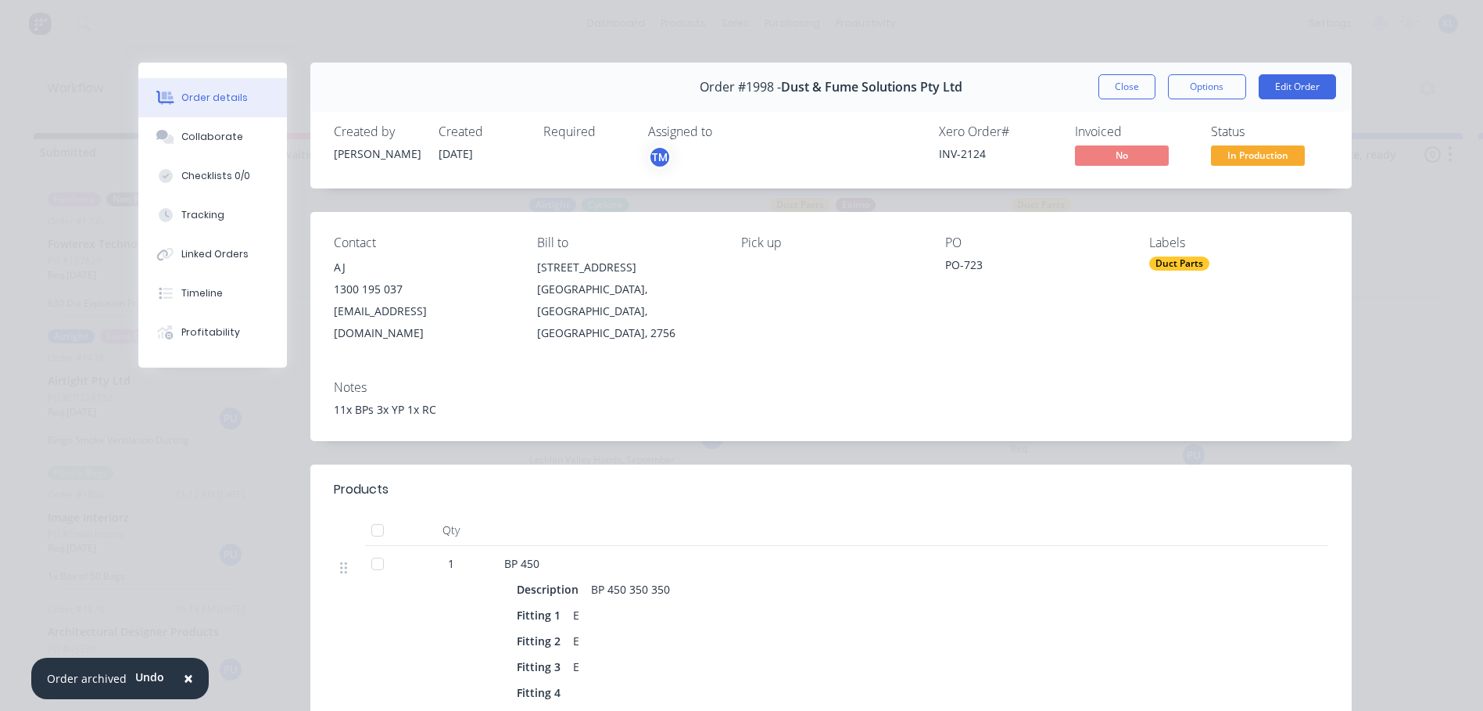
click at [1134, 91] on button "Close" at bounding box center [1127, 86] width 57 height 25
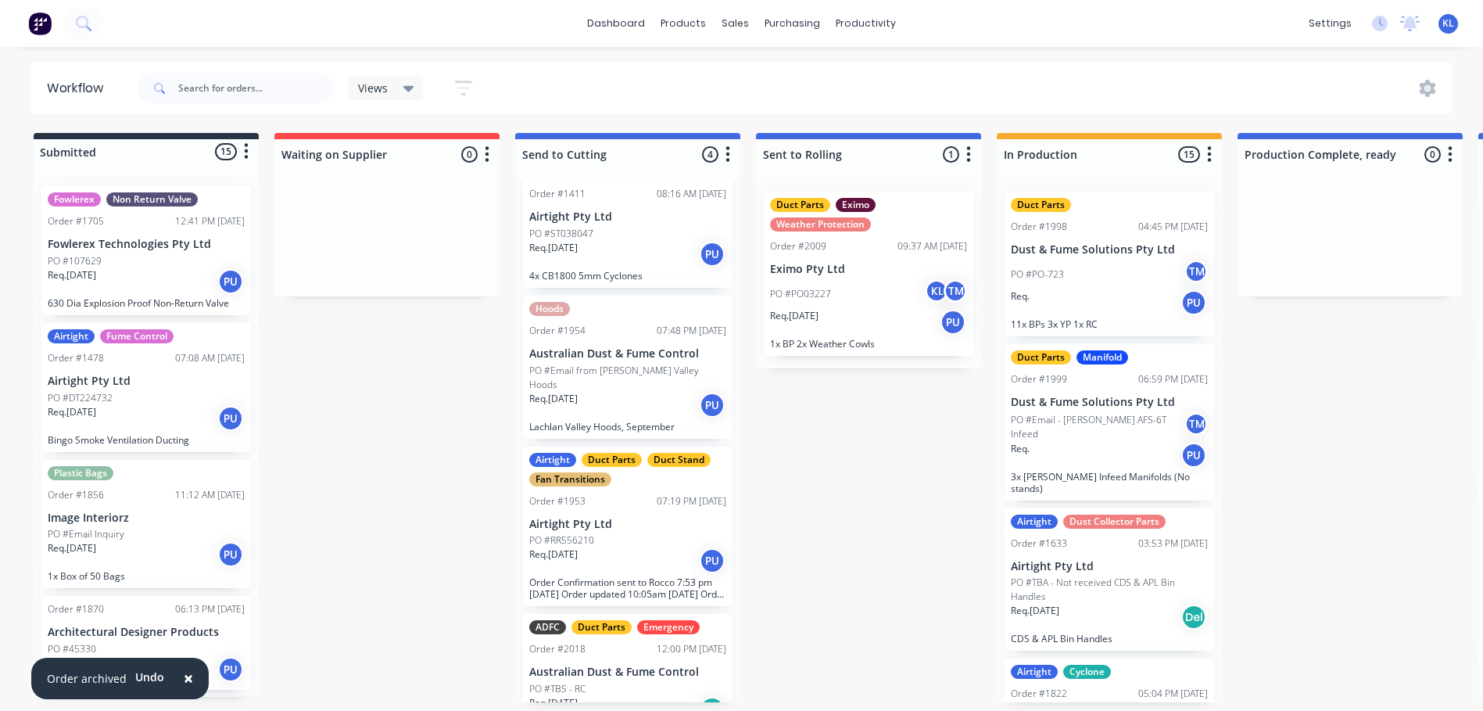
scroll to position [60, 0]
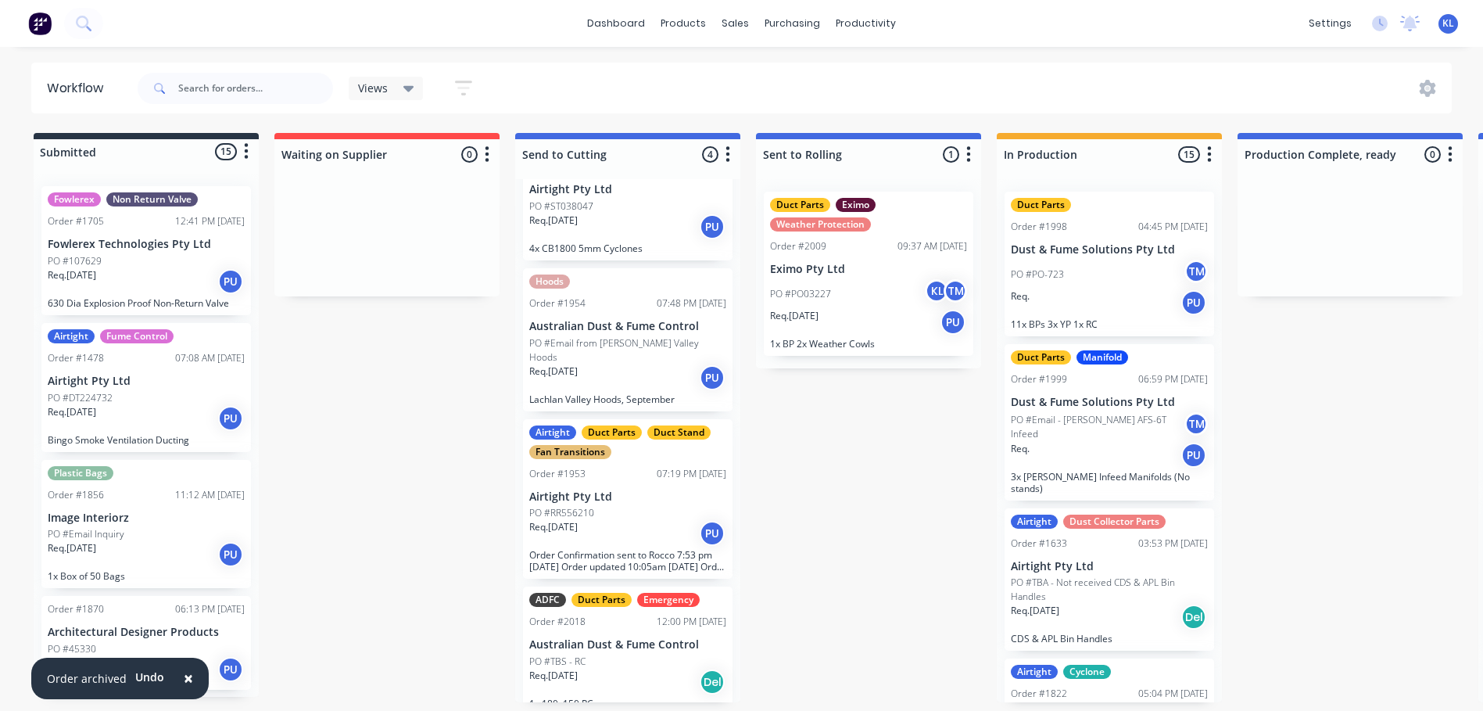
click at [639, 341] on p "PO #Email from [PERSON_NAME] Valley Hoods" at bounding box center [627, 350] width 197 height 28
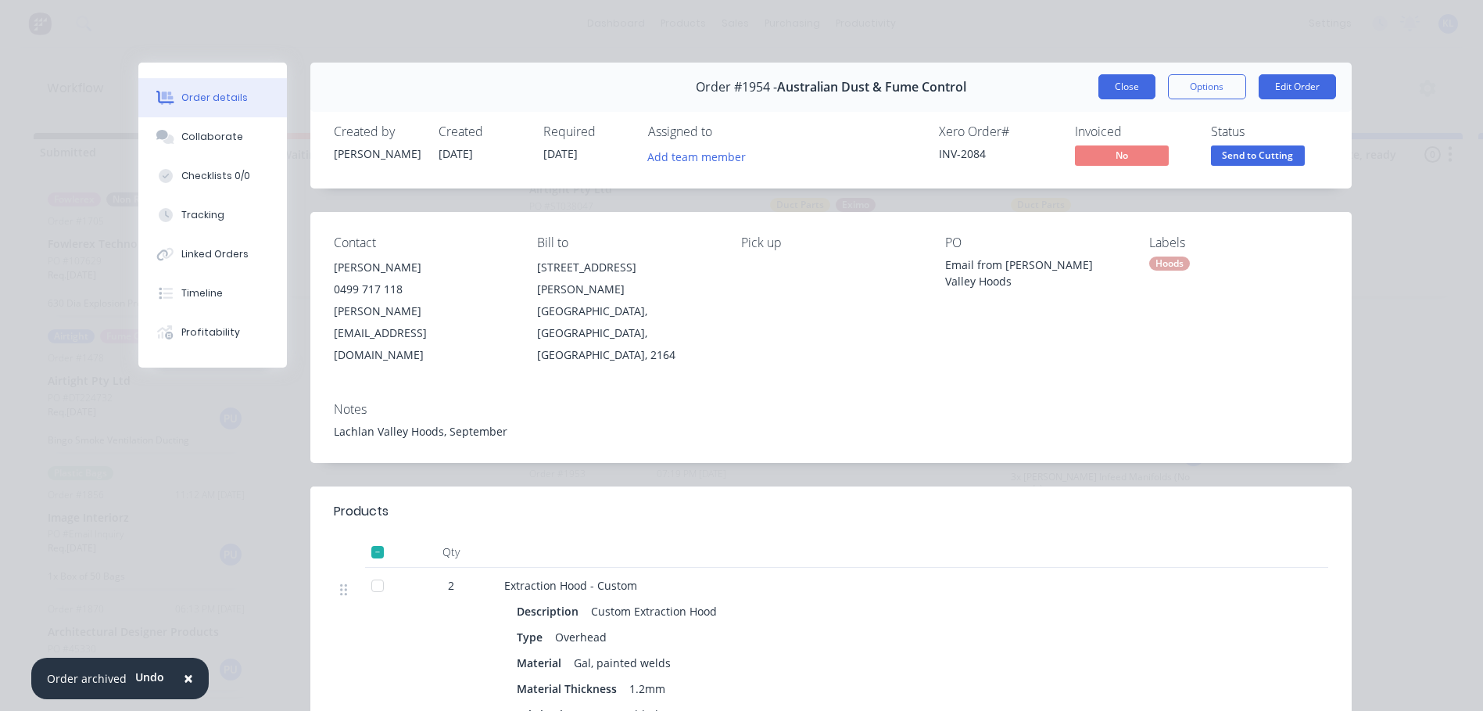
click at [1104, 85] on button "Close" at bounding box center [1127, 86] width 57 height 25
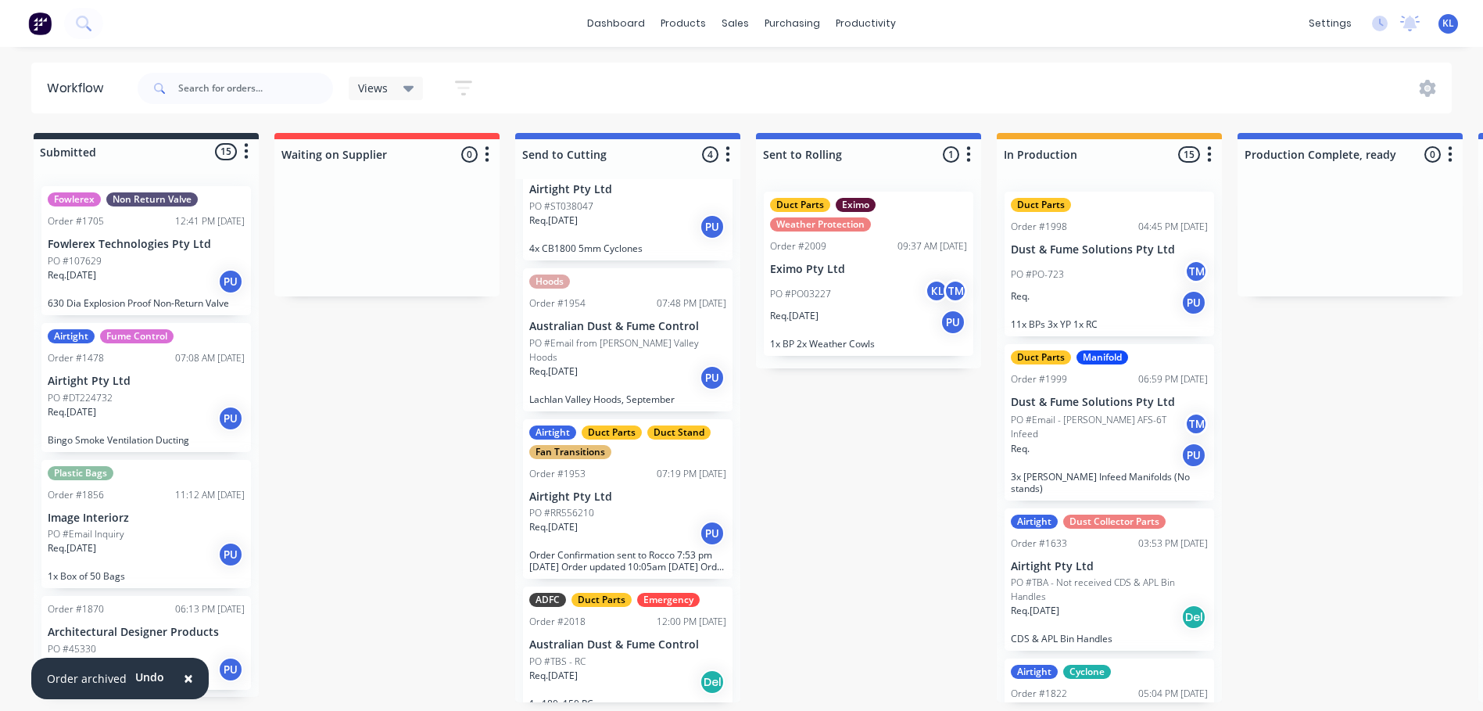
click at [655, 655] on div "PO #TBS - RC" at bounding box center [627, 662] width 197 height 14
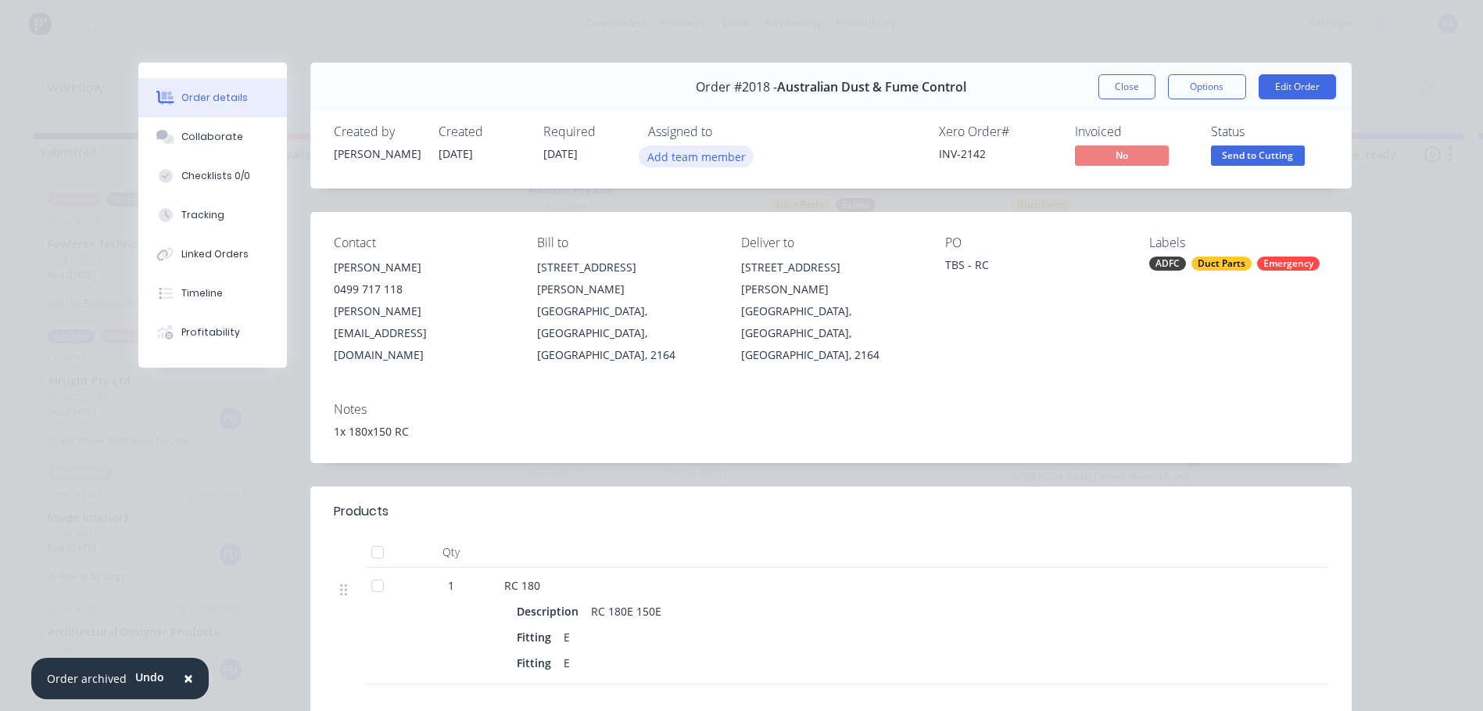
click at [708, 154] on button "Add team member" at bounding box center [696, 155] width 115 height 21
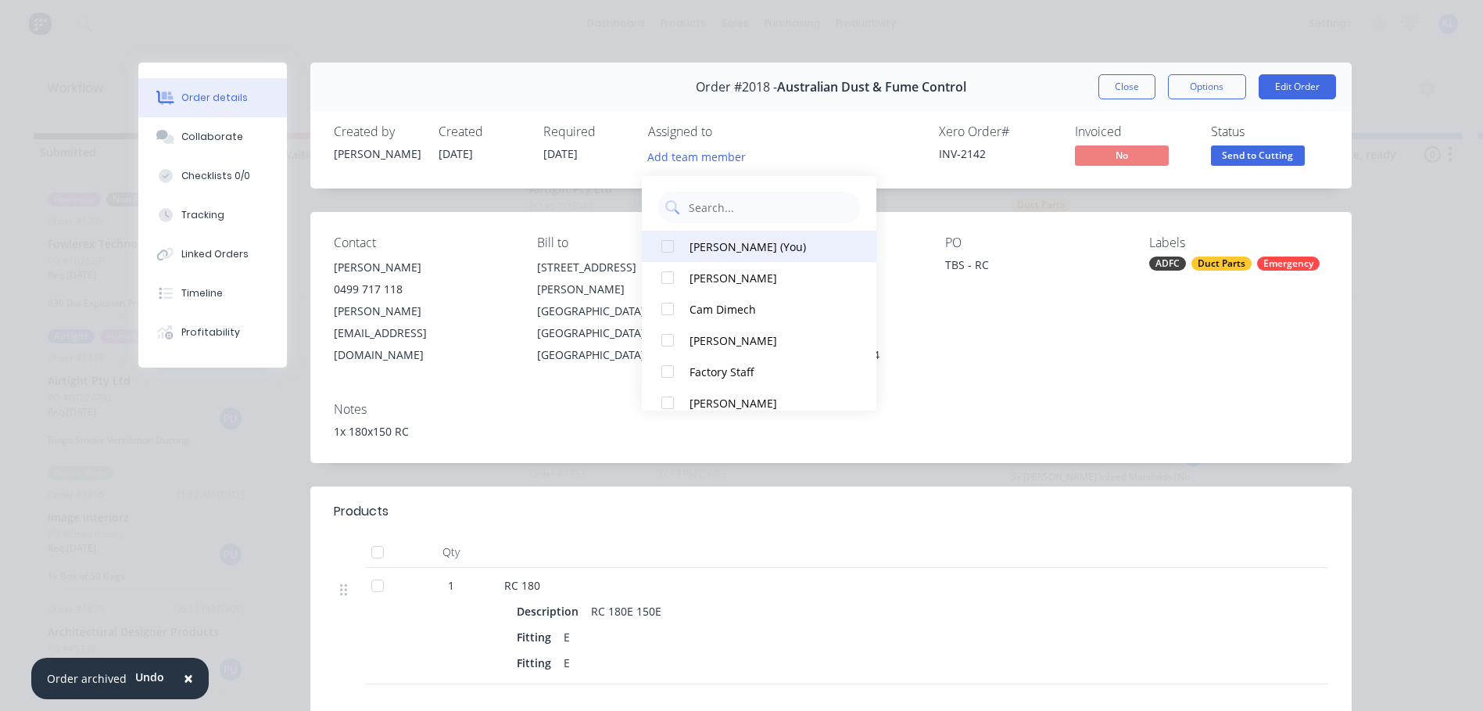
click at [720, 247] on div "[PERSON_NAME] (You)" at bounding box center [768, 247] width 156 height 16
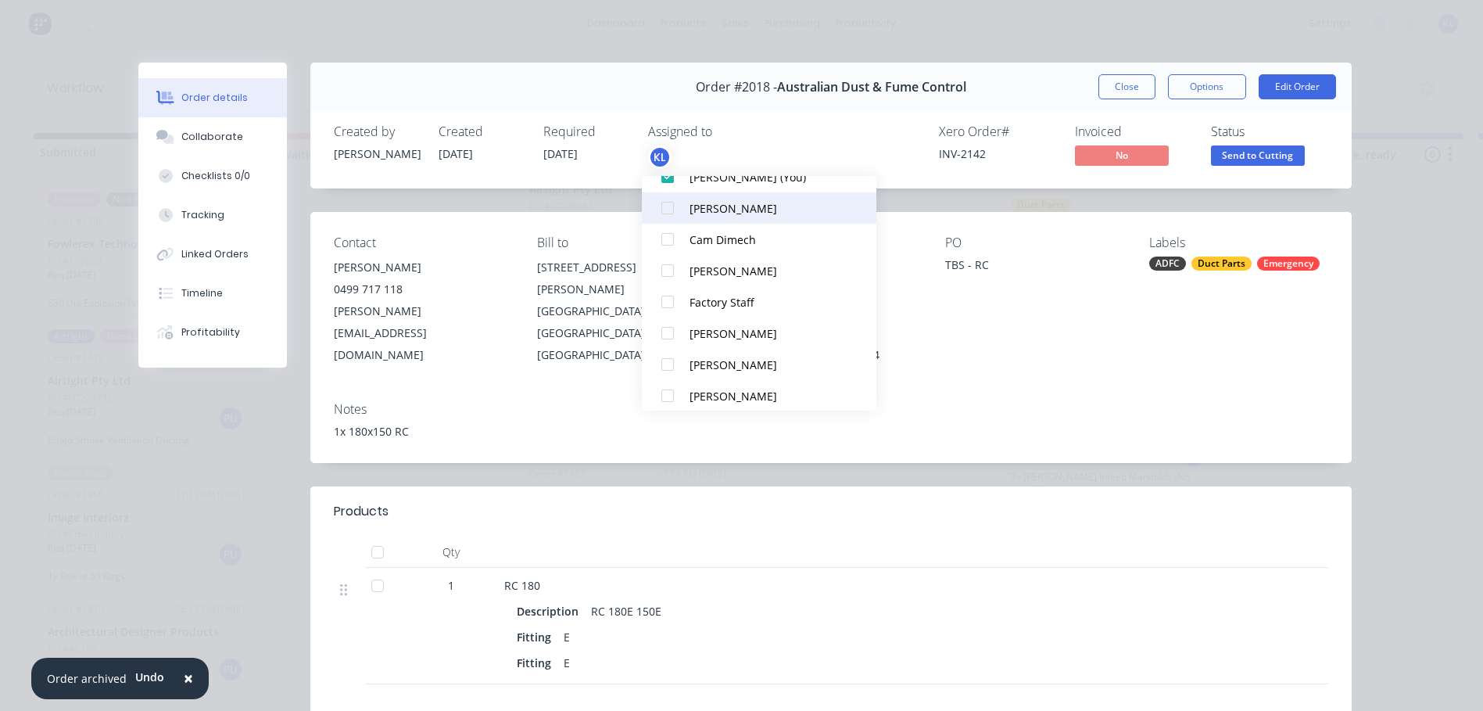
scroll to position [0, 0]
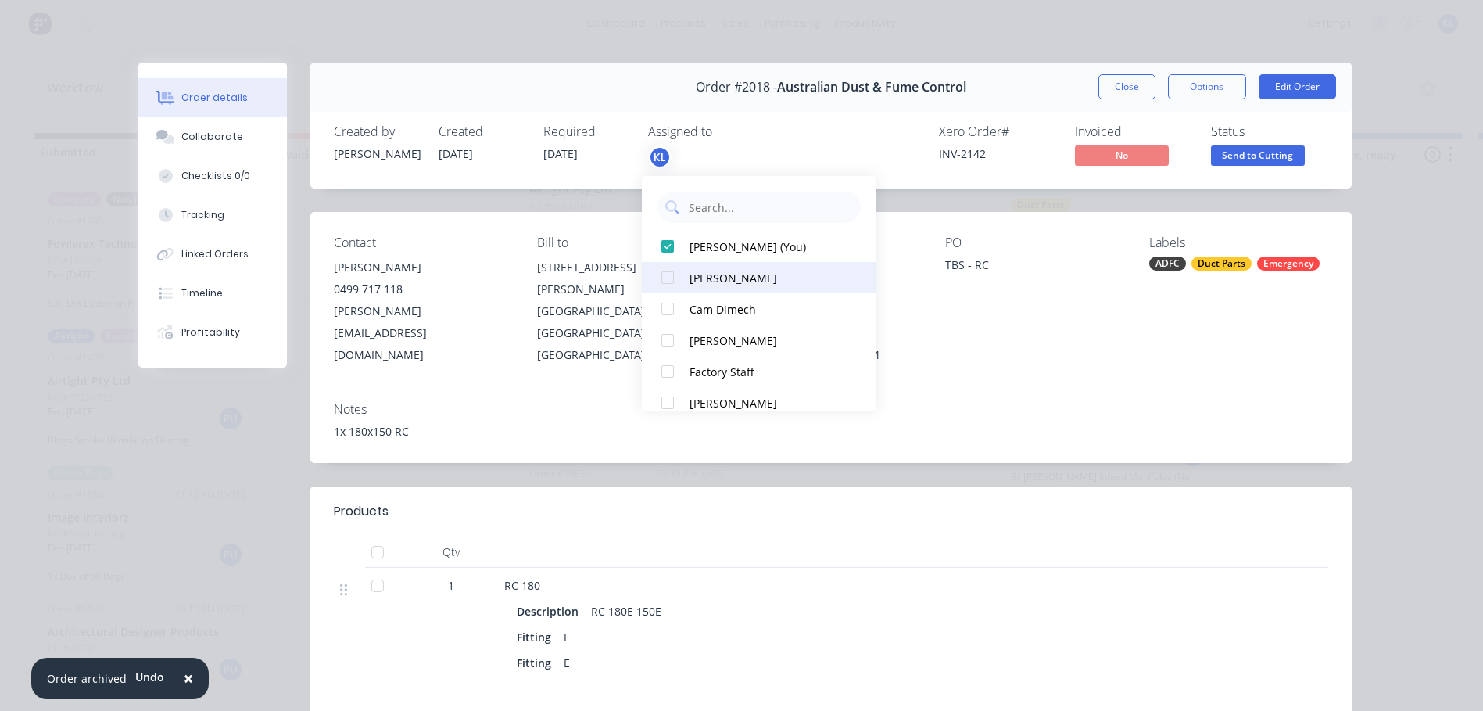
click at [734, 265] on button "[PERSON_NAME]" at bounding box center [759, 277] width 235 height 31
click at [792, 39] on div "Order details Collaborate Checklists 0/0 Tracking Linked Orders Timeline Profit…" at bounding box center [741, 355] width 1483 height 711
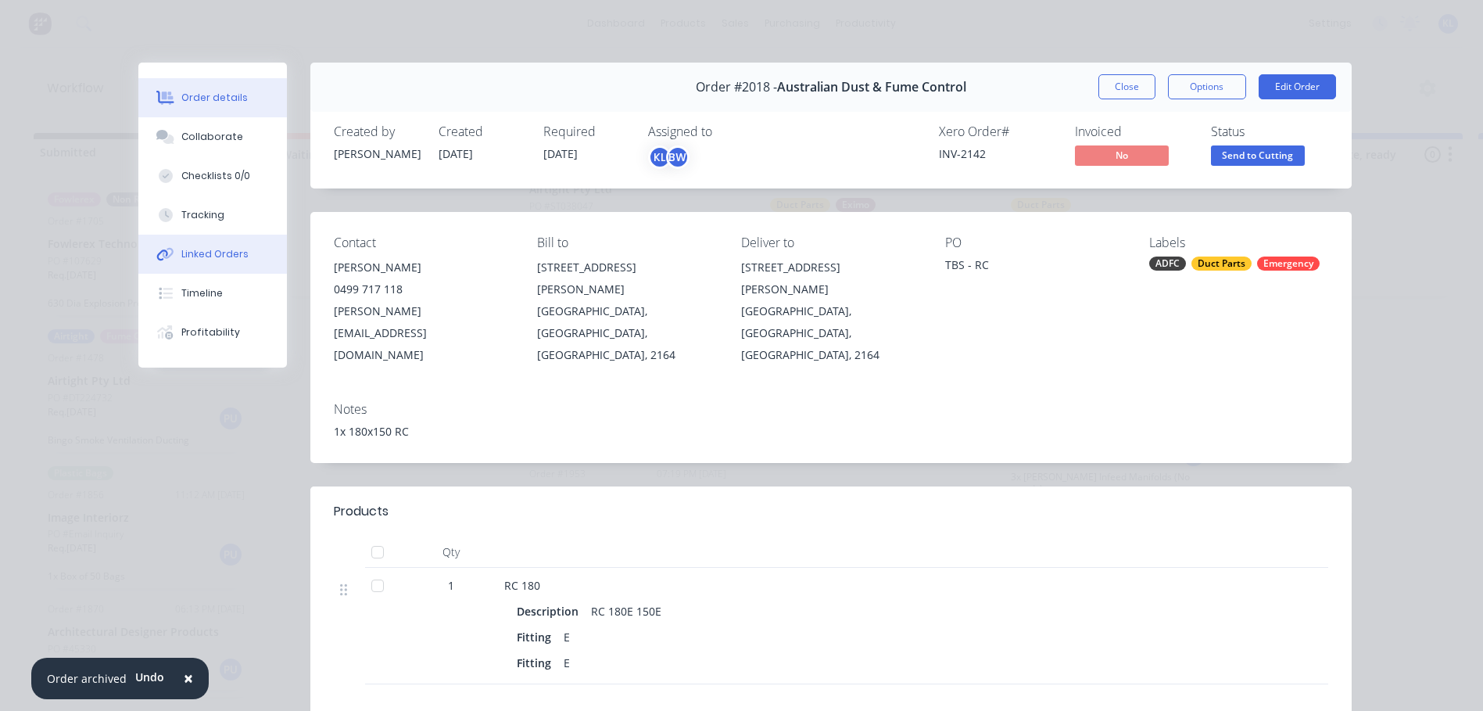
click at [197, 260] on div "Linked Orders" at bounding box center [214, 254] width 67 height 14
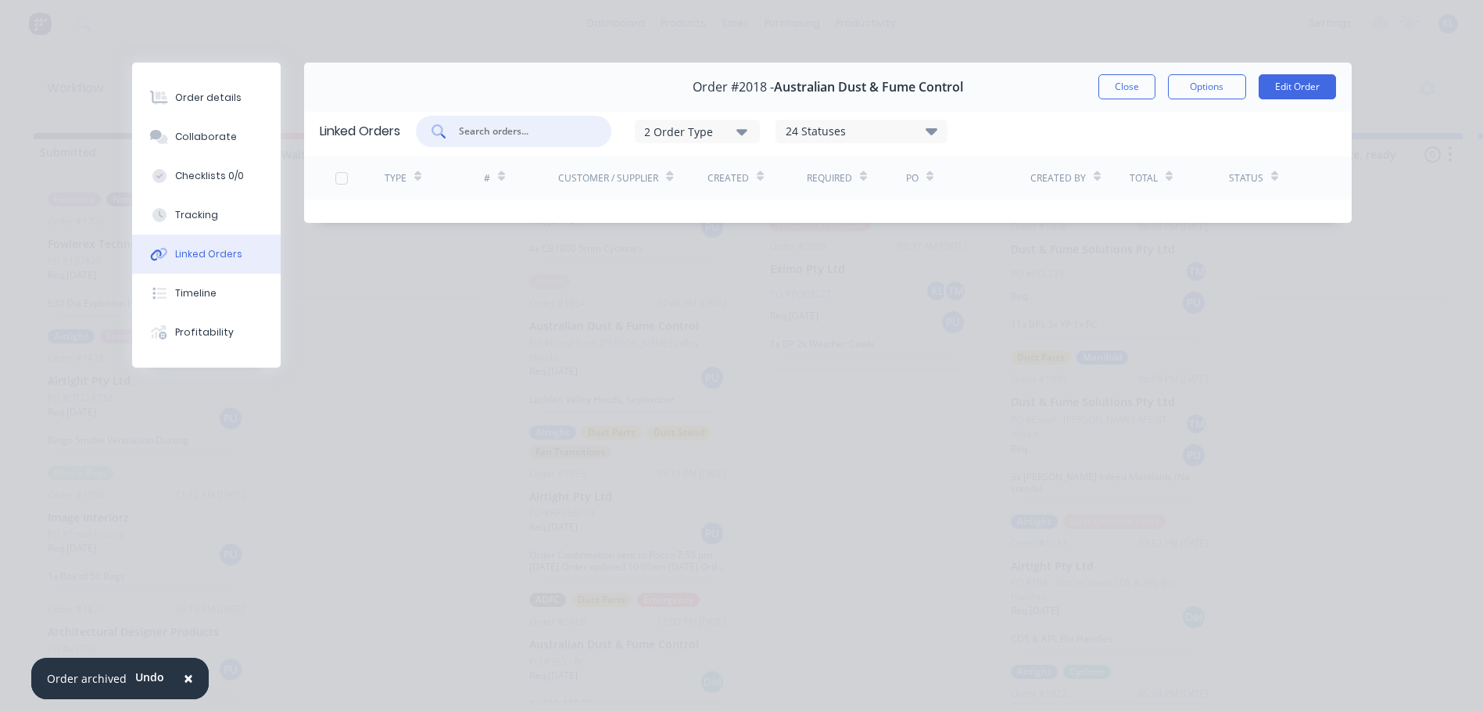
click at [550, 136] on input "text" at bounding box center [522, 132] width 130 height 16
click at [531, 133] on input "adfc" at bounding box center [522, 132] width 130 height 16
type input "a"
type input "2020"
click at [535, 99] on div "Order #2018 - Australian Dust & Fume Control Close Options Edit Order" at bounding box center [828, 87] width 1048 height 49
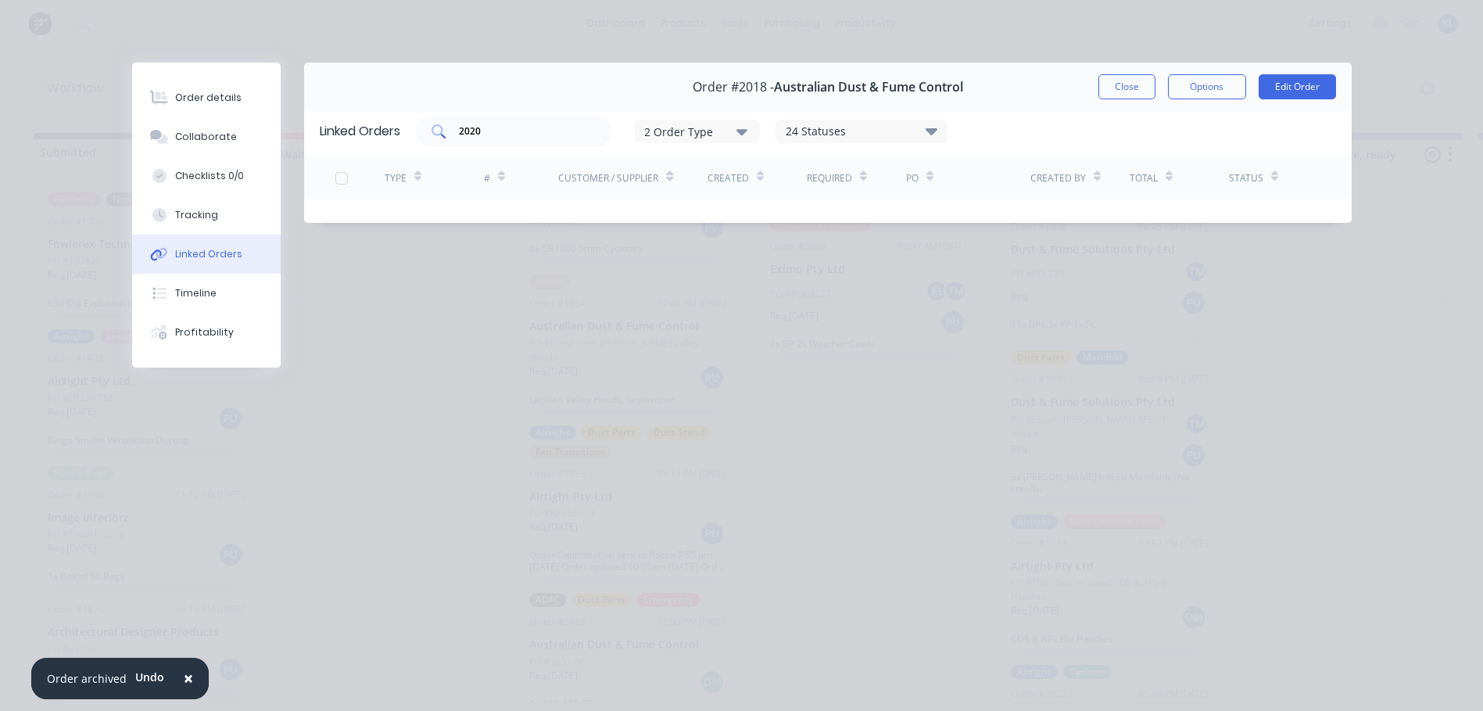
click at [532, 138] on input "2020" at bounding box center [522, 132] width 130 height 16
click at [1218, 80] on button "Options" at bounding box center [1207, 86] width 78 height 25
click at [536, 120] on div "2020" at bounding box center [514, 131] width 196 height 31
drag, startPoint x: 495, startPoint y: 136, endPoint x: 400, endPoint y: 124, distance: 96.1
click at [400, 124] on div "Linked Orders 2020 2 Order Type 24 Statuses Sales Order Status All Archived Dra…" at bounding box center [828, 131] width 1048 height 51
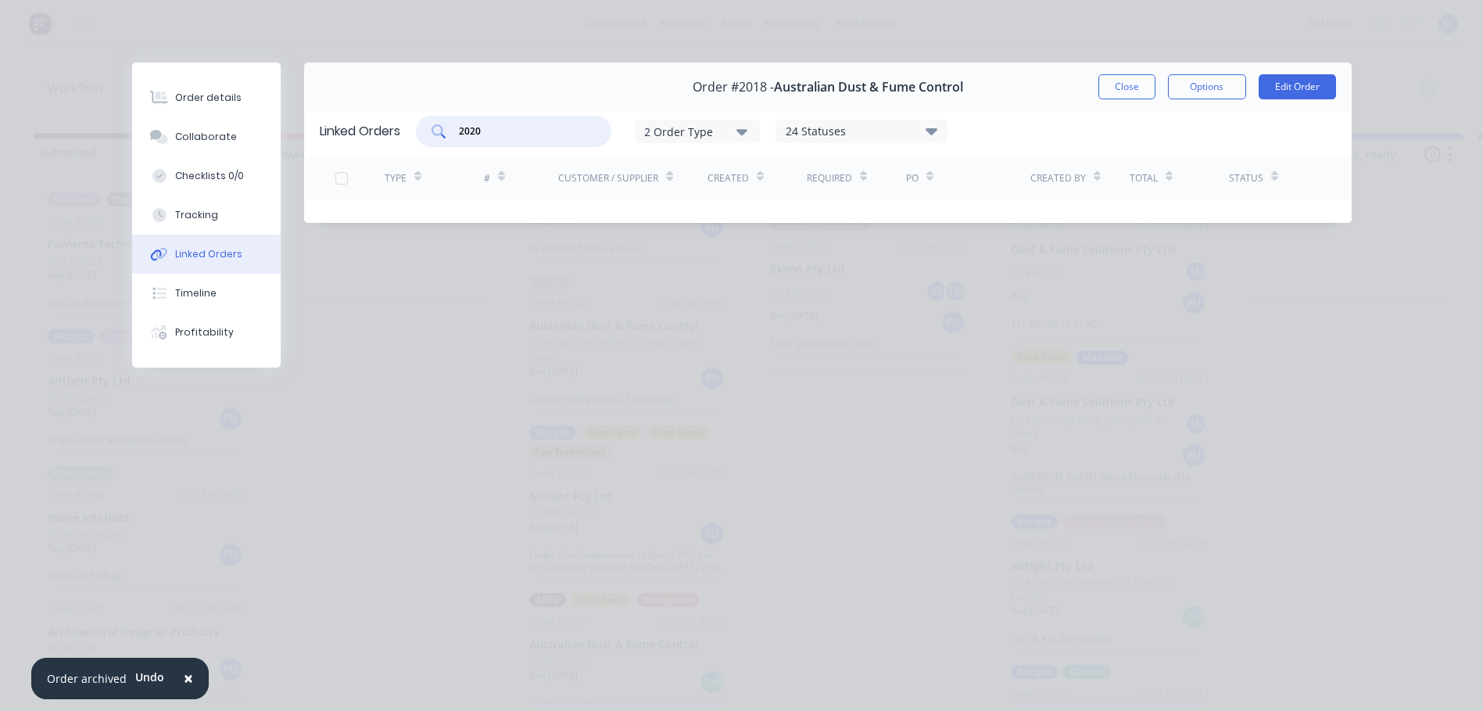
click at [491, 95] on div "Order #2018 - Australian Dust & Fume Control Close Options Edit Order" at bounding box center [828, 87] width 1048 height 49
click at [221, 103] on div "Order details" at bounding box center [208, 98] width 66 height 14
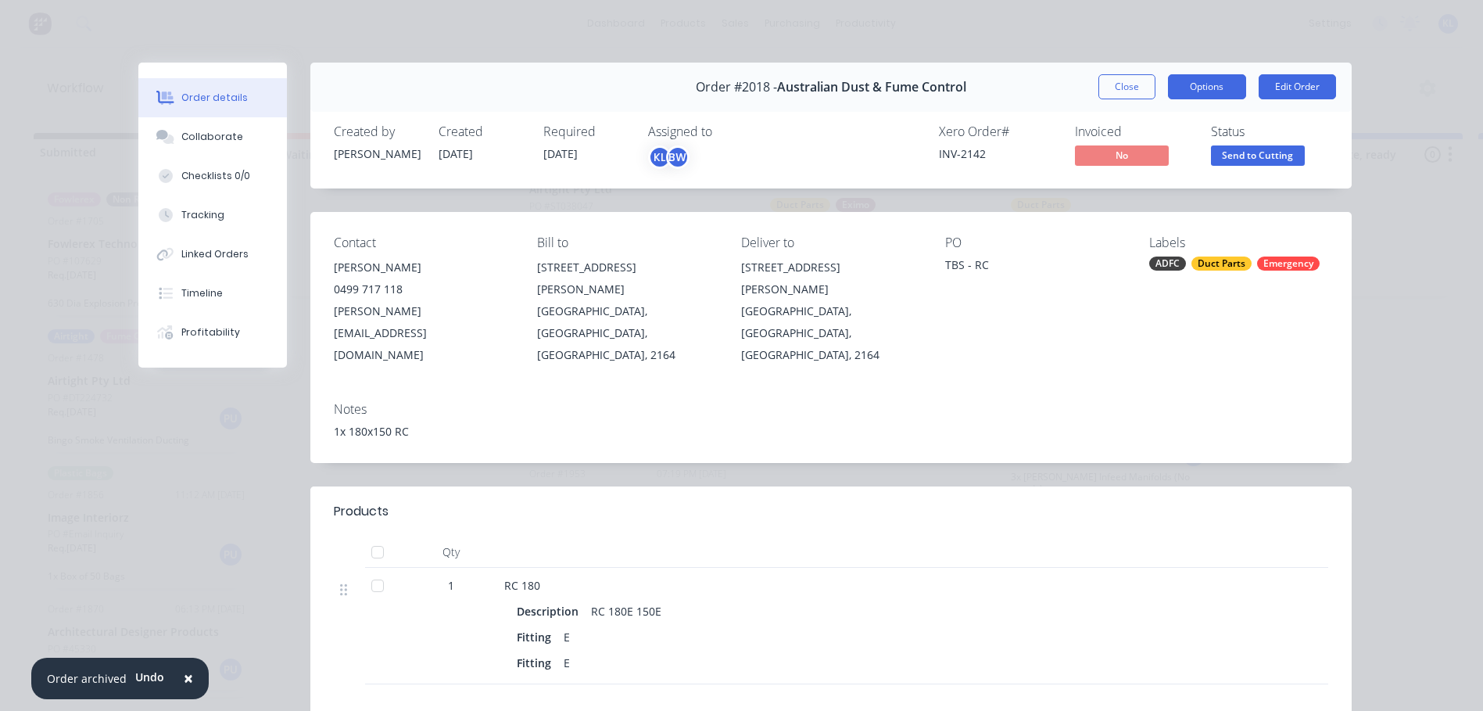
click at [1188, 88] on button "Options" at bounding box center [1207, 86] width 78 height 25
click at [1314, 132] on div "Status" at bounding box center [1269, 131] width 117 height 15
click at [1257, 159] on span "Send to Cutting" at bounding box center [1258, 155] width 94 height 20
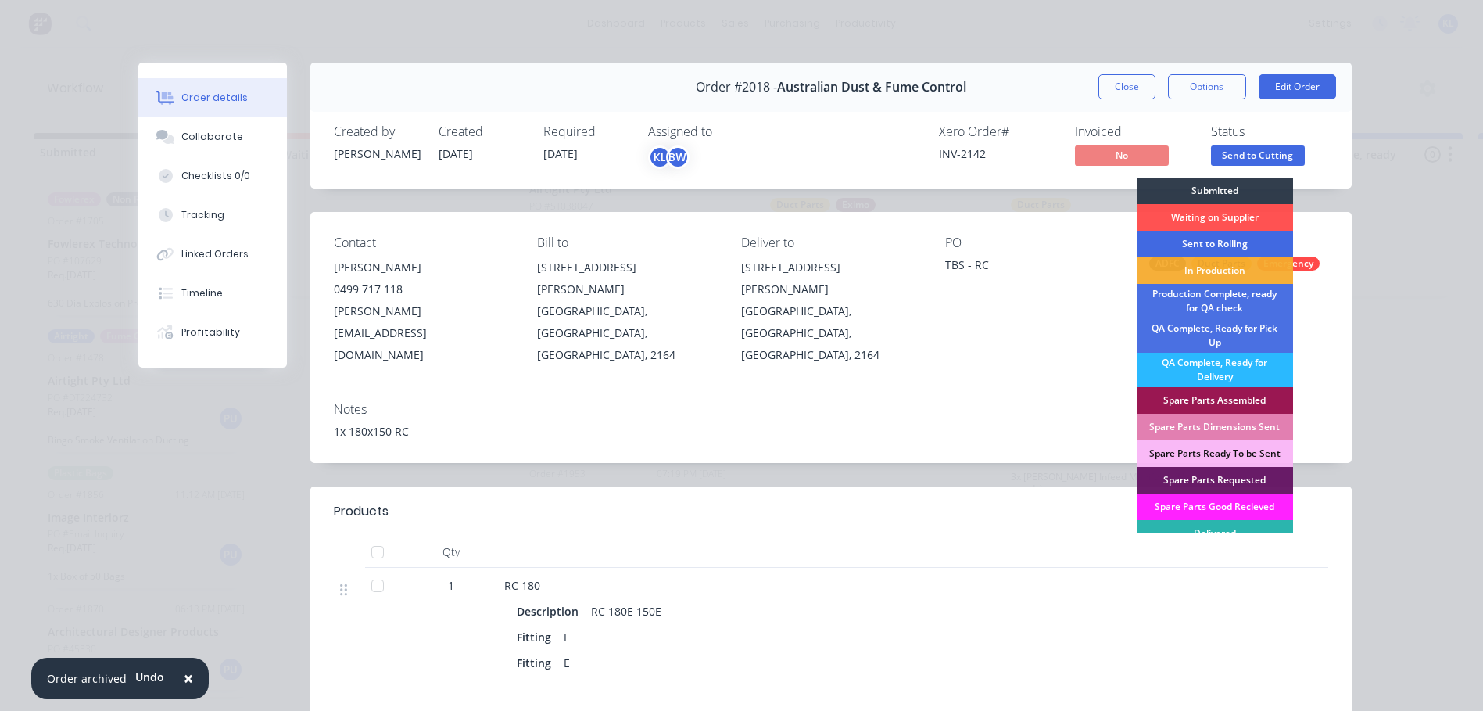
click at [1229, 248] on div "Sent to Rolling" at bounding box center [1215, 244] width 156 height 27
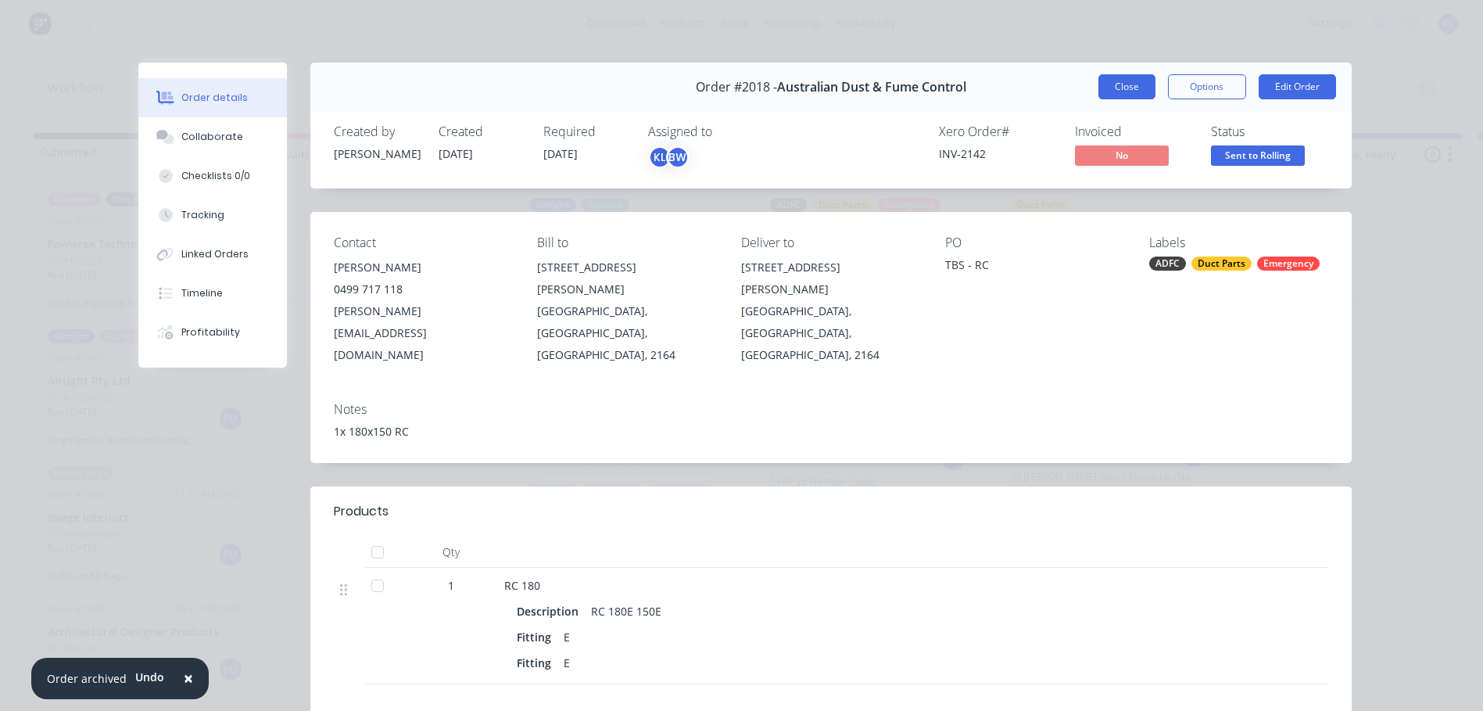
click at [1127, 86] on button "Close" at bounding box center [1127, 86] width 57 height 25
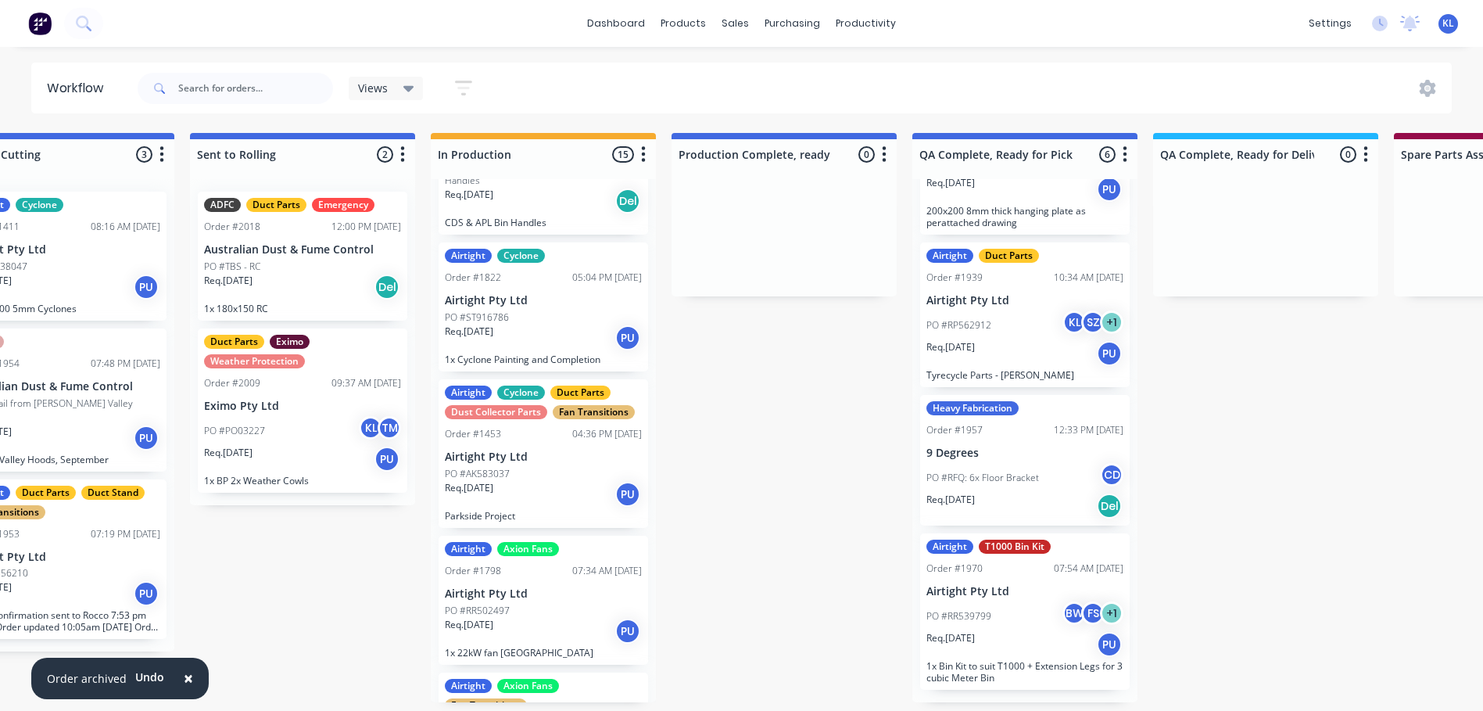
scroll to position [301, 0]
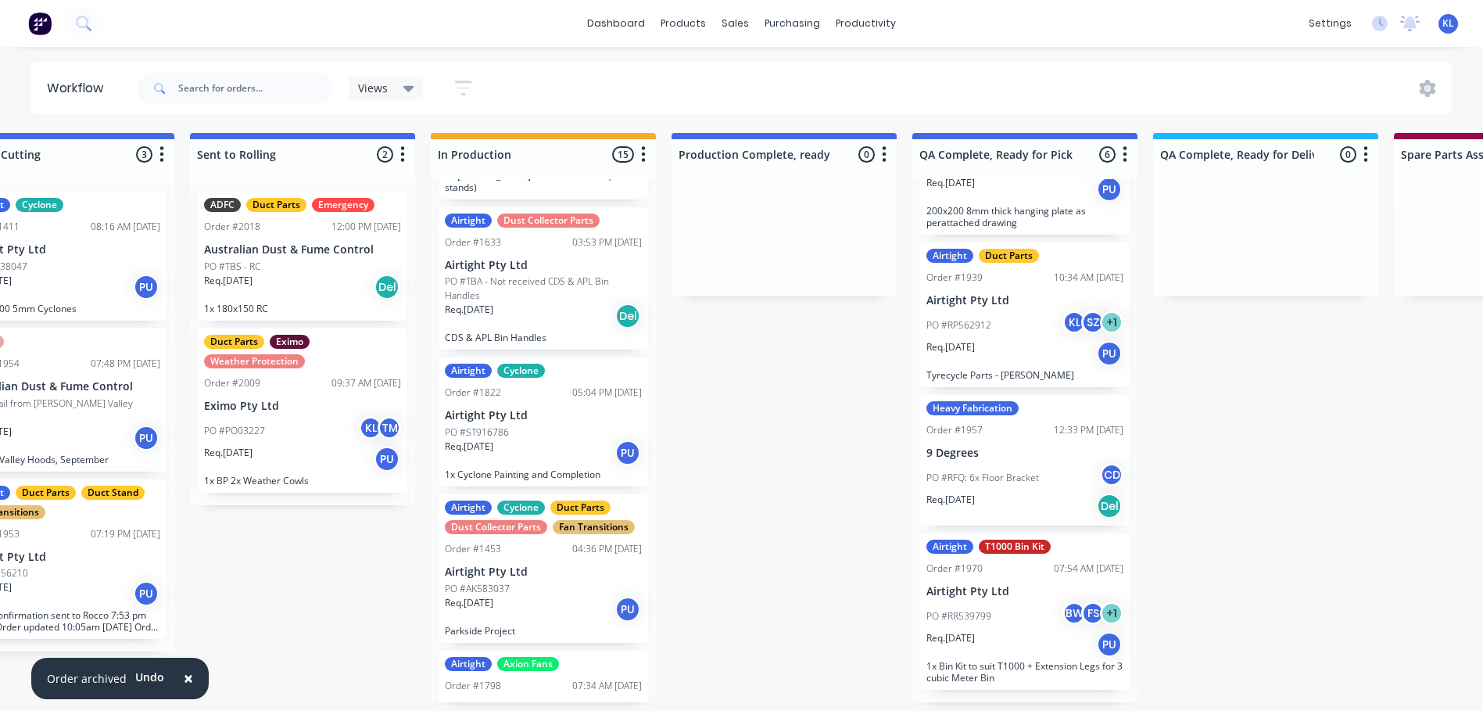
click at [306, 441] on div "PO #PO03227 KL TM" at bounding box center [302, 431] width 197 height 30
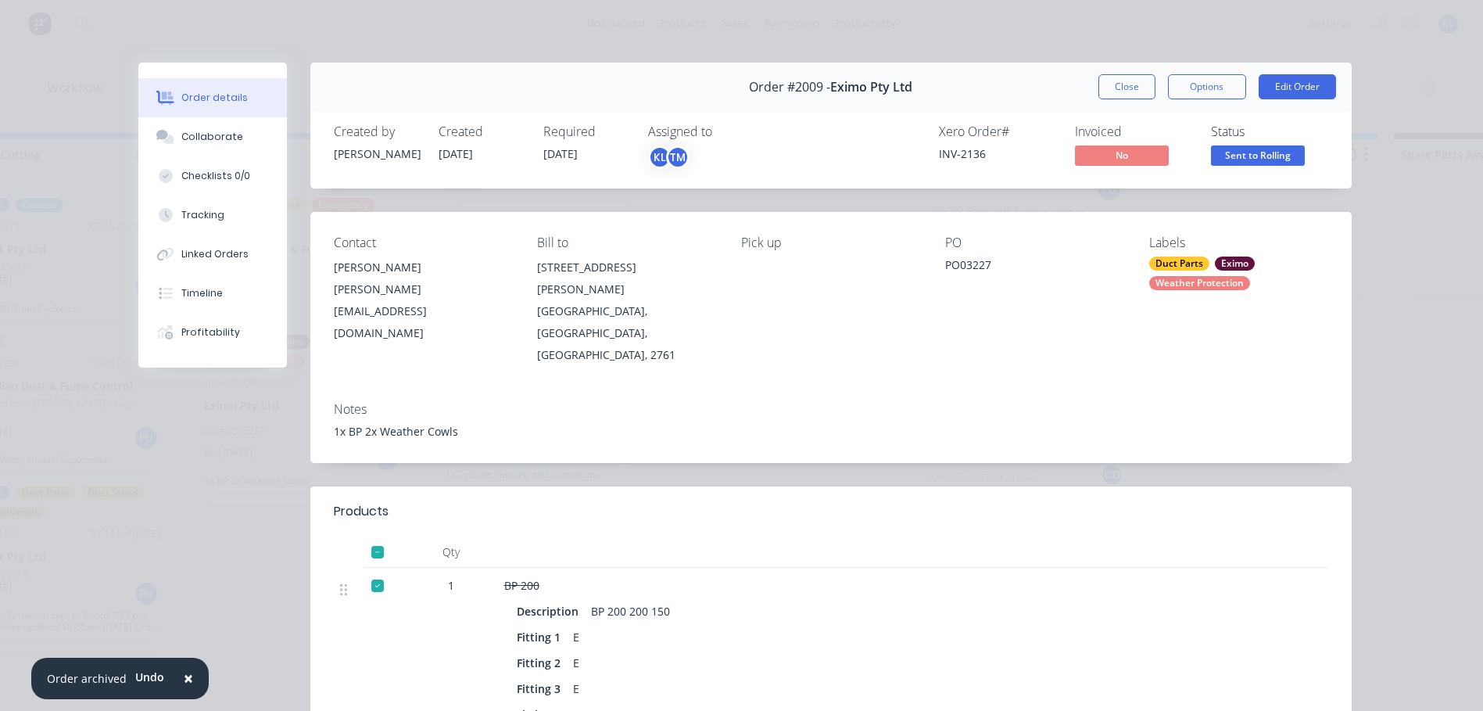
click at [1247, 148] on span "Sent to Rolling" at bounding box center [1258, 155] width 94 height 20
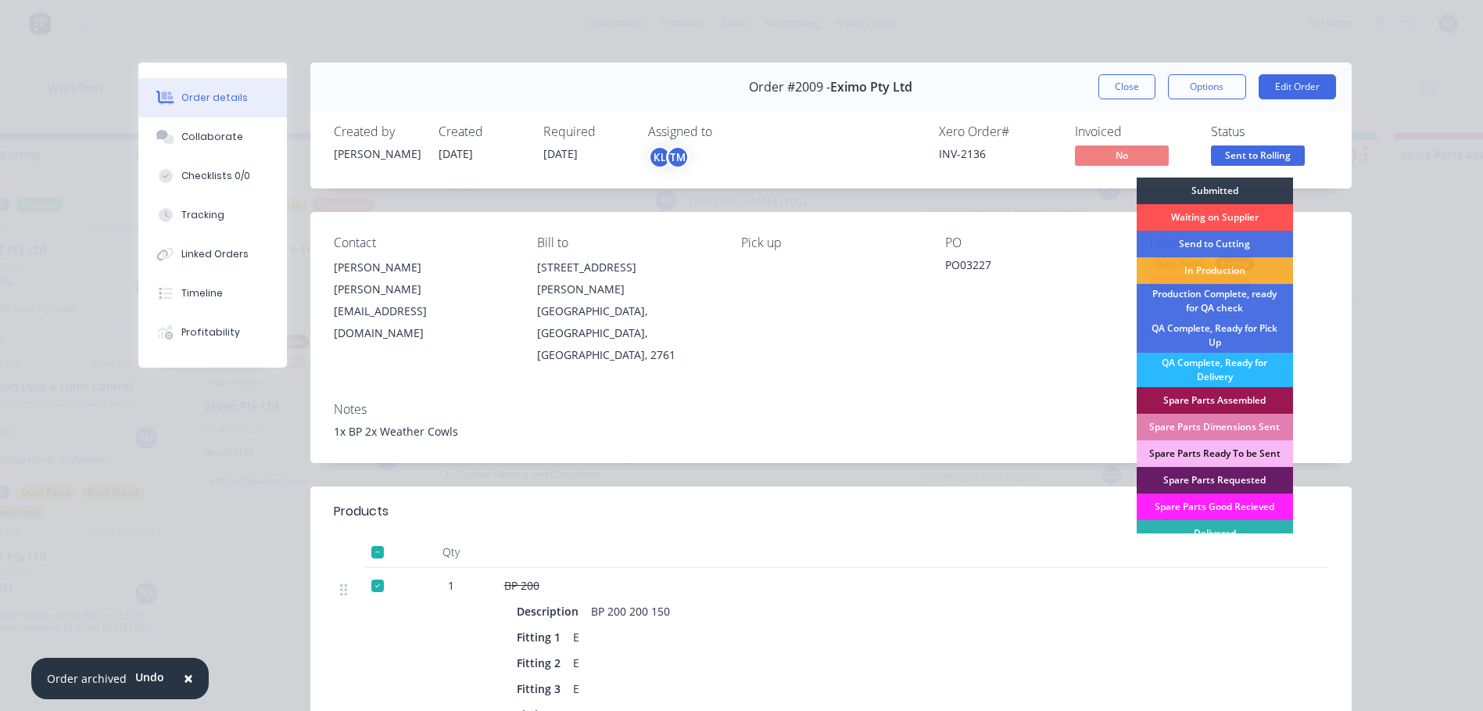
click at [657, 162] on div "KL" at bounding box center [659, 156] width 23 height 23
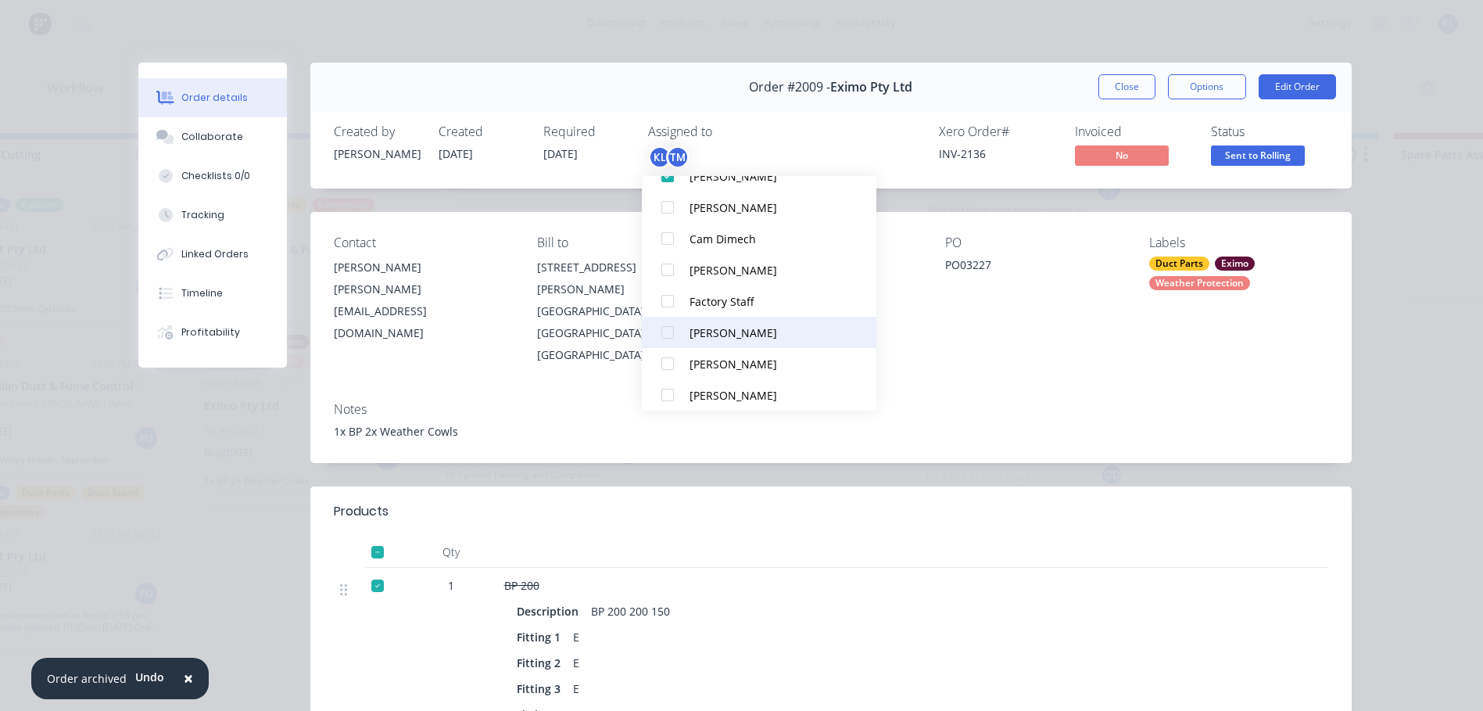
scroll to position [109, 0]
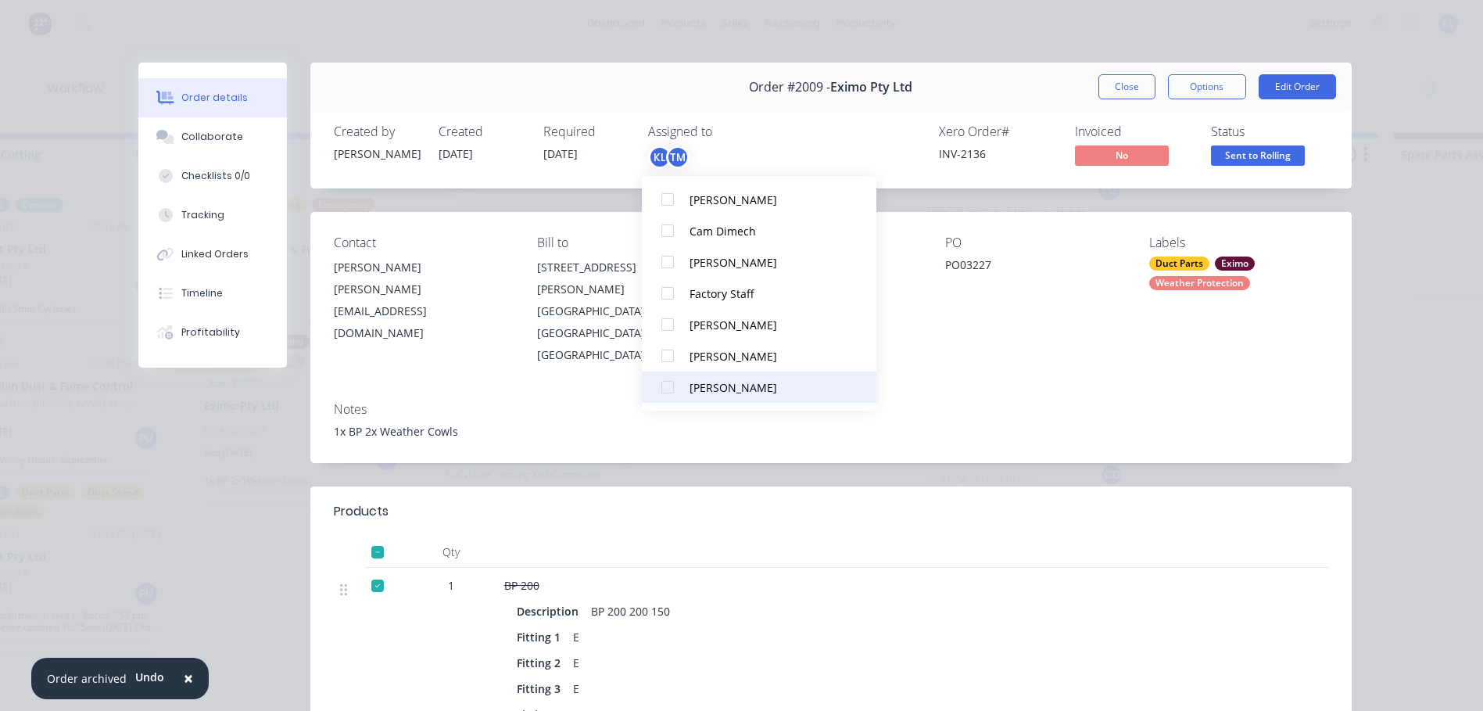
click at [744, 379] on div "[PERSON_NAME]" at bounding box center [768, 387] width 156 height 16
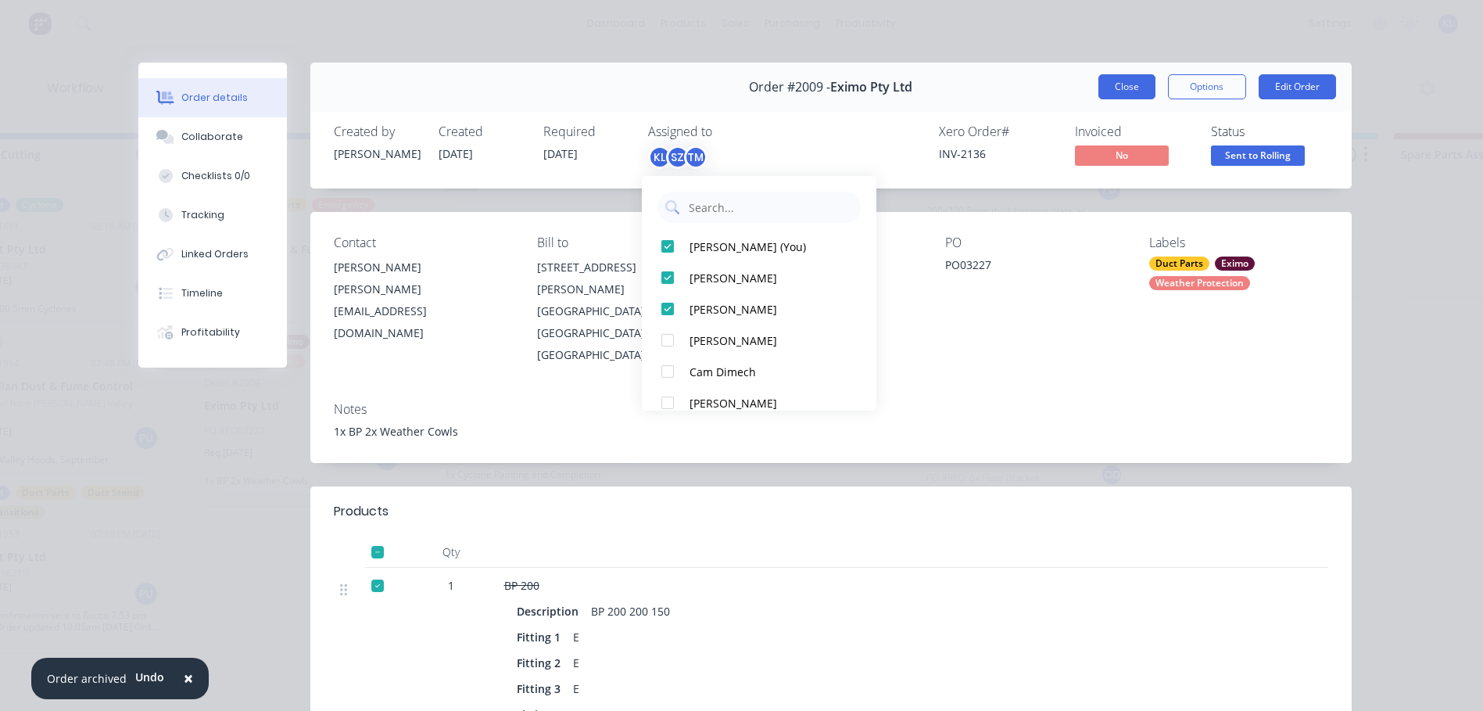
click at [1128, 93] on button "Close" at bounding box center [1127, 86] width 57 height 25
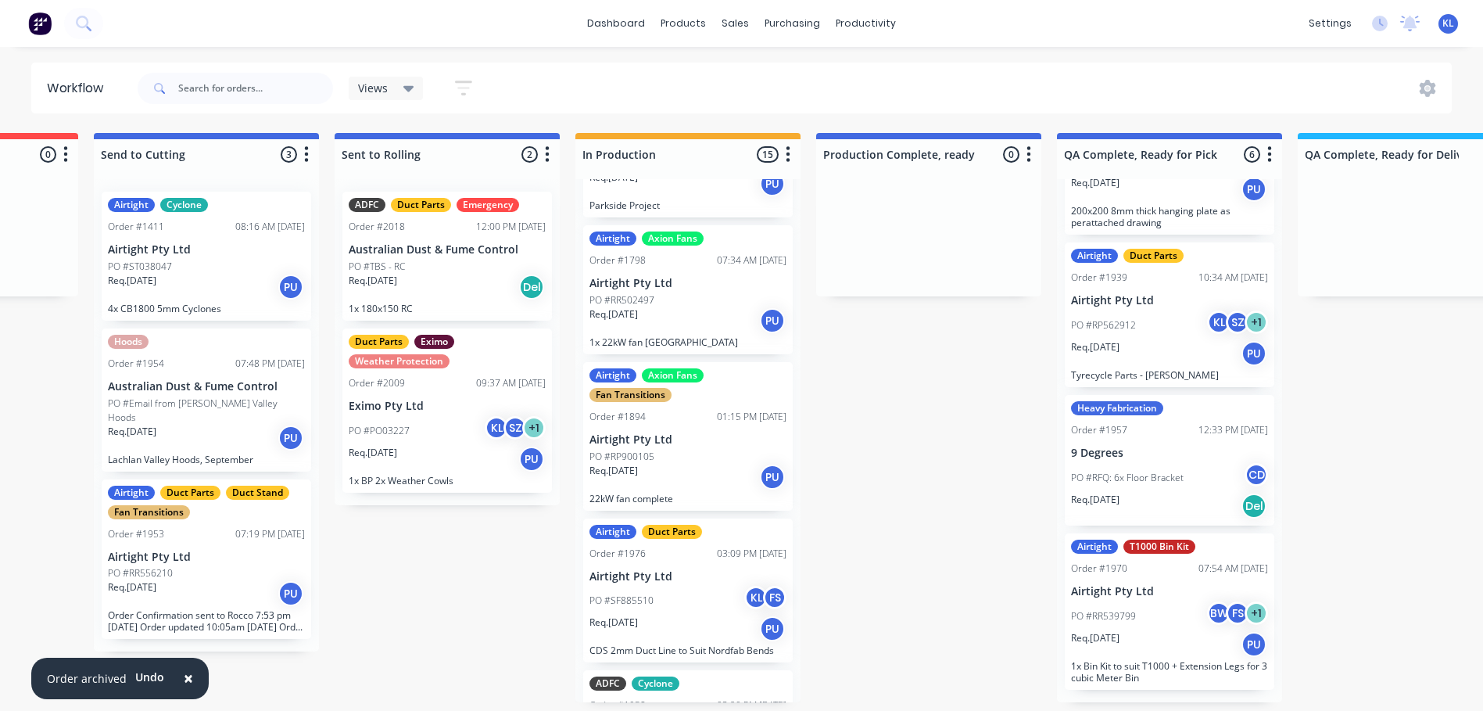
scroll to position [692, 0]
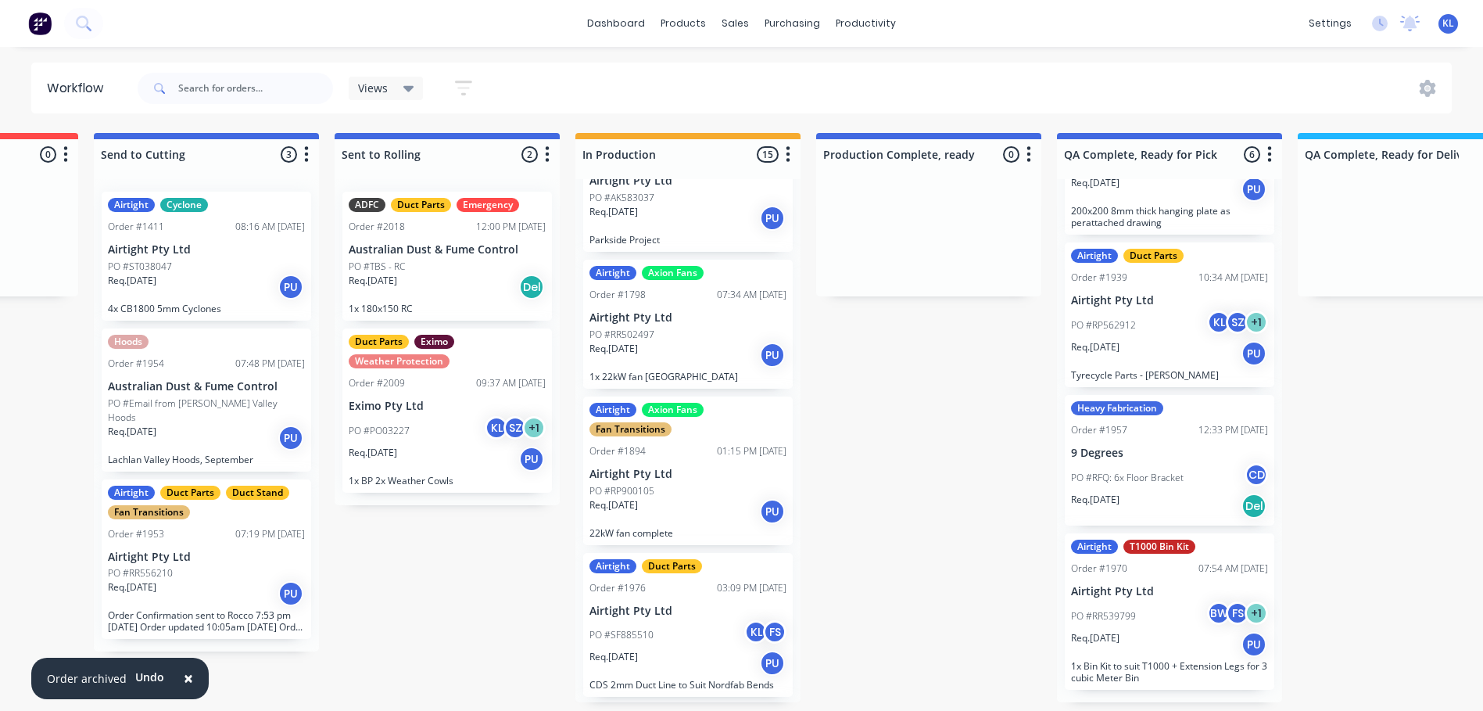
click at [694, 467] on div "Airtight Axion Fans Fan Transitions Order #1894 01:15 PM [DATE] Airtight Pty Lt…" at bounding box center [688, 470] width 210 height 149
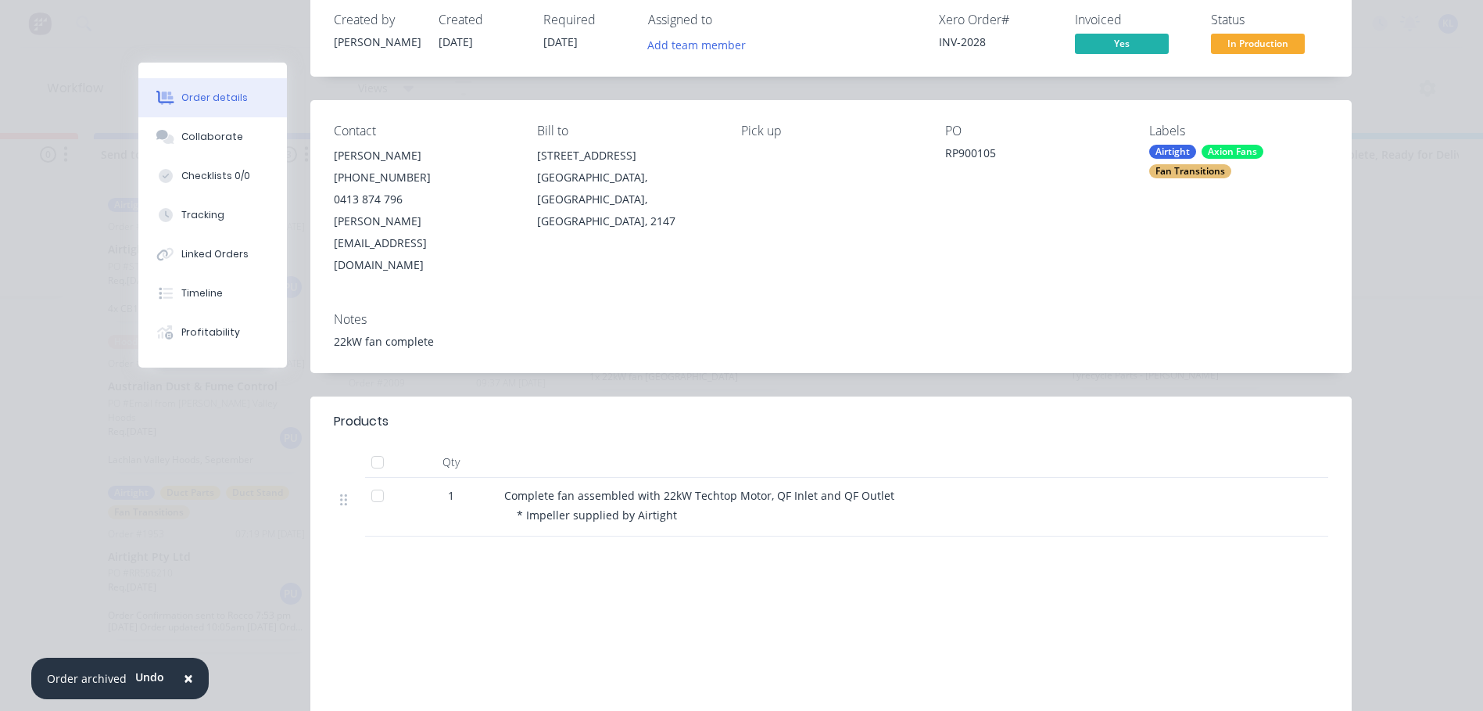
scroll to position [0, 0]
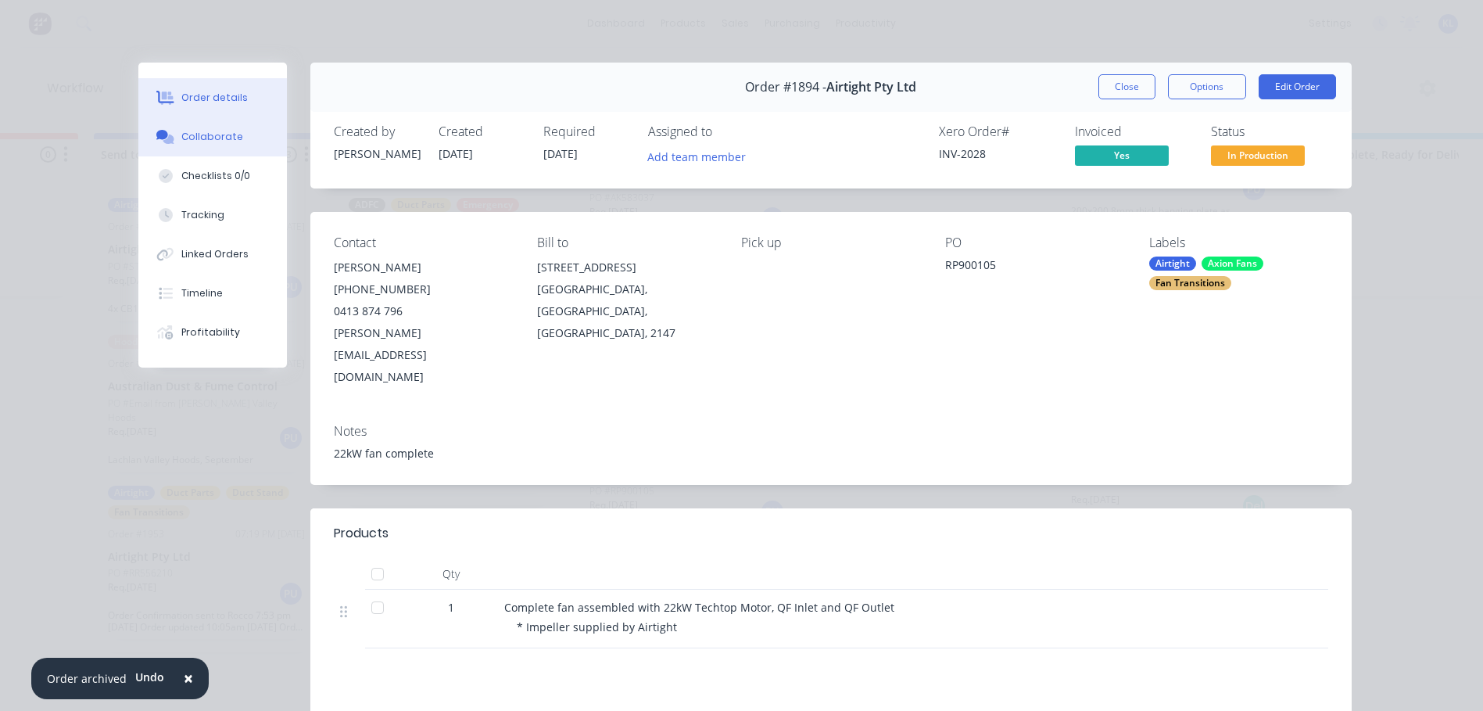
click at [220, 142] on div "Collaborate" at bounding box center [212, 137] width 62 height 14
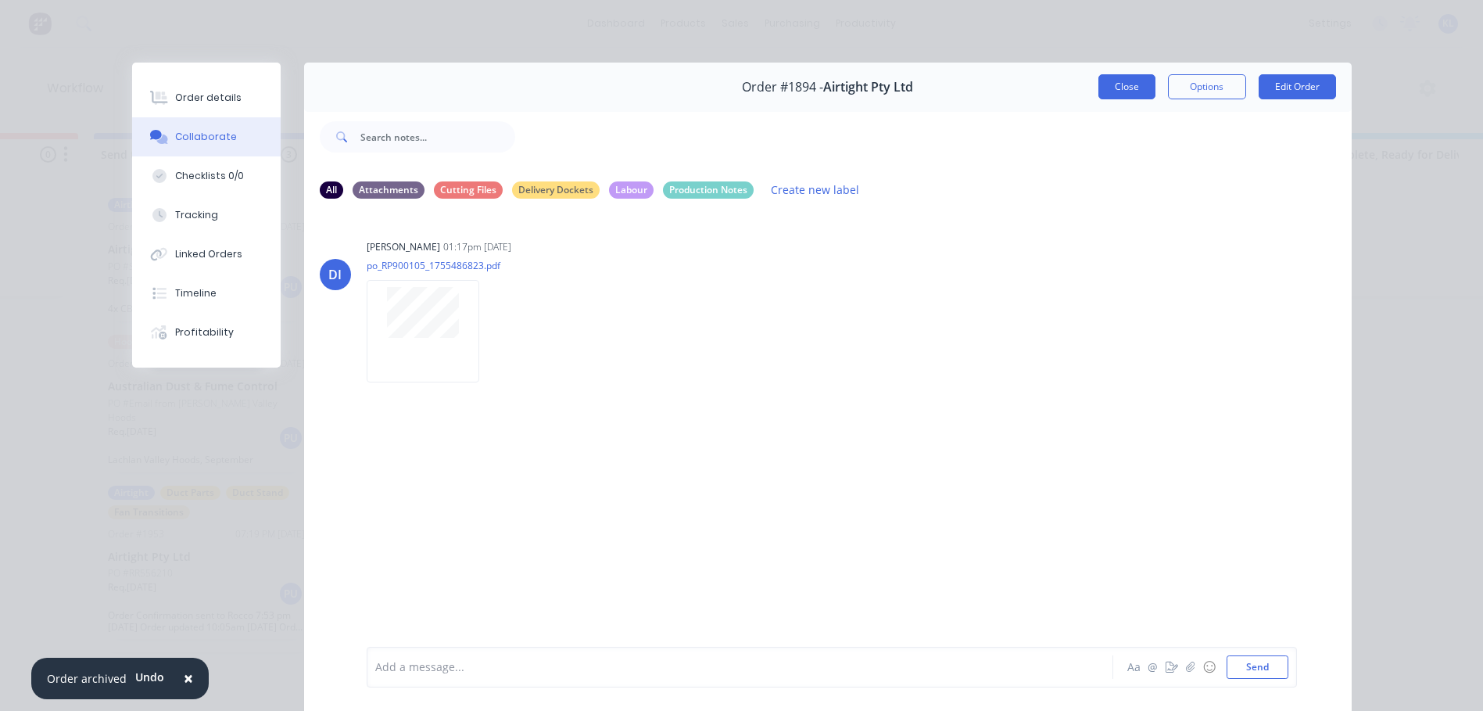
click at [1106, 80] on button "Close" at bounding box center [1127, 86] width 57 height 25
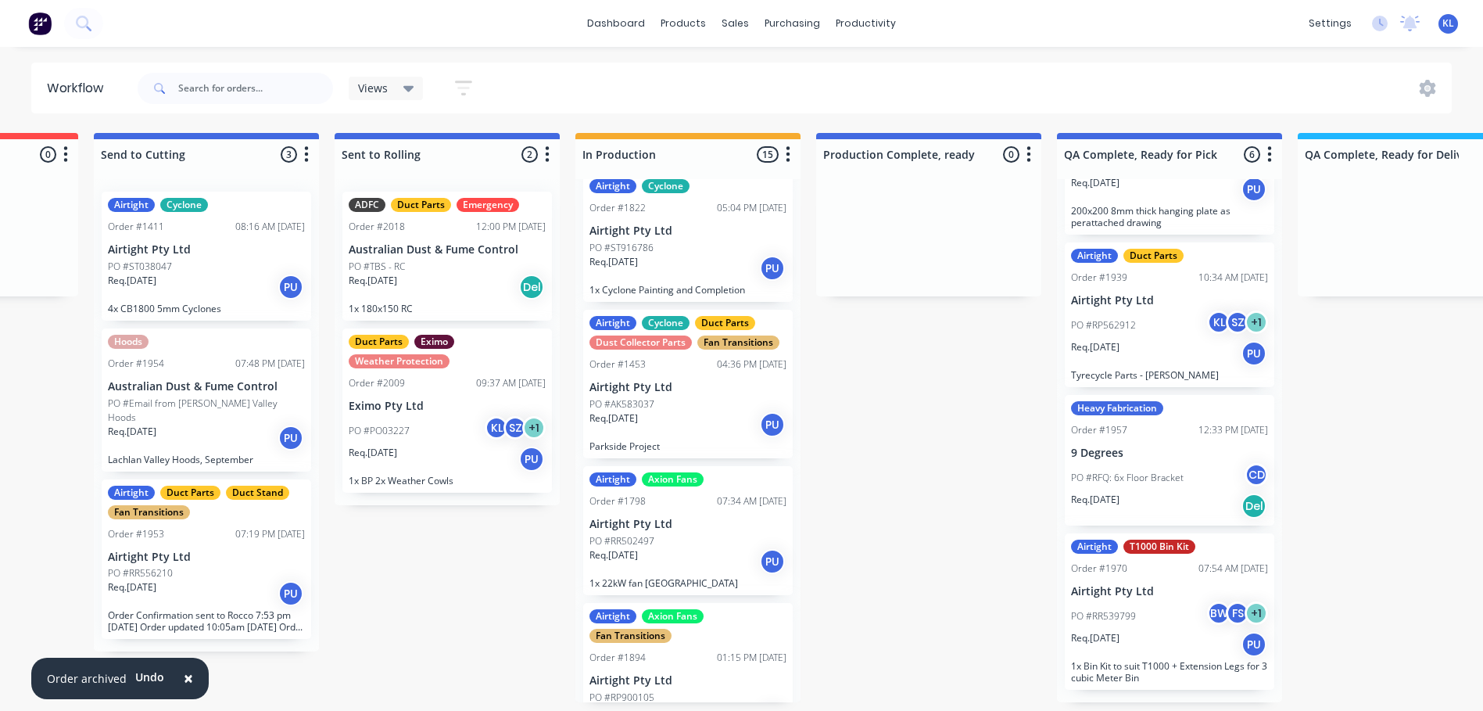
scroll to position [626, 0]
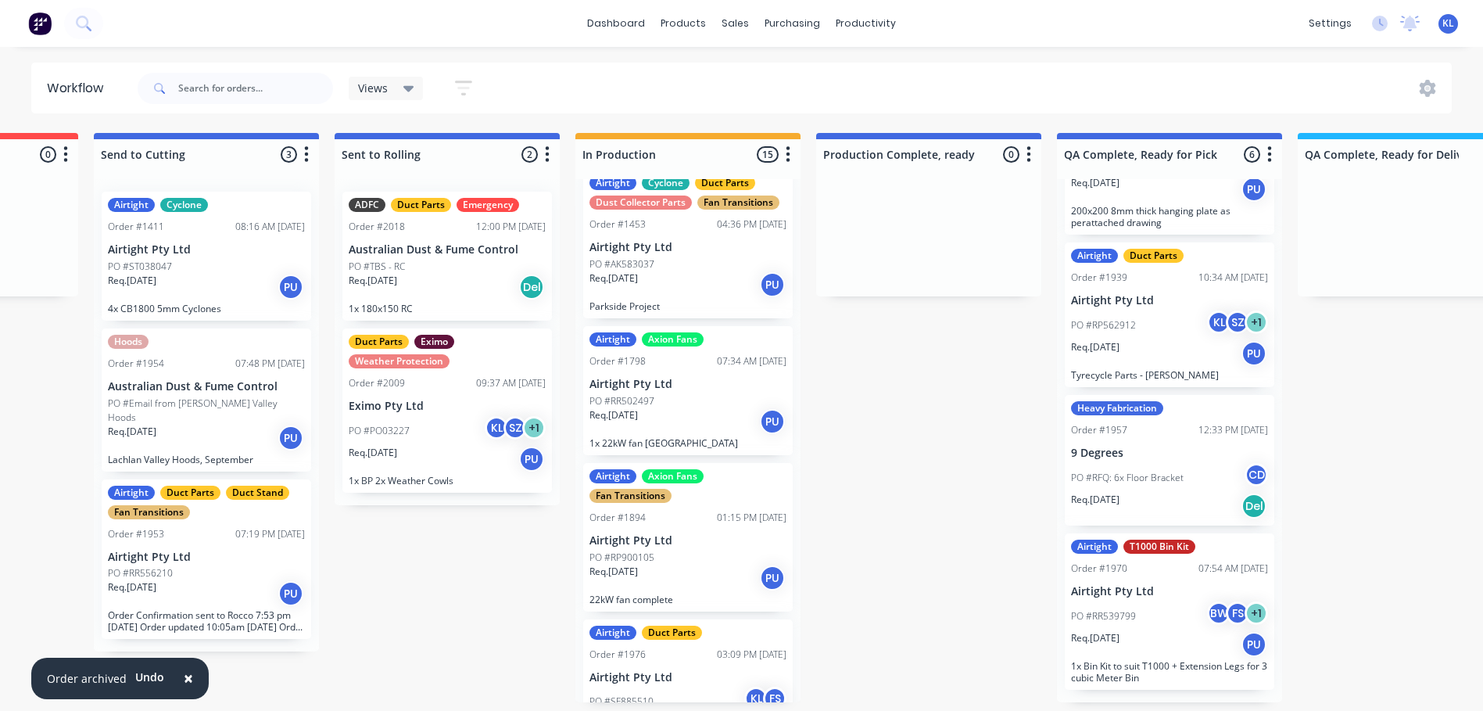
click at [704, 408] on div "Req. [DATE] PU" at bounding box center [688, 421] width 197 height 27
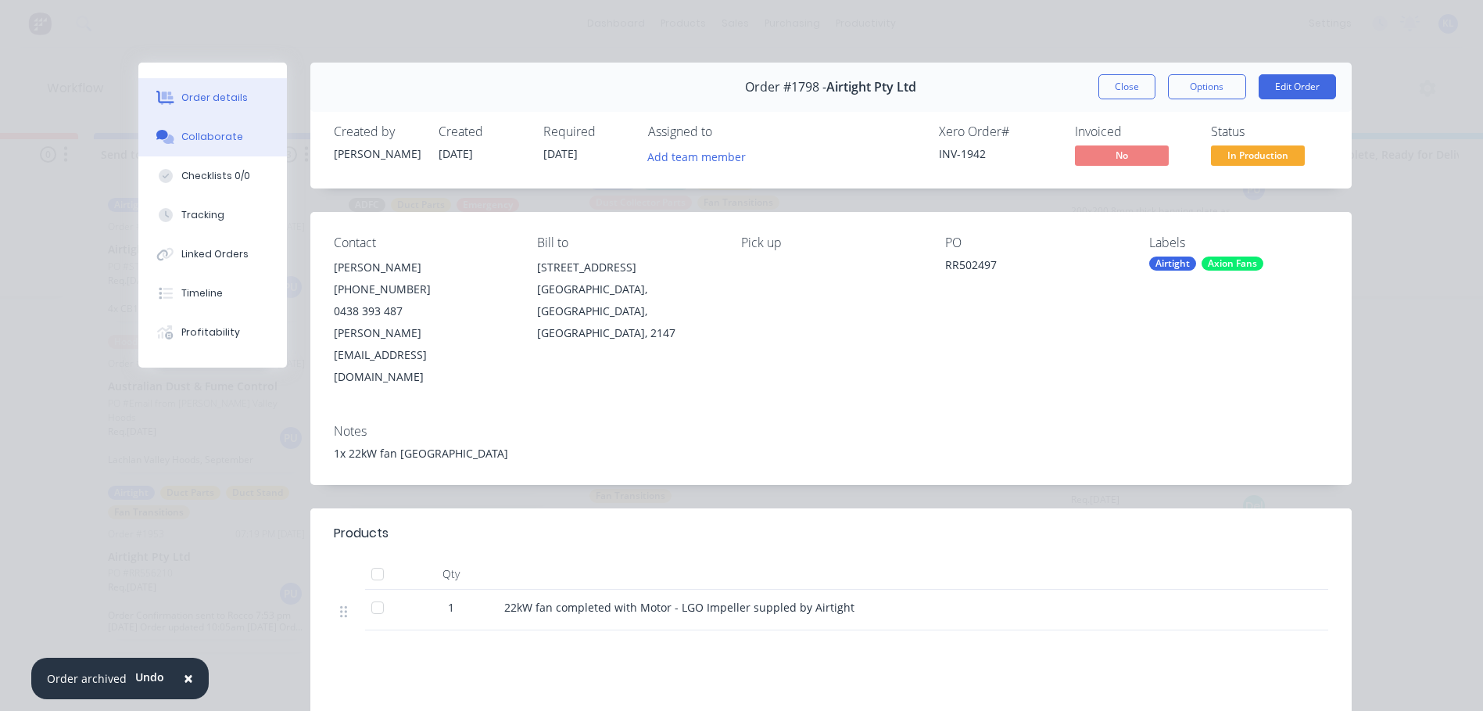
click at [185, 140] on div "Collaborate" at bounding box center [212, 137] width 62 height 14
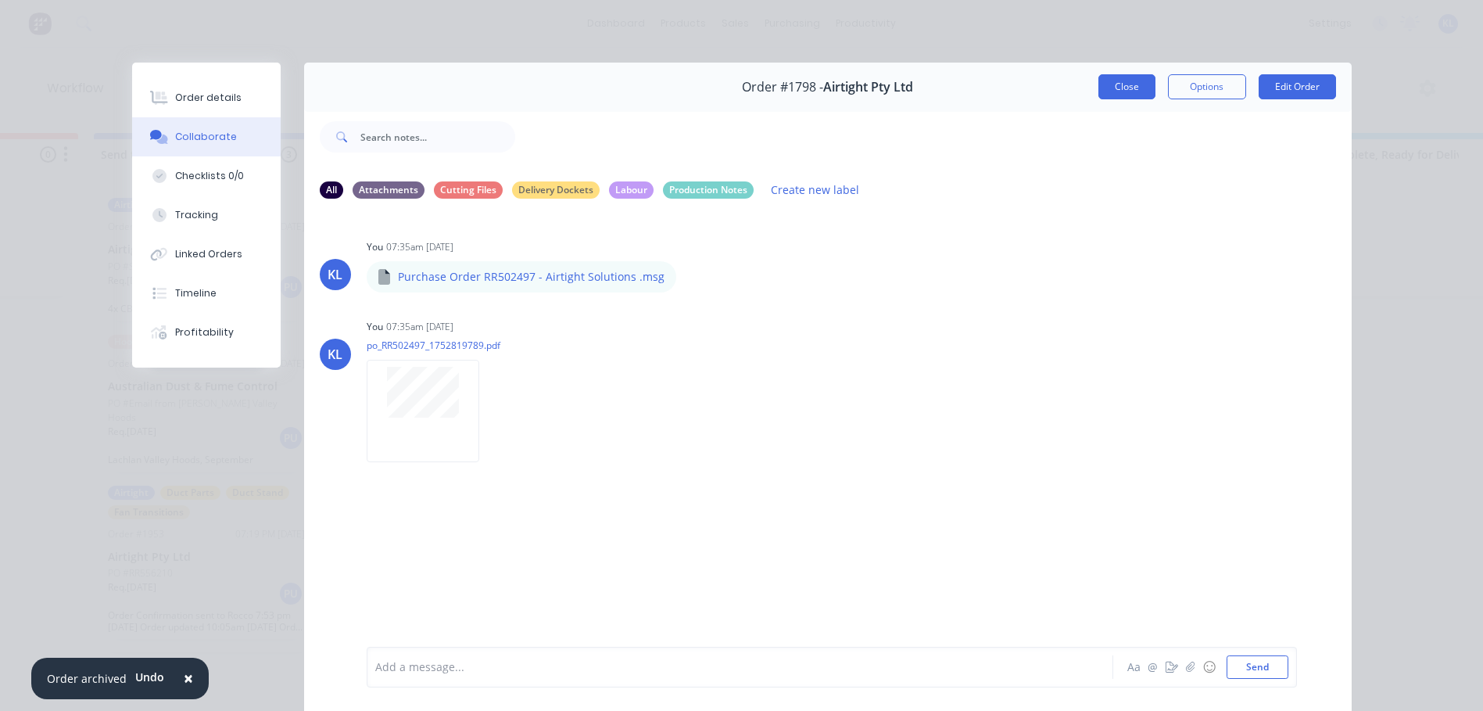
click at [1100, 77] on button "Close" at bounding box center [1127, 86] width 57 height 25
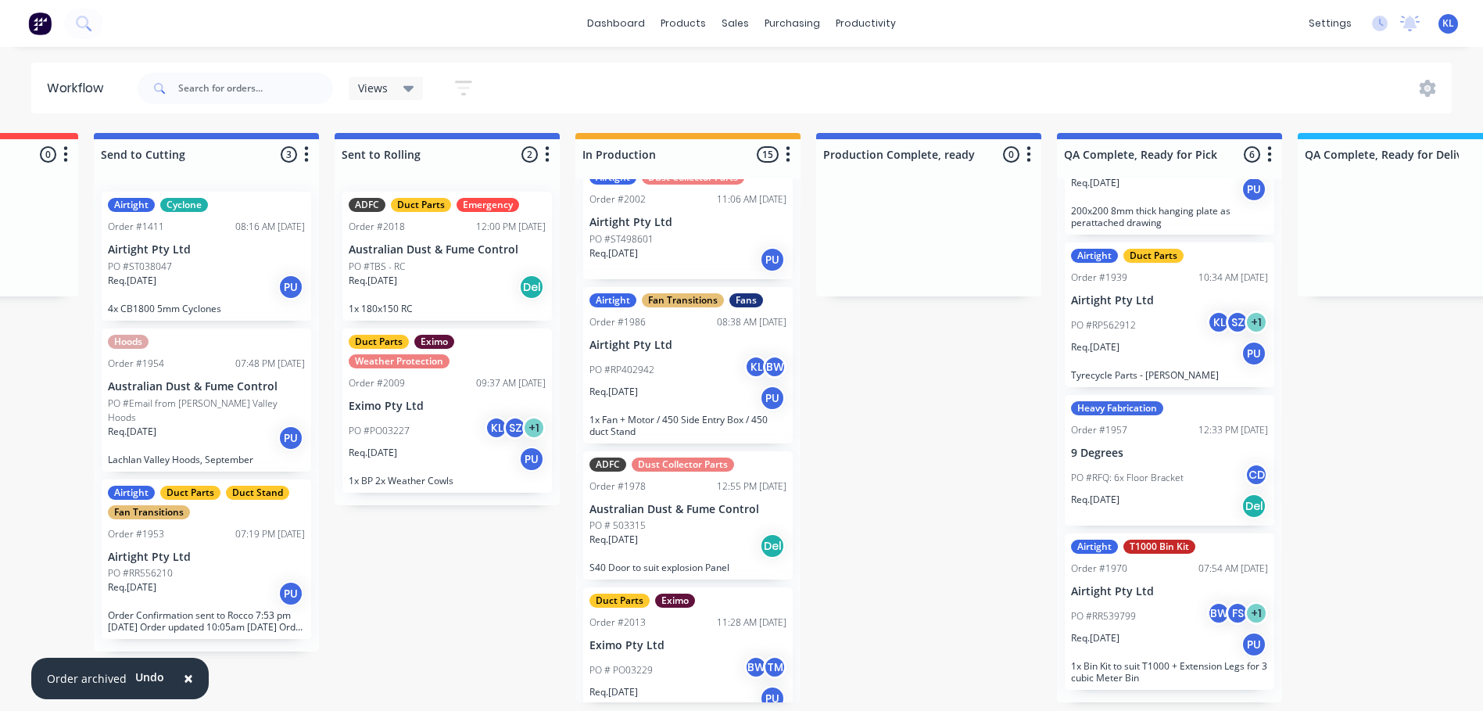
scroll to position [1486, 0]
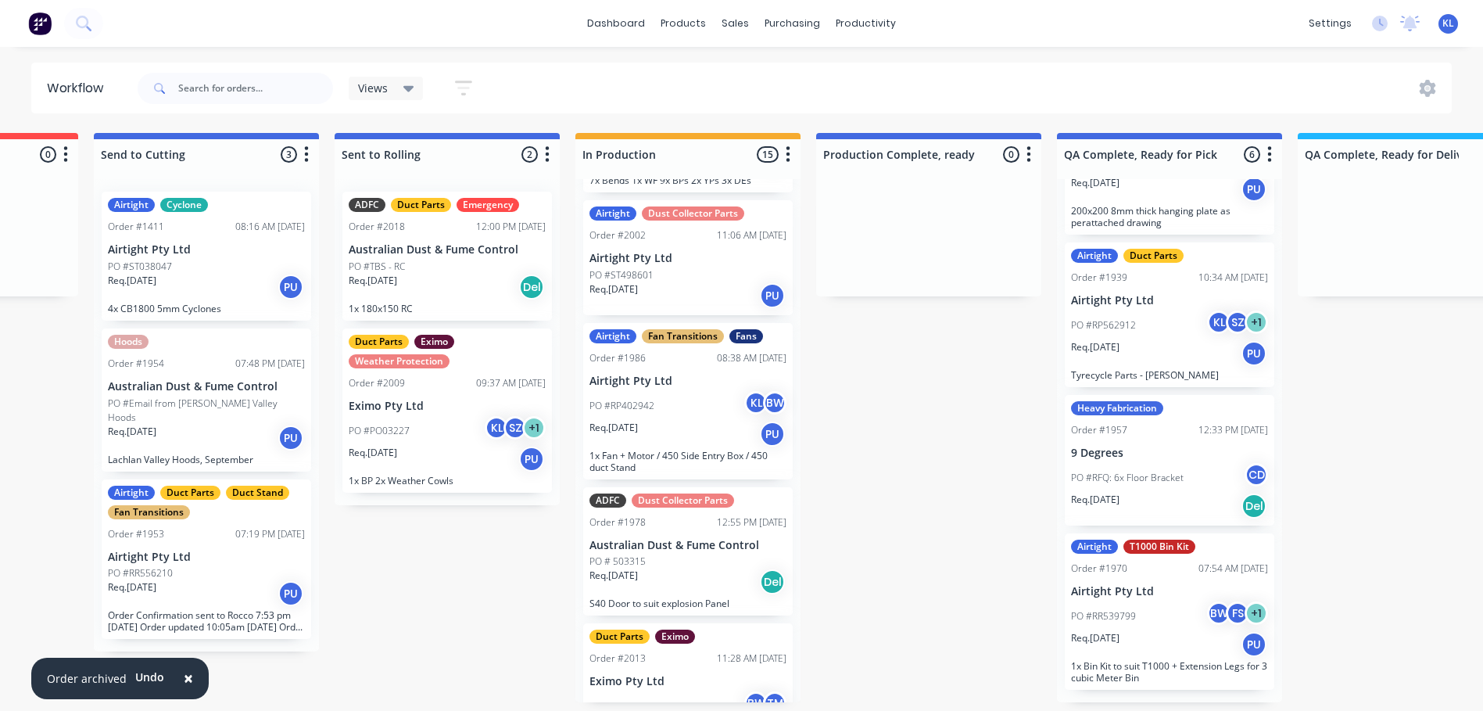
click at [667, 282] on div "Req. [DATE] PU" at bounding box center [688, 295] width 197 height 27
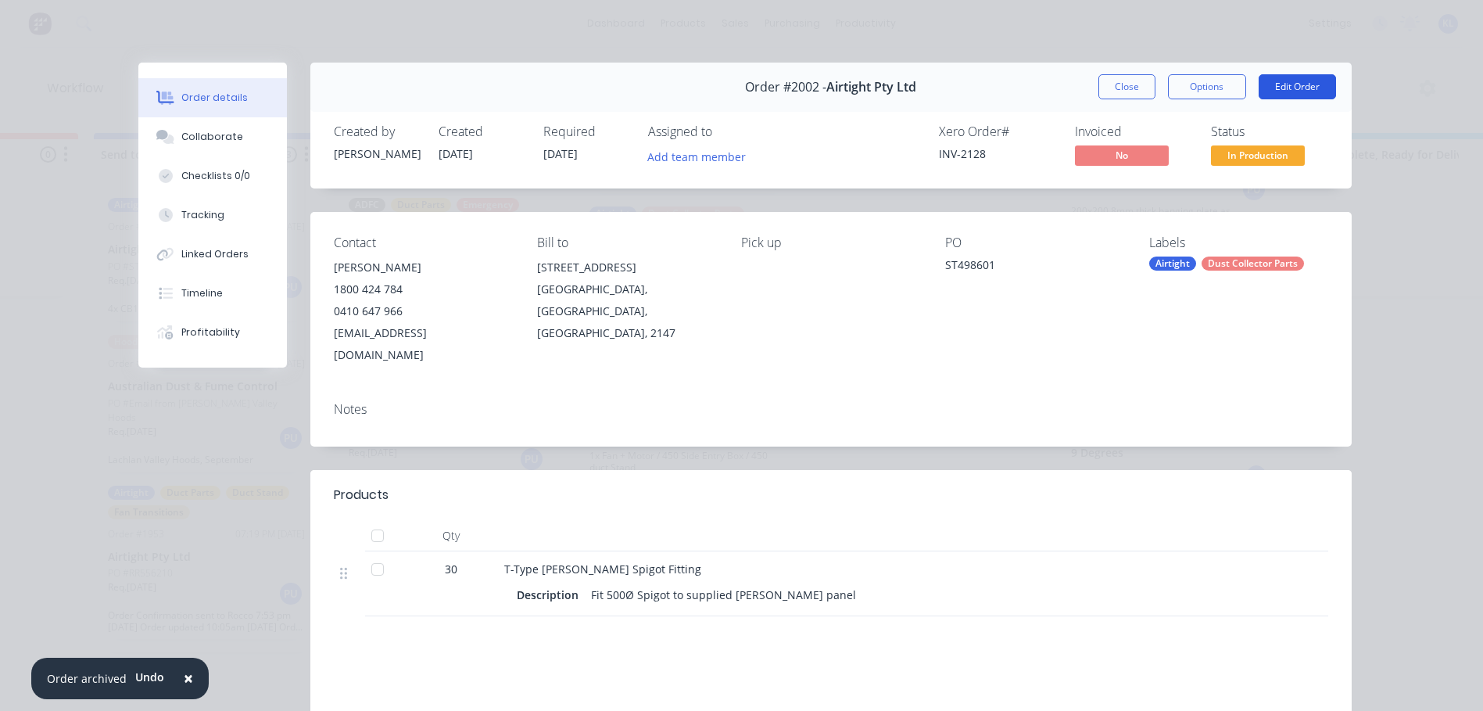
click at [1303, 89] on button "Edit Order" at bounding box center [1297, 86] width 77 height 25
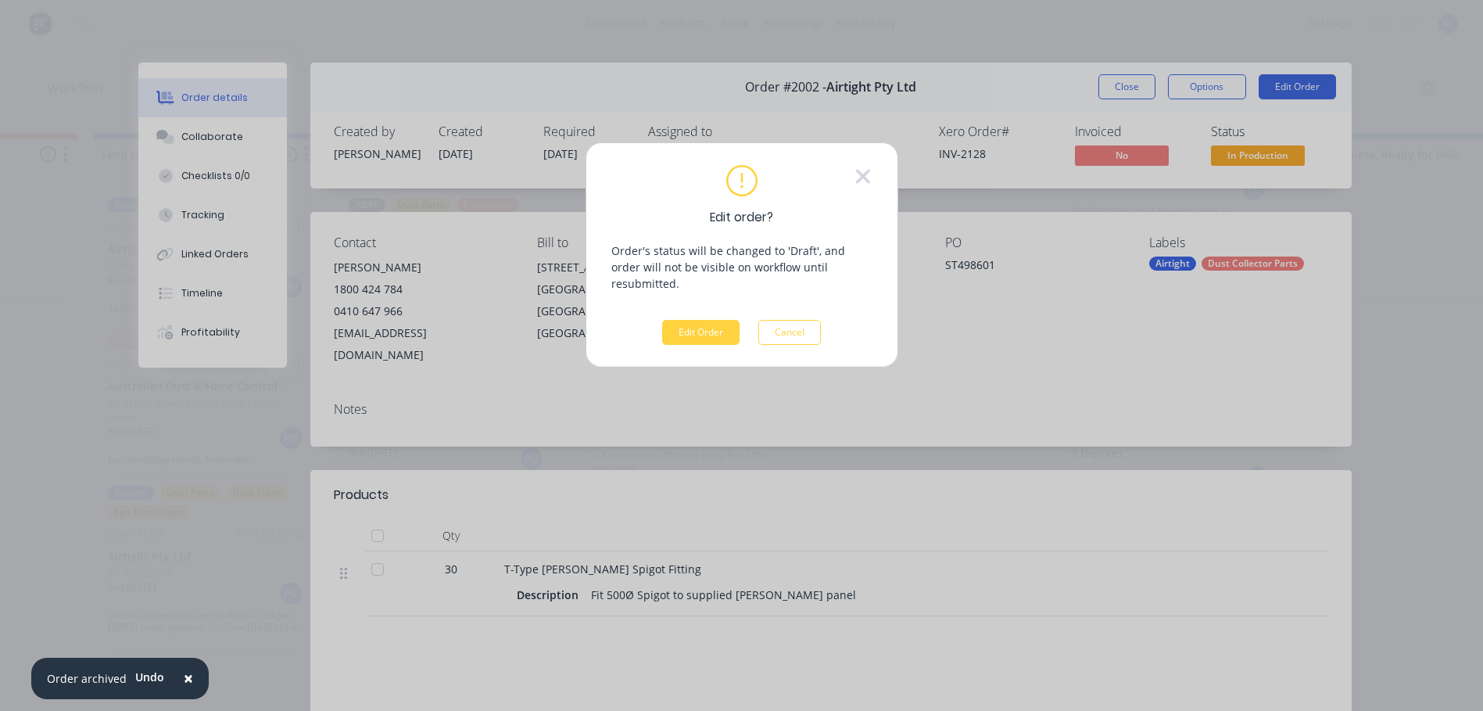
scroll to position [0, 422]
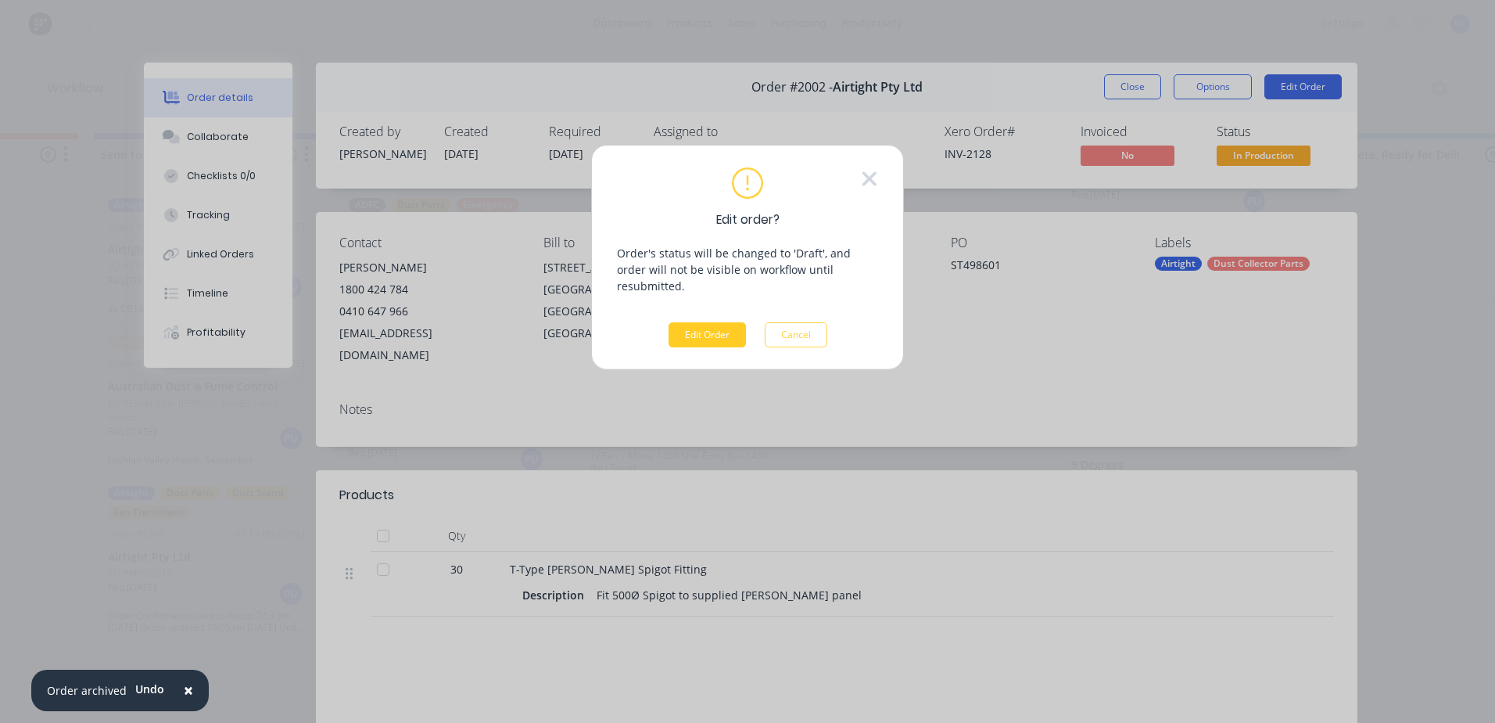
click at [715, 322] on button "Edit Order" at bounding box center [707, 334] width 77 height 25
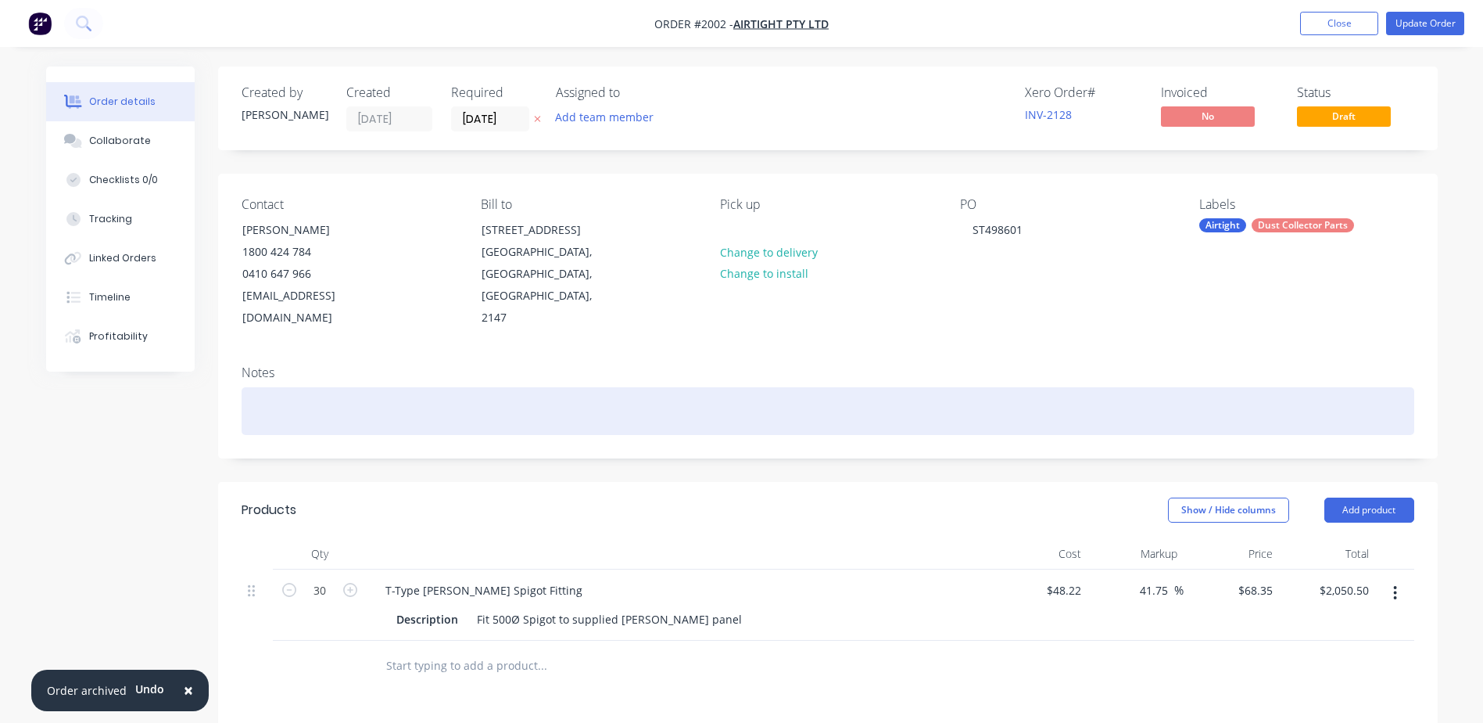
click at [289, 399] on div at bounding box center [828, 411] width 1173 height 48
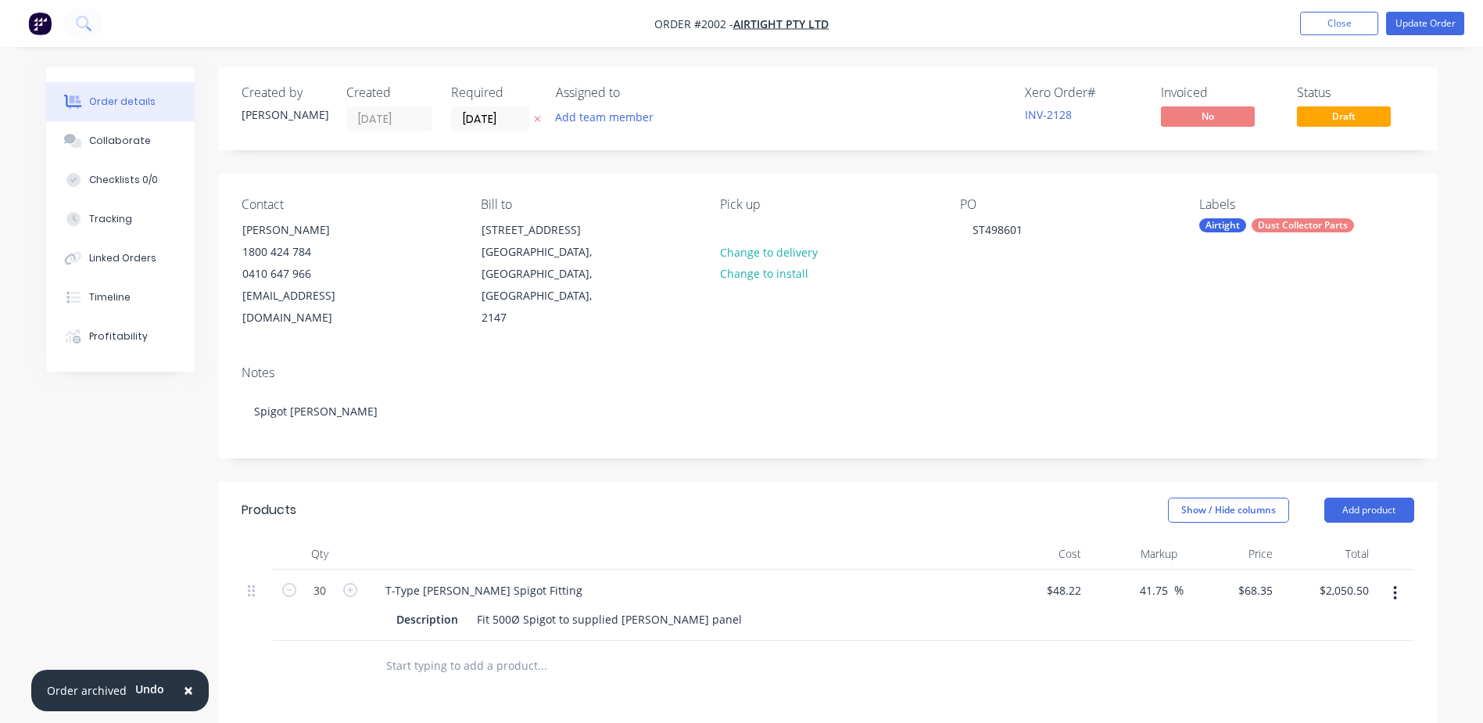
click at [374, 432] on div "Notes Spigot [PERSON_NAME]" at bounding box center [828, 405] width 1220 height 105
click at [109, 132] on button "Collaborate" at bounding box center [120, 140] width 149 height 39
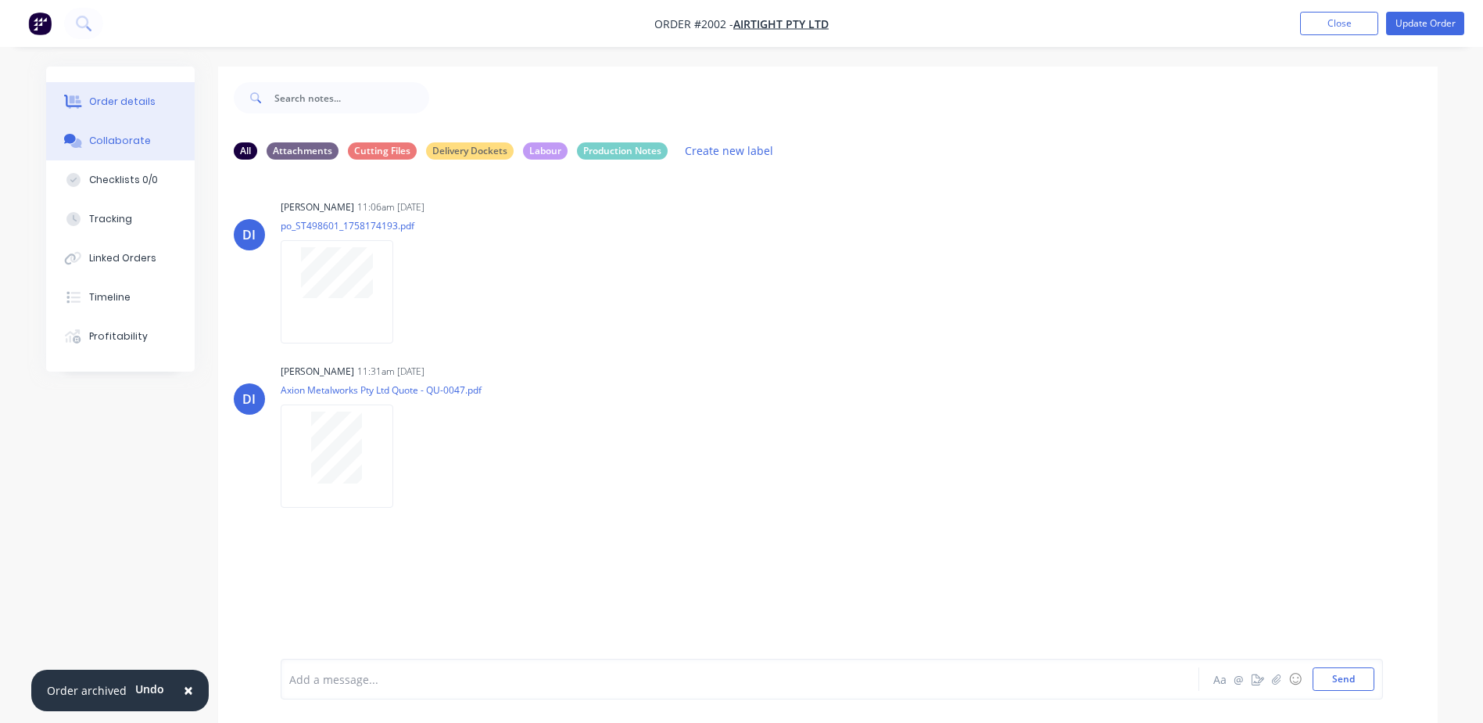
click at [148, 107] on div "Order details" at bounding box center [122, 102] width 66 height 14
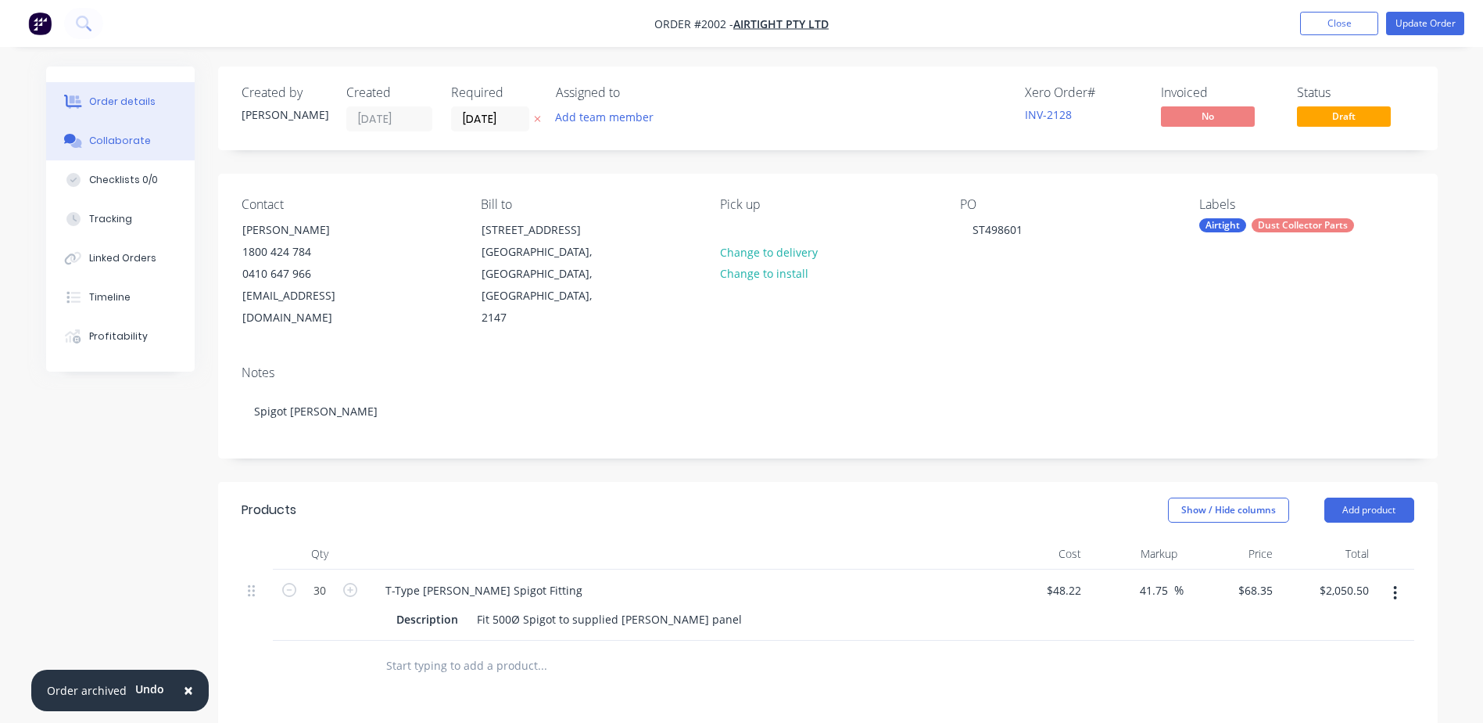
click at [143, 155] on button "Collaborate" at bounding box center [120, 140] width 149 height 39
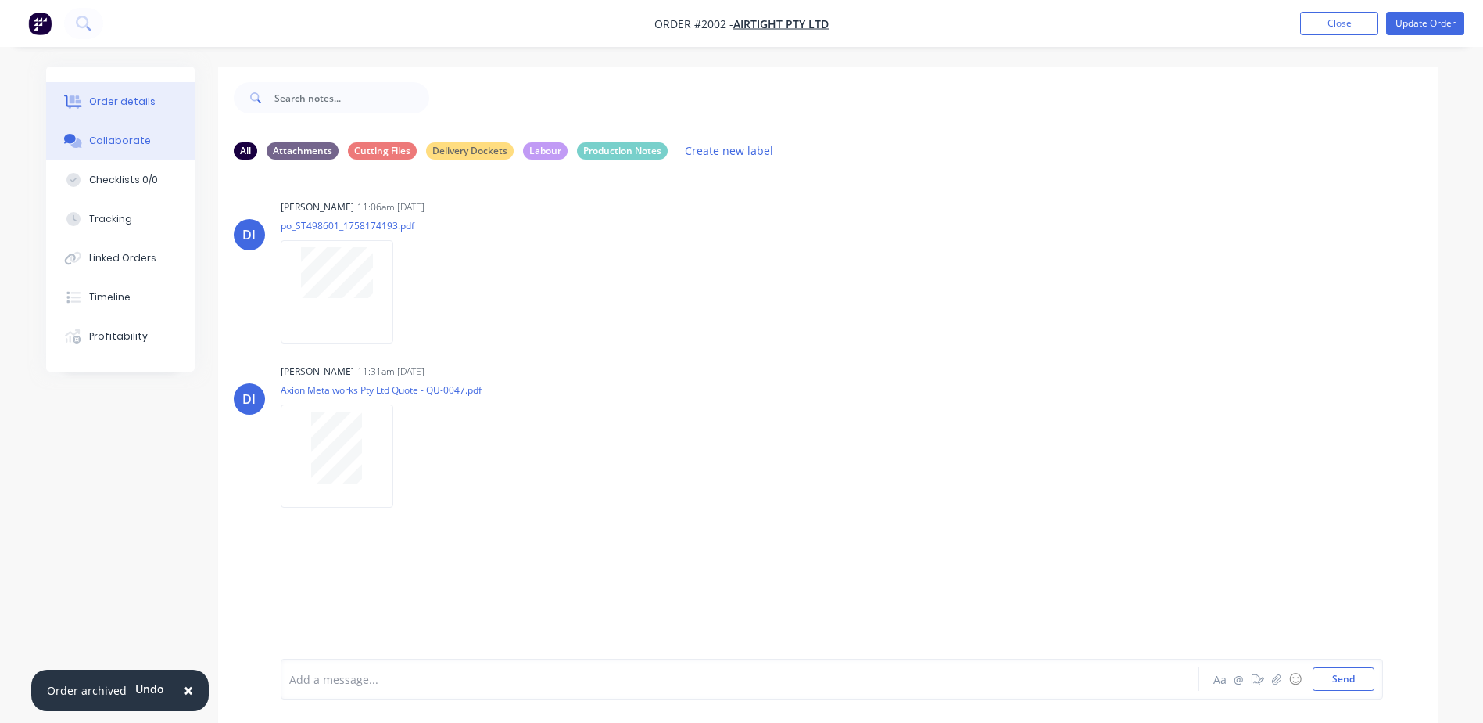
click at [132, 100] on div "Order details" at bounding box center [122, 102] width 66 height 14
